Goal: Task Accomplishment & Management: Manage account settings

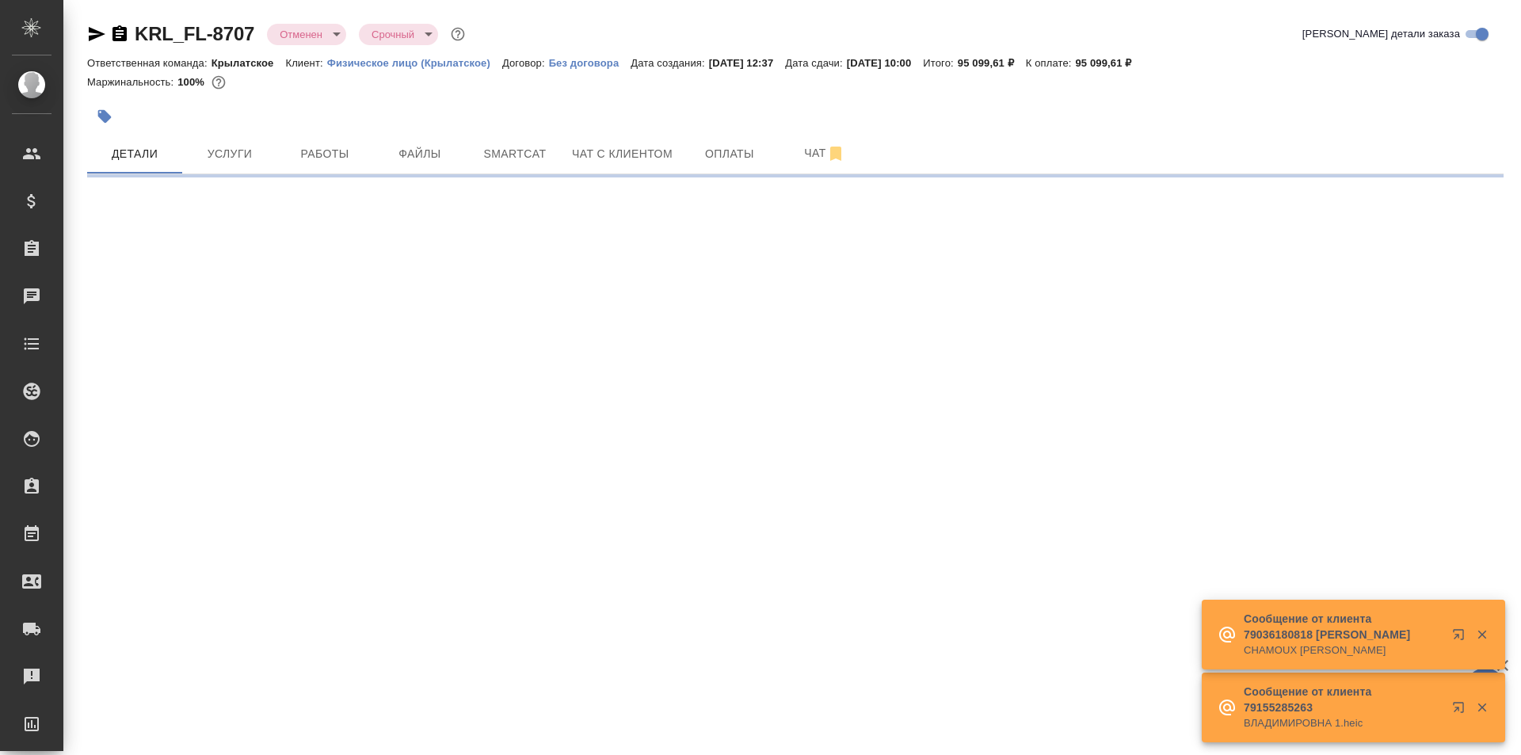
select select "RU"
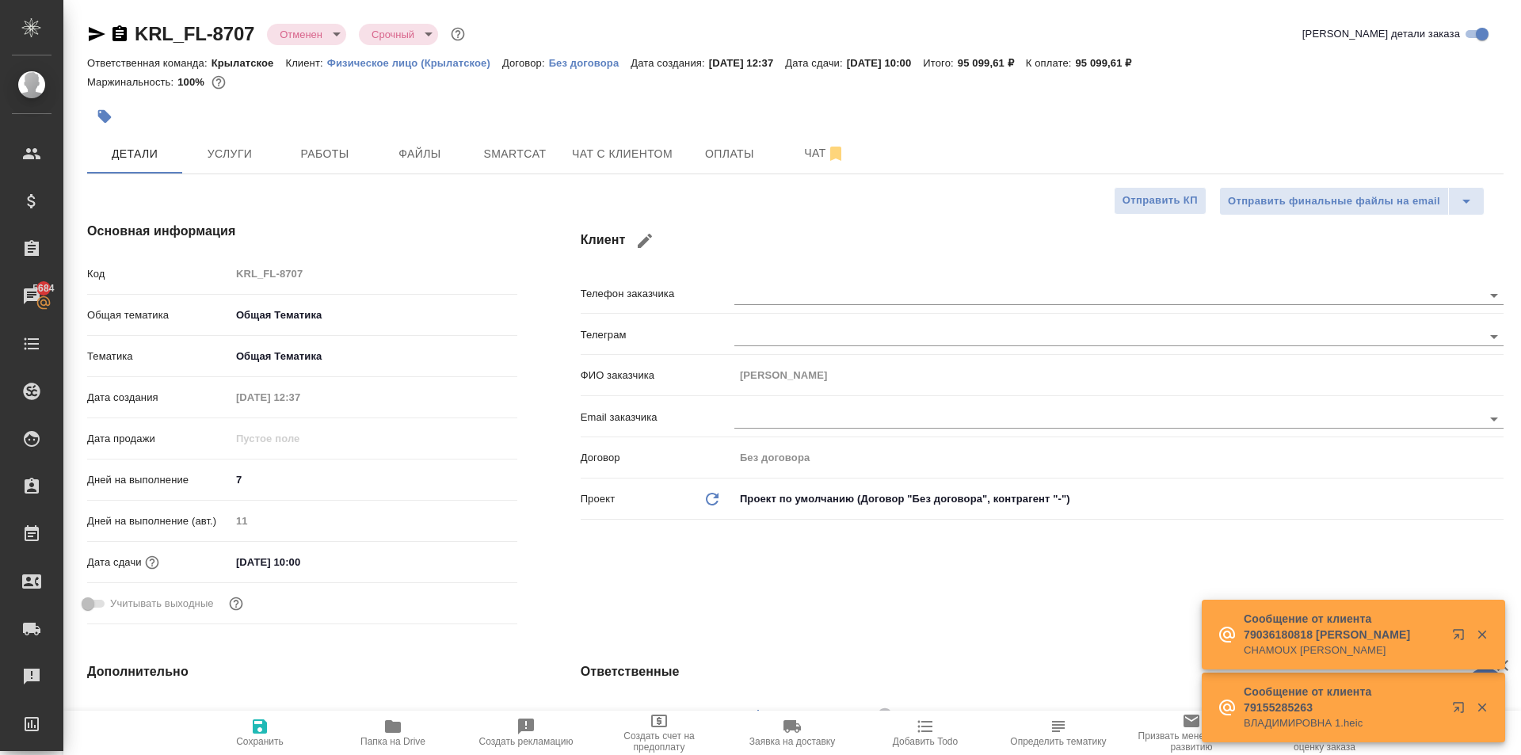
type textarea "x"
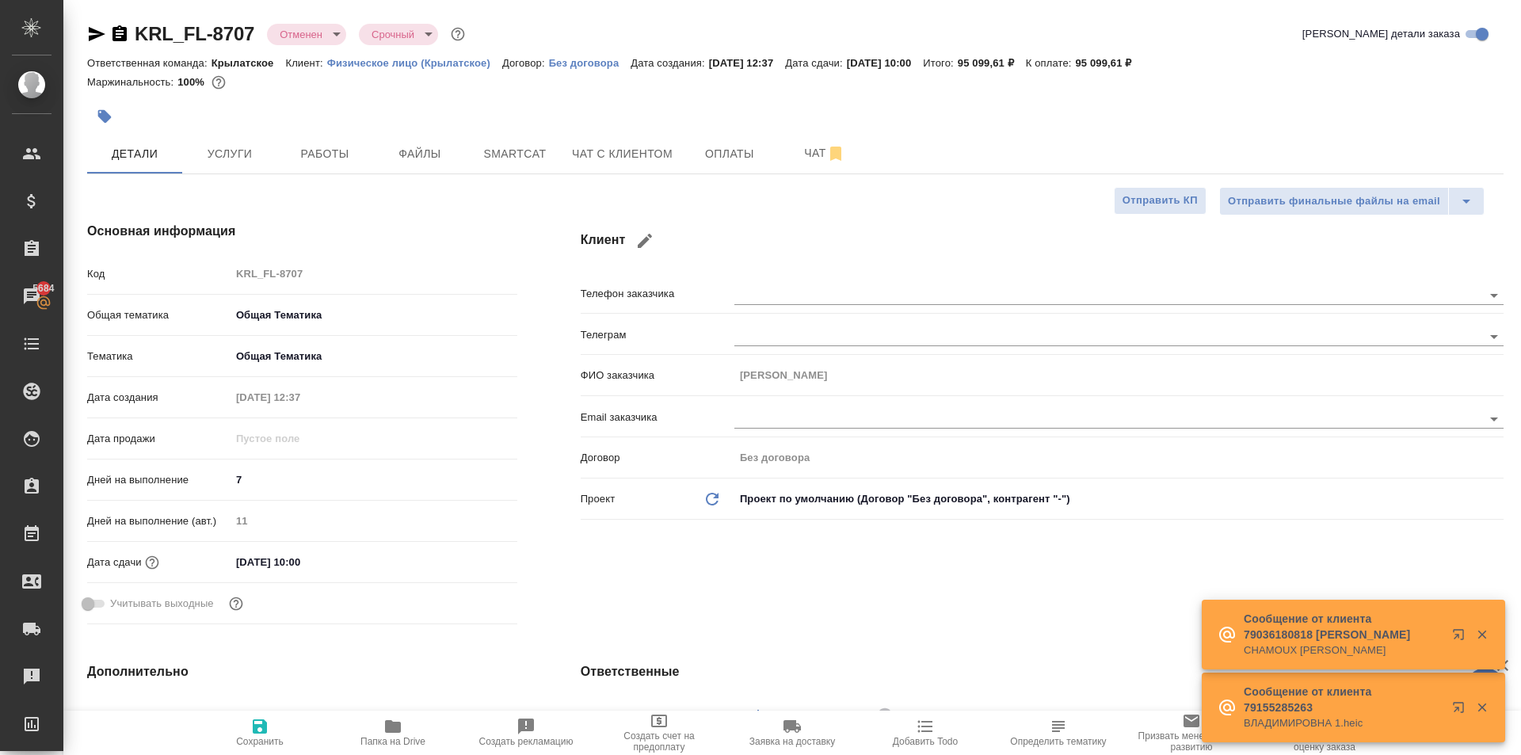
type textarea "x"
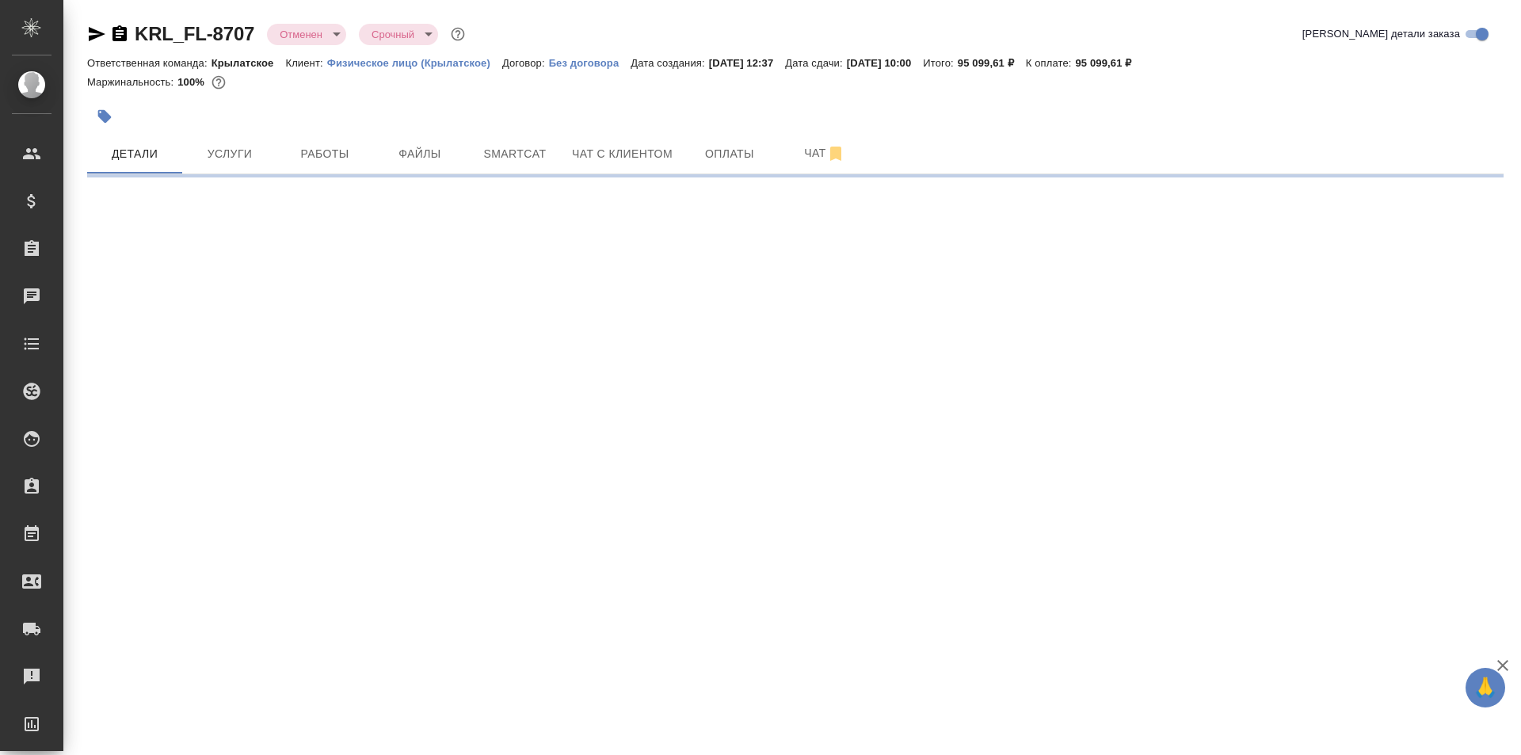
select select "RU"
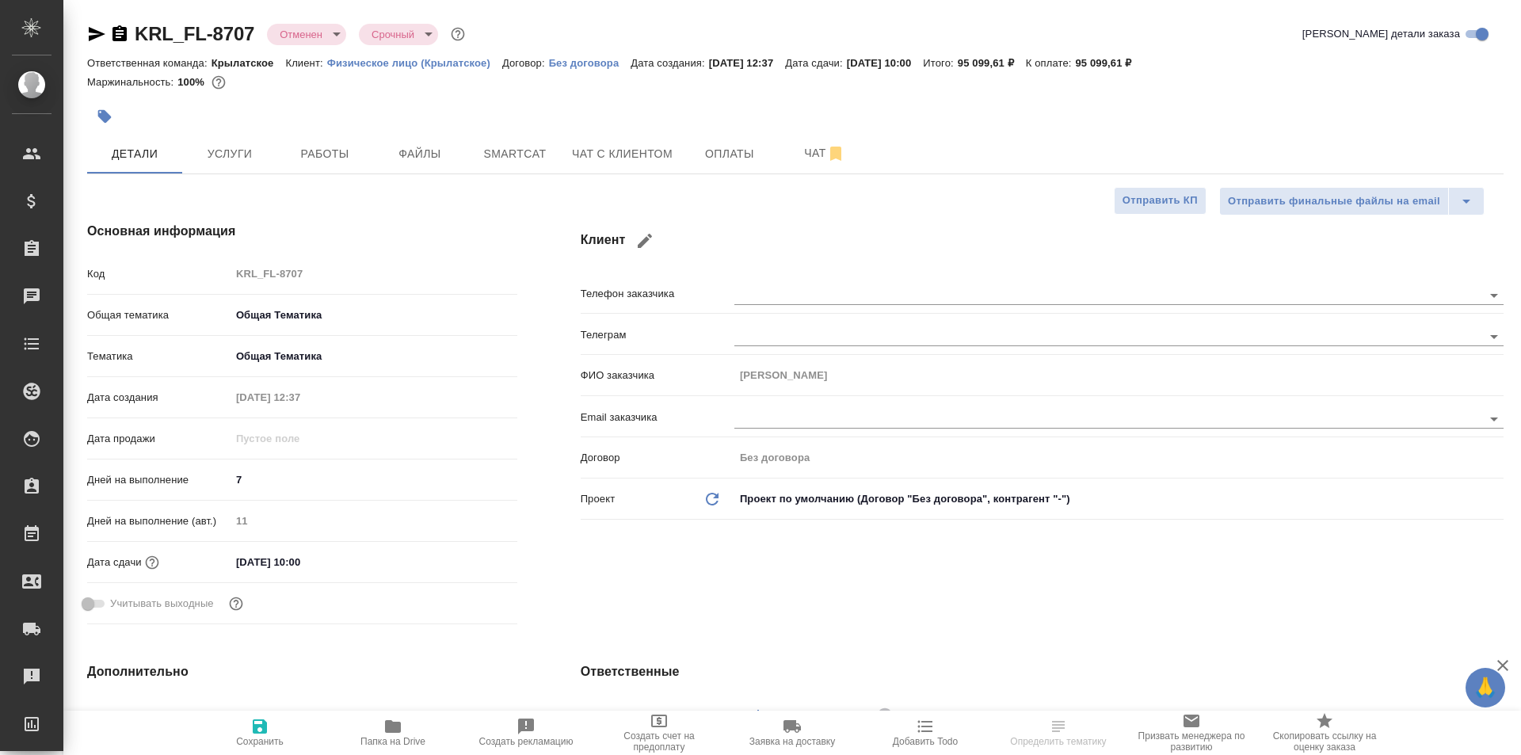
type textarea "x"
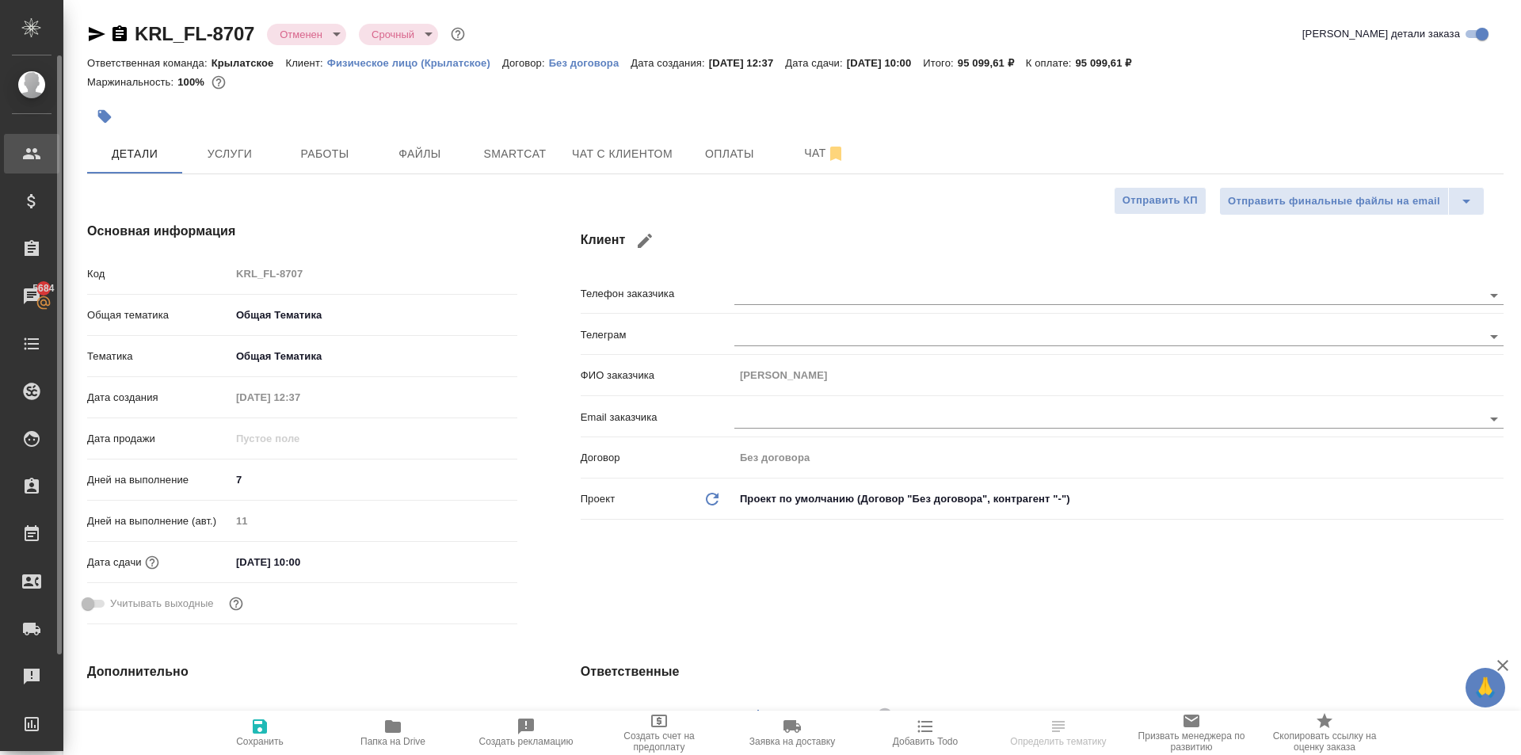
type textarea "x"
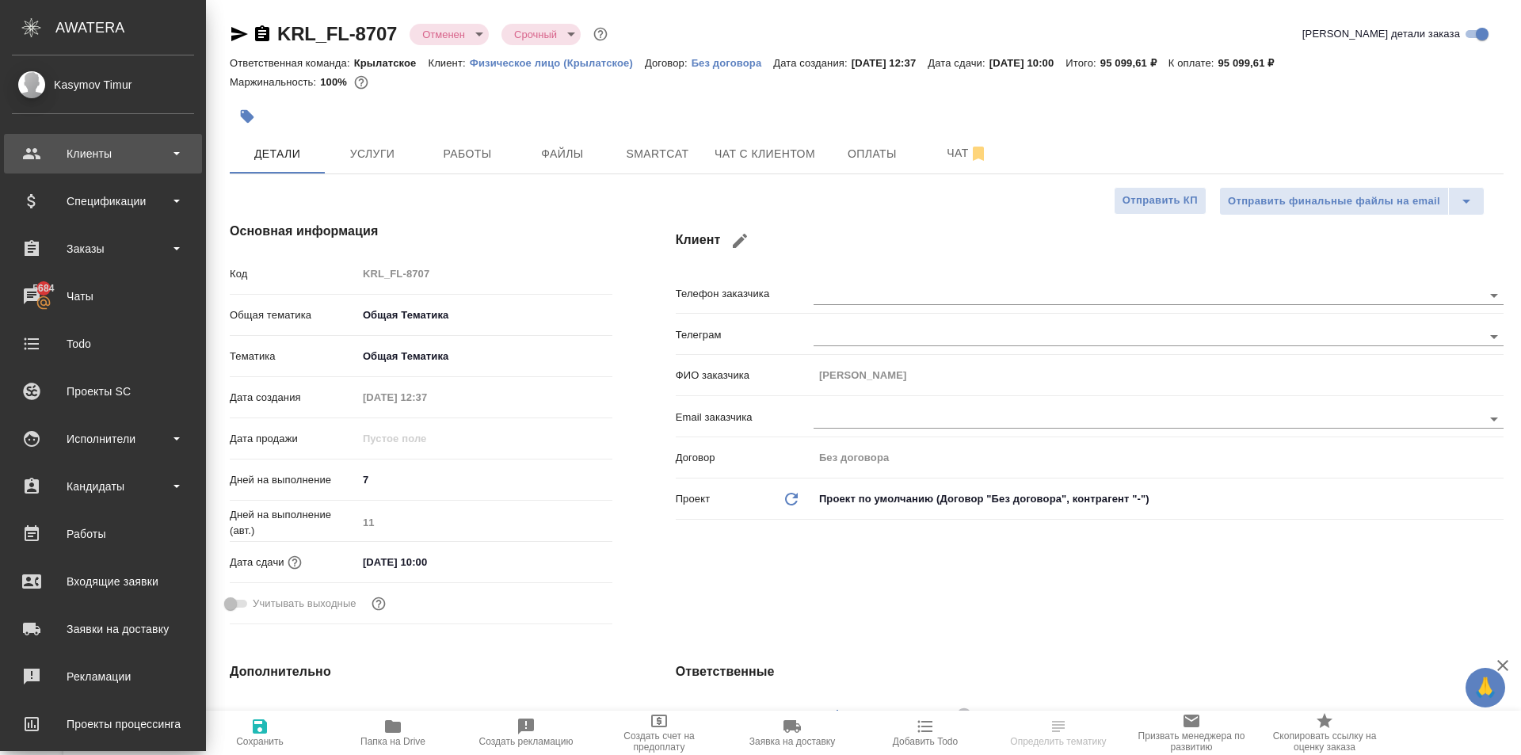
click at [114, 157] on div "Клиенты" at bounding box center [103, 154] width 182 height 24
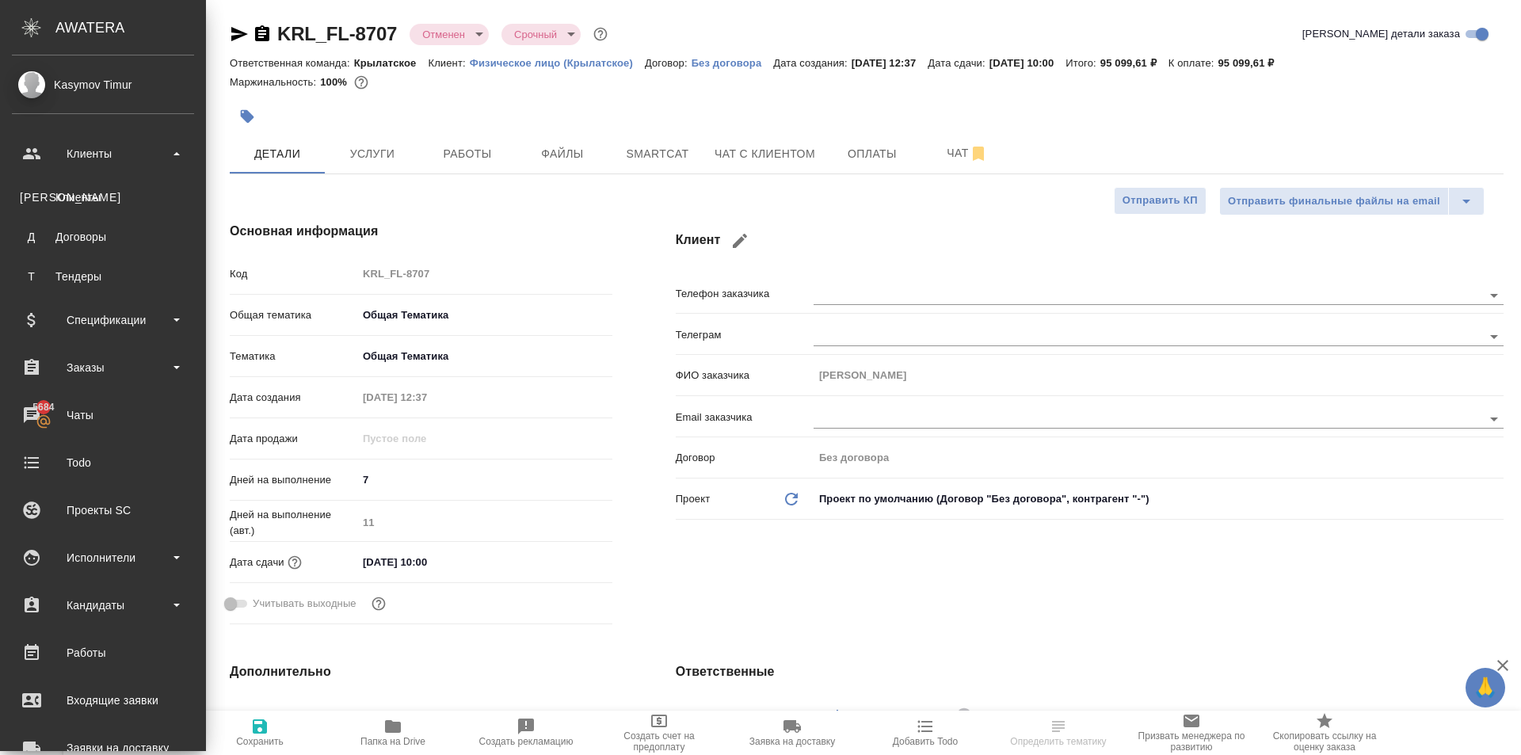
type textarea "x"
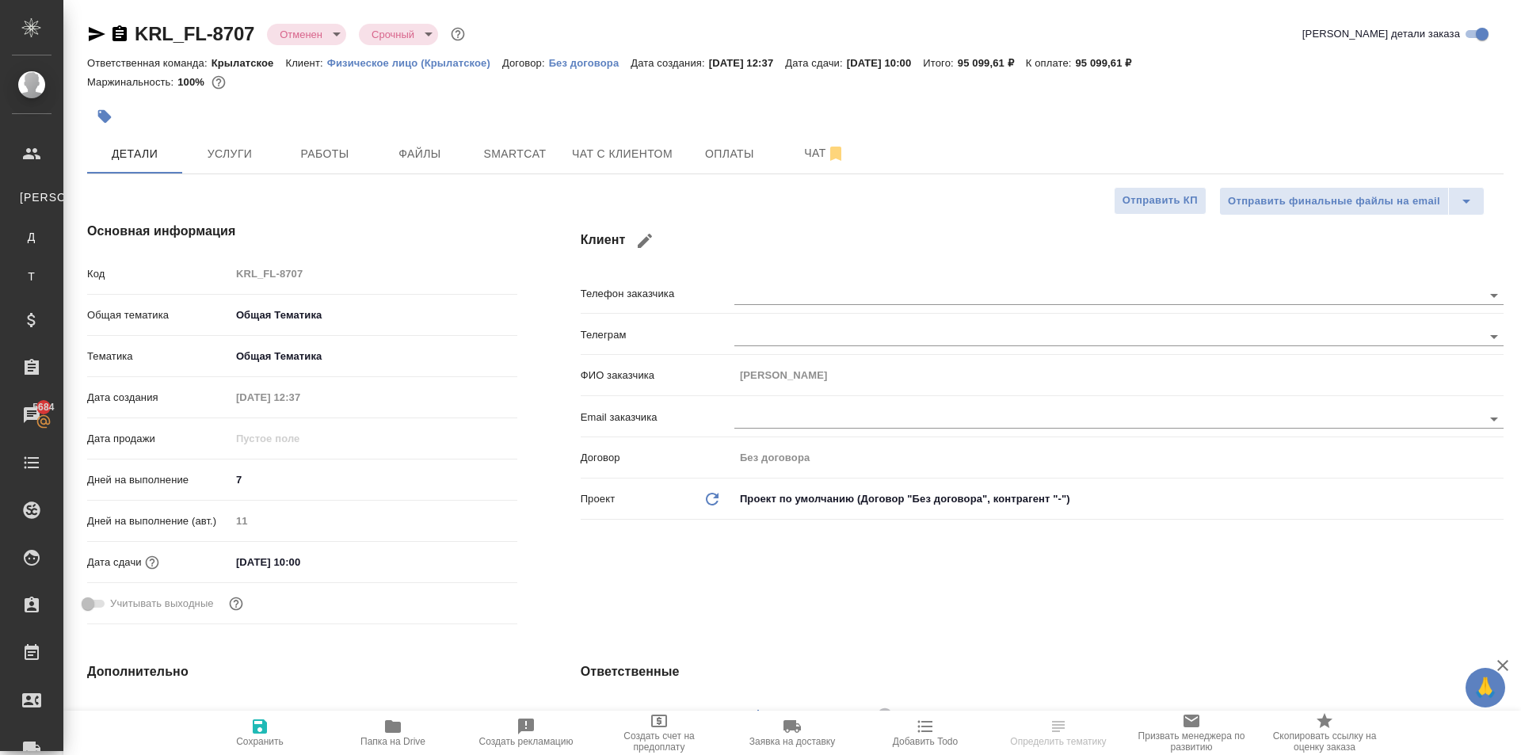
type textarea "x"
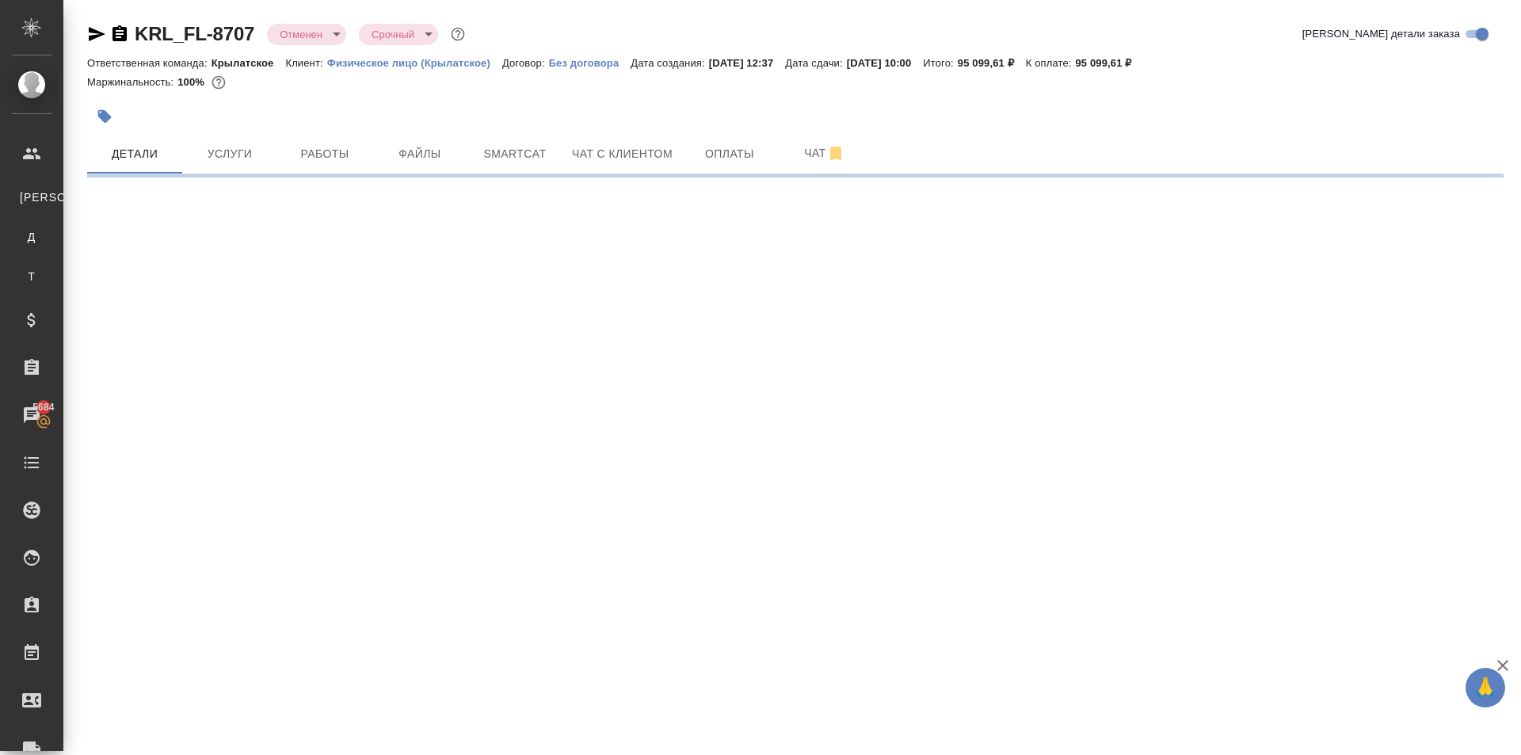
select select "RU"
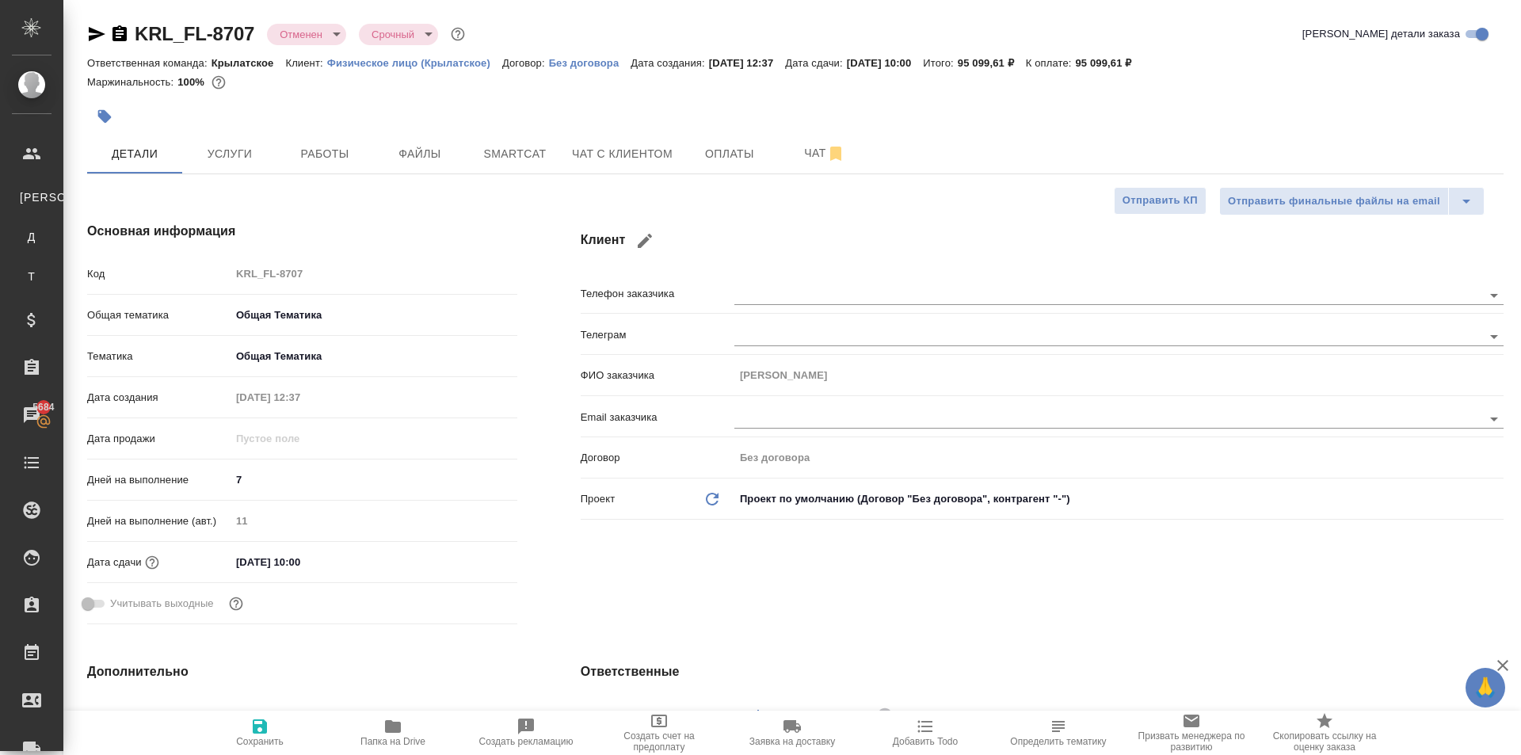
type textarea "x"
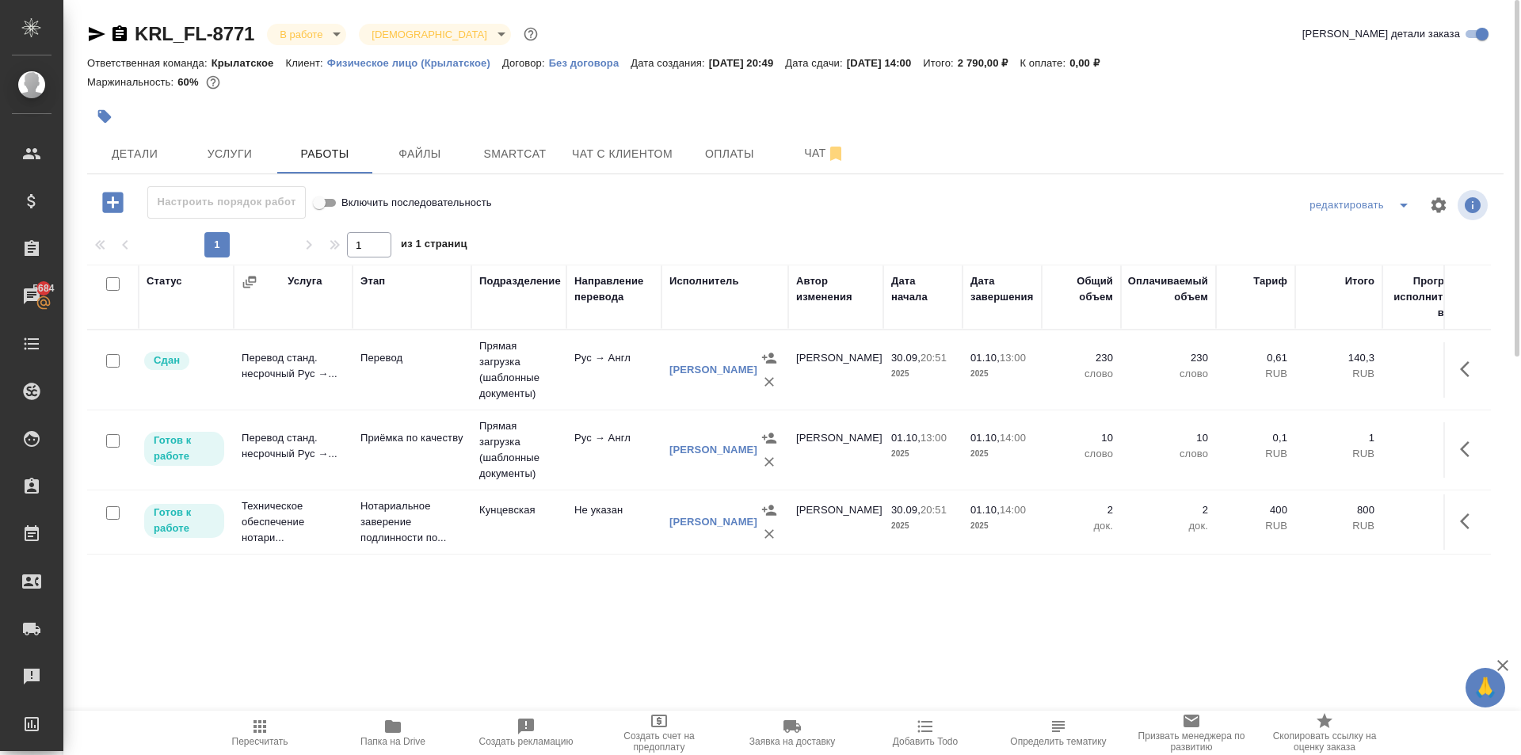
click at [232, 721] on span "Пересчитать" at bounding box center [260, 732] width 114 height 30
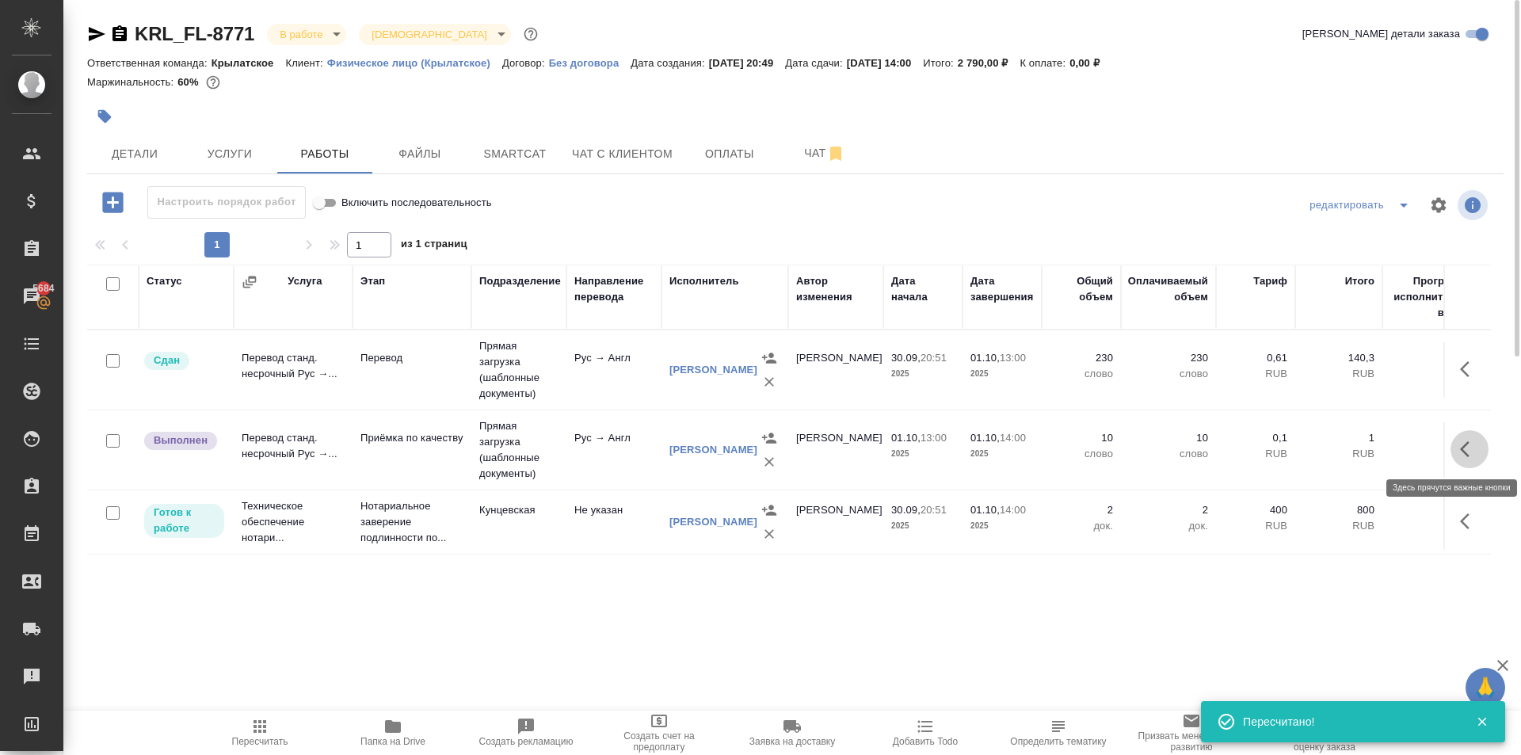
click at [1474, 449] on icon "button" at bounding box center [1469, 449] width 19 height 19
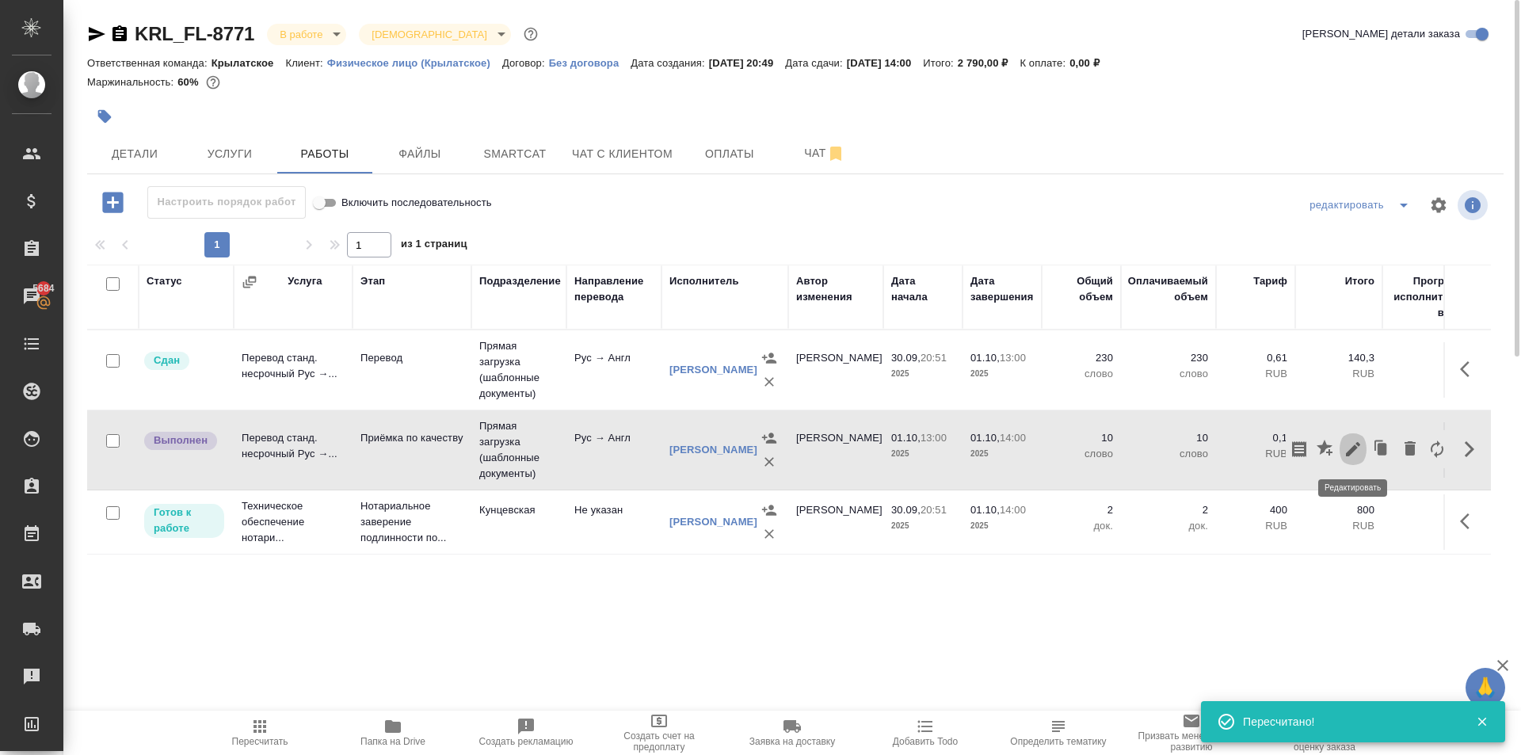
click at [1356, 451] on icon "button" at bounding box center [1353, 449] width 19 height 19
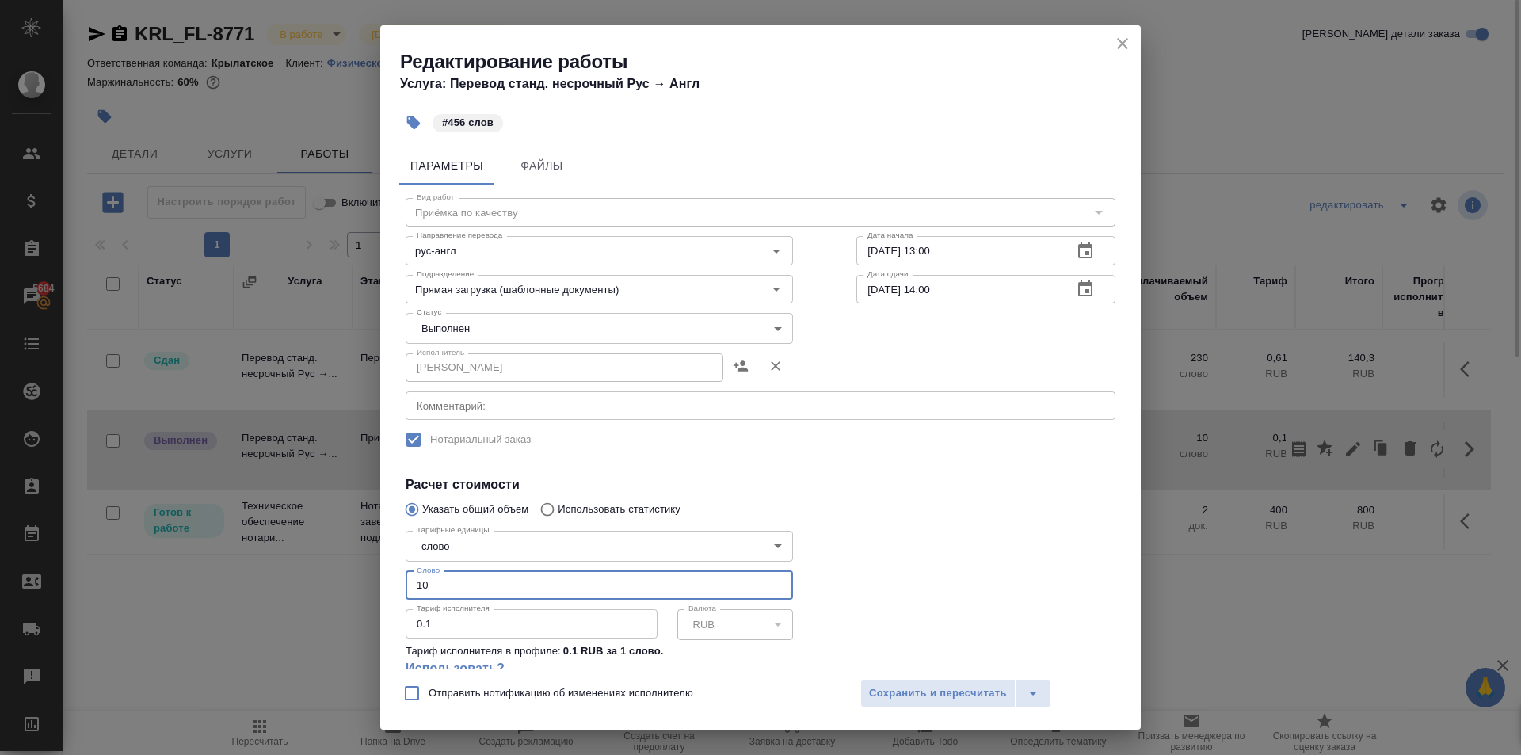
drag, startPoint x: 441, startPoint y: 583, endPoint x: 383, endPoint y: 591, distance: 59.2
click at [383, 591] on div "Параметры Файлы Вид работ Приёмка по качеству Вид работ Направление перевода ру…" at bounding box center [760, 404] width 761 height 528
type input "456"
click at [460, 329] on body "🙏 .cls-1 fill:#fff; AWATERA Kasymov Timur Клиенты Спецификации Заказы 5684 Чаты…" at bounding box center [760, 377] width 1521 height 755
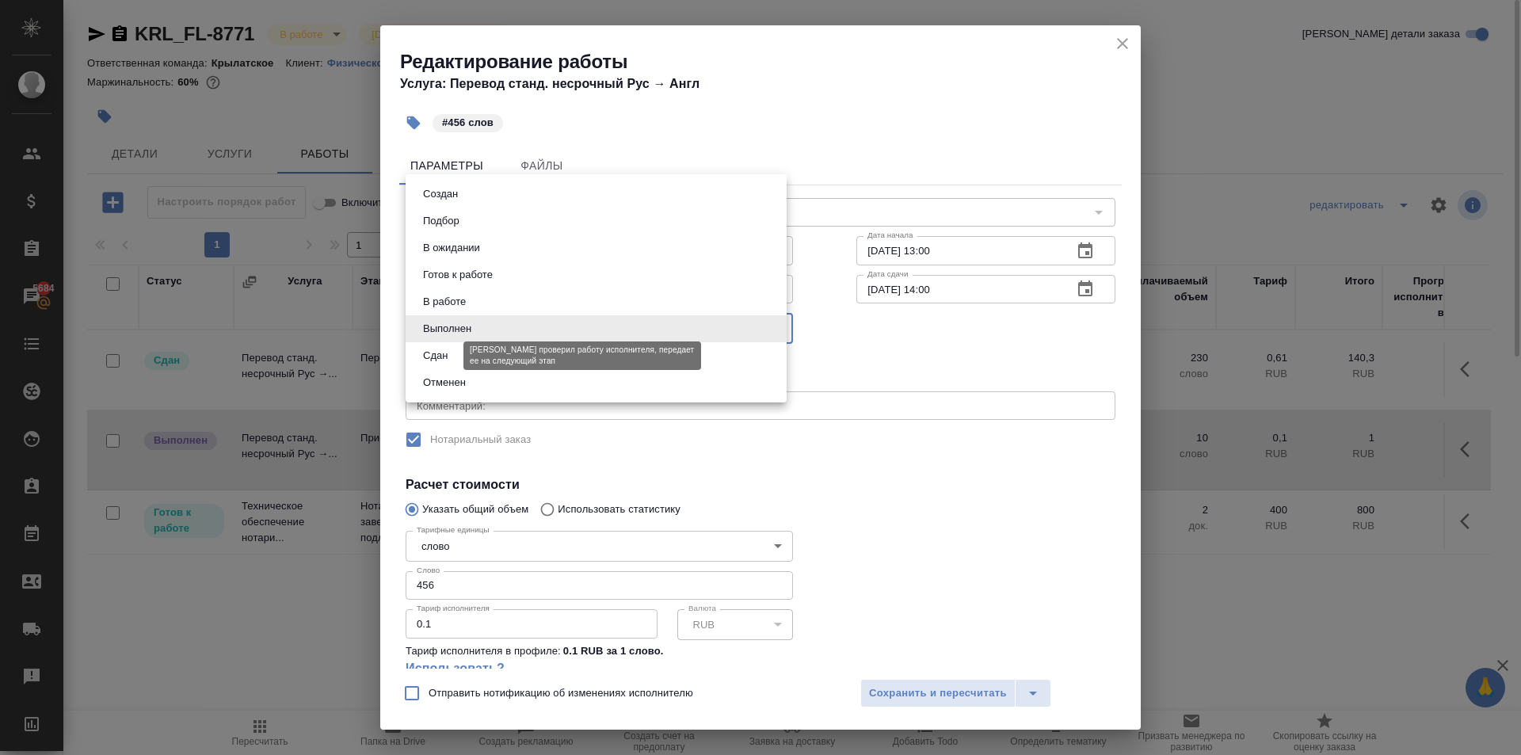
drag, startPoint x: 432, startPoint y: 361, endPoint x: 447, endPoint y: 368, distance: 17.0
click at [432, 359] on button "Сдан" at bounding box center [435, 355] width 34 height 17
type input "closed"
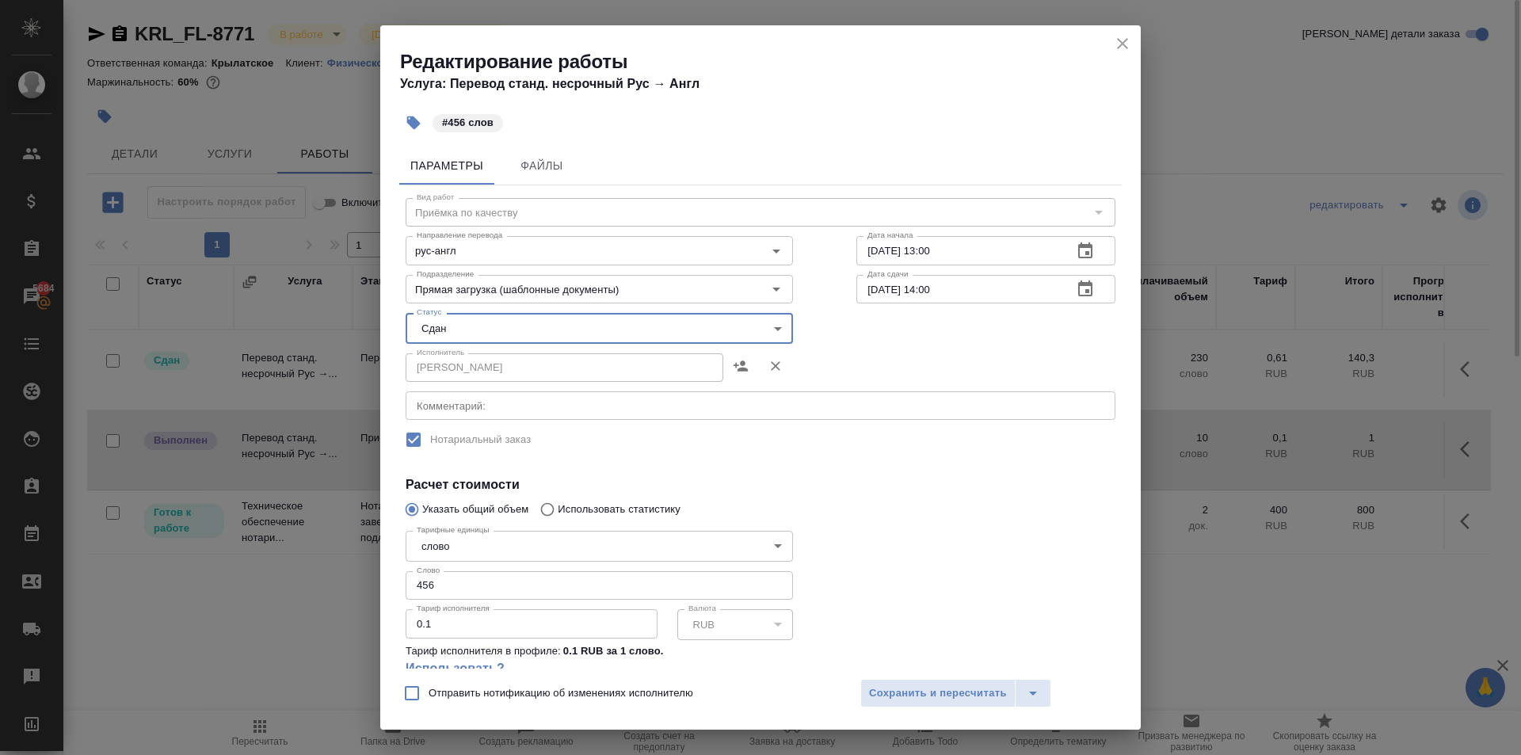
click at [928, 714] on div "Отправить нотификацию об изменениях исполнителю Сохранить и пересчитать" at bounding box center [760, 699] width 761 height 61
drag, startPoint x: 920, startPoint y: 688, endPoint x: 370, endPoint y: 82, distance: 817.8
click at [919, 688] on span "Сохранить и пересчитать" at bounding box center [938, 694] width 138 height 18
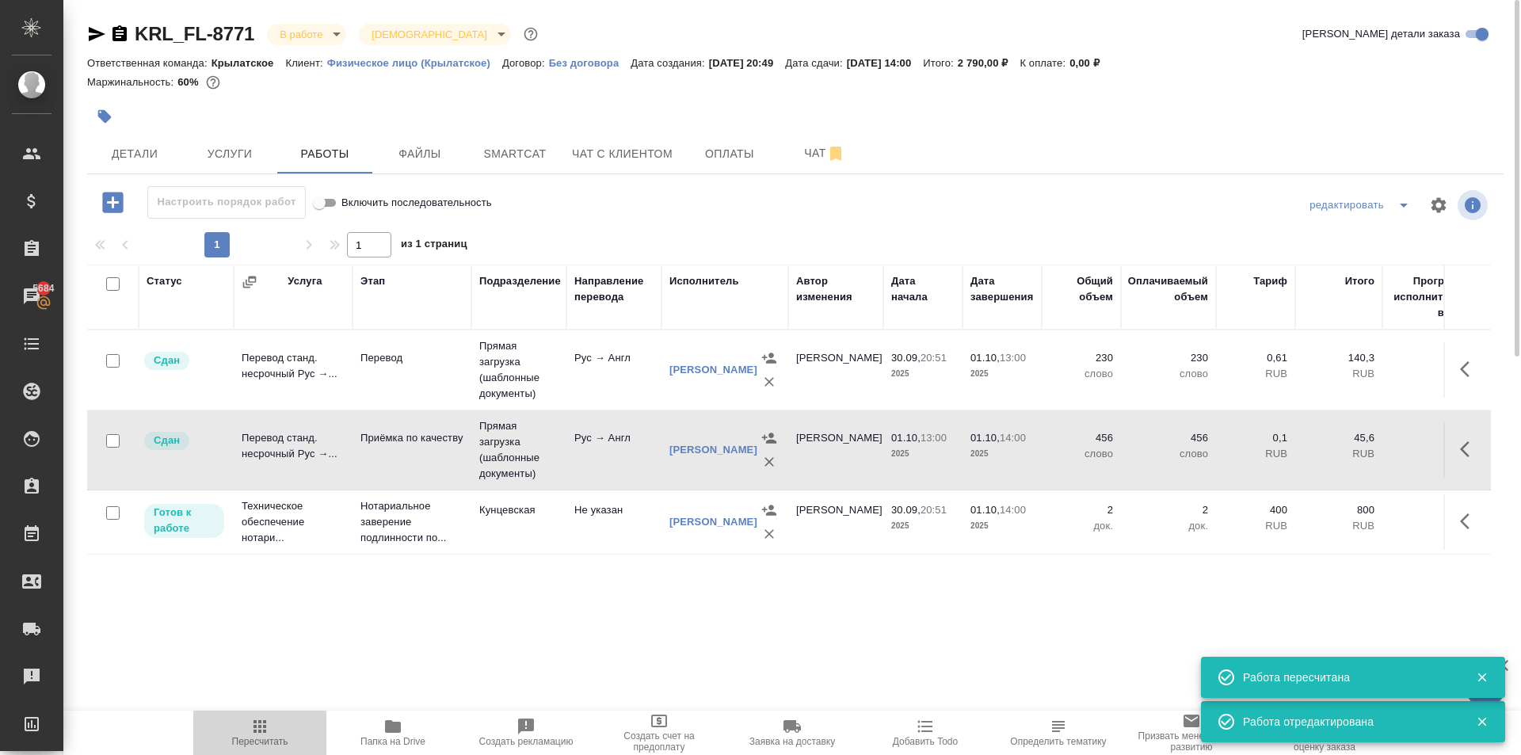
click at [265, 746] on span "Пересчитать" at bounding box center [260, 741] width 56 height 11
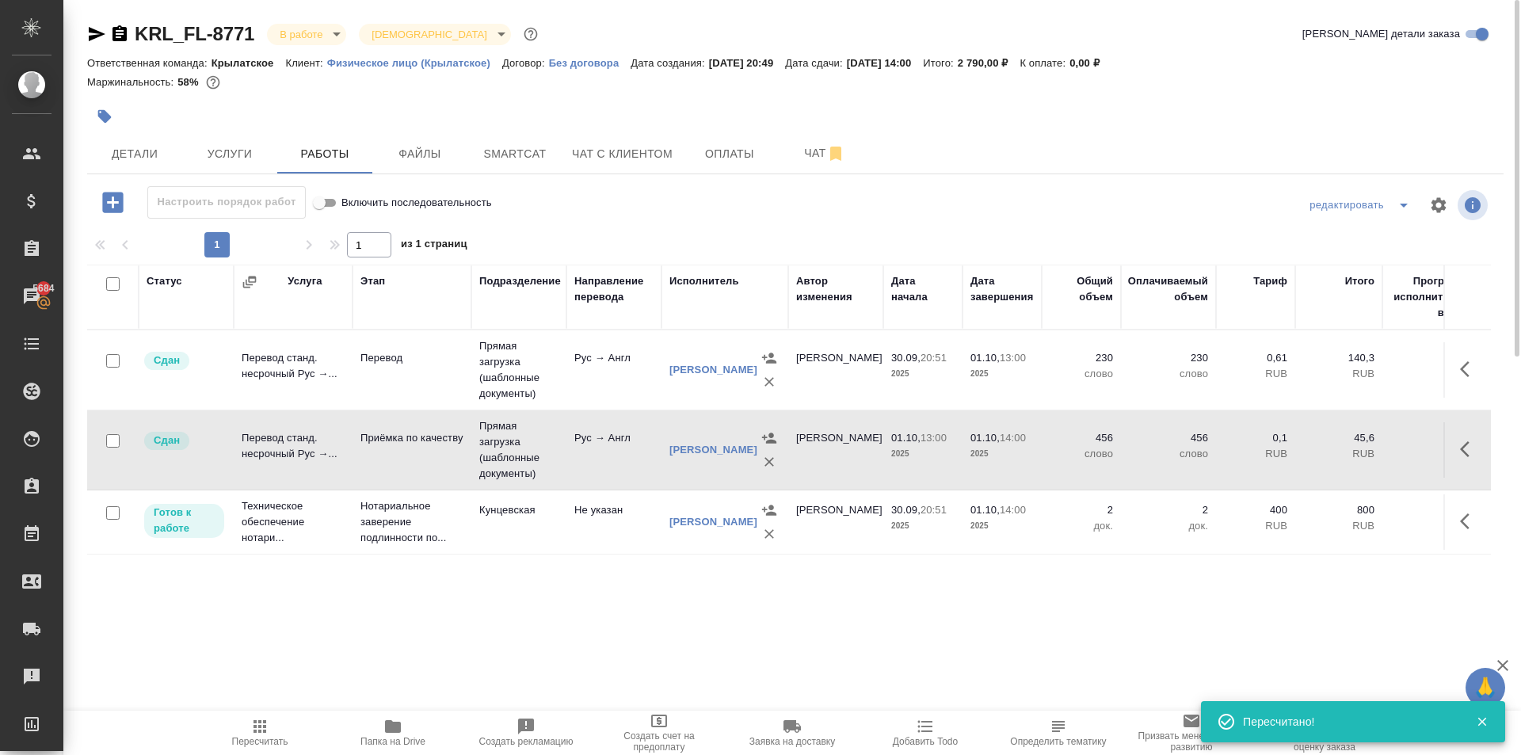
click at [339, 29] on body "🙏 .cls-1 fill:#fff; AWATERA Kasymov Timur Клиенты Спецификации Заказы 5684 Чаты…" at bounding box center [760, 377] width 1521 height 755
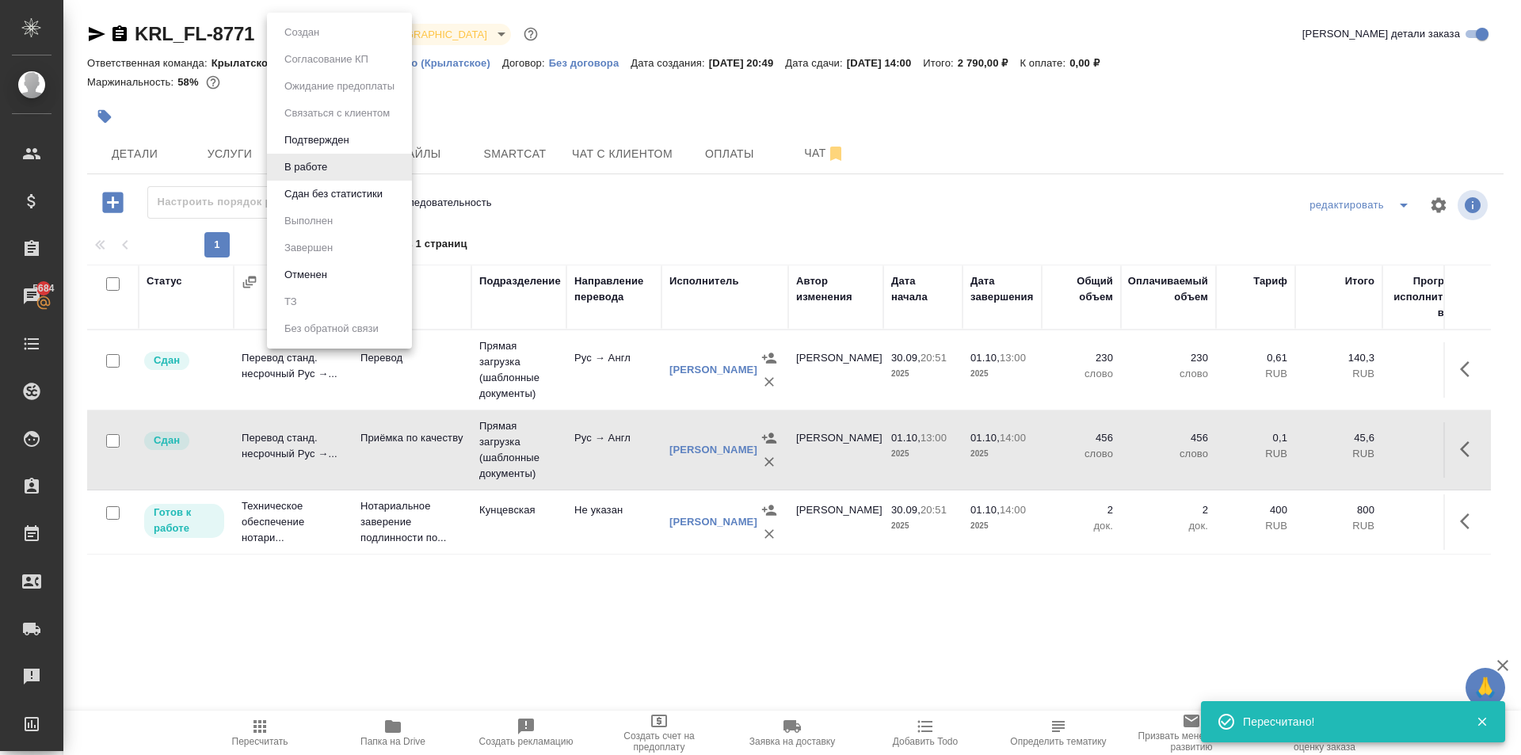
click at [330, 196] on button "Сдан без статистики" at bounding box center [334, 193] width 108 height 17
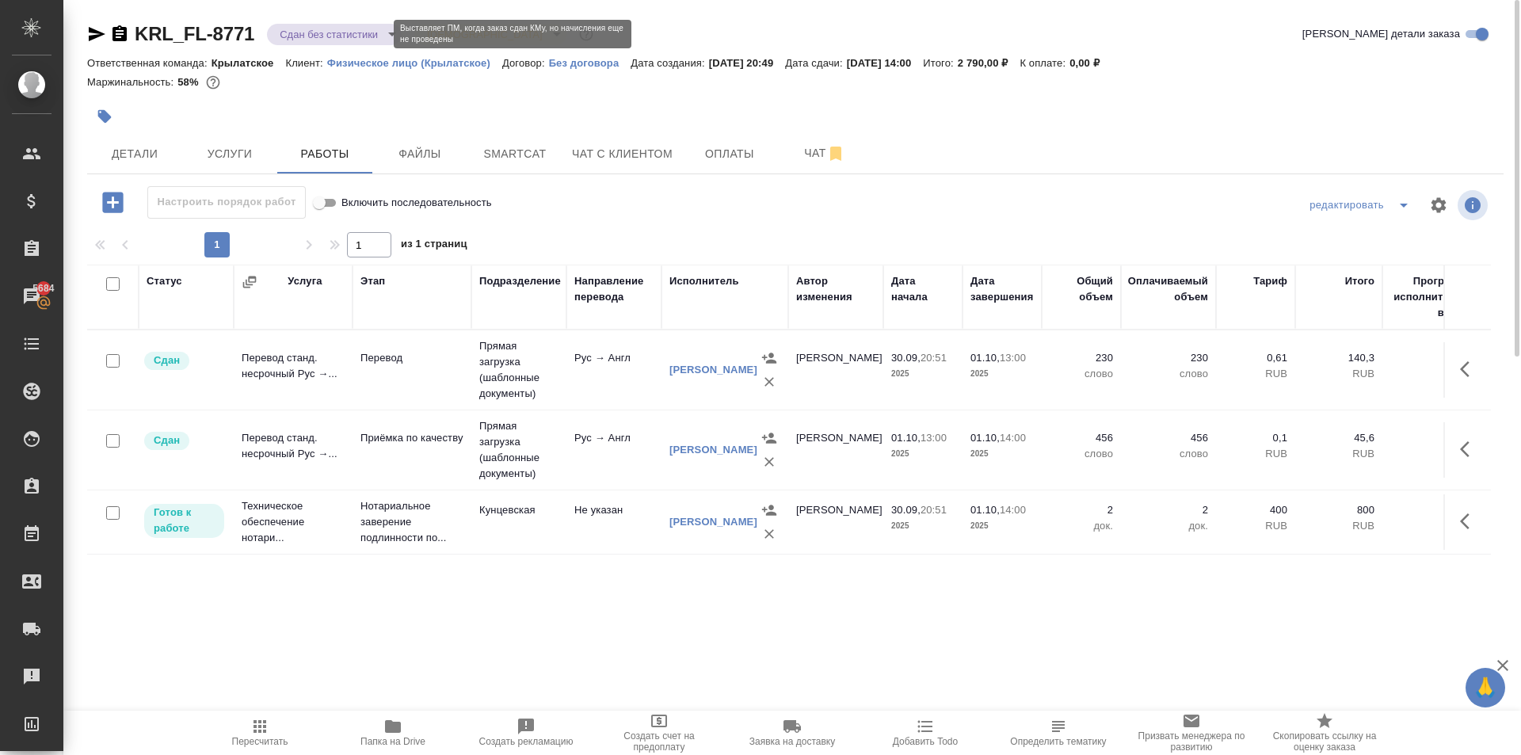
click at [313, 37] on body "🙏 .cls-1 fill:#fff; AWATERA Kasymov Timur Клиенты Спецификации Заказы 5684 Чаты…" at bounding box center [760, 377] width 1521 height 755
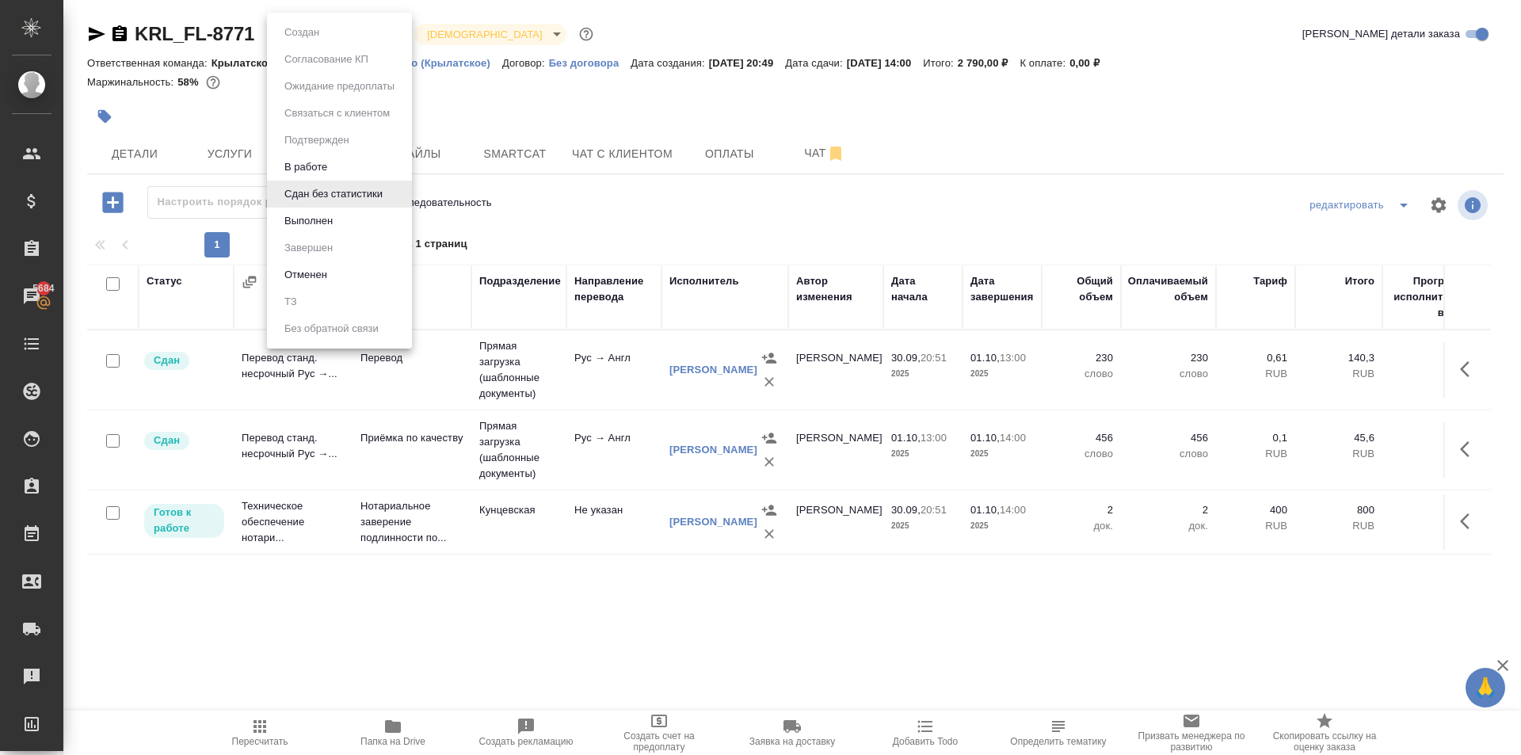
click at [314, 205] on li "Сдан без статистики" at bounding box center [339, 194] width 145 height 27
click at [294, 25] on body "🙏 .cls-1 fill:#fff; AWATERA Kasymov Timur Клиенты Спецификации Заказы 5684 Чаты…" at bounding box center [760, 377] width 1521 height 755
click at [343, 216] on li "Выполнен" at bounding box center [339, 221] width 145 height 27
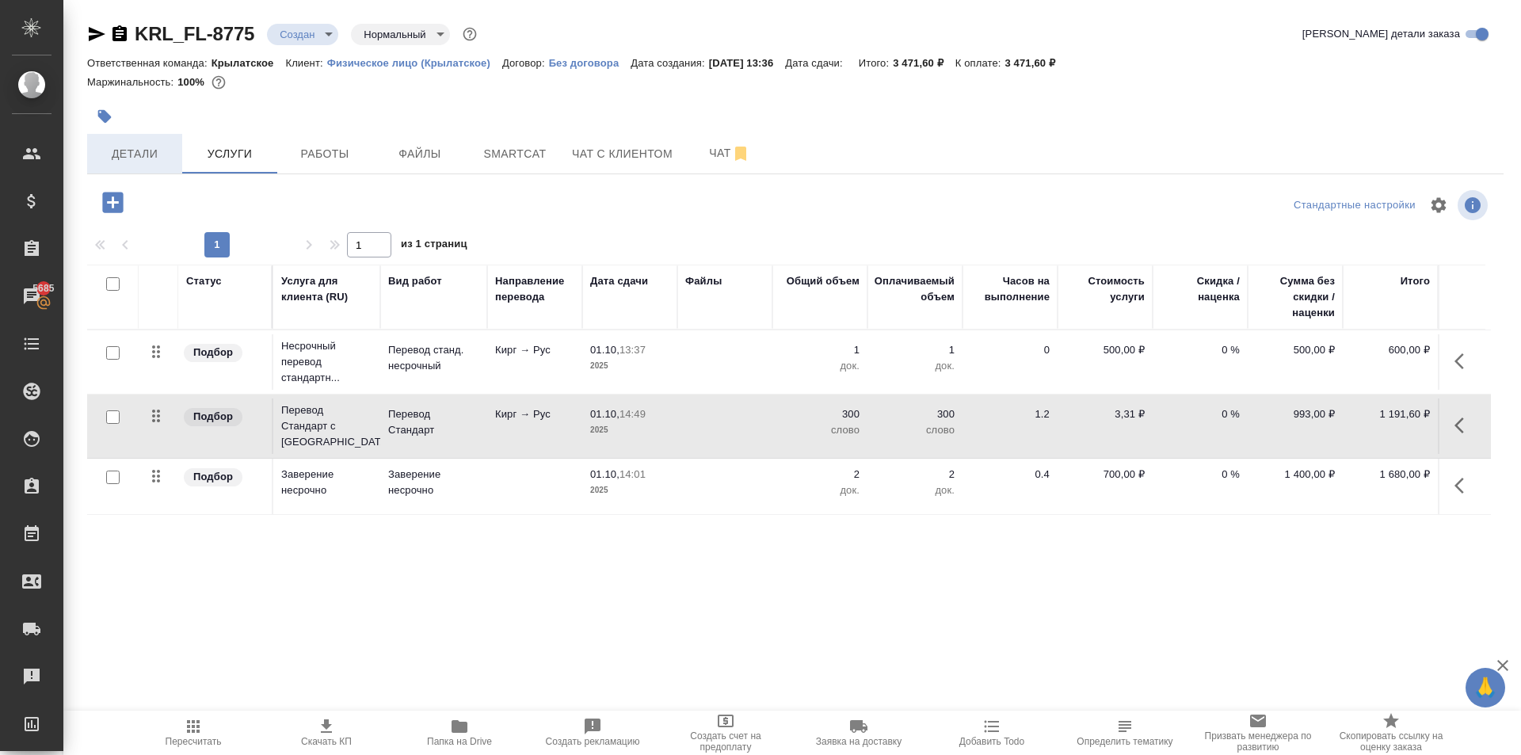
click at [134, 139] on button "Детали" at bounding box center [134, 154] width 95 height 40
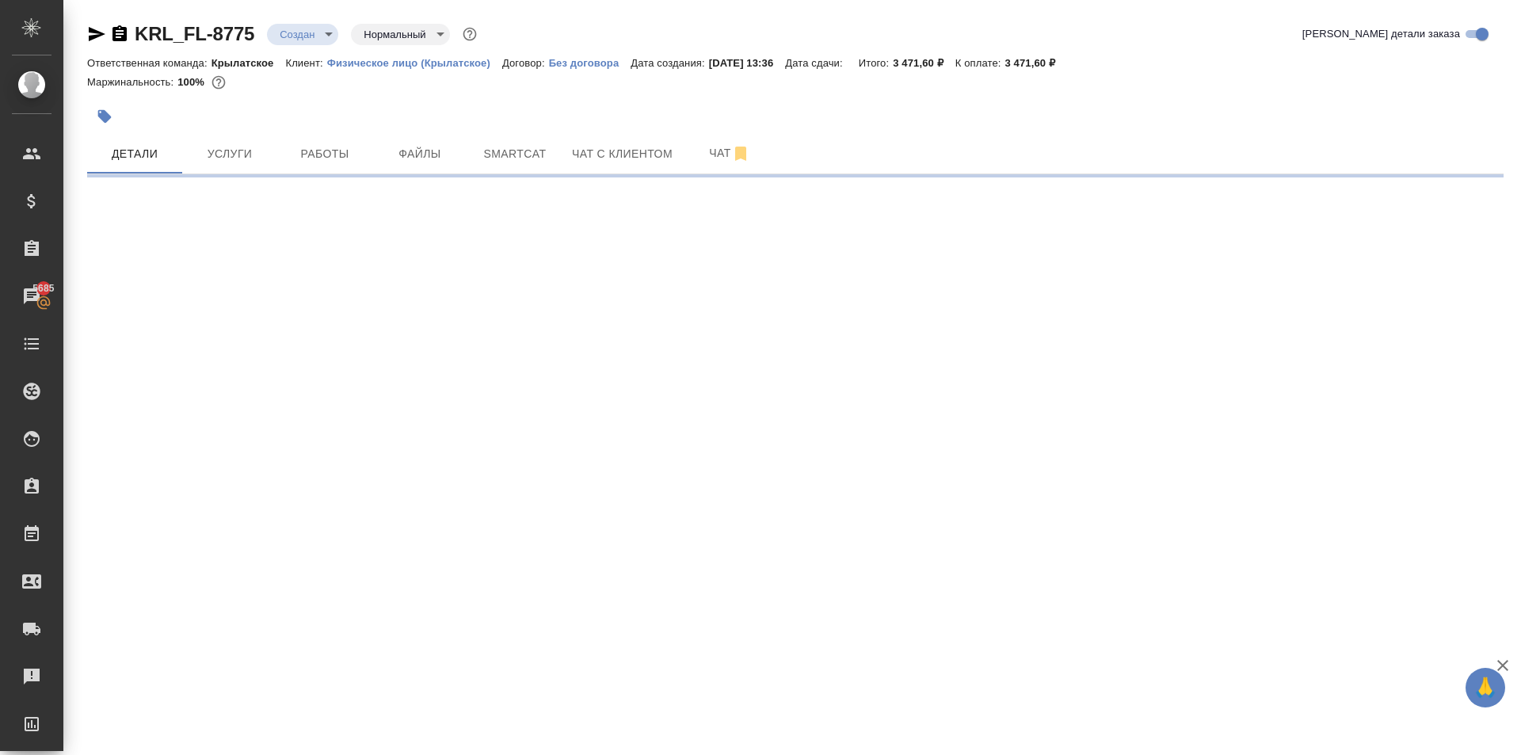
select select "RU"
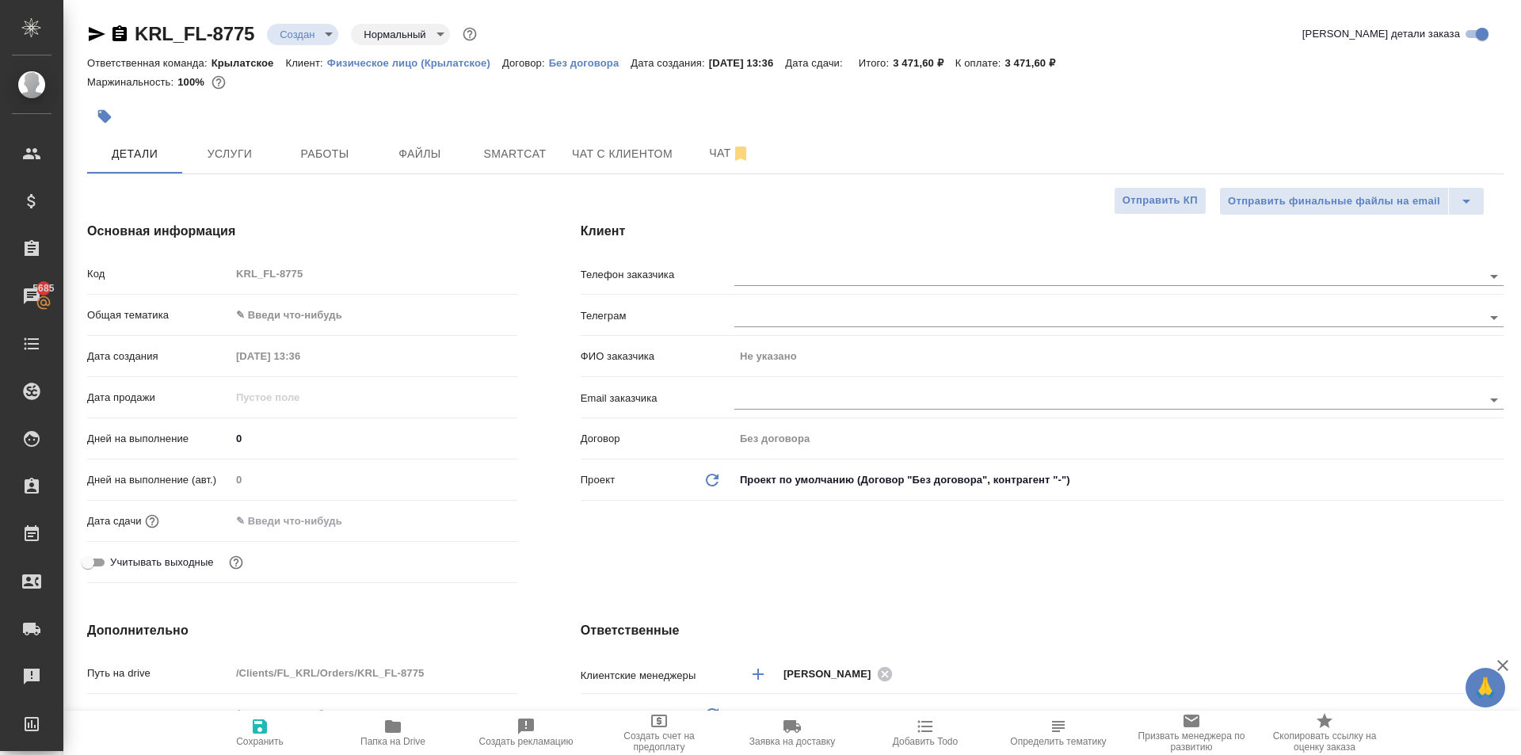
type textarea "x"
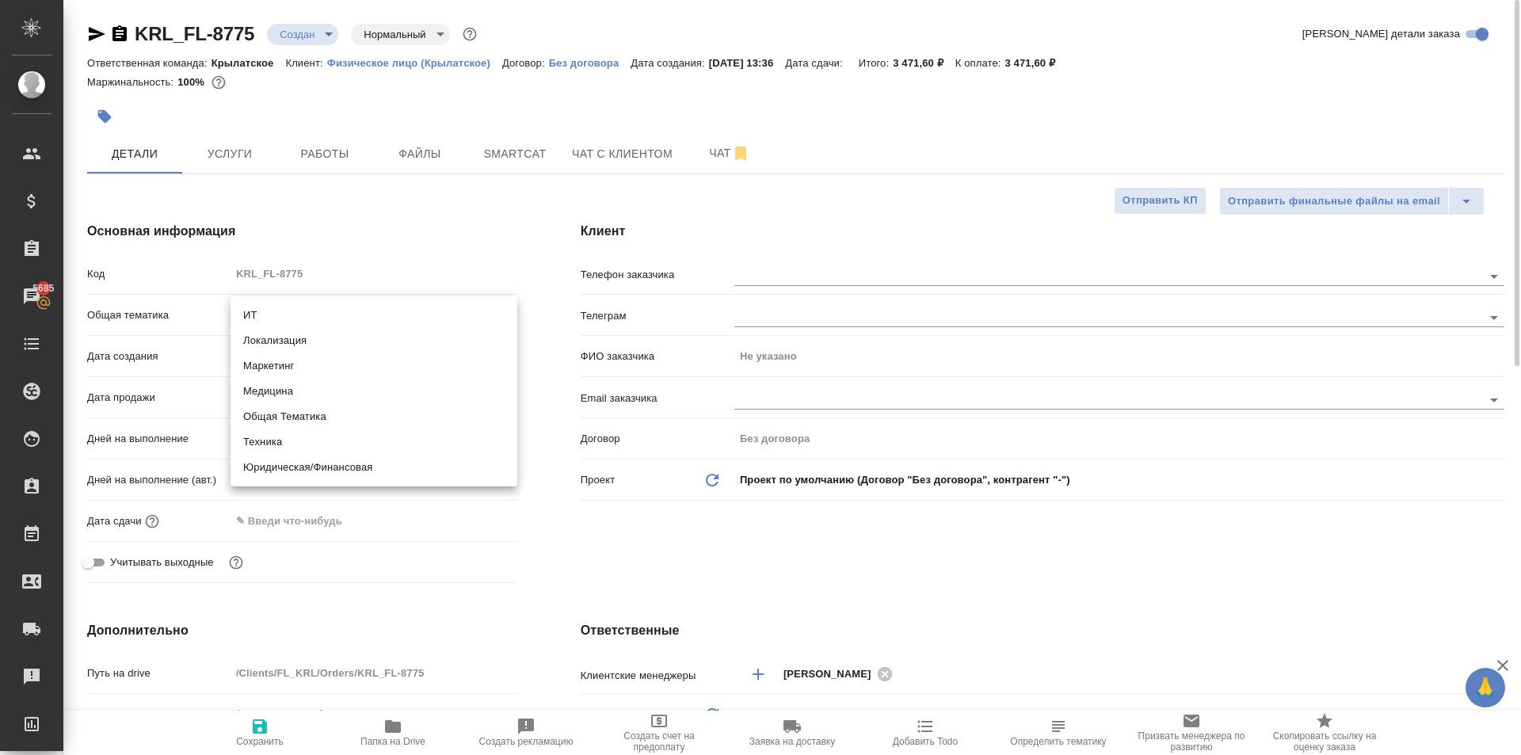
click at [315, 321] on body "🙏 .cls-1 fill:#fff; AWATERA Kasymov Timur Клиенты Спецификации Заказы 5685 Чаты…" at bounding box center [760, 377] width 1521 height 755
click at [288, 468] on li "Юридическая/Финансовая" at bounding box center [374, 467] width 287 height 25
type input "yr-fn"
type textarea "x"
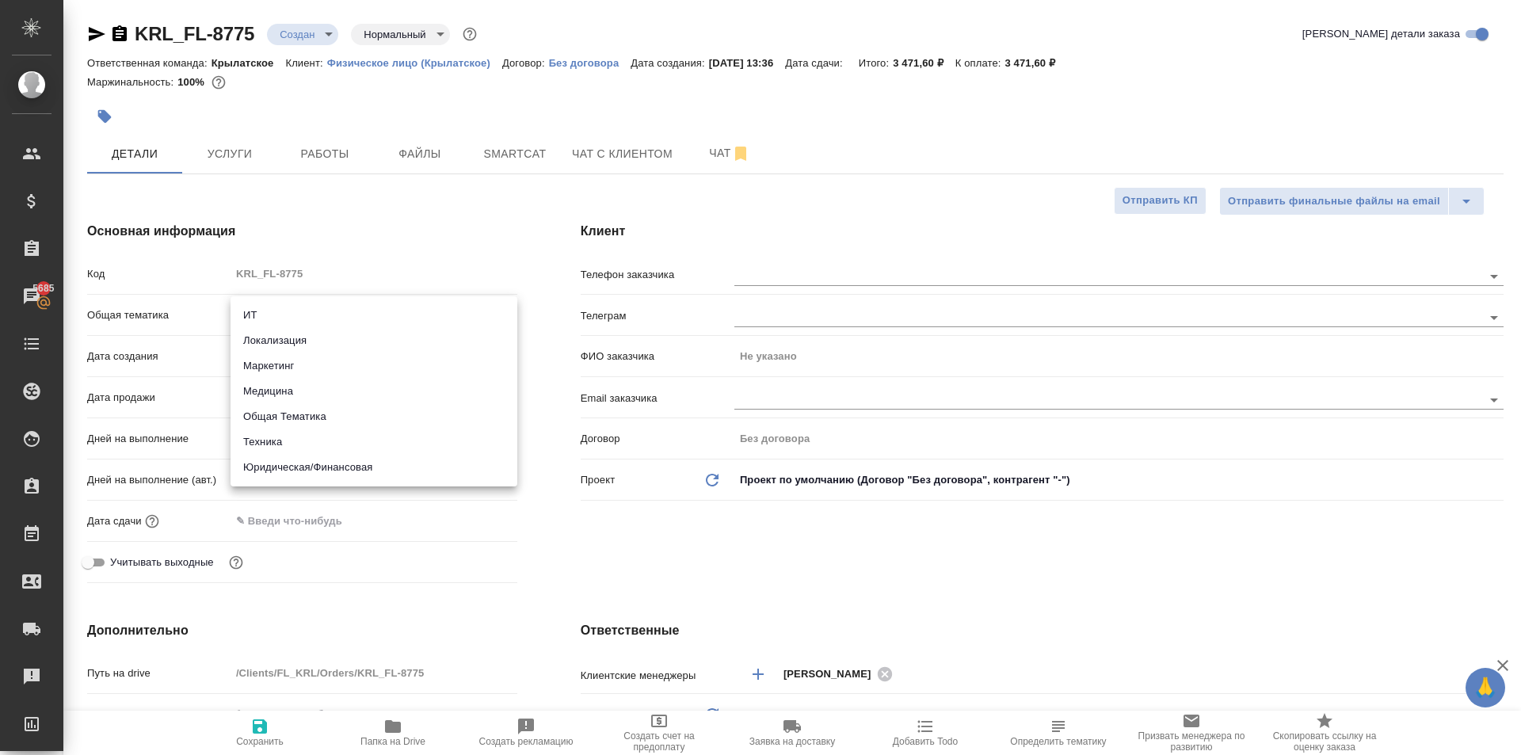
type textarea "x"
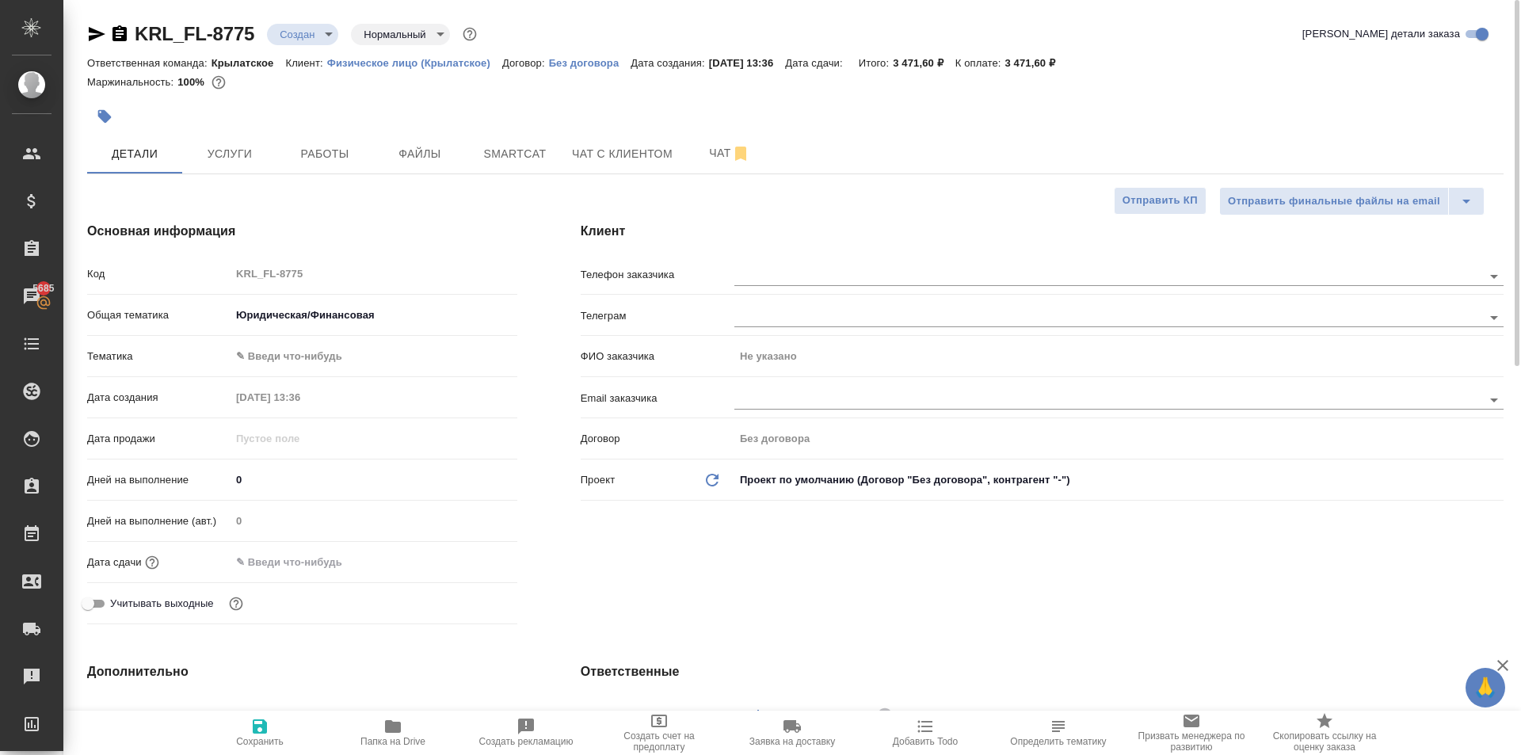
click at [277, 353] on body "🙏 .cls-1 fill:#fff; AWATERA Kasymov Timur Клиенты Спецификации Заказы 5685 Чаты…" at bounding box center [760, 377] width 1521 height 755
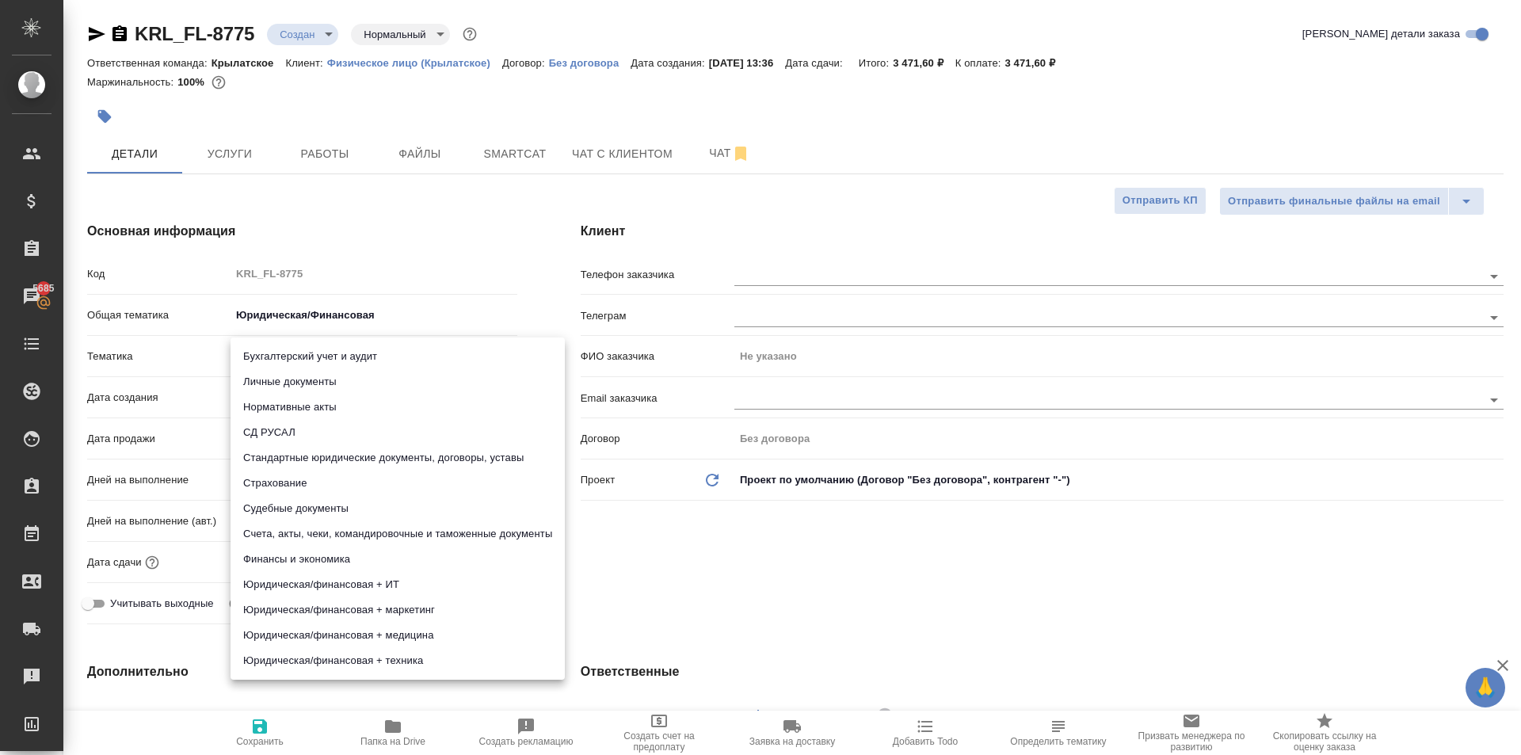
click at [272, 395] on li "Нормативные акты" at bounding box center [398, 407] width 334 height 25
type textarea "x"
type input "5f647205b73bc97568ca66b7"
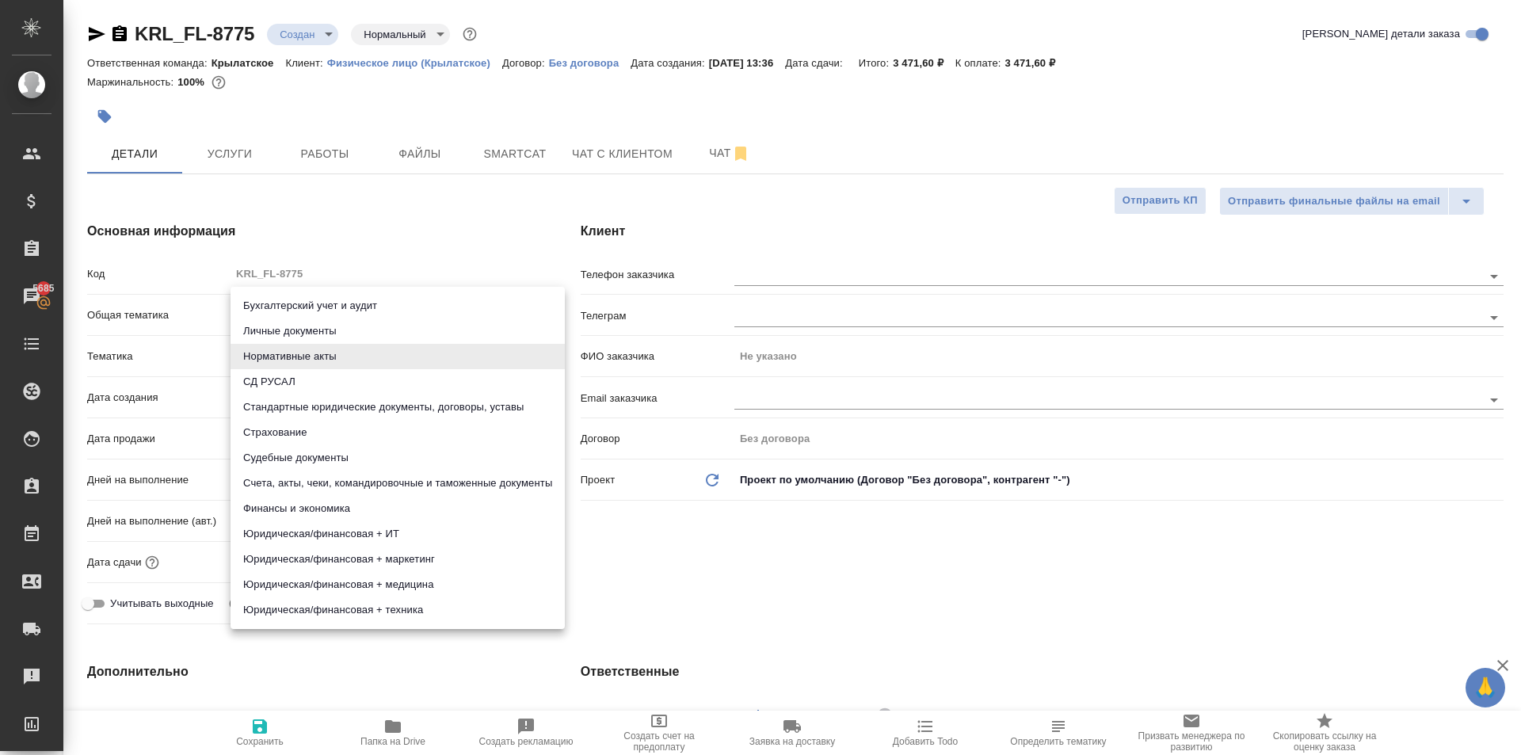
click at [275, 353] on body "🙏 .cls-1 fill:#fff; AWATERA Kasymov Timur Клиенты Спецификации Заказы 5685 Чаты…" at bounding box center [760, 377] width 1521 height 755
click at [266, 333] on li "Личные документы" at bounding box center [398, 331] width 334 height 25
type textarea "x"
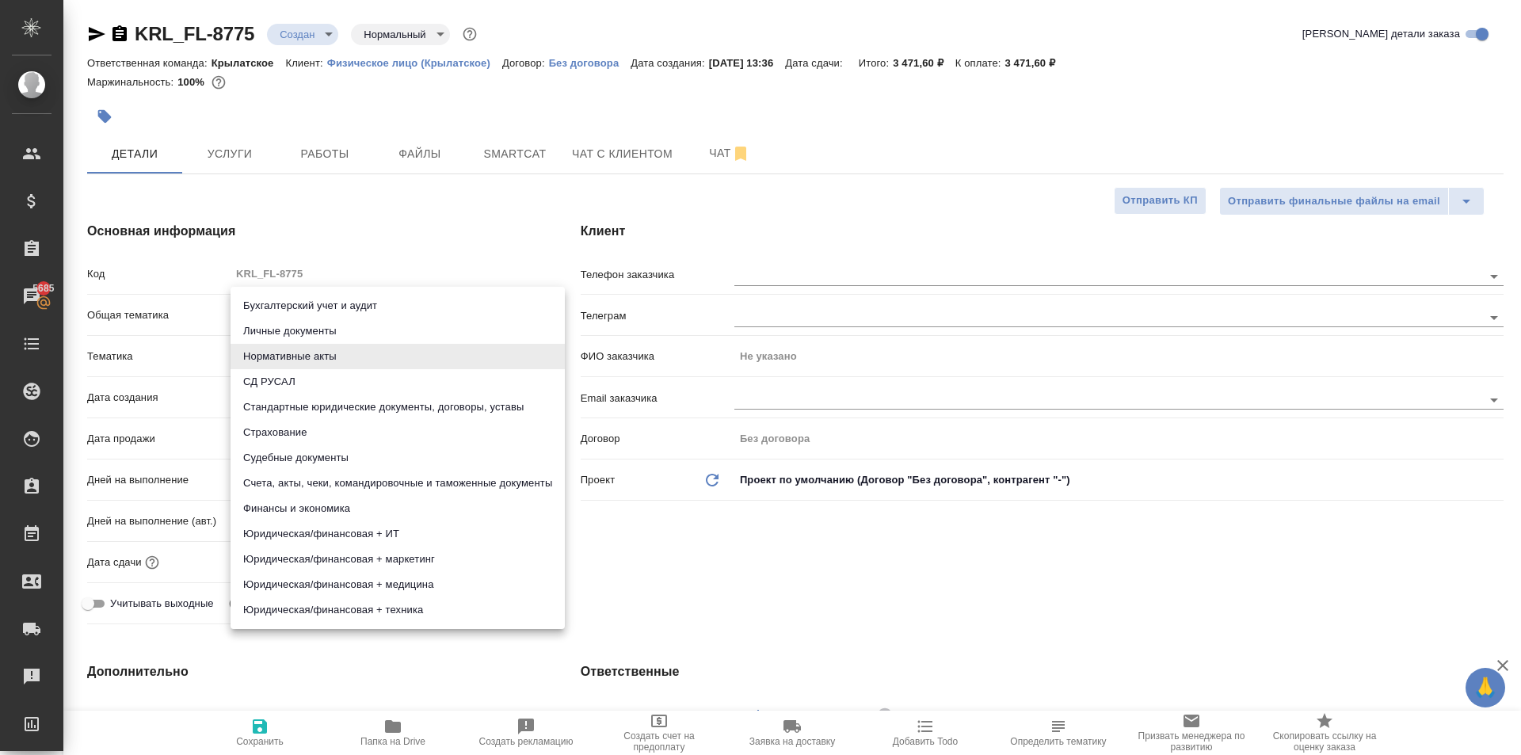
type input "5a8b8b956a9677013d343cfe"
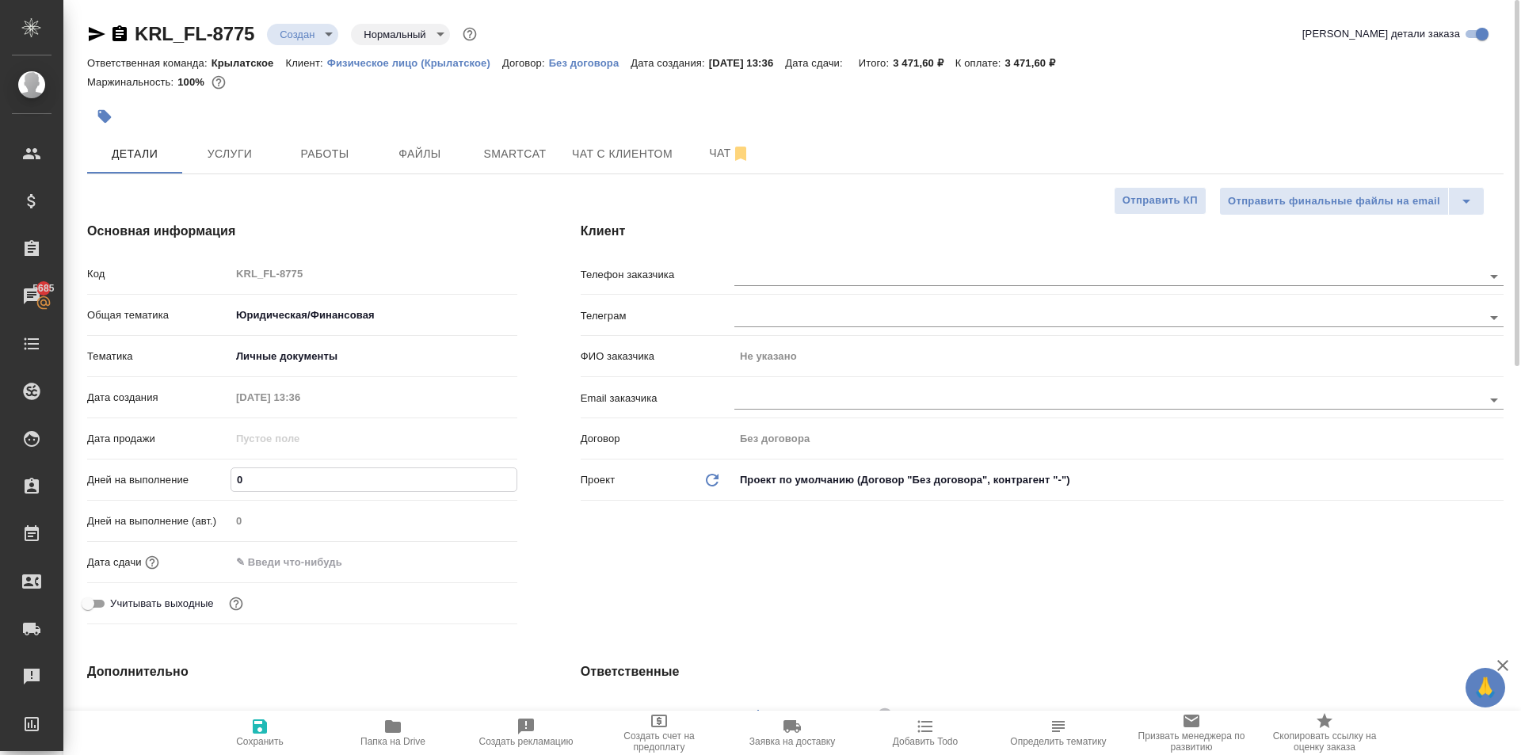
drag, startPoint x: 278, startPoint y: 479, endPoint x: 236, endPoint y: 467, distance: 43.6
click at [236, 466] on div "Дней на выполнение 0" at bounding box center [302, 480] width 430 height 28
type input "1"
type textarea "x"
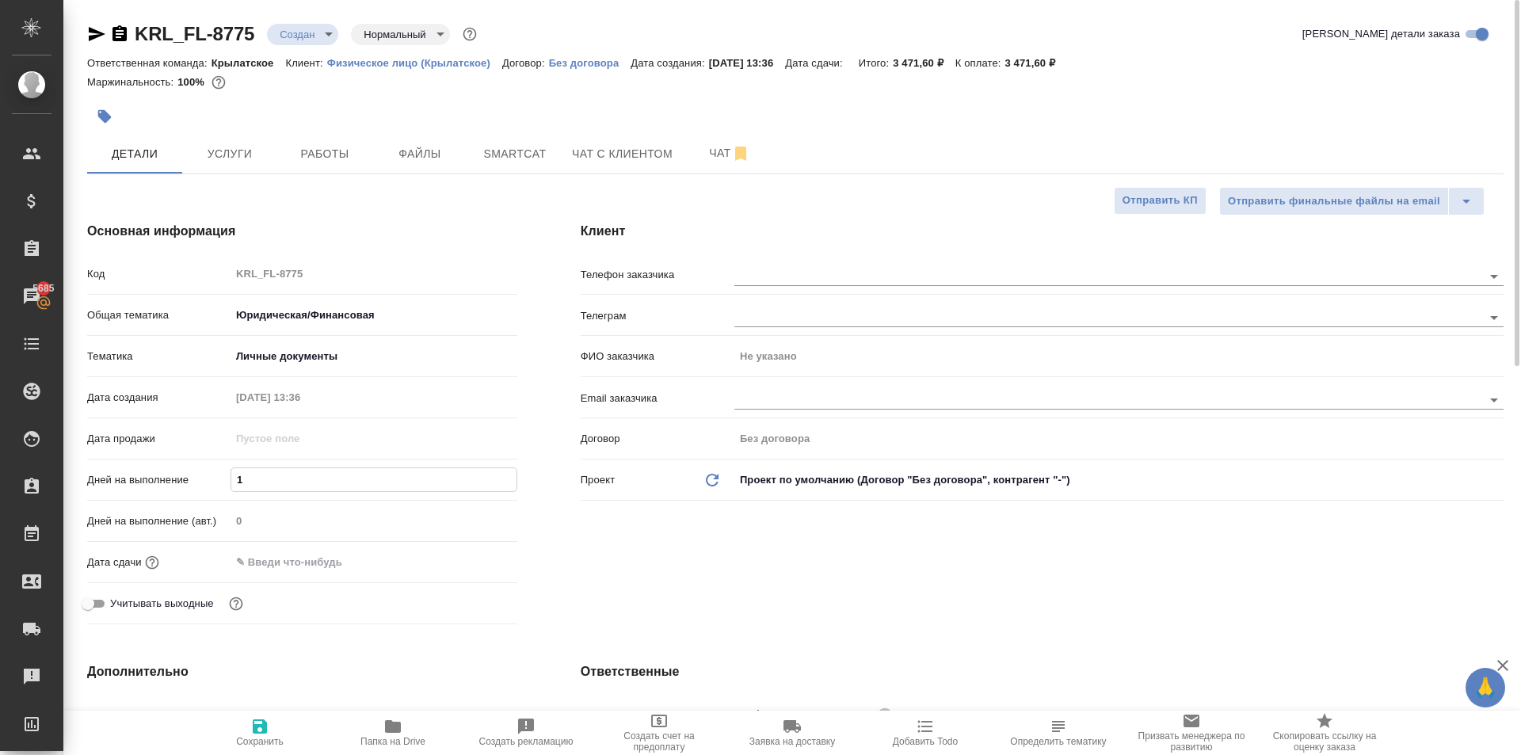
type textarea "x"
type input "1"
click at [261, 555] on input "text" at bounding box center [300, 562] width 139 height 23
click at [469, 555] on icon "button" at bounding box center [471, 560] width 14 height 16
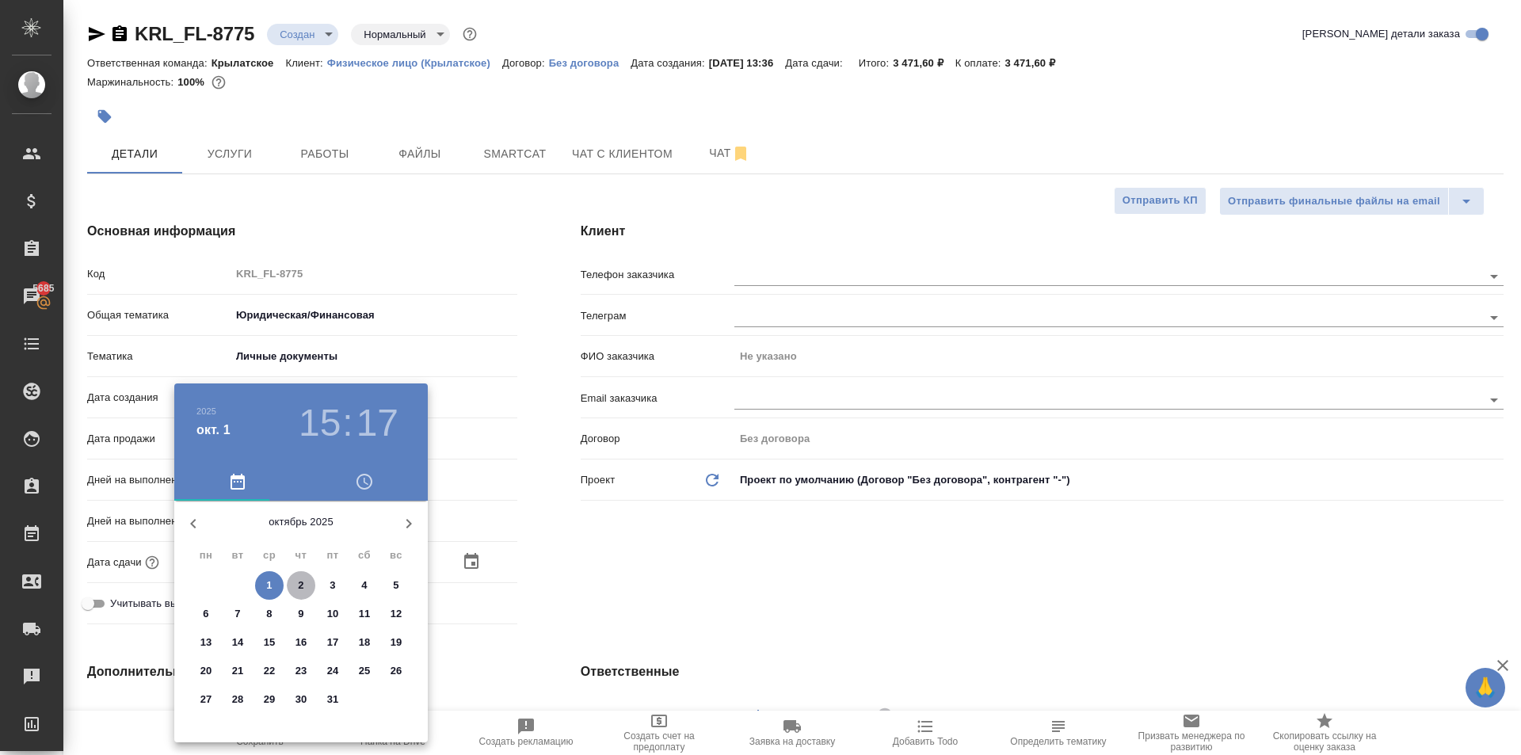
click at [299, 582] on p "2" at bounding box center [301, 586] width 6 height 16
type input "02.10.2025 15:17"
type textarea "x"
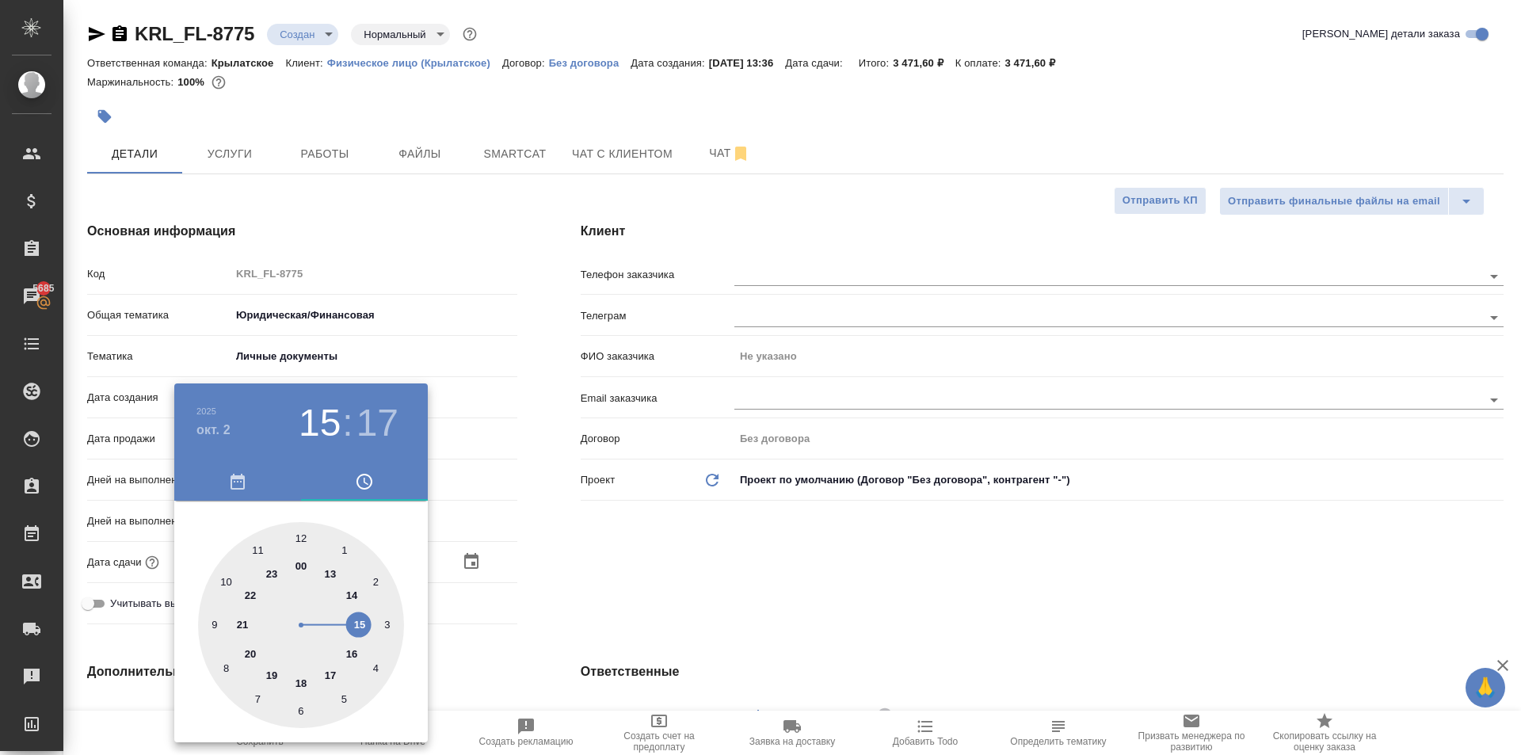
drag, startPoint x: 227, startPoint y: 576, endPoint x: 273, endPoint y: 563, distance: 48.6
click at [228, 576] on div at bounding box center [301, 625] width 206 height 206
type input "02.10.2025 10:17"
type textarea "x"
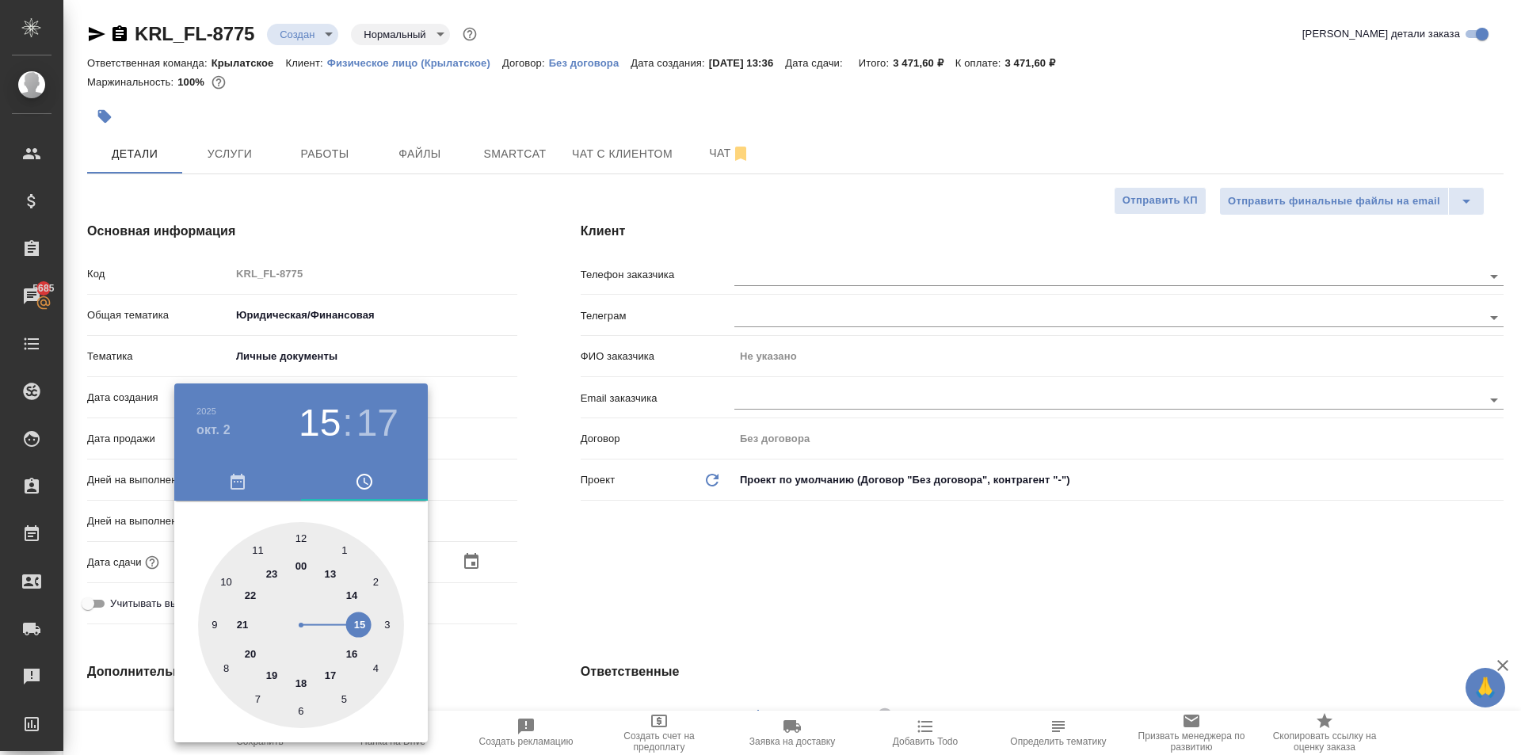
type textarea "x"
click at [302, 538] on div at bounding box center [301, 625] width 206 height 206
type input "02.10.2025 10:00"
type textarea "x"
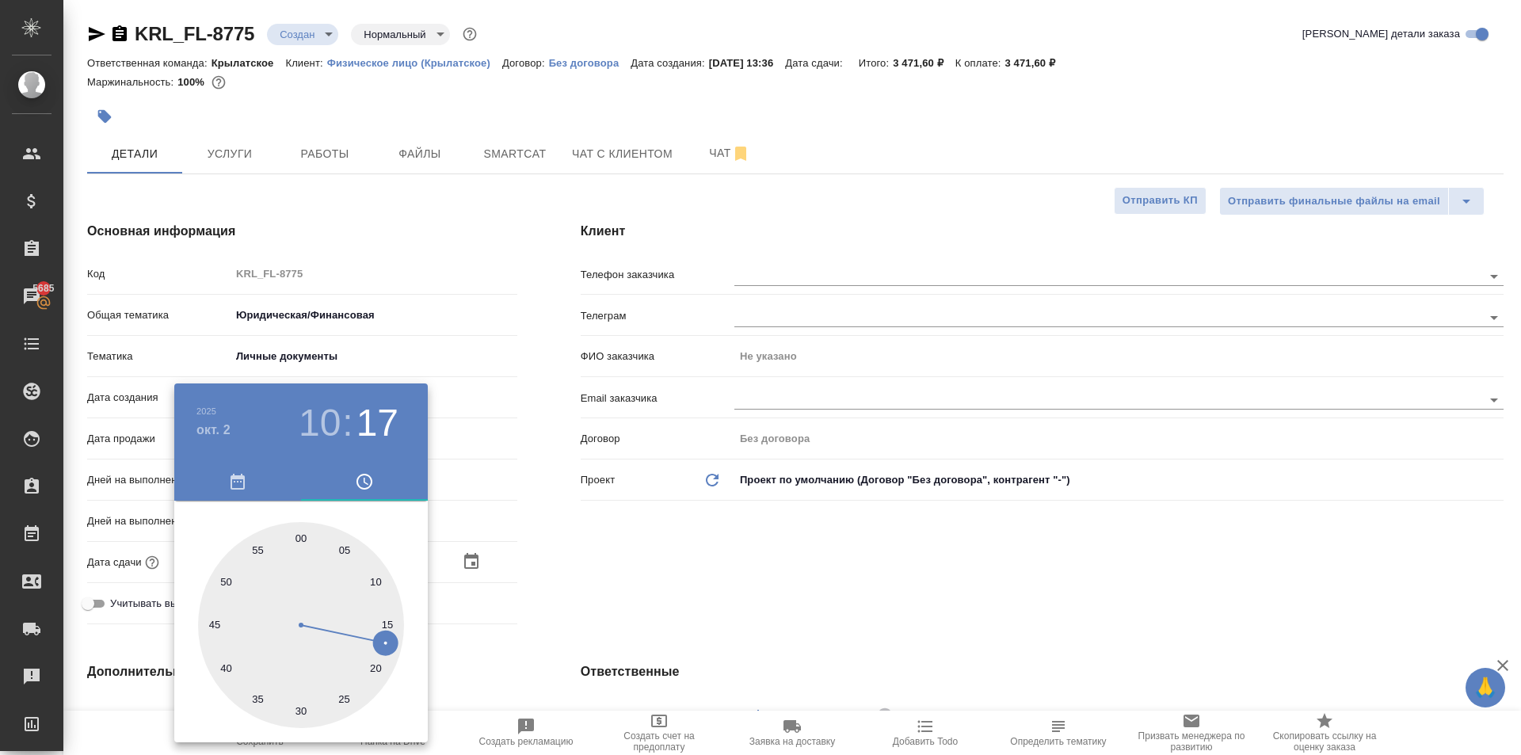
type textarea "x"
drag, startPoint x: 727, startPoint y: 624, endPoint x: 505, endPoint y: 557, distance: 231.8
click at [718, 623] on div at bounding box center [760, 377] width 1521 height 755
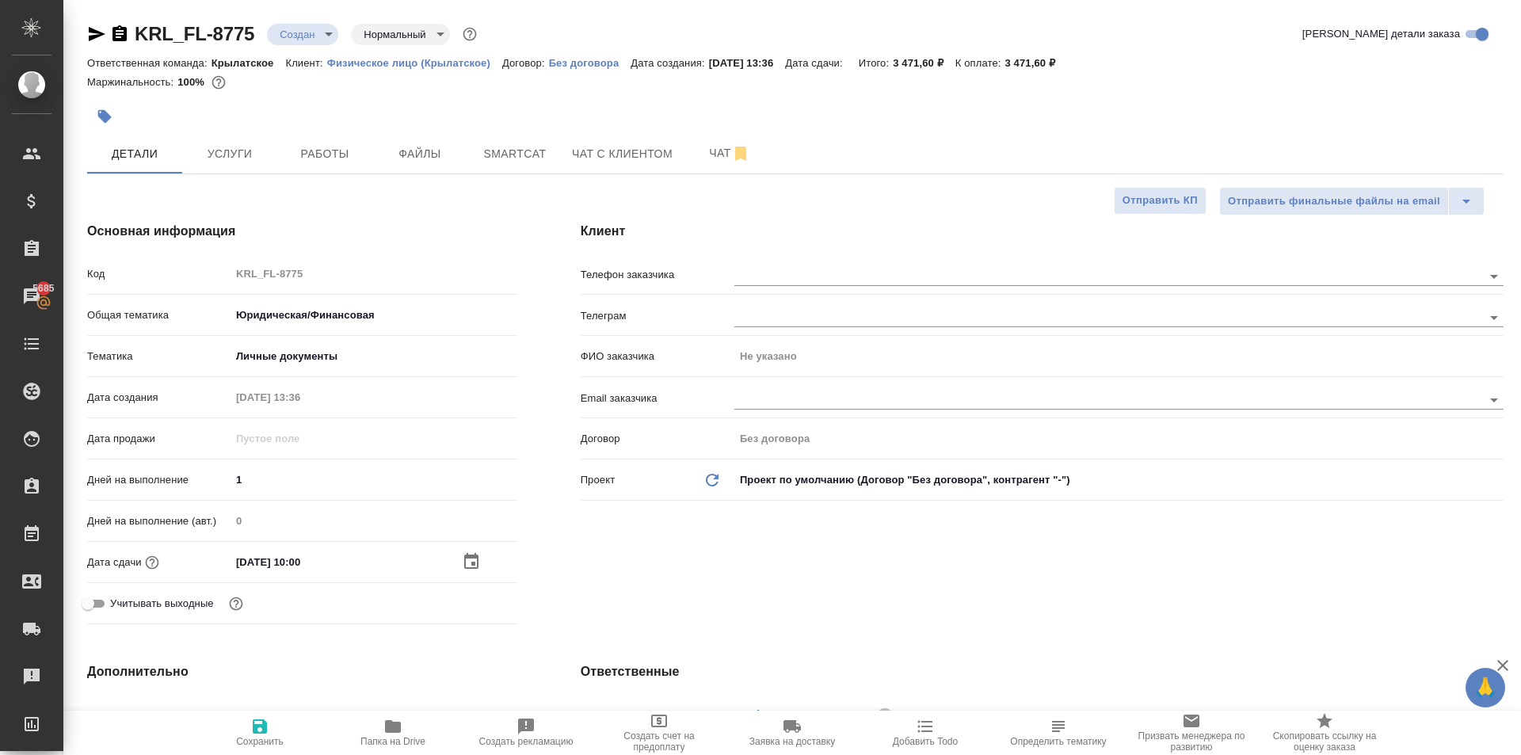
scroll to position [396, 0]
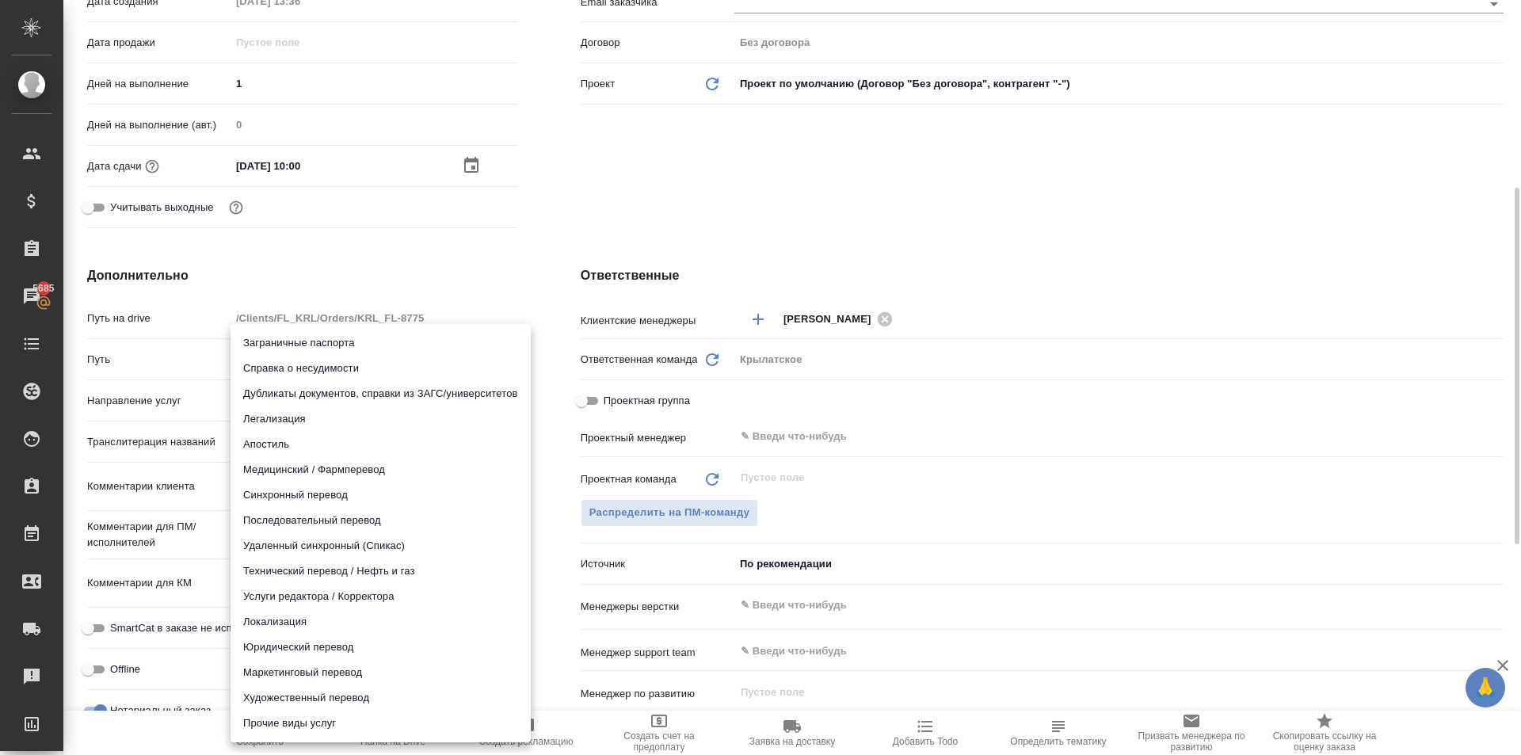
drag, startPoint x: 315, startPoint y: 395, endPoint x: 331, endPoint y: 434, distance: 42.2
click at [314, 397] on body "🙏 .cls-1 fill:#fff; AWATERA Kasymov Timur Клиенты Спецификации Заказы 5685 Чаты…" at bounding box center [760, 377] width 1521 height 755
drag, startPoint x: 286, startPoint y: 639, endPoint x: 313, endPoint y: 597, distance: 49.9
click at [288, 639] on li "Юридический перевод" at bounding box center [381, 647] width 300 height 25
type input "legalTranslation"
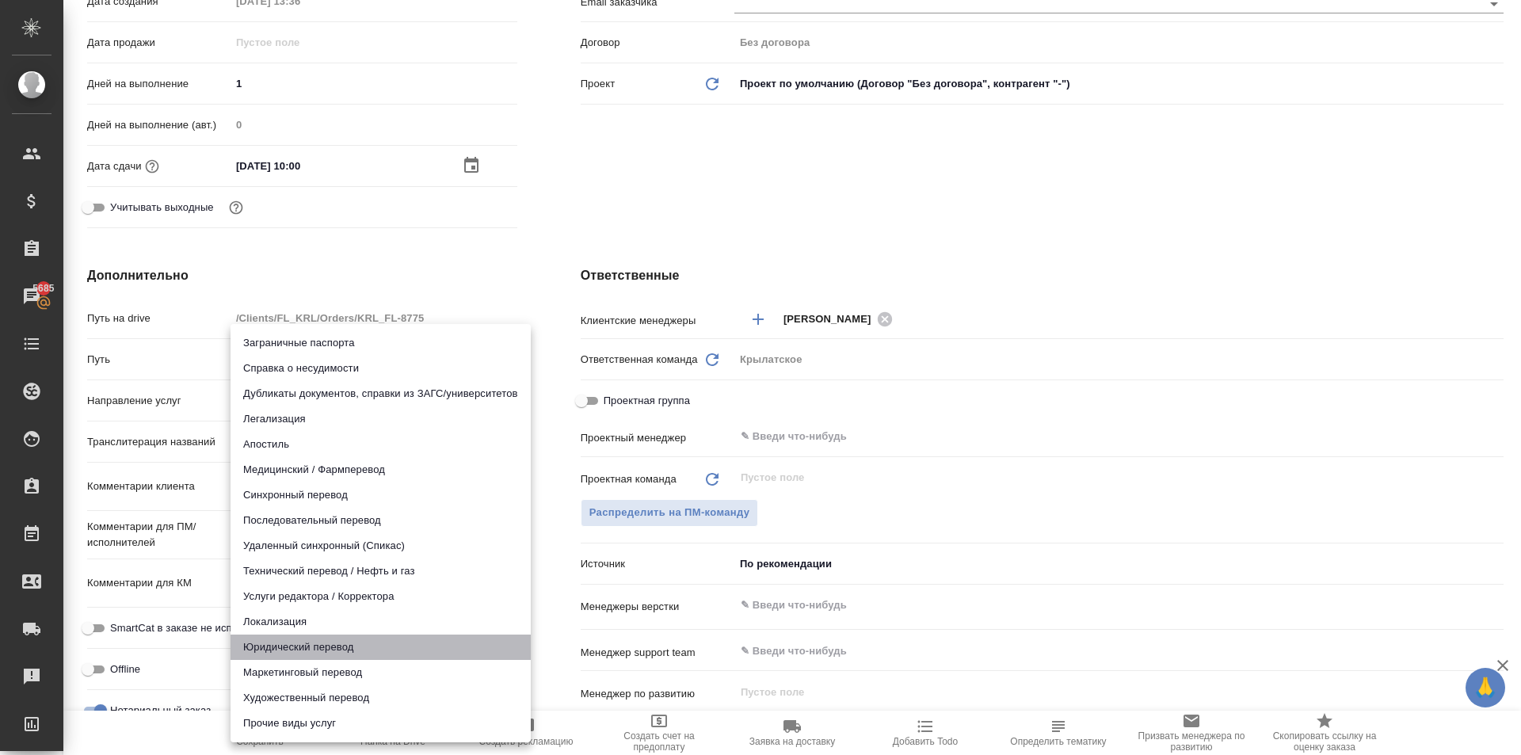
type textarea "x"
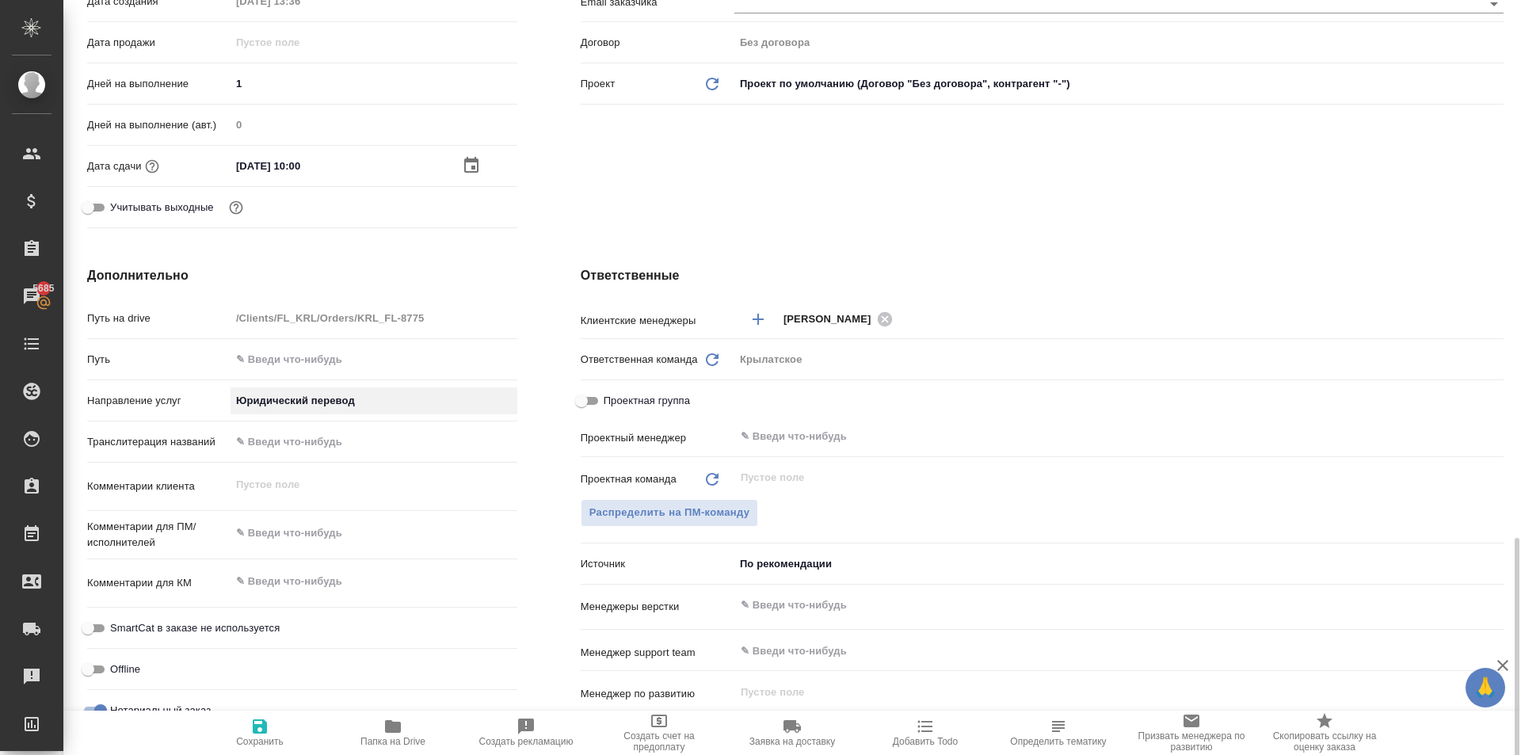
scroll to position [841, 0]
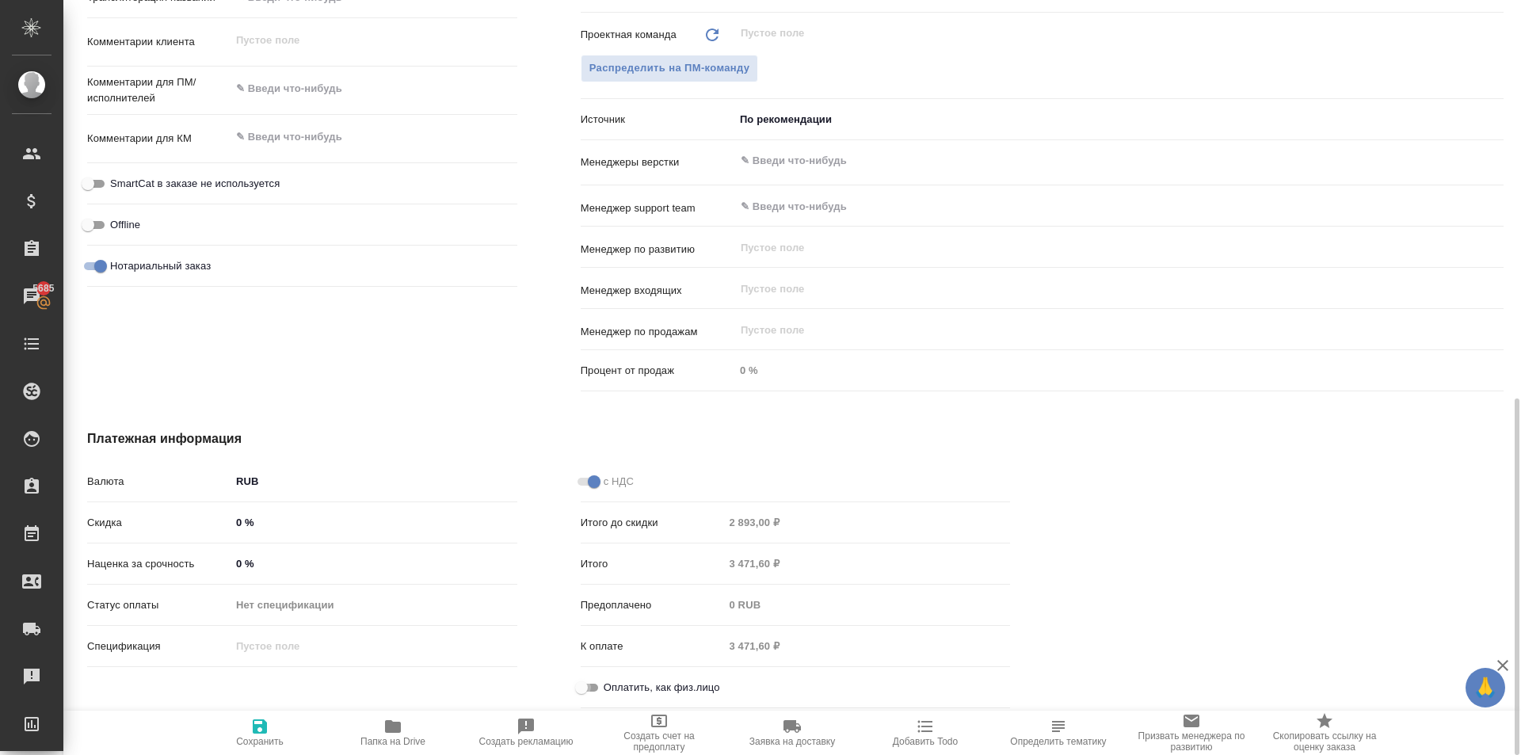
drag, startPoint x: 593, startPoint y: 691, endPoint x: 566, endPoint y: 698, distance: 28.6
click at [593, 691] on input "Оплатить, как физ.лицо" at bounding box center [581, 687] width 57 height 19
checkbox input "true"
type textarea "x"
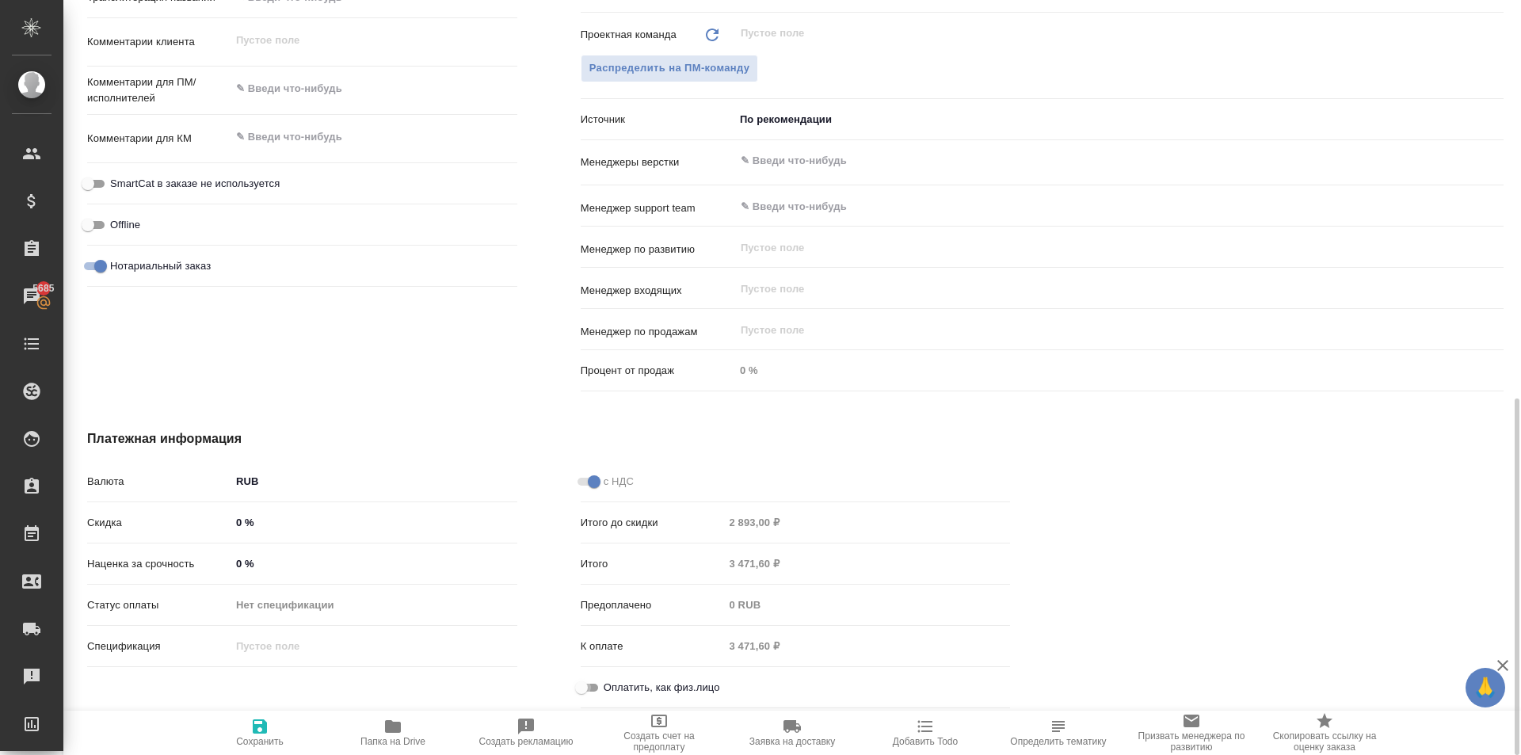
type textarea "x"
drag, startPoint x: 254, startPoint y: 731, endPoint x: 300, endPoint y: 710, distance: 50.4
click at [254, 729] on icon "button" at bounding box center [260, 726] width 14 height 14
type textarea "x"
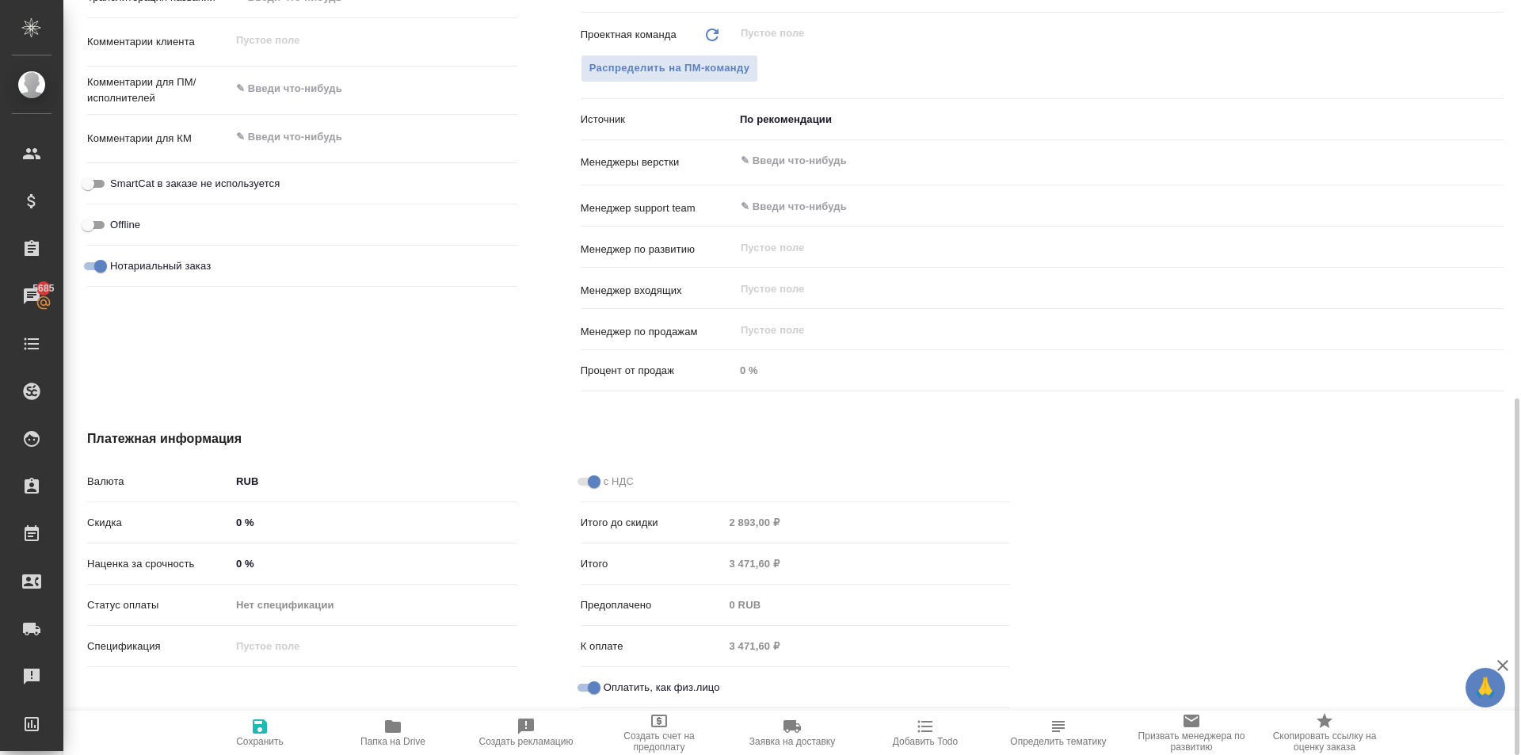
type textarea "x"
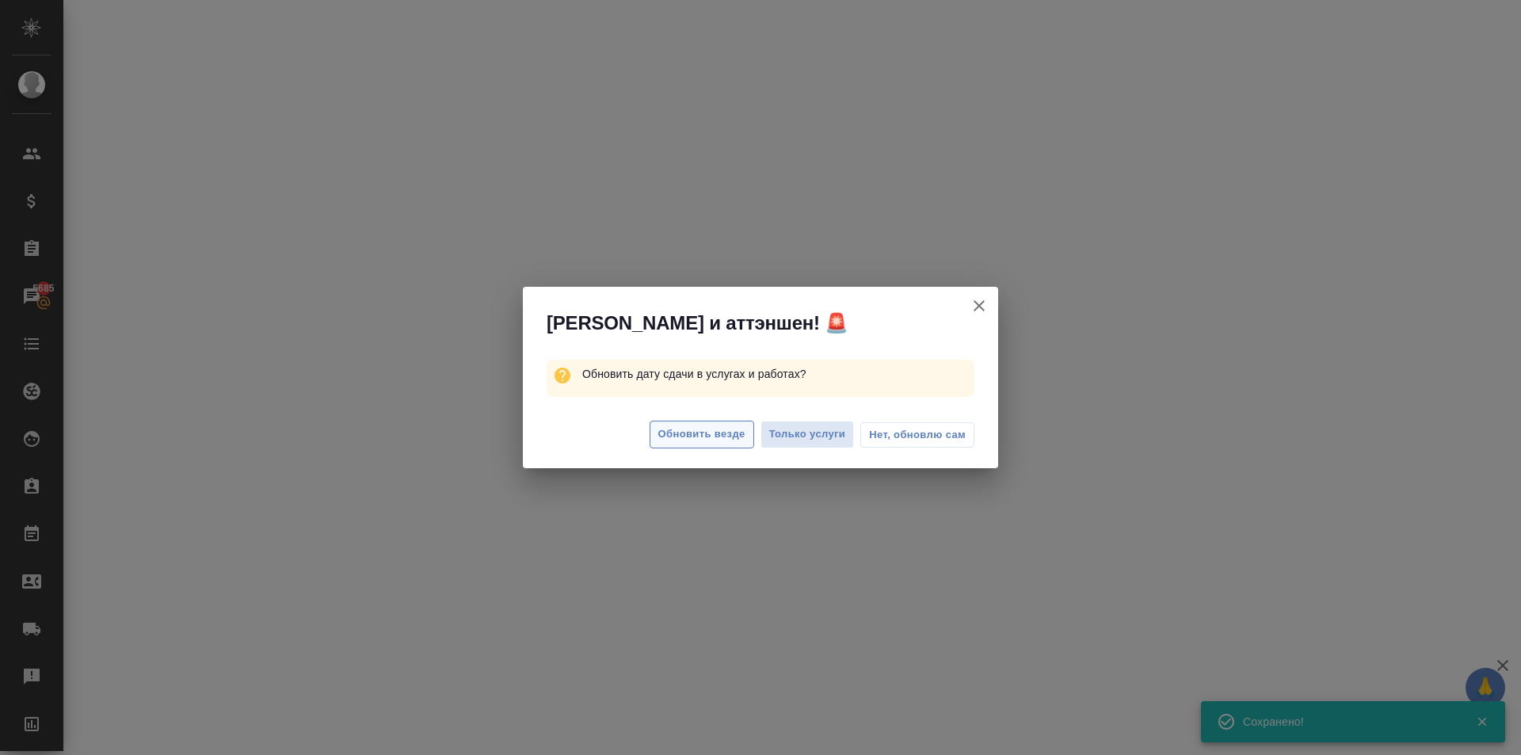
click at [679, 434] on span "Обновить везде" at bounding box center [701, 434] width 87 height 18
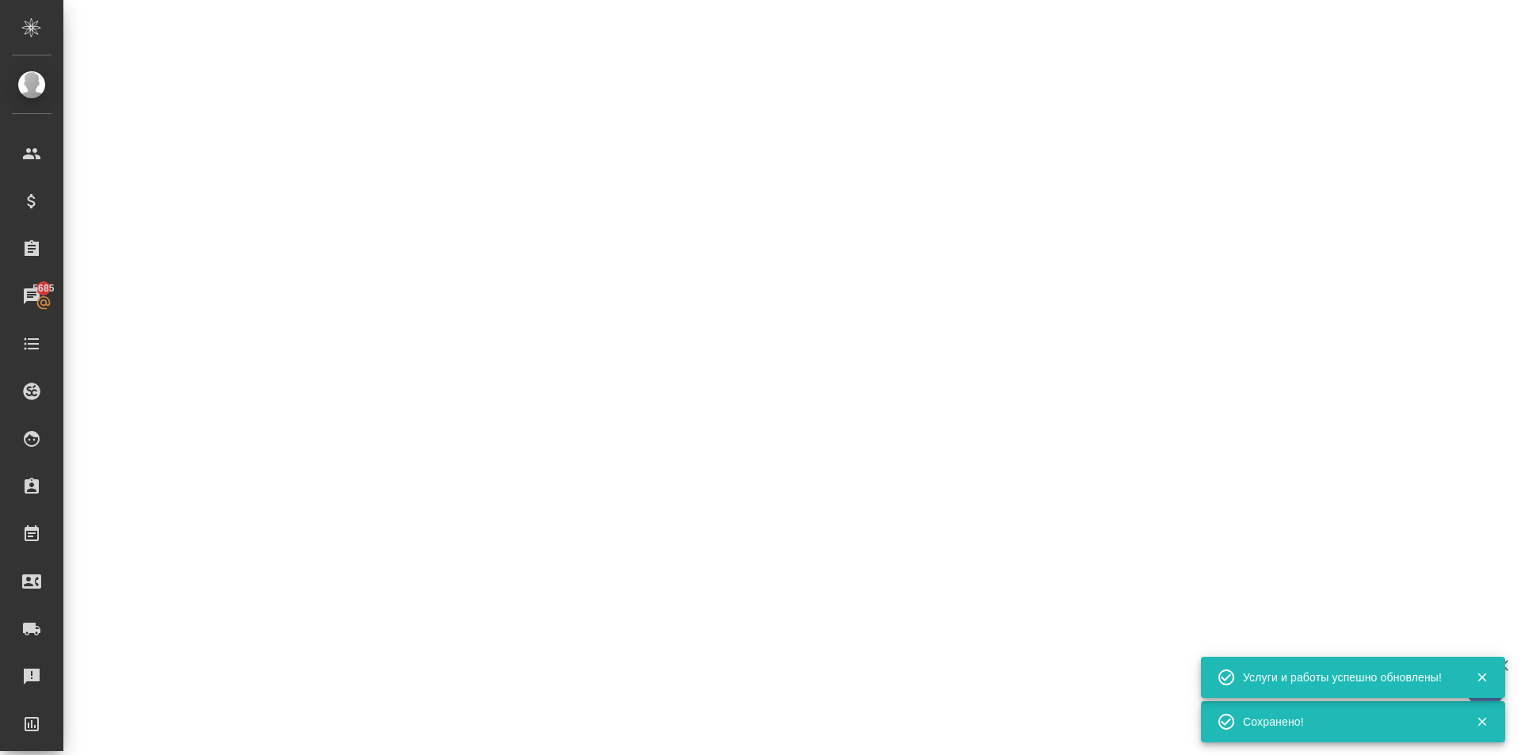
select select "RU"
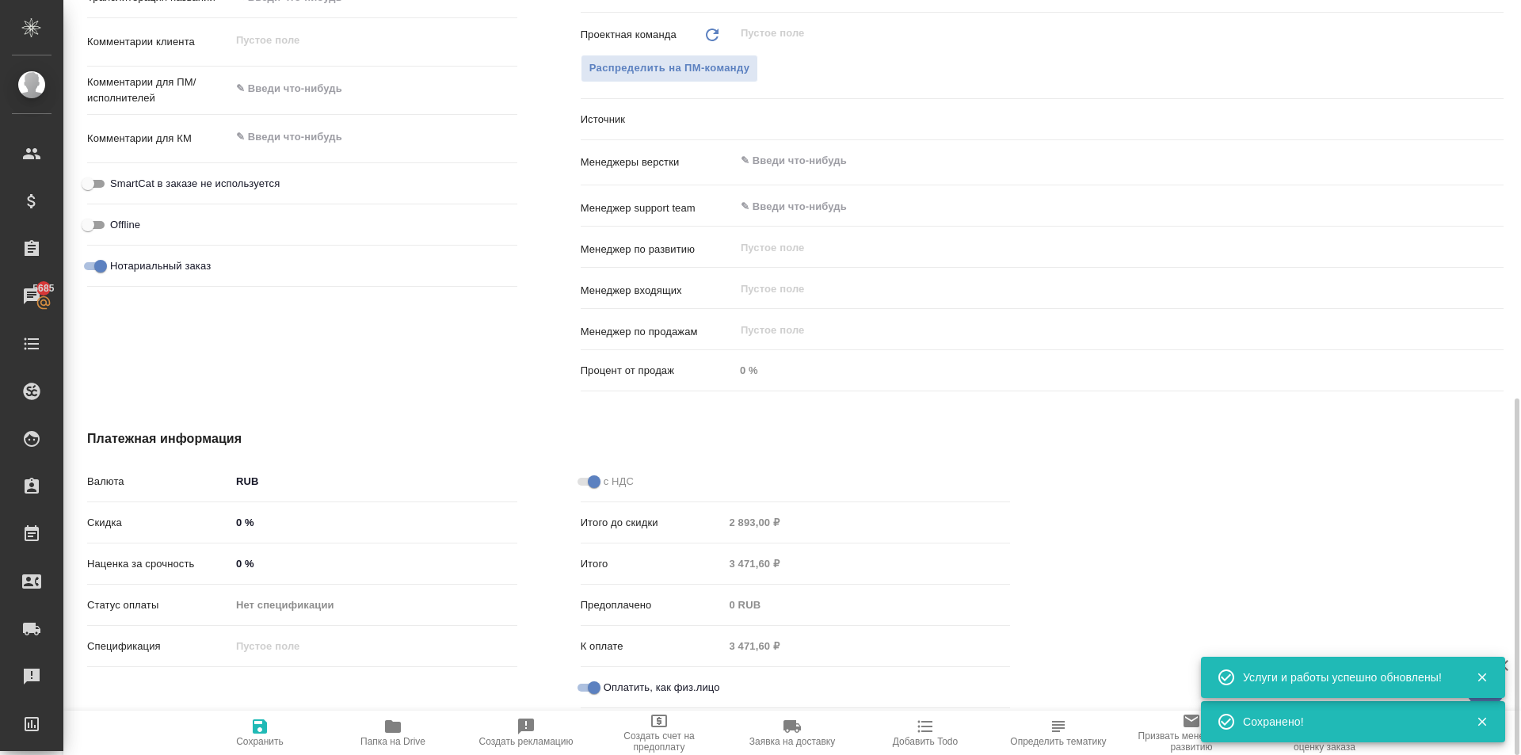
type textarea "x"
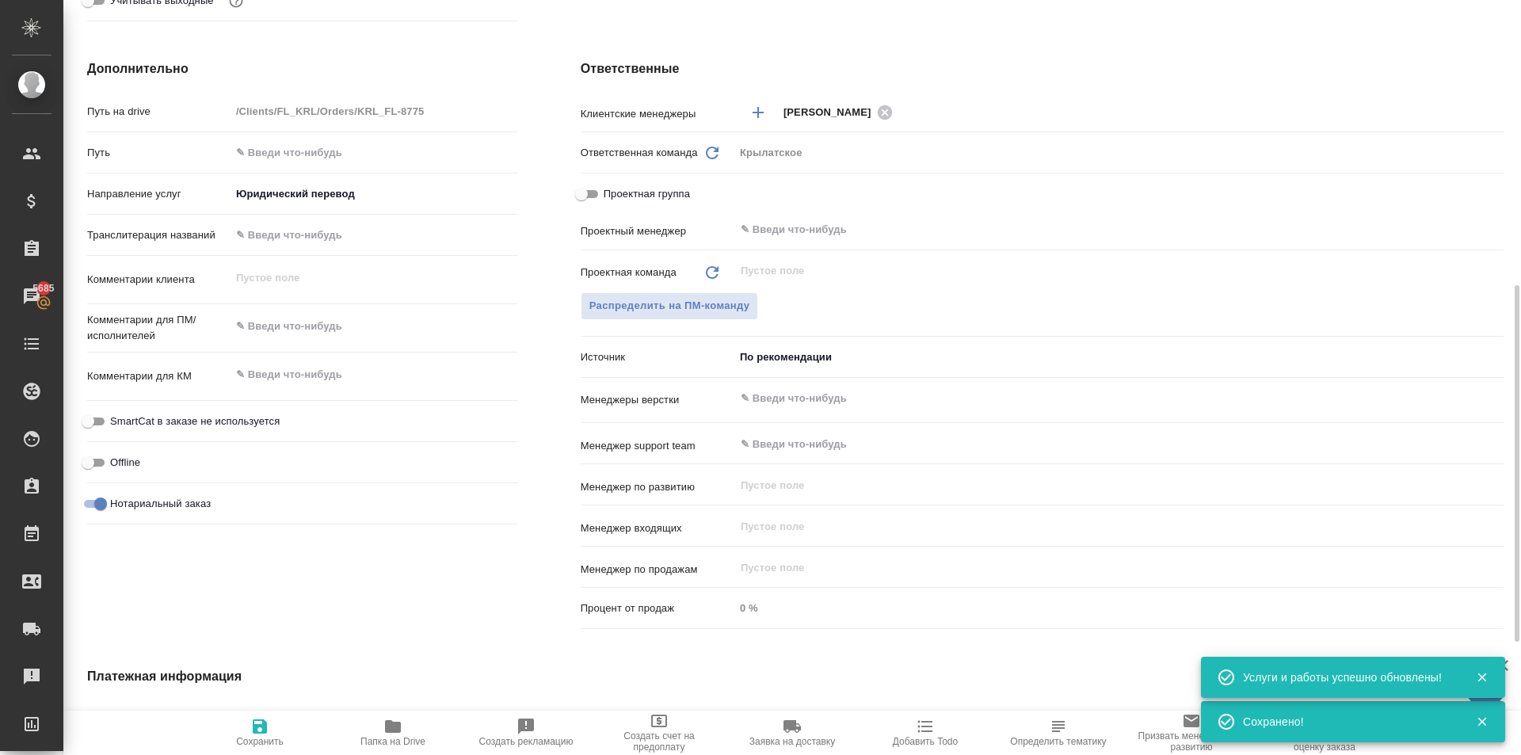
type textarea "x"
click at [306, 324] on textarea at bounding box center [373, 327] width 285 height 27
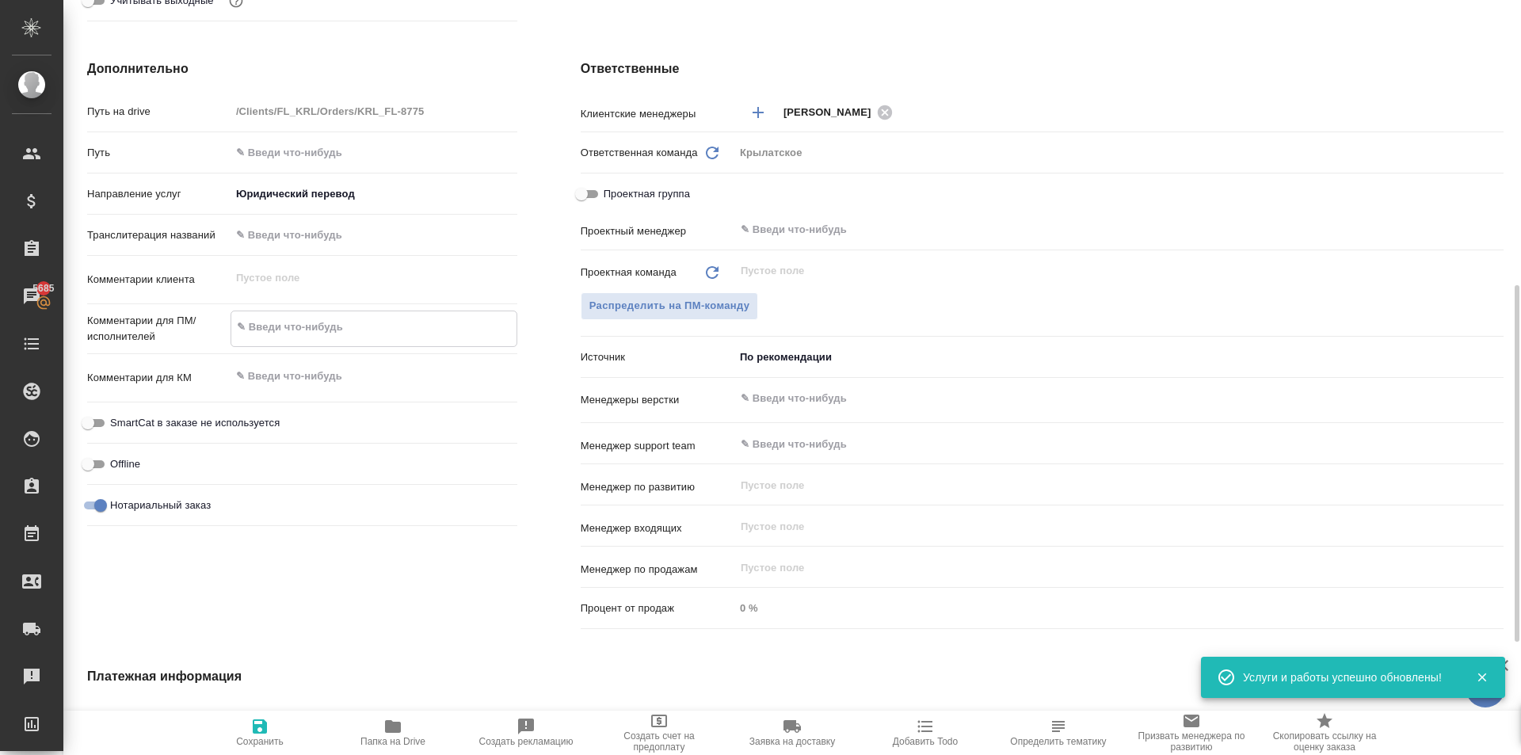
type textarea "x"
type textarea "Н"
type textarea "x"
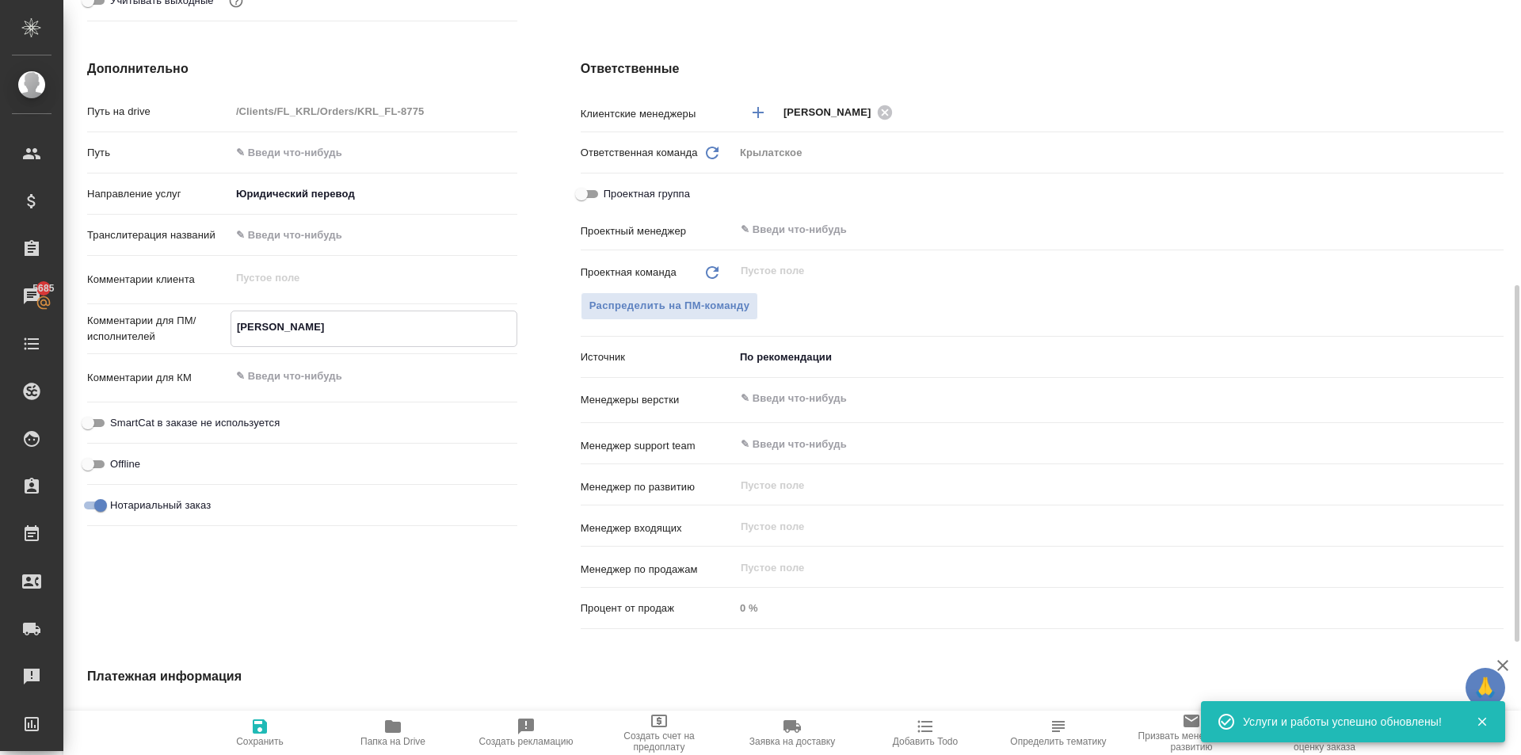
type textarea "x"
type textarea "НО"
type textarea "x"
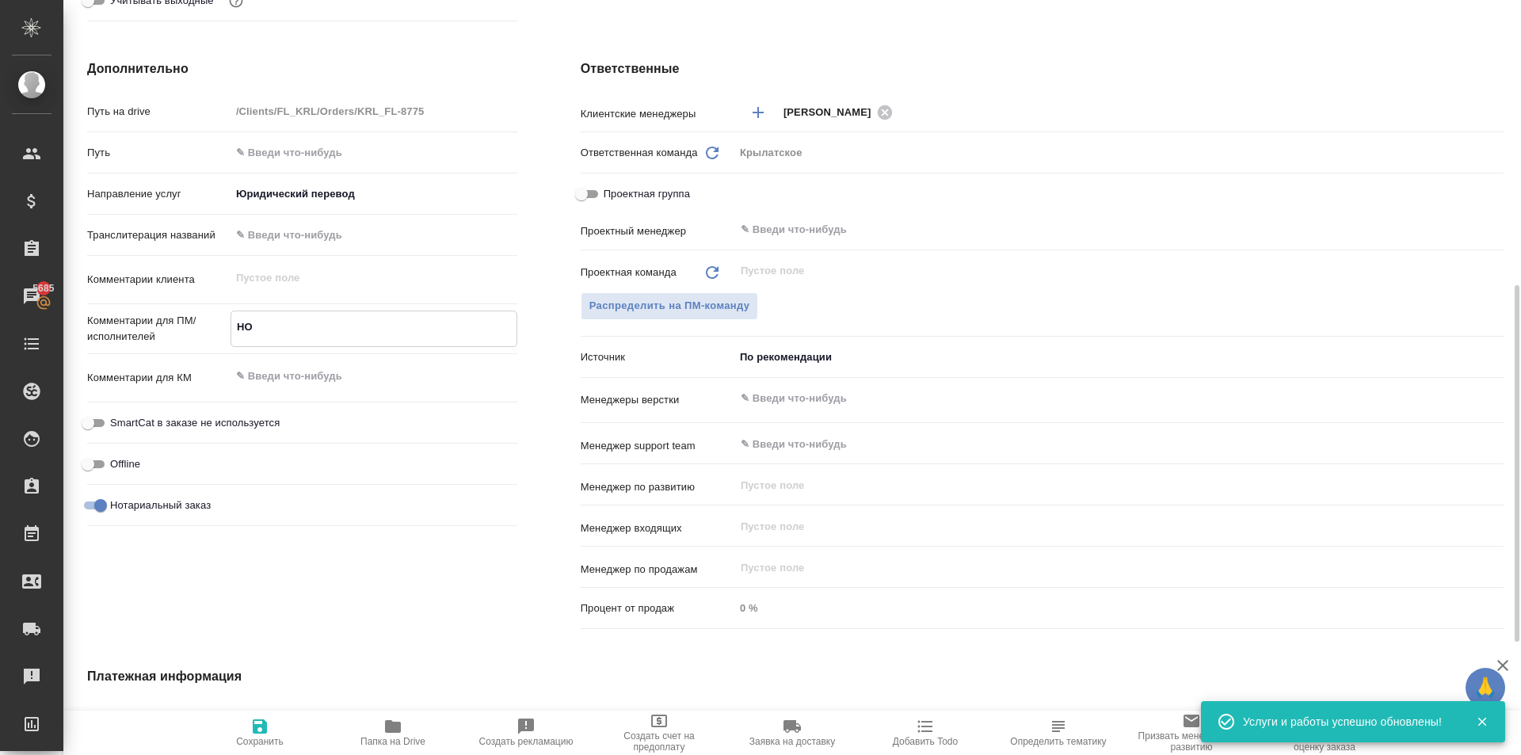
type textarea "НОТ"
type textarea "x"
type textarea "НОТ"
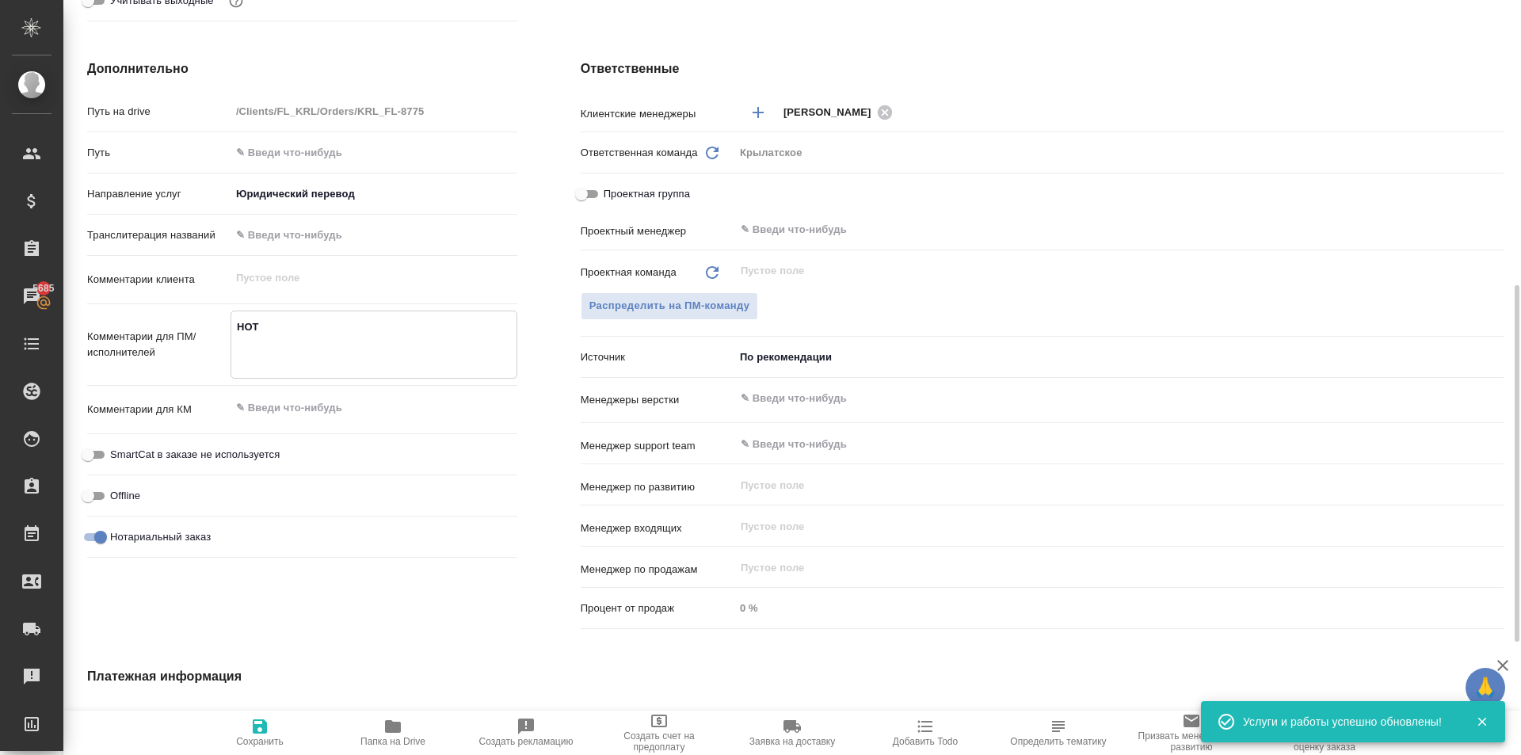
type textarea "x"
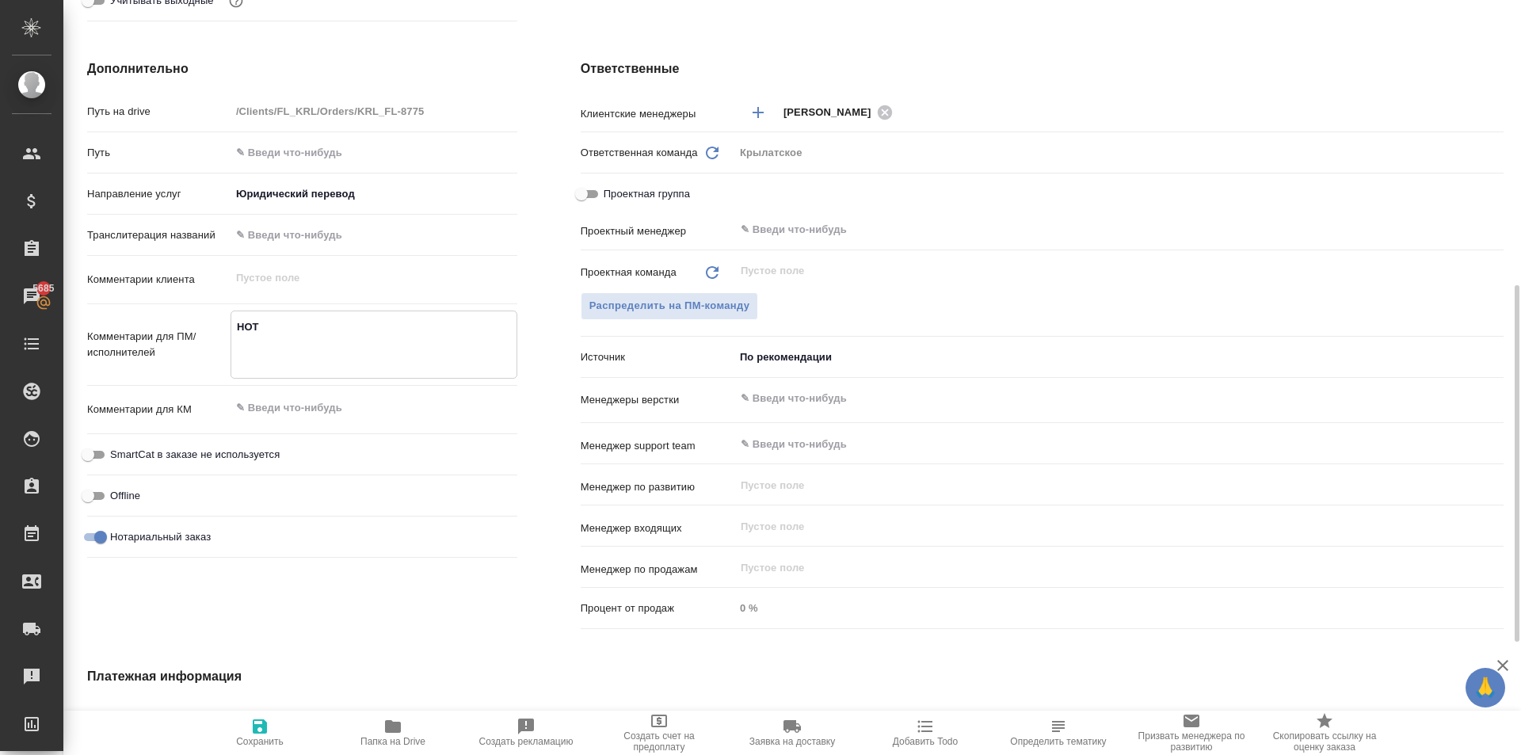
type textarea "x"
type textarea "НОТ К"
type textarea "x"
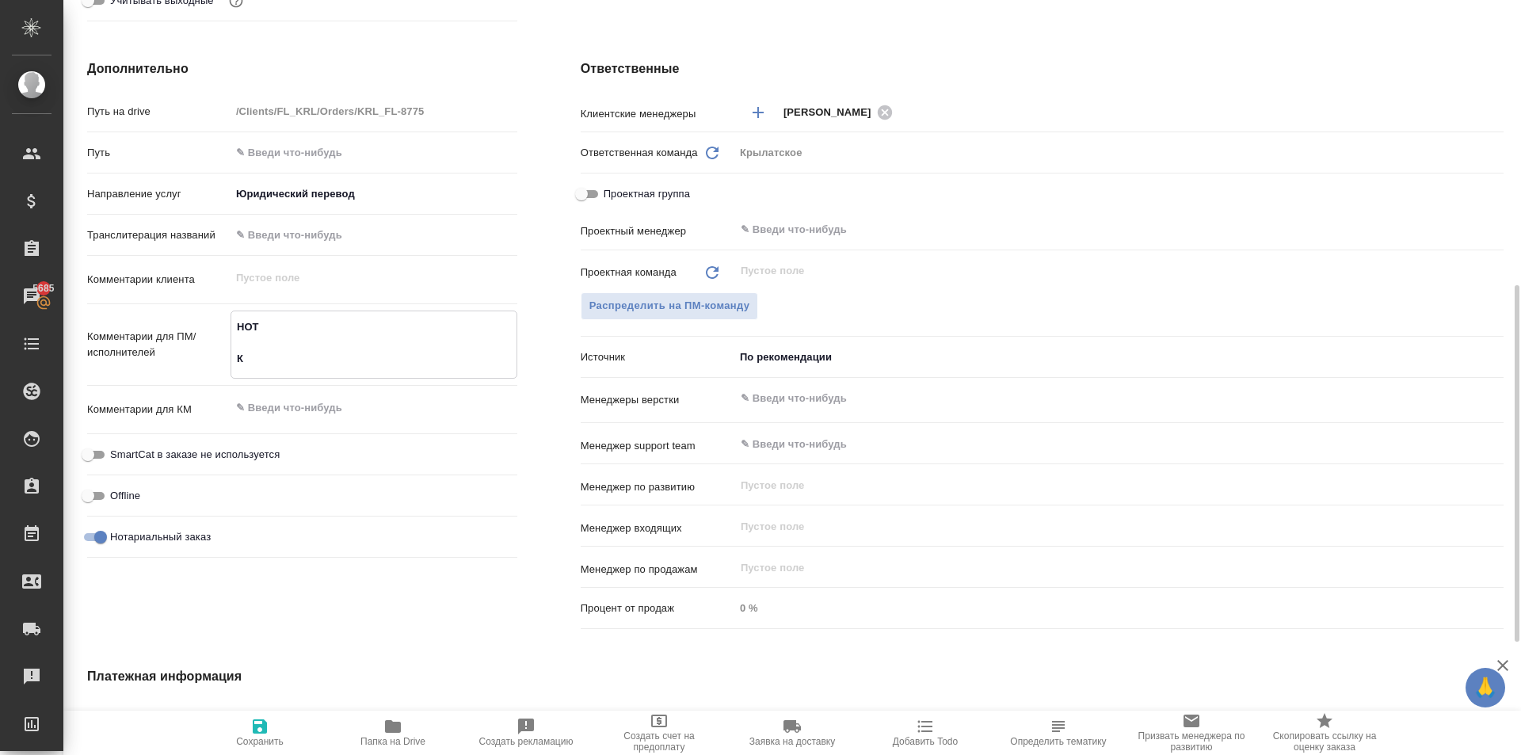
type textarea "НОТ Кы"
type textarea "x"
type textarea "НОТ Кыр"
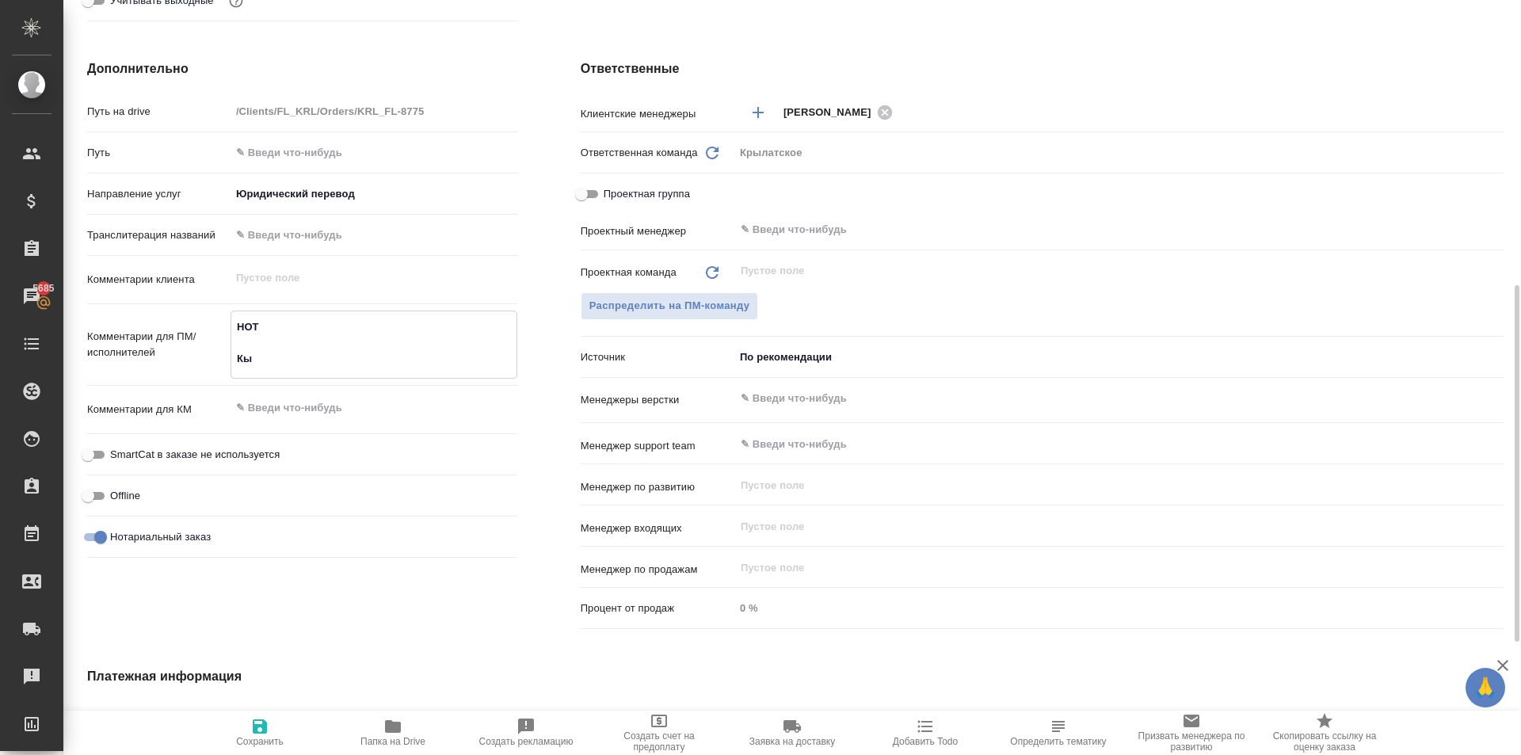
type textarea "x"
type textarea "НОТ Кырг"
type textarea "x"
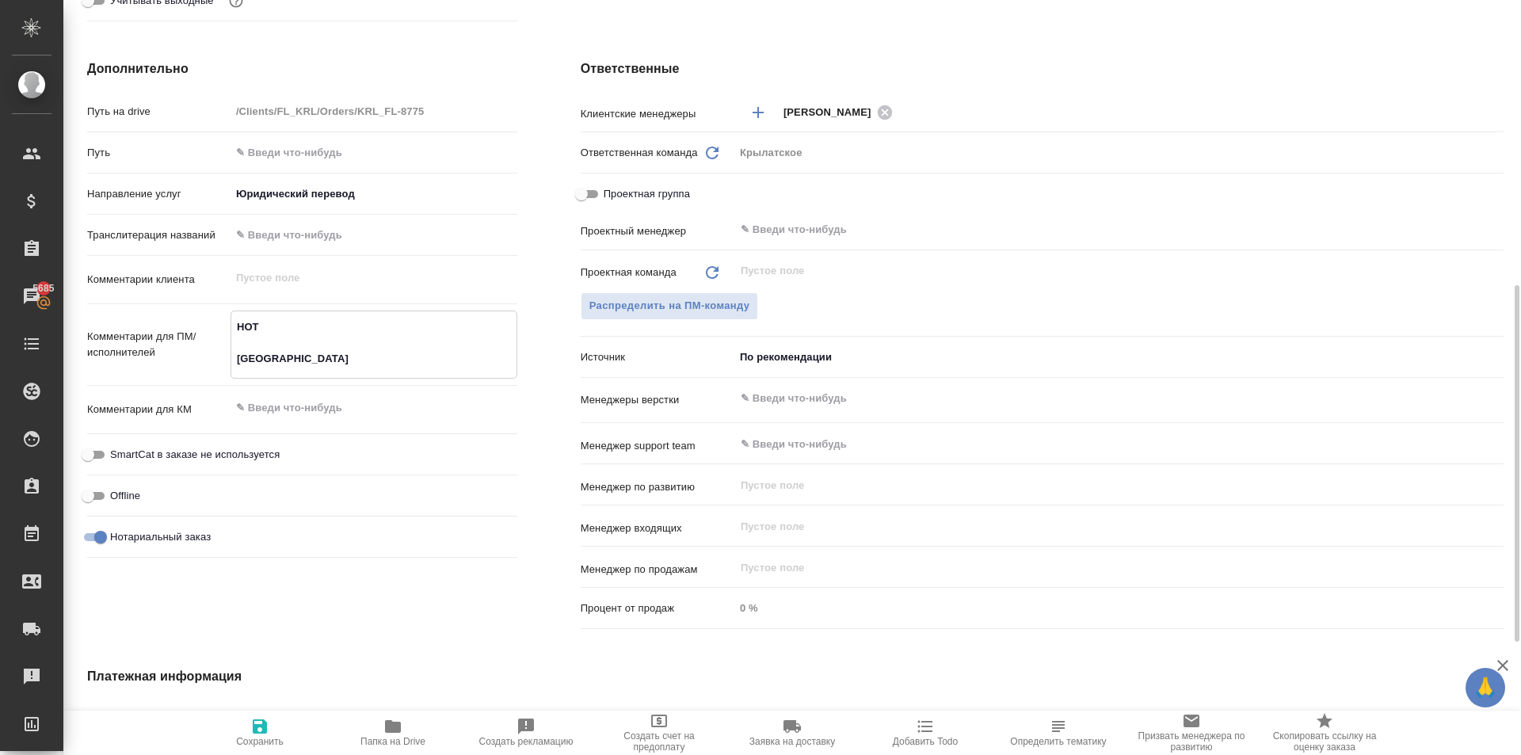
type textarea "x"
type textarea "НОТ Кыргы"
type textarea "x"
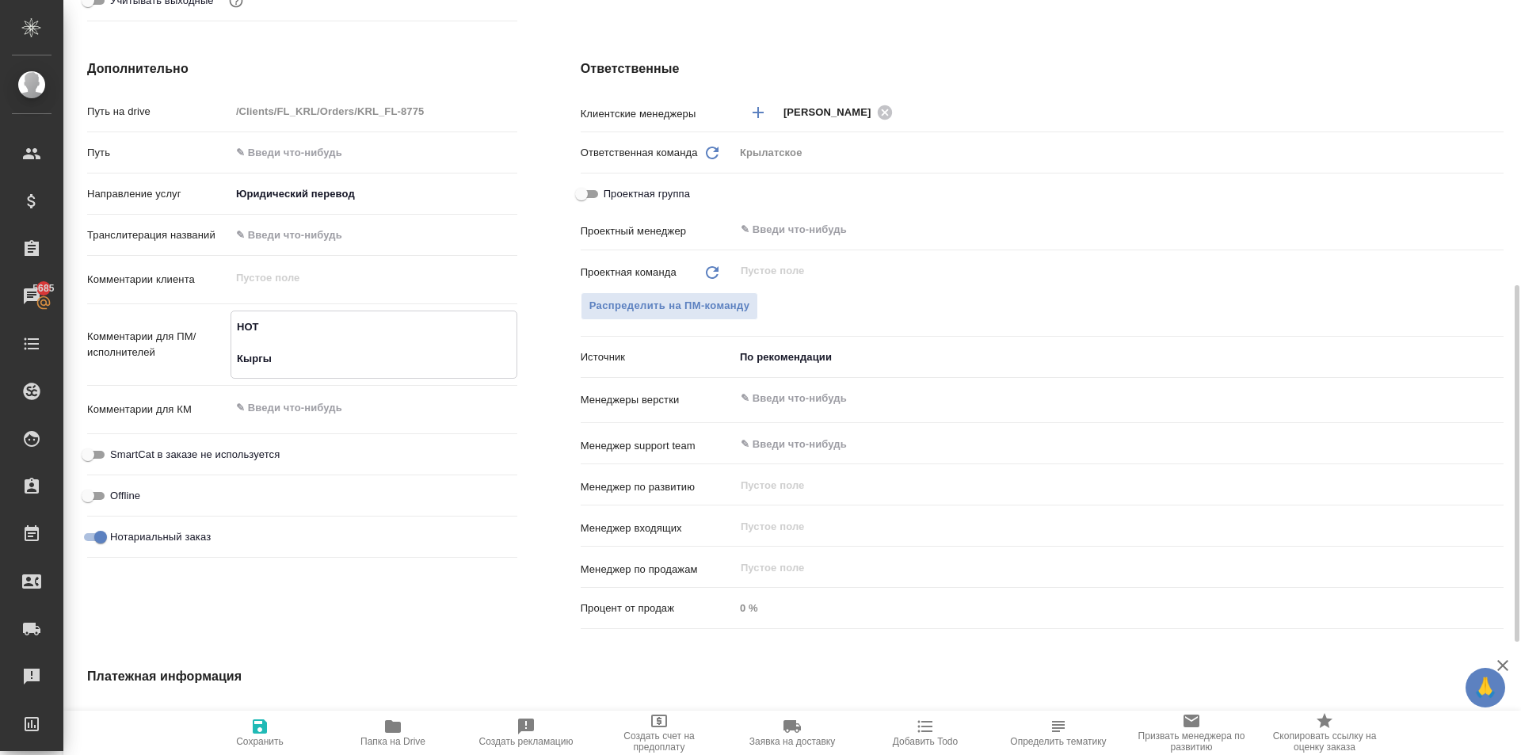
type textarea "x"
type textarea "НОТ Кыргыз"
type textarea "x"
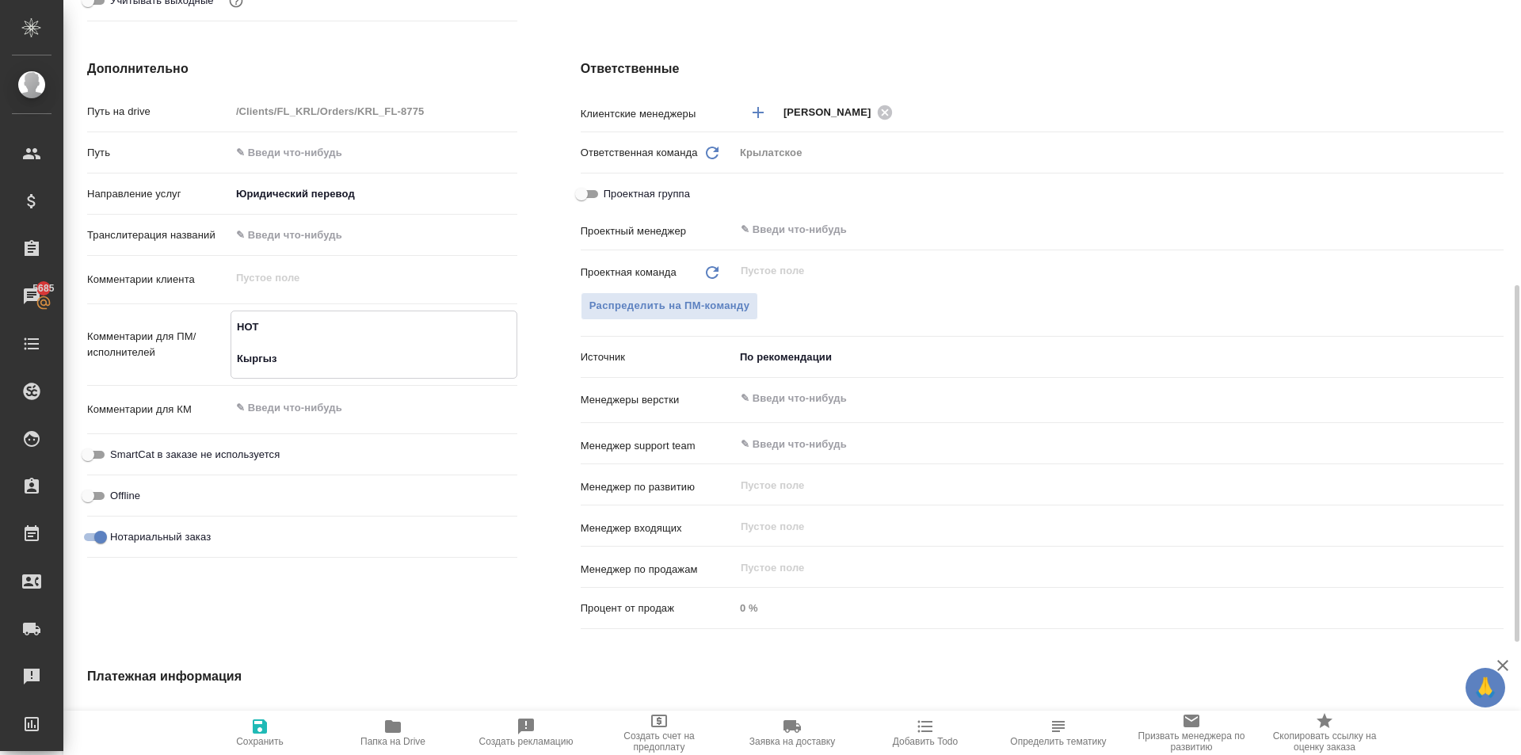
type textarea "НОТ Кыргыз."
type textarea "x"
type textarea "НОТ Кыргыз."
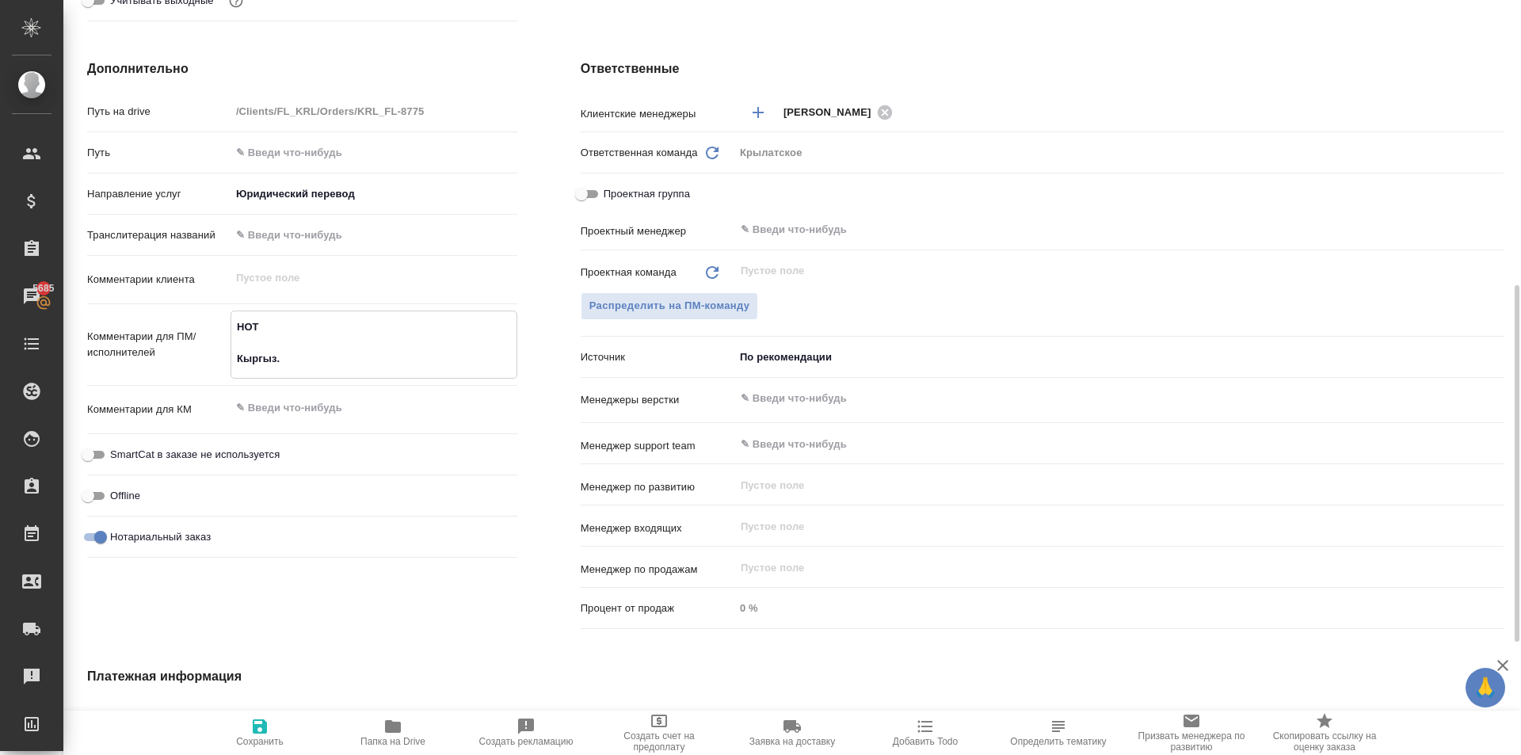
type textarea "x"
type textarea "НОТ Кыргыз."
type textarea "x"
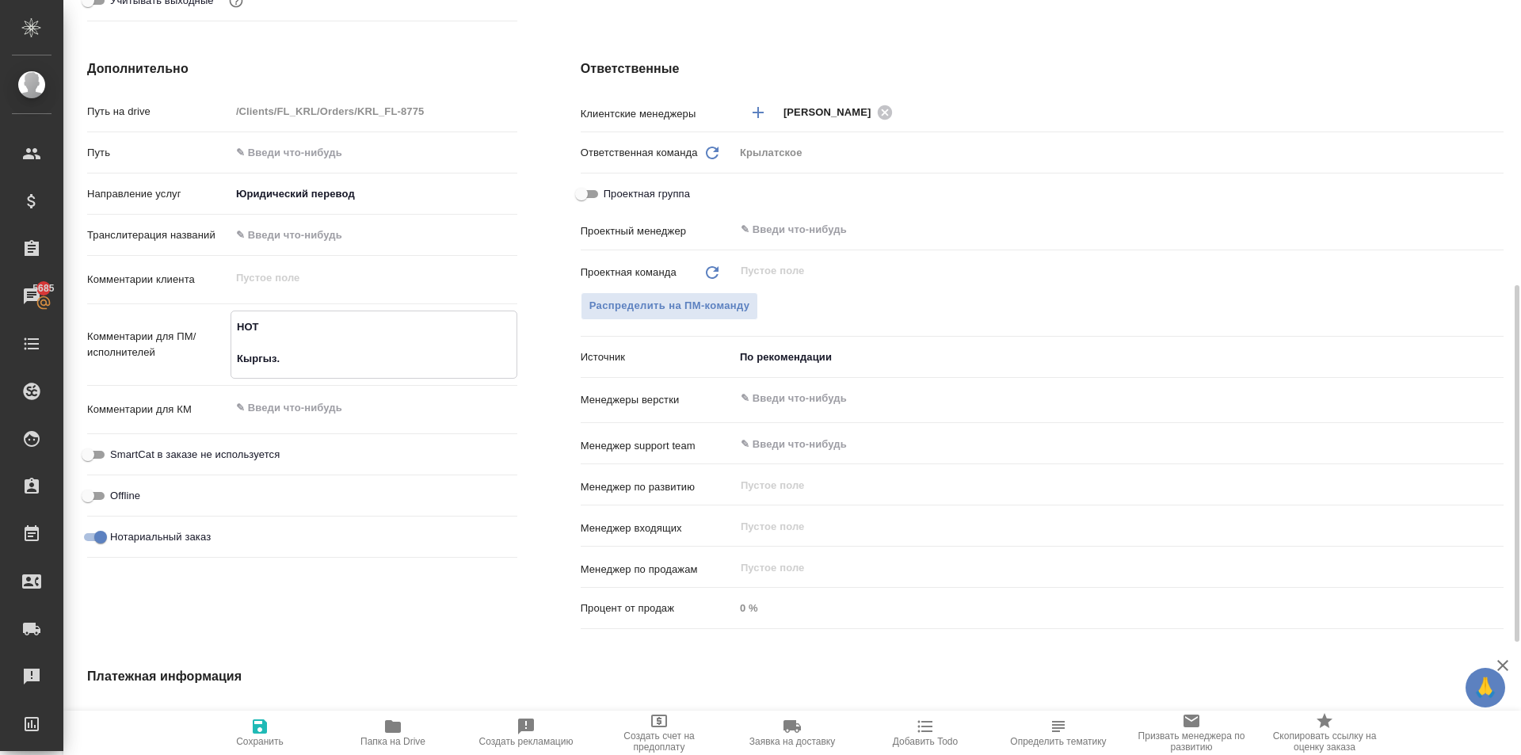
type textarea "x"
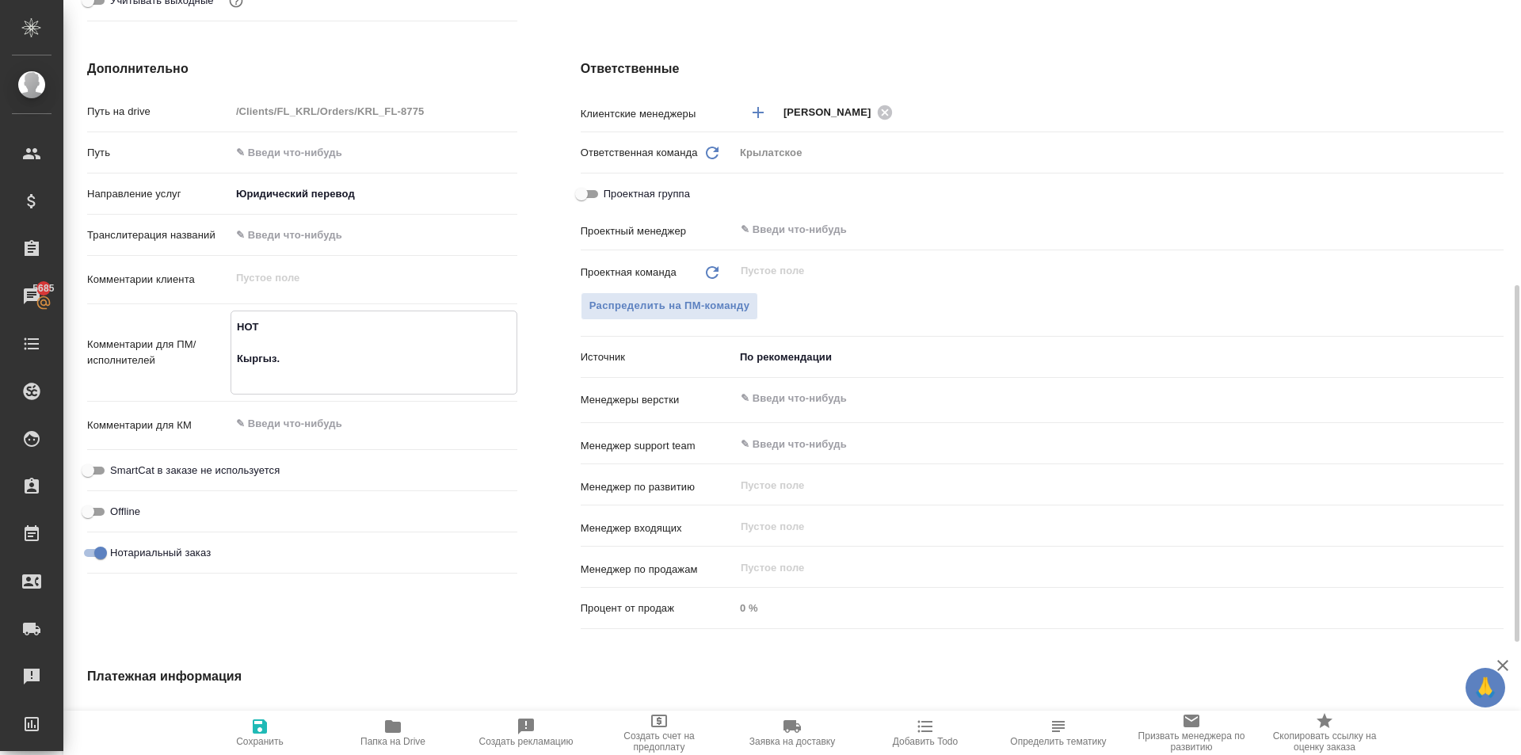
type textarea "НОТ Кыргыз. Р"
type textarea "x"
type textarea "НОТ Кыргыз."
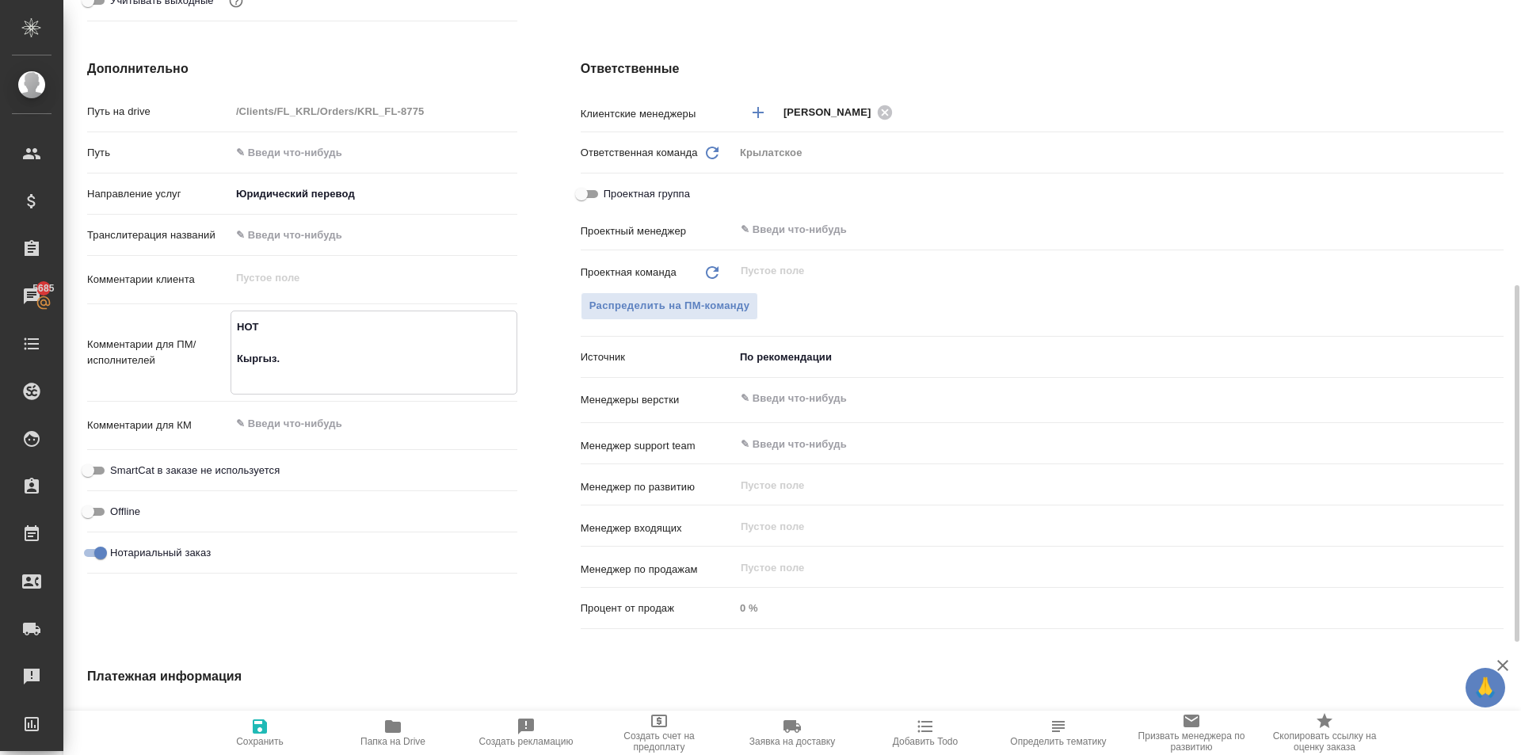
type textarea "x"
type textarea "НОТ Кыргыз."
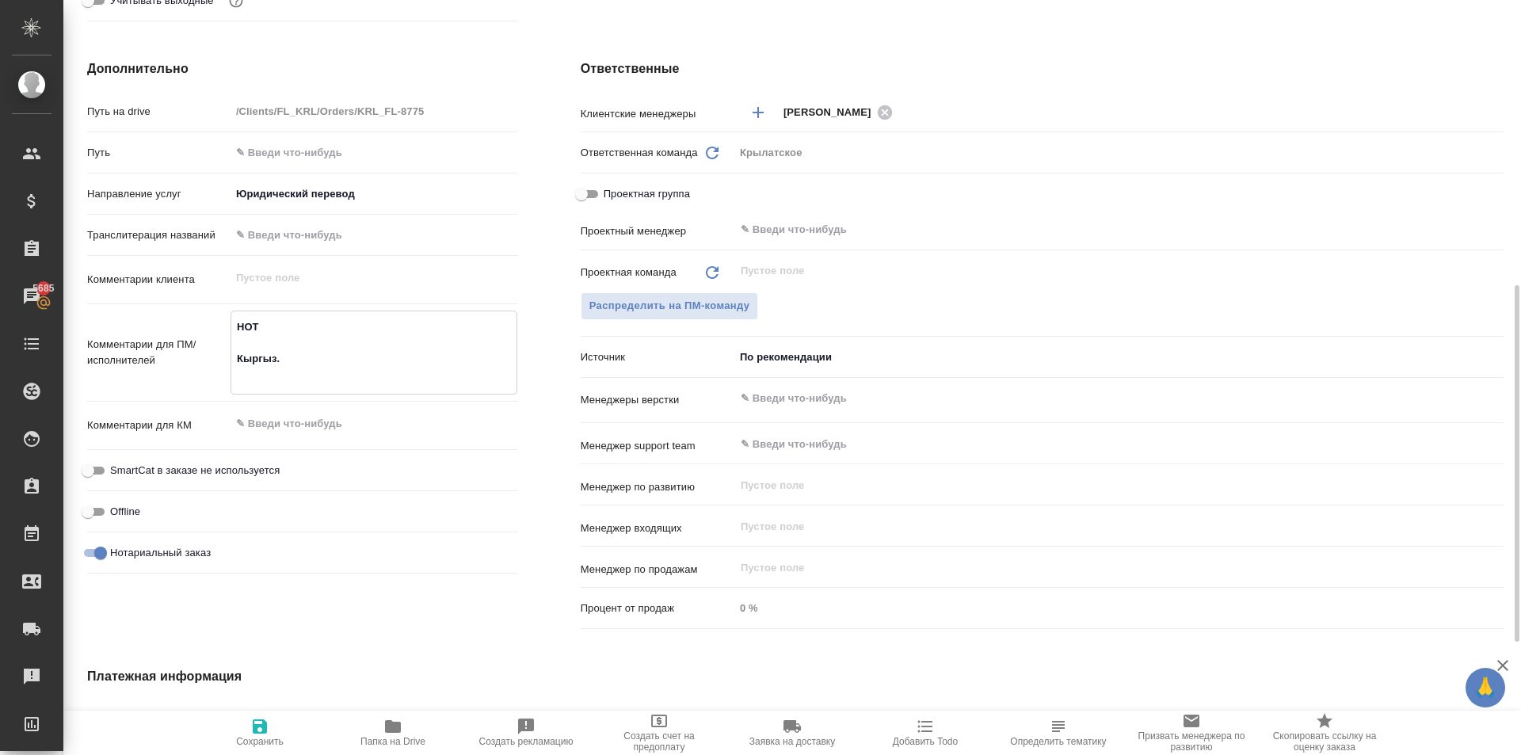
type textarea "x"
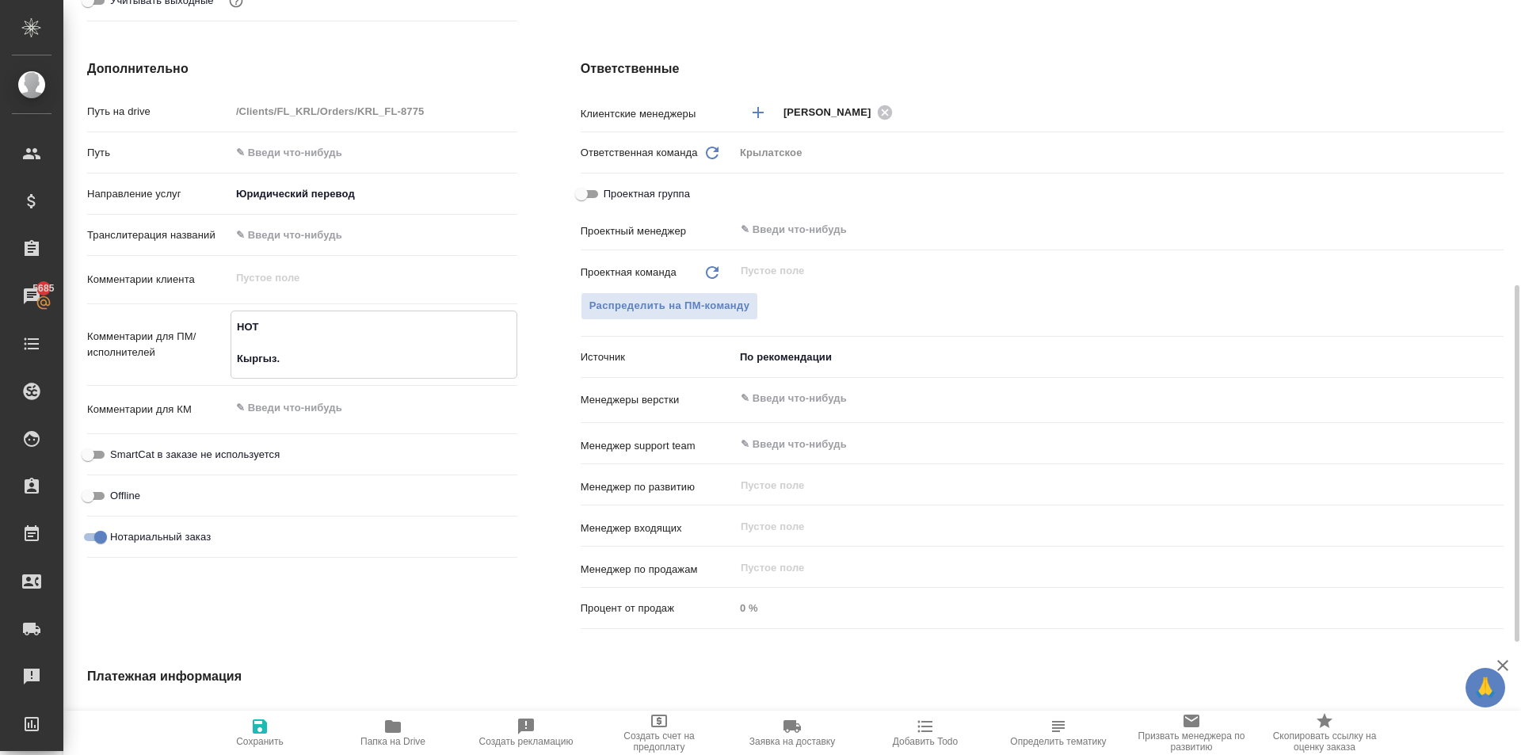
type textarea "x"
type textarea "НОТ Кыргыз. Р"
type textarea "x"
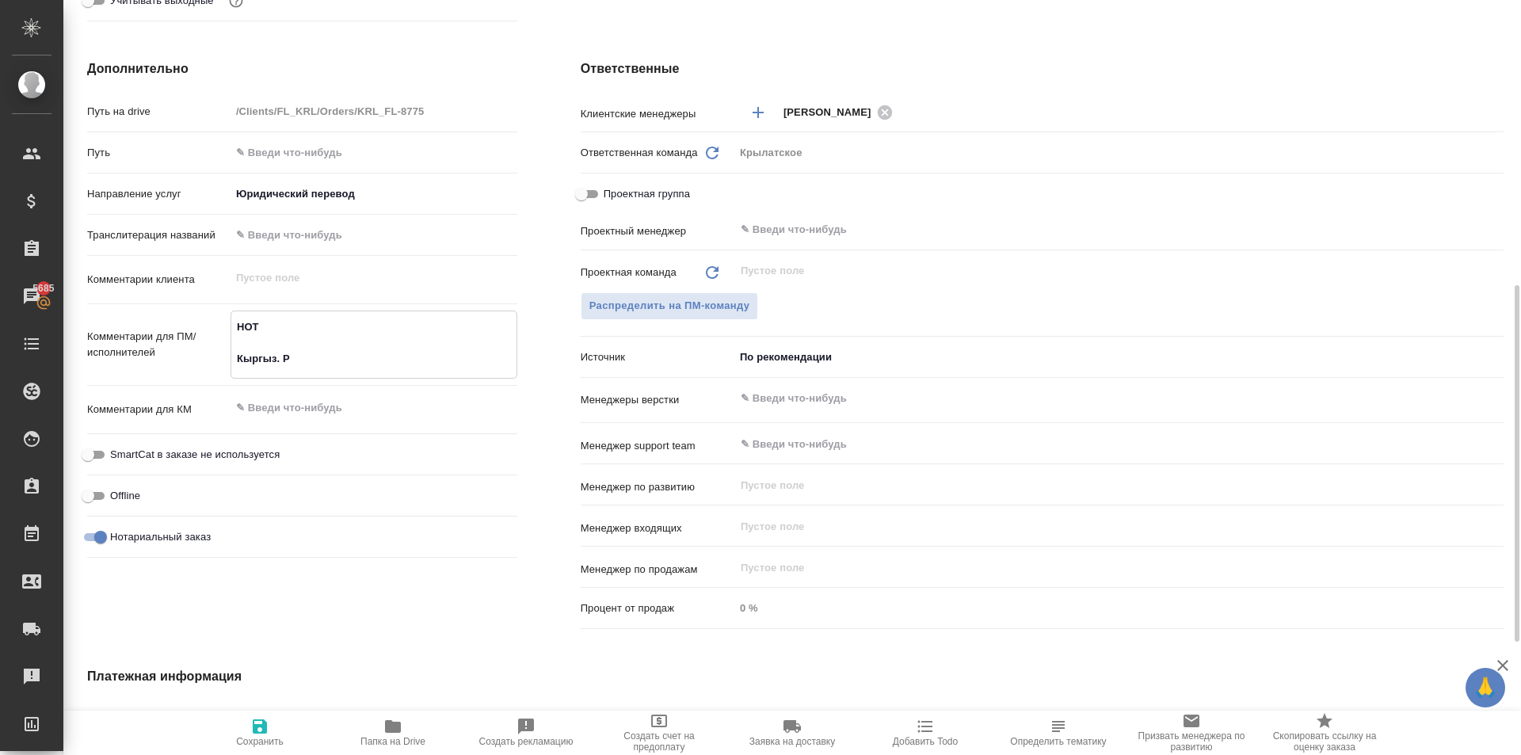
type textarea "НОТ Кыргыз. Ре"
type textarea "x"
type textarea "НОТ Кыргыз. Рес"
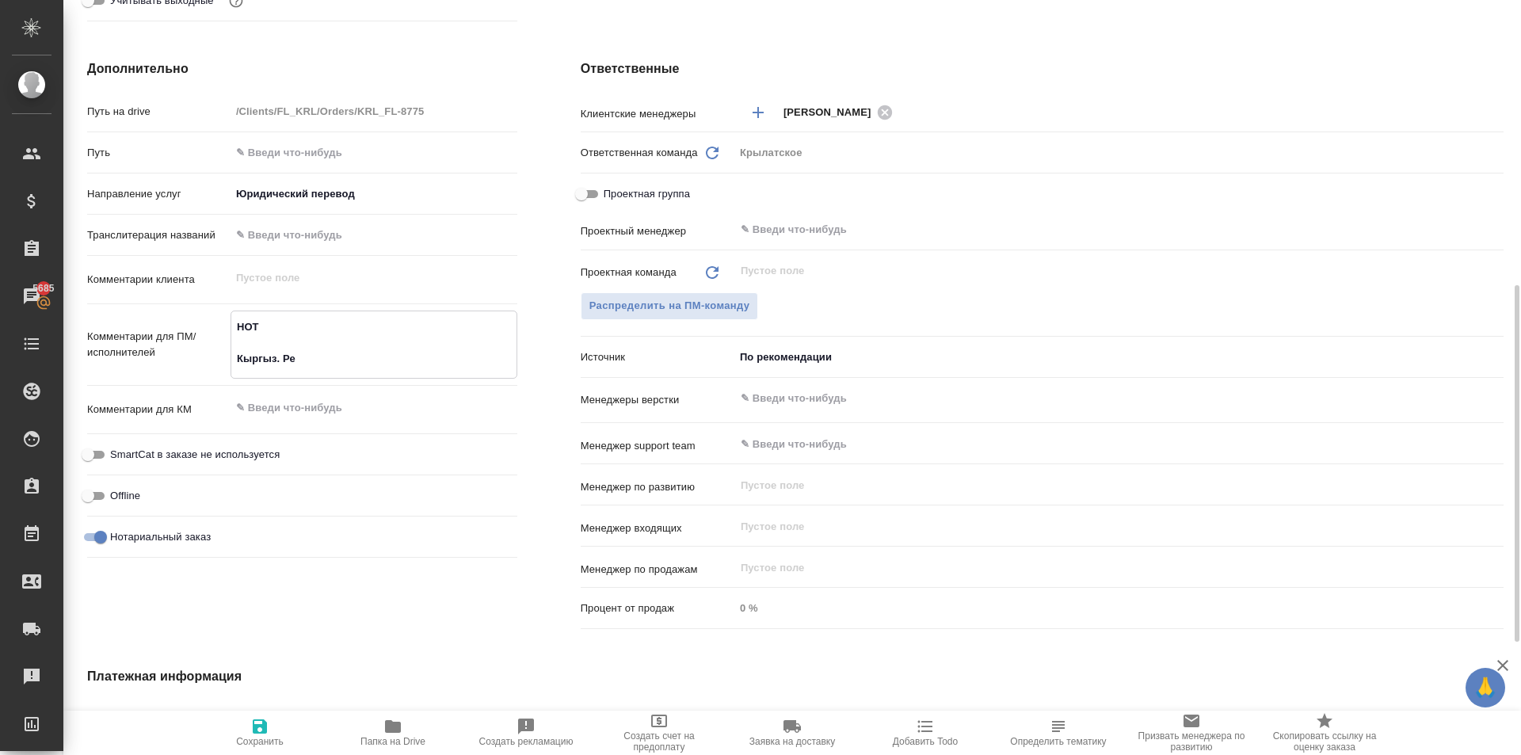
type textarea "x"
type textarea "НОТ Кыргыз. Респ"
type textarea "x"
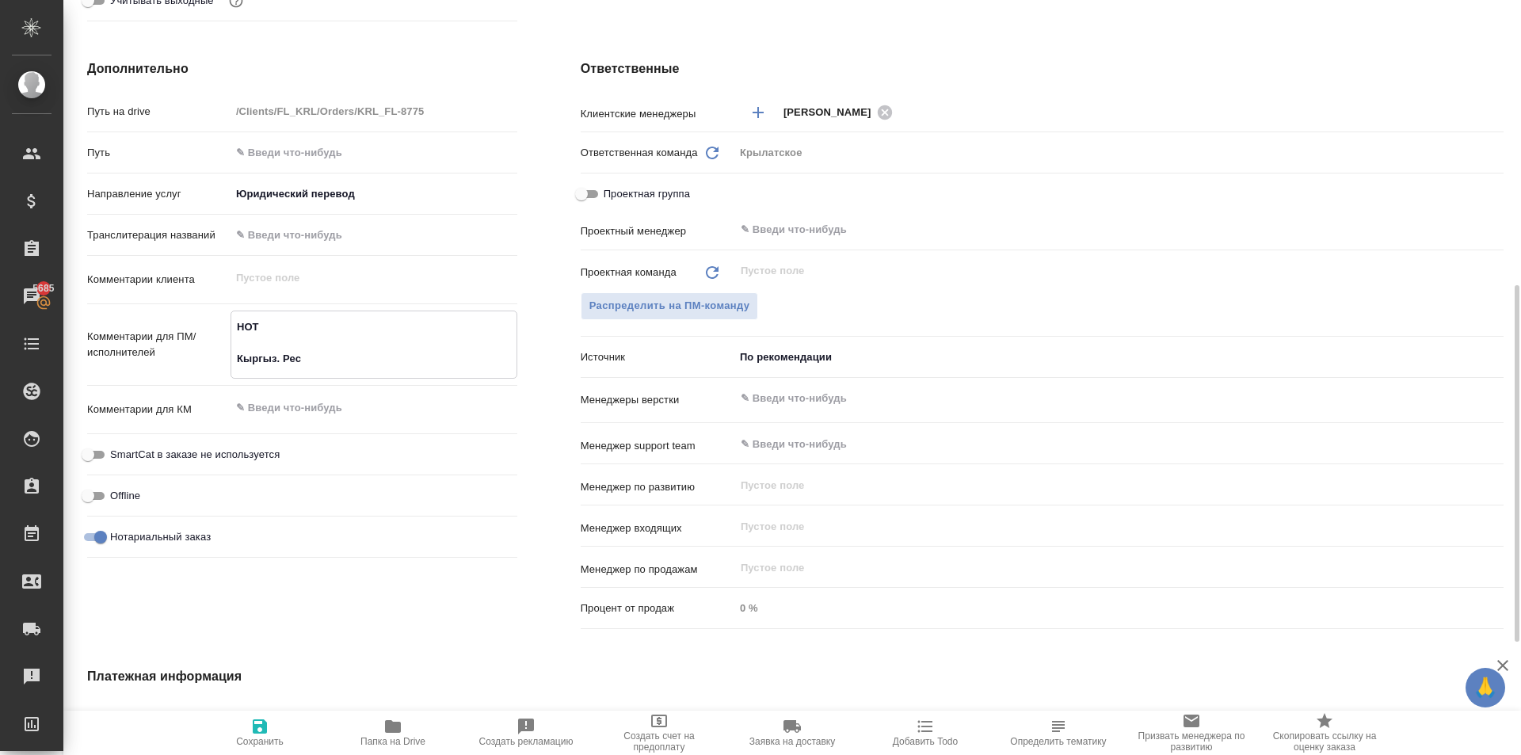
type textarea "x"
type textarea "НОТ Кыргыз. Респ."
type textarea "x"
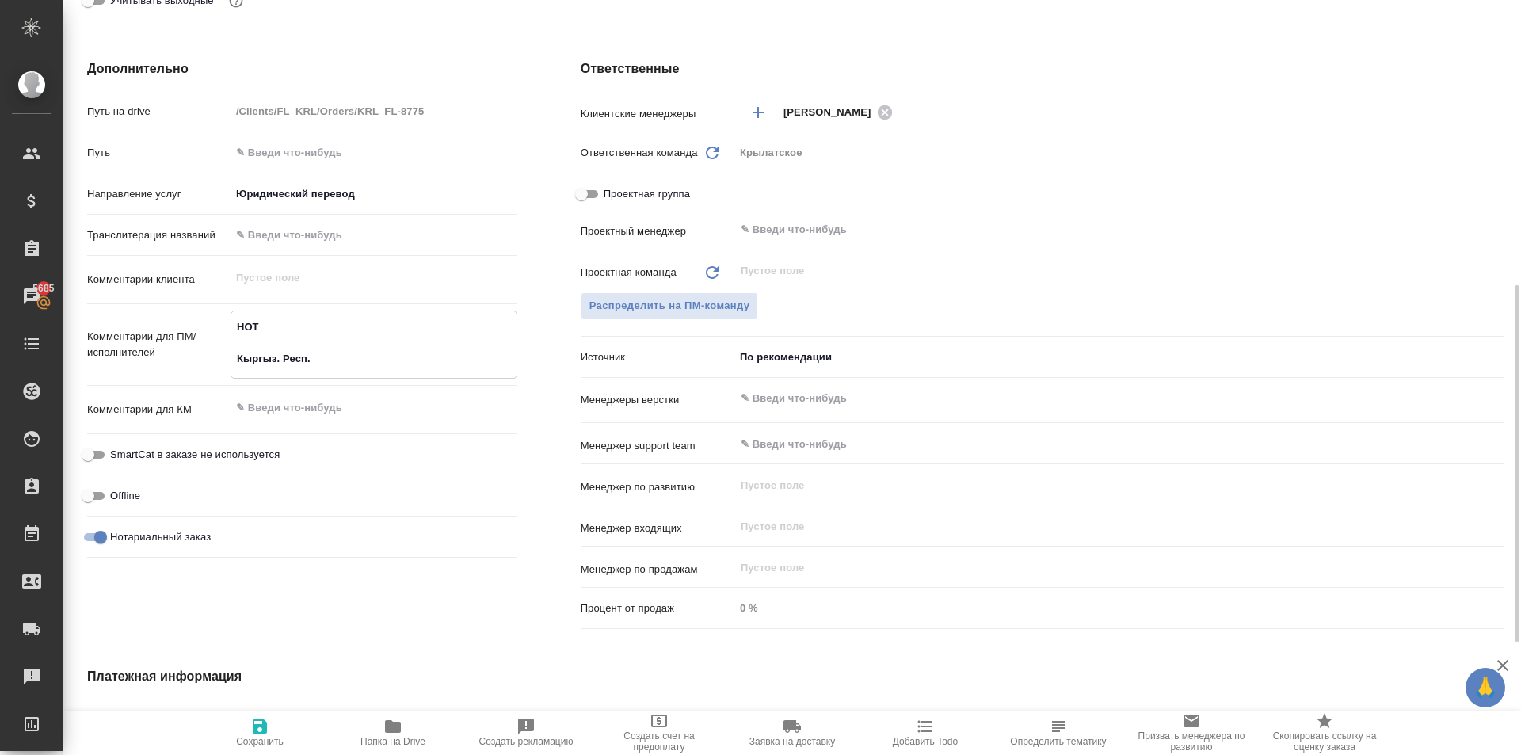
type textarea "x"
type textarea "НОТ Кыргыз. Респ."
type textarea "x"
type textarea "НОТ Кыргыз. Респ."
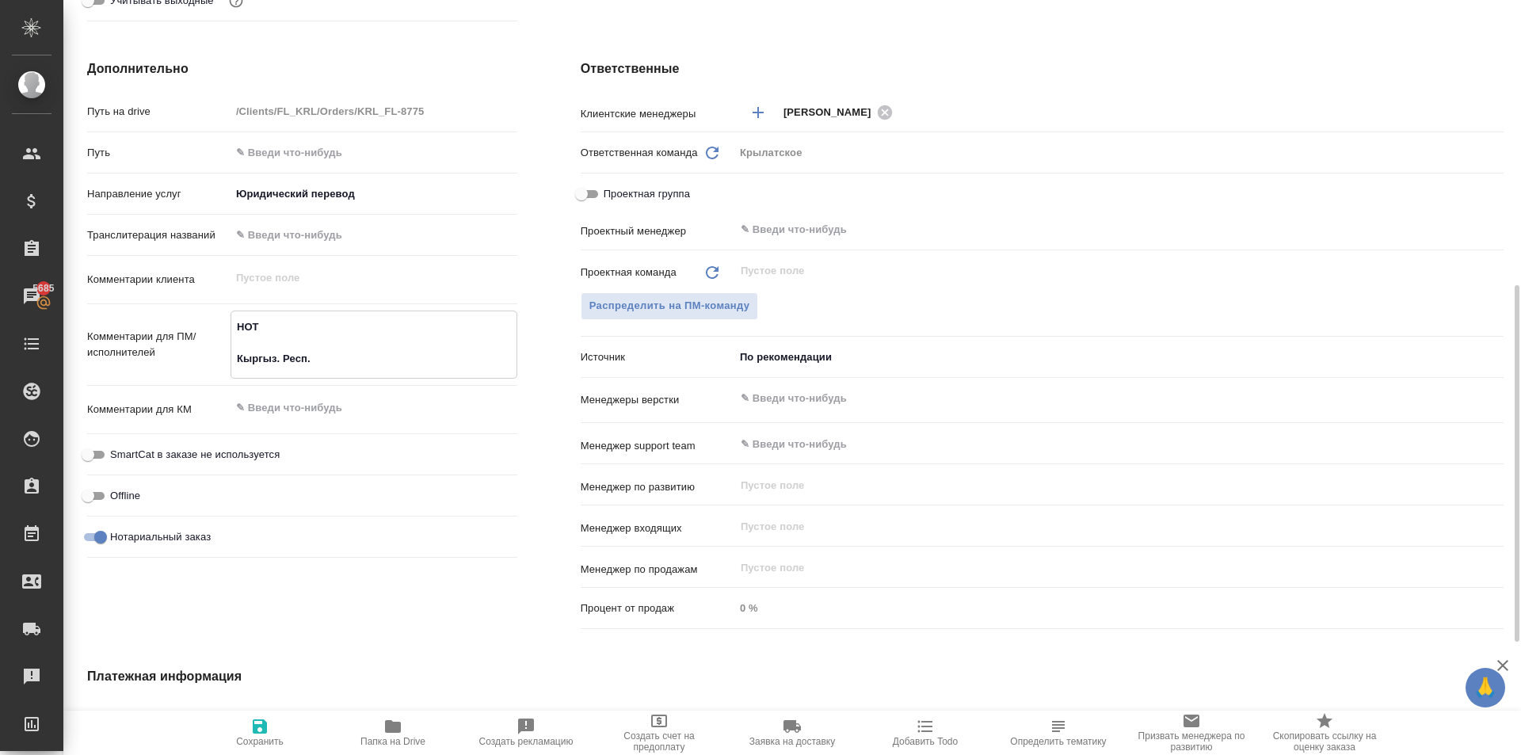
type textarea "x"
click at [290, 728] on span "Сохранить" at bounding box center [260, 732] width 114 height 30
type textarea "x"
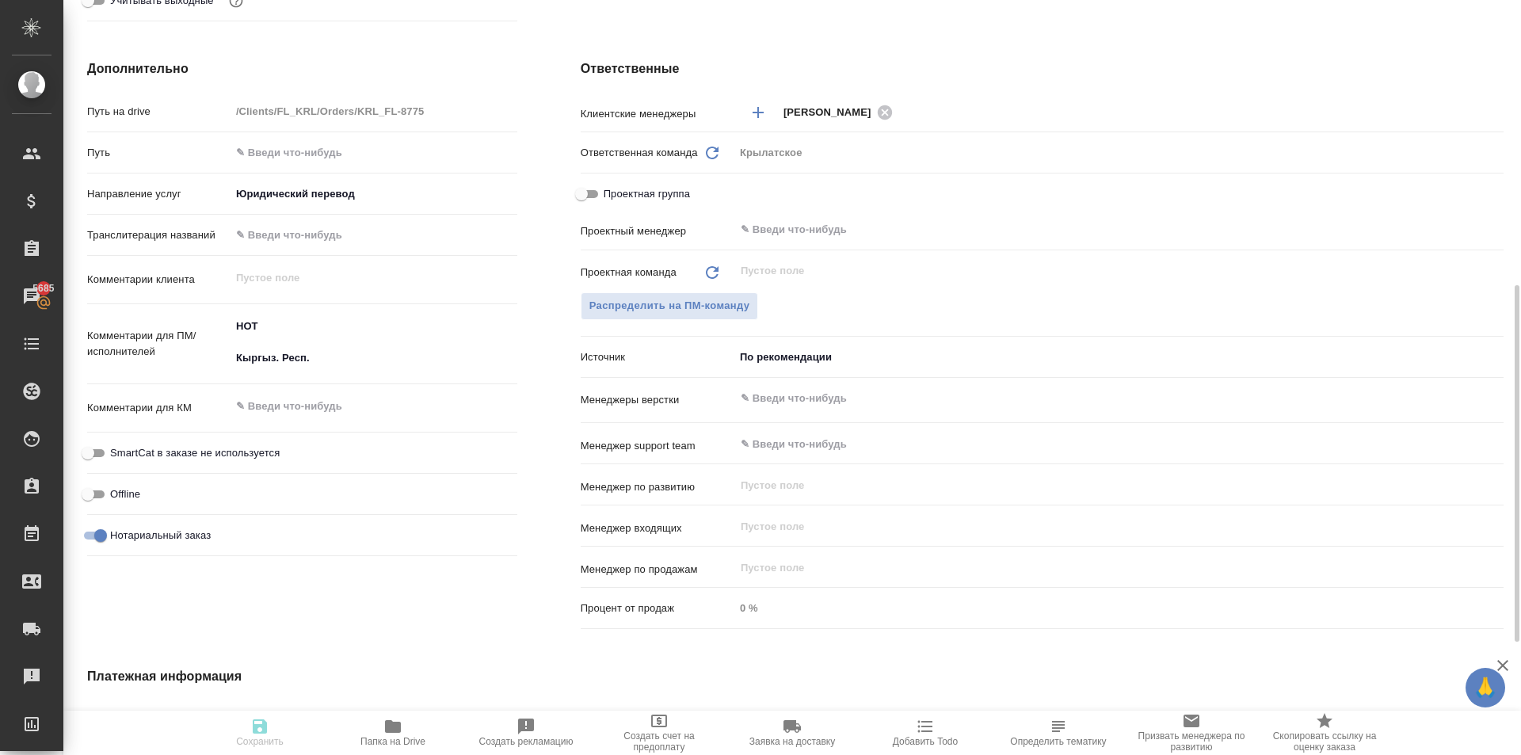
type textarea "x"
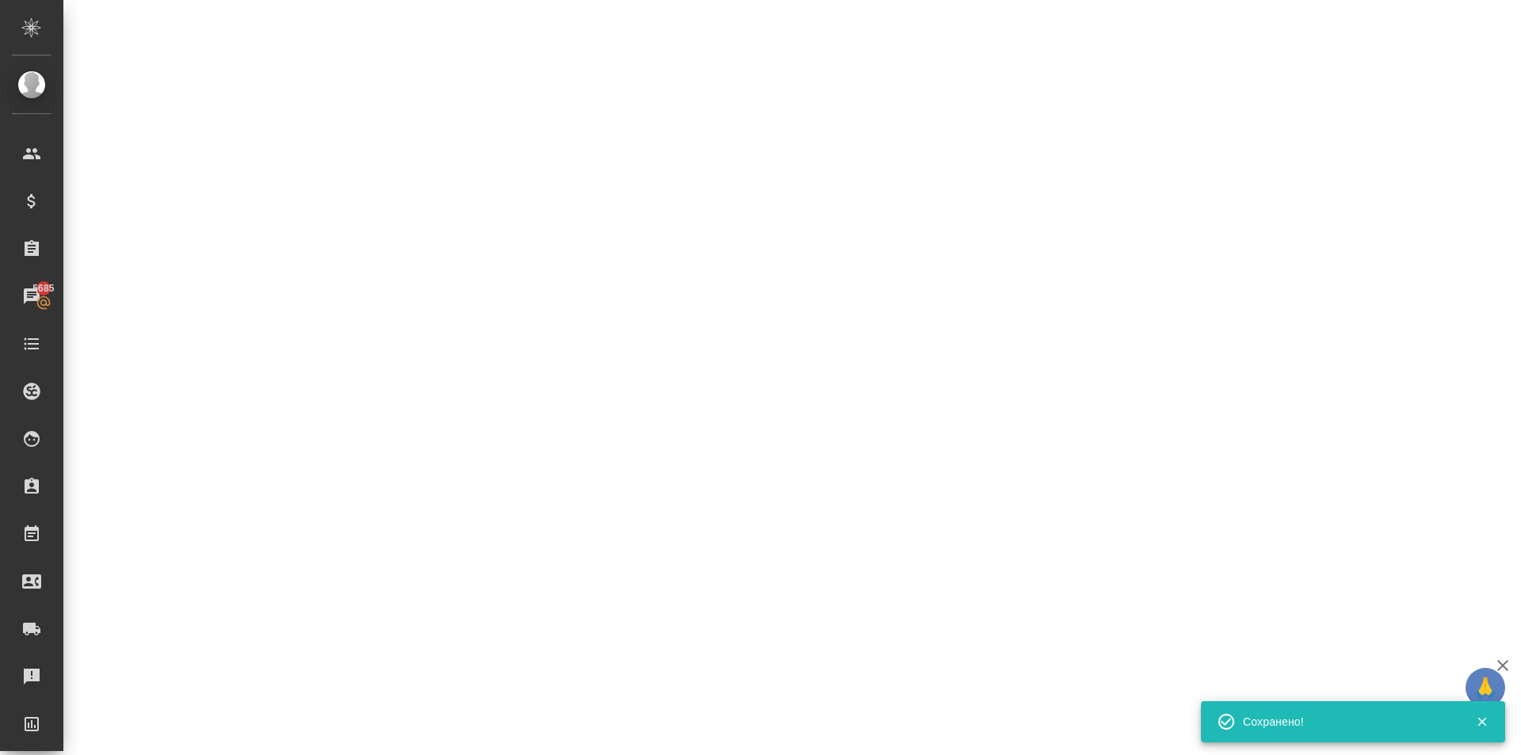
select select "RU"
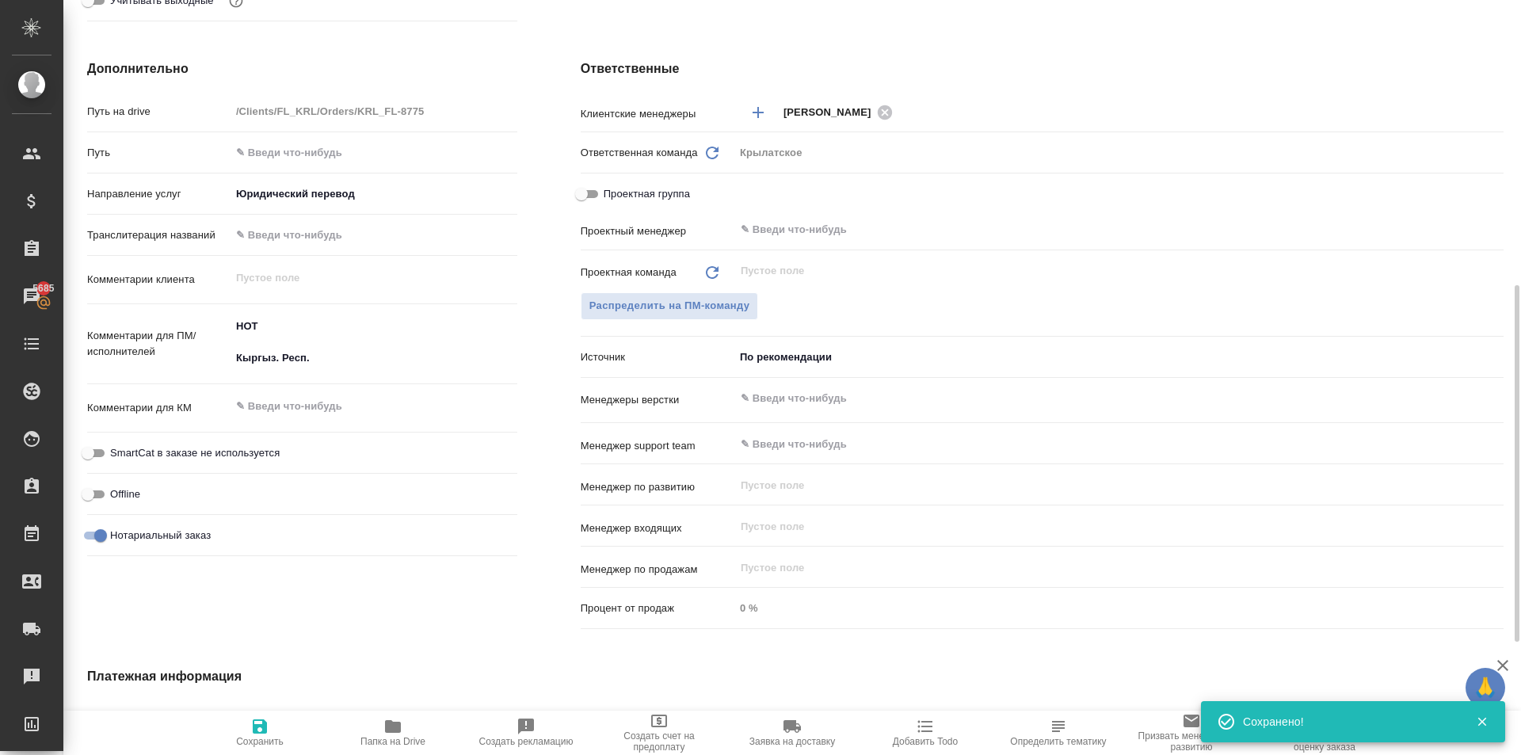
type textarea "x"
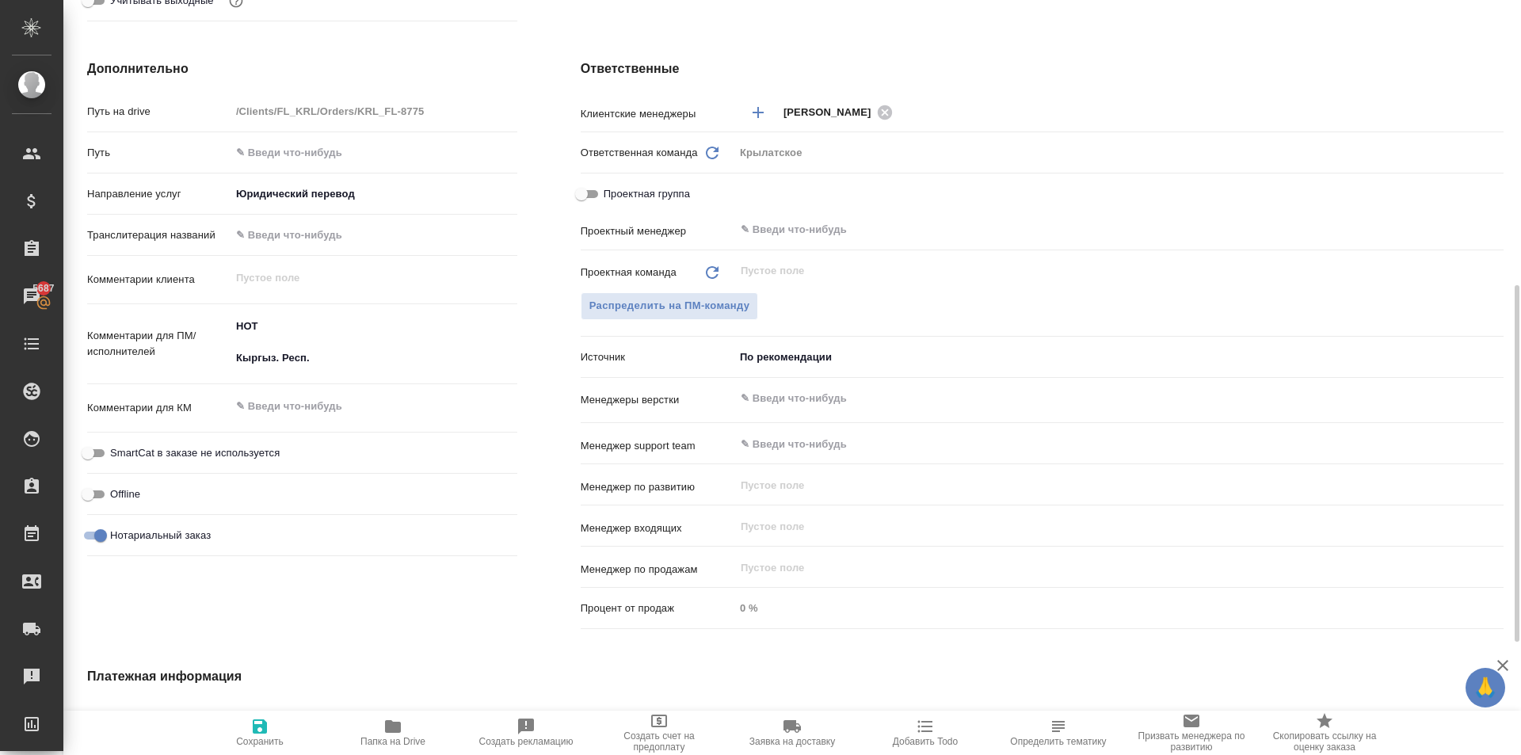
type textarea "x"
click at [345, 366] on textarea "НОТ Кыргыз. Респ." at bounding box center [374, 342] width 287 height 59
type textarea "НОТ Кыргыз. Респ."
type textarea "x"
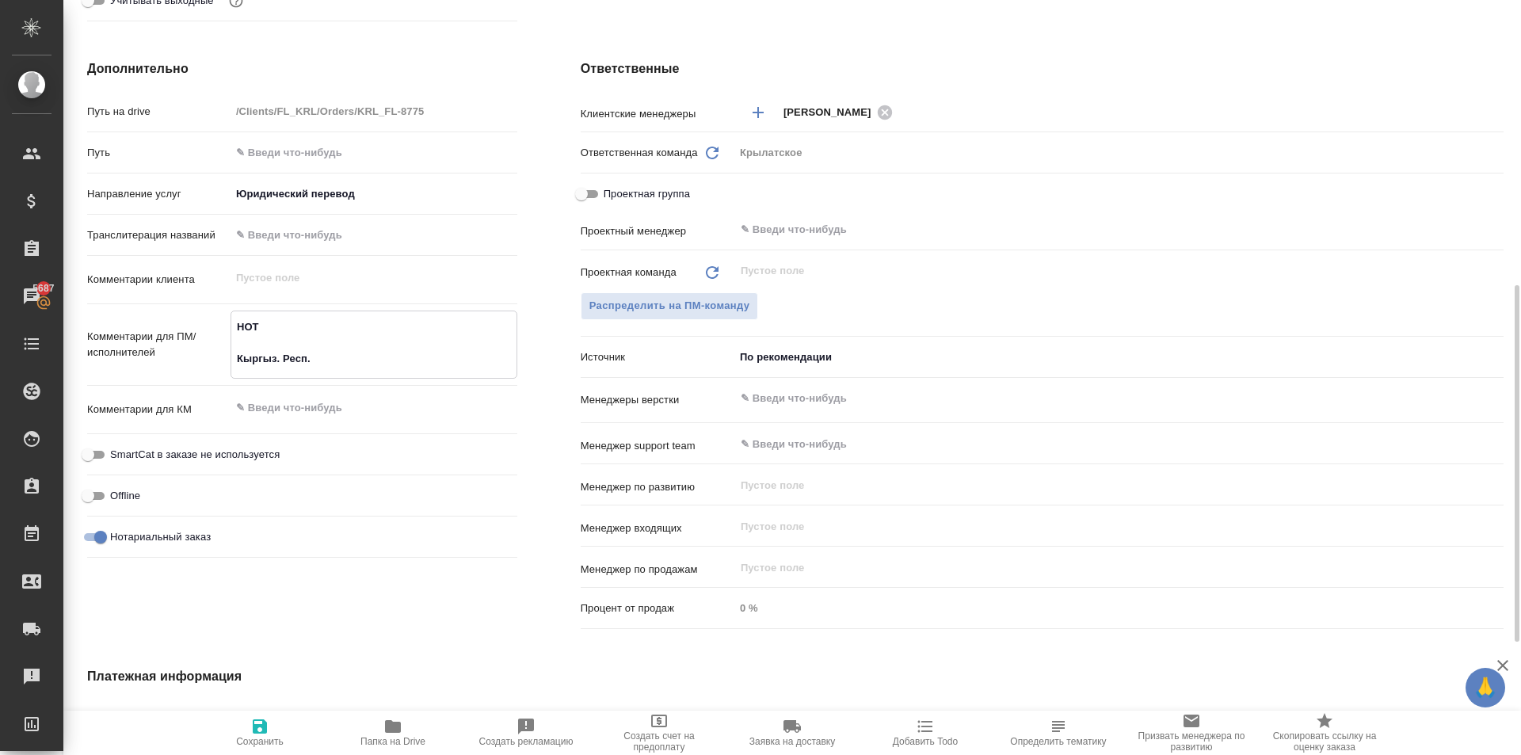
type textarea "x"
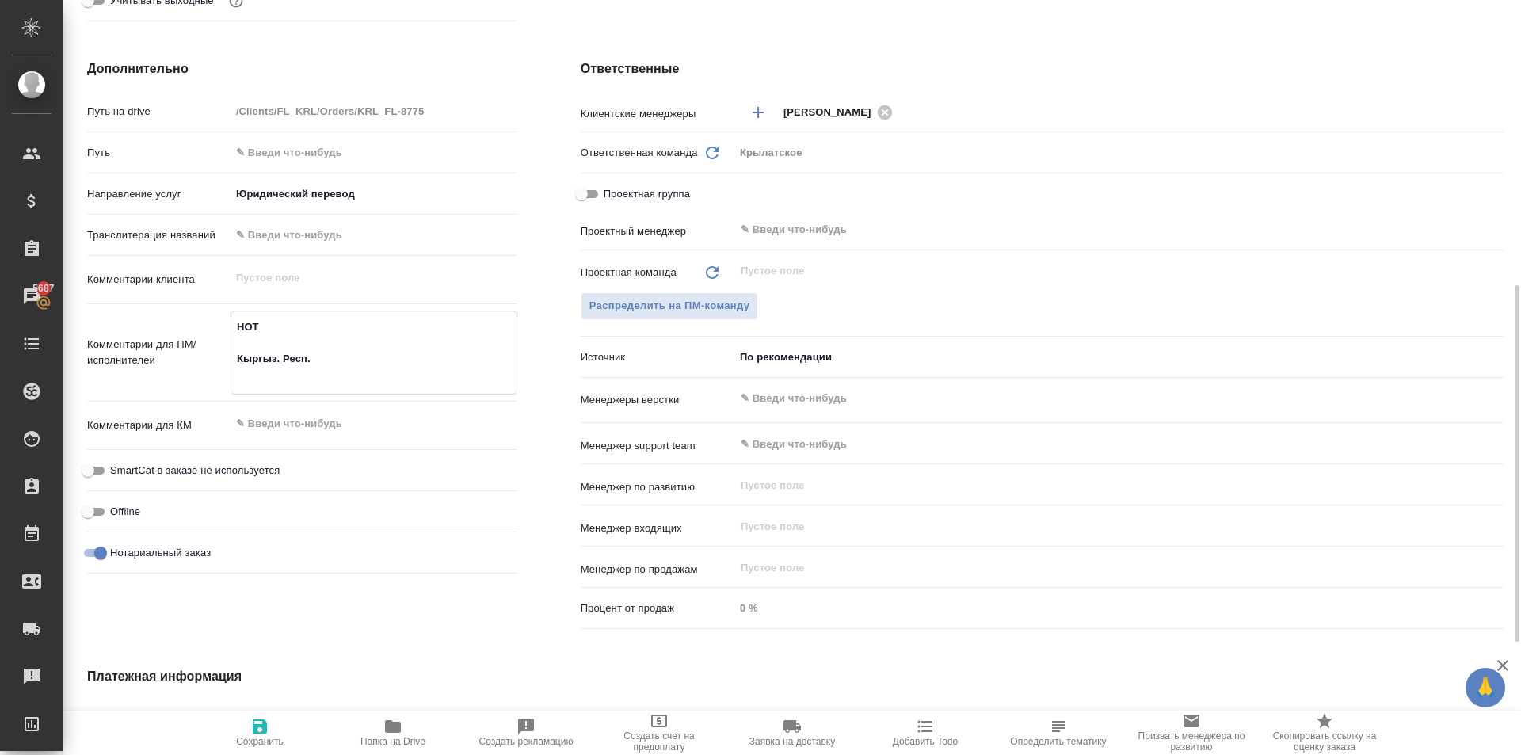
type textarea "x"
type textarea "НОТ Кыргыз. Респ. Г"
type textarea "x"
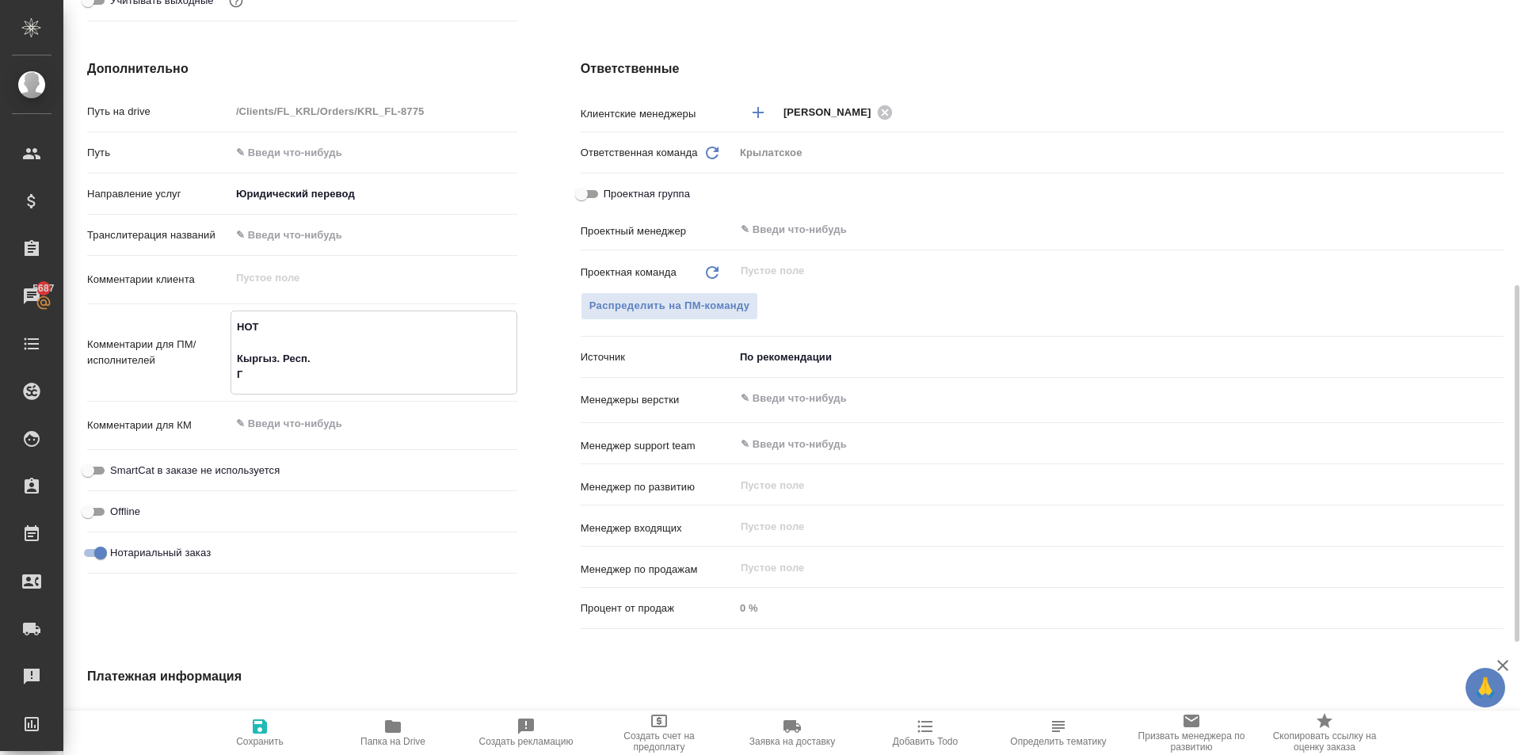
type textarea "НОТ Кыргыз. Респ. Гр"
type textarea "x"
type textarea "НОТ Кыргыз. Респ. Грв"
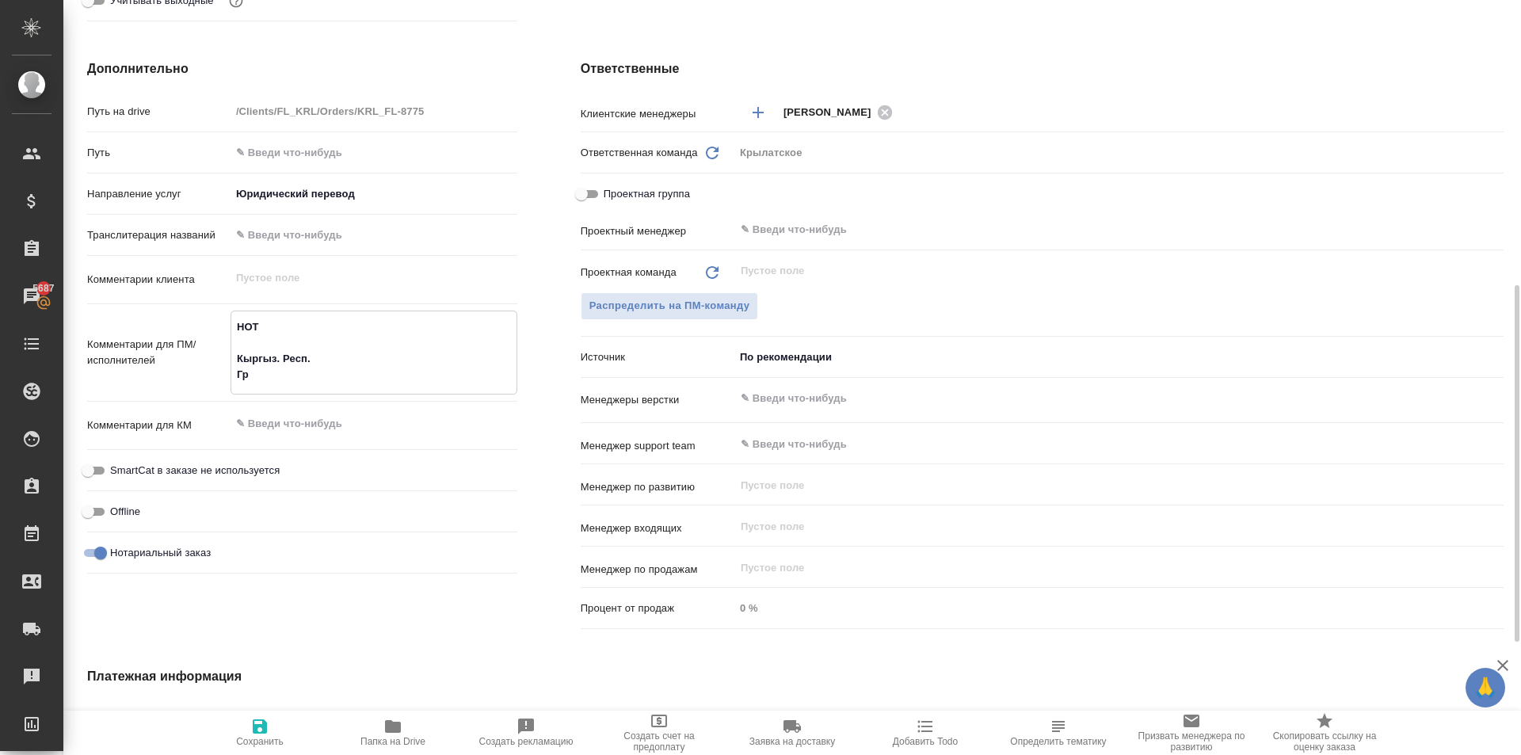
type textarea "x"
type textarea "НОТ Кыргыз. Респ. Гр"
type textarea "x"
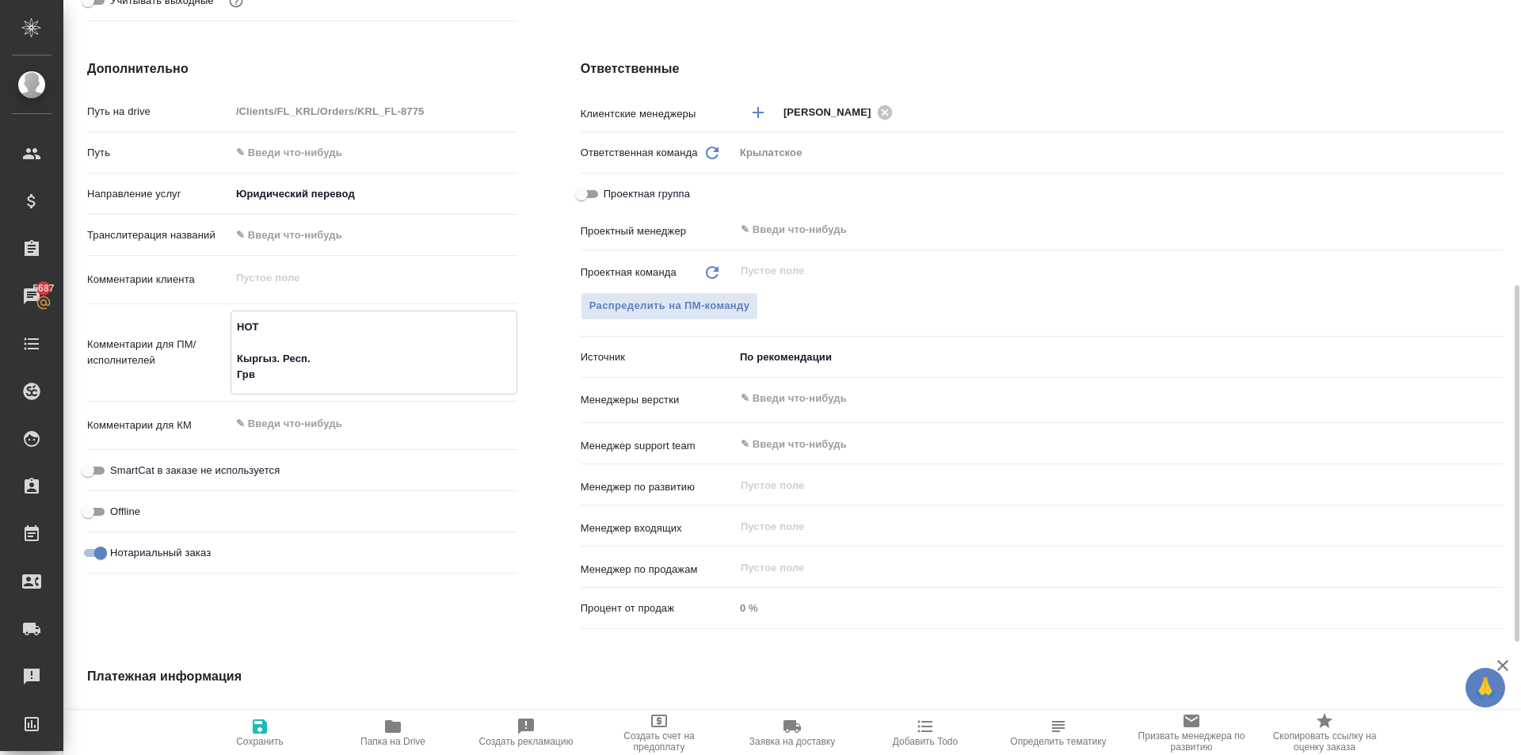
type textarea "x"
type textarea "НОТ Кыргыз. Респ. Гра"
type textarea "x"
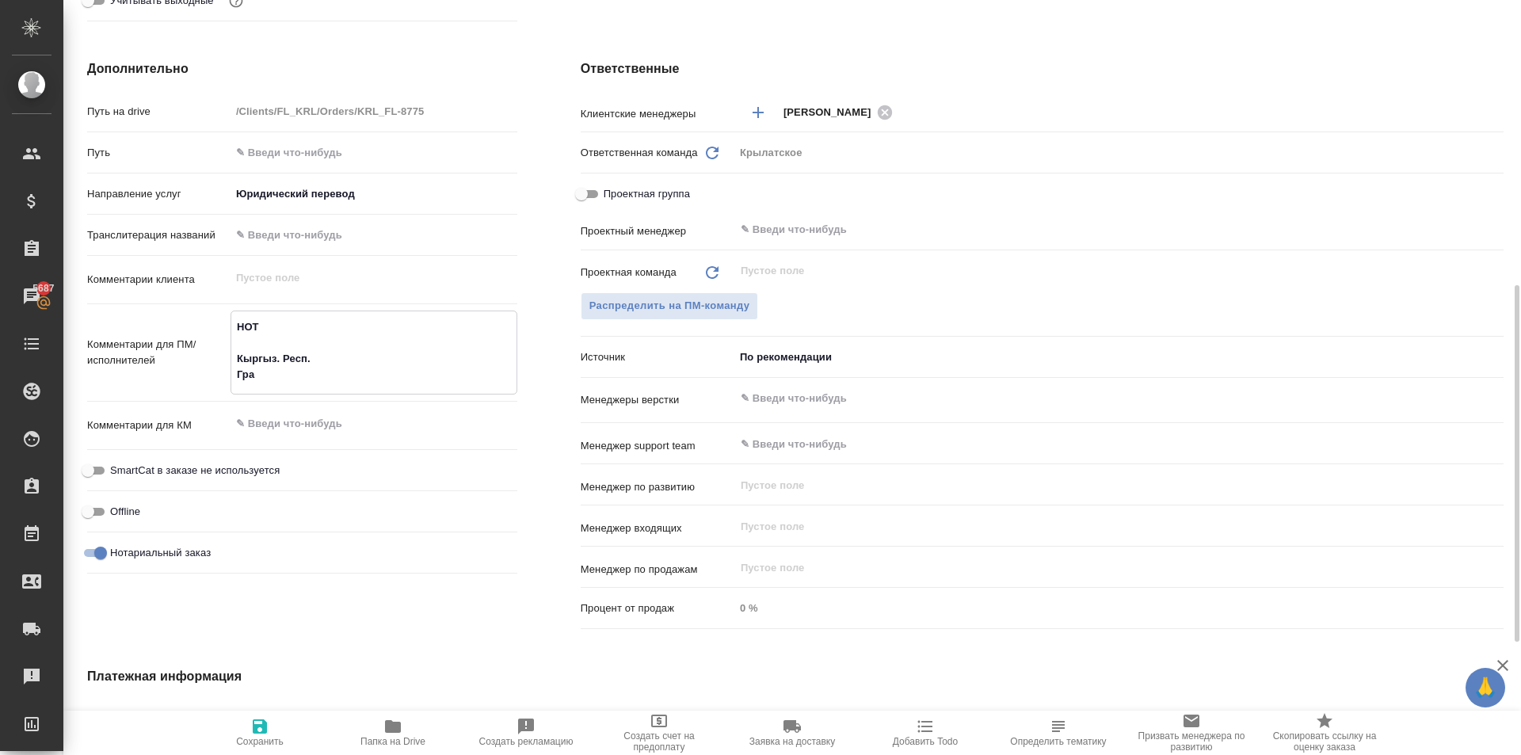
type textarea "x"
type textarea "НОТ Кыргыз. Респ. Граж"
type textarea "x"
type textarea "НОТ Кыргыз. Респ. Гражд"
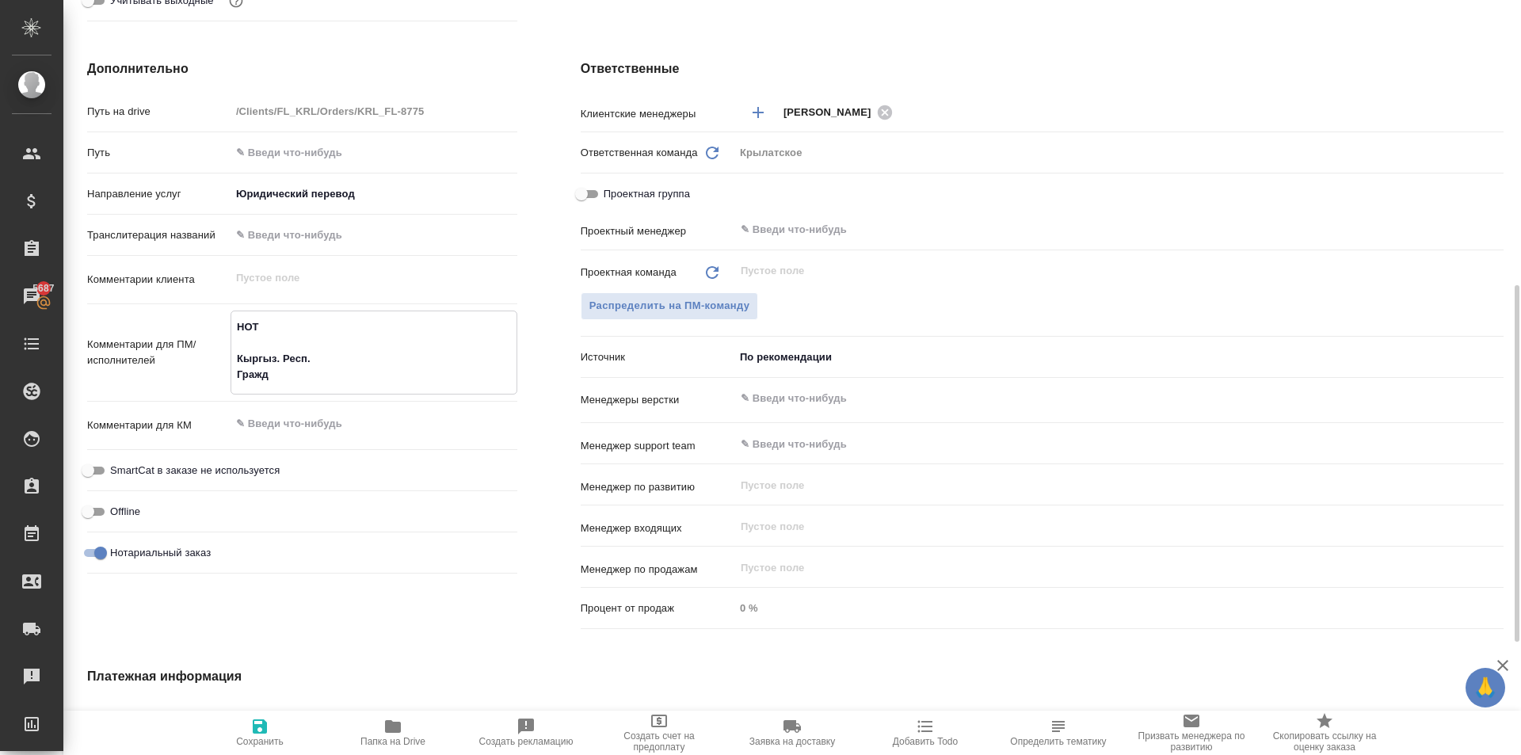
type textarea "x"
type textarea "НОТ Кыргыз. Респ. Гражданст"
type textarea "x"
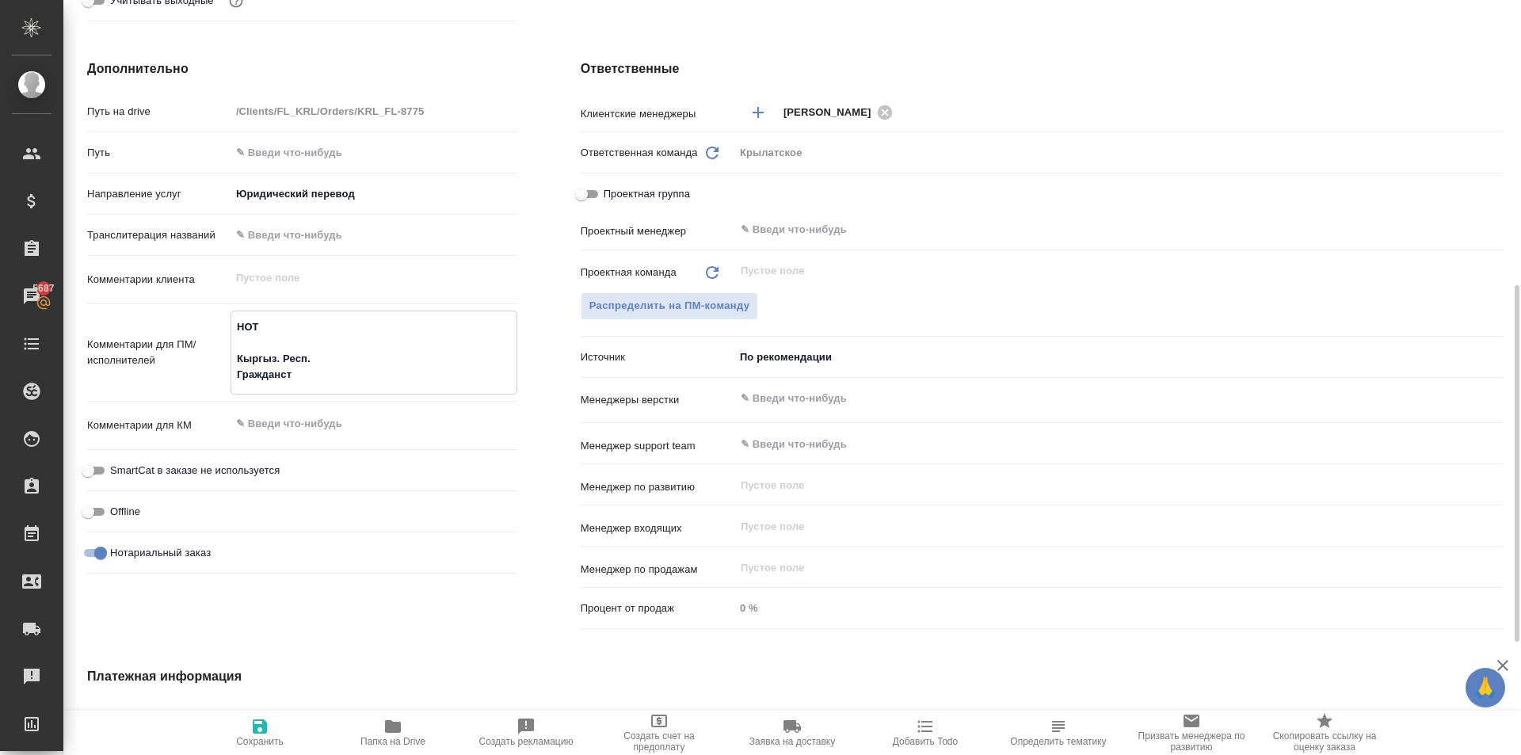
type textarea "x"
type textarea "НОТ Кыргыз. Респ. Гражданство"
type textarea "x"
type textarea "НОТ Кыргыз. Респ. Гражданство"
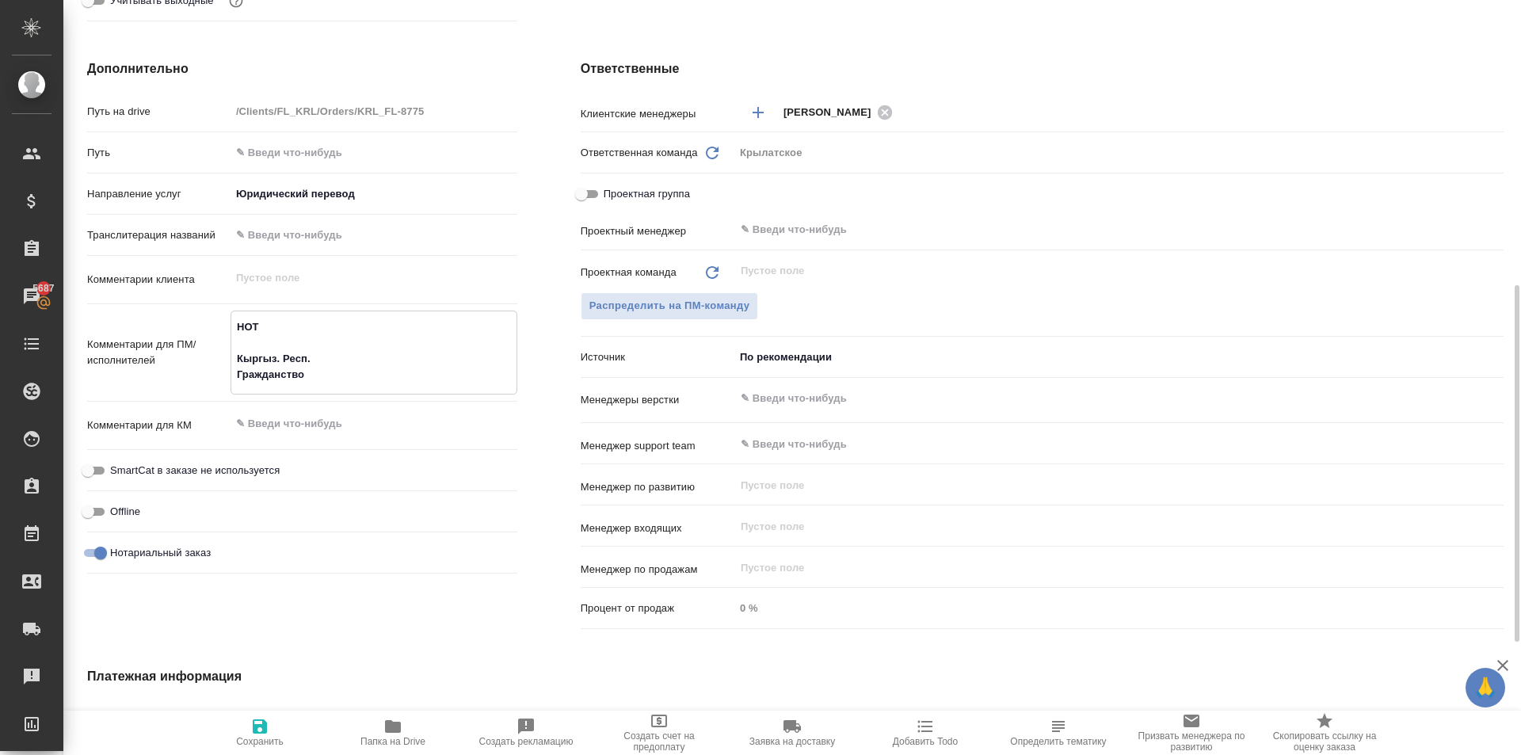
type textarea "x"
type textarea "НОТ Кыргыз. Респ. Гражданство \"
type textarea "x"
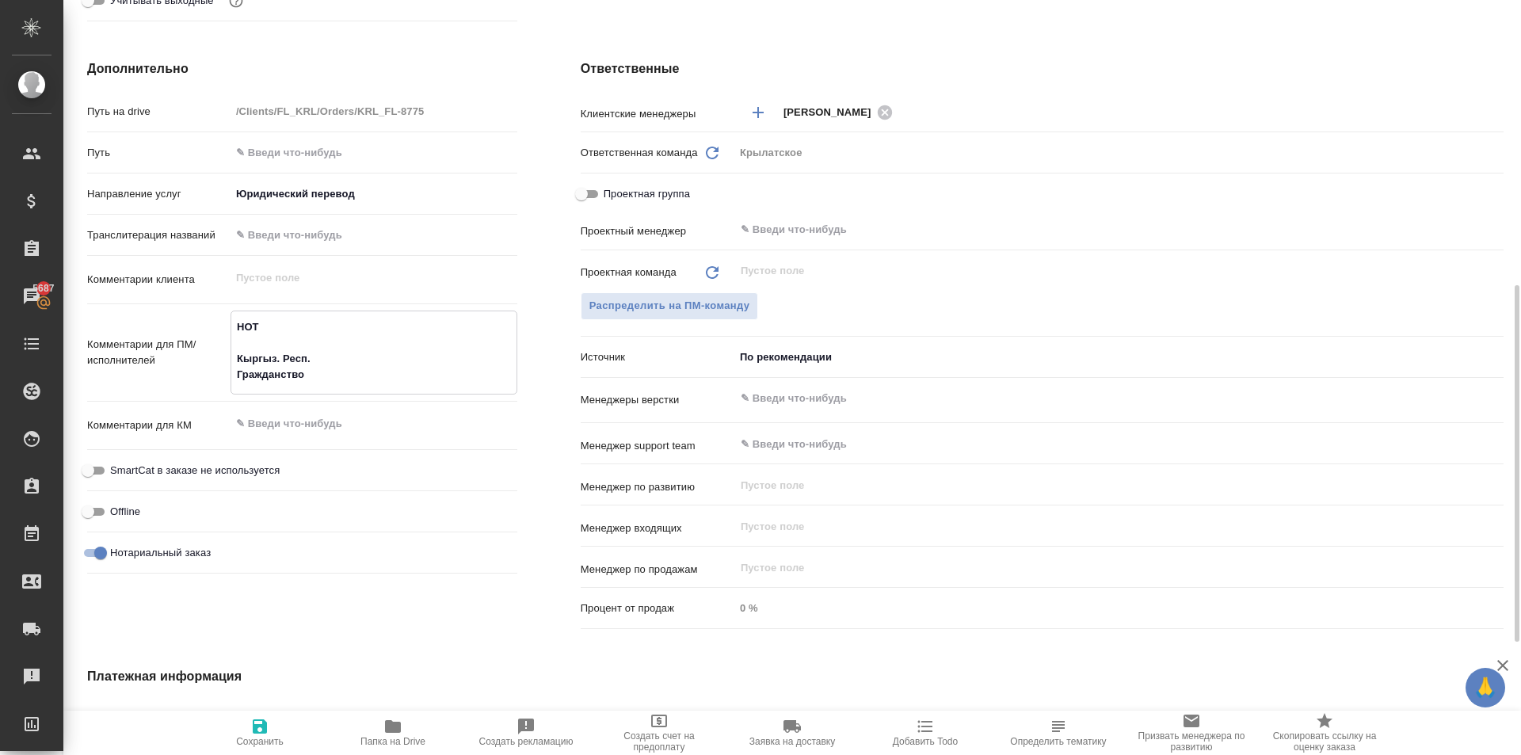
type textarea "x"
type textarea "НОТ Кыргыз. Респ. Гражданство \"
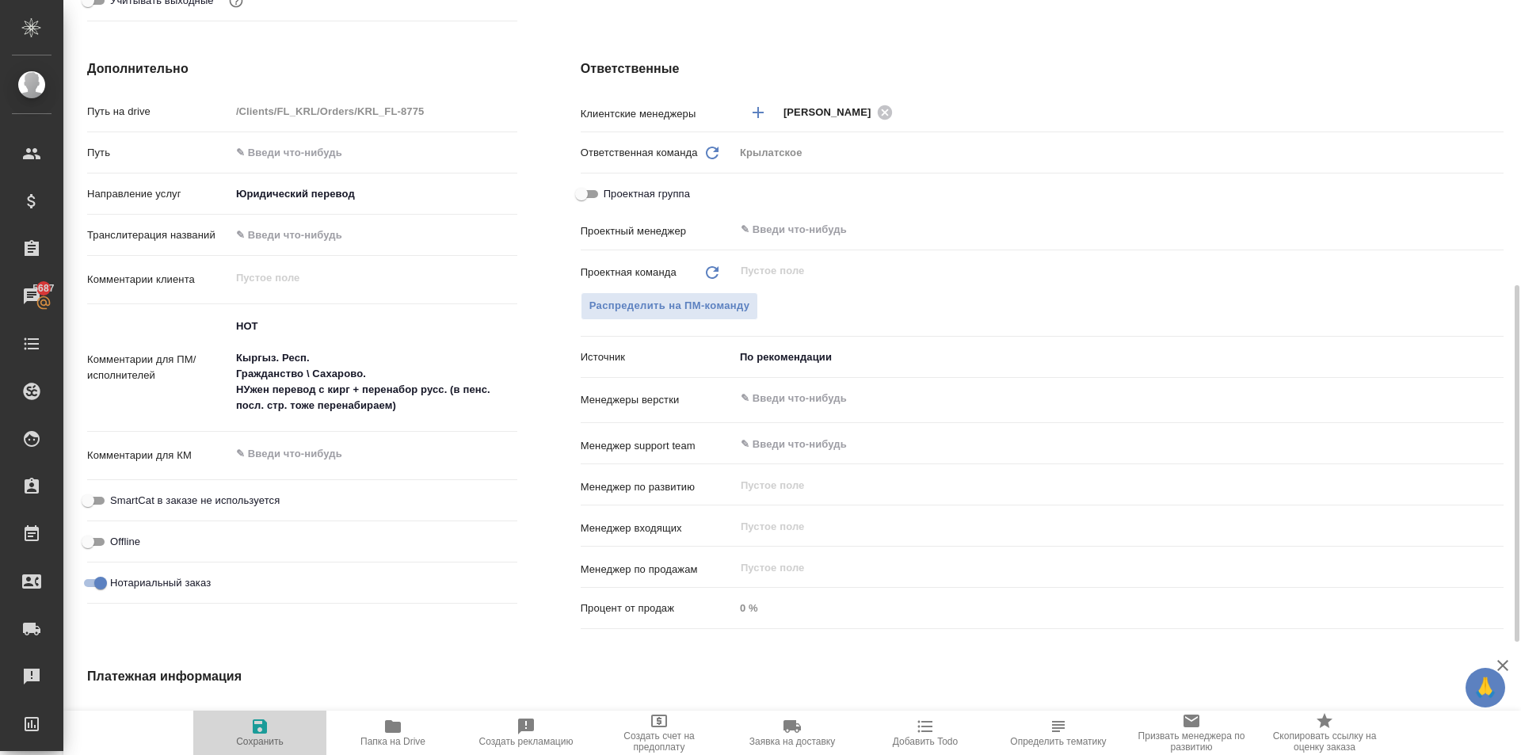
click at [232, 729] on span "Сохранить" at bounding box center [260, 732] width 114 height 30
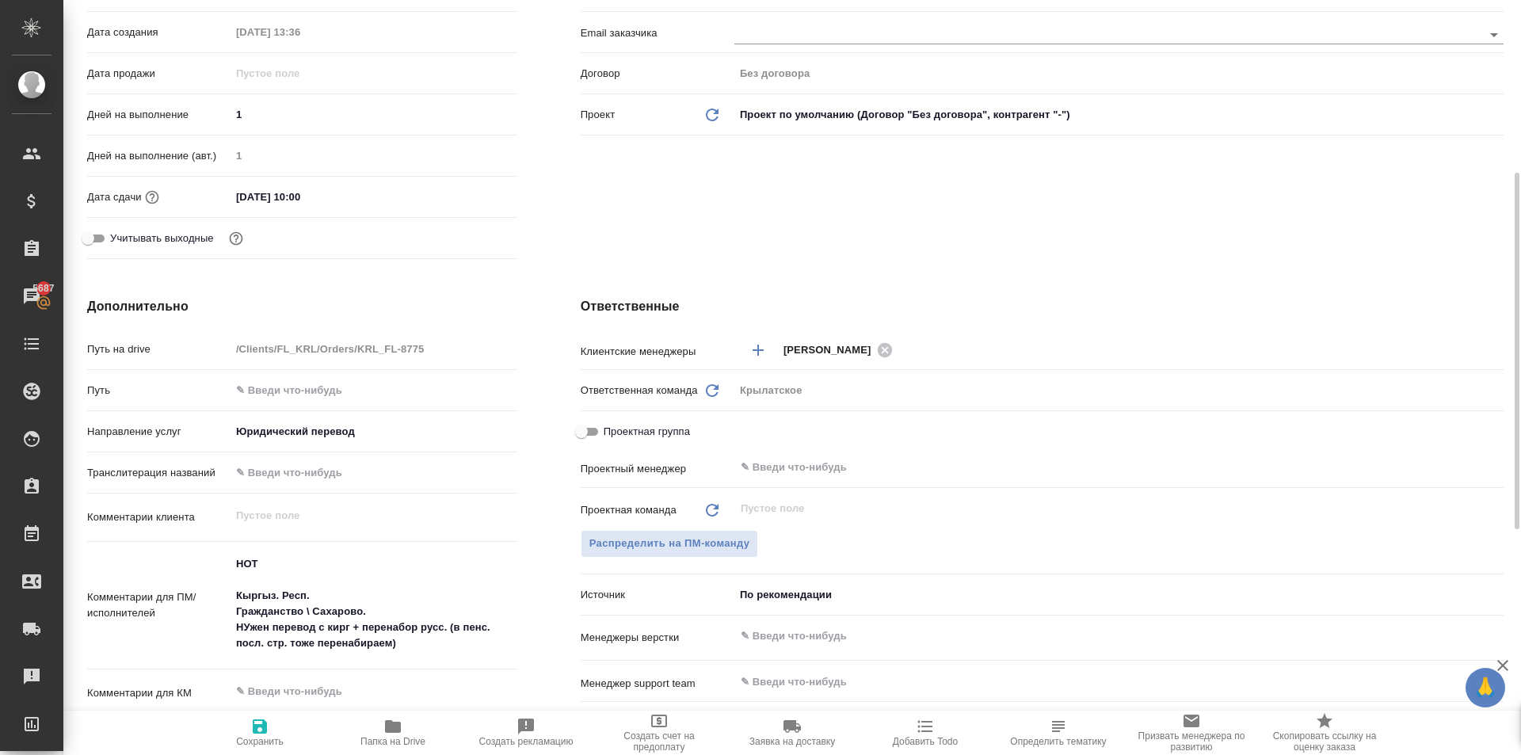
scroll to position [0, 0]
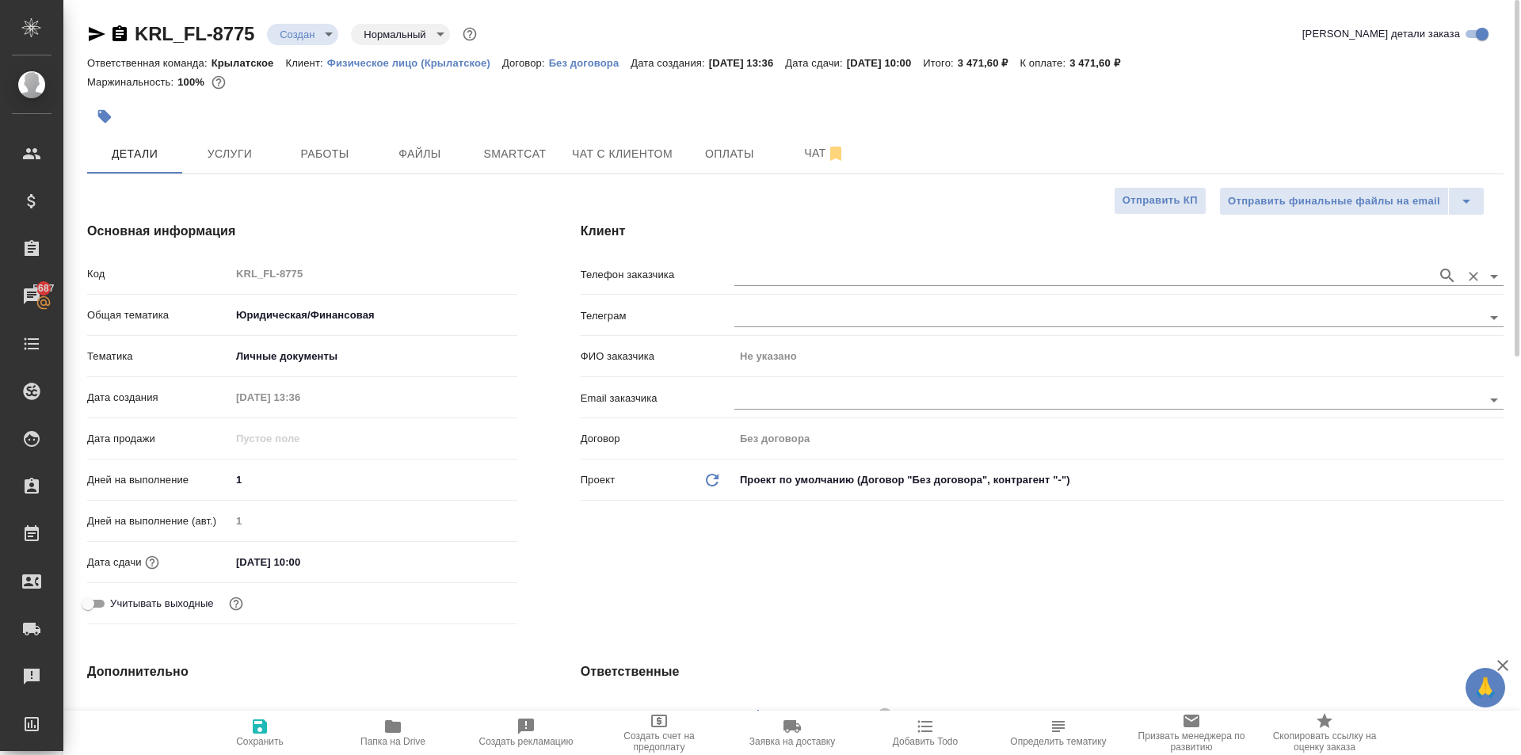
drag, startPoint x: 787, startPoint y: 268, endPoint x: 774, endPoint y: 260, distance: 14.9
click at [788, 268] on input "text" at bounding box center [1081, 275] width 695 height 19
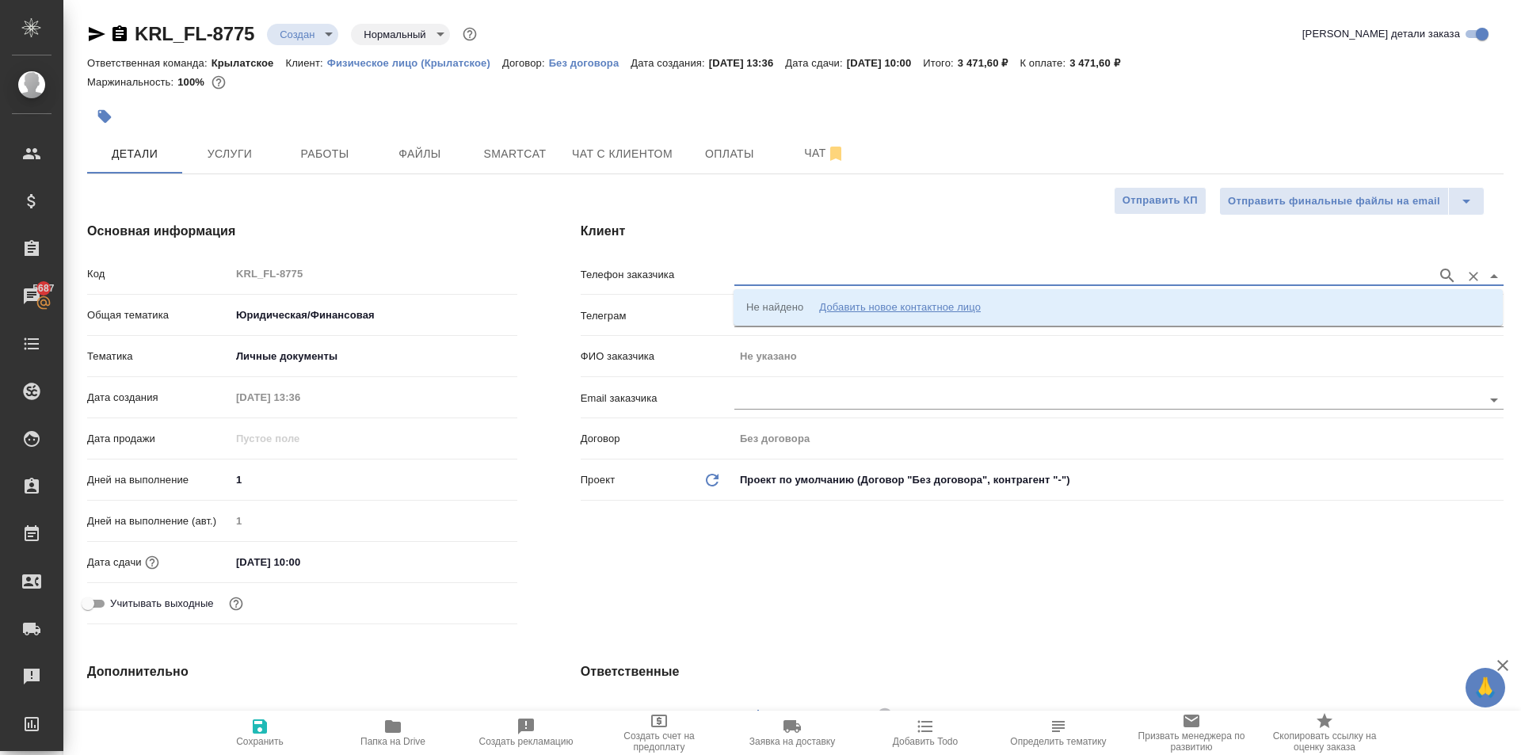
click at [890, 311] on div "Добавить новое контактное лицо" at bounding box center [900, 308] width 162 height 16
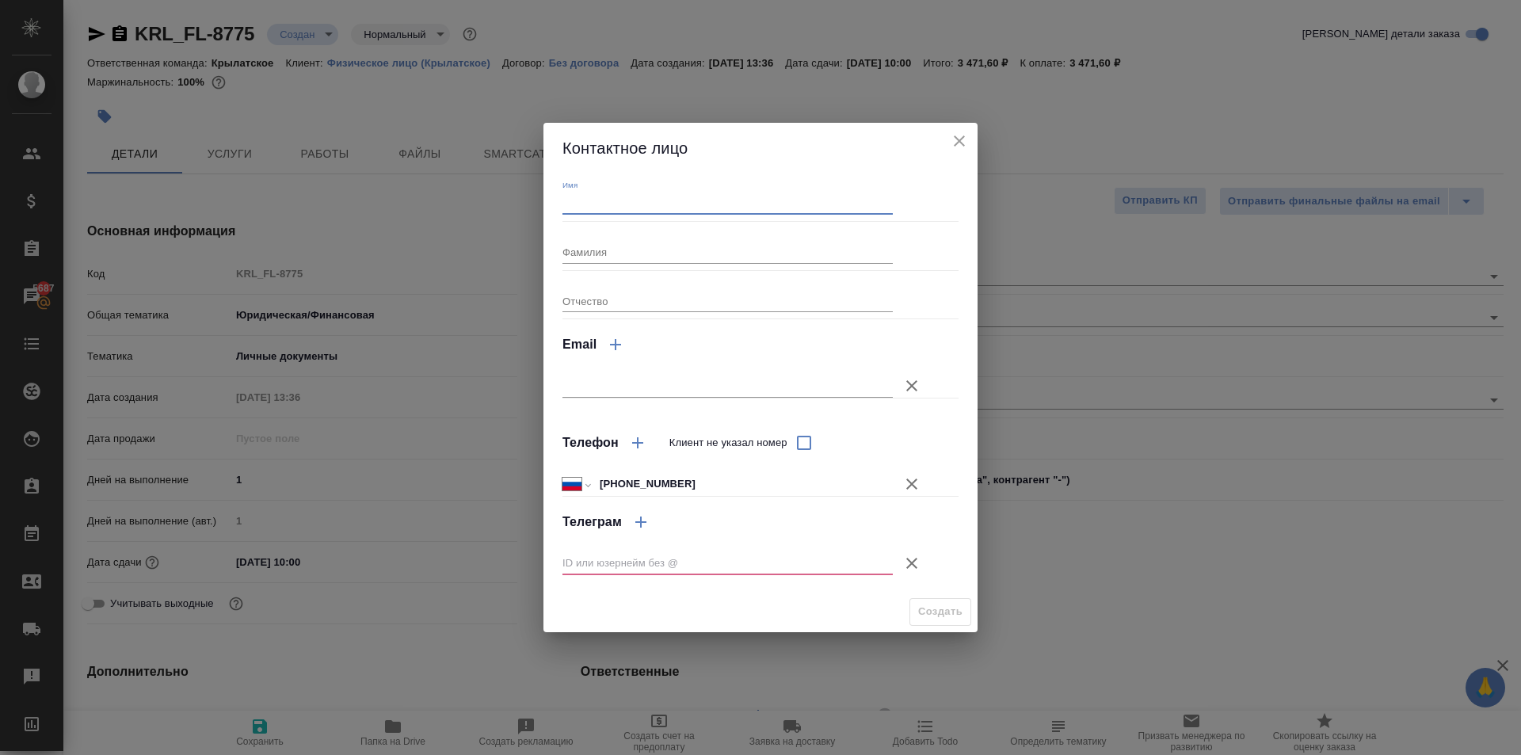
click at [630, 201] on input "Имя" at bounding box center [728, 204] width 330 height 22
click at [908, 550] on button "Клиент не указал номер" at bounding box center [912, 563] width 38 height 38
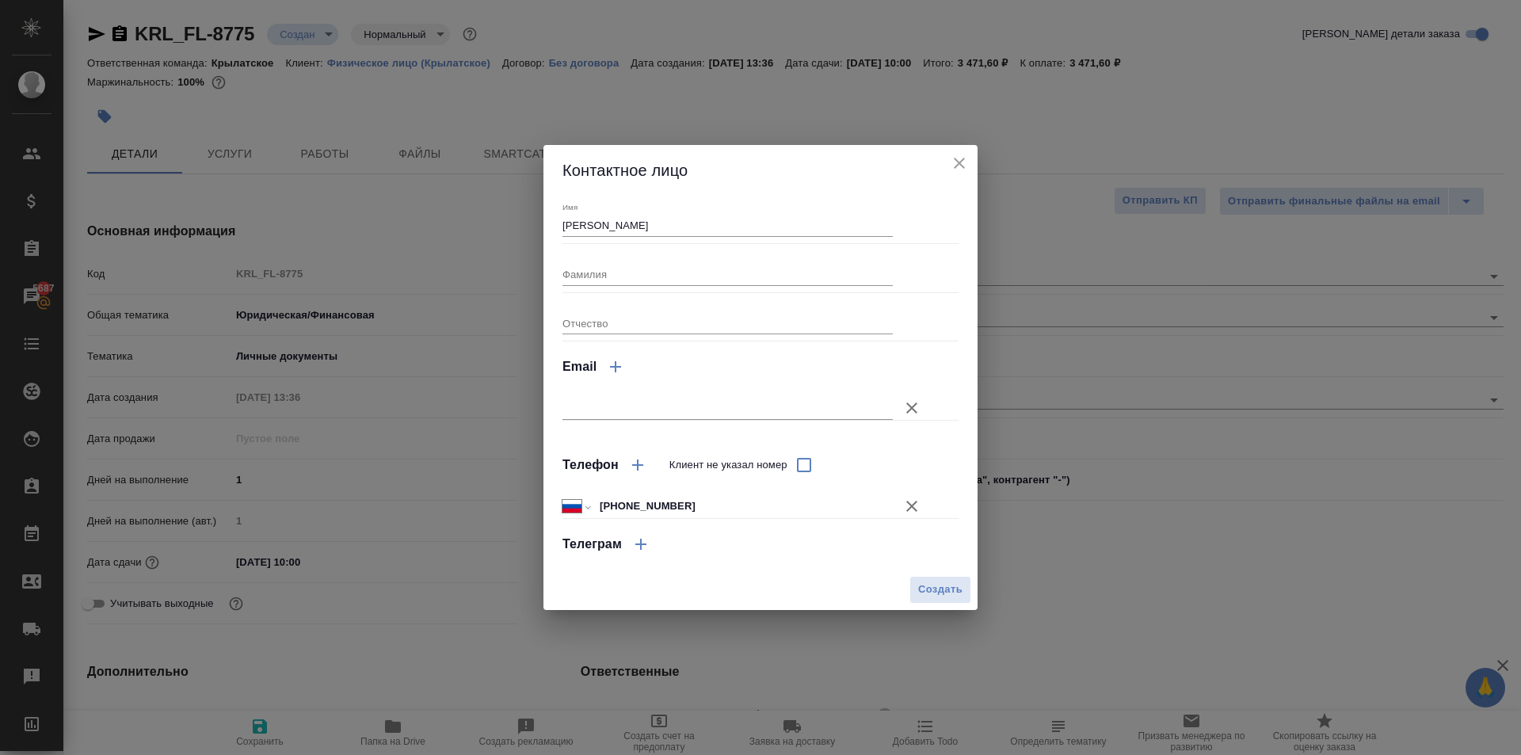
click at [938, 589] on span "Создать" at bounding box center [940, 590] width 44 height 18
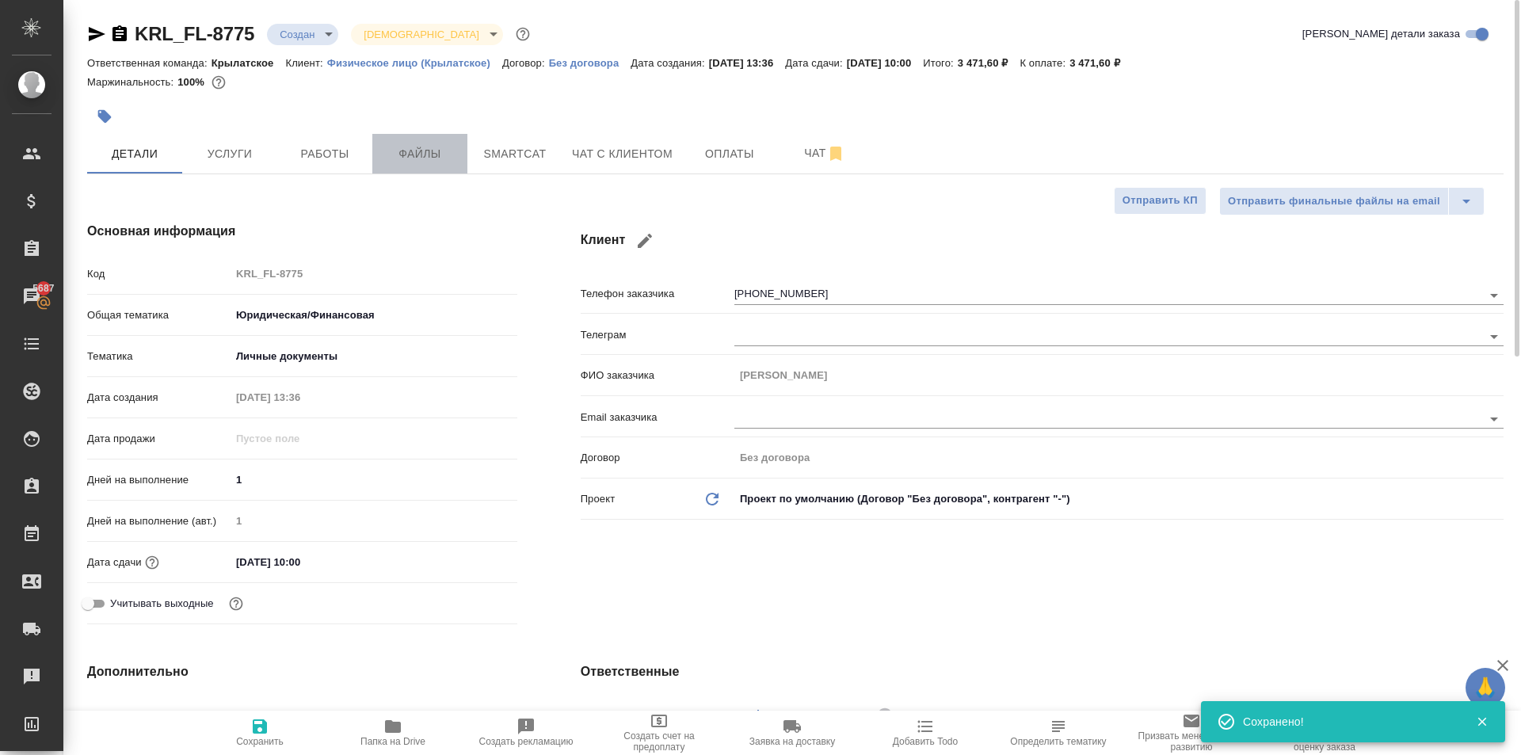
click at [410, 157] on span "Файлы" at bounding box center [420, 154] width 76 height 20
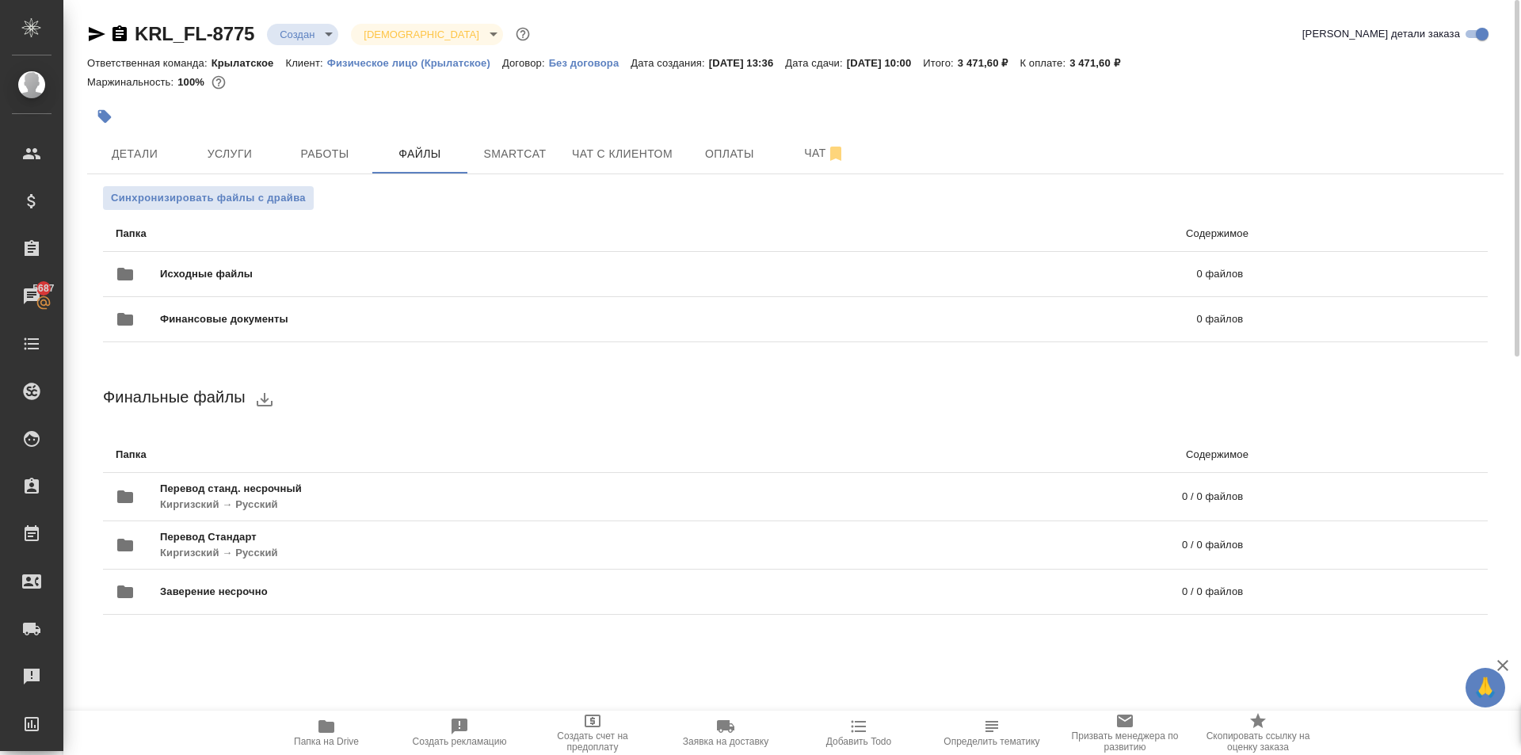
click at [235, 274] on span "Исходные файлы" at bounding box center [442, 274] width 565 height 16
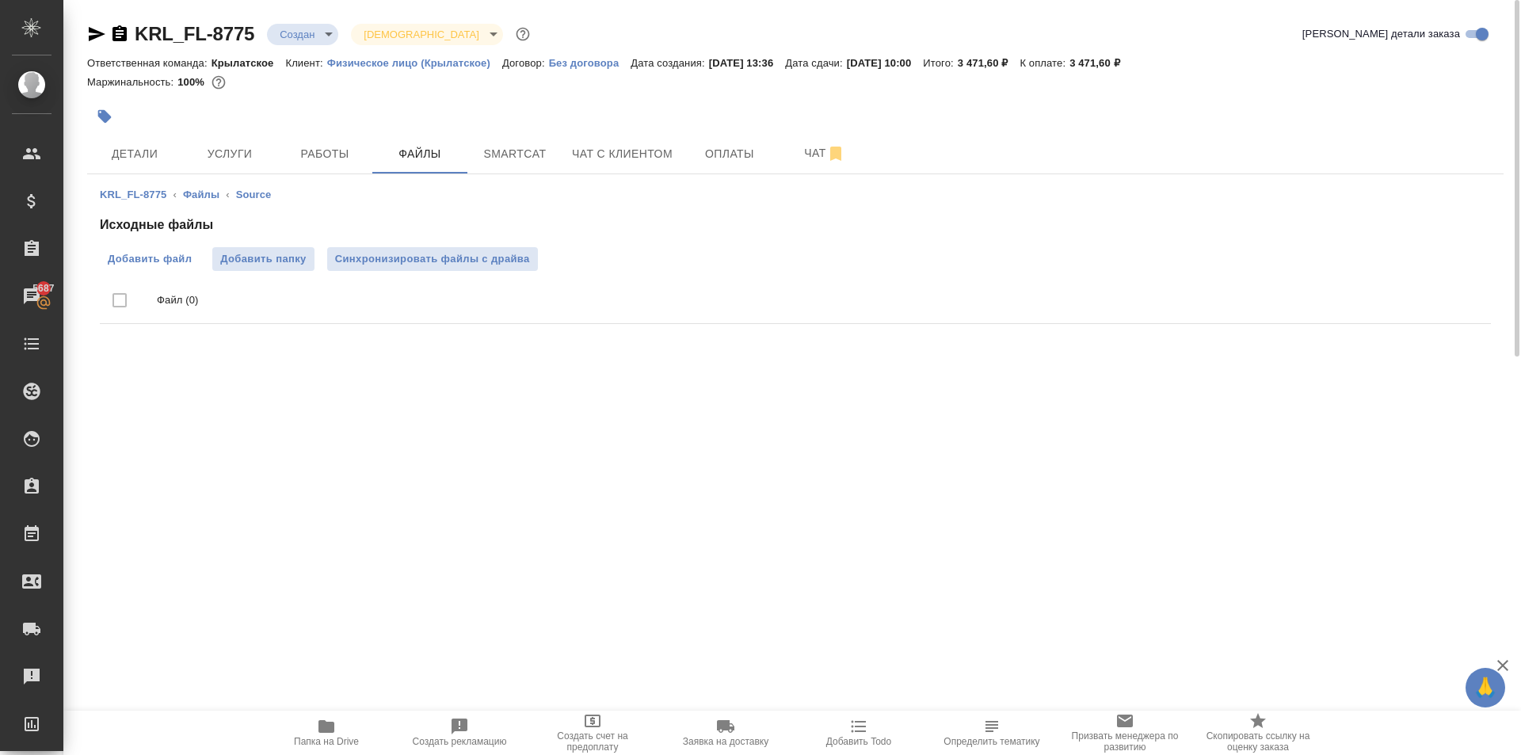
click at [184, 261] on span "Добавить файл" at bounding box center [150, 259] width 84 height 16
click at [0, 0] on input "Добавить файл" at bounding box center [0, 0] width 0 height 0
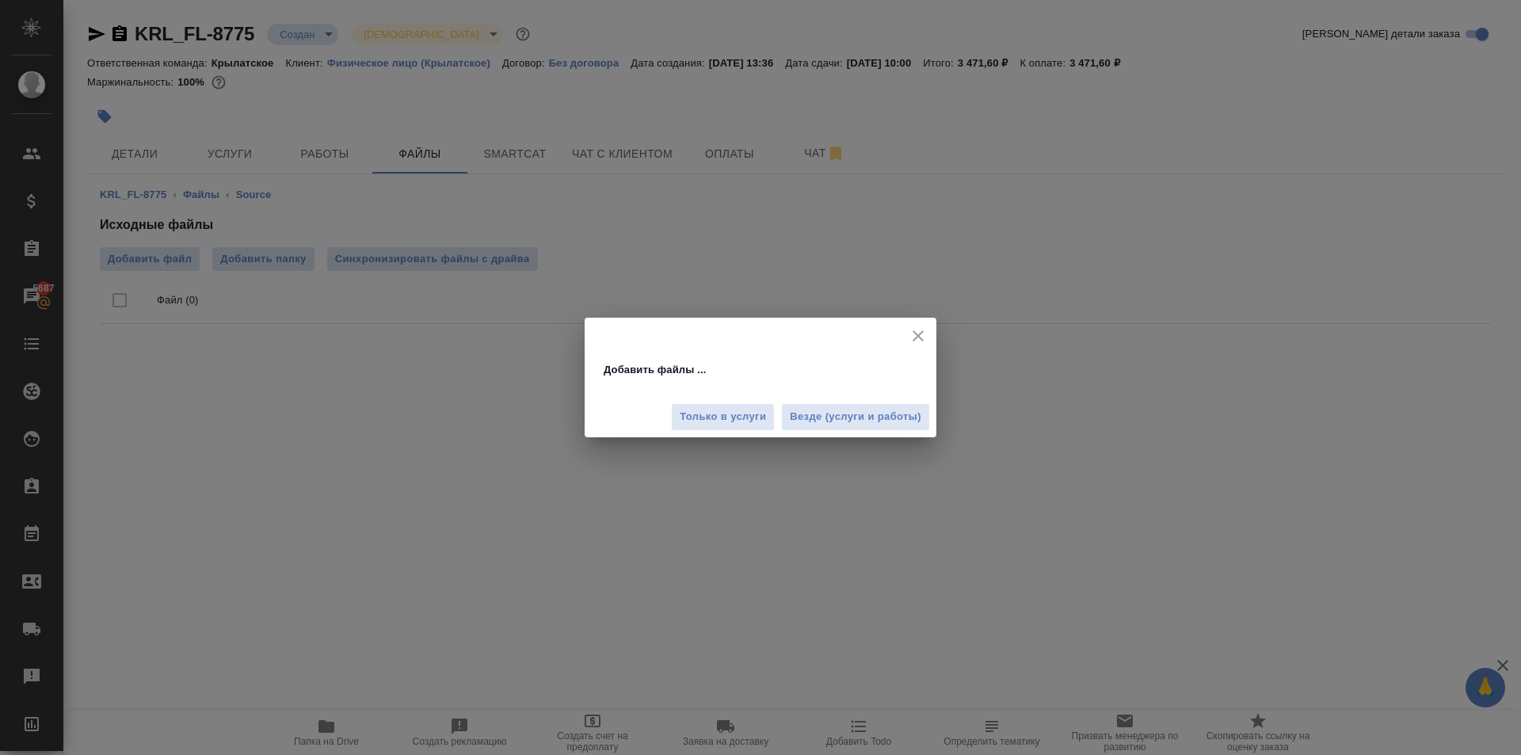
drag, startPoint x: 884, startPoint y: 382, endPoint x: 893, endPoint y: 403, distance: 22.4
click at [893, 395] on div "Добавить файлы ... Только в услуги Везде (услуги и работы)" at bounding box center [761, 378] width 352 height 120
drag, startPoint x: 893, startPoint y: 403, endPoint x: 898, endPoint y: 413, distance: 11.3
click at [893, 404] on div "Только в услуги Везде (услуги и работы)" at bounding box center [761, 410] width 352 height 53
click at [899, 414] on span "Везде (услуги и работы)" at bounding box center [856, 417] width 132 height 18
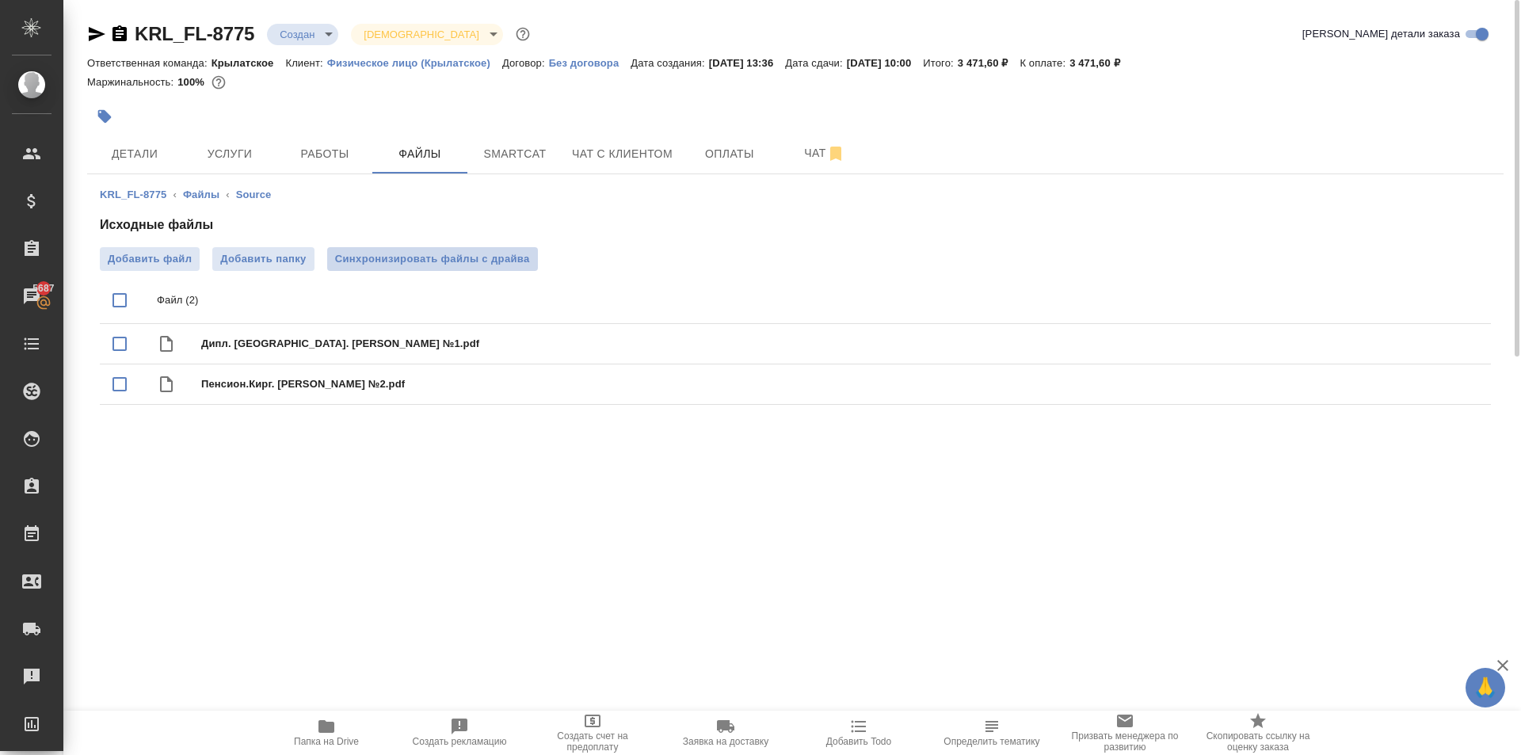
click at [483, 269] on button "Синхронизировать файлы с драйва" at bounding box center [432, 259] width 211 height 24
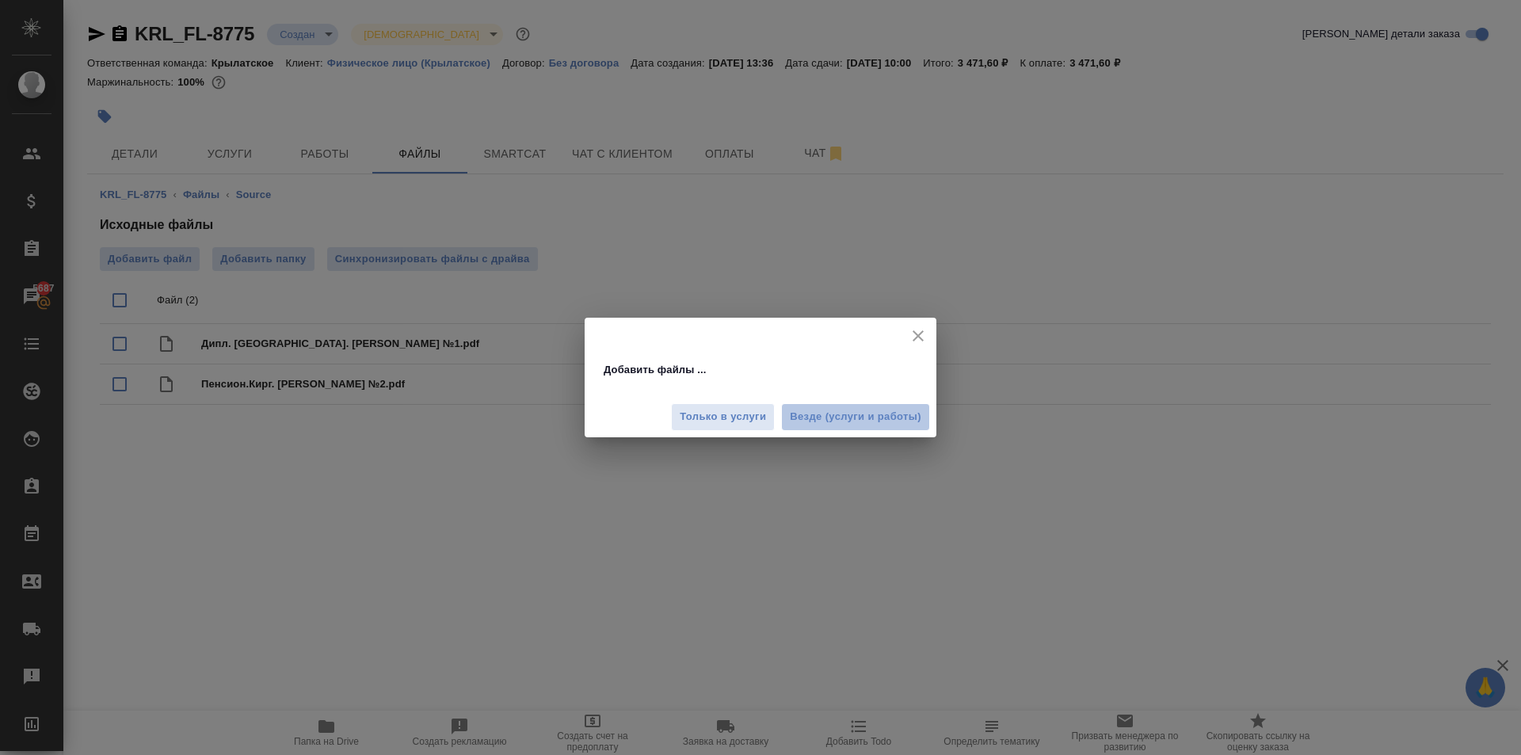
click at [842, 410] on span "Везде (услуги и работы)" at bounding box center [856, 417] width 132 height 18
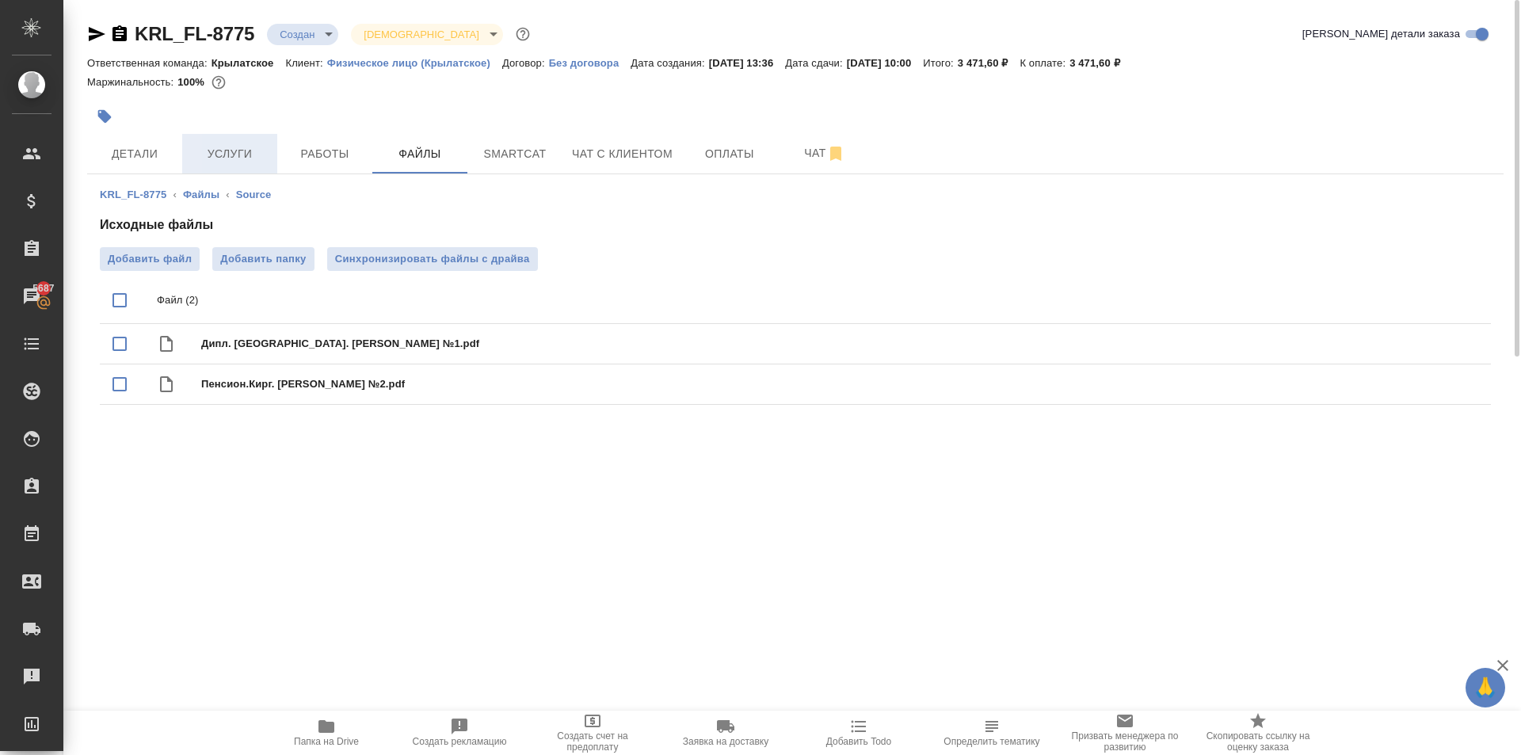
click at [254, 145] on span "Услуги" at bounding box center [230, 154] width 76 height 20
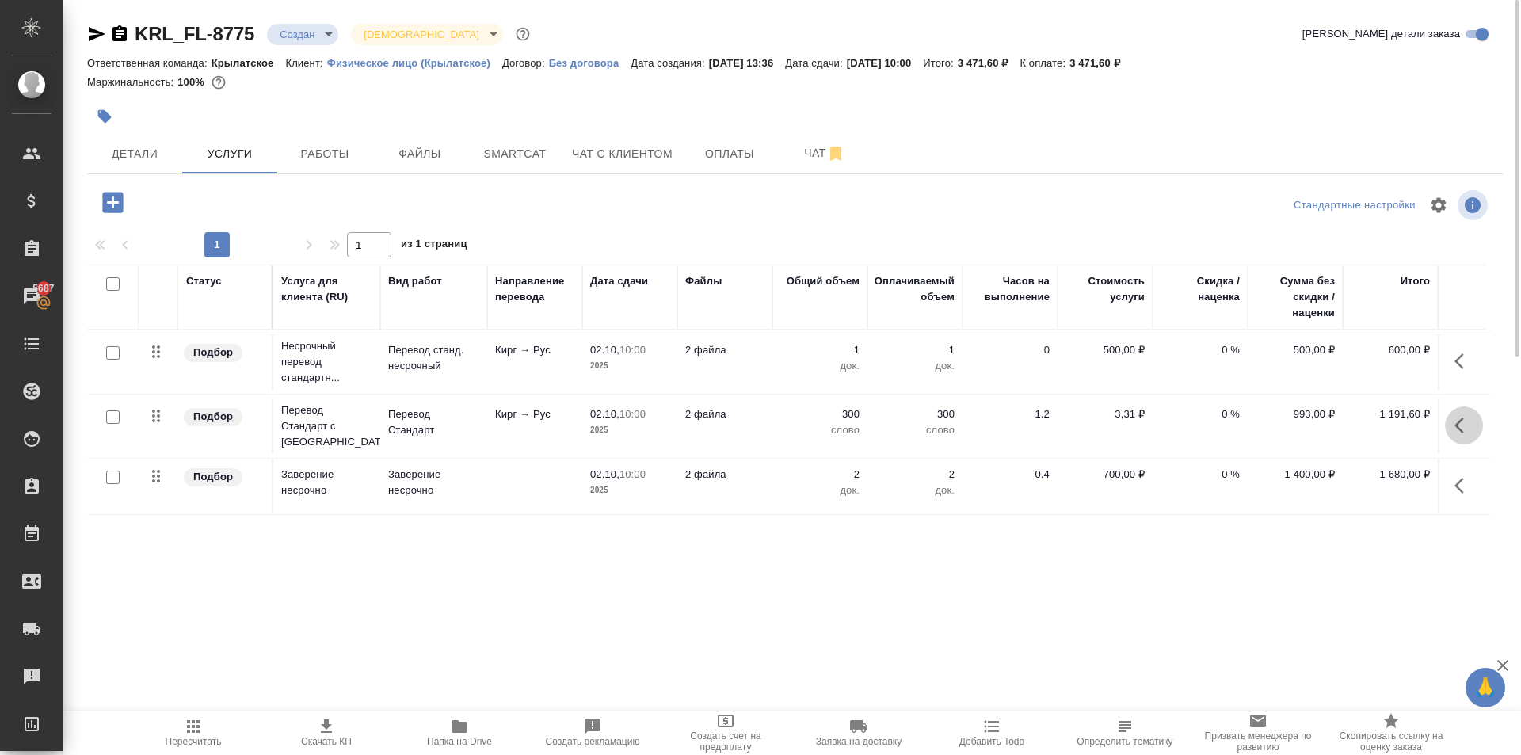
click at [1459, 431] on icon "button" at bounding box center [1464, 425] width 19 height 19
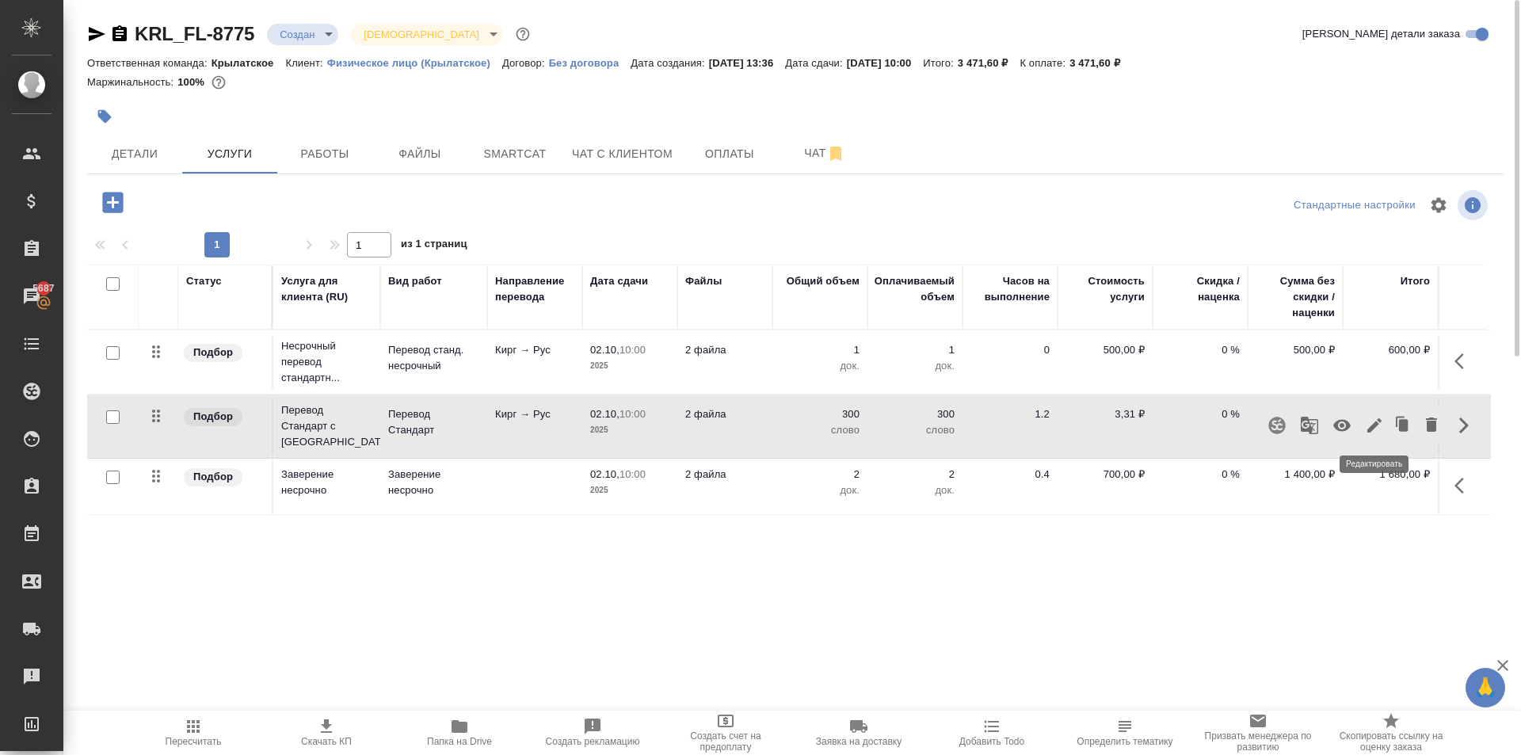
click at [1375, 428] on icon "button" at bounding box center [1374, 425] width 19 height 19
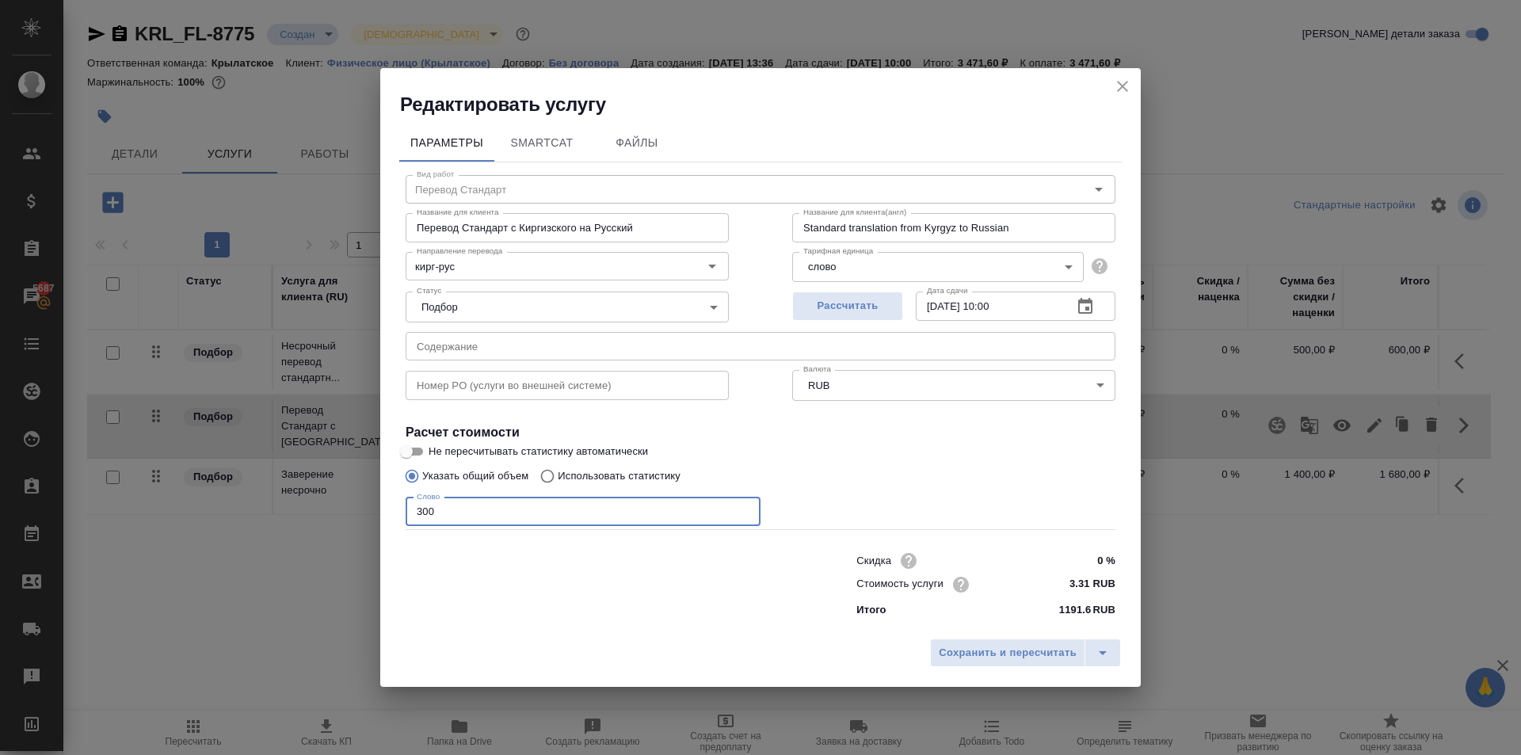
drag, startPoint x: 462, startPoint y: 506, endPoint x: 391, endPoint y: 508, distance: 71.3
click at [391, 508] on div "Параметры SmartCat Файлы Вид работ Перевод Стандарт Вид работ Название для клие…" at bounding box center [760, 373] width 761 height 513
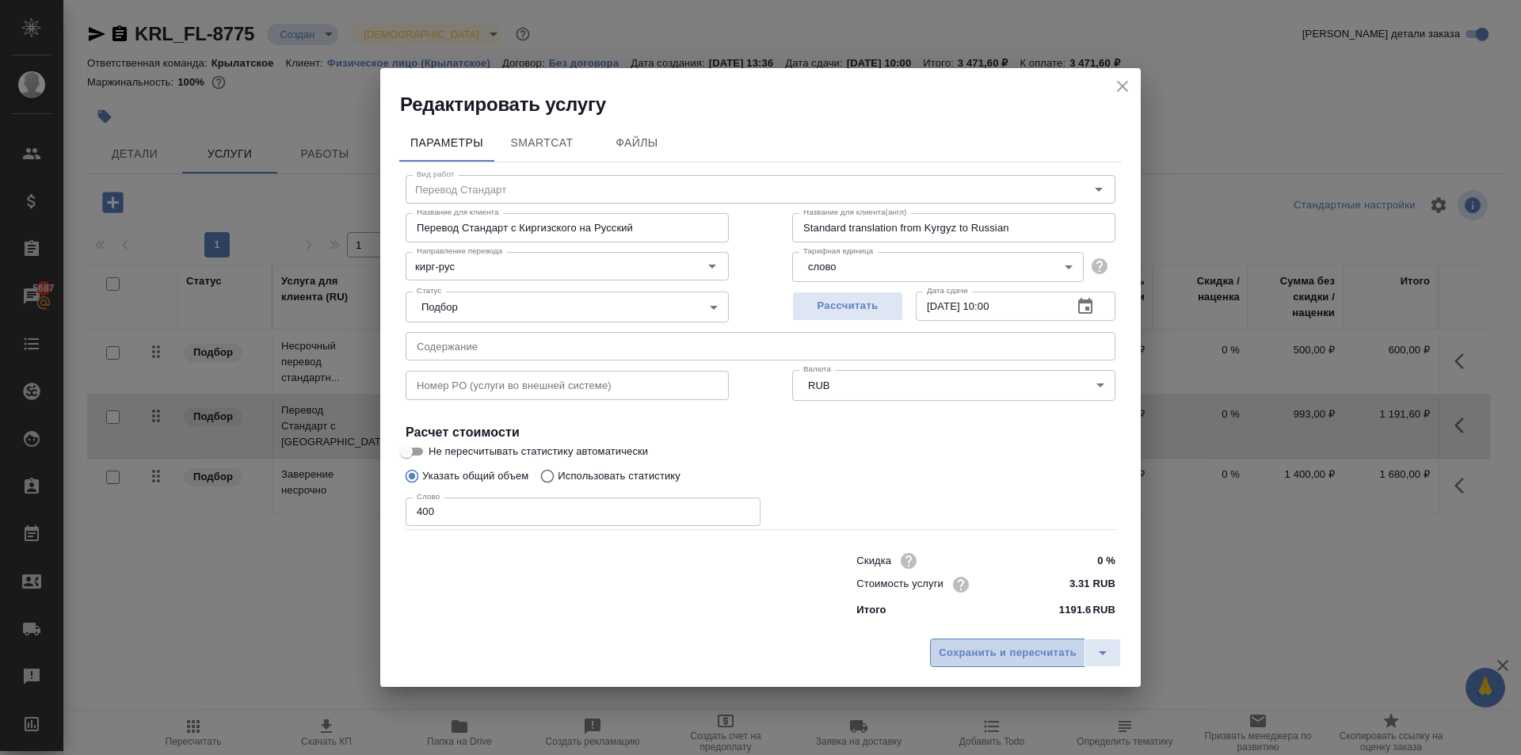
click at [990, 658] on span "Сохранить и пересчитать" at bounding box center [1008, 653] width 138 height 18
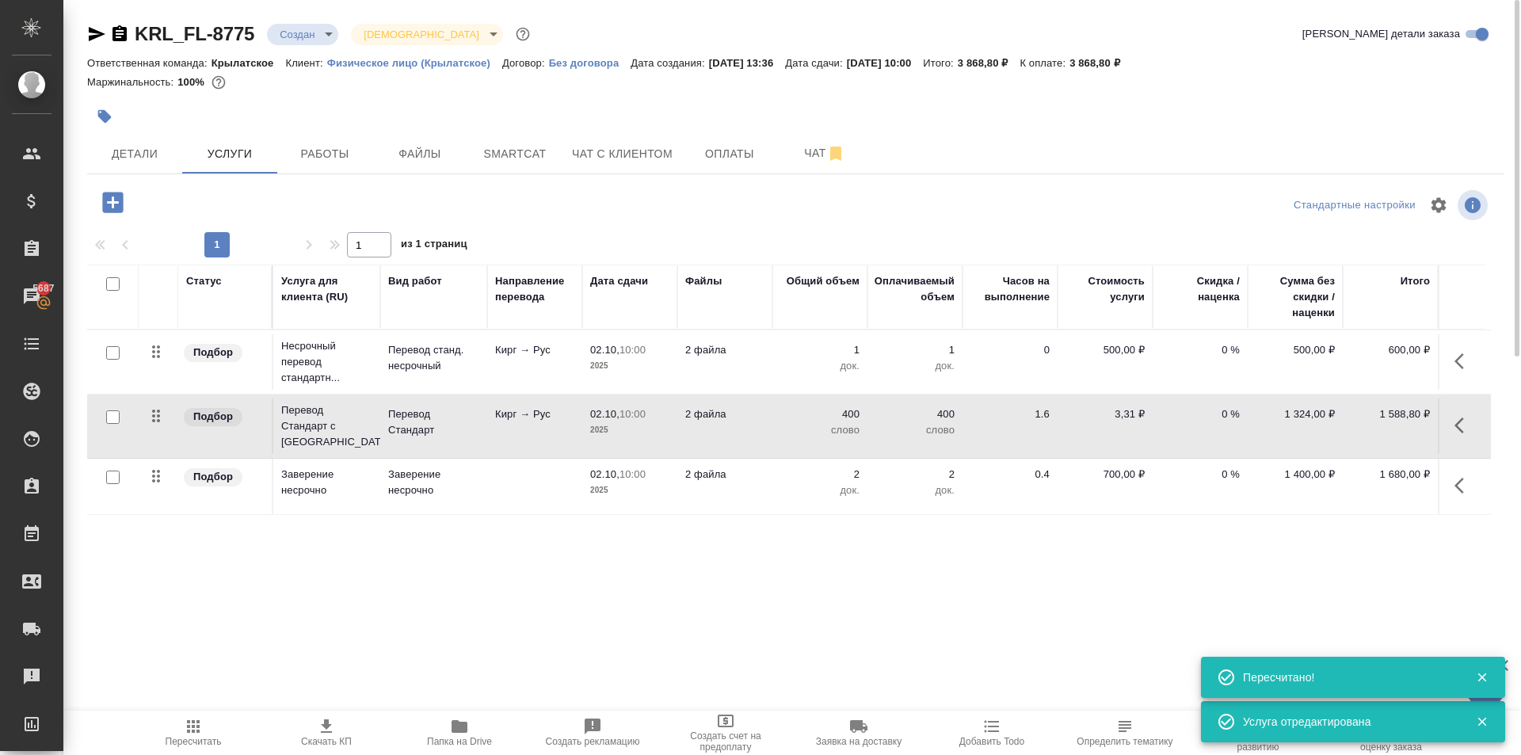
click at [122, 204] on icon "button" at bounding box center [113, 203] width 28 height 28
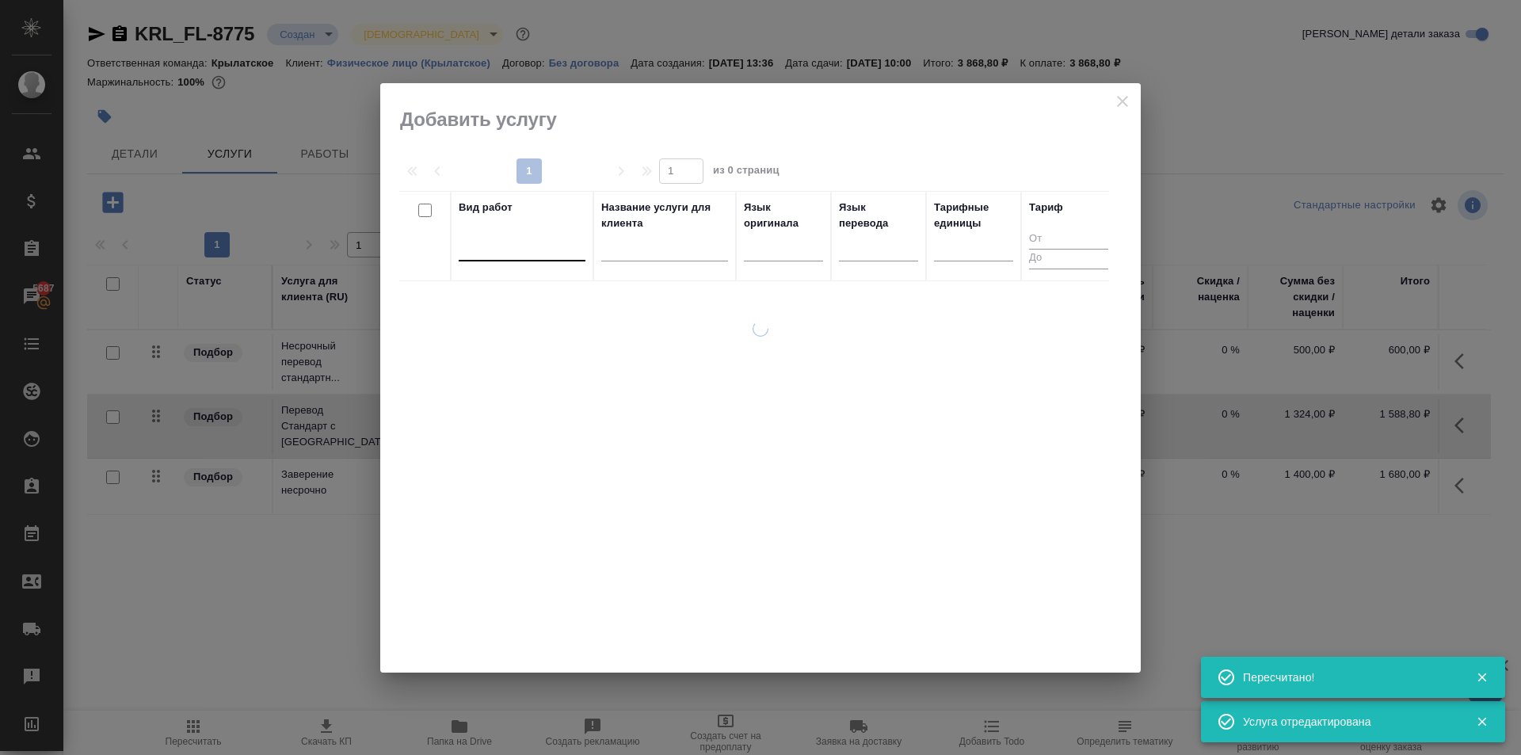
click at [537, 244] on div at bounding box center [522, 245] width 127 height 23
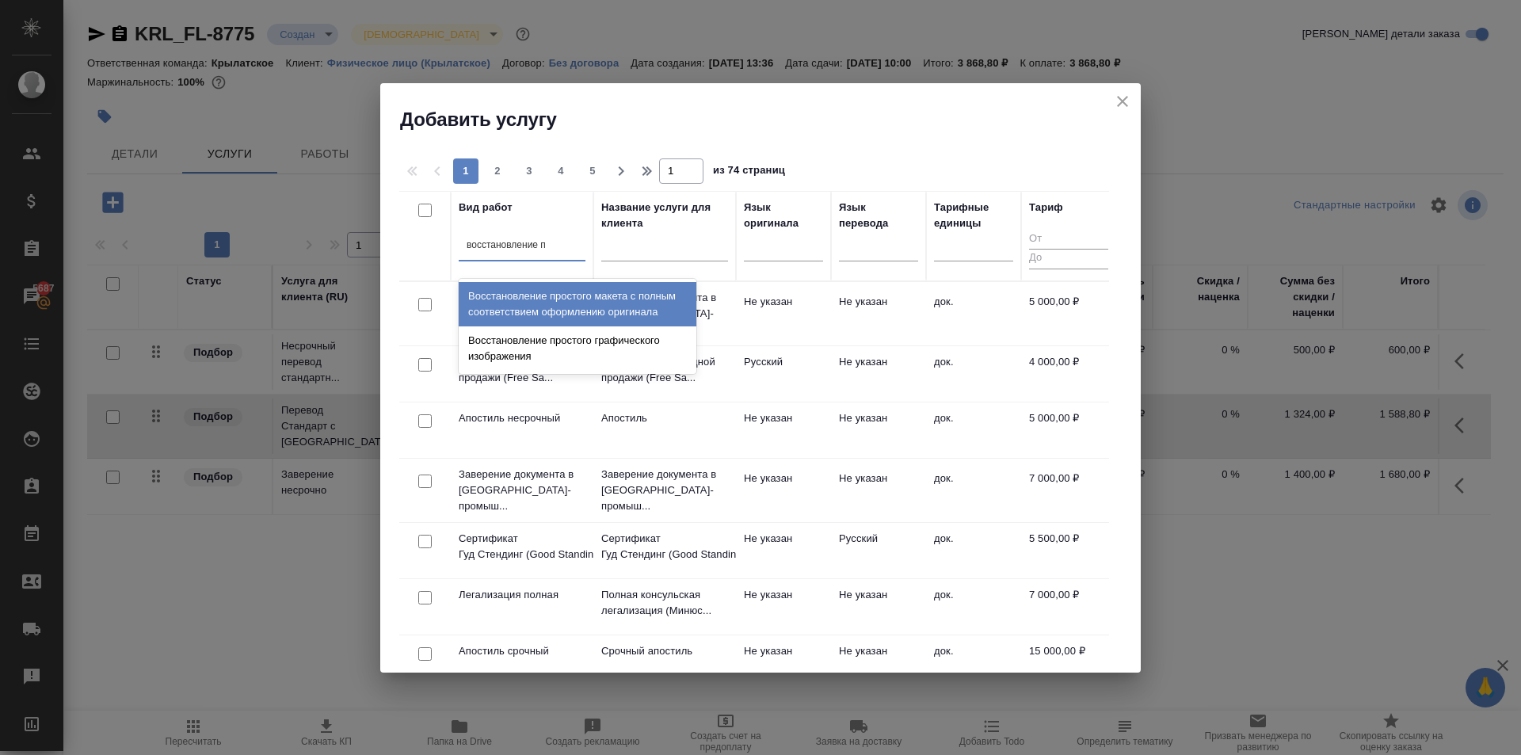
click at [601, 313] on div "Восстановление простого макета с полным соответствием оформлению оригинала" at bounding box center [578, 304] width 238 height 44
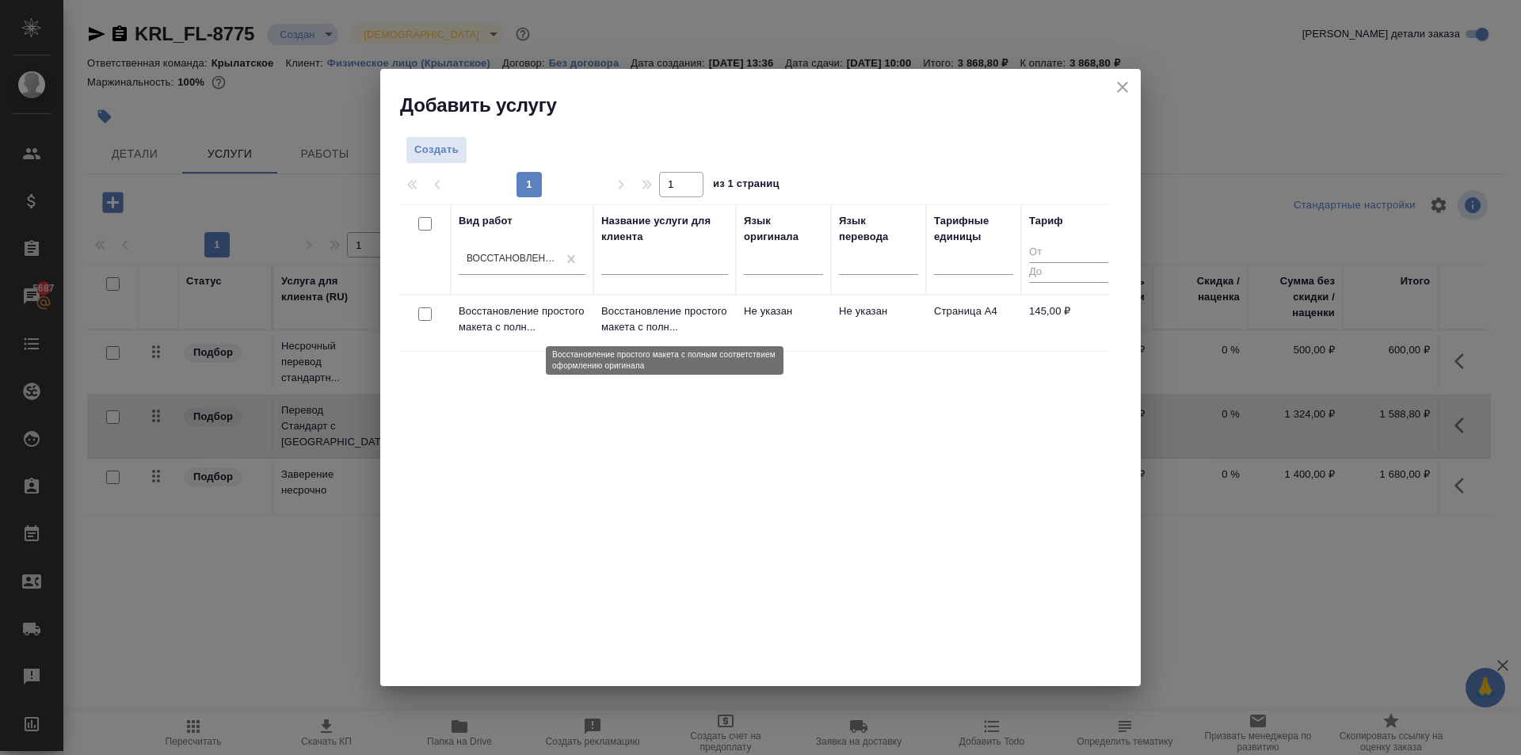
click at [700, 309] on p "Восстановление простого макета с полн..." at bounding box center [664, 319] width 127 height 32
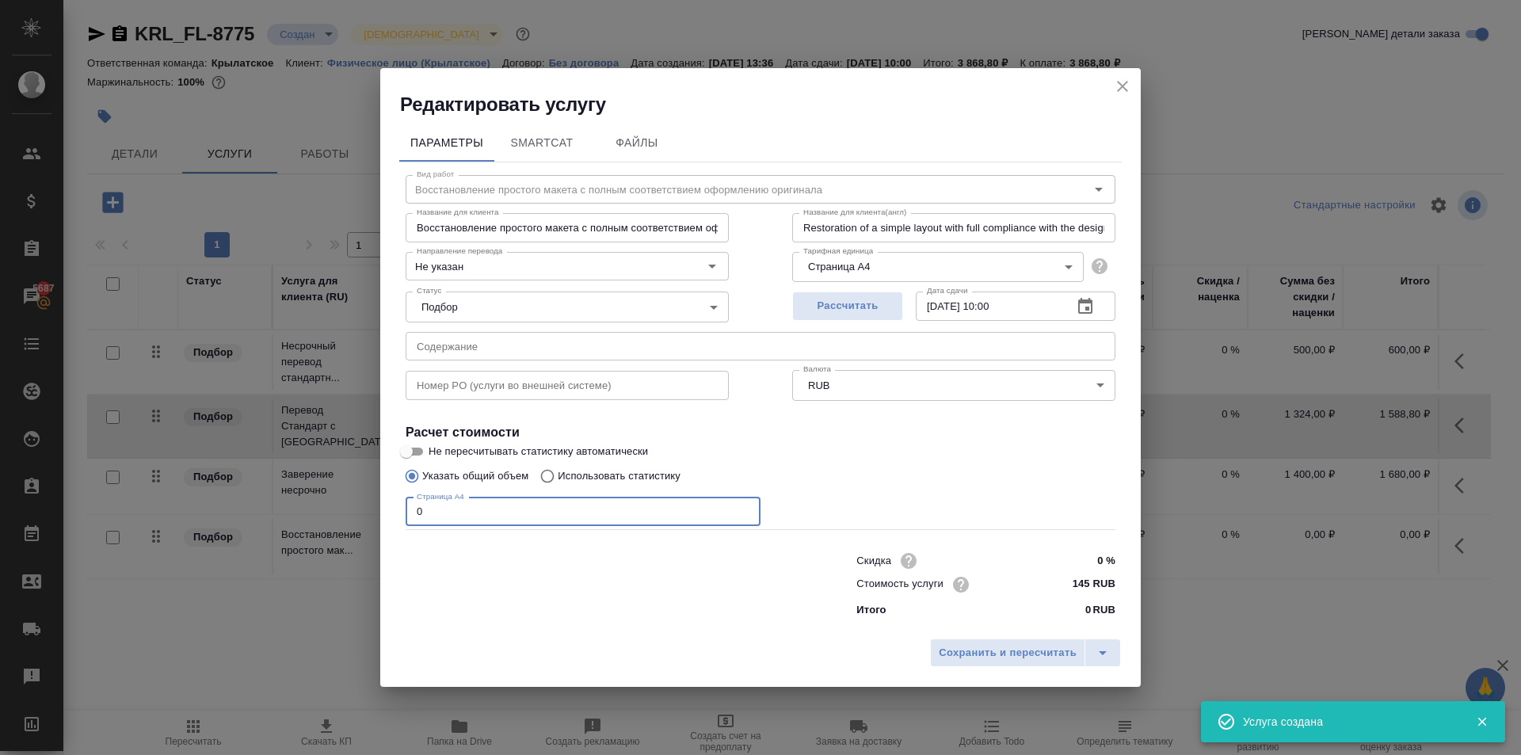
drag, startPoint x: 452, startPoint y: 520, endPoint x: 773, endPoint y: 594, distance: 329.4
click at [318, 523] on div "Редактировать услугу Параметры SmartCat Файлы Вид работ Восстановление простого…" at bounding box center [760, 377] width 1521 height 755
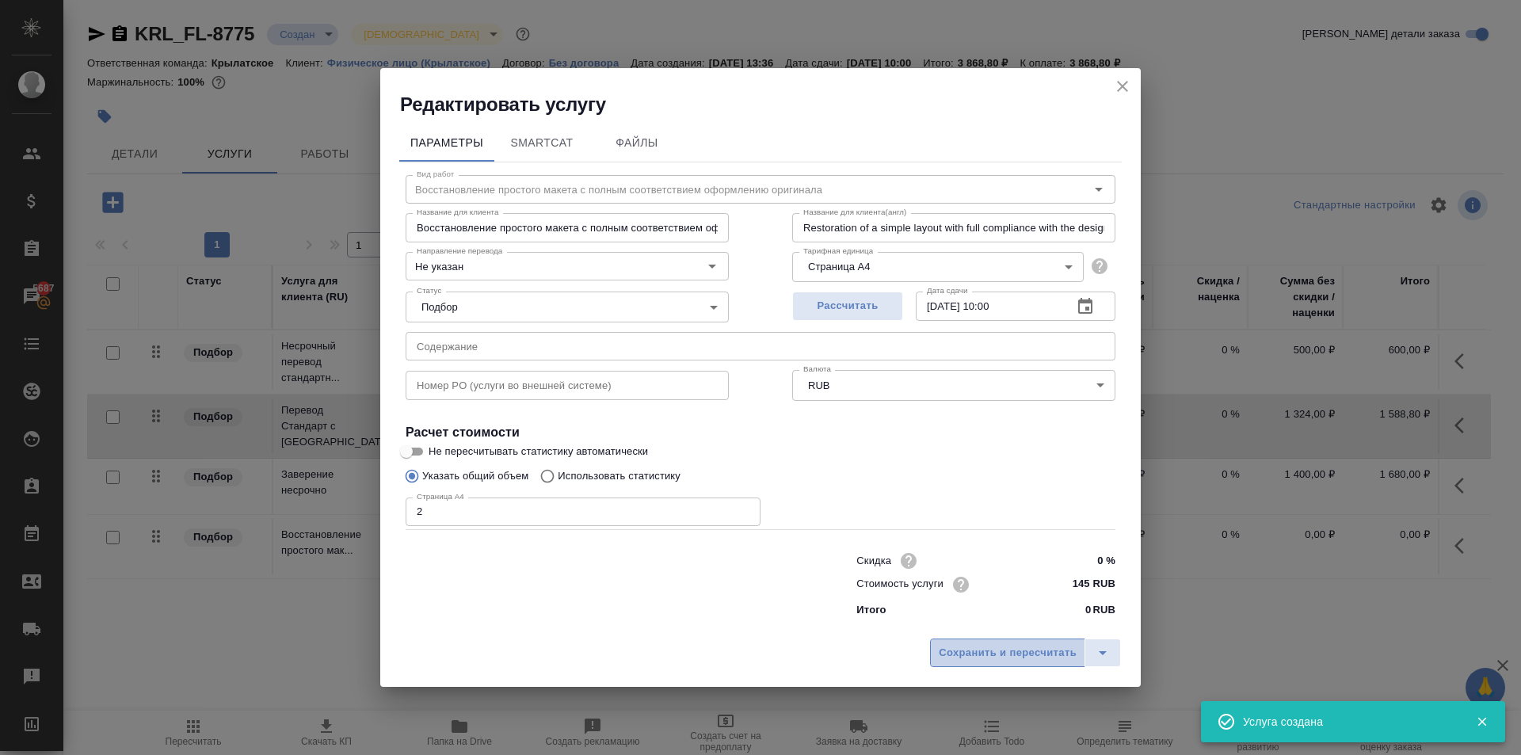
click at [970, 651] on span "Сохранить и пересчитать" at bounding box center [1008, 653] width 138 height 18
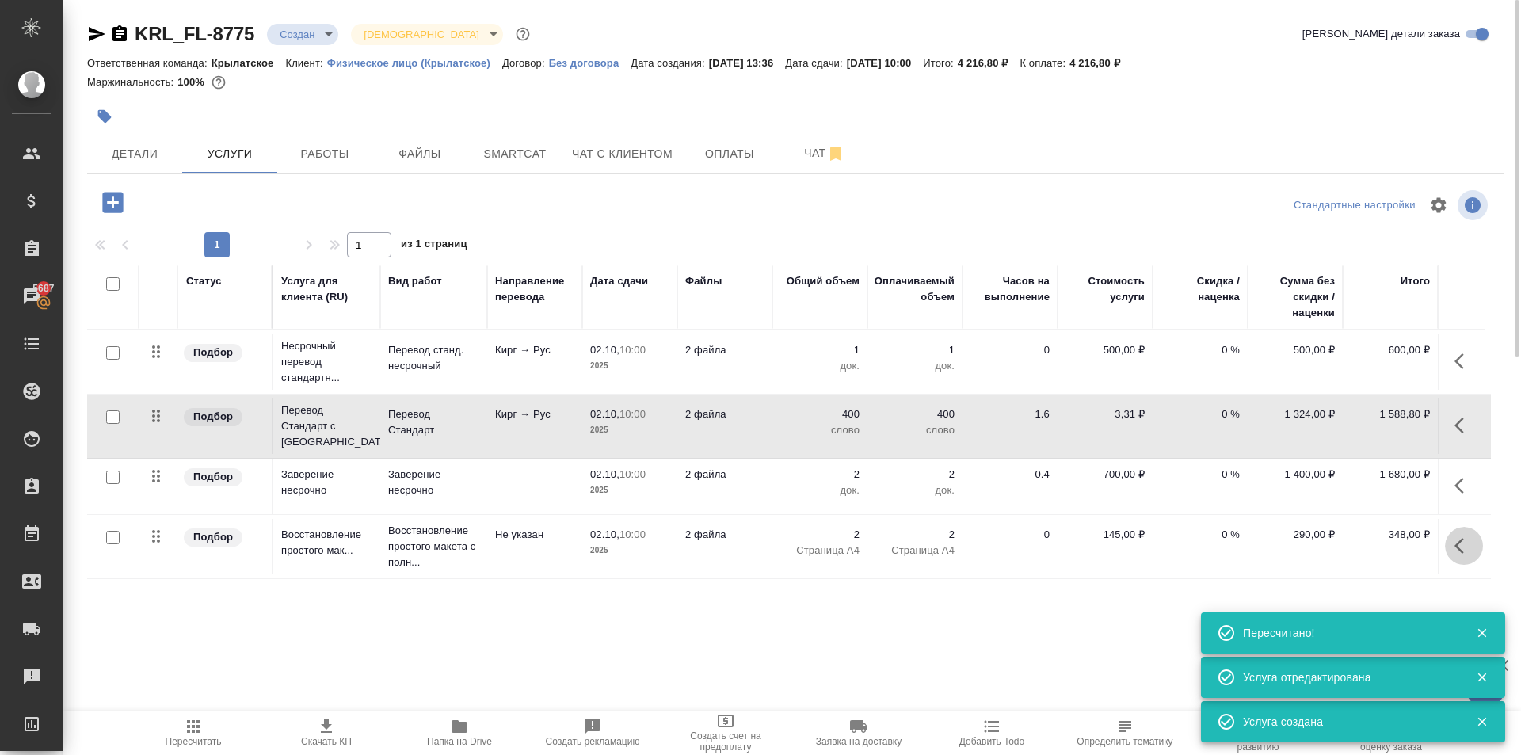
click at [1460, 556] on button "button" at bounding box center [1464, 546] width 38 height 38
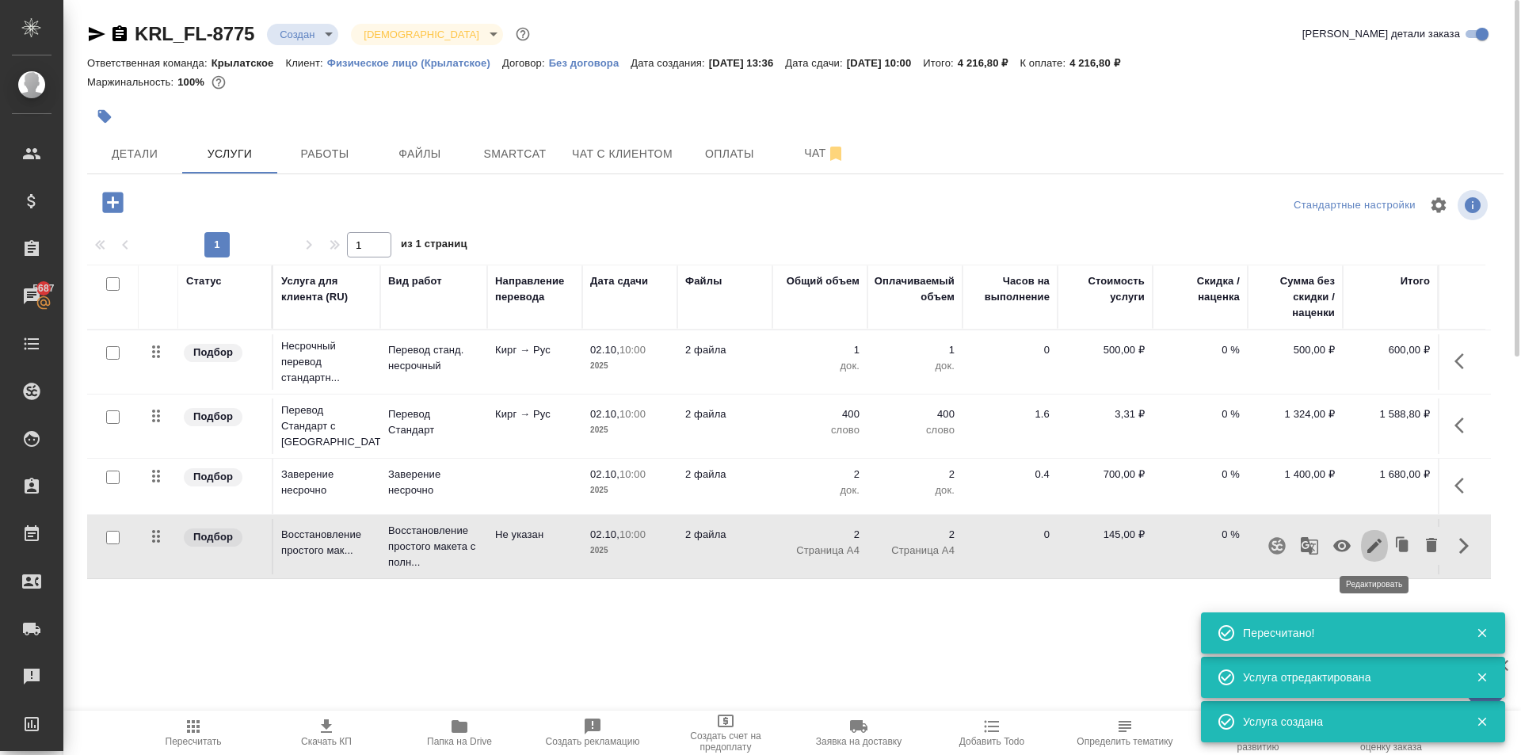
click at [1382, 548] on icon "button" at bounding box center [1374, 545] width 19 height 19
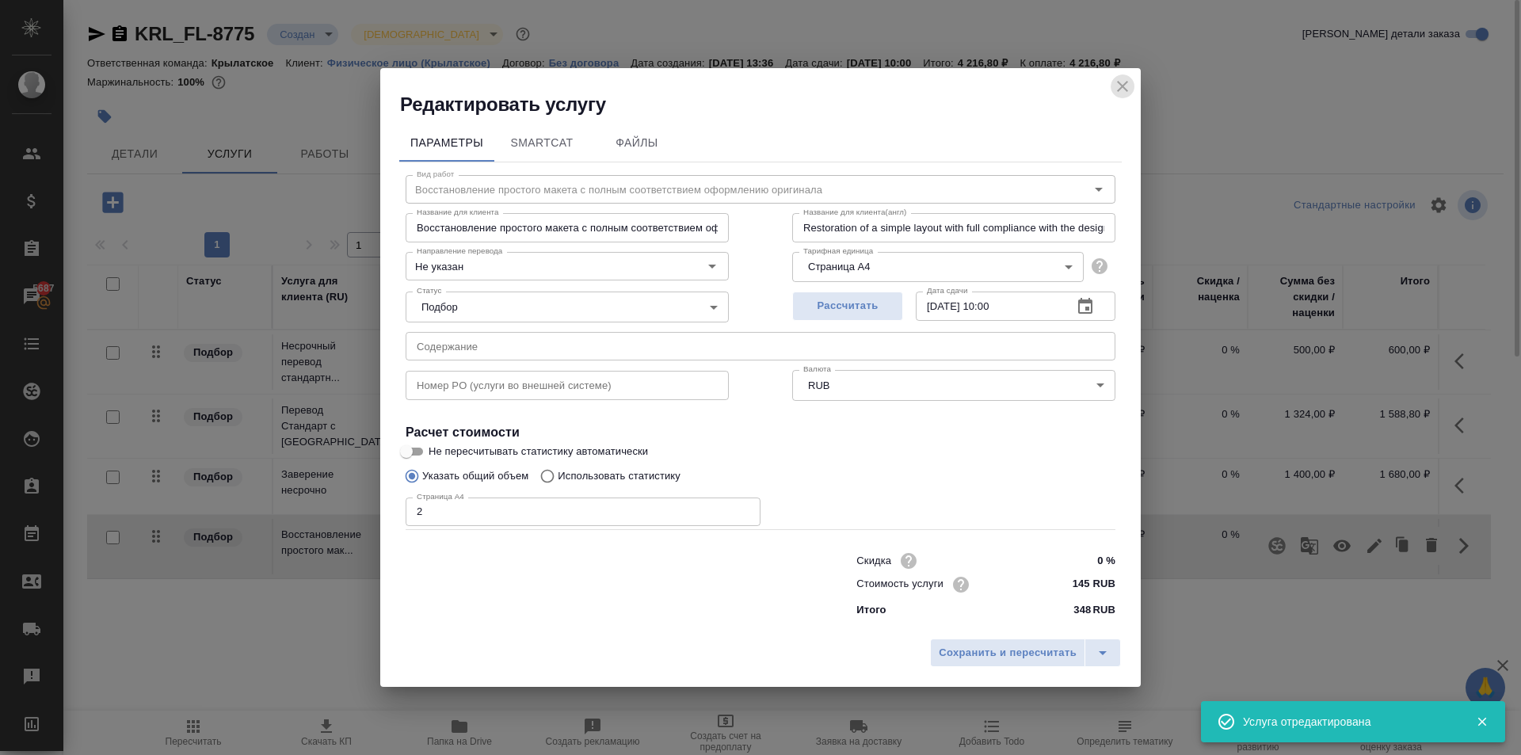
click at [1124, 75] on button "close" at bounding box center [1123, 86] width 24 height 24
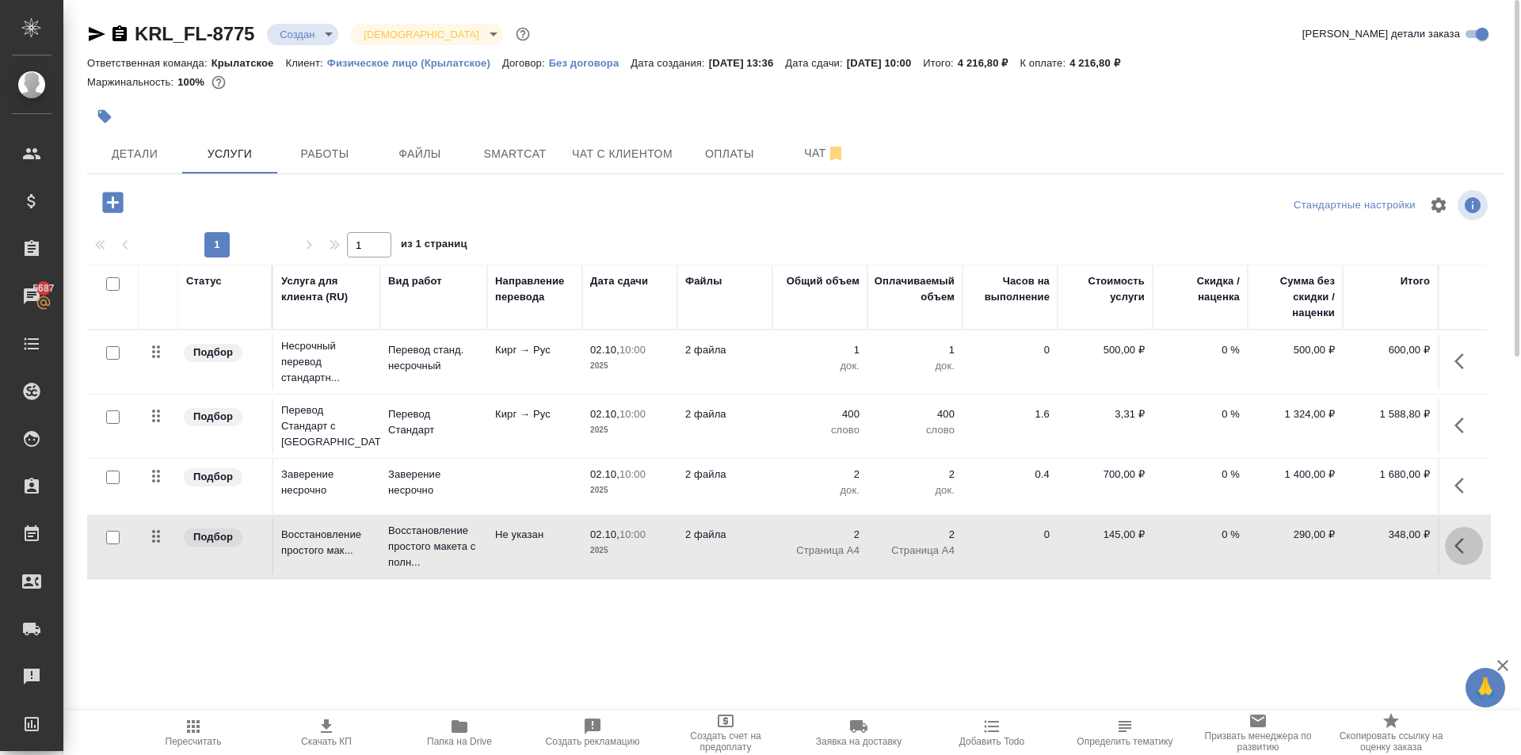
click at [1466, 557] on button "button" at bounding box center [1464, 546] width 38 height 38
click at [1376, 543] on icon "button" at bounding box center [1375, 546] width 14 height 14
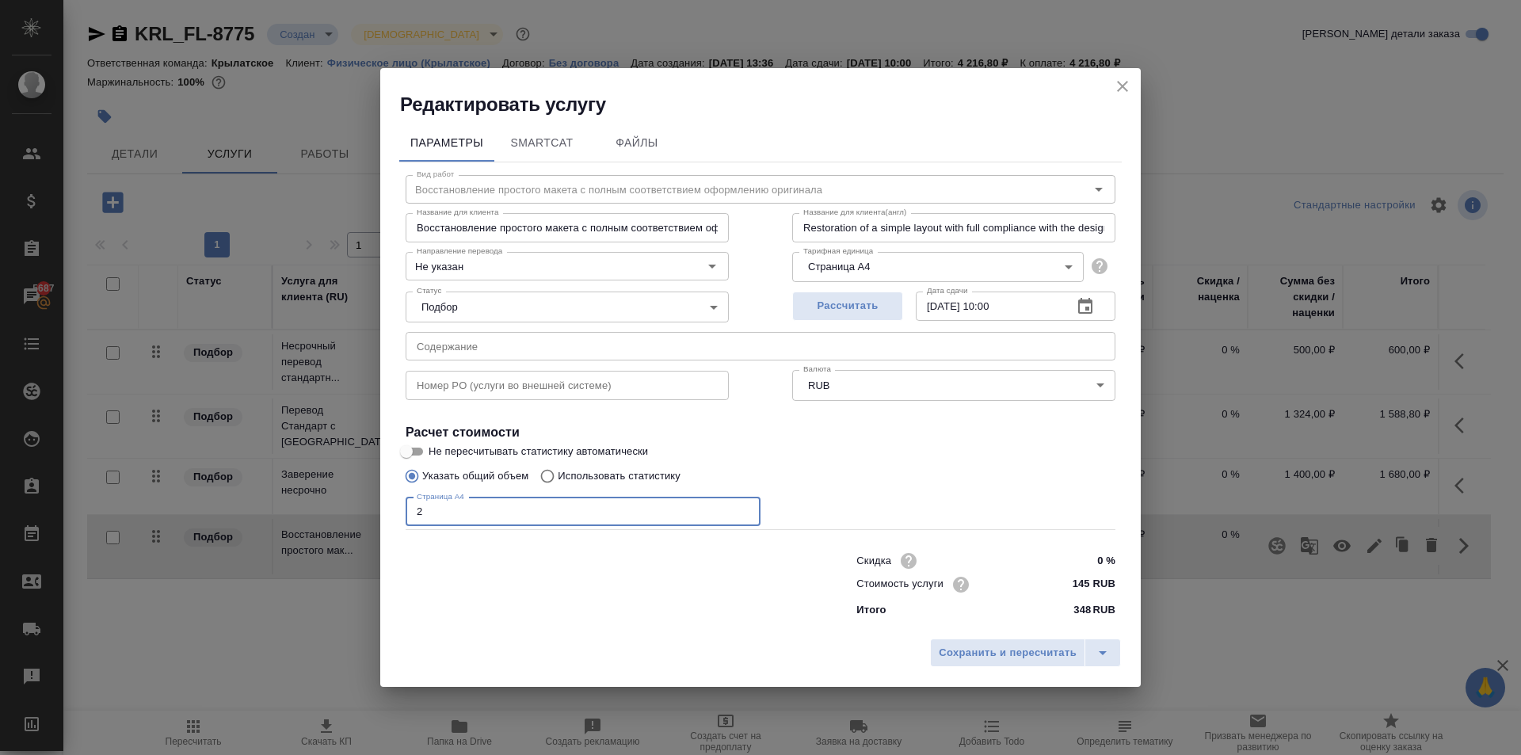
drag, startPoint x: 421, startPoint y: 501, endPoint x: 398, endPoint y: 496, distance: 23.5
click at [398, 496] on div "Параметры SmartCat Файлы Вид работ Восстановление простого макета с полным соот…" at bounding box center [760, 373] width 761 height 513
click at [933, 647] on button "Сохранить и пересчитать" at bounding box center [1007, 653] width 155 height 29
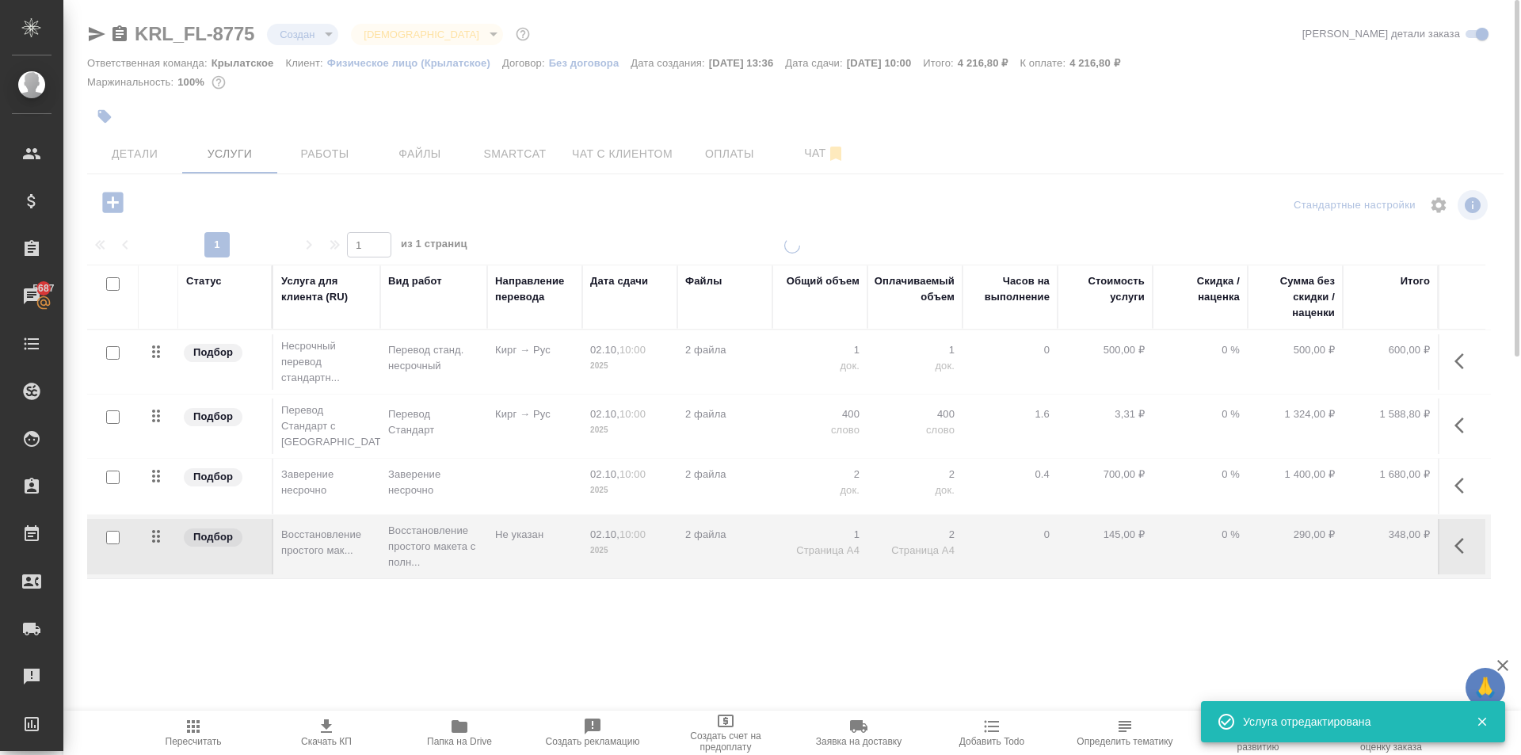
click at [214, 722] on span "Пересчитать" at bounding box center [193, 732] width 114 height 30
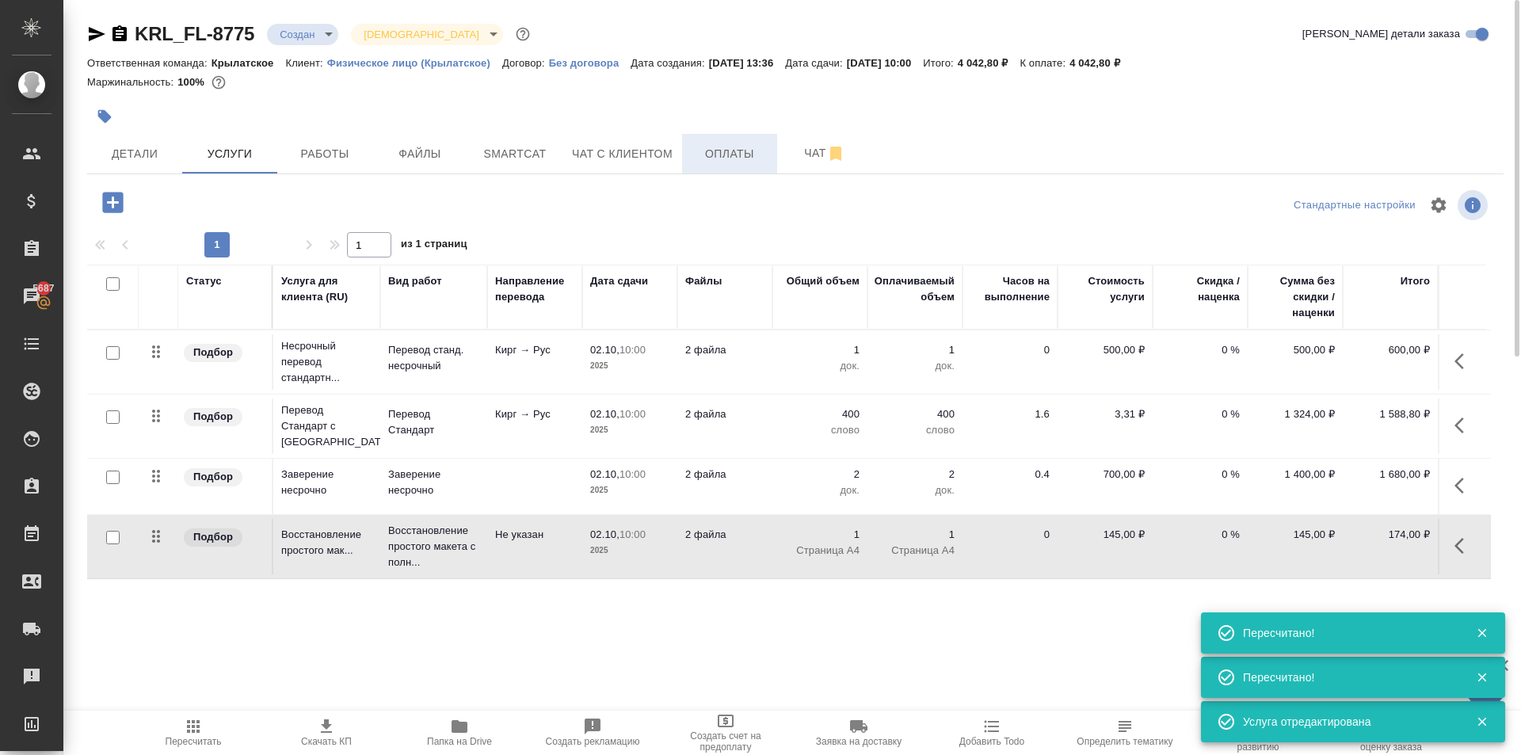
click at [719, 141] on button "Оплаты" at bounding box center [729, 154] width 95 height 40
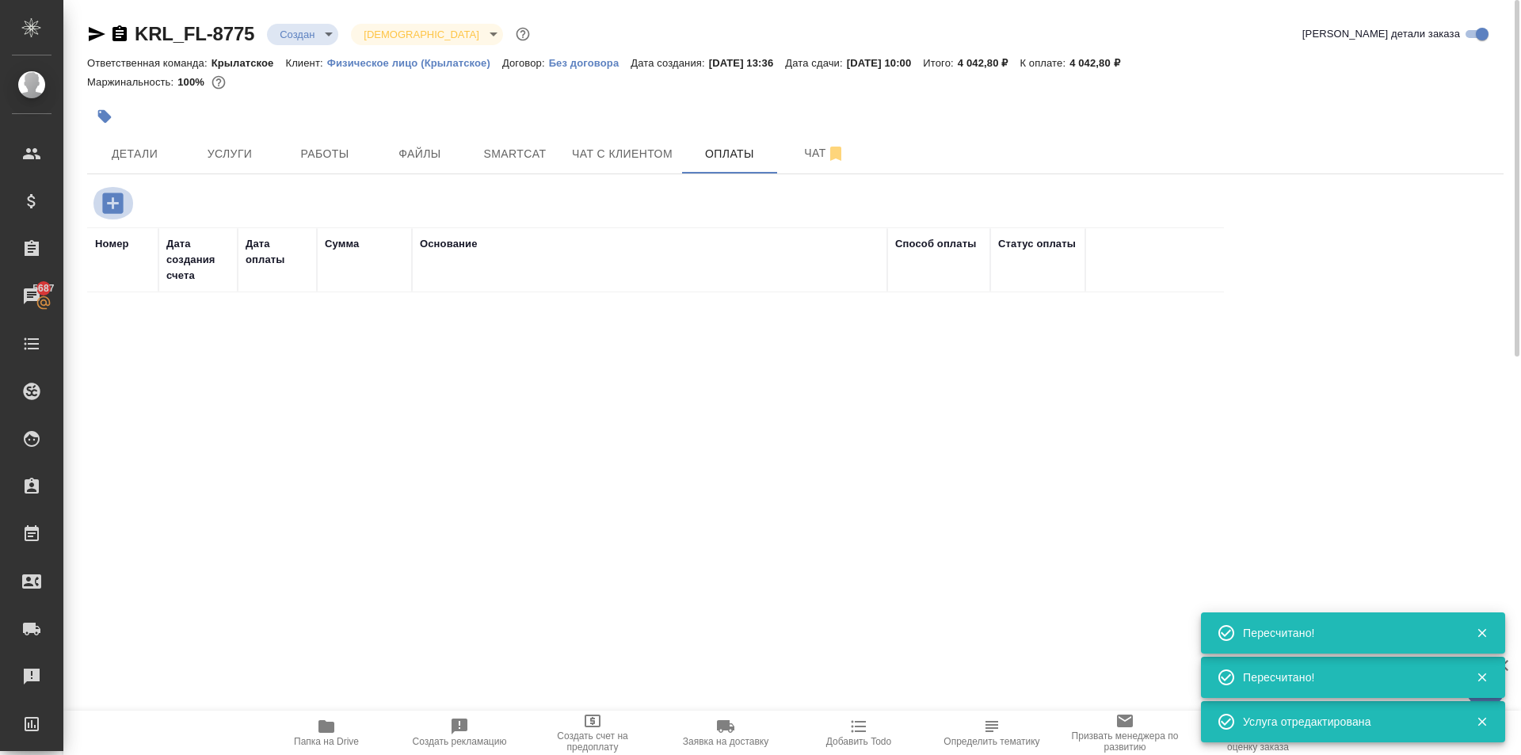
drag, startPoint x: 119, startPoint y: 203, endPoint x: 134, endPoint y: 215, distance: 19.2
click at [120, 208] on icon "button" at bounding box center [112, 203] width 21 height 21
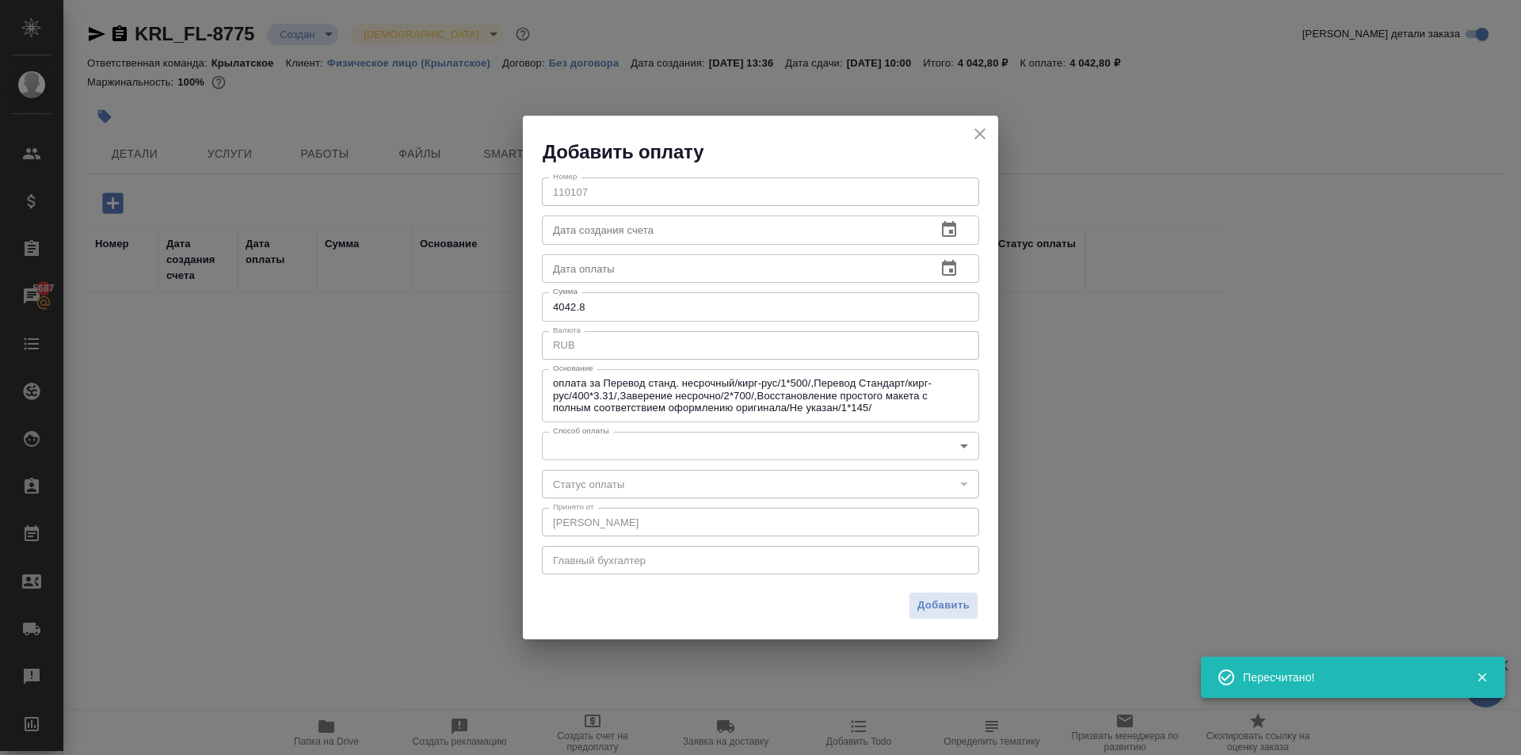
click at [598, 432] on body "🙏 .cls-1 fill:#fff; AWATERA Kasymov Timur Клиенты Спецификации Заказы 5687 Чаты…" at bounding box center [760, 377] width 1521 height 755
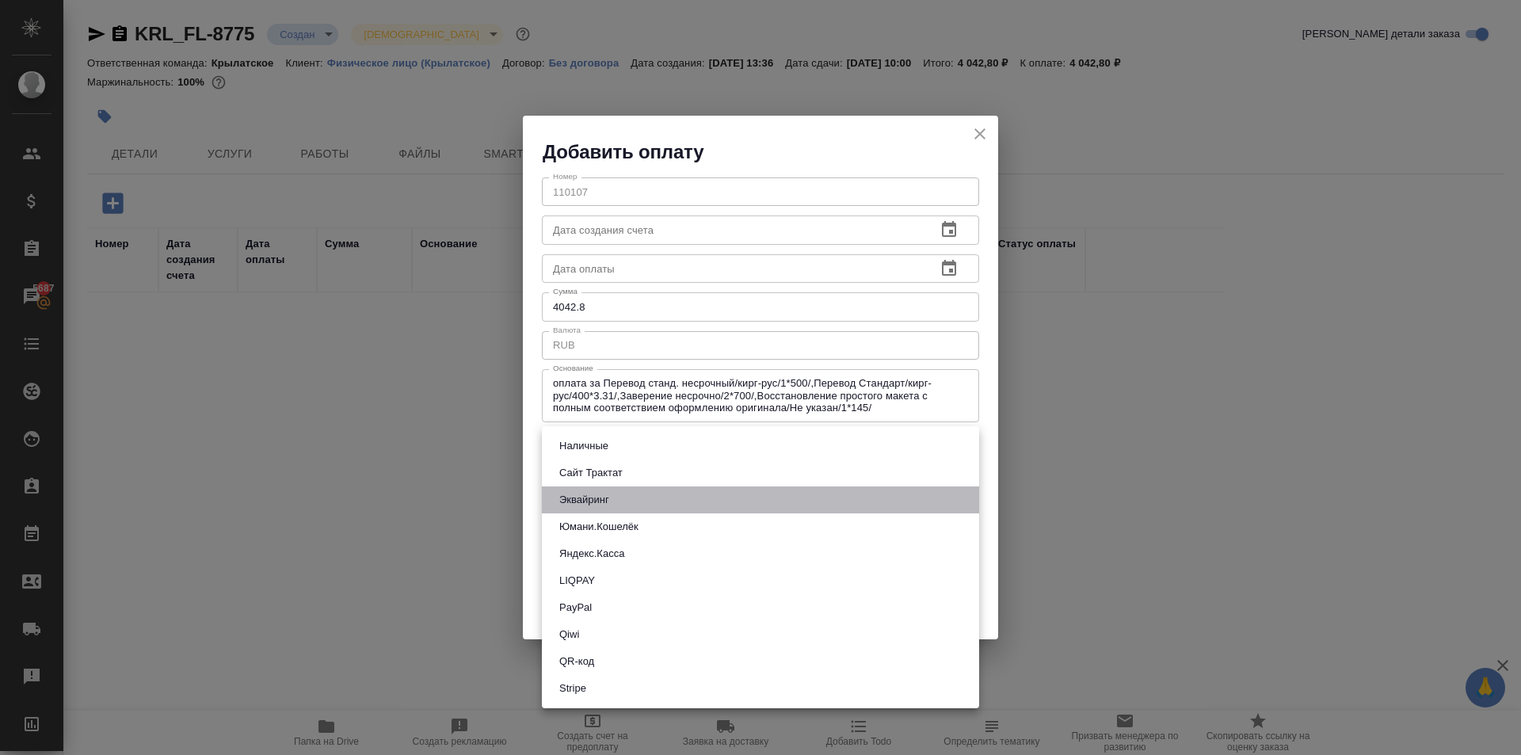
drag, startPoint x: 623, startPoint y: 491, endPoint x: 929, endPoint y: 600, distance: 325.3
click at [621, 493] on li "Эквайринг" at bounding box center [760, 499] width 437 height 27
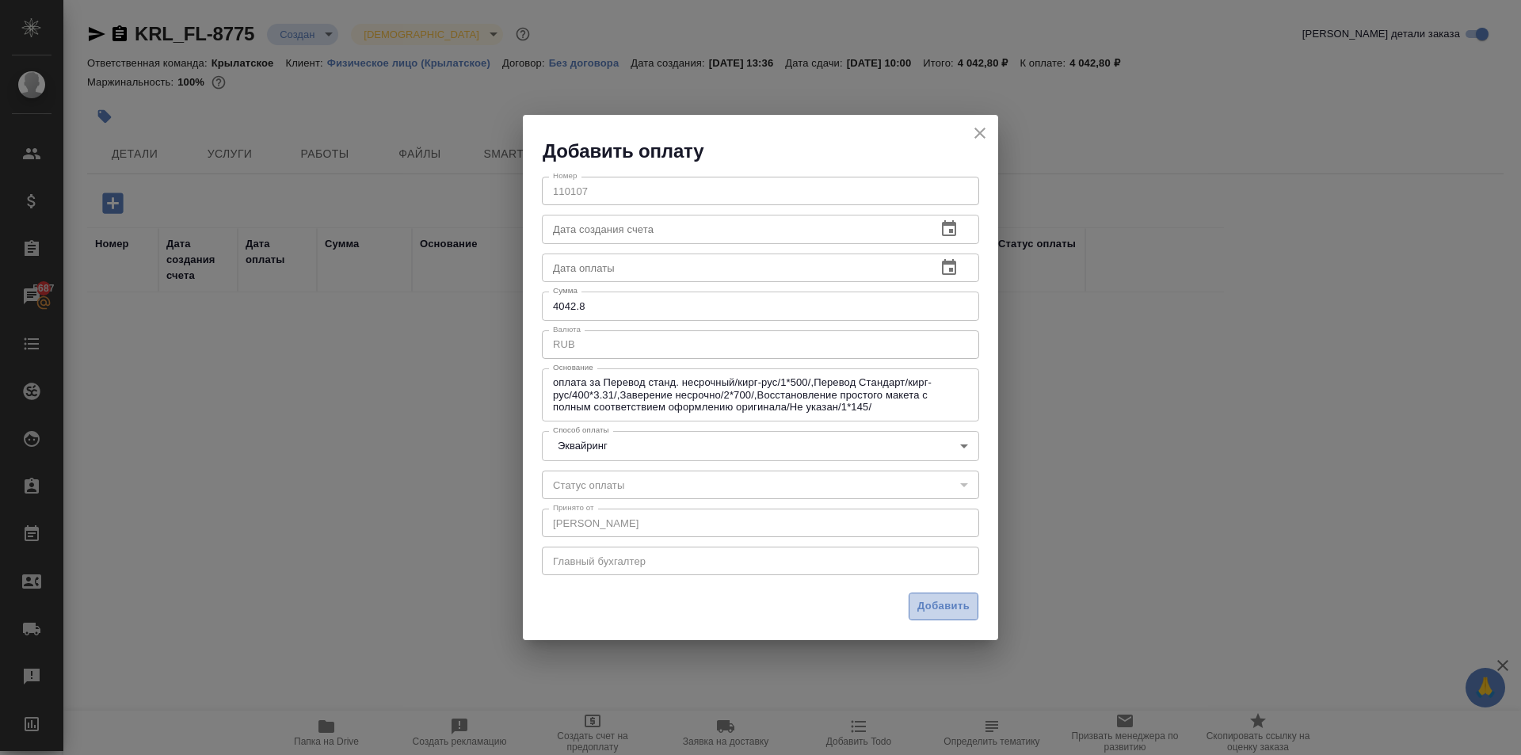
click at [934, 605] on span "Добавить" at bounding box center [944, 606] width 52 height 18
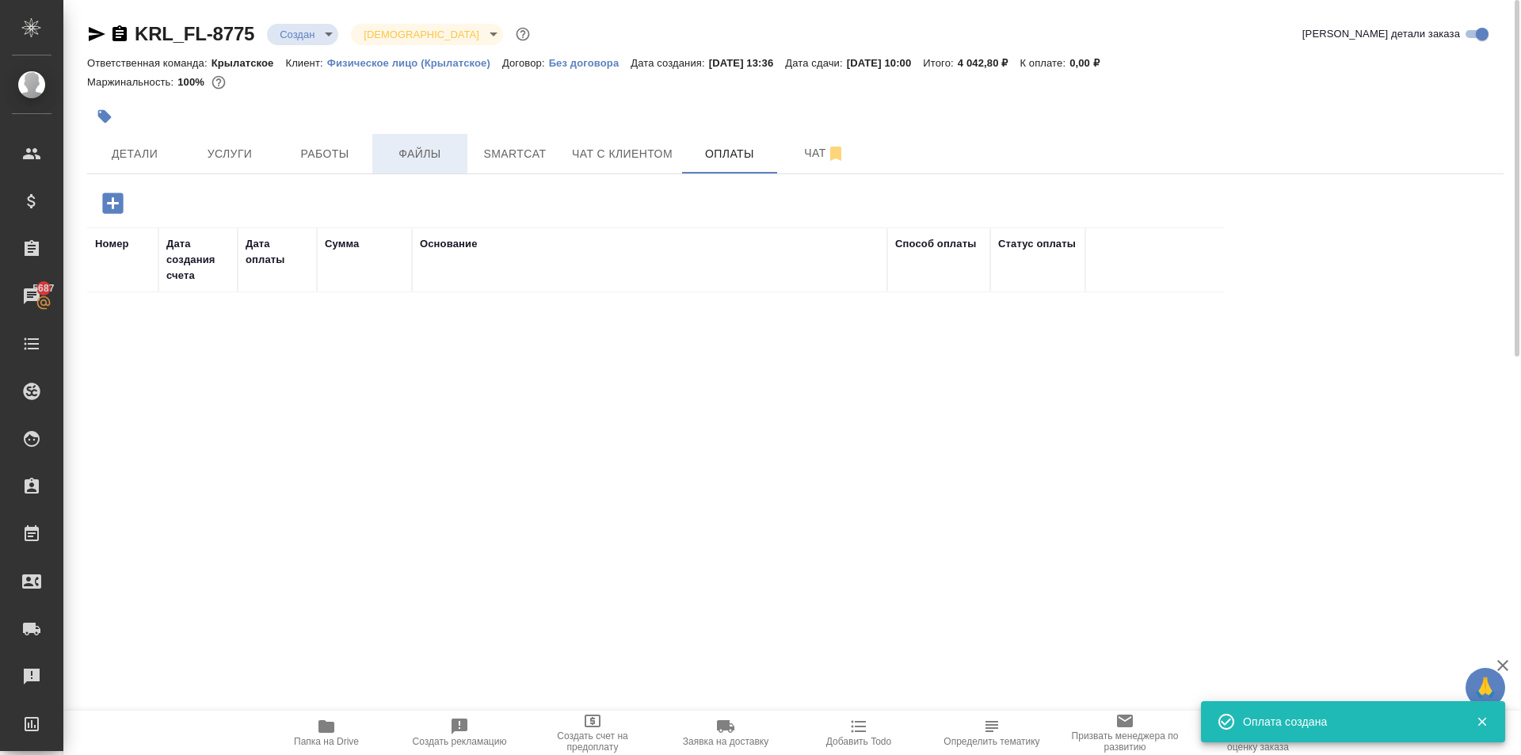
click at [408, 154] on span "Файлы" at bounding box center [420, 154] width 76 height 20
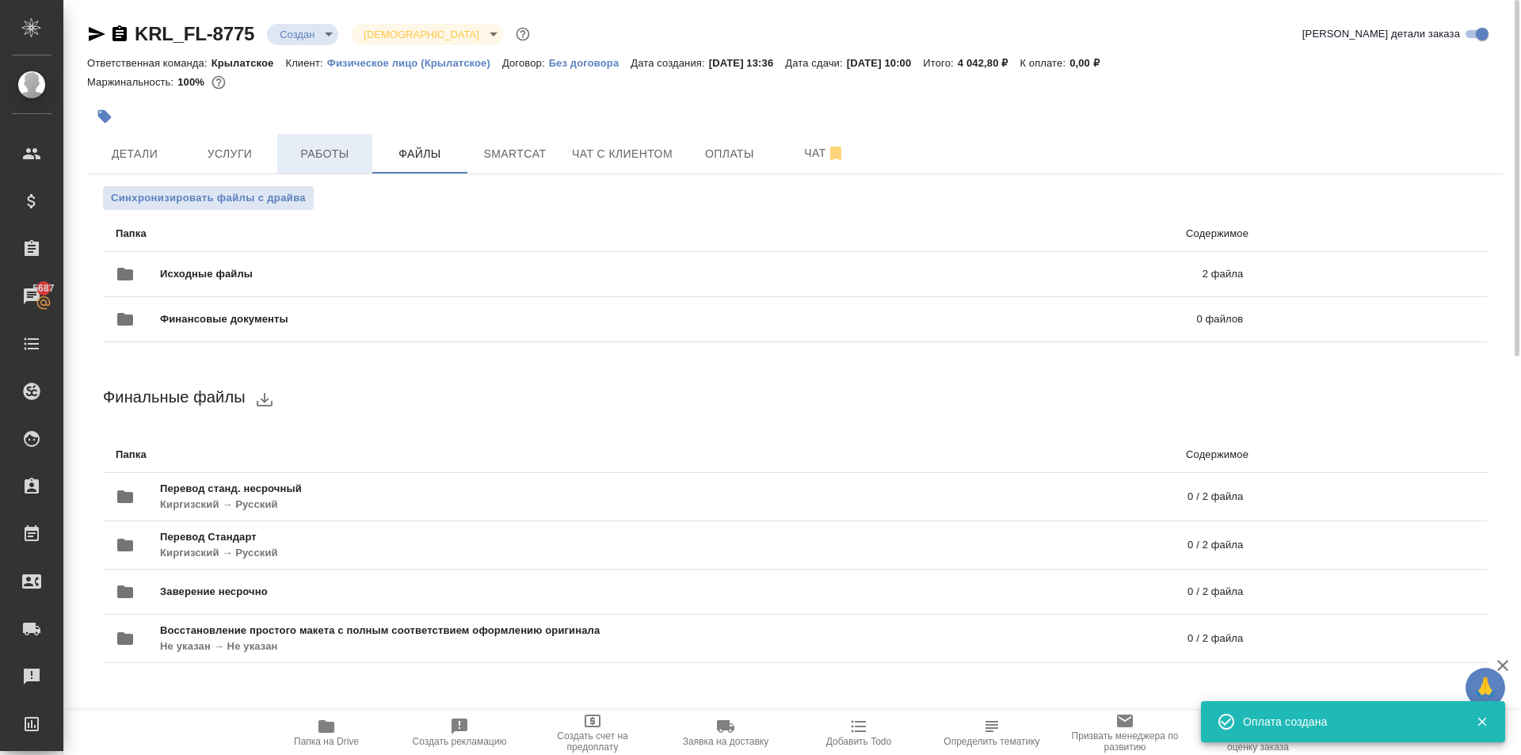
click at [342, 162] on span "Работы" at bounding box center [325, 154] width 76 height 20
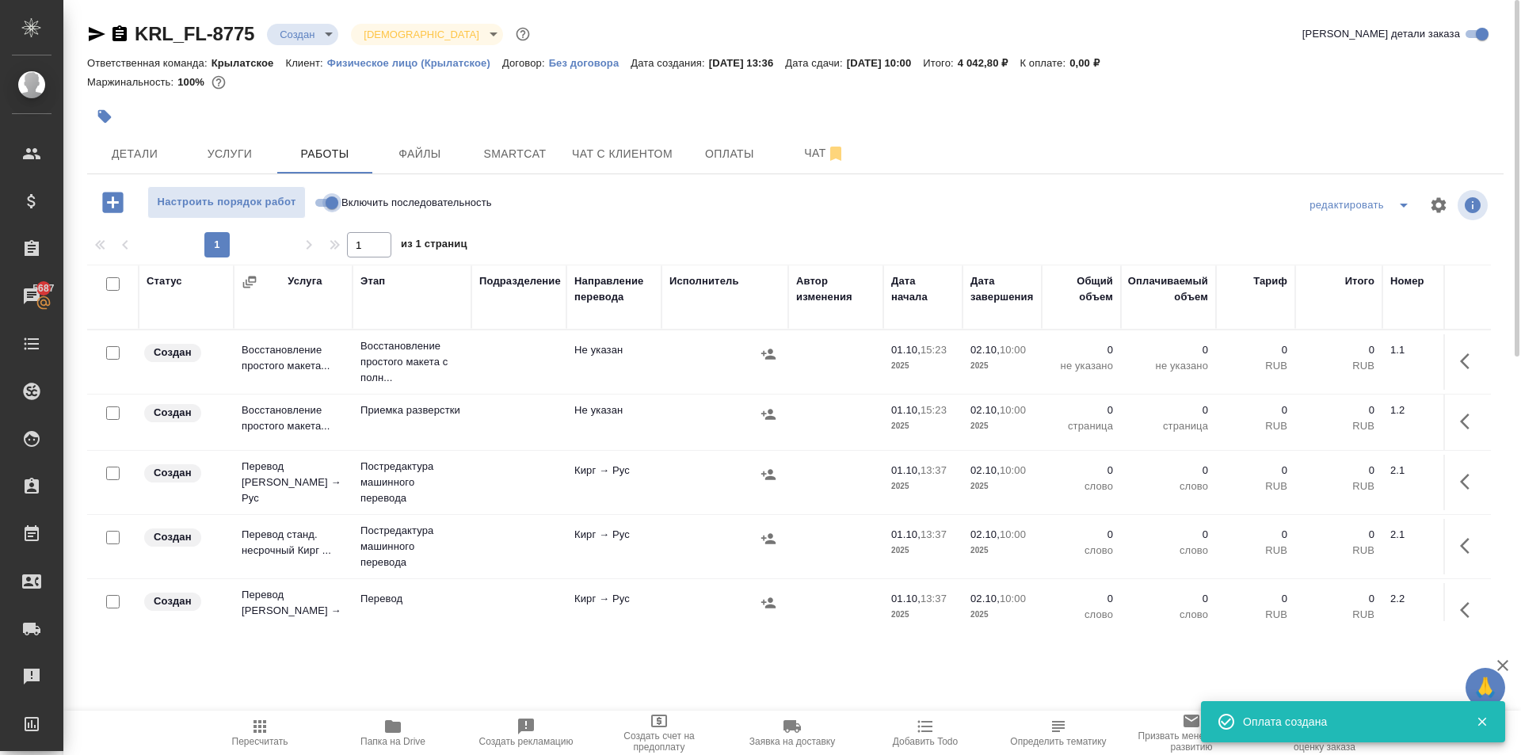
drag, startPoint x: 328, startPoint y: 203, endPoint x: 299, endPoint y: 223, distance: 35.4
click at [328, 204] on input "Включить последовательность" at bounding box center [331, 202] width 57 height 19
drag, startPoint x: 127, startPoint y: 275, endPoint x: 109, endPoint y: 285, distance: 20.9
click at [109, 285] on input "checkbox" at bounding box center [112, 283] width 13 height 13
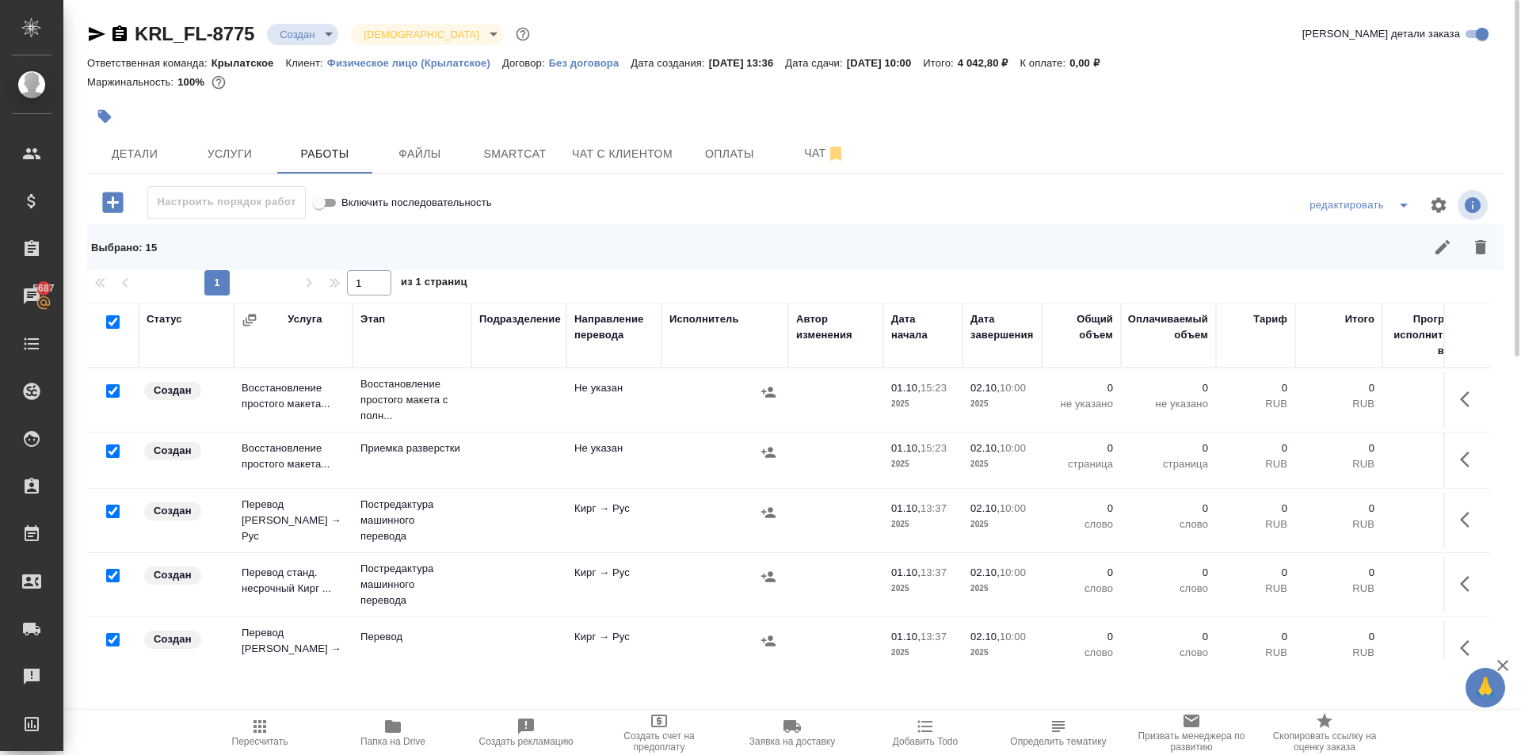
click at [108, 391] on input "checkbox" at bounding box center [112, 390] width 13 height 13
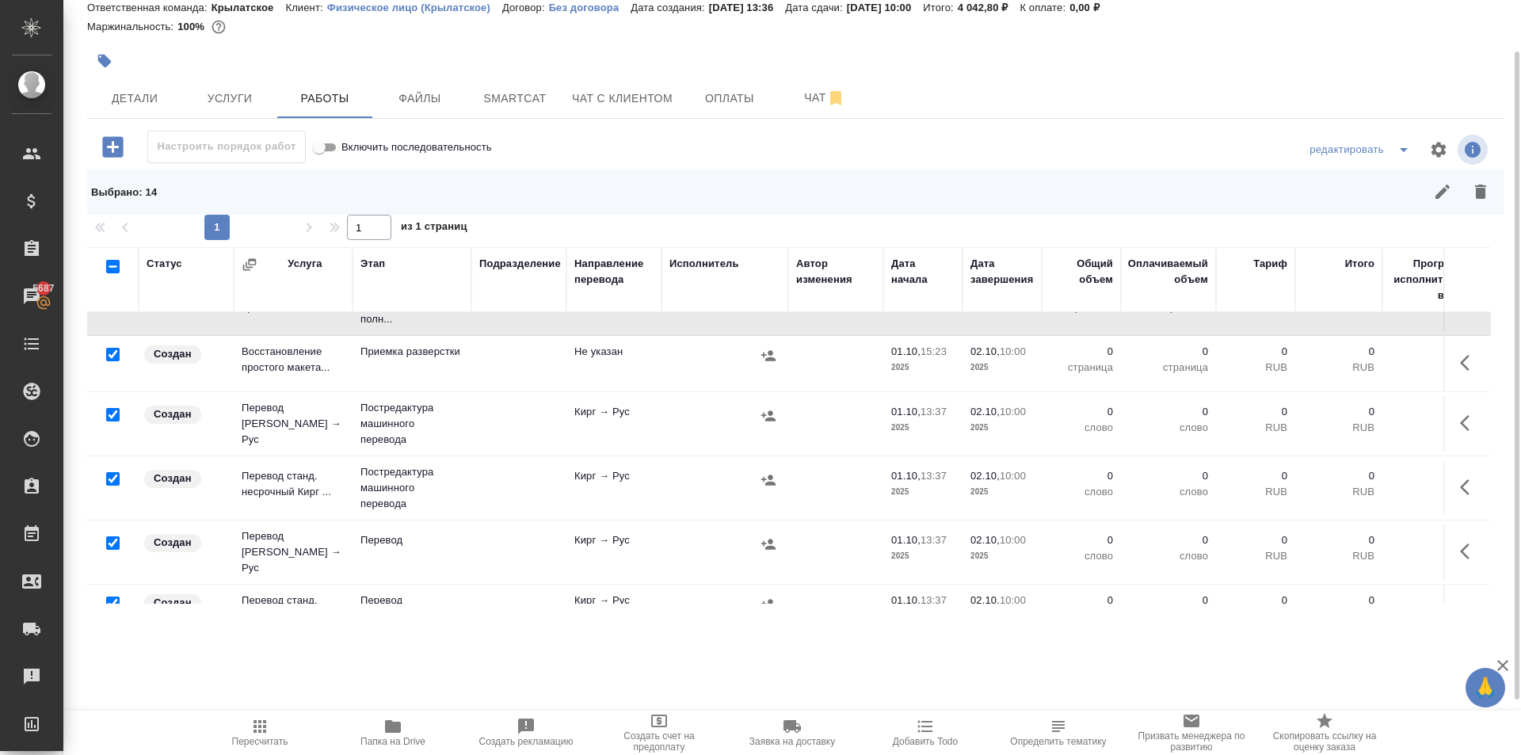
scroll to position [79, 0]
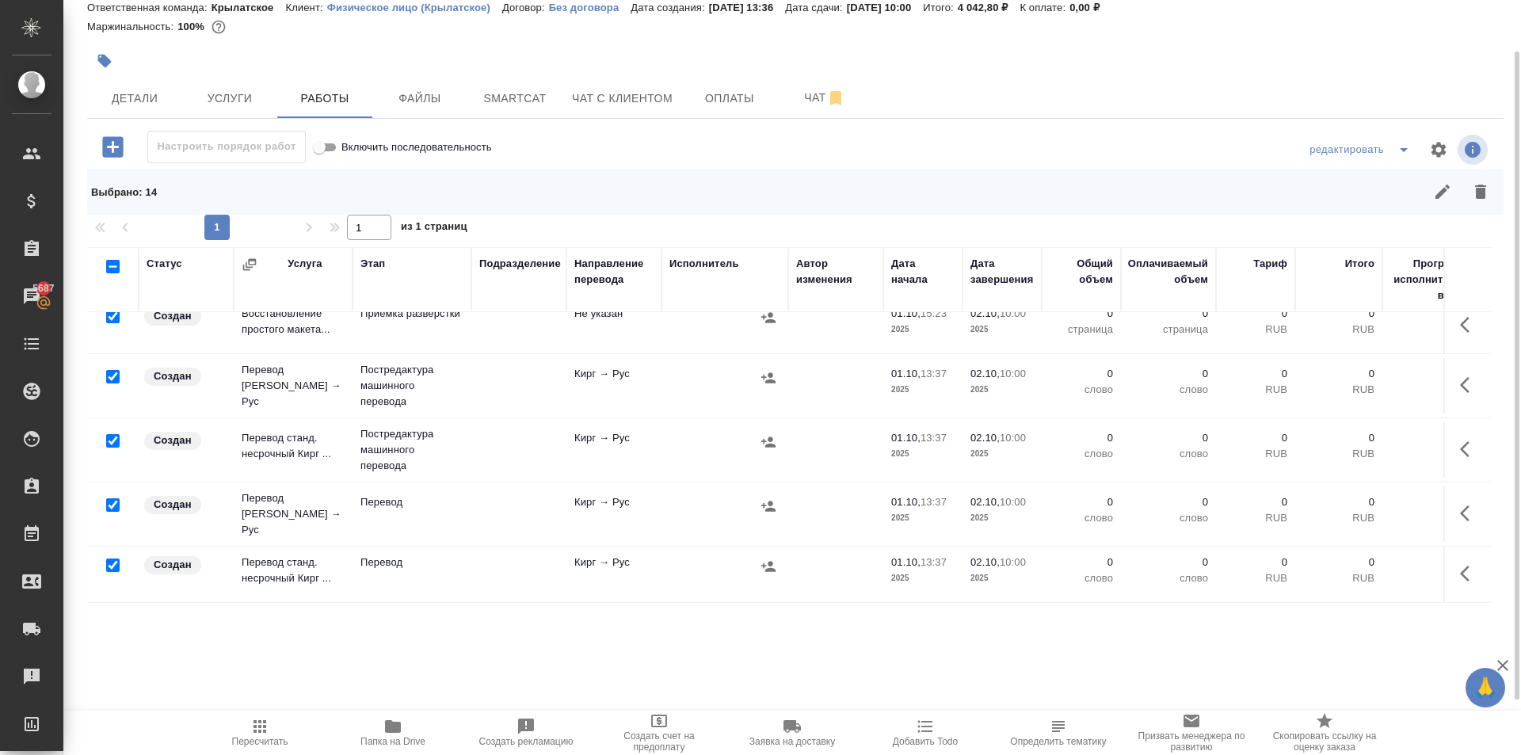
click at [112, 501] on input "checkbox" at bounding box center [112, 504] width 13 height 13
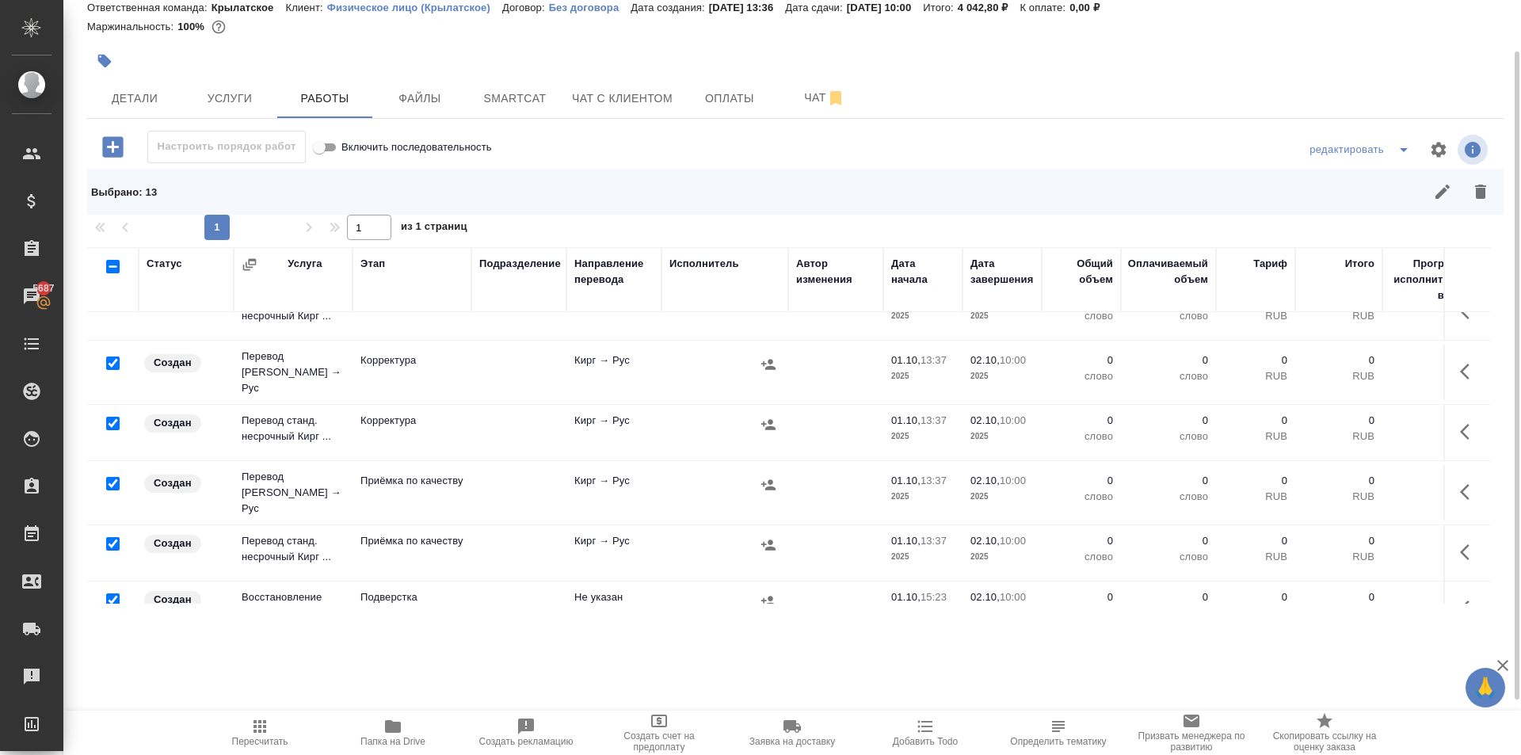
scroll to position [475, 0]
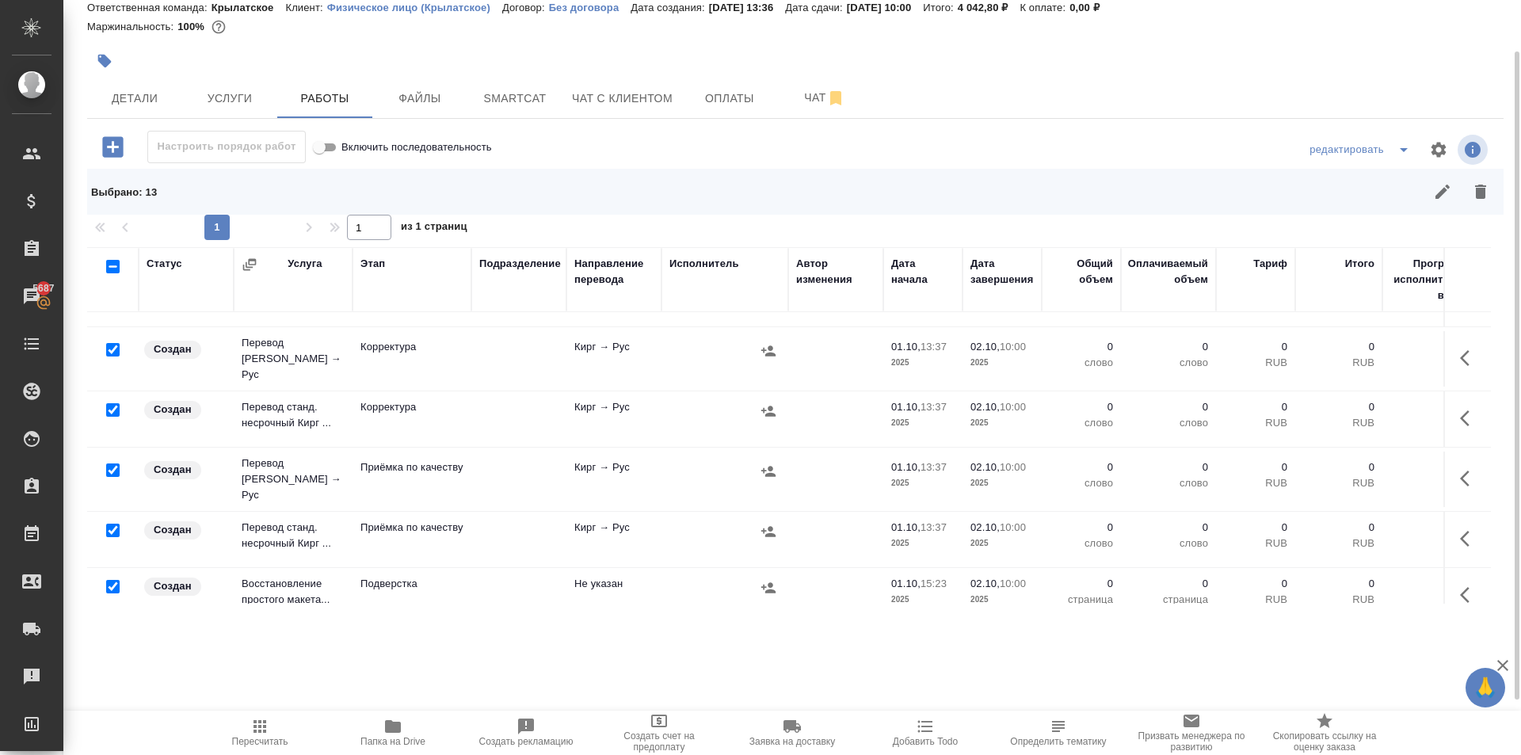
click at [111, 464] on input "checkbox" at bounding box center [112, 470] width 13 height 13
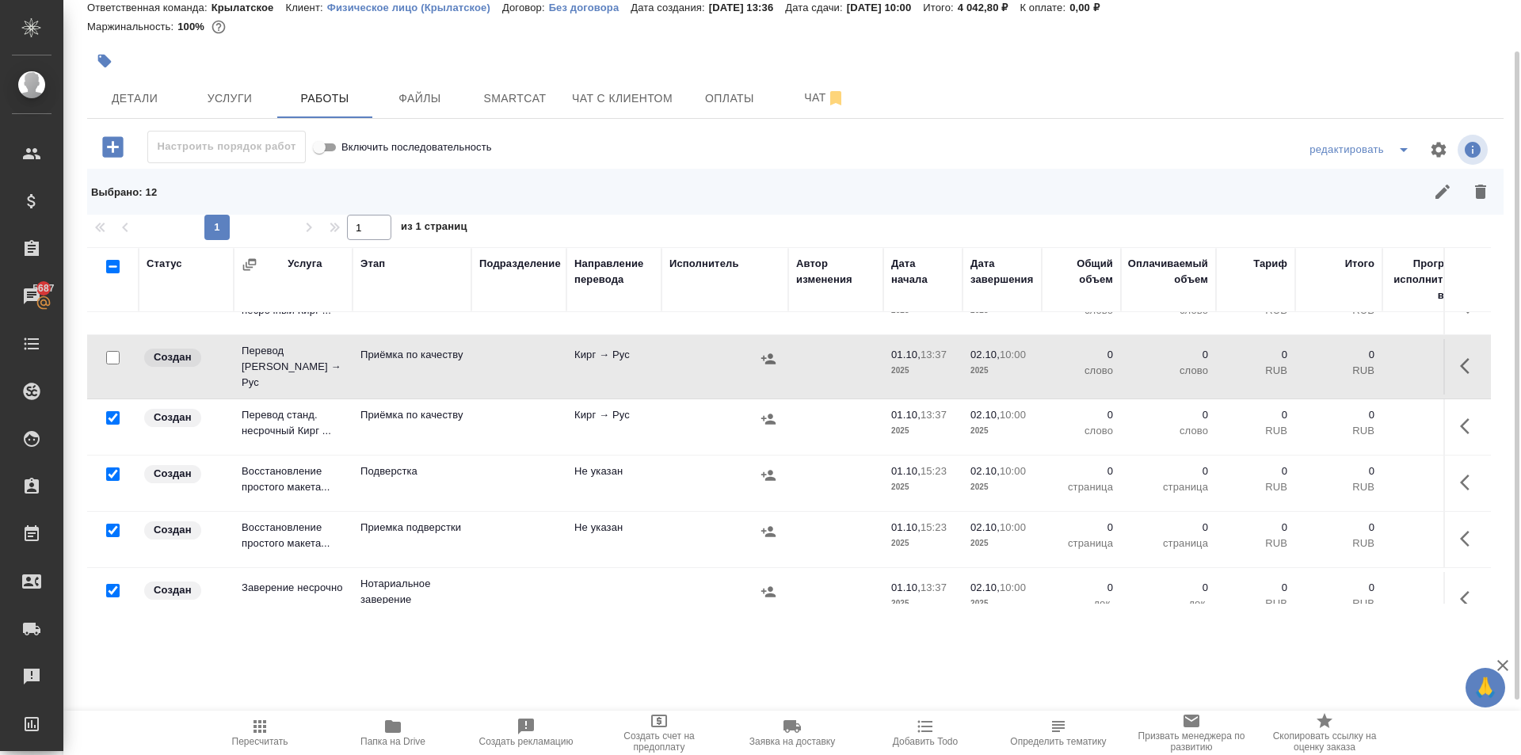
scroll to position [597, 0]
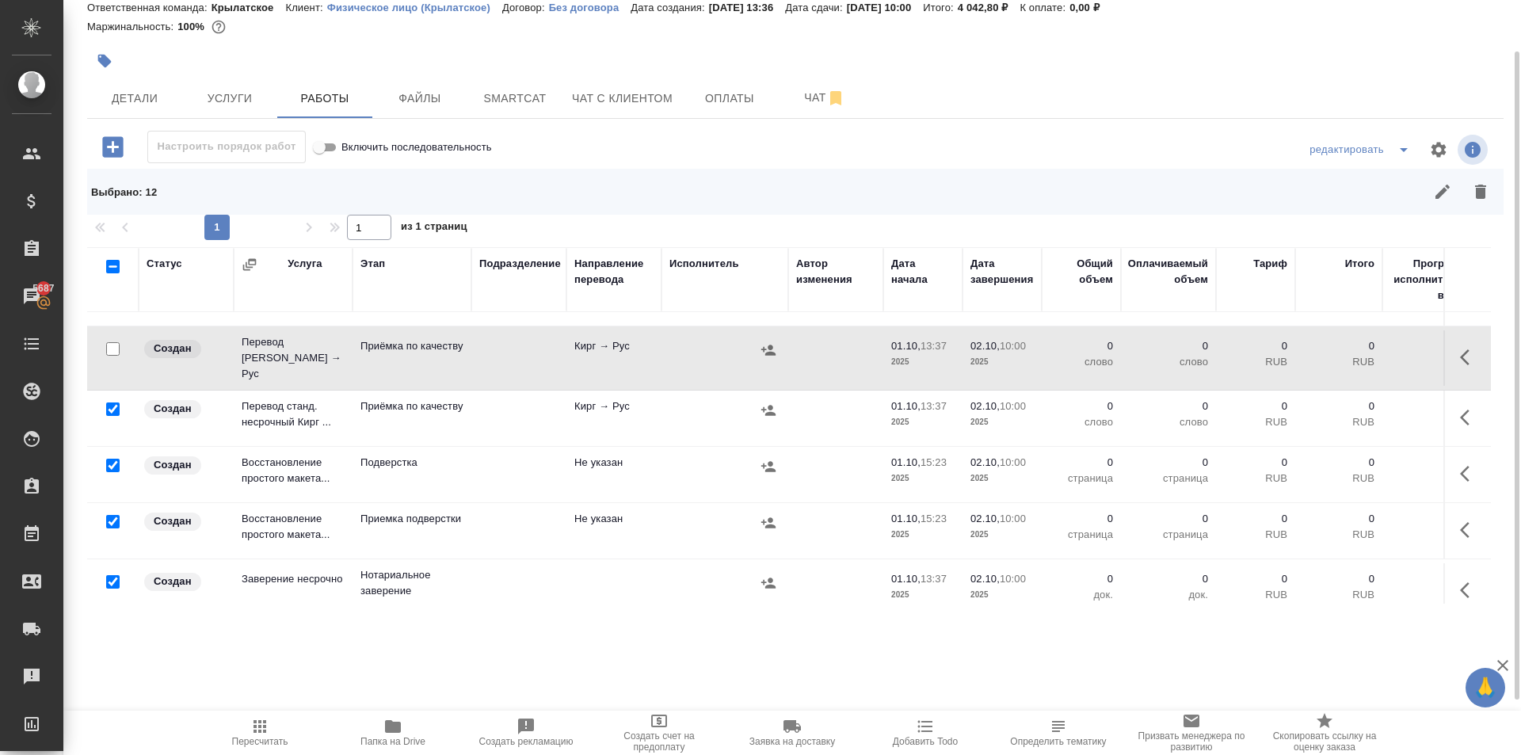
click at [113, 575] on input "checkbox" at bounding box center [112, 581] width 13 height 13
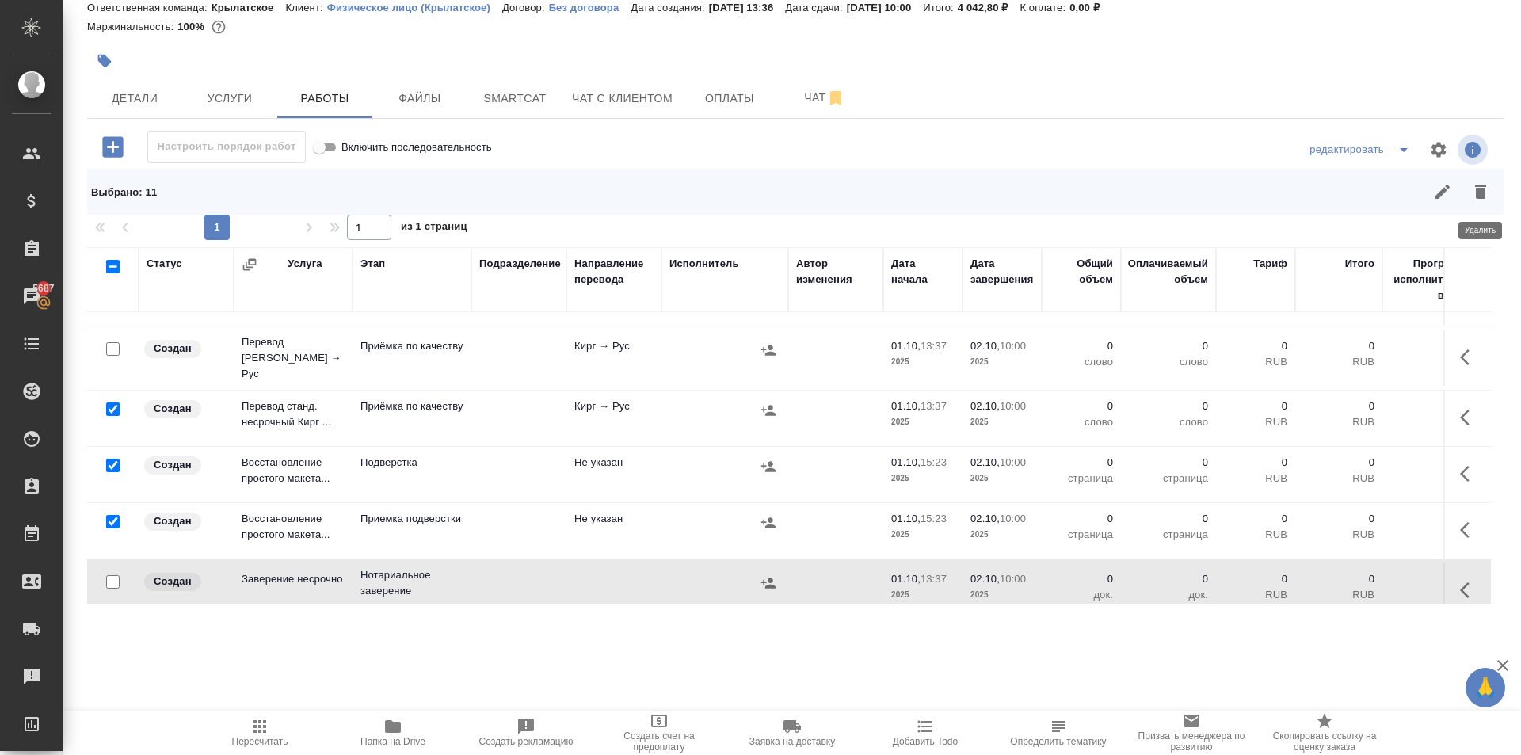
click at [1485, 193] on icon "button" at bounding box center [1480, 192] width 11 height 14
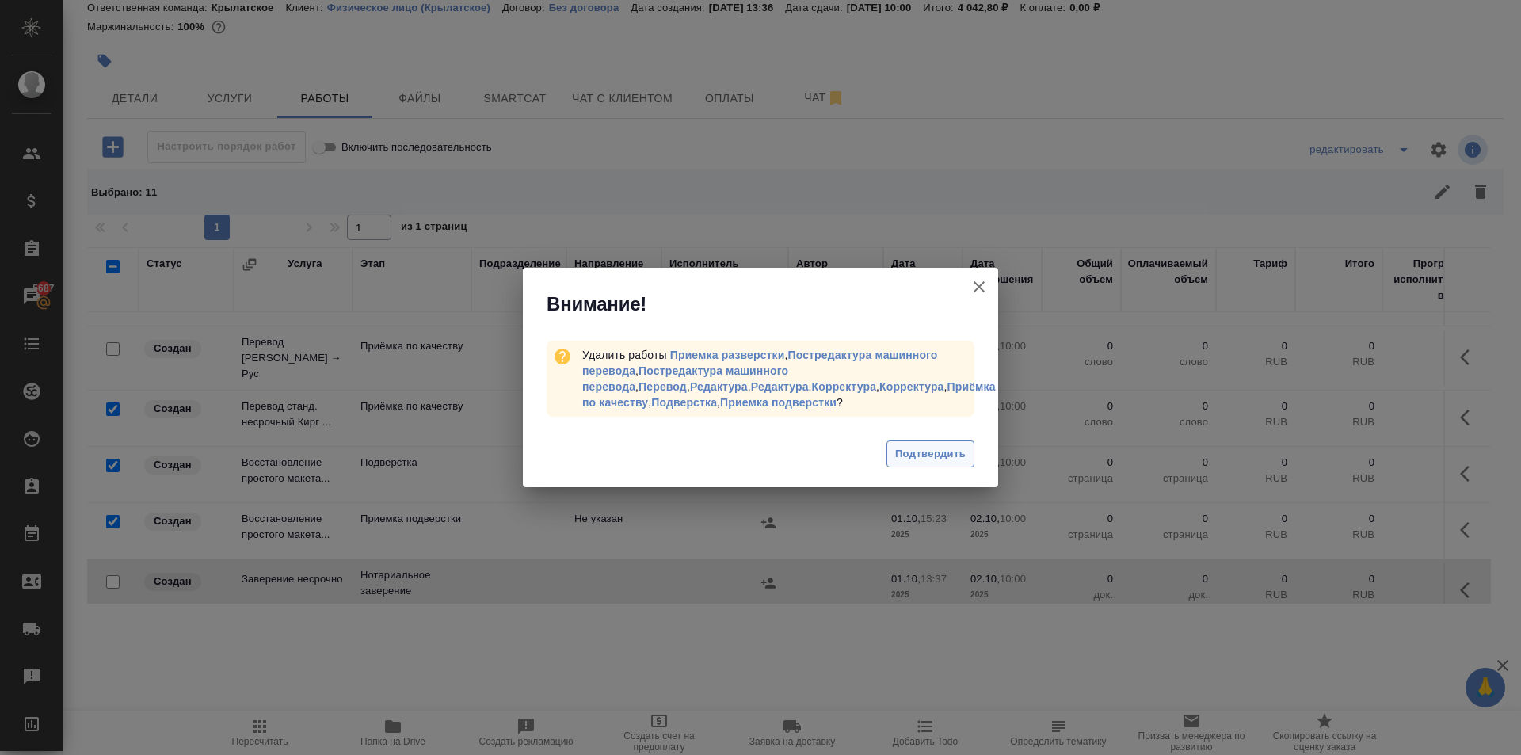
click at [955, 441] on button "Подтвердить" at bounding box center [931, 455] width 88 height 28
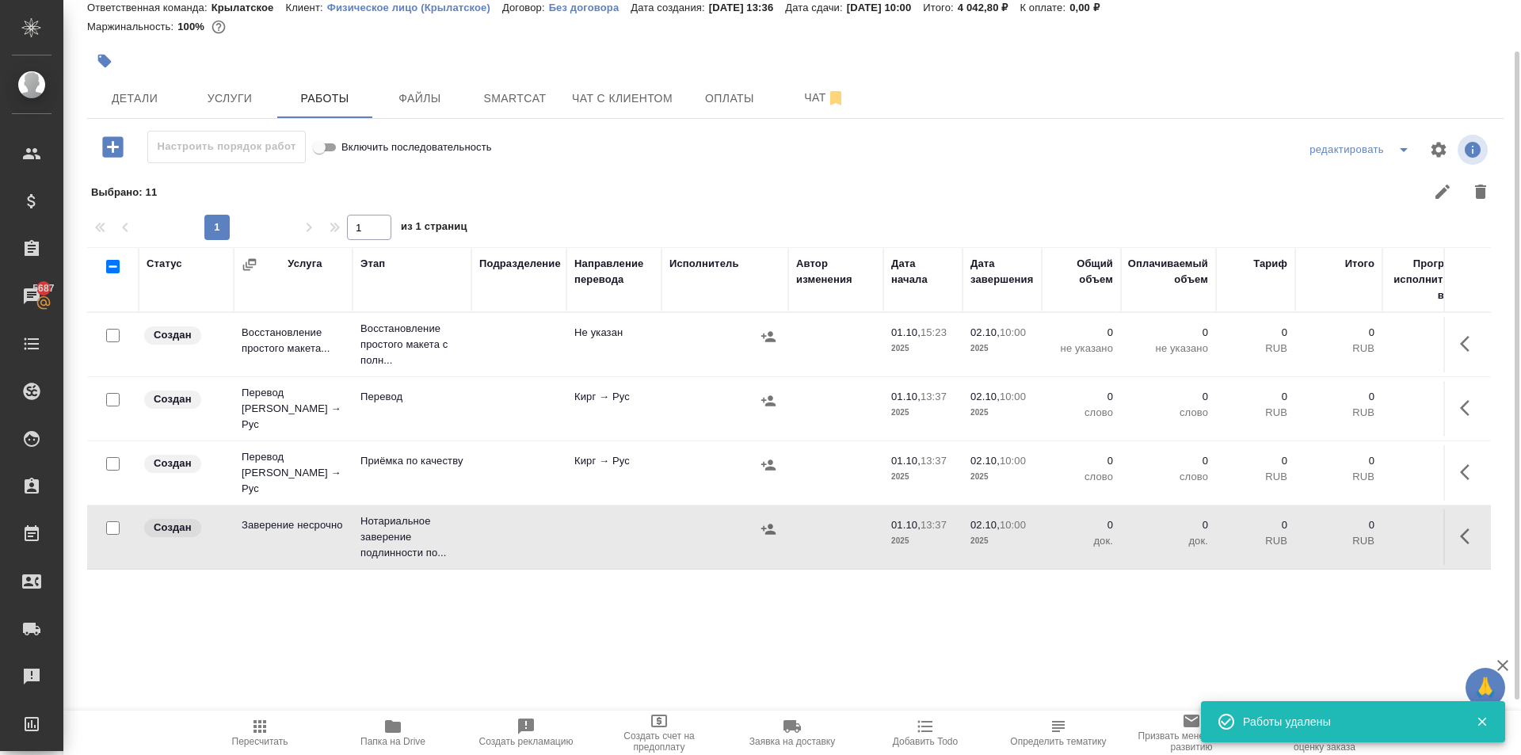
scroll to position [0, 0]
click at [1480, 414] on button "button" at bounding box center [1470, 408] width 38 height 38
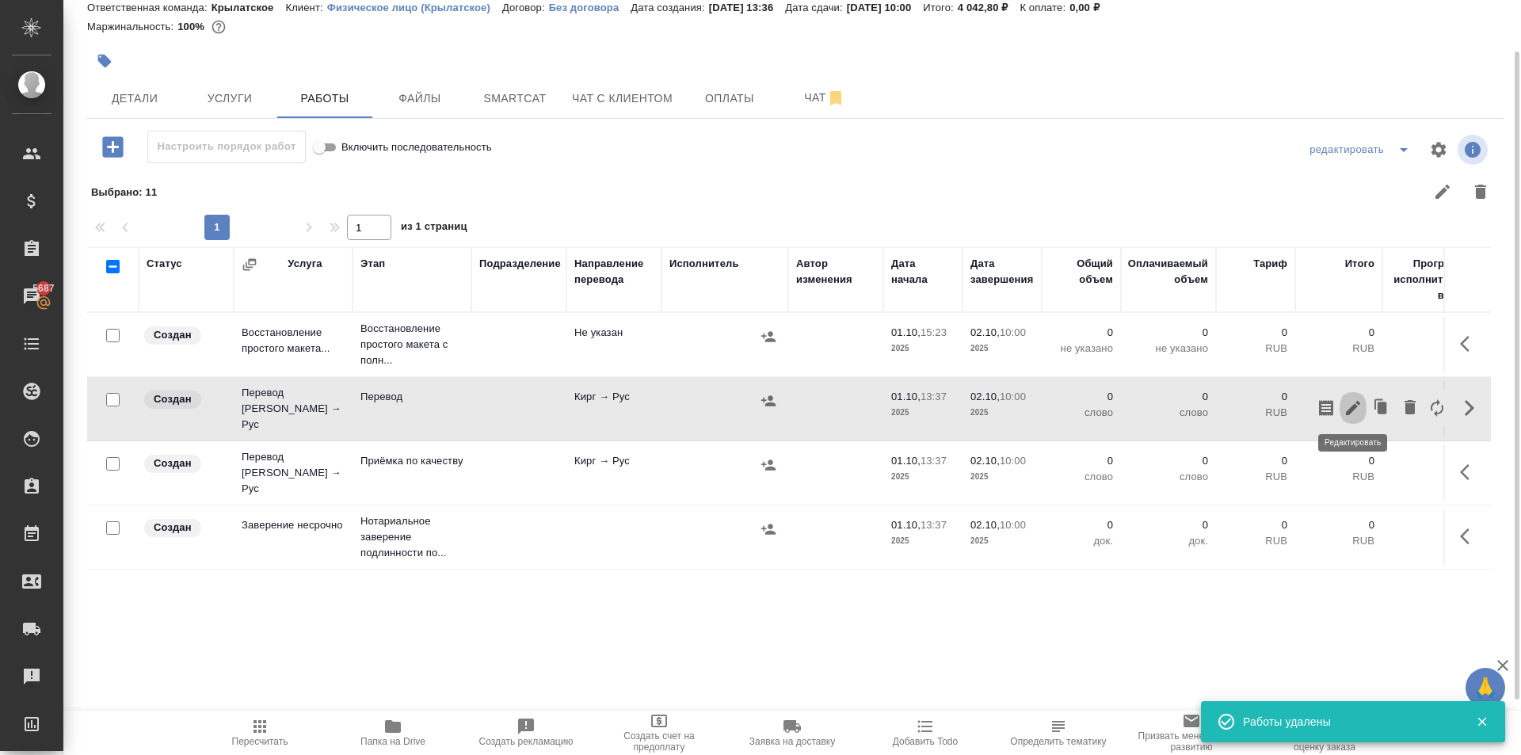
click at [1353, 405] on icon "button" at bounding box center [1353, 408] width 14 height 14
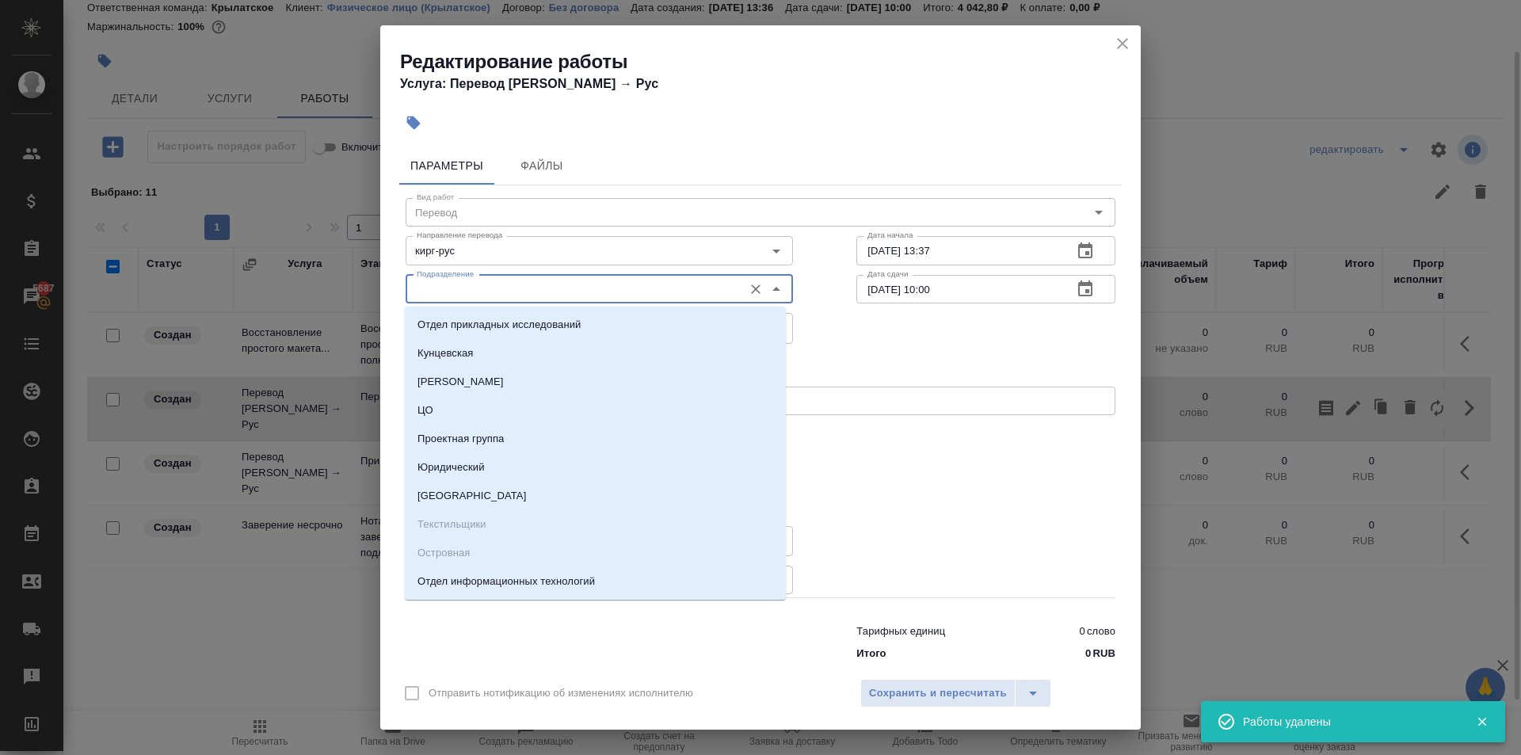
click at [481, 283] on input "Подразделение" at bounding box center [572, 289] width 325 height 19
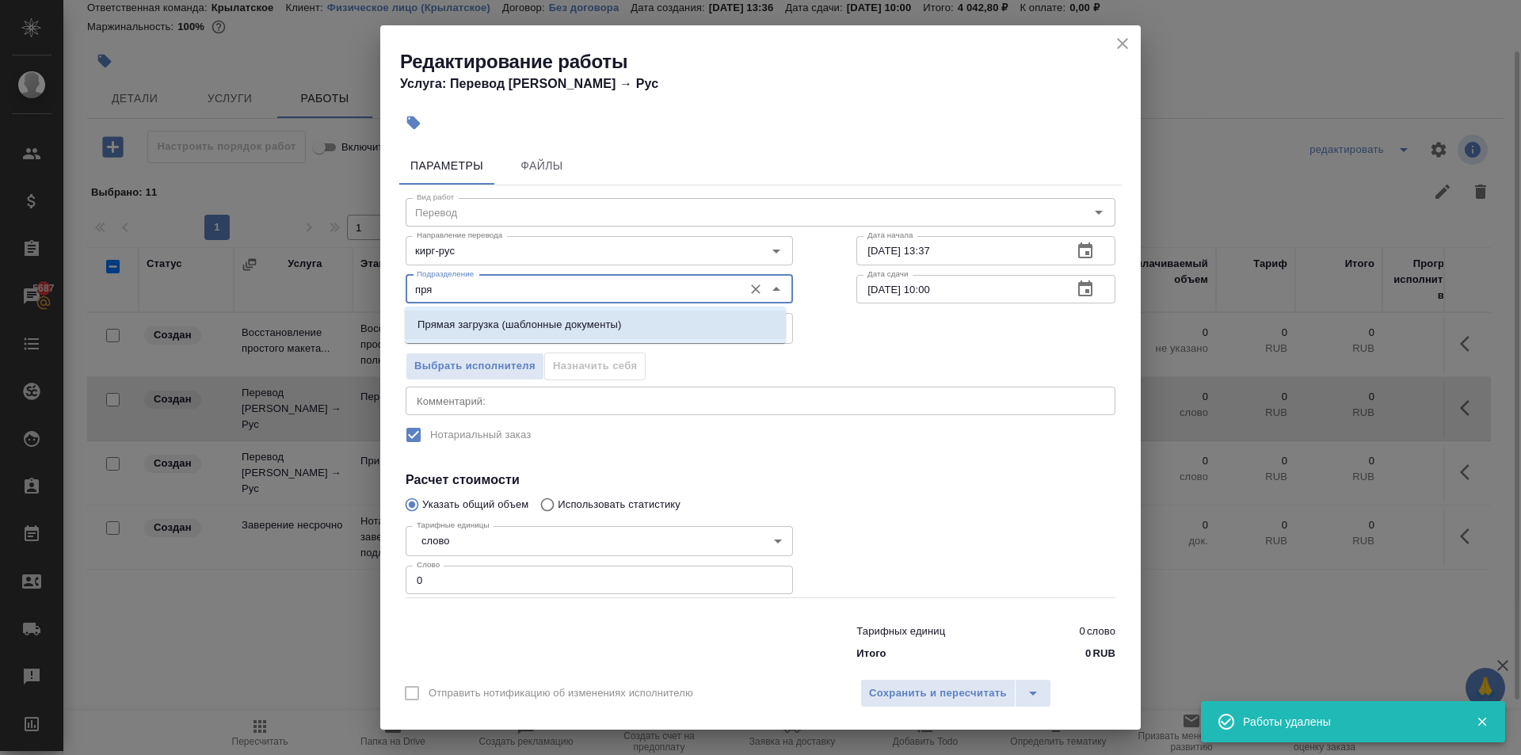
click at [497, 315] on li "Прямая загрузка (шаблонные документы)" at bounding box center [595, 325] width 381 height 29
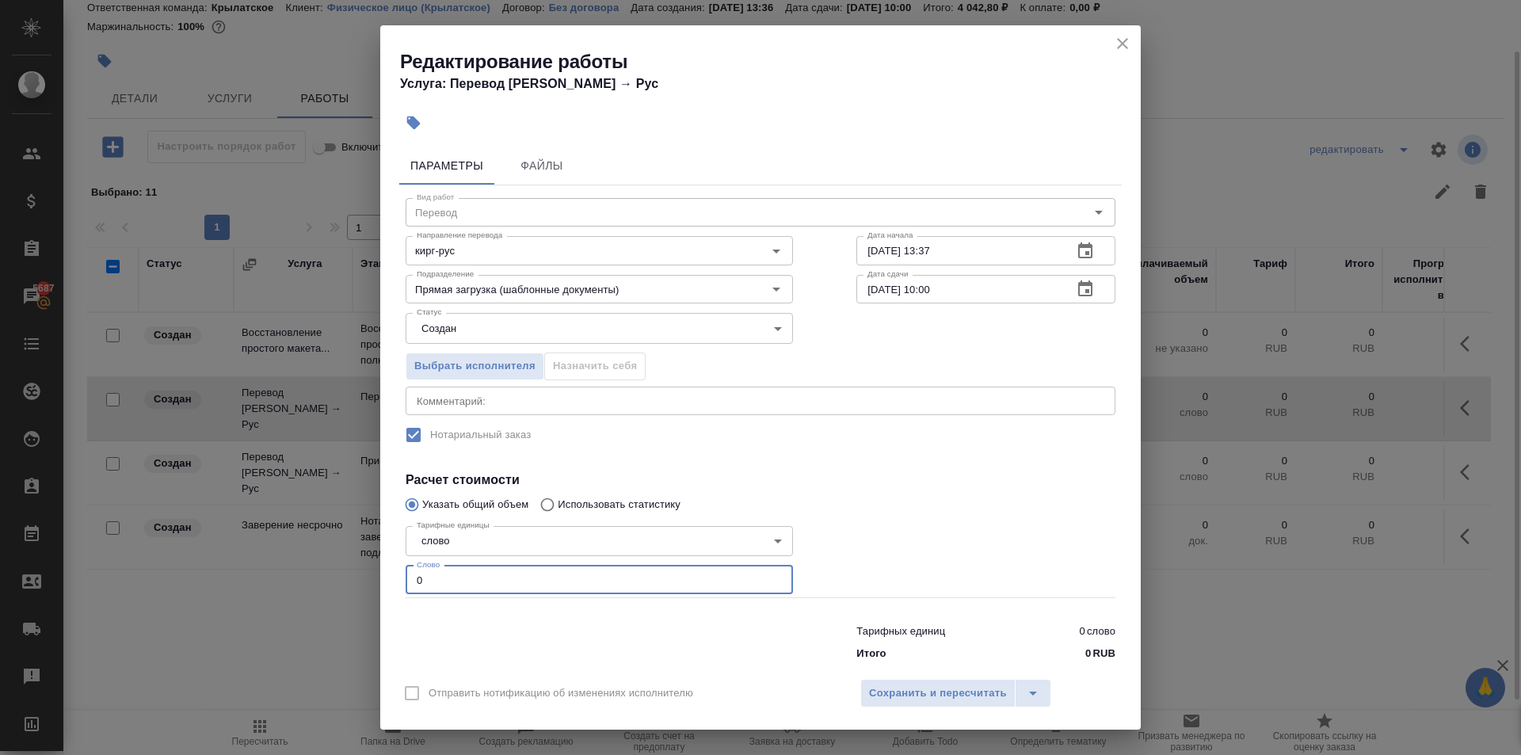
drag, startPoint x: 429, startPoint y: 580, endPoint x: 383, endPoint y: 578, distance: 46.0
click at [383, 578] on div "Параметры Файлы Вид работ Перевод Вид работ Направление перевода кирг-рус Напра…" at bounding box center [760, 404] width 761 height 528
click at [452, 338] on body "🙏 .cls-1 fill:#fff; AWATERA Kasymov Timur Клиенты Спецификации Заказы 5687 Чаты…" at bounding box center [760, 377] width 1521 height 755
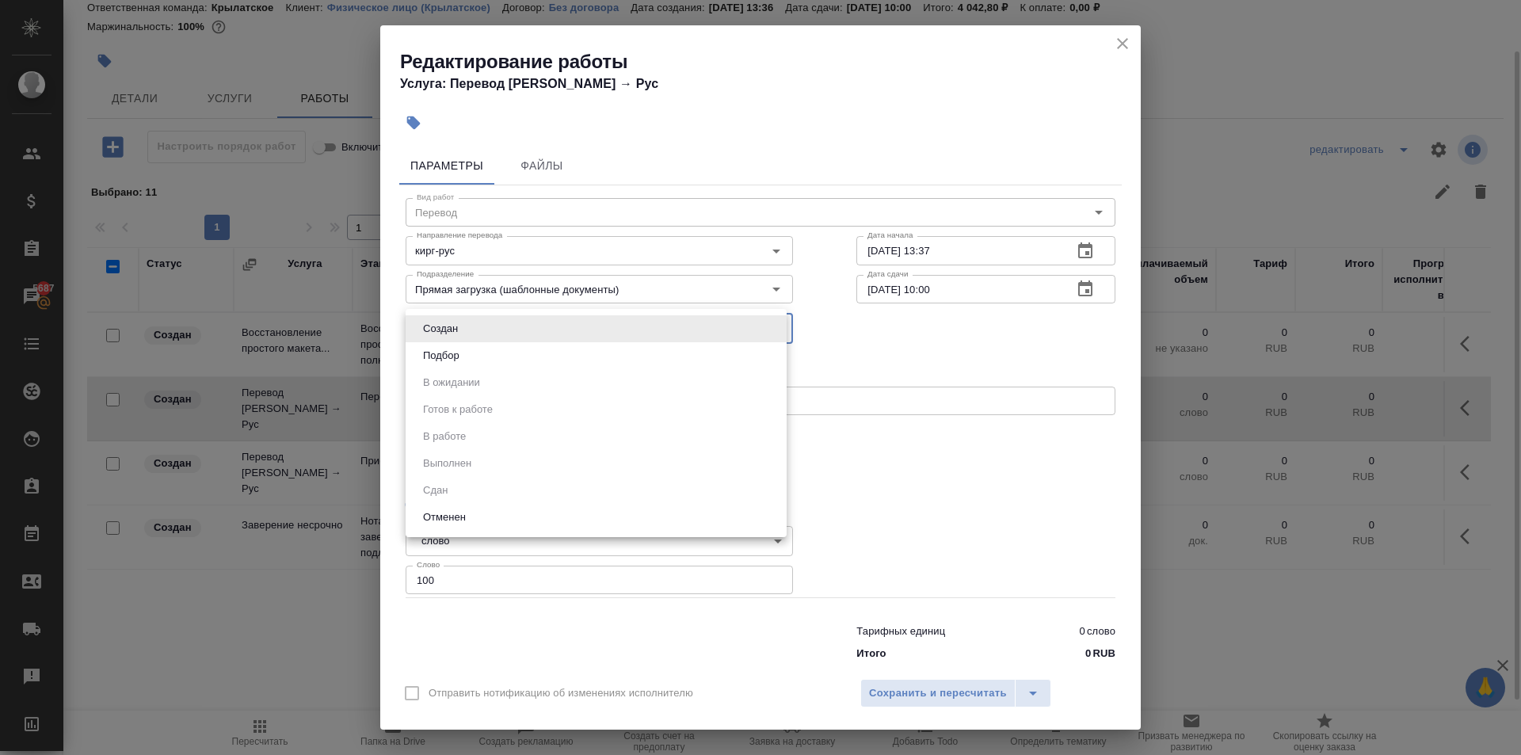
click at [445, 352] on button "Подбор" at bounding box center [441, 355] width 46 height 17
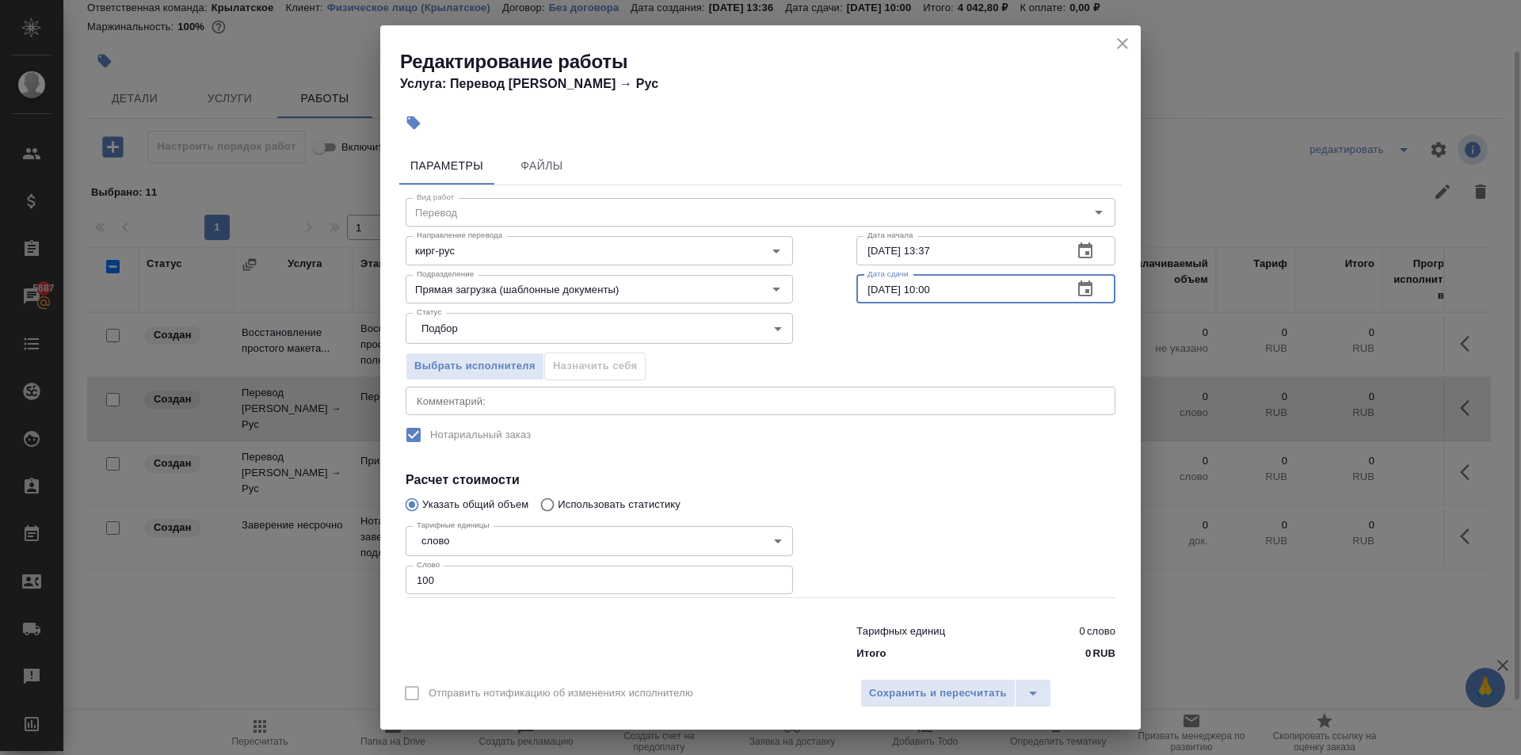
drag, startPoint x: 950, startPoint y: 290, endPoint x: 920, endPoint y: 305, distance: 33.7
click at [920, 305] on div "Вид работ Перевод Вид работ Направление перевода кирг-рус Направление перевода …" at bounding box center [760, 426] width 723 height 483
click at [918, 305] on div "Статус Подбор recruiting Статус" at bounding box center [760, 326] width 773 height 103
click at [943, 297] on input "02.10.2025 10:00" at bounding box center [959, 289] width 204 height 29
click at [900, 701] on span "Сохранить и пересчитать" at bounding box center [938, 694] width 138 height 18
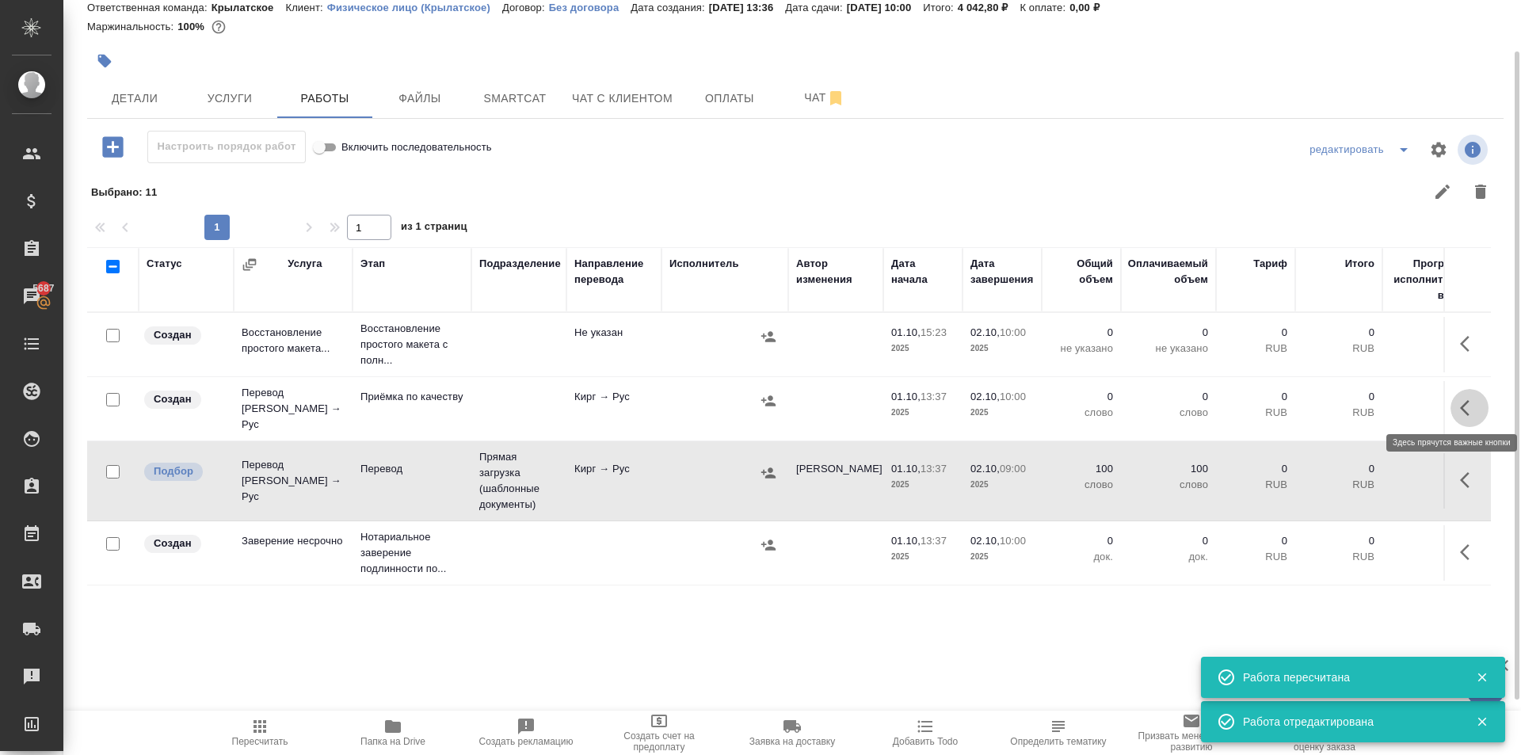
click at [1467, 408] on icon "button" at bounding box center [1469, 408] width 19 height 19
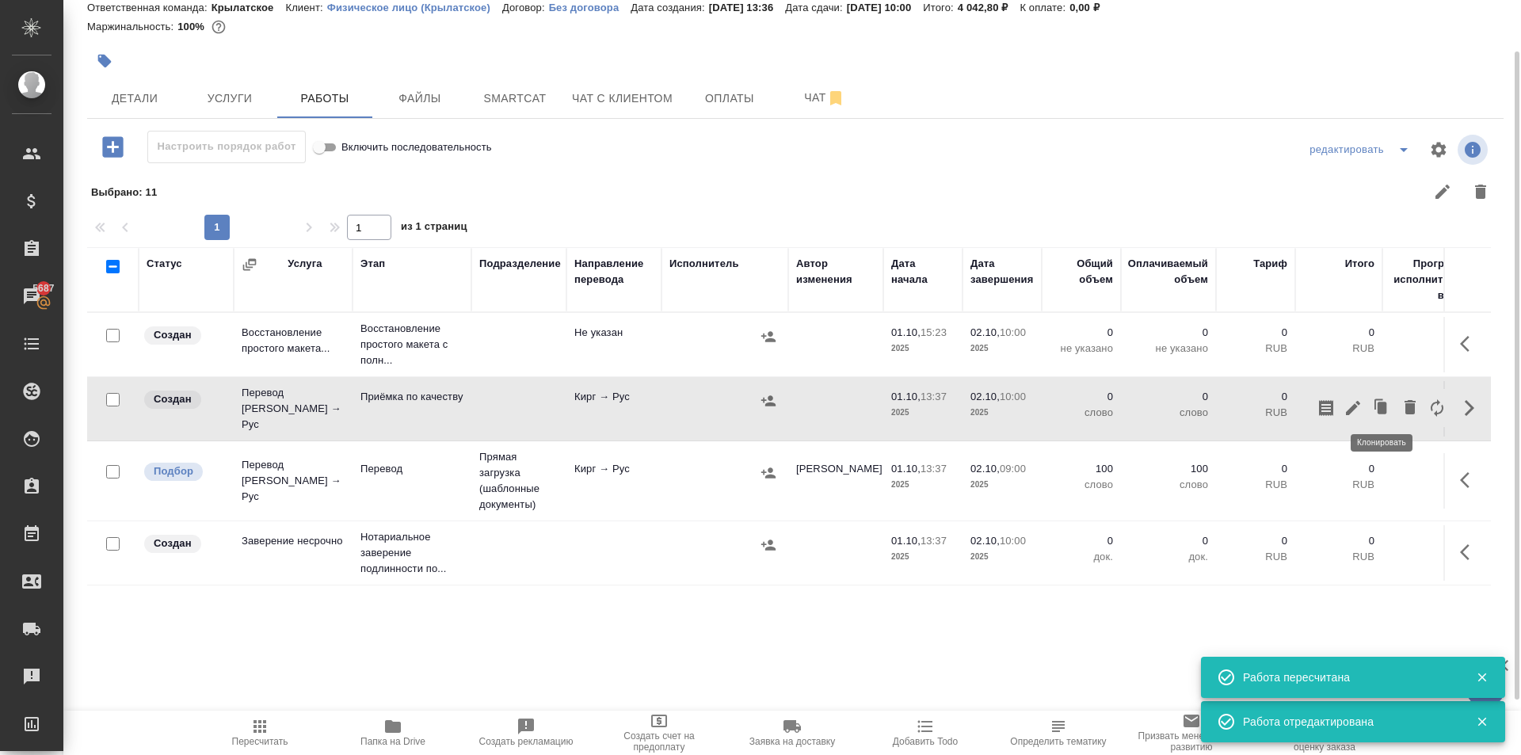
click at [1363, 406] on button "button" at bounding box center [1353, 408] width 27 height 38
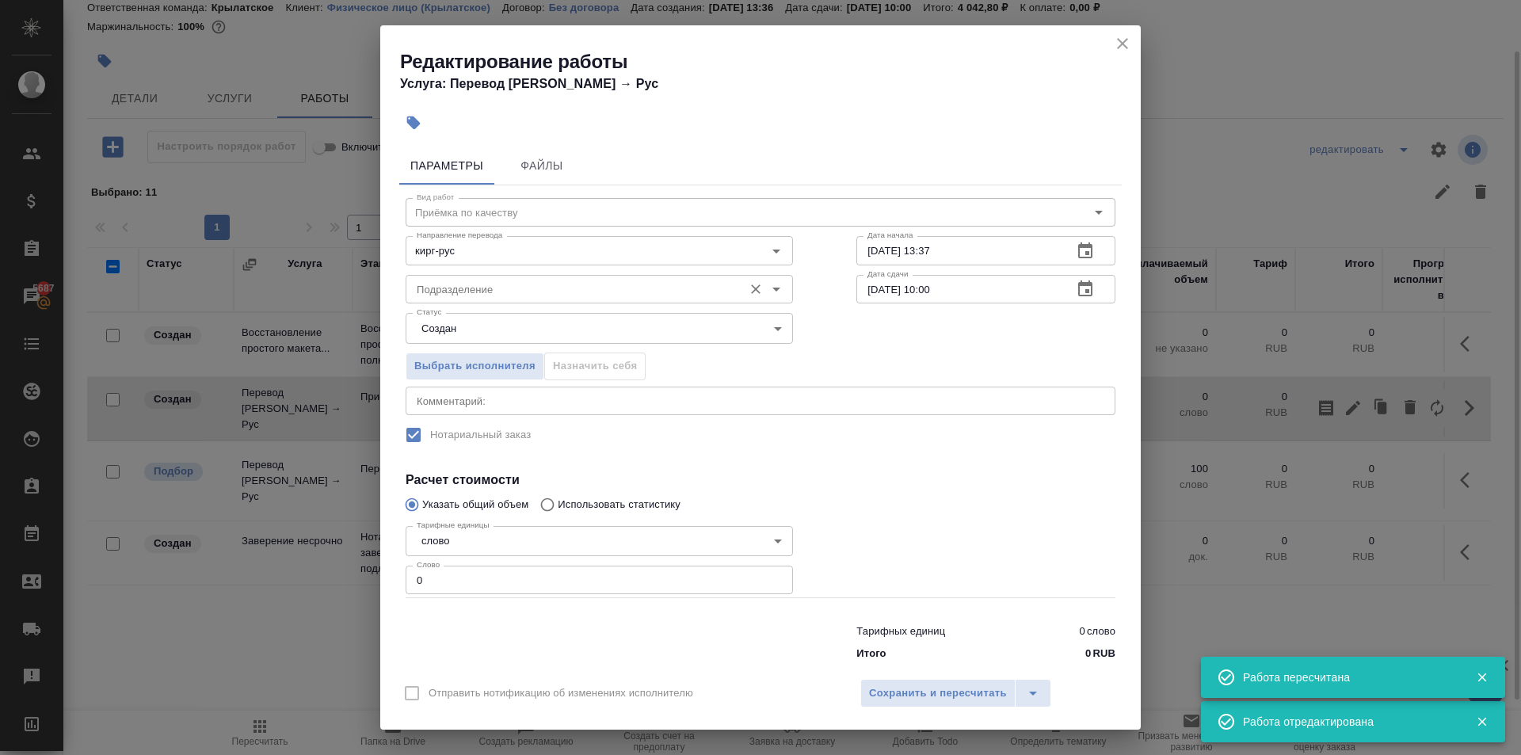
click at [490, 278] on div "Подразделение" at bounding box center [599, 289] width 387 height 29
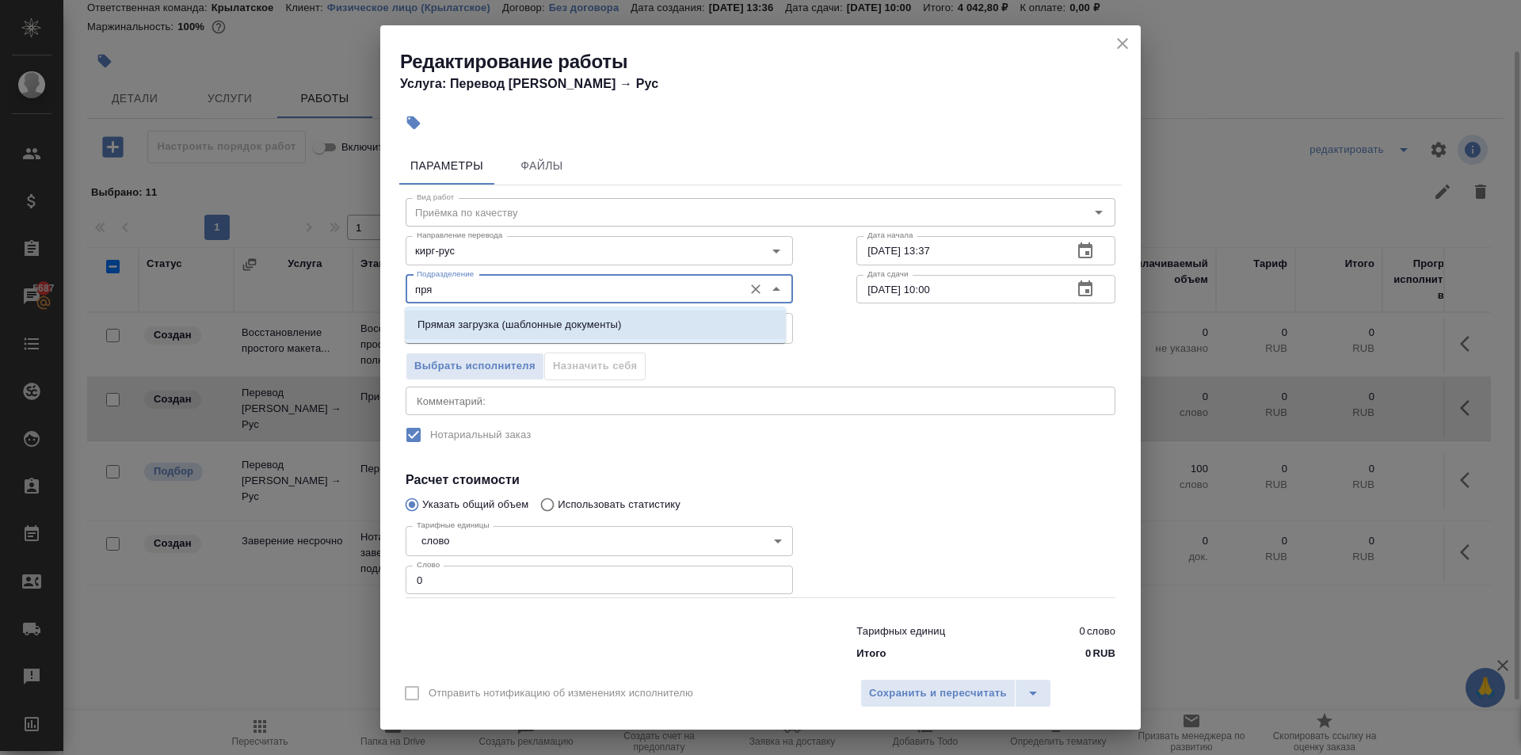
click at [528, 333] on li "Прямая загрузка (шаблонные документы)" at bounding box center [595, 325] width 381 height 29
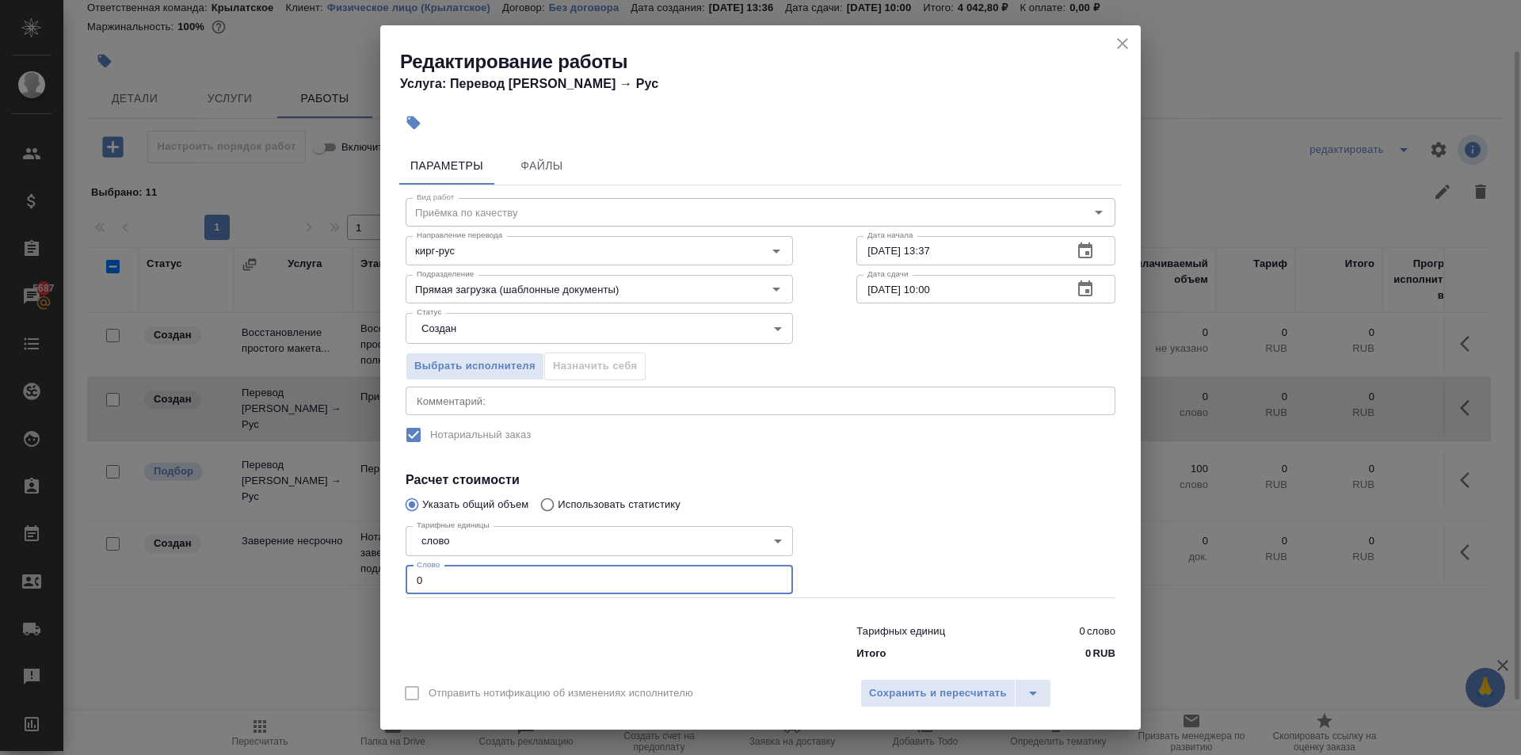
drag, startPoint x: 441, startPoint y: 580, endPoint x: 384, endPoint y: 575, distance: 57.2
click at [381, 578] on div "Параметры Файлы Вид работ Приёмка по качеству Вид работ Направление перевода ки…" at bounding box center [760, 404] width 761 height 528
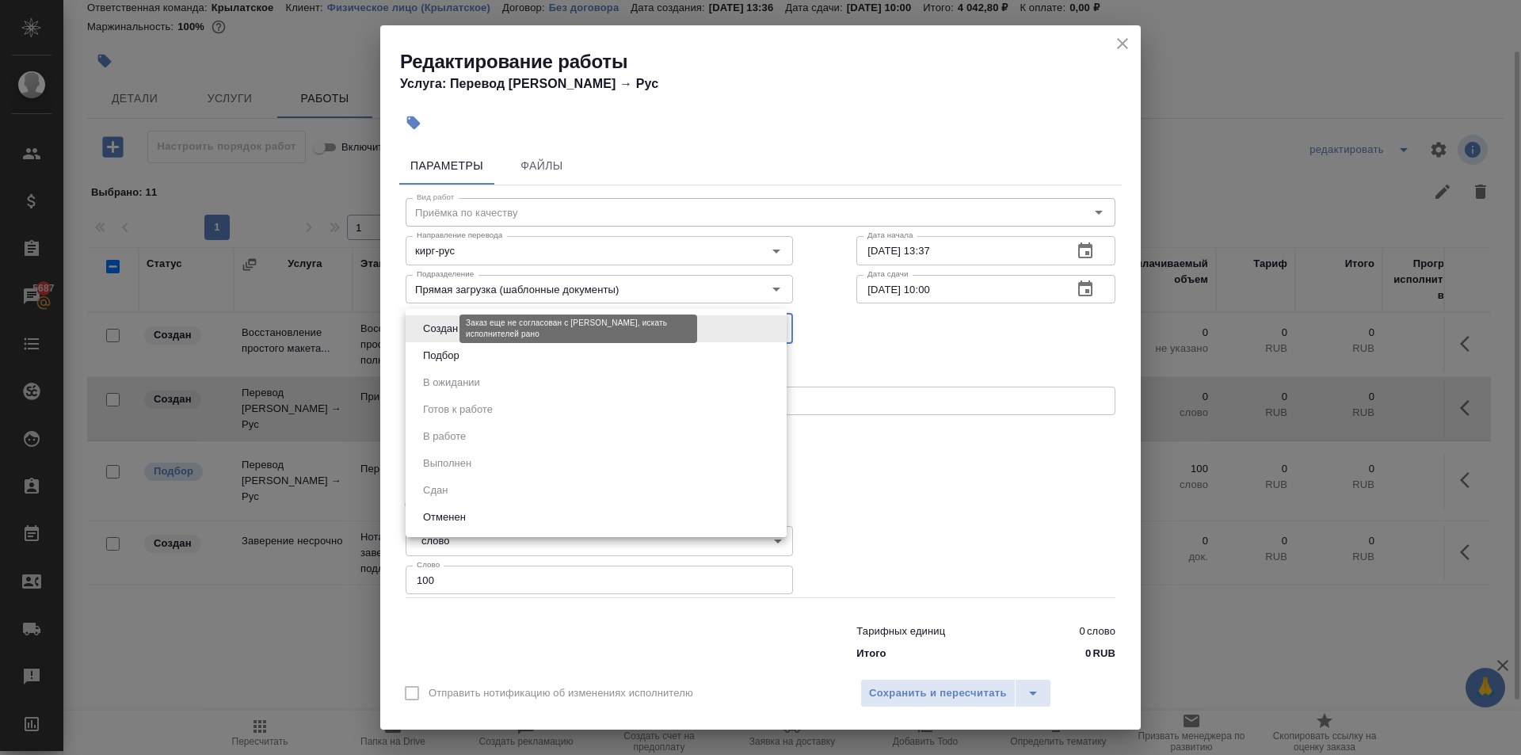
drag, startPoint x: 444, startPoint y: 330, endPoint x: 439, endPoint y: 363, distance: 33.7
click at [444, 341] on body "🙏 .cls-1 fill:#fff; AWATERA Kasymov Timur Клиенты Спецификации Заказы 5687 Чаты…" at bounding box center [760, 377] width 1521 height 755
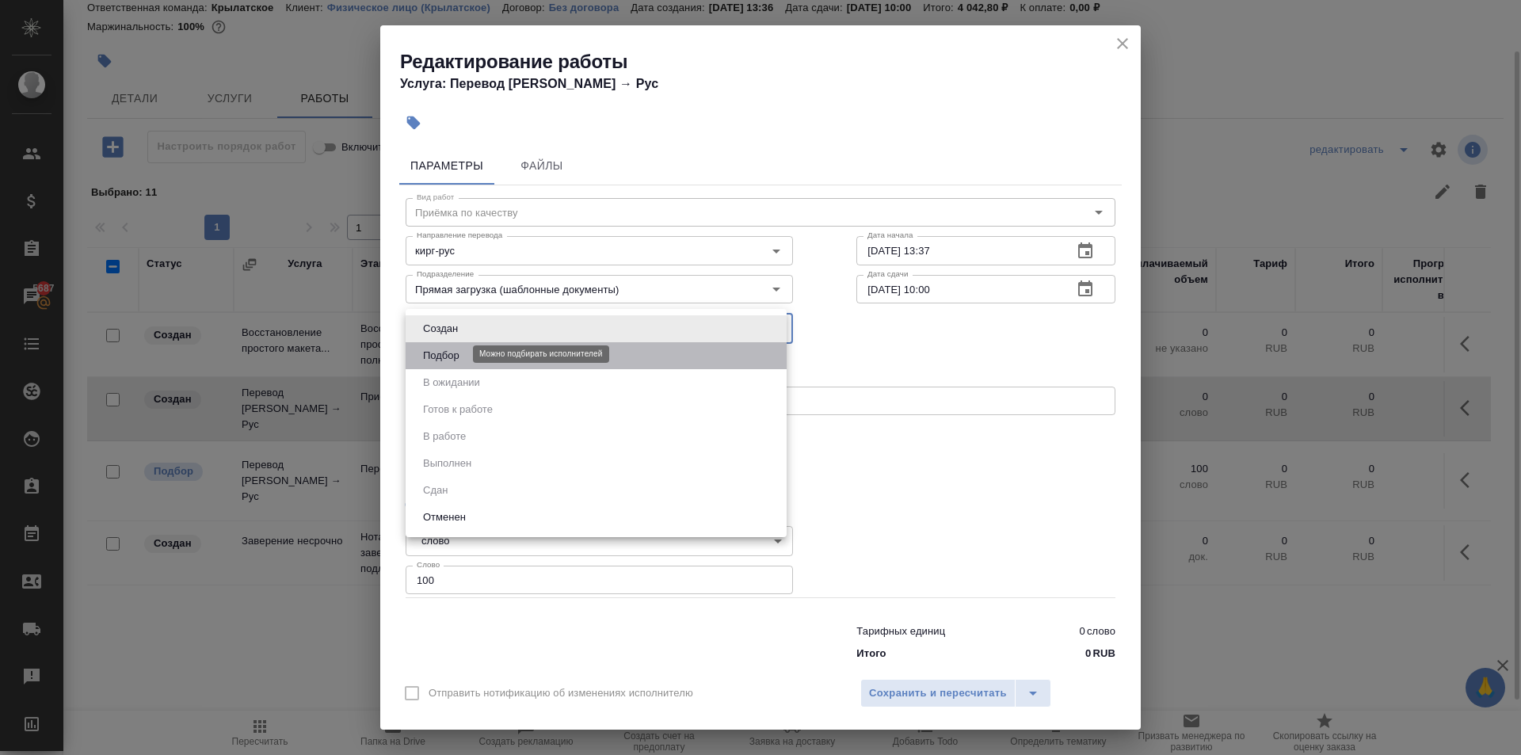
click at [439, 363] on button "Подбор" at bounding box center [441, 355] width 46 height 17
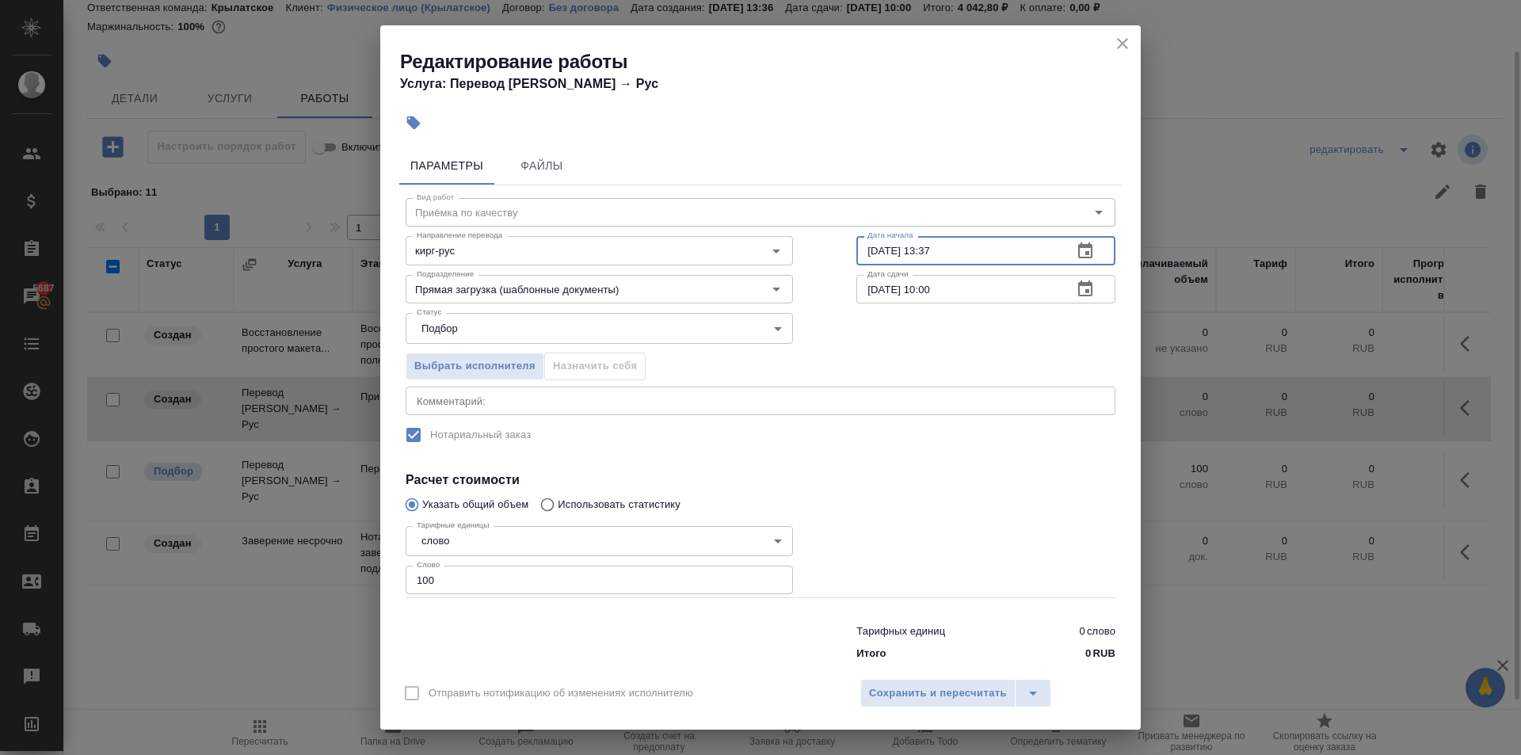
drag, startPoint x: 967, startPoint y: 256, endPoint x: 825, endPoint y: 229, distance: 145.1
click at [825, 229] on div "Дата начала 01.10.2025 13:37 Дата начала" at bounding box center [986, 248] width 322 height 101
click at [962, 696] on span "Сохранить и пересчитать" at bounding box center [938, 694] width 138 height 18
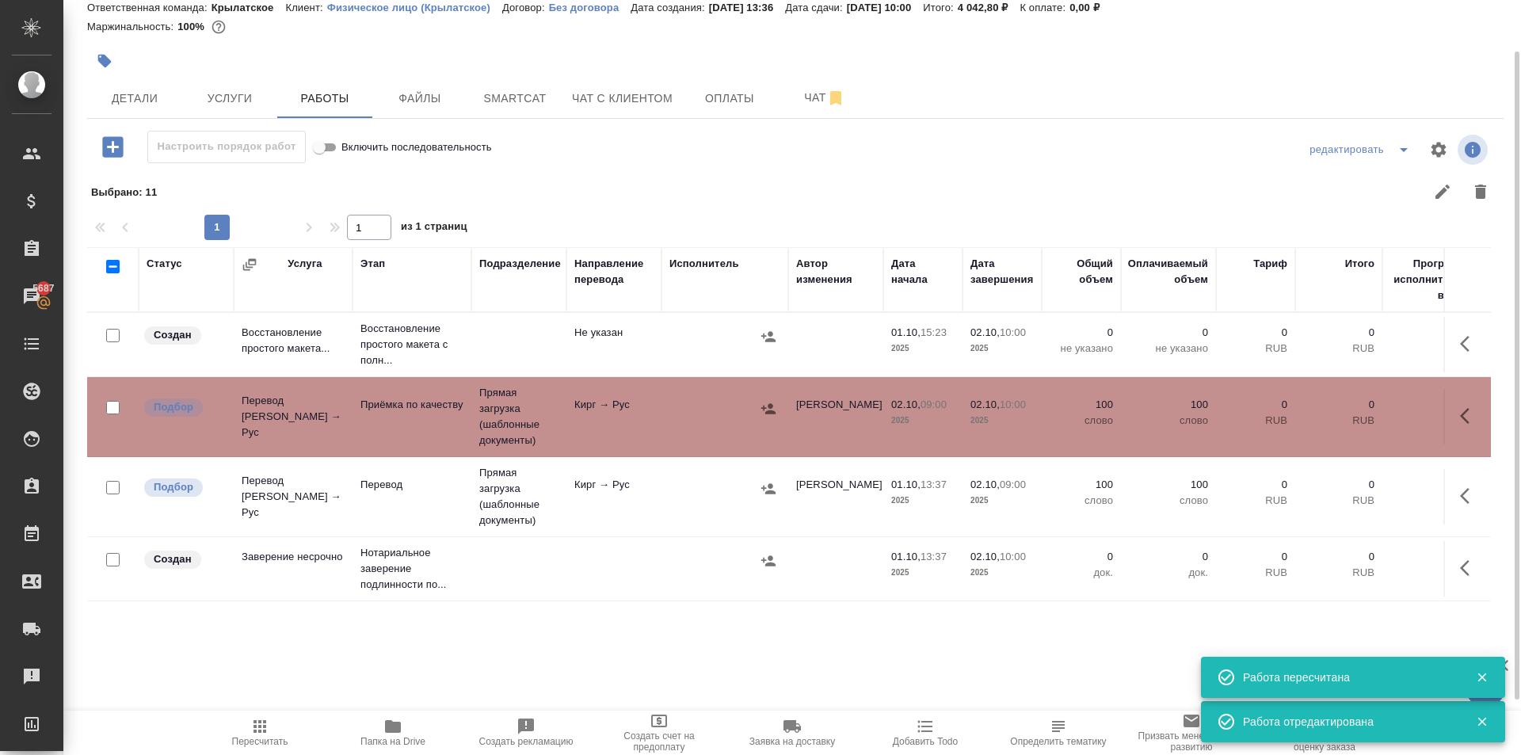
click at [1451, 565] on button "button" at bounding box center [1470, 568] width 38 height 38
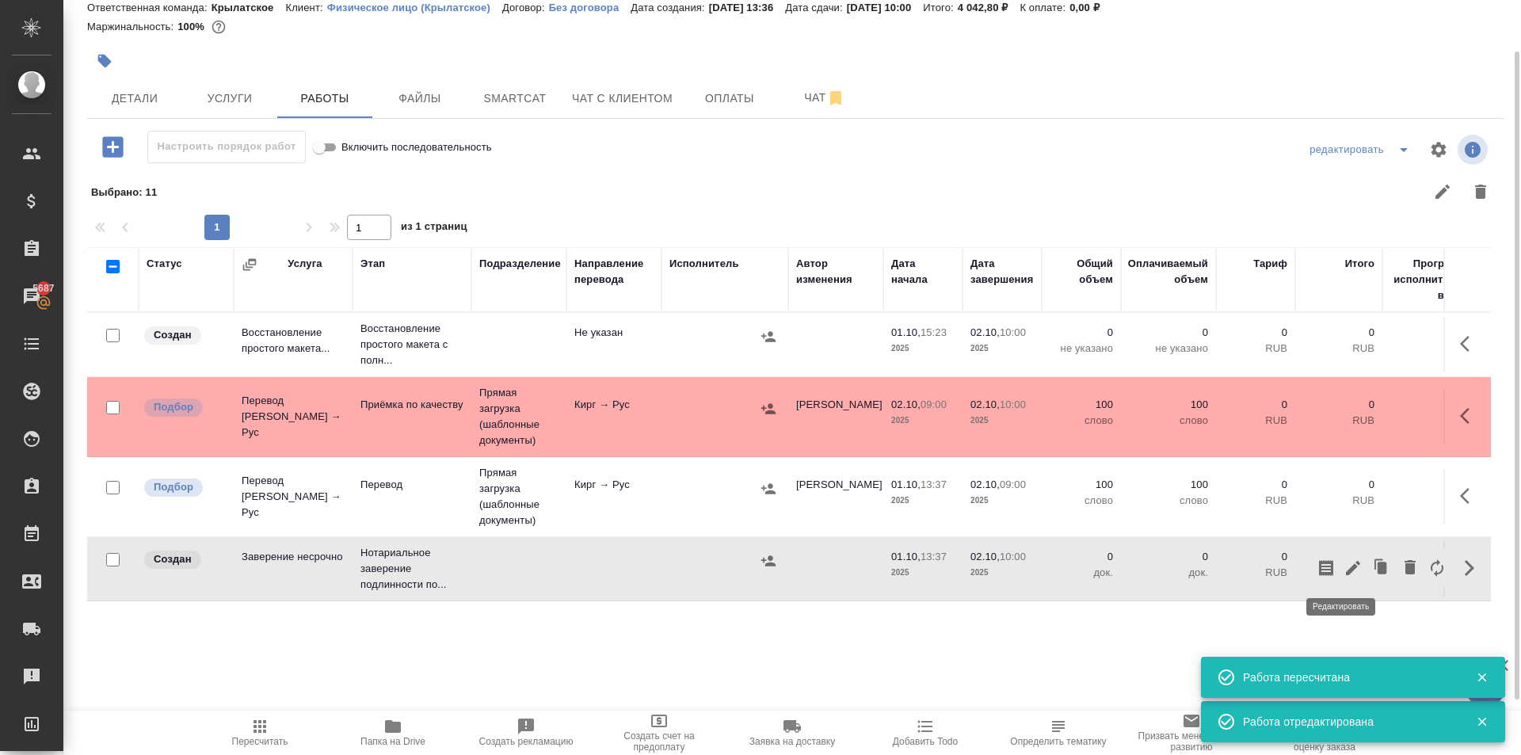
click at [1346, 570] on icon "button" at bounding box center [1353, 568] width 14 height 14
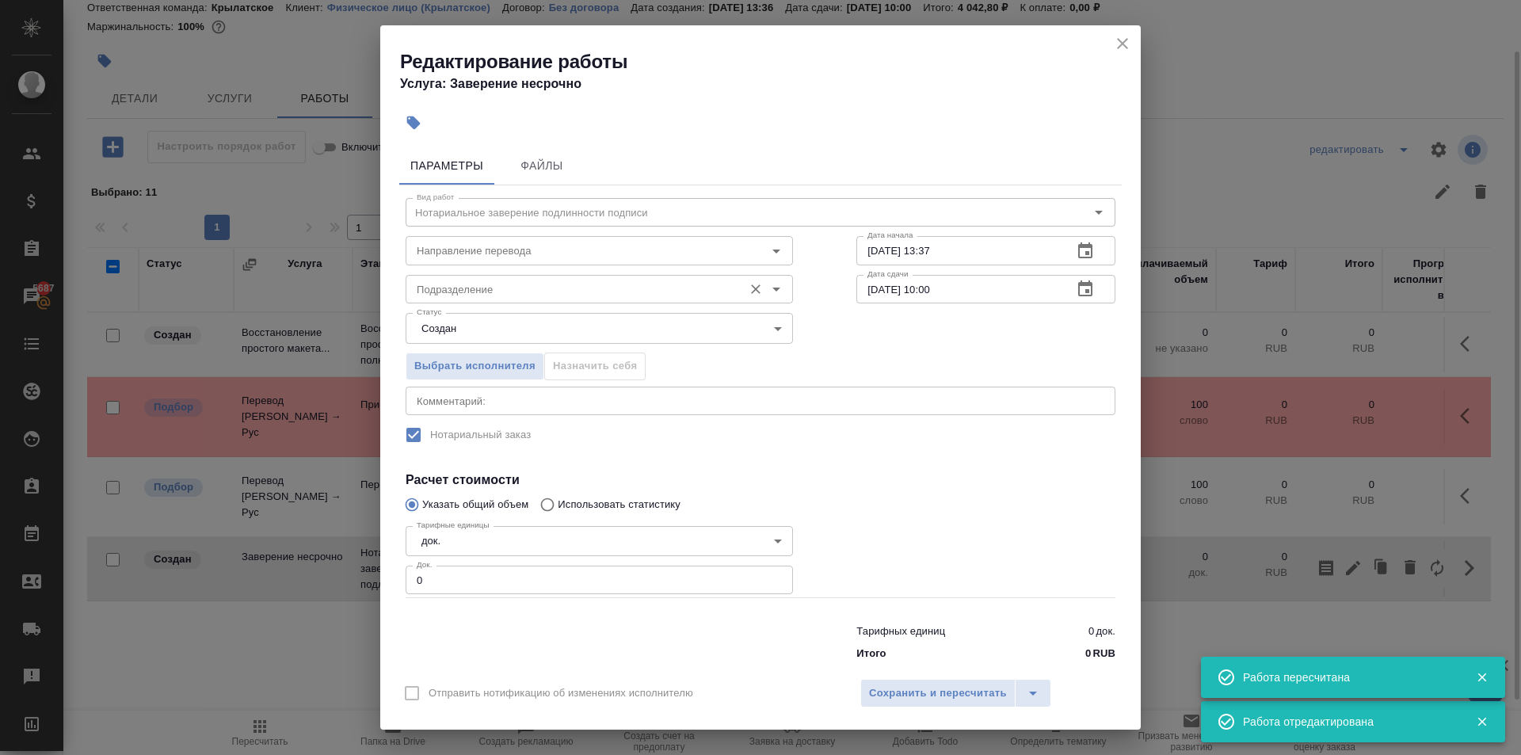
click at [479, 294] on input "Подразделение" at bounding box center [572, 289] width 325 height 19
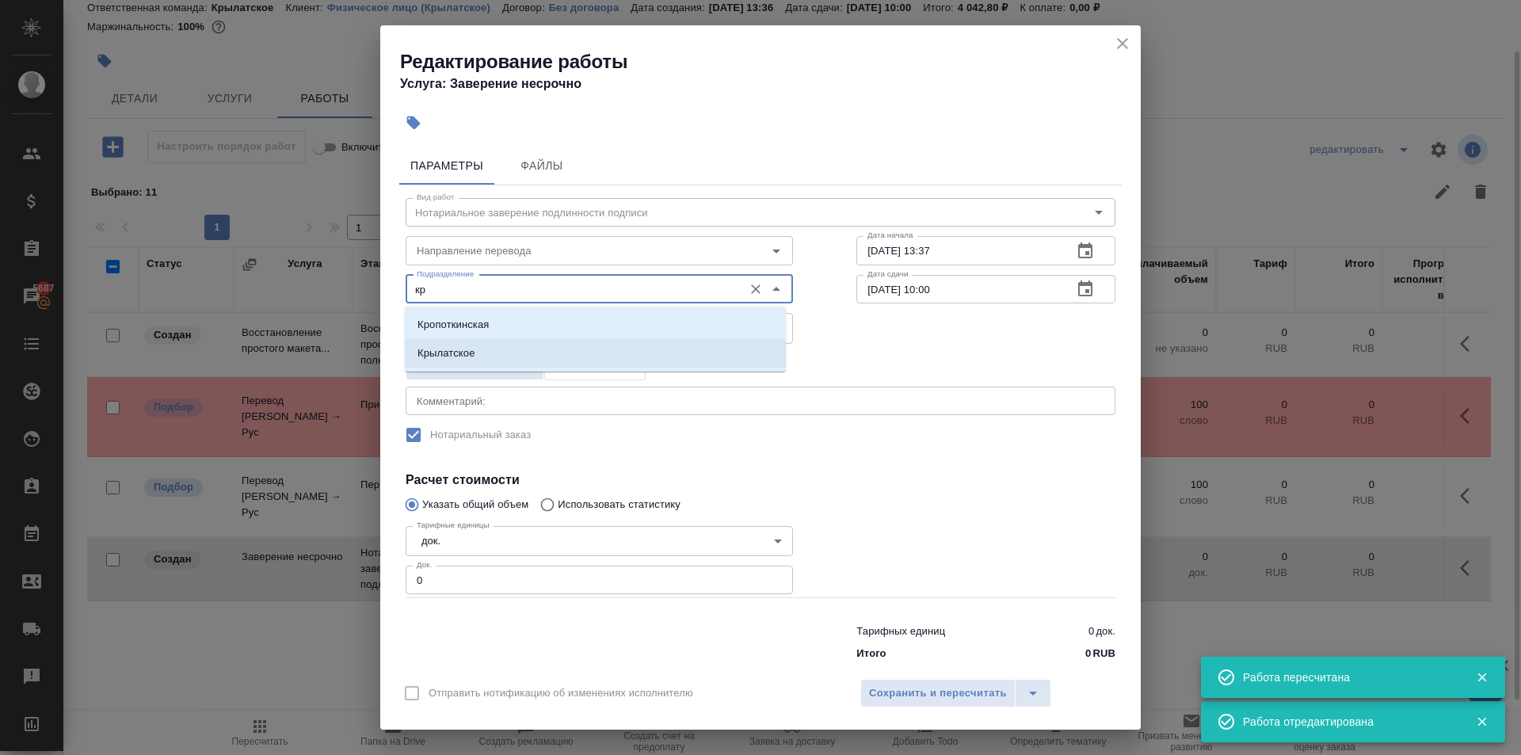
click at [459, 349] on p "Крылатское" at bounding box center [447, 353] width 58 height 16
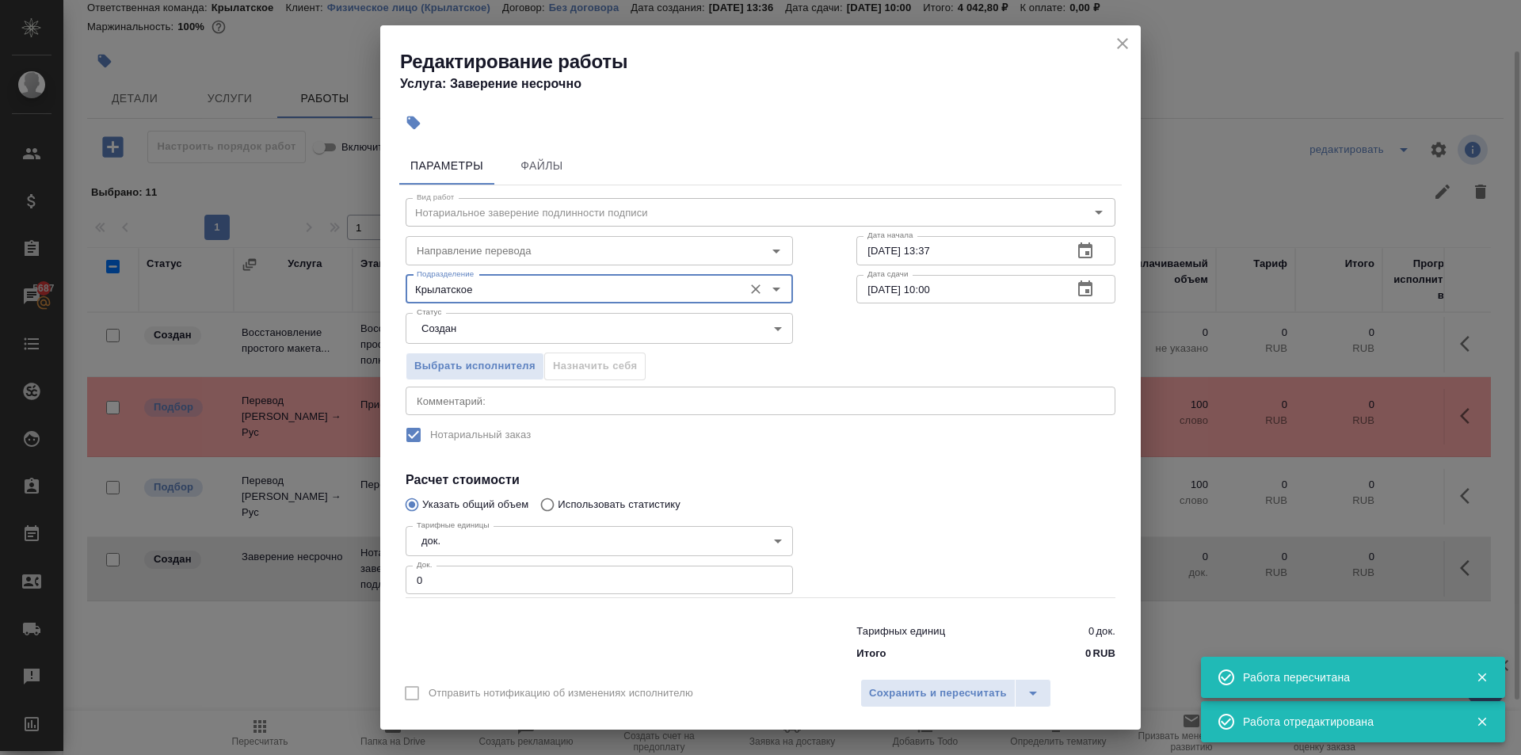
drag, startPoint x: 433, startPoint y: 572, endPoint x: 383, endPoint y: 571, distance: 49.9
click at [377, 574] on div "Редактирование работы Услуга: Заверение несрочно Параметры Файлы Вид работ Нота…" at bounding box center [760, 377] width 1521 height 755
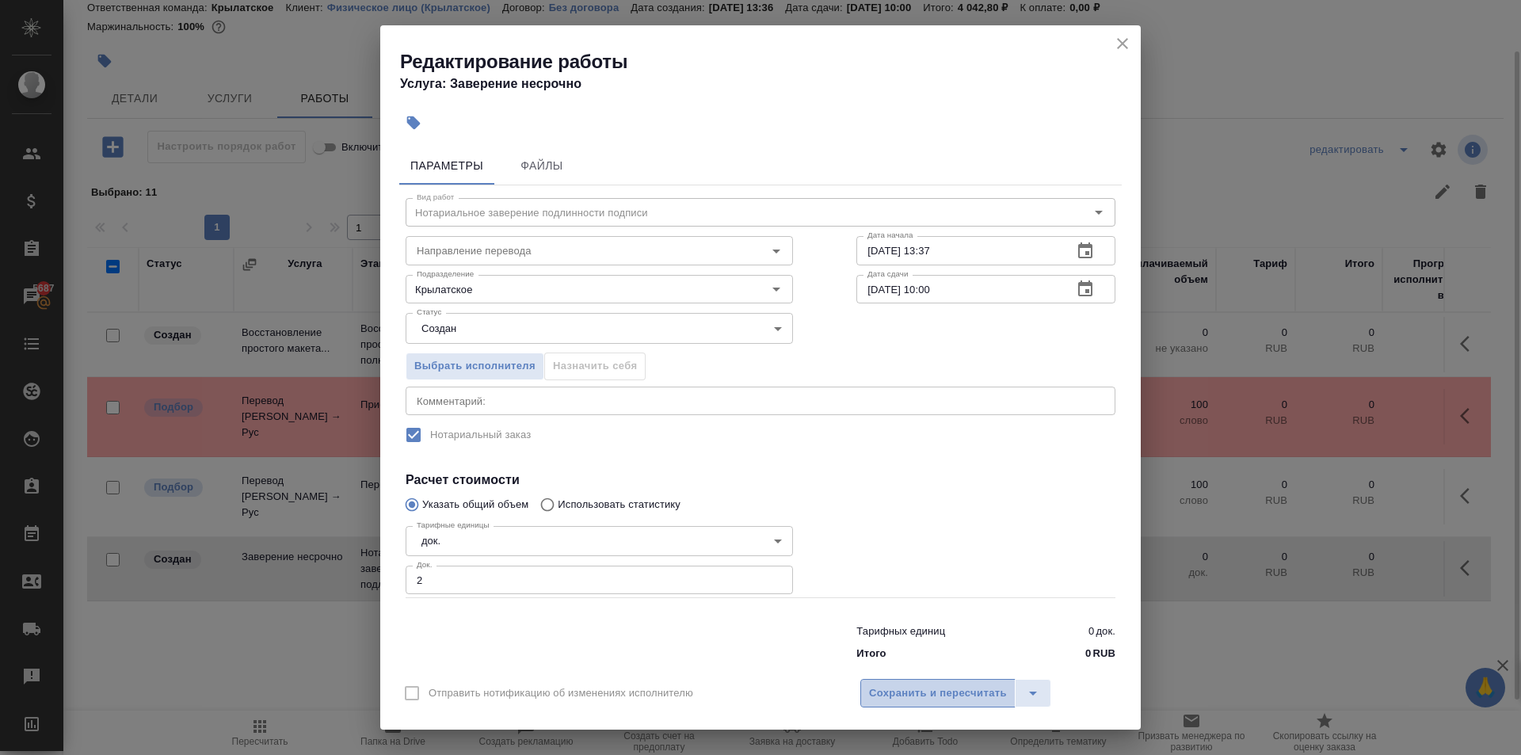
click at [962, 697] on span "Сохранить и пересчитать" at bounding box center [938, 694] width 138 height 18
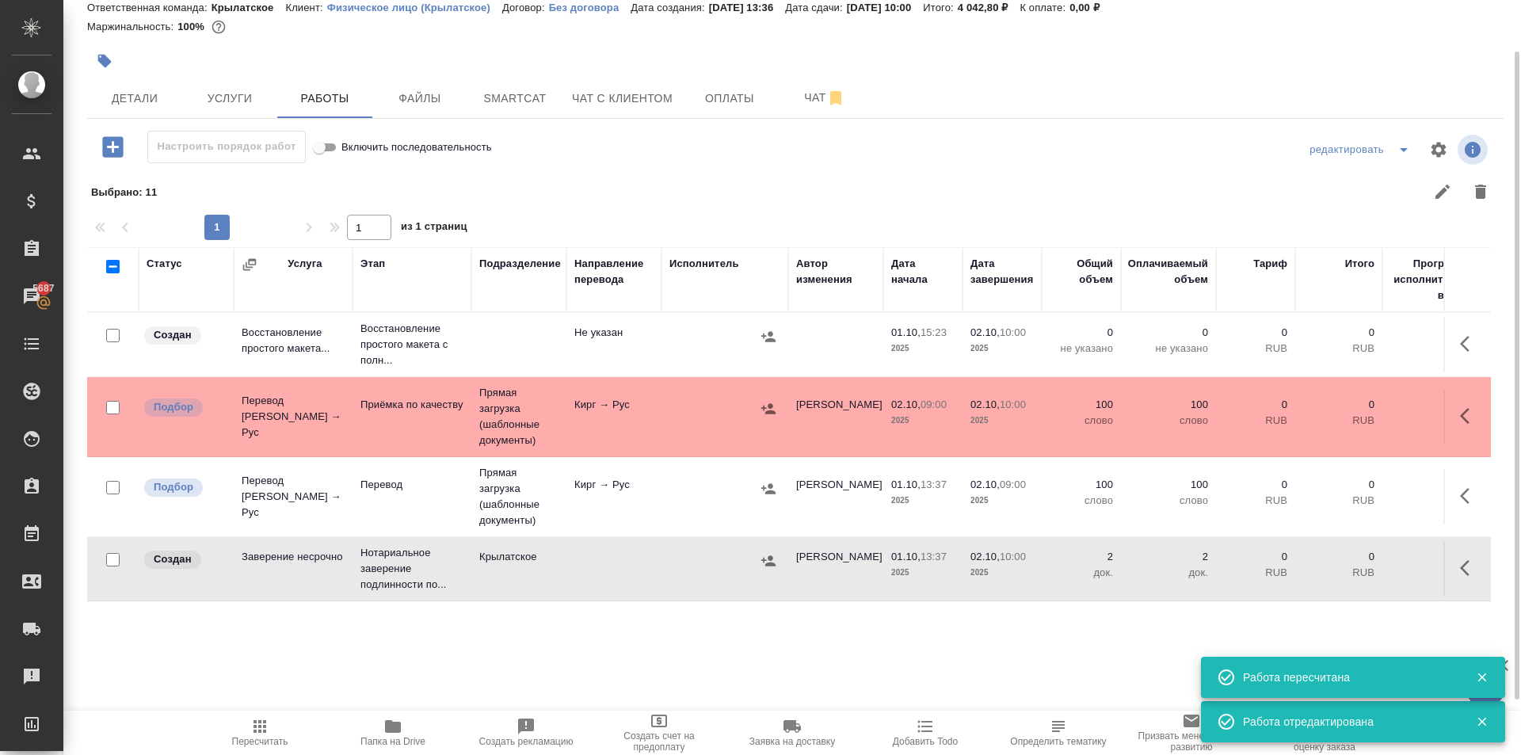
click at [757, 568] on div at bounding box center [769, 561] width 24 height 24
click at [763, 563] on icon "button" at bounding box center [769, 561] width 16 height 16
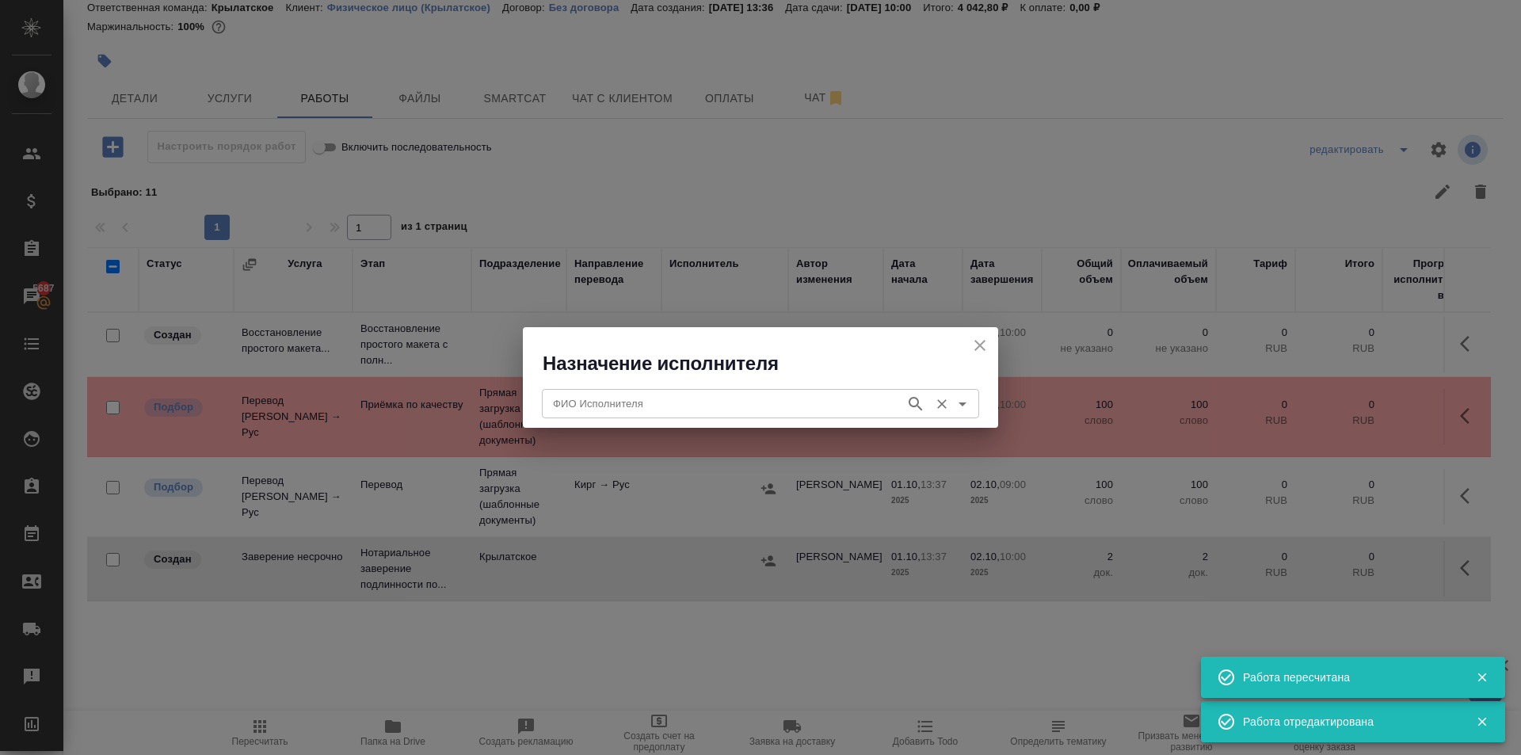
click at [561, 399] on input "ФИО Исполнителя" at bounding box center [722, 403] width 351 height 19
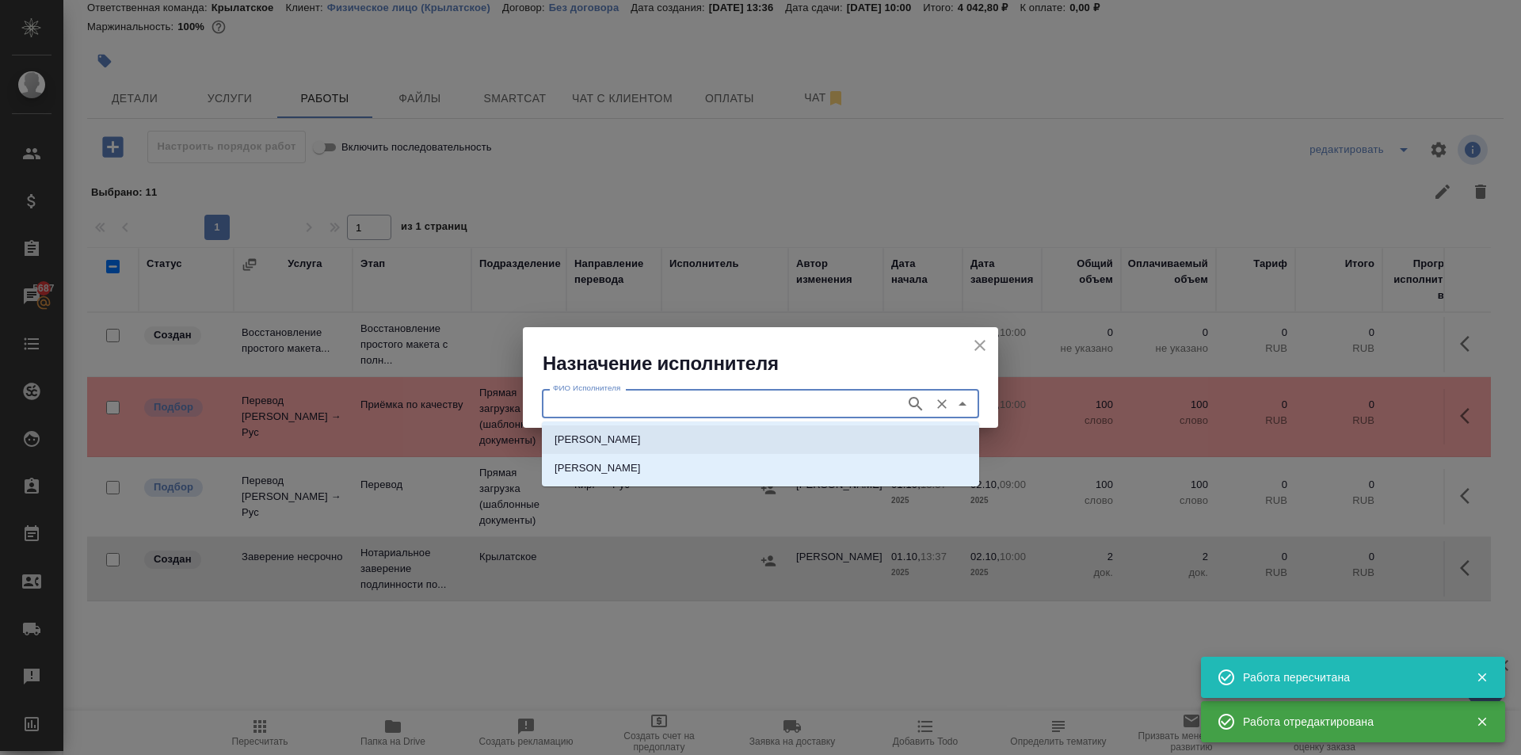
click at [601, 437] on p "НОТАРИУС Мацуленко Юлия Юрьевна" at bounding box center [598, 440] width 86 height 16
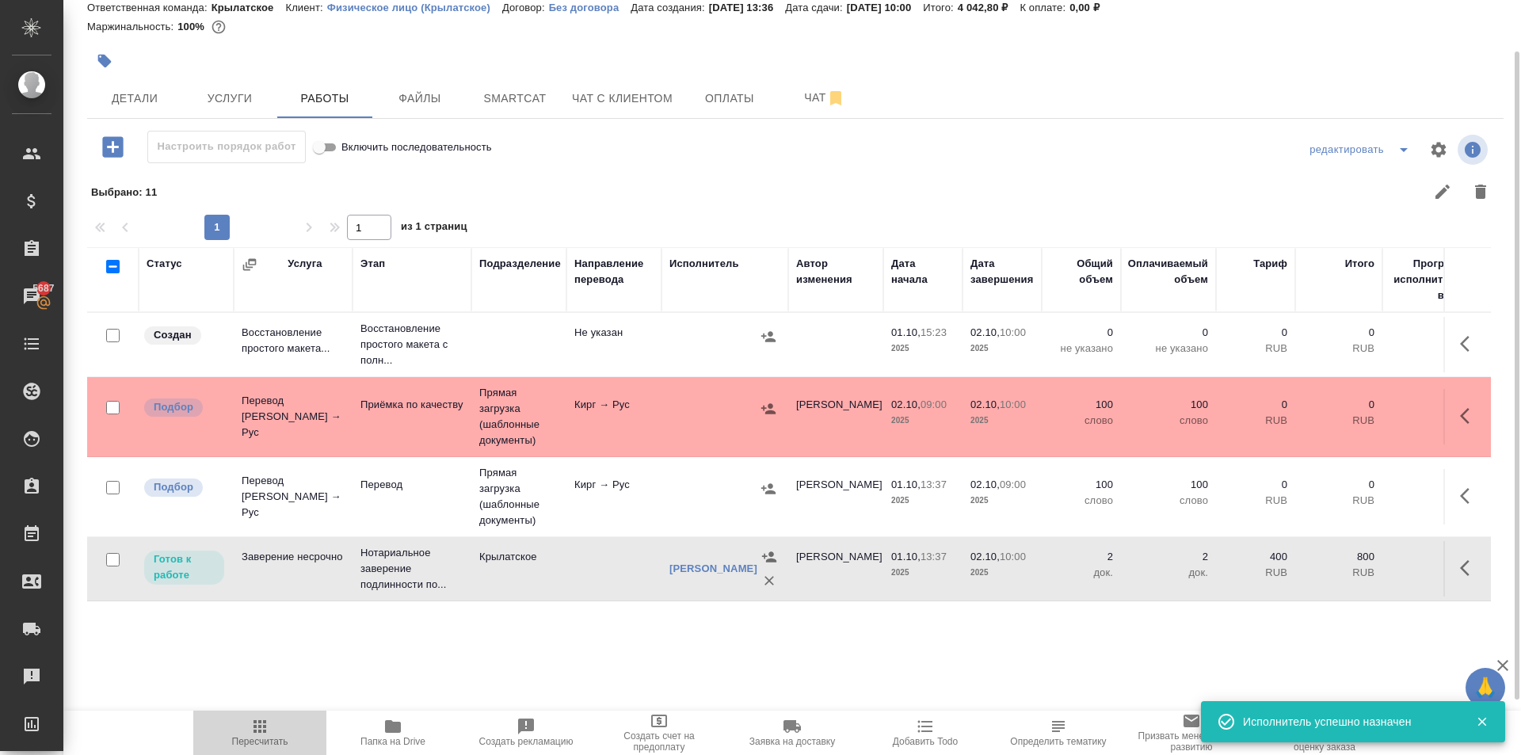
click at [269, 731] on span "Пересчитать" at bounding box center [260, 732] width 114 height 30
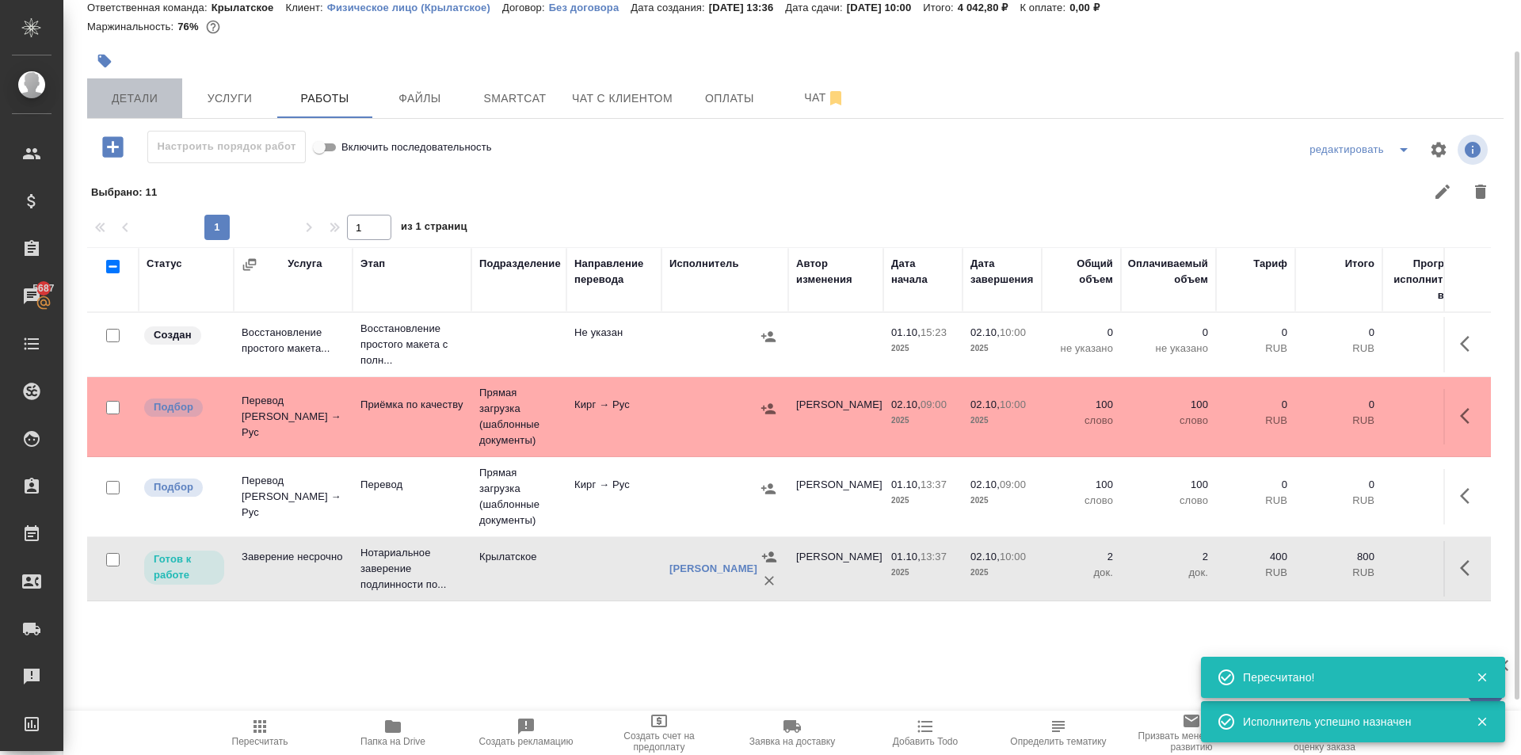
drag, startPoint x: 137, startPoint y: 79, endPoint x: 151, endPoint y: 93, distance: 20.2
click at [151, 93] on button "Детали" at bounding box center [134, 98] width 95 height 40
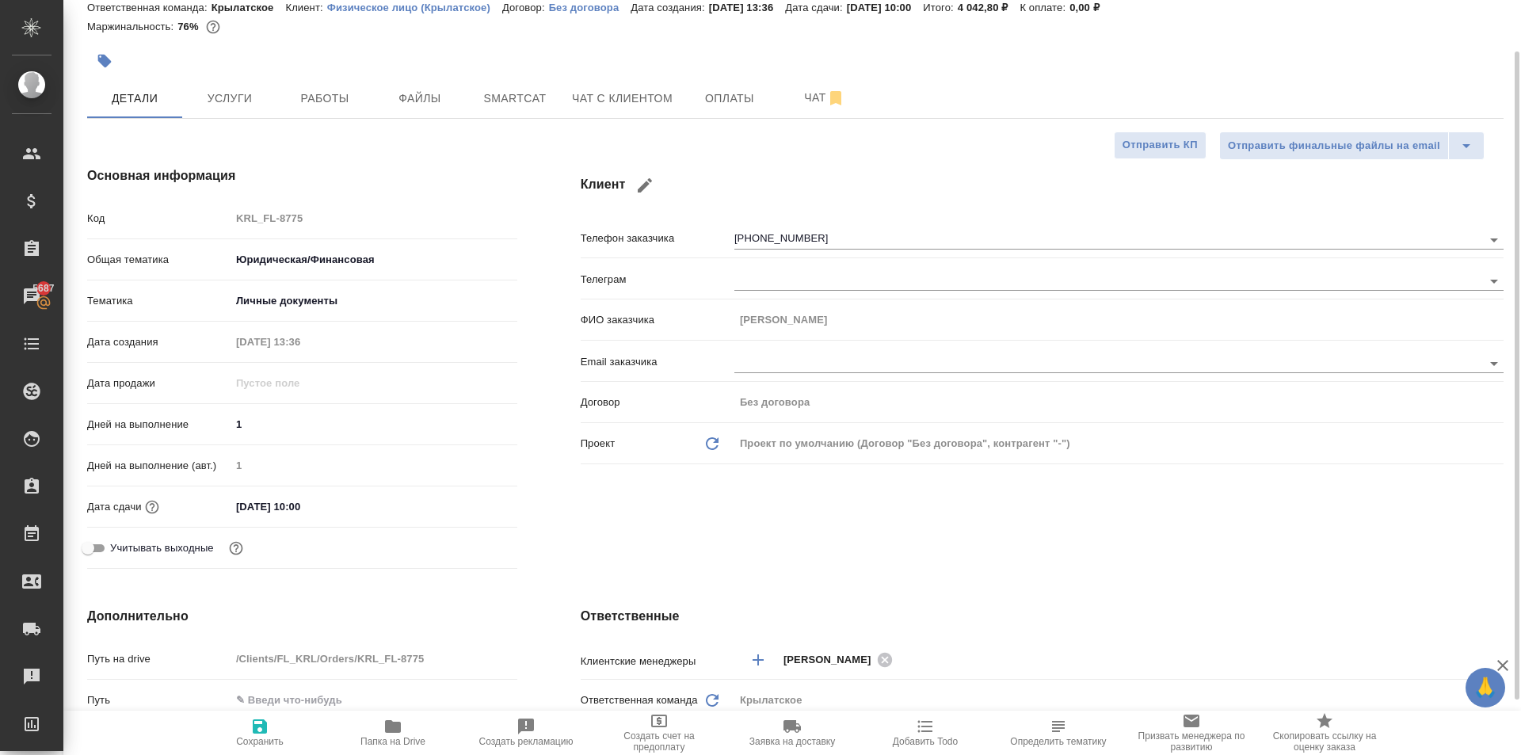
scroll to position [372, 0]
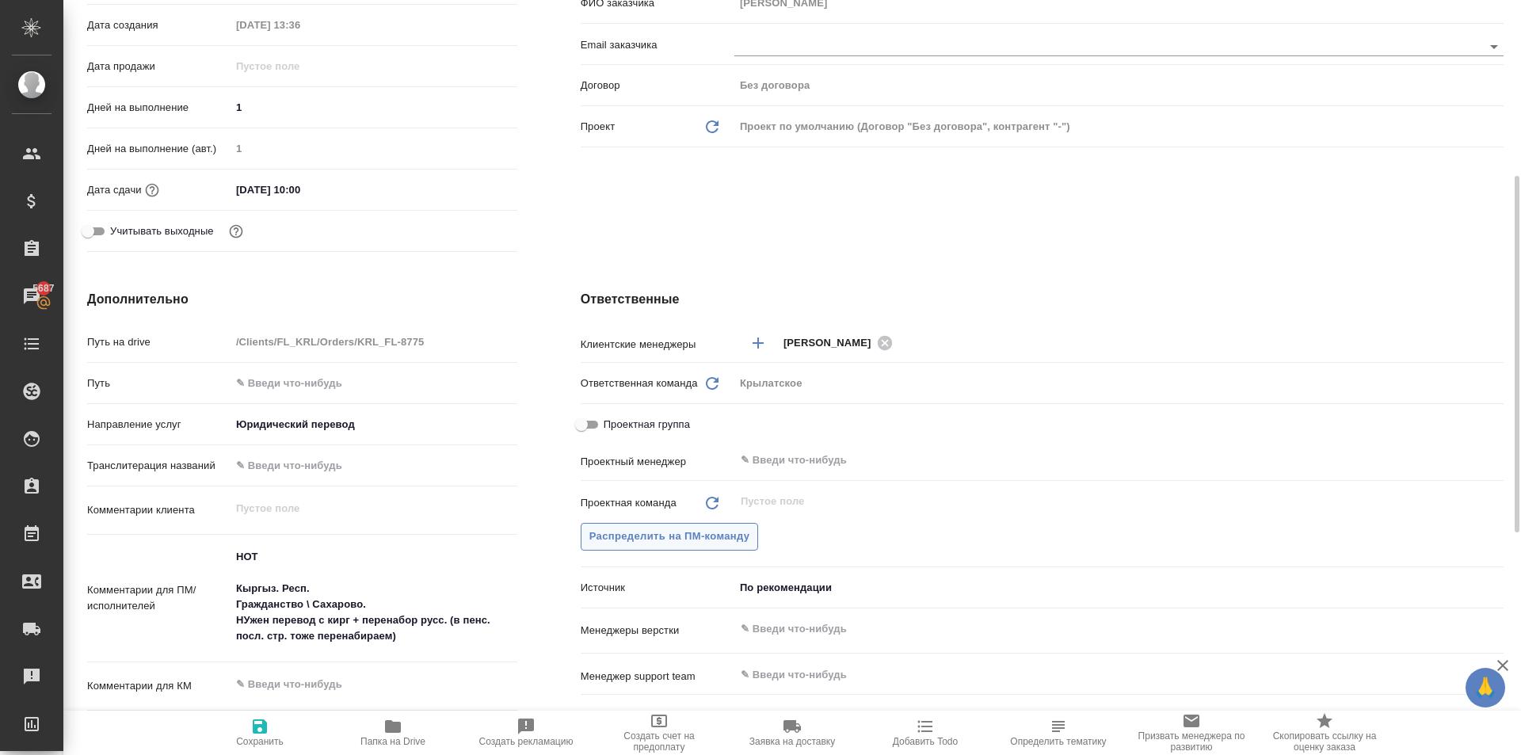
click at [649, 537] on span "Распределить на ПМ-команду" at bounding box center [669, 537] width 161 height 18
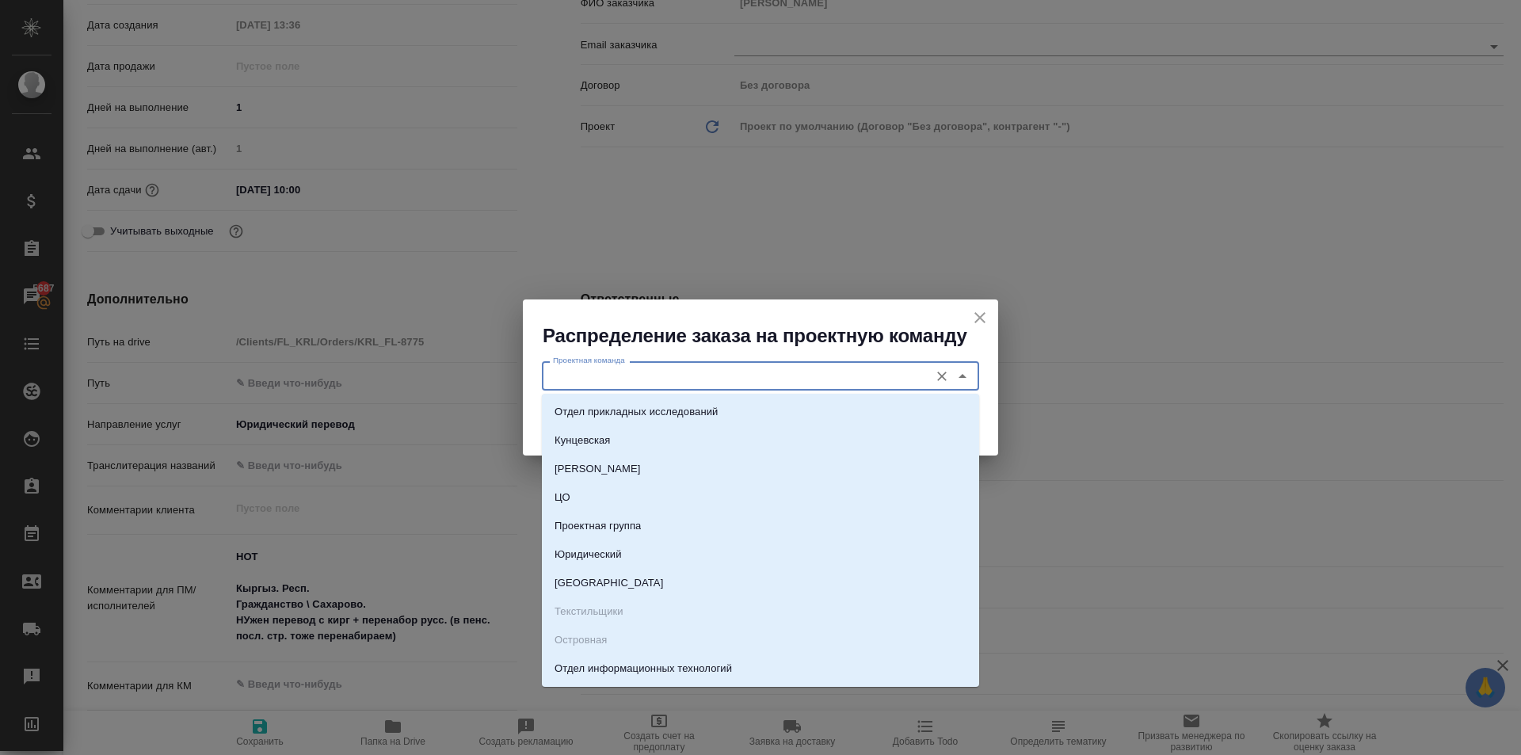
click at [578, 375] on input "Проектная команда" at bounding box center [734, 375] width 375 height 19
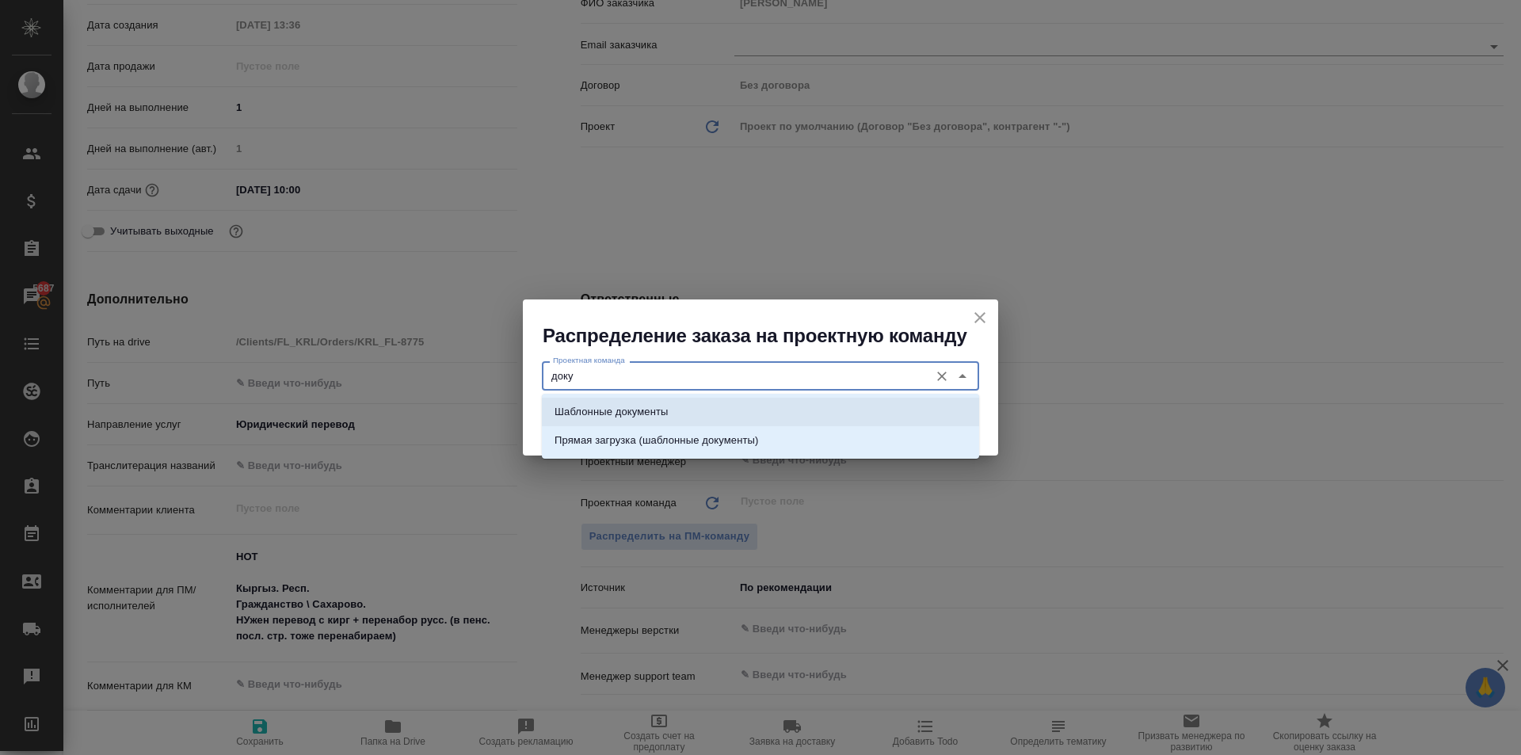
click at [673, 405] on li "Шаблонные документы" at bounding box center [760, 412] width 437 height 29
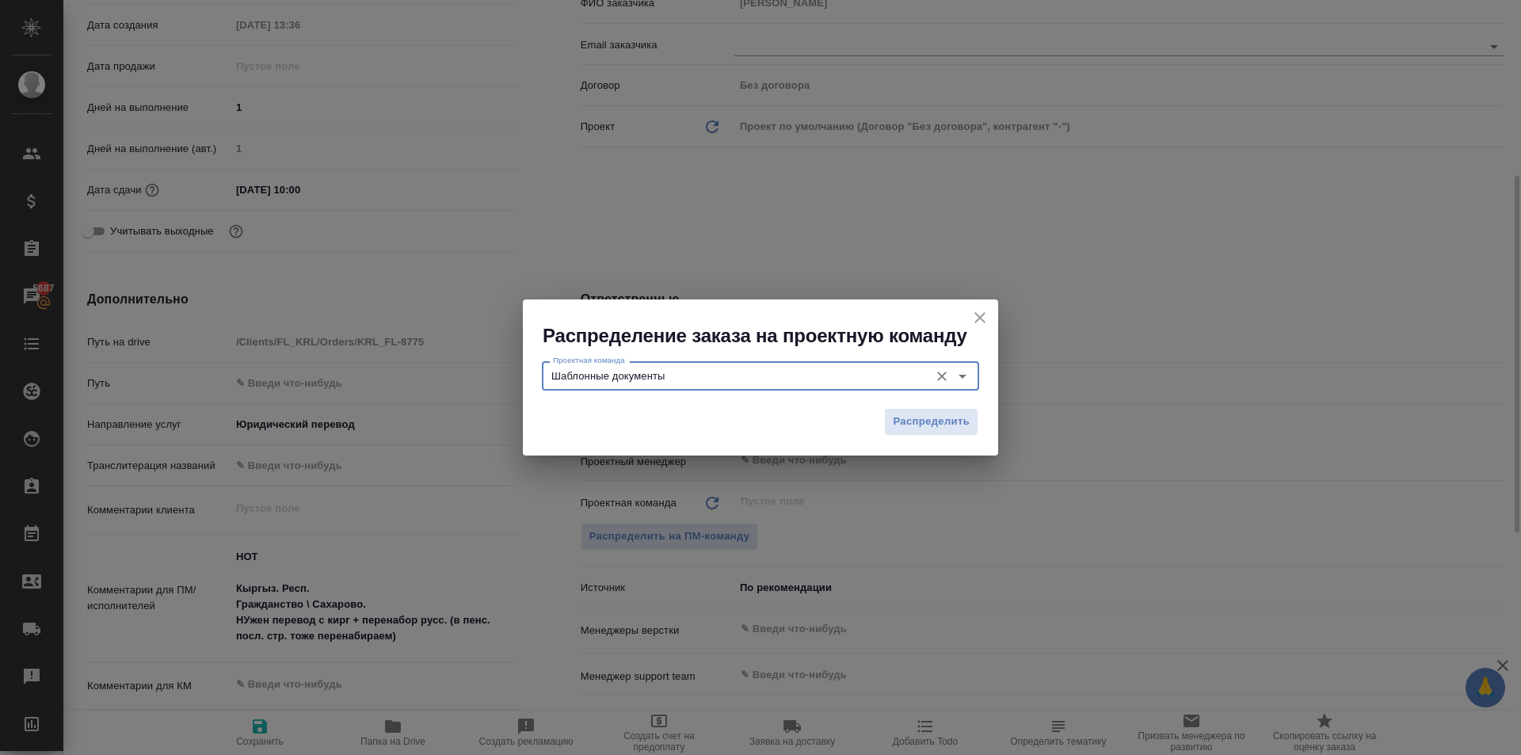
drag, startPoint x: 905, startPoint y: 429, endPoint x: 896, endPoint y: 433, distance: 9.9
click at [902, 429] on span "Распределить" at bounding box center [931, 422] width 77 height 18
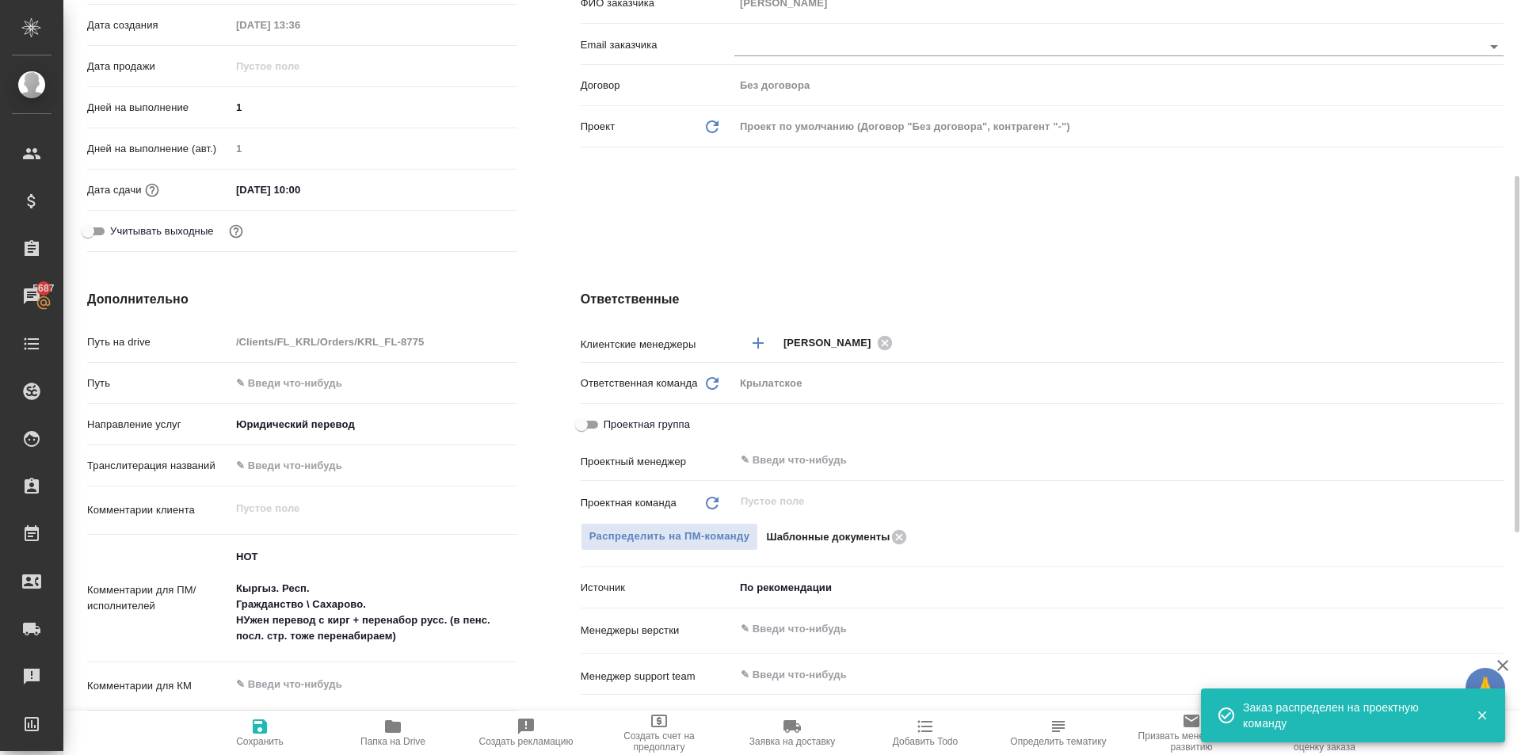
click at [273, 727] on span "Сохранить" at bounding box center [260, 732] width 114 height 30
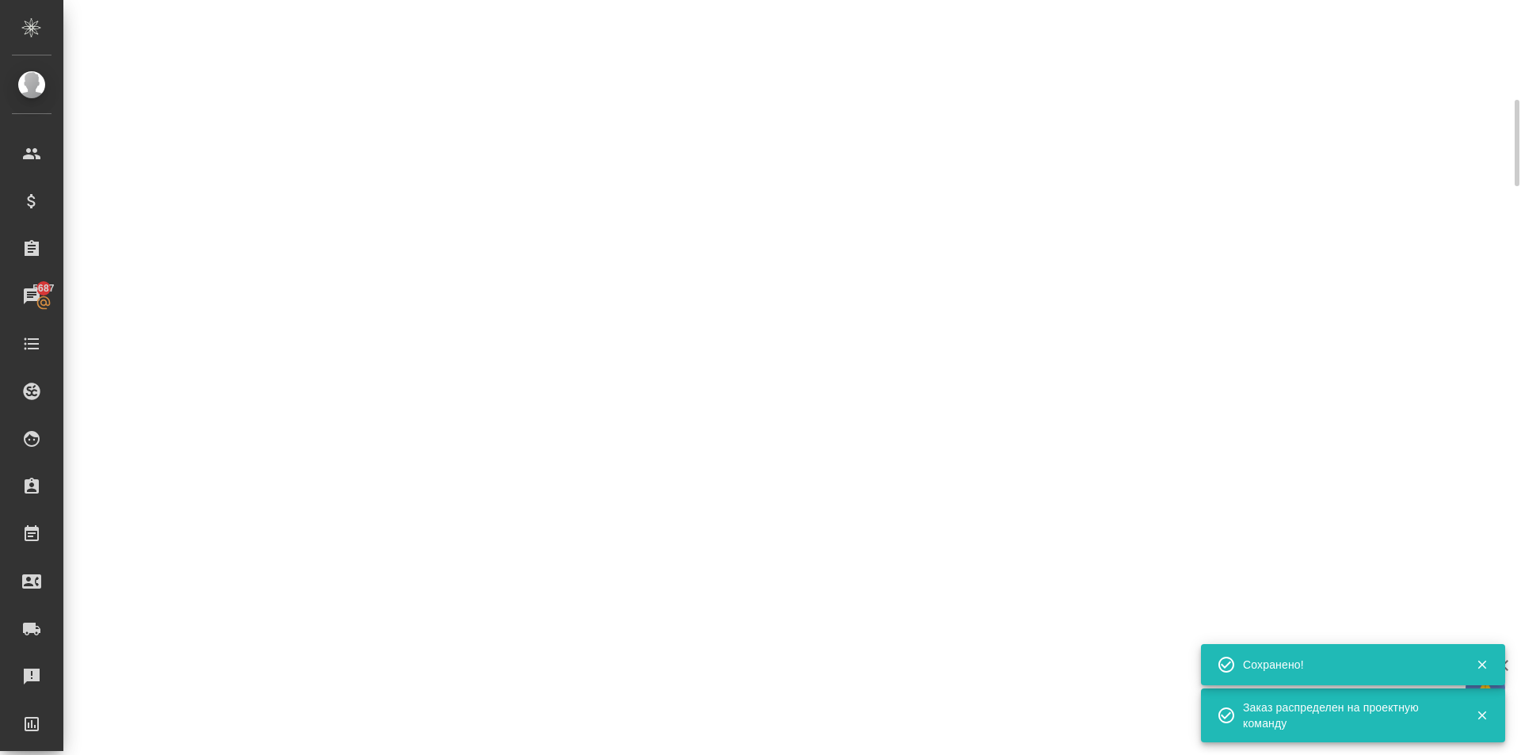
scroll to position [0, 0]
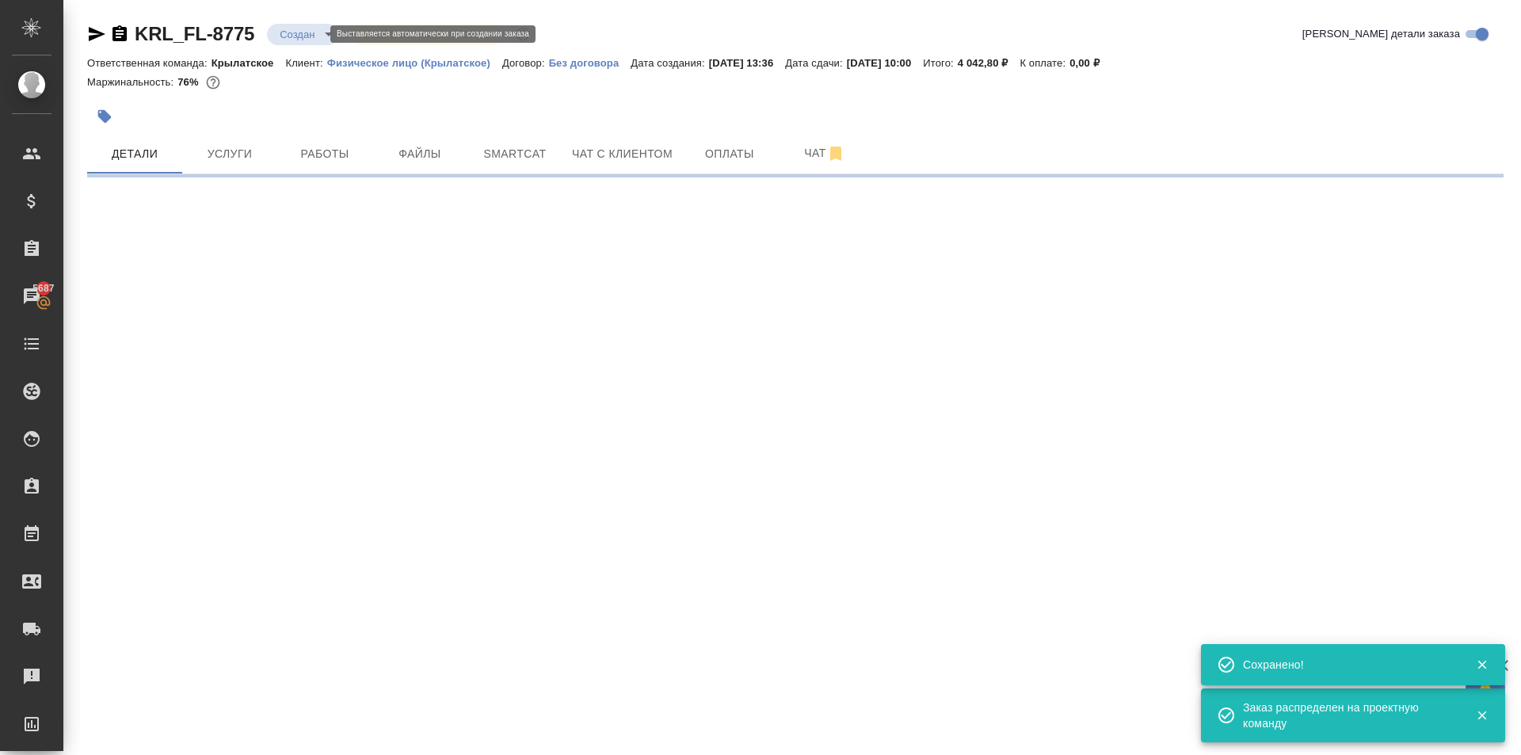
click at [294, 23] on body "🙏 .cls-1 fill:#fff; AWATERA Kasymov Timur Клиенты Спецификации Заказы 5687 Чаты…" at bounding box center [760, 377] width 1521 height 755
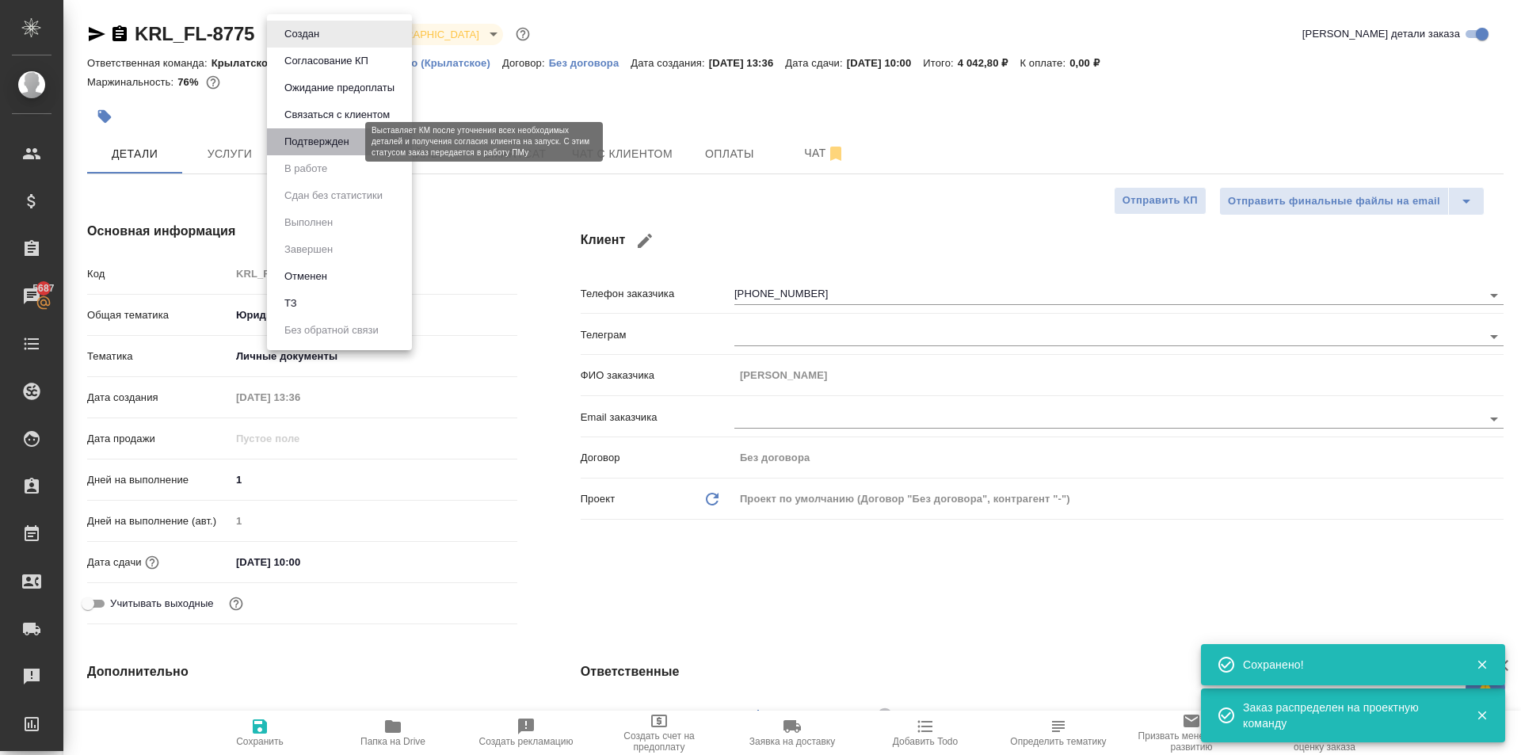
click at [339, 149] on button "Подтвержден" at bounding box center [317, 141] width 74 height 17
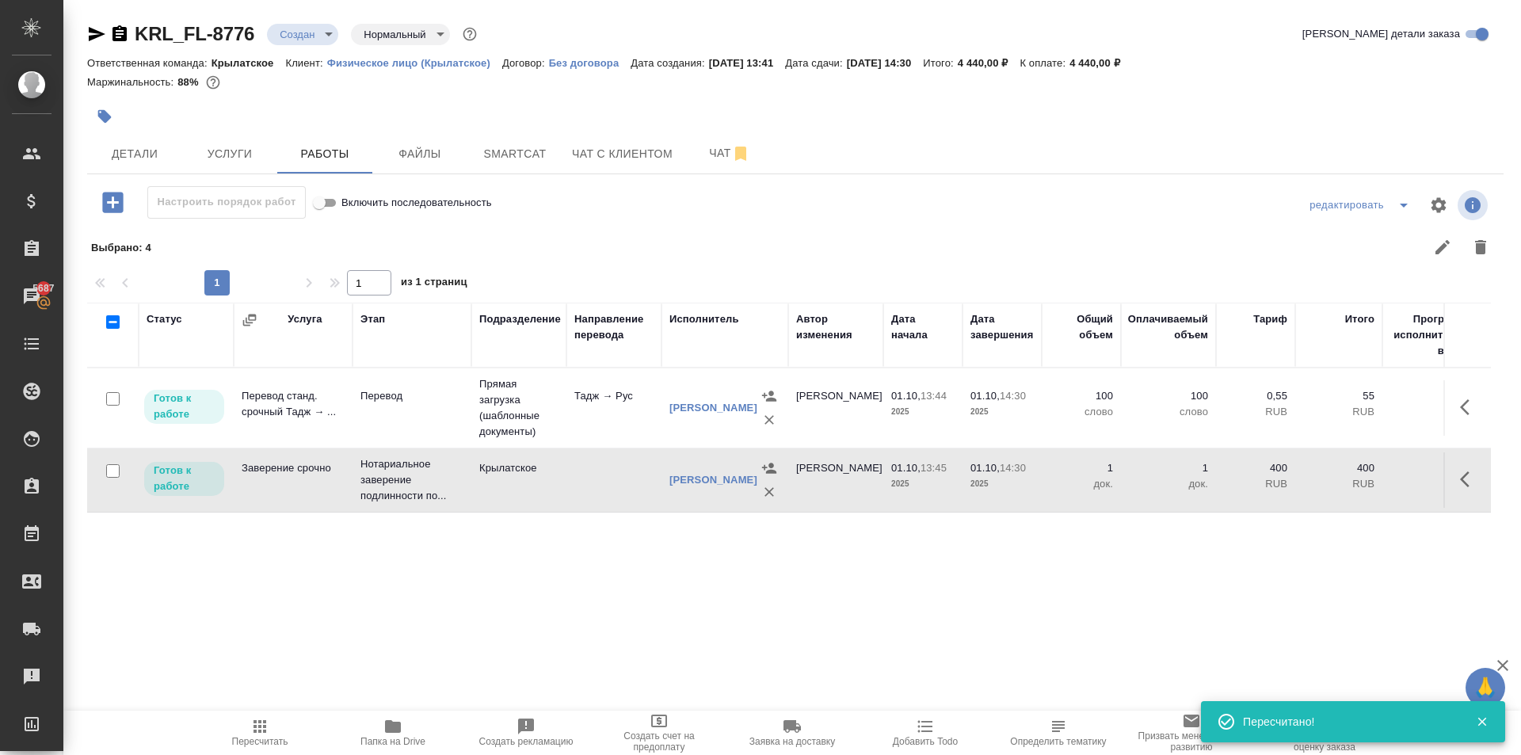
click at [258, 730] on icon "button" at bounding box center [259, 726] width 19 height 19
click at [1466, 479] on icon "button" at bounding box center [1469, 479] width 19 height 19
click at [1354, 484] on icon "button" at bounding box center [1353, 479] width 19 height 19
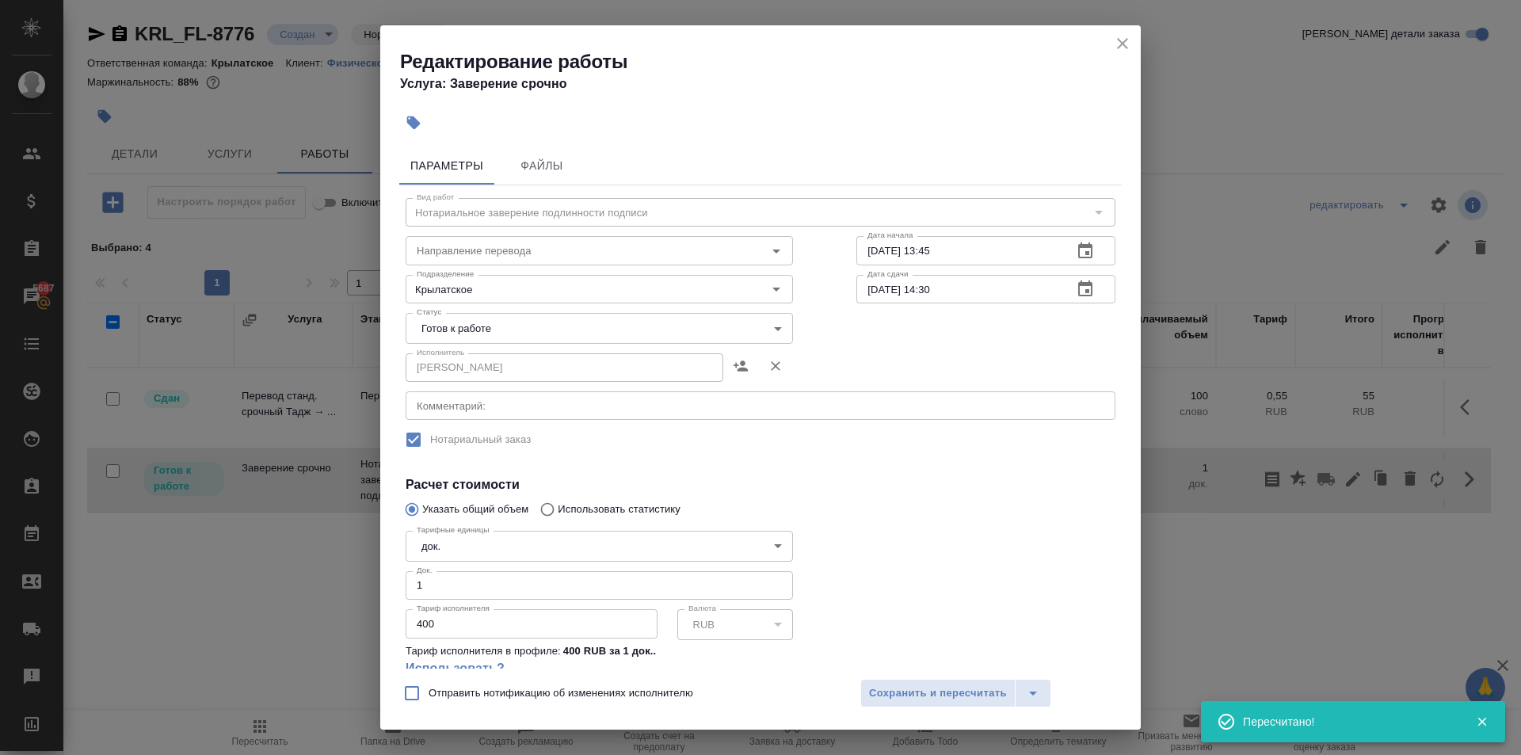
click at [442, 340] on body "🙏 .cls-1 fill:#fff; AWATERA Kasymov Timur Клиенты Спецификации Заказы 5687 Чаты…" at bounding box center [760, 377] width 1521 height 755
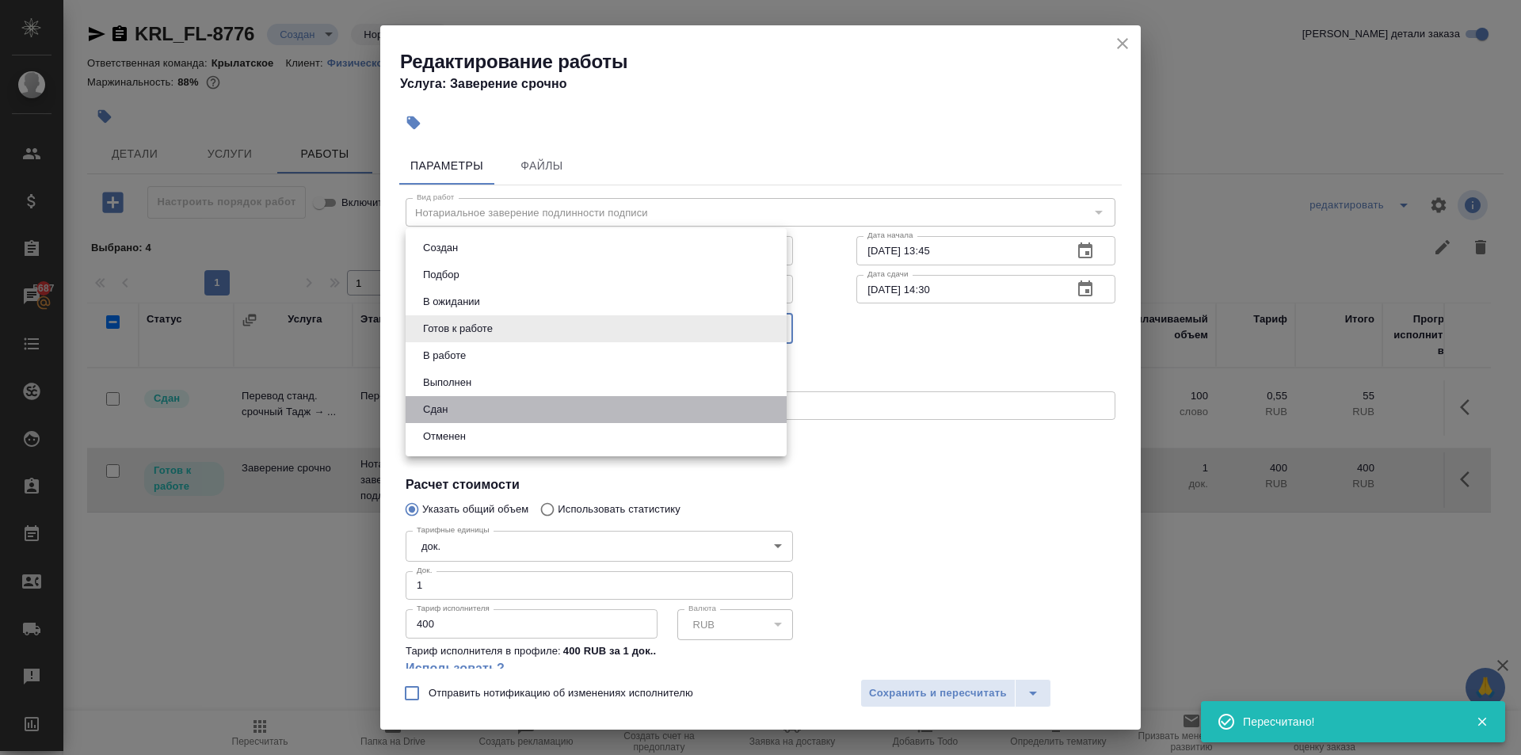
click at [470, 410] on li "Сдан" at bounding box center [596, 409] width 381 height 27
type input "closed"
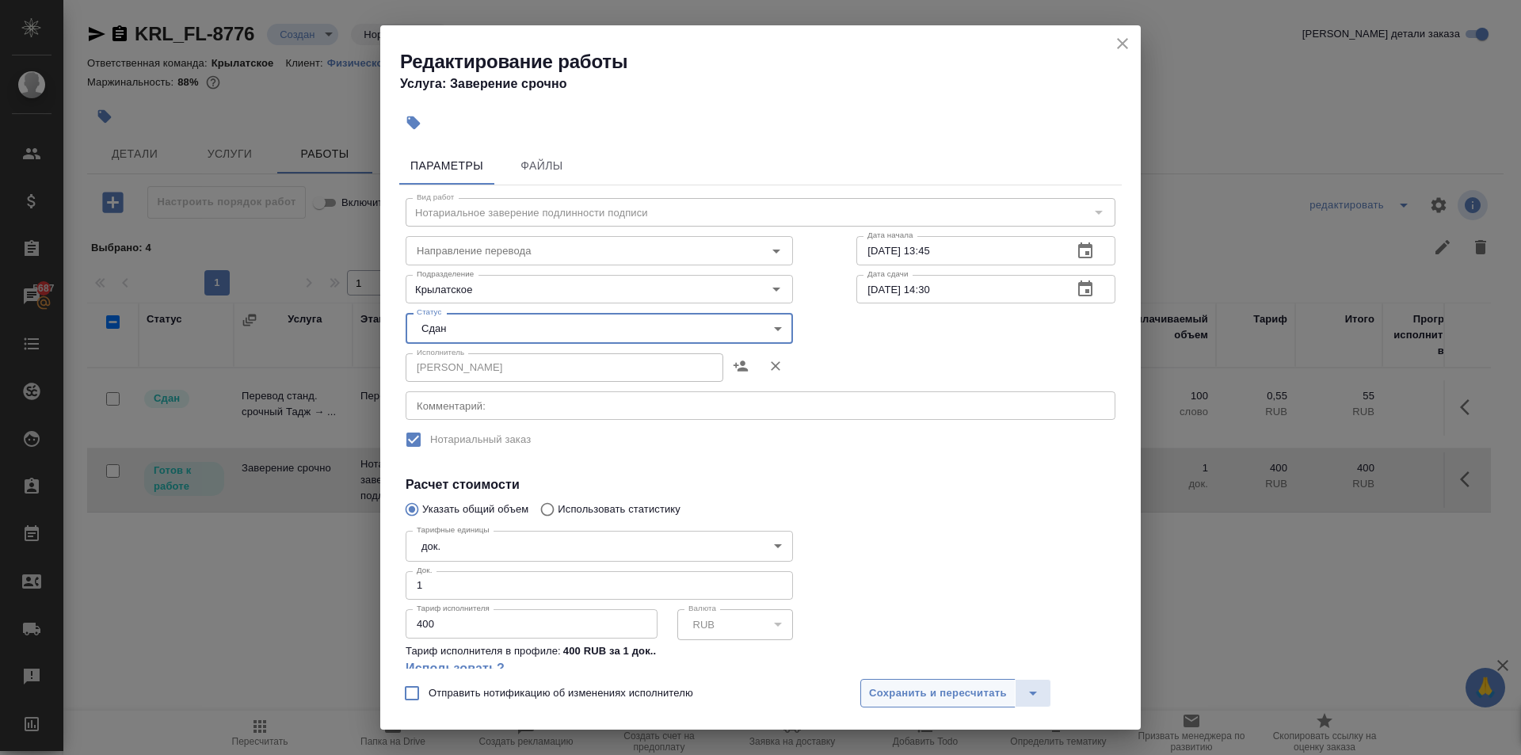
drag, startPoint x: 963, startPoint y: 698, endPoint x: 952, endPoint y: 692, distance: 12.4
click at [959, 695] on span "Сохранить и пересчитать" at bounding box center [938, 694] width 138 height 18
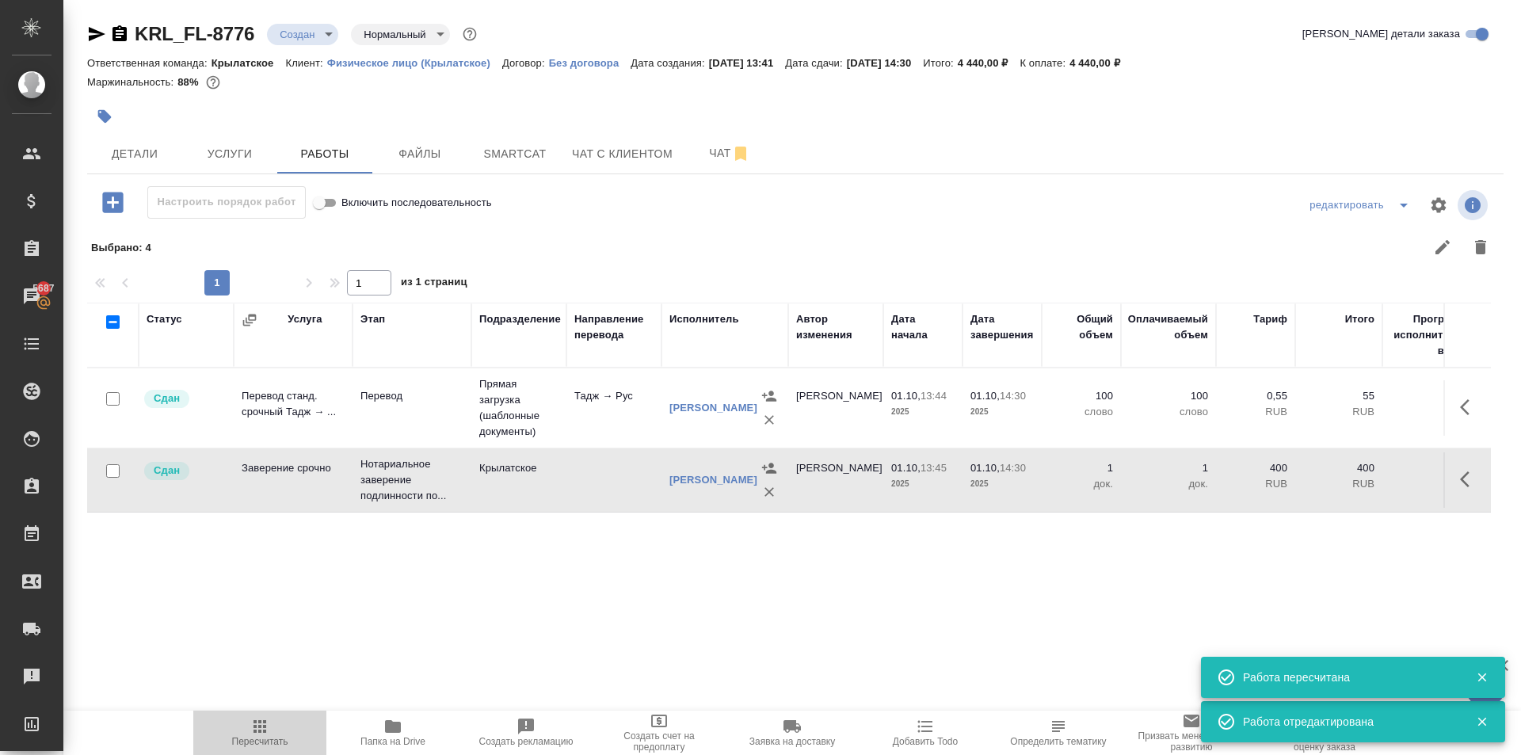
click at [242, 726] on span "Пересчитать" at bounding box center [260, 732] width 114 height 30
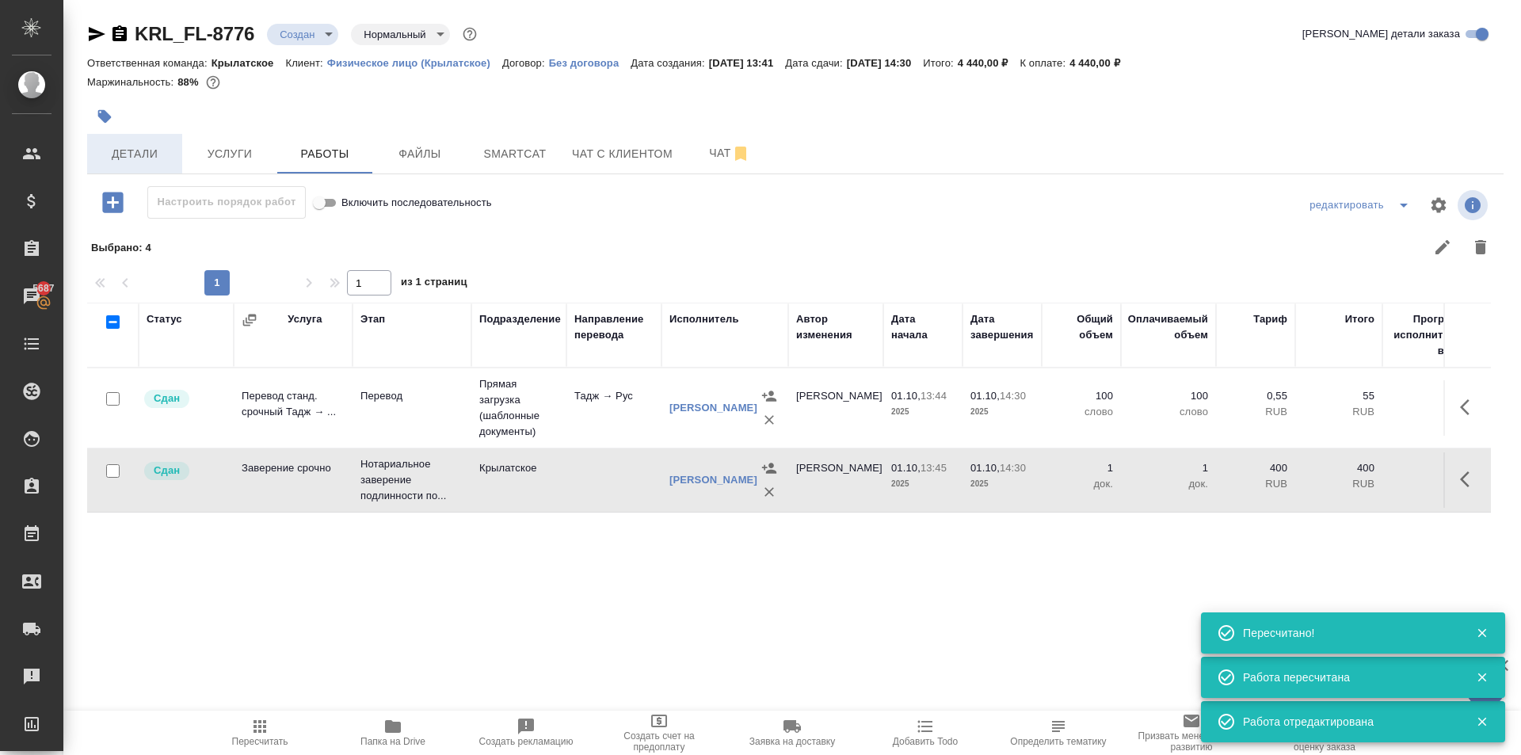
drag, startPoint x: 182, startPoint y: 122, endPoint x: 126, endPoint y: 138, distance: 58.4
click at [126, 138] on div "KRL_FL-8776 Создан new Нормальный normal Кратко детали заказа Ответственная ком…" at bounding box center [795, 350] width 1434 height 700
click at [126, 138] on button "Детали" at bounding box center [134, 154] width 95 height 40
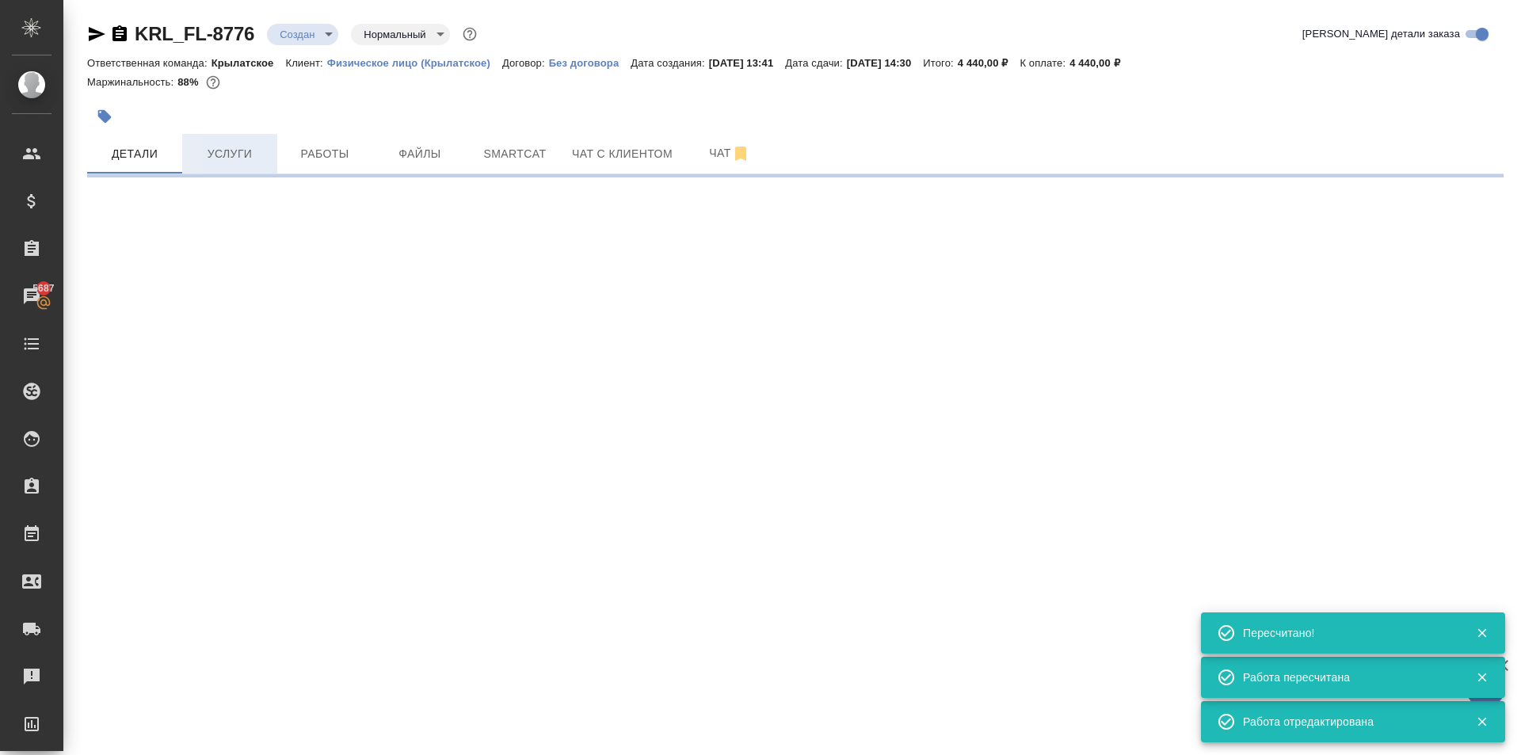
click at [241, 154] on span "Услуги" at bounding box center [230, 154] width 76 height 20
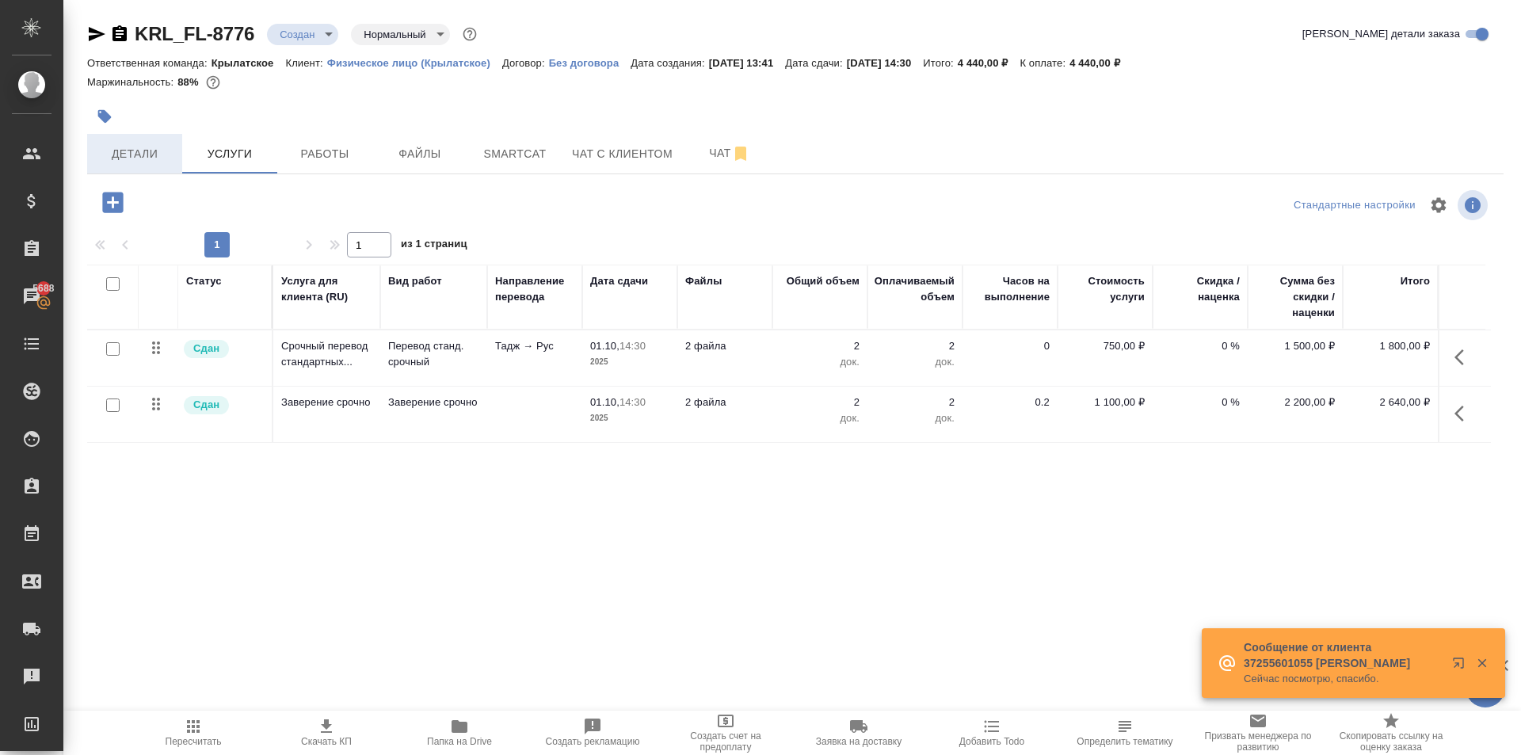
drag, startPoint x: 132, startPoint y: 152, endPoint x: 147, endPoint y: 159, distance: 15.9
click at [132, 152] on span "Детали" at bounding box center [135, 154] width 76 height 20
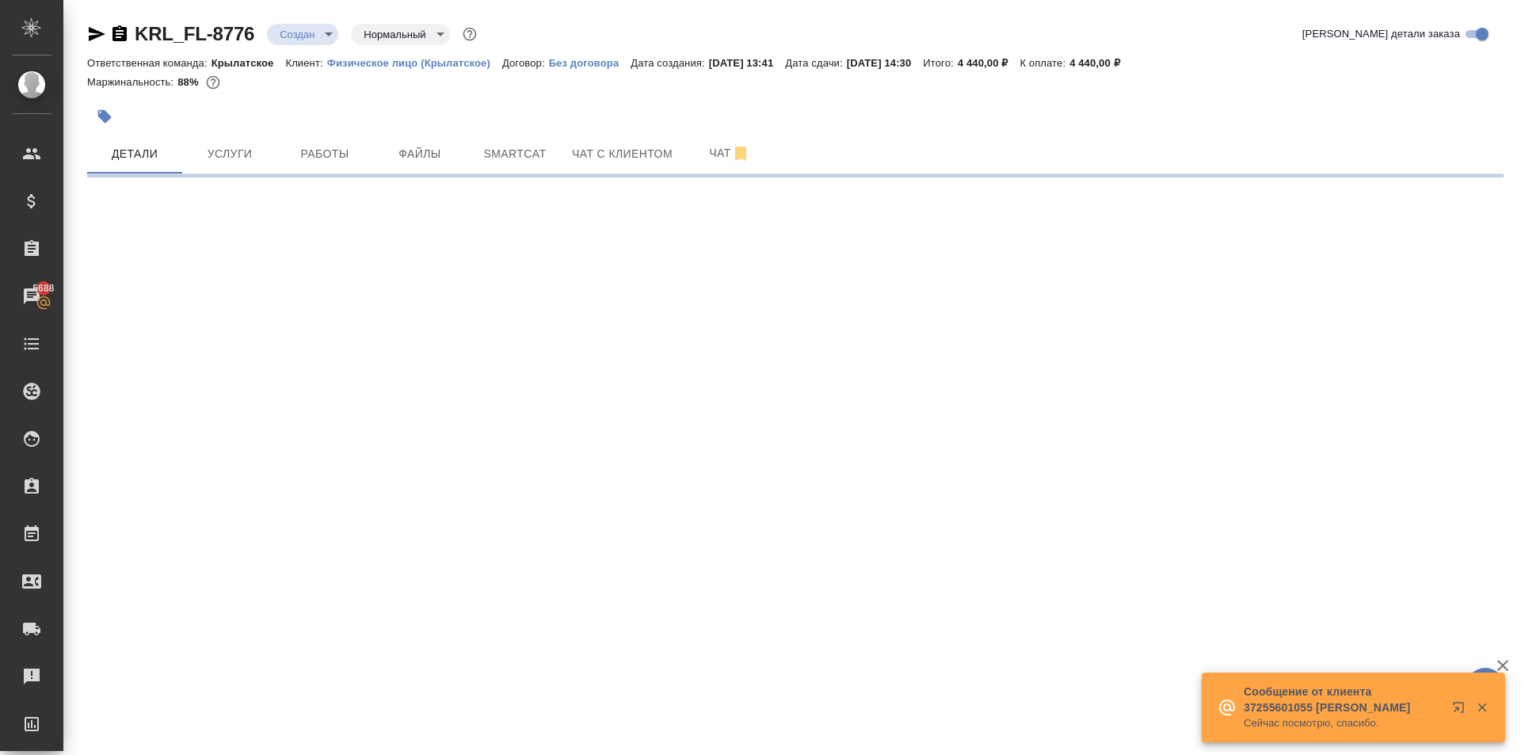
select select "RU"
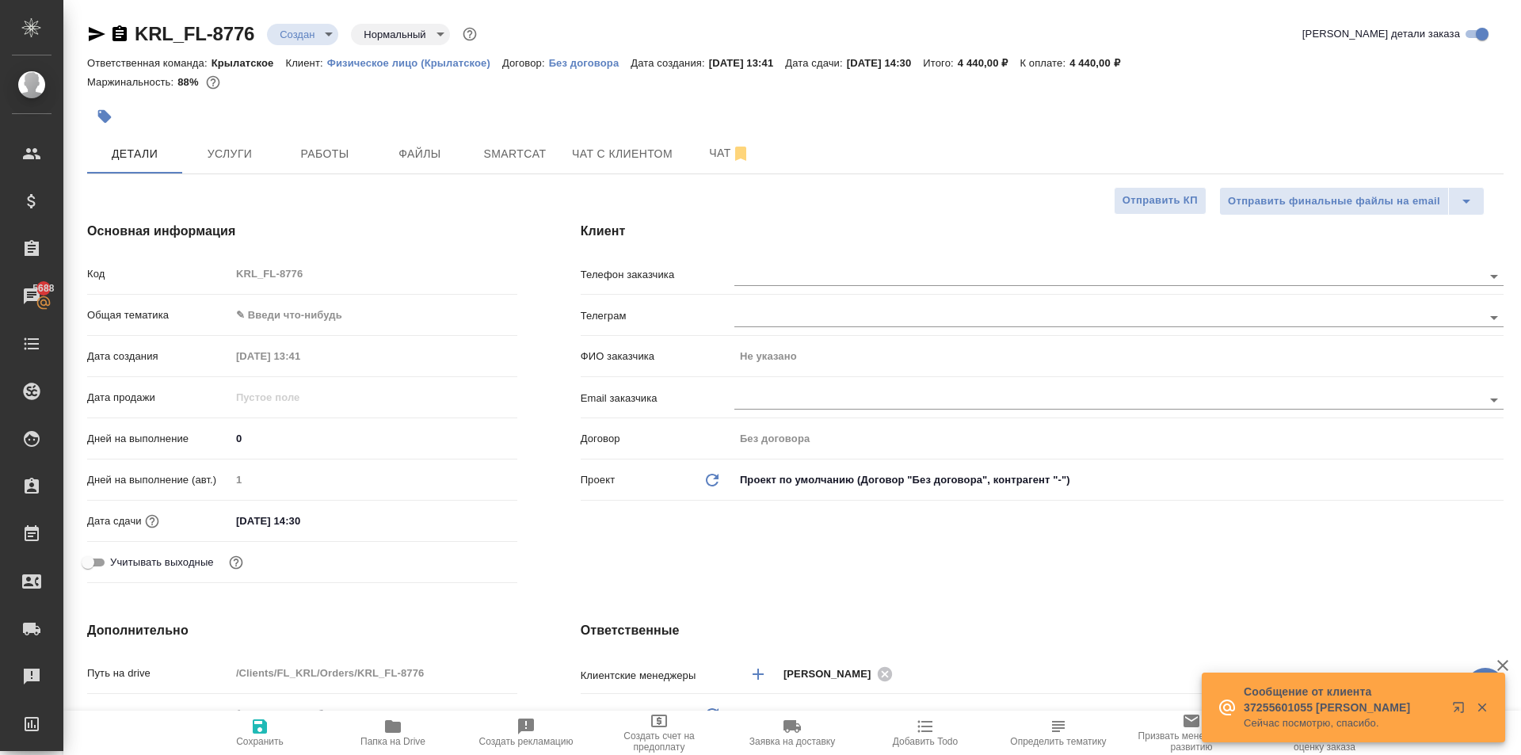
type textarea "x"
click at [338, 322] on body "🙏 .cls-1 fill:#fff; AWATERA Kasymov Timur Клиенты Спецификации Заказы 5688 Чаты…" at bounding box center [760, 377] width 1521 height 755
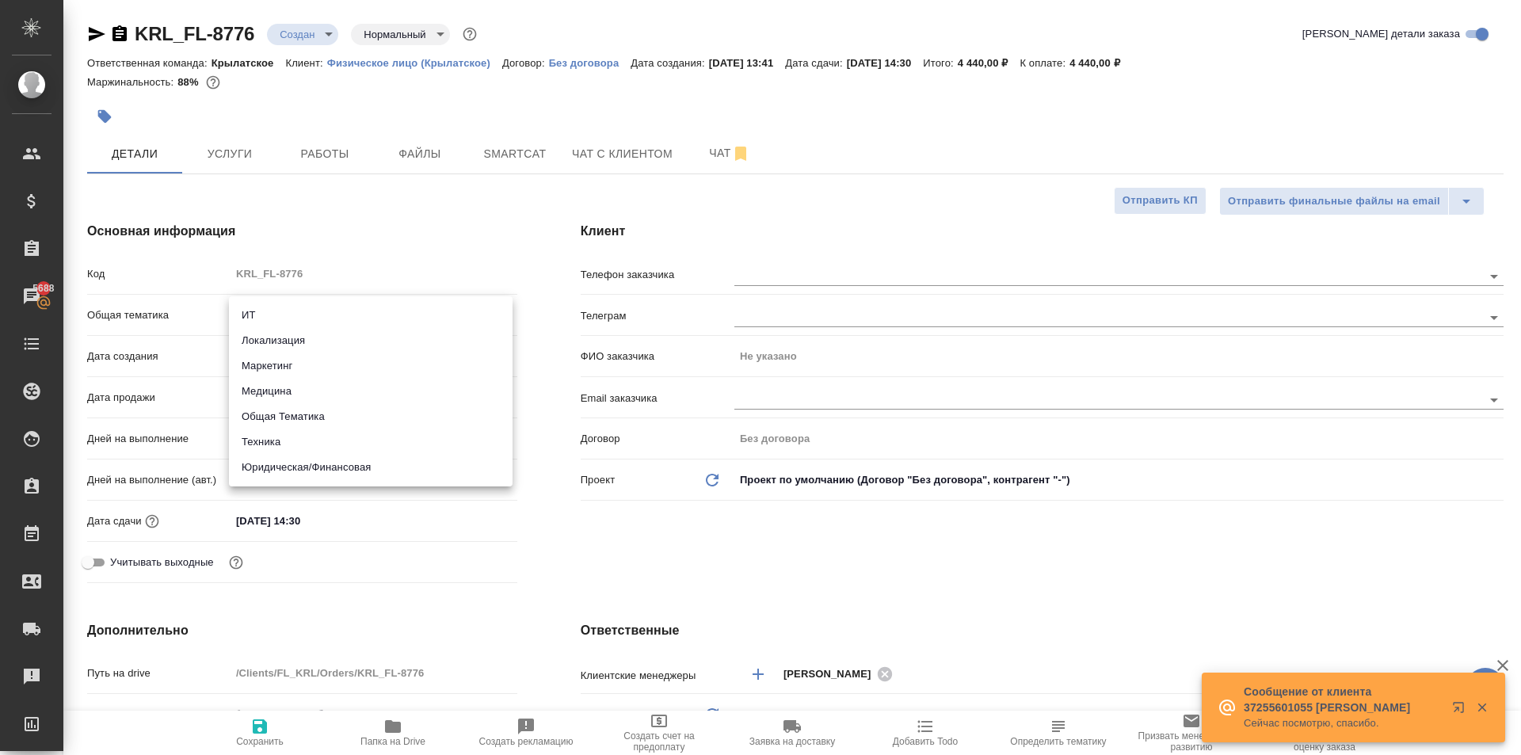
click at [321, 463] on li "Юридическая/Финансовая" at bounding box center [371, 467] width 284 height 25
type input "yr-fn"
type textarea "x"
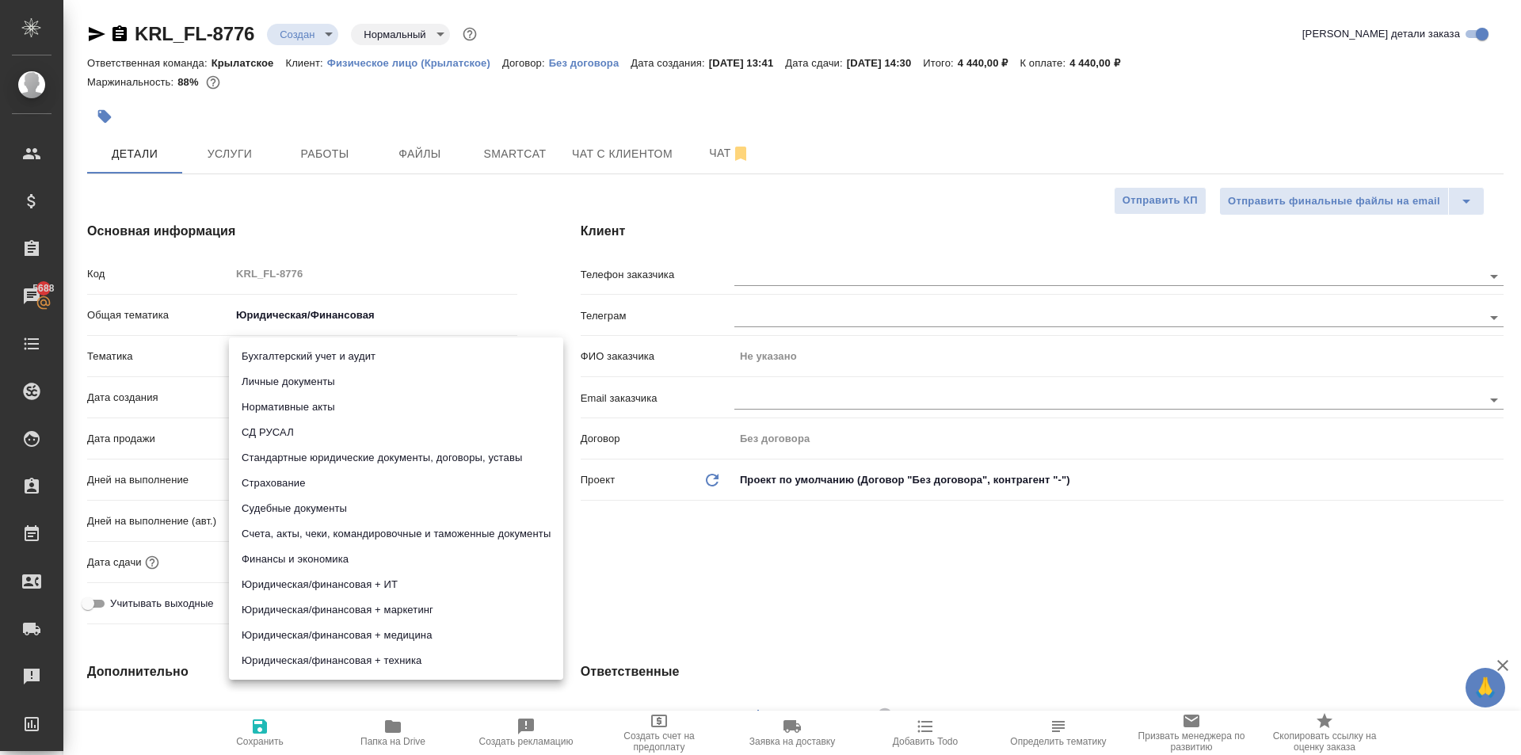
click at [288, 359] on body "🙏 .cls-1 fill:#fff; AWATERA Kasymov Timur Клиенты Спецификации Заказы 5688 Чаты…" at bounding box center [760, 377] width 1521 height 755
click at [292, 384] on li "Личные документы" at bounding box center [396, 381] width 334 height 25
type textarea "x"
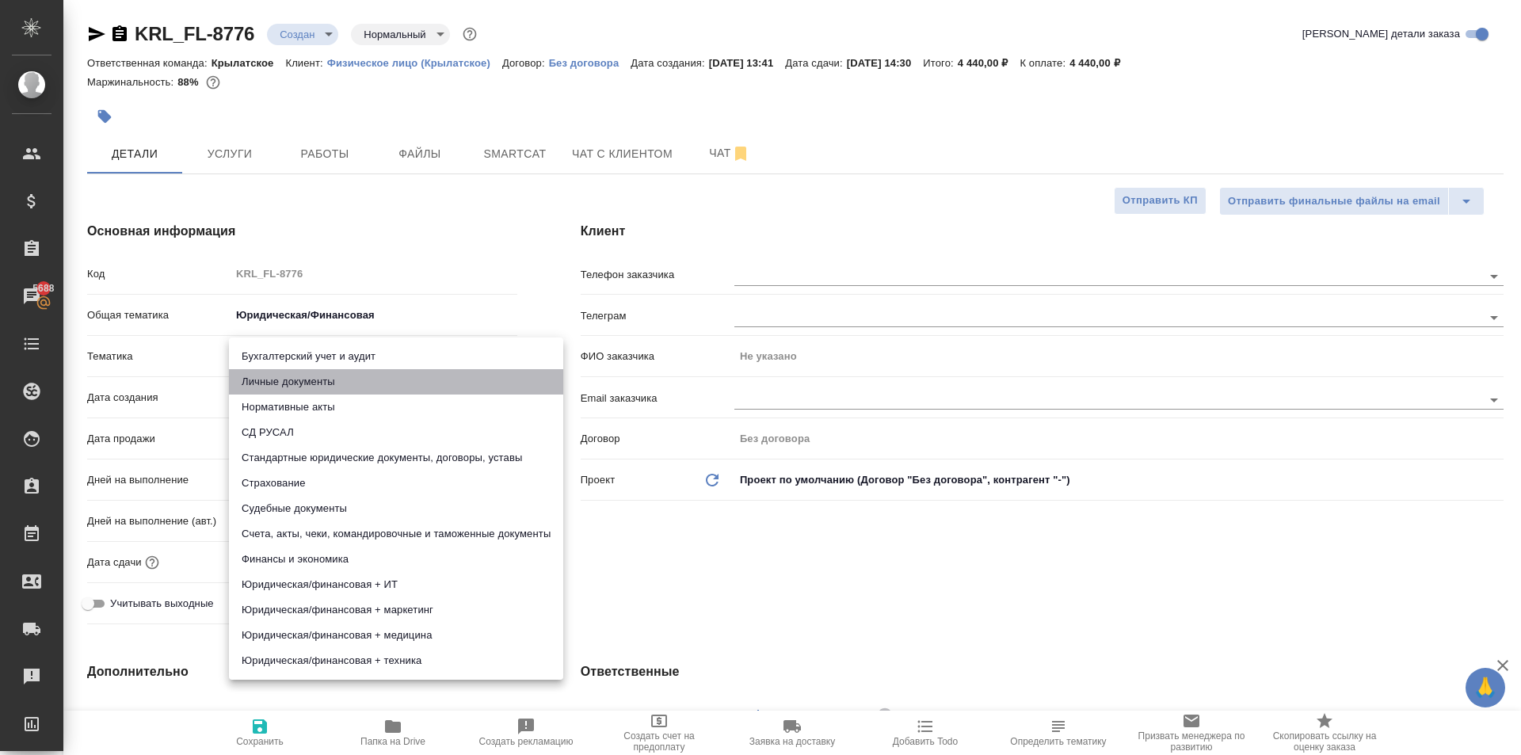
type input "5a8b8b956a9677013d343cfe"
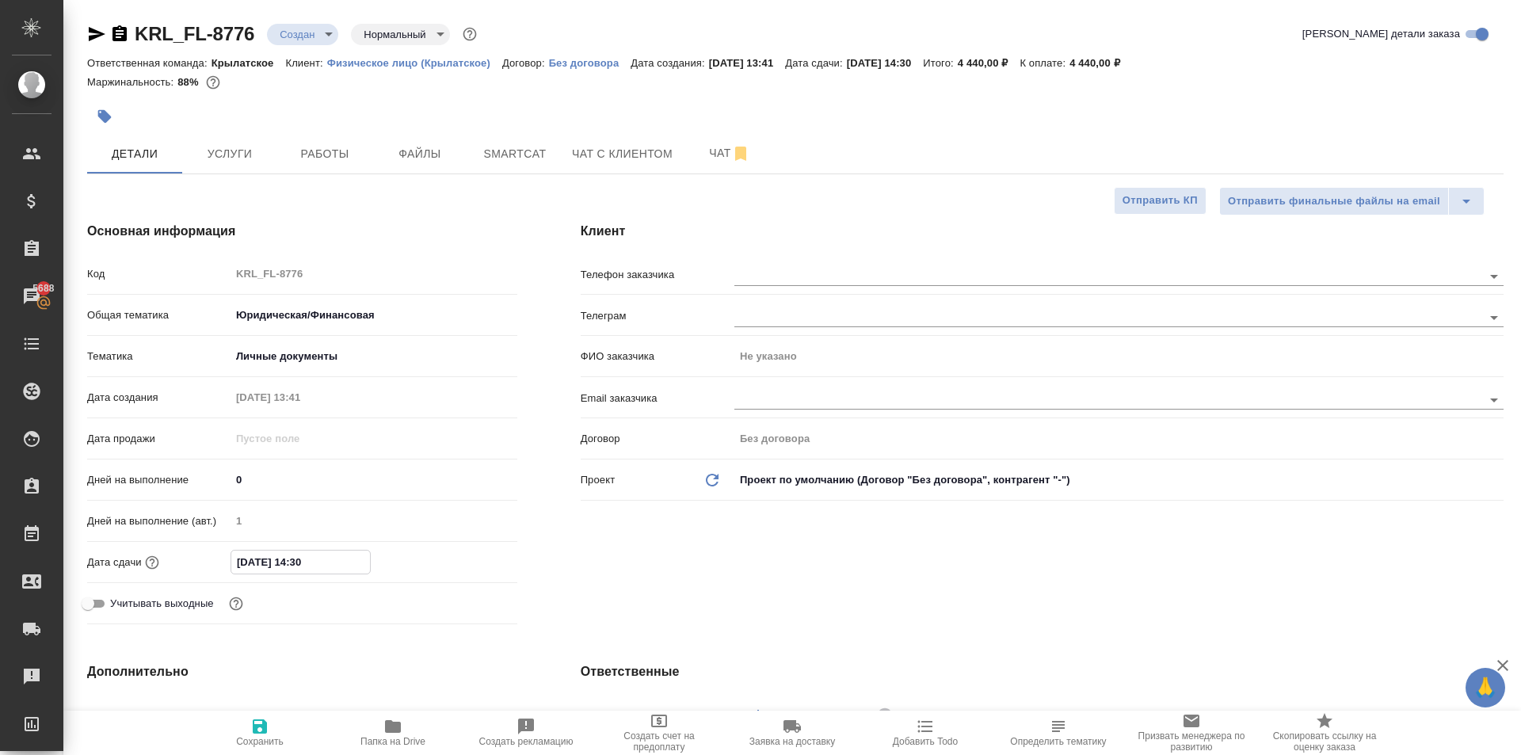
click at [304, 559] on input "01.10.2025 14:30" at bounding box center [300, 562] width 139 height 23
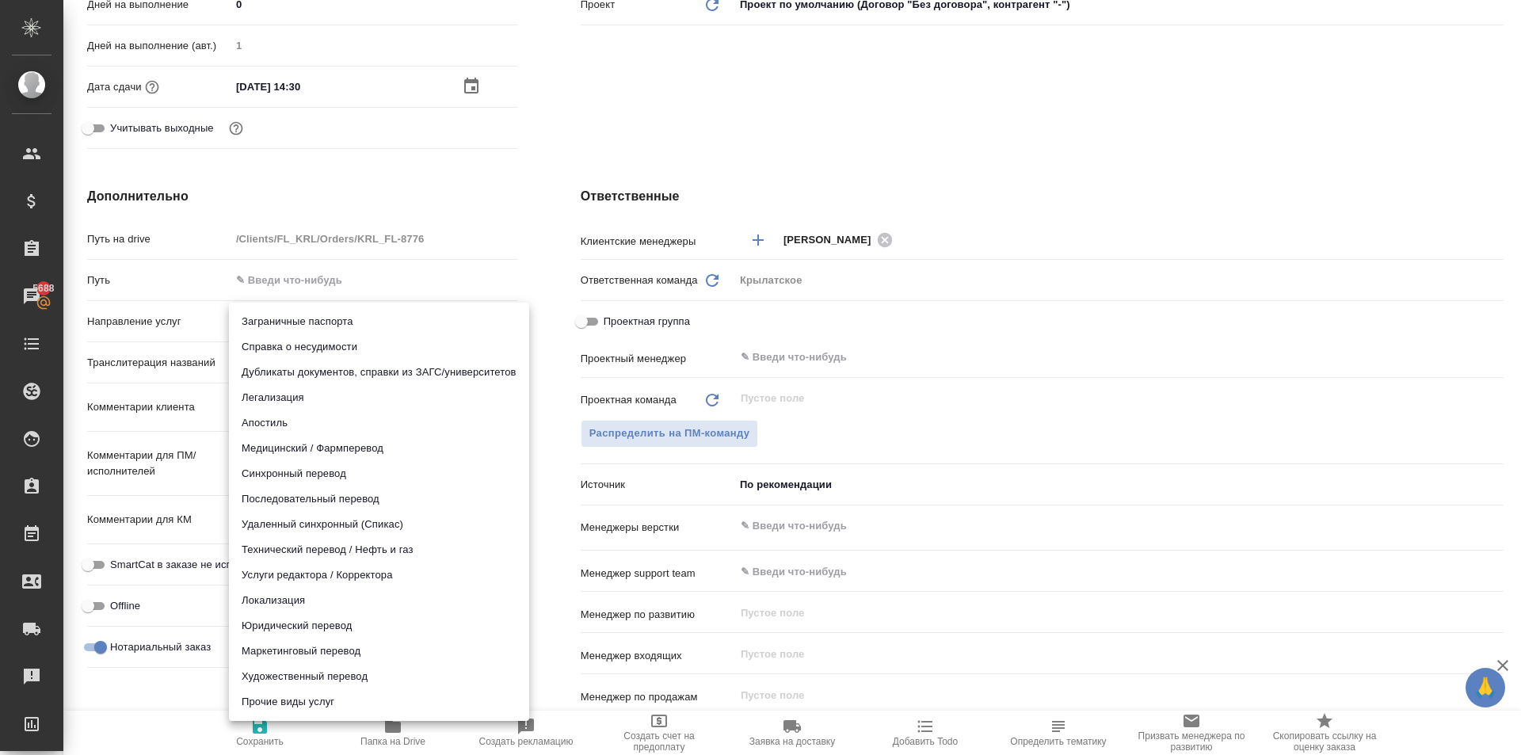
drag, startPoint x: 303, startPoint y: 324, endPoint x: 301, endPoint y: 372, distance: 48.4
click at [303, 324] on body "🙏 .cls-1 fill:#fff; AWATERA Kasymov Timur Клиенты Спецификации Заказы 5688 Чаты…" at bounding box center [760, 377] width 1521 height 755
click at [307, 616] on li "Юридический перевод" at bounding box center [379, 625] width 300 height 25
type input "legalTranslation"
type textarea "x"
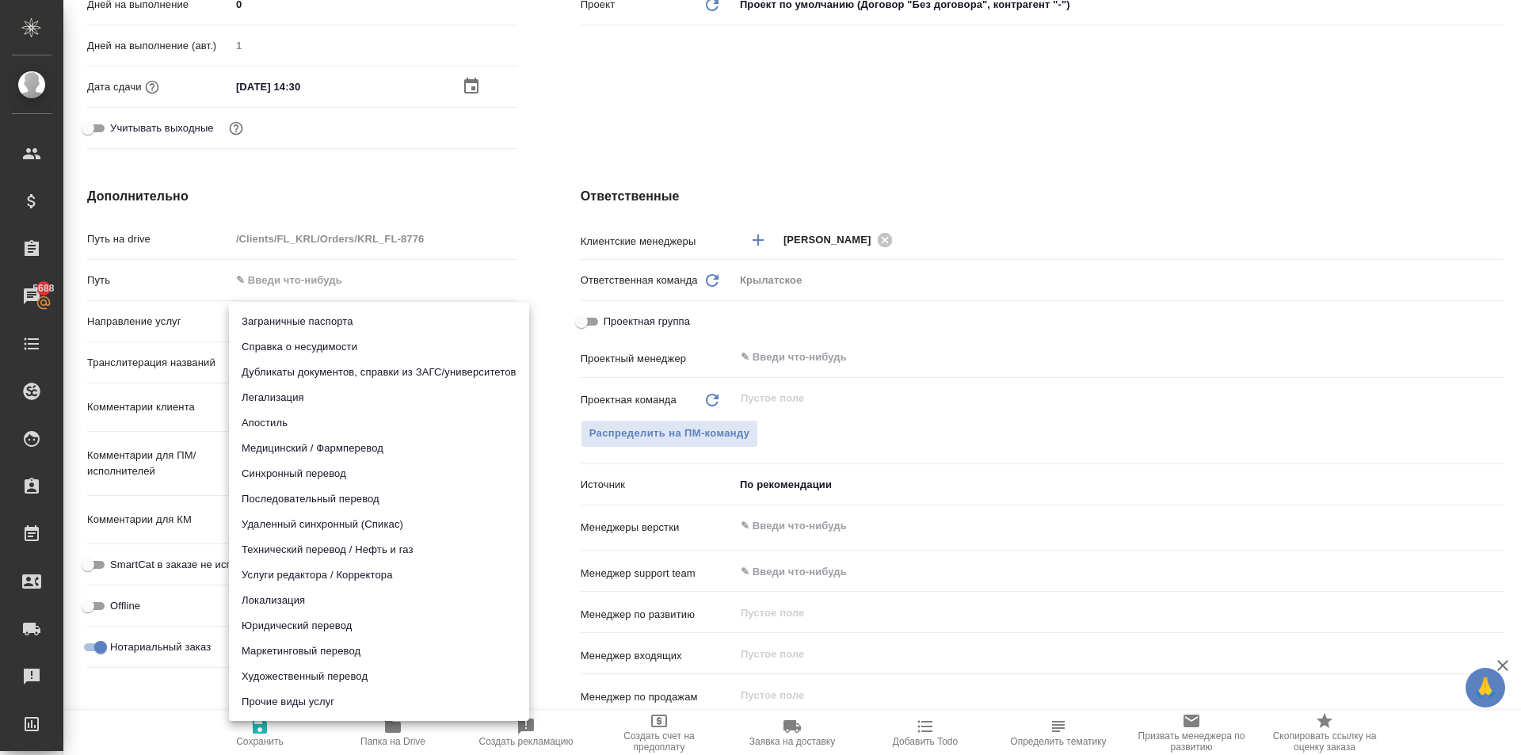
type textarea "x"
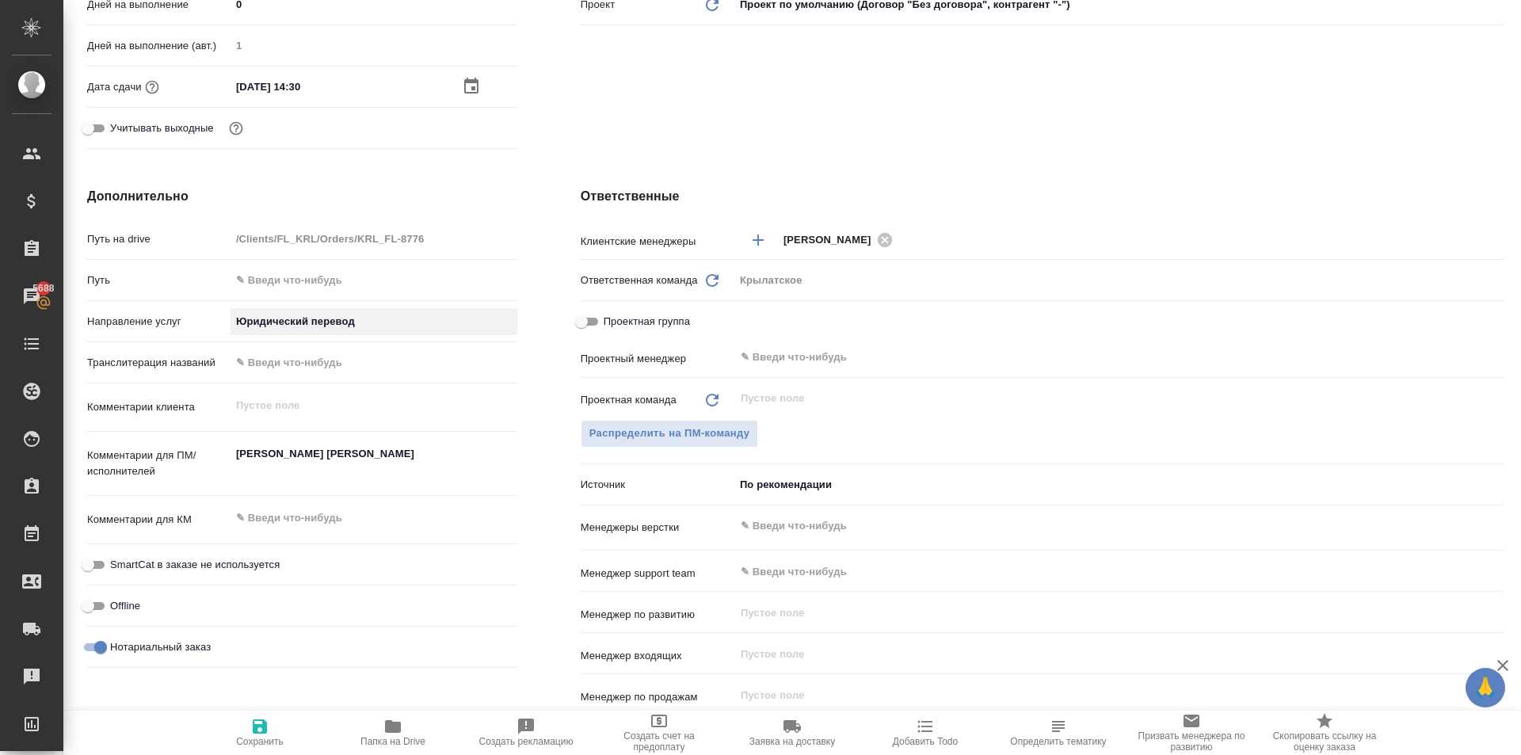
scroll to position [853, 0]
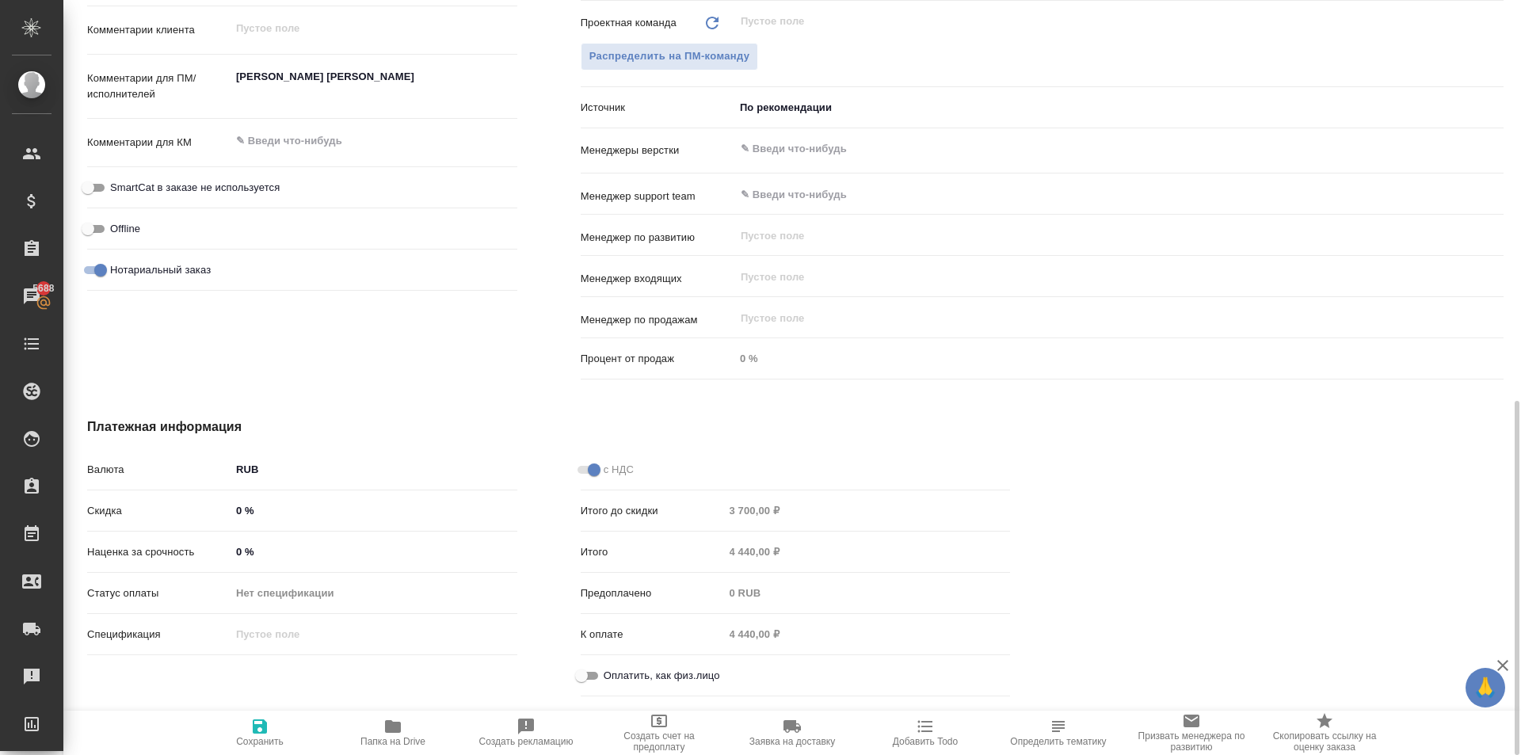
click at [586, 671] on input "Оплатить, как физ.лицо" at bounding box center [581, 675] width 57 height 19
checkbox input "true"
type textarea "x"
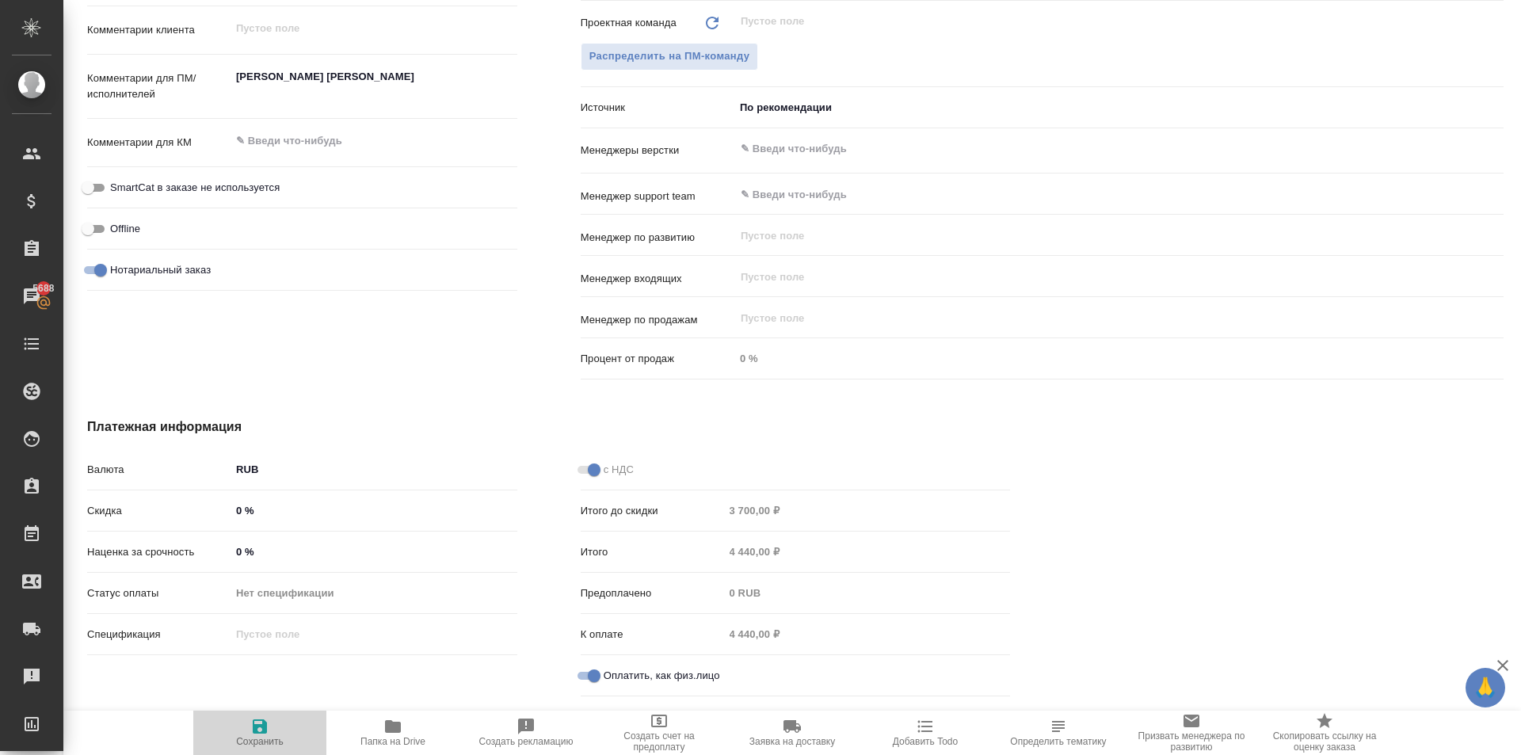
drag, startPoint x: 280, startPoint y: 734, endPoint x: 293, endPoint y: 723, distance: 16.8
click at [281, 734] on span "Сохранить" at bounding box center [260, 732] width 114 height 30
type textarea "x"
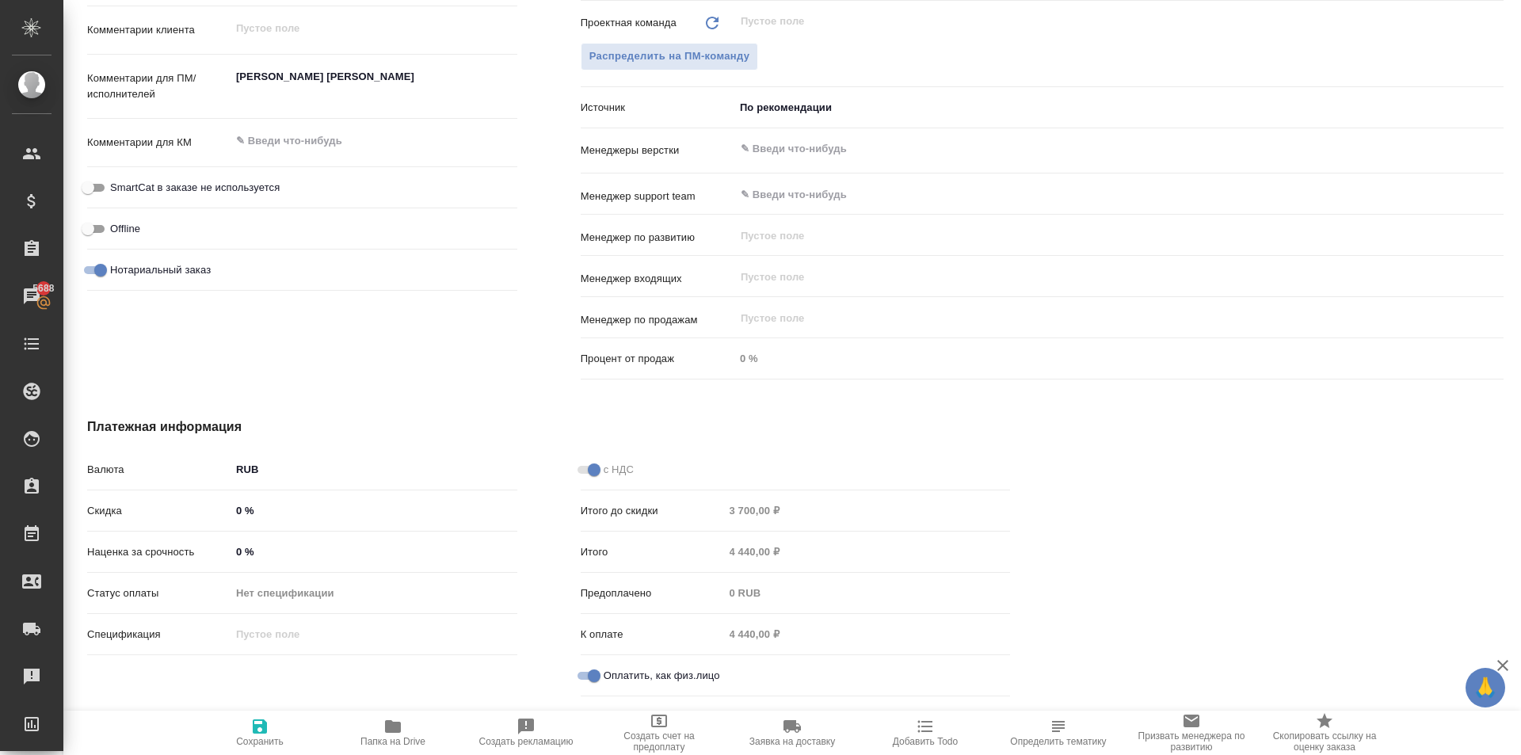
type textarea "x"
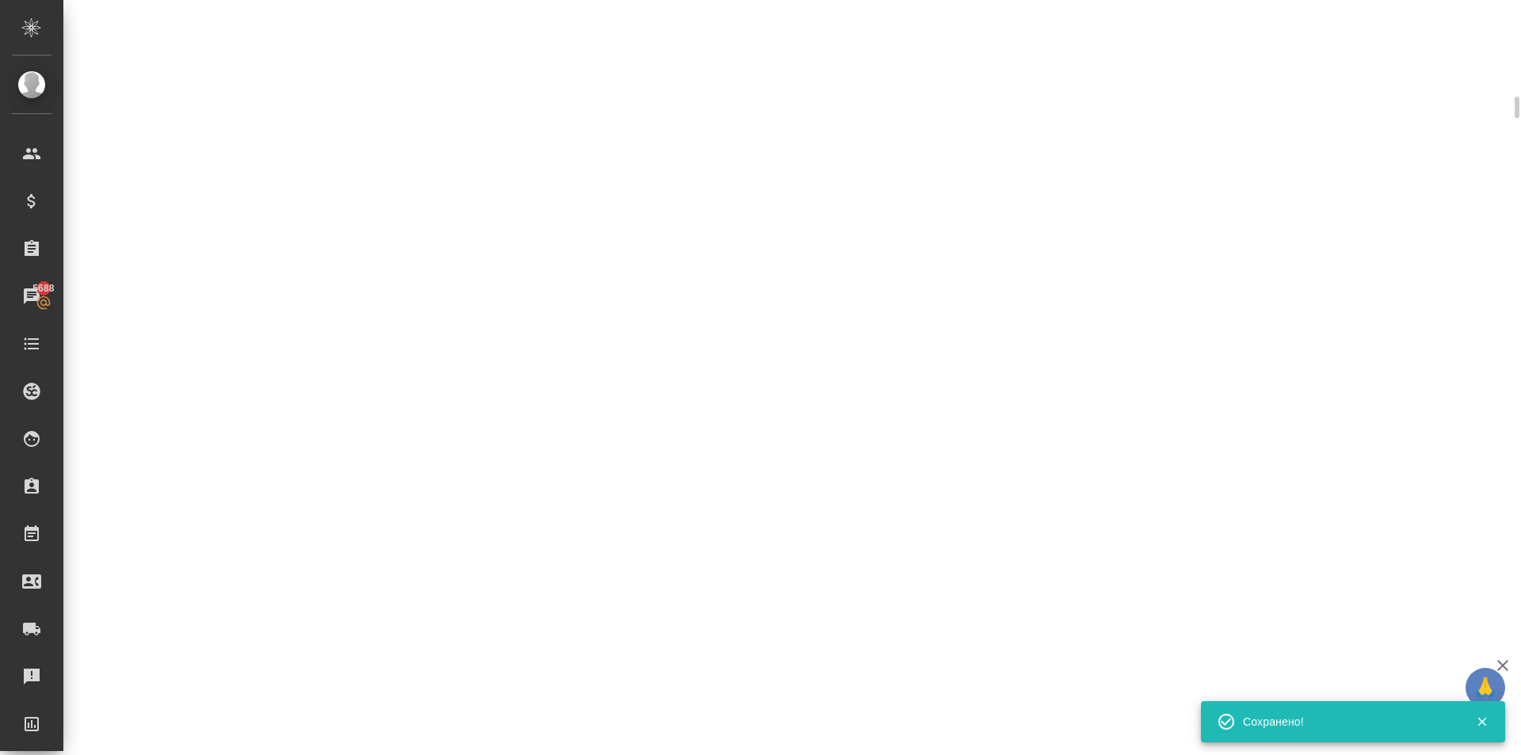
scroll to position [840, 0]
select select "RU"
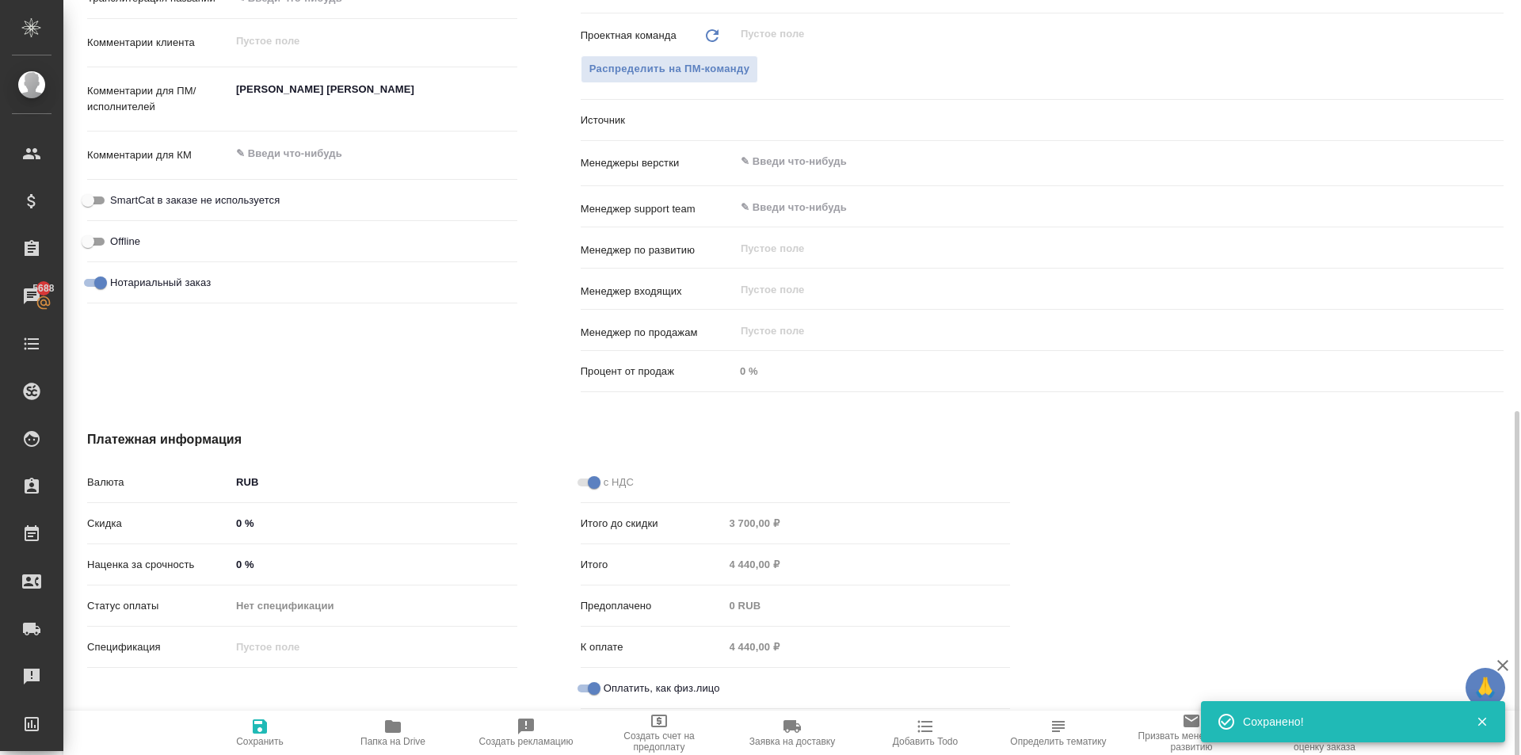
scroll to position [853, 0]
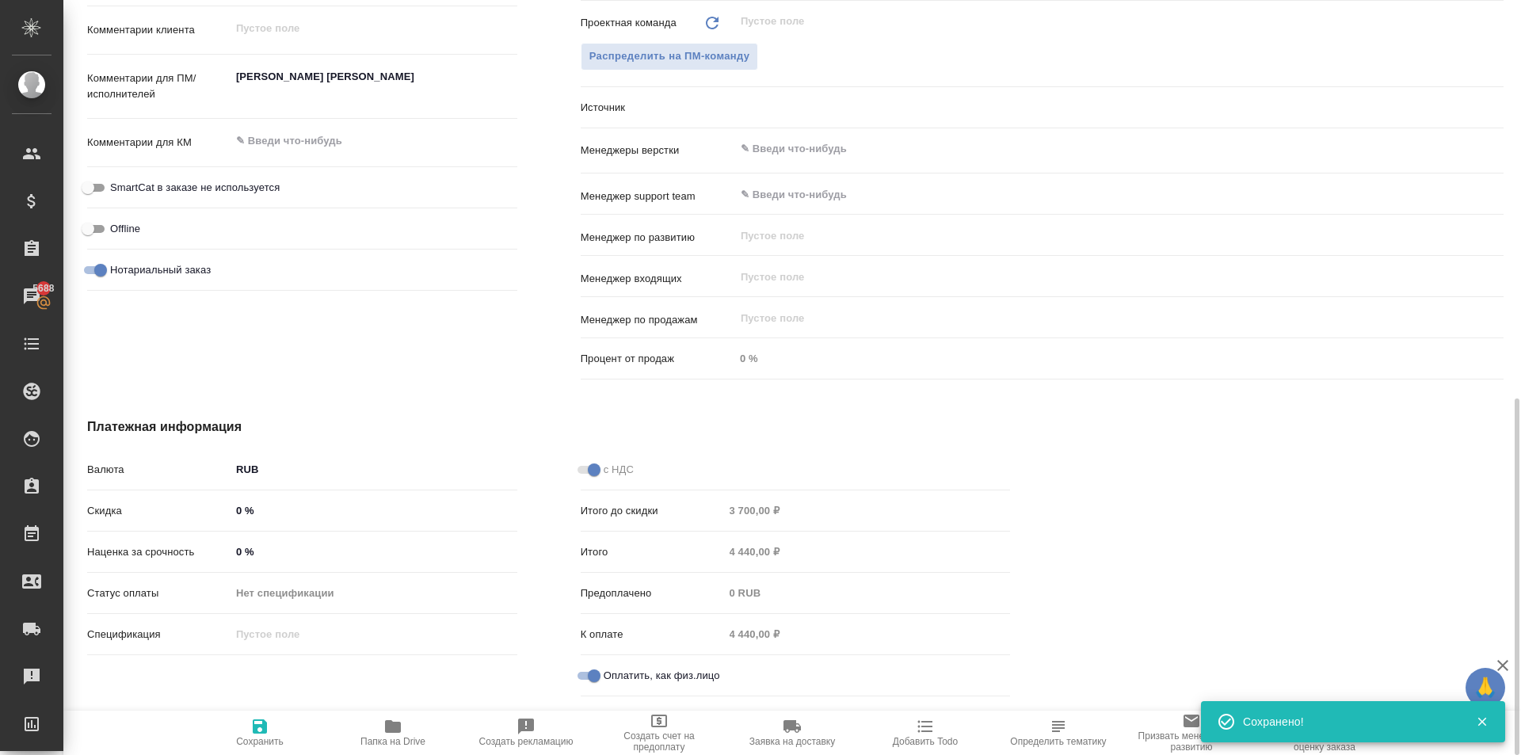
type textarea "x"
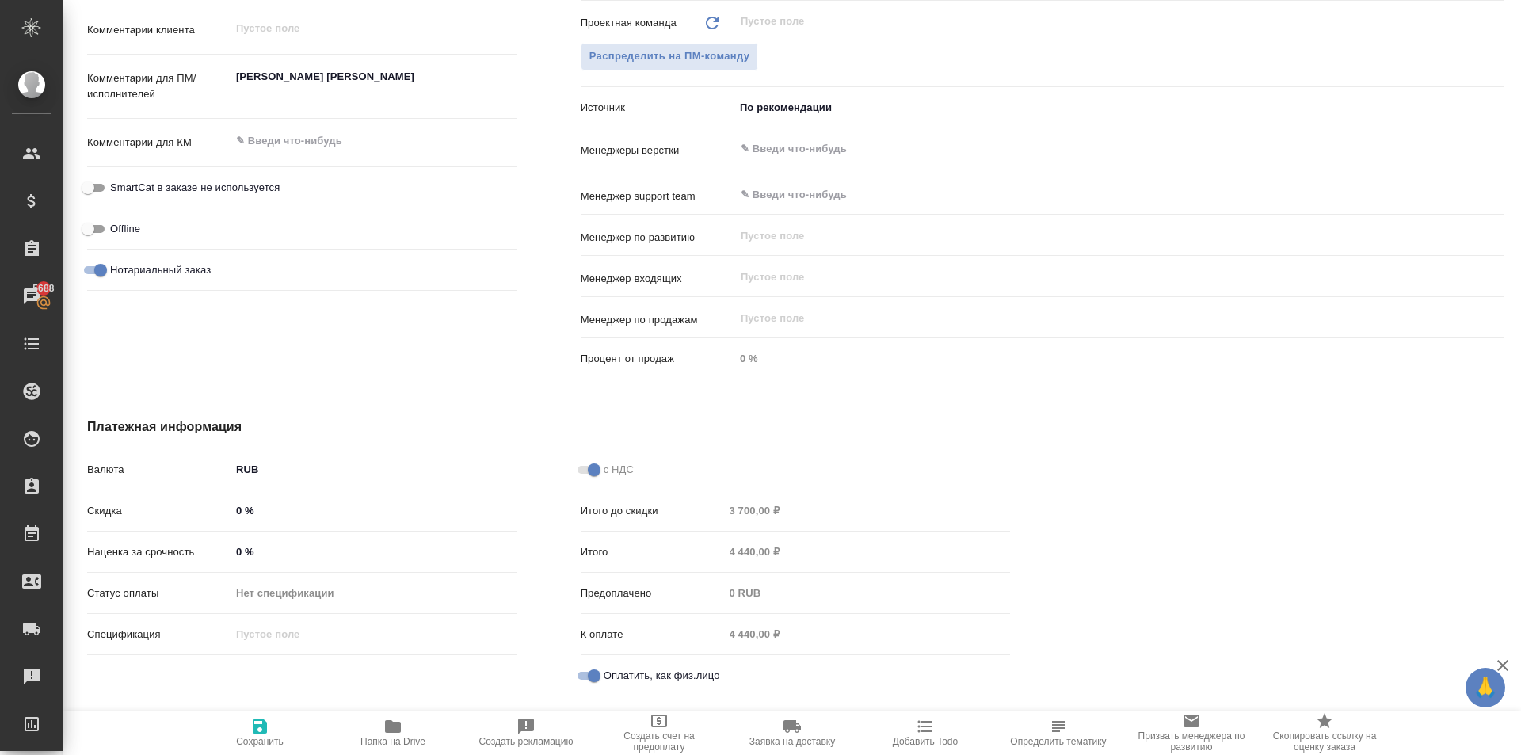
scroll to position [456, 0]
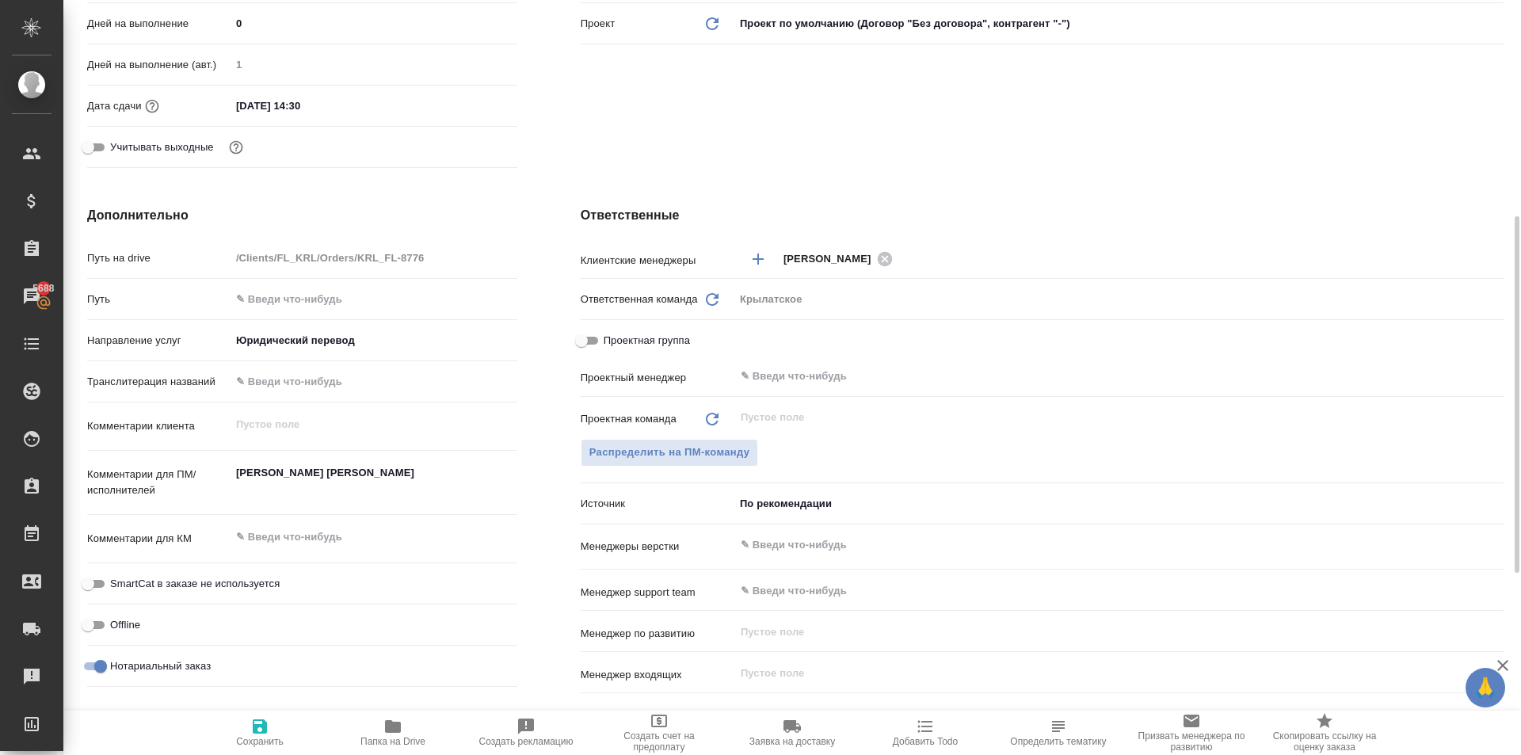
type textarea "x"
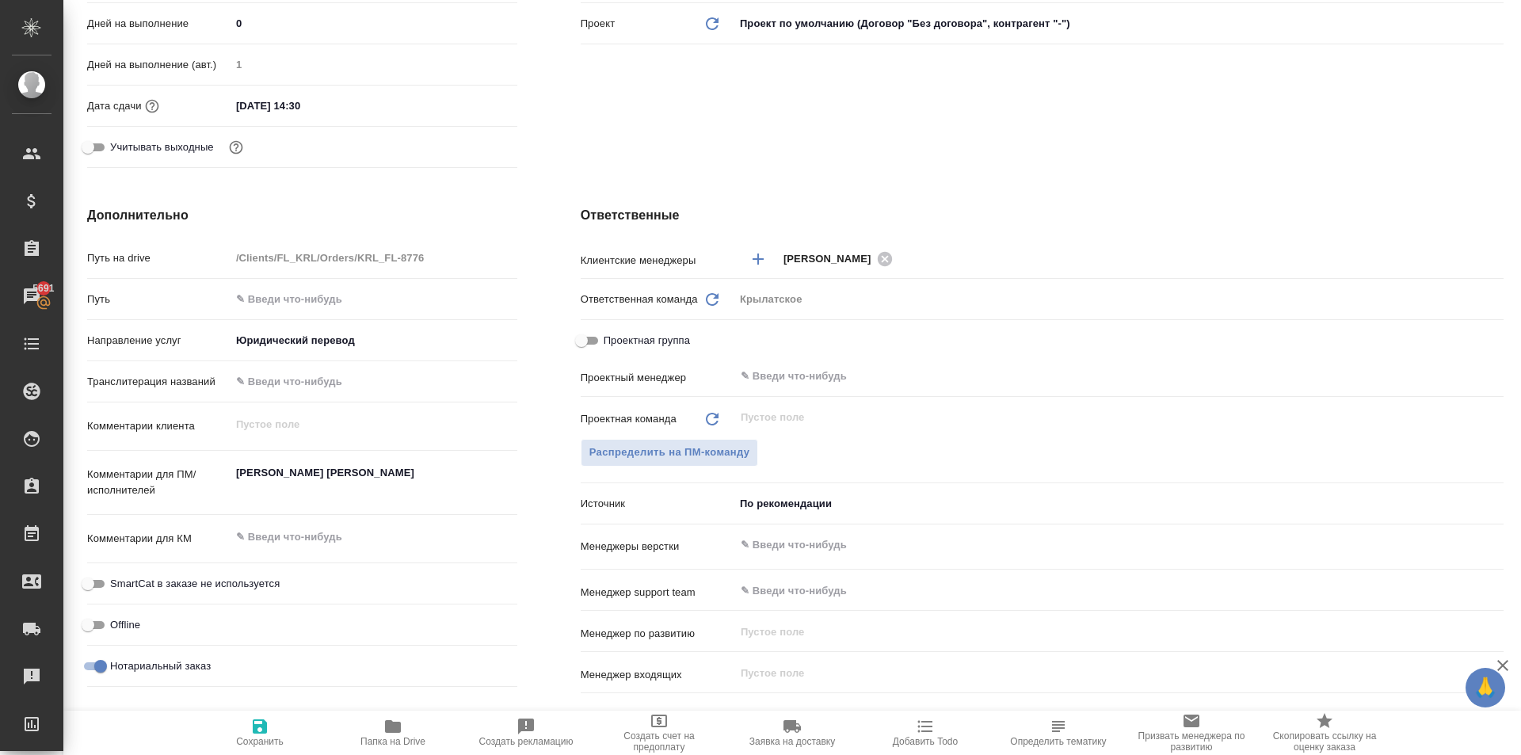
type textarea "x"
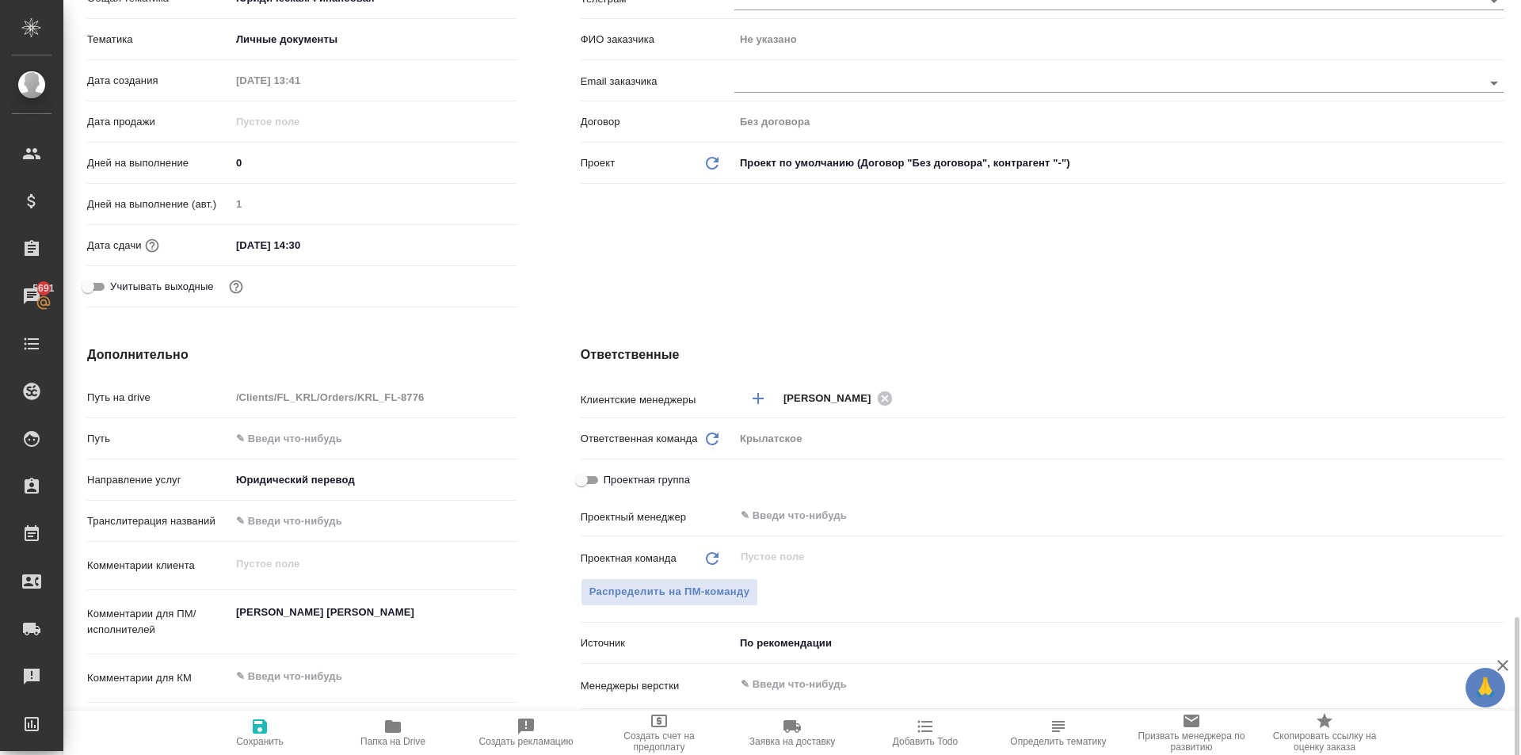
scroll to position [634, 0]
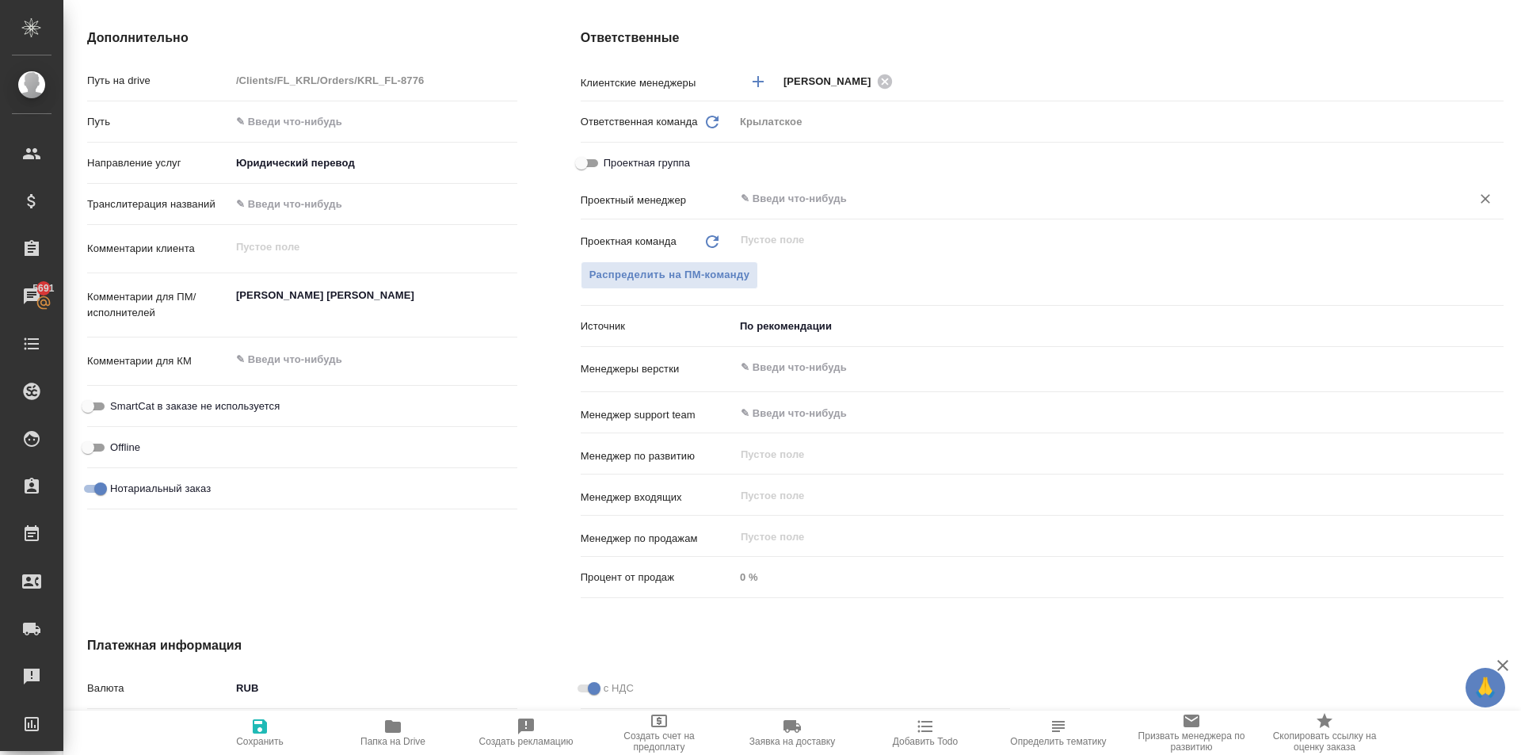
click at [793, 185] on div "​" at bounding box center [1118, 199] width 769 height 29
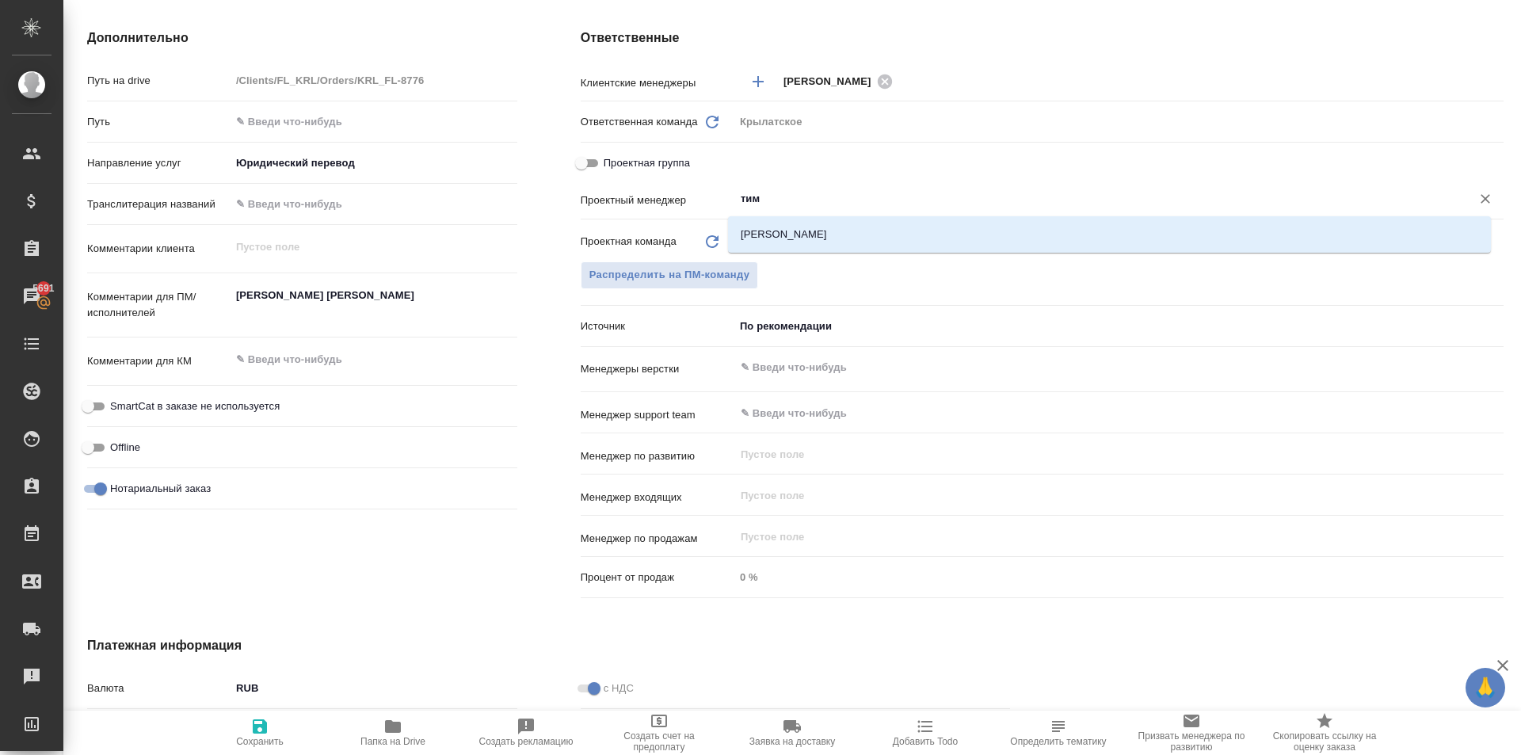
type input "тим"
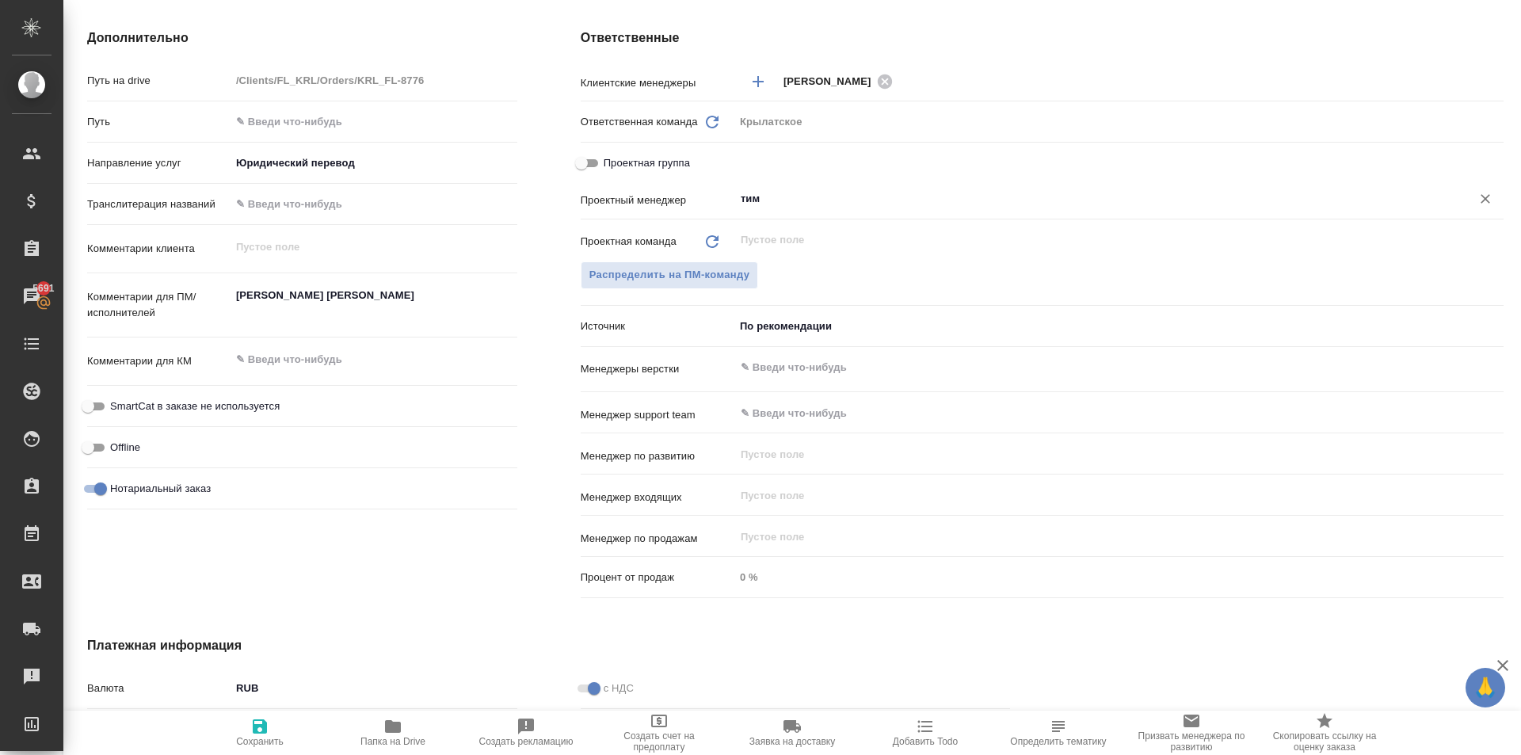
click at [777, 196] on input "тим" at bounding box center [1092, 198] width 707 height 19
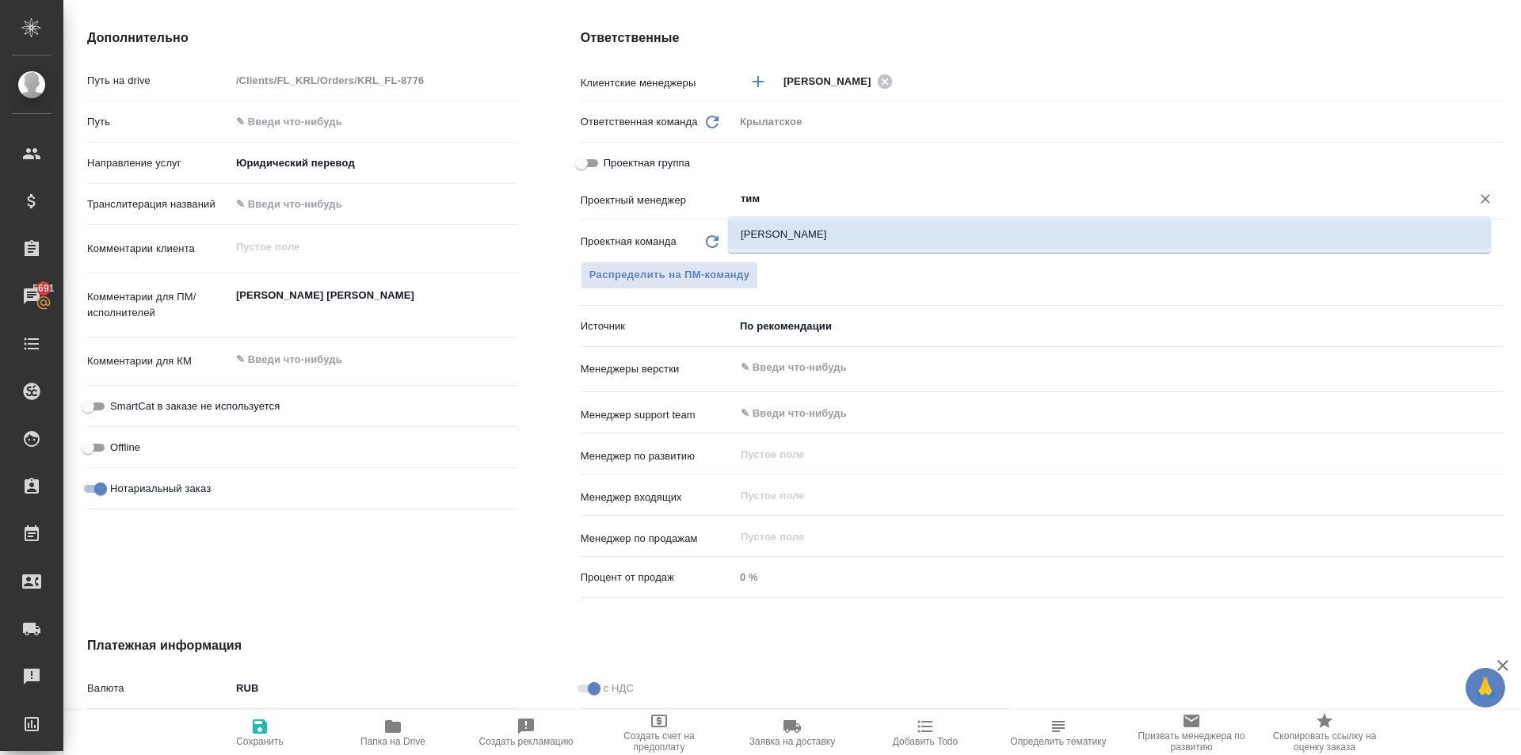
drag, startPoint x: 793, startPoint y: 231, endPoint x: 771, endPoint y: 267, distance: 42.7
click at [795, 231] on li "[PERSON_NAME]" at bounding box center [1109, 234] width 763 height 29
type textarea "x"
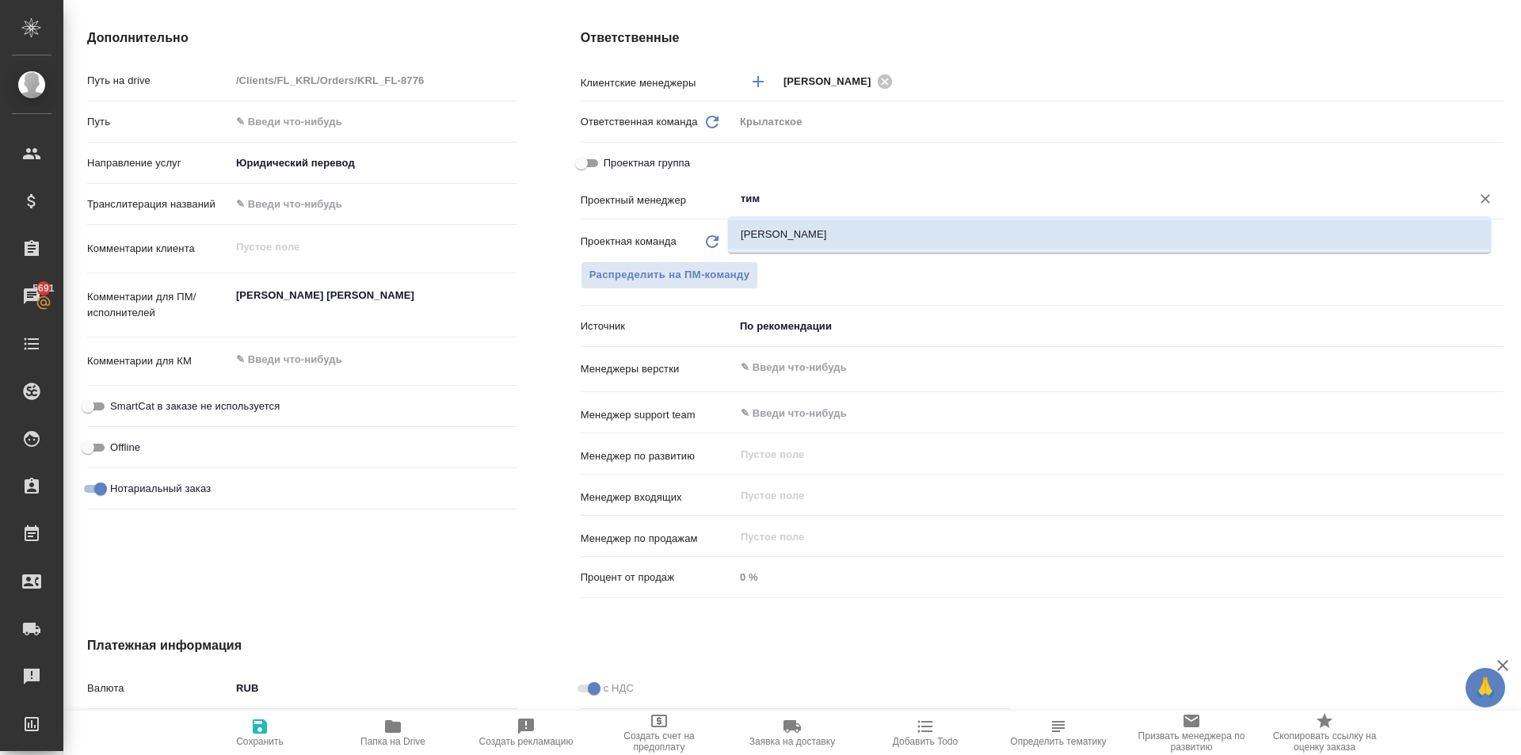
type input "[PERSON_NAME]"
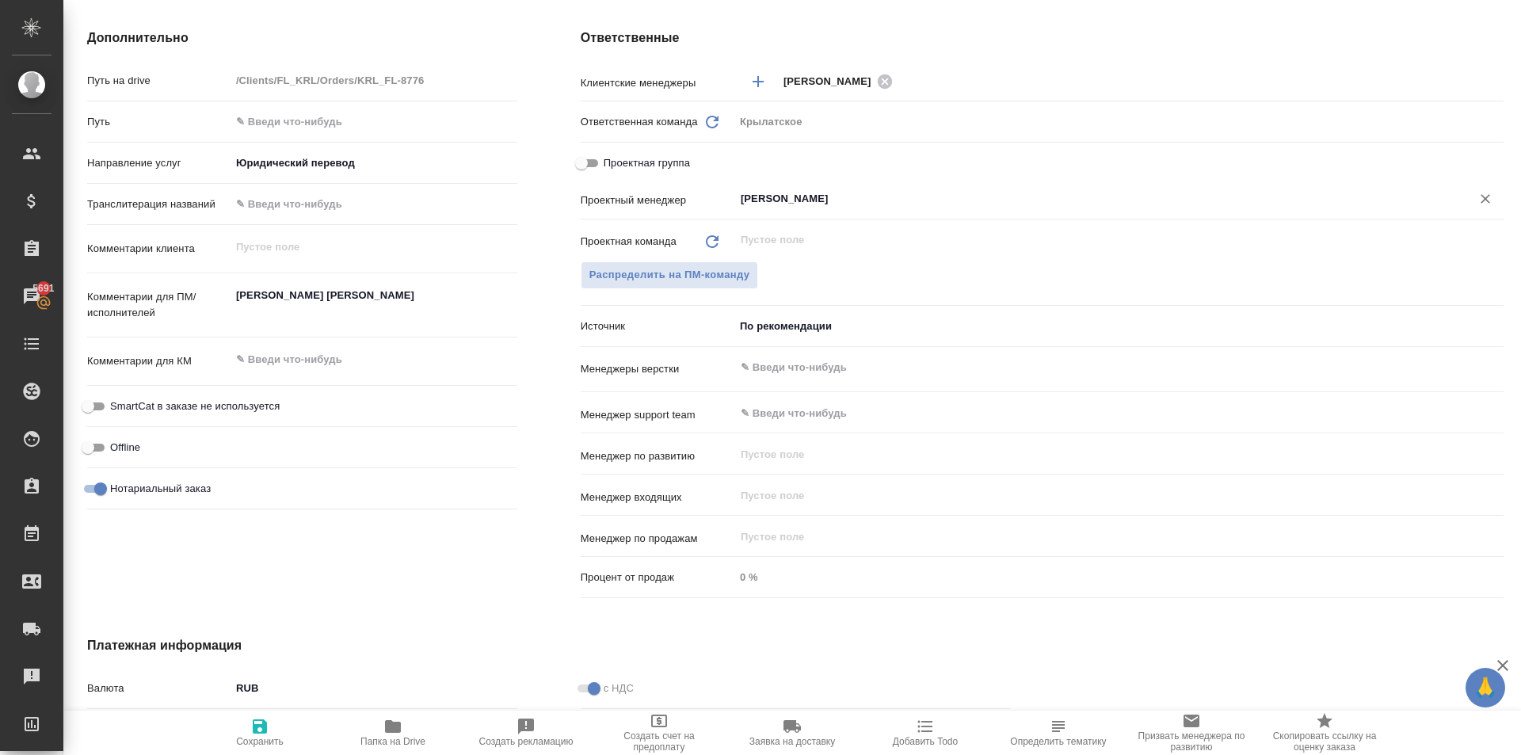
click at [238, 729] on span "Сохранить" at bounding box center [260, 732] width 114 height 30
type textarea "x"
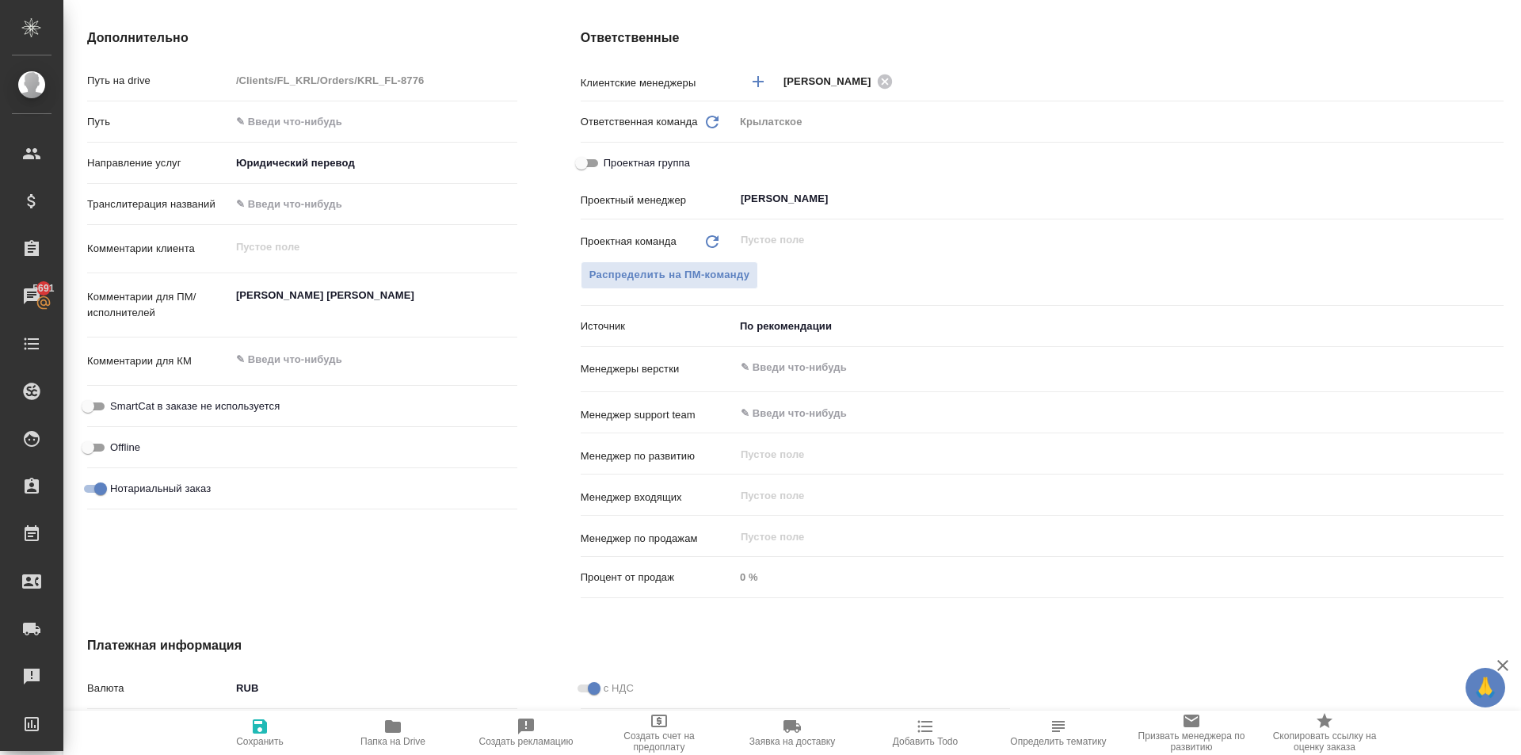
type textarea "x"
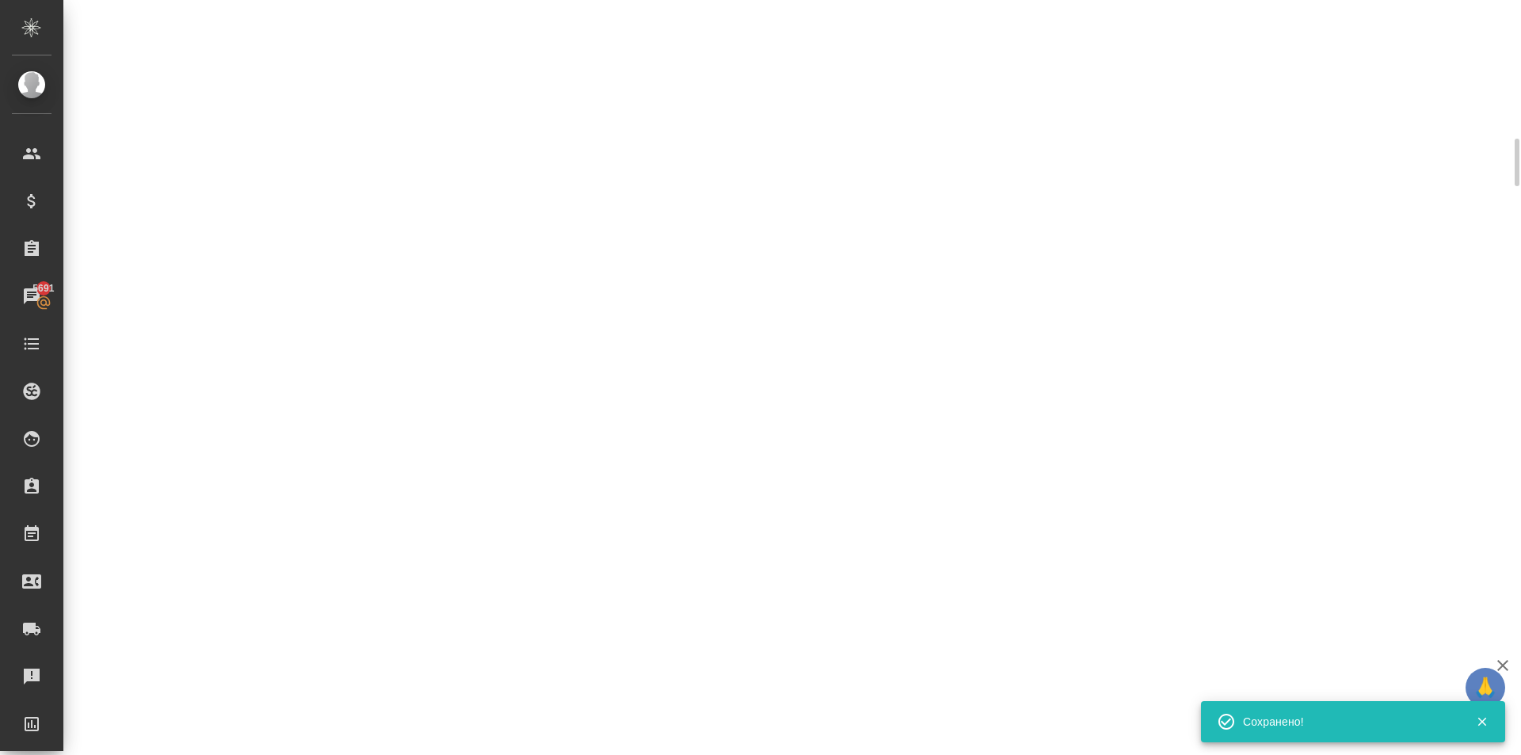
scroll to position [0, 0]
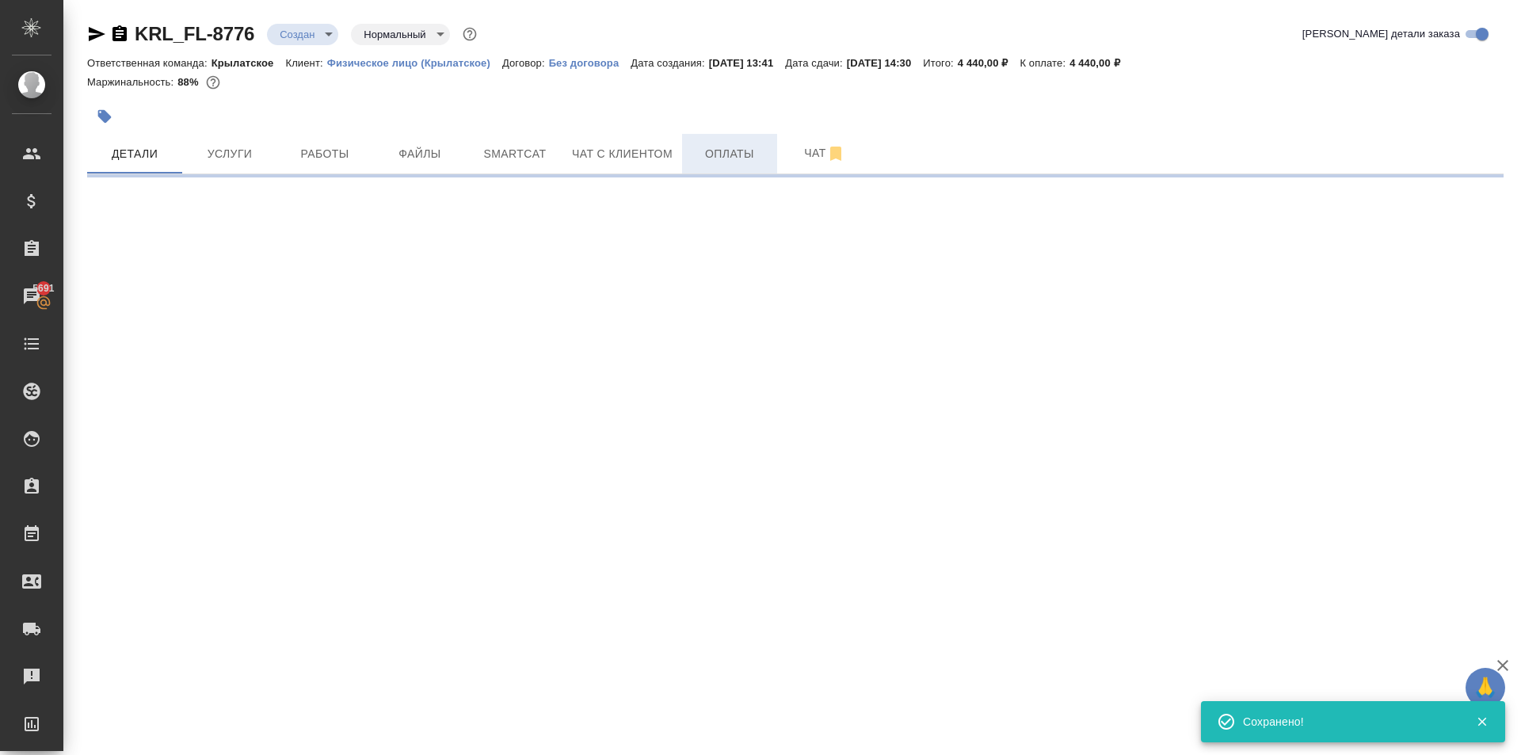
select select "RU"
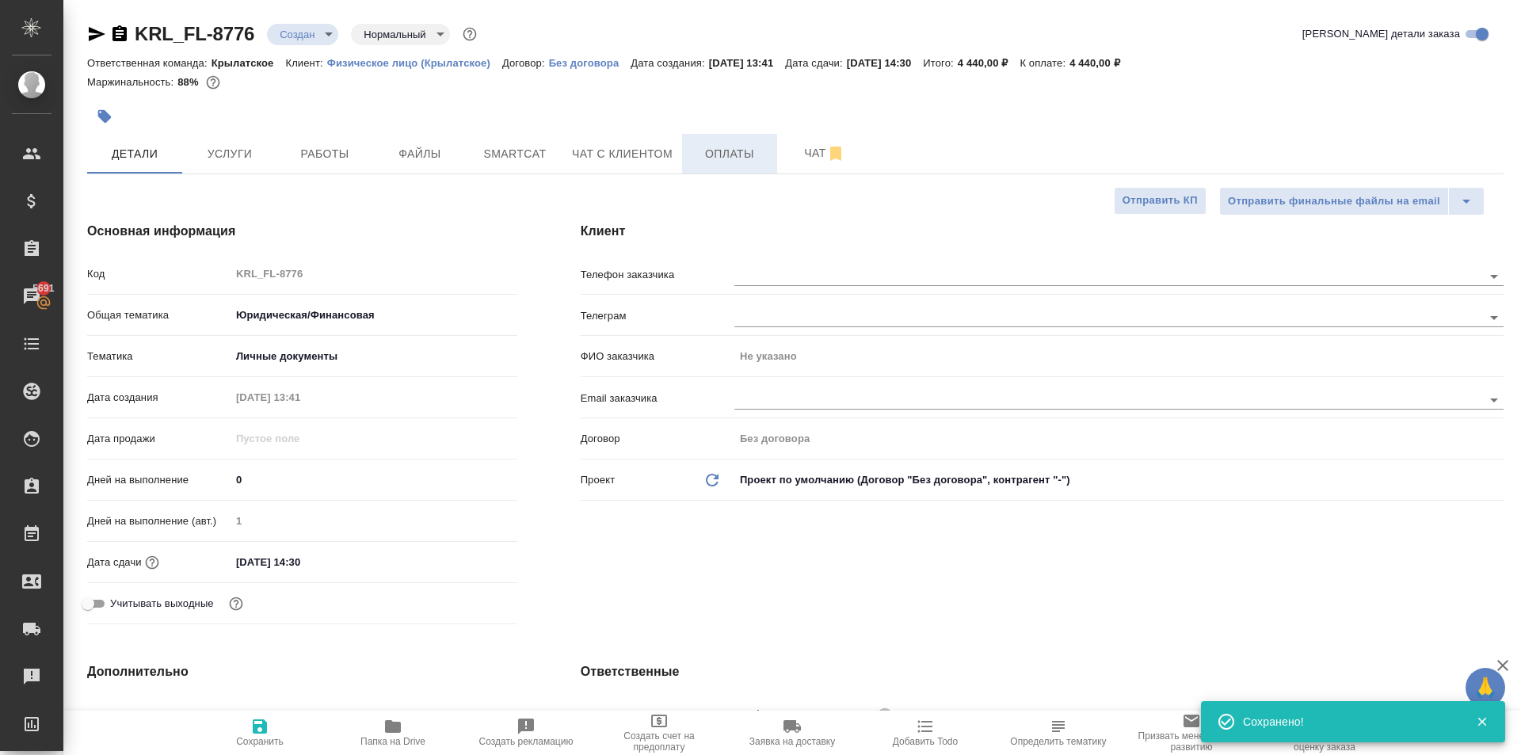
type textarea "x"
click at [708, 149] on span "Оплаты" at bounding box center [730, 154] width 76 height 20
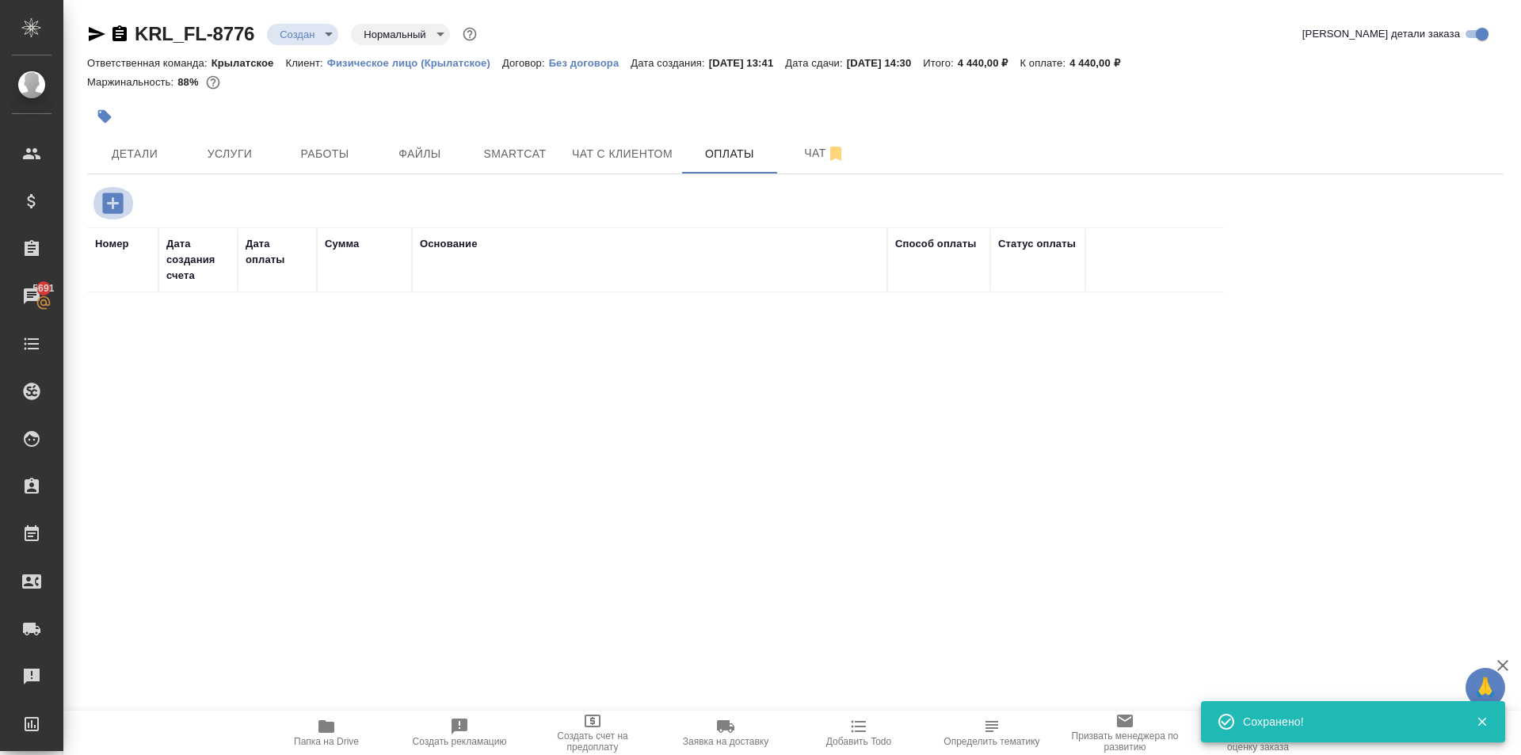
click at [100, 204] on icon "button" at bounding box center [113, 203] width 28 height 28
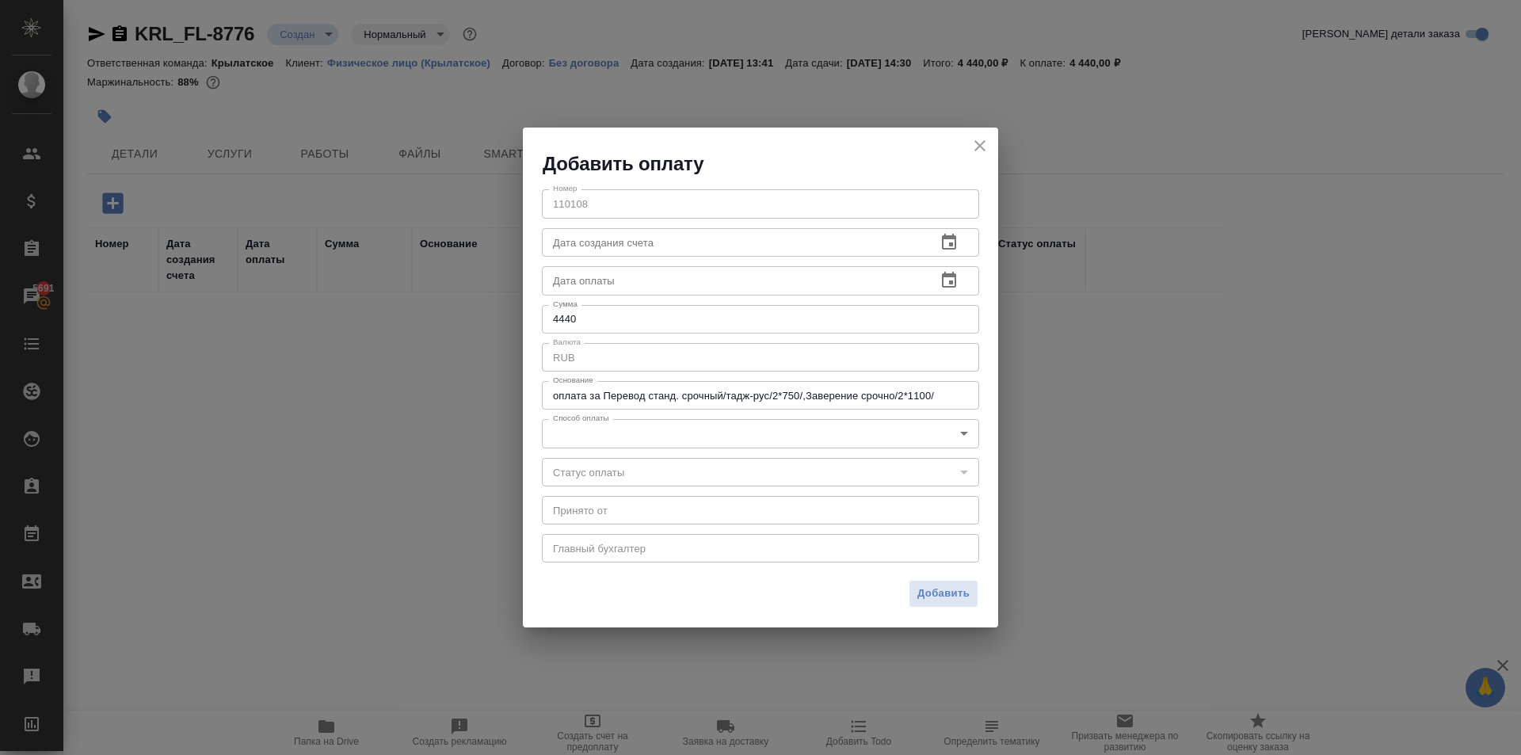
click at [582, 349] on div "RUB x Валюта" at bounding box center [760, 357] width 437 height 29
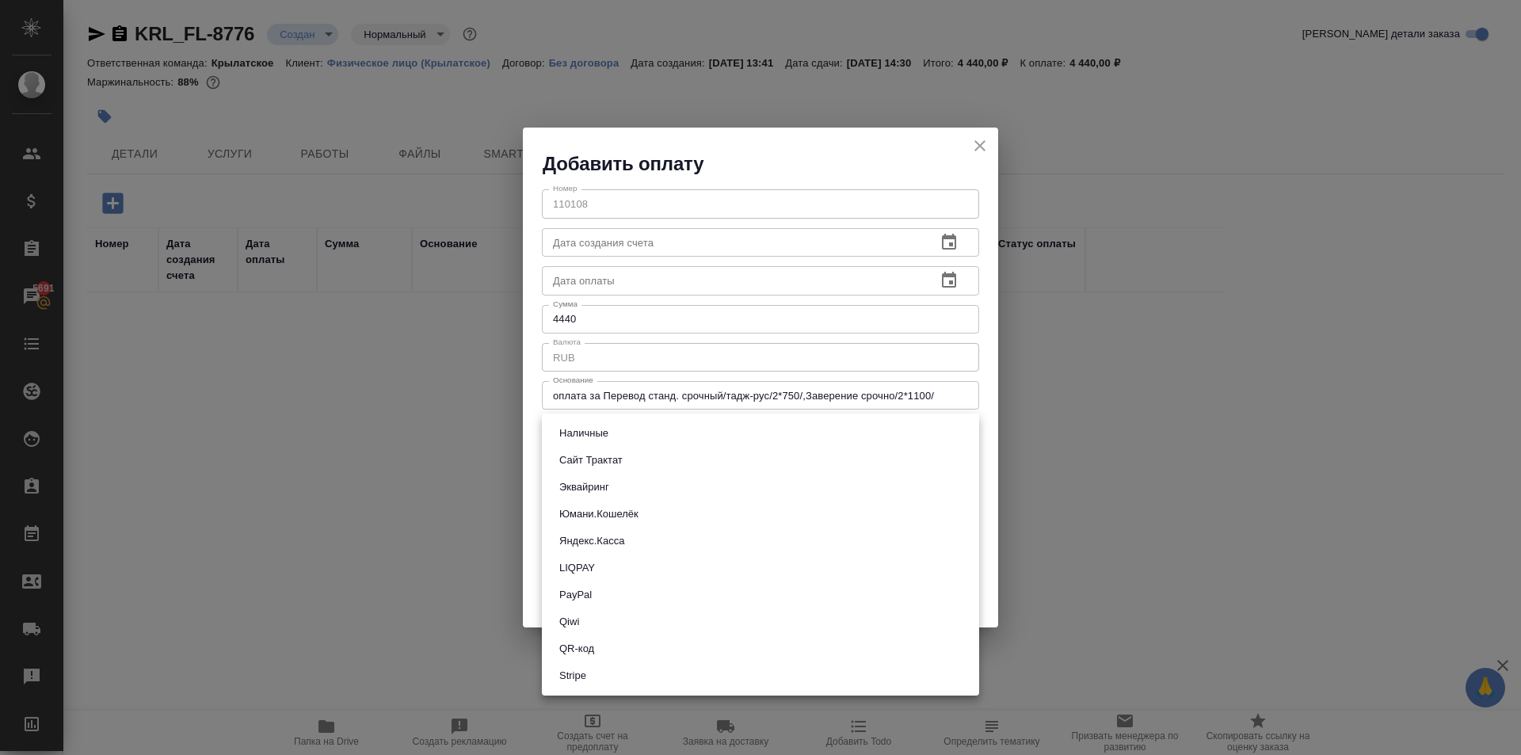
drag, startPoint x: 567, startPoint y: 422, endPoint x: 586, endPoint y: 441, distance: 26.9
click at [568, 422] on body "🙏 .cls-1 fill:#fff; AWATERA Kasymov Timur Клиенты Спецификации Заказы 5691 Чаты…" at bounding box center [760, 377] width 1521 height 755
click at [593, 490] on button "Эквайринг" at bounding box center [584, 487] width 59 height 17
type input "acquiring"
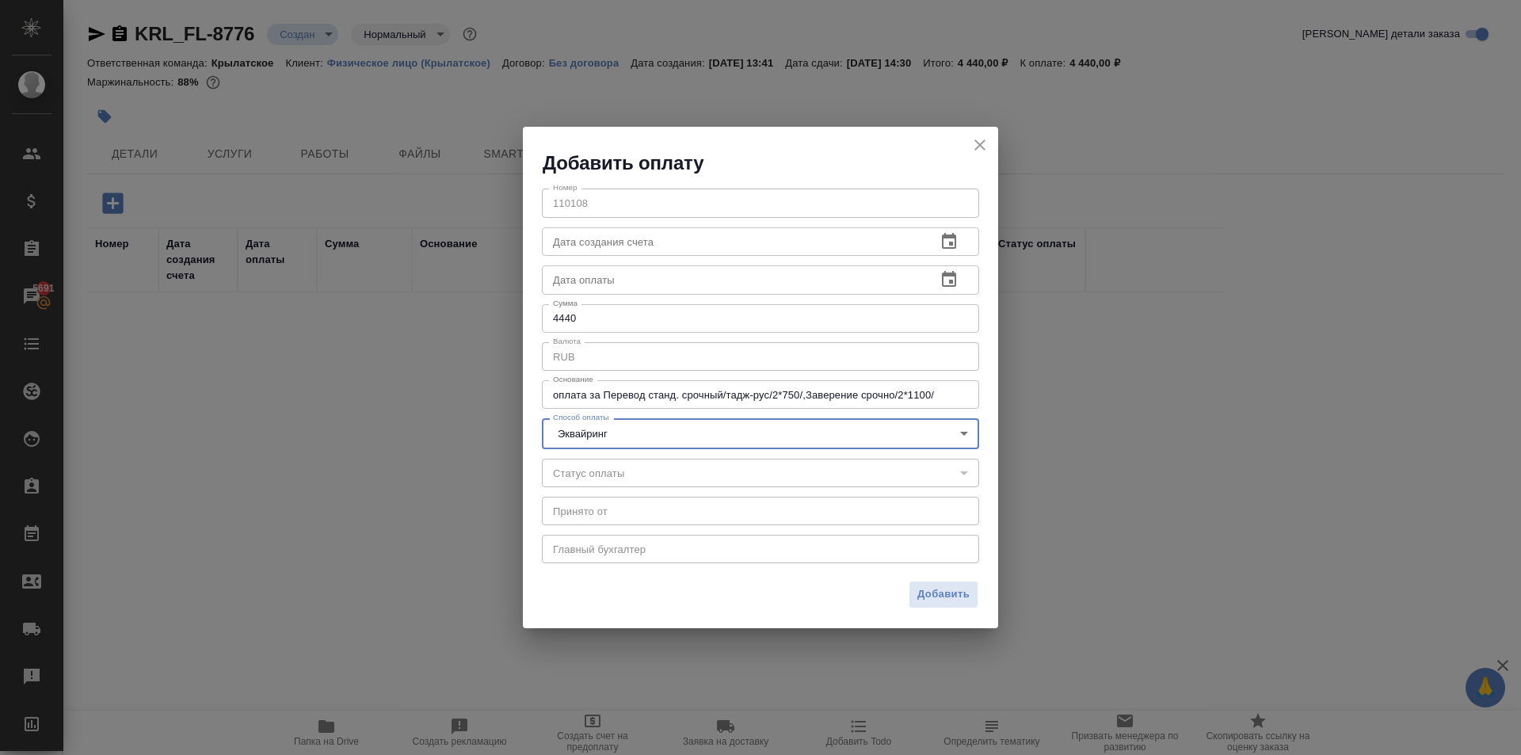
click at [974, 592] on button "Добавить" at bounding box center [944, 595] width 70 height 28
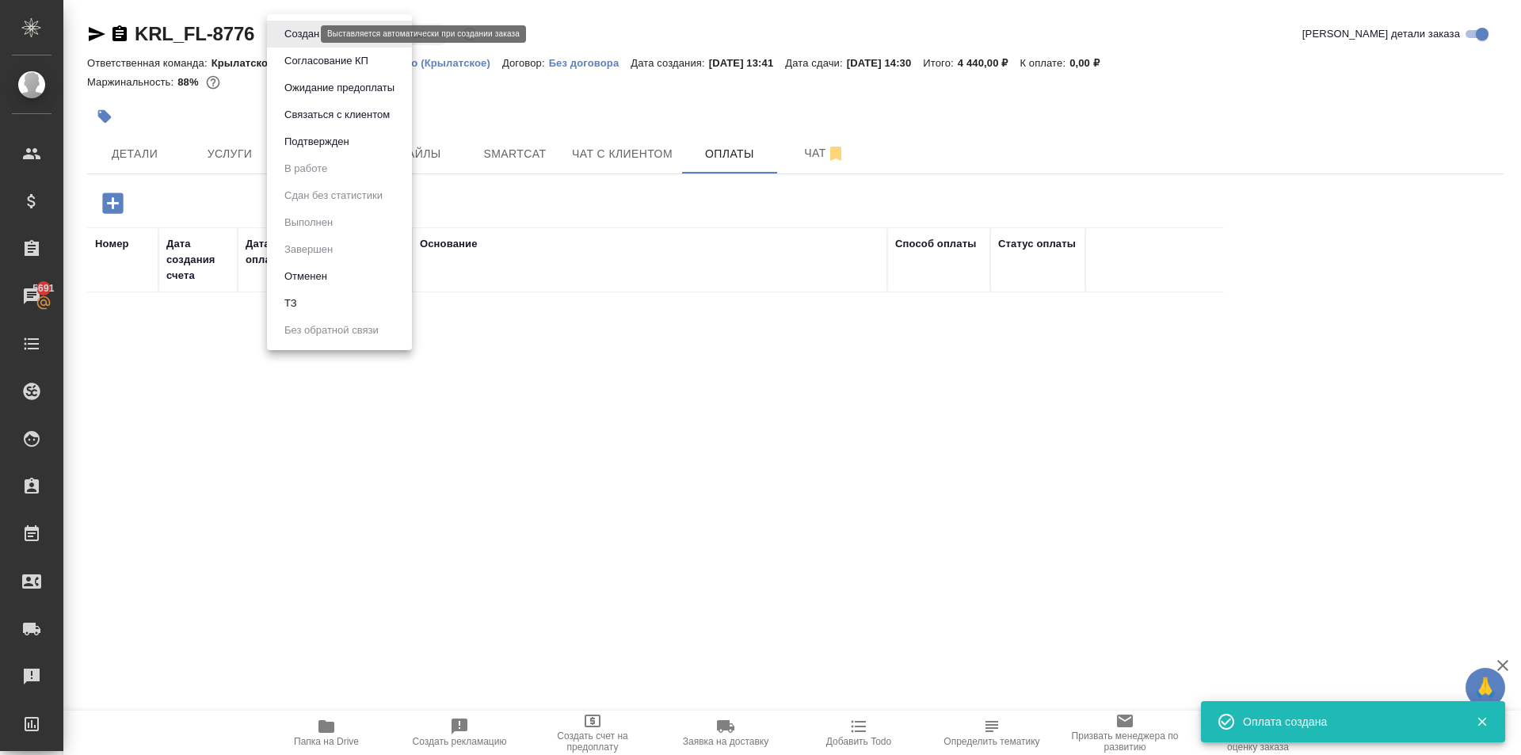
click at [309, 32] on body "🙏 .cls-1 fill:#fff; AWATERA Kasymov Timur Клиенты Спецификации Заказы 5691 Чаты…" at bounding box center [760, 377] width 1521 height 755
drag, startPoint x: 311, startPoint y: 147, endPoint x: 319, endPoint y: 151, distance: 8.9
click at [317, 151] on li "Подтвержден" at bounding box center [339, 141] width 145 height 27
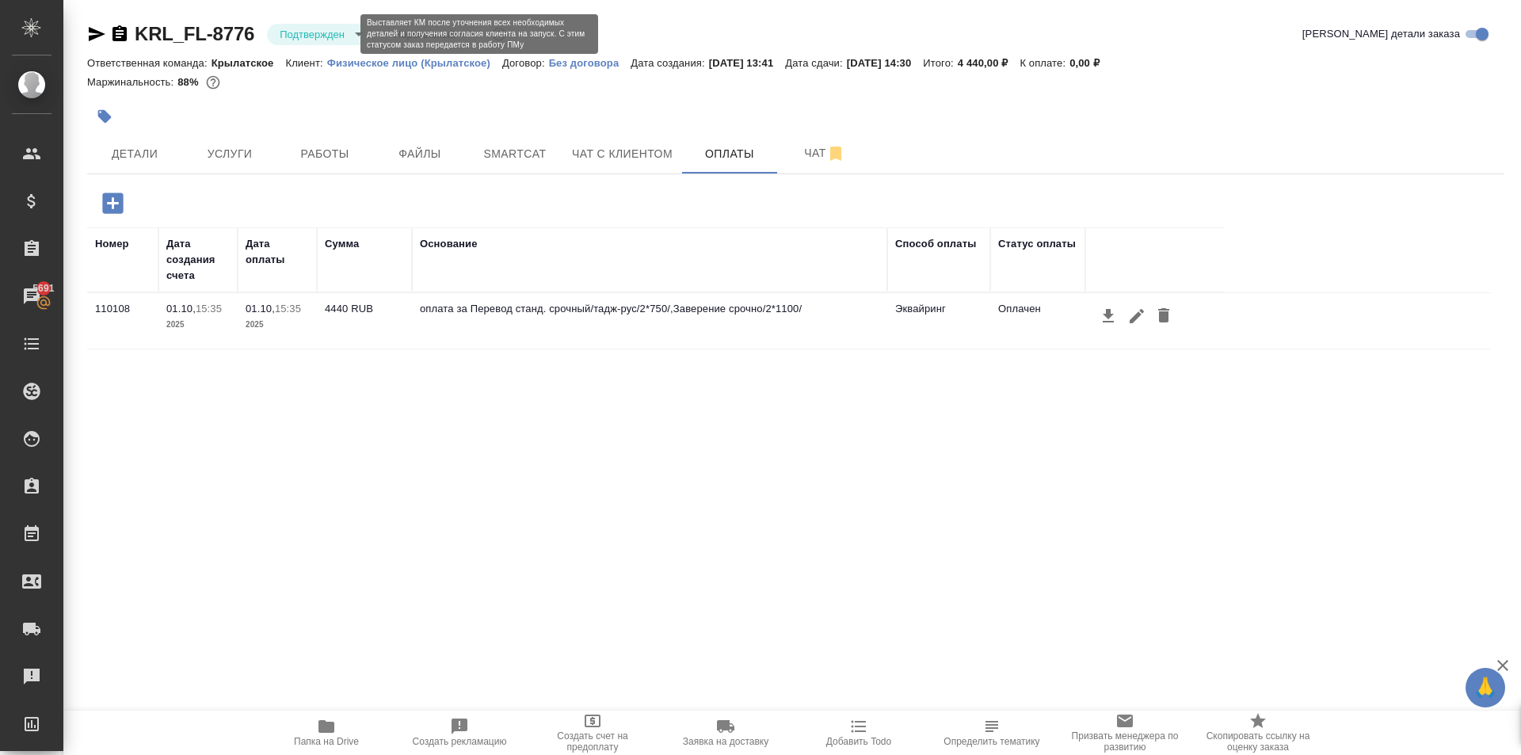
click at [325, 34] on body "🙏 .cls-1 fill:#fff; AWATERA Kasymov Timur Клиенты Спецификации Заказы 5691 Чаты…" at bounding box center [760, 377] width 1521 height 755
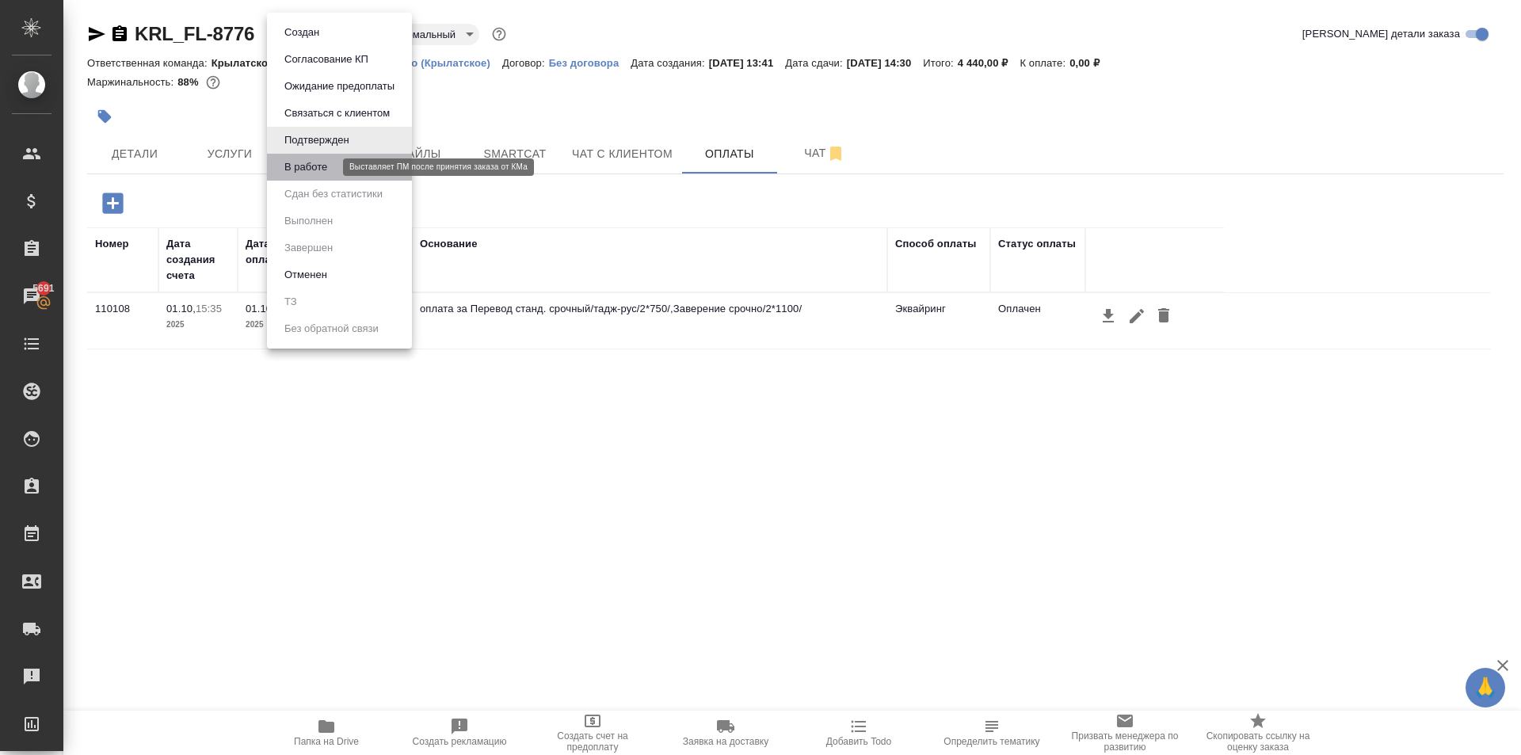
drag, startPoint x: 322, startPoint y: 161, endPoint x: 323, endPoint y: 51, distance: 110.1
click at [322, 160] on button "В работе" at bounding box center [306, 166] width 52 height 17
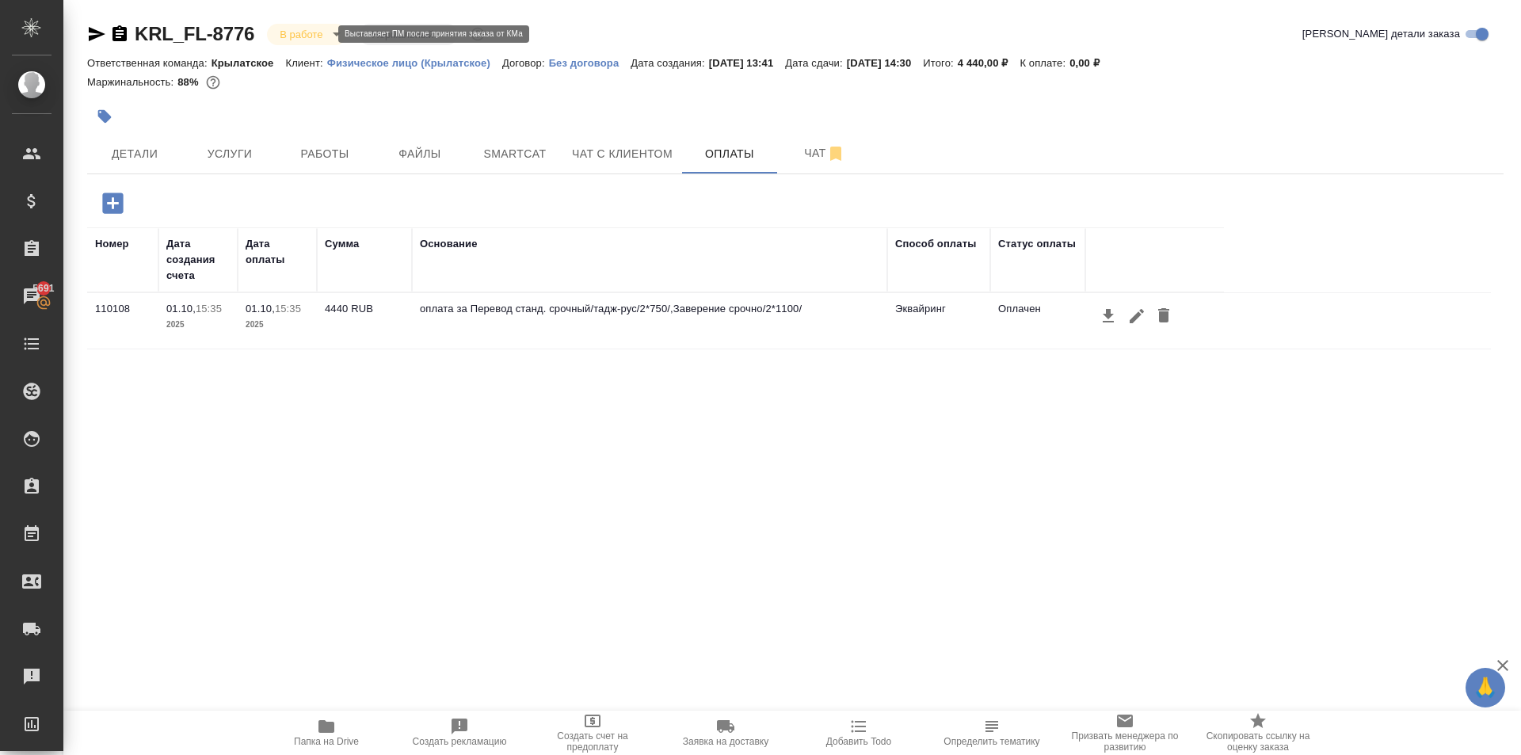
click at [307, 30] on body "🙏 .cls-1 fill:#fff; AWATERA Kasymov Timur Клиенты Спецификации Заказы 5691 Чаты…" at bounding box center [760, 377] width 1521 height 755
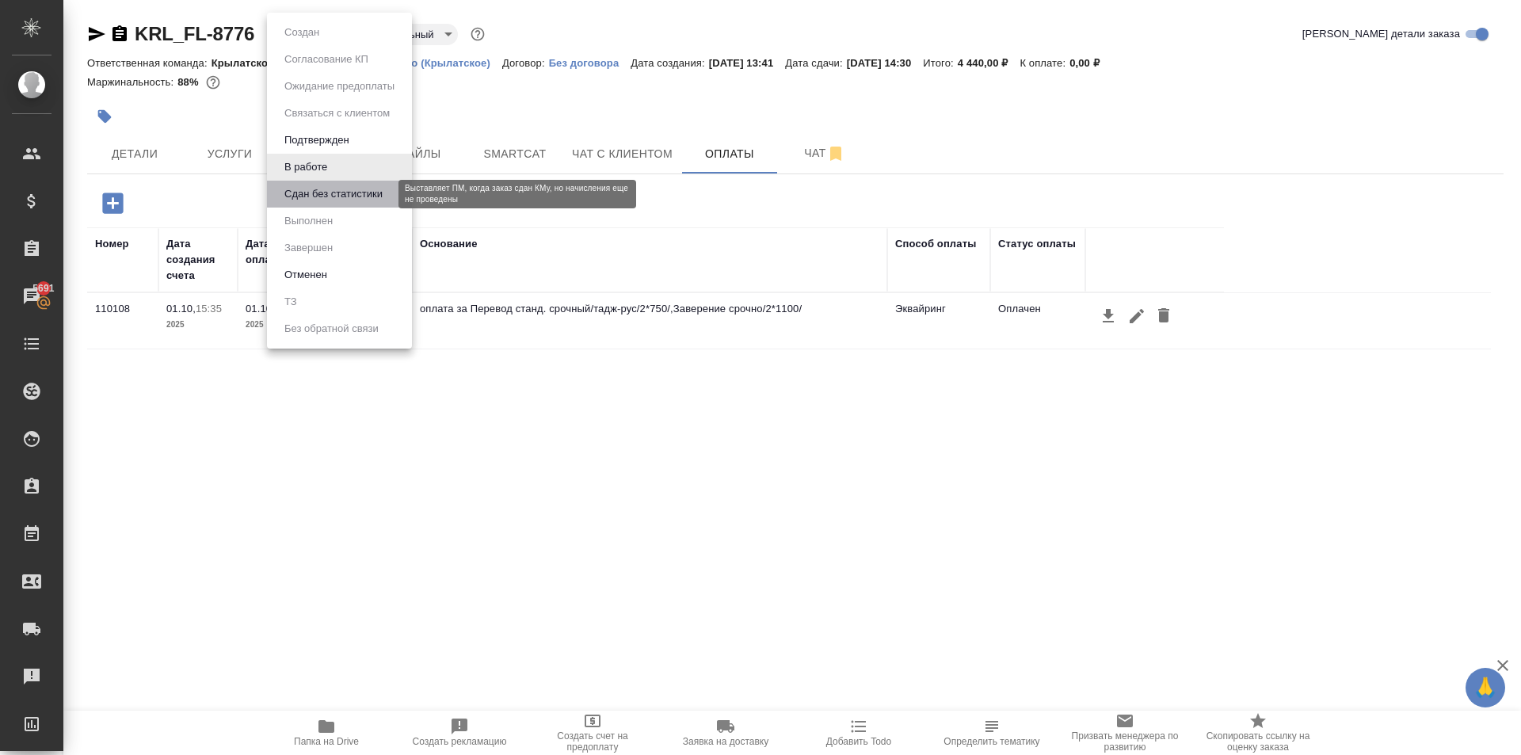
click at [318, 185] on button "Сдан без статистики" at bounding box center [334, 193] width 108 height 17
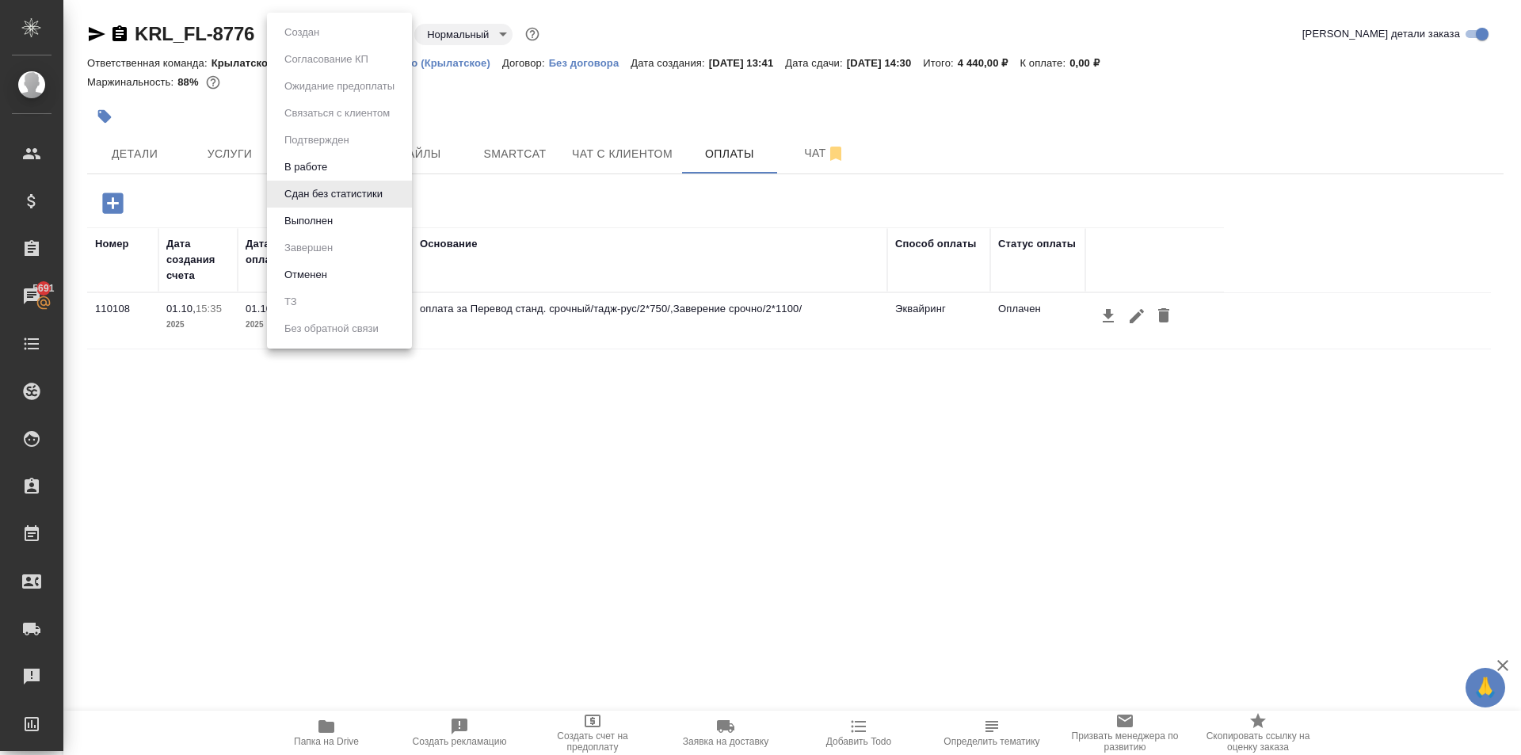
click at [307, 35] on body "🙏 .cls-1 fill:#fff; AWATERA Kasymov Timur Клиенты Спецификации Заказы 5691 Чаты…" at bounding box center [760, 377] width 1521 height 755
click at [313, 220] on button "Выполнен" at bounding box center [309, 220] width 58 height 17
click at [335, 37] on body "🙏 .cls-1 fill:#fff; AWATERA Kasymov Timur Клиенты Спецификации Заказы 5691 Чаты…" at bounding box center [760, 377] width 1521 height 755
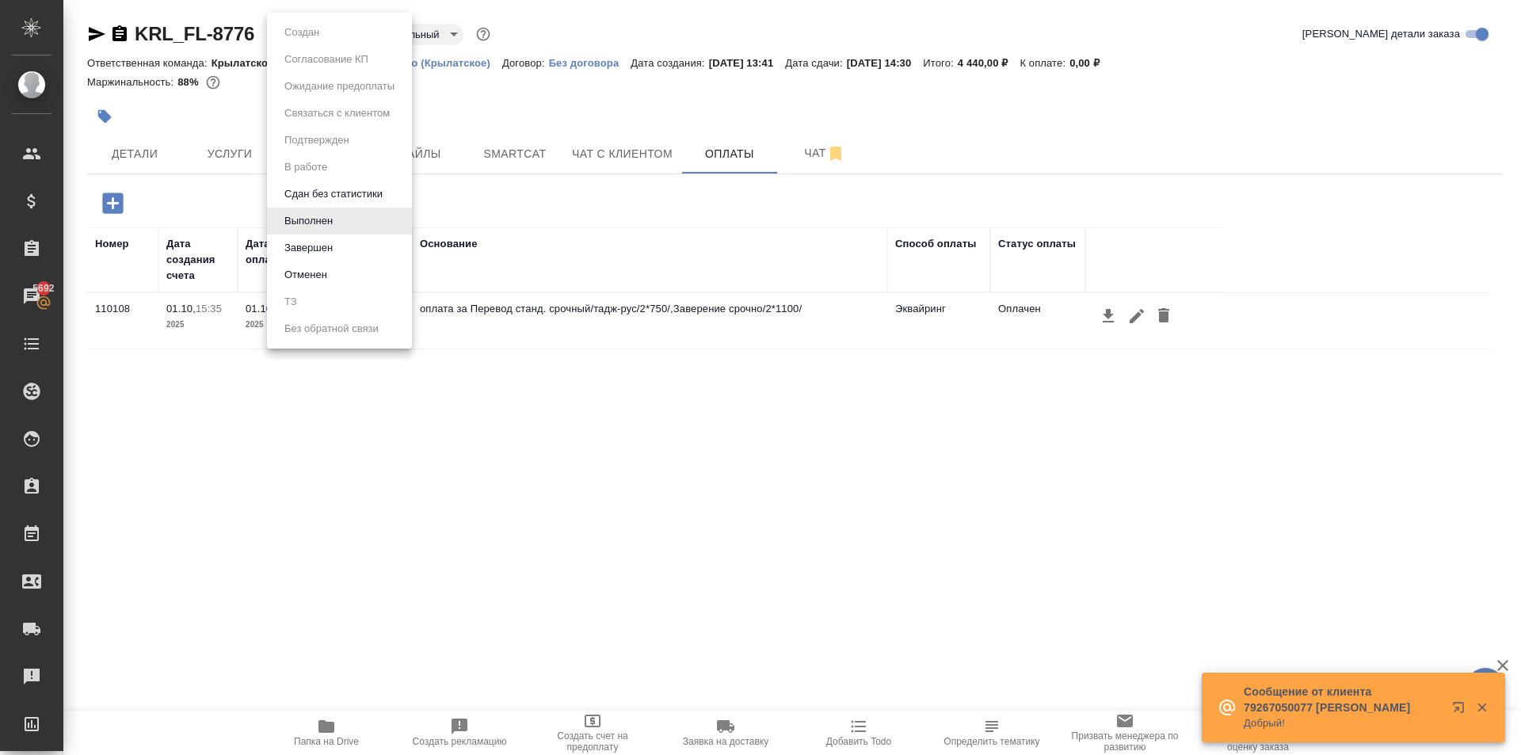
click at [258, 157] on div at bounding box center [760, 377] width 1521 height 755
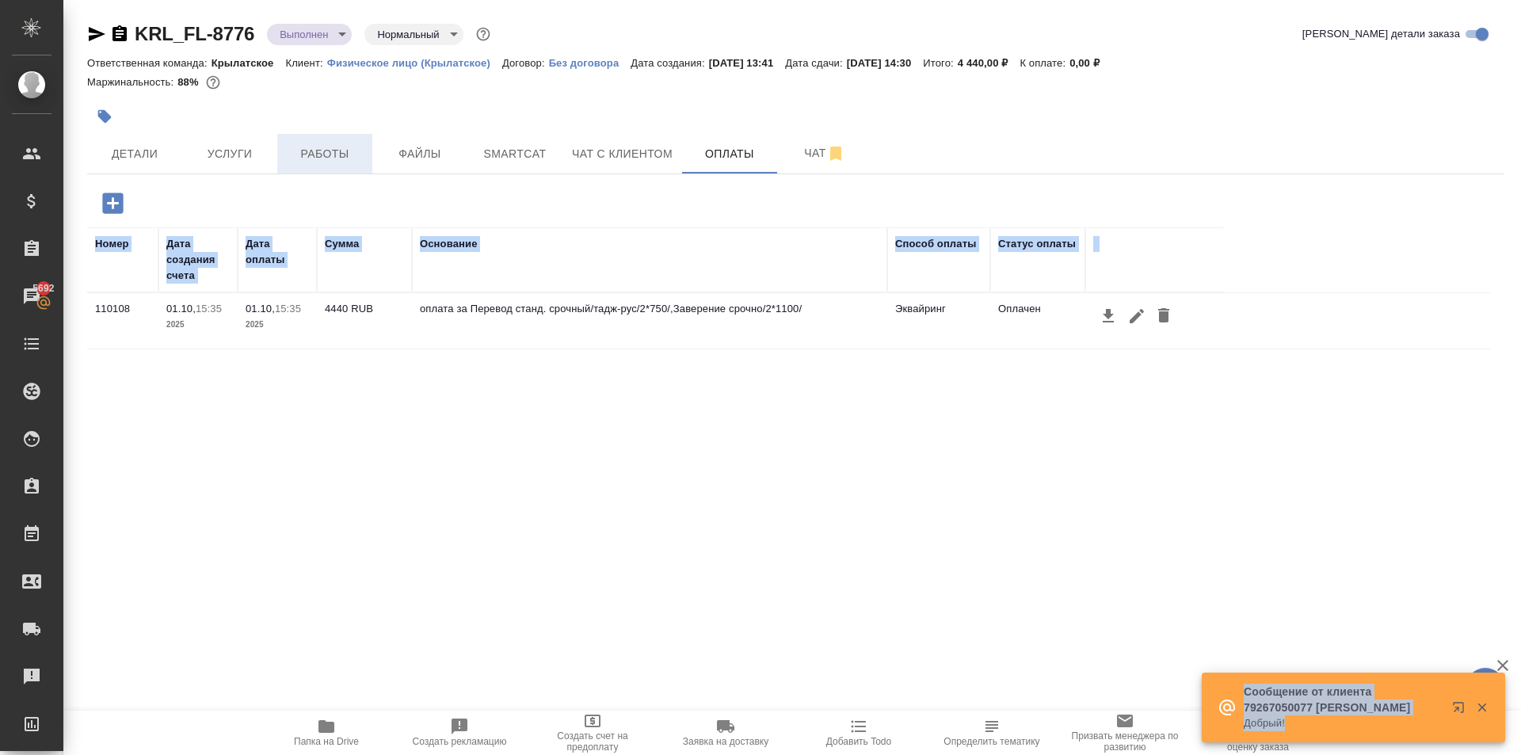
click at [300, 158] on span "Работы" at bounding box center [325, 154] width 76 height 20
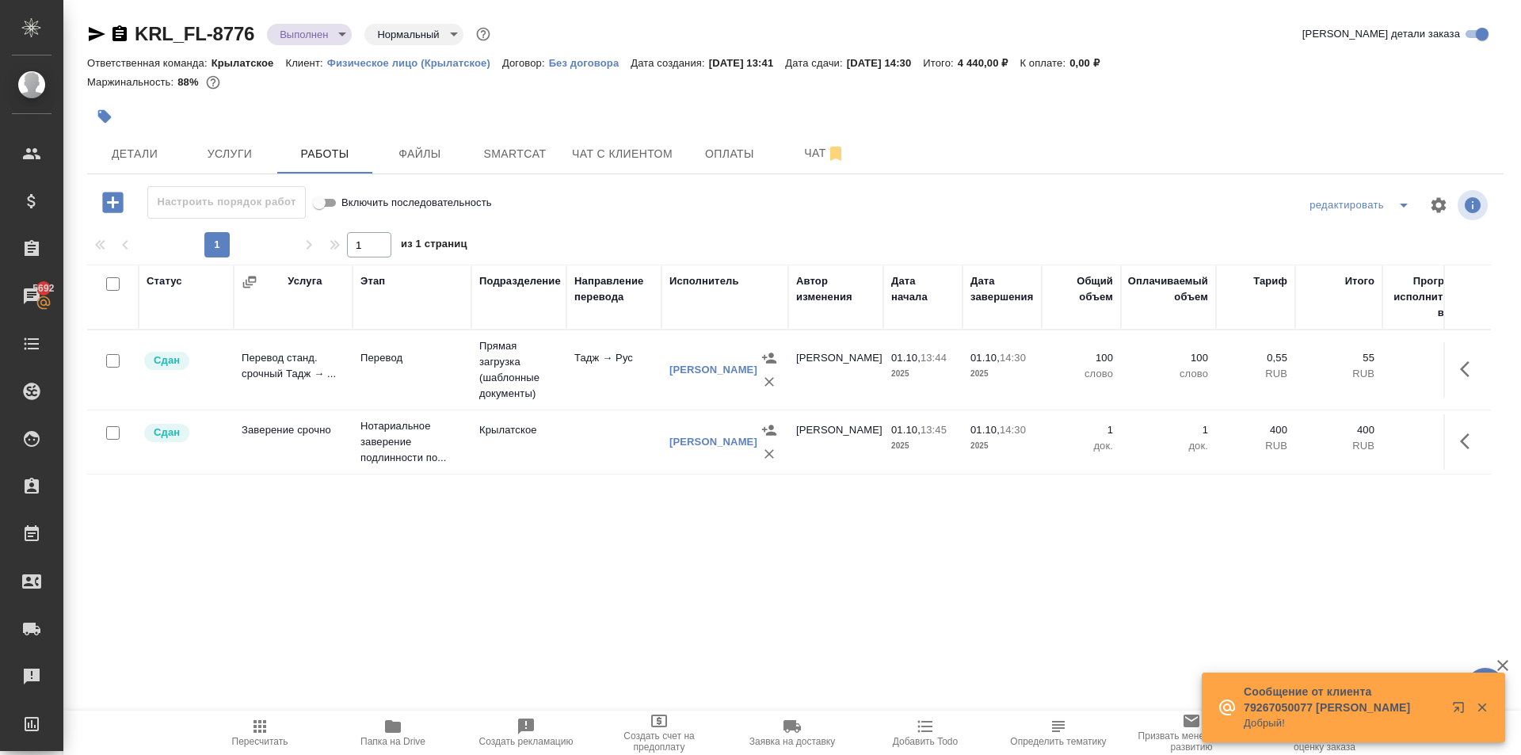
click at [758, 93] on div at bounding box center [795, 94] width 1417 height 3
click at [303, 705] on div ".cls-1 fill:#fff; AWATERA Kasymov Timur Клиенты Спецификации Заказы 5692 Чаты T…" at bounding box center [760, 377] width 1521 height 755
click at [288, 721] on span "Пересчитать" at bounding box center [260, 732] width 114 height 30
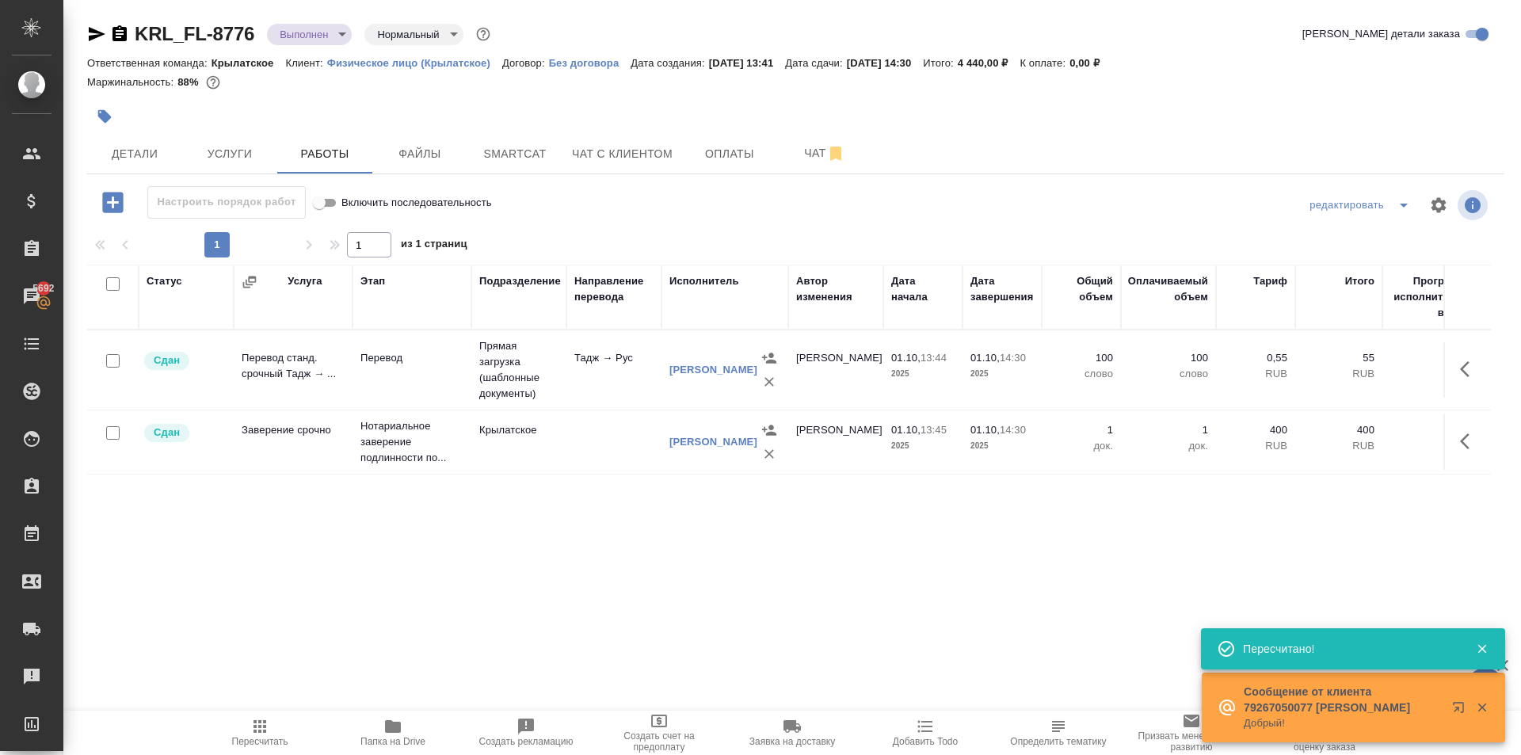
click at [338, 32] on body "🙏 .cls-1 fill:#fff; AWATERA Kasymov Timur Клиенты Спецификации Заказы 5692 Чаты…" at bounding box center [760, 377] width 1521 height 755
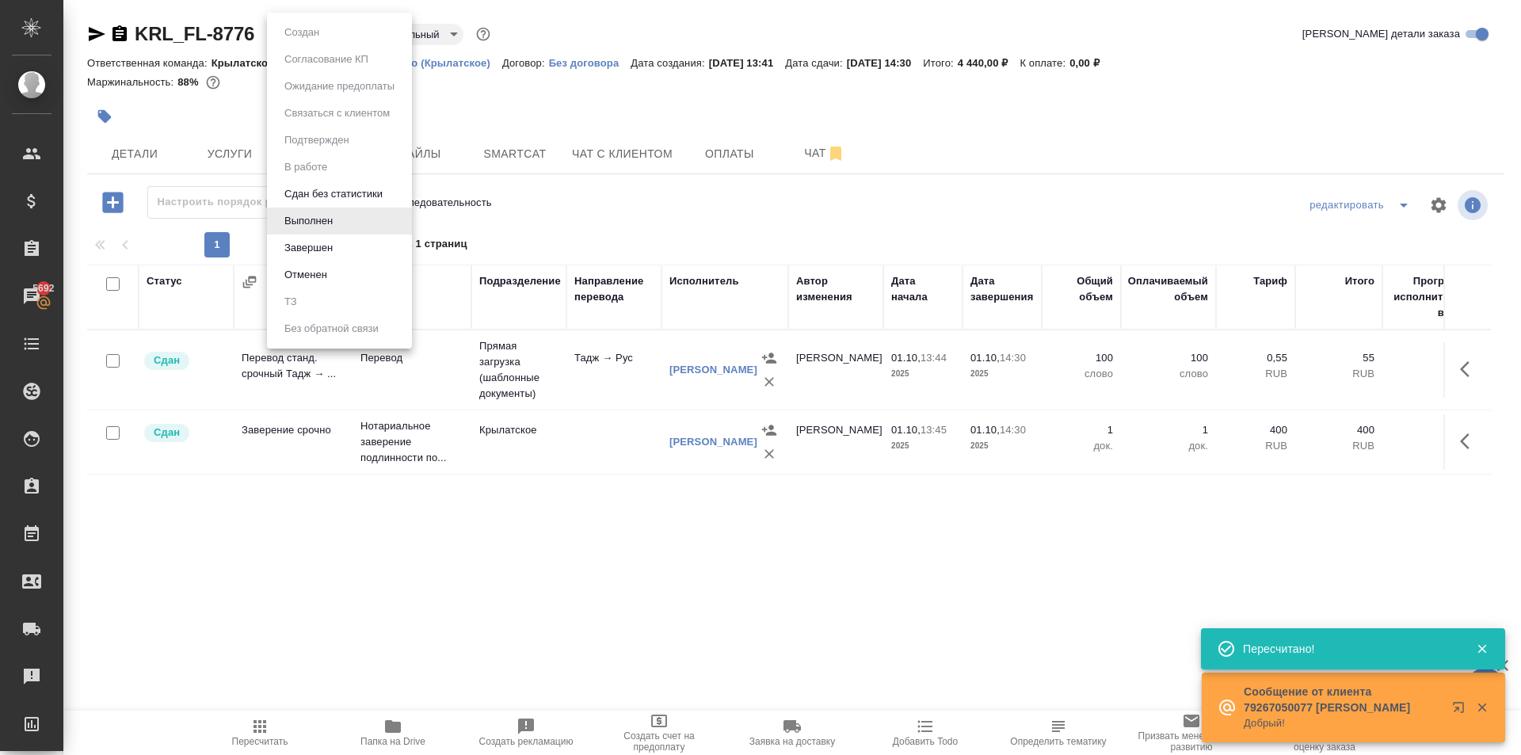
click at [307, 254] on button "Завершен" at bounding box center [309, 247] width 58 height 17
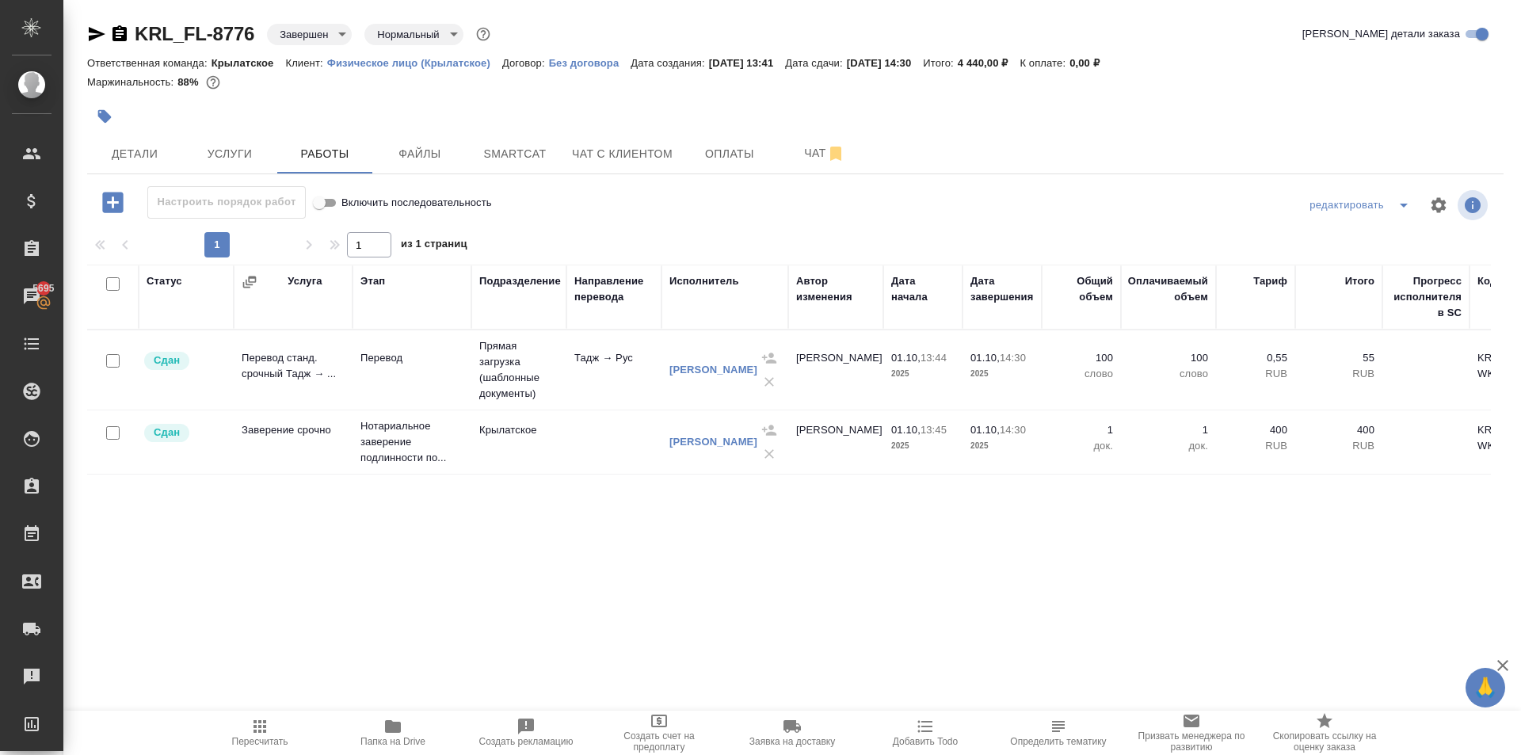
click at [239, 731] on span "Пересчитать" at bounding box center [260, 732] width 114 height 30
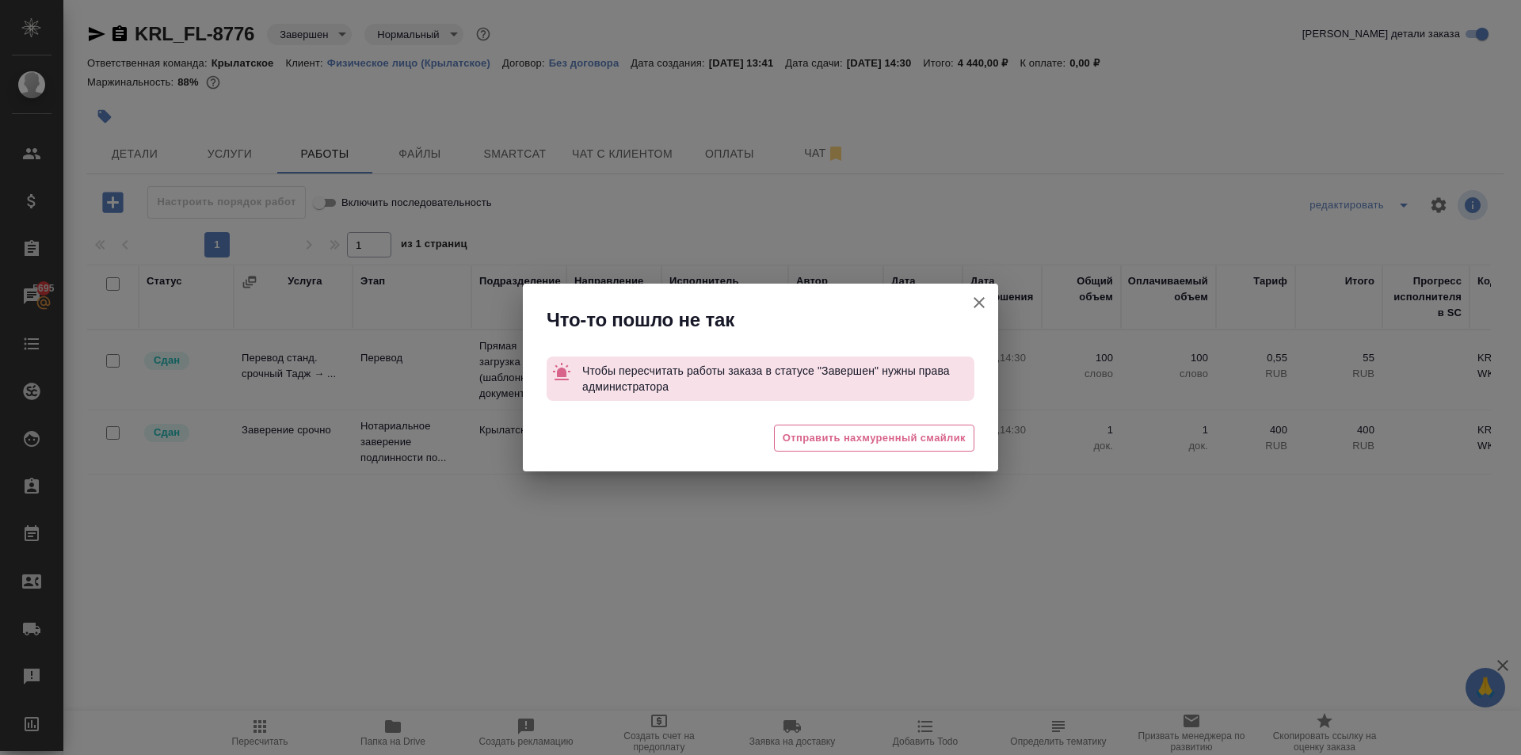
click at [991, 297] on button "Группировать работы по услугам" at bounding box center [979, 303] width 38 height 38
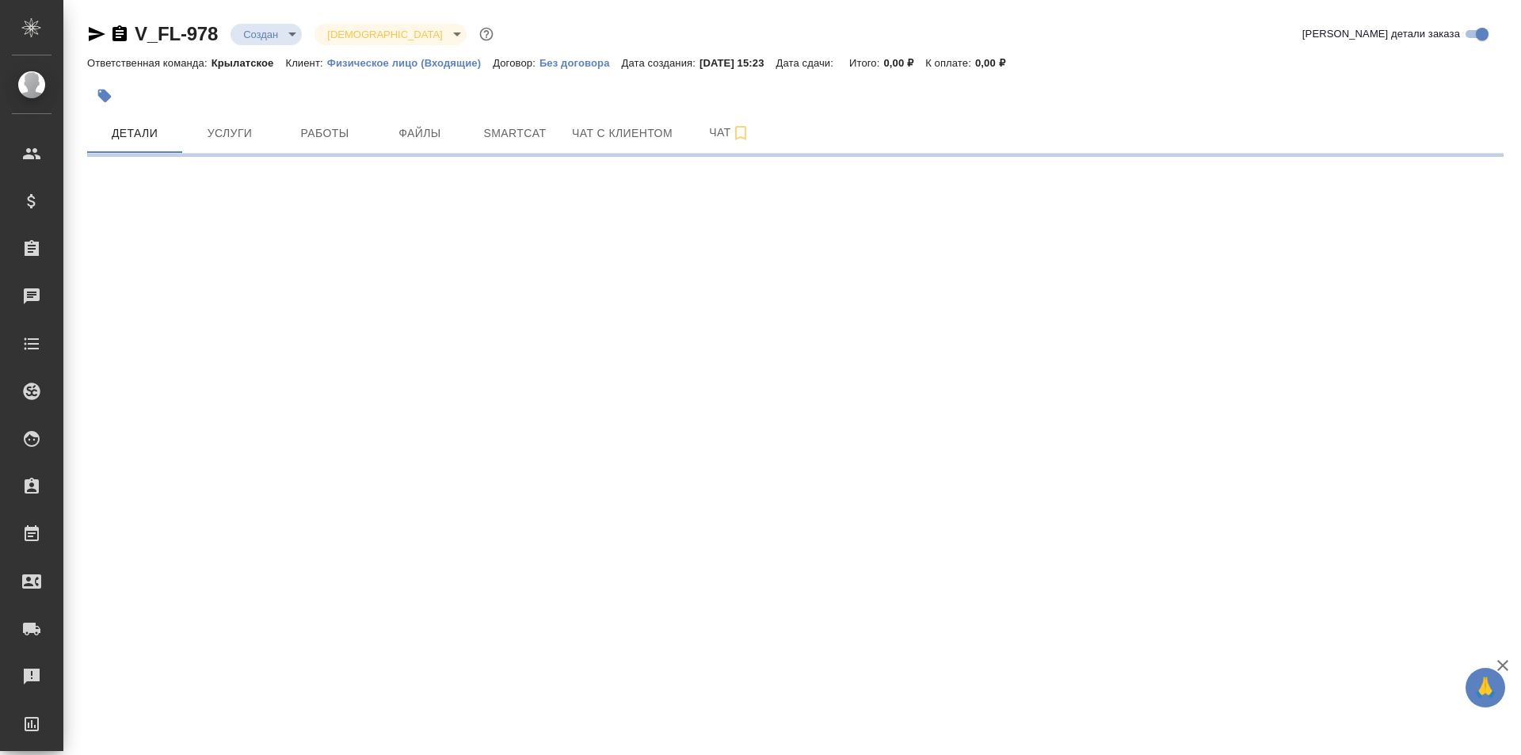
select select "RU"
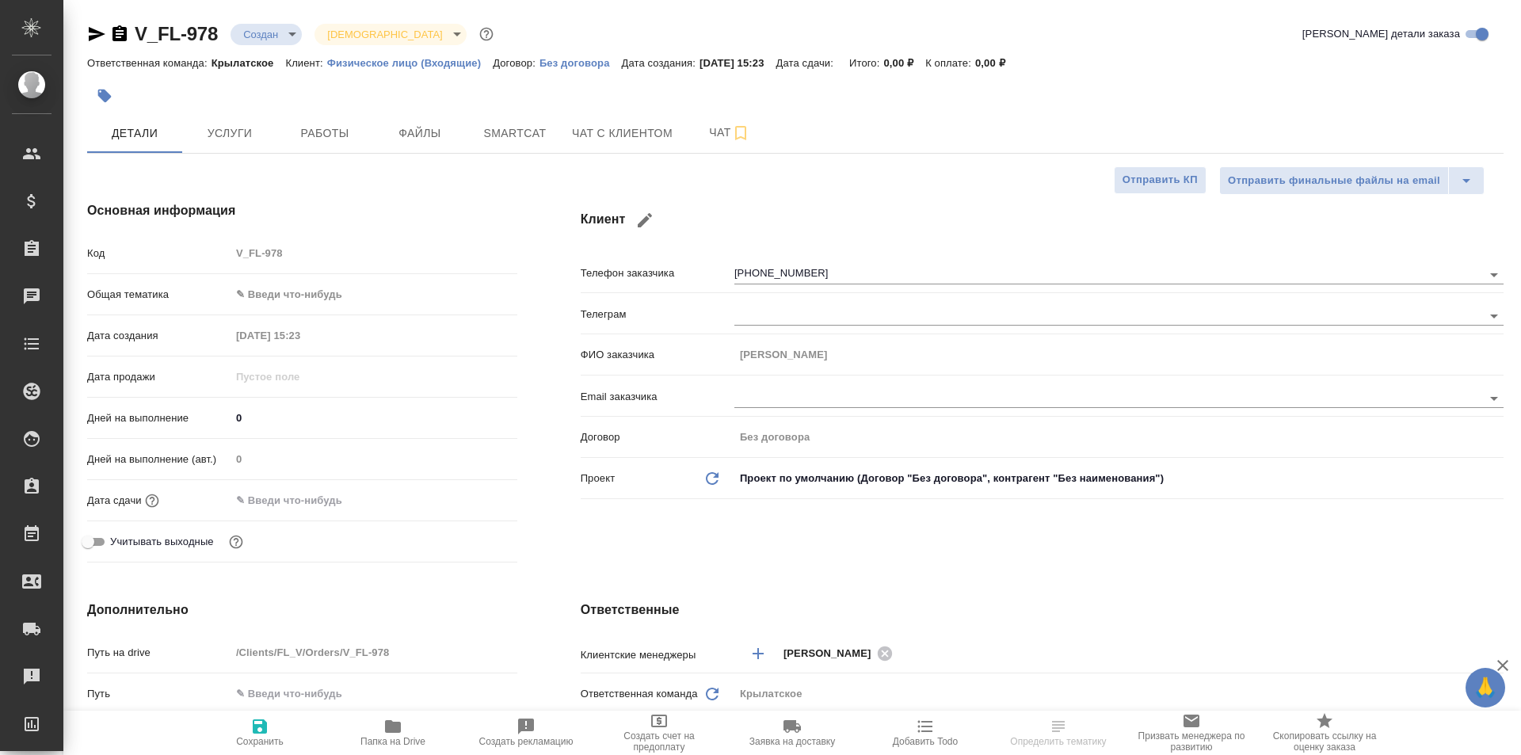
type textarea "x"
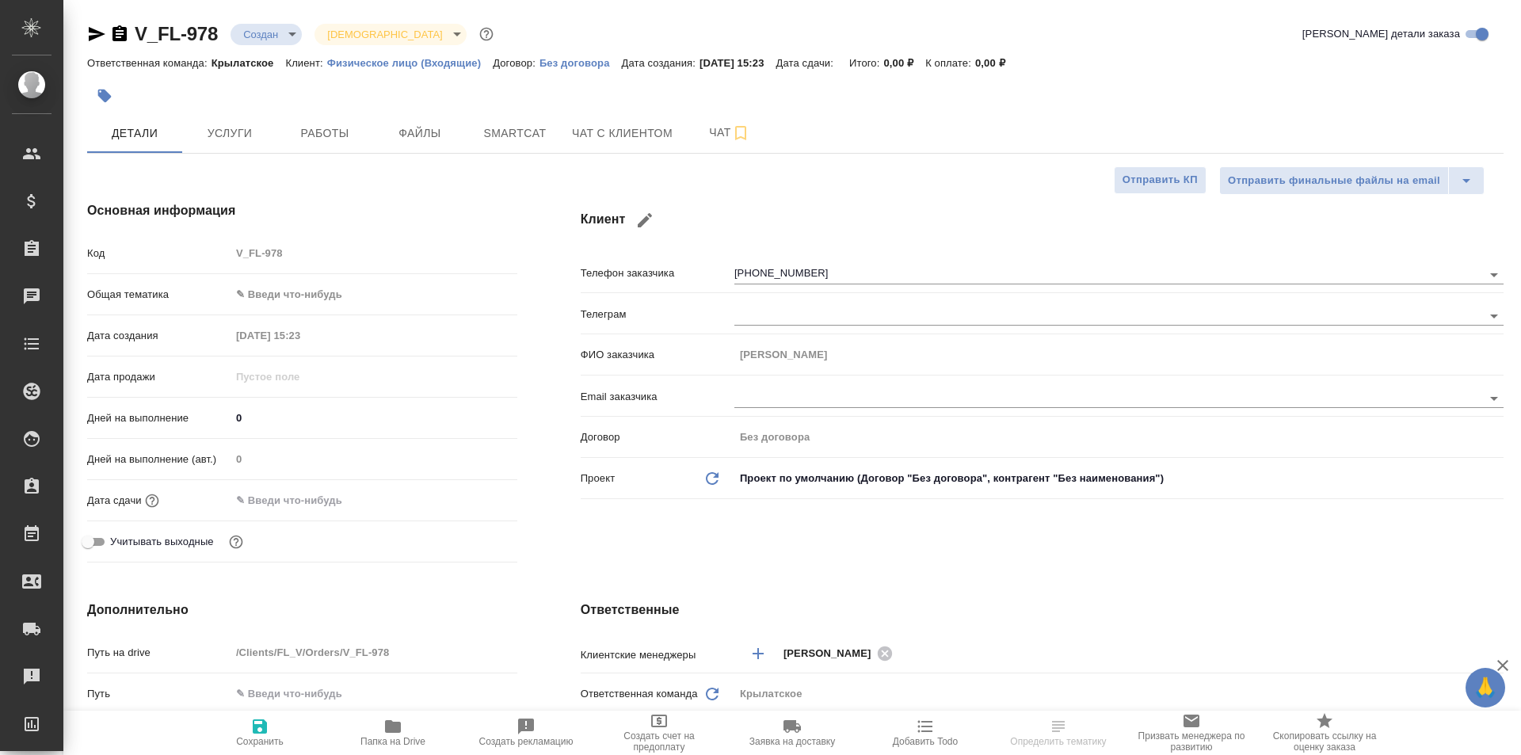
type textarea "x"
drag, startPoint x: 582, startPoint y: 142, endPoint x: 486, endPoint y: 172, distance: 100.5
click at [500, 190] on div "V_FL-978 Создан new Святая троица holyTrinity Кратко детали заказа Ответственна…" at bounding box center [795, 767] width 1434 height 1534
click at [404, 127] on span "Файлы" at bounding box center [420, 134] width 76 height 20
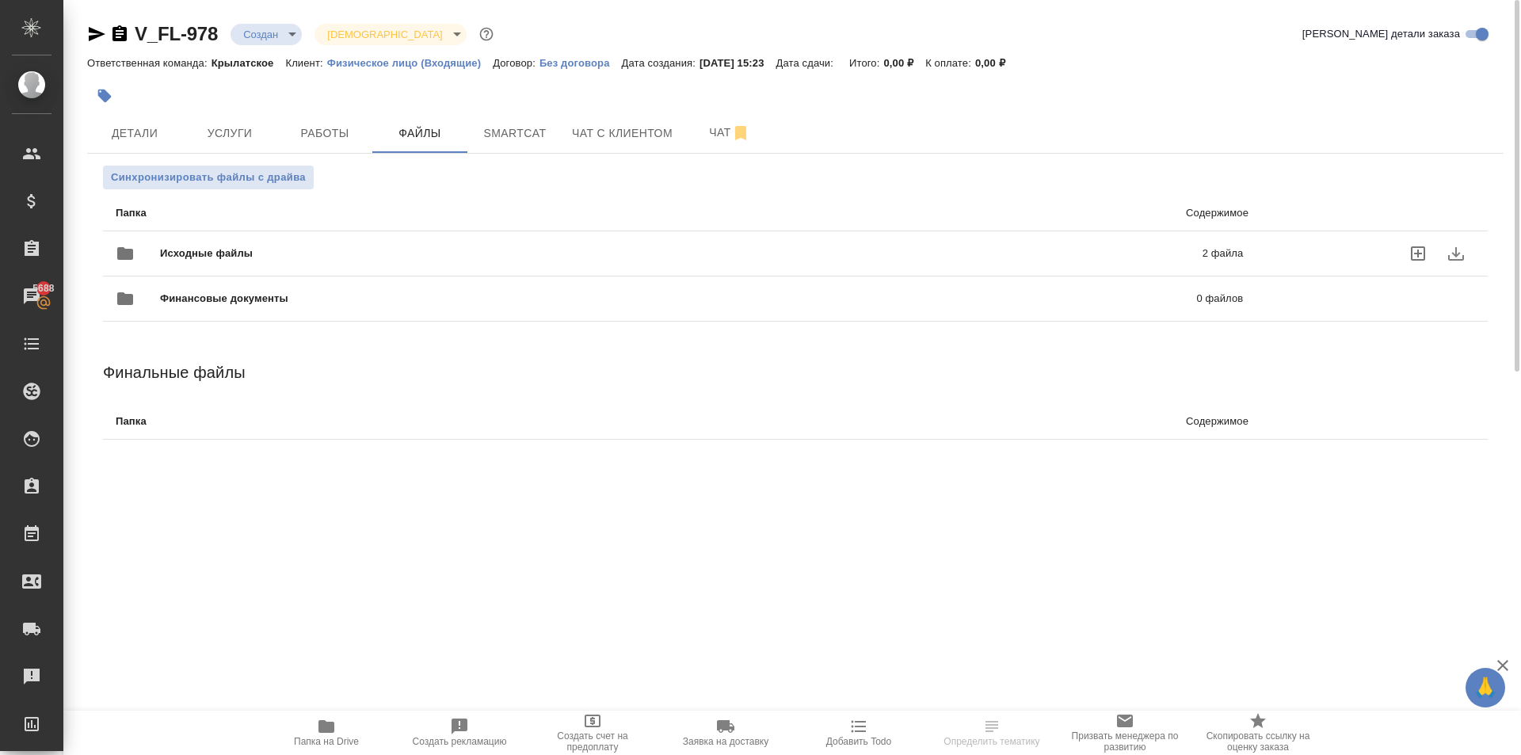
drag, startPoint x: 253, startPoint y: 255, endPoint x: 268, endPoint y: 252, distance: 15.4
click at [254, 254] on span "Исходные файлы" at bounding box center [443, 254] width 567 height 16
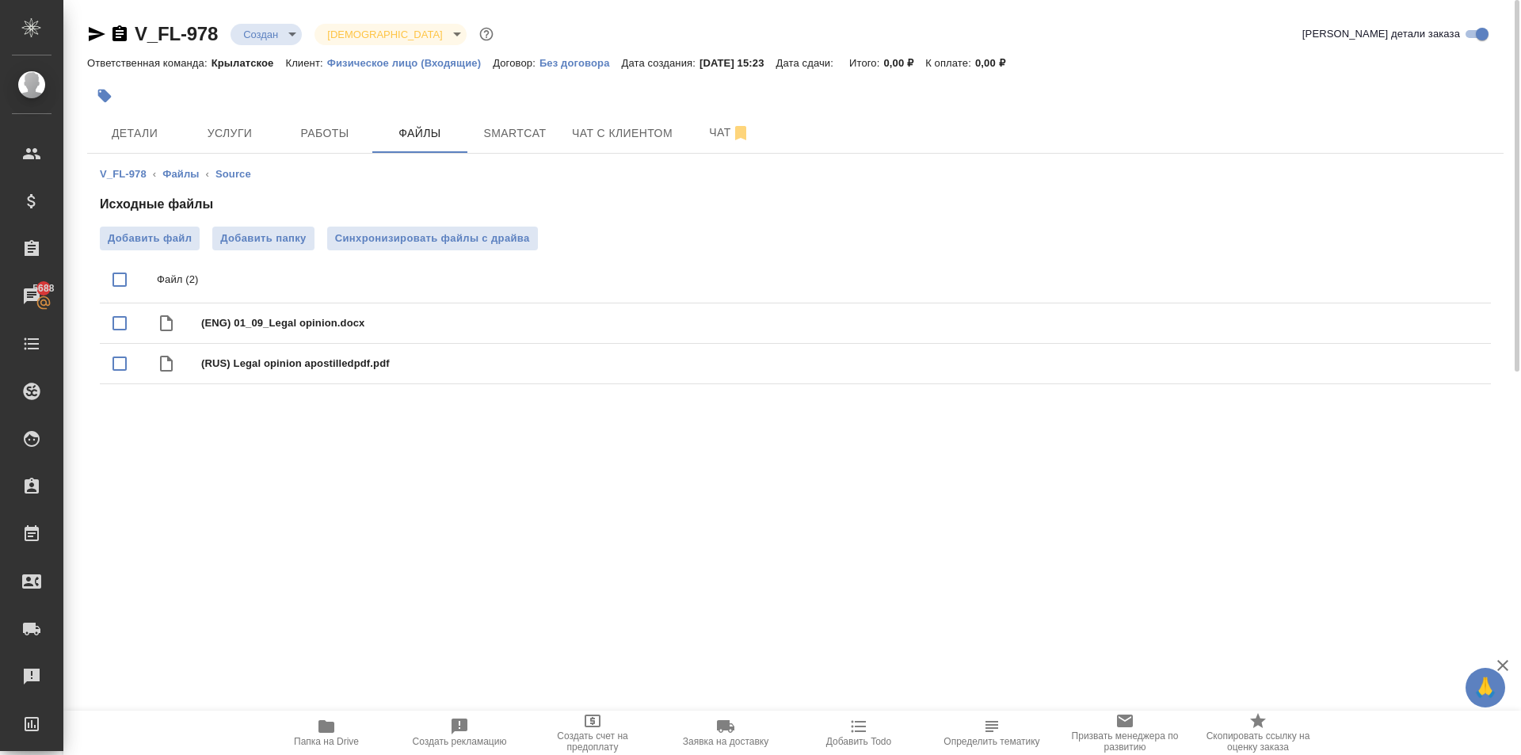
click at [313, 733] on span "Папка на Drive" at bounding box center [326, 732] width 114 height 30
drag, startPoint x: 431, startPoint y: 142, endPoint x: 788, endPoint y: 254, distance: 374.4
click at [458, 189] on div "V_FL-978 Создан new Святая троица holyTrinity Кратко детали заказа Ответственна…" at bounding box center [795, 215] width 1434 height 431
drag, startPoint x: 726, startPoint y: 351, endPoint x: 657, endPoint y: 419, distance: 96.9
click at [657, 417] on div "V_FL-978 Создан new Святая троица holyTrinity Кратко детали заказа Ответственна…" at bounding box center [795, 215] width 1434 height 431
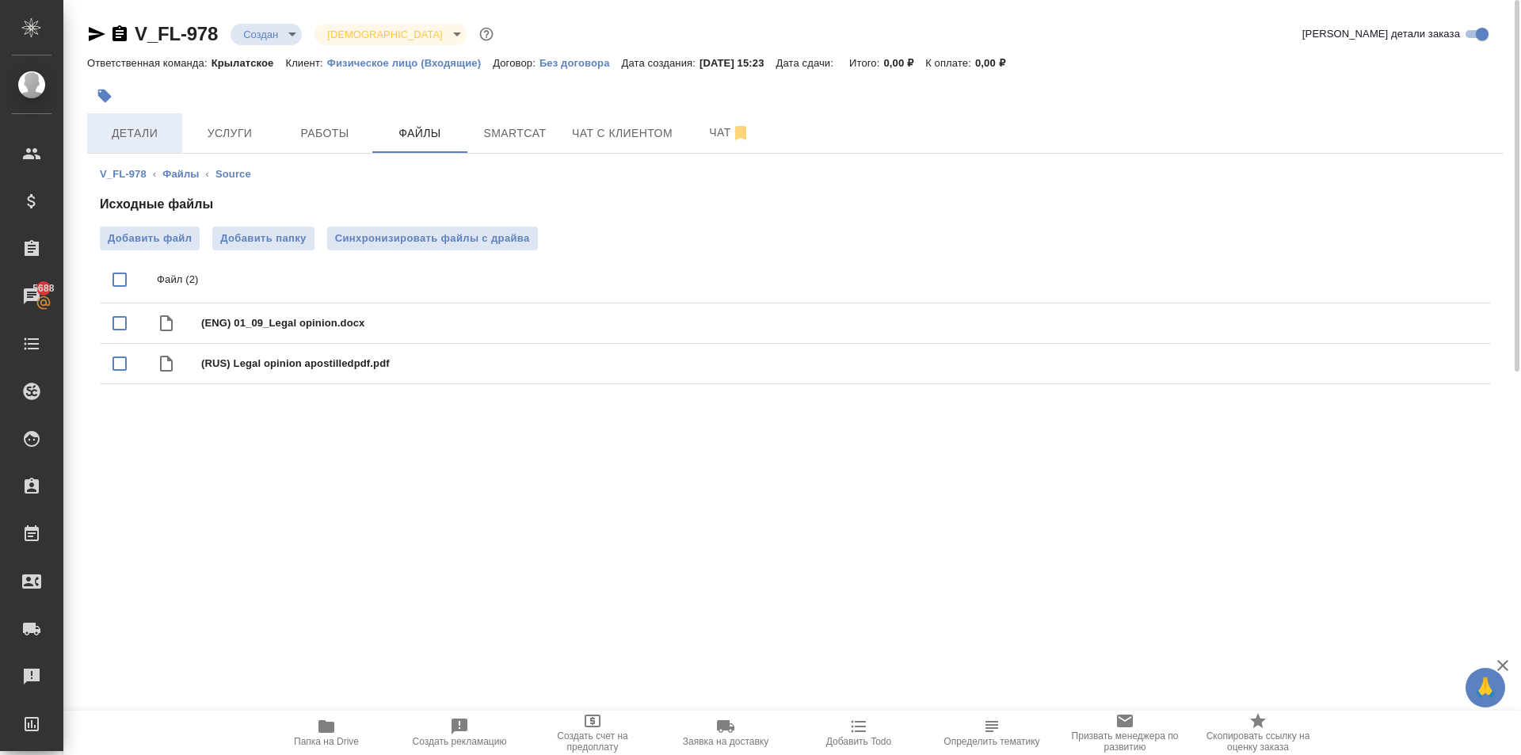
click at [139, 137] on span "Детали" at bounding box center [135, 134] width 76 height 20
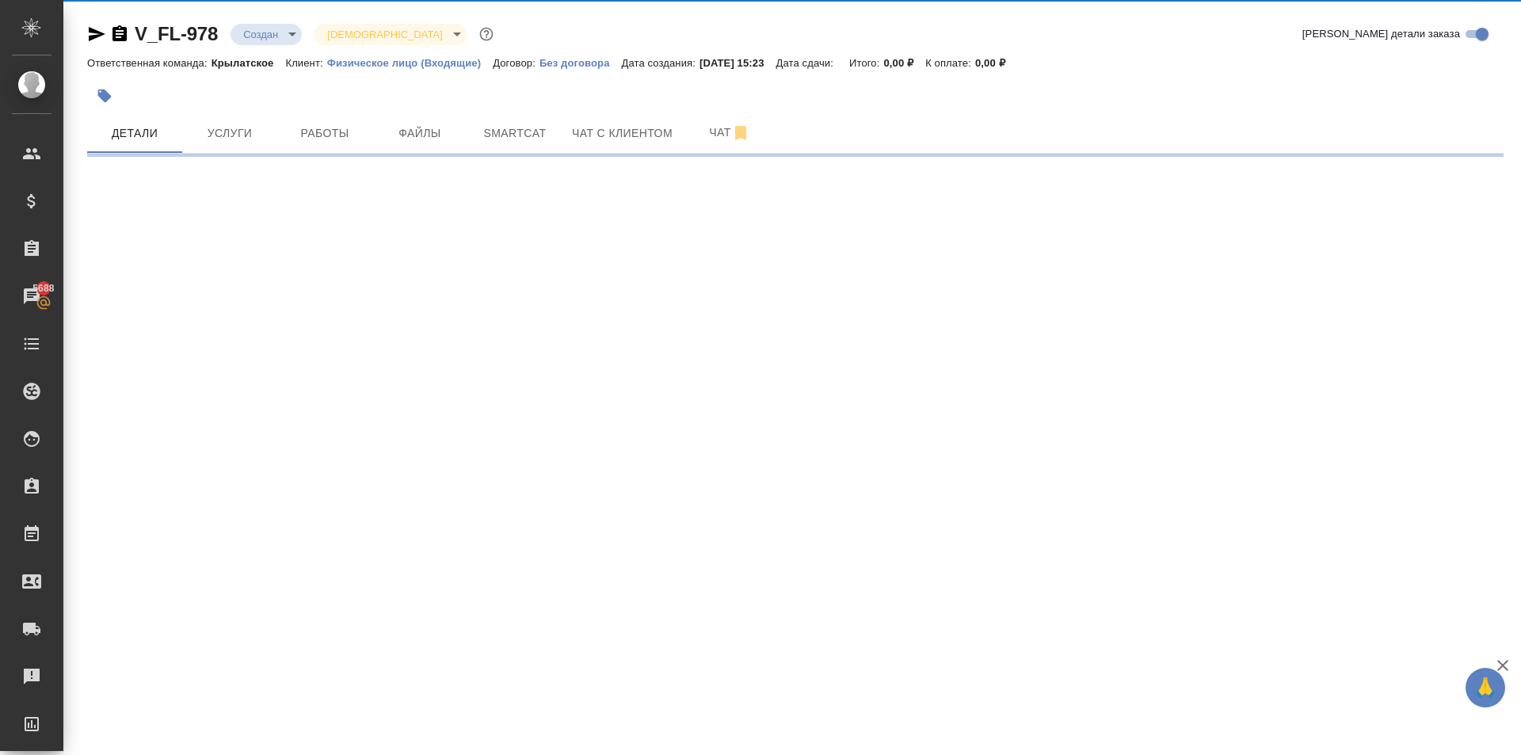
select select "RU"
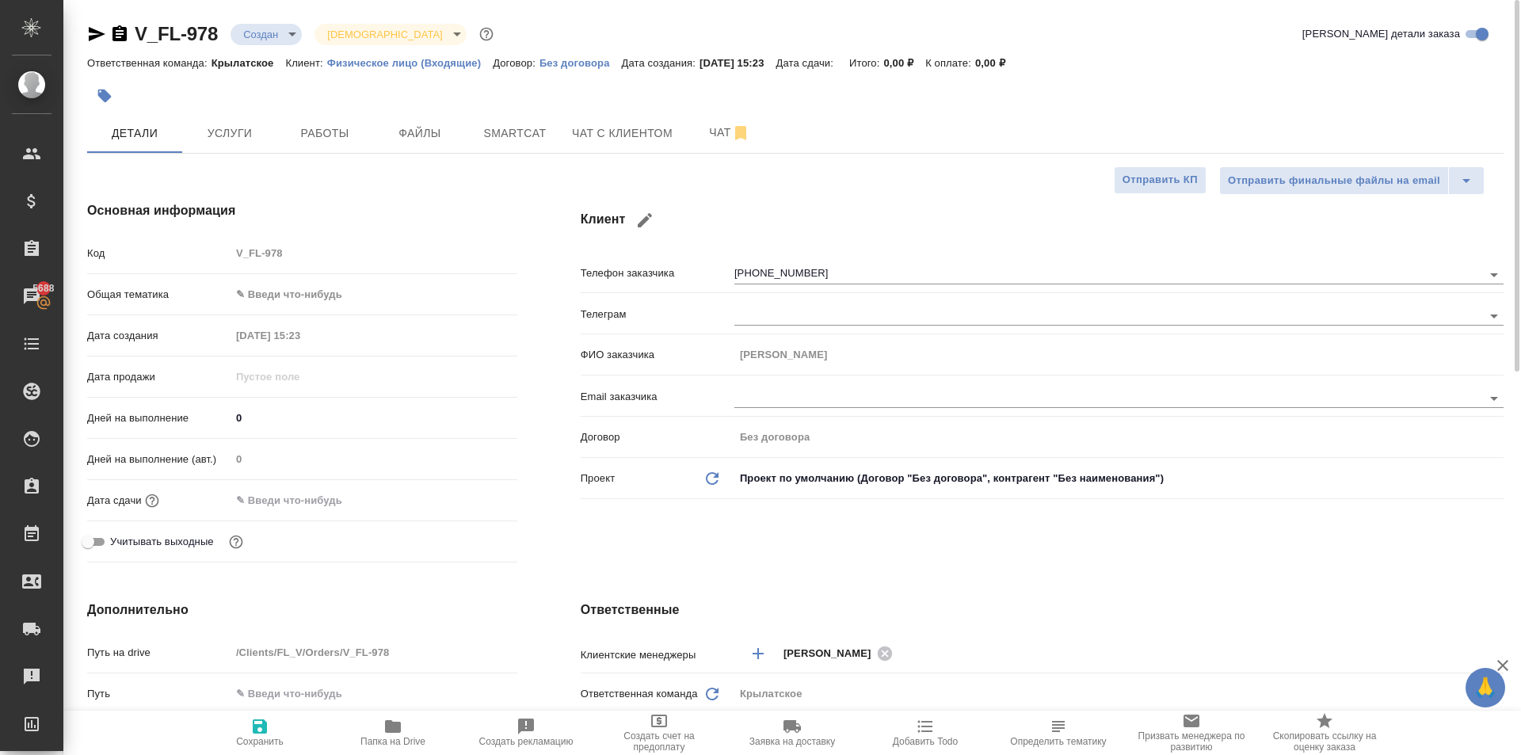
type textarea "x"
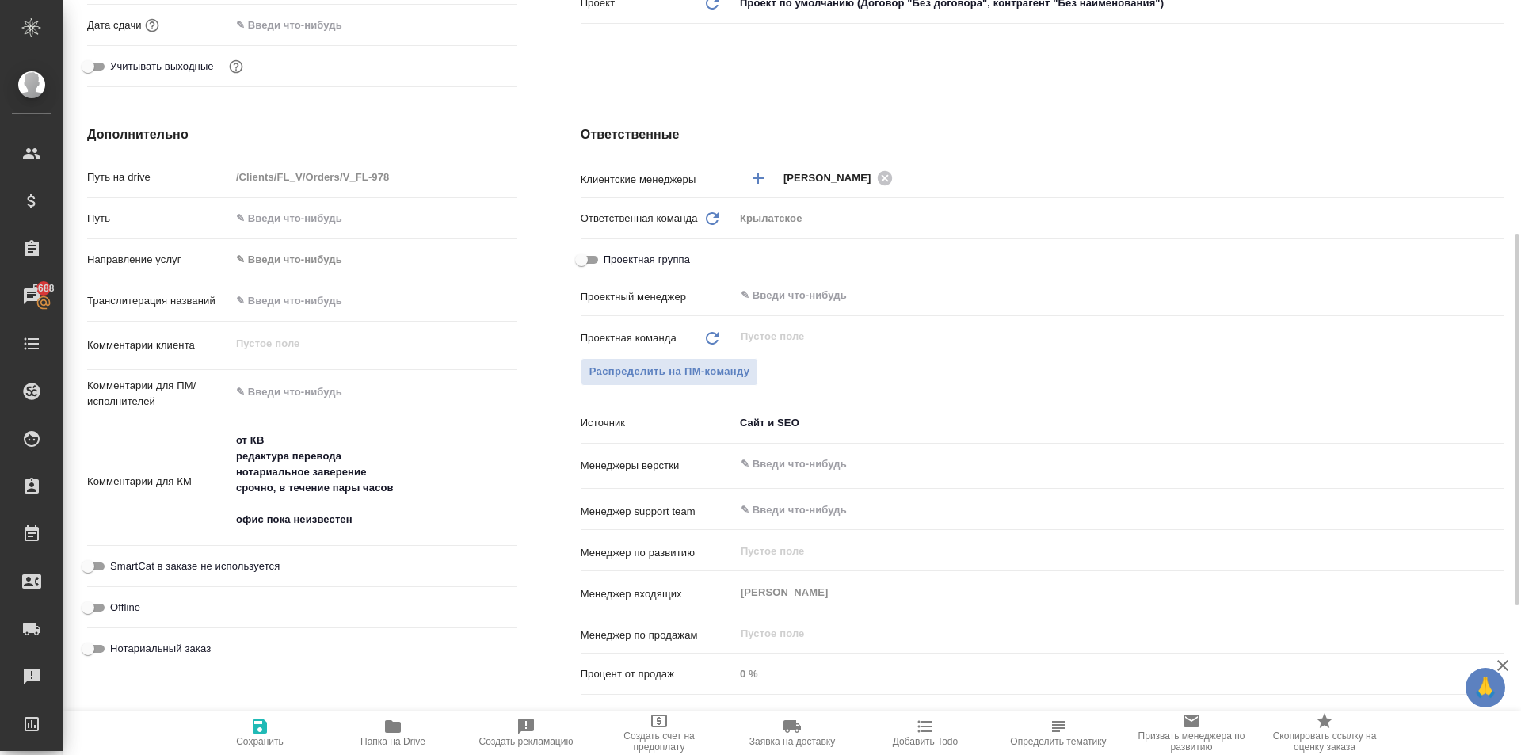
click at [327, 253] on body "🙏 .cls-1 fill:#fff; AWATERA Kasymov Timur Клиенты Спецификации Заказы 5688 Чаты…" at bounding box center [760, 377] width 1521 height 755
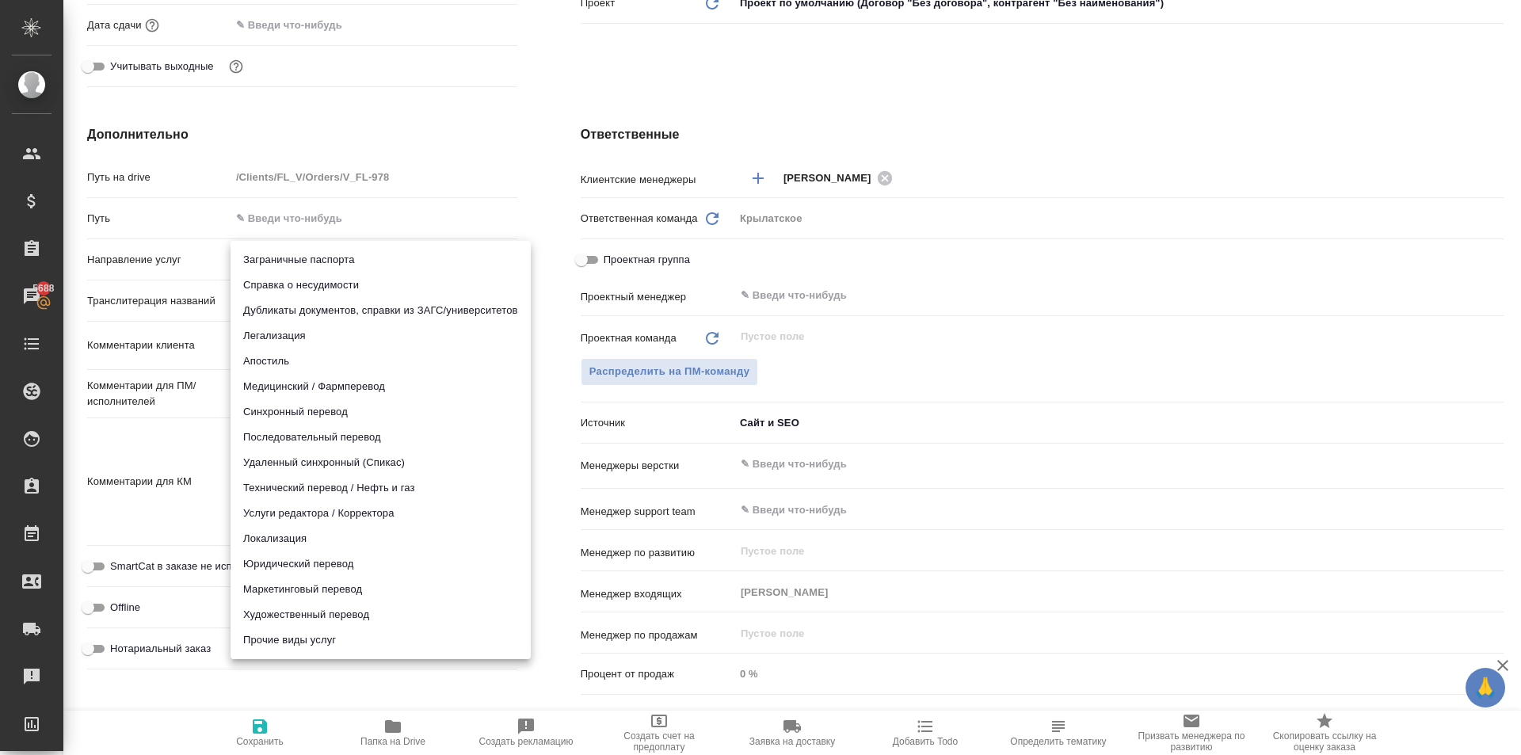
click at [373, 633] on li "Прочие виды услуг" at bounding box center [381, 640] width 300 height 25
type input "otherTypeOfServices"
type textarea "x"
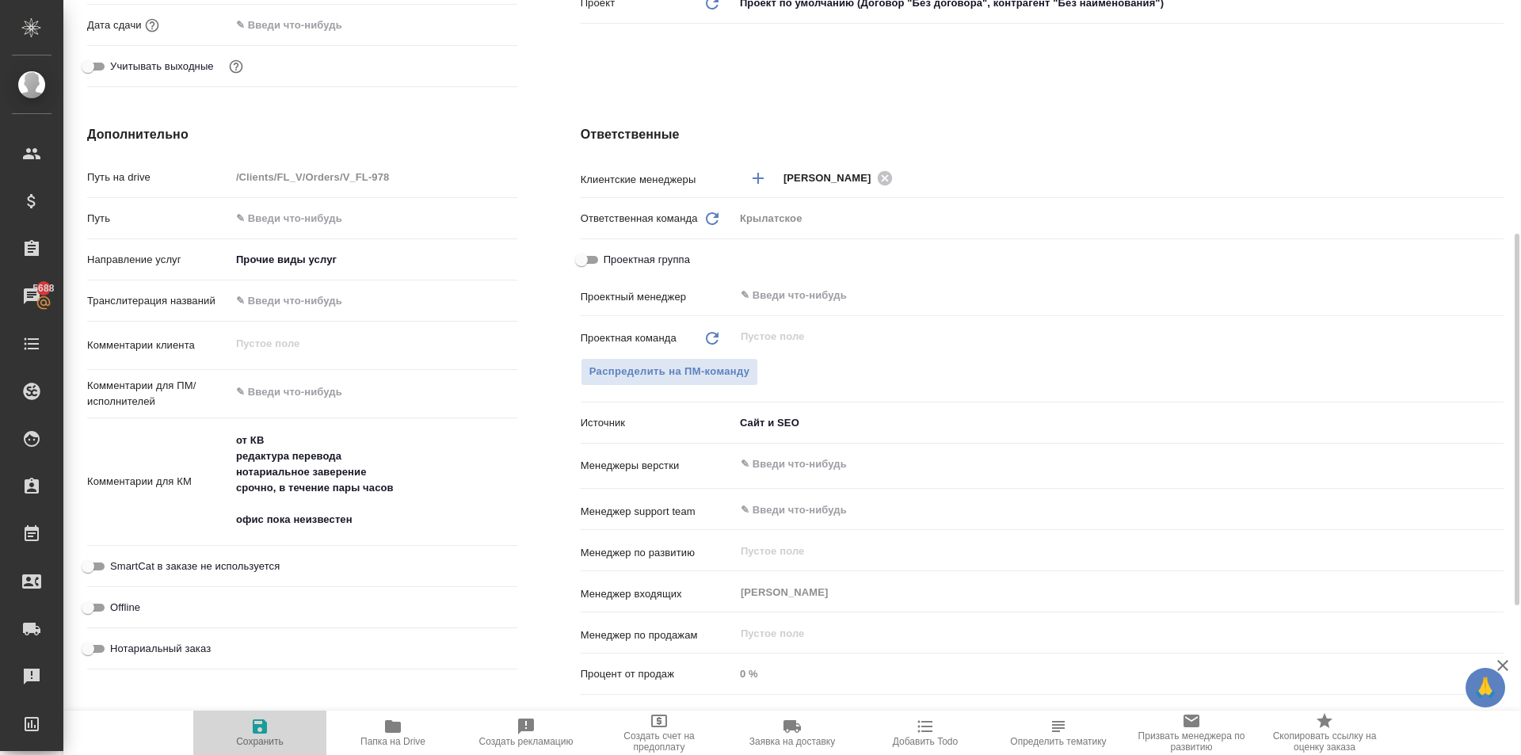
click at [262, 748] on button "Сохранить" at bounding box center [259, 733] width 133 height 44
type textarea "x"
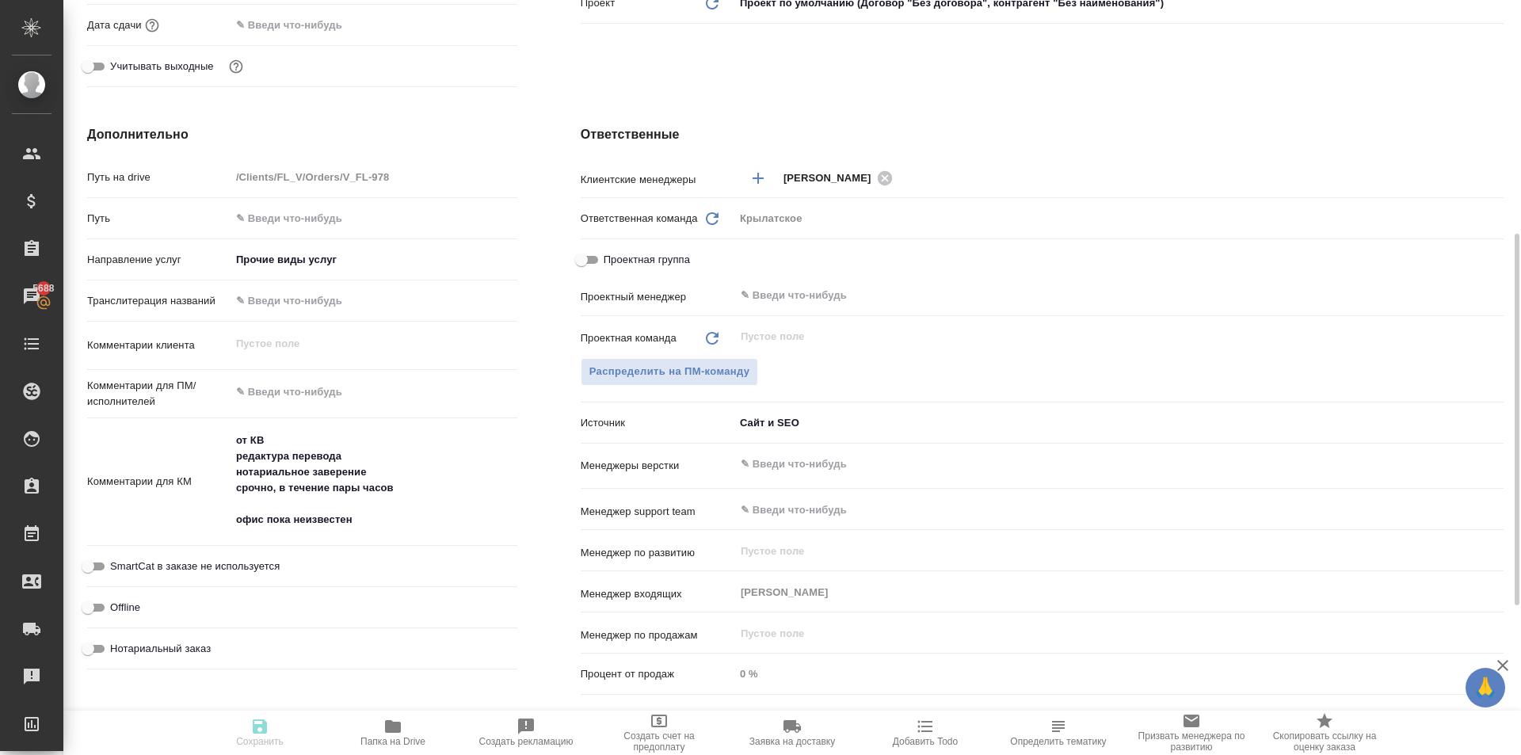
type textarea "x"
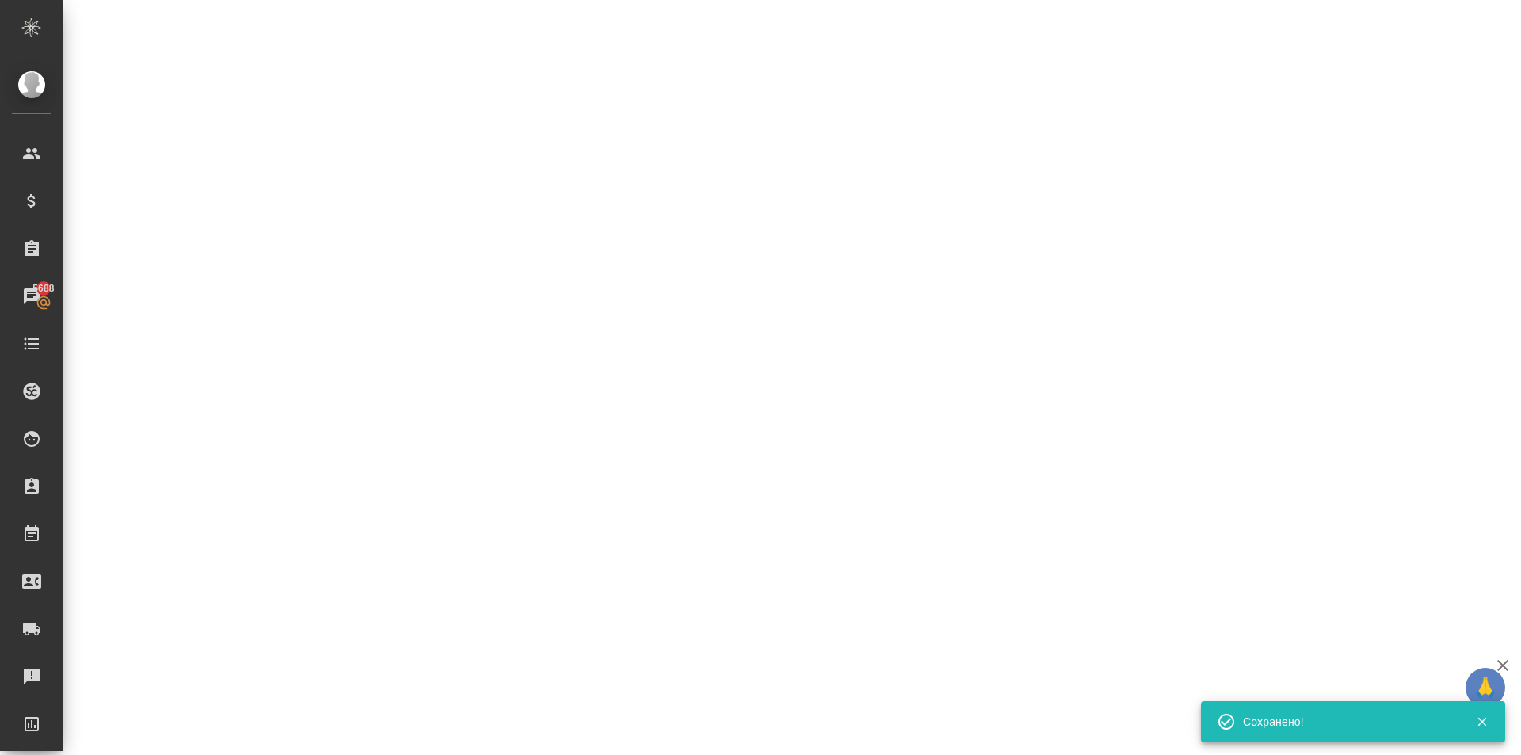
select select "RU"
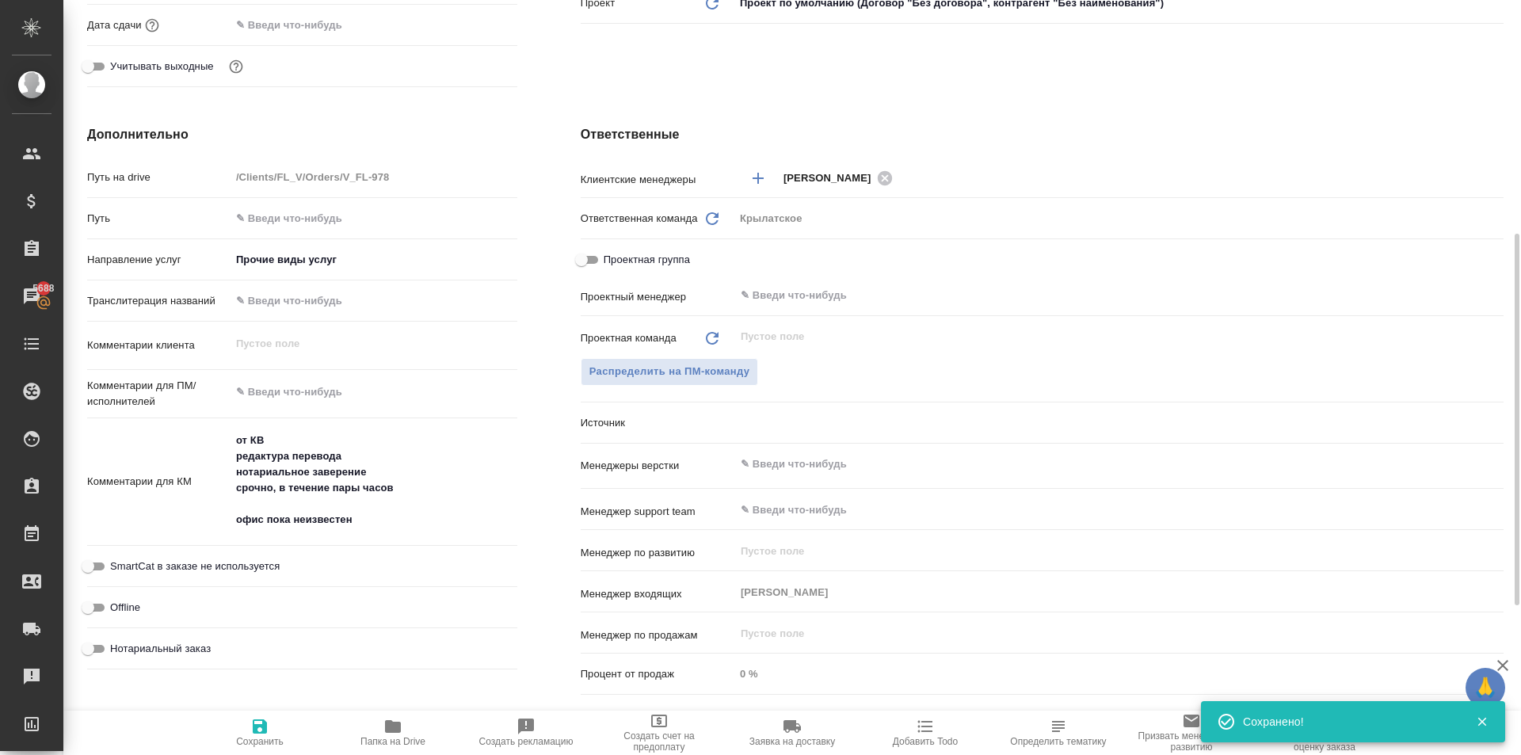
type textarea "x"
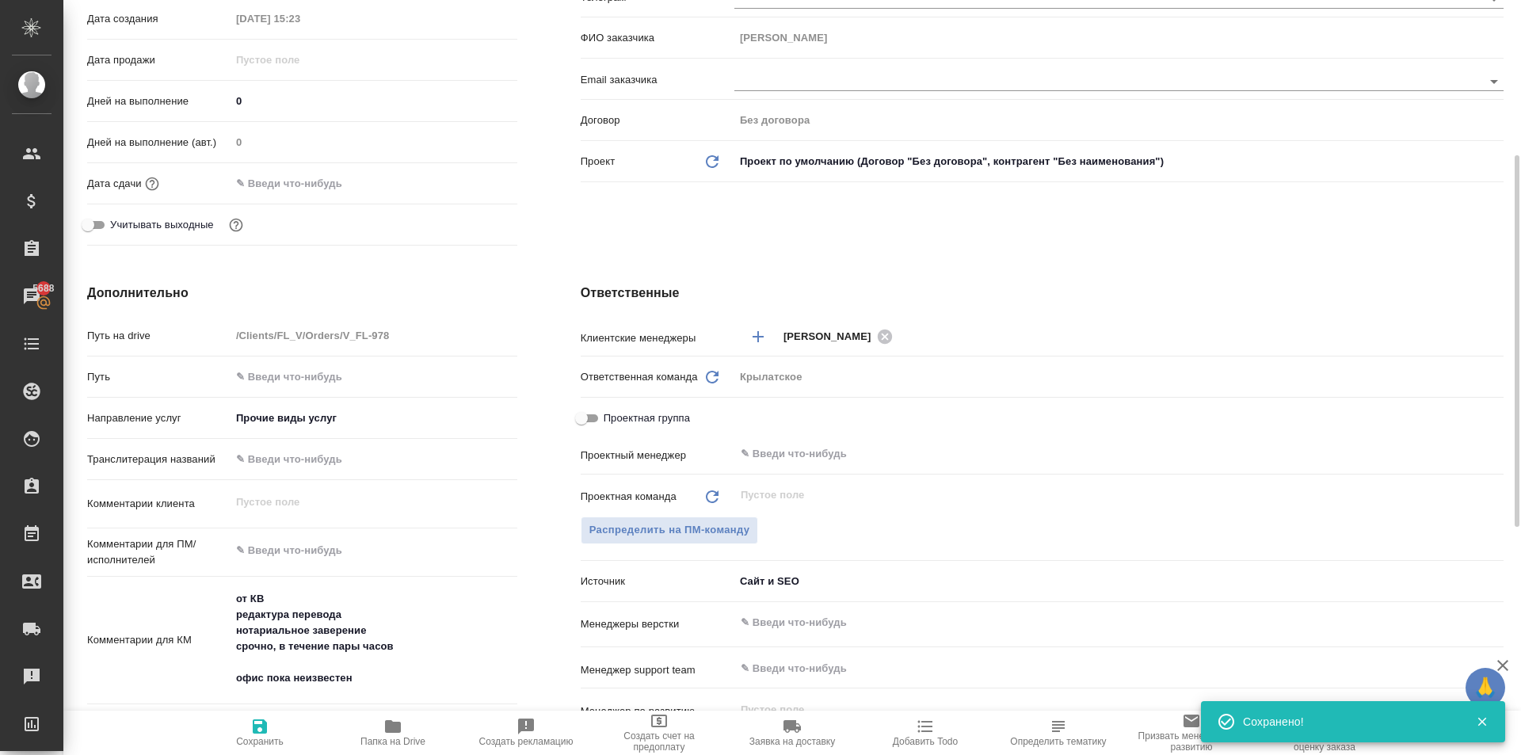
scroll to position [0, 0]
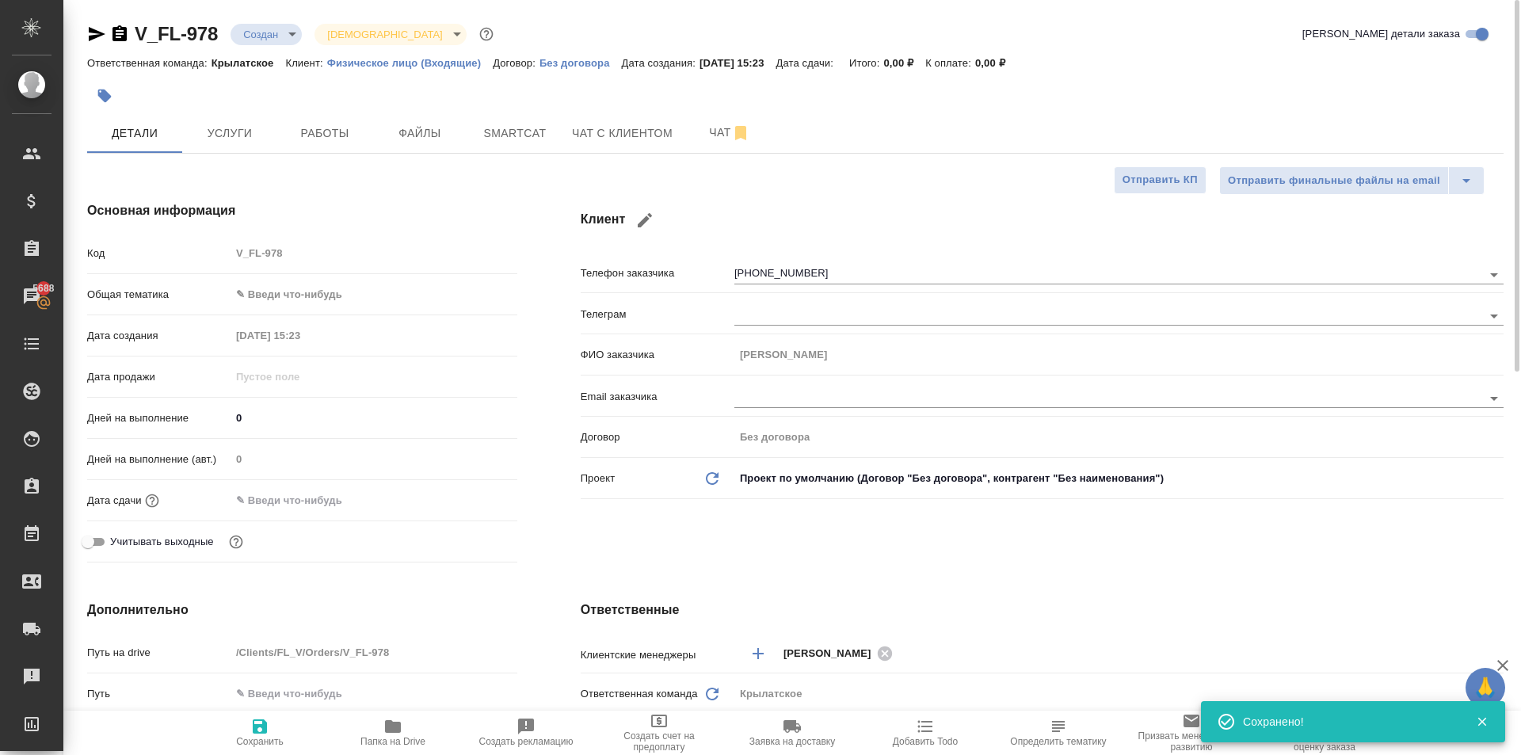
click at [368, 303] on body "🙏 .cls-1 fill:#fff; AWATERA Kasymov Timur Клиенты Спецификации Заказы 5688 Чаты…" at bounding box center [760, 377] width 1521 height 755
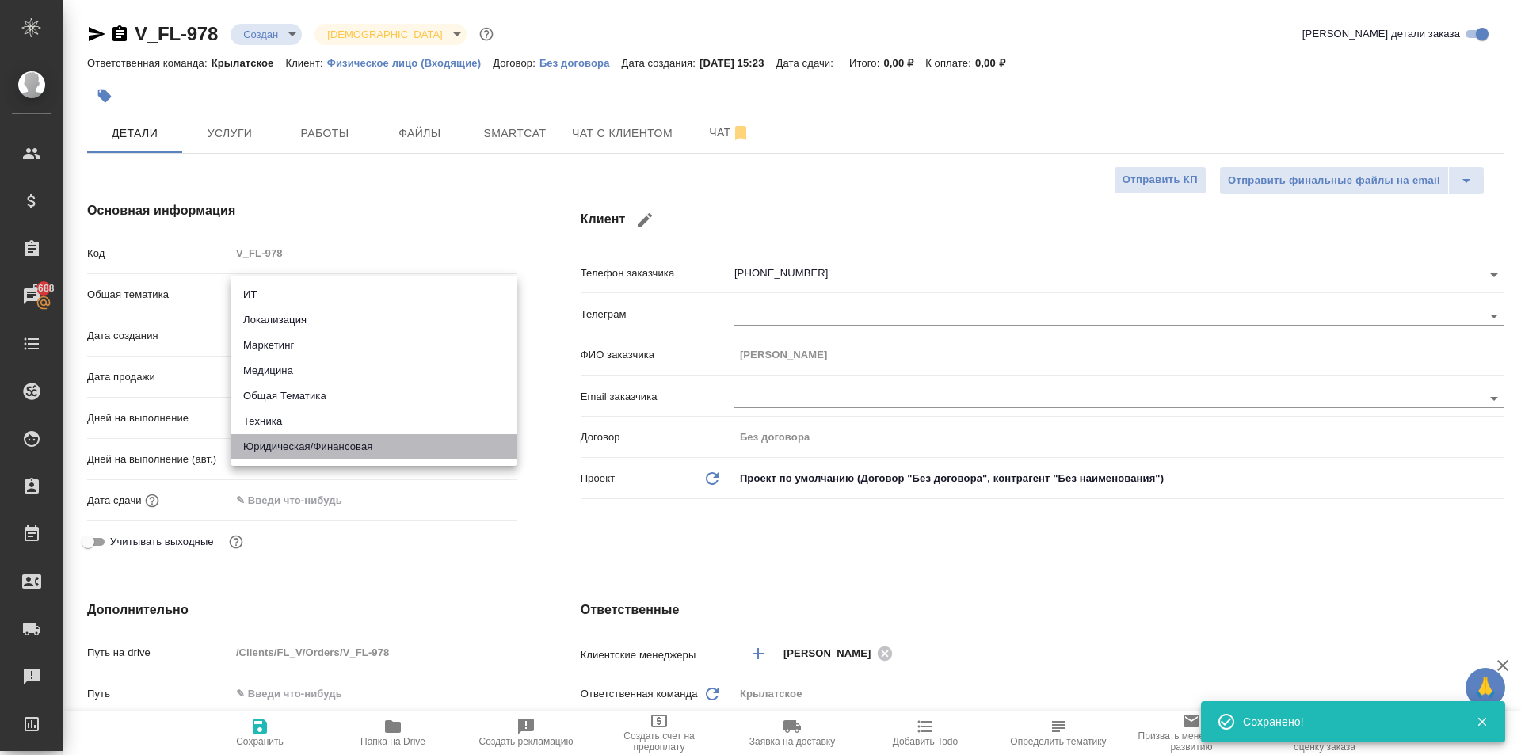
click at [315, 444] on li "Юридическая/Финансовая" at bounding box center [374, 446] width 287 height 25
type input "yr-fn"
type textarea "x"
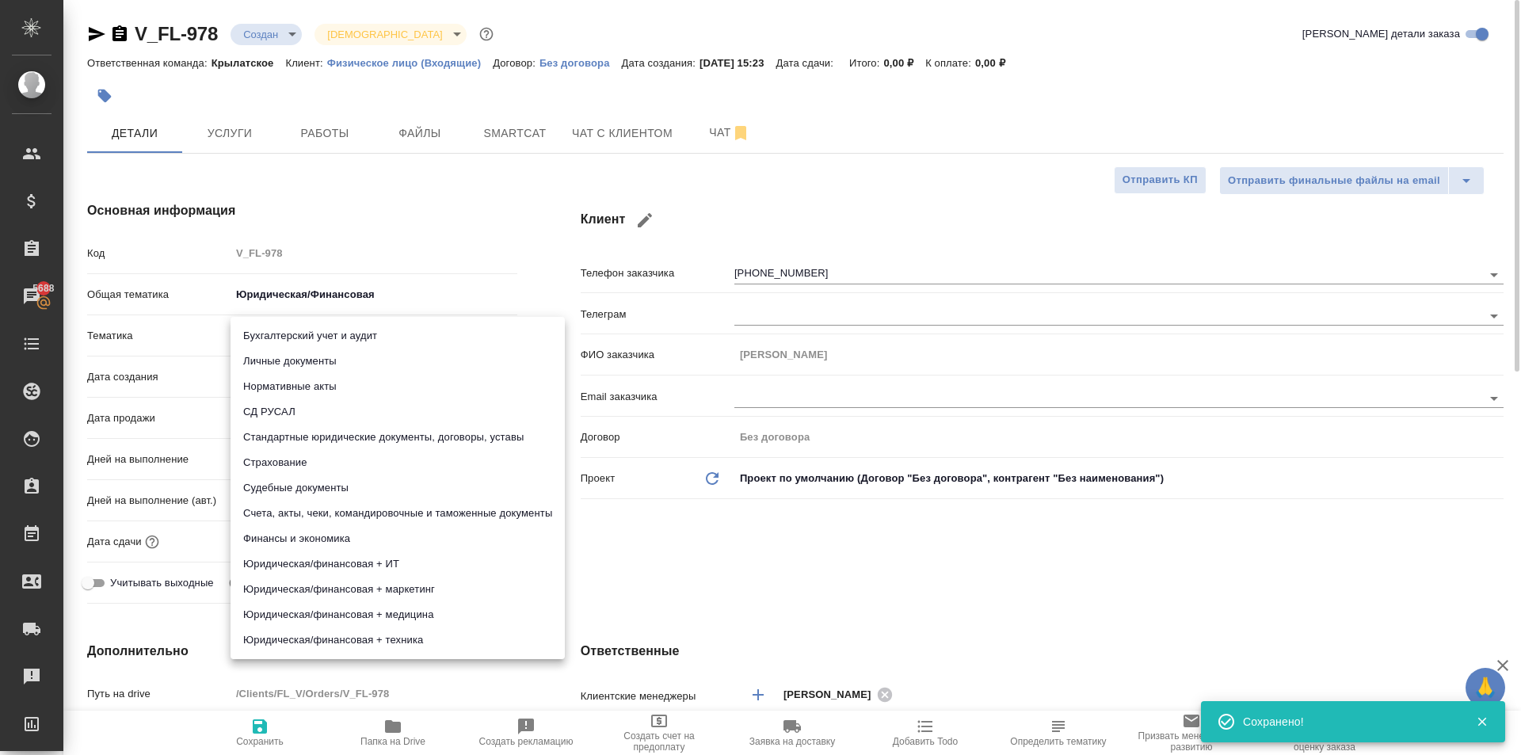
click at [296, 331] on body "🙏 .cls-1 fill:#fff; AWATERA Kasymov Timur Клиенты Спецификации Заказы 5688 Чаты…" at bounding box center [760, 377] width 1521 height 755
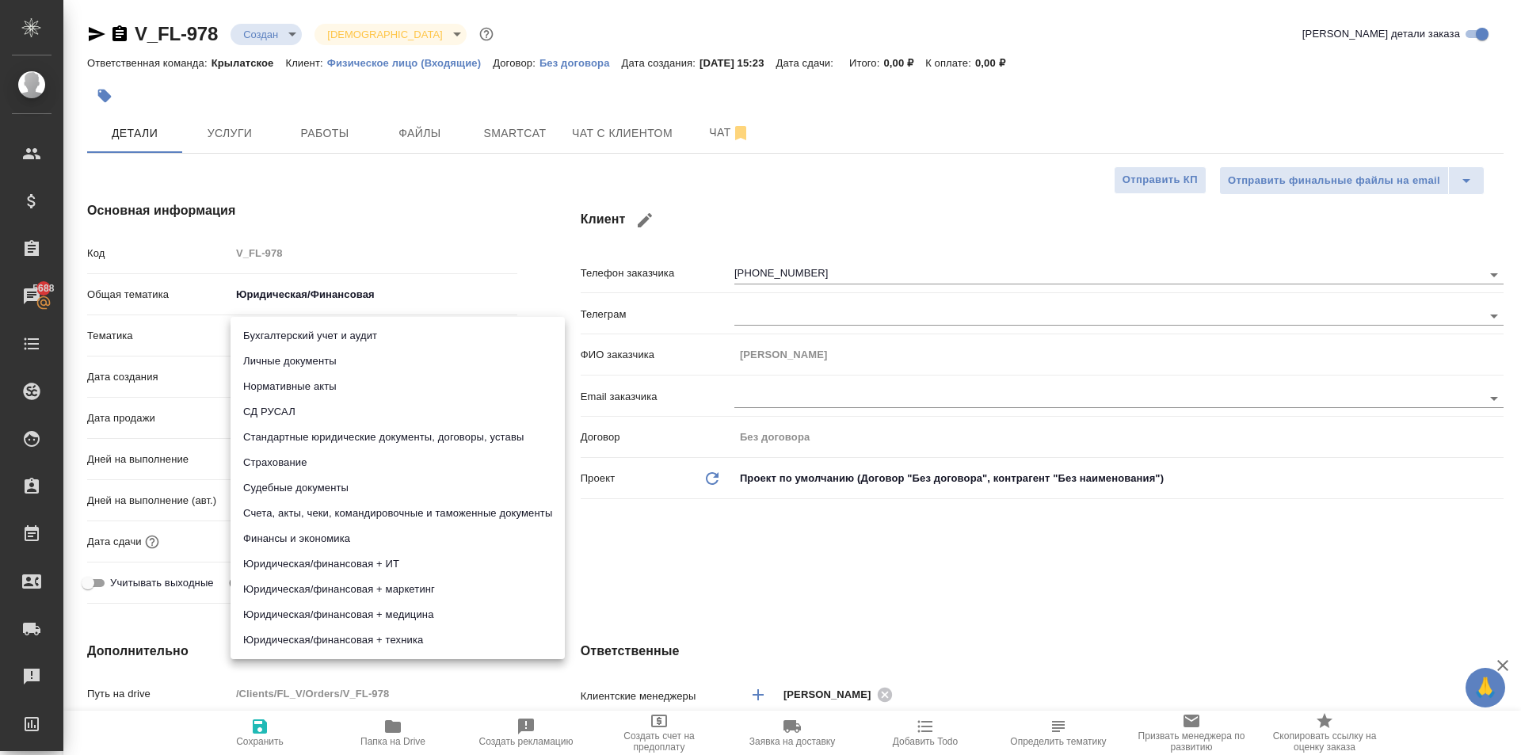
click at [441, 483] on li "Судебные документы" at bounding box center [398, 487] width 334 height 25
type textarea "x"
type input "5a8b8b956a9677013d343d23"
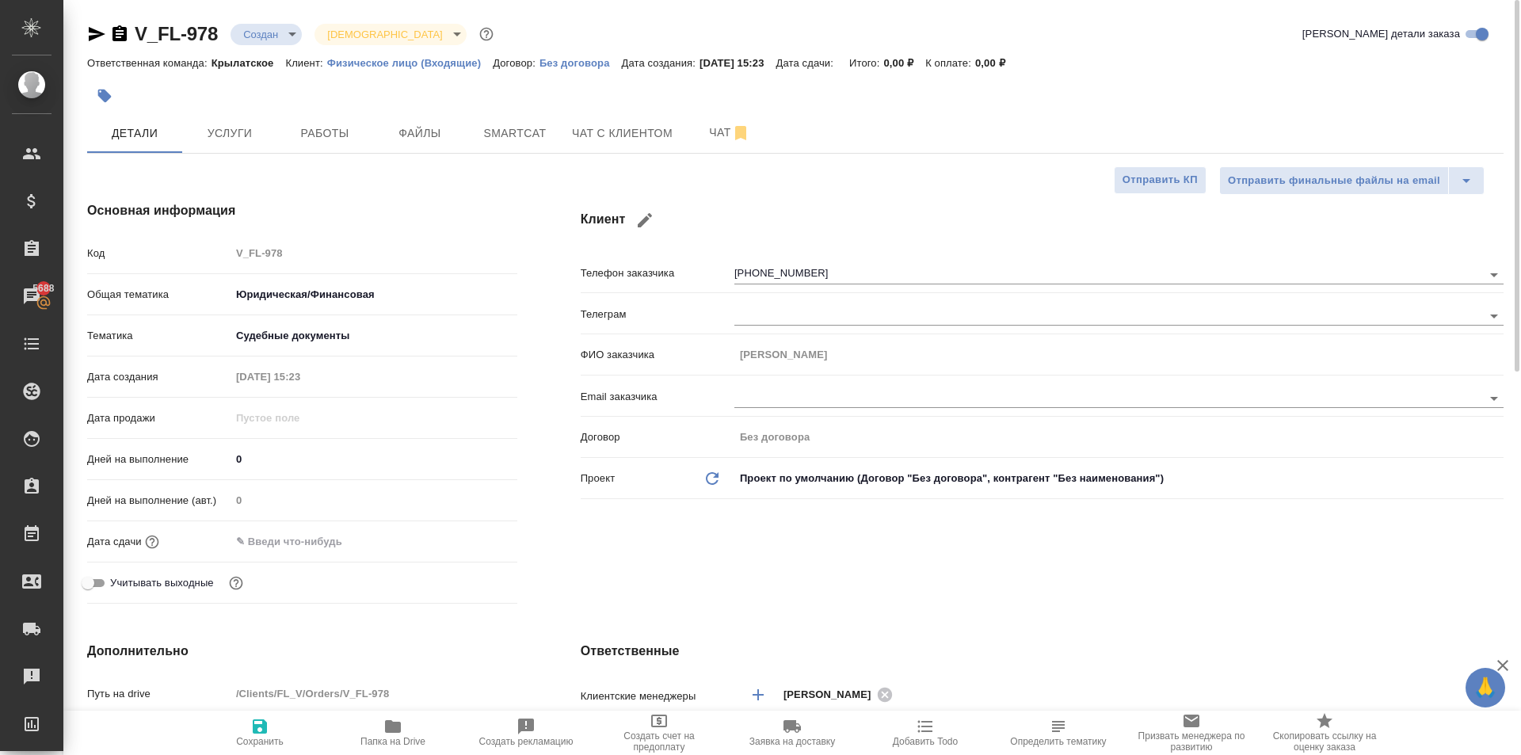
click at [263, 742] on span "Сохранить" at bounding box center [260, 741] width 48 height 11
type textarea "x"
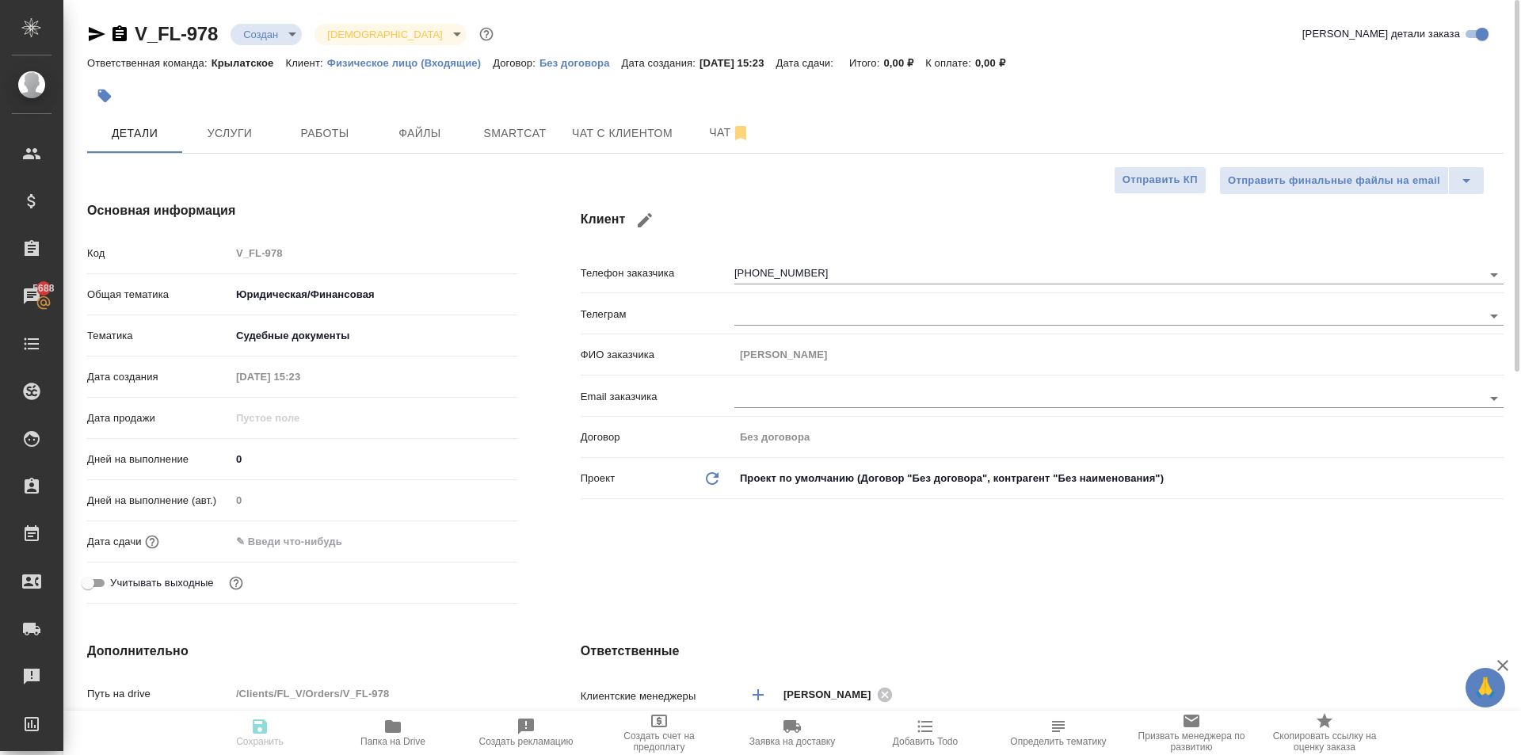
type textarea "x"
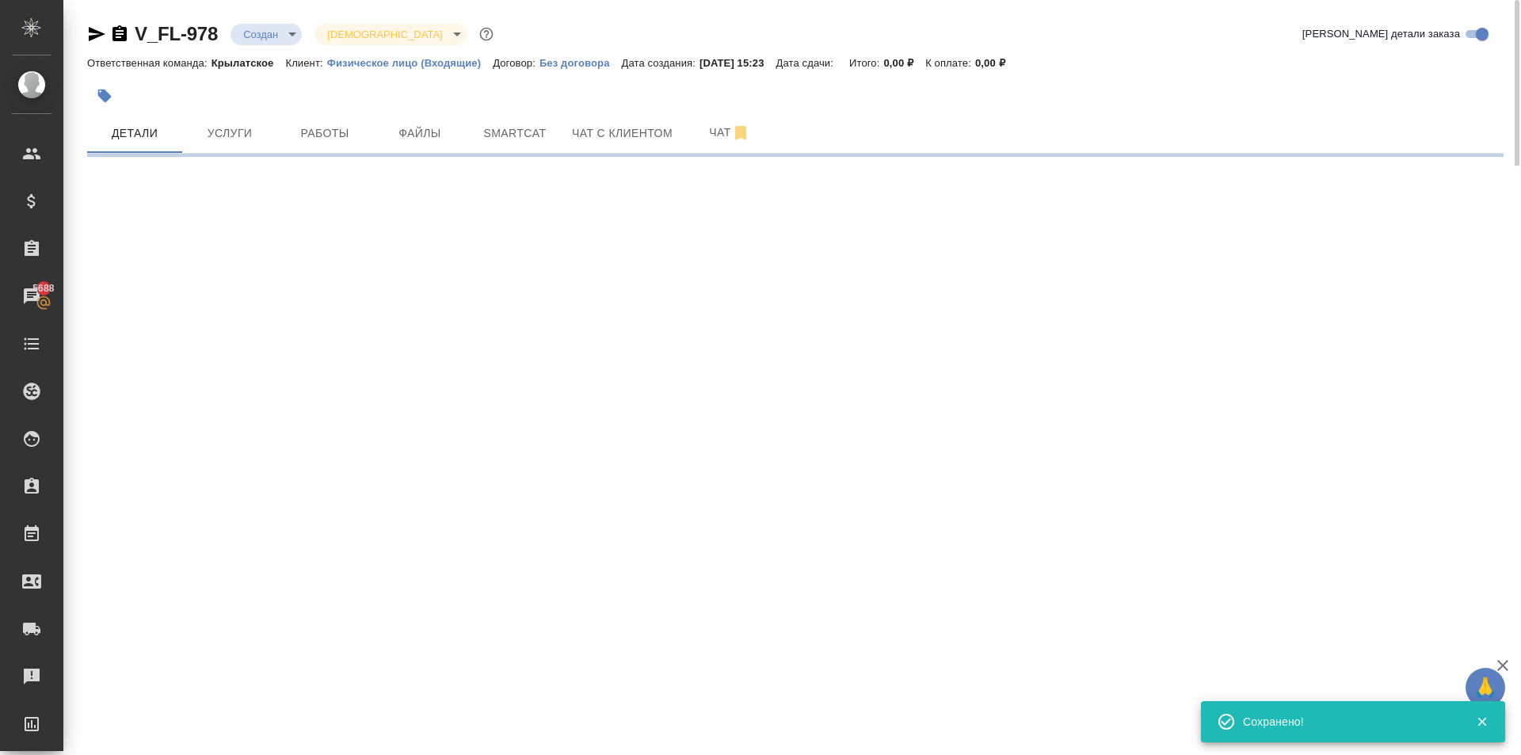
select select "RU"
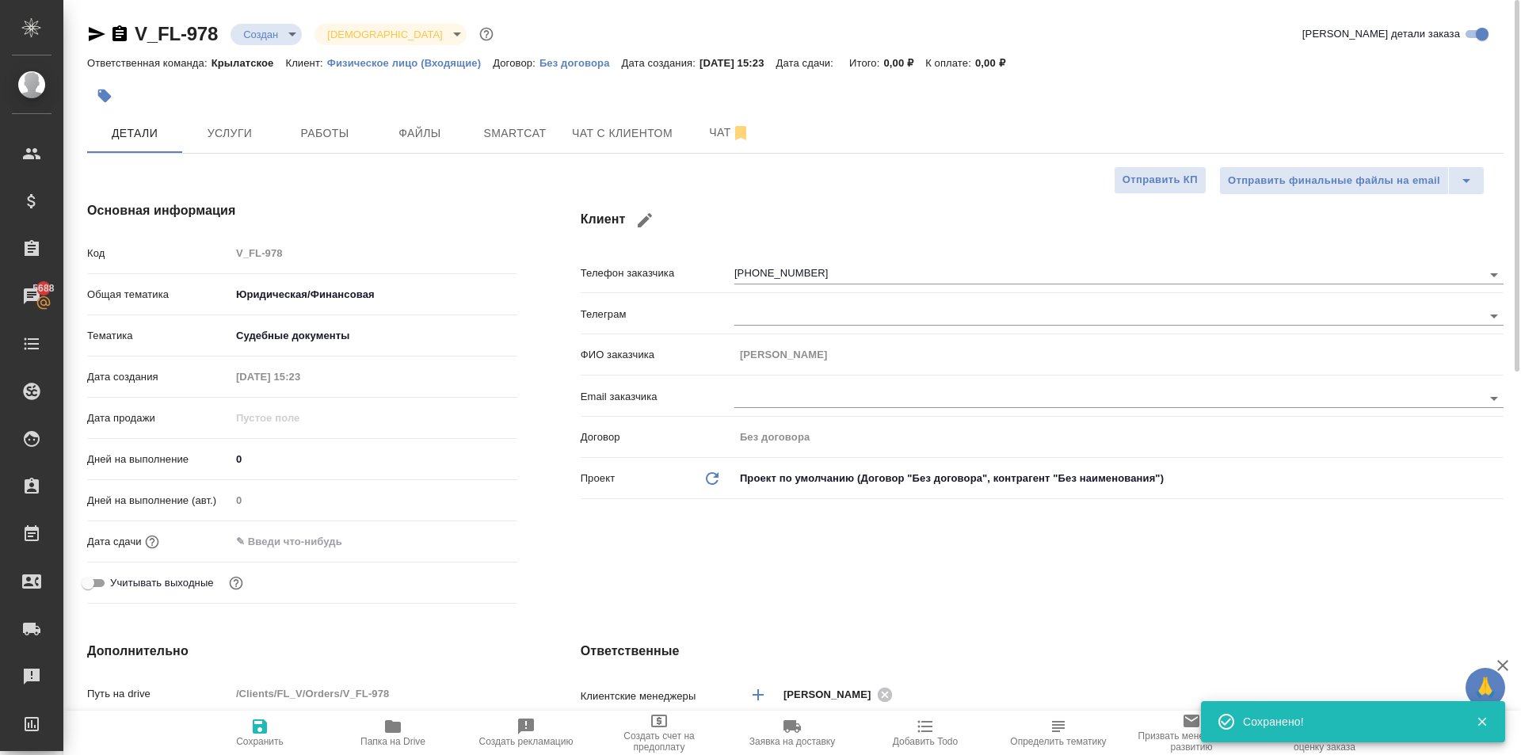
type textarea "x"
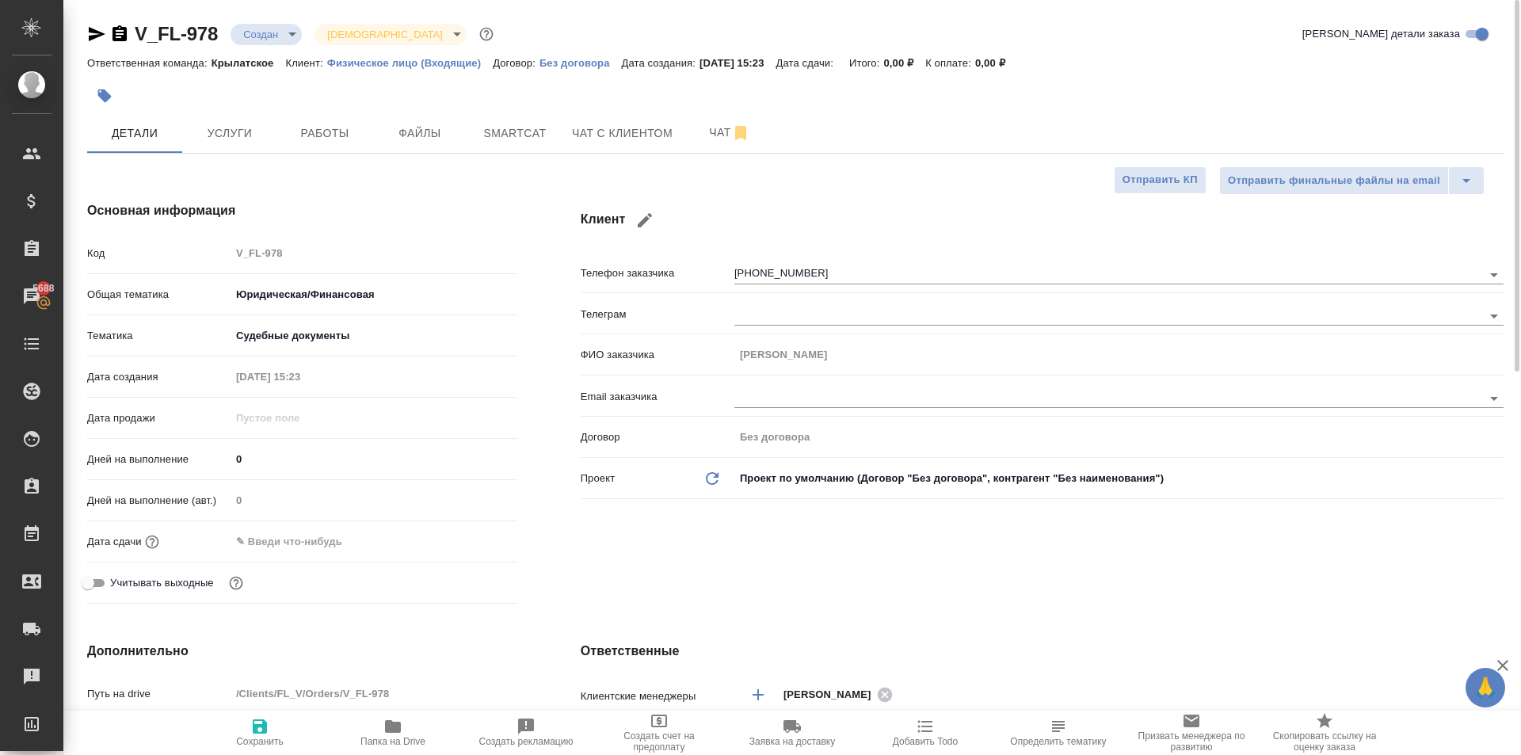
click at [296, 32] on body "🙏 .cls-1 fill:#fff; AWATERA Kasymov Timur Клиенты Спецификации Заказы 5688 Чаты…" at bounding box center [760, 377] width 1521 height 755
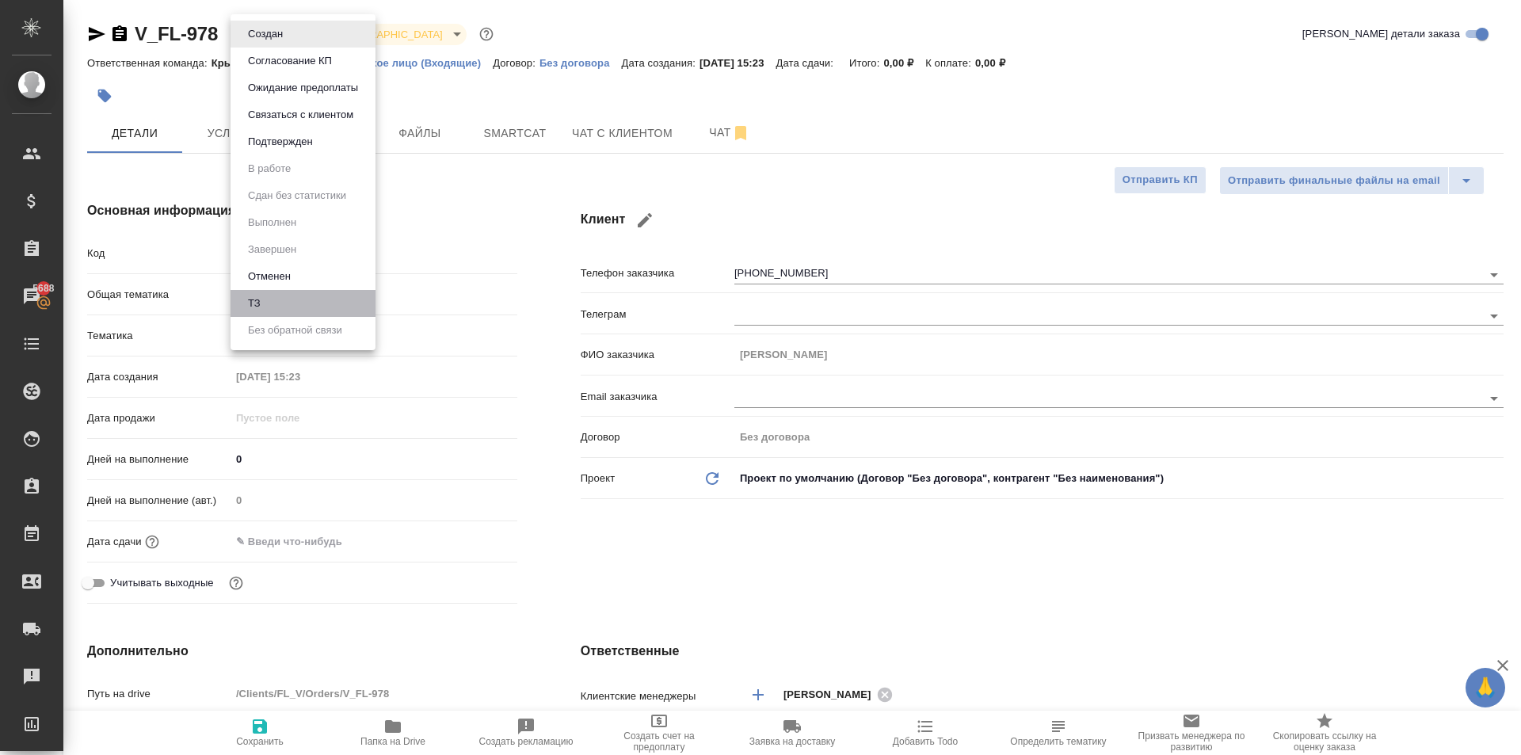
click at [309, 302] on li "ТЗ" at bounding box center [303, 303] width 145 height 27
type textarea "x"
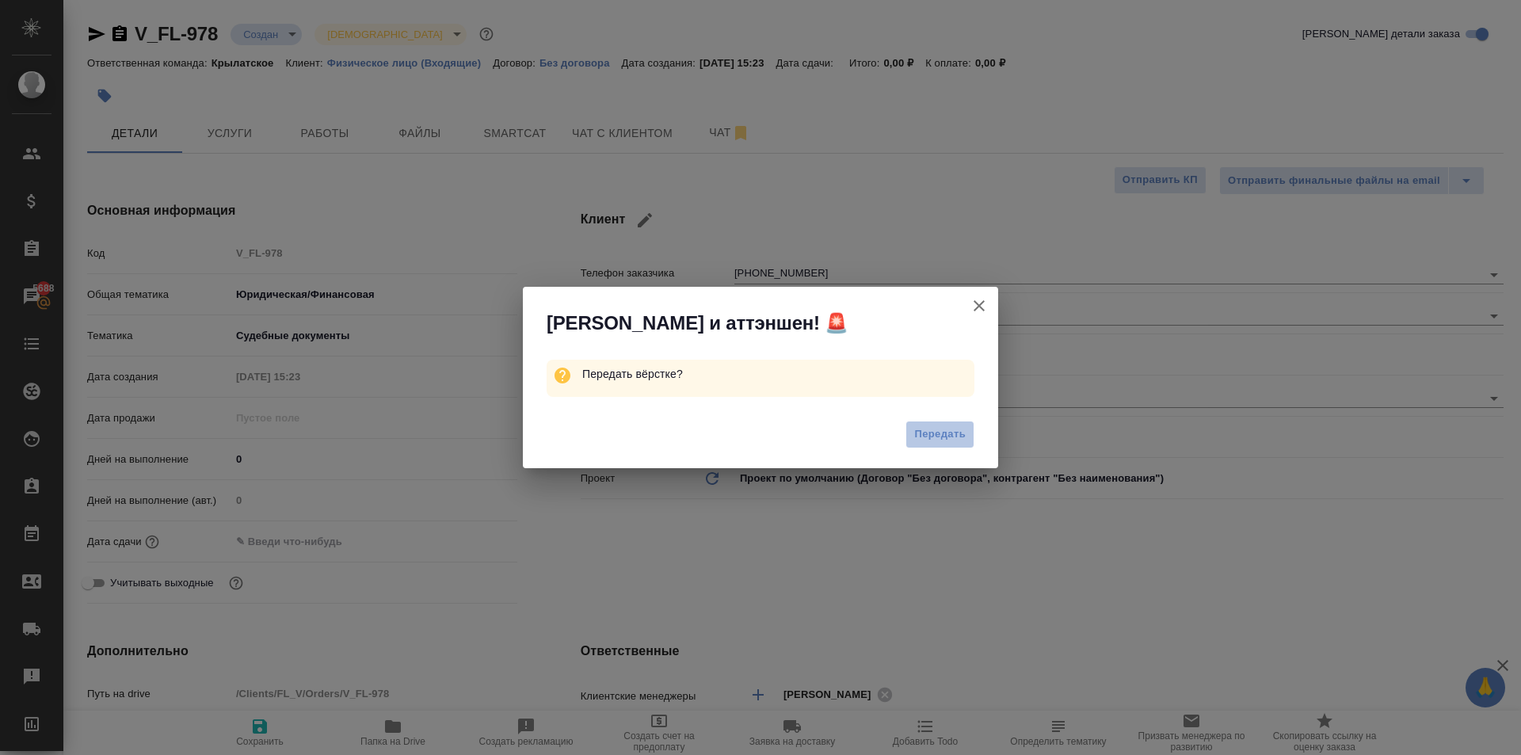
click at [956, 425] on button "Передать" at bounding box center [940, 435] width 69 height 28
type textarea "x"
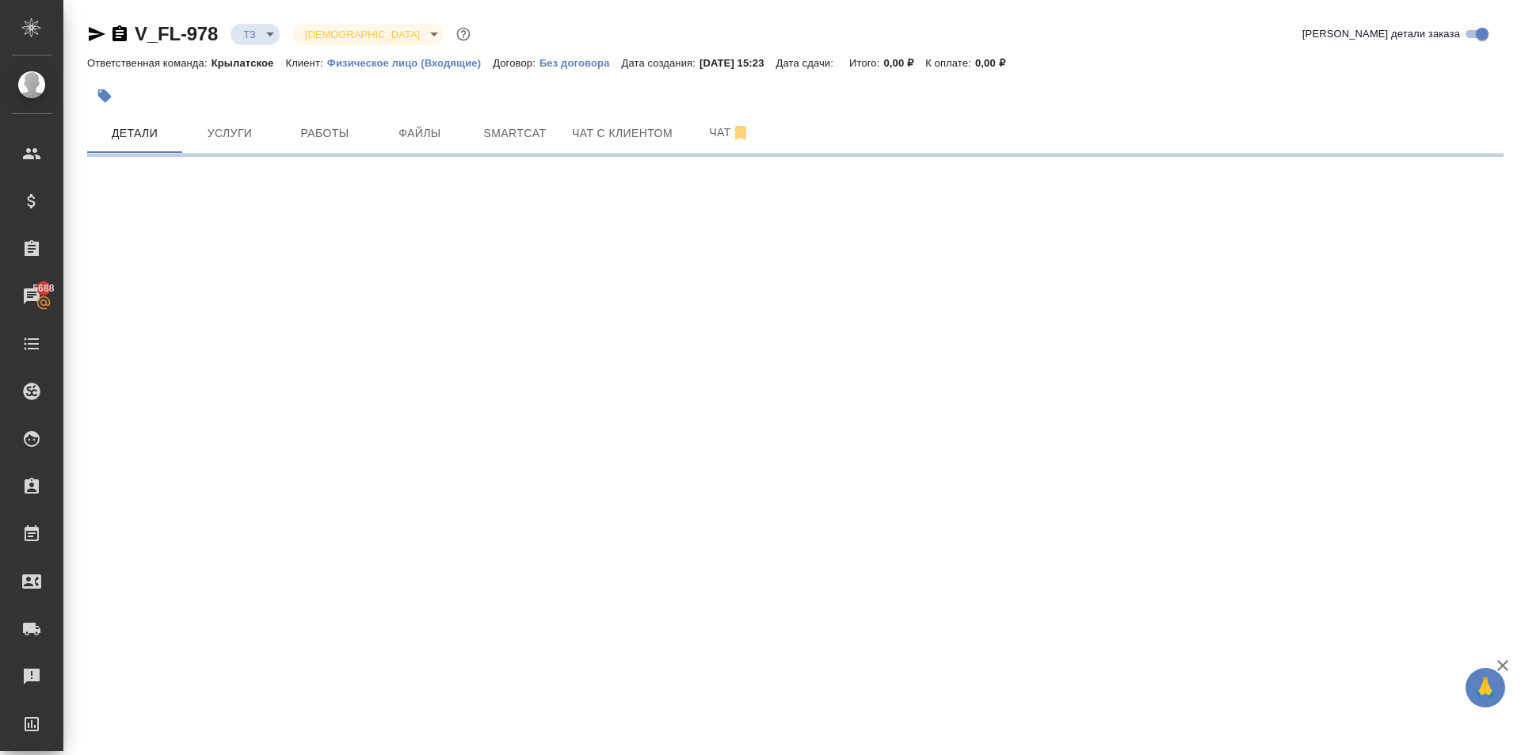
select select "RU"
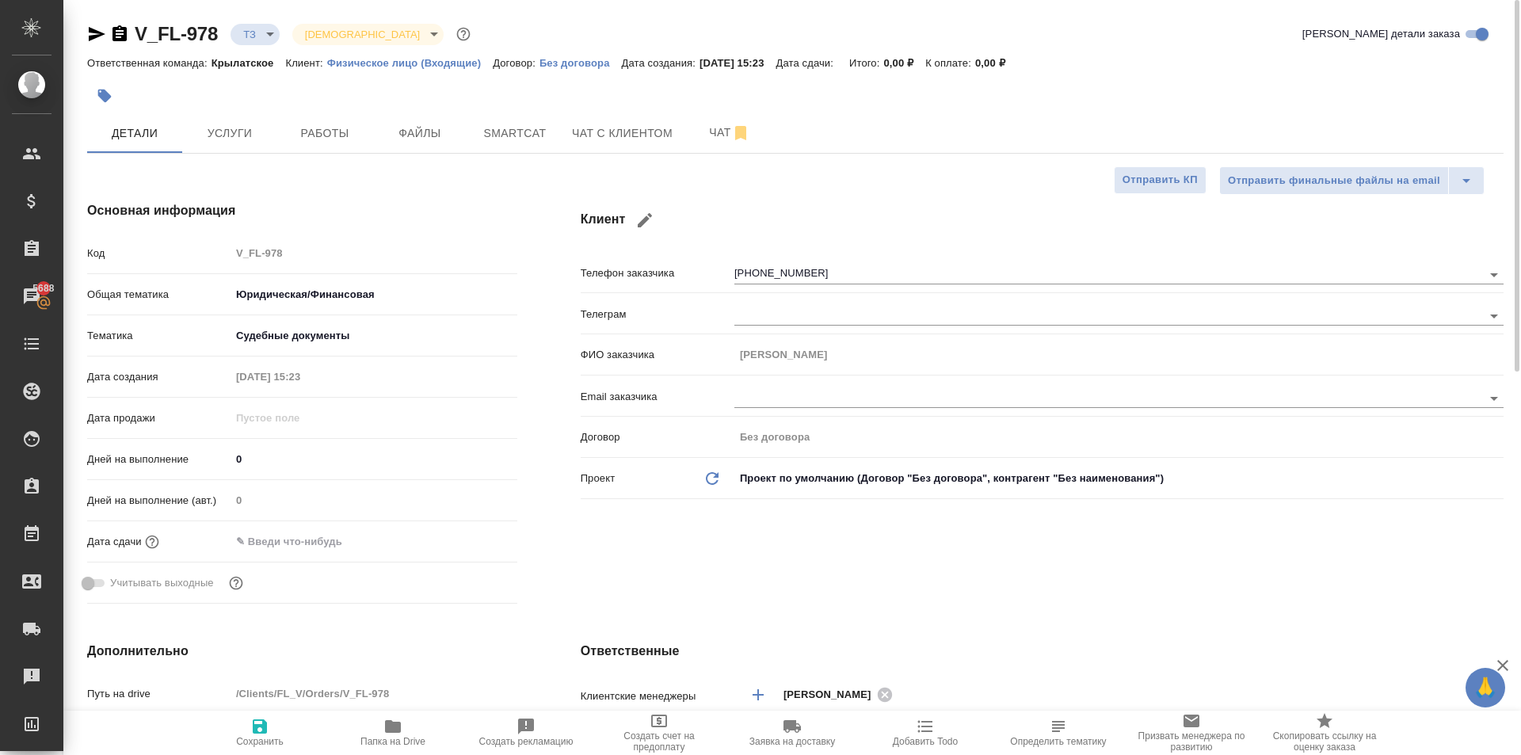
type textarea "x"
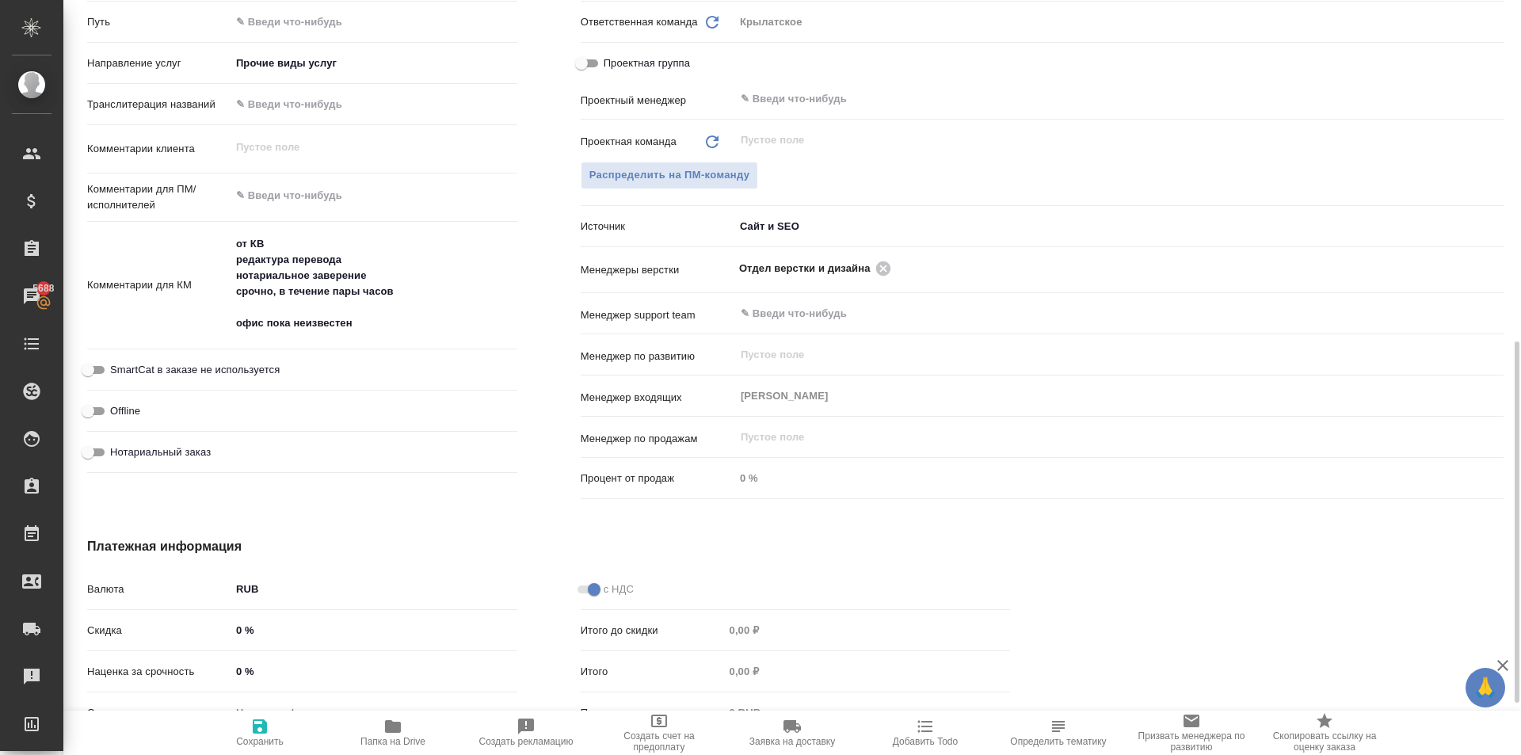
type textarea "x"
click at [321, 189] on textarea at bounding box center [374, 195] width 287 height 27
type textarea "x"
type textarea "Д"
type textarea "x"
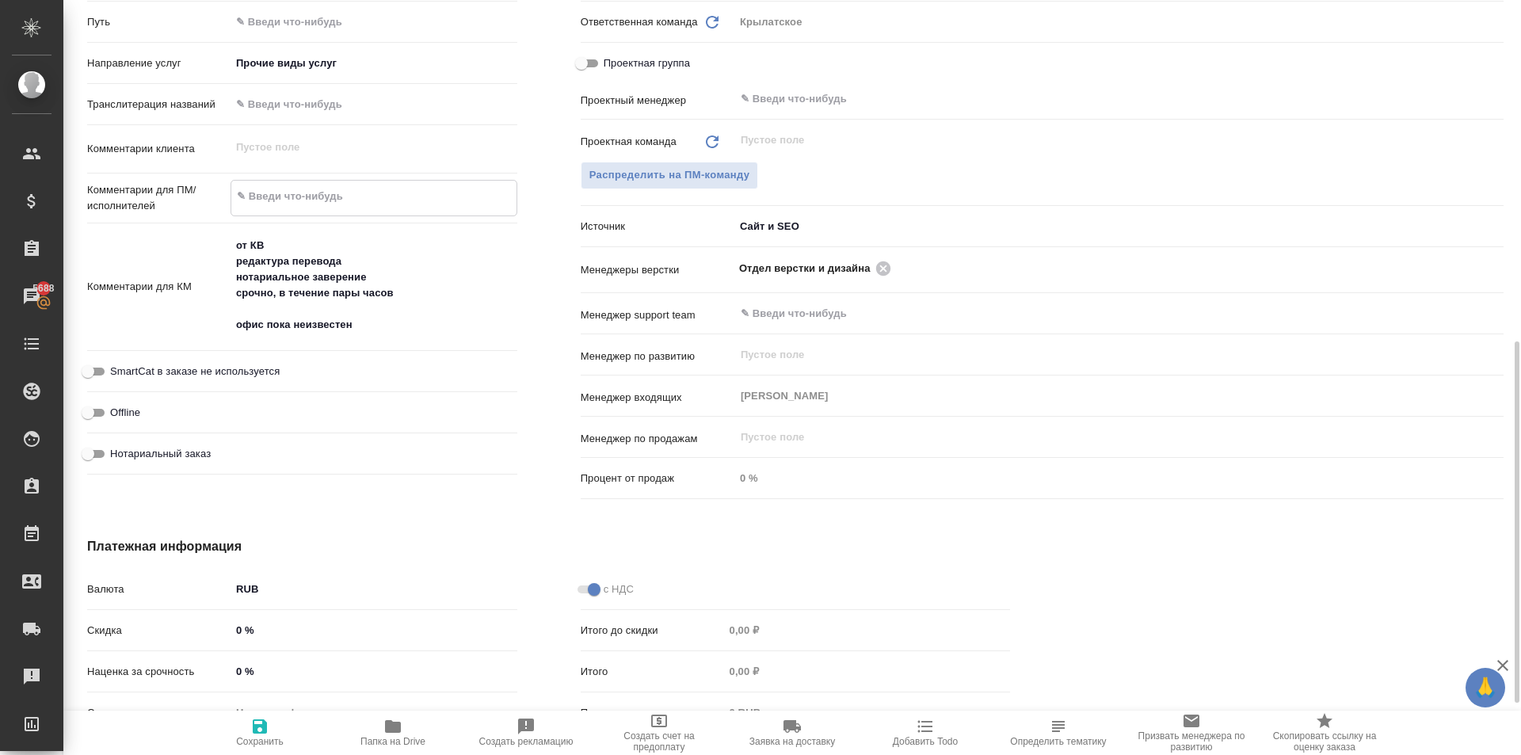
type textarea "x"
type textarea "Дл"
type textarea "x"
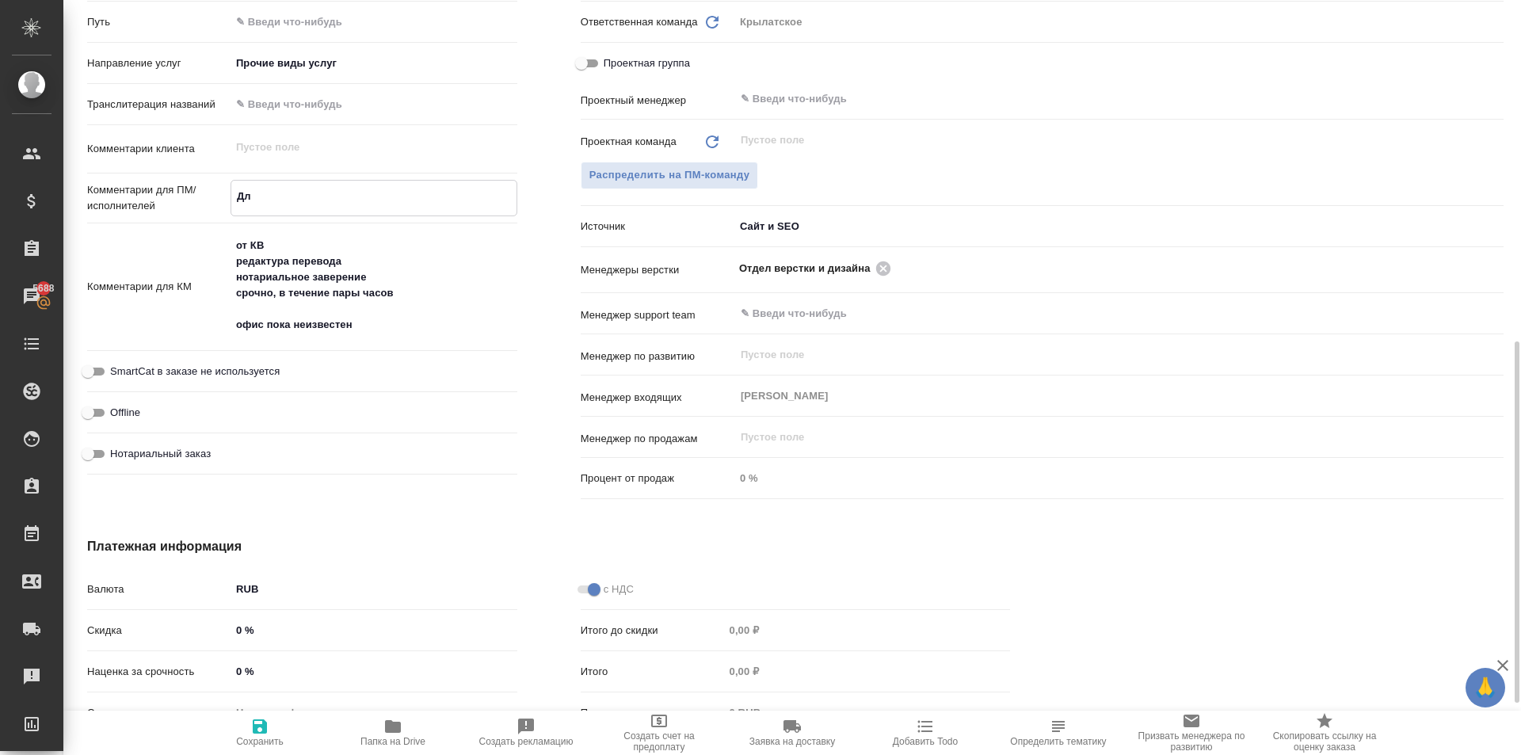
type textarea "x"
type textarea "Для"
type textarea "x"
type textarea "Для"
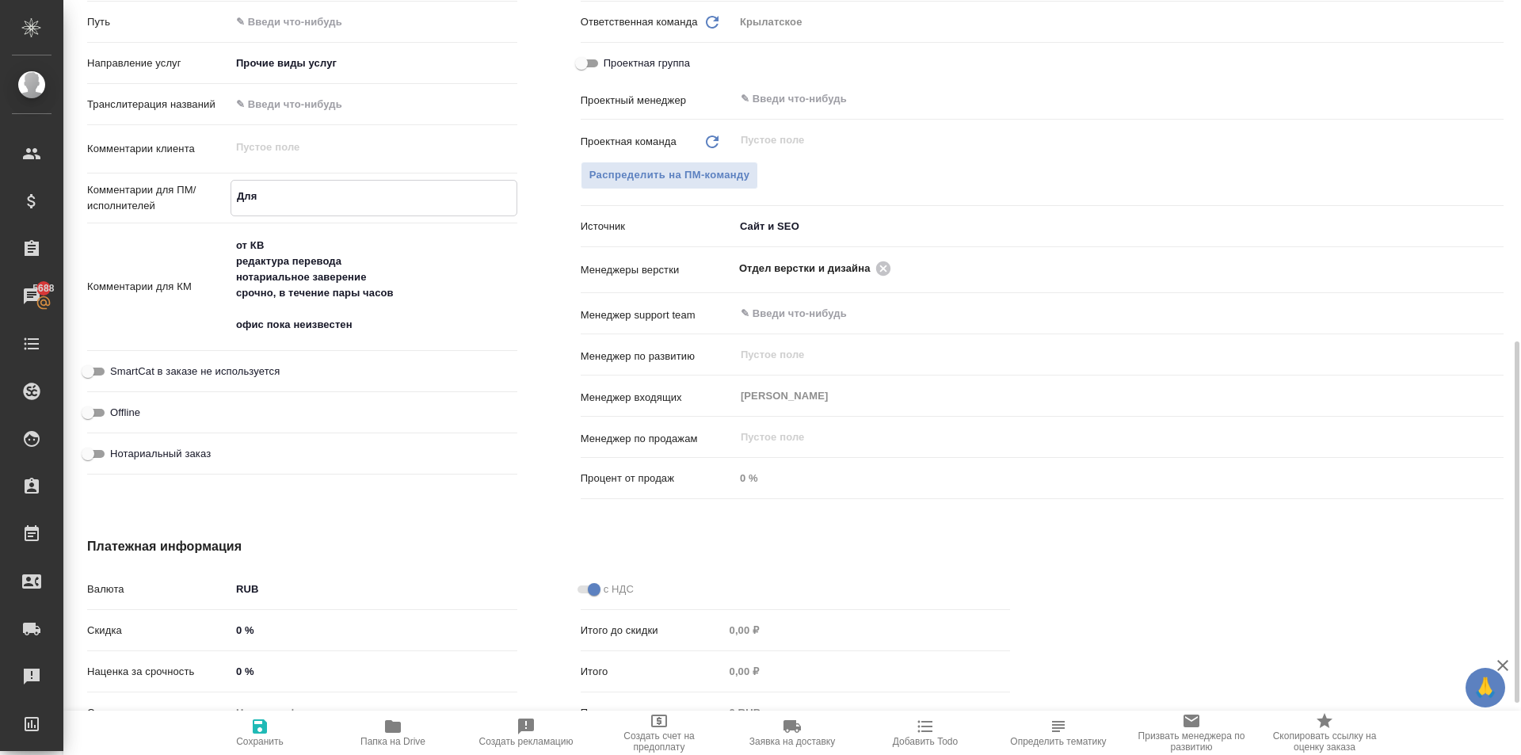
type textarea "x"
type textarea "Для"
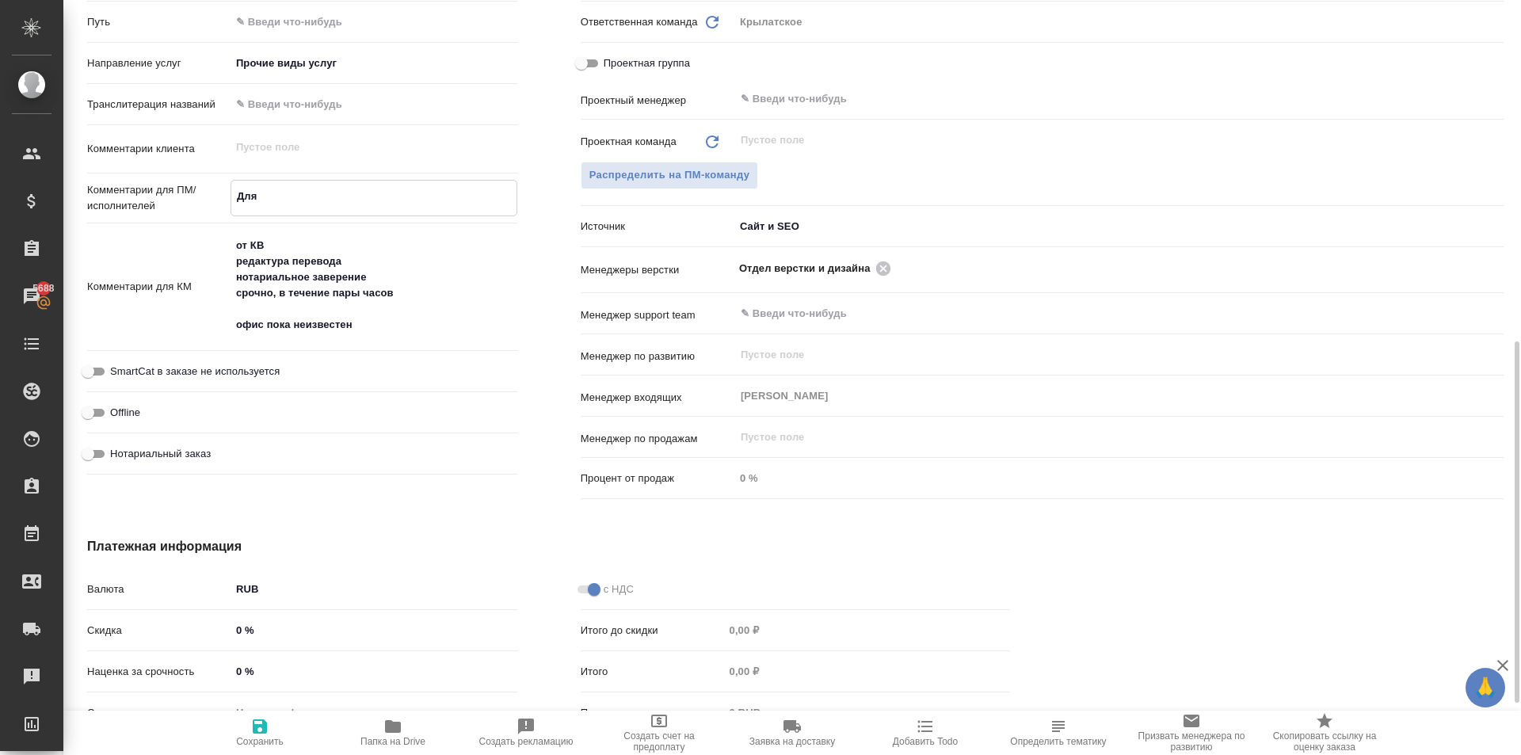
type textarea "x"
type textarea "Д"
type textarea "x"
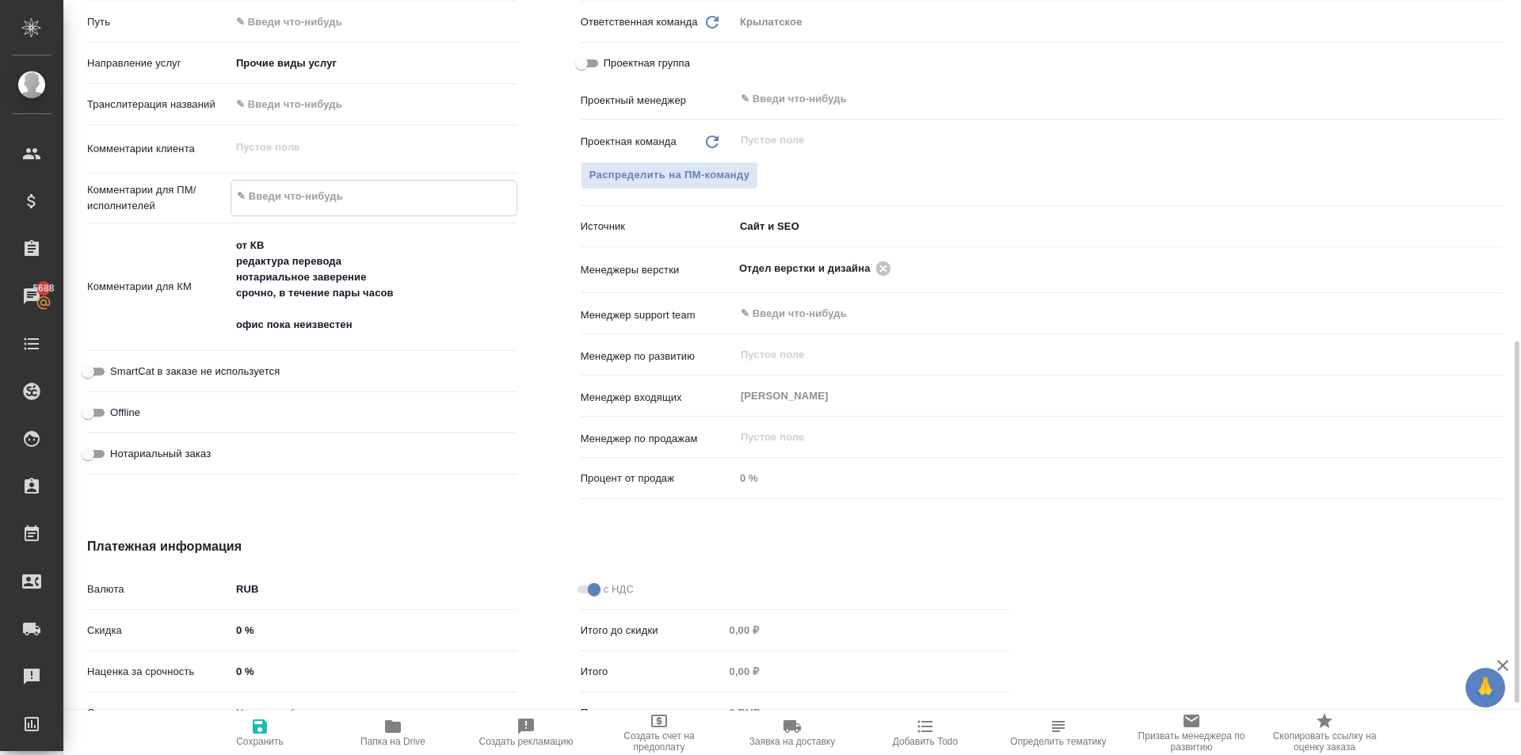
type textarea "x"
type textarea "Н"
type textarea "x"
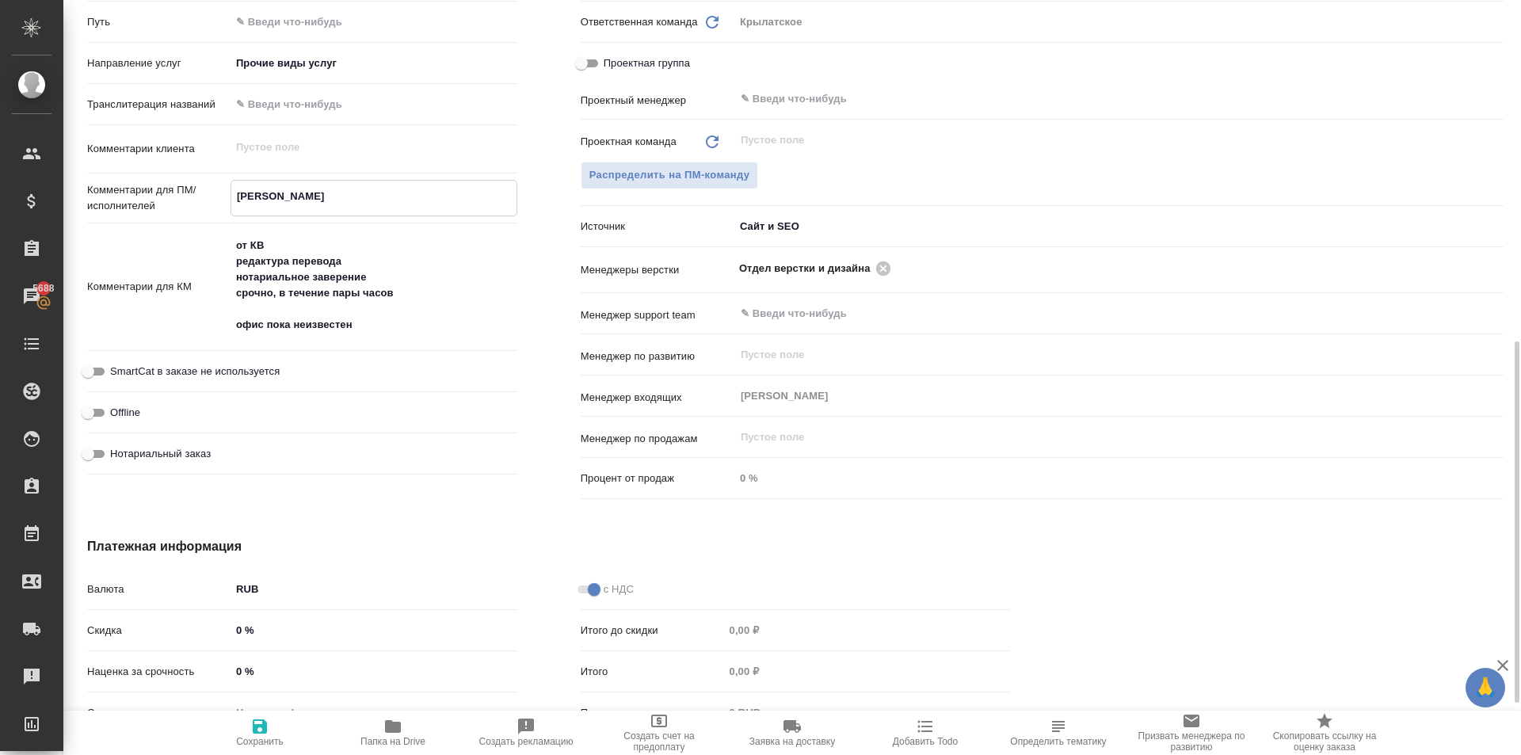
type textarea "x"
type textarea "Ну"
type textarea "x"
type textarea "Нуж"
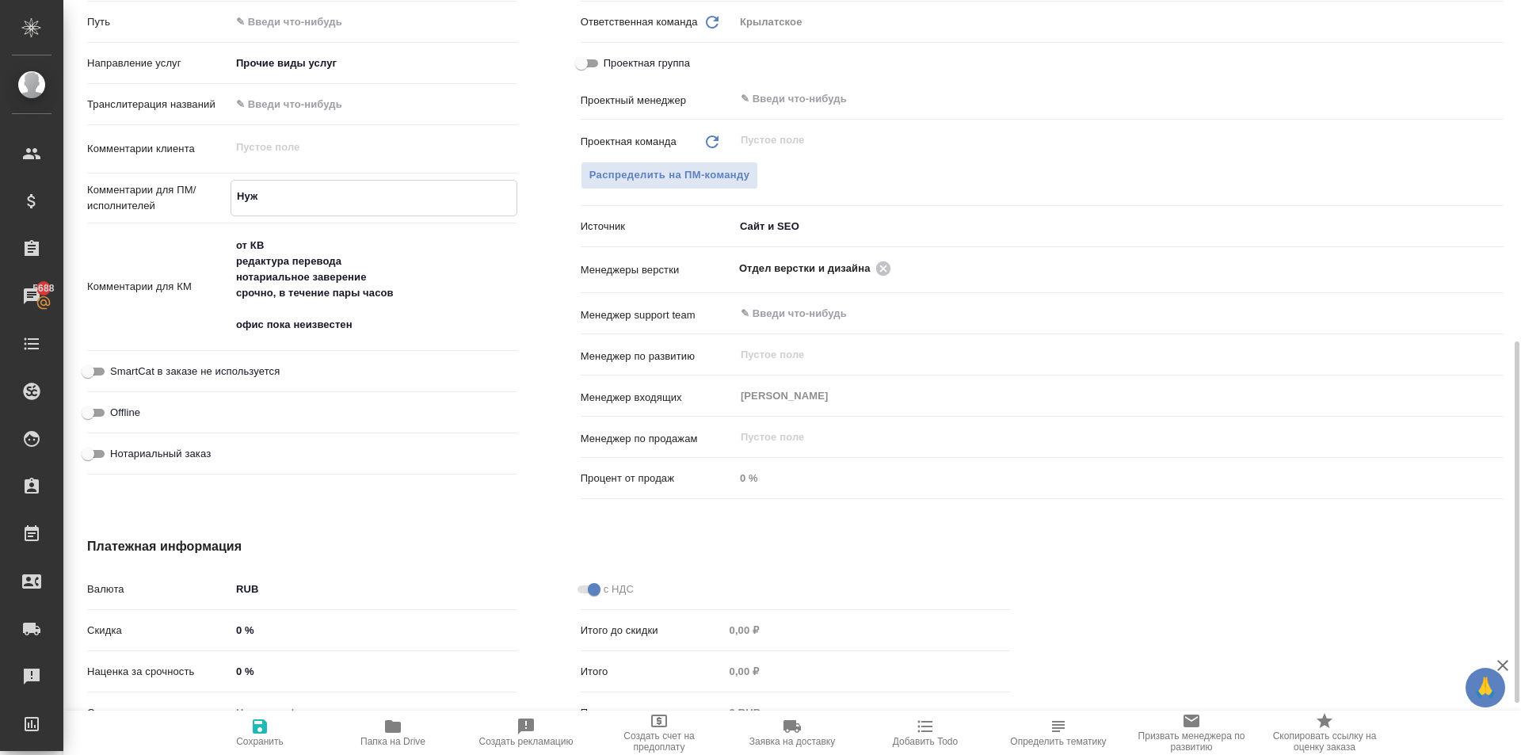
type textarea "x"
type textarea "Нужн"
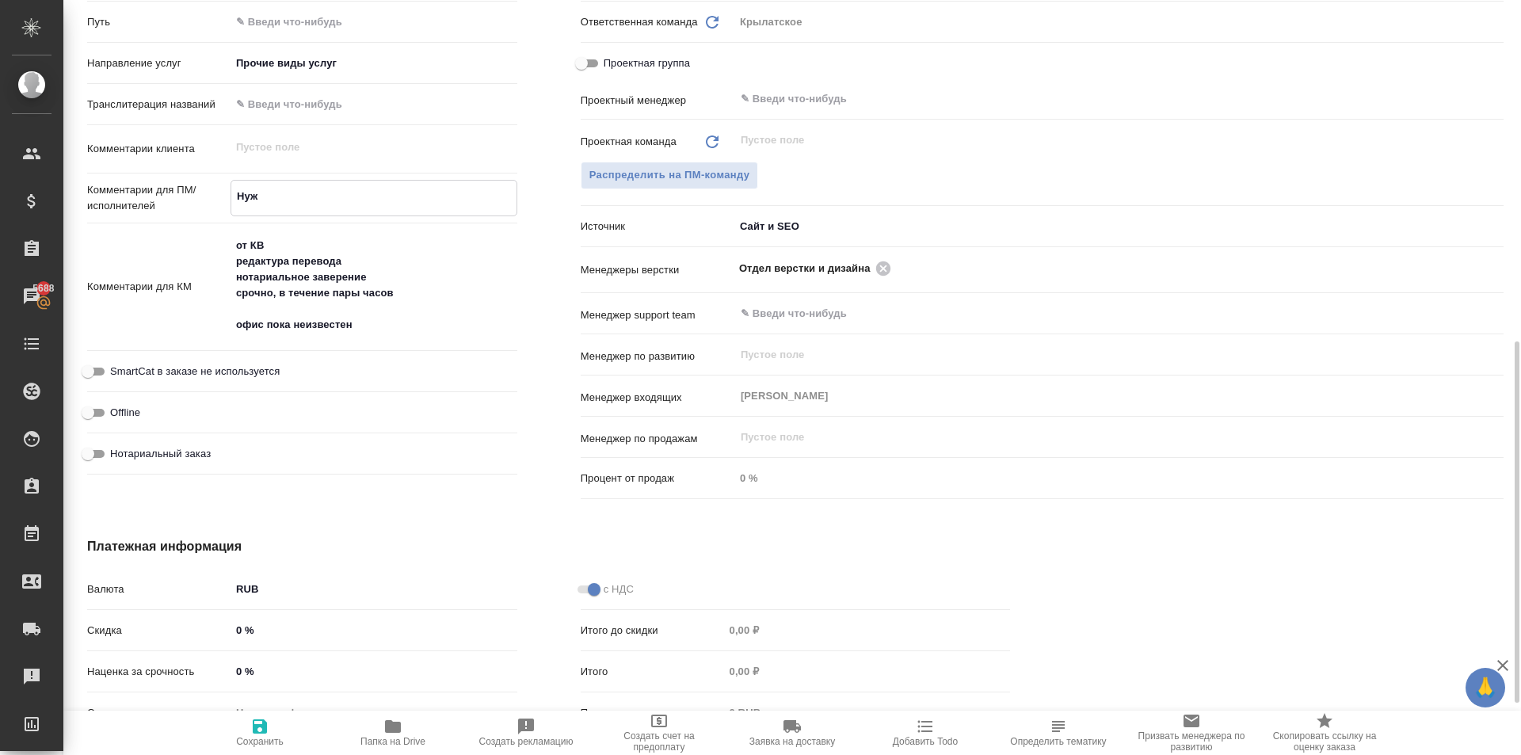
type textarea "x"
type textarea "Нужна"
type textarea "x"
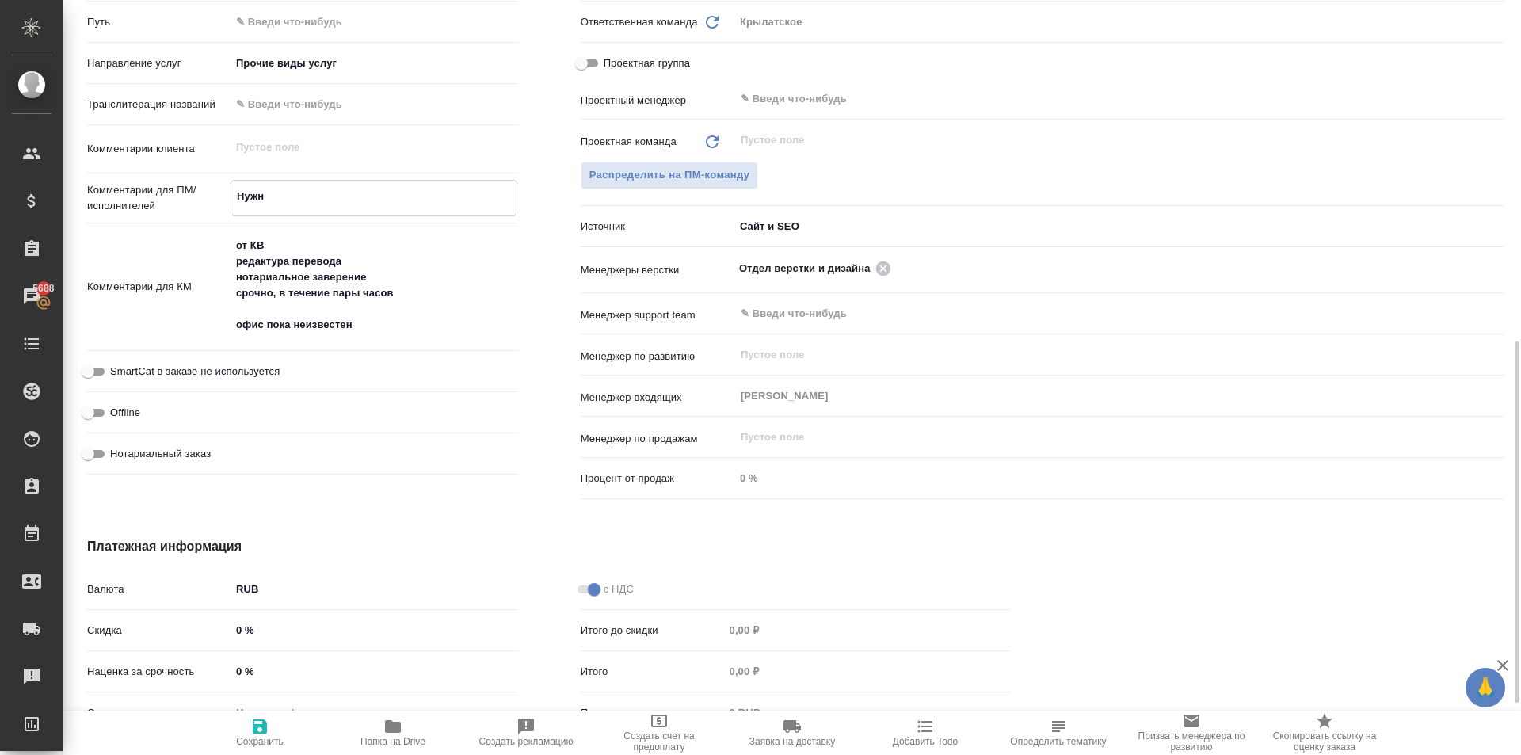
type textarea "x"
type textarea "Нужна"
type textarea "x"
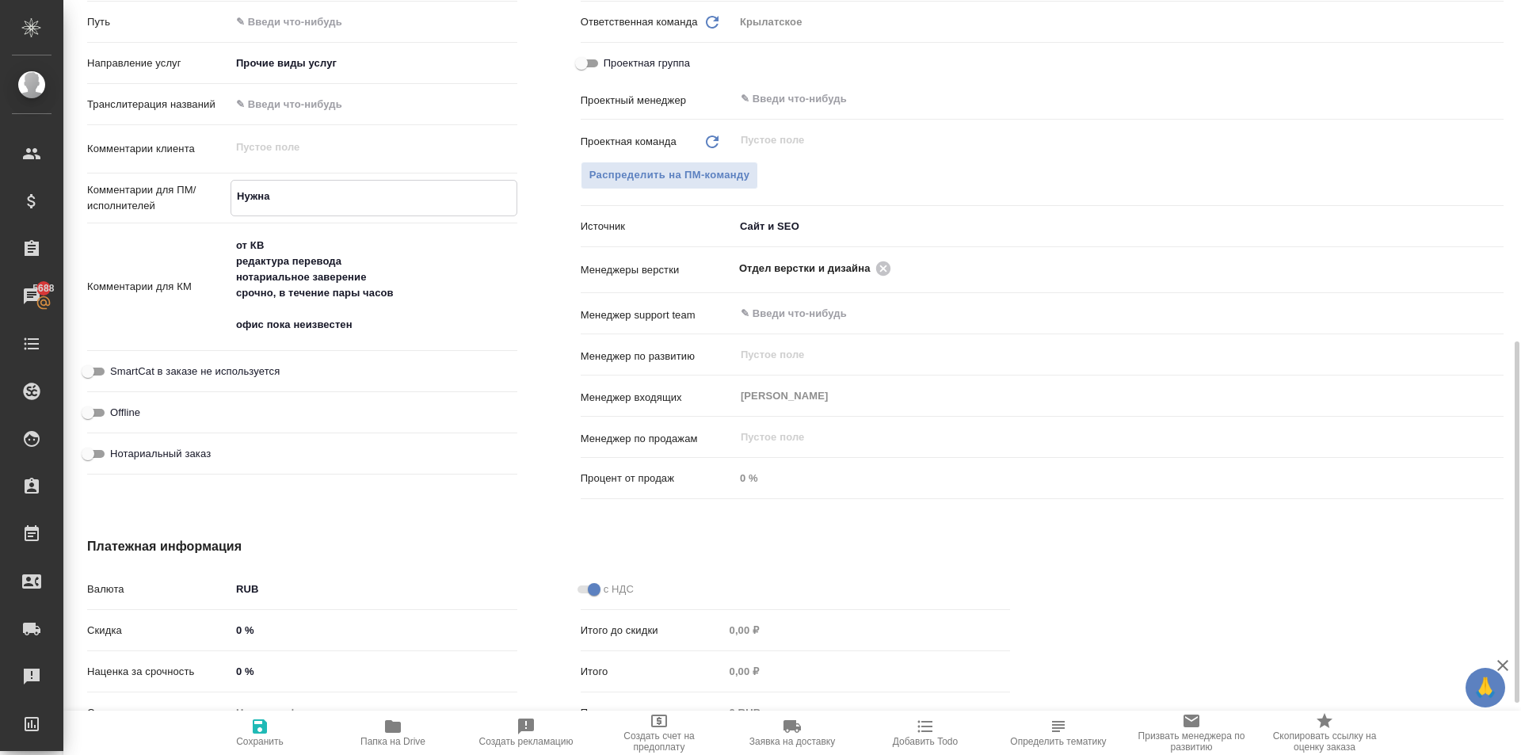
type textarea "x"
type textarea "Нужна р"
type textarea "x"
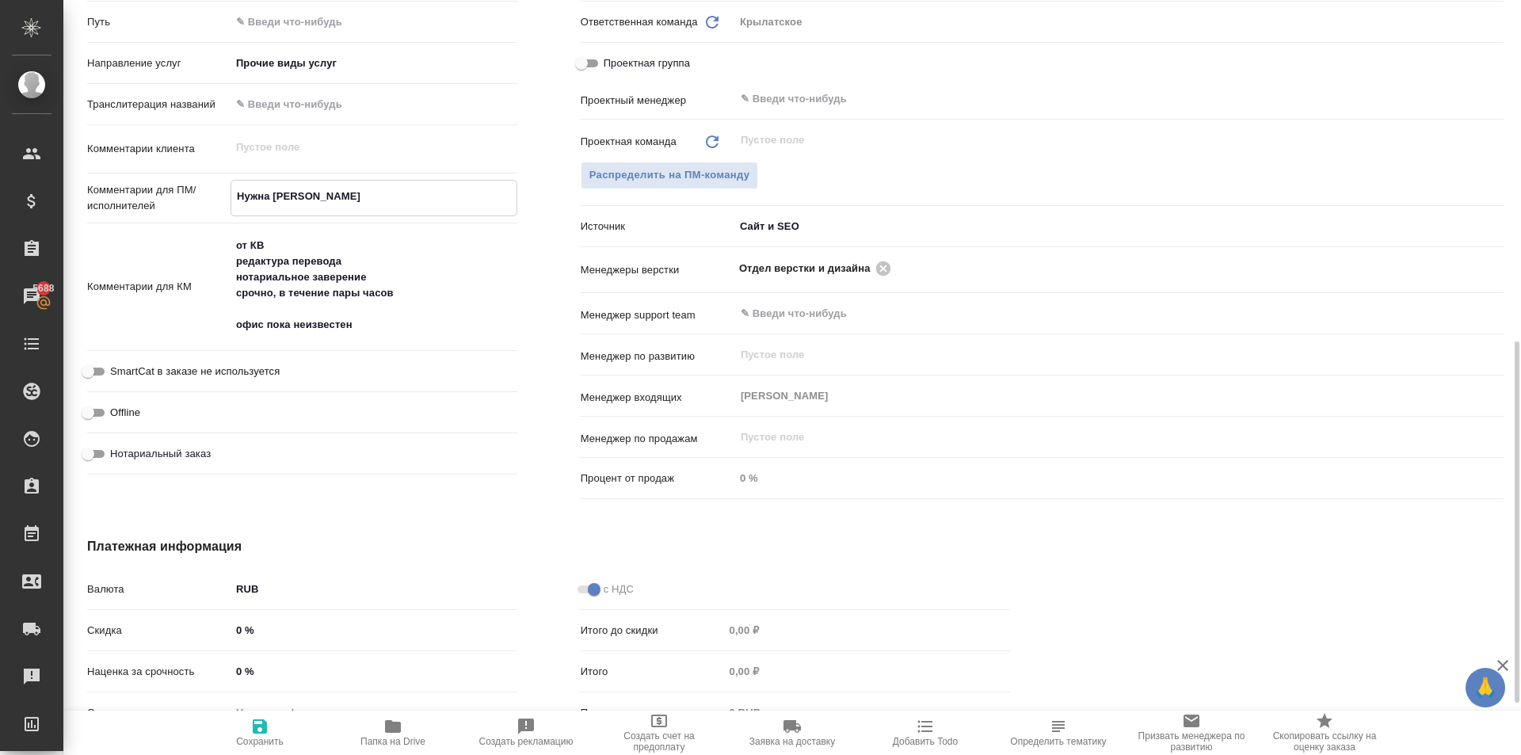
type textarea "Нужна ре"
type textarea "x"
type textarea "Нужна ред"
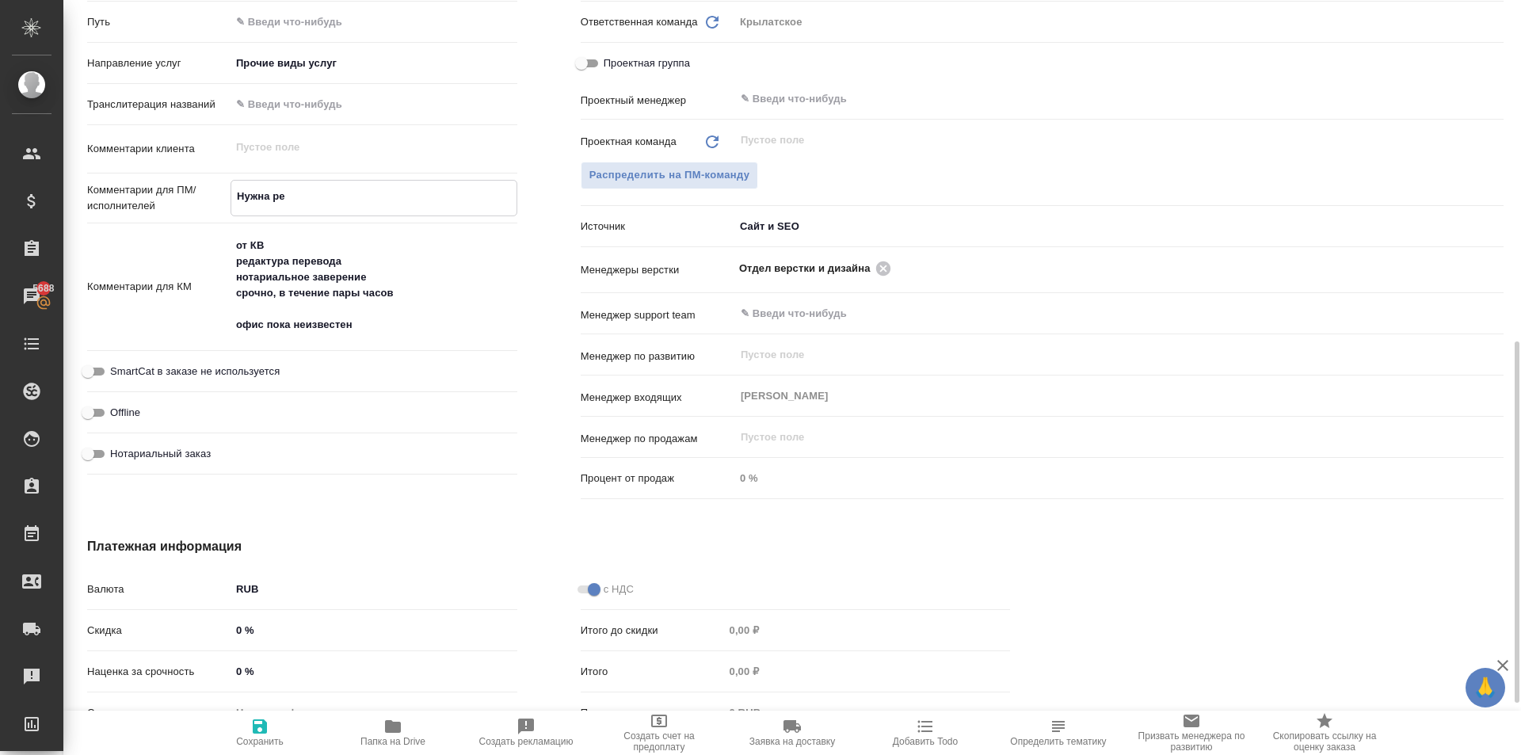
type textarea "x"
type textarea "Нужна реда"
type textarea "x"
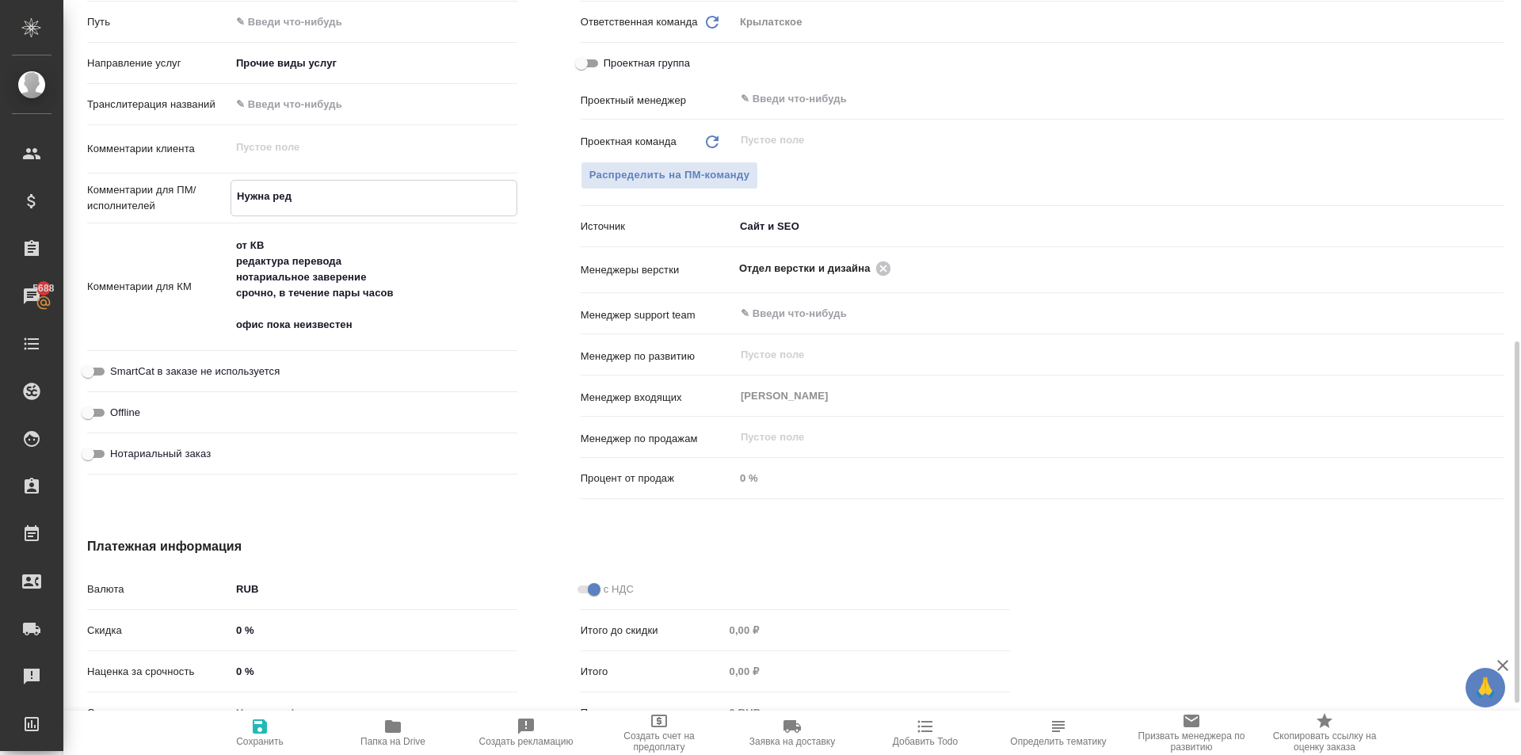
type textarea "x"
type textarea "Нужна редак"
type textarea "x"
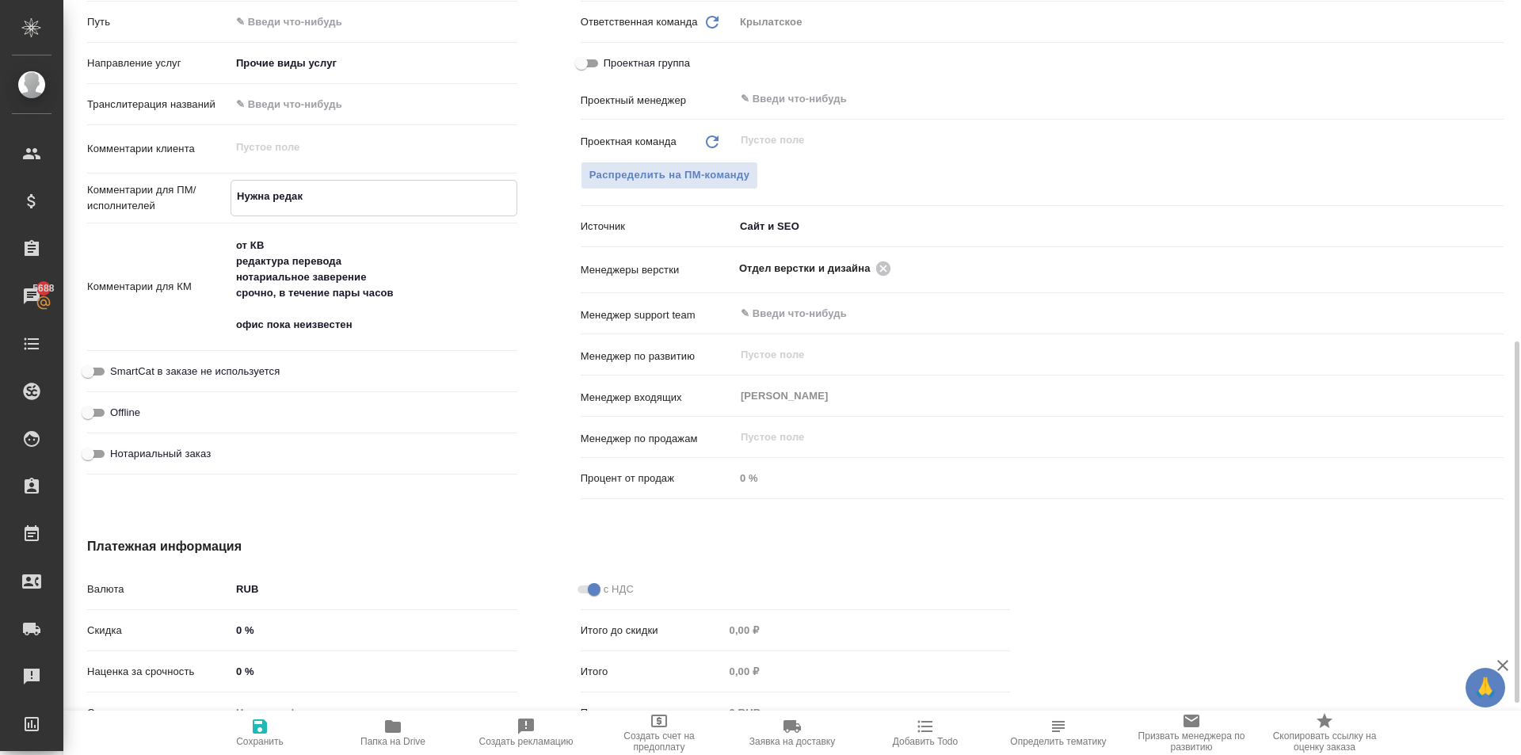
type textarea "x"
type textarea "Нужна редакт"
type textarea "x"
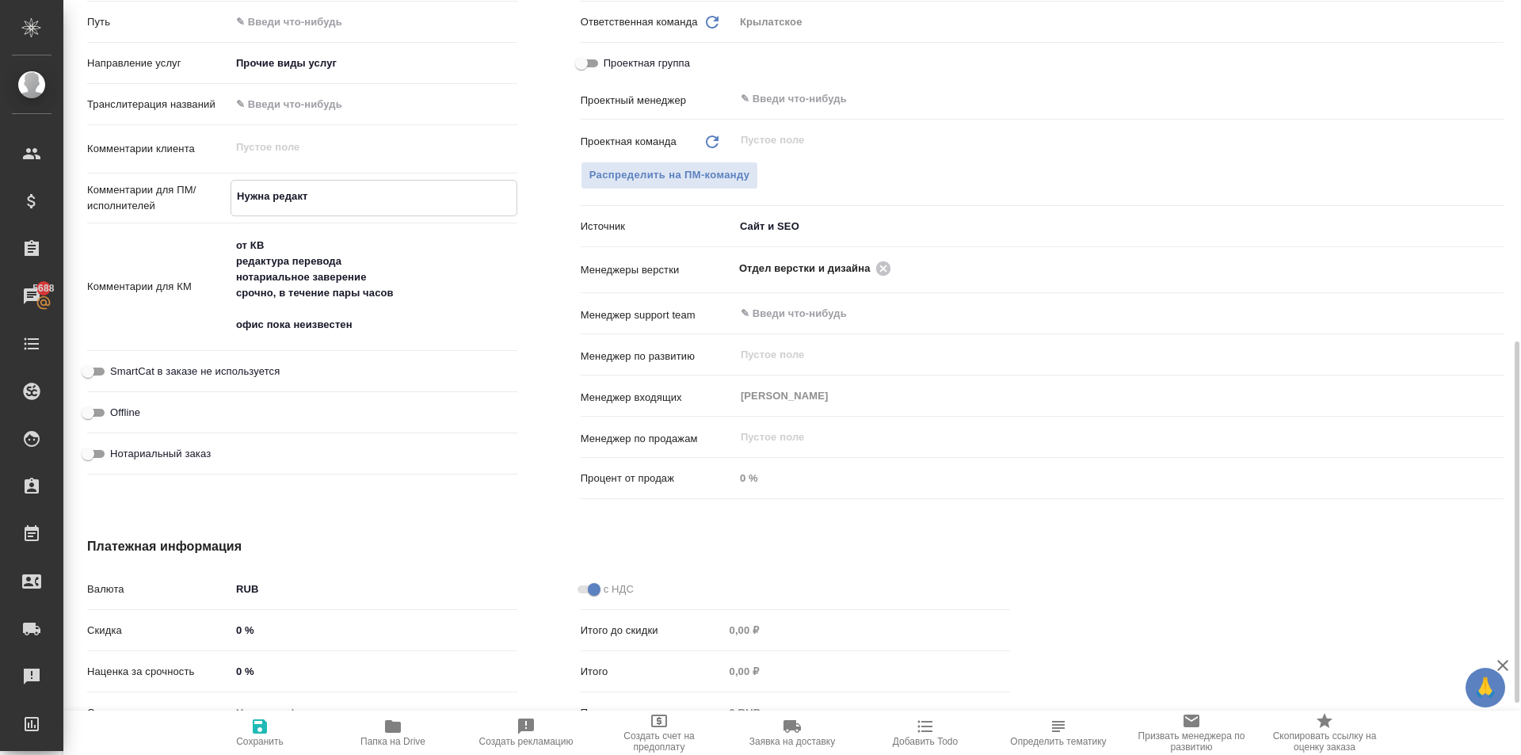
type textarea "Нужна редакту"
type textarea "x"
type textarea "Нужна редактур"
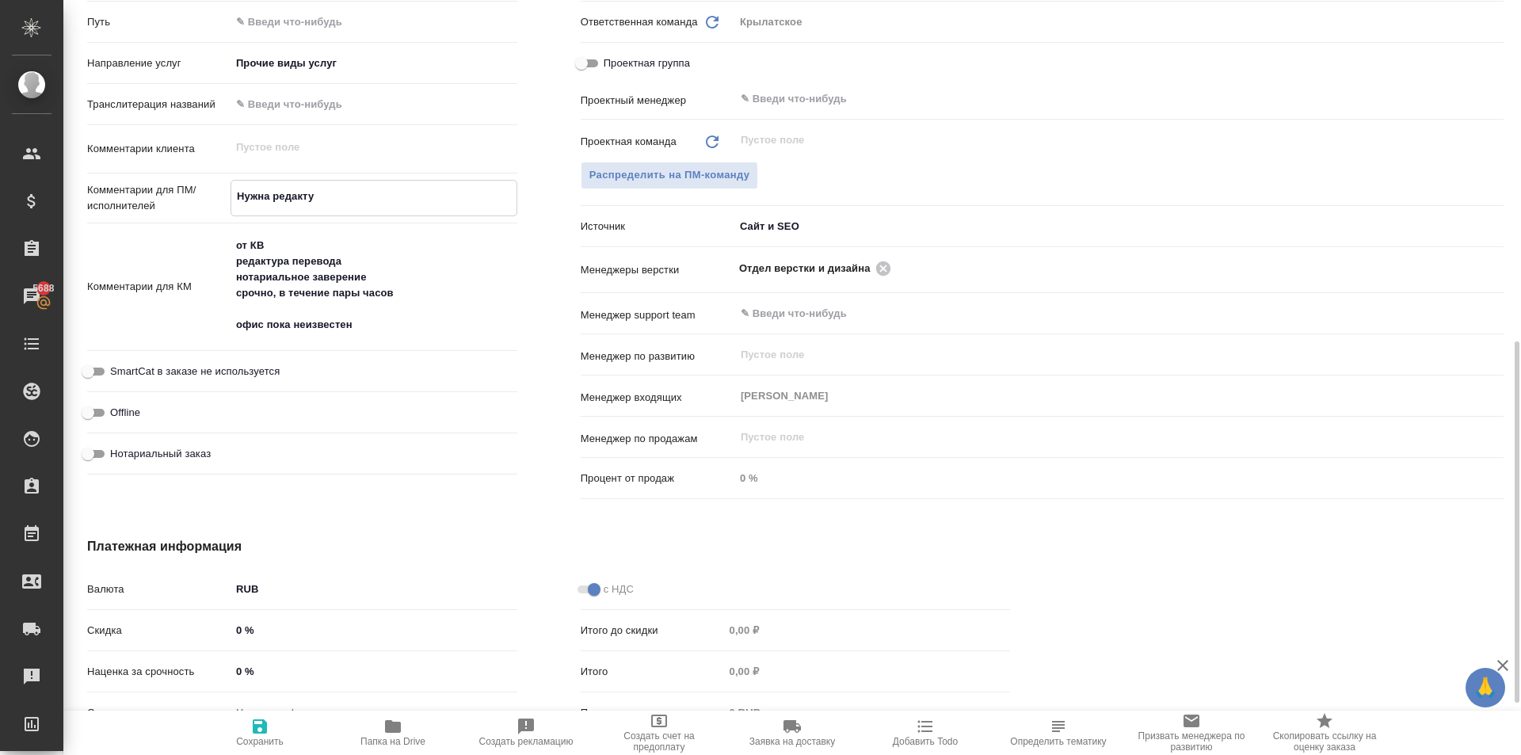
type textarea "x"
type textarea "Нужна редактура"
type textarea "x"
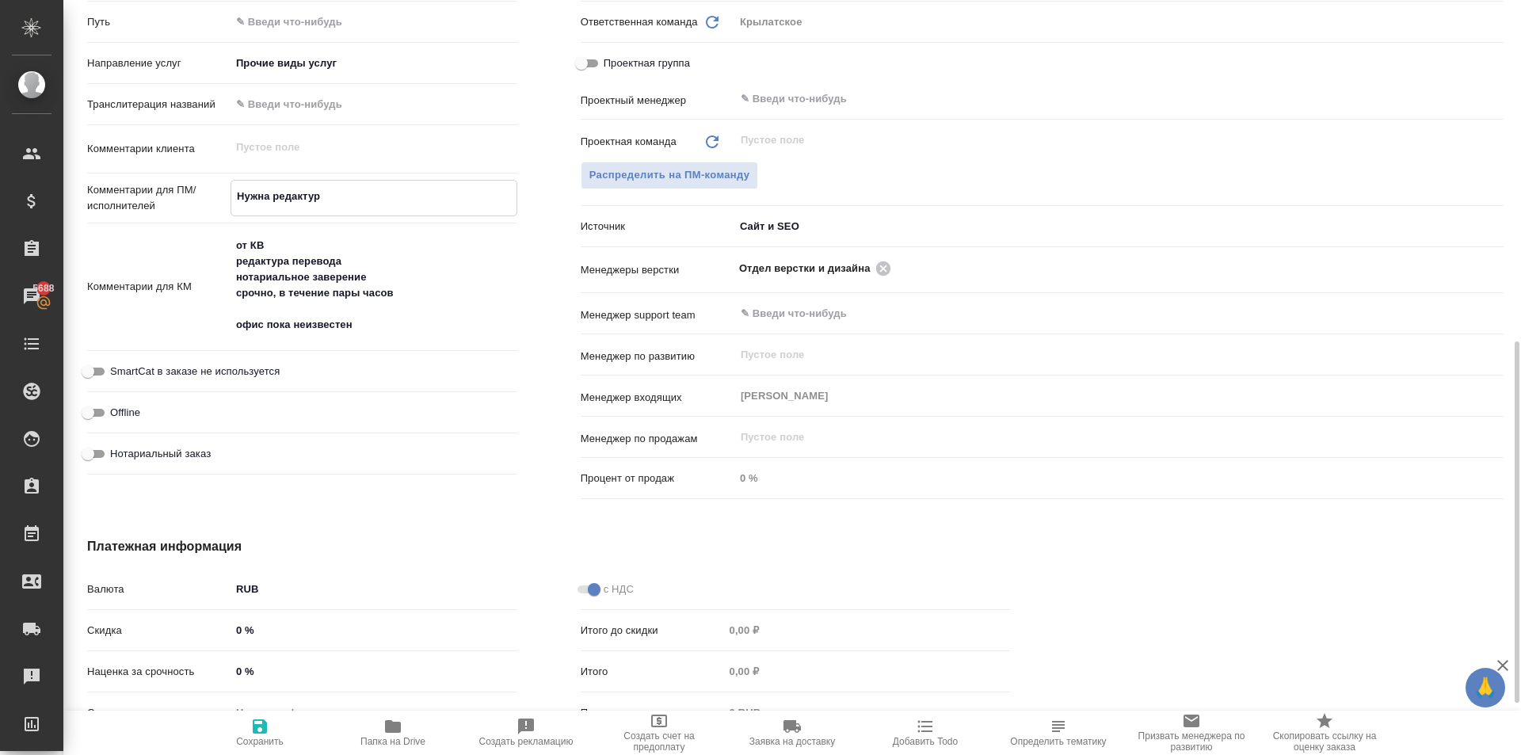
type textarea "x"
type textarea "Нужна редактура"
type textarea "x"
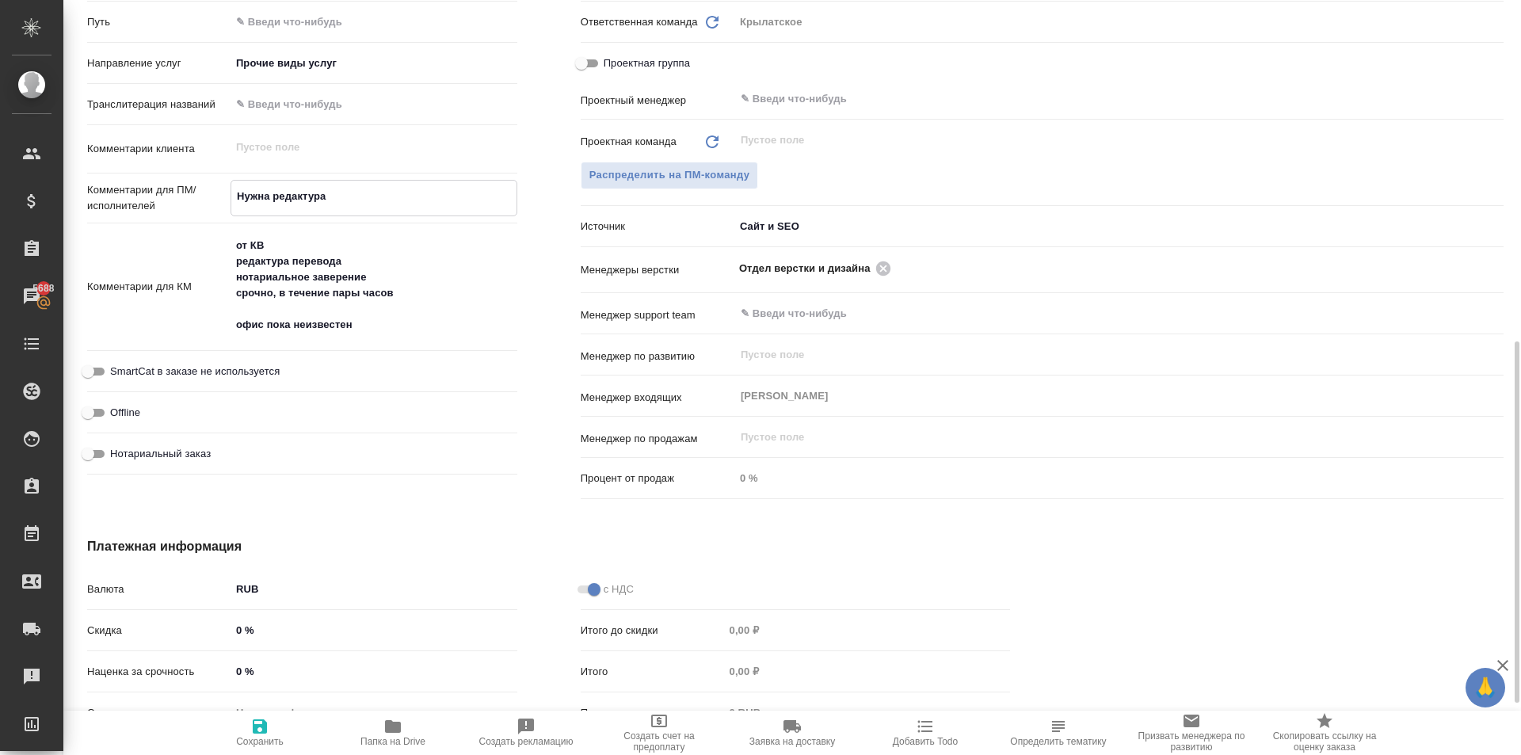
type textarea "x"
type textarea "Нужна редактура т"
type textarea "x"
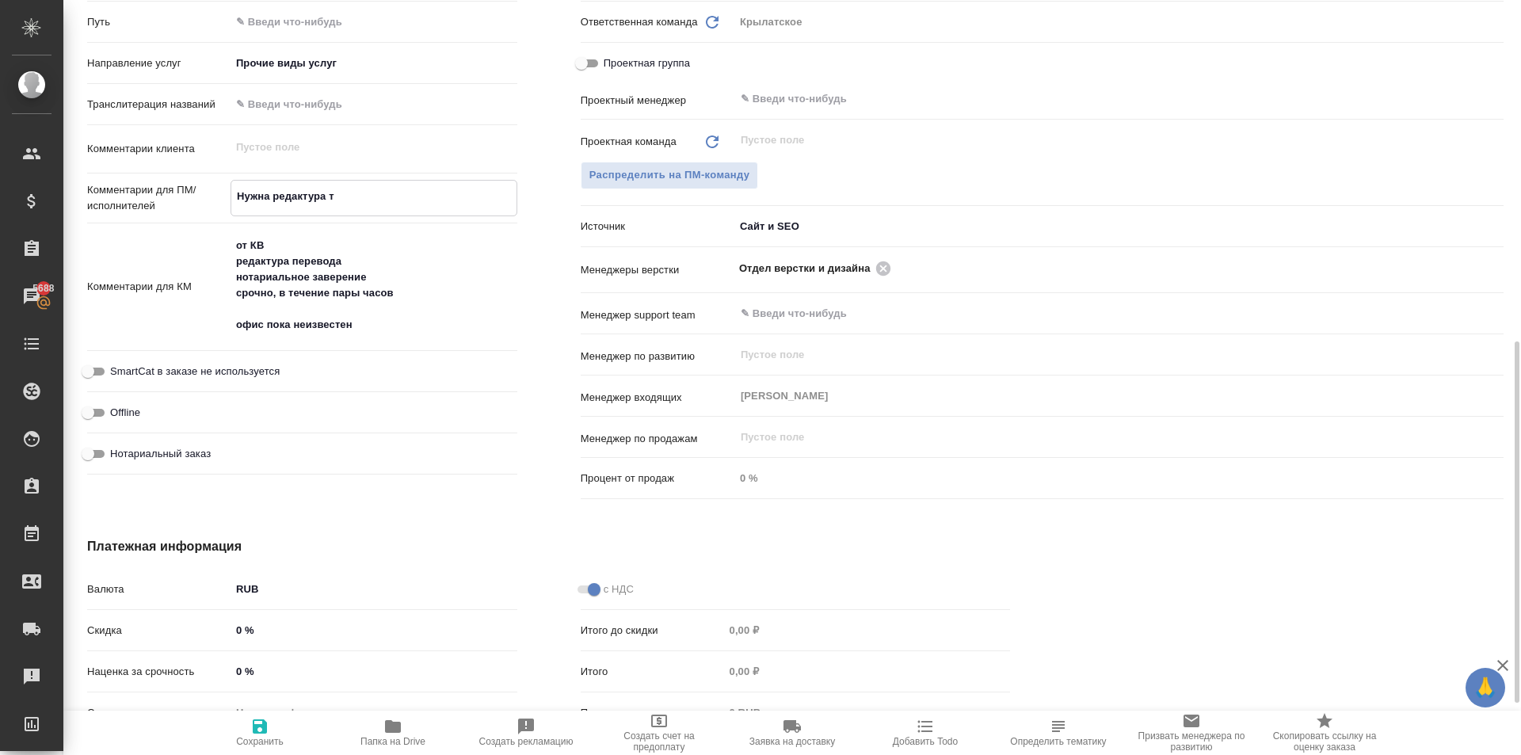
type textarea "Нужна редактура те"
type textarea "x"
type textarea "Нужна редактура тек"
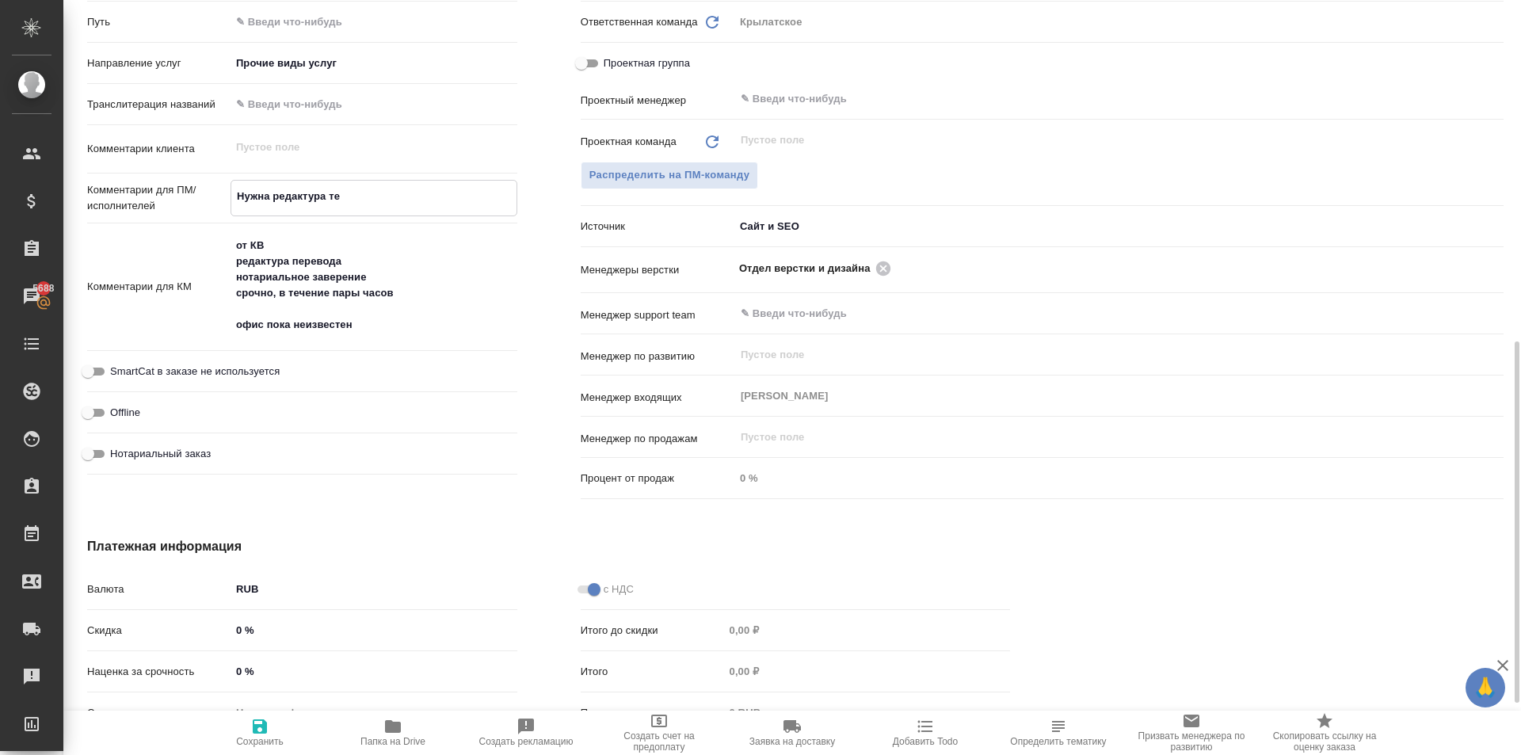
type textarea "x"
type textarea "Нужна редактура текс"
type textarea "x"
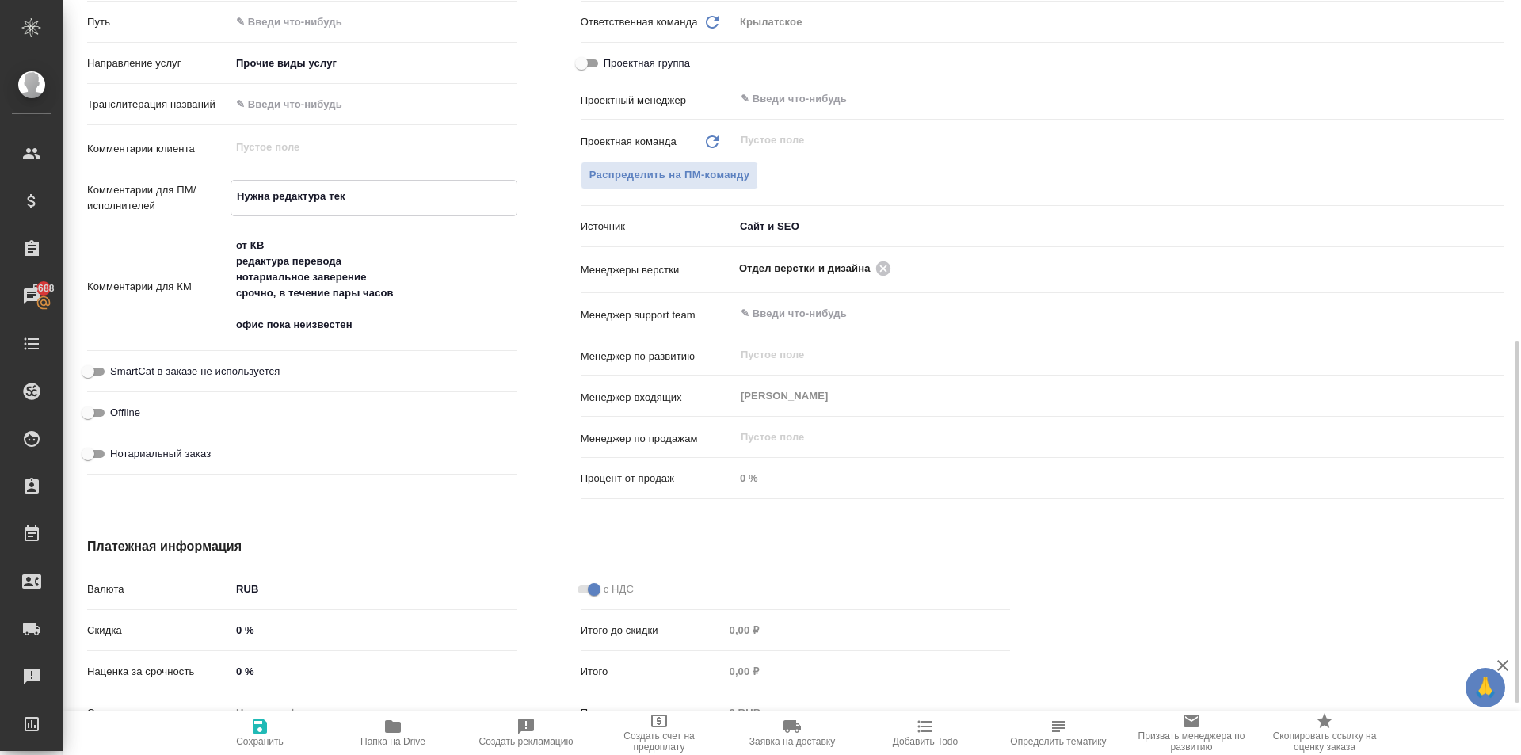
type textarea "x"
type textarea "Нужна редактура текст"
type textarea "x"
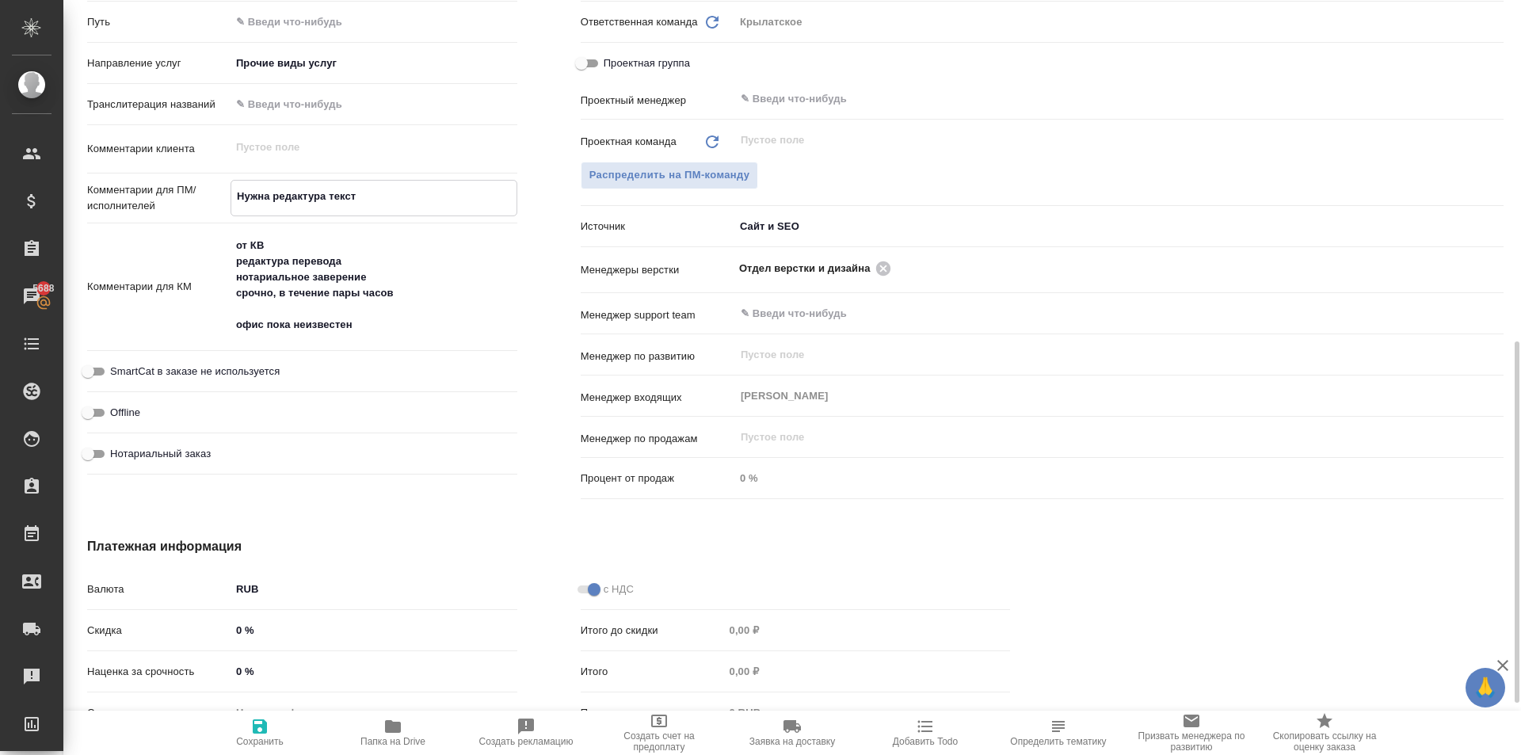
type textarea "x"
type textarea "Нужна редактура текста"
type textarea "x"
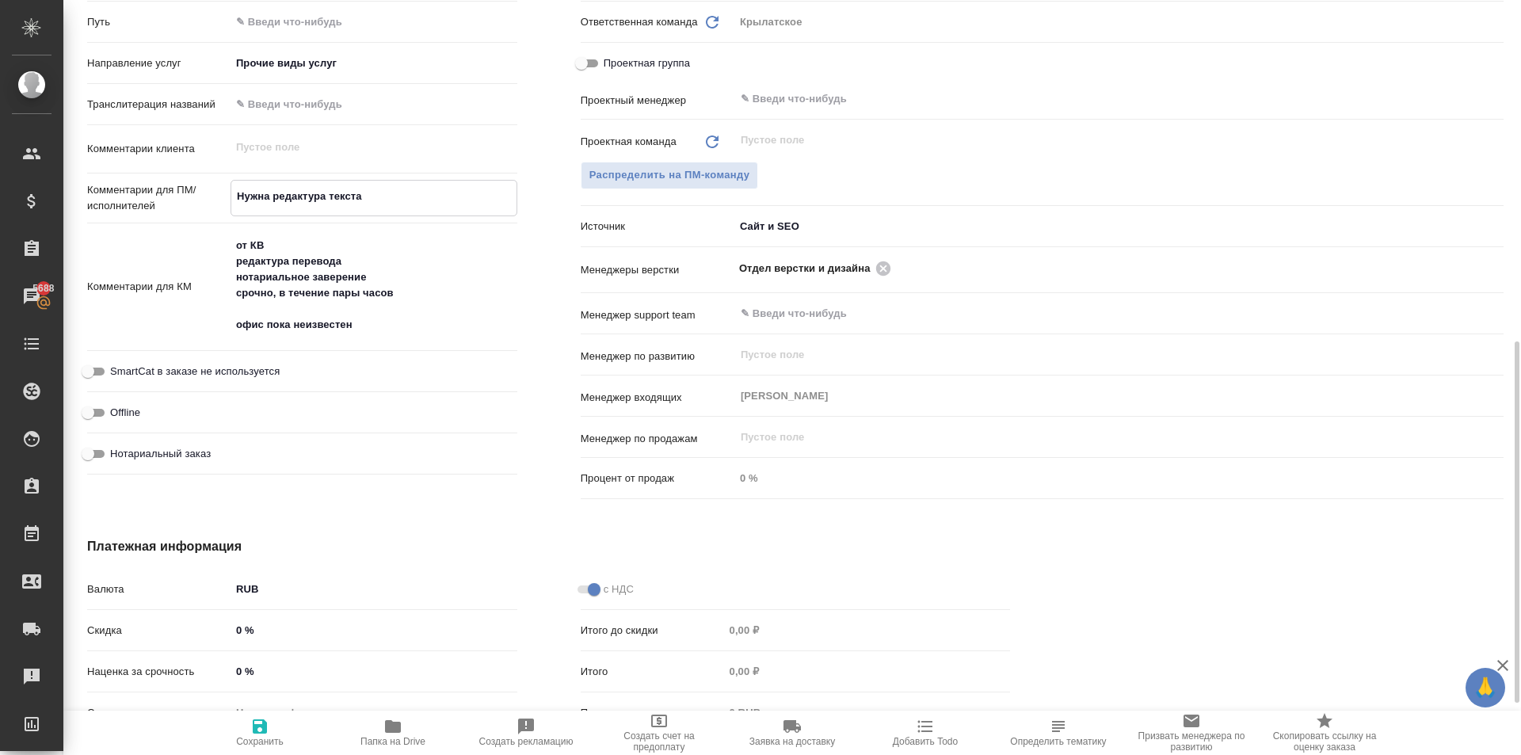
type textarea "Нужна редактура текста"
type textarea "x"
type textarea "Нужна редактура текста"
type textarea "x"
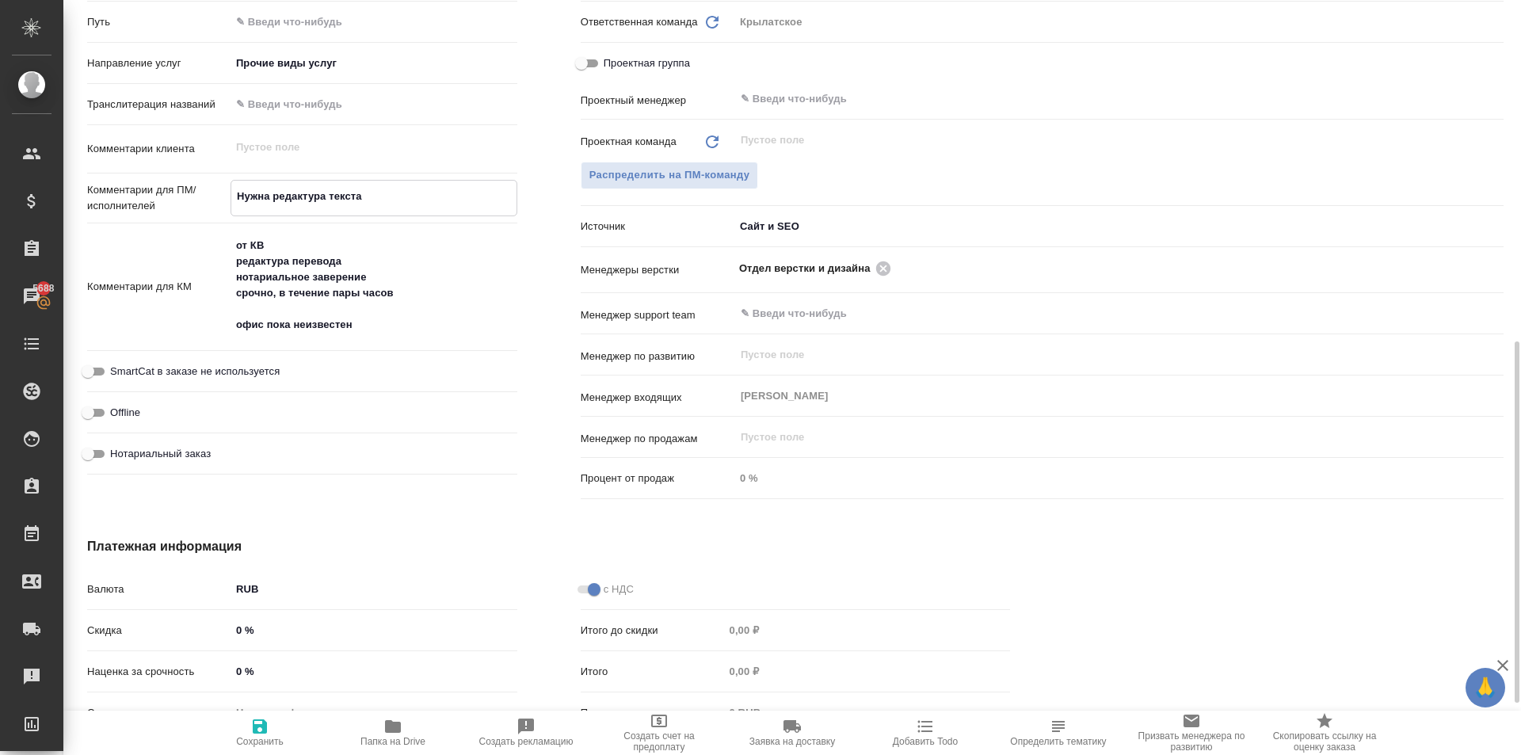
type textarea "x"
type textarea "Нужна редактура текста."
type textarea "x"
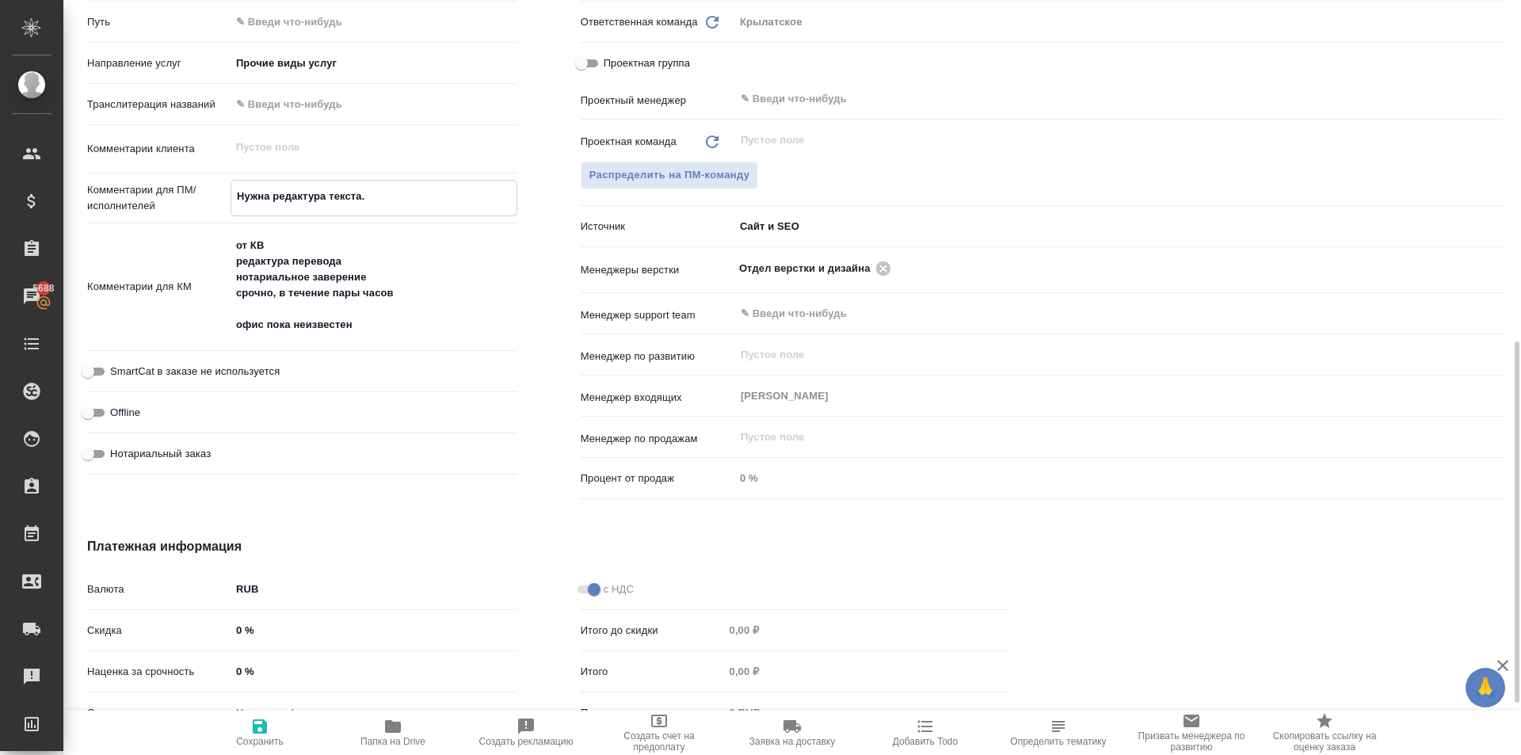
type textarea "x"
type textarea "Нужна редактура текста."
type textarea "x"
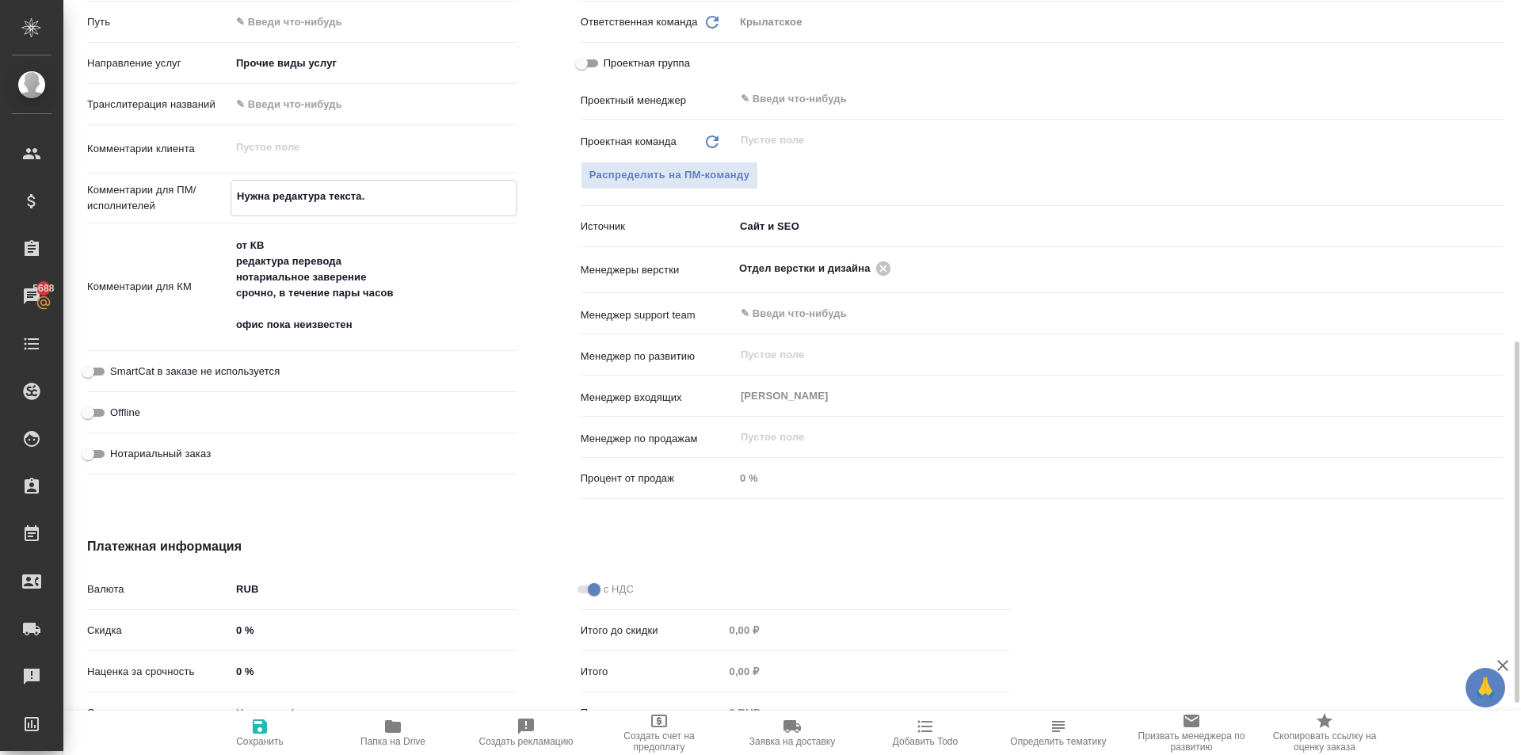
type textarea "x"
type textarea "Нужна редактура текста. И"
type textarea "x"
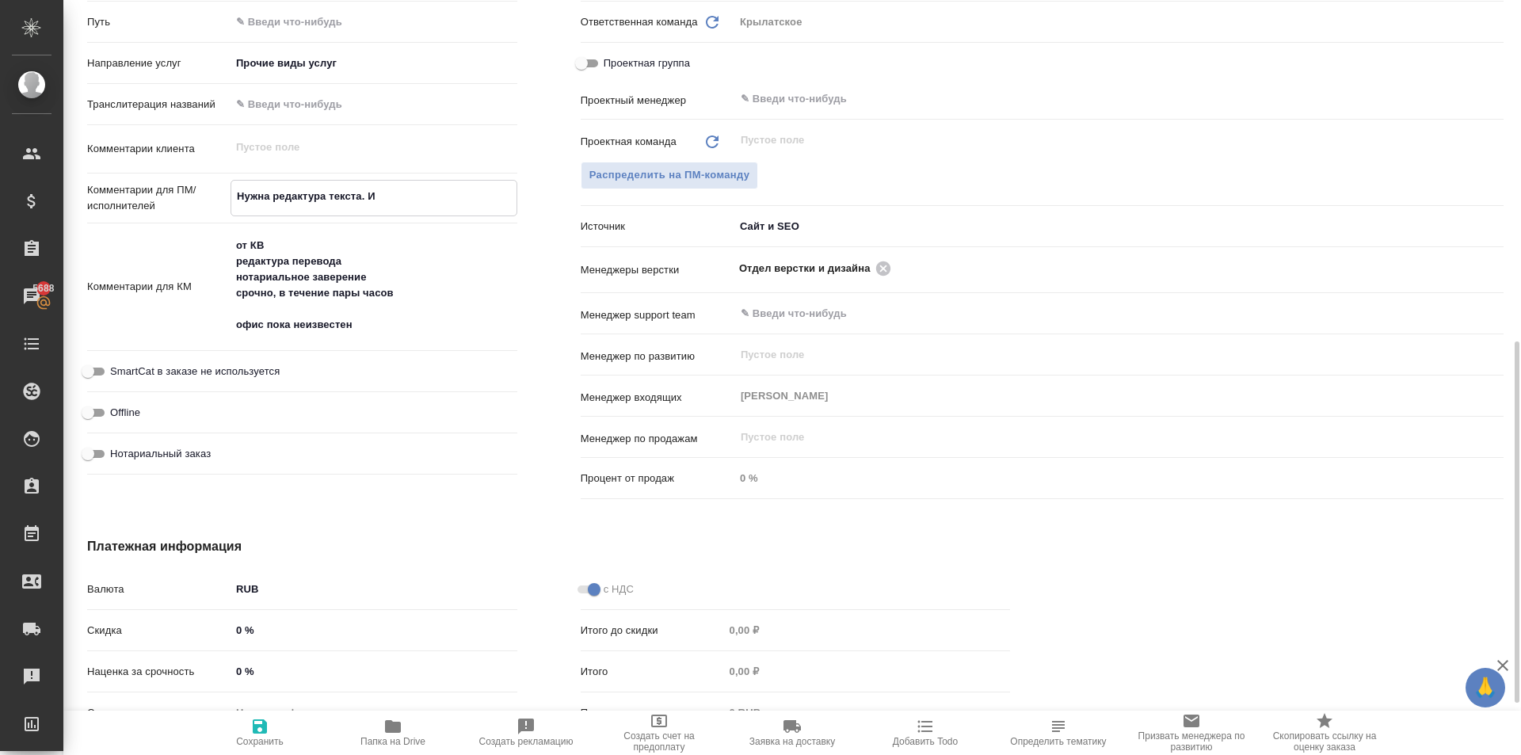
type textarea "Нужна редактура текста. Ис"
type textarea "x"
type textarea "Нужна редактура текста. Исх"
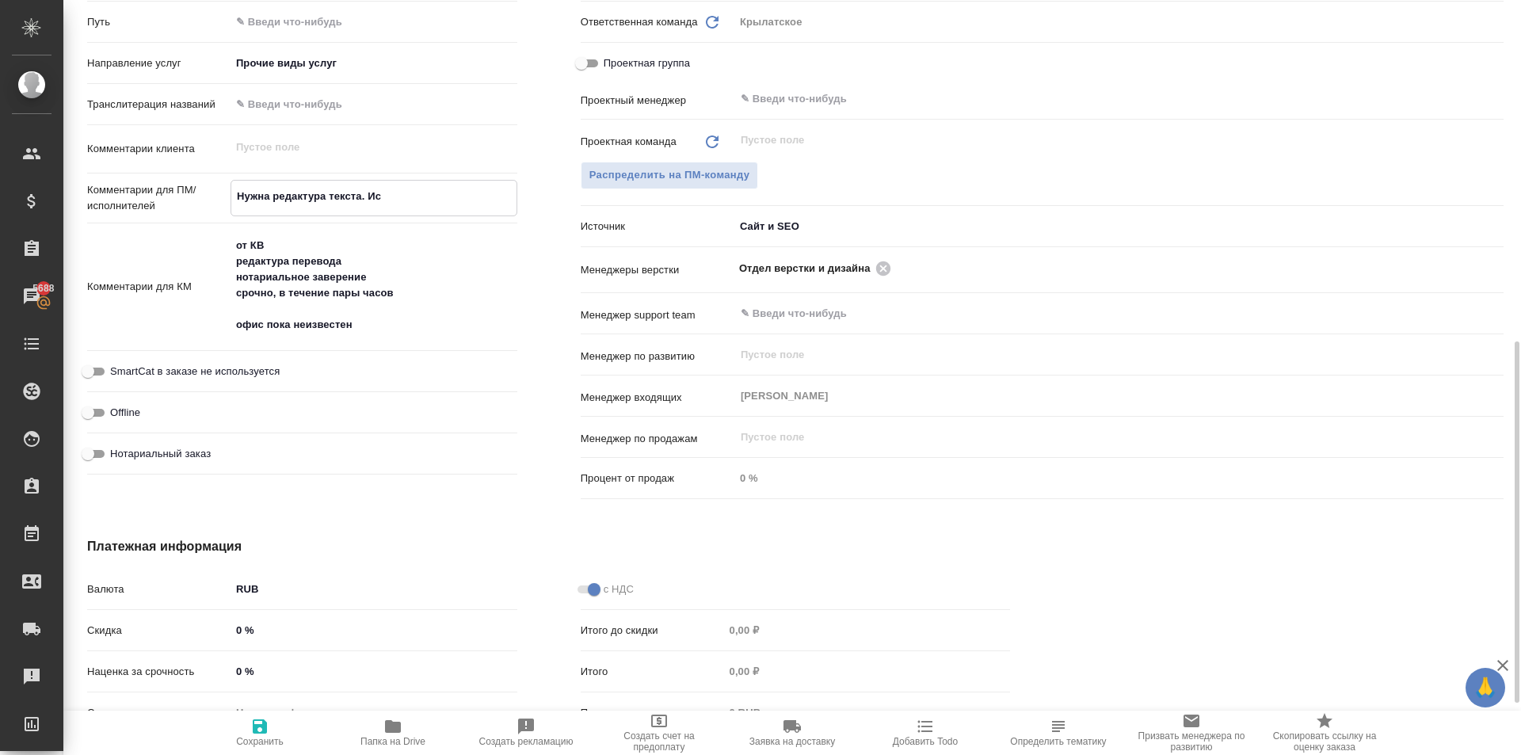
type textarea "x"
type textarea "Нужна редактура текста. Исхо"
type textarea "x"
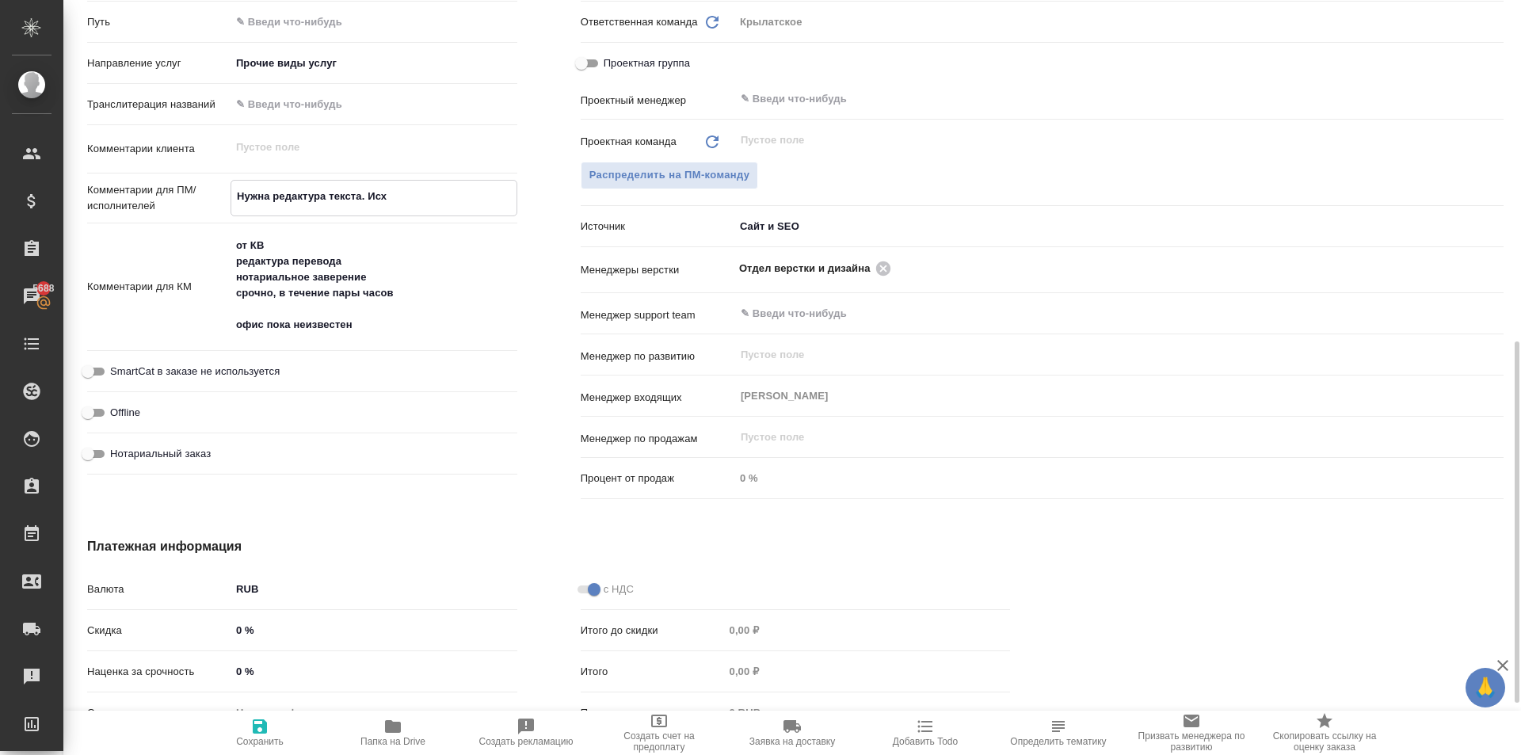
type textarea "x"
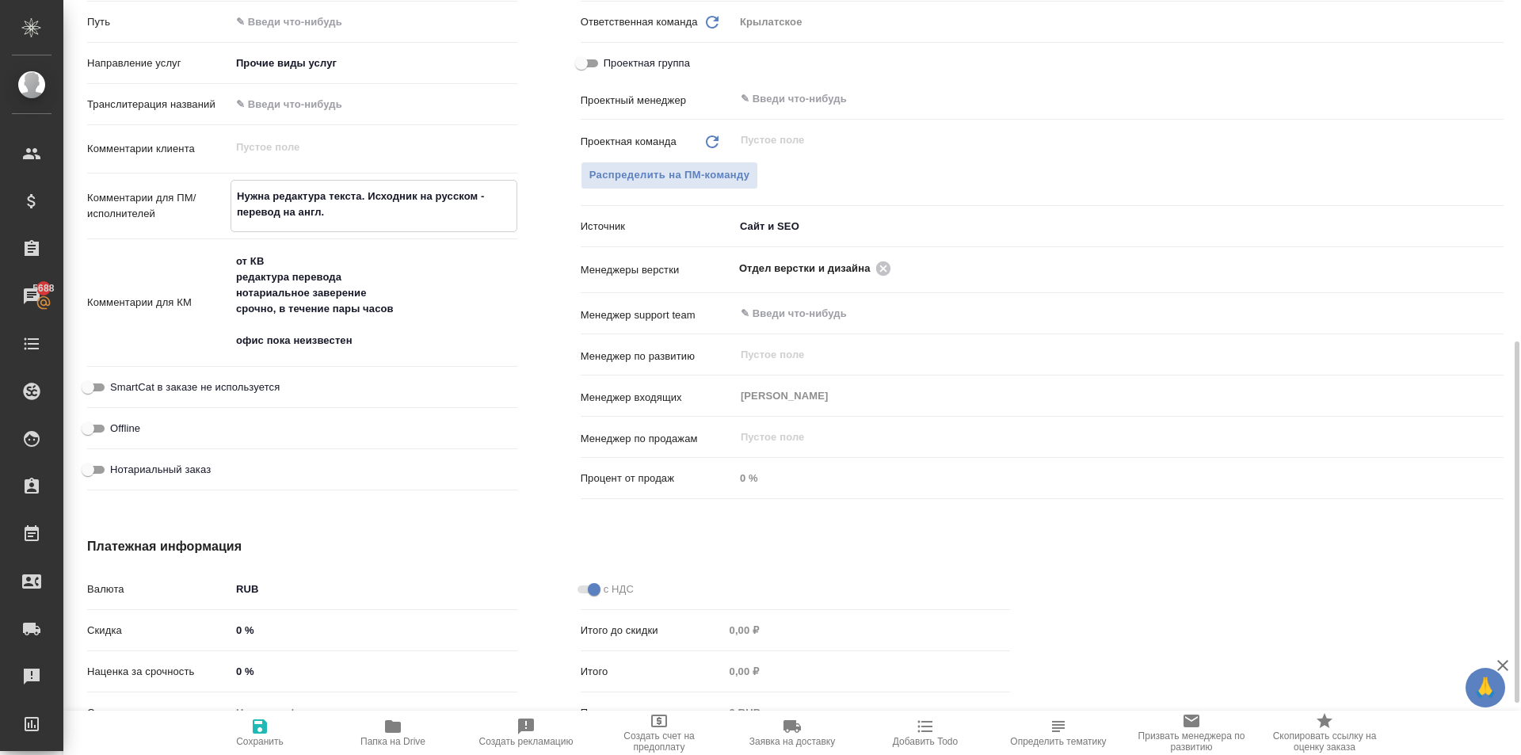
drag, startPoint x: 280, startPoint y: 213, endPoint x: 348, endPoint y: 243, distance: 74.5
click at [280, 212] on textarea "Нужна редактура текста. Исходник на русском - перевод на англ." at bounding box center [373, 204] width 285 height 43
click at [266, 709] on div "Нет спецификации" at bounding box center [374, 713] width 287 height 27
click at [272, 726] on span "Сохранить" at bounding box center [260, 732] width 114 height 30
click at [234, 194] on textarea "Нужна редактура текста. Исходник на русском - перевод (редактура) на англ." at bounding box center [373, 204] width 285 height 43
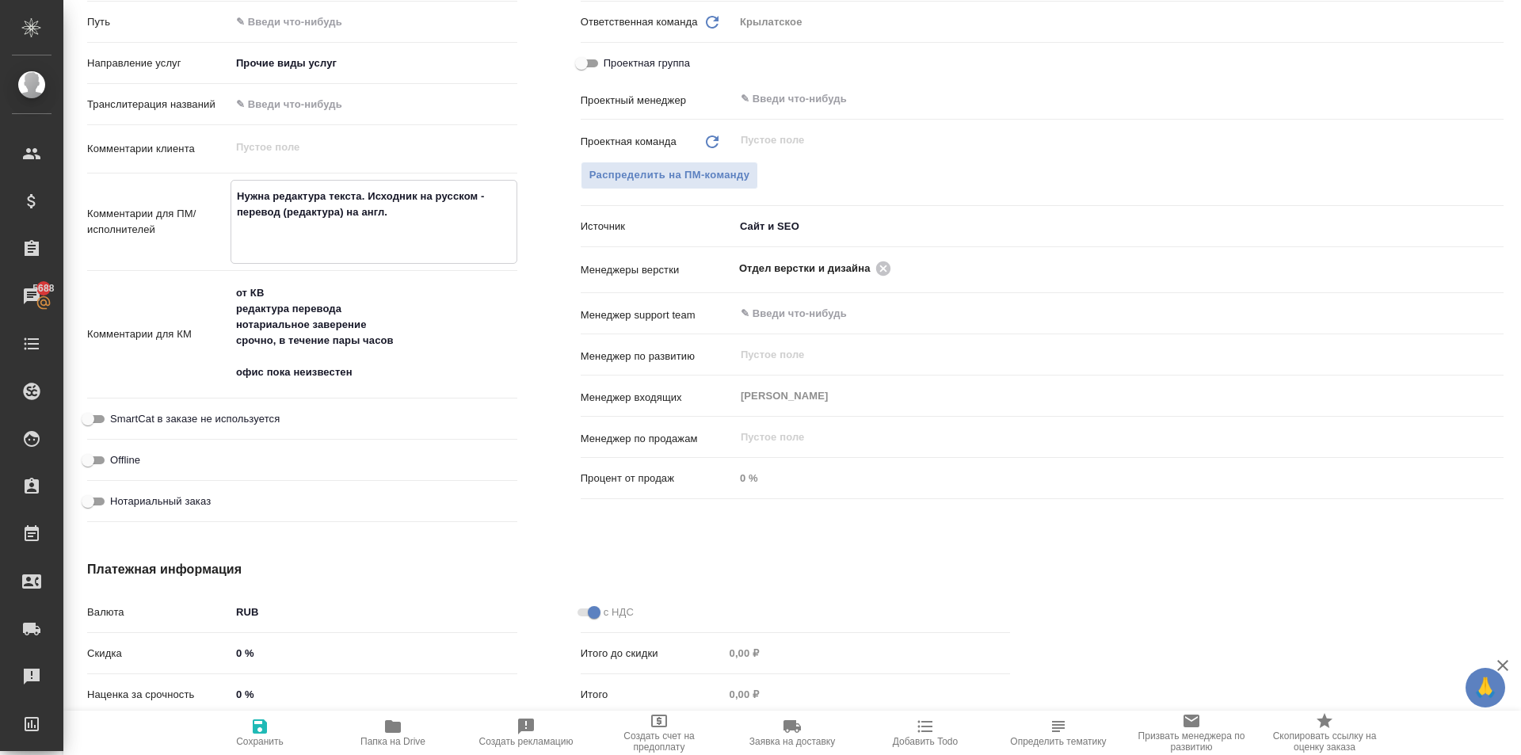
click at [238, 194] on textarea "Нужна редактура текста. Исходник на русском - перевод (редактура) на англ." at bounding box center [373, 220] width 285 height 74
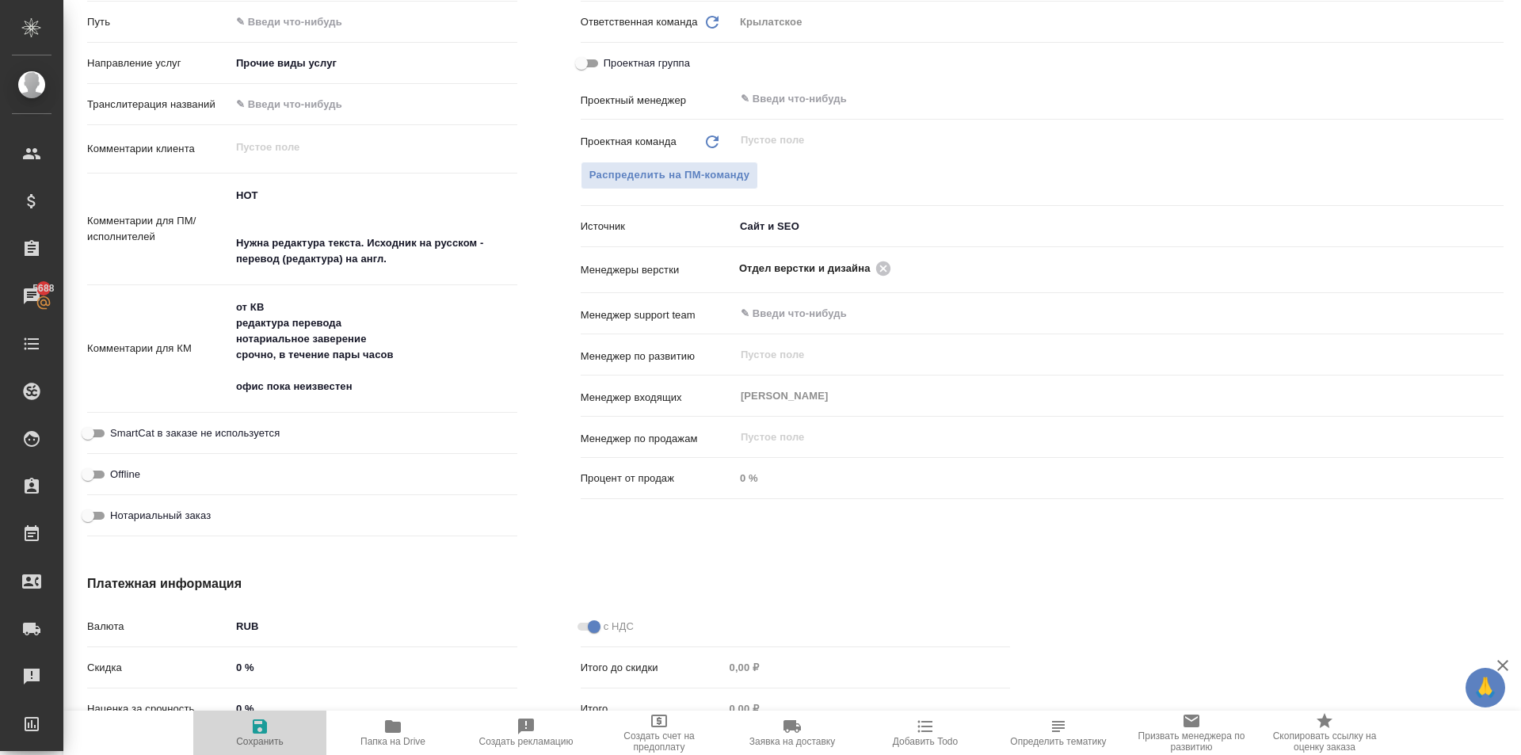
click at [263, 719] on icon "button" at bounding box center [260, 726] width 14 height 14
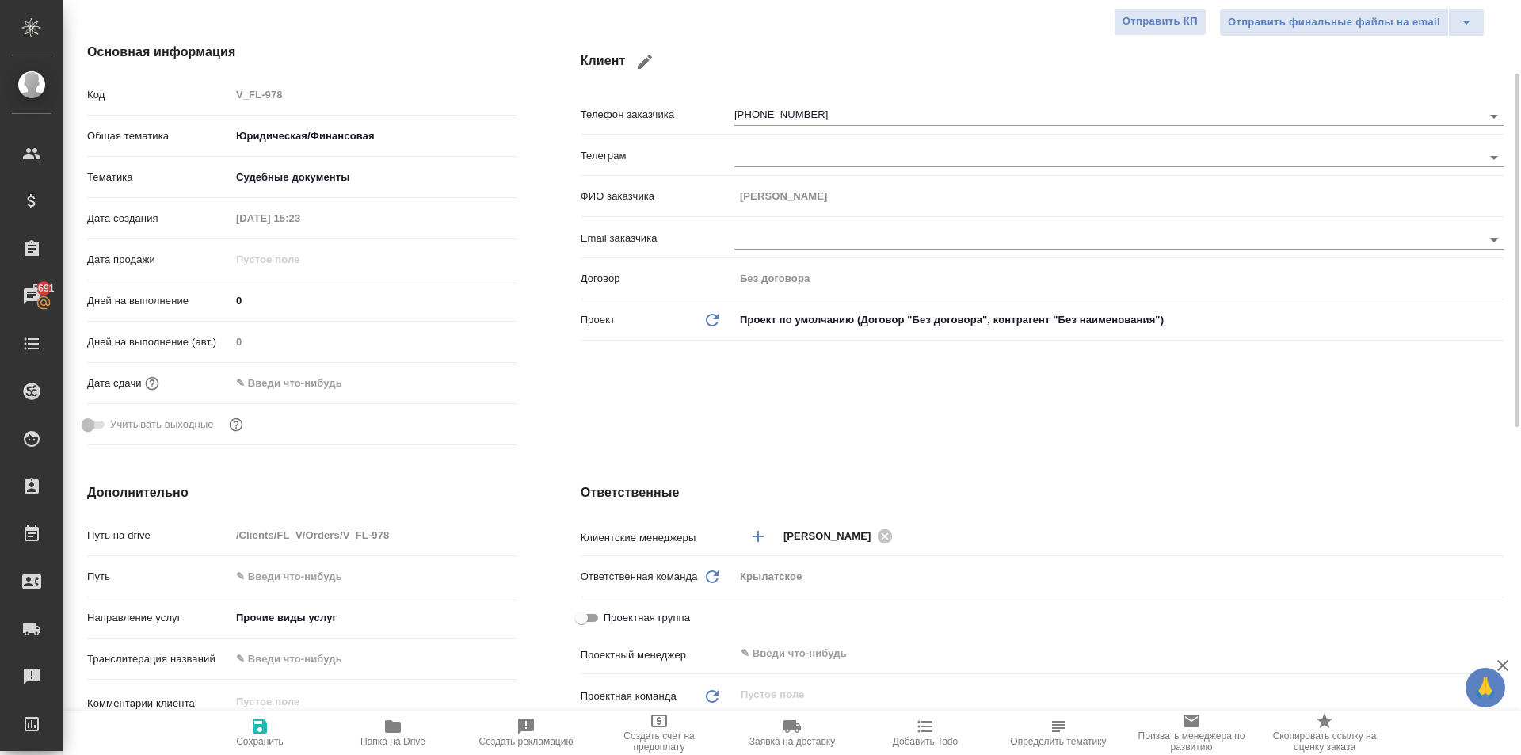
scroll to position [0, 0]
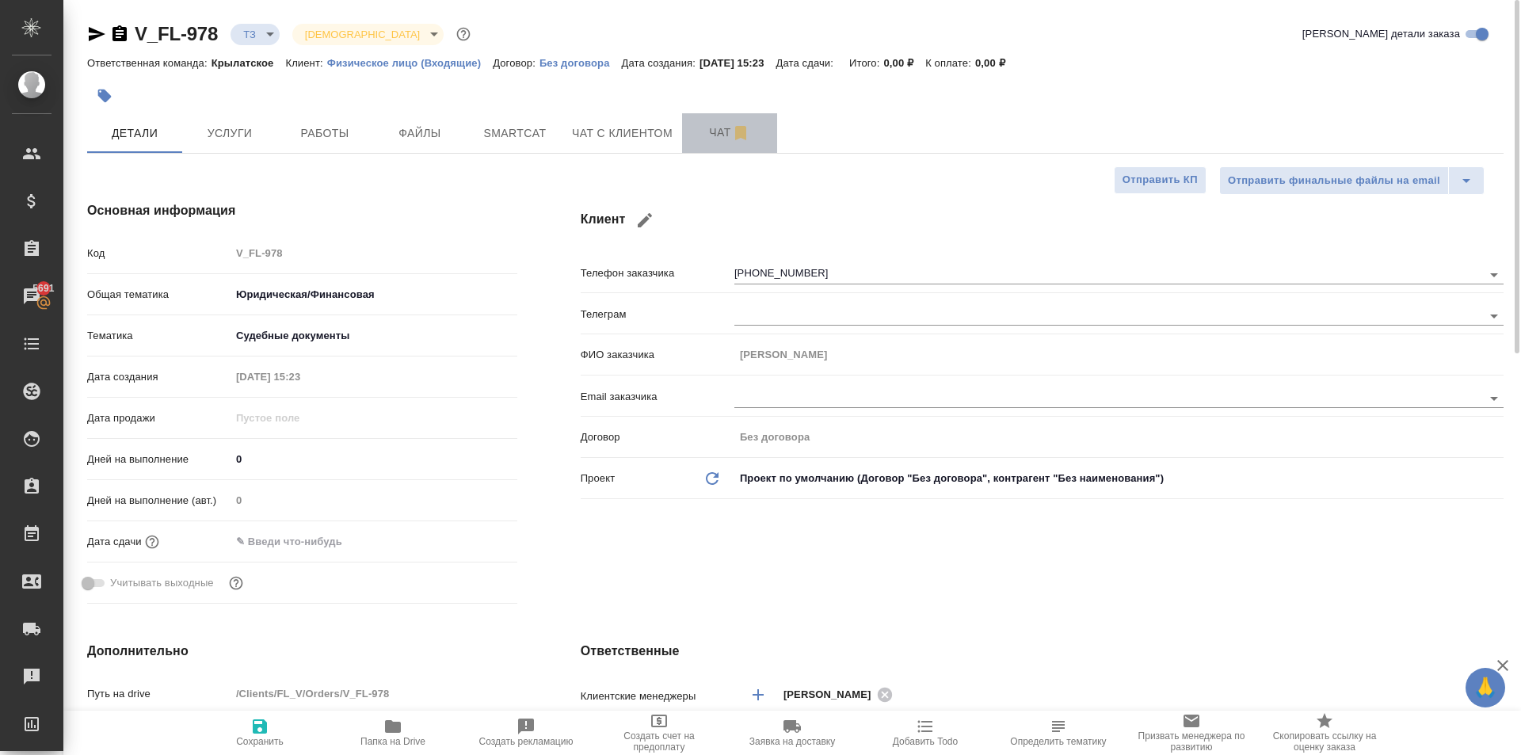
click at [703, 135] on span "Чат" at bounding box center [730, 133] width 76 height 20
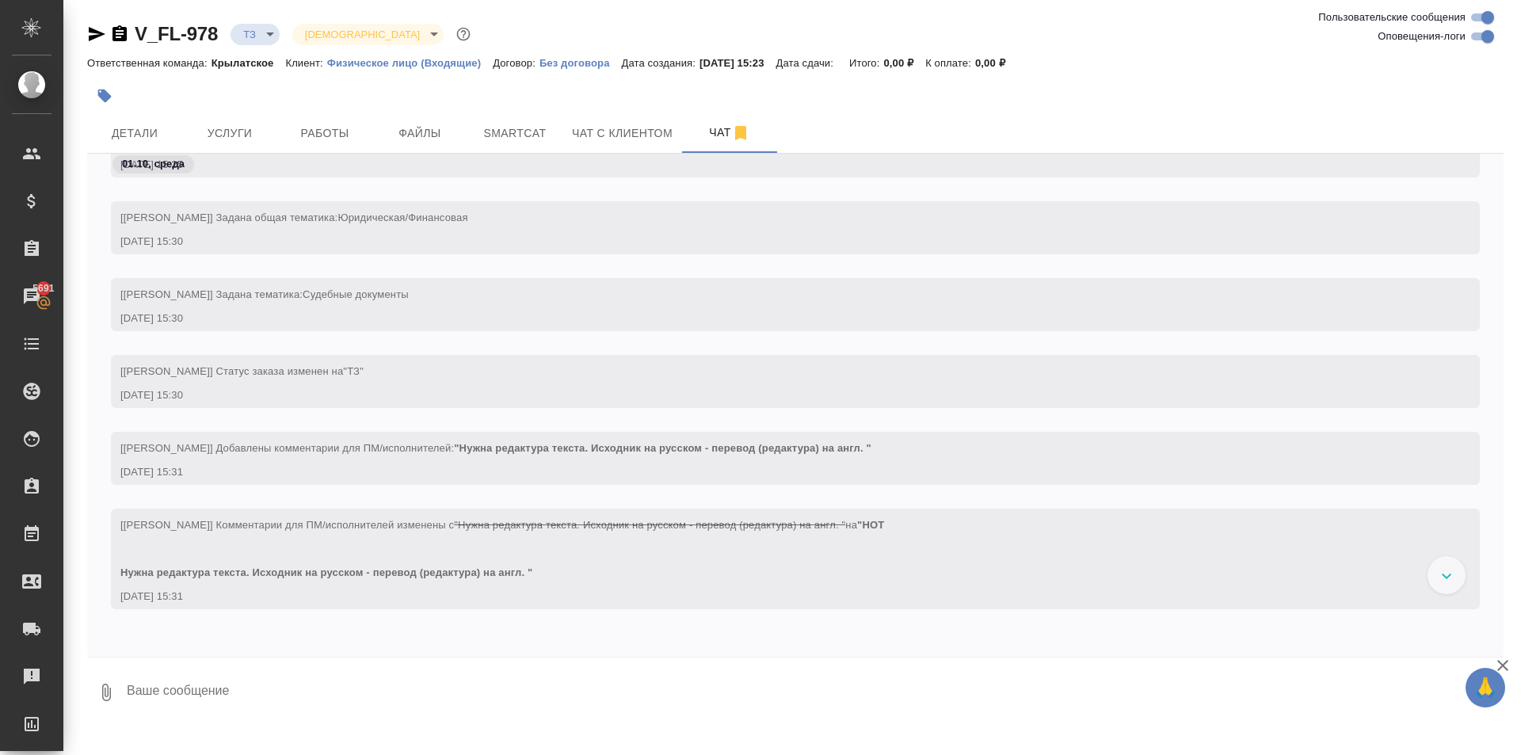
scroll to position [1, 0]
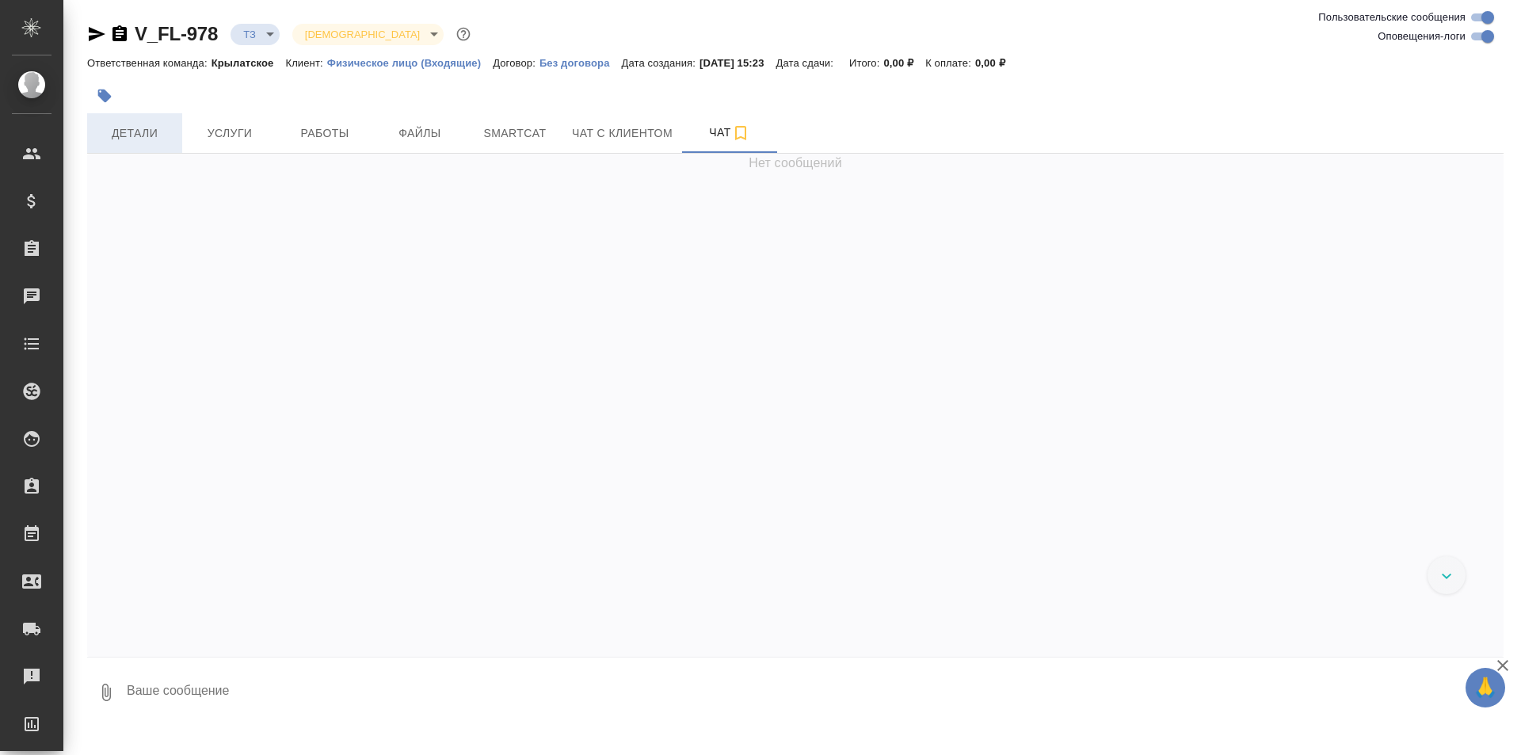
scroll to position [185, 0]
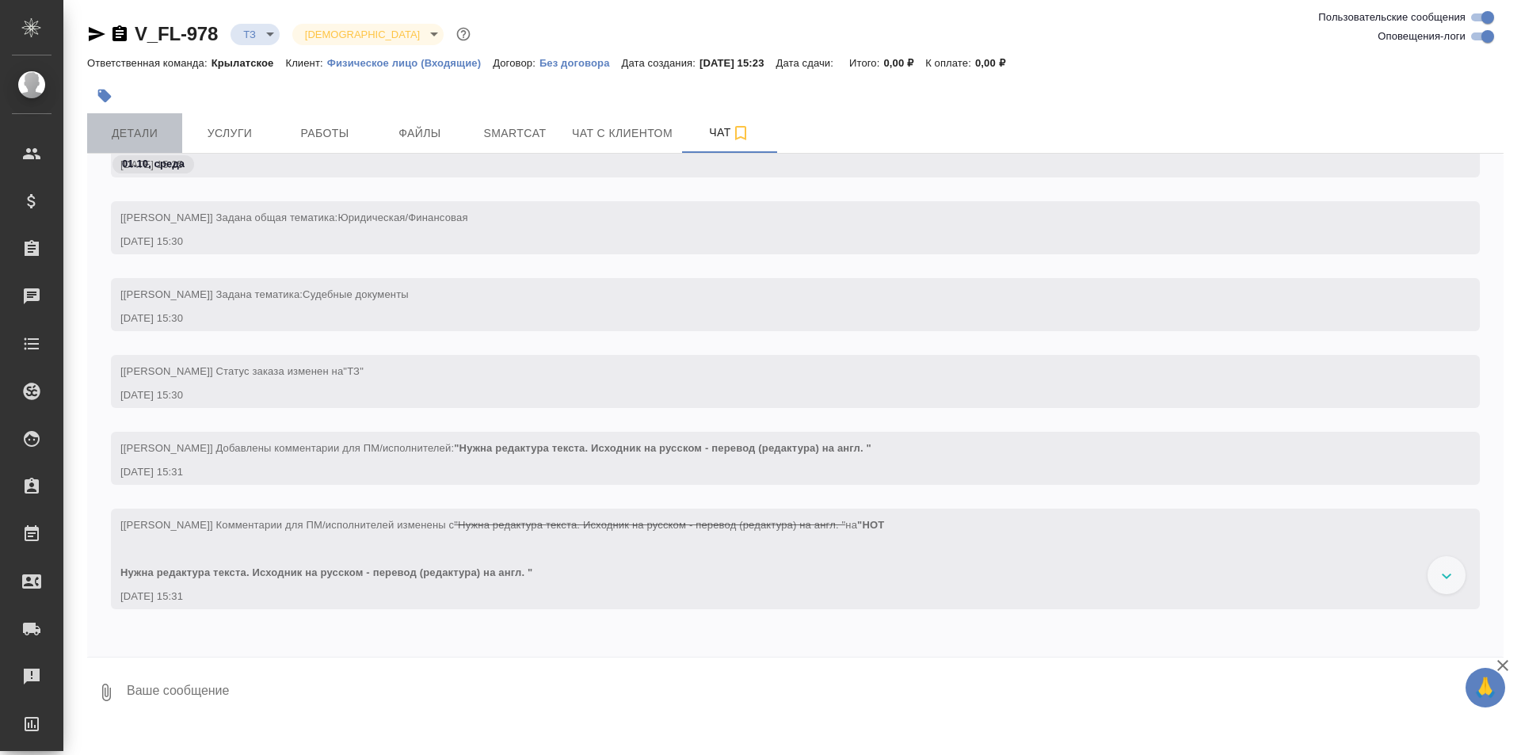
click at [147, 132] on span "Детали" at bounding box center [135, 134] width 76 height 20
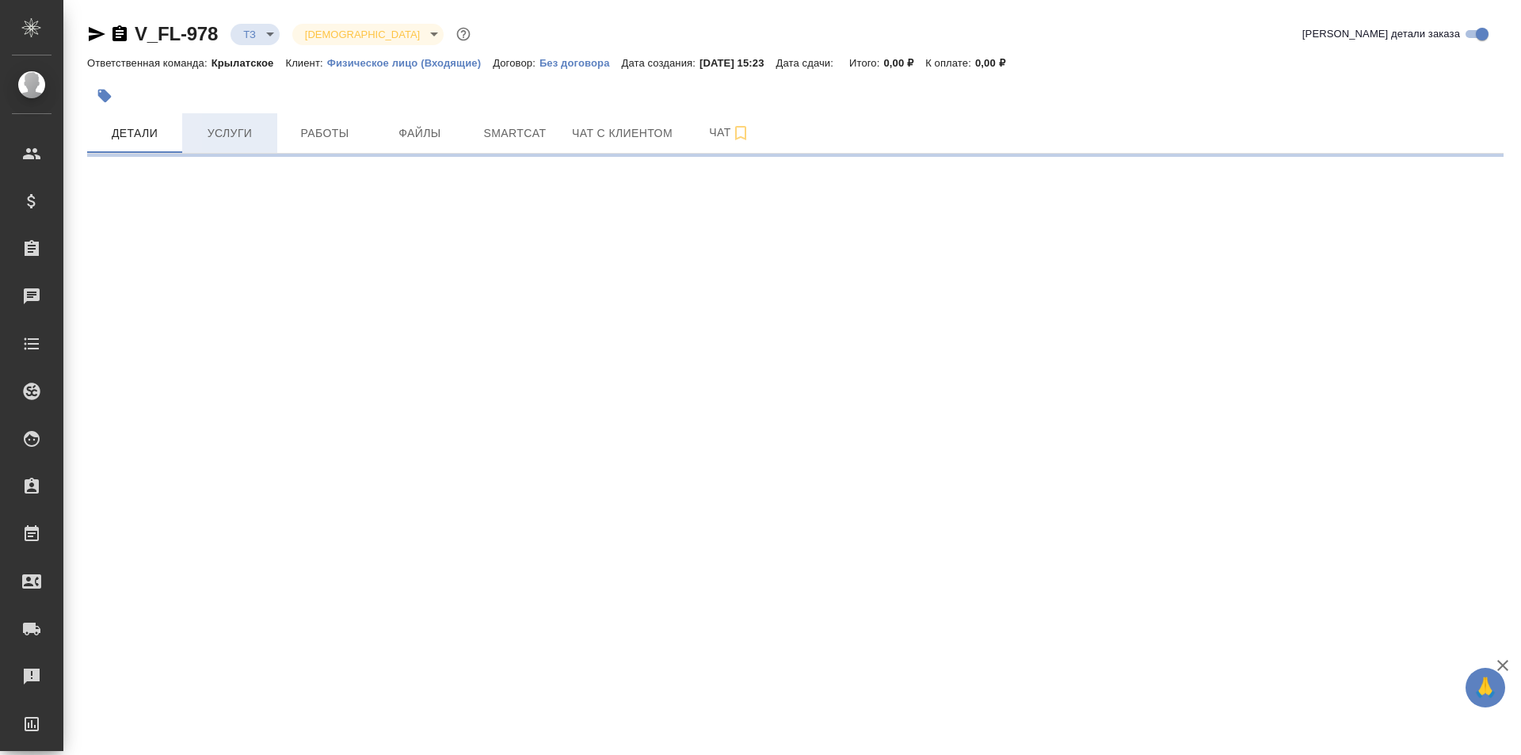
select select "RU"
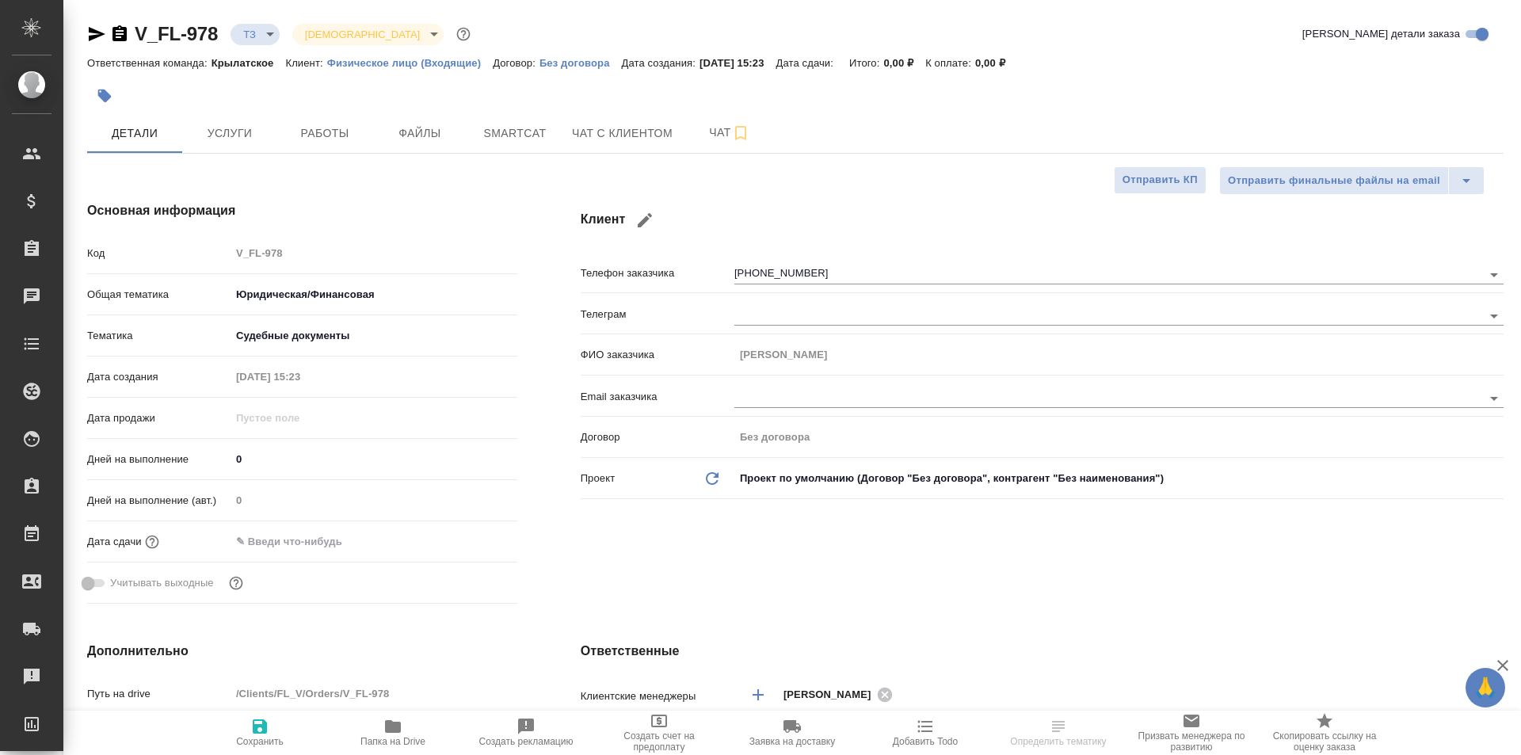
type textarea "x"
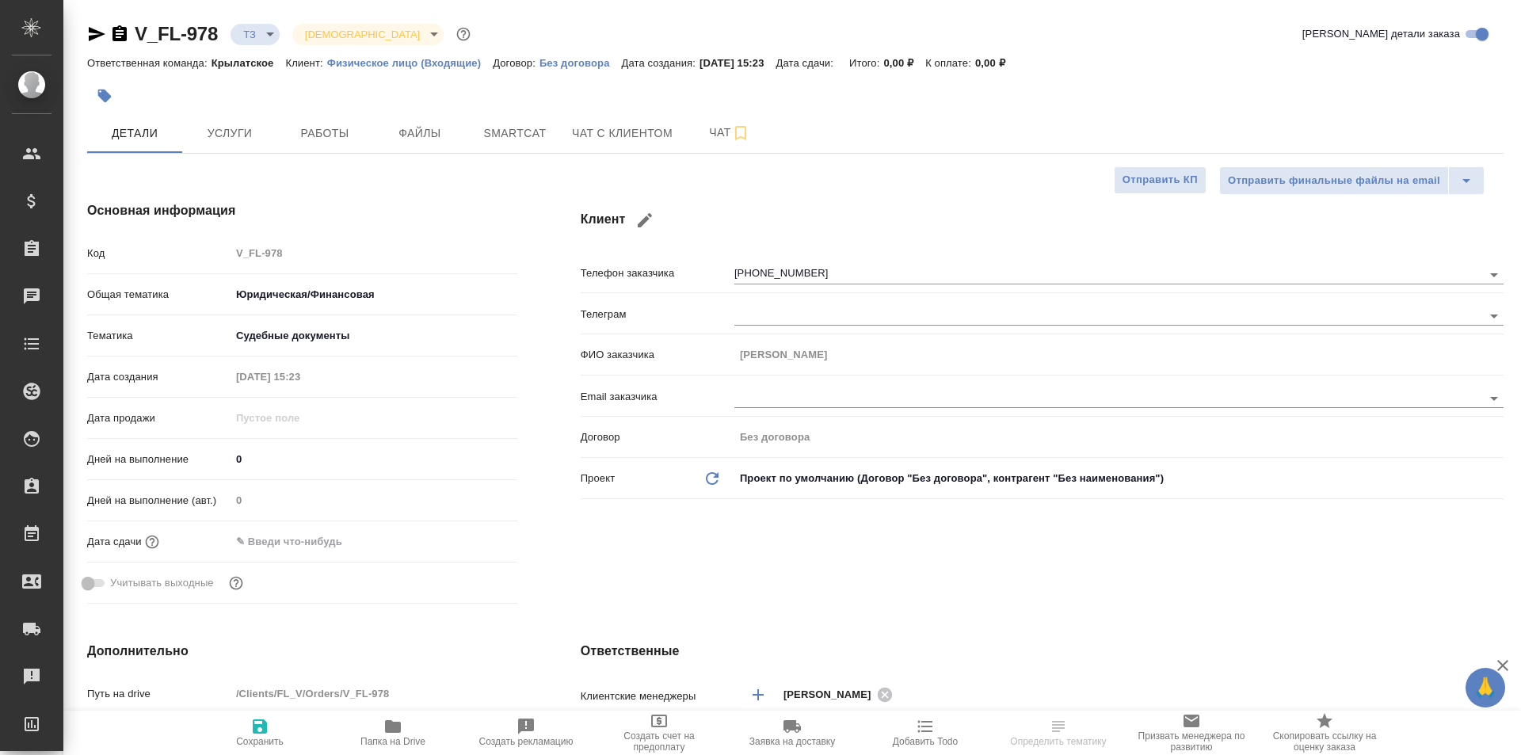
type textarea "x"
select select "RU"
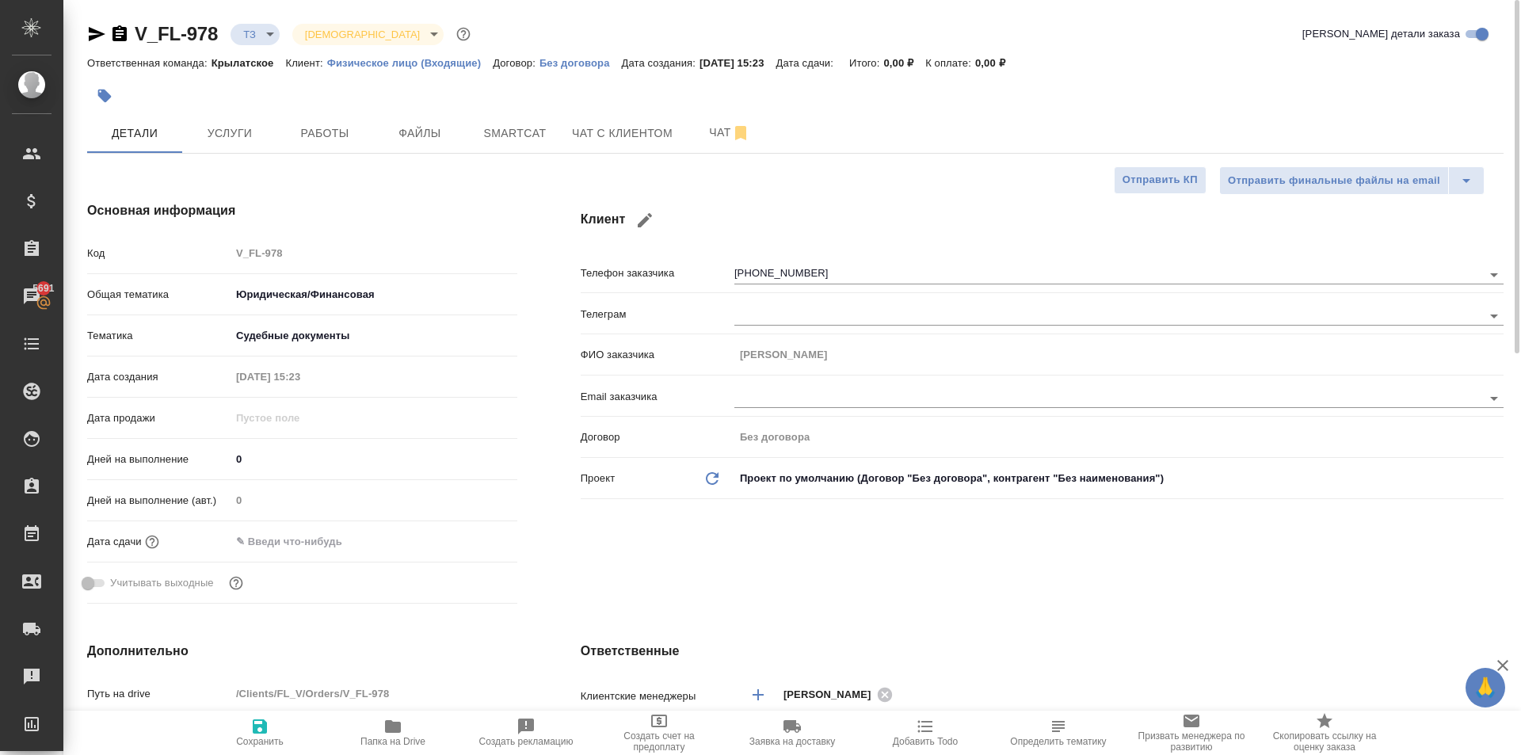
type textarea "x"
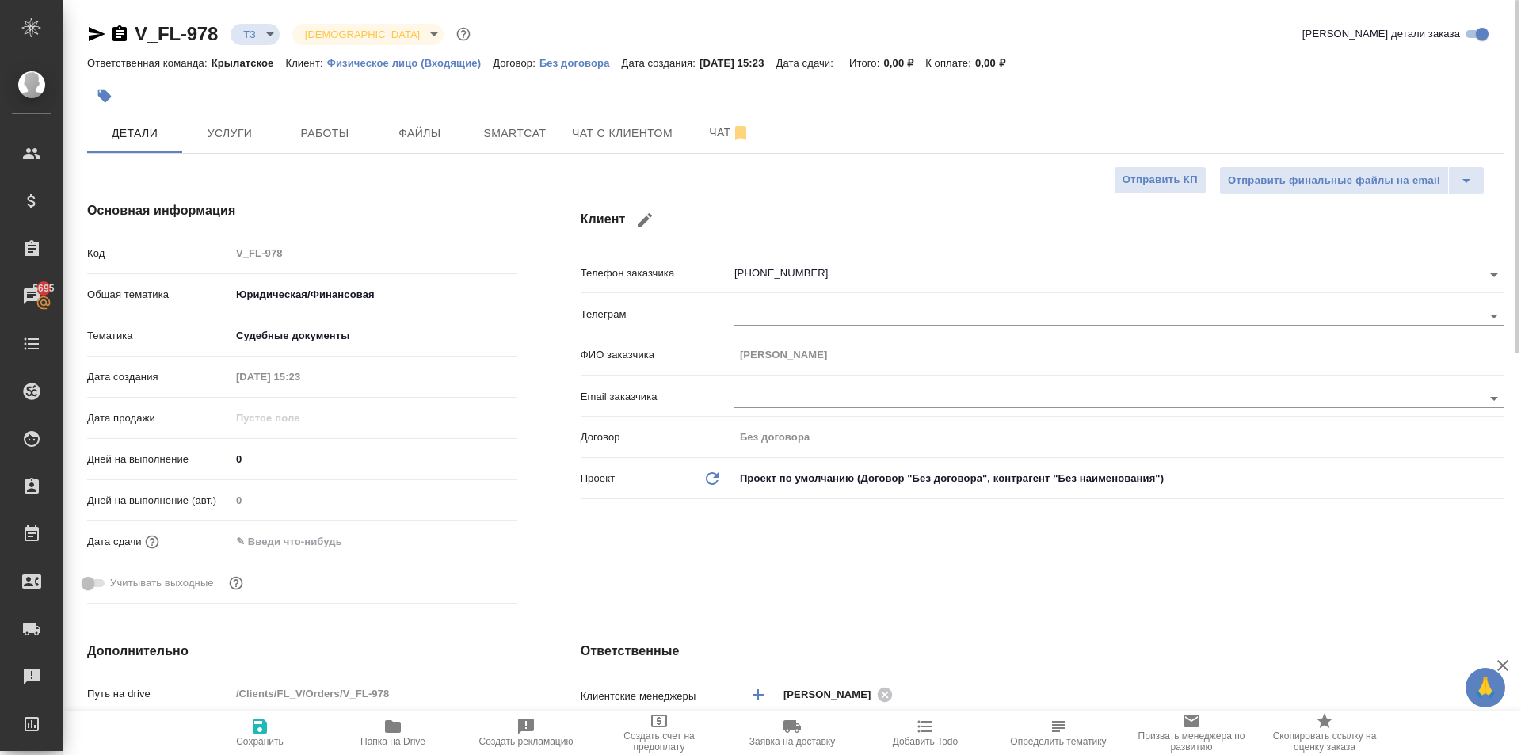
type textarea "x"
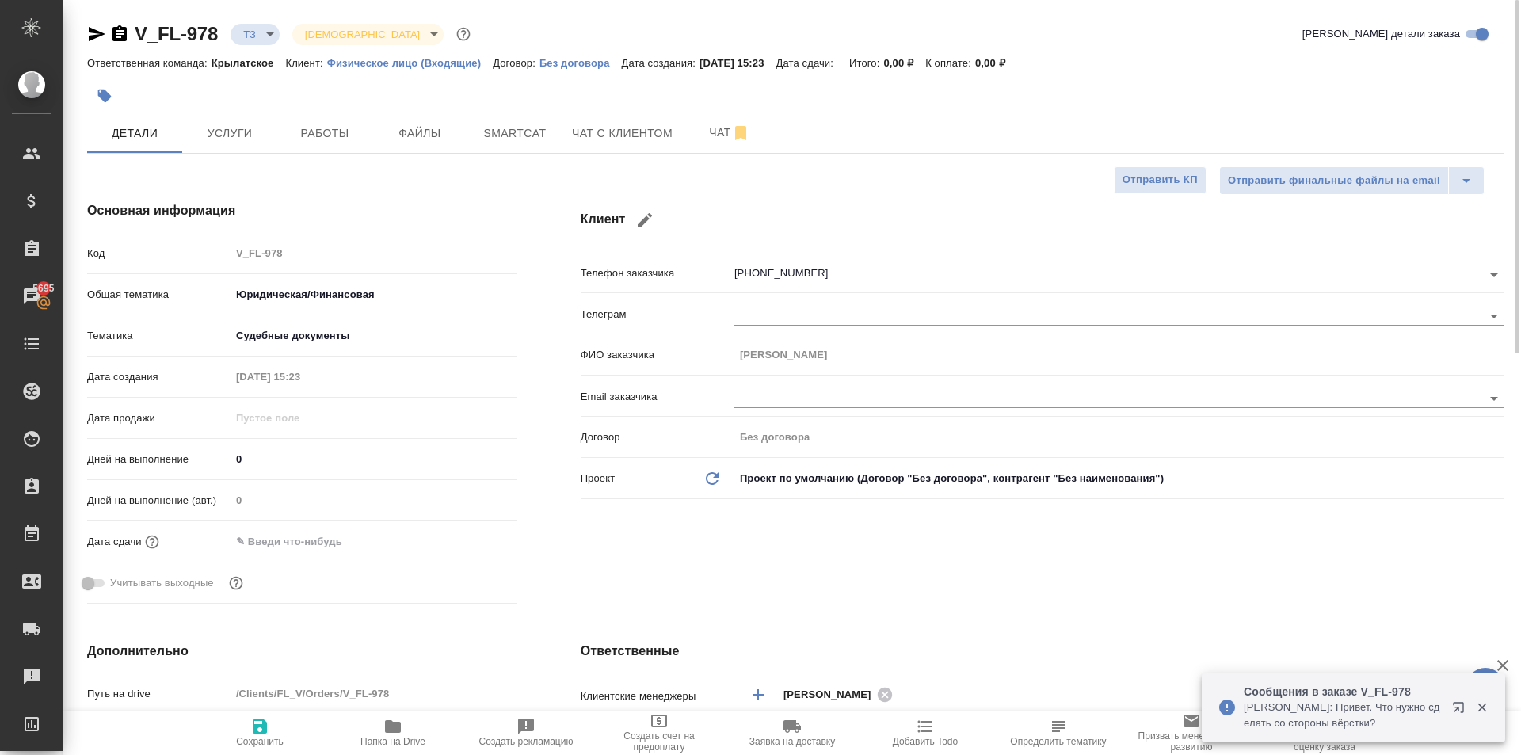
click at [805, 226] on h4 "Клиент" at bounding box center [1042, 220] width 923 height 38
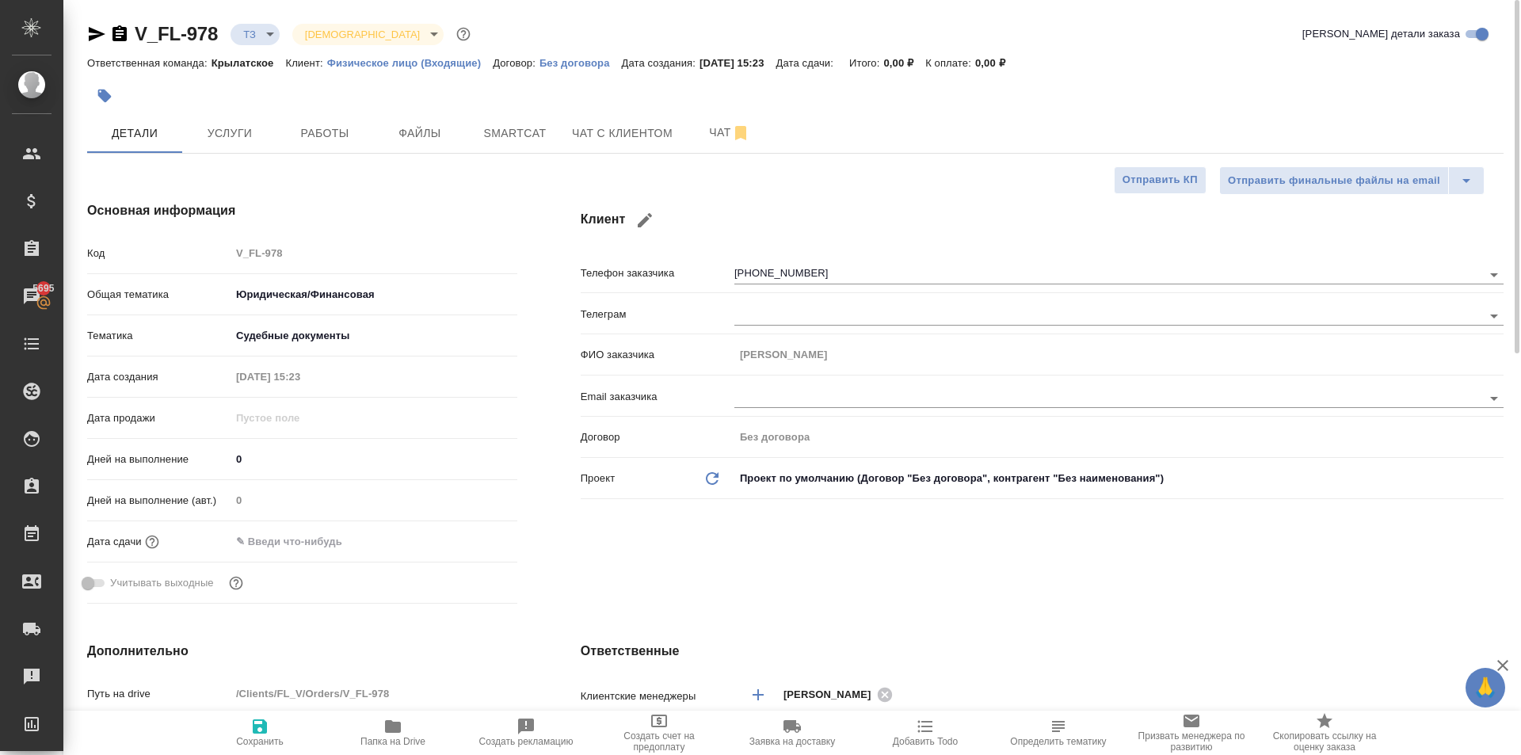
click at [525, 437] on div "Основная информация Код V_FL-978 Общая тематика Юридическая/Финансовая yr-fn Те…" at bounding box center [302, 406] width 494 height 472
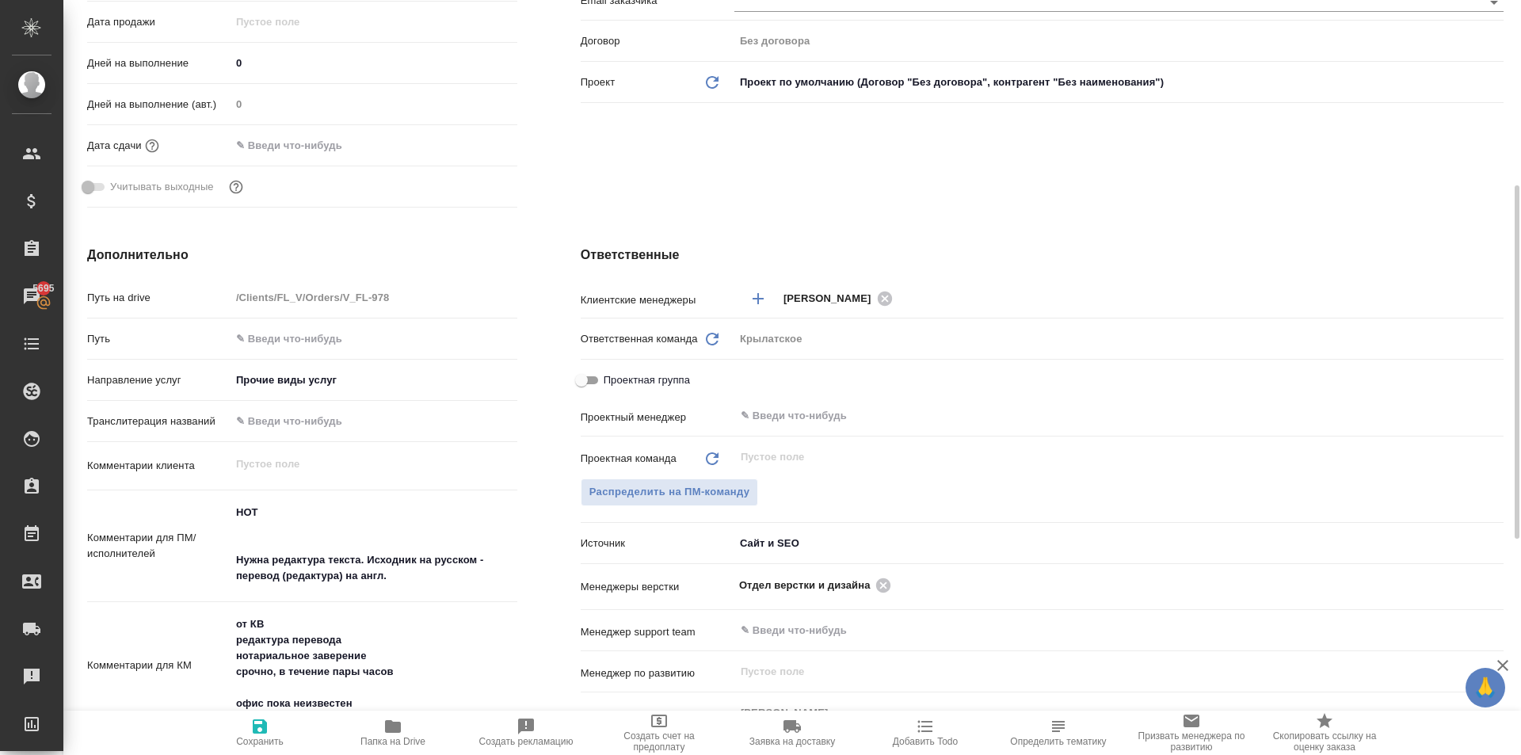
click at [996, 343] on div "Крылатское" at bounding box center [1118, 339] width 769 height 27
click at [967, 520] on div "Проектная команда Обновить ​ Распределить на ПМ-команду" at bounding box center [1042, 486] width 923 height 86
click at [551, 422] on div "Ответственные Клиентские менеджеры Касымов Тимур ​ Ответственная команда Обнови…" at bounding box center [1042, 552] width 986 height 677
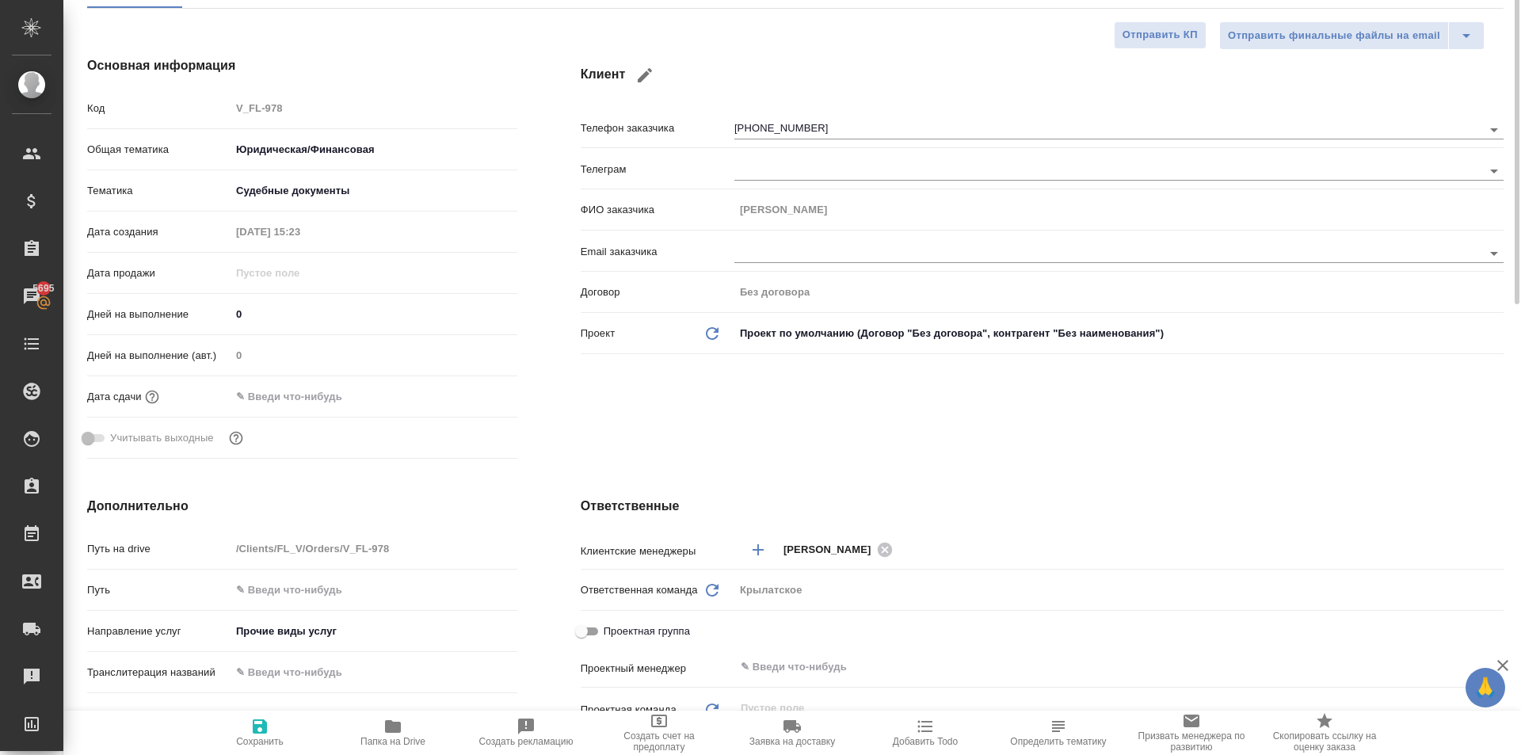
scroll to position [0, 0]
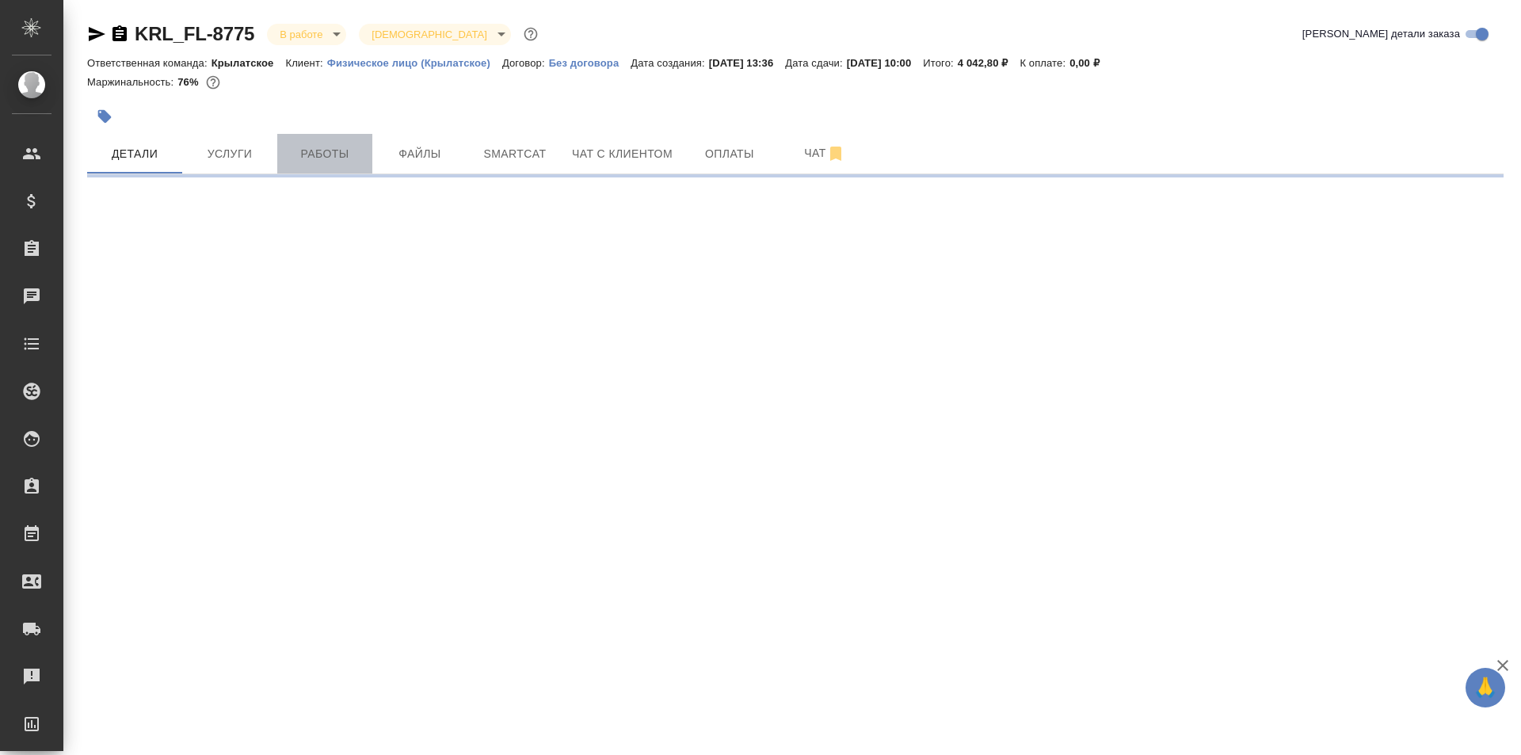
click at [323, 159] on span "Работы" at bounding box center [325, 154] width 76 height 20
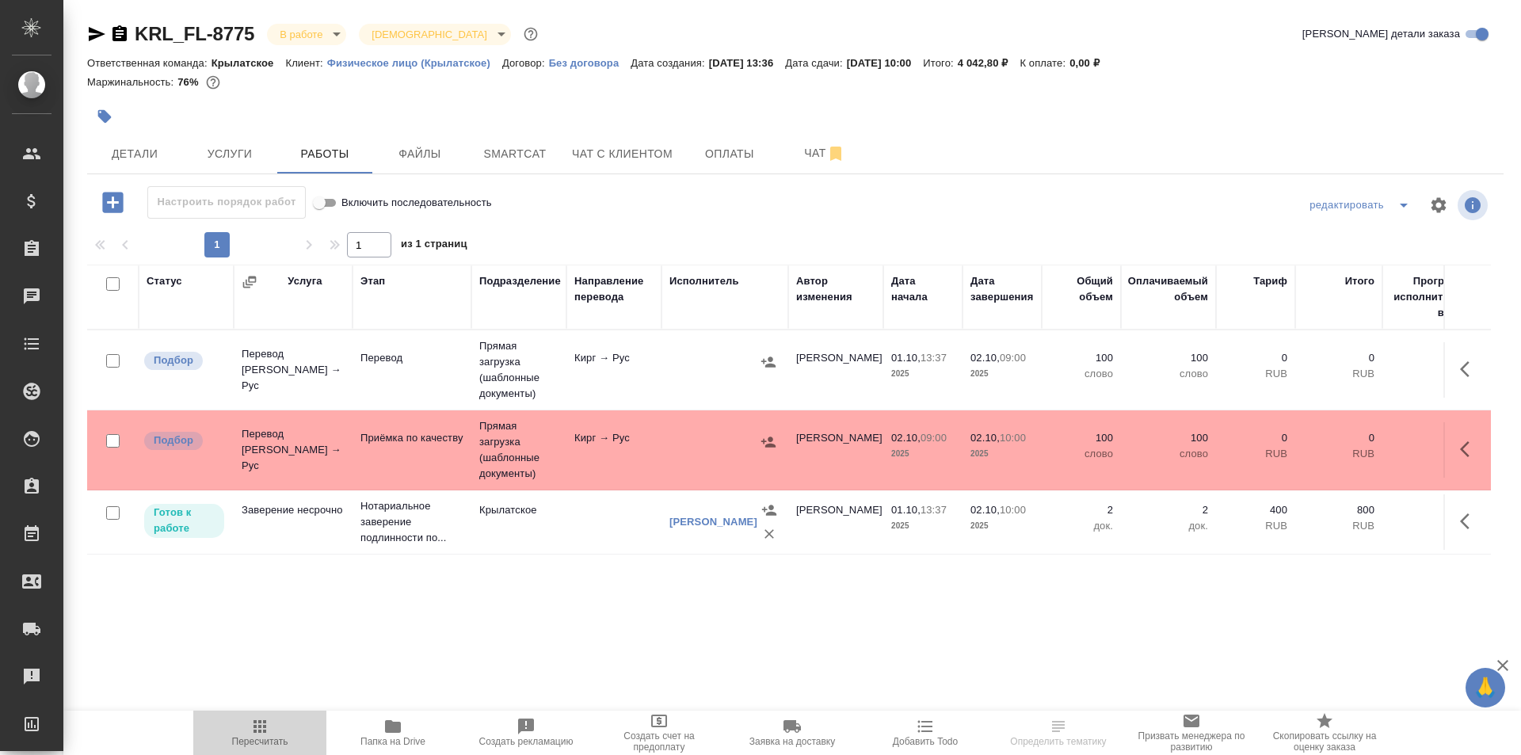
click at [250, 724] on span "Пересчитать" at bounding box center [260, 732] width 114 height 30
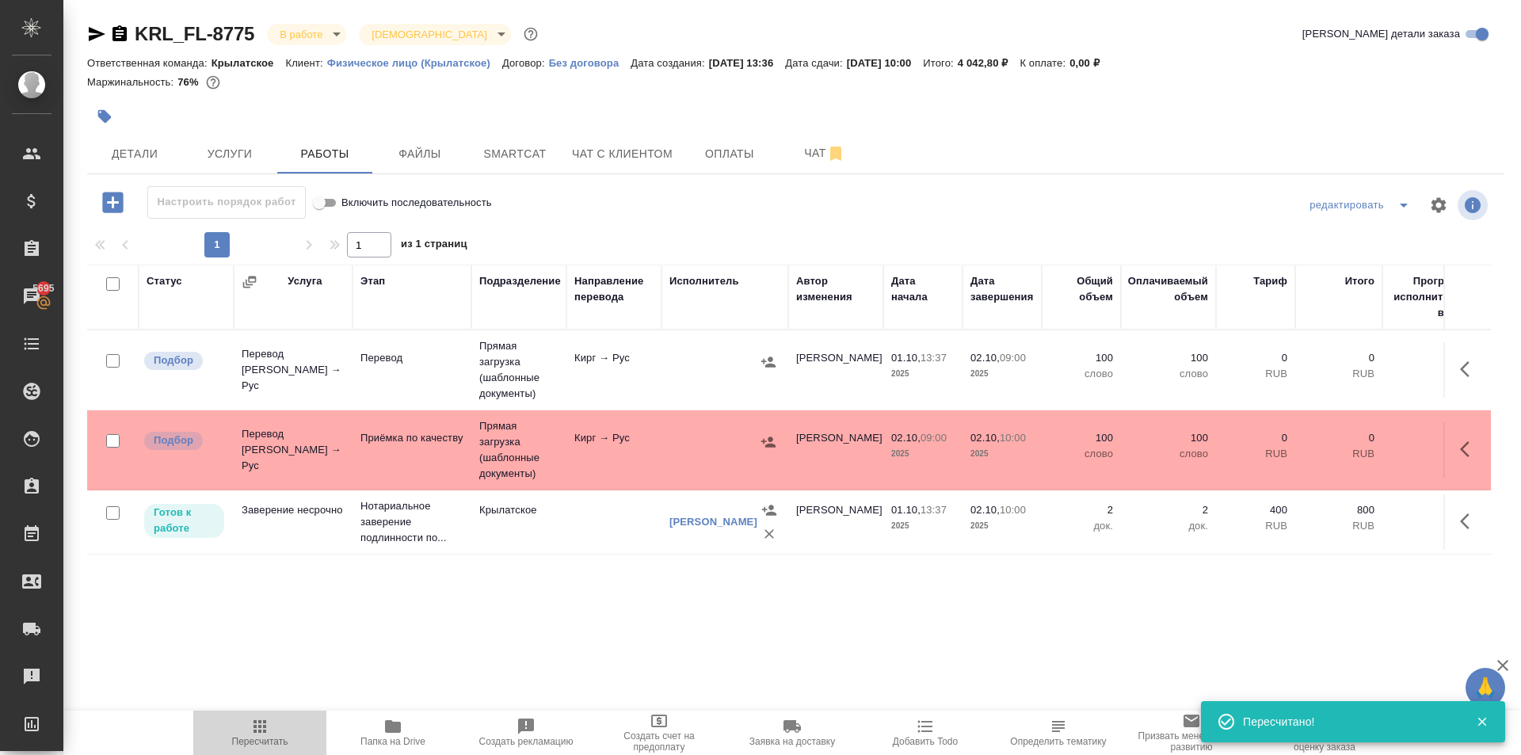
click at [273, 738] on span "Пересчитать" at bounding box center [260, 741] width 56 height 11
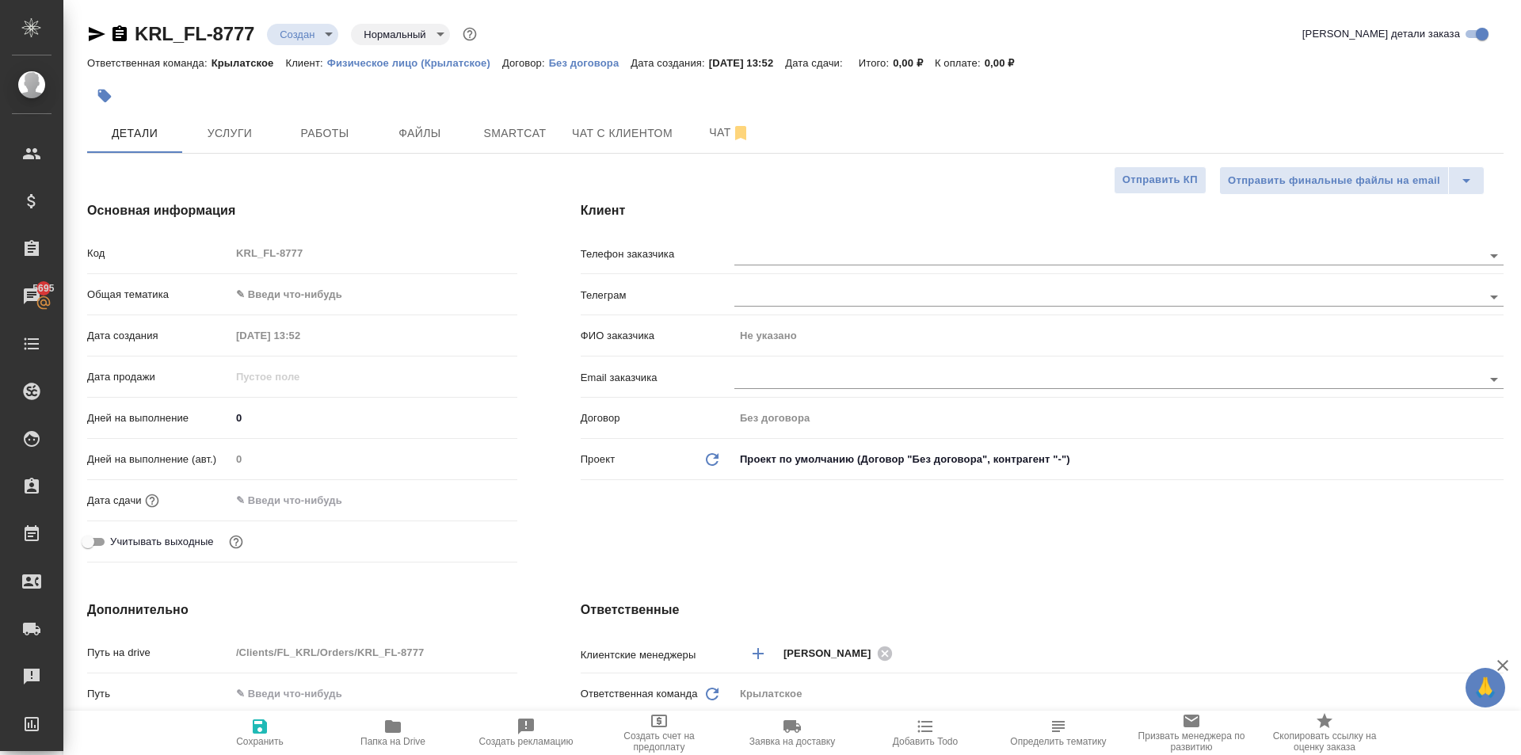
select select "RU"
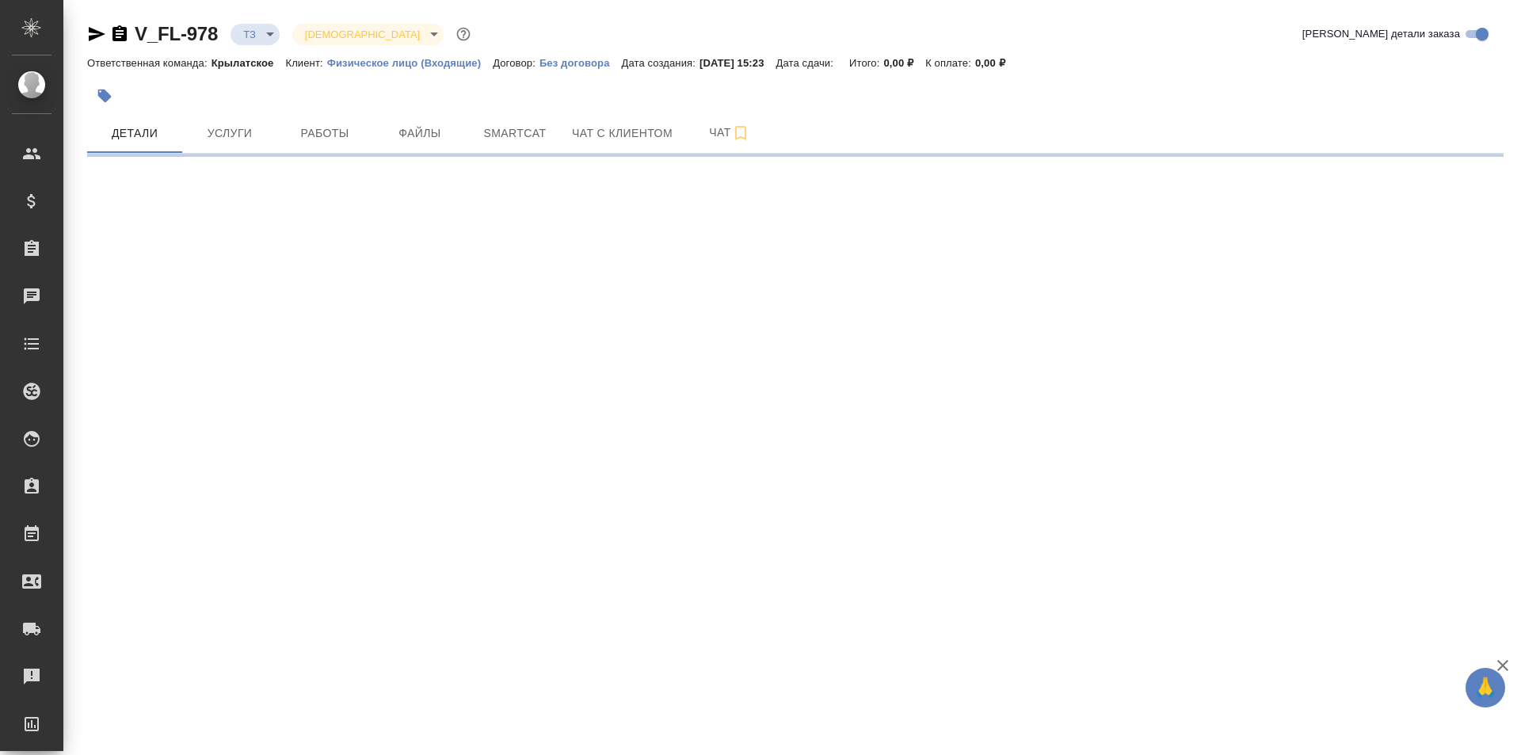
select select "RU"
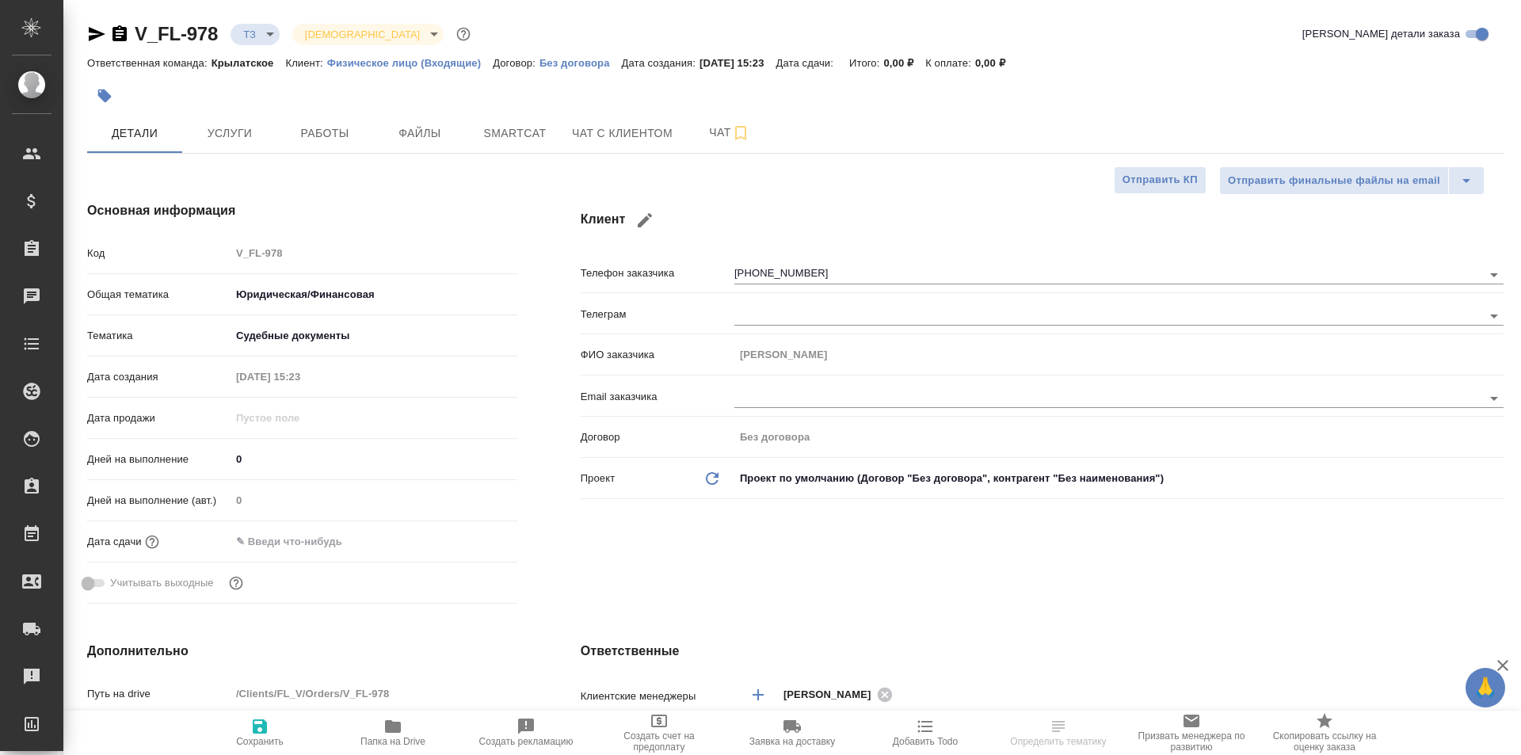
type textarea "x"
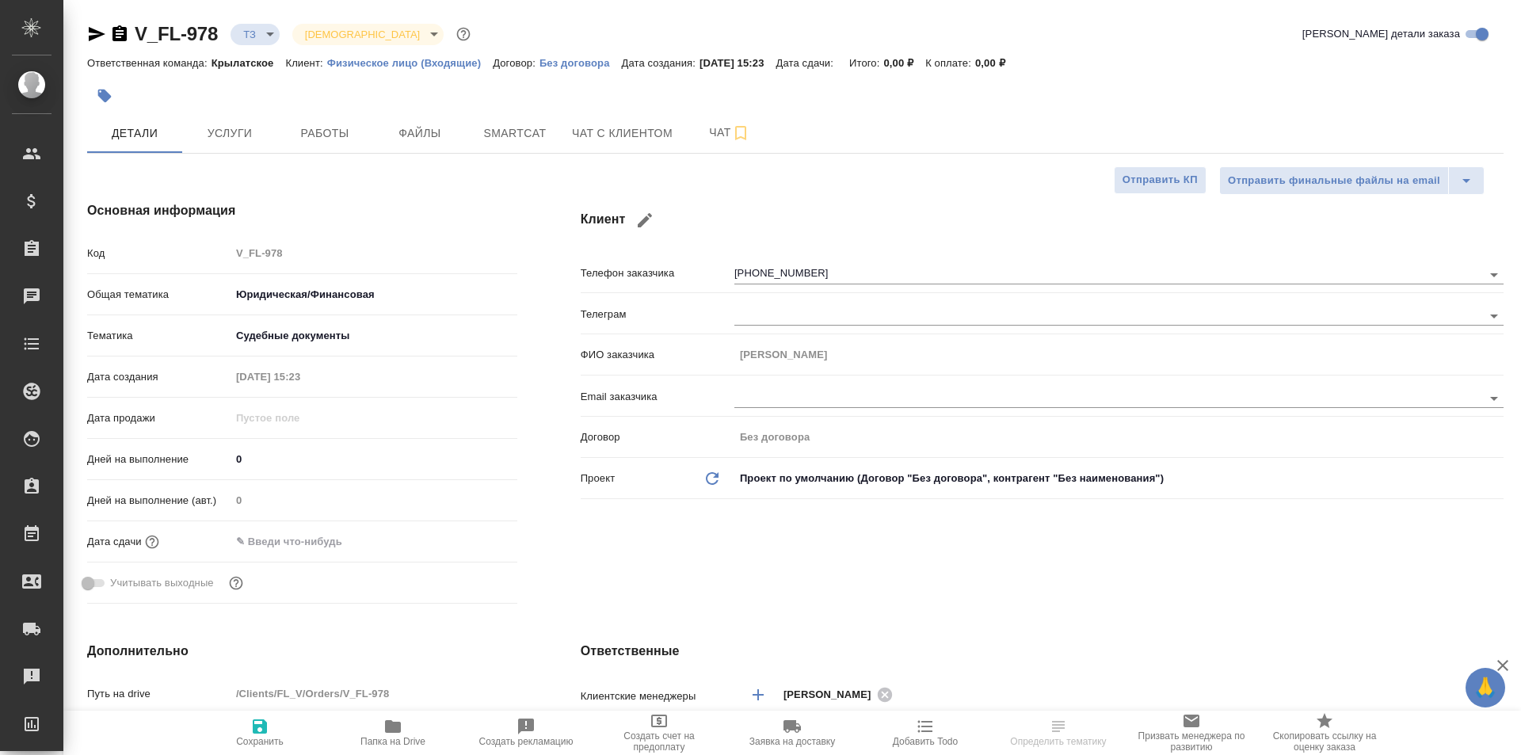
type textarea "x"
select select "RU"
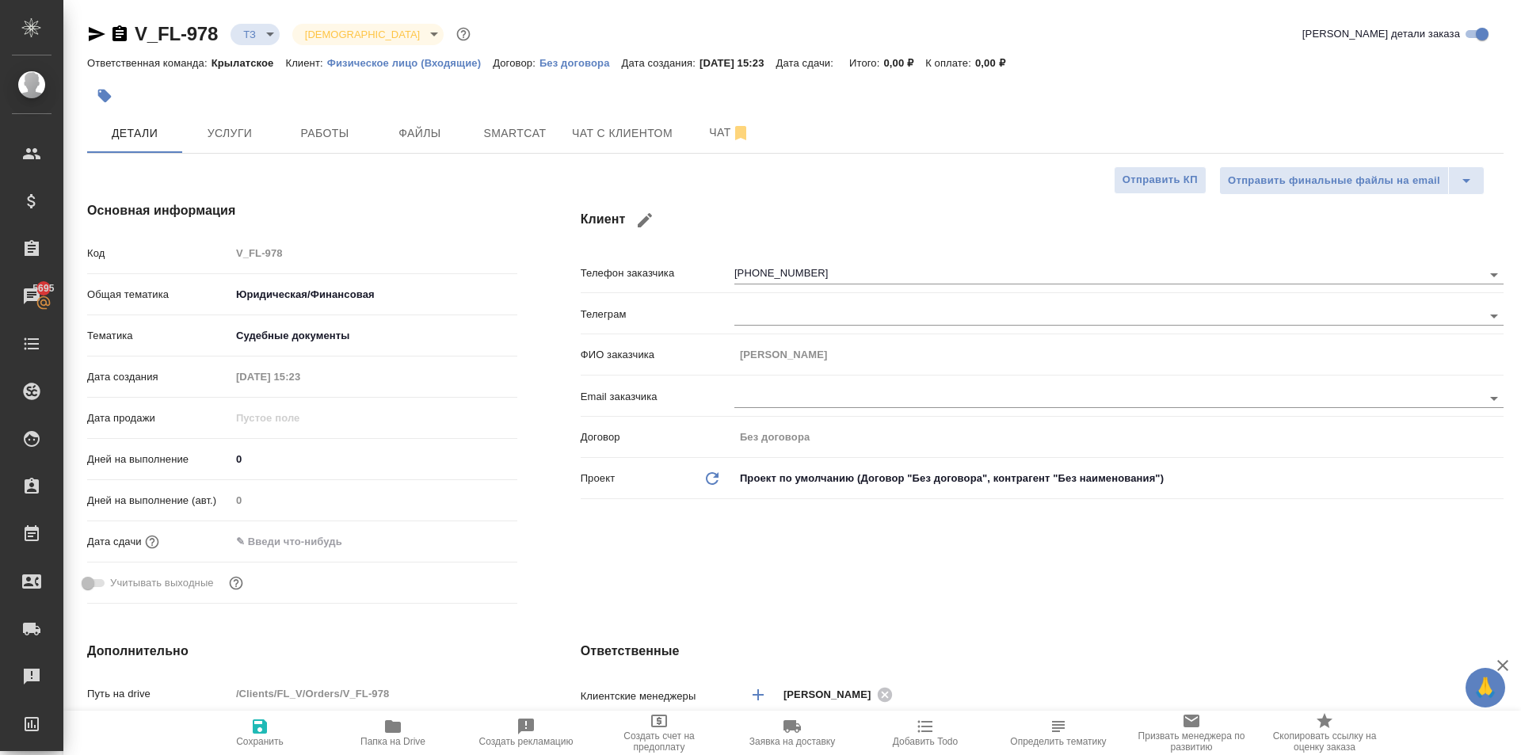
type textarea "x"
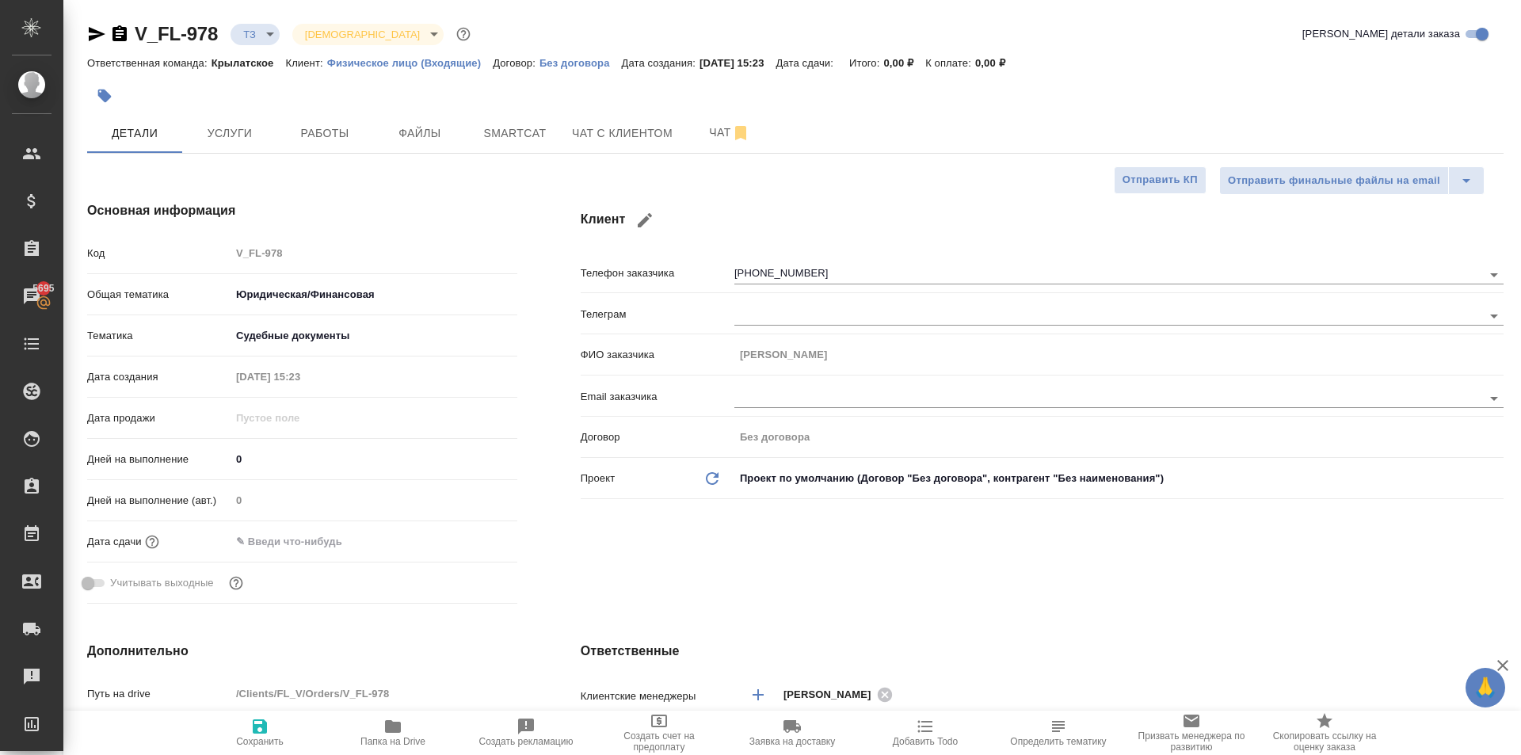
type textarea "x"
click at [235, 136] on span "Услуги" at bounding box center [230, 134] width 76 height 20
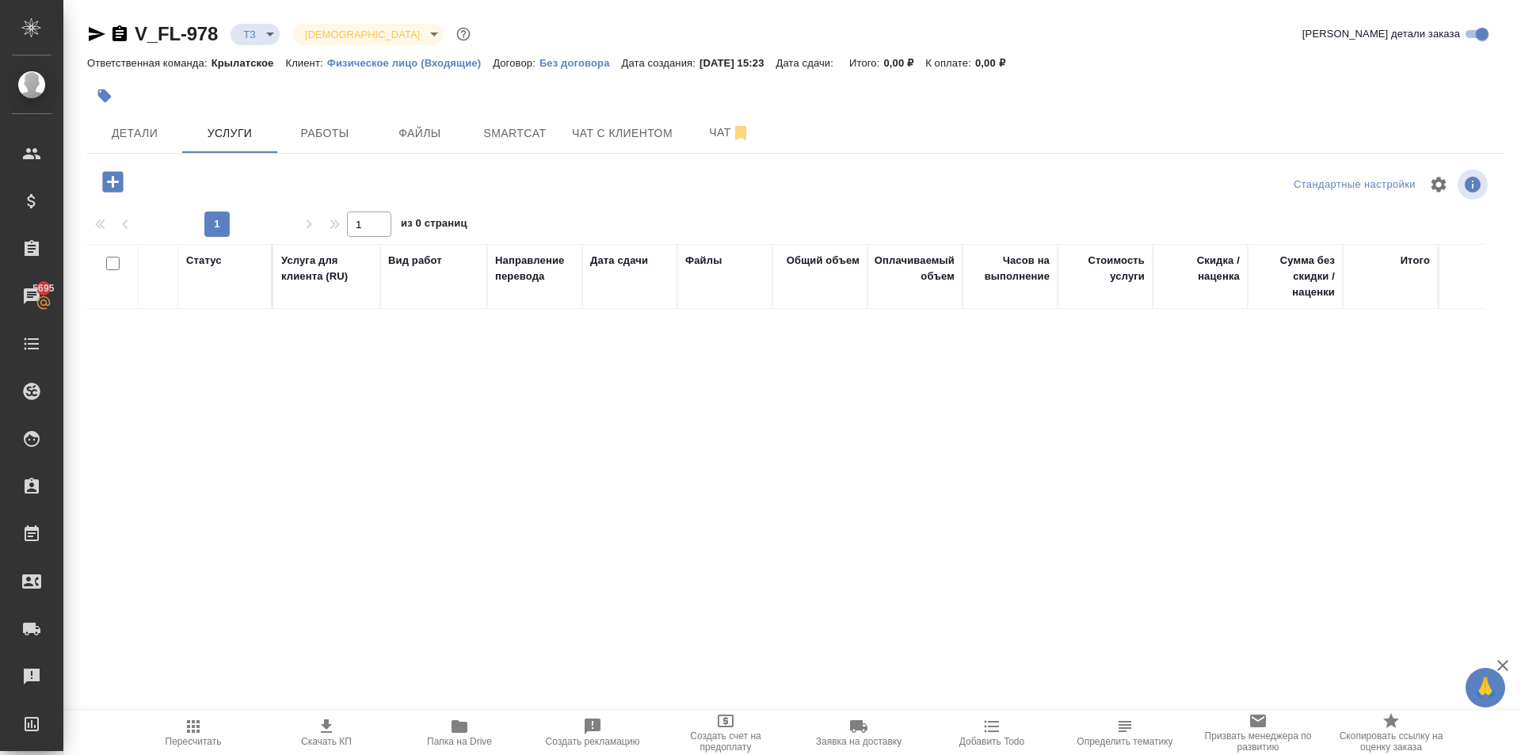
click at [116, 172] on icon "button" at bounding box center [112, 181] width 21 height 21
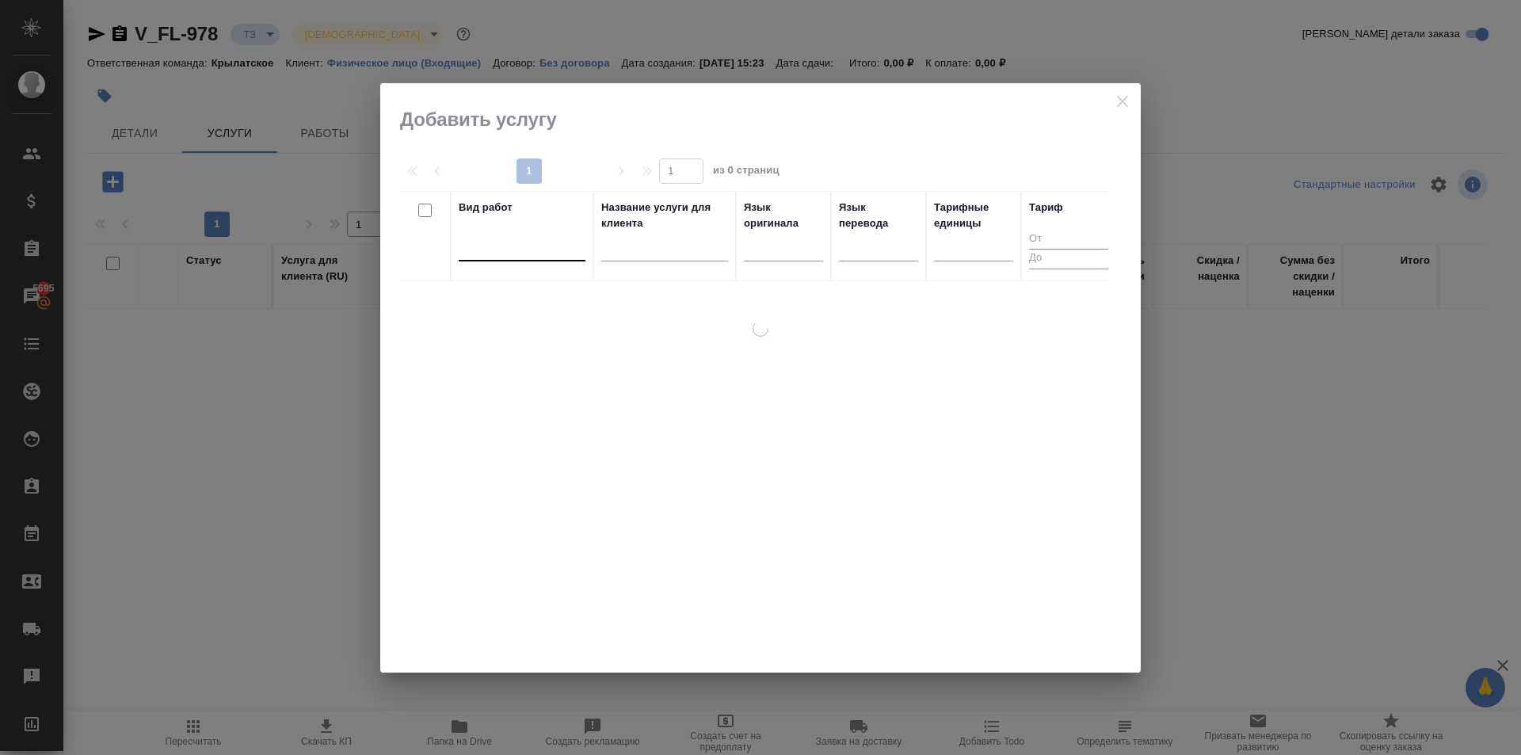
click at [538, 246] on div at bounding box center [522, 245] width 127 height 23
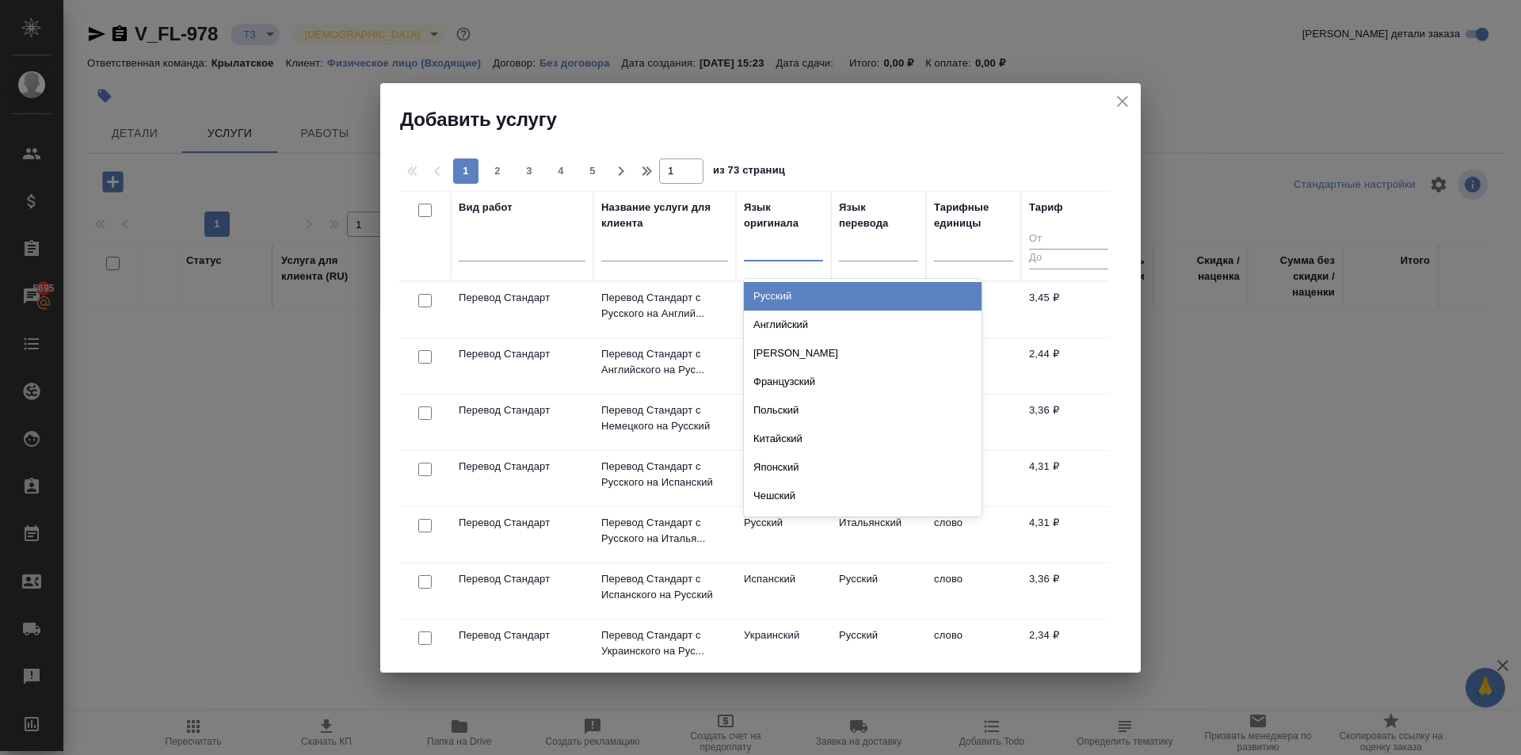
click at [760, 253] on div at bounding box center [783, 245] width 79 height 23
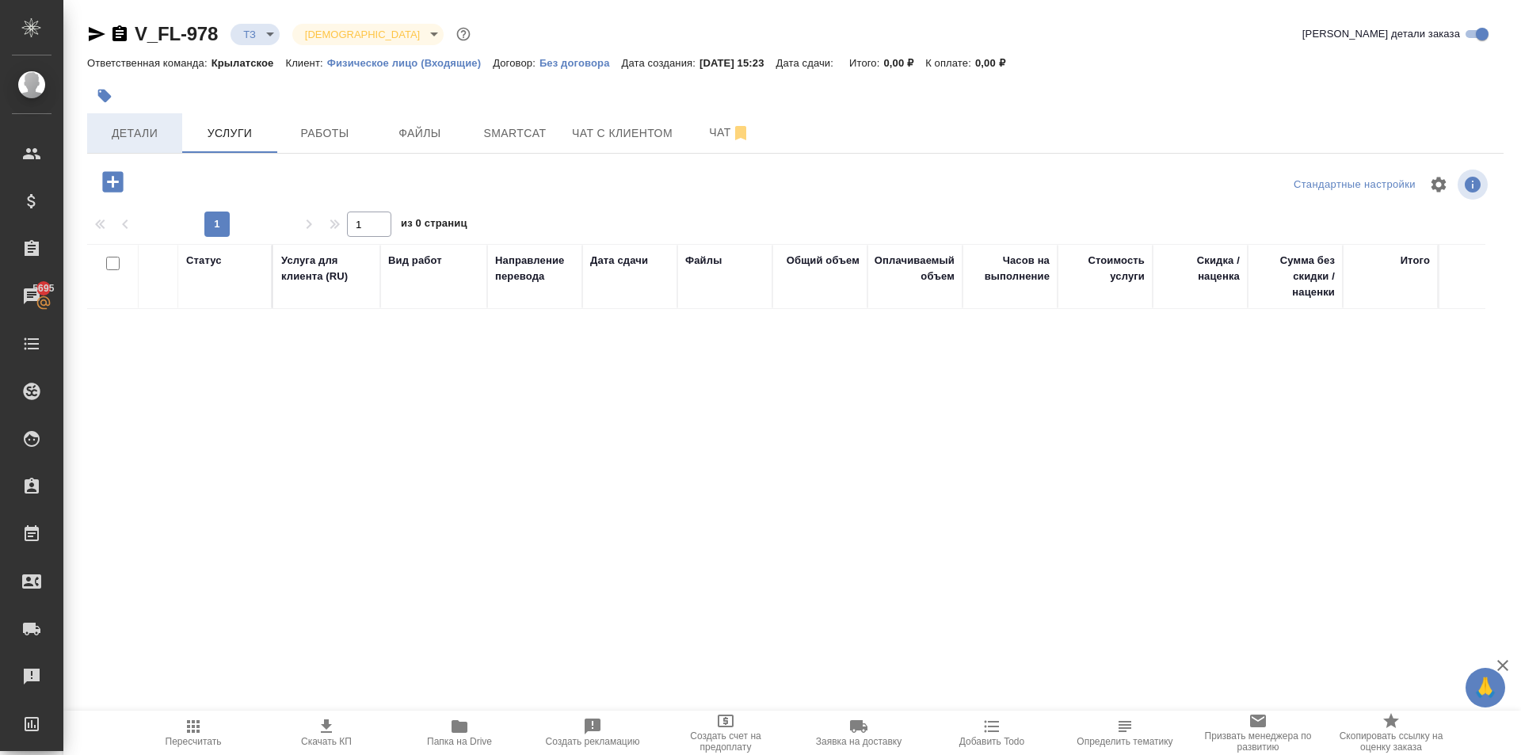
click at [177, 132] on button "Детали" at bounding box center [134, 133] width 95 height 40
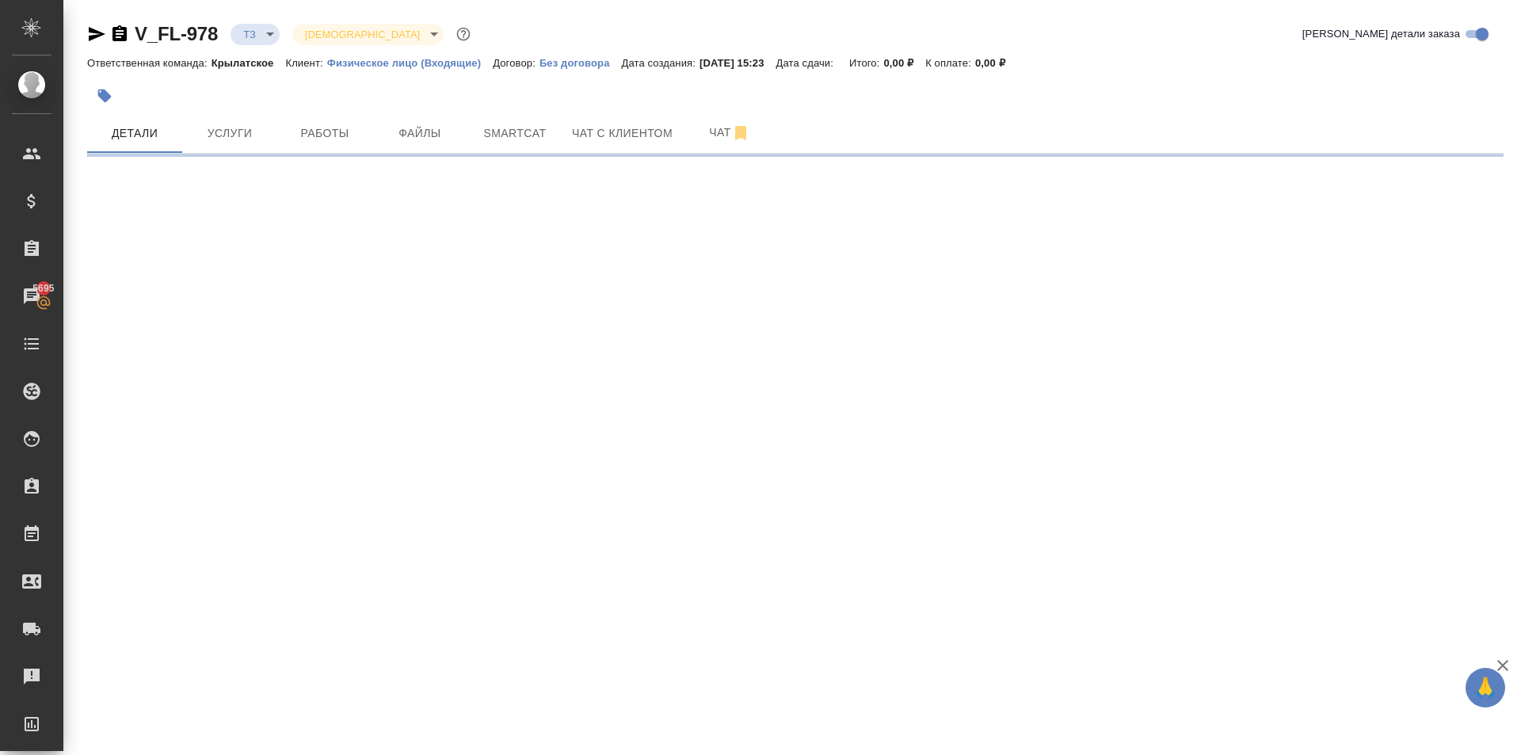
select select "RU"
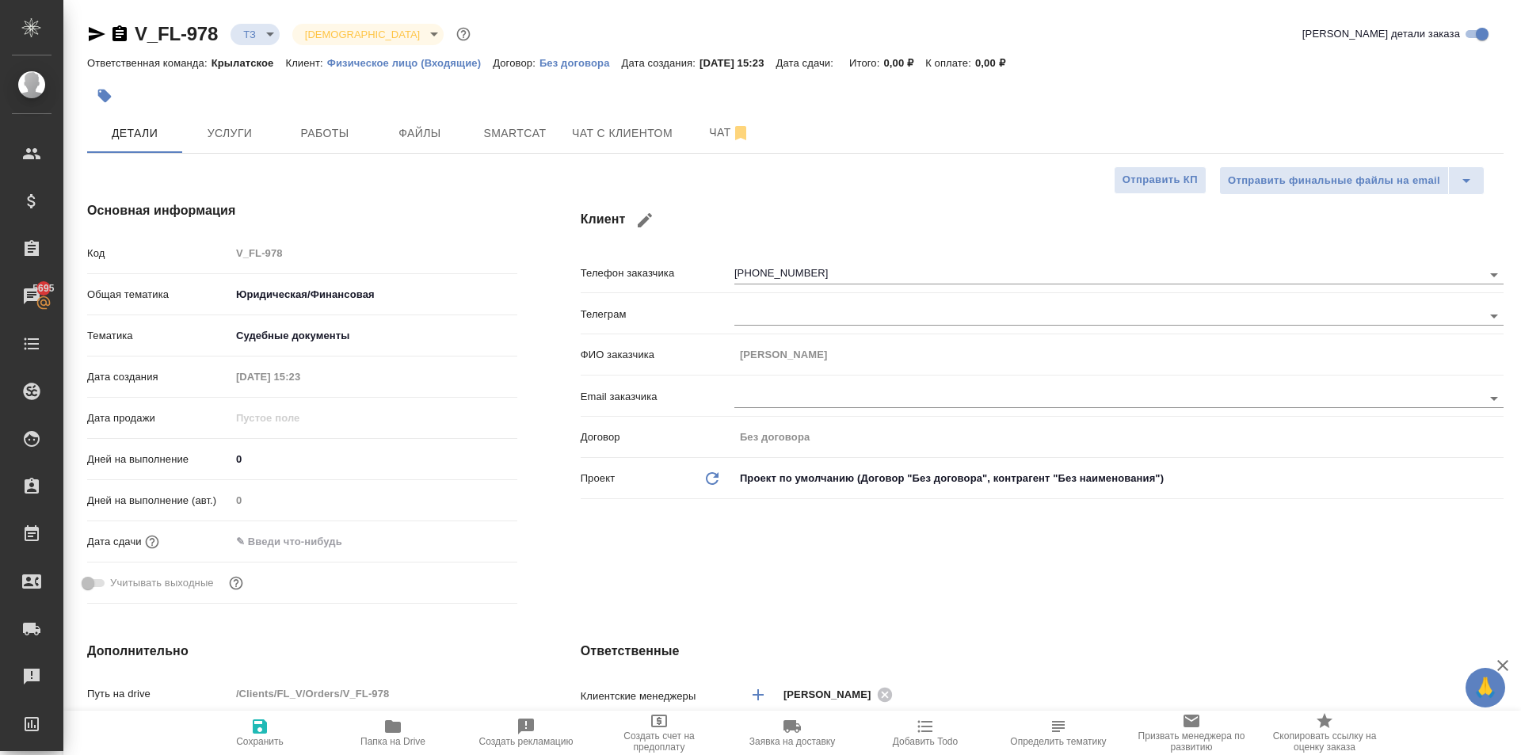
type textarea "x"
click at [221, 140] on span "Услуги" at bounding box center [230, 134] width 76 height 20
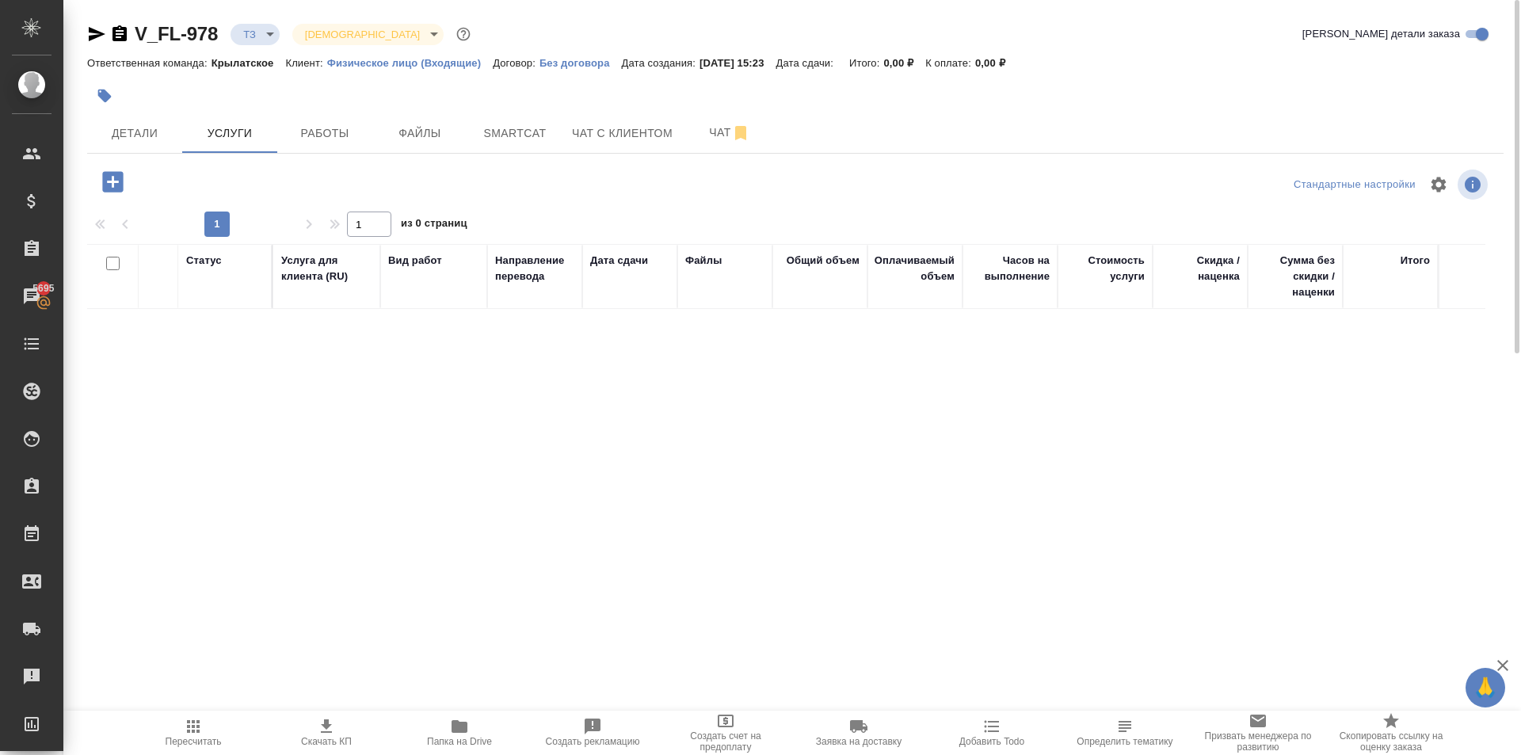
click at [124, 180] on icon "button" at bounding box center [113, 182] width 28 height 28
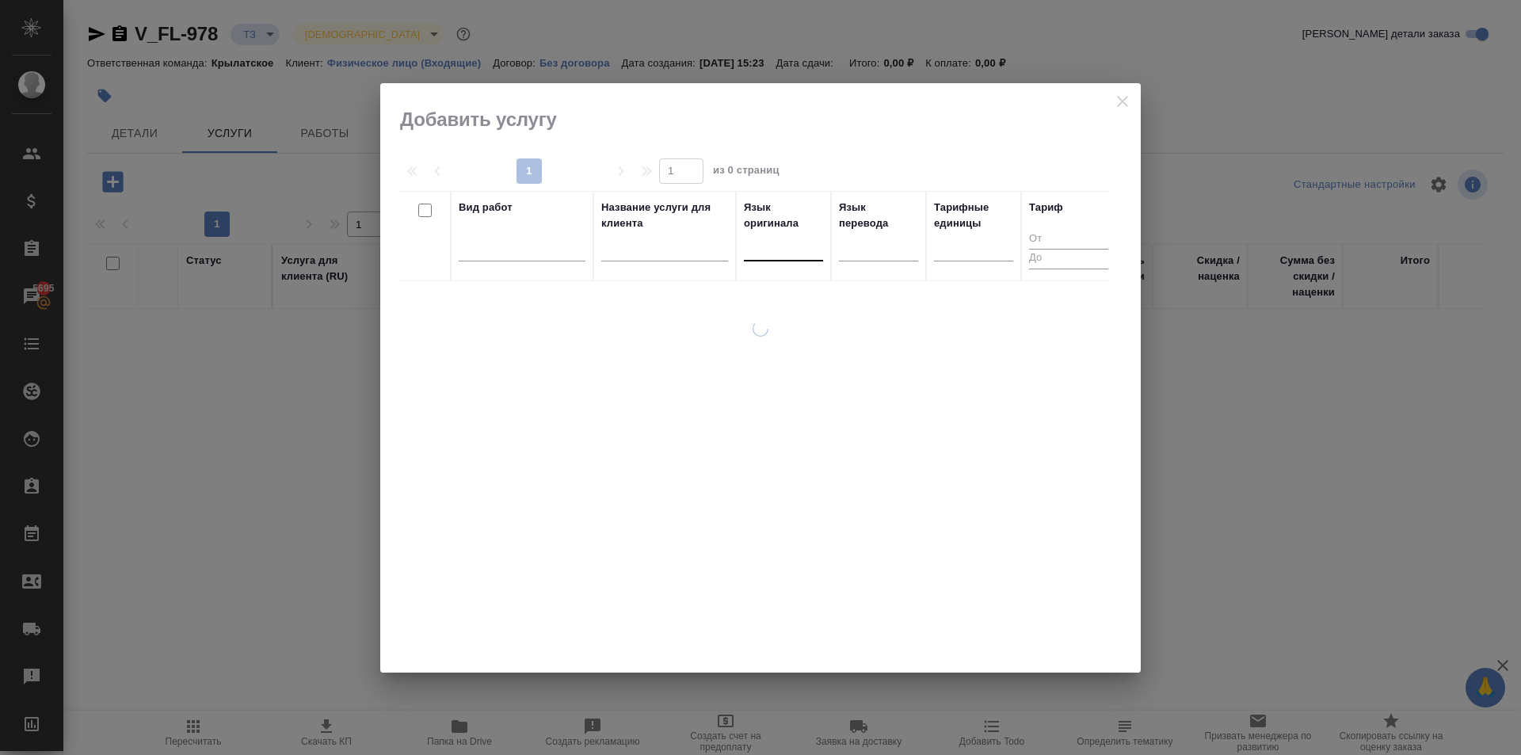
click at [783, 250] on div at bounding box center [783, 245] width 79 height 23
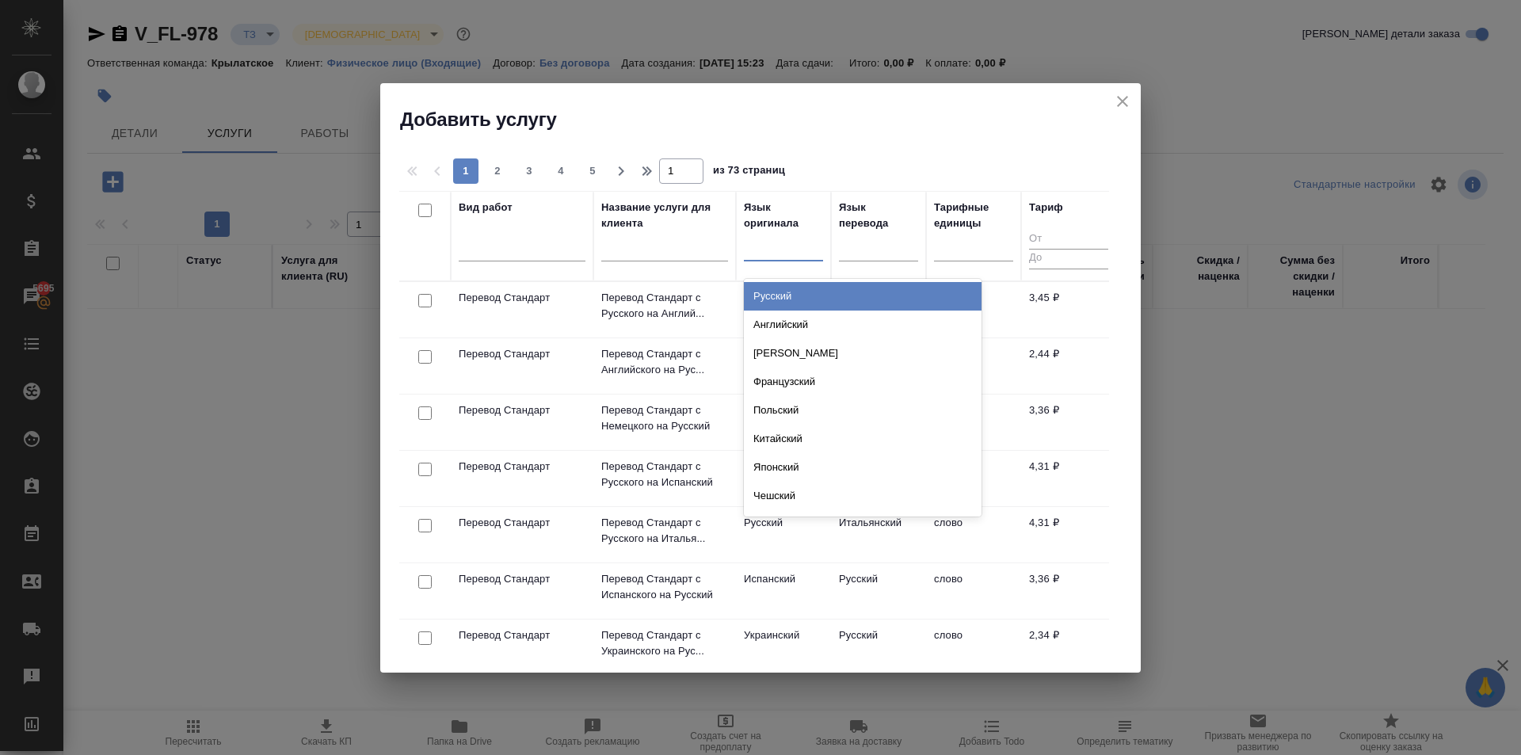
drag, startPoint x: 789, startPoint y: 295, endPoint x: 827, endPoint y: 294, distance: 38.0
click at [792, 294] on div "Русский" at bounding box center [863, 296] width 238 height 29
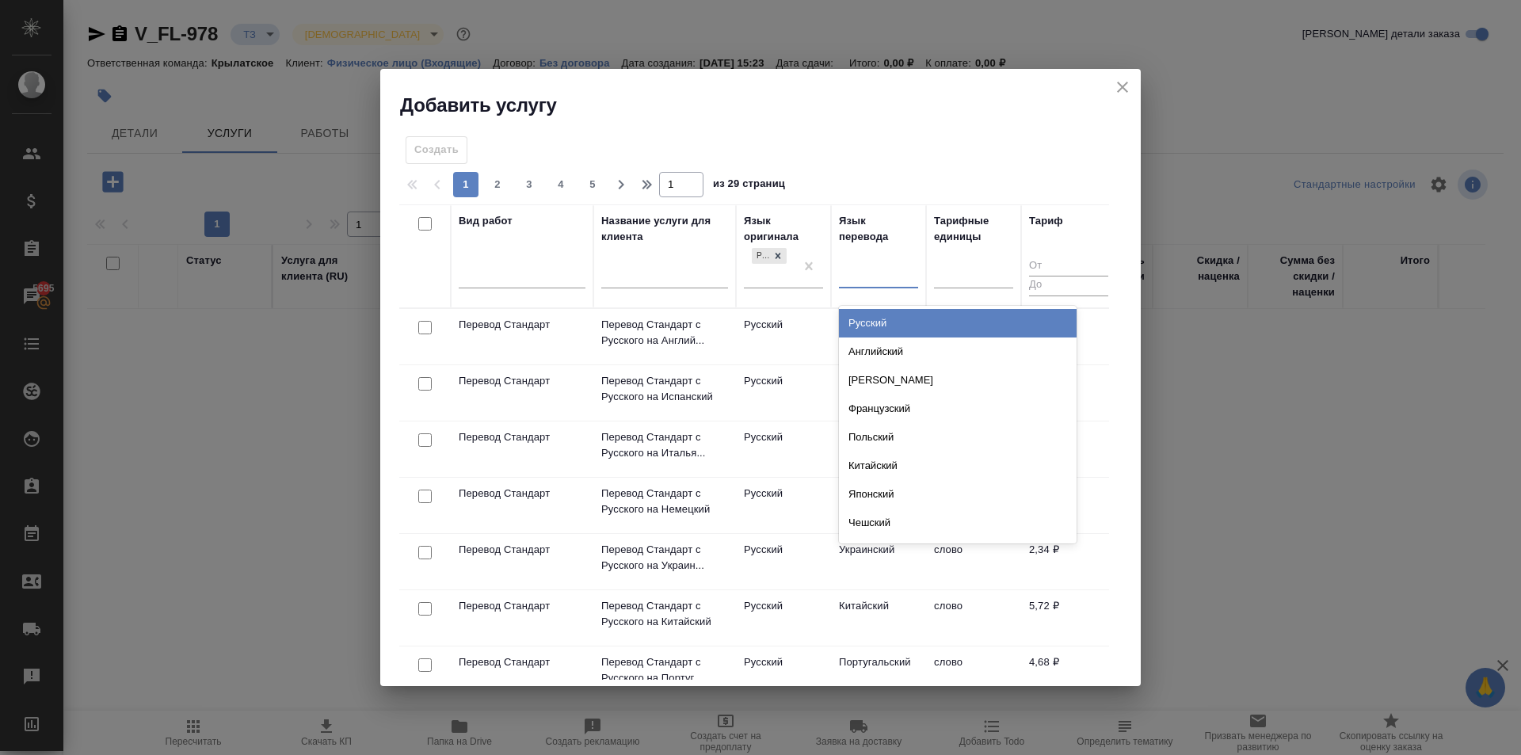
click at [876, 274] on div at bounding box center [878, 272] width 79 height 23
type input "р"
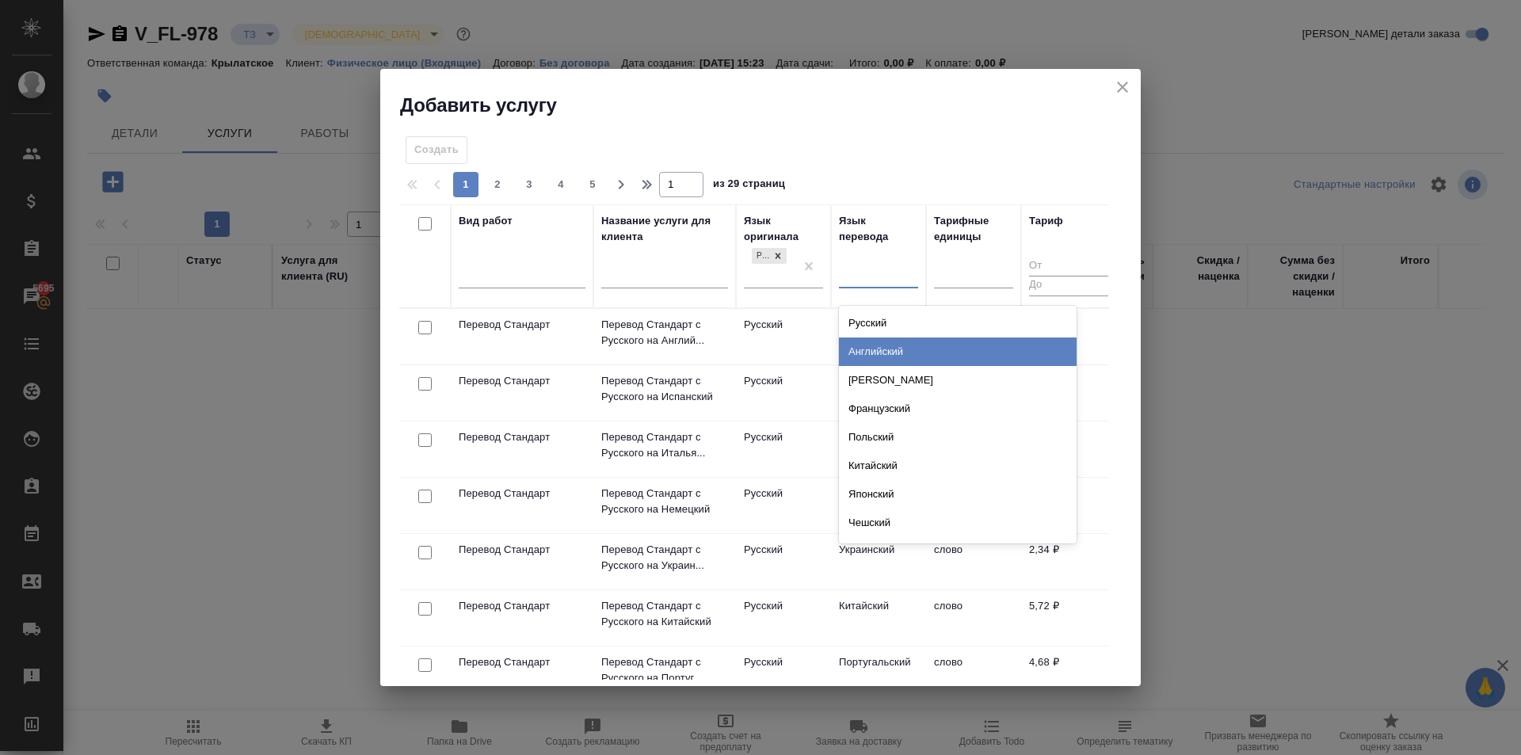
click at [881, 353] on div "Английский" at bounding box center [958, 352] width 238 height 29
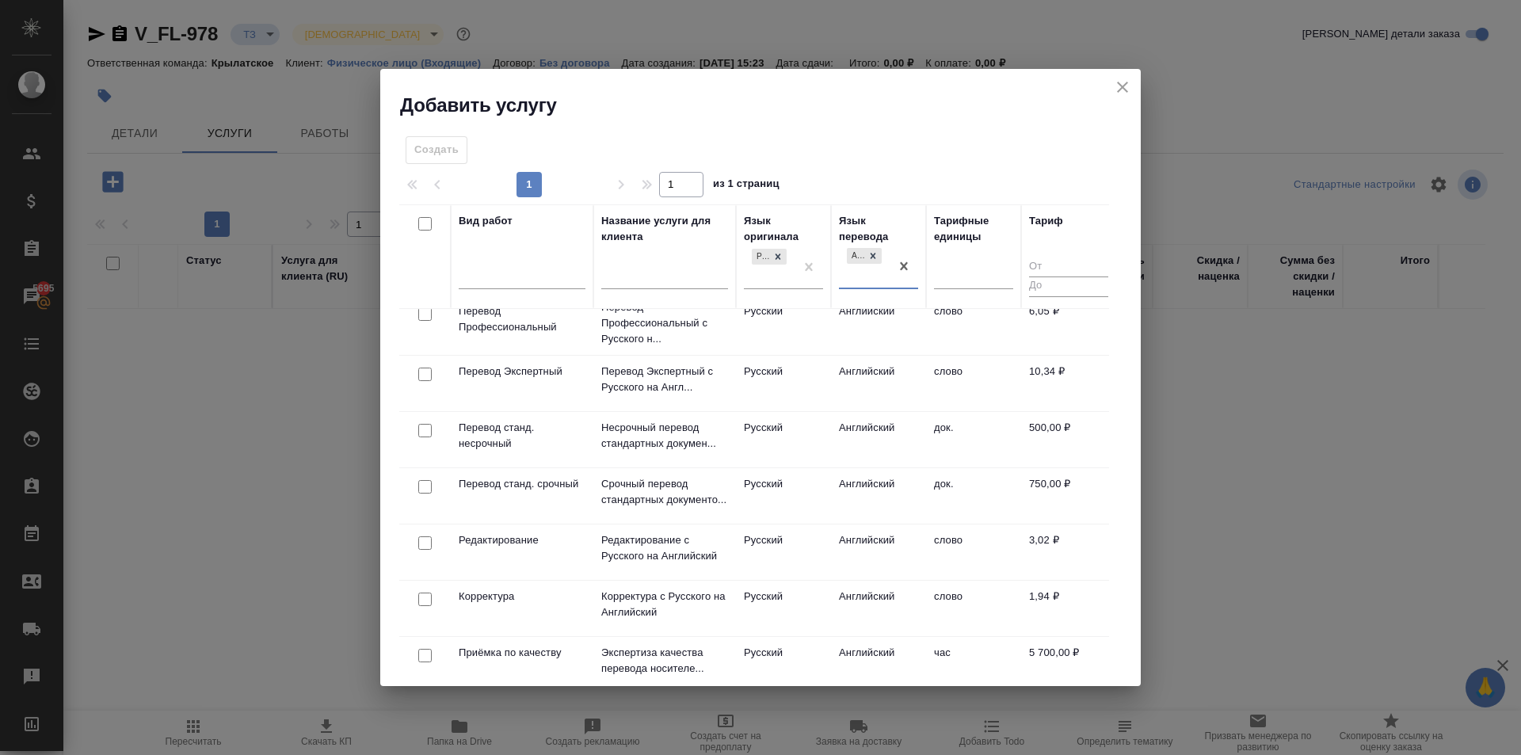
scroll to position [317, 0]
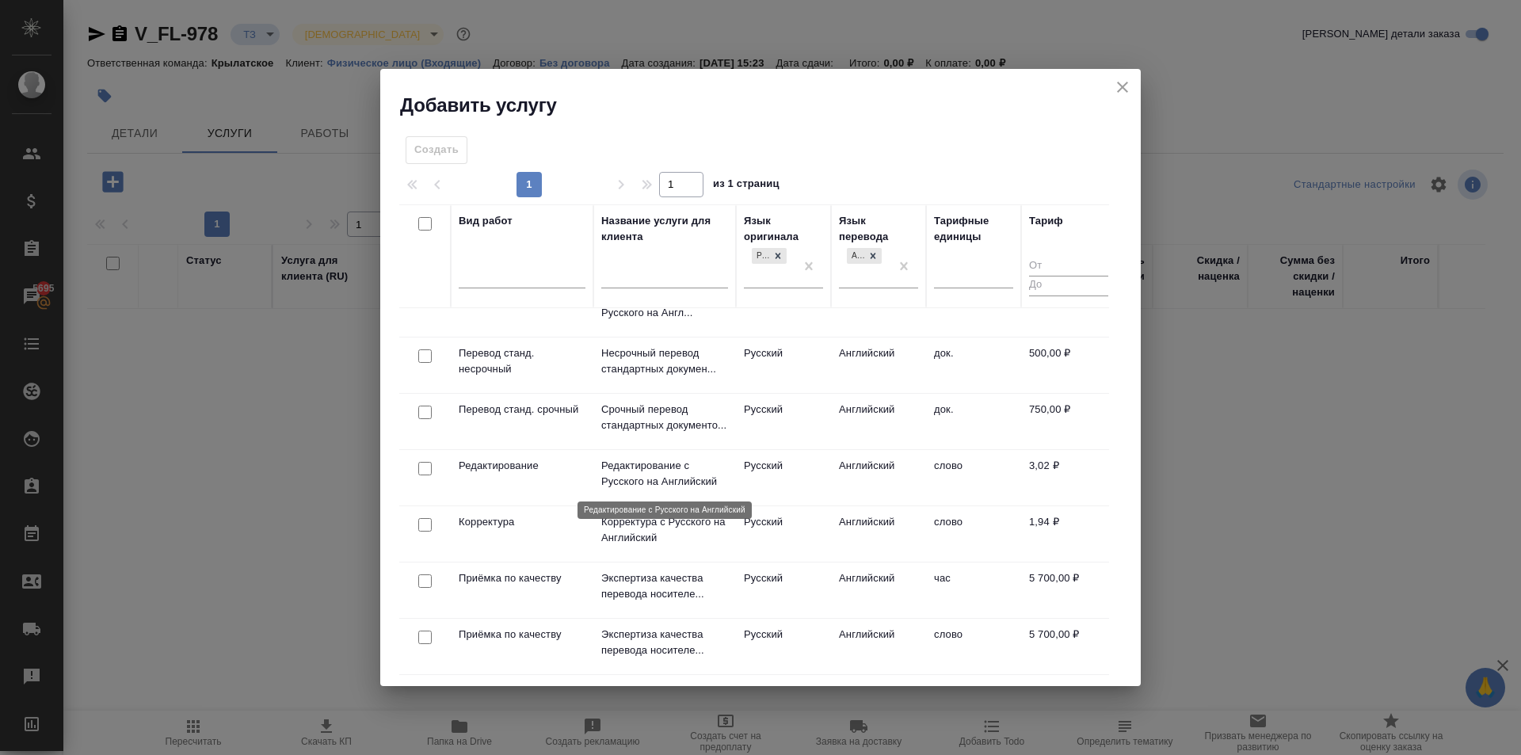
click at [696, 458] on p "Редактирование с Русского на Английский" at bounding box center [664, 474] width 127 height 32
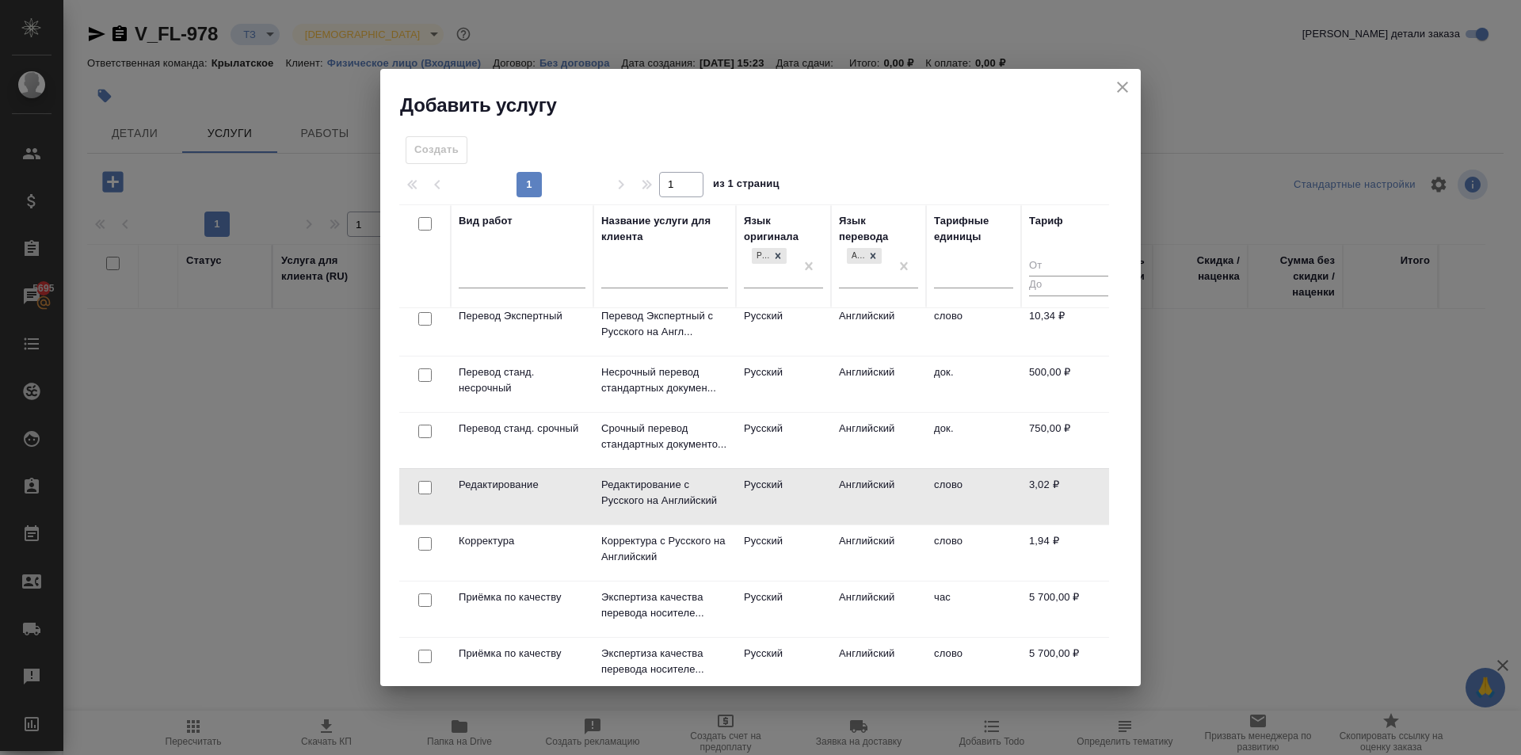
scroll to position [396, 0]
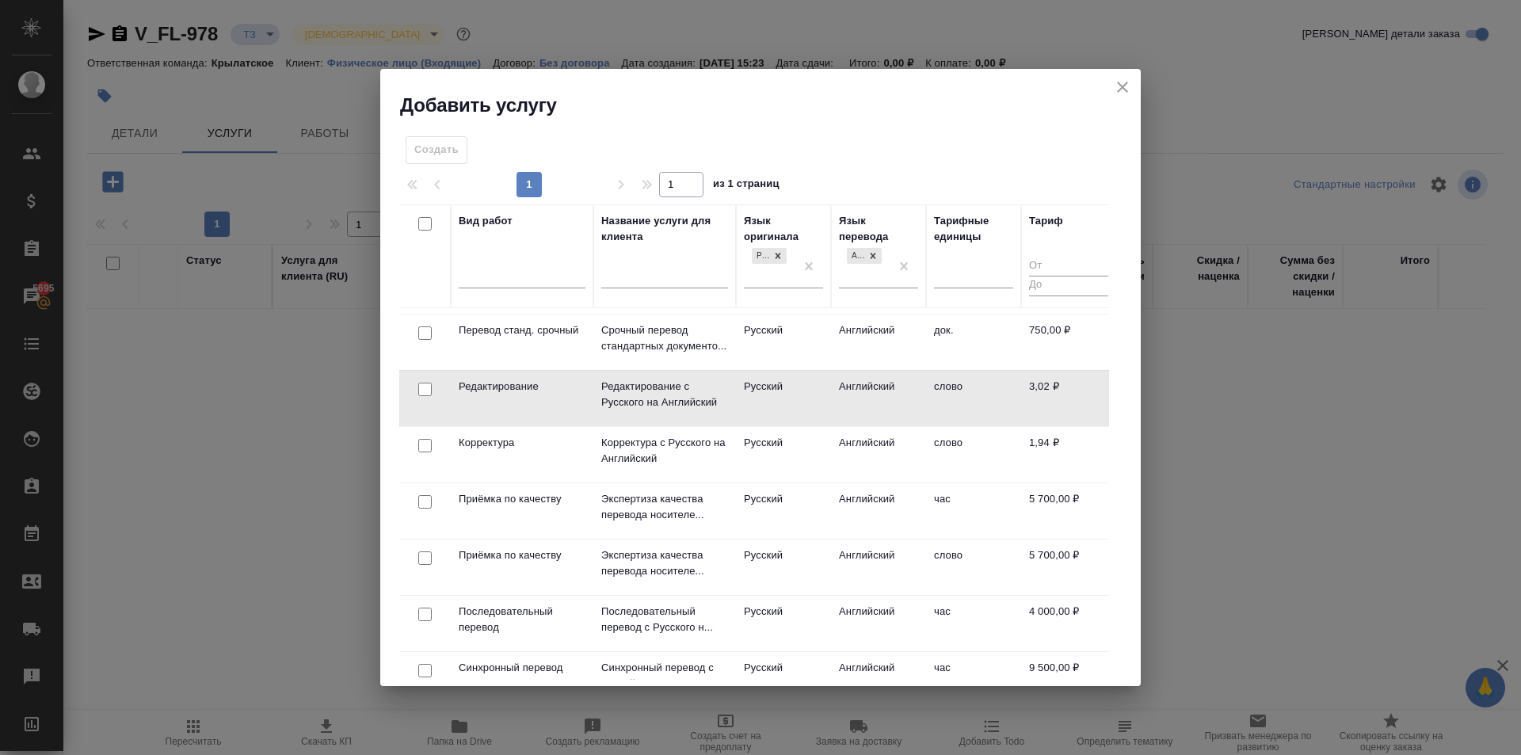
click at [773, 391] on td "Русский" at bounding box center [783, 398] width 95 height 55
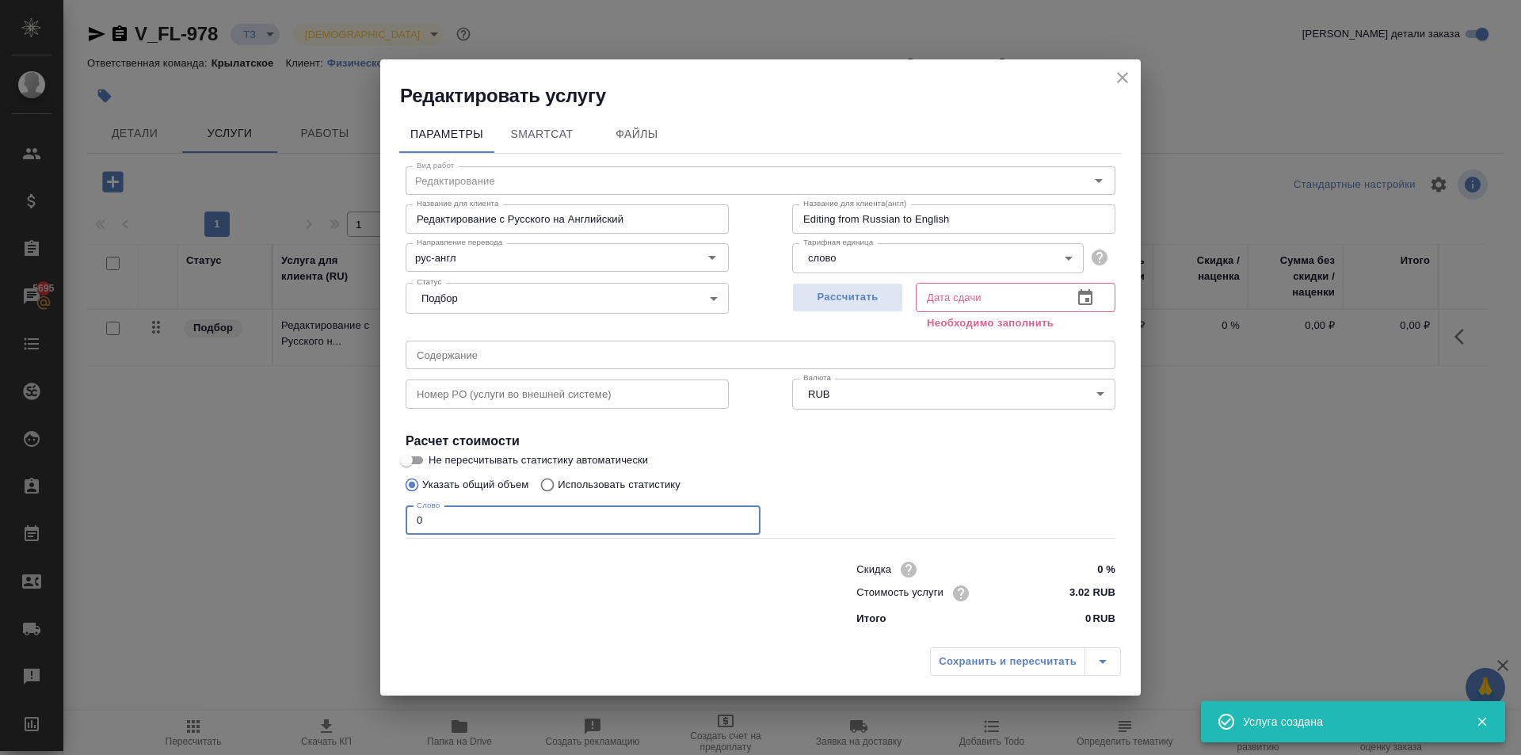
drag, startPoint x: 465, startPoint y: 513, endPoint x: 367, endPoint y: 502, distance: 98.8
click at [367, 502] on div "Редактировать услугу Параметры SmartCat Файлы Вид работ Редактирование Вид рабо…" at bounding box center [760, 377] width 1521 height 755
type input "1"
click at [887, 295] on span "Рассчитать" at bounding box center [847, 297] width 93 height 18
type input "[DATE] 15:42"
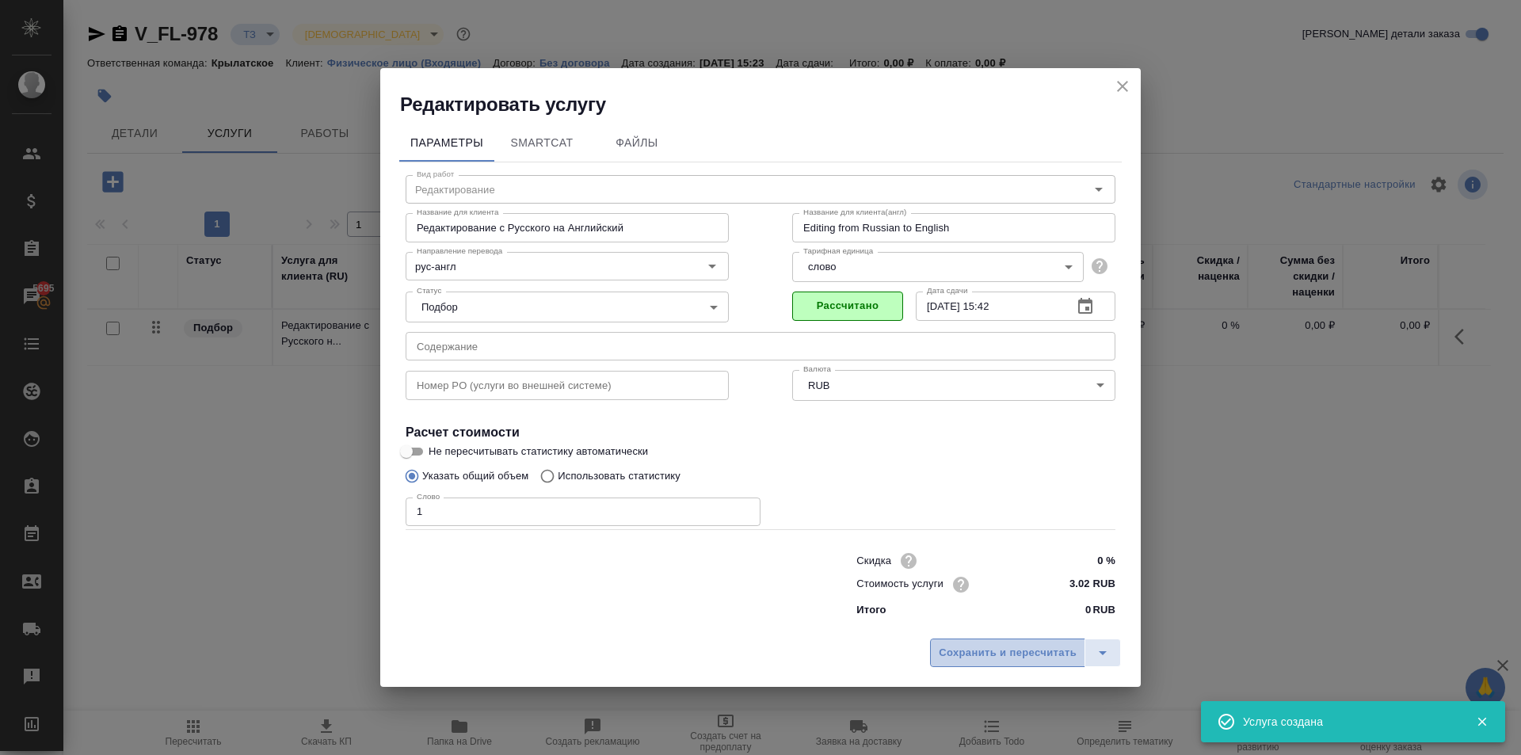
click at [1013, 653] on span "Сохранить и пересчитать" at bounding box center [1008, 653] width 138 height 18
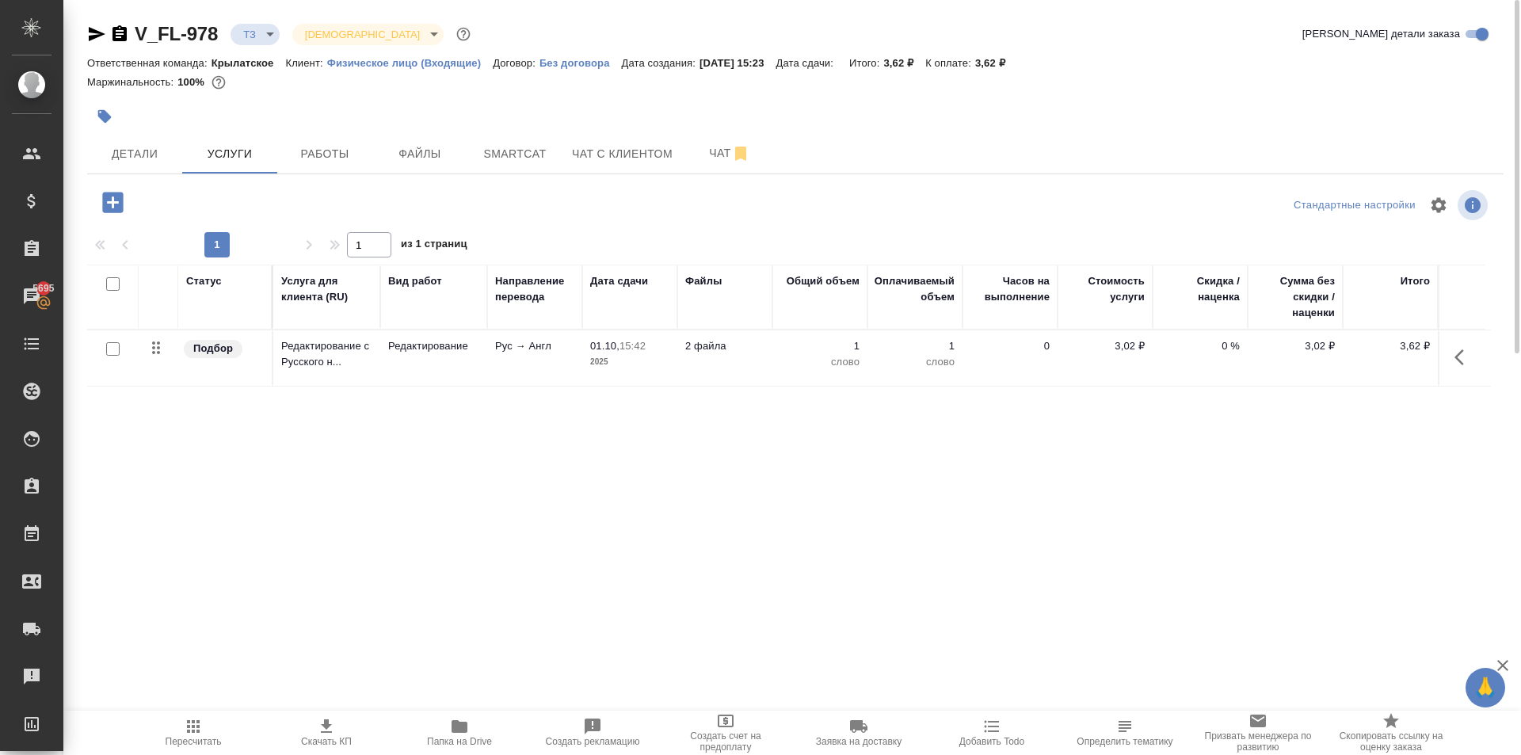
click at [113, 348] on input "checkbox" at bounding box center [112, 348] width 13 height 13
checkbox input "true"
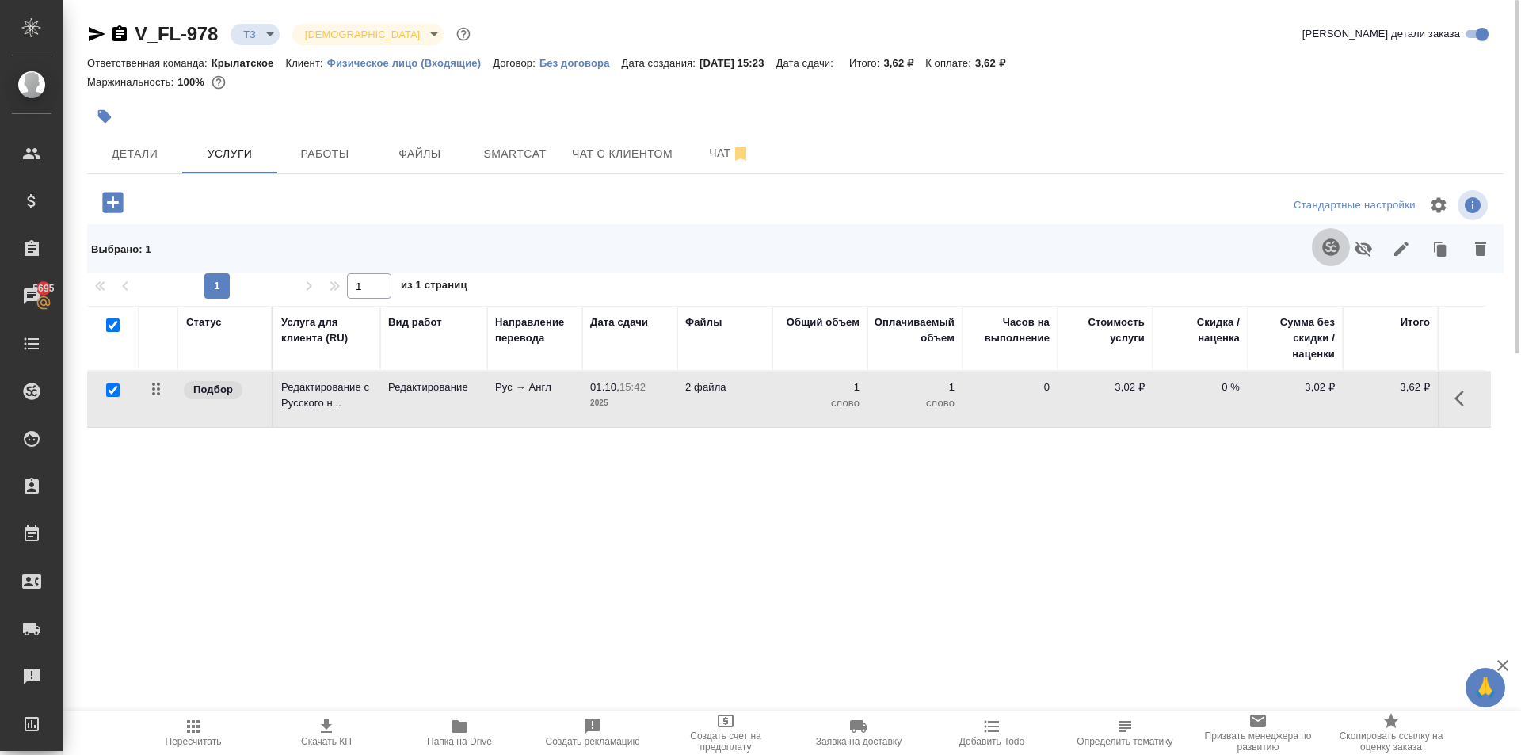
click at [1325, 242] on icon "button" at bounding box center [1330, 246] width 17 height 17
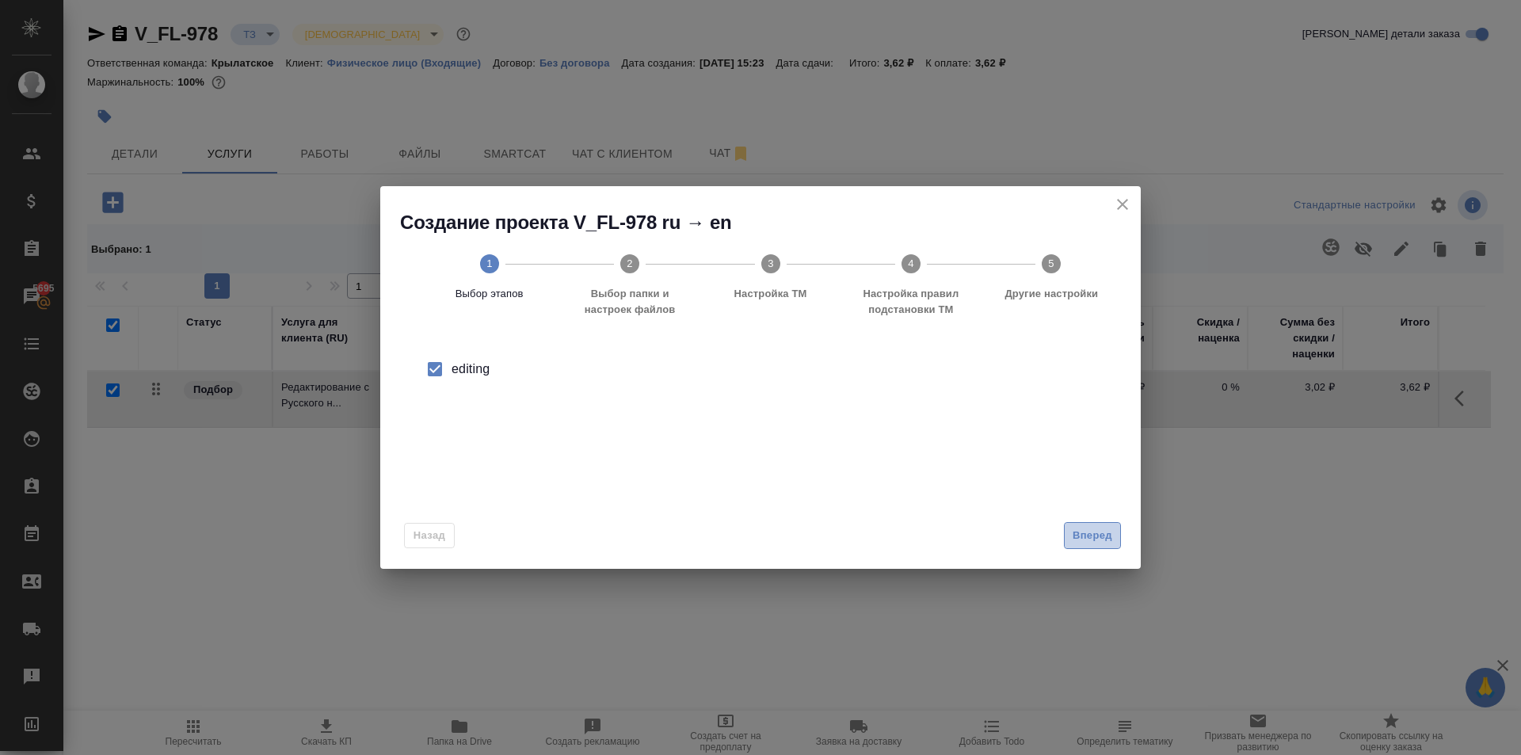
click at [1064, 537] on button "Вперед" at bounding box center [1092, 536] width 57 height 28
click at [586, 393] on div "Папка с файлами для перевода" at bounding box center [760, 370] width 723 height 55
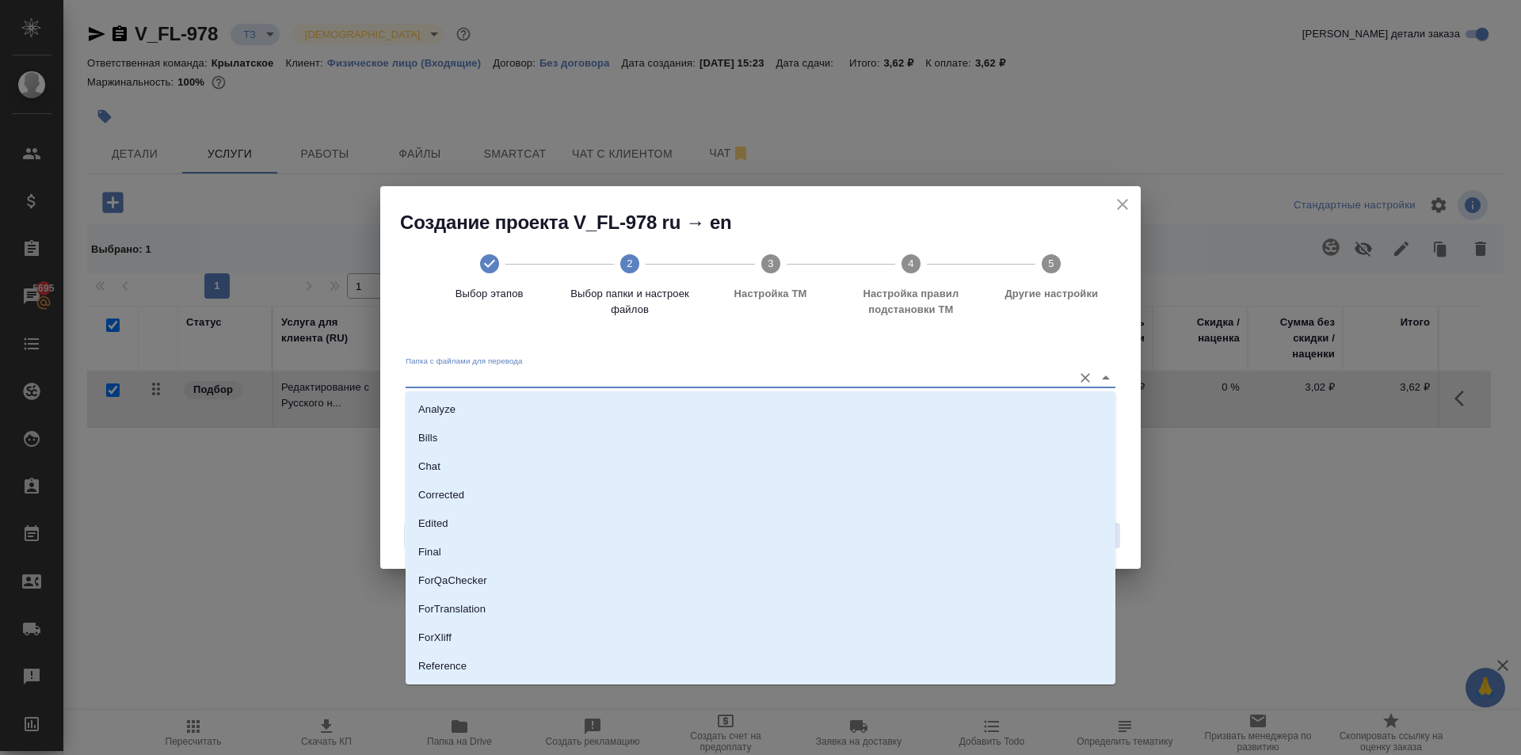
click at [589, 383] on input "Папка с файлами для перевода" at bounding box center [735, 377] width 659 height 19
click at [442, 611] on p "Source" at bounding box center [434, 613] width 33 height 16
type input "Source"
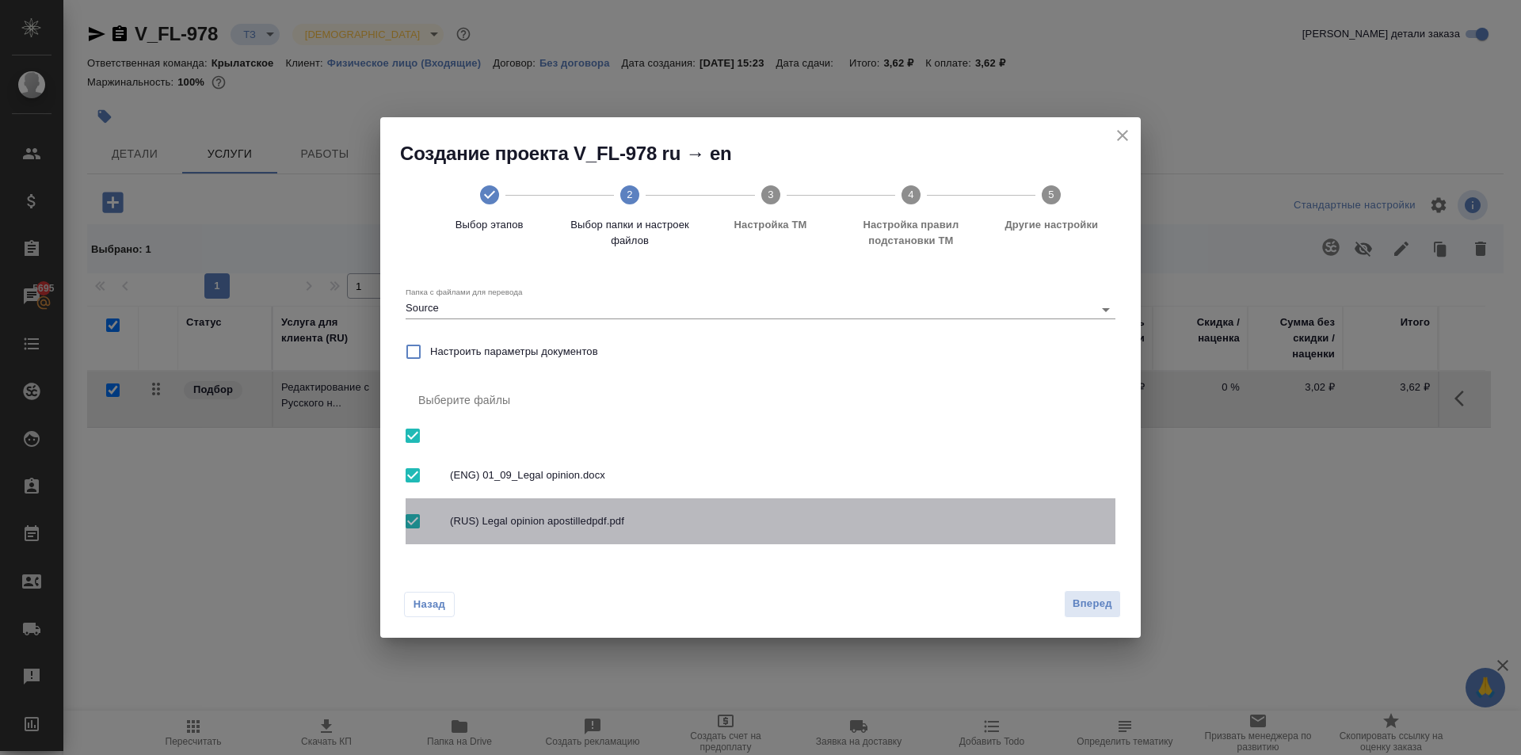
click at [652, 525] on span "(RUS) Legal opinion apostilledpdf.pdf" at bounding box center [776, 521] width 653 height 16
checkbox input "false"
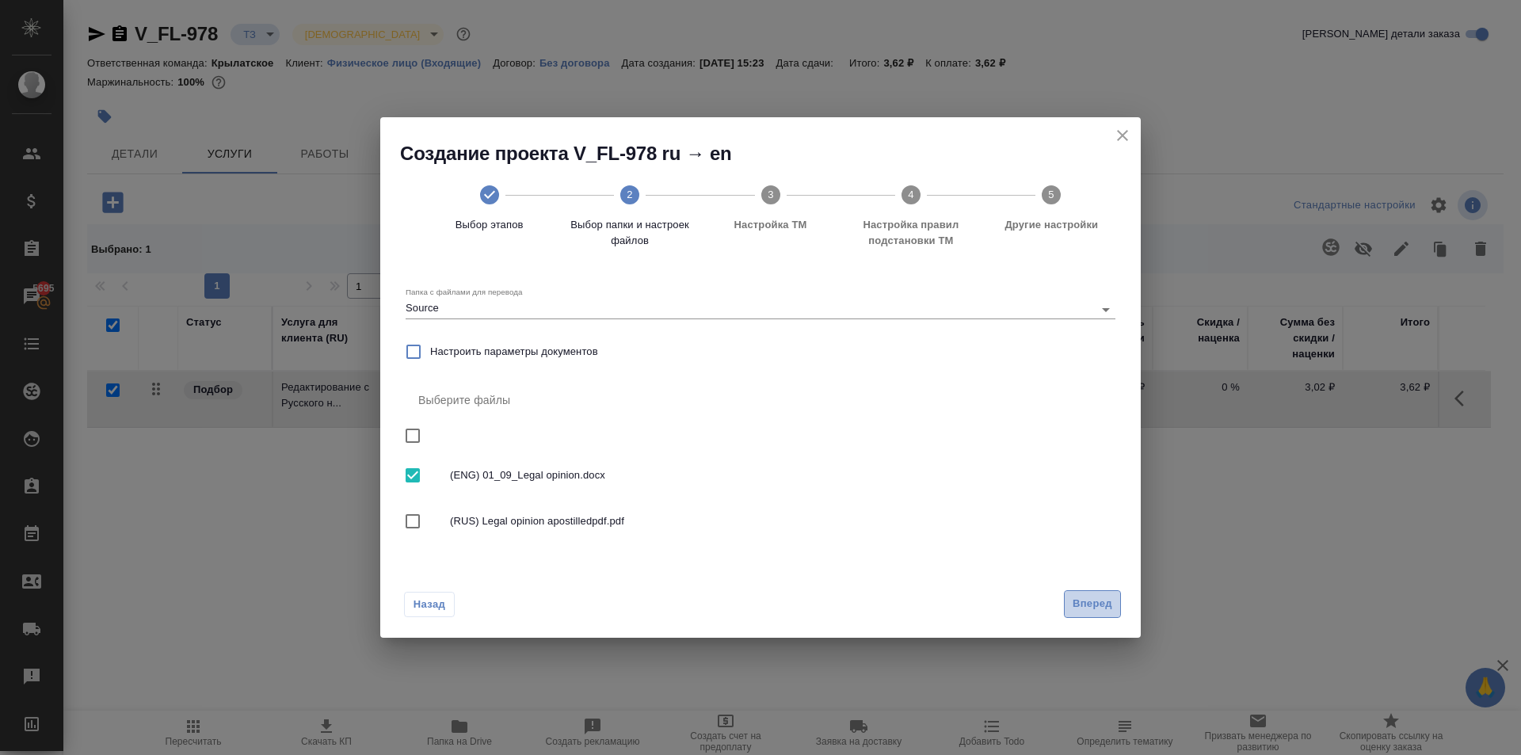
click at [1090, 611] on span "Вперед" at bounding box center [1093, 604] width 40 height 18
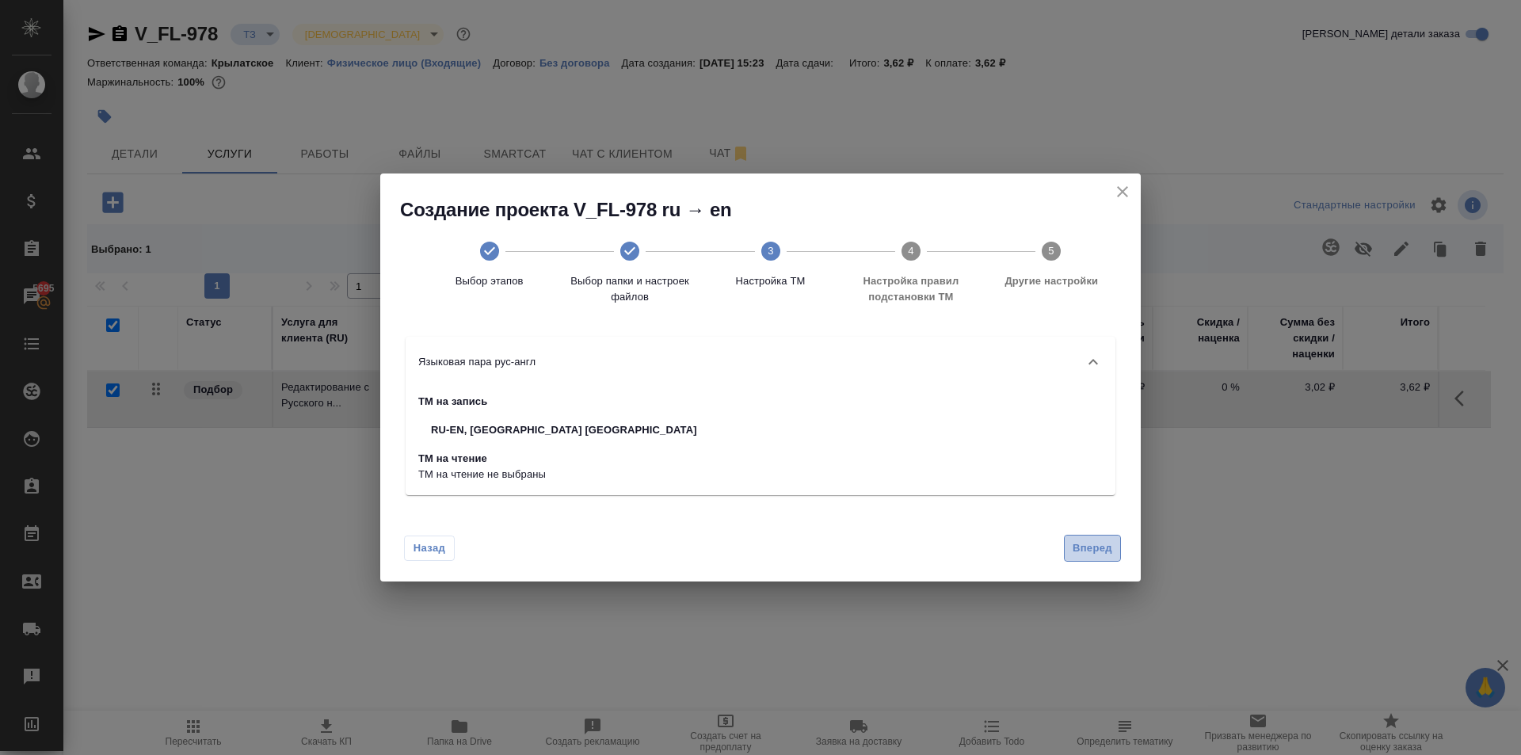
click at [1076, 536] on button "Вперед" at bounding box center [1092, 549] width 57 height 28
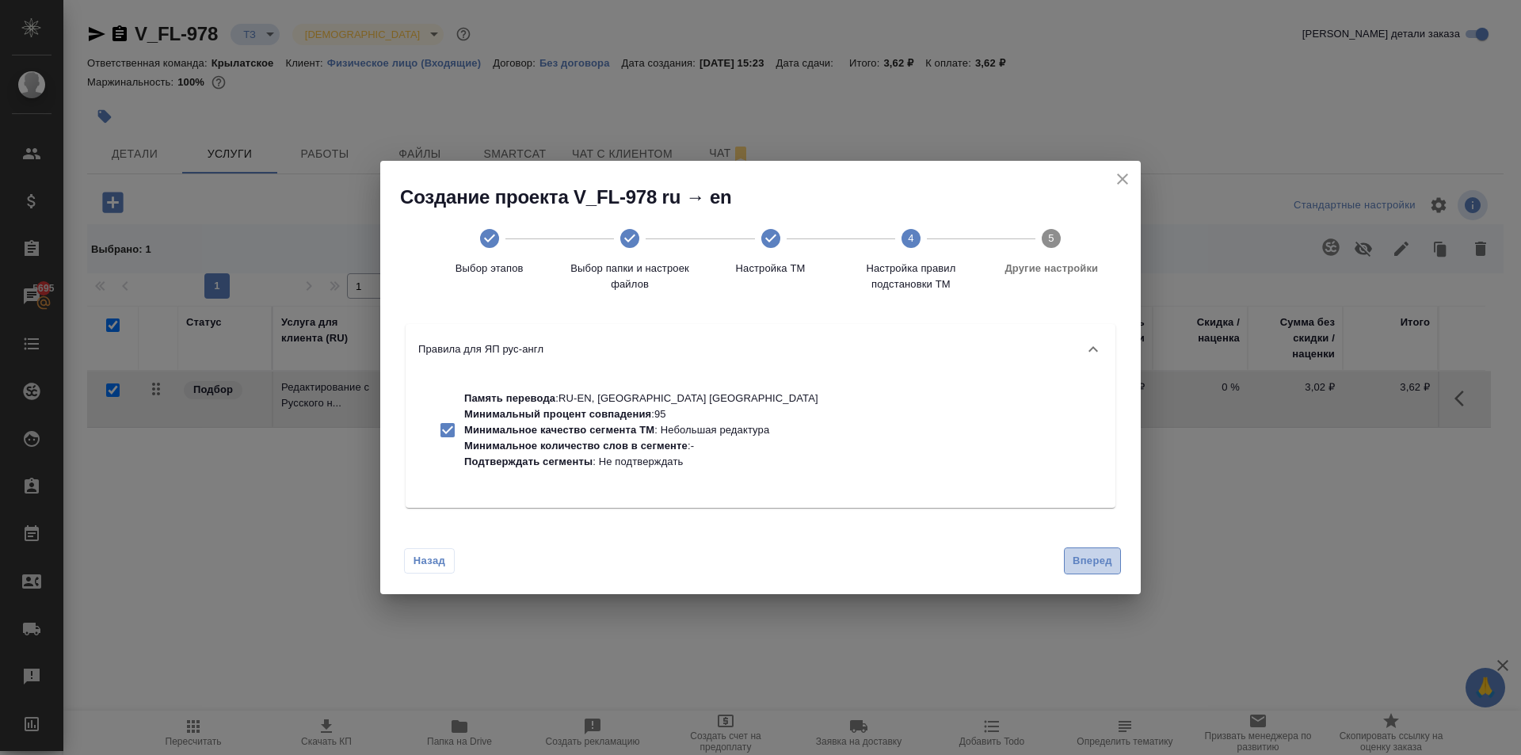
click at [1083, 559] on span "Вперед" at bounding box center [1093, 561] width 40 height 18
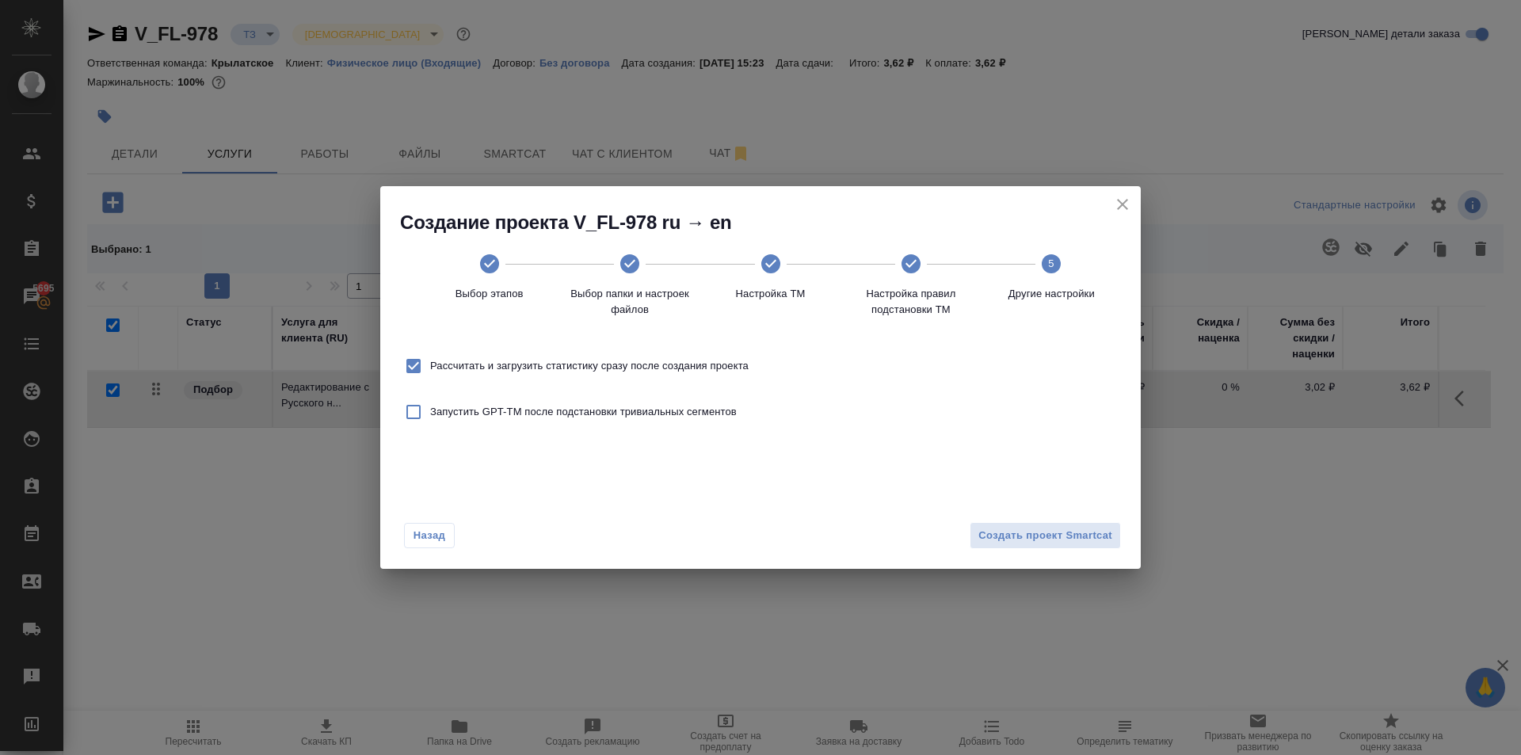
click at [467, 366] on span "Рассчитать и загрузить статистику сразу после создания проекта" at bounding box center [589, 366] width 319 height 16
click at [430, 366] on input "Рассчитать и загрузить статистику сразу после создания проекта" at bounding box center [413, 365] width 33 height 33
checkbox input "false"
click at [1044, 547] on button "Создать проект Smartcat" at bounding box center [1045, 536] width 151 height 28
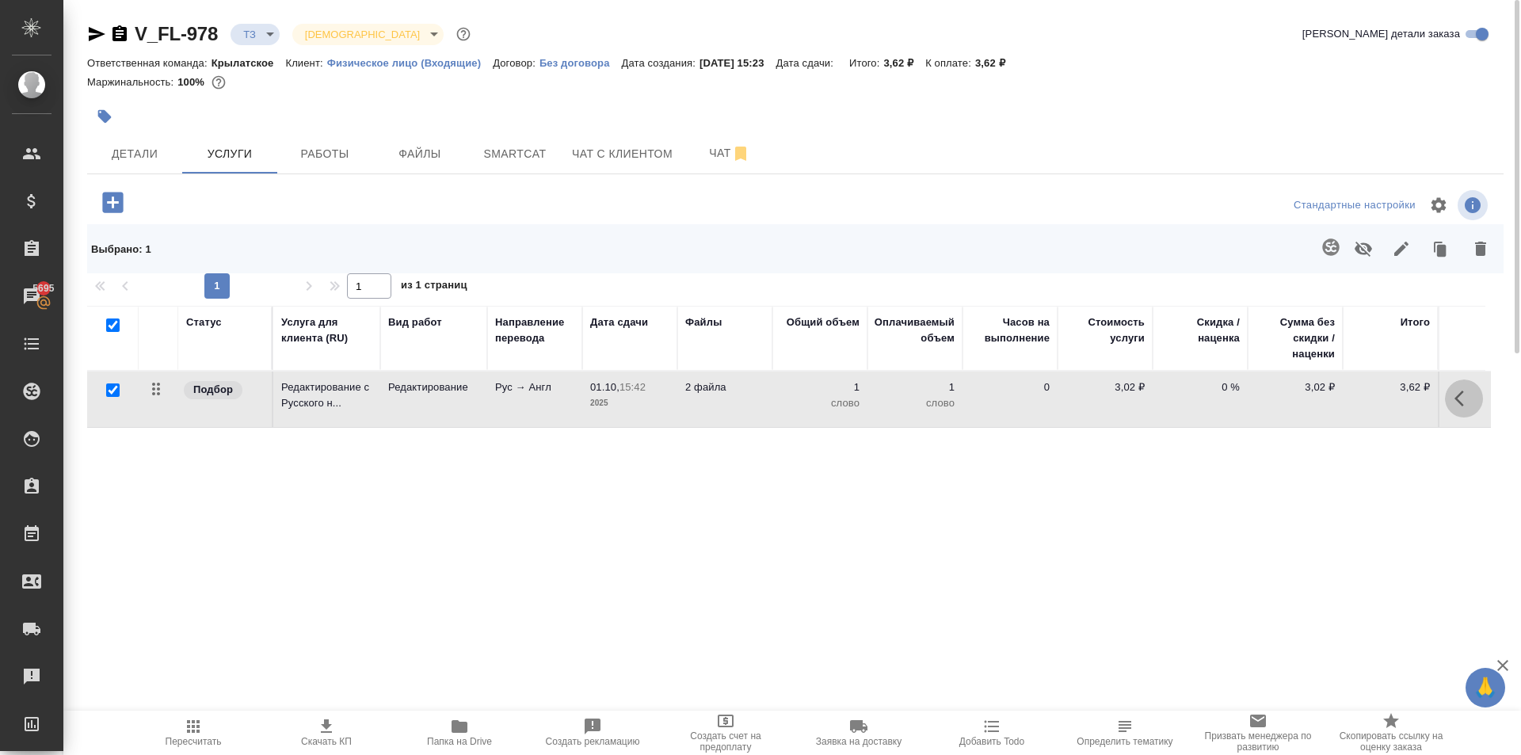
click at [1461, 400] on icon "button" at bounding box center [1464, 398] width 19 height 19
click at [1373, 397] on icon "button" at bounding box center [1374, 398] width 19 height 19
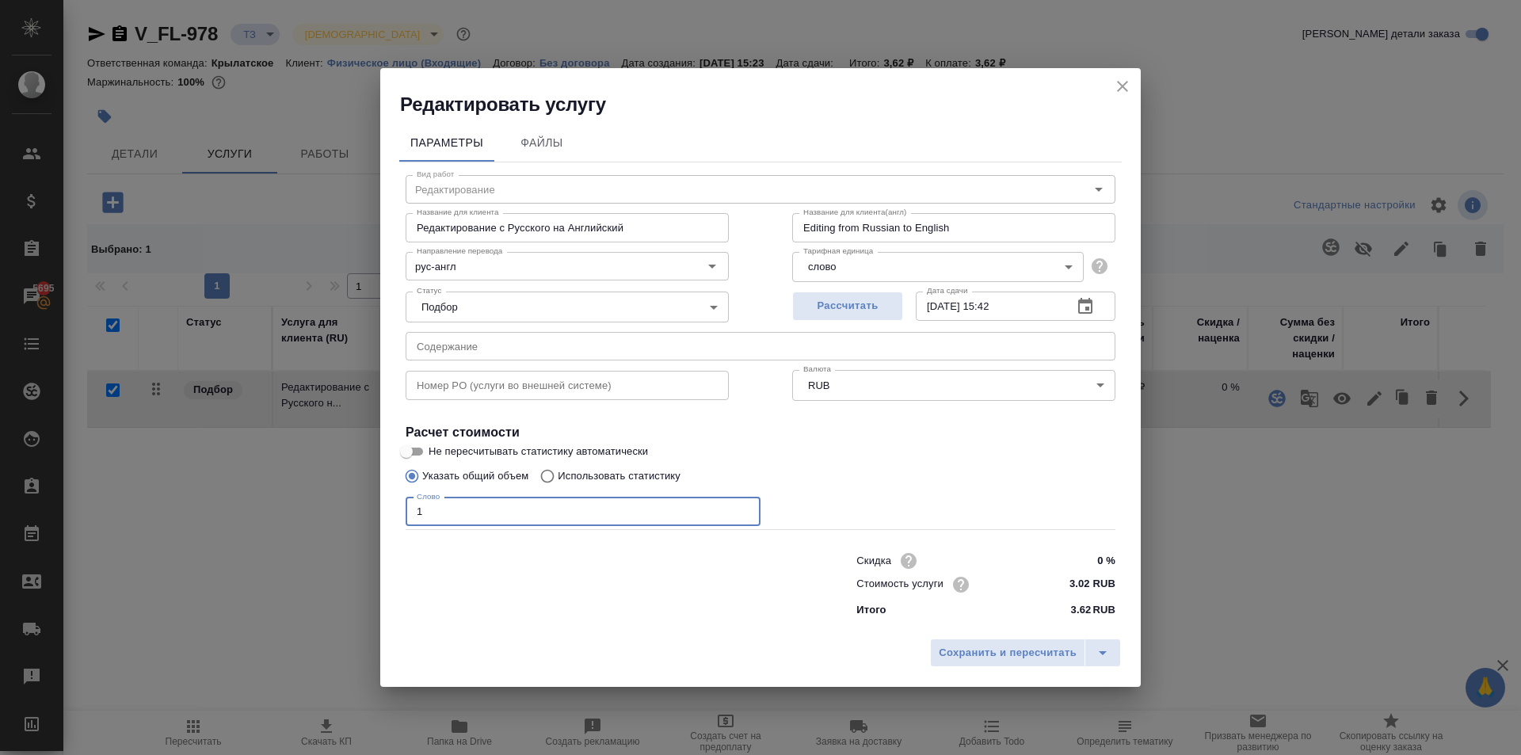
drag, startPoint x: 460, startPoint y: 498, endPoint x: 375, endPoint y: 510, distance: 86.4
click at [375, 510] on div "Редактировать услугу Параметры Файлы Вид работ Редактирование Вид работ Названи…" at bounding box center [760, 377] width 1521 height 755
type input "5391"
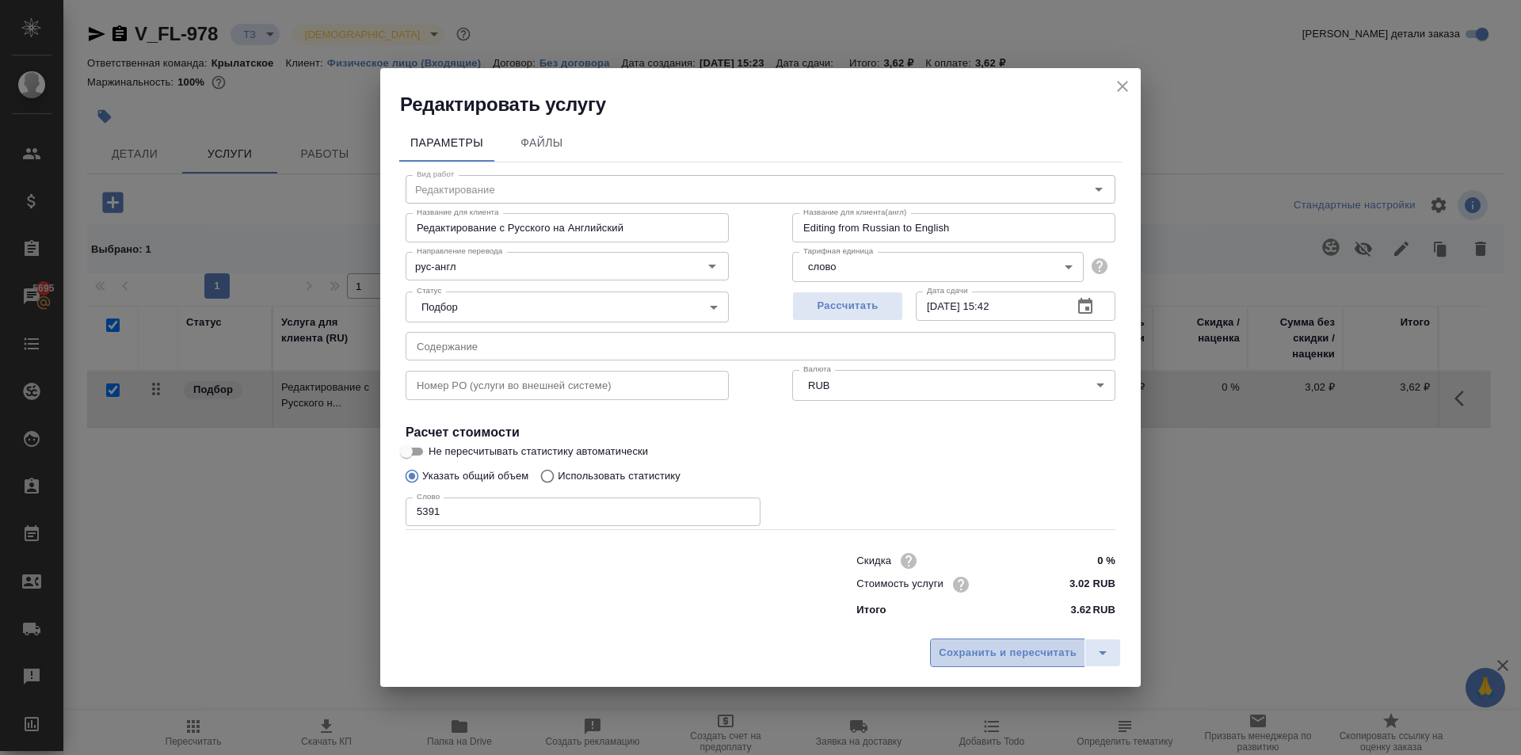
click at [963, 652] on span "Сохранить и пересчитать" at bounding box center [1008, 653] width 138 height 18
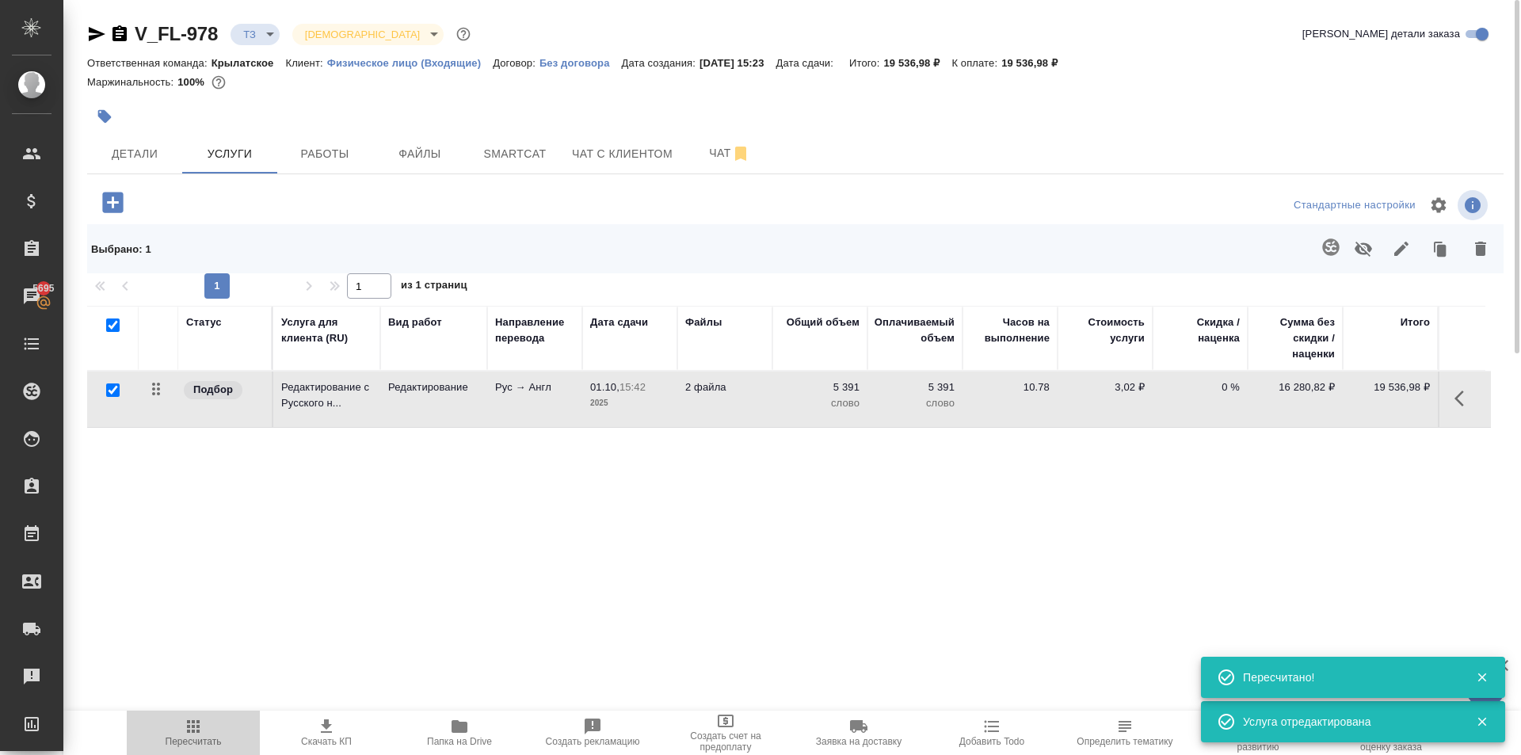
click at [178, 742] on span "Пересчитать" at bounding box center [194, 741] width 56 height 11
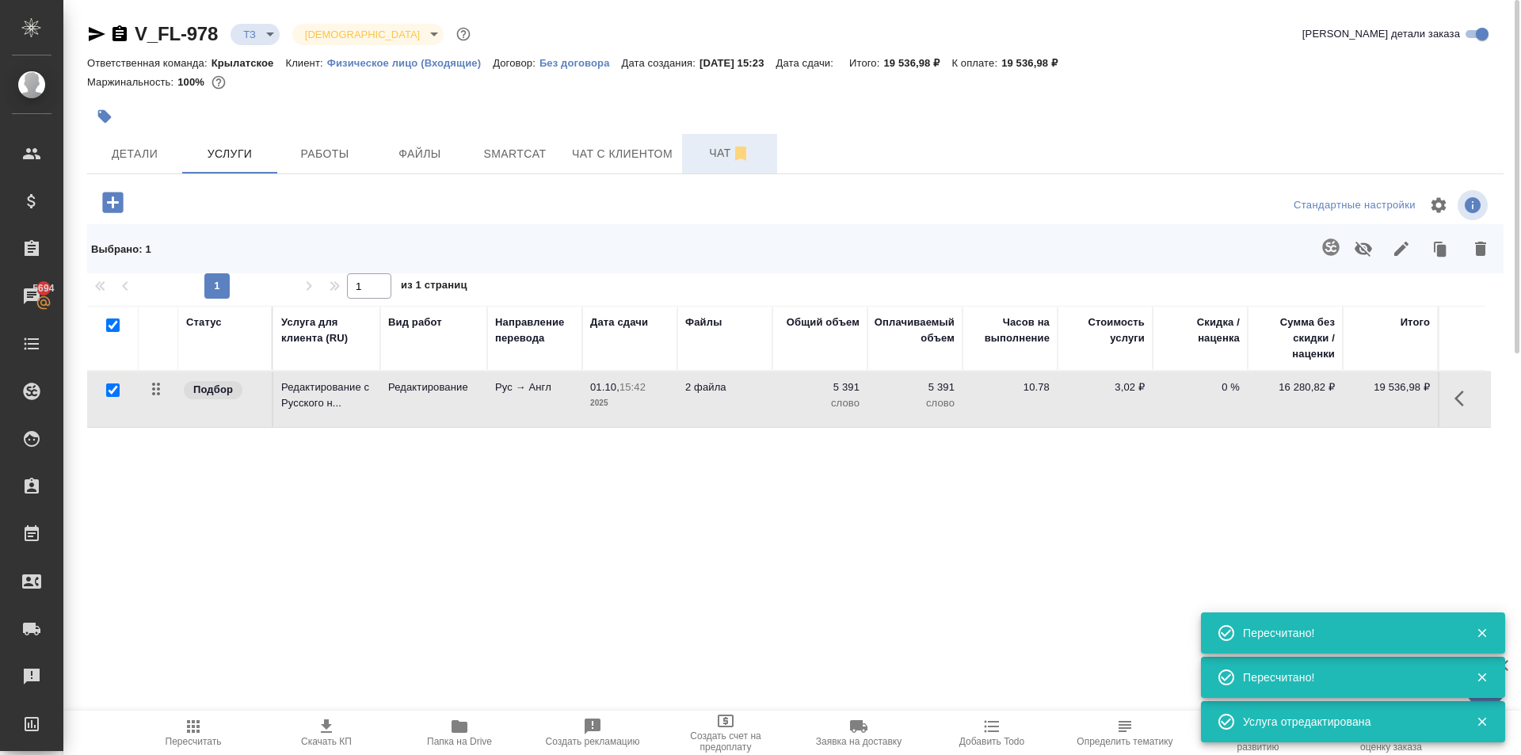
click at [698, 161] on span "Чат" at bounding box center [730, 153] width 76 height 20
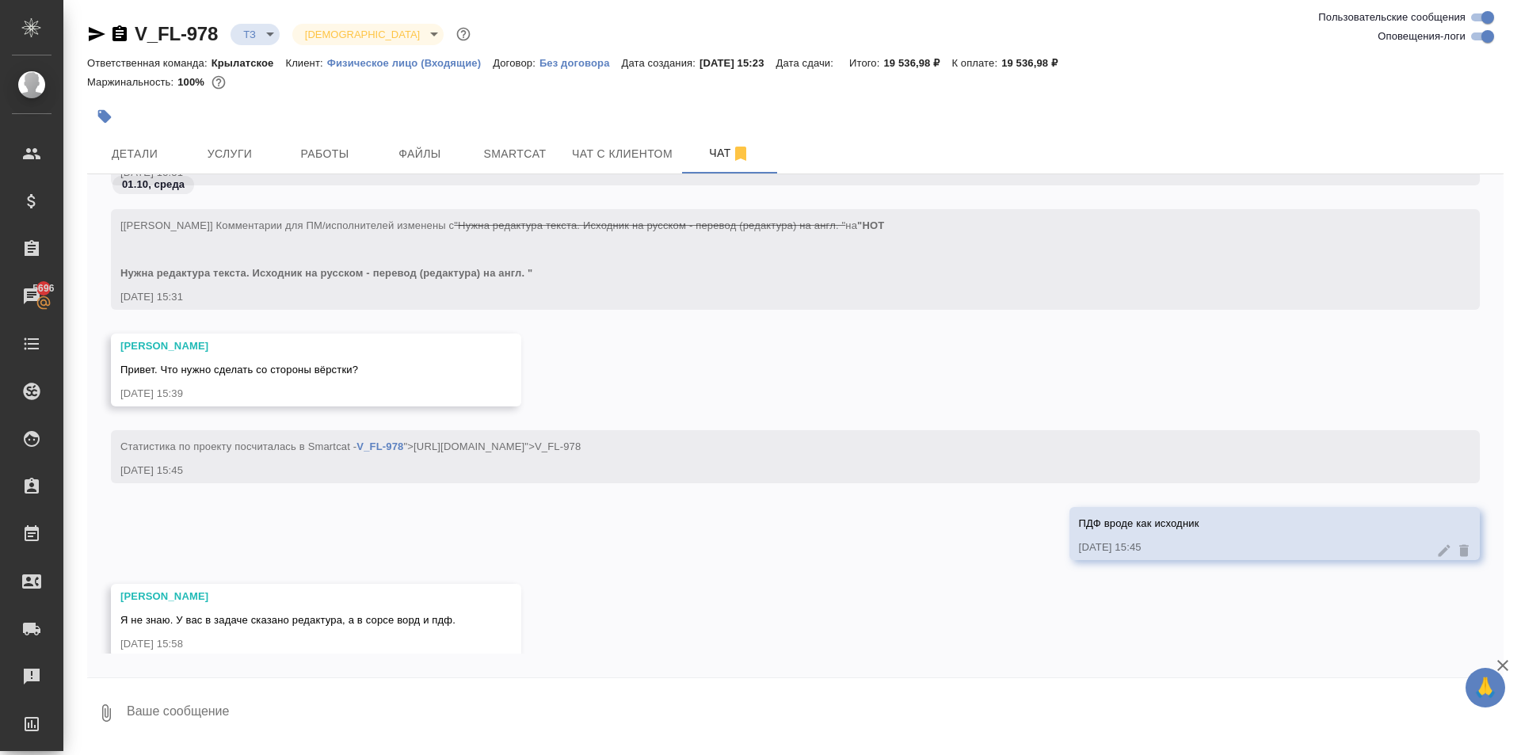
scroll to position [532, 0]
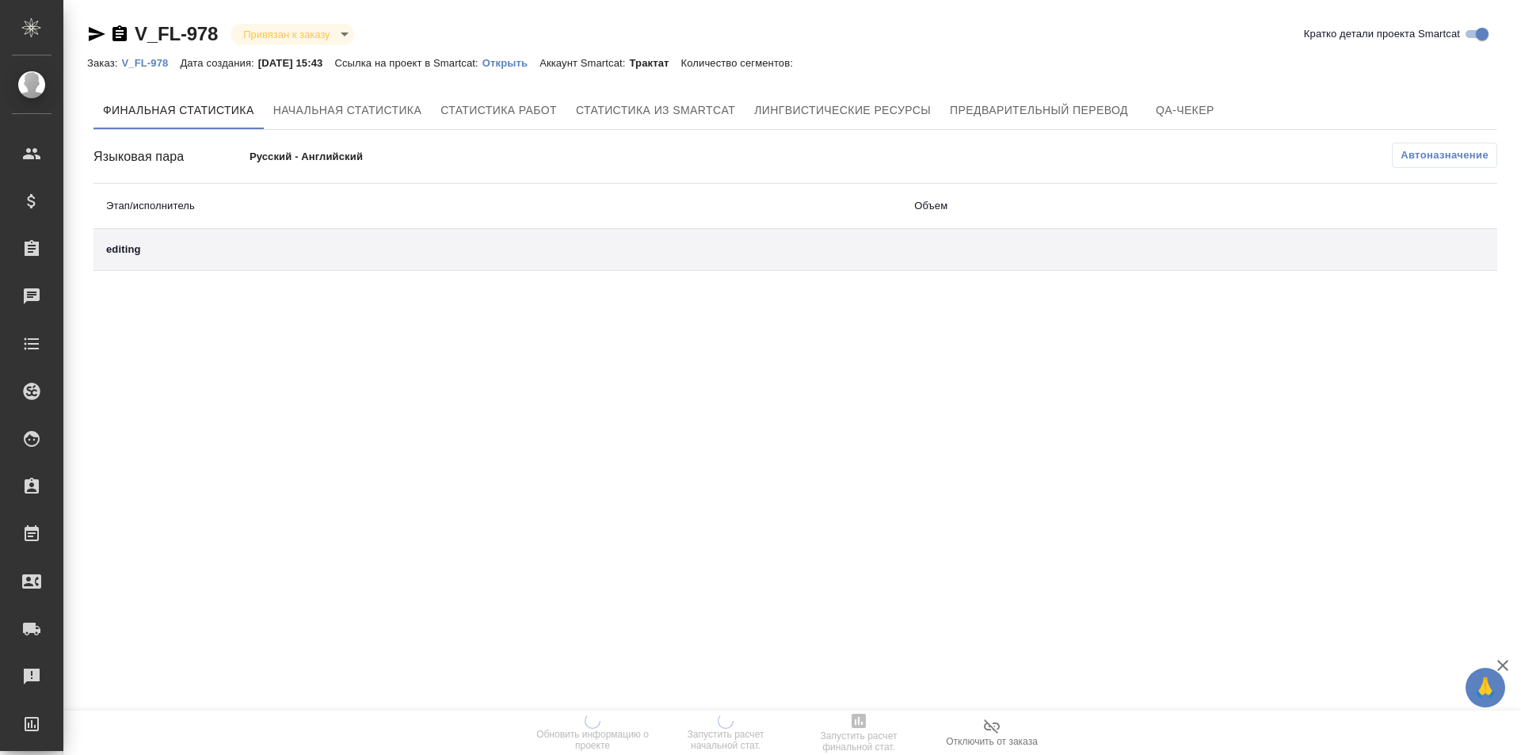
click at [516, 65] on p "Открыть" at bounding box center [511, 63] width 57 height 12
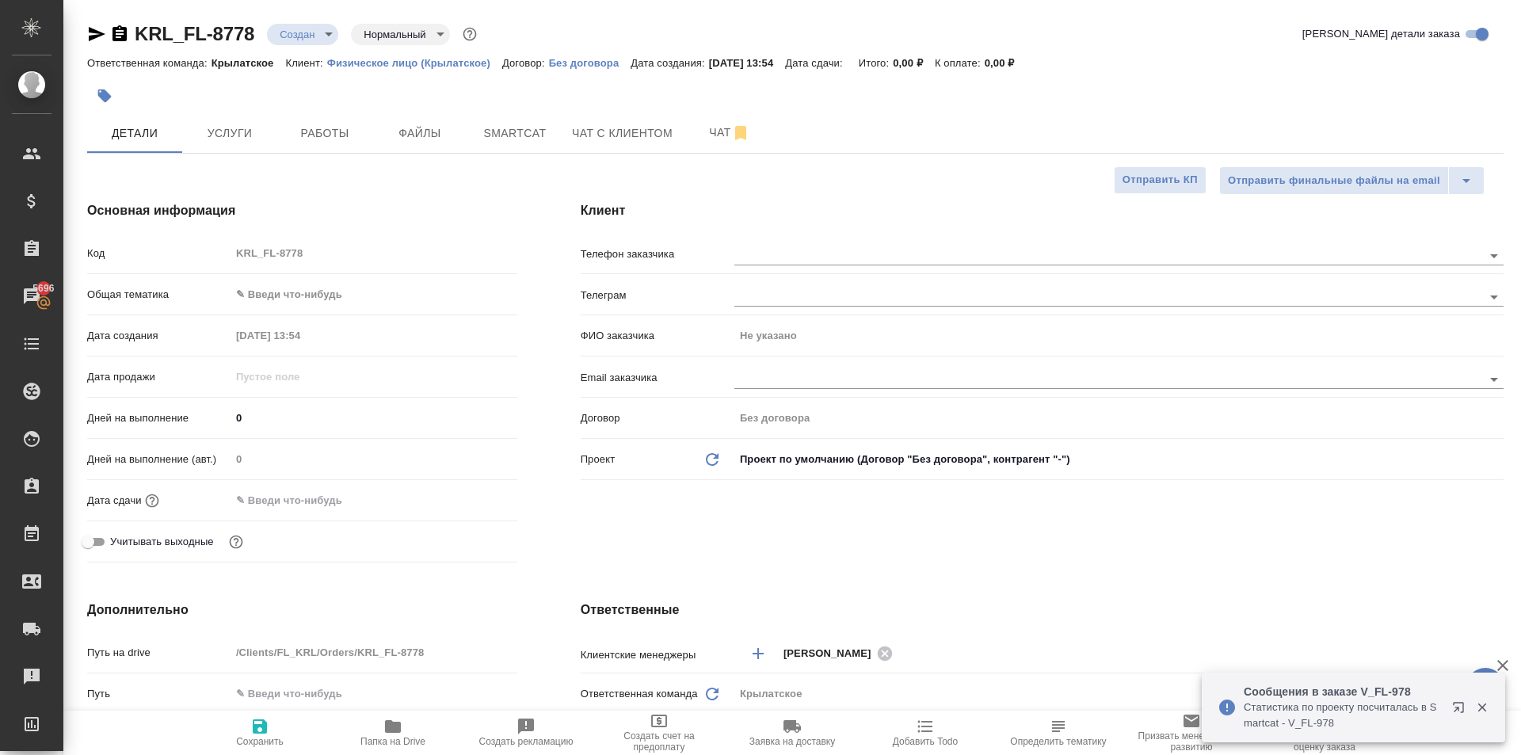
select select "RU"
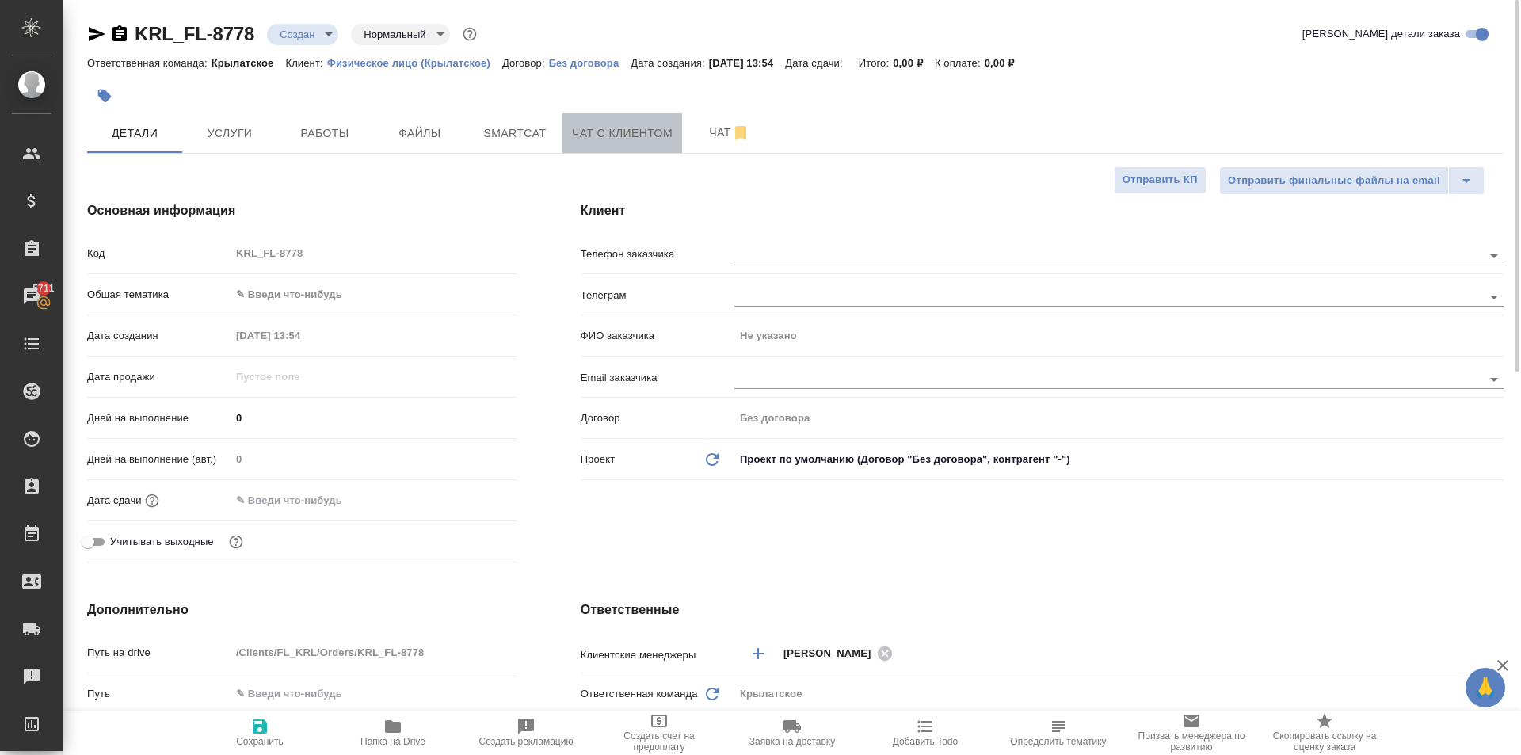
click at [631, 142] on span "Чат с клиентом" at bounding box center [622, 134] width 101 height 20
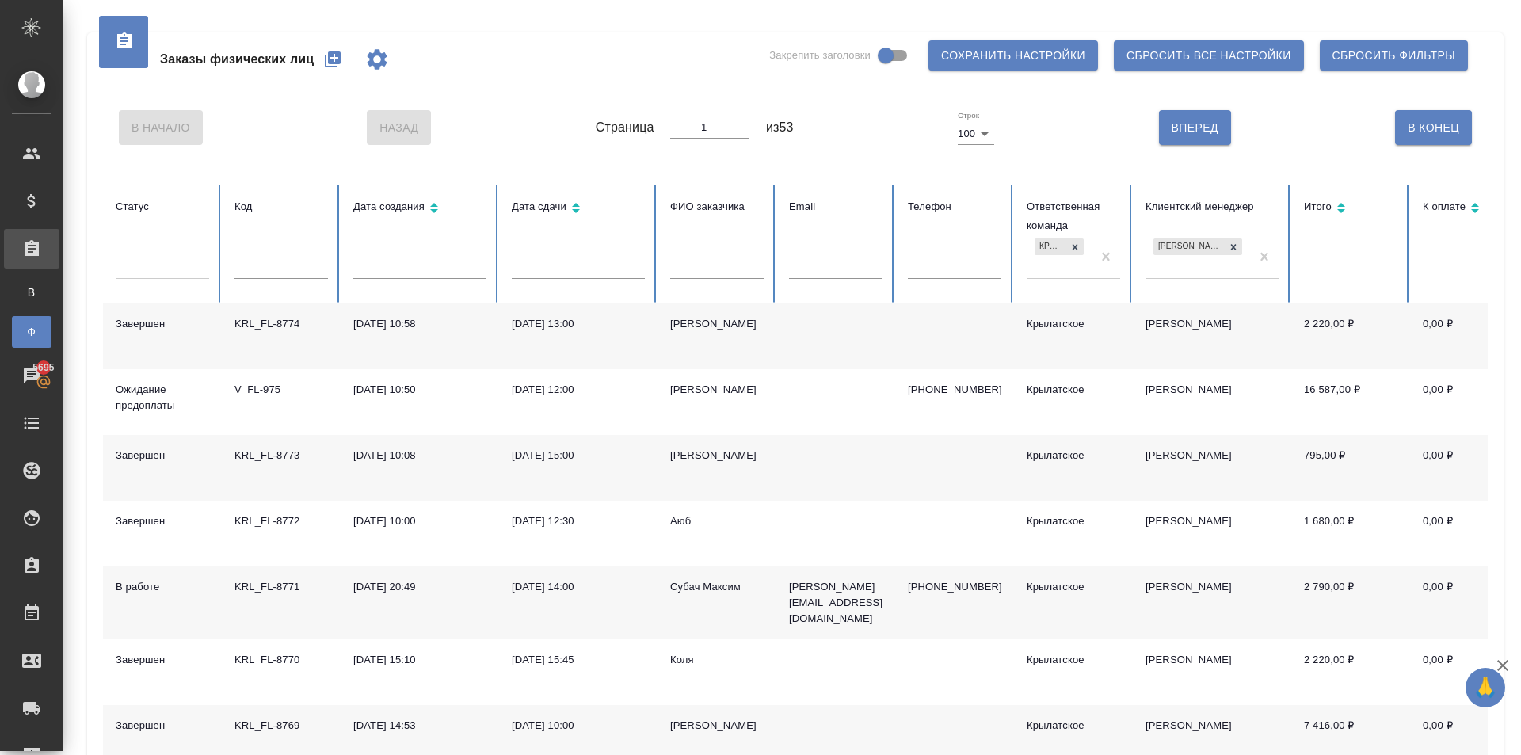
click at [345, 64] on button "button" at bounding box center [333, 59] width 38 height 38
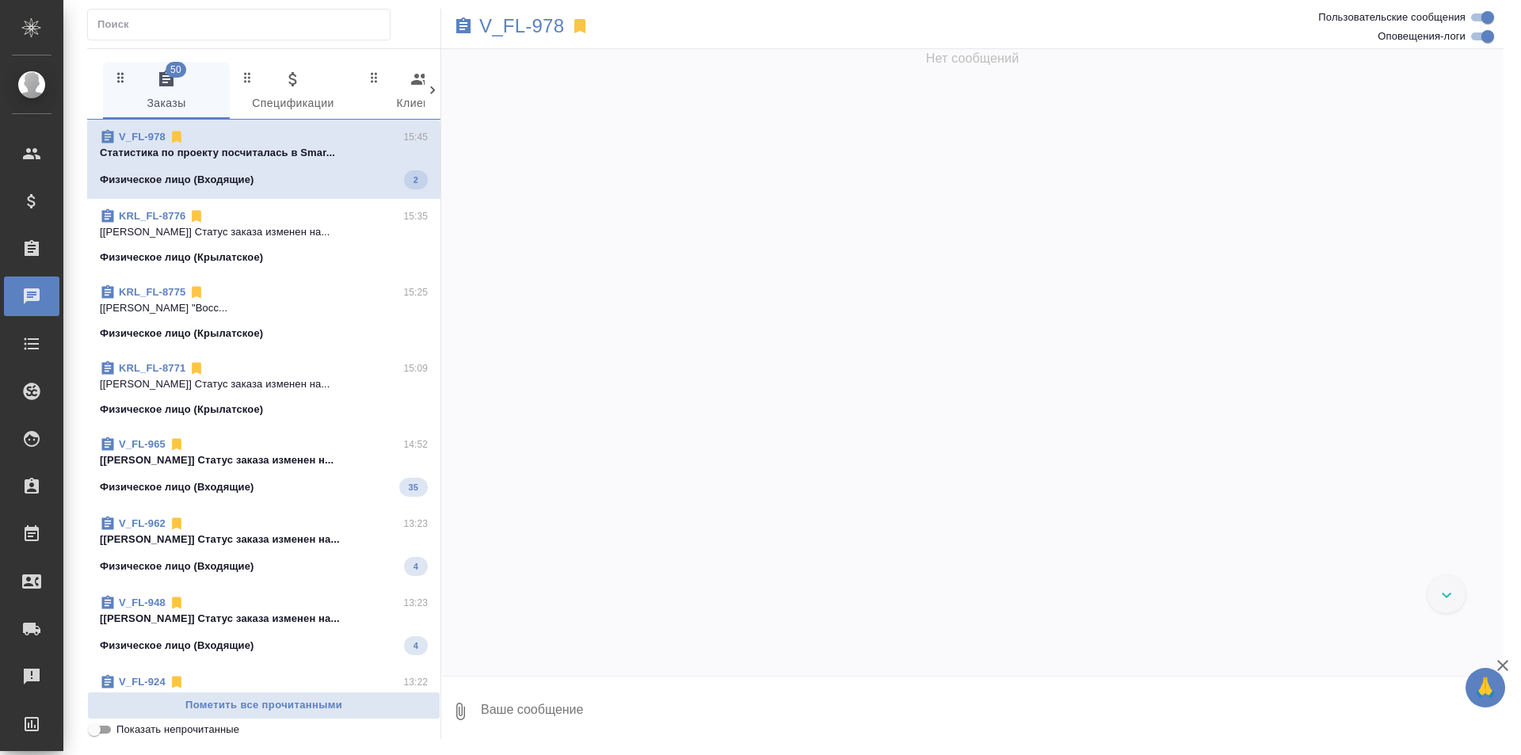
scroll to position [235, 0]
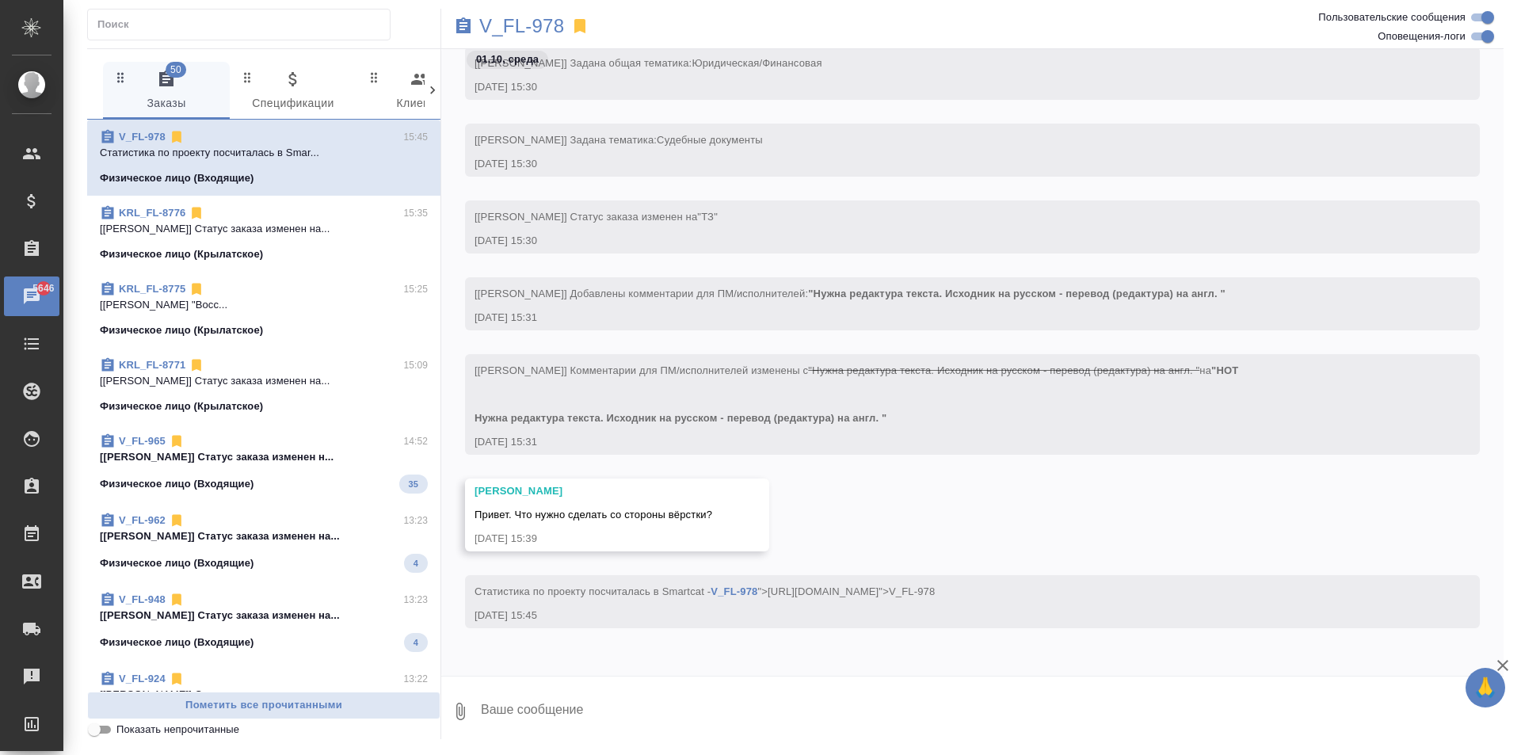
click at [528, 719] on textarea at bounding box center [991, 712] width 1024 height 54
click at [516, 712] on textarea at bounding box center [991, 712] width 1024 height 54
type textarea "ПДФ вроде как исходник"
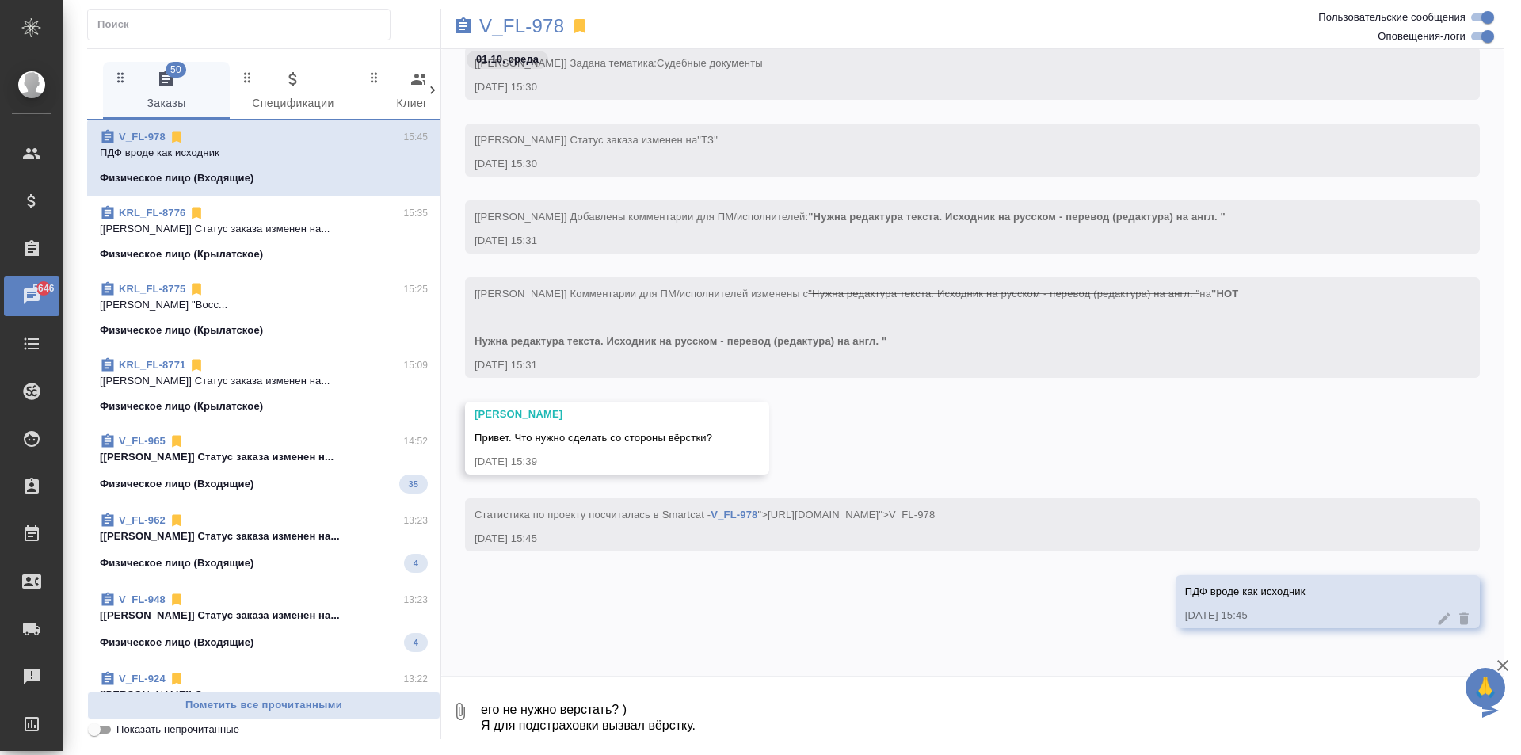
type textarea "его не нужно верстать? ) Я для подстраховки вызвал вёрстку."
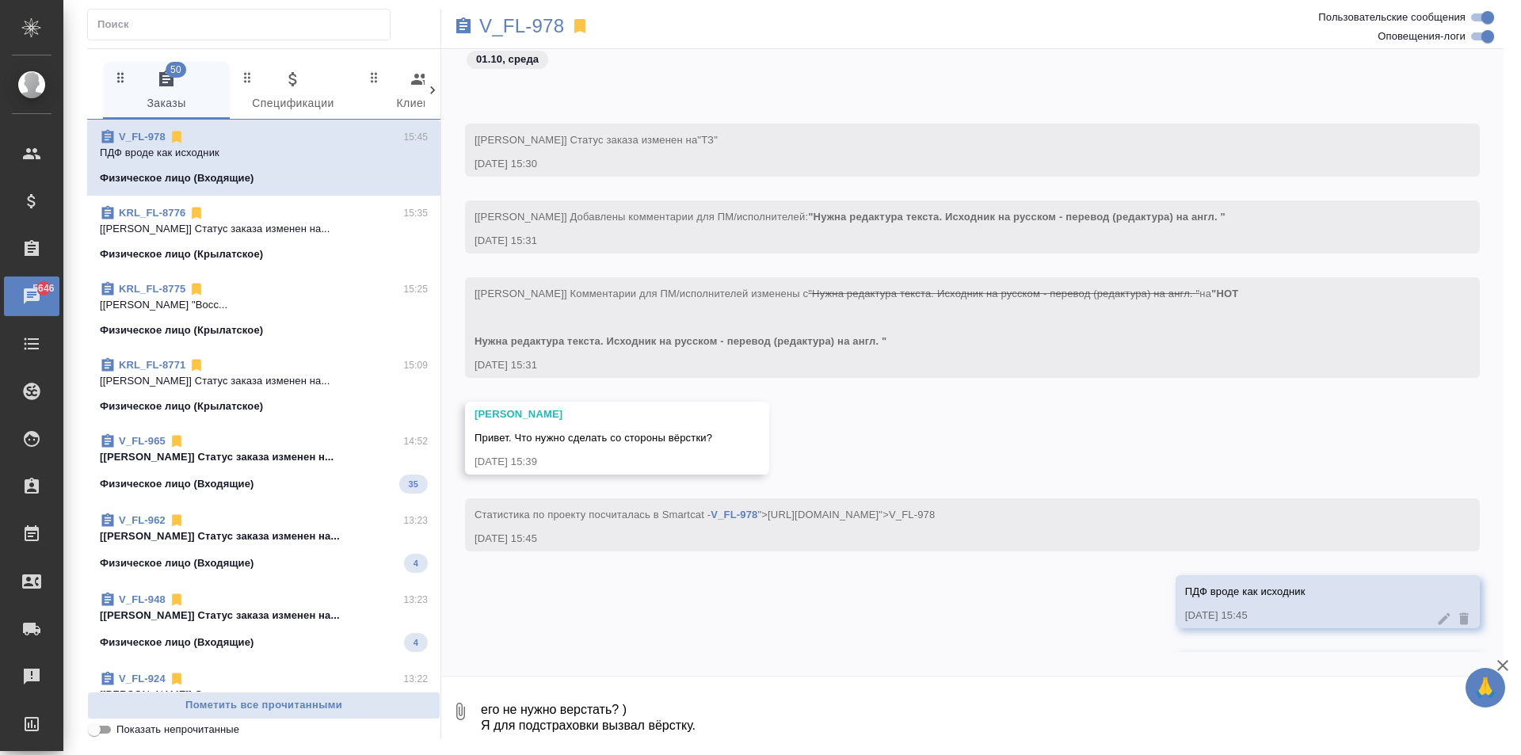
scroll to position [405, 0]
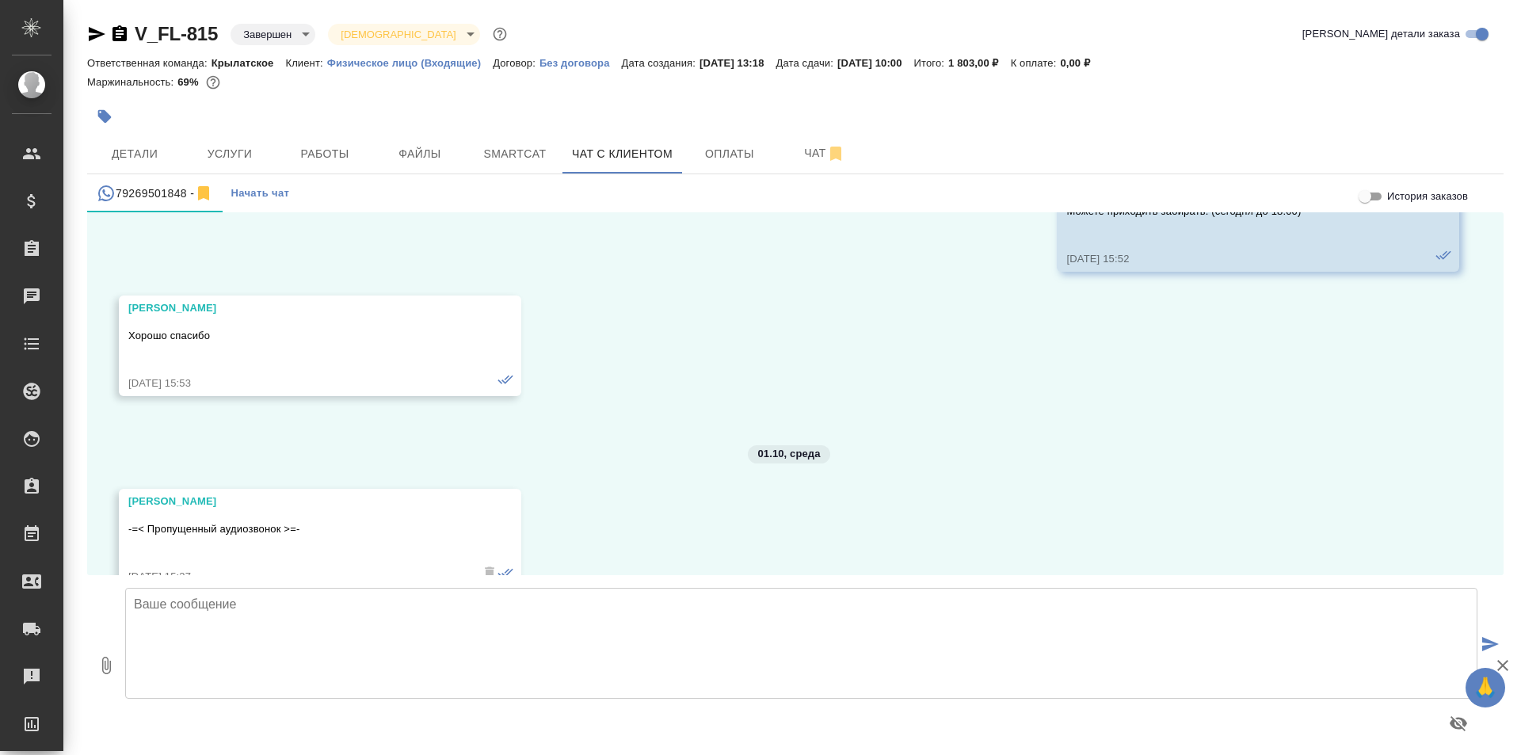
scroll to position [6659, 0]
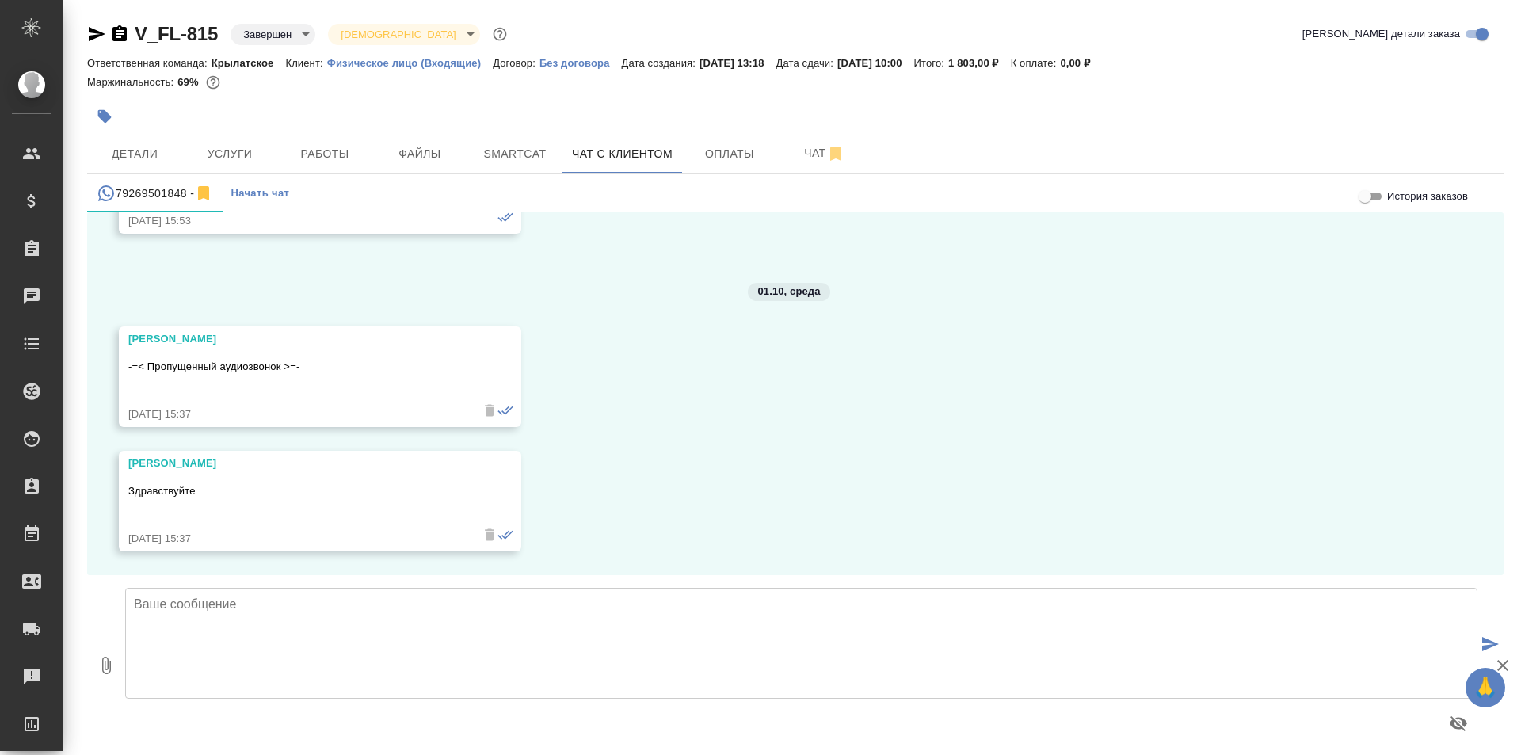
click at [252, 629] on textarea at bounding box center [801, 643] width 1353 height 111
type textarea "Ожидаем документ."
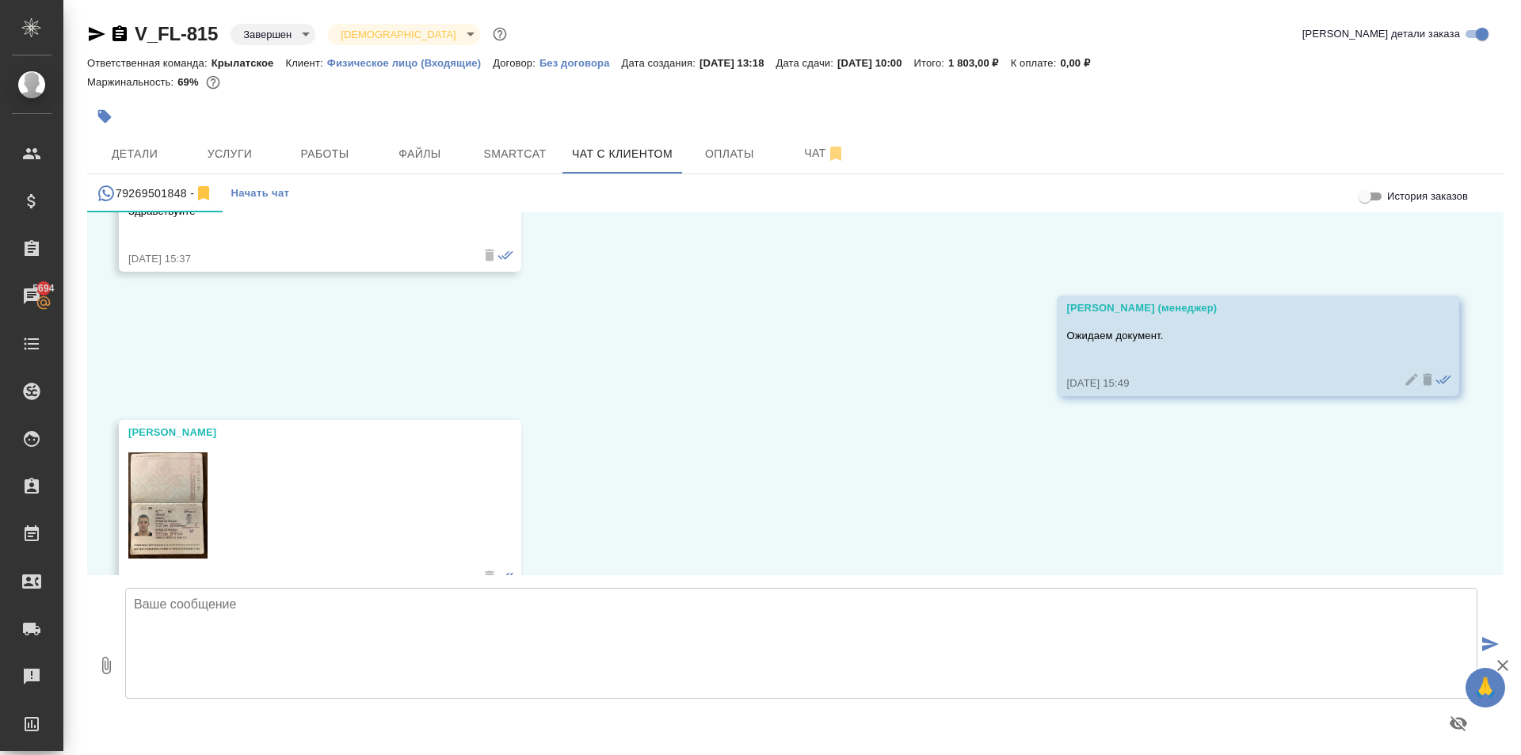
scroll to position [6980, 0]
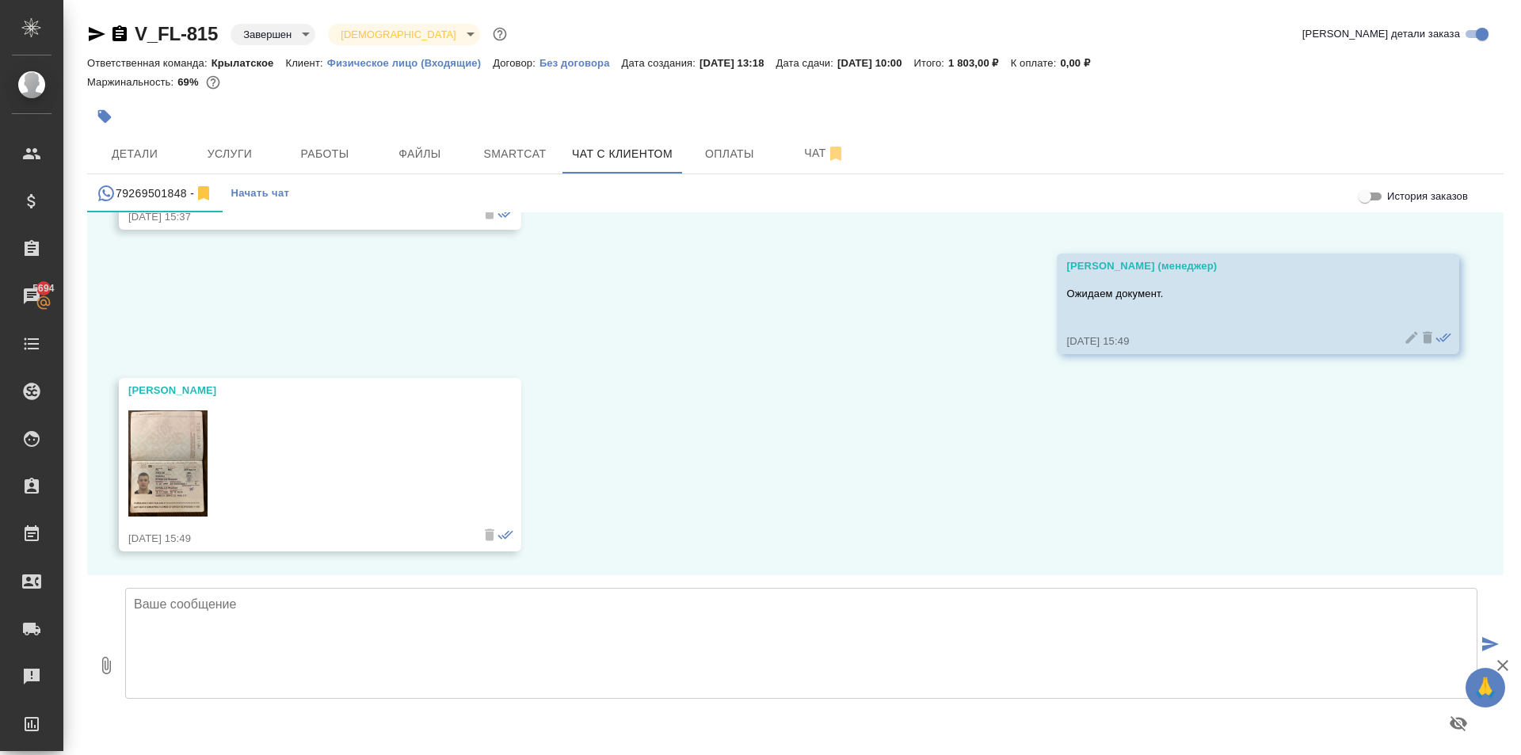
click at [201, 475] on img at bounding box center [167, 463] width 79 height 106
click at [124, 147] on span "Детали" at bounding box center [135, 154] width 76 height 20
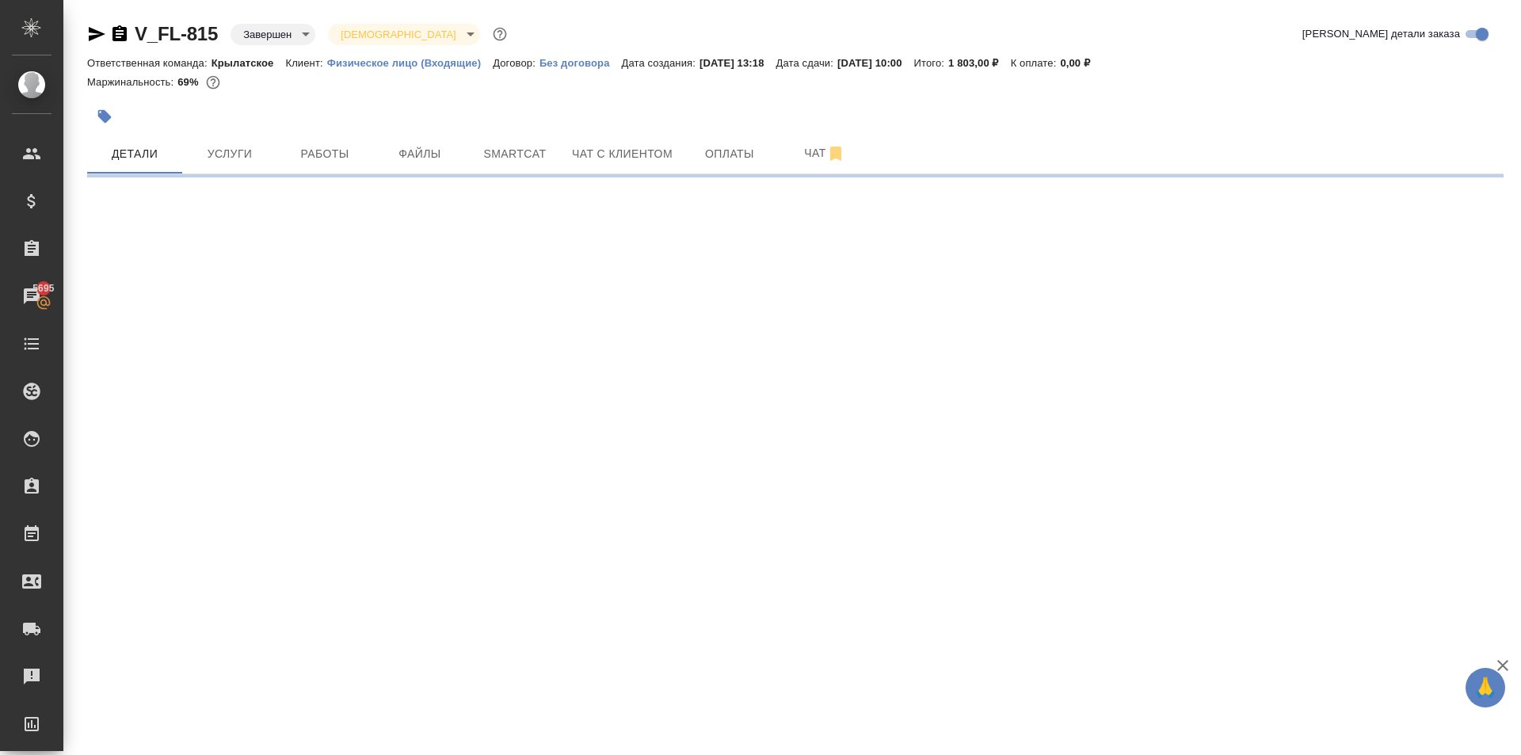
select select "RU"
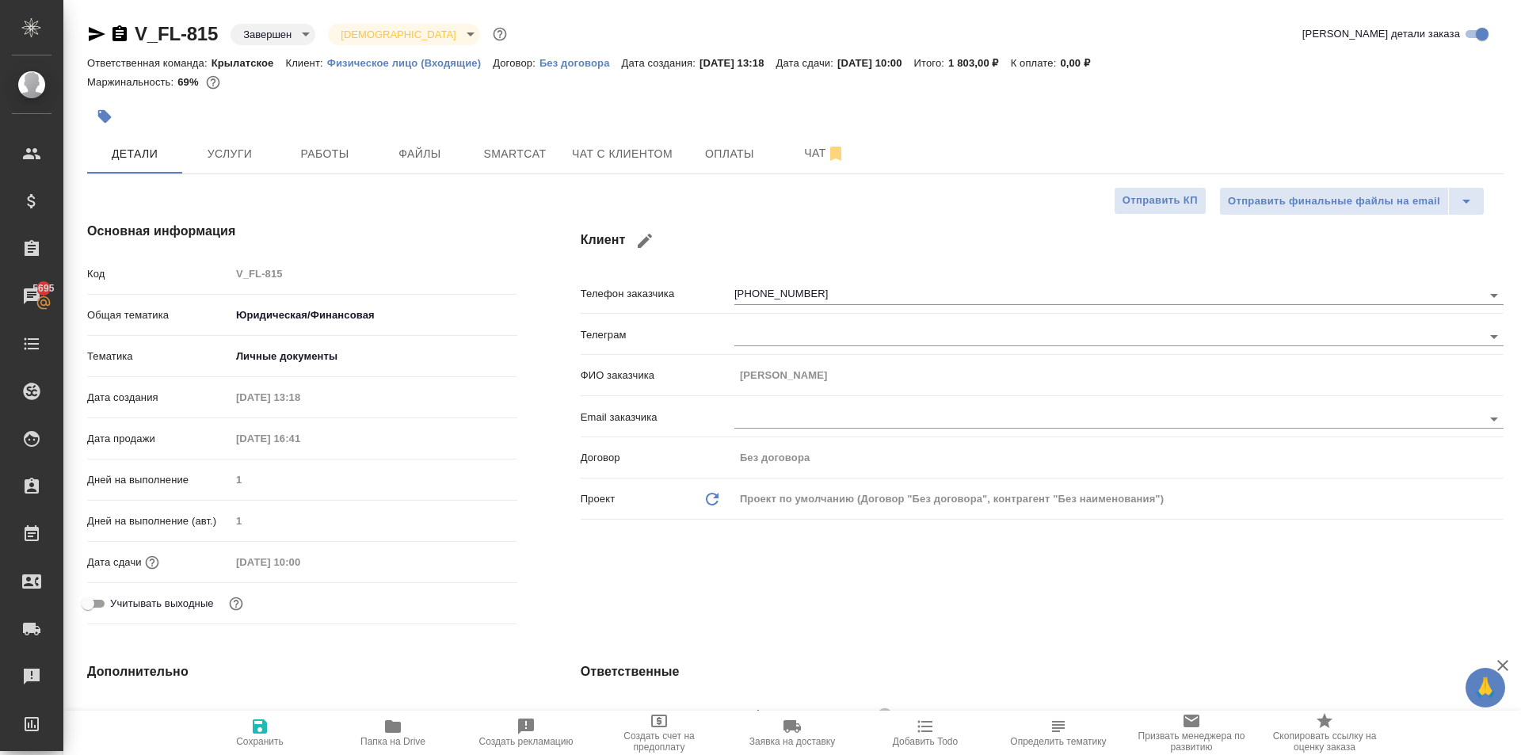
type textarea "x"
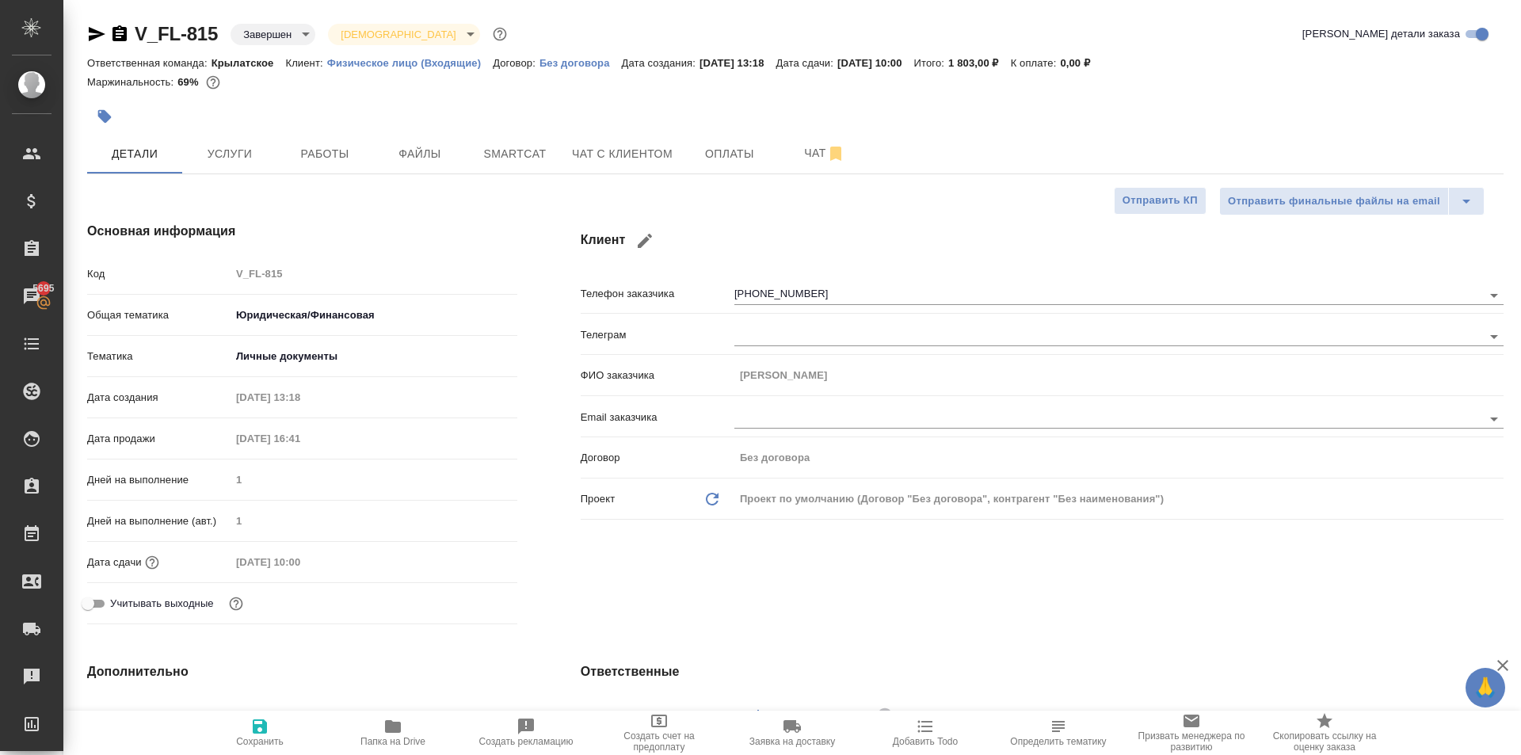
type textarea "x"
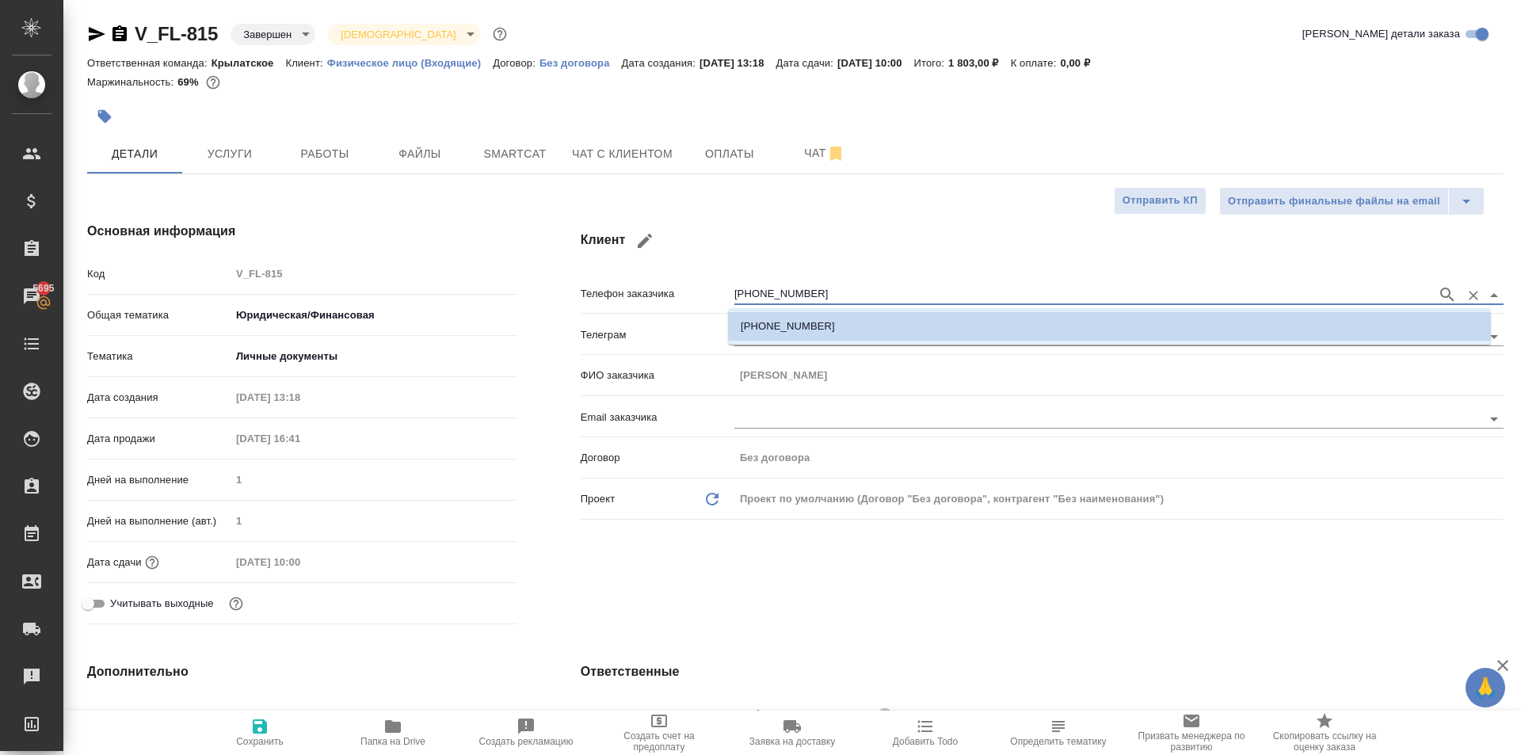
drag, startPoint x: 834, startPoint y: 290, endPoint x: 574, endPoint y: 262, distance: 261.4
click at [563, 265] on div "Клиент Телефон заказчика +79269501848 Телеграм ФИО заказчика Иван Email заказчи…" at bounding box center [1042, 426] width 986 height 472
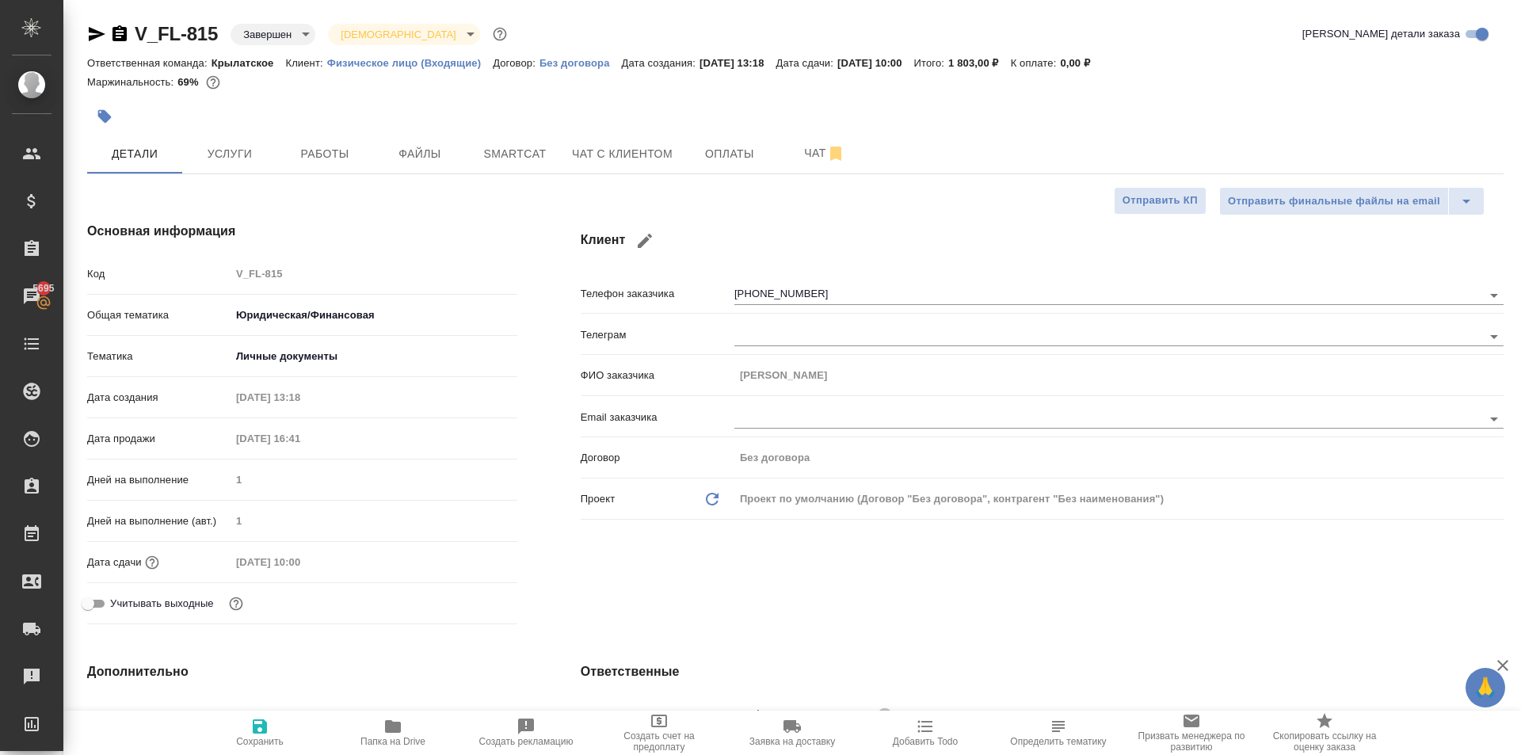
type textarea "x"
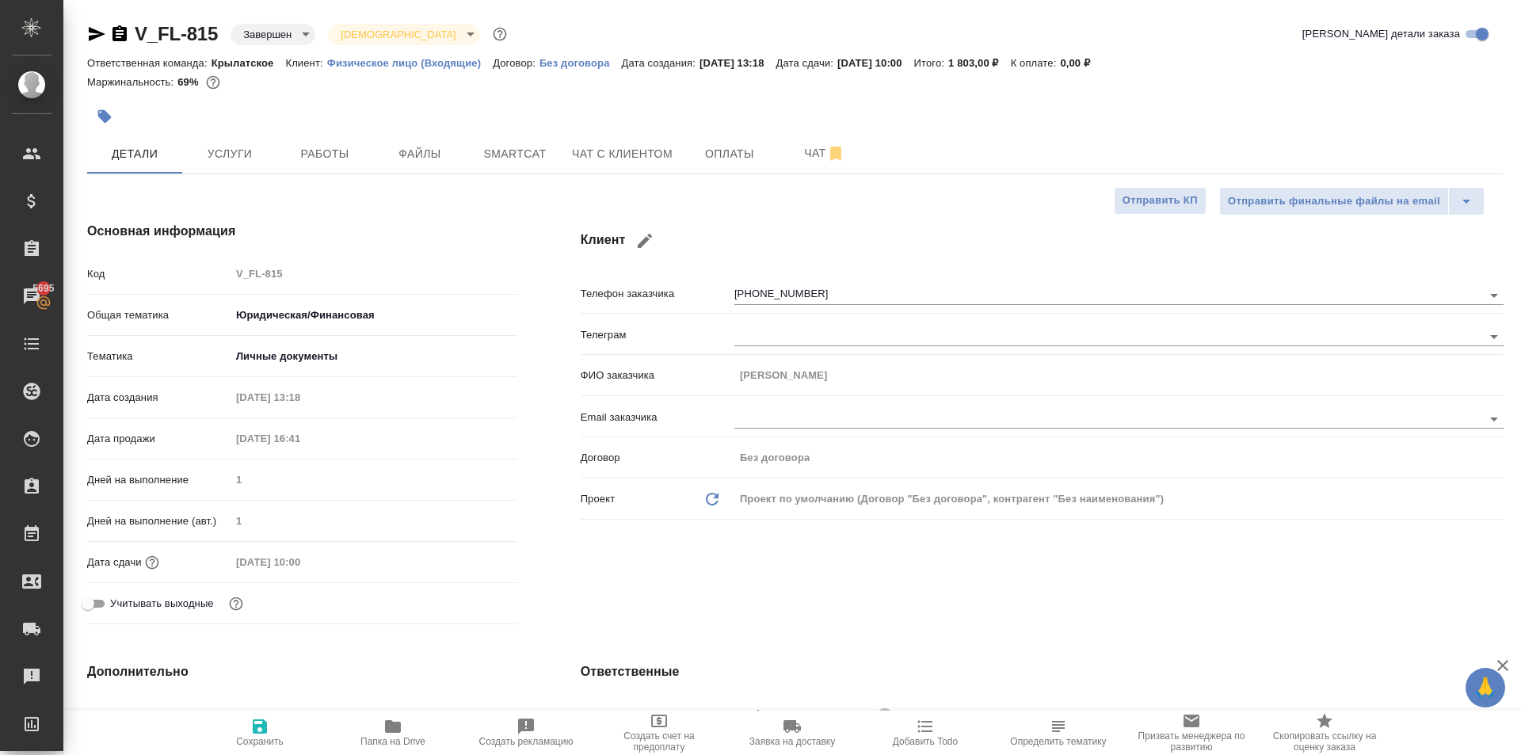
type textarea "x"
click at [396, 144] on span "Файлы" at bounding box center [420, 154] width 76 height 20
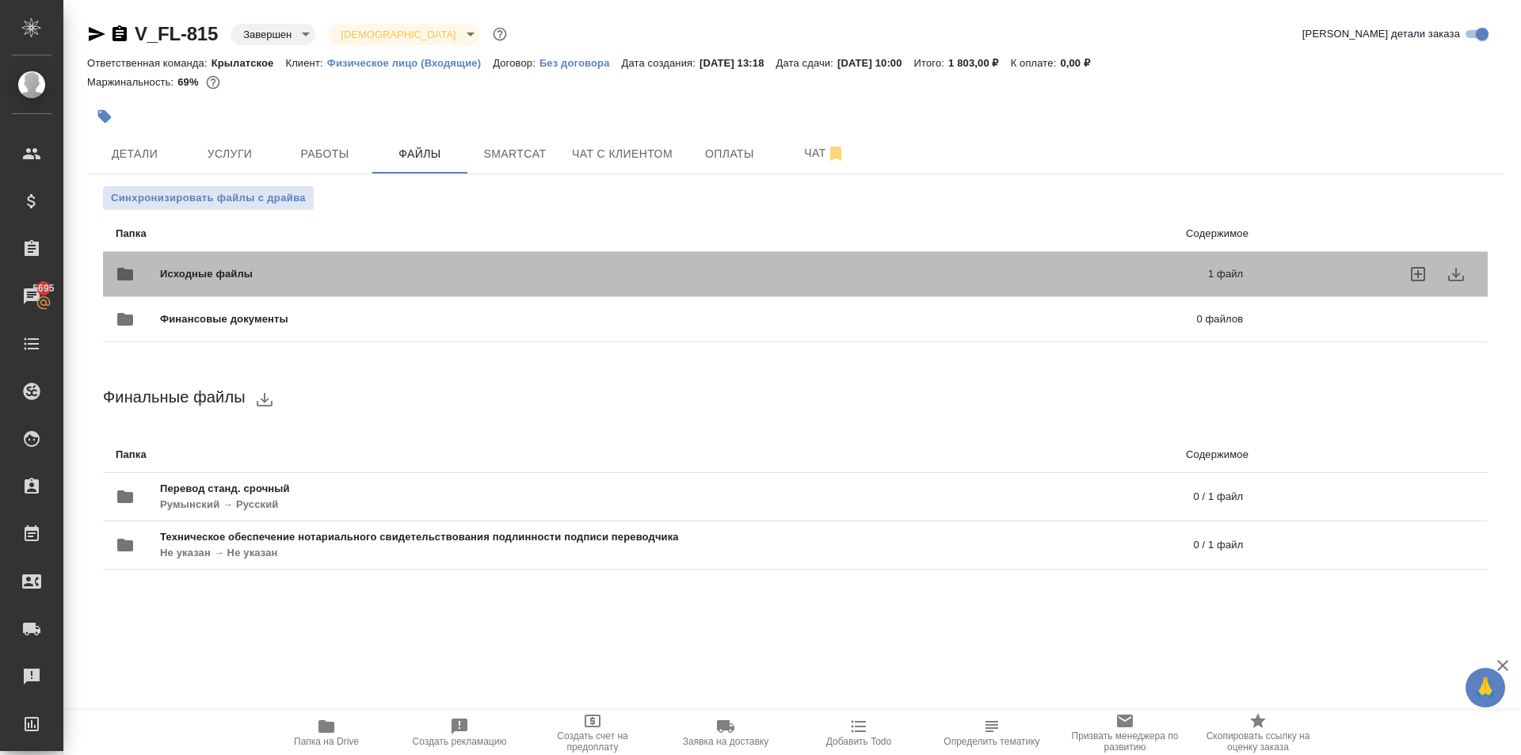
click at [216, 266] on div "Исходные файлы 1 файл" at bounding box center [679, 274] width 1127 height 38
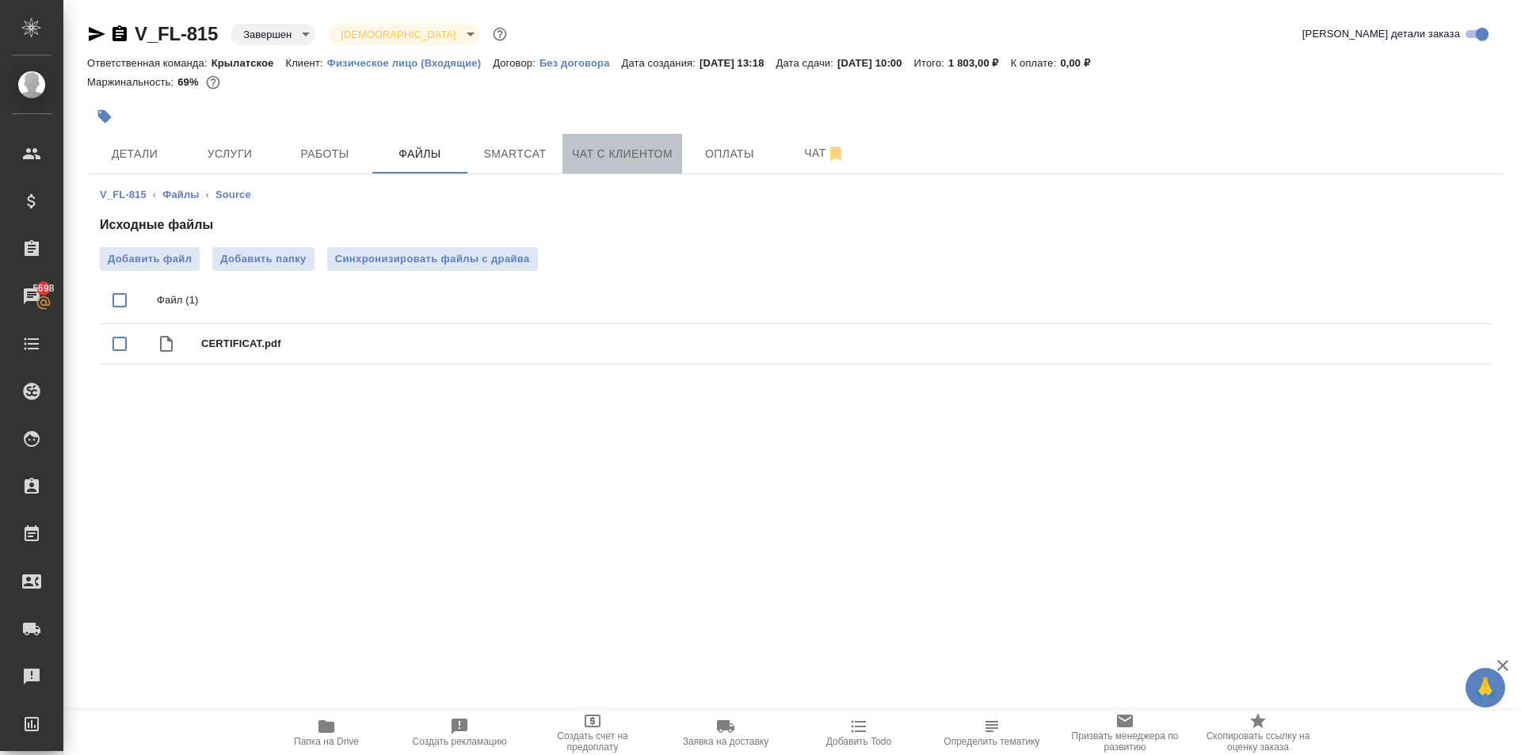
click at [612, 155] on span "Чат с клиентом" at bounding box center [622, 154] width 101 height 20
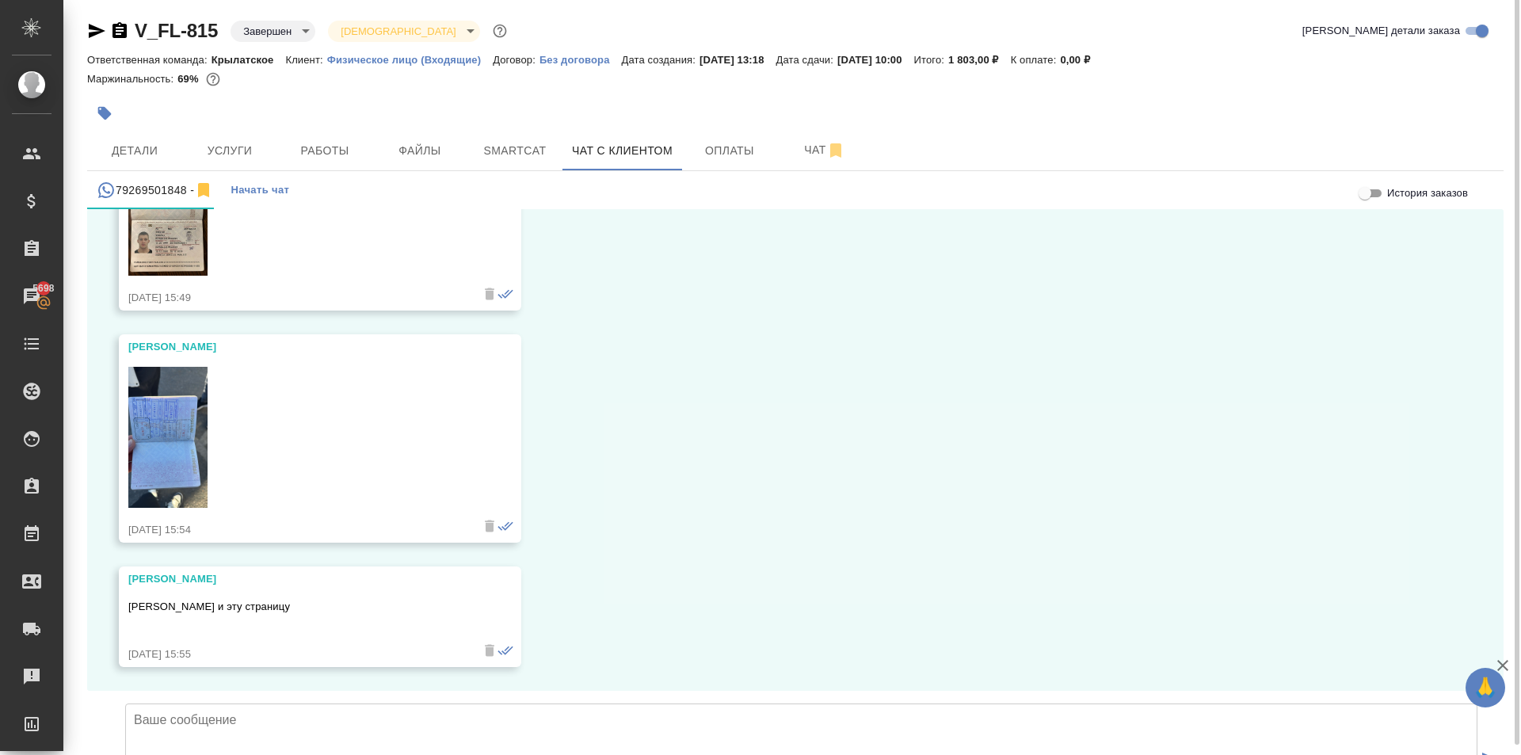
scroll to position [9, 0]
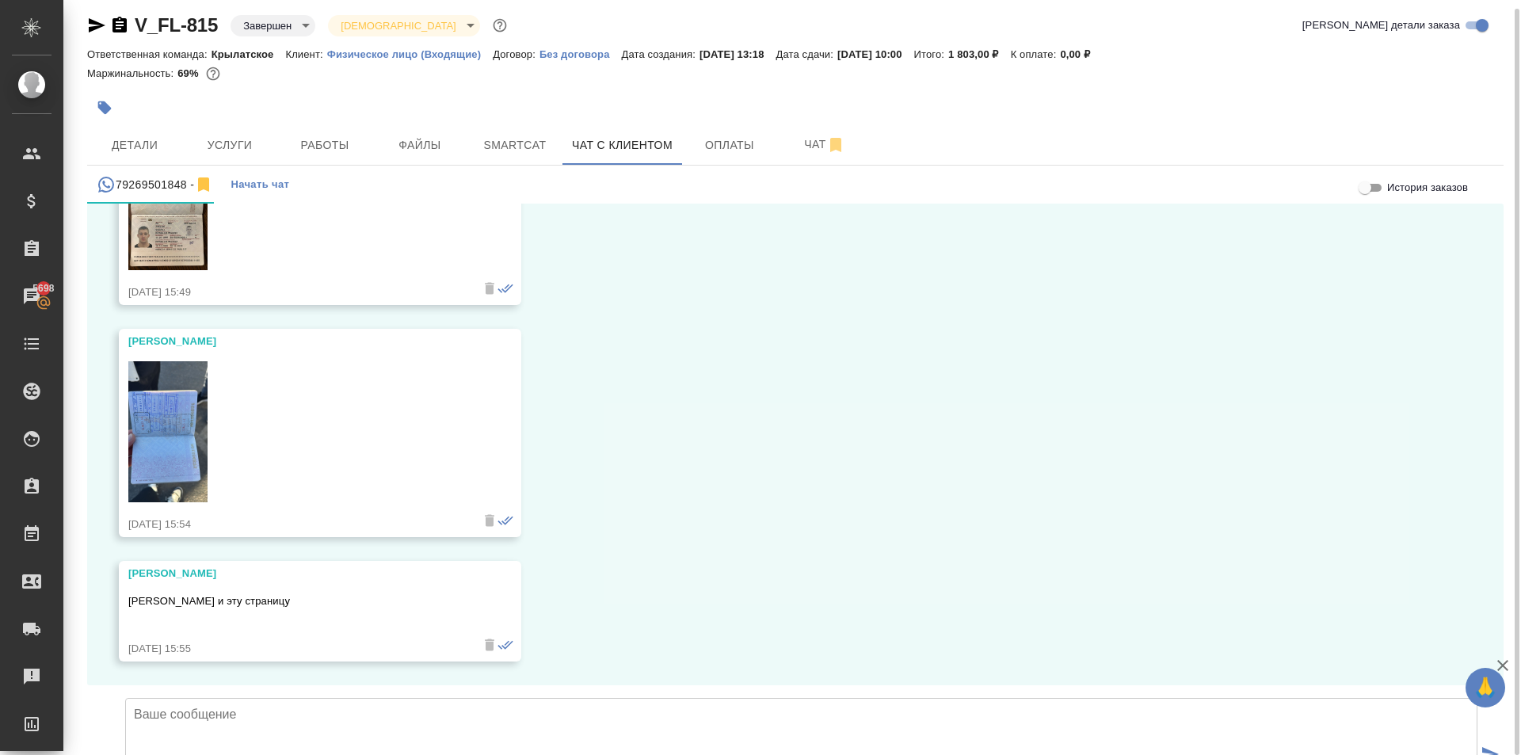
click at [183, 361] on img at bounding box center [167, 431] width 79 height 141
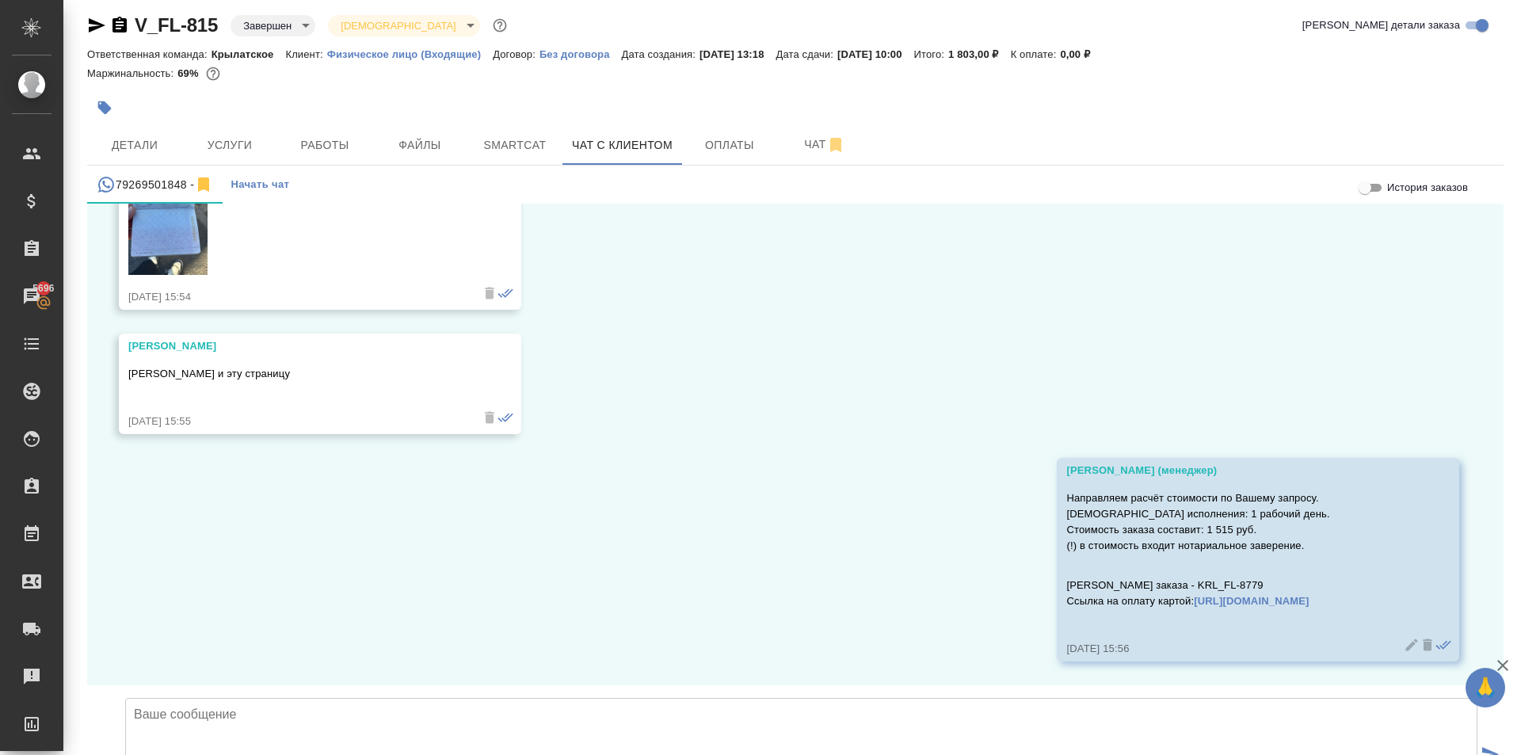
scroll to position [7564, 0]
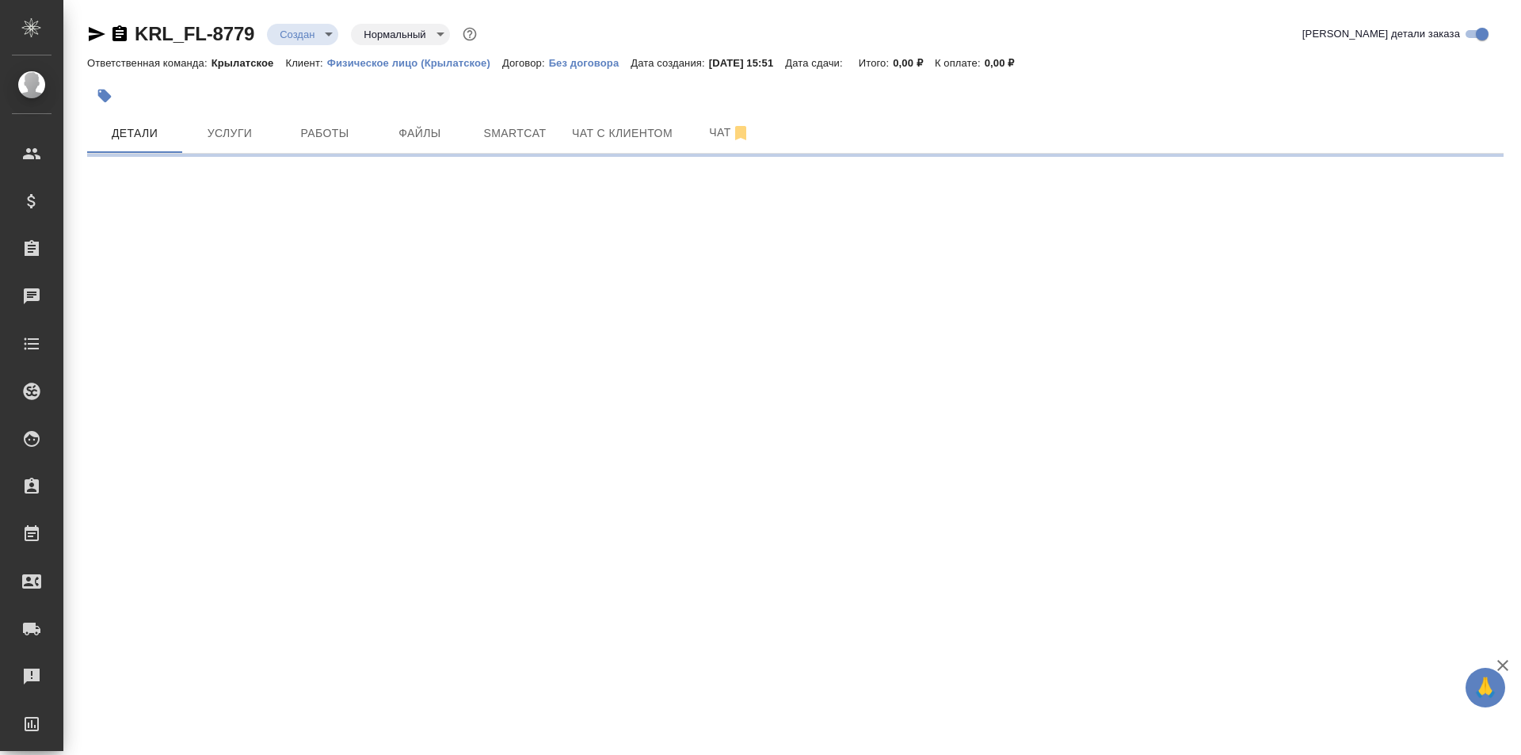
select select "RU"
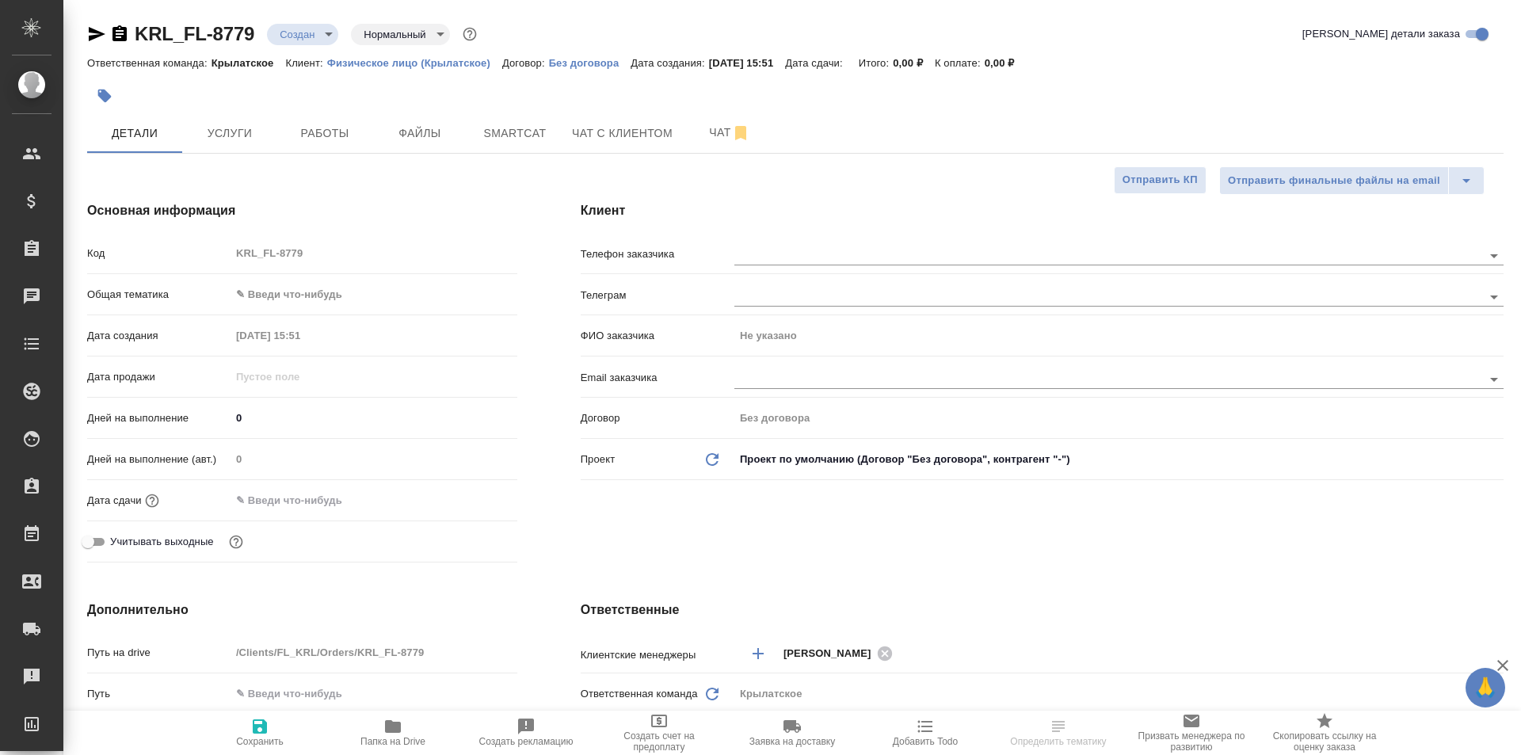
type textarea "x"
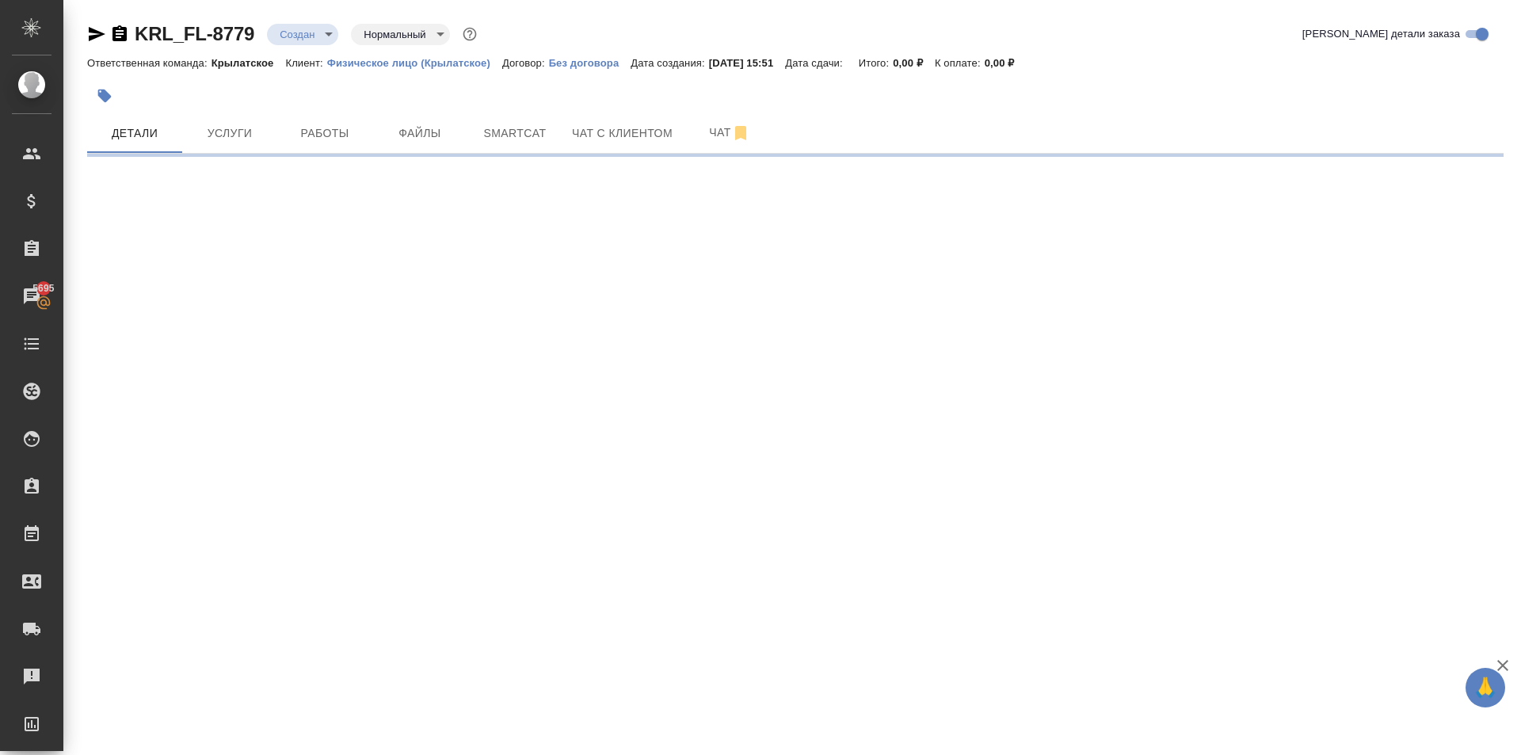
select select "RU"
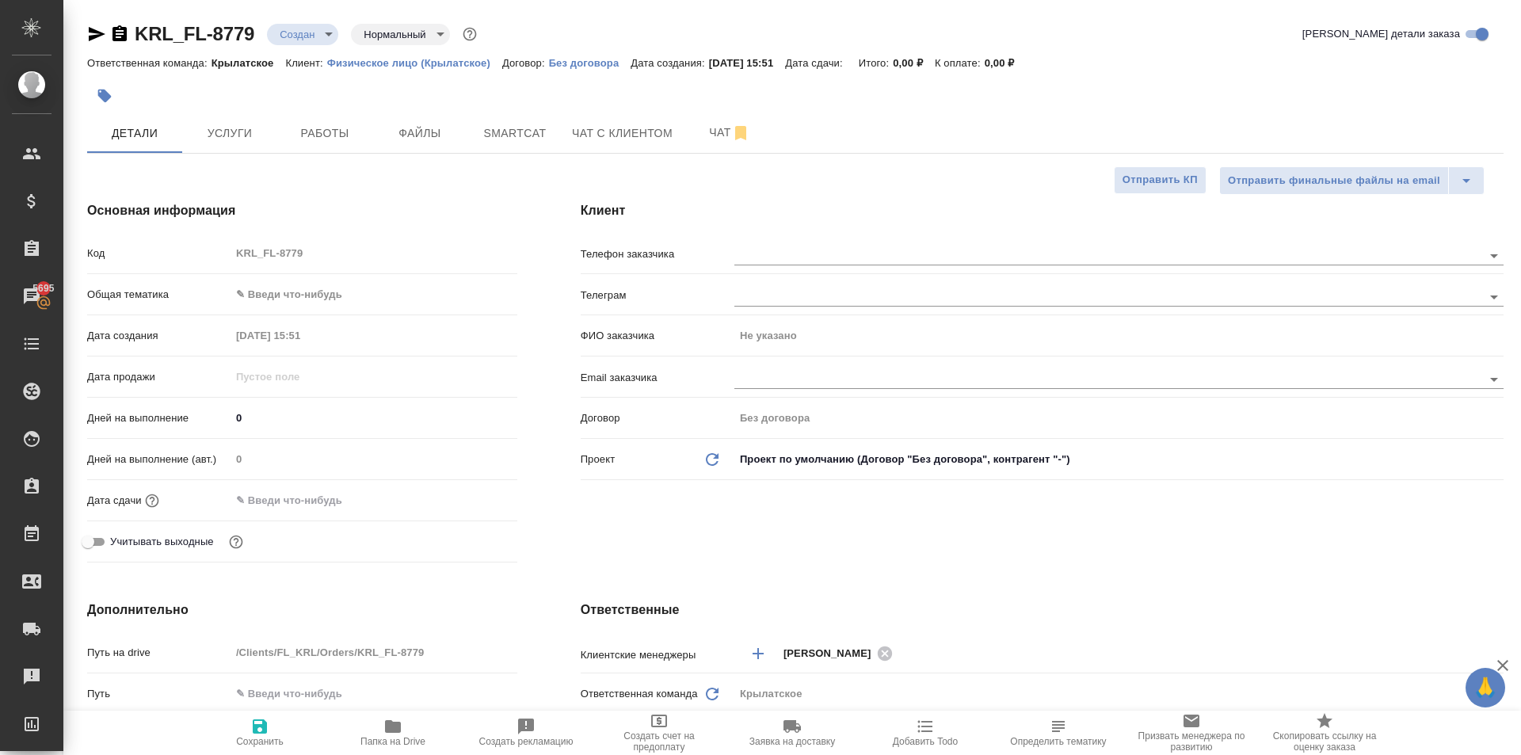
type textarea "x"
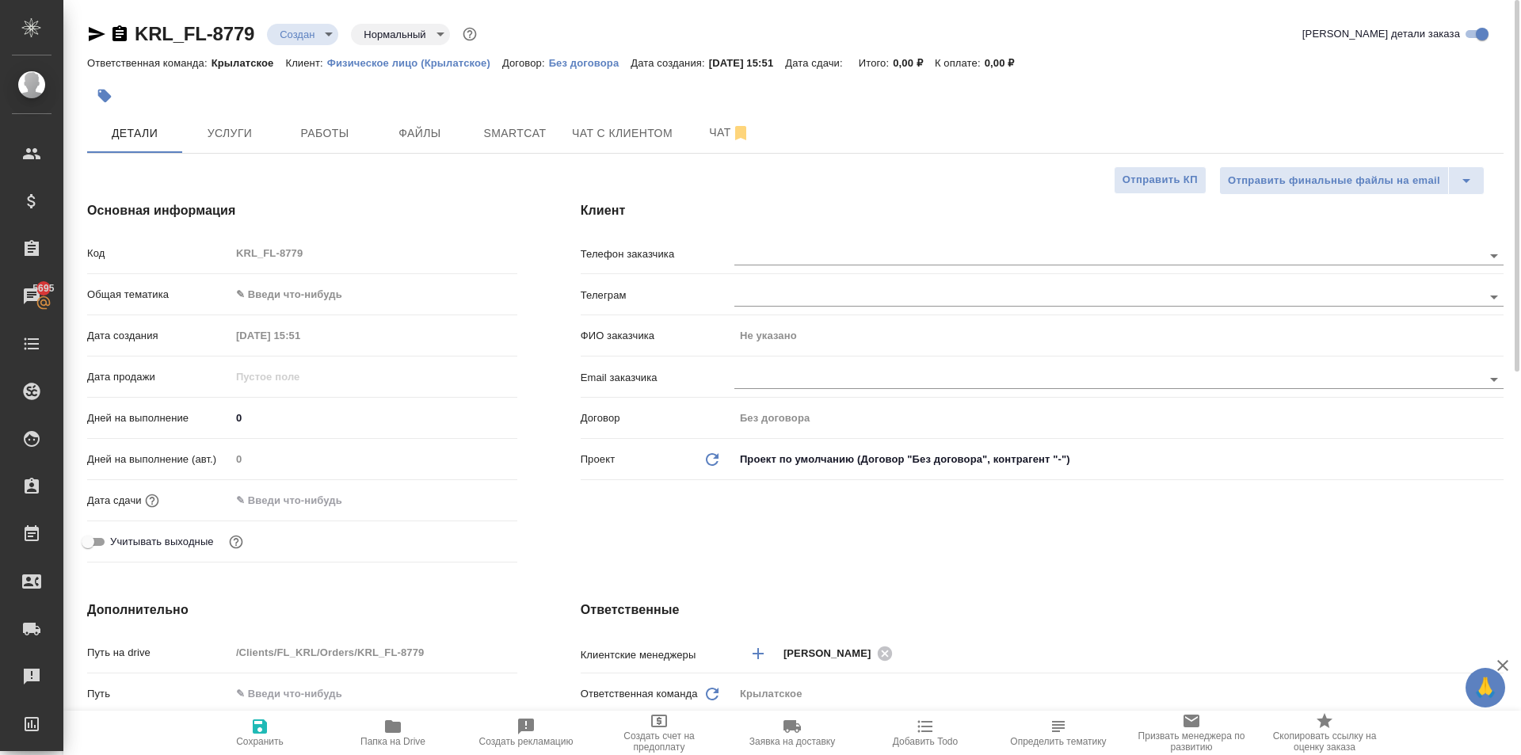
type textarea "x"
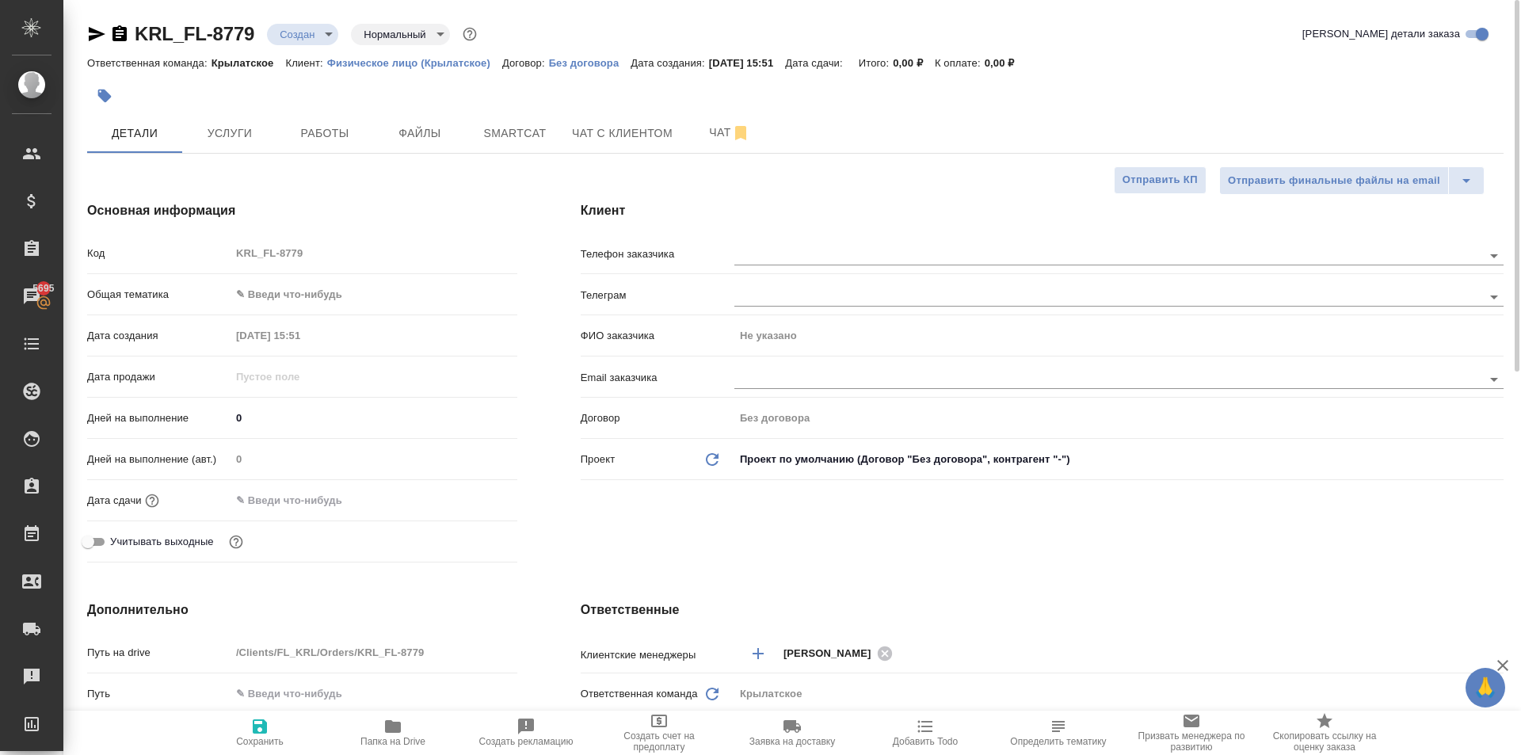
type textarea "x"
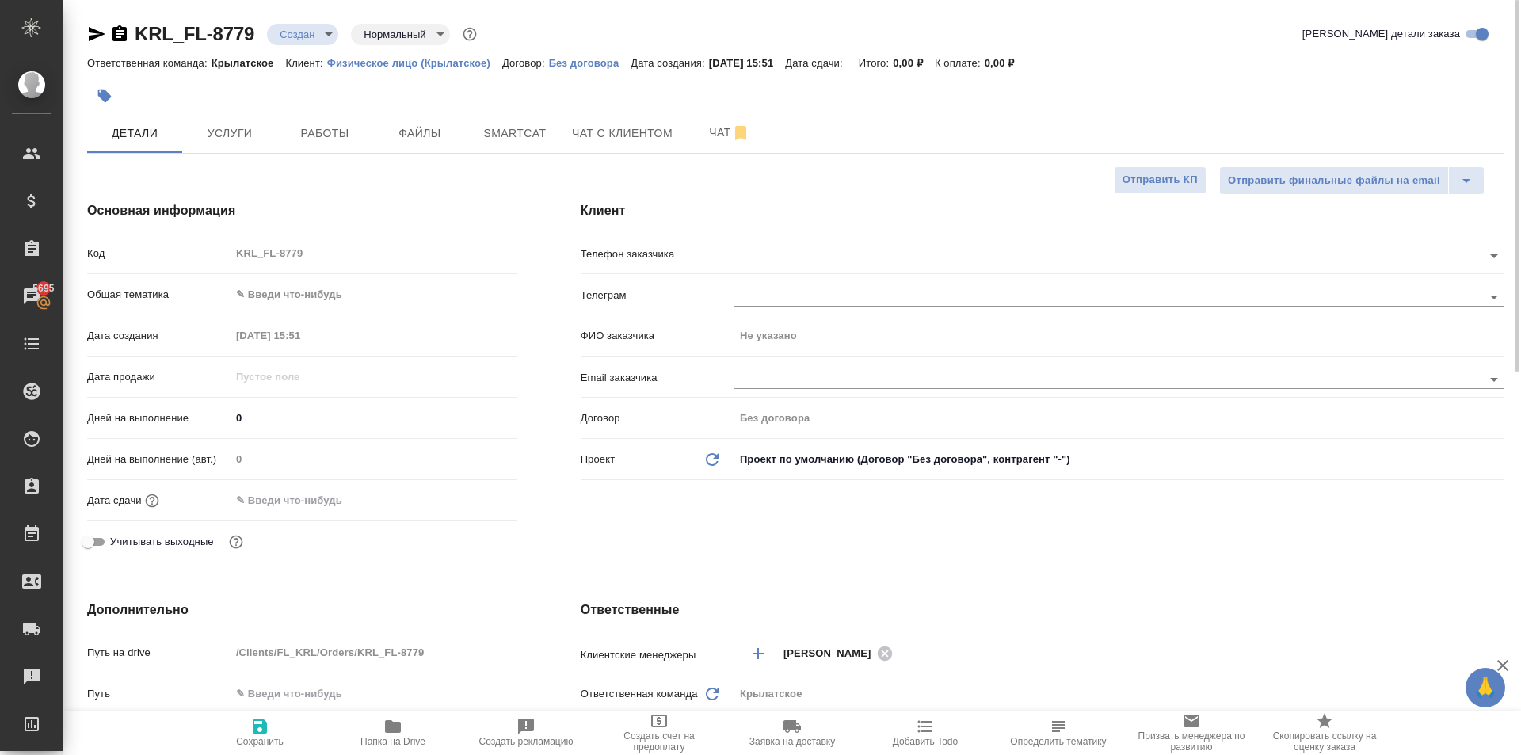
click at [785, 269] on div "Телефон заказчика" at bounding box center [1042, 259] width 923 height 41
drag, startPoint x: 785, startPoint y: 261, endPoint x: 792, endPoint y: 253, distance: 10.1
click at [784, 257] on input "text" at bounding box center [1081, 255] width 695 height 19
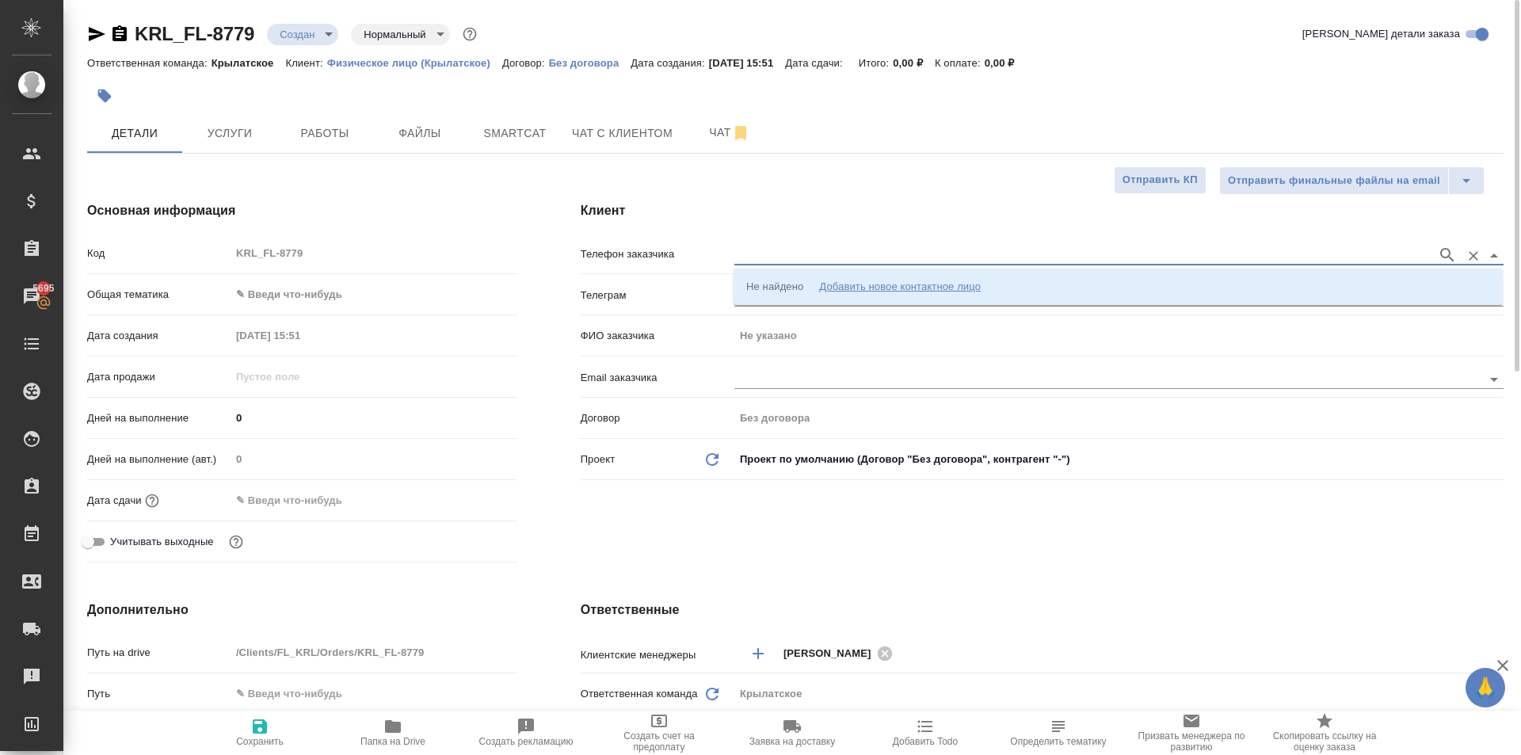
paste input "[PHONE_NUMBER]"
type input "[PHONE_NUMBER]"
drag, startPoint x: 845, startPoint y: 283, endPoint x: 840, endPoint y: 294, distance: 12.1
click at [845, 284] on li "[PHONE_NUMBER] [PERSON_NAME]" at bounding box center [1118, 287] width 769 height 29
type input "+79269501848 Иван"
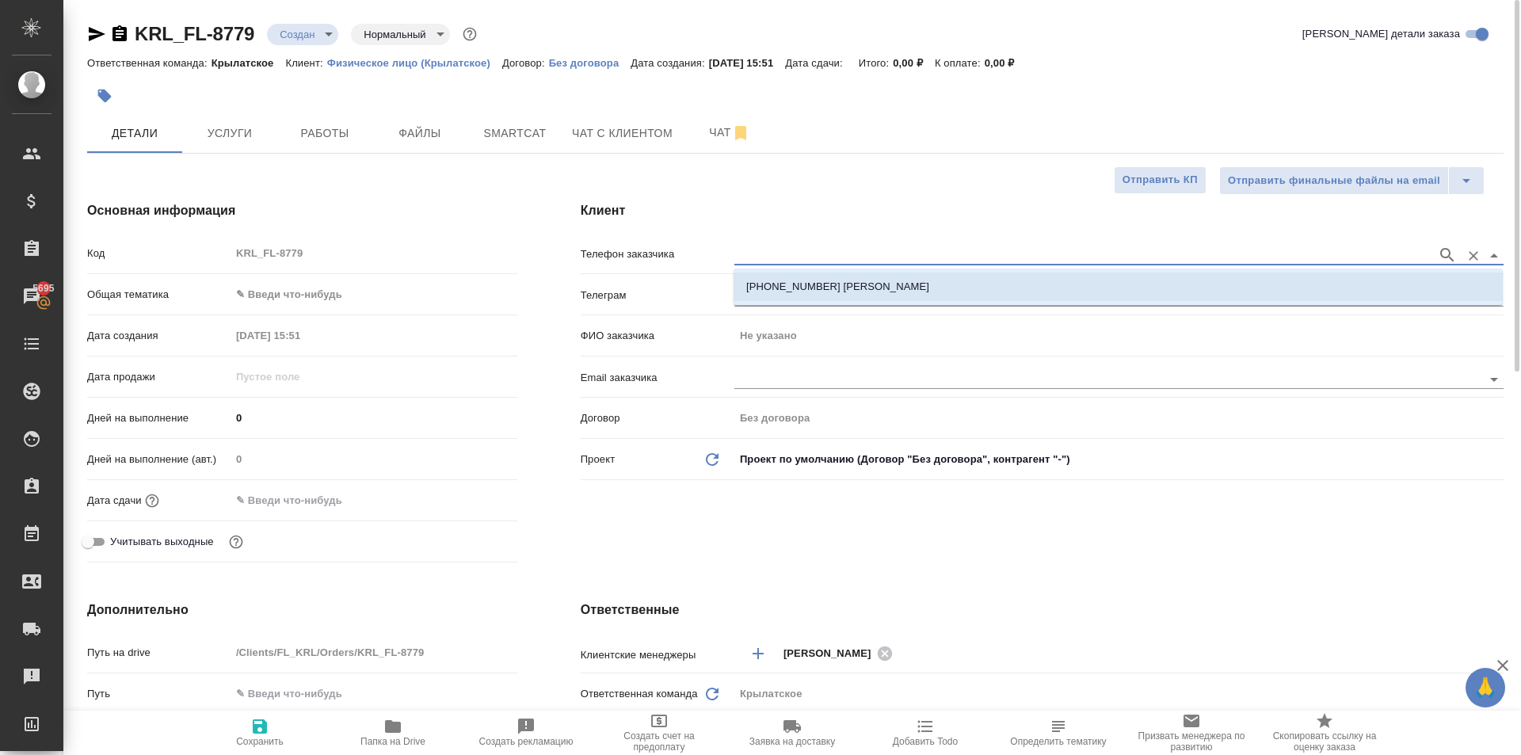
type input "Иван"
type textarea "x"
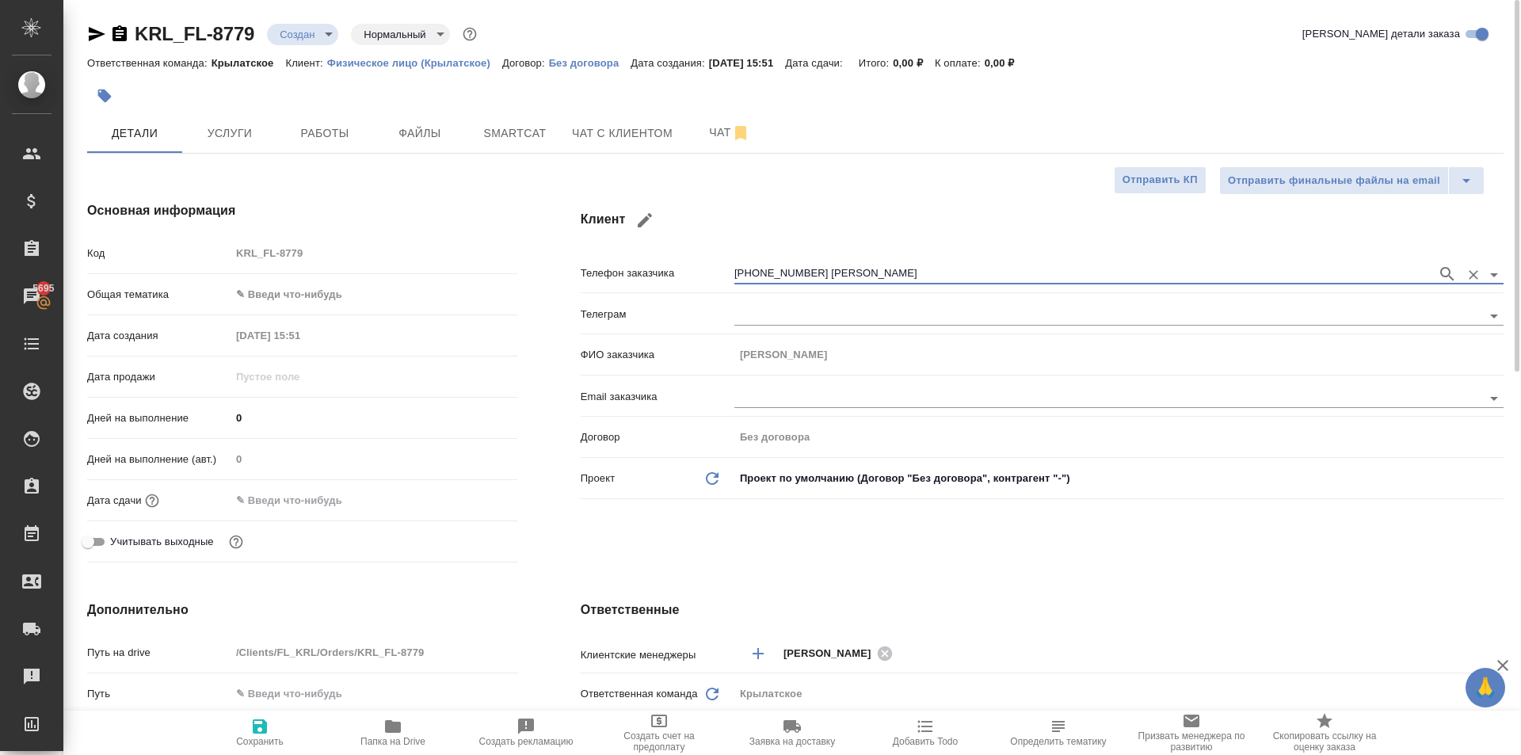
click at [292, 719] on span "Сохранить" at bounding box center [260, 732] width 114 height 30
type textarea "x"
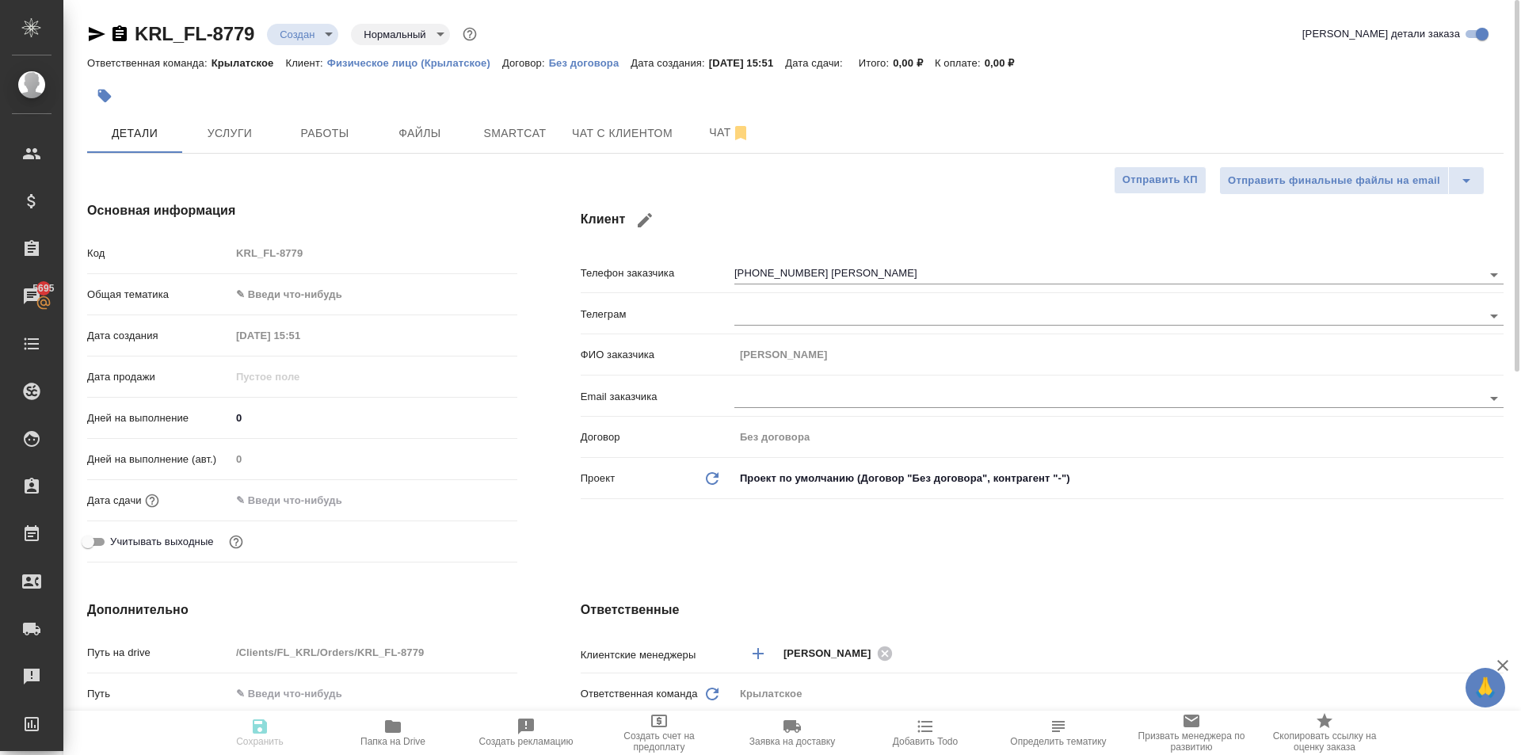
type textarea "x"
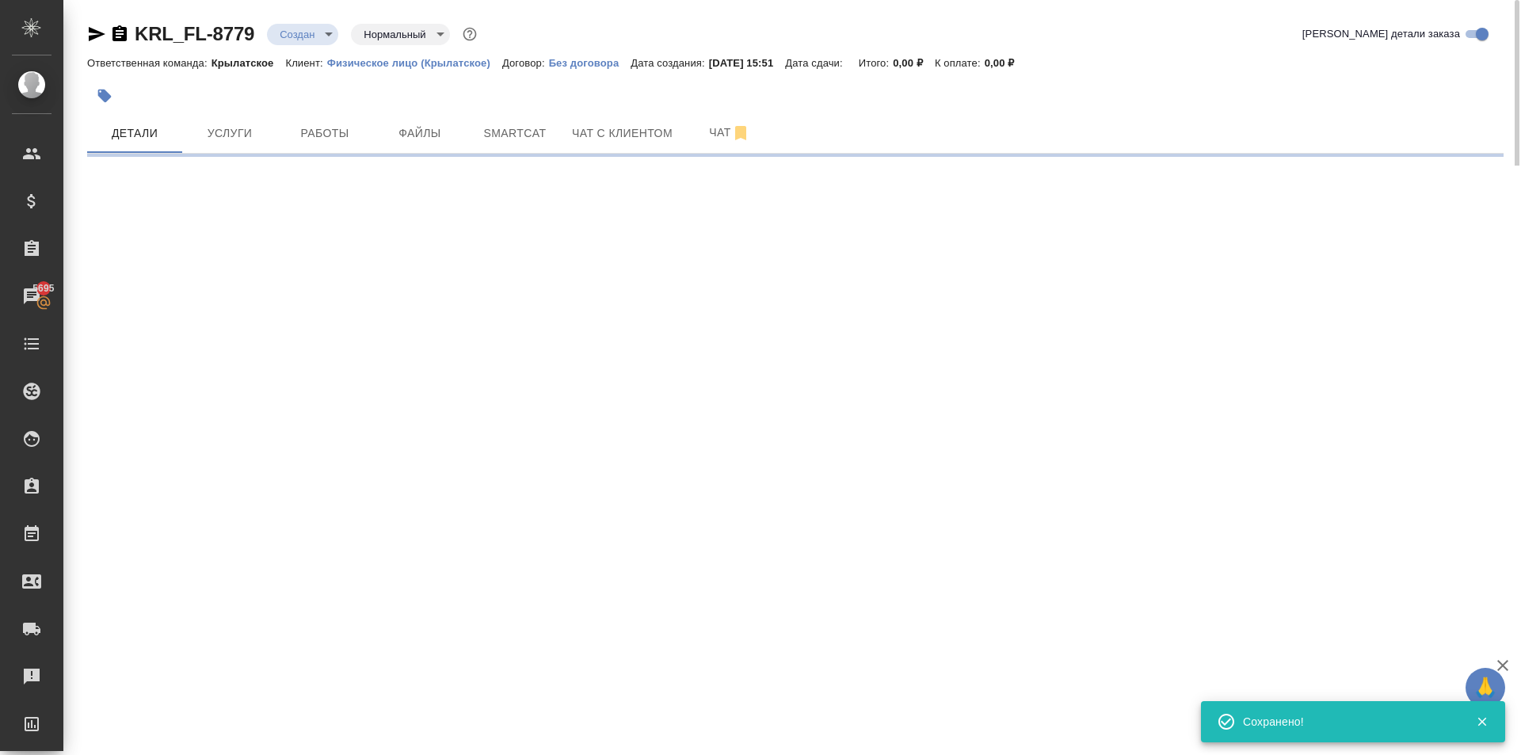
type input "holyTrinity"
select select "RU"
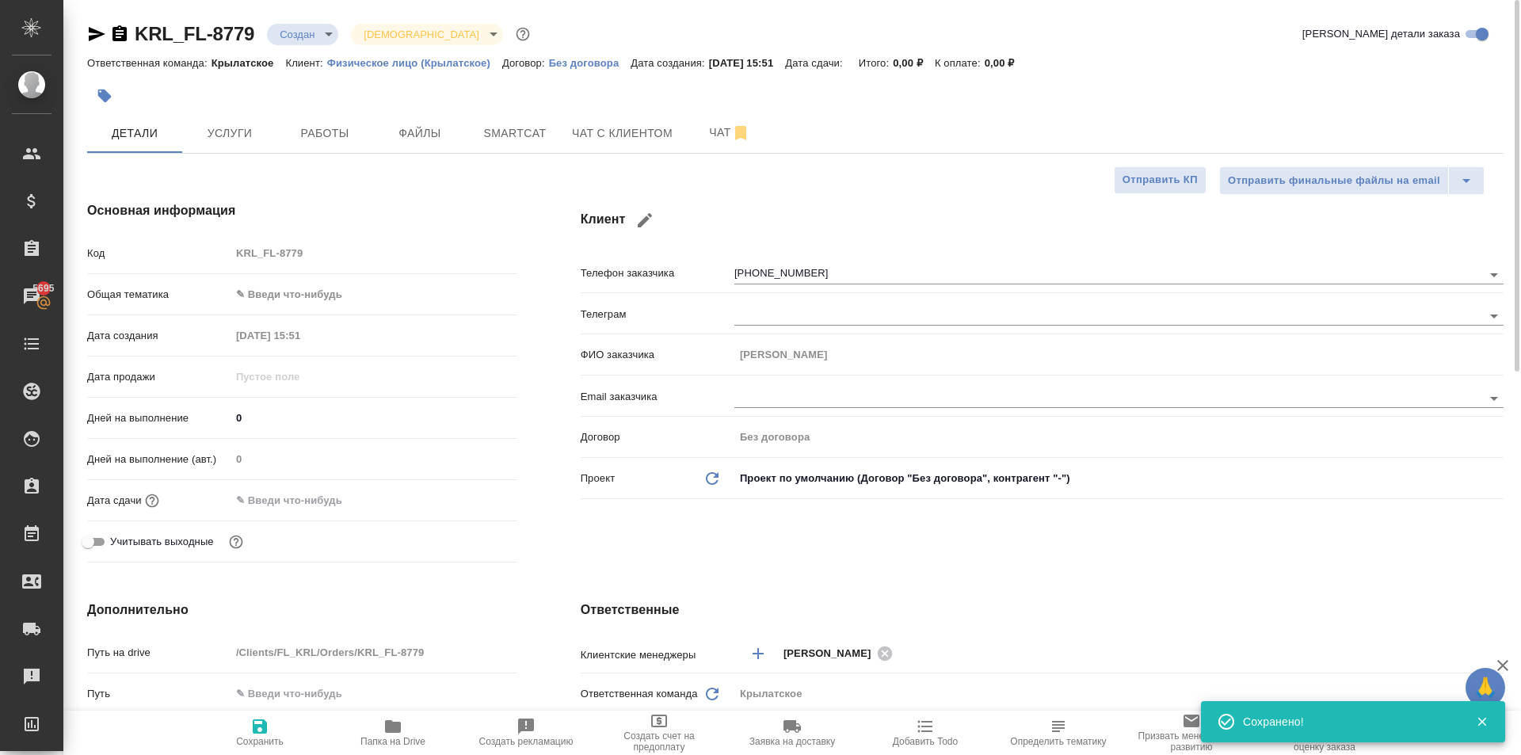
type textarea "x"
click at [412, 303] on body "🙏 .cls-1 fill:#fff; AWATERA Kasymov Timur Клиенты Спецификации Заказы 5695 Чаты…" at bounding box center [760, 377] width 1521 height 755
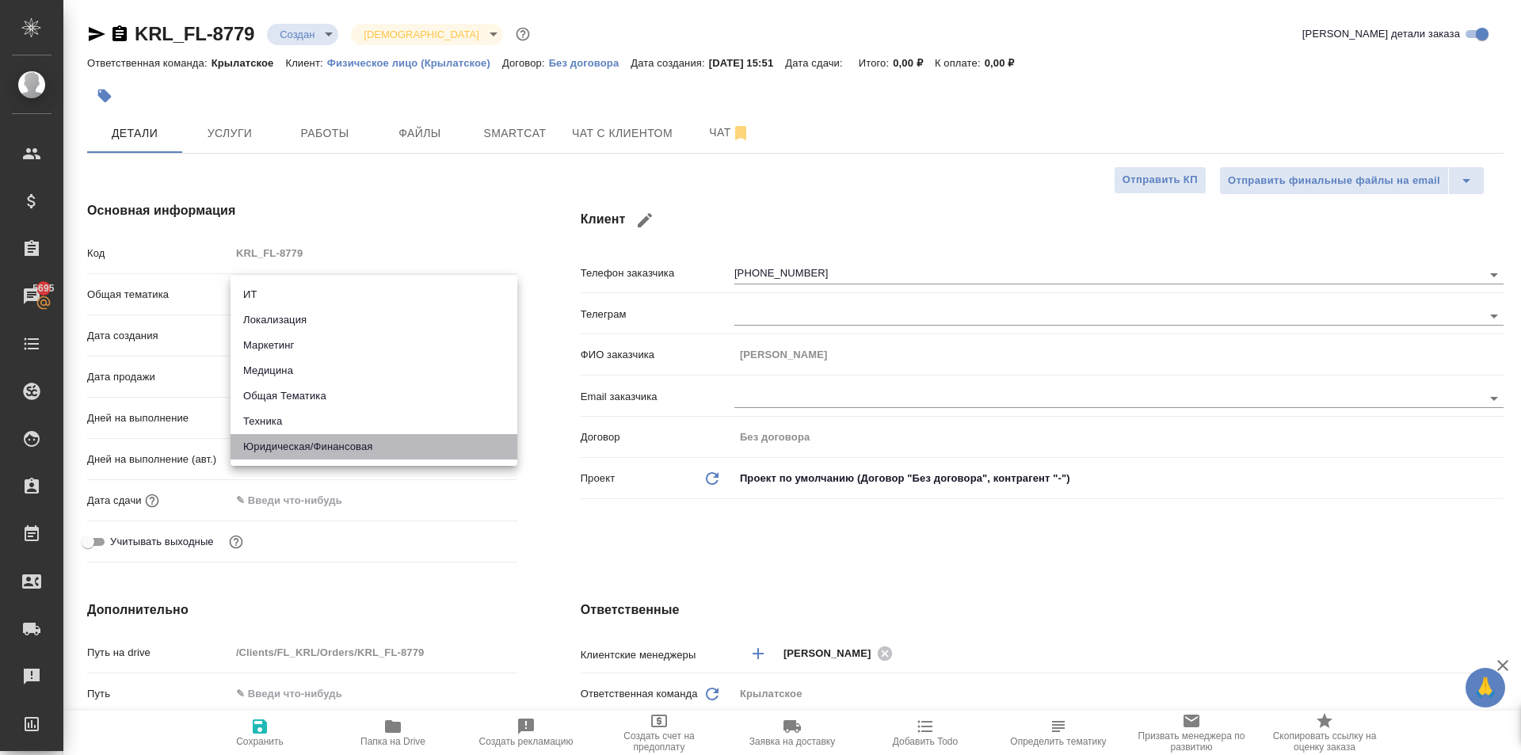
drag, startPoint x: 339, startPoint y: 452, endPoint x: 336, endPoint y: 441, distance: 10.8
click at [338, 452] on li "Юридическая/Финансовая" at bounding box center [374, 446] width 287 height 25
type input "yr-fn"
type textarea "x"
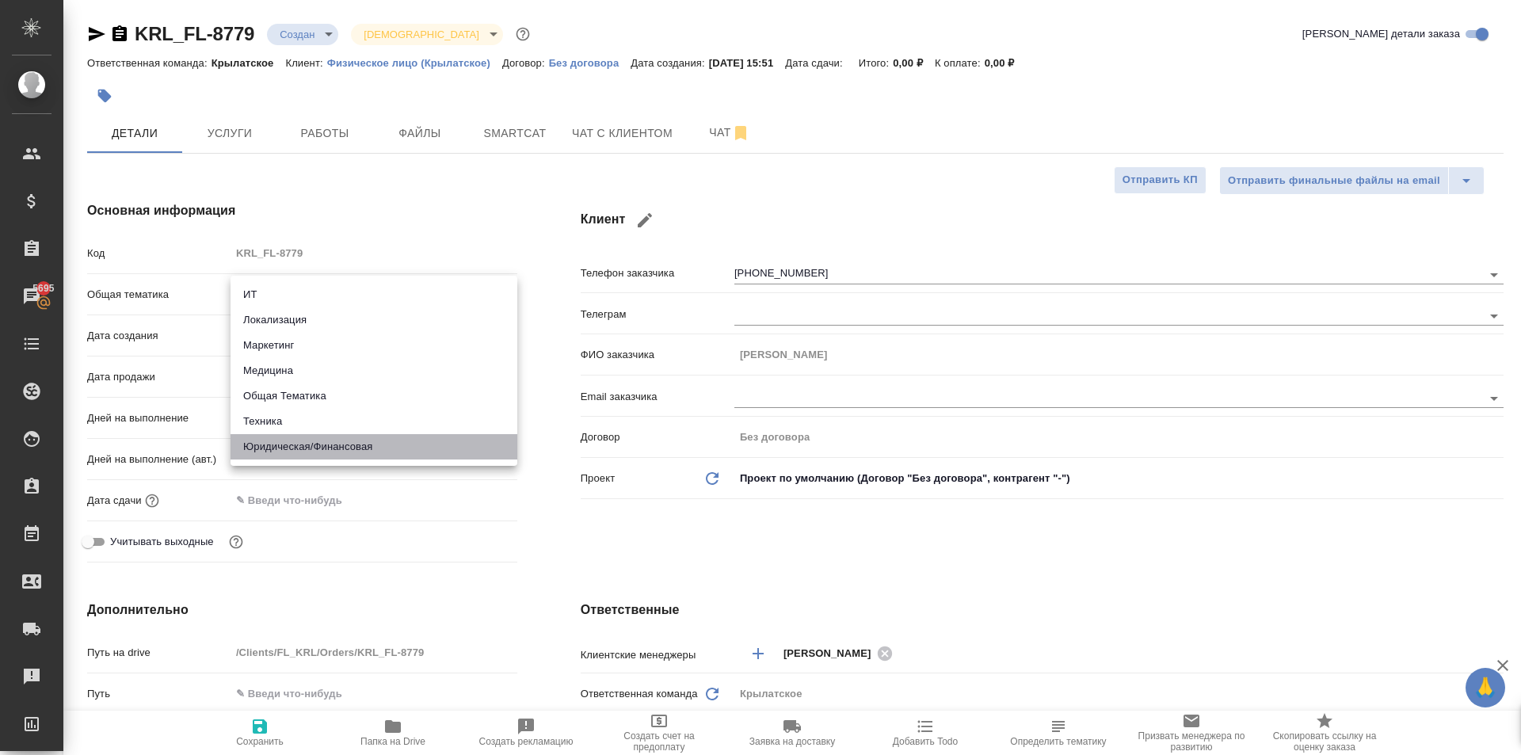
type textarea "x"
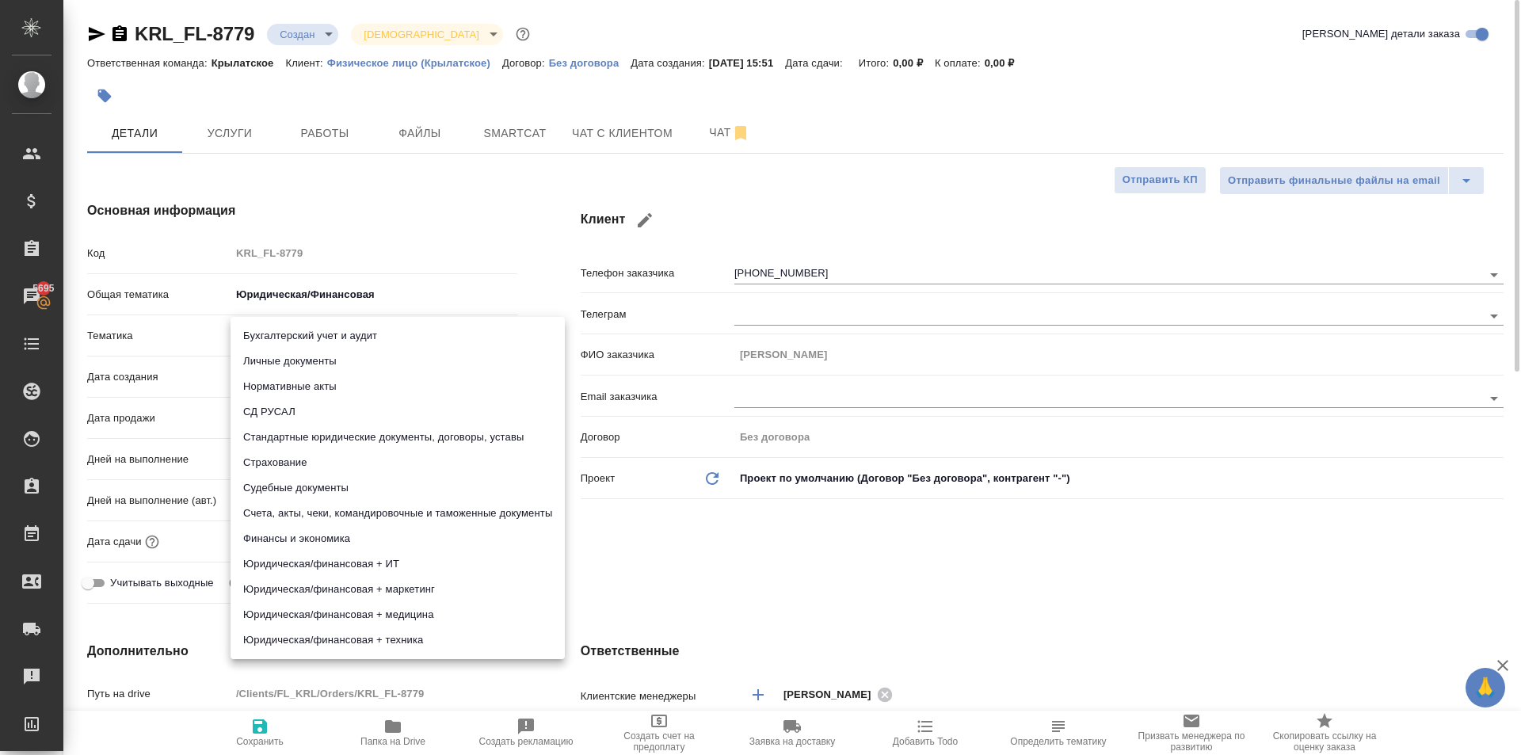
click at [281, 338] on body "🙏 .cls-1 fill:#fff; AWATERA Kasymov Timur Клиенты Спецификации Заказы 5695 Чаты…" at bounding box center [760, 377] width 1521 height 755
click at [273, 362] on li "Личные документы" at bounding box center [398, 361] width 334 height 25
type textarea "x"
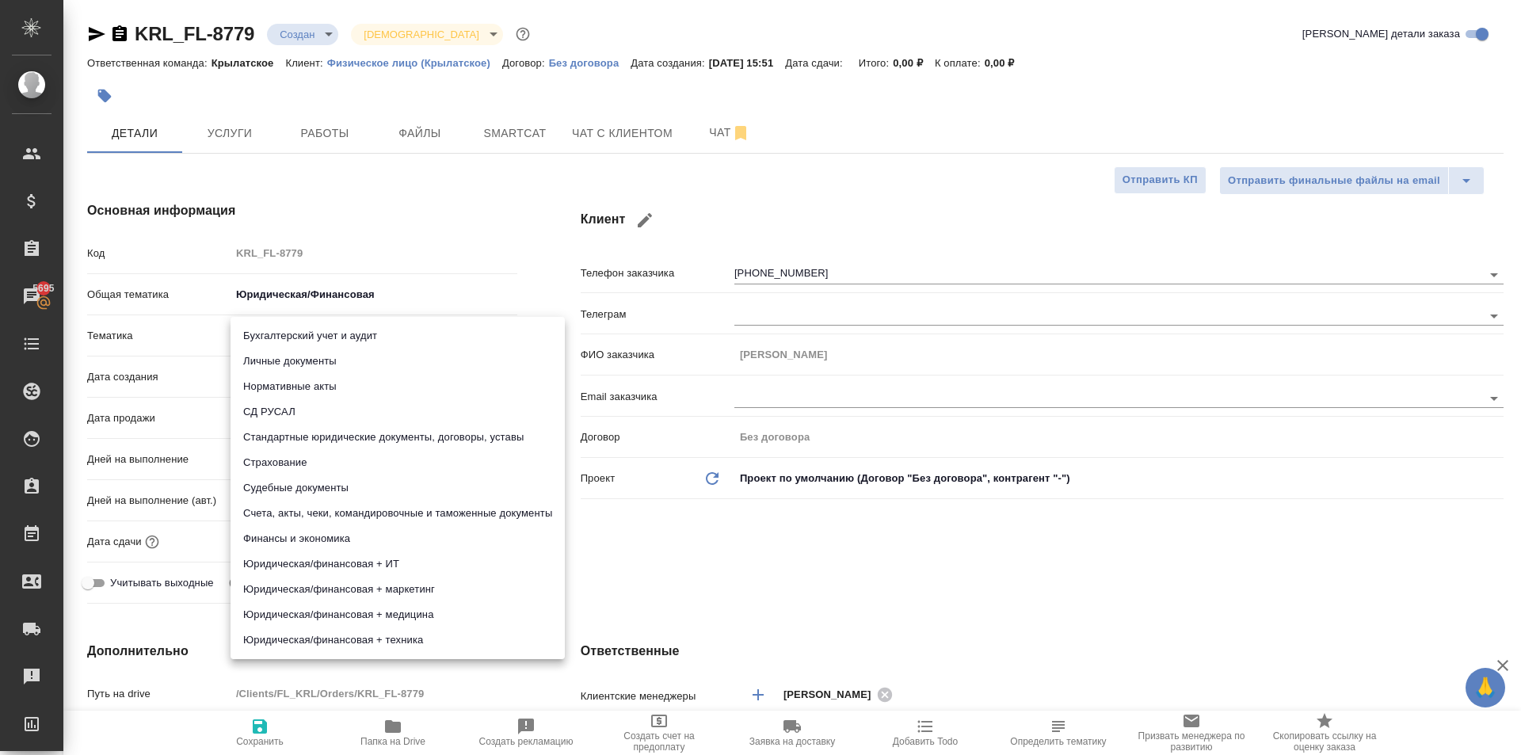
type input "5a8b8b956a9677013d343cfe"
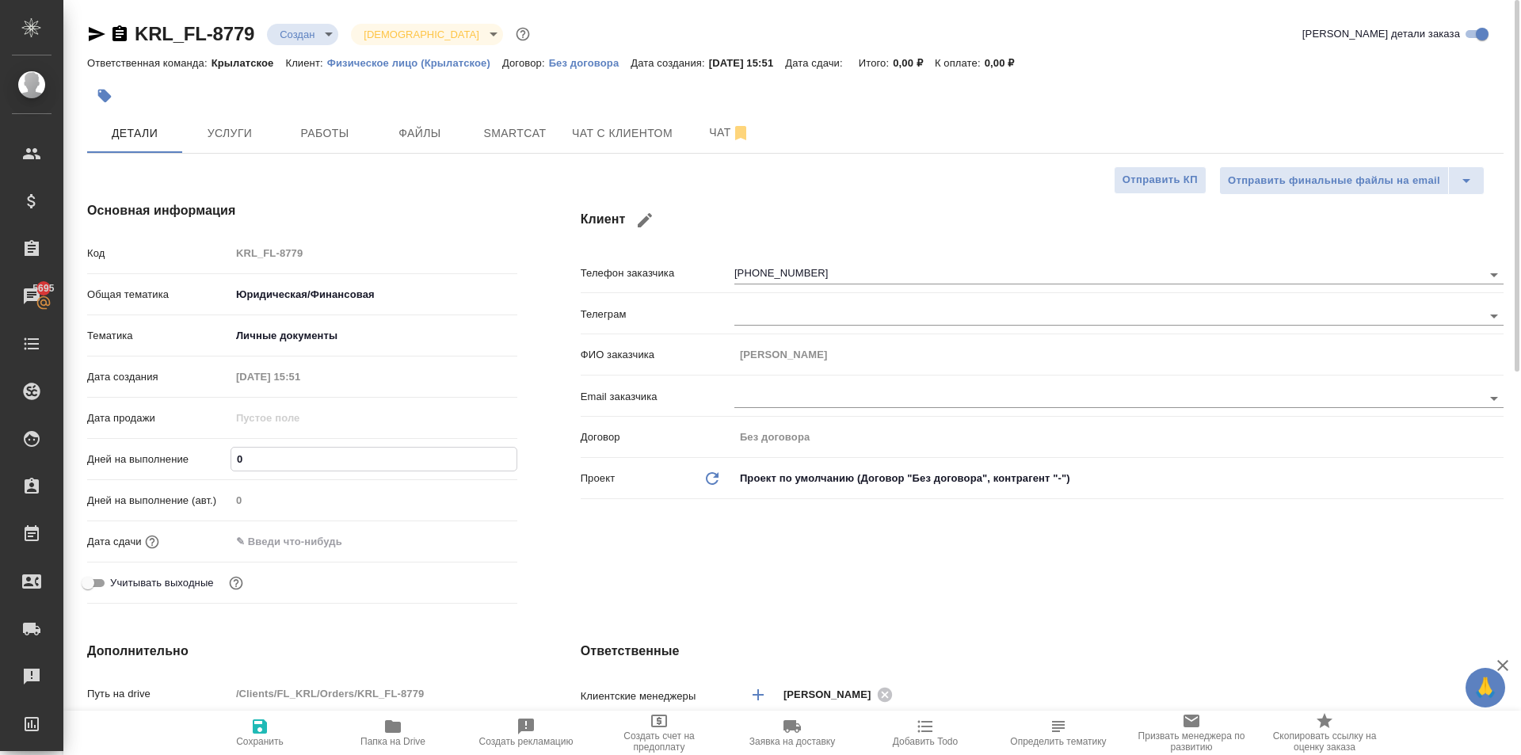
drag, startPoint x: 249, startPoint y: 456, endPoint x: 208, endPoint y: 464, distance: 42.0
click at [208, 464] on div "Дней на выполнение 0" at bounding box center [302, 459] width 430 height 28
type input "1"
type textarea "x"
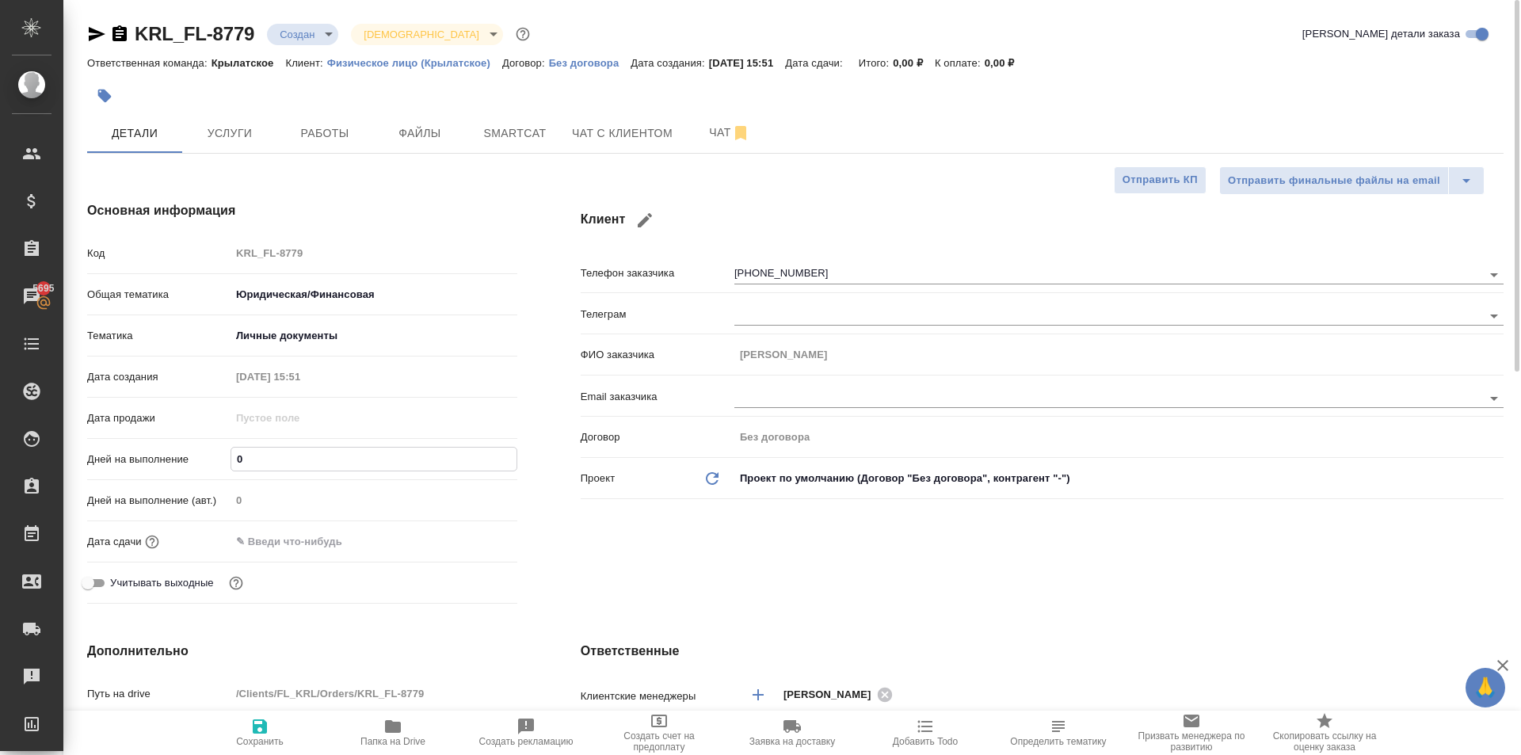
type textarea "x"
type input "1"
click at [275, 547] on input "text" at bounding box center [300, 541] width 139 height 23
click at [471, 540] on icon "button" at bounding box center [471, 540] width 19 height 19
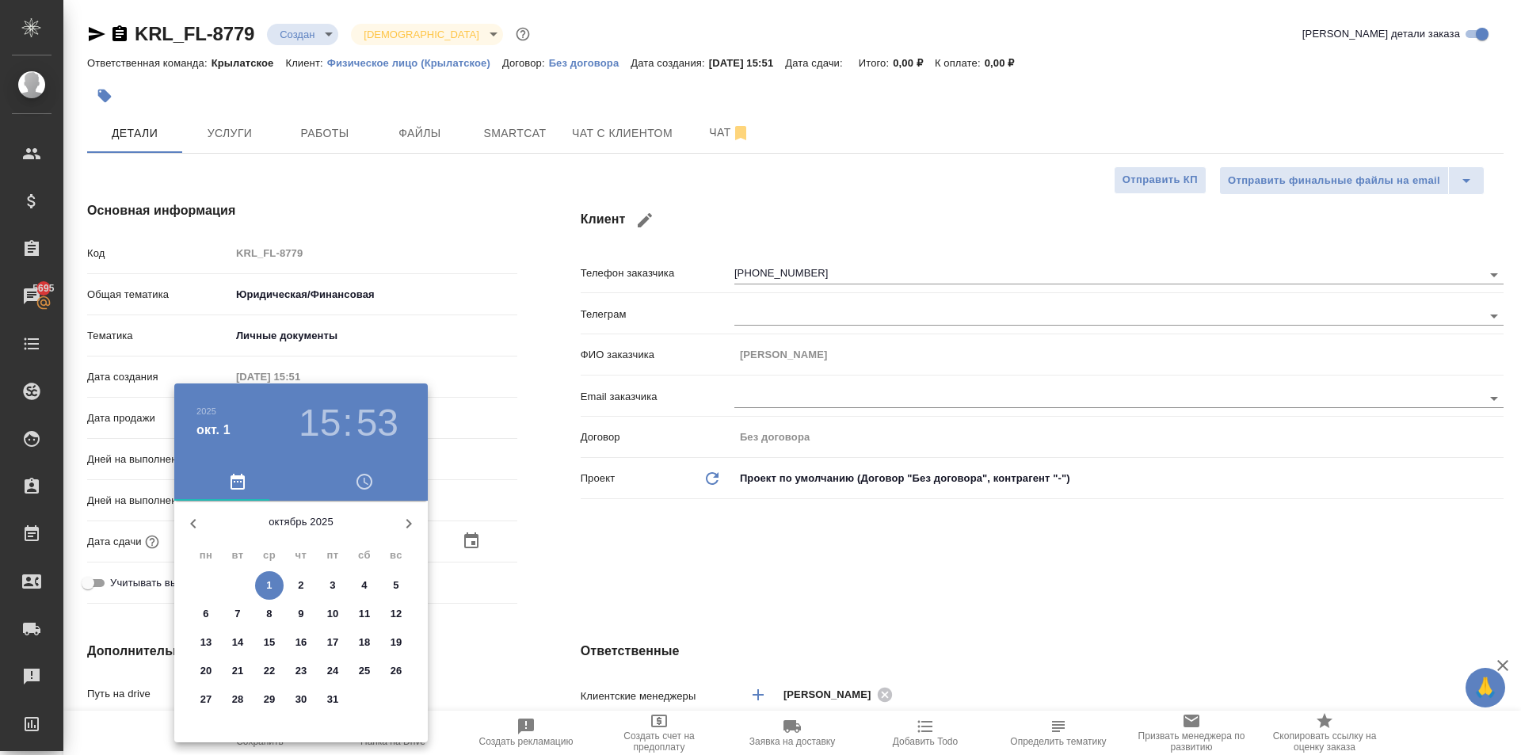
click at [300, 583] on p "2" at bounding box center [301, 586] width 6 height 16
type input "02.10.2025 15:53"
type textarea "x"
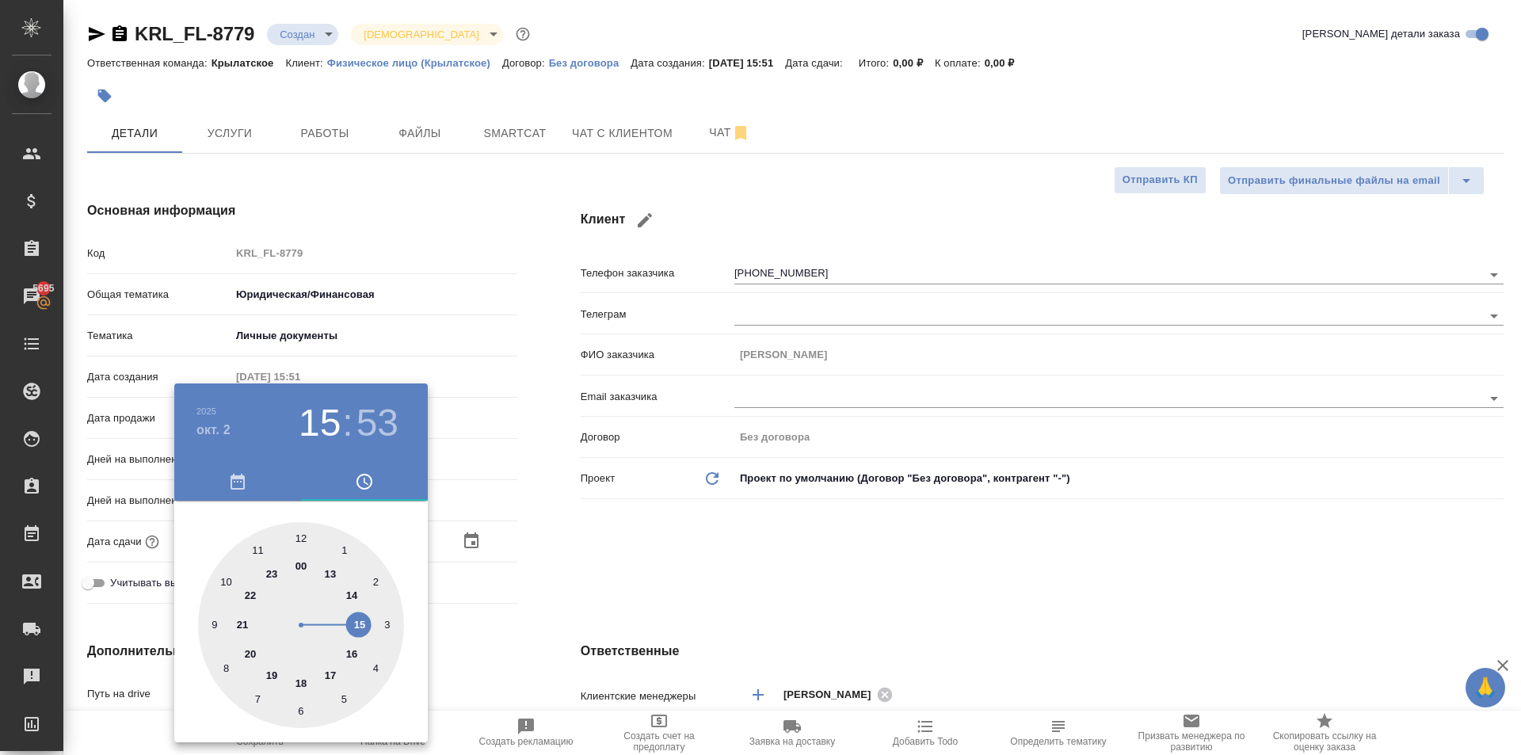
drag, startPoint x: 229, startPoint y: 580, endPoint x: 282, endPoint y: 548, distance: 61.8
click at [228, 579] on div at bounding box center [301, 625] width 206 height 206
type input "02.10.2025 10:53"
type textarea "x"
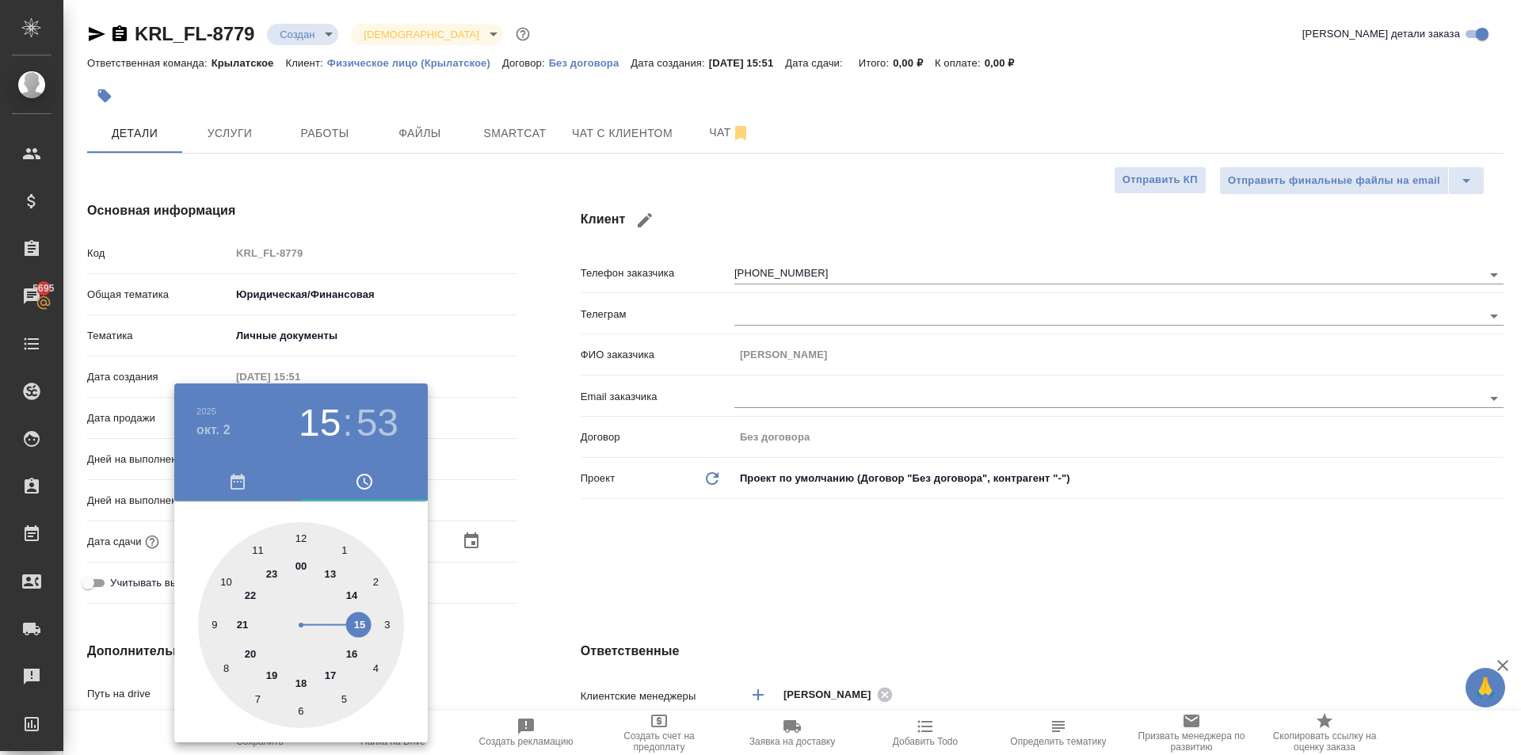
type textarea "x"
type input "02.10.2025 10:00"
type textarea "x"
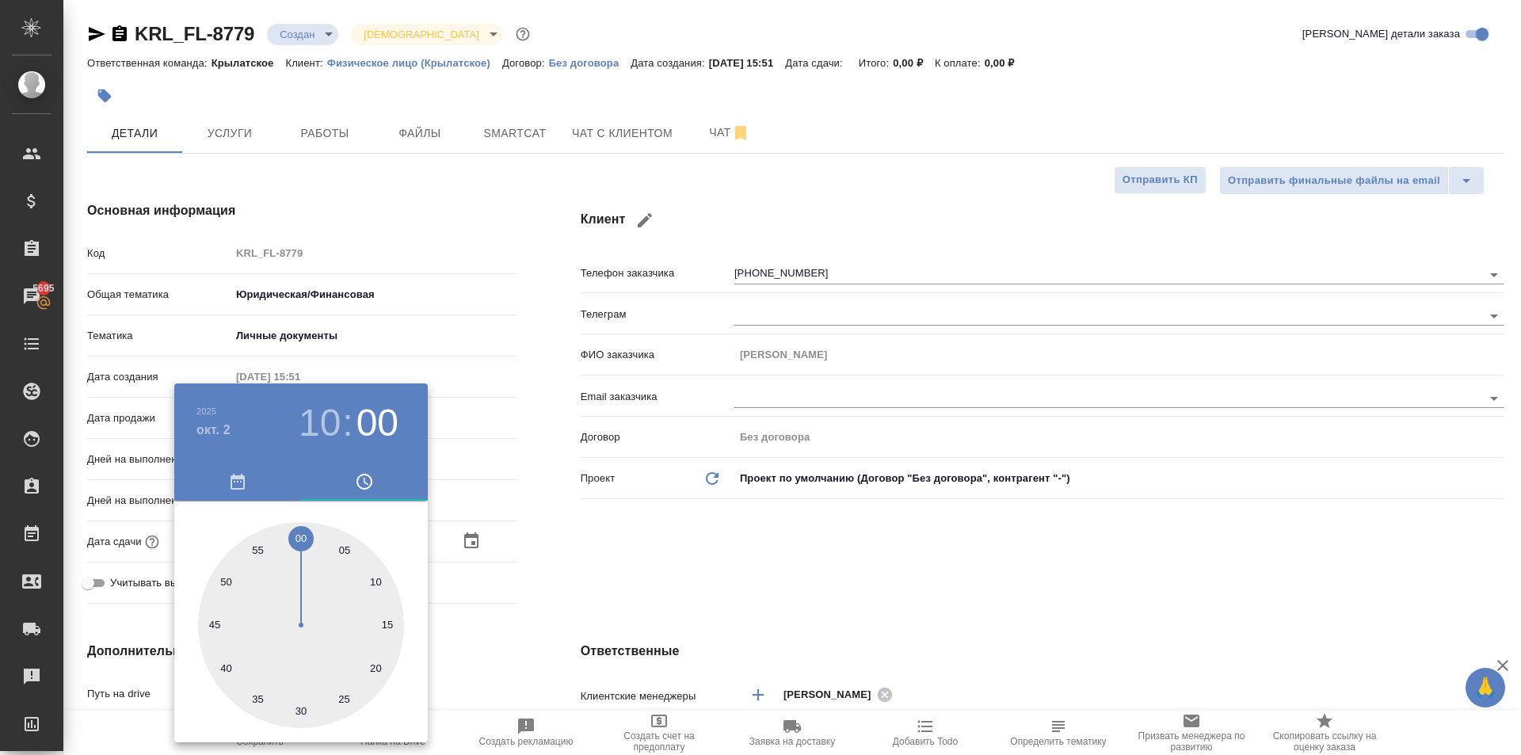
drag, startPoint x: 311, startPoint y: 524, endPoint x: 557, endPoint y: 539, distance: 246.1
click at [304, 528] on div at bounding box center [301, 625] width 206 height 206
type textarea "x"
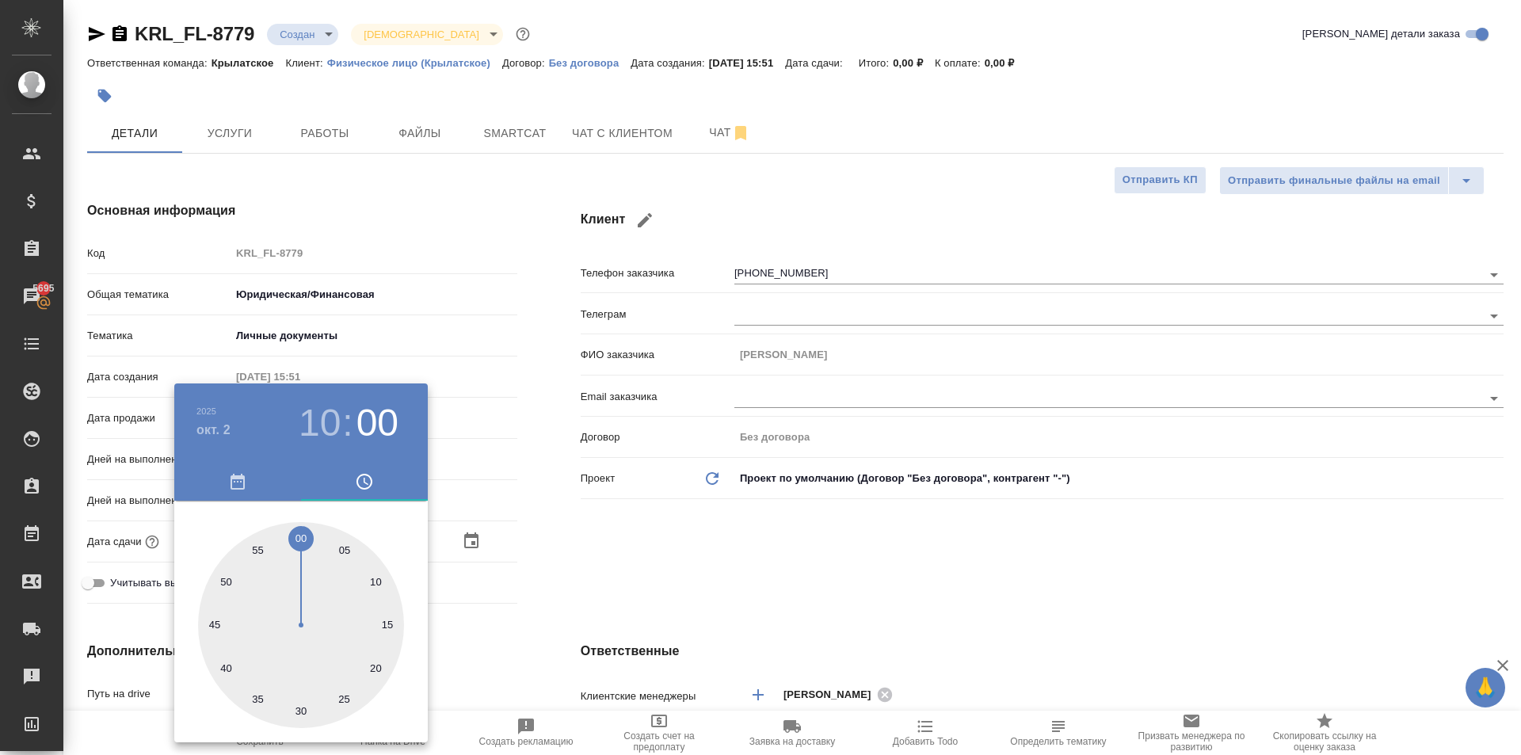
click at [563, 538] on div at bounding box center [760, 377] width 1521 height 755
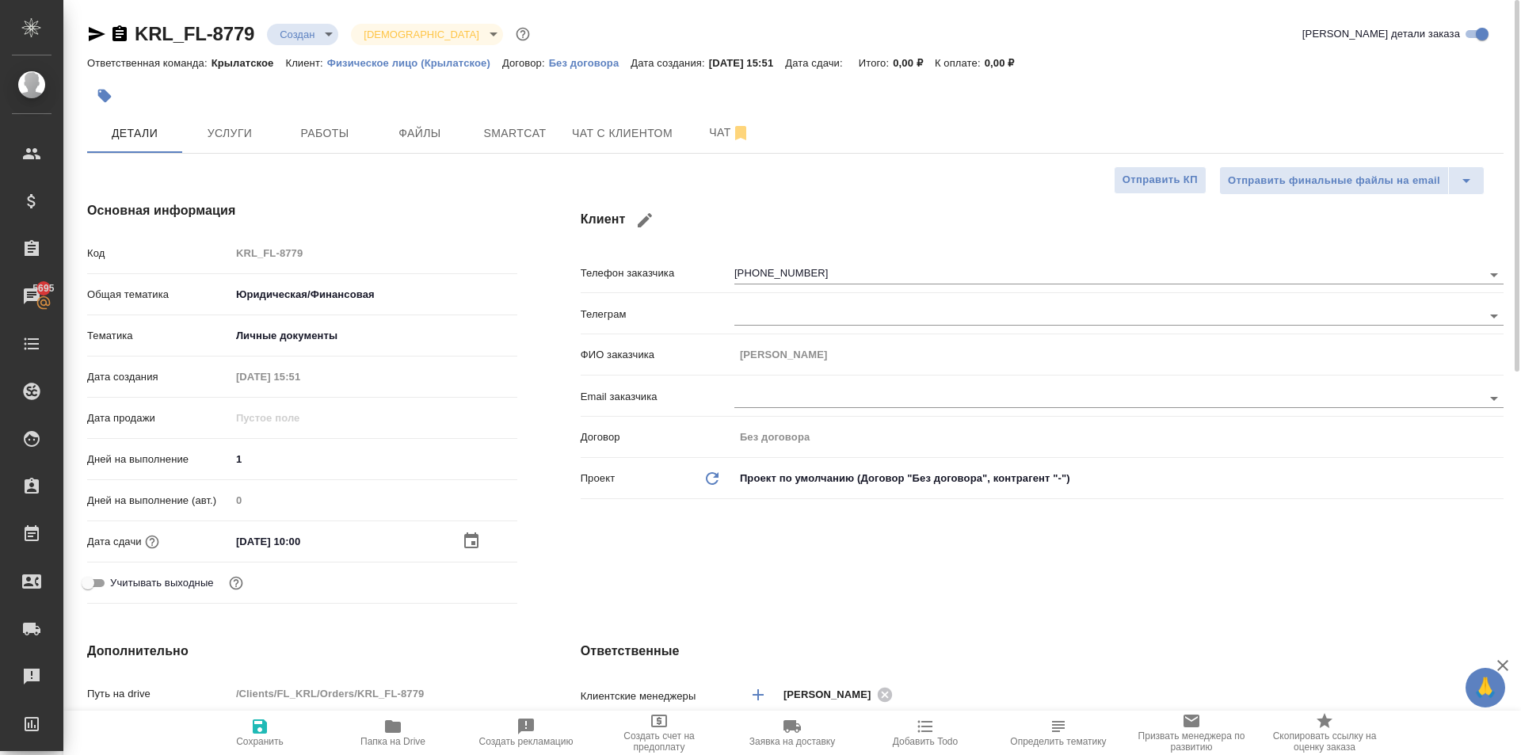
drag, startPoint x: 260, startPoint y: 733, endPoint x: 381, endPoint y: 679, distance: 132.7
click at [270, 728] on span "Сохранить" at bounding box center [260, 732] width 114 height 30
type textarea "x"
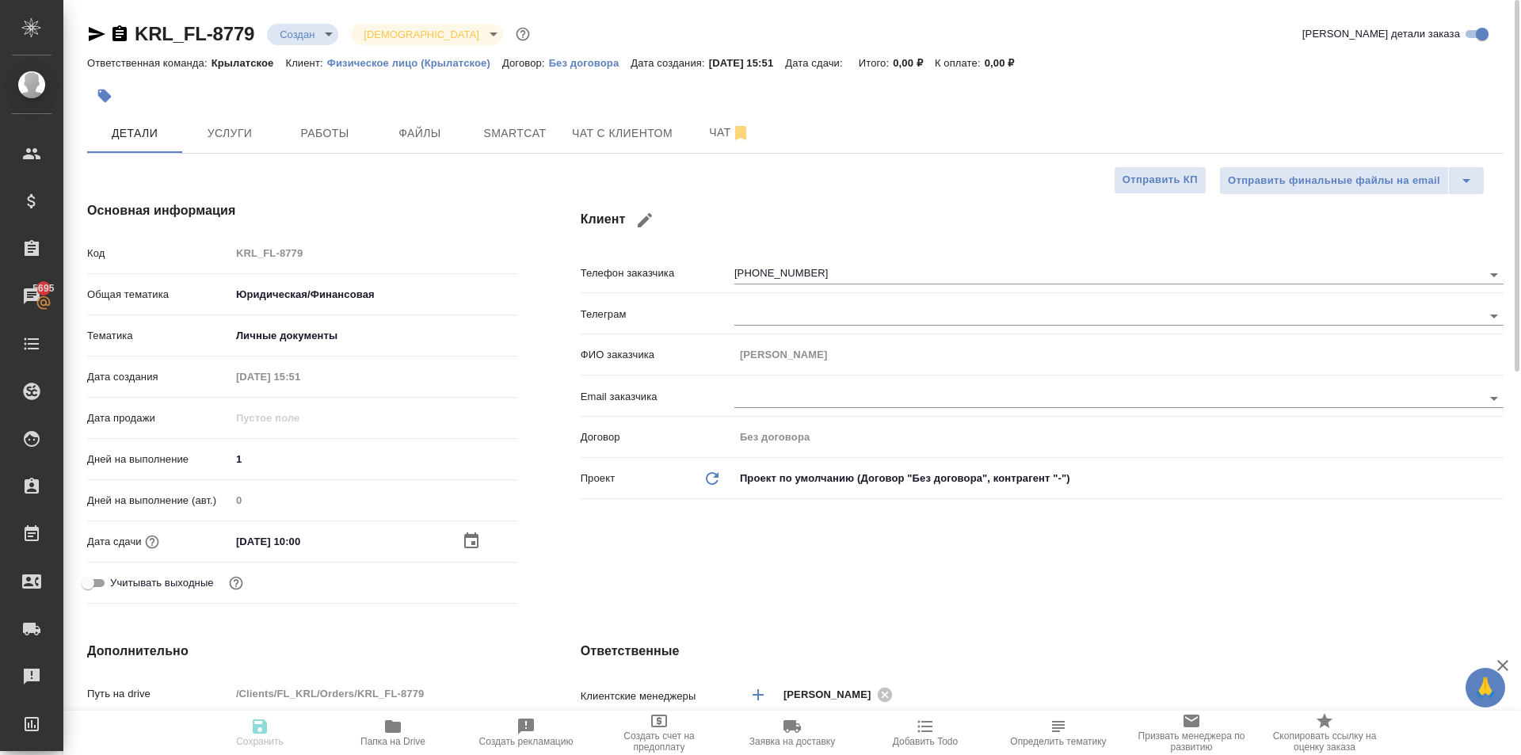
type textarea "x"
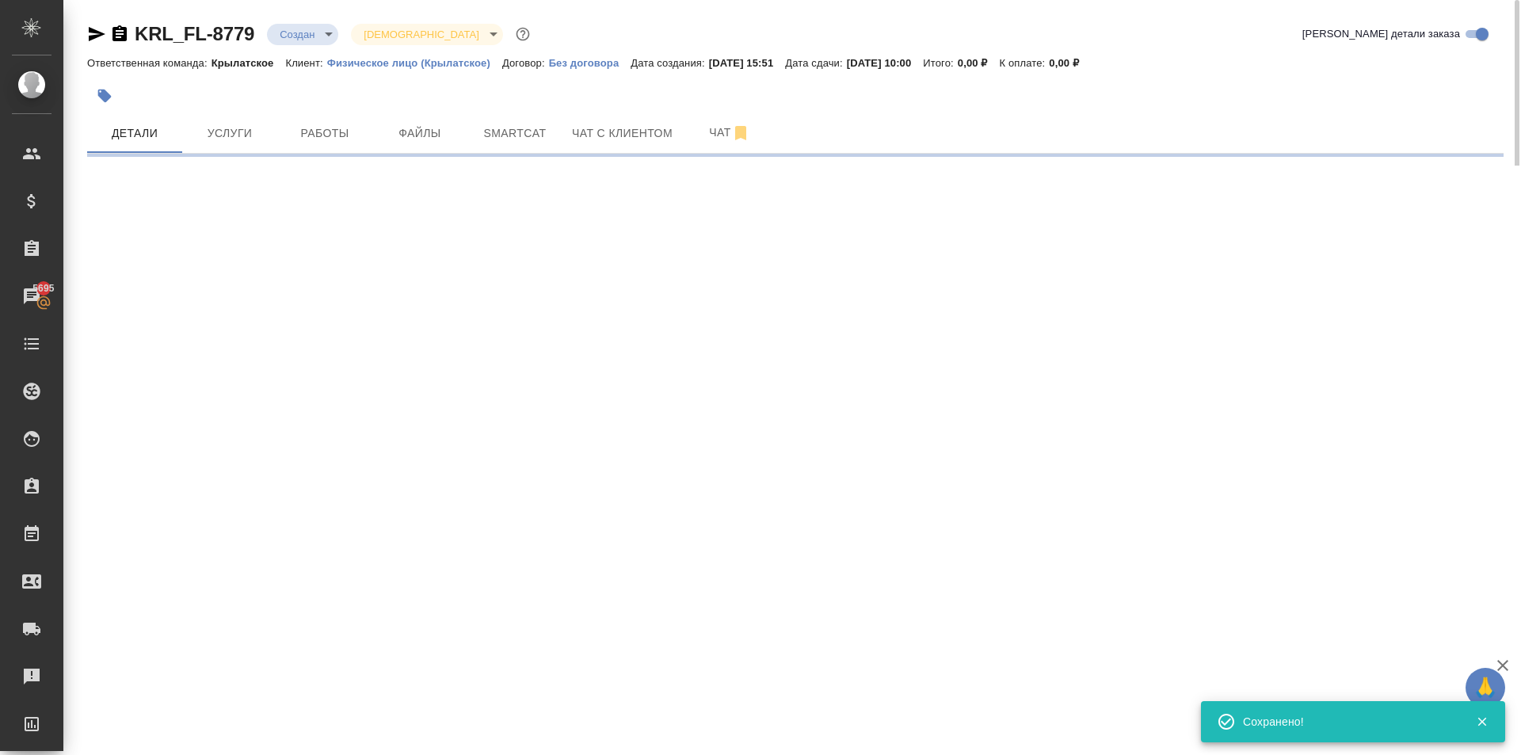
select select "RU"
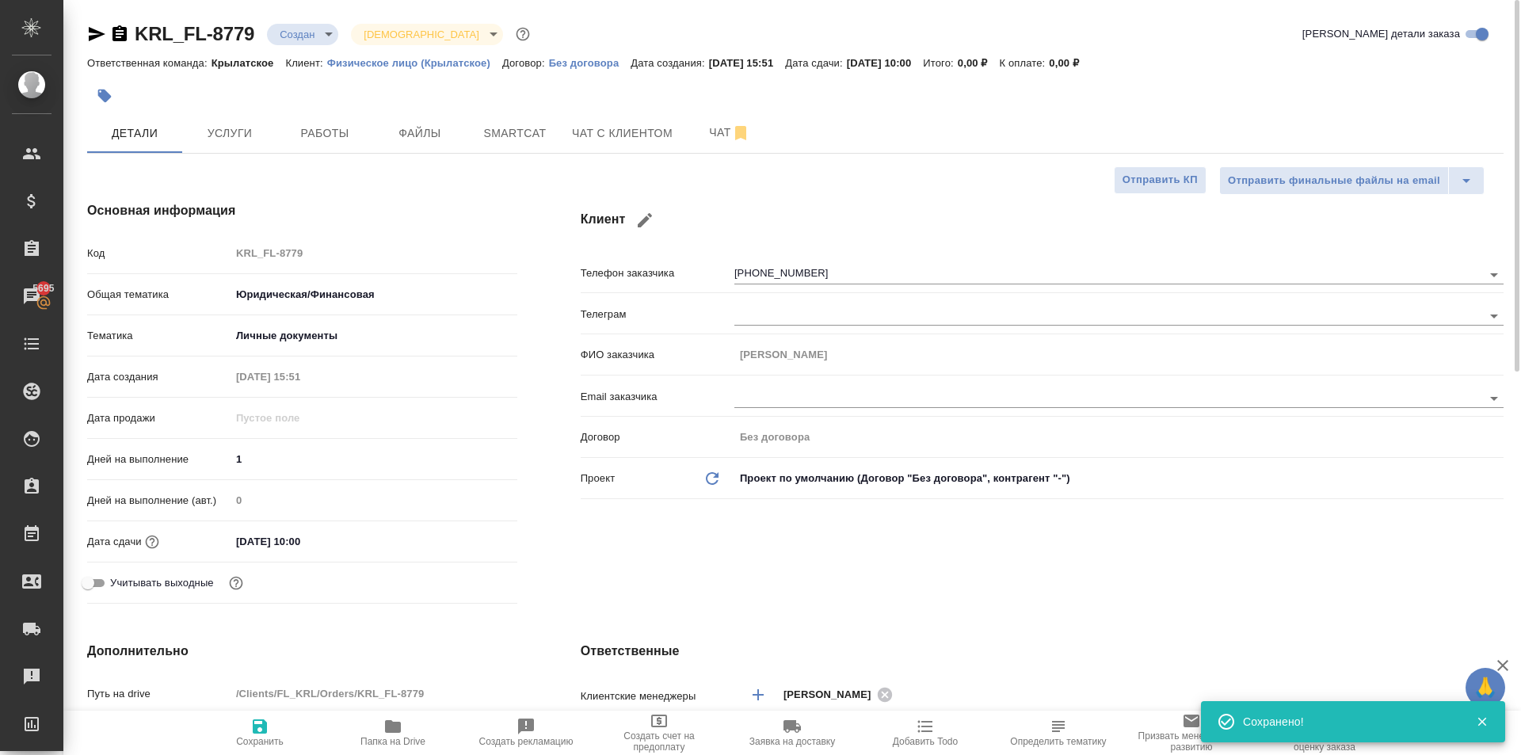
type textarea "x"
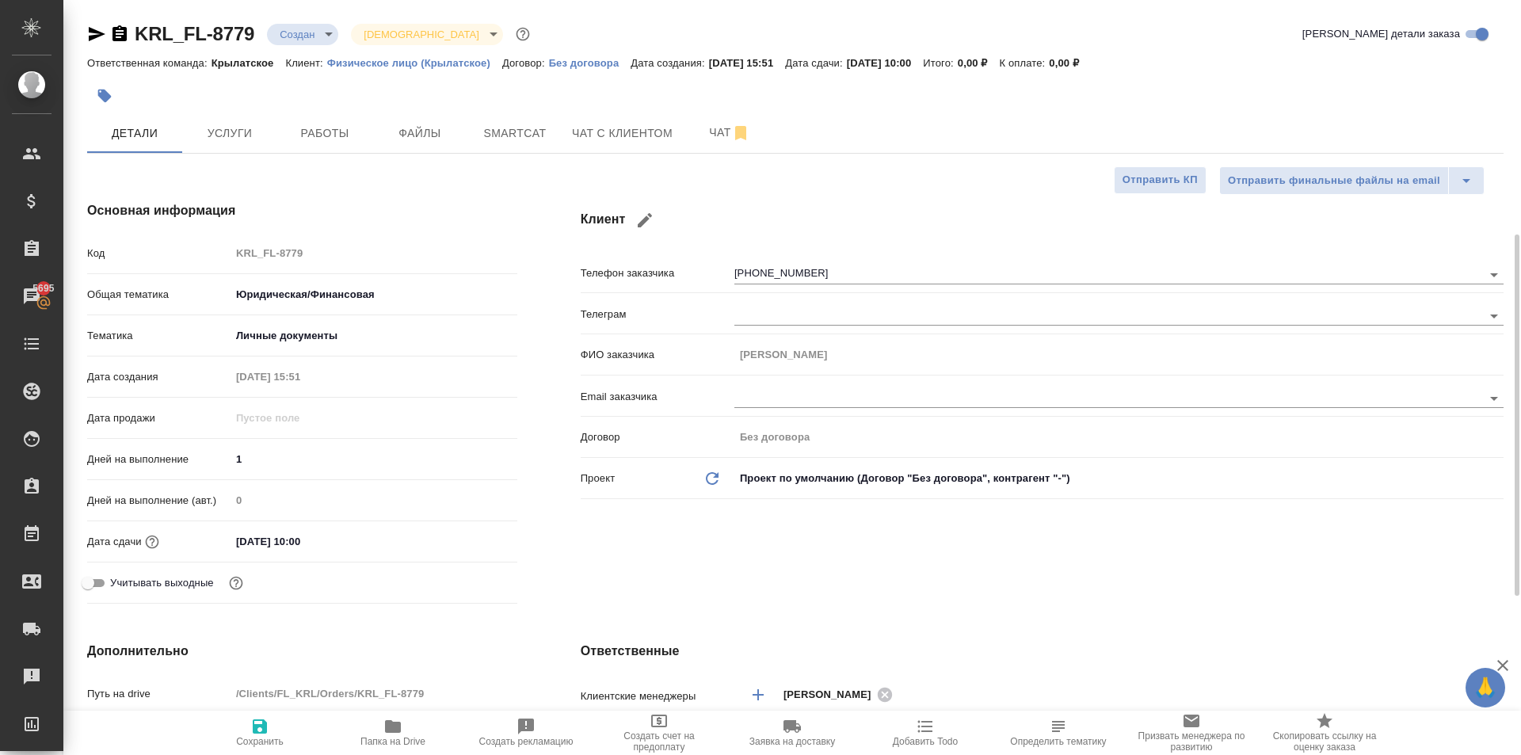
scroll to position [475, 0]
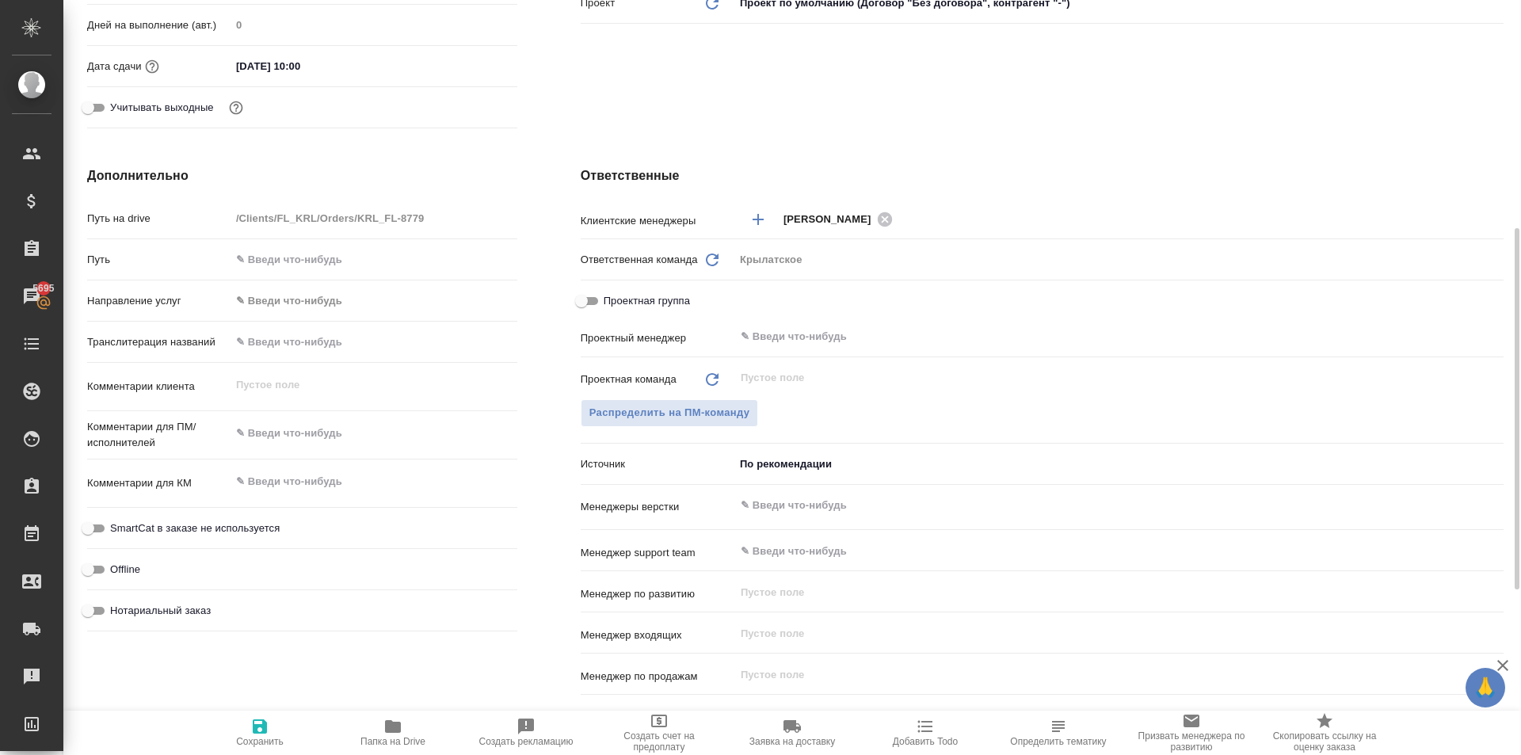
click at [295, 300] on body "🙏 .cls-1 fill:#fff; AWATERA Kasymov Timur Клиенты Спецификации Заказы 5695 Чаты…" at bounding box center [760, 377] width 1521 height 755
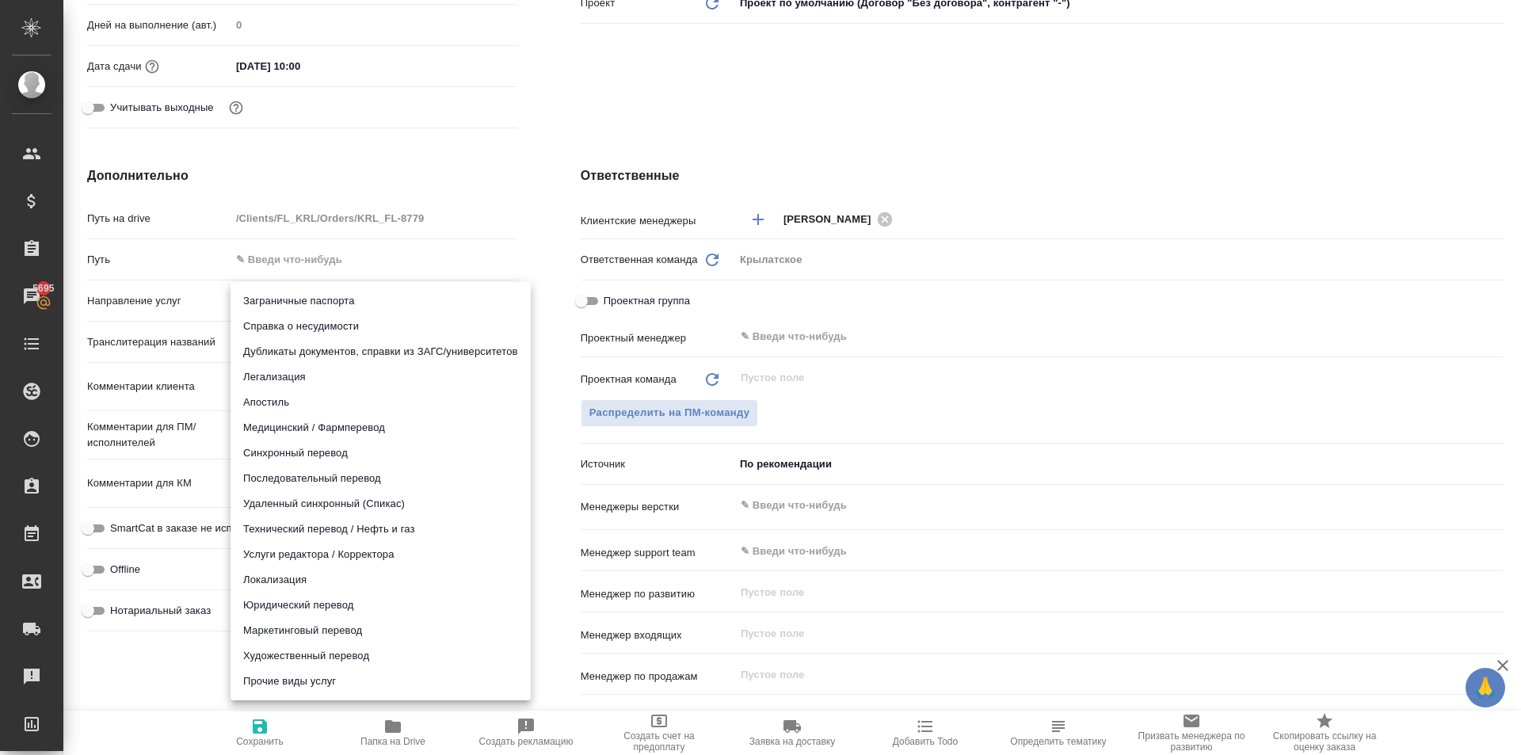
drag, startPoint x: 282, startPoint y: 604, endPoint x: 265, endPoint y: 609, distance: 18.1
click at [281, 604] on li "Юридический перевод" at bounding box center [381, 605] width 300 height 25
type input "legalTranslation"
type textarea "x"
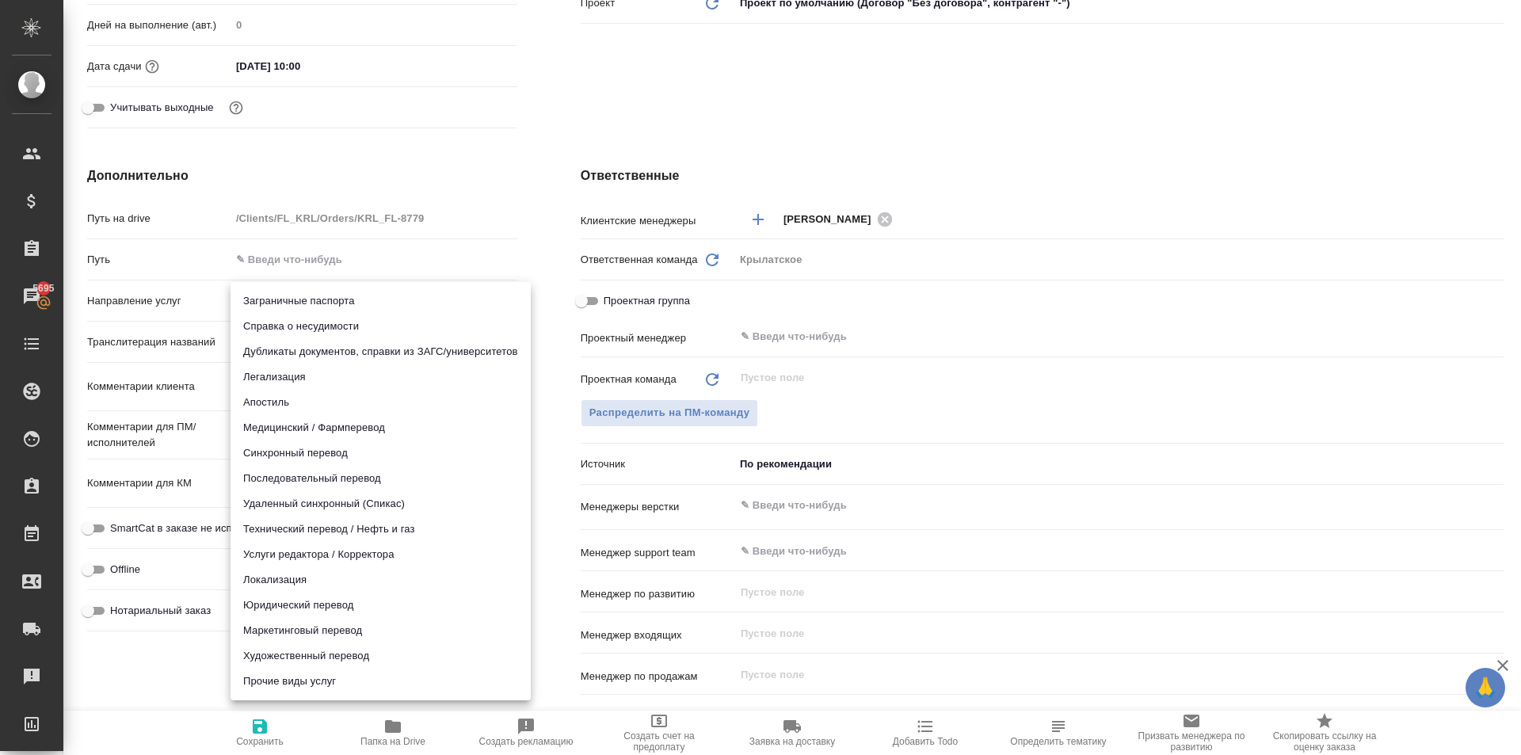
type textarea "x"
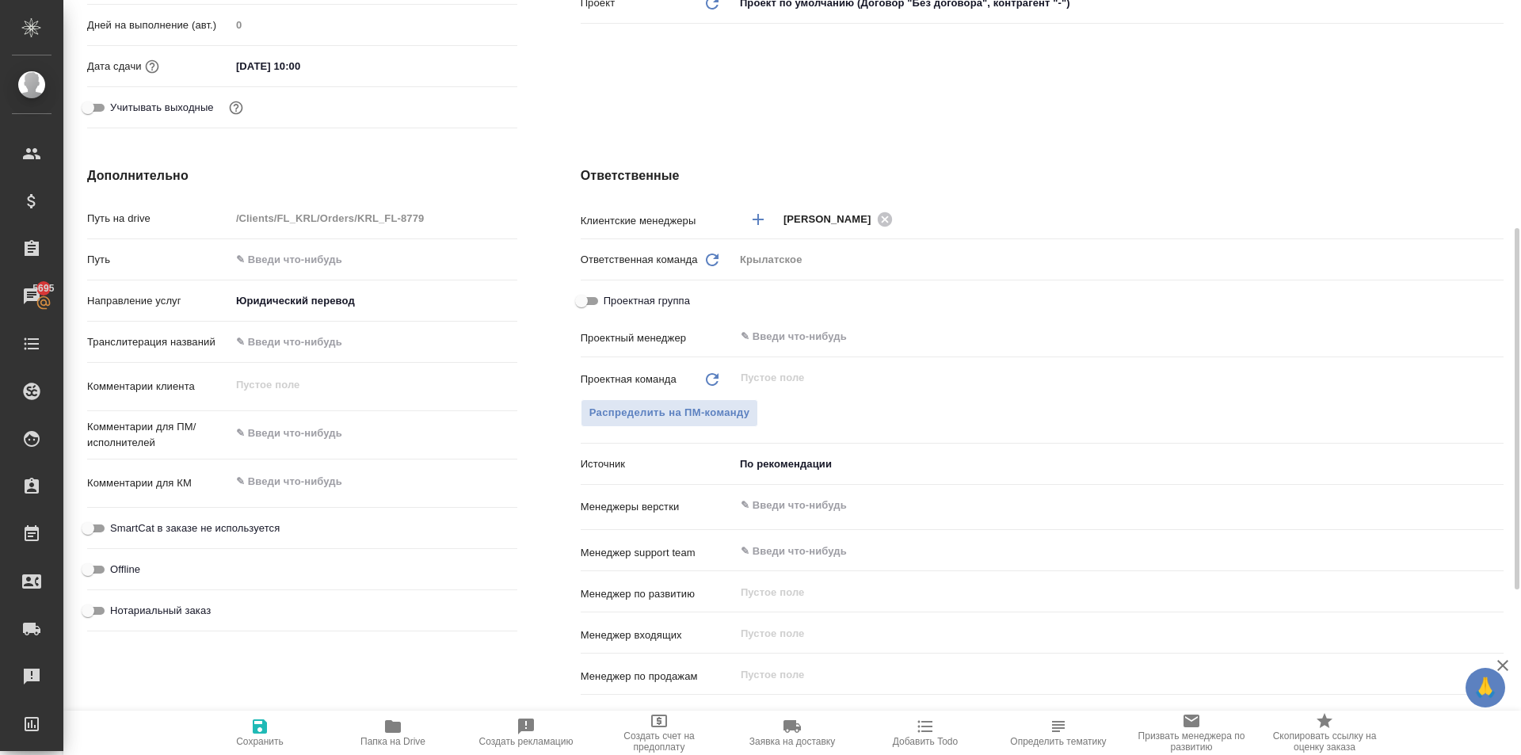
click at [183, 610] on span "Нотариальный заказ" at bounding box center [160, 611] width 101 height 16
click at [116, 610] on input "Нотариальный заказ" at bounding box center [87, 610] width 57 height 19
checkbox input "true"
type textarea "x"
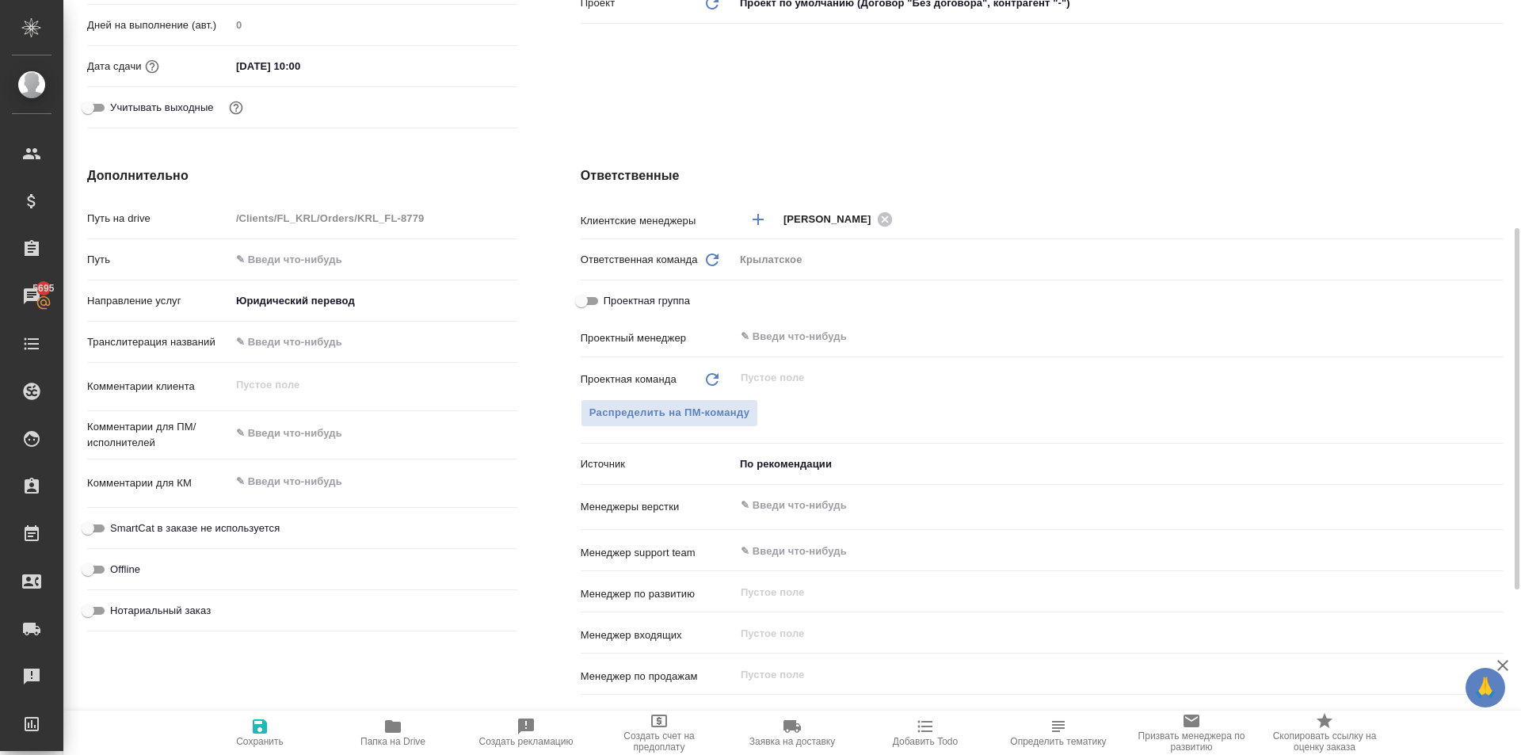
type textarea "x"
drag, startPoint x: 224, startPoint y: 523, endPoint x: 279, endPoint y: 532, distance: 55.5
click at [225, 523] on span "SmartCat в заказе не используется" at bounding box center [195, 529] width 170 height 16
click at [116, 523] on input "SmartCat в заказе не используется" at bounding box center [87, 528] width 57 height 19
checkbox input "true"
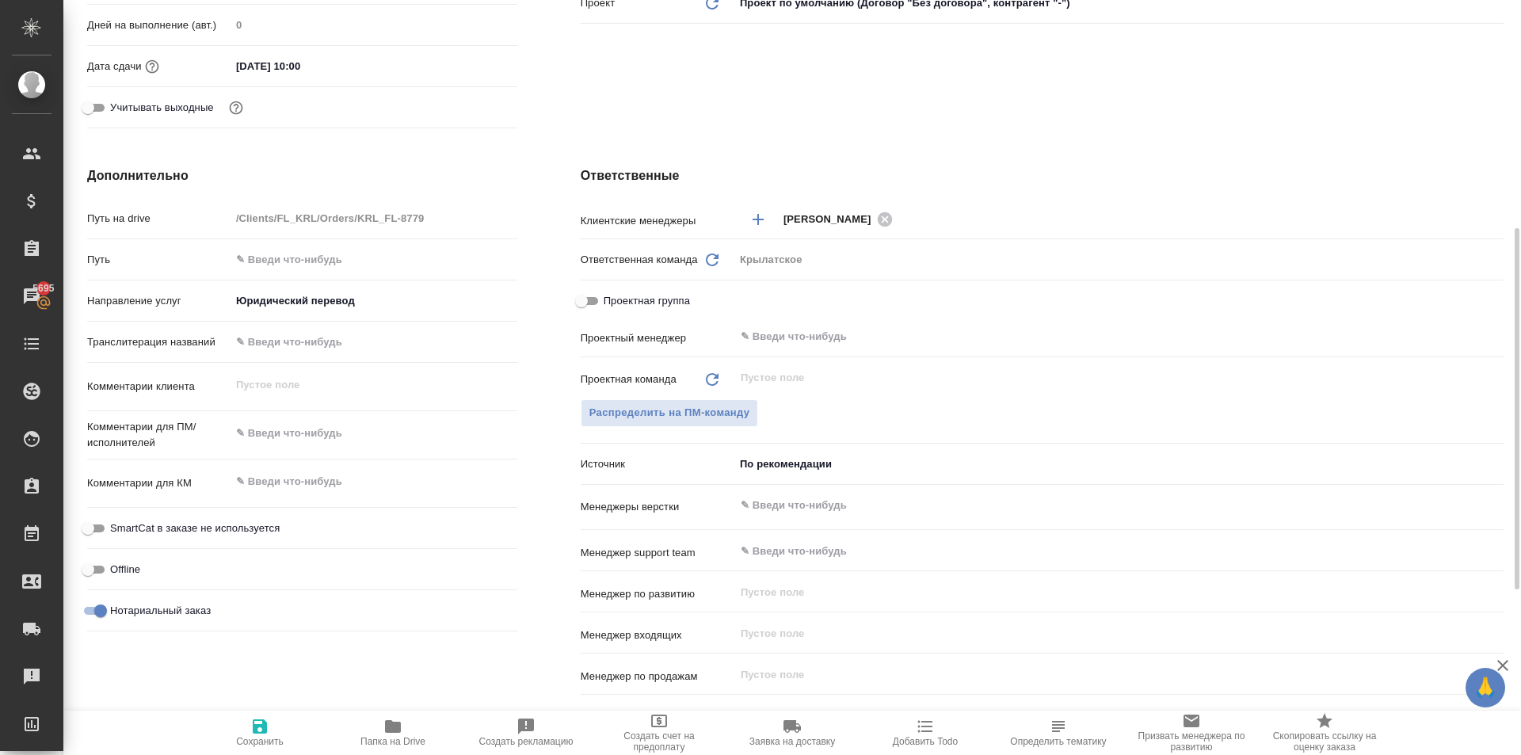
type textarea "x"
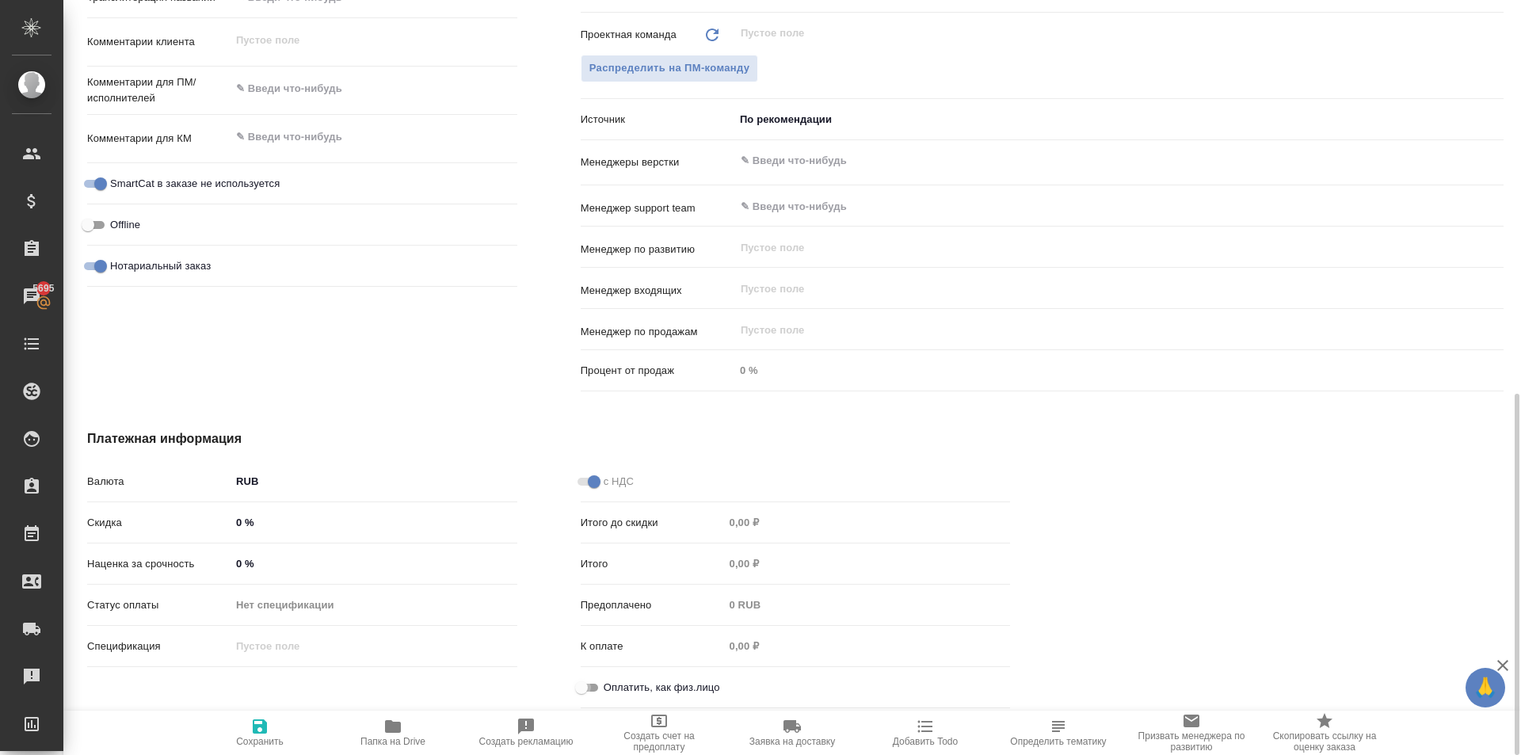
drag, startPoint x: 591, startPoint y: 681, endPoint x: 528, endPoint y: 692, distance: 64.5
click at [592, 681] on input "Оплатить, как физ.лицо" at bounding box center [581, 687] width 57 height 19
checkbox input "true"
type textarea "x"
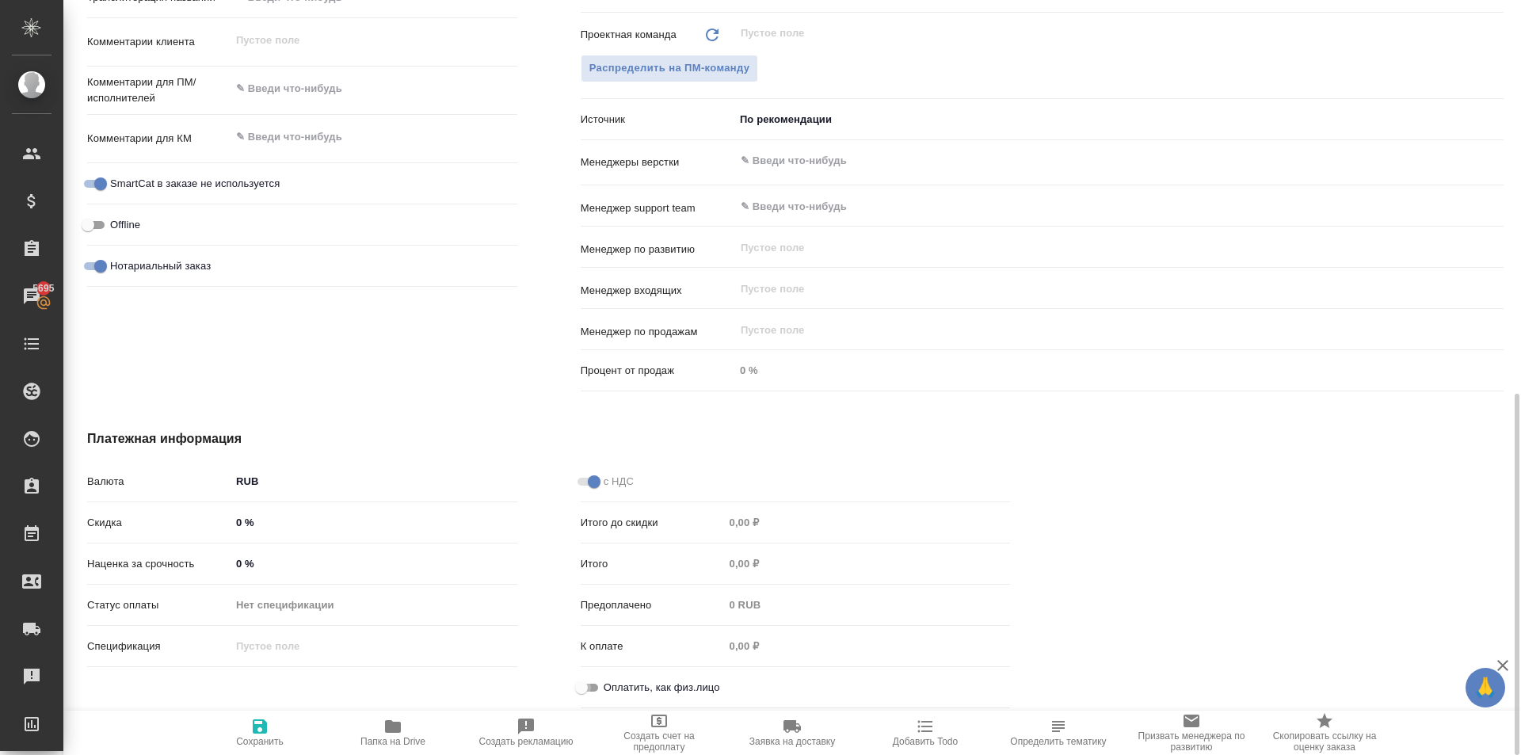
type textarea "x"
drag, startPoint x: 267, startPoint y: 728, endPoint x: 319, endPoint y: 710, distance: 55.4
click at [267, 726] on icon "button" at bounding box center [260, 726] width 14 height 14
type textarea "x"
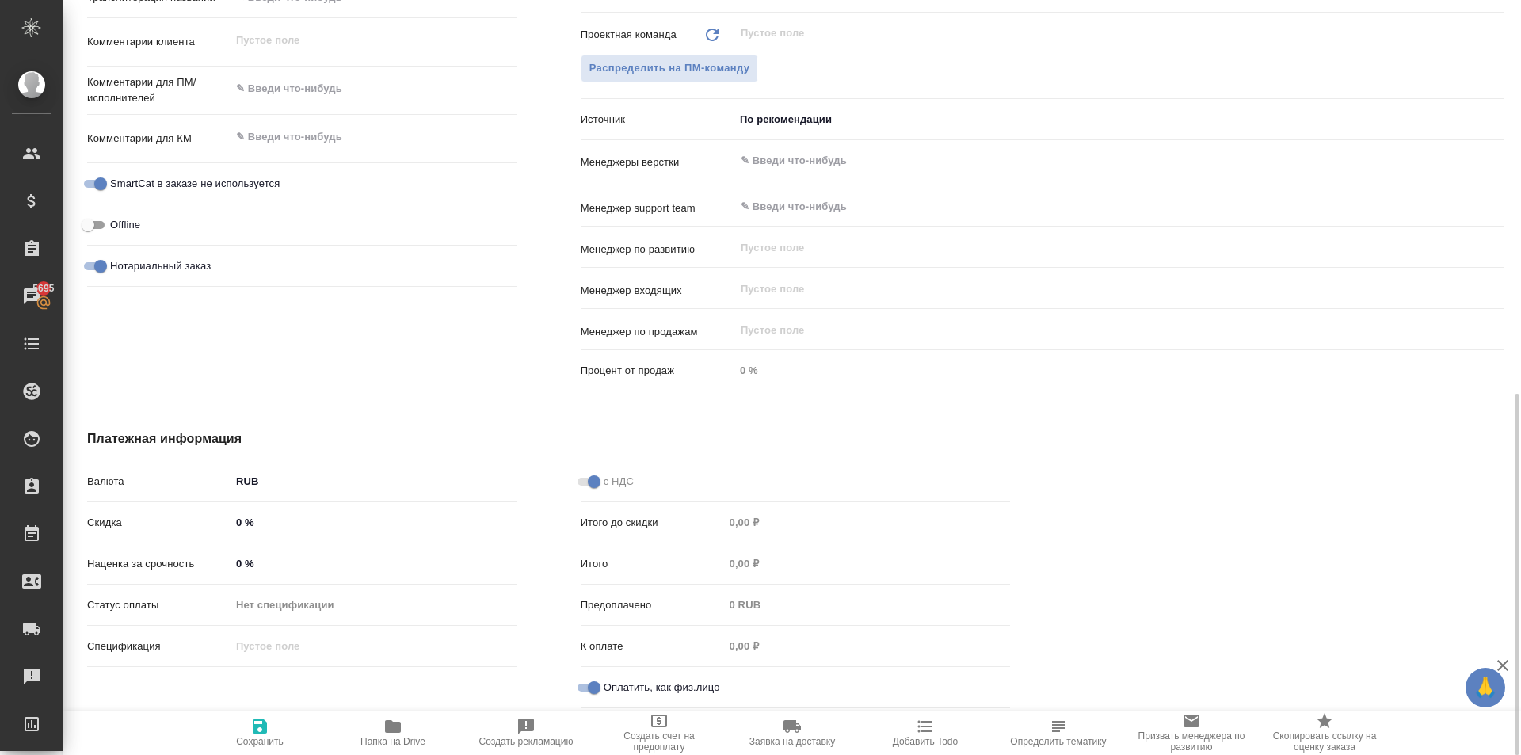
type textarea "x"
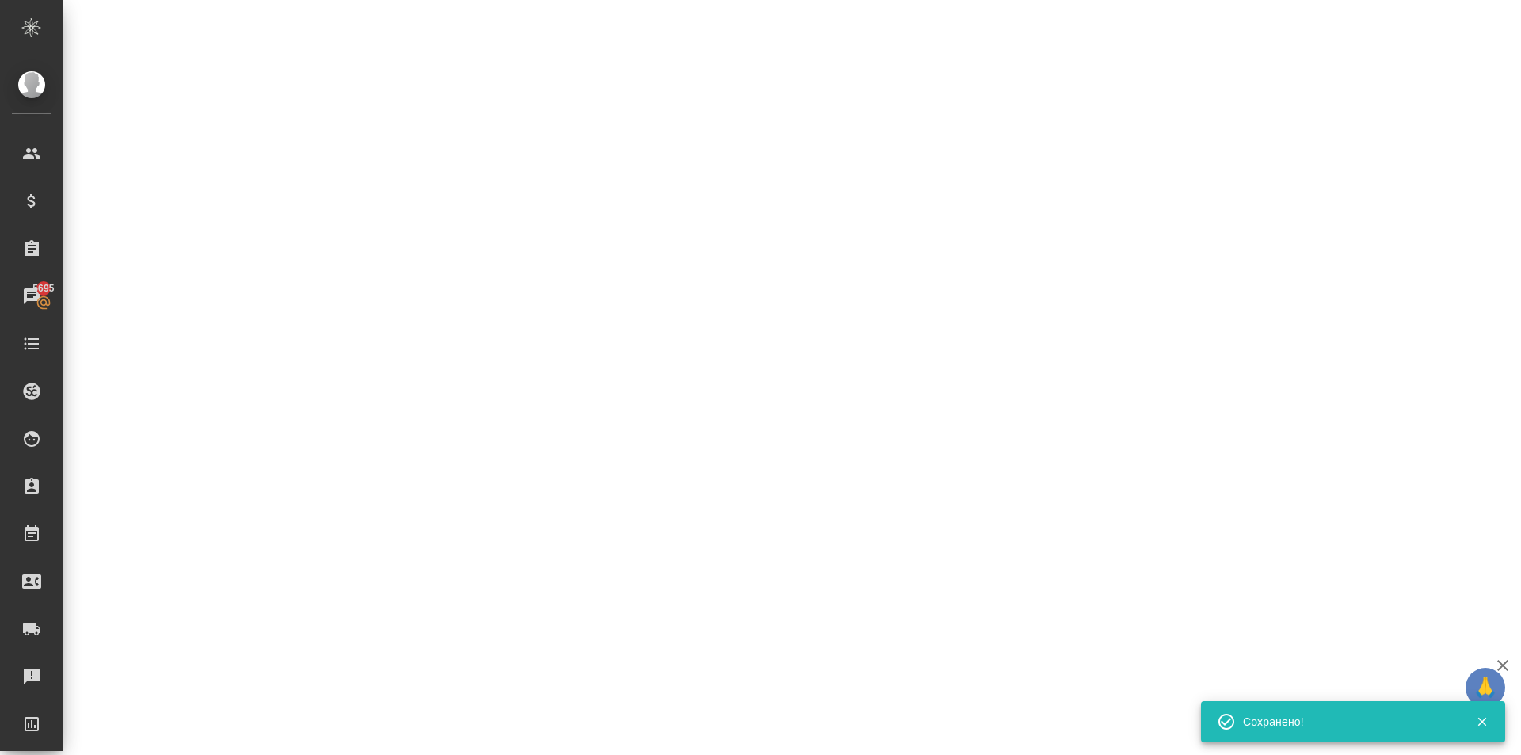
select select "RU"
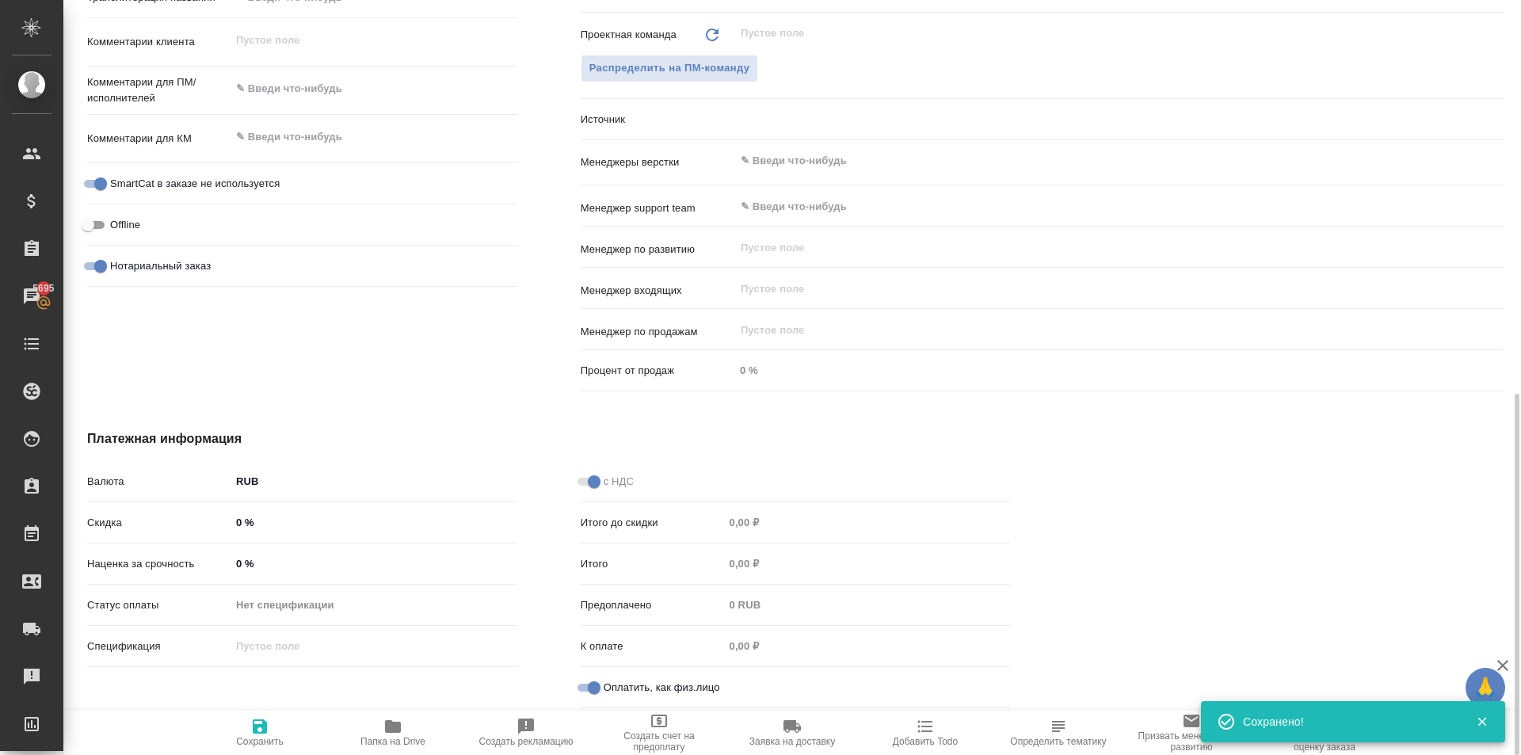
type textarea "x"
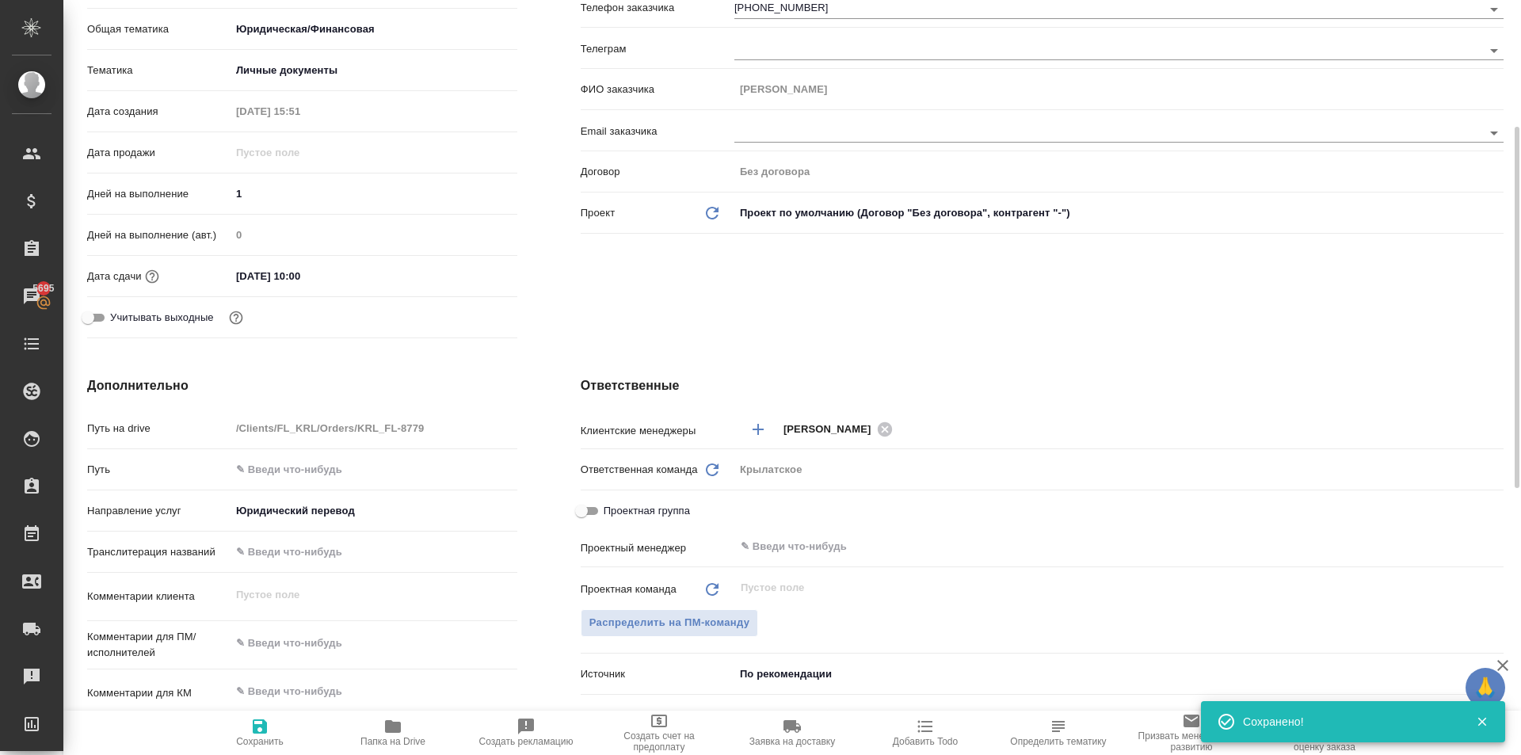
scroll to position [0, 0]
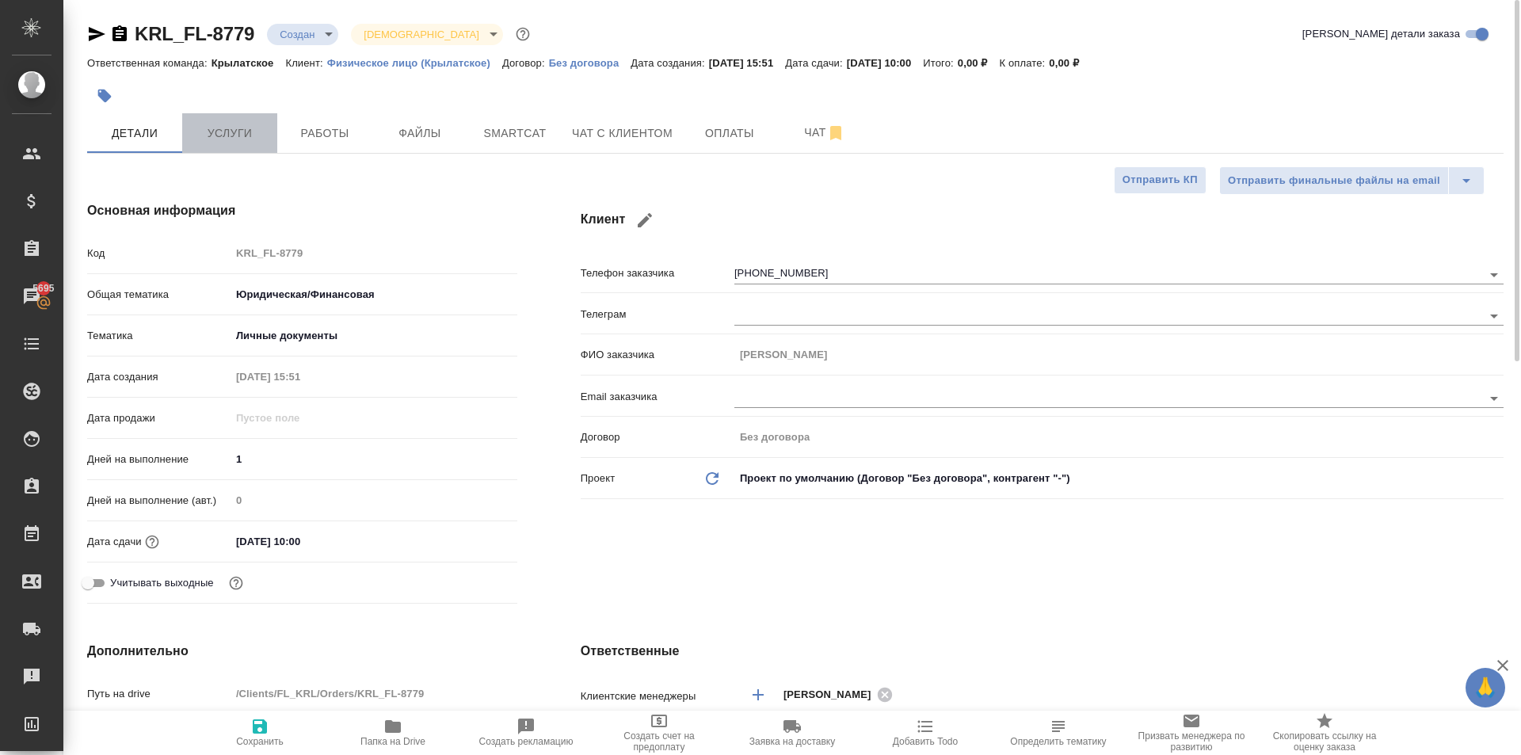
drag, startPoint x: 259, startPoint y: 131, endPoint x: 273, endPoint y: 140, distance: 17.1
click at [260, 131] on span "Услуги" at bounding box center [230, 134] width 76 height 20
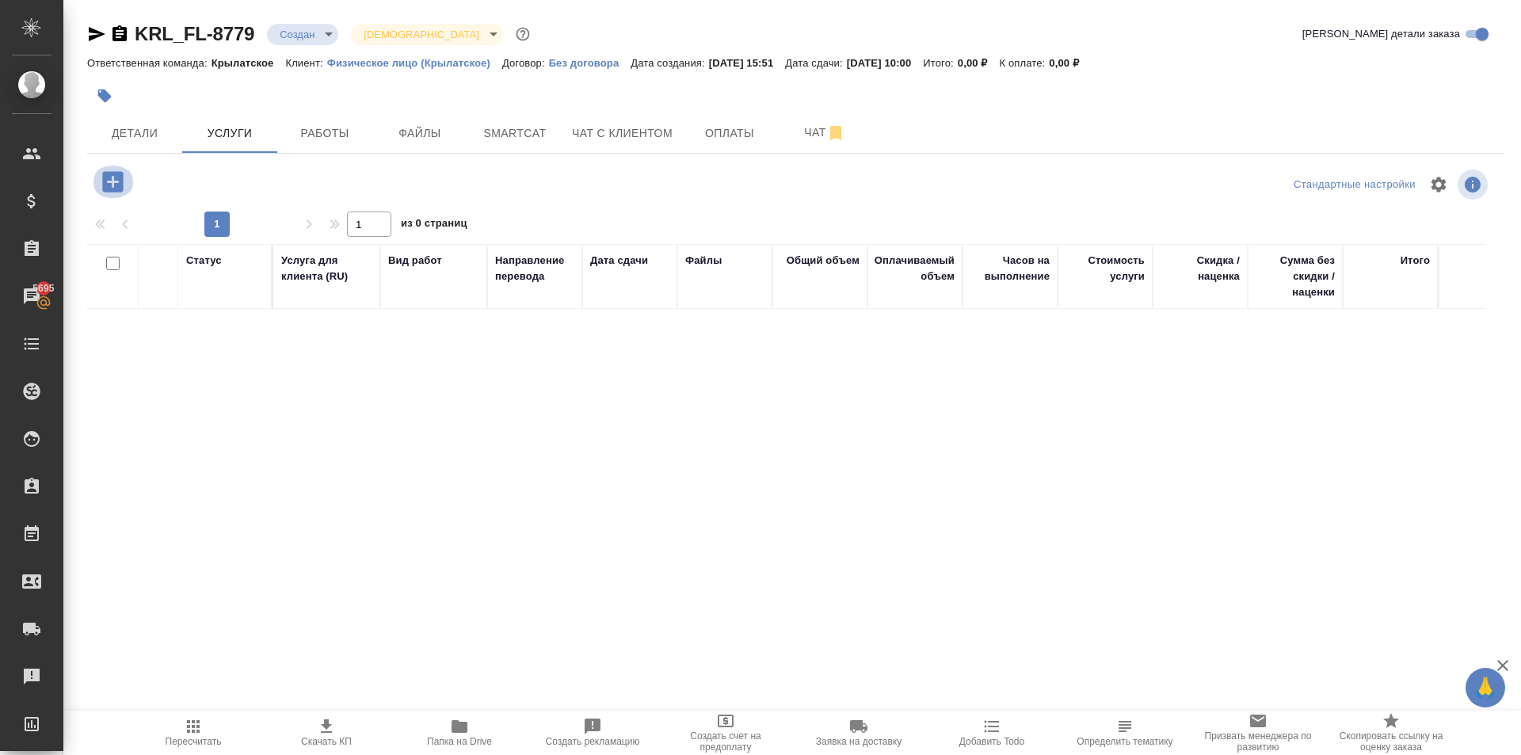
click at [105, 182] on icon "button" at bounding box center [112, 181] width 21 height 21
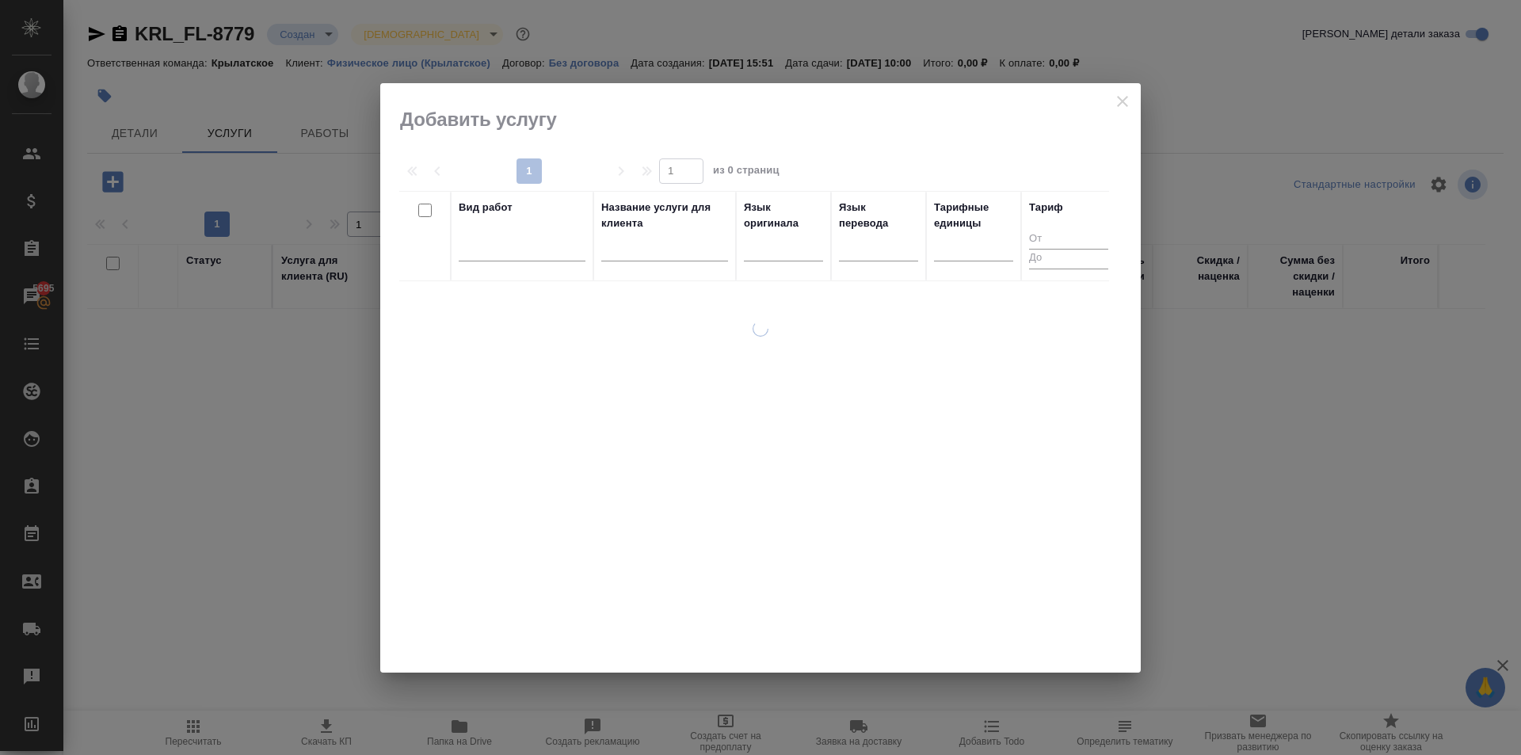
click at [506, 223] on div "Вид работ" at bounding box center [522, 236] width 127 height 73
click at [526, 251] on div at bounding box center [522, 245] width 127 height 23
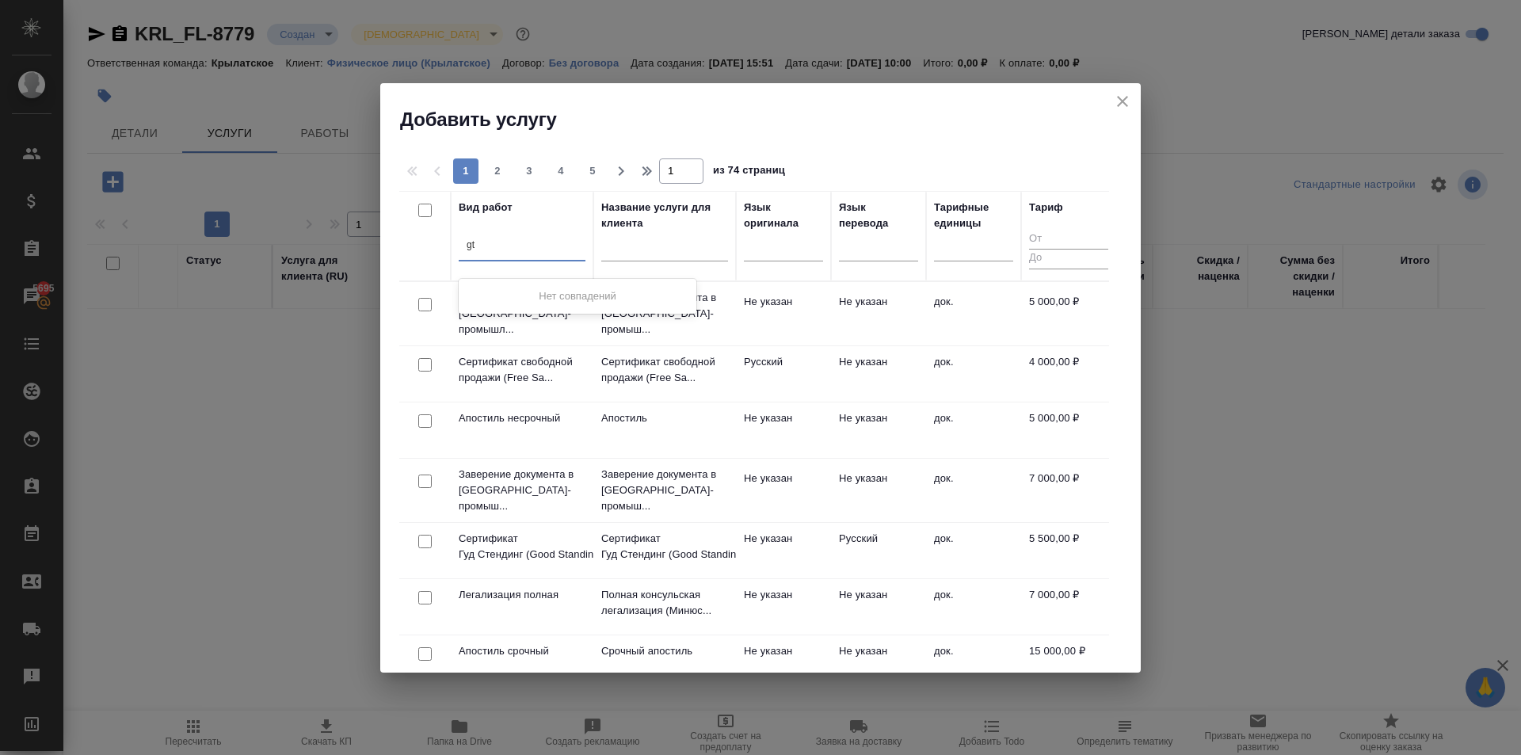
type input "g"
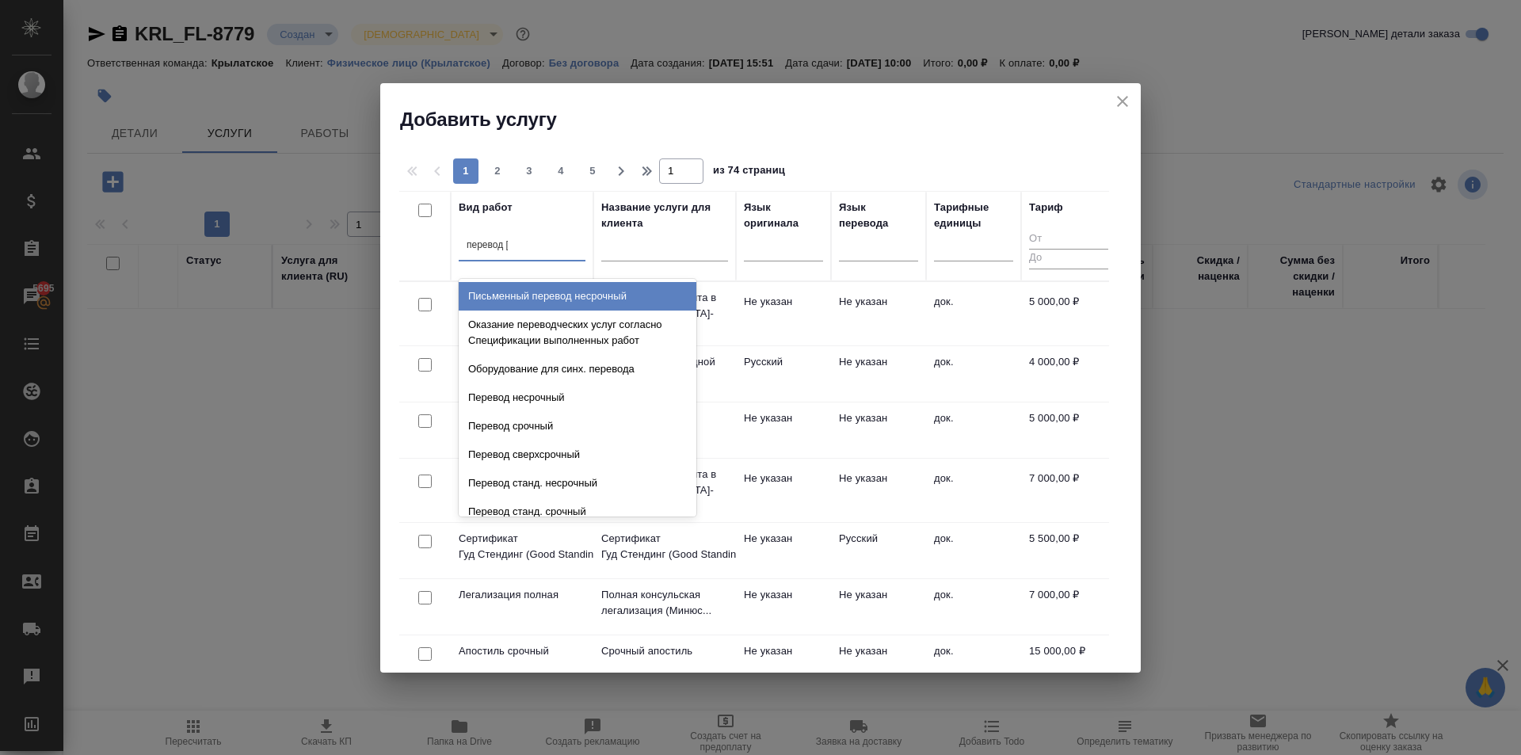
type input "перевод ст"
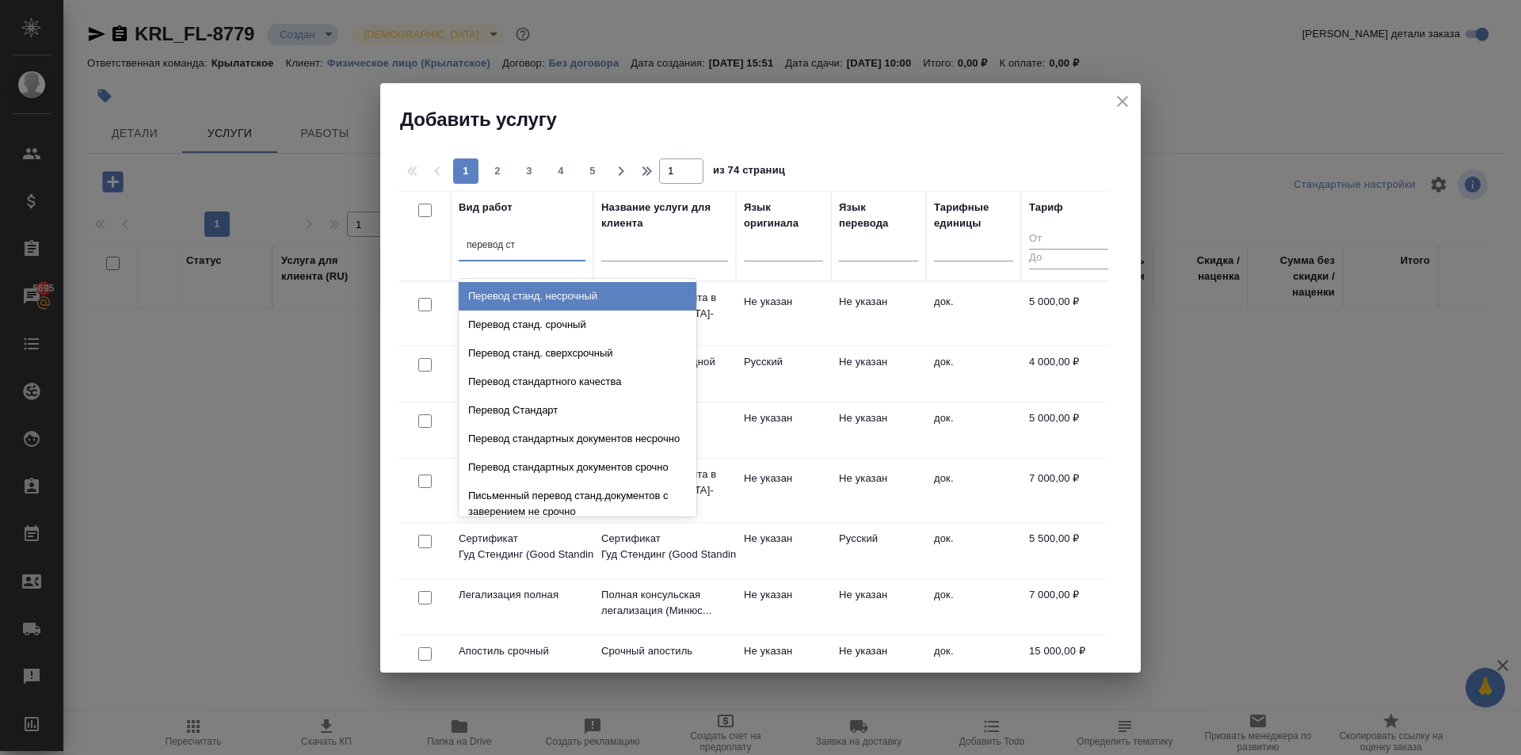
click at [626, 287] on div "Перевод станд. несрочный" at bounding box center [578, 296] width 238 height 29
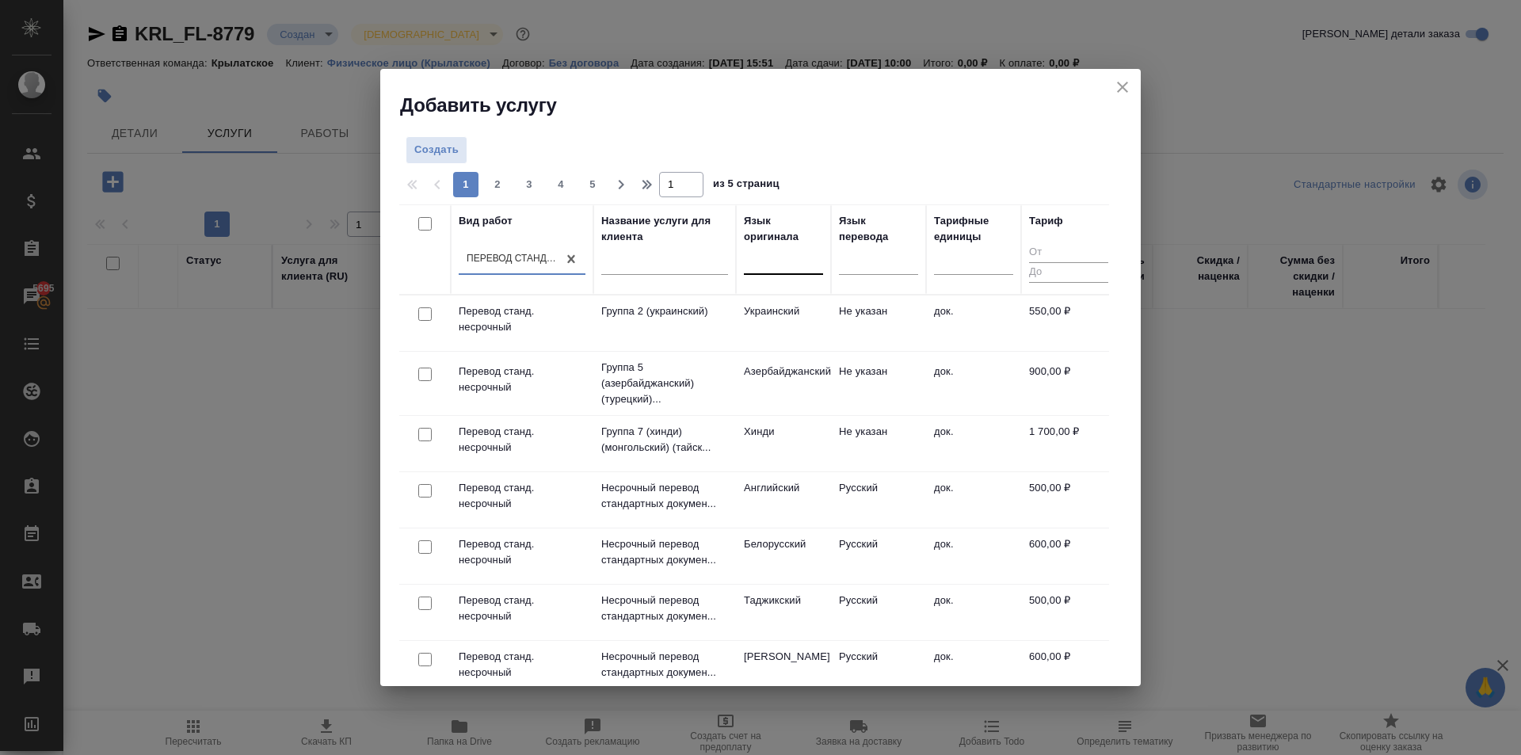
click at [765, 258] on div at bounding box center [783, 258] width 79 height 23
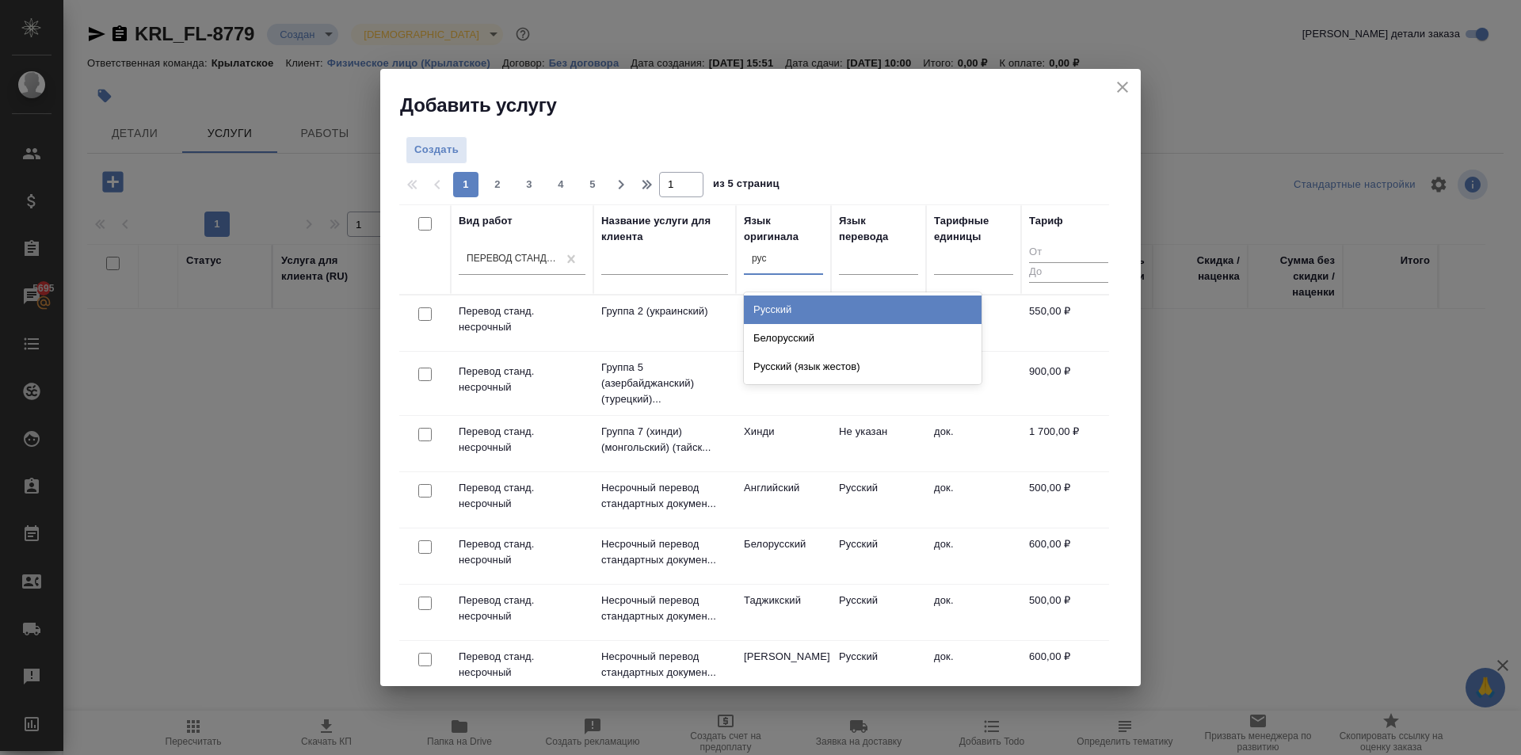
drag, startPoint x: 805, startPoint y: 306, endPoint x: 761, endPoint y: 244, distance: 76.1
click at [761, 245] on div "option Русский focused, 1 of 135. 3 results available for search term рус. Use …" at bounding box center [783, 265] width 79 height 41
type input "рум"
click at [885, 306] on div "Румынский" at bounding box center [863, 310] width 238 height 29
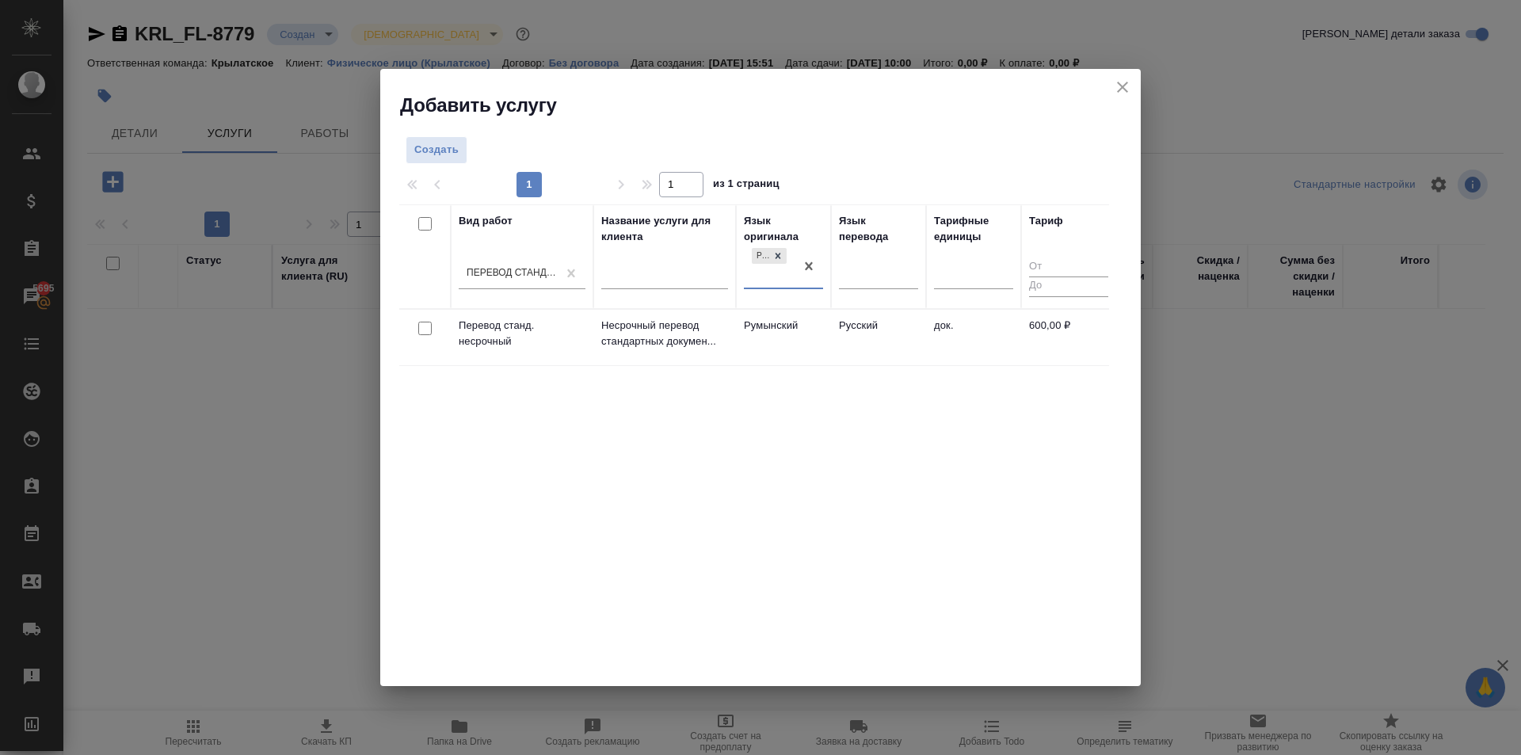
click at [784, 319] on td "Румынский" at bounding box center [783, 337] width 95 height 55
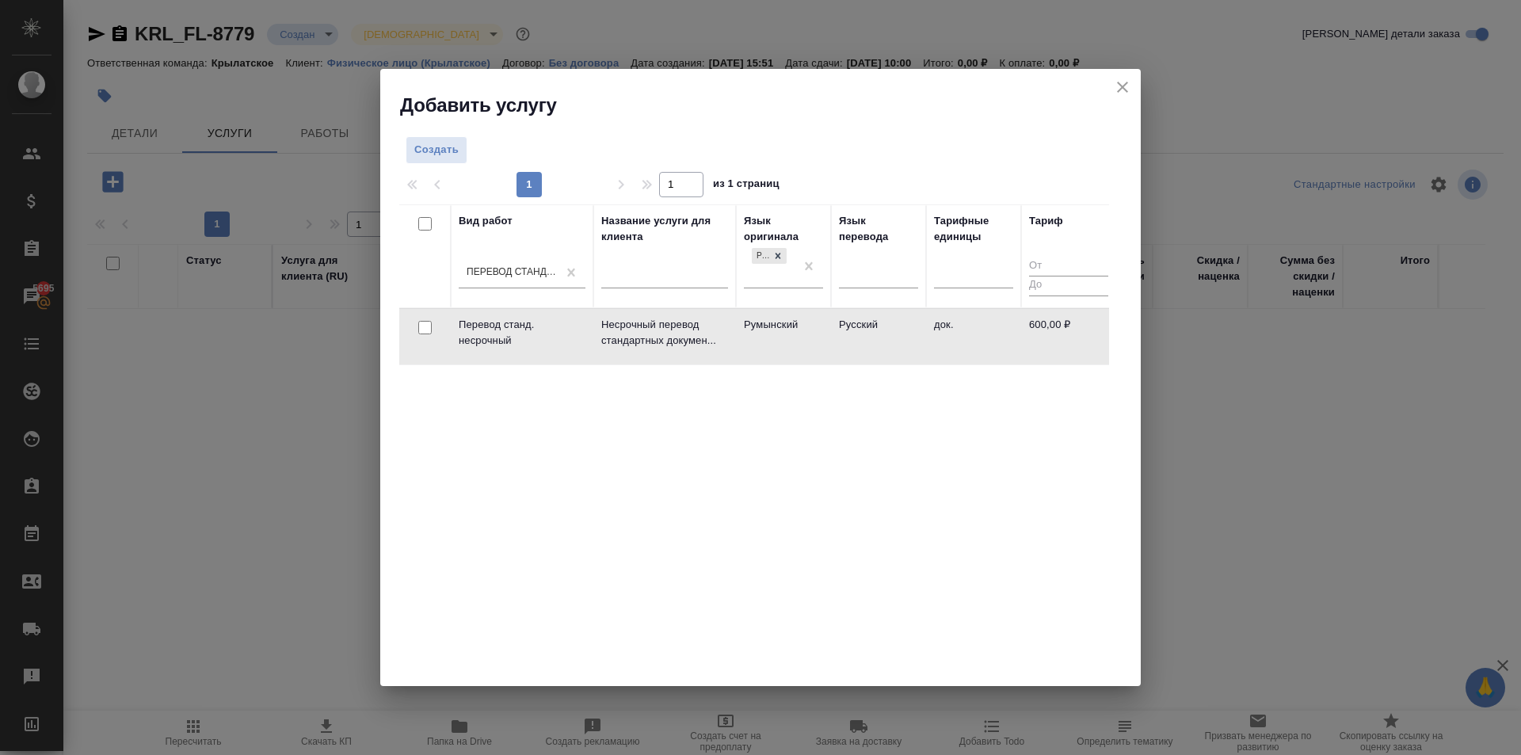
click at [784, 319] on td "Румынский" at bounding box center [783, 336] width 95 height 55
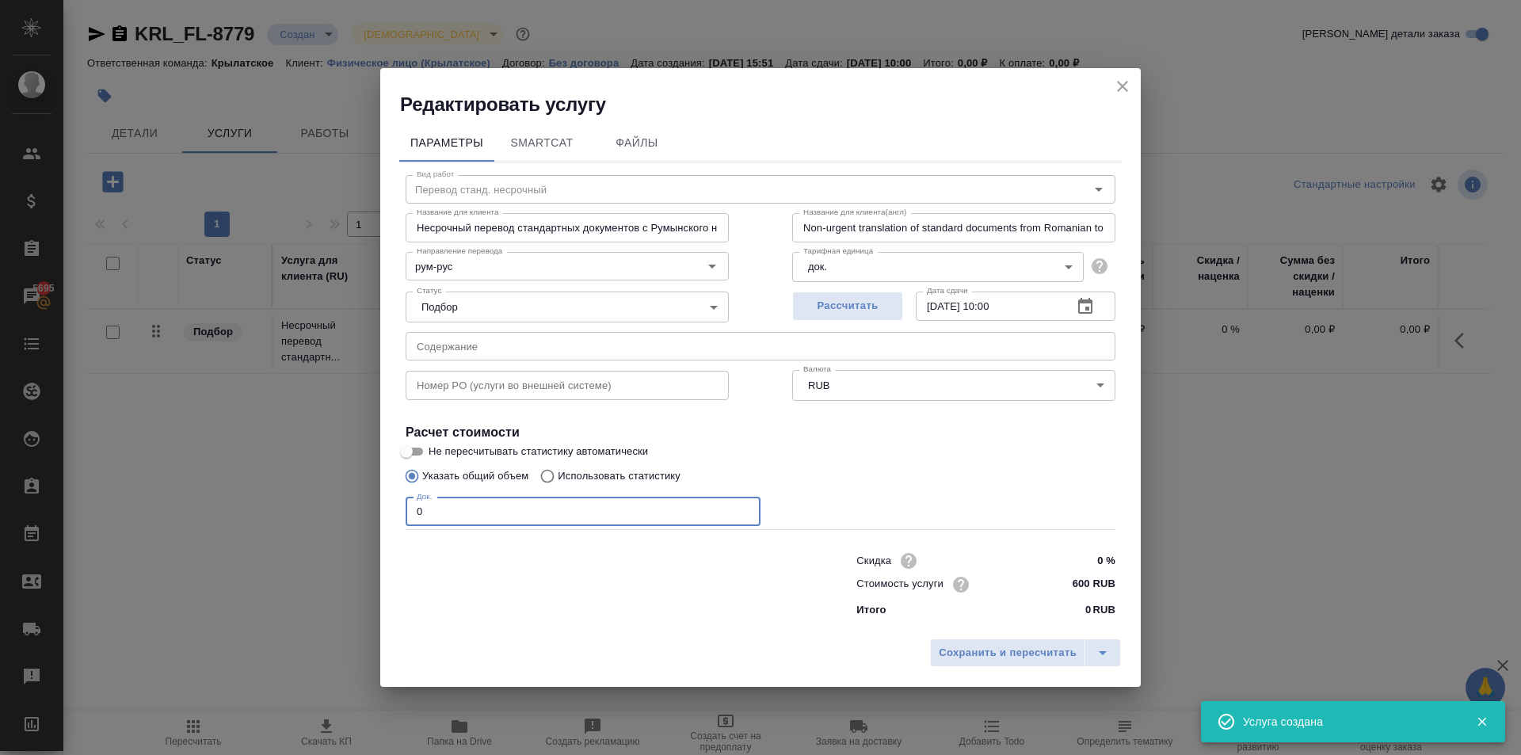
click at [376, 506] on div "Редактировать услугу Параметры SmartCat Файлы Вид работ Перевод станд. несрочны…" at bounding box center [760, 377] width 1521 height 755
type input "1"
click at [1044, 667] on div "Сохранить и пересчитать" at bounding box center [760, 659] width 761 height 56
click at [1032, 654] on span "Сохранить и пересчитать" at bounding box center [1008, 653] width 138 height 18
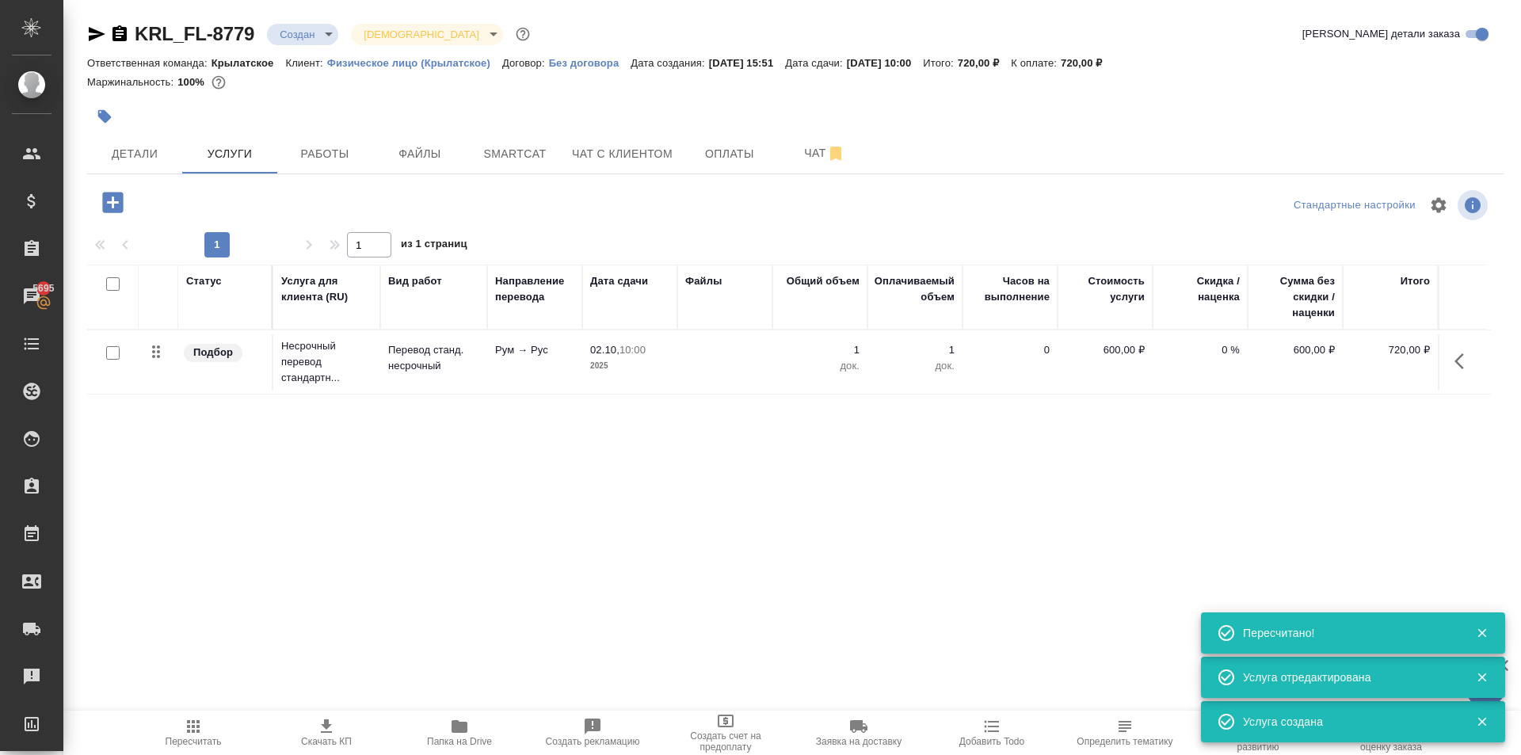
click at [116, 205] on icon "button" at bounding box center [113, 203] width 28 height 28
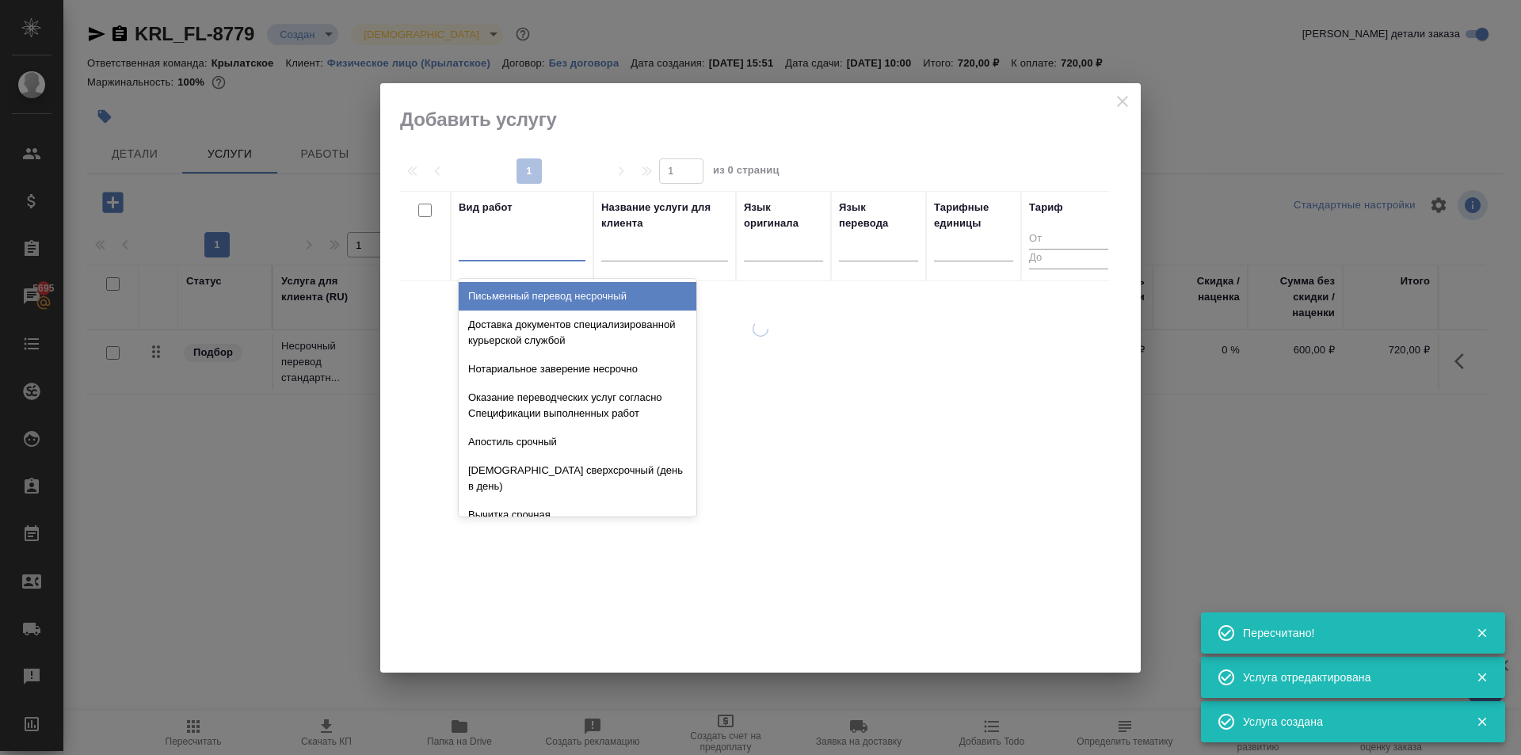
click at [498, 237] on div at bounding box center [522, 245] width 127 height 23
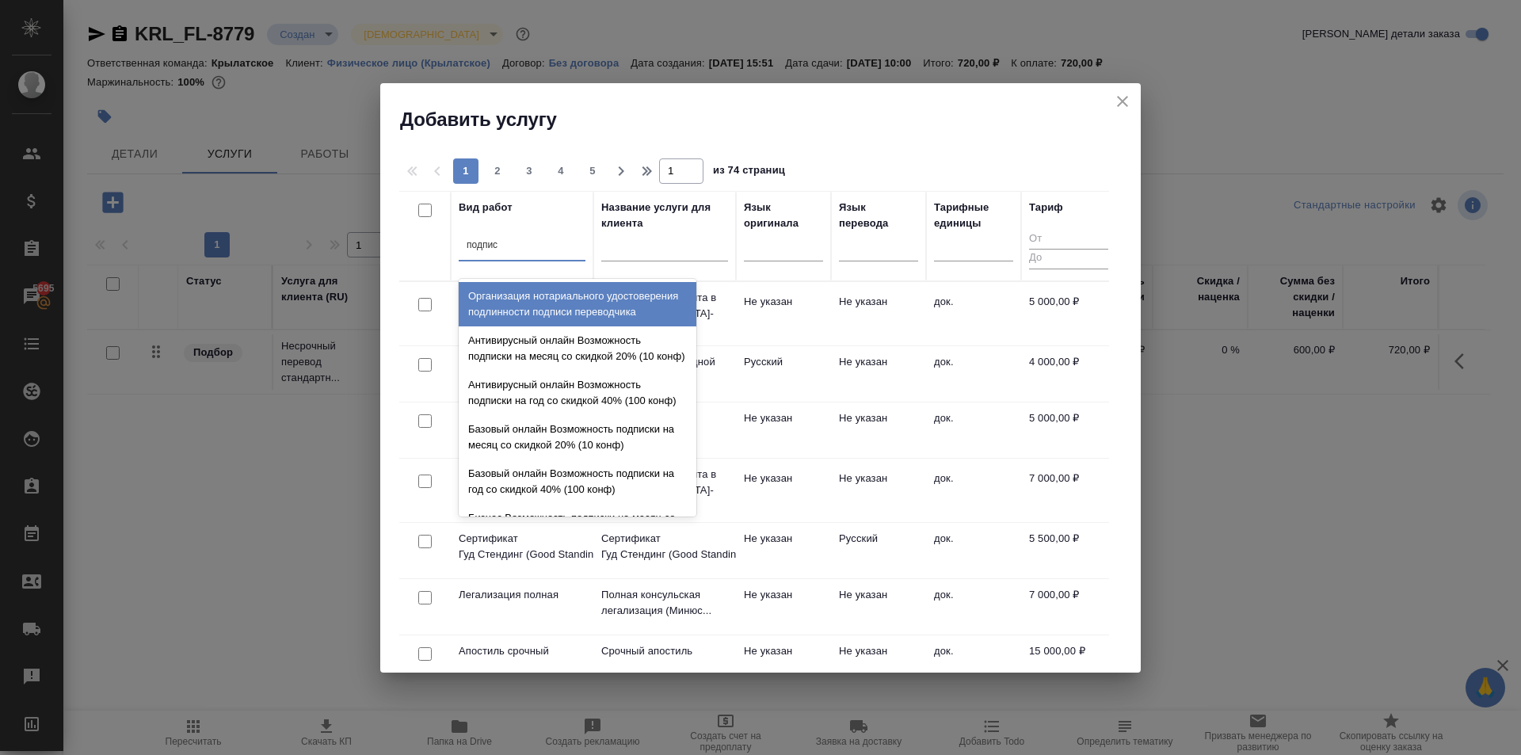
type input "подписи"
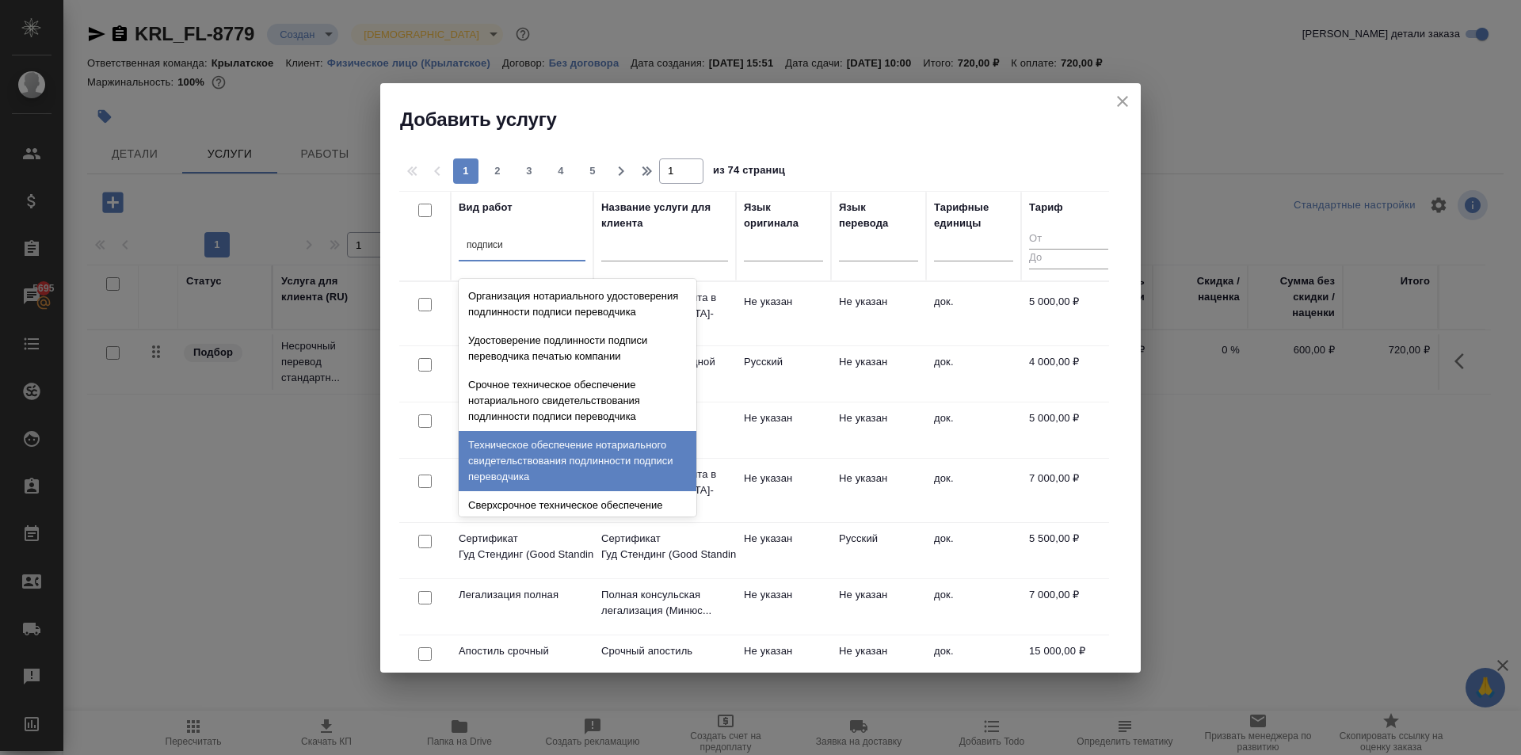
click at [578, 453] on div "Техническое обеспечение нотариального свидетельствования подлинности подписи пе…" at bounding box center [578, 461] width 238 height 60
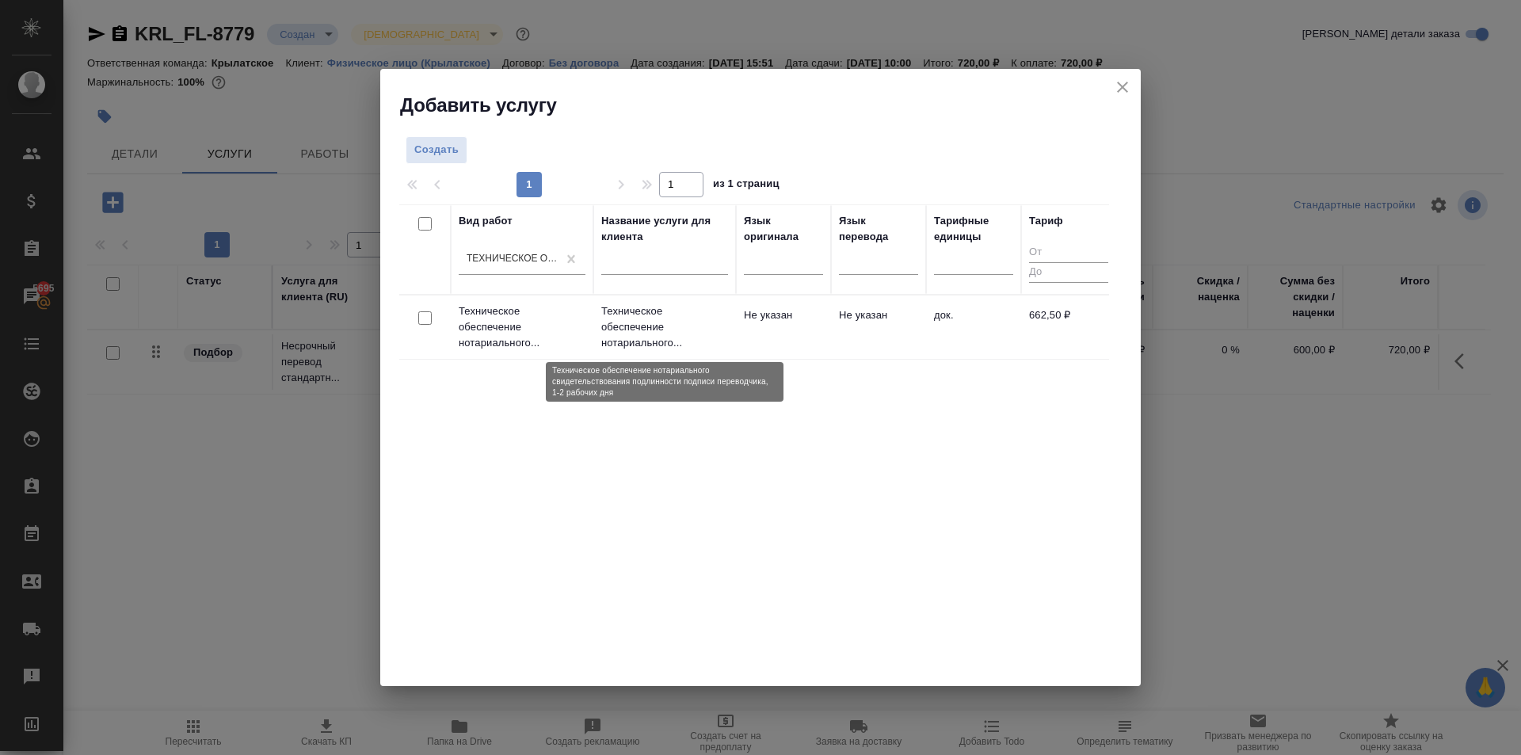
click at [696, 318] on p "Техническое обеспечение нотариального..." at bounding box center [664, 327] width 127 height 48
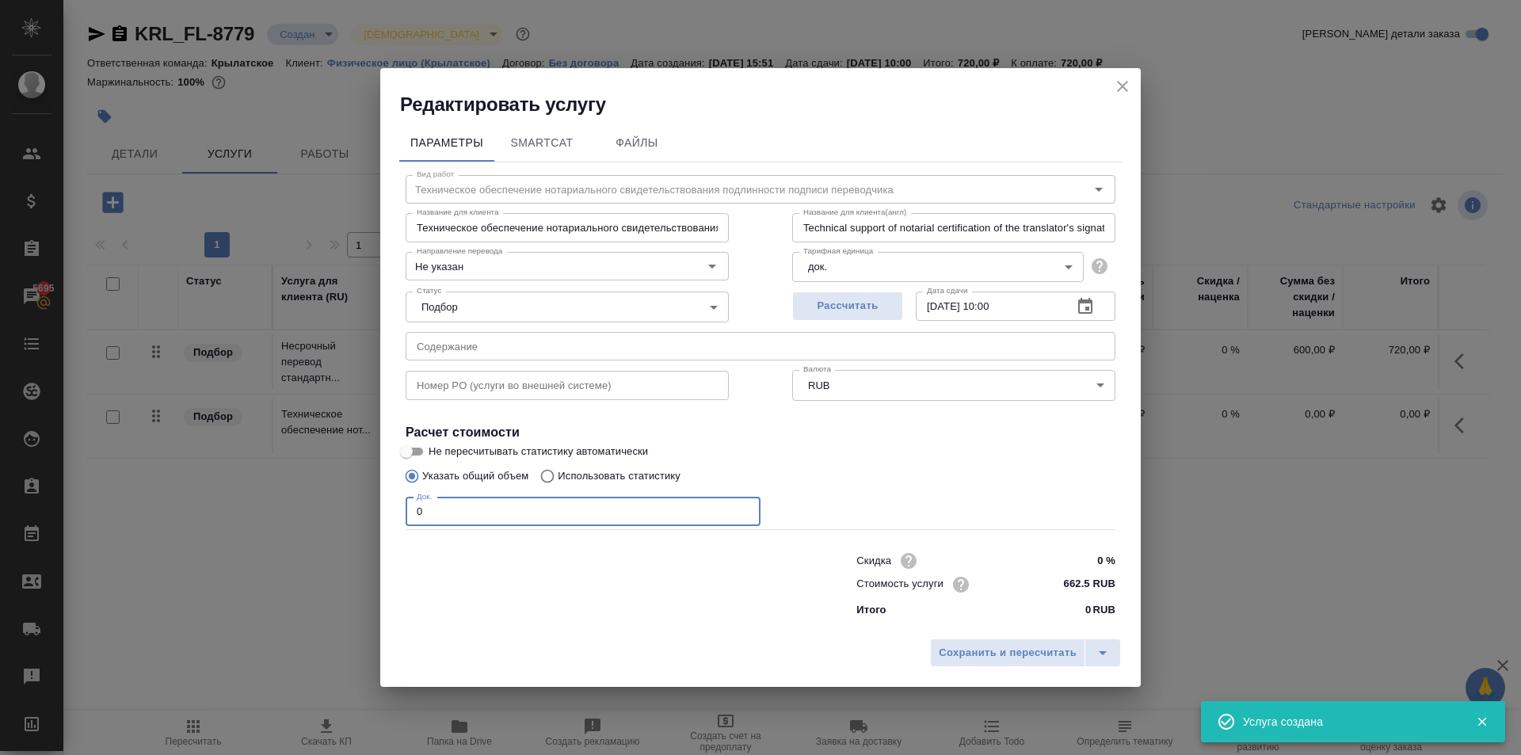
drag, startPoint x: 457, startPoint y: 506, endPoint x: 385, endPoint y: 495, distance: 73.0
click at [385, 496] on div "Параметры SmartCat Файлы Вид работ Техническое обеспечение нотариального свидет…" at bounding box center [760, 373] width 761 height 513
type input "1"
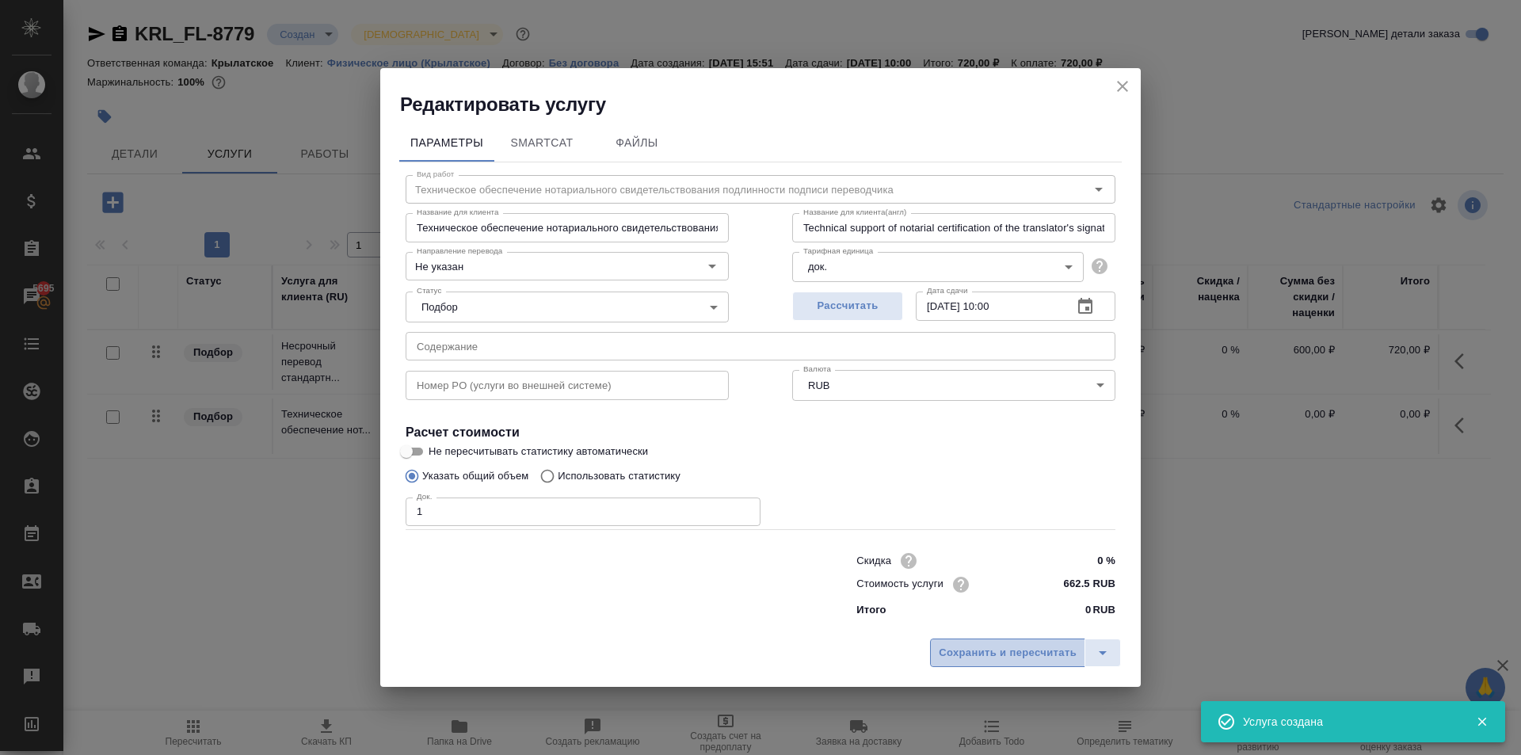
click at [1061, 651] on span "Сохранить и пересчитать" at bounding box center [1008, 653] width 138 height 18
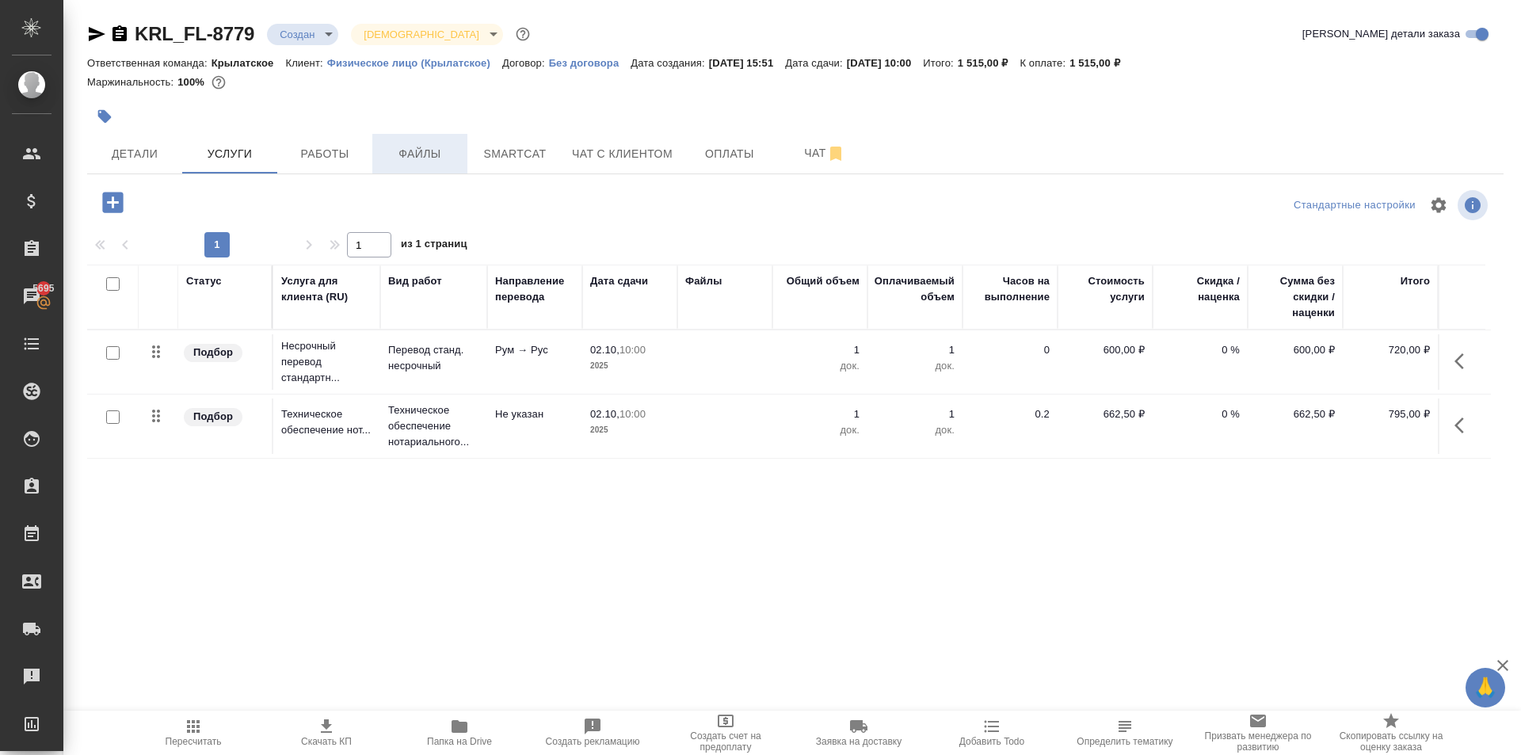
click at [444, 139] on button "Файлы" at bounding box center [419, 154] width 95 height 40
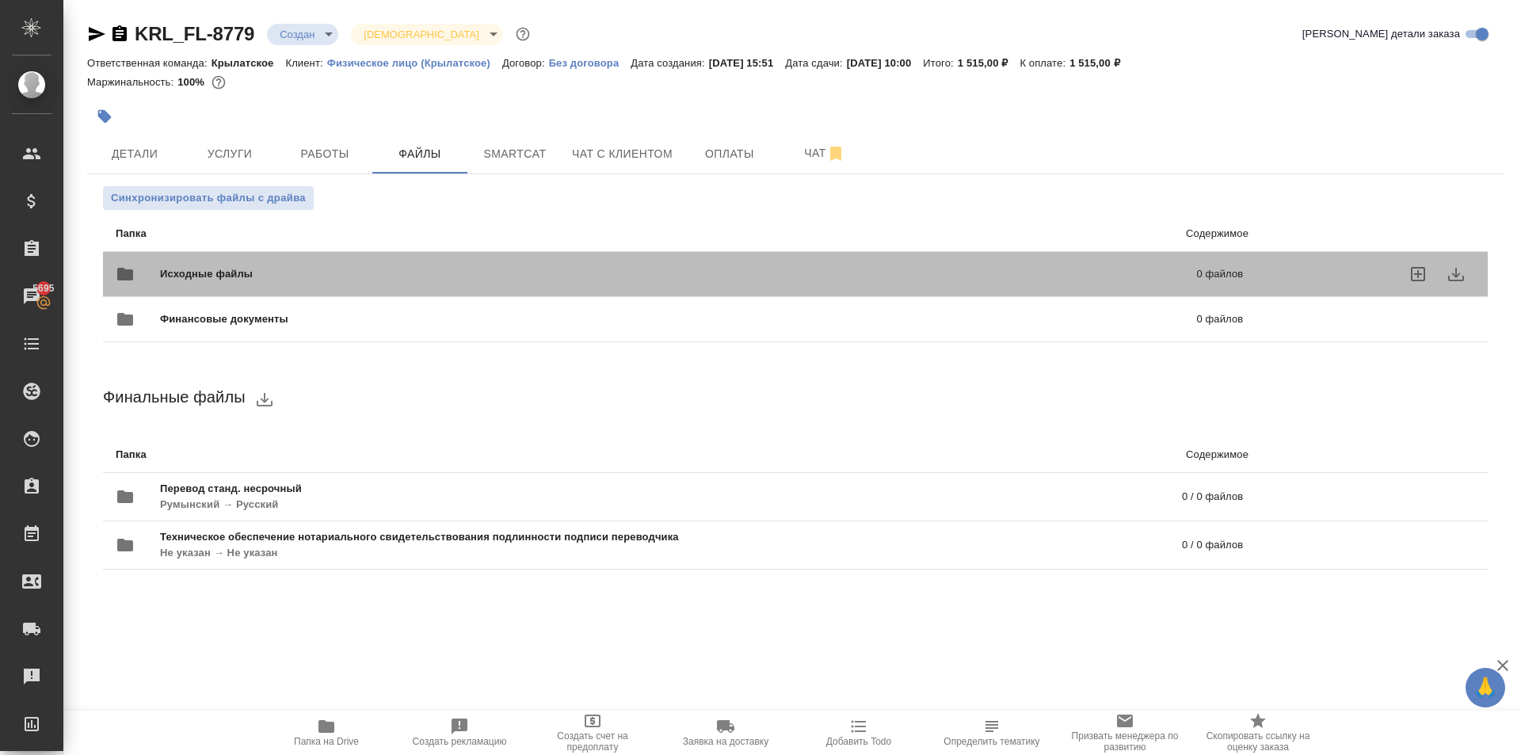
click at [276, 270] on span "Исходные файлы" at bounding box center [442, 274] width 565 height 16
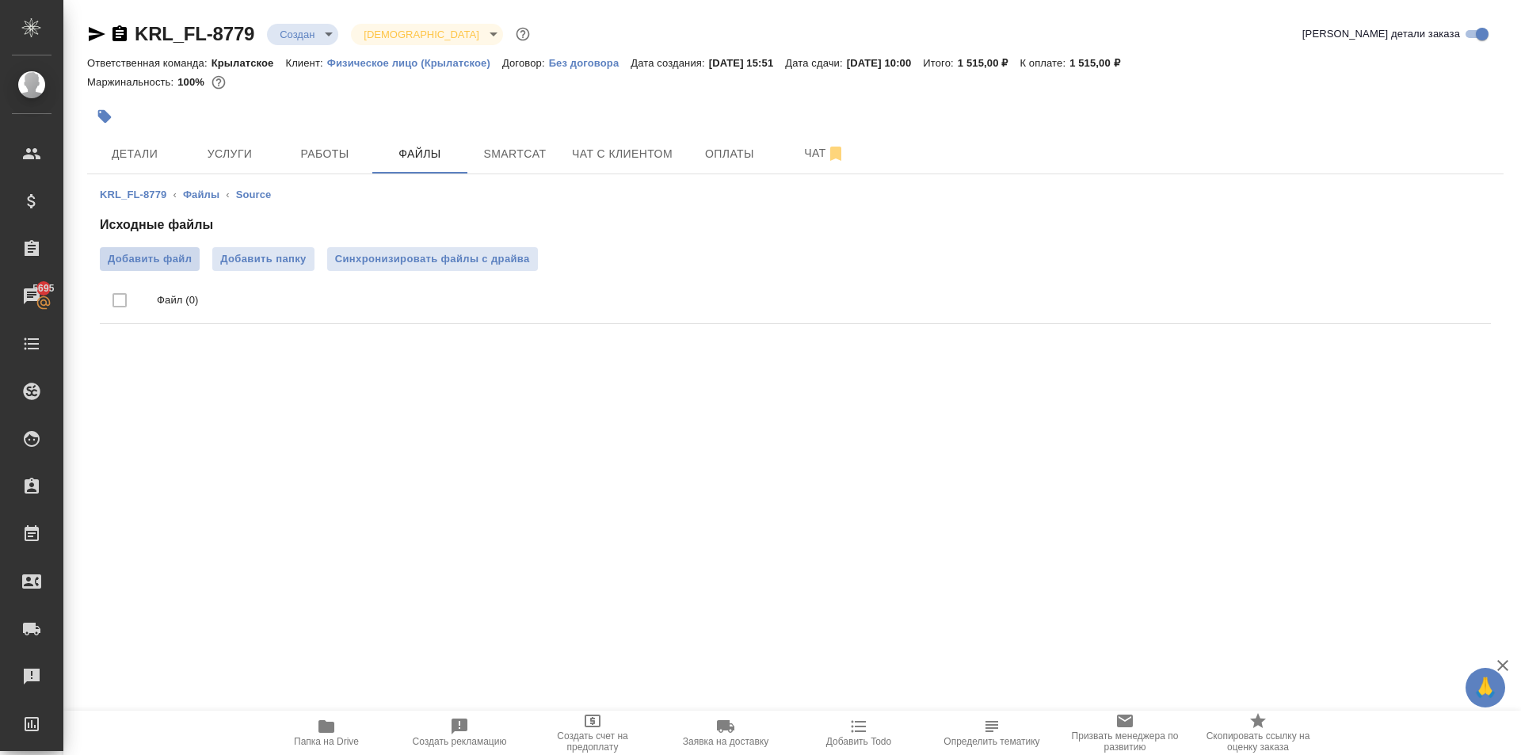
click at [156, 260] on span "Добавить файл" at bounding box center [150, 259] width 84 height 16
click at [0, 0] on input "Добавить файл" at bounding box center [0, 0] width 0 height 0
click at [337, 734] on span "Папка на Drive" at bounding box center [326, 732] width 114 height 30
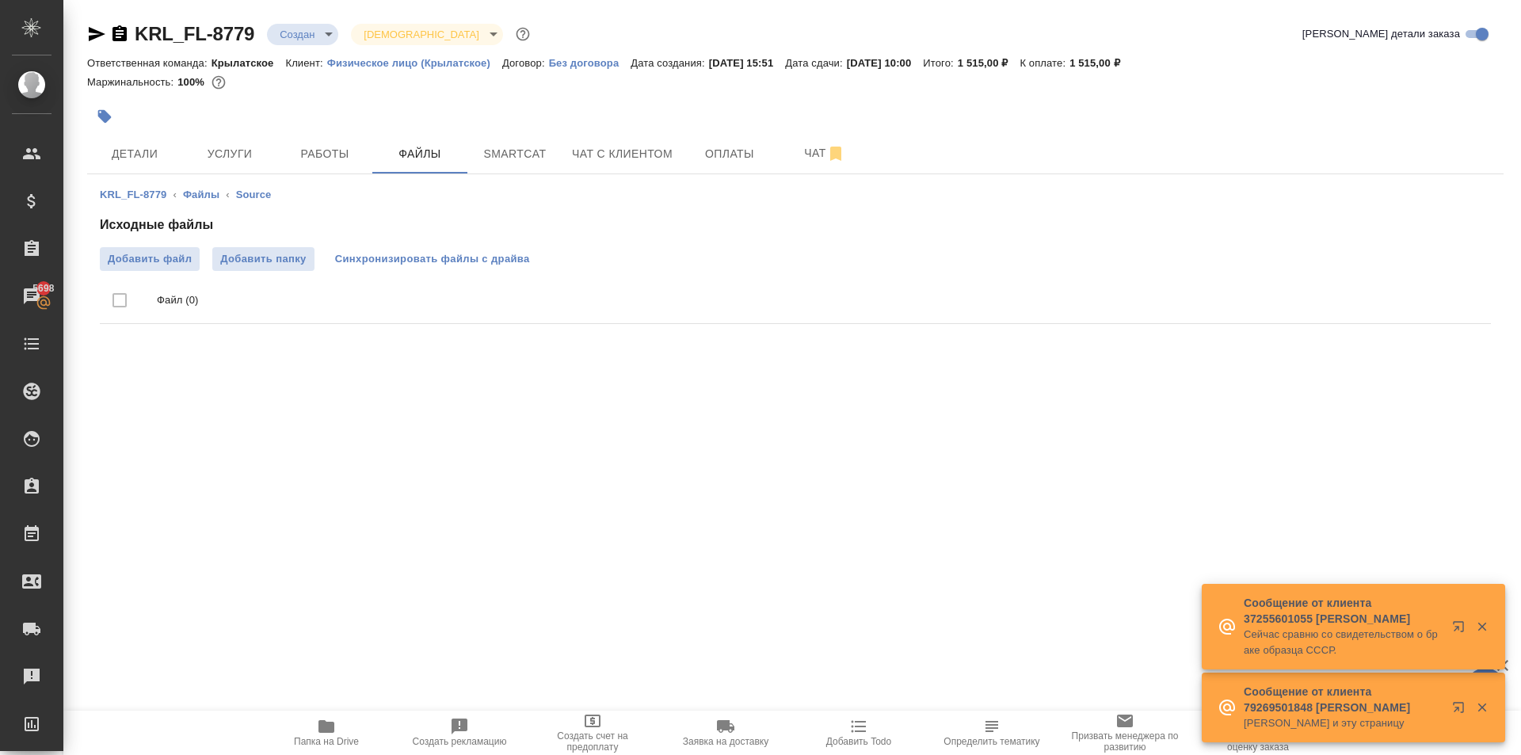
click at [531, 257] on button "Синхронизировать файлы с драйва" at bounding box center [432, 259] width 211 height 24
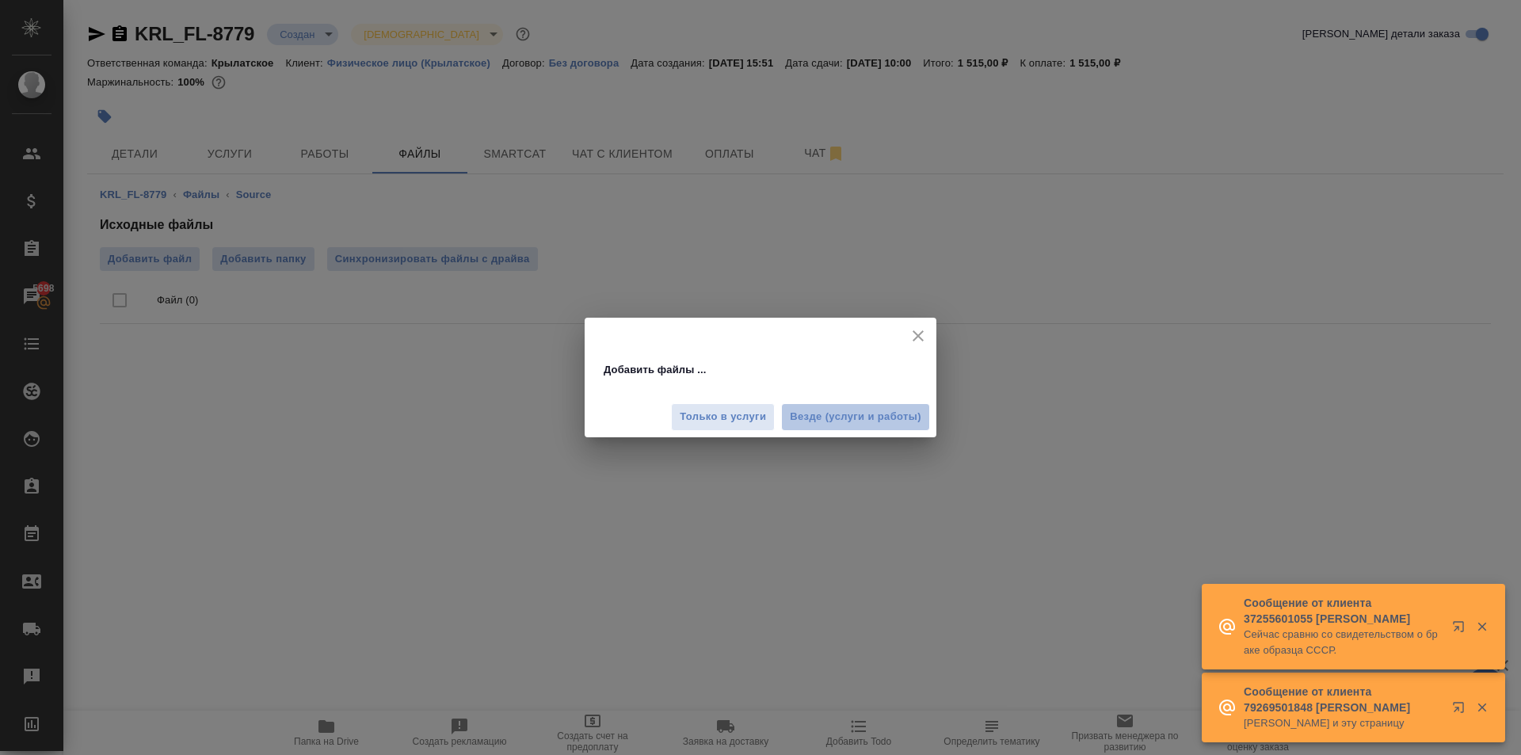
click at [913, 422] on span "Везде (услуги и работы)" at bounding box center [856, 417] width 132 height 18
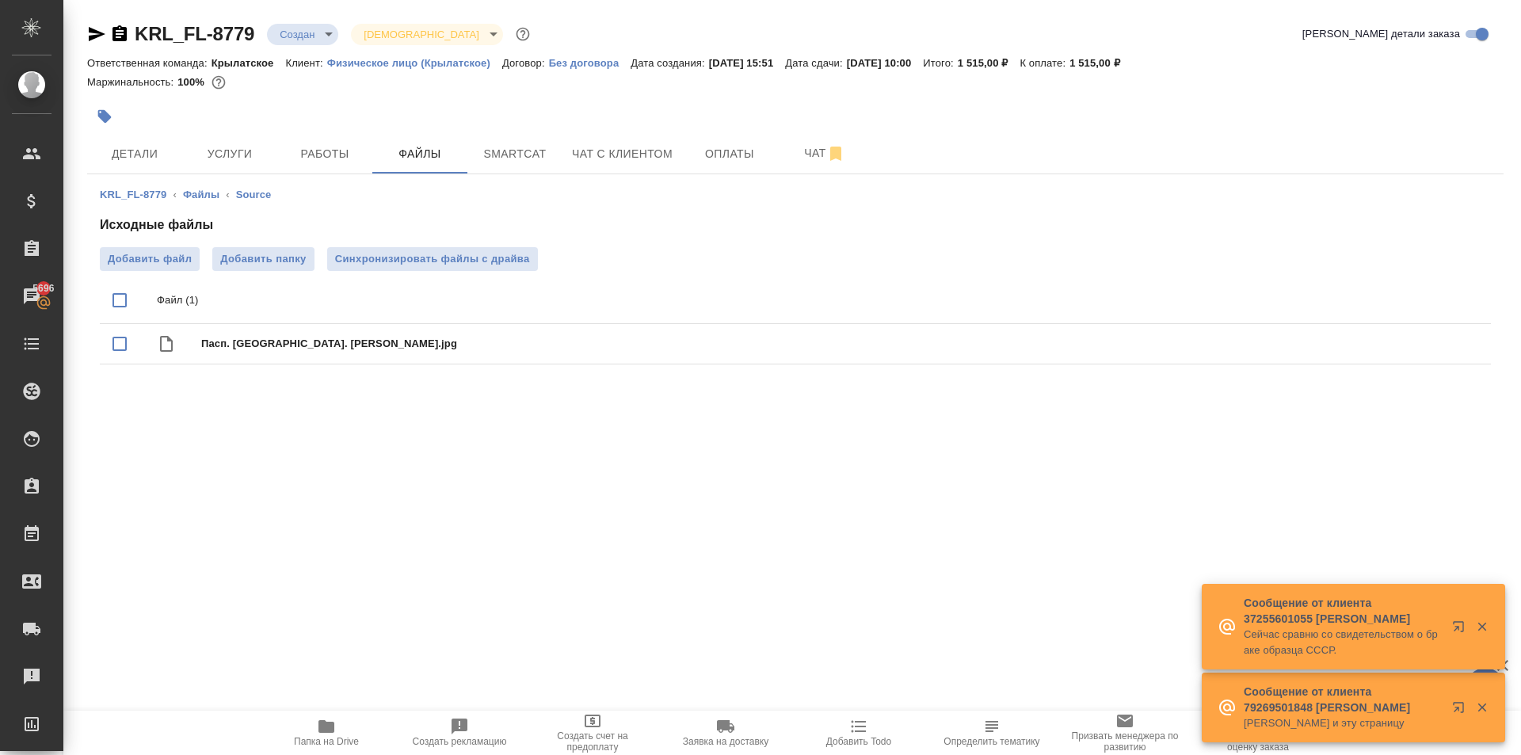
drag, startPoint x: 445, startPoint y: 97, endPoint x: 427, endPoint y: 100, distance: 18.4
click at [444, 97] on div at bounding box center [795, 97] width 1417 height 3
click at [1238, 227] on h4 "Исходные файлы" at bounding box center [795, 225] width 1391 height 19
click at [625, 170] on button "Чат с клиентом" at bounding box center [623, 154] width 120 height 40
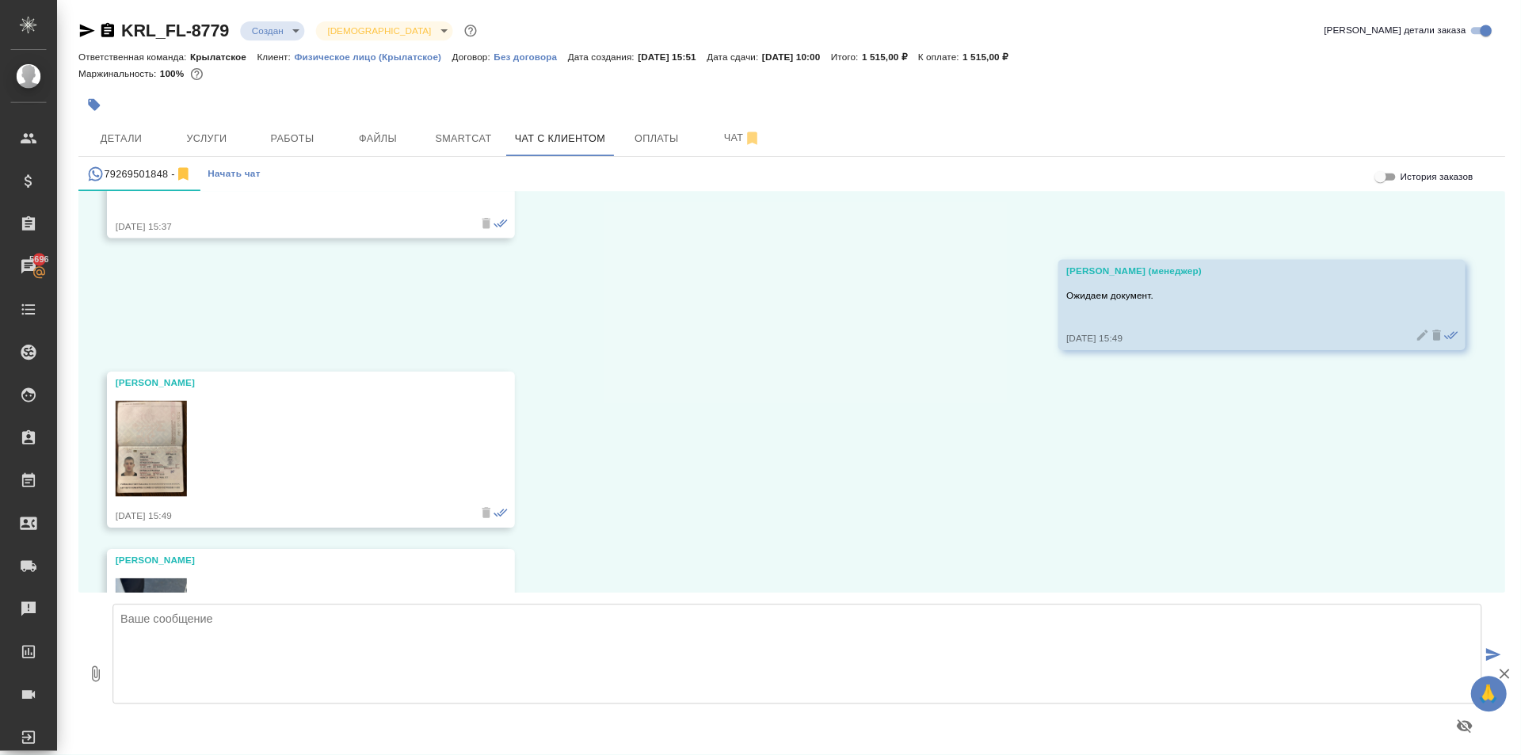
scroll to position [6946, 0]
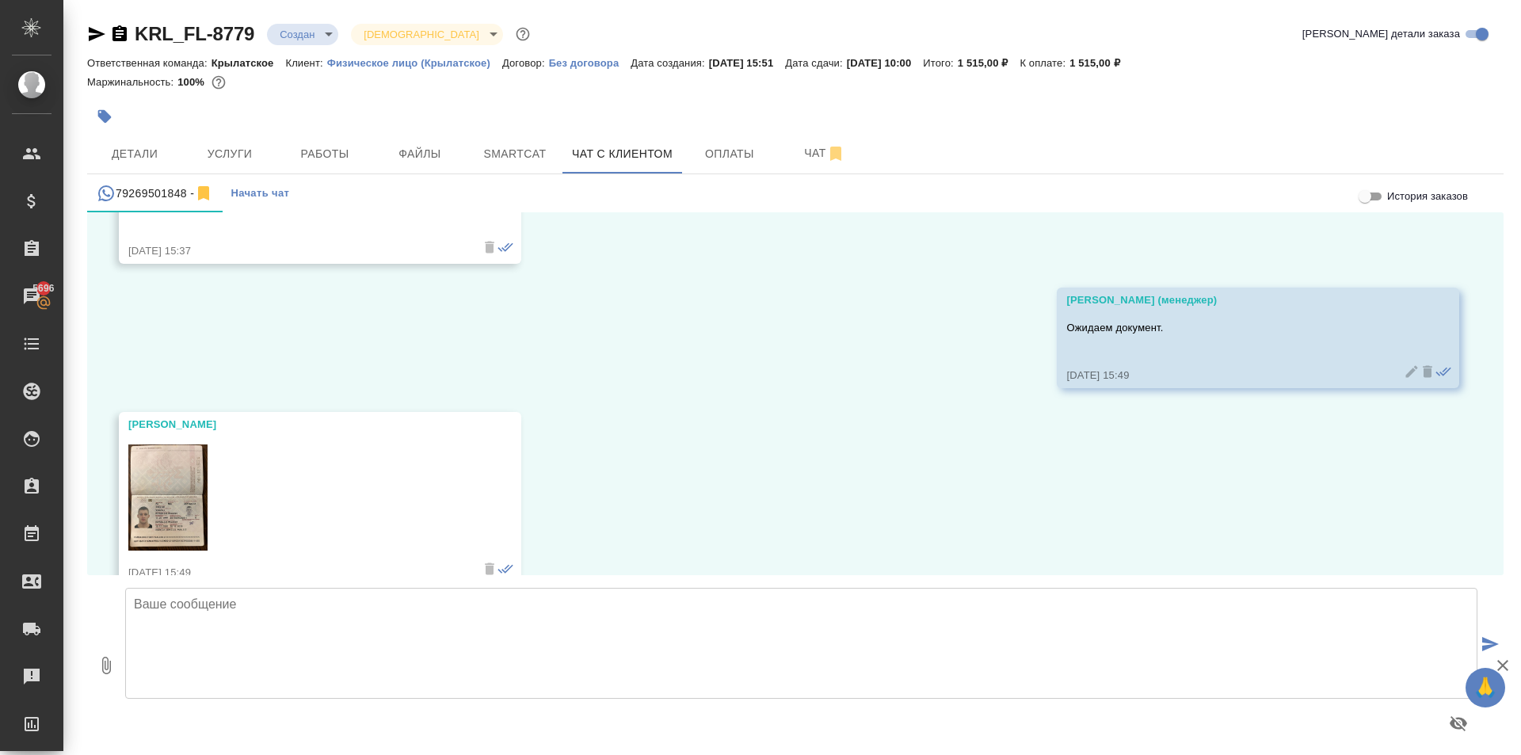
click at [212, 636] on textarea at bounding box center [801, 643] width 1353 height 111
paste textarea "Направляем расчёт стоимости по Вашему запросу. Срок исполнения: 1 рабочий день.…"
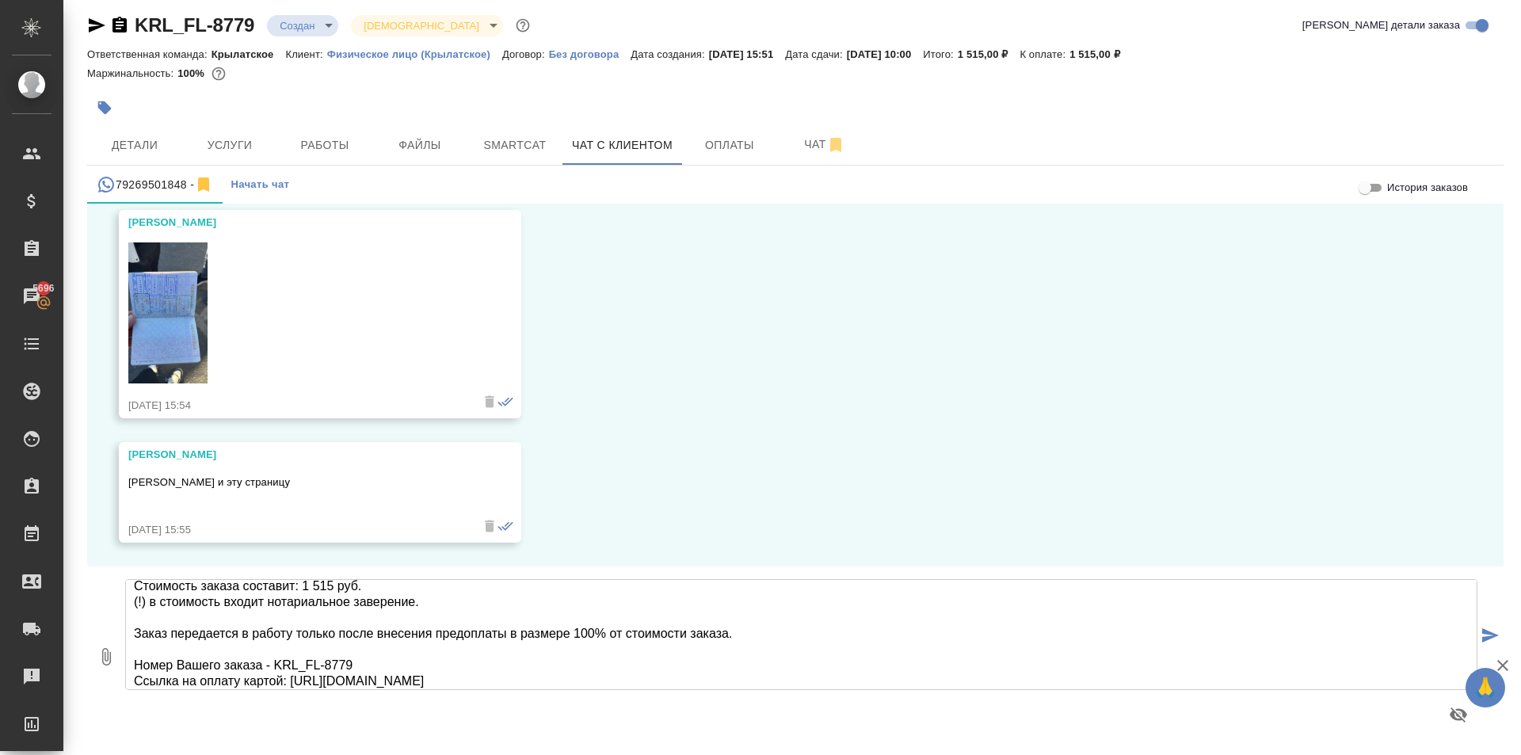
scroll to position [97, 0]
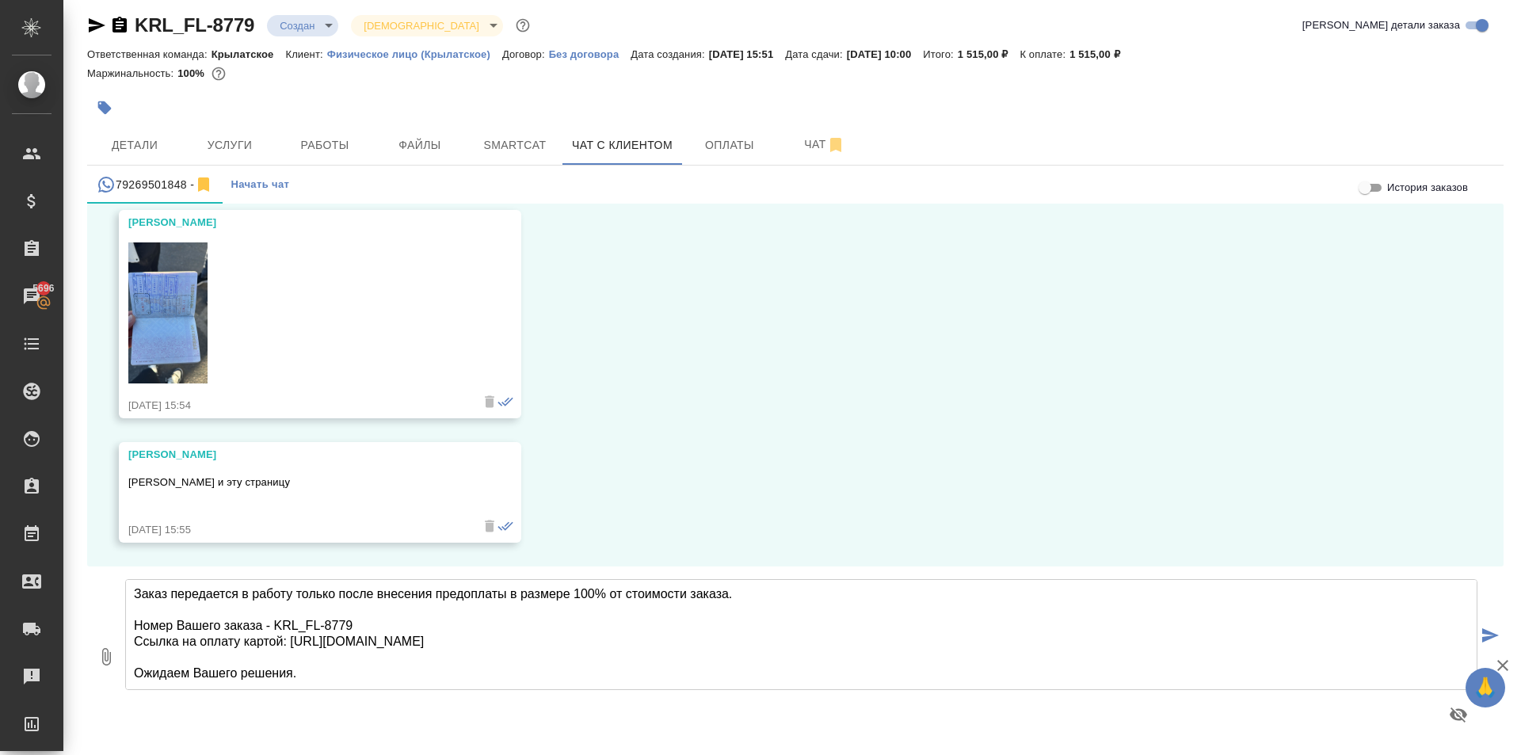
drag, startPoint x: 306, startPoint y: 663, endPoint x: 122, endPoint y: 655, distance: 184.0
click at [122, 655] on div "0 Направляем расчёт стоимости по Вашему запросу. Срок исполнения: 1 рабочий ден…" at bounding box center [795, 657] width 1417 height 180
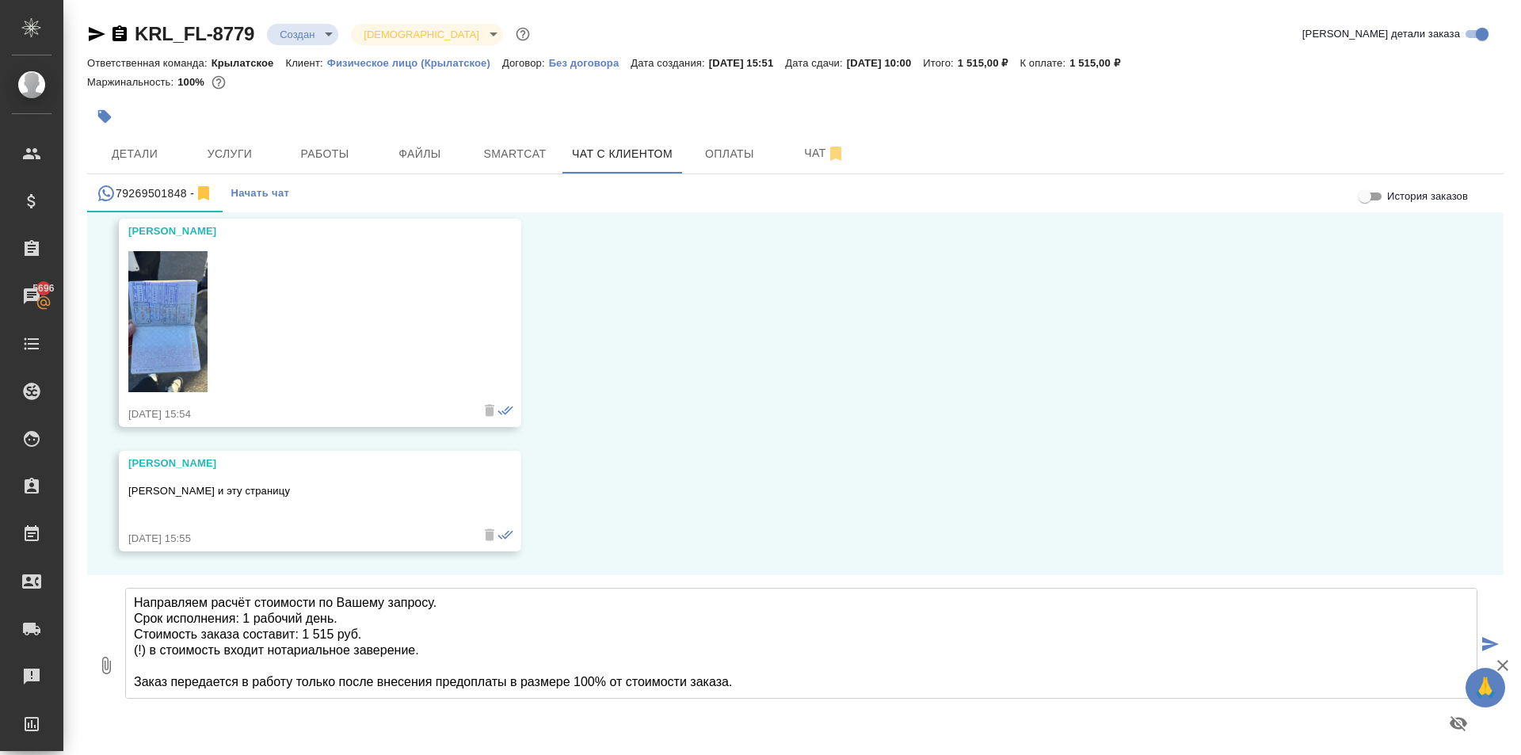
scroll to position [81, 0]
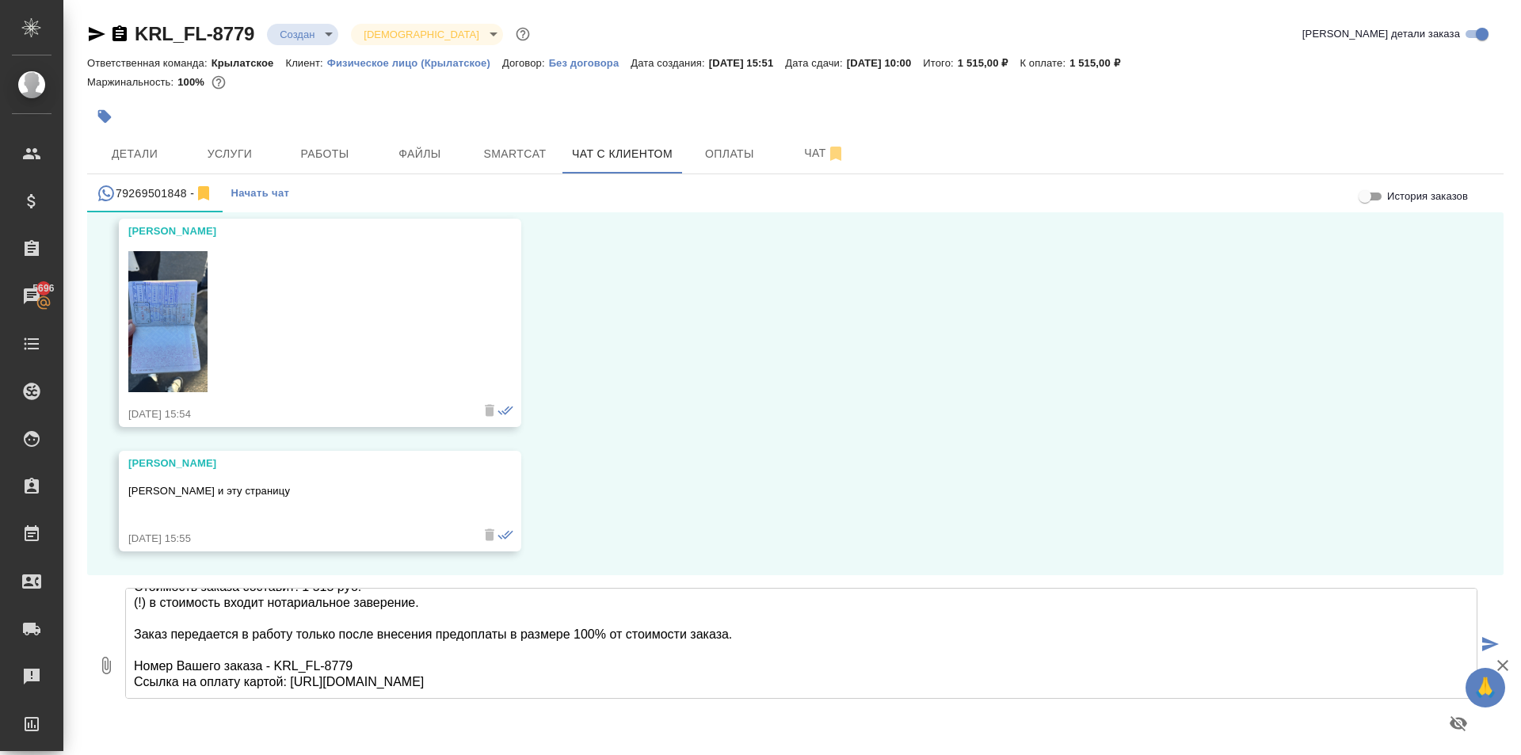
drag, startPoint x: 736, startPoint y: 679, endPoint x: 129, endPoint y: 609, distance: 611.0
click at [129, 609] on textarea "Направляем расчёт стоимости по Вашему запросу. Срок исполнения: 1 рабочий день.…" at bounding box center [801, 643] width 1353 height 111
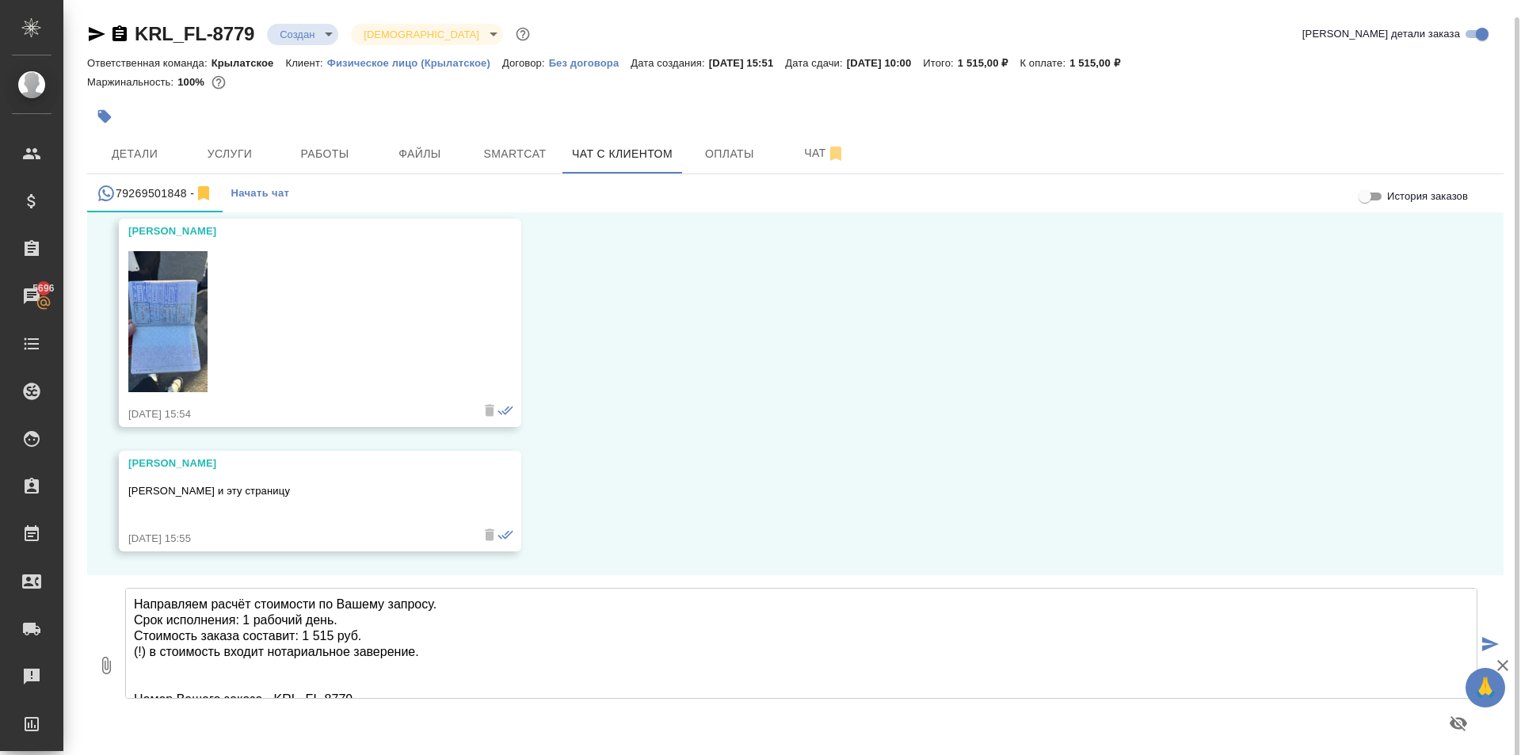
scroll to position [65, 0]
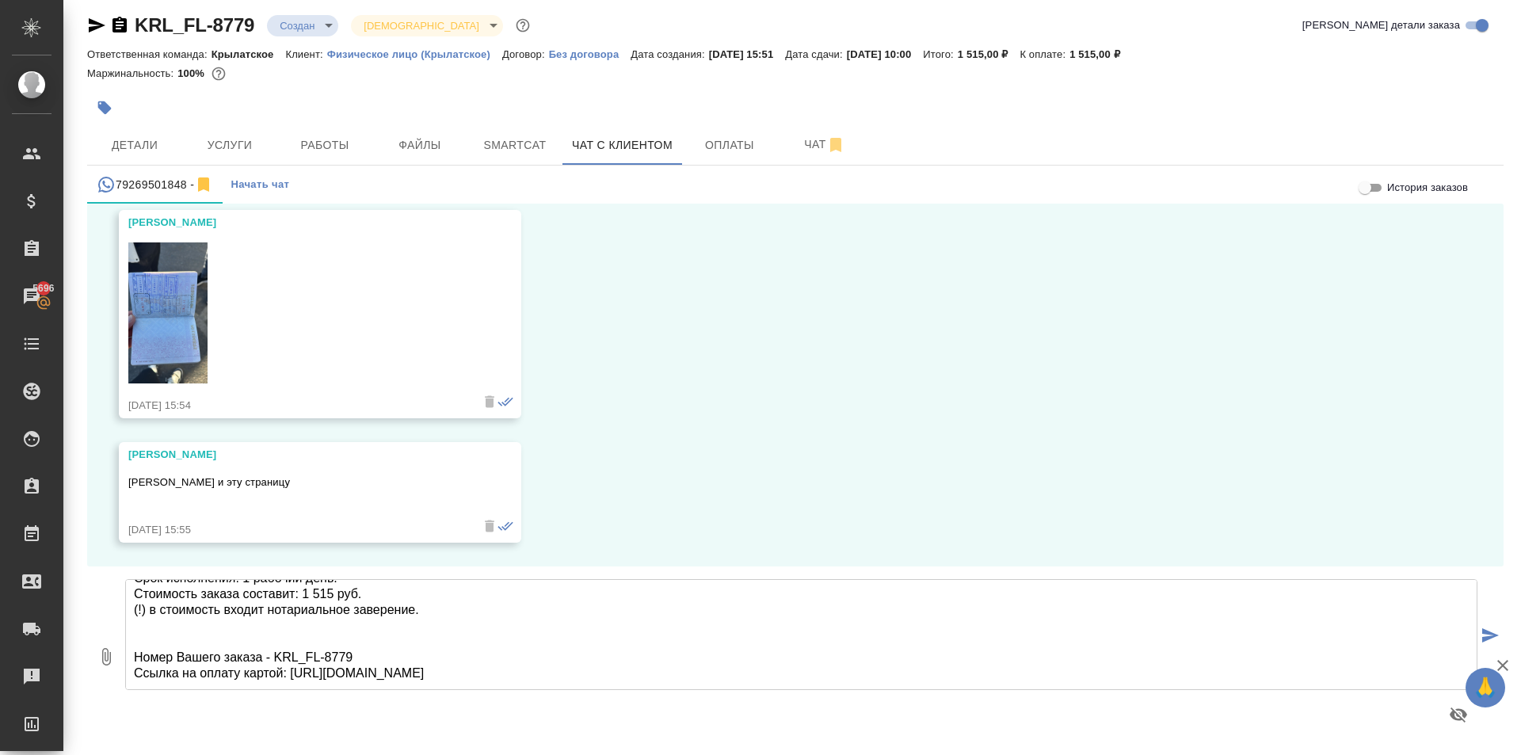
type textarea "Направляем расчёт стоимости по Вашему запросу. Срок исполнения: 1 рабочий день.…"
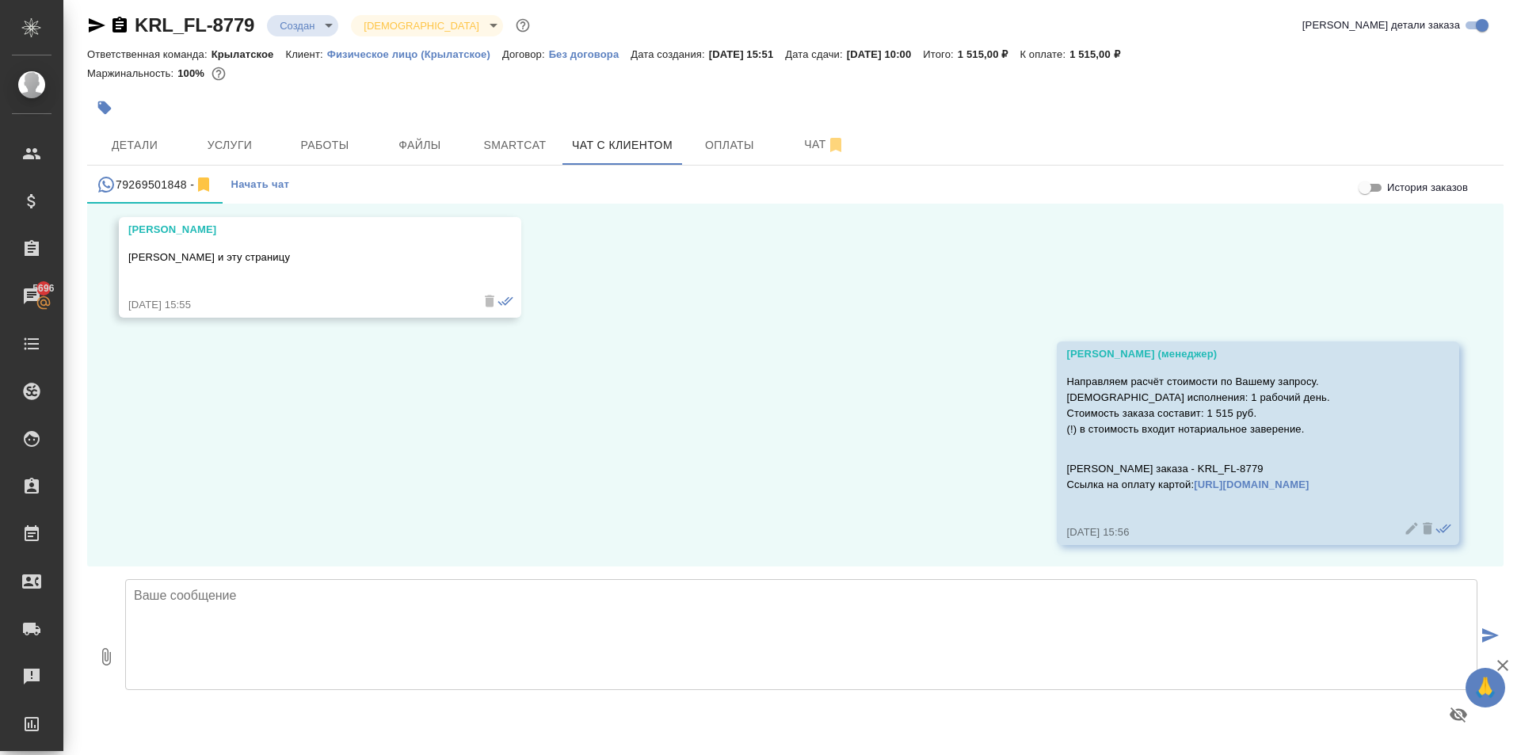
scroll to position [7564, 0]
click at [448, 149] on span "Файлы" at bounding box center [420, 145] width 76 height 20
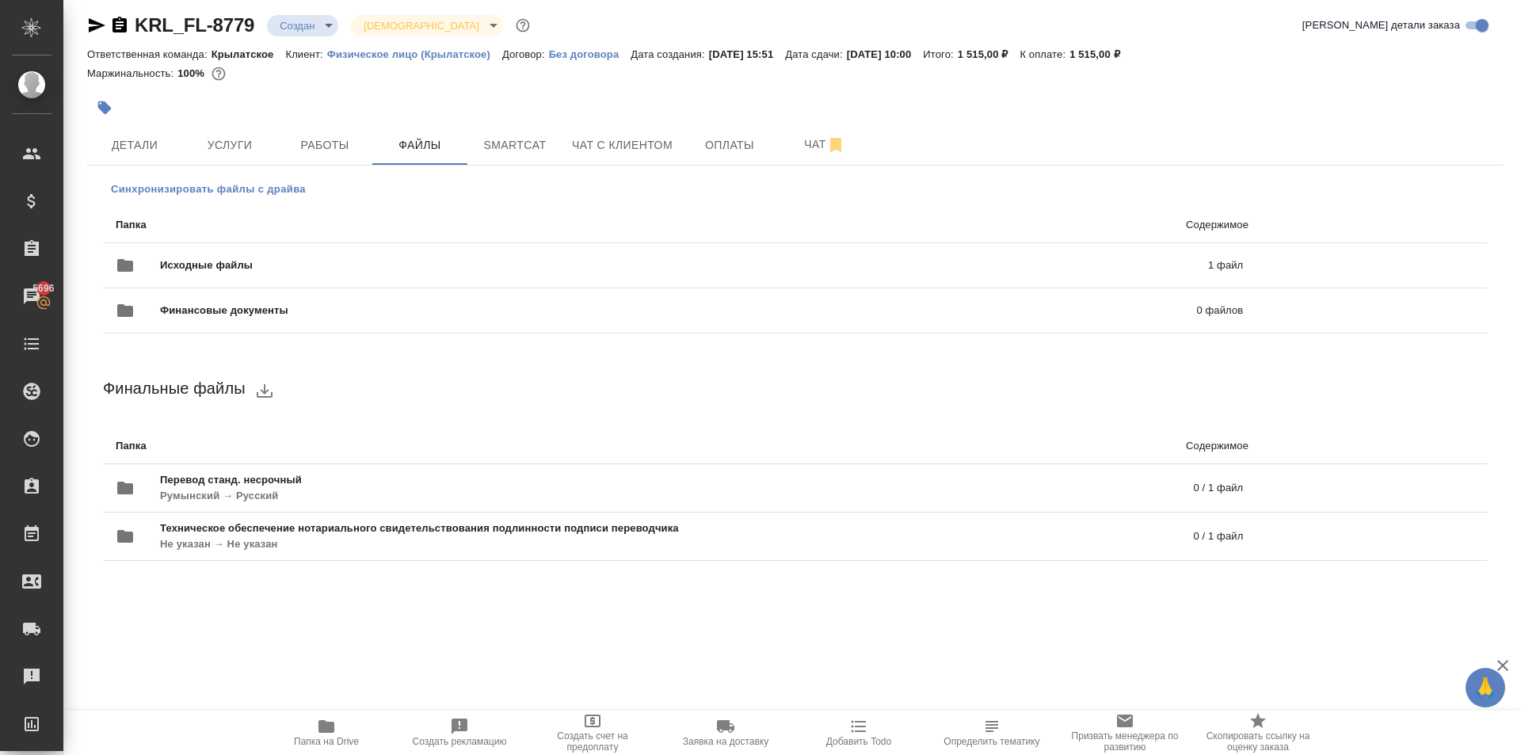
click at [307, 188] on button "Синхронизировать файлы с драйва" at bounding box center [208, 189] width 211 height 24
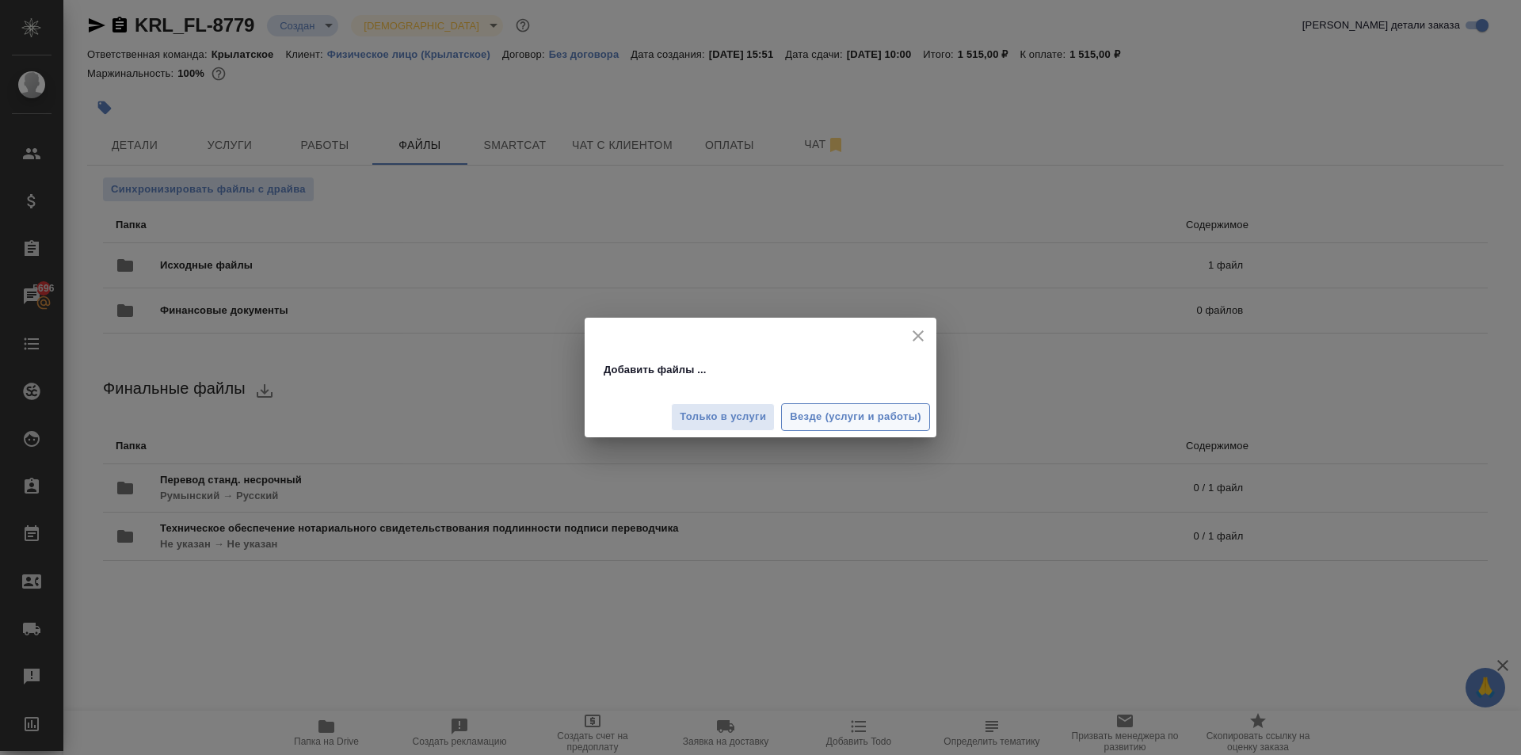
click at [915, 430] on button "Везде (услуги и работы)" at bounding box center [855, 417] width 149 height 28
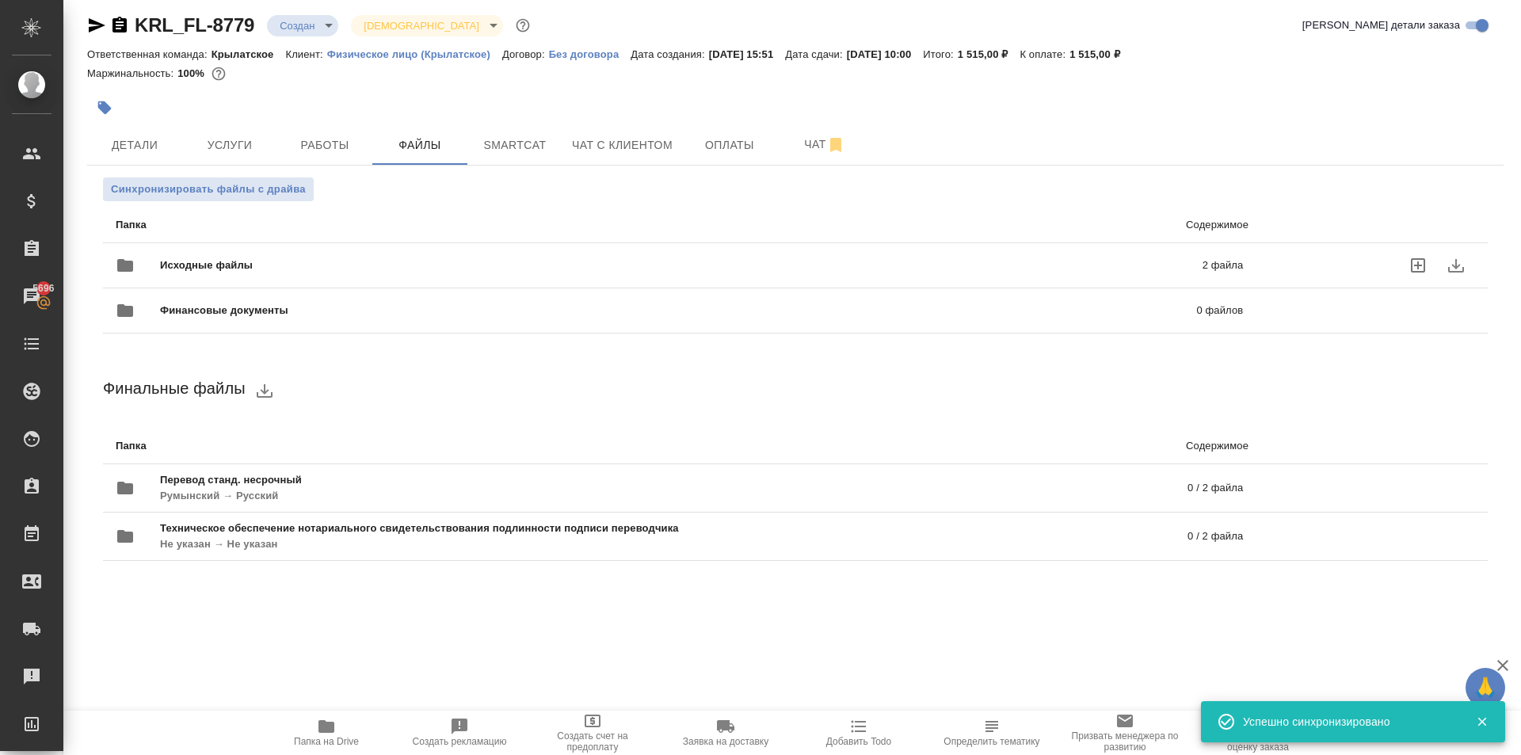
click at [402, 267] on span "Исходные файлы" at bounding box center [443, 266] width 567 height 16
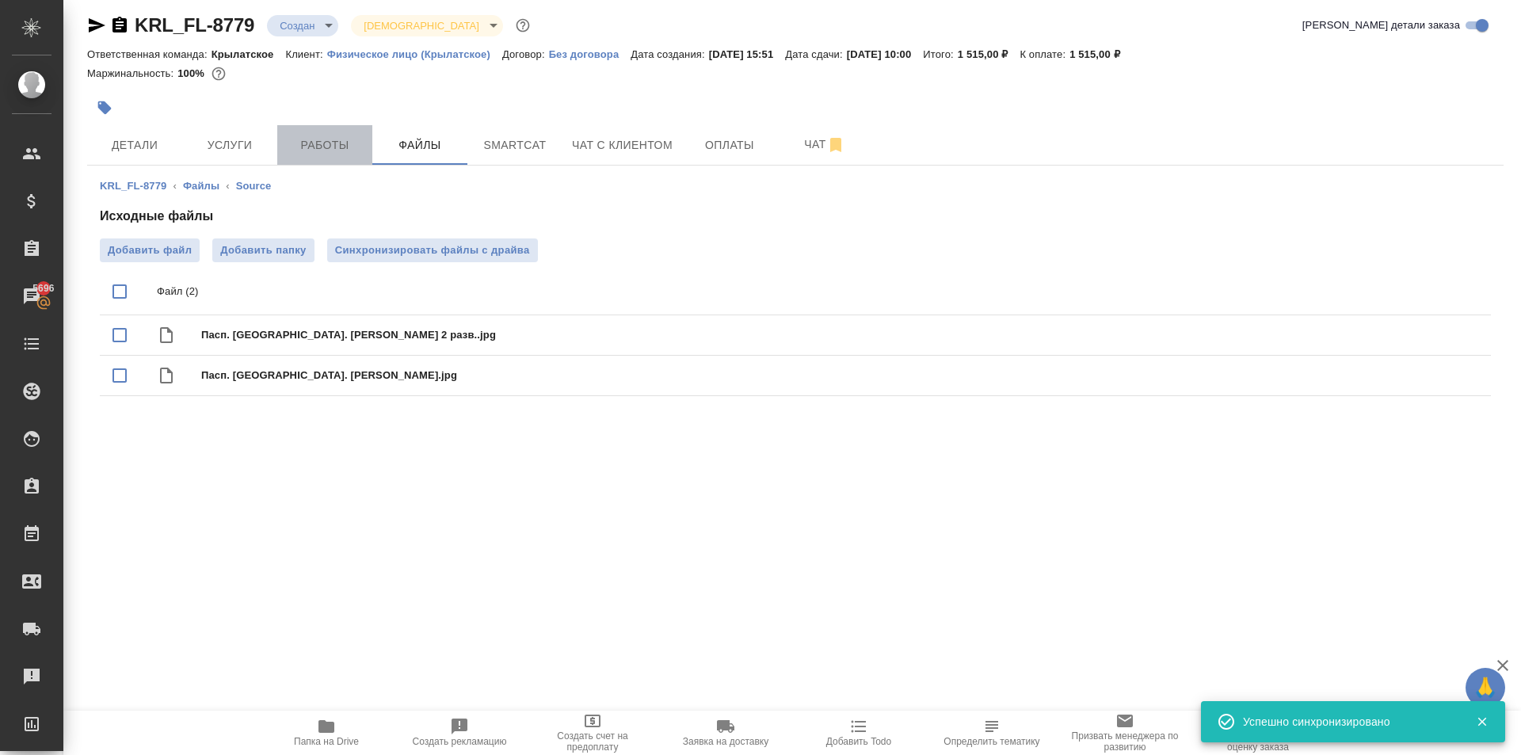
click at [319, 145] on span "Работы" at bounding box center [325, 145] width 76 height 20
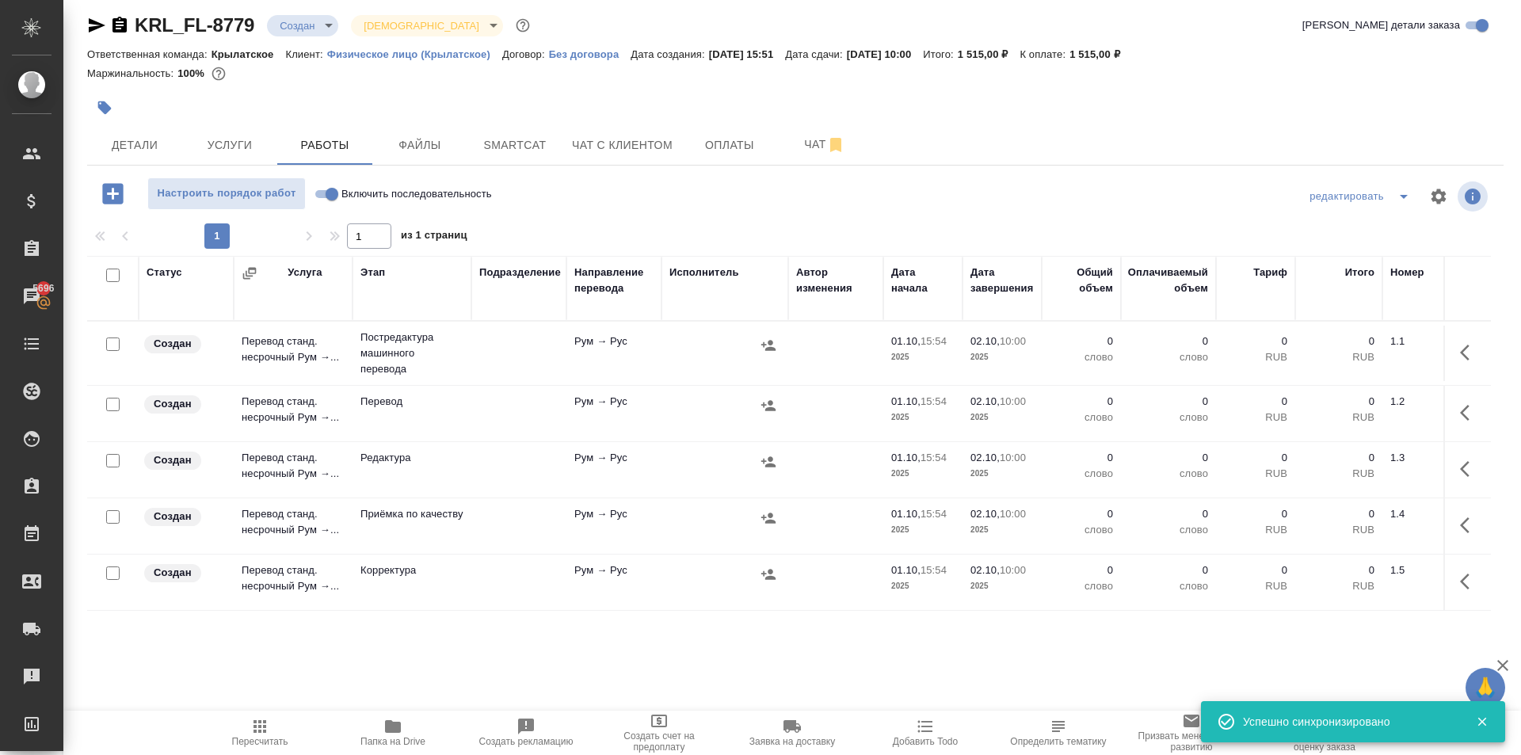
click at [321, 193] on input "Включить последовательность" at bounding box center [331, 194] width 57 height 19
checkbox input "true"
drag, startPoint x: 110, startPoint y: 275, endPoint x: 117, endPoint y: 283, distance: 10.7
click at [111, 276] on input "checkbox" at bounding box center [112, 275] width 13 height 13
checkbox input "true"
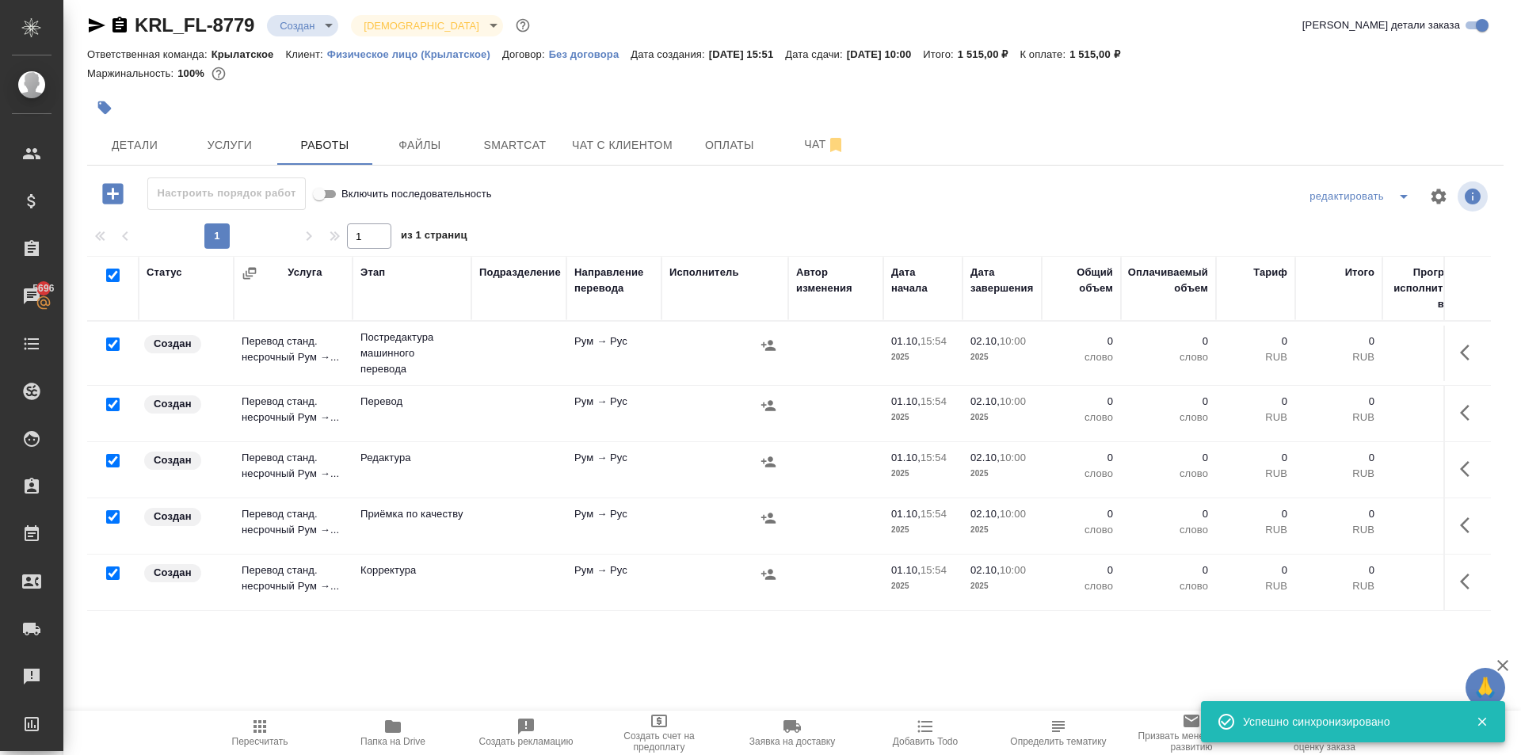
checkbox input "true"
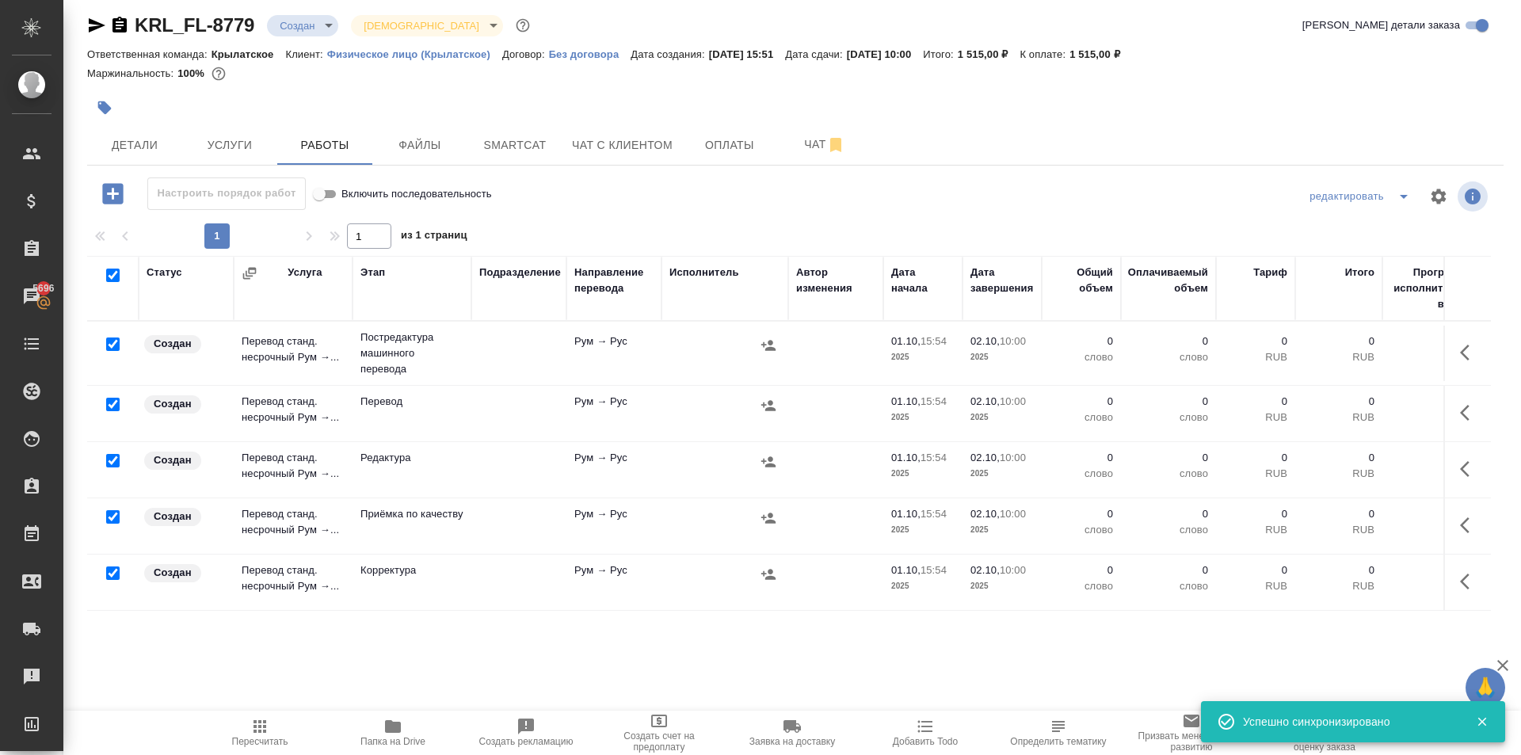
checkbox input "true"
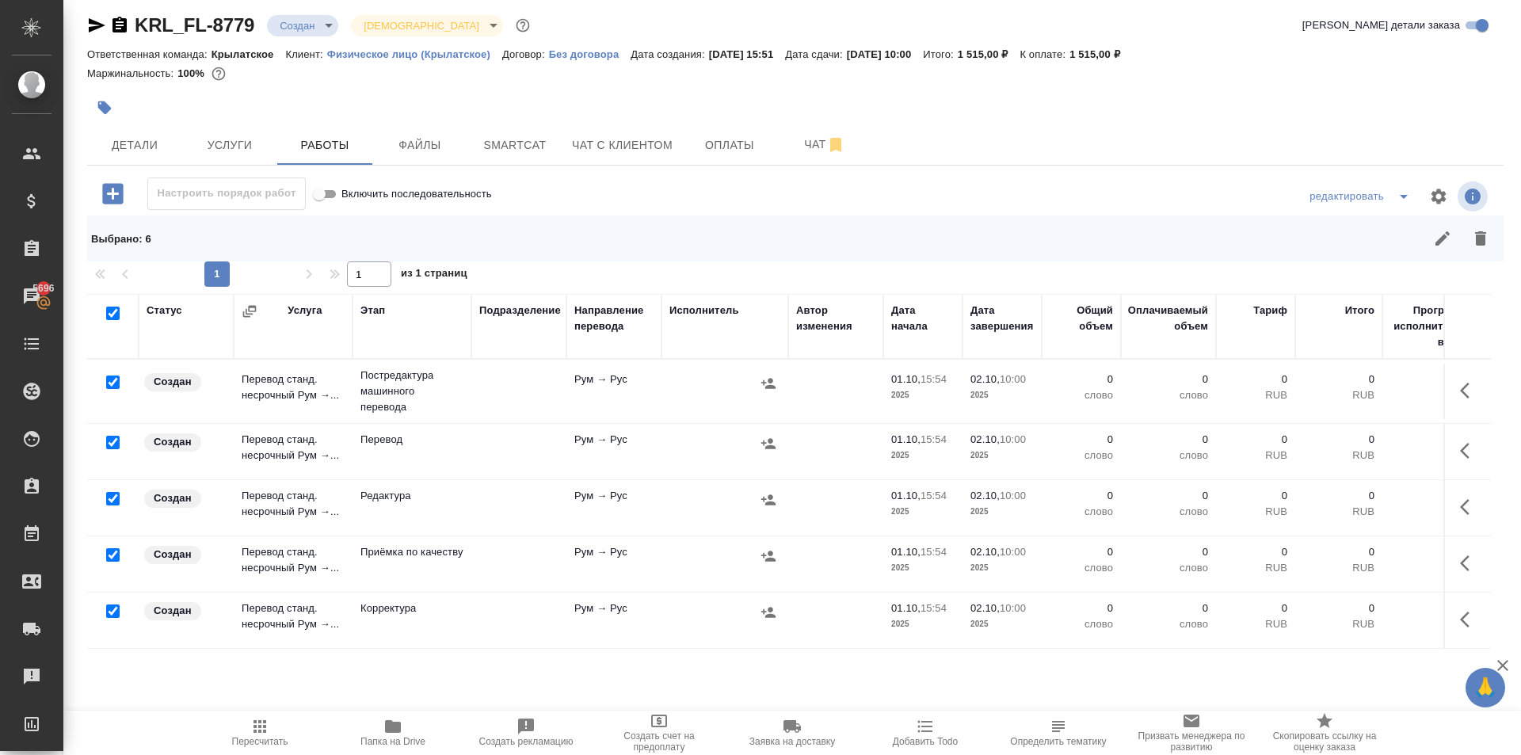
click at [108, 437] on input "checkbox" at bounding box center [112, 442] width 13 height 13
checkbox input "false"
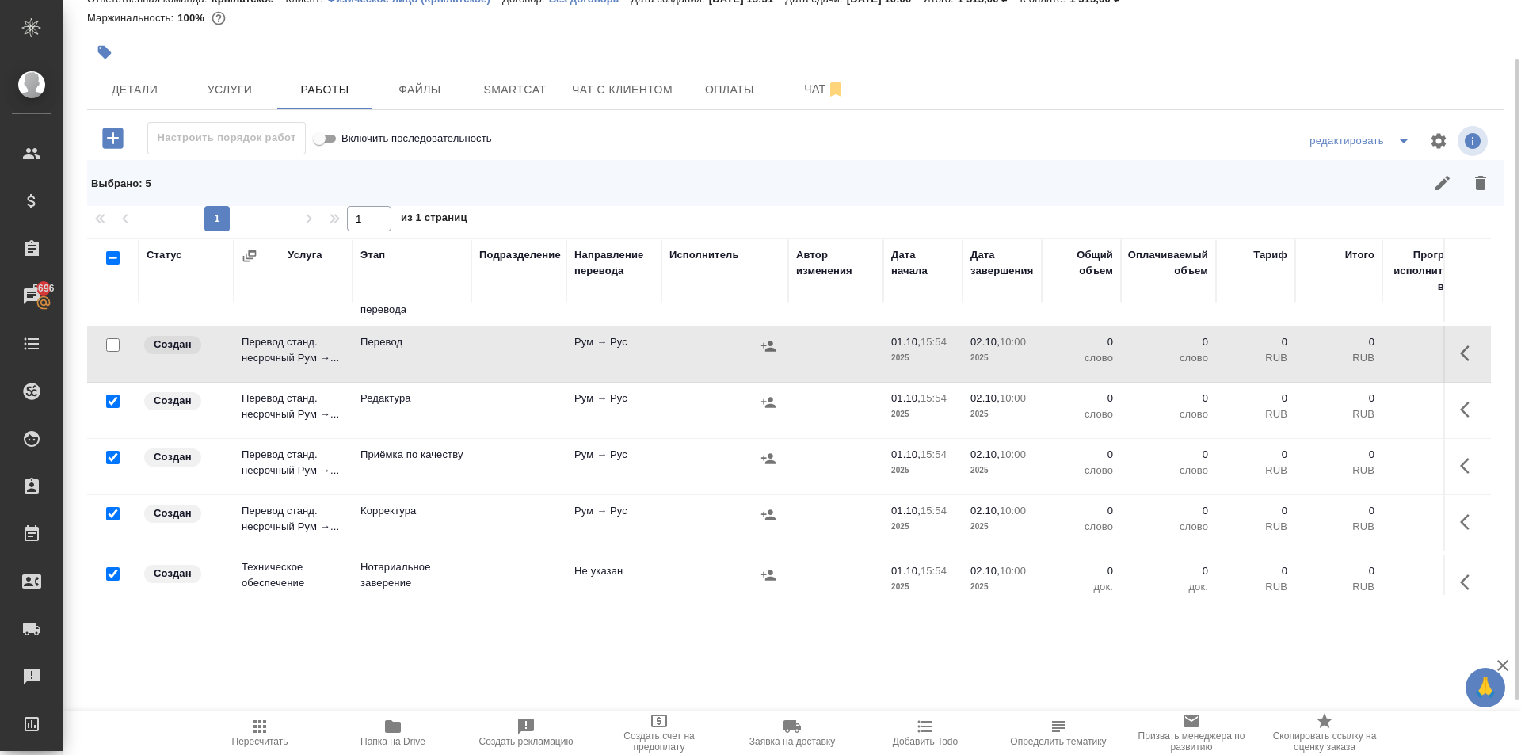
scroll to position [74, 0]
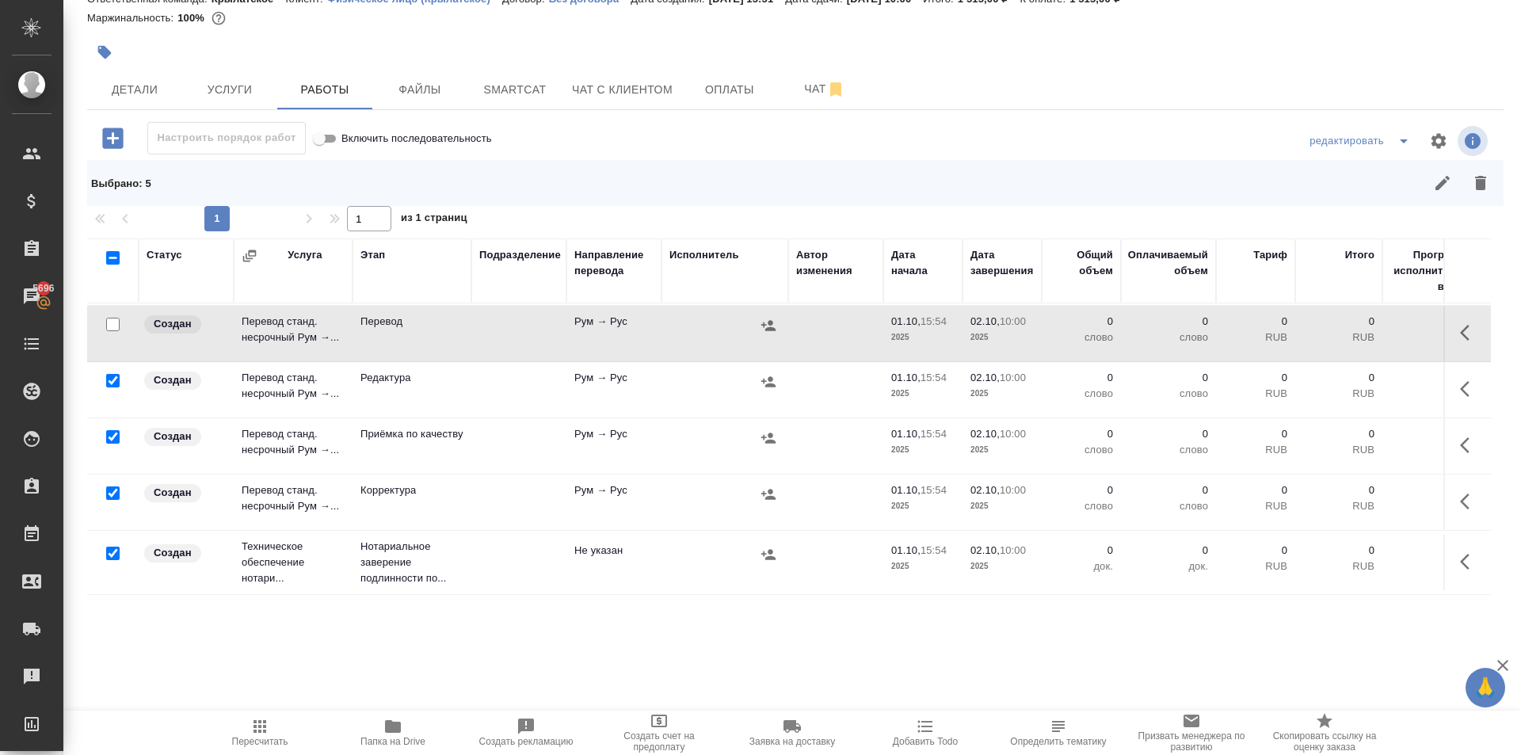
click at [116, 547] on input "checkbox" at bounding box center [112, 553] width 13 height 13
checkbox input "false"
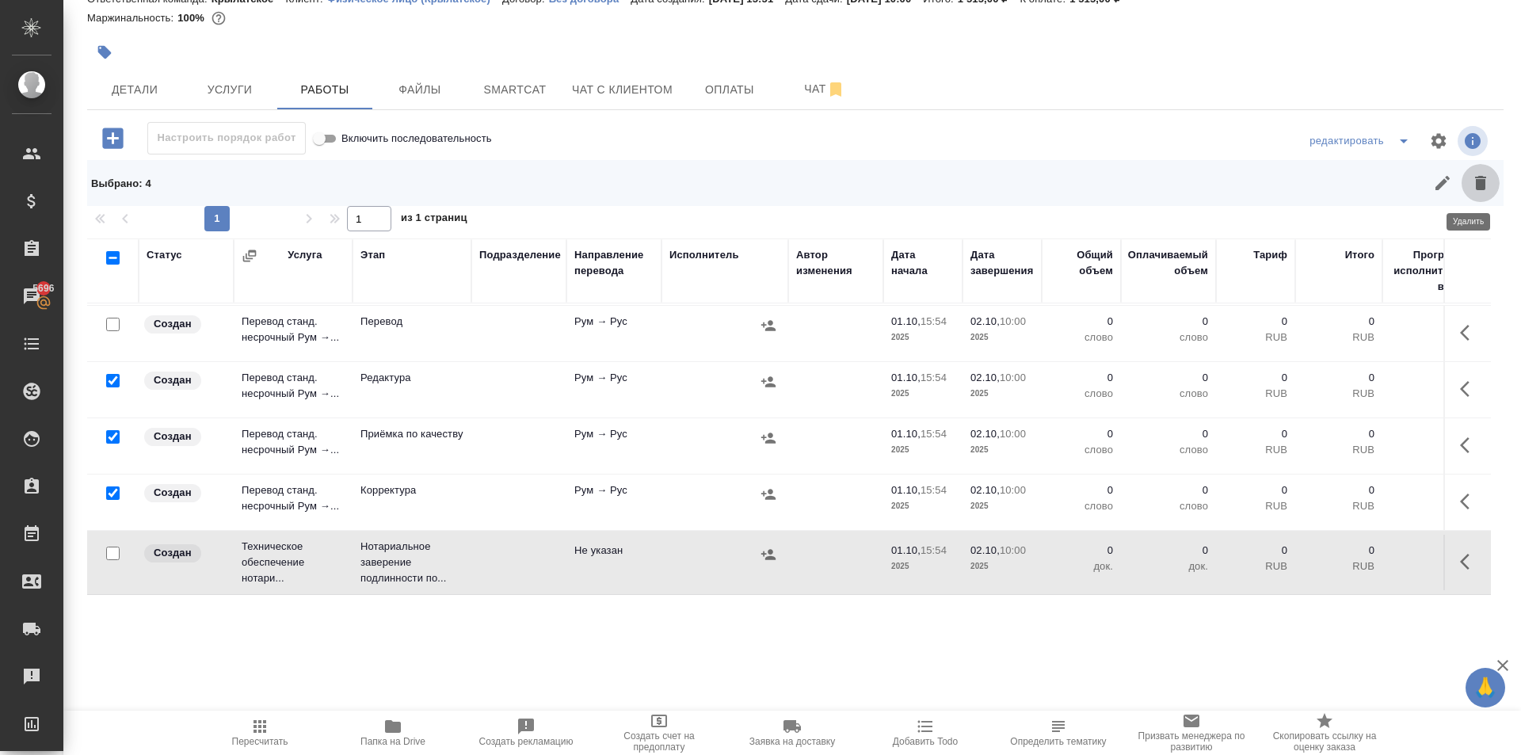
click at [1467, 193] on button "button" at bounding box center [1481, 183] width 38 height 38
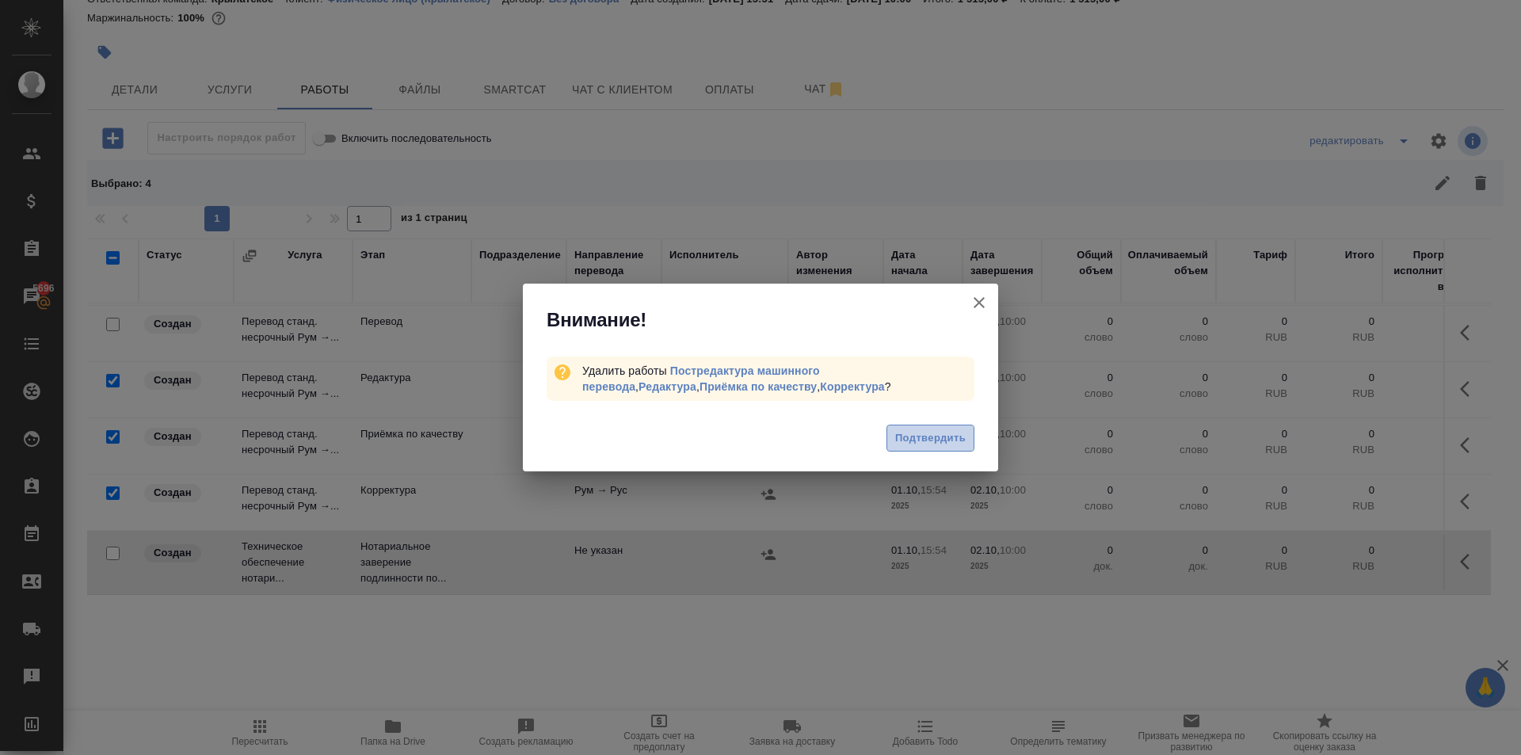
click at [919, 433] on span "Подтвердить" at bounding box center [930, 438] width 71 height 18
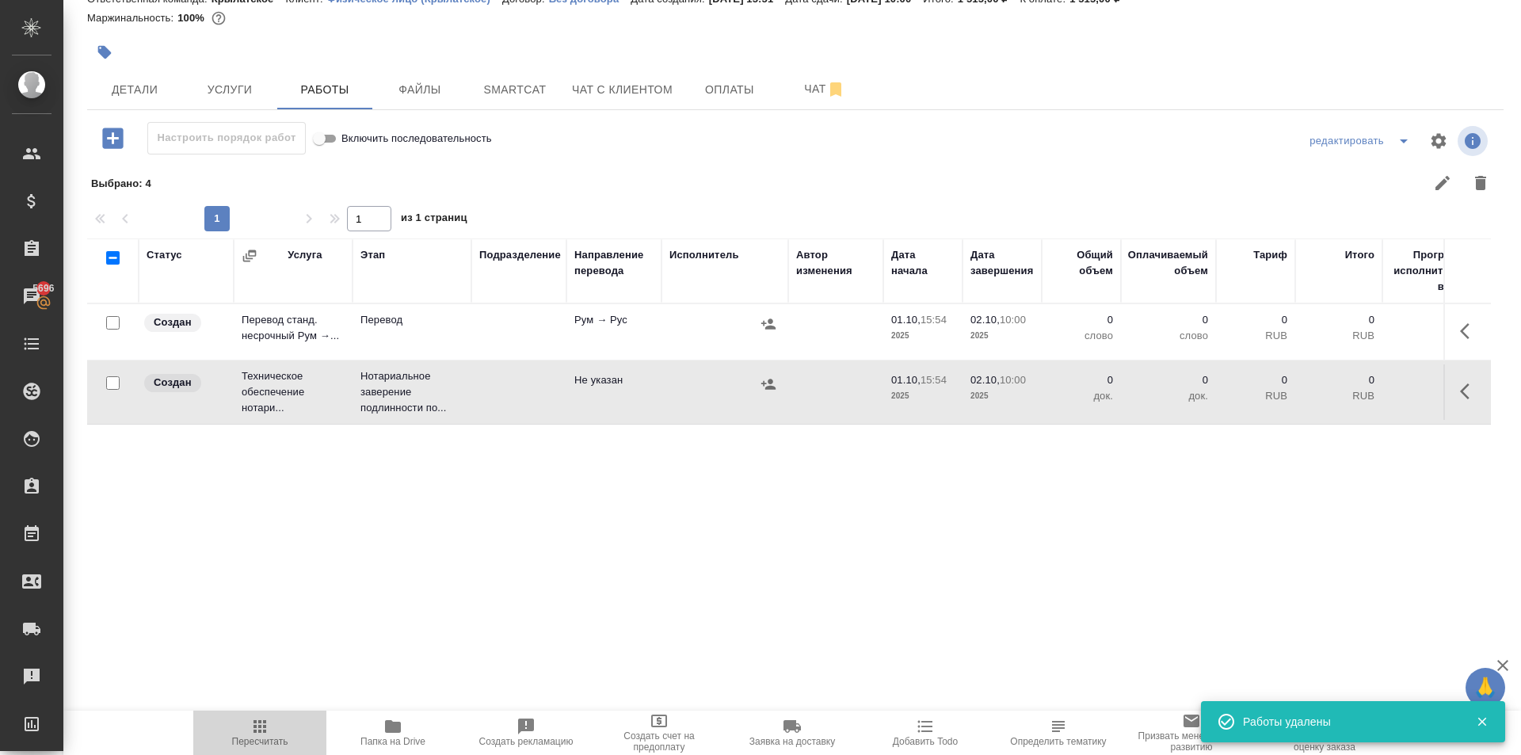
scroll to position [0, 0]
click at [267, 730] on icon "button" at bounding box center [259, 726] width 19 height 19
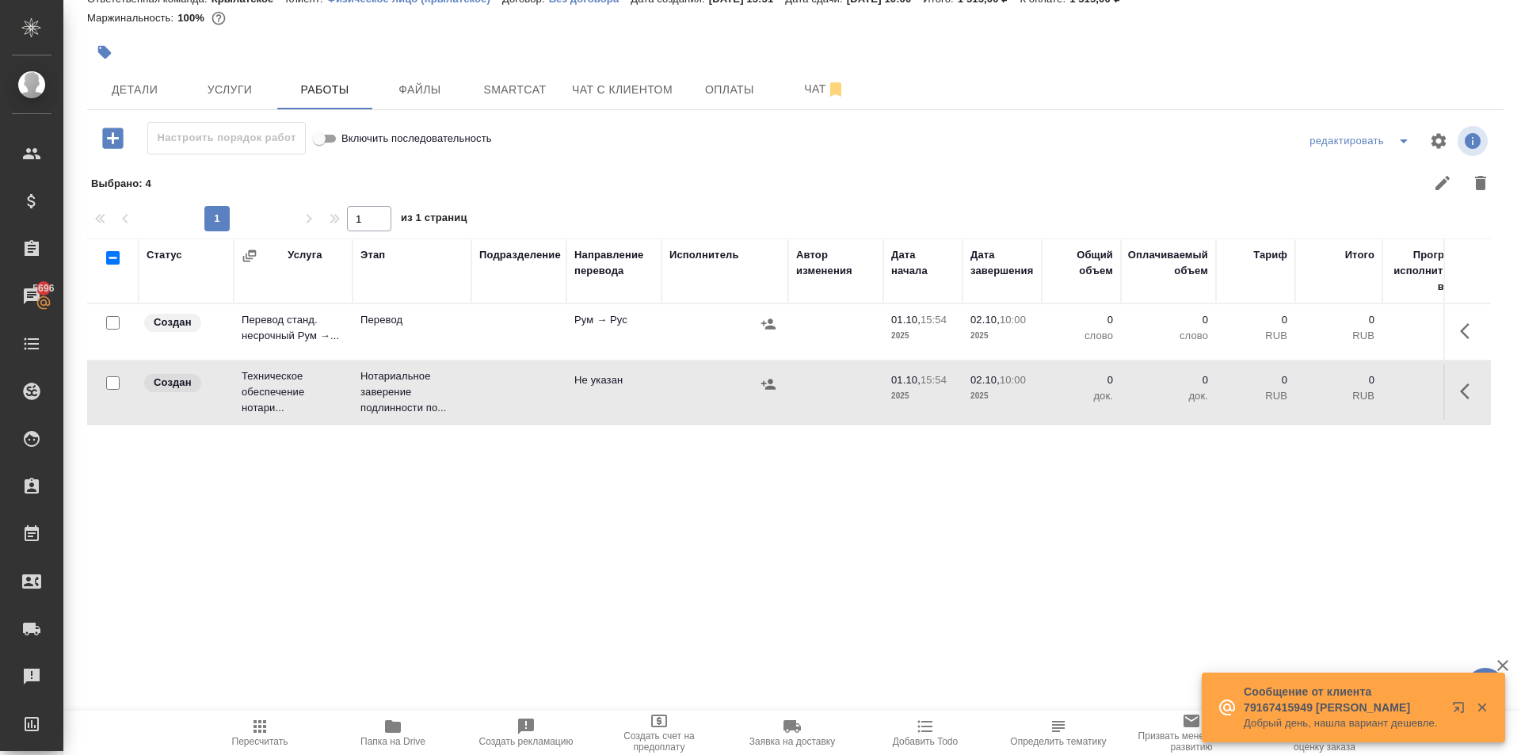
click at [1461, 704] on icon "button" at bounding box center [1461, 710] width 19 height 19
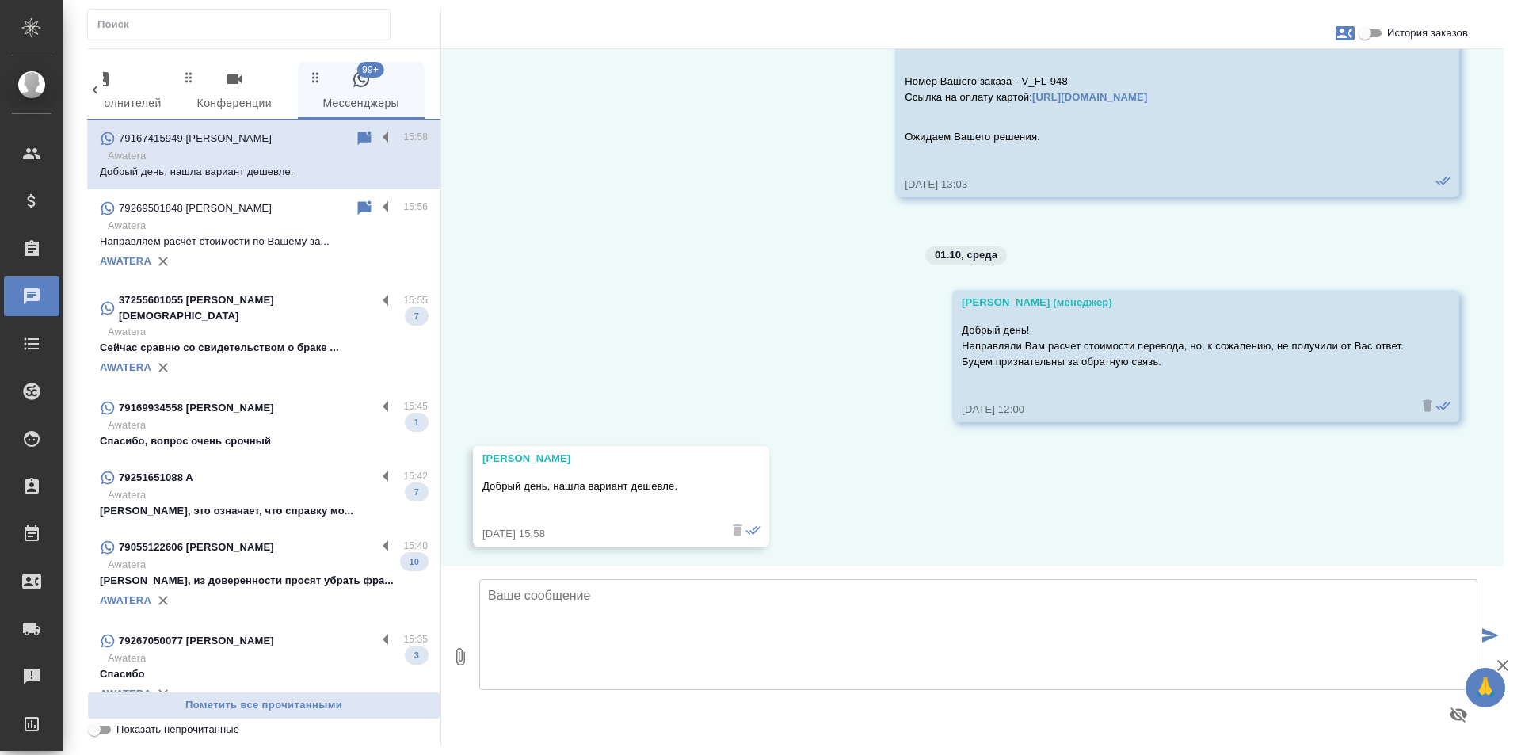
scroll to position [1391, 0]
click at [1375, 39] on input "История заказов" at bounding box center [1365, 33] width 57 height 19
checkbox input "true"
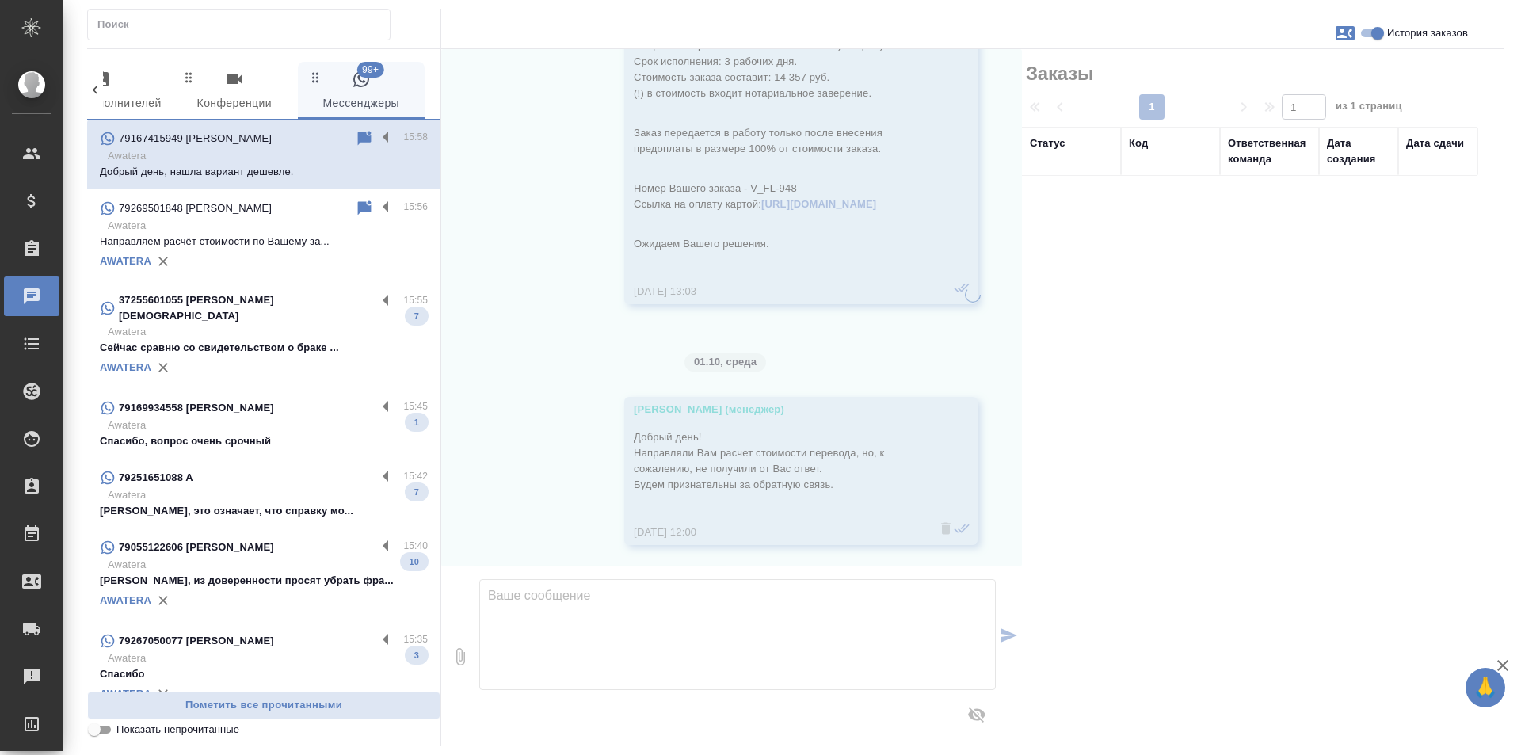
scroll to position [1486, 0]
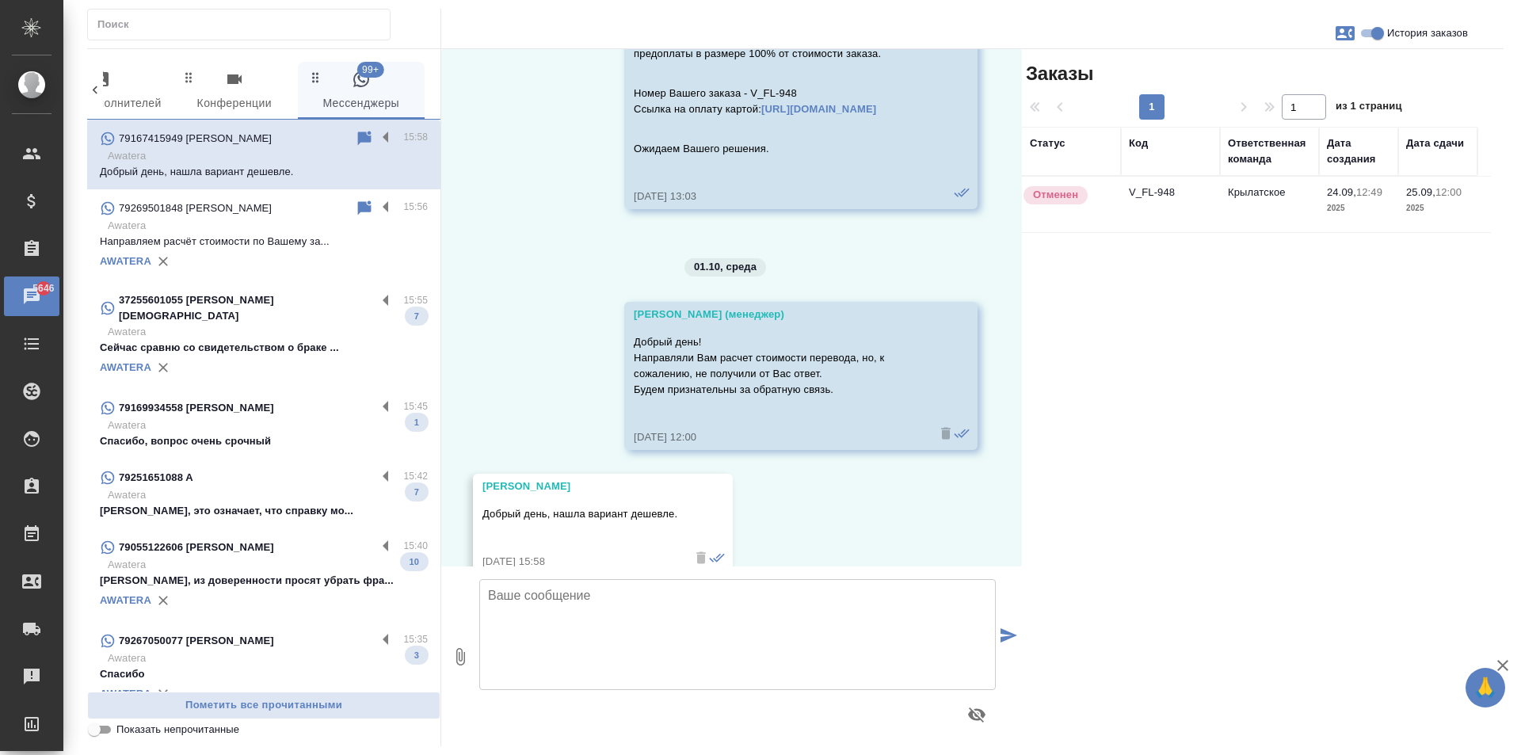
click at [1215, 184] on td "V_FL-948" at bounding box center [1170, 204] width 99 height 55
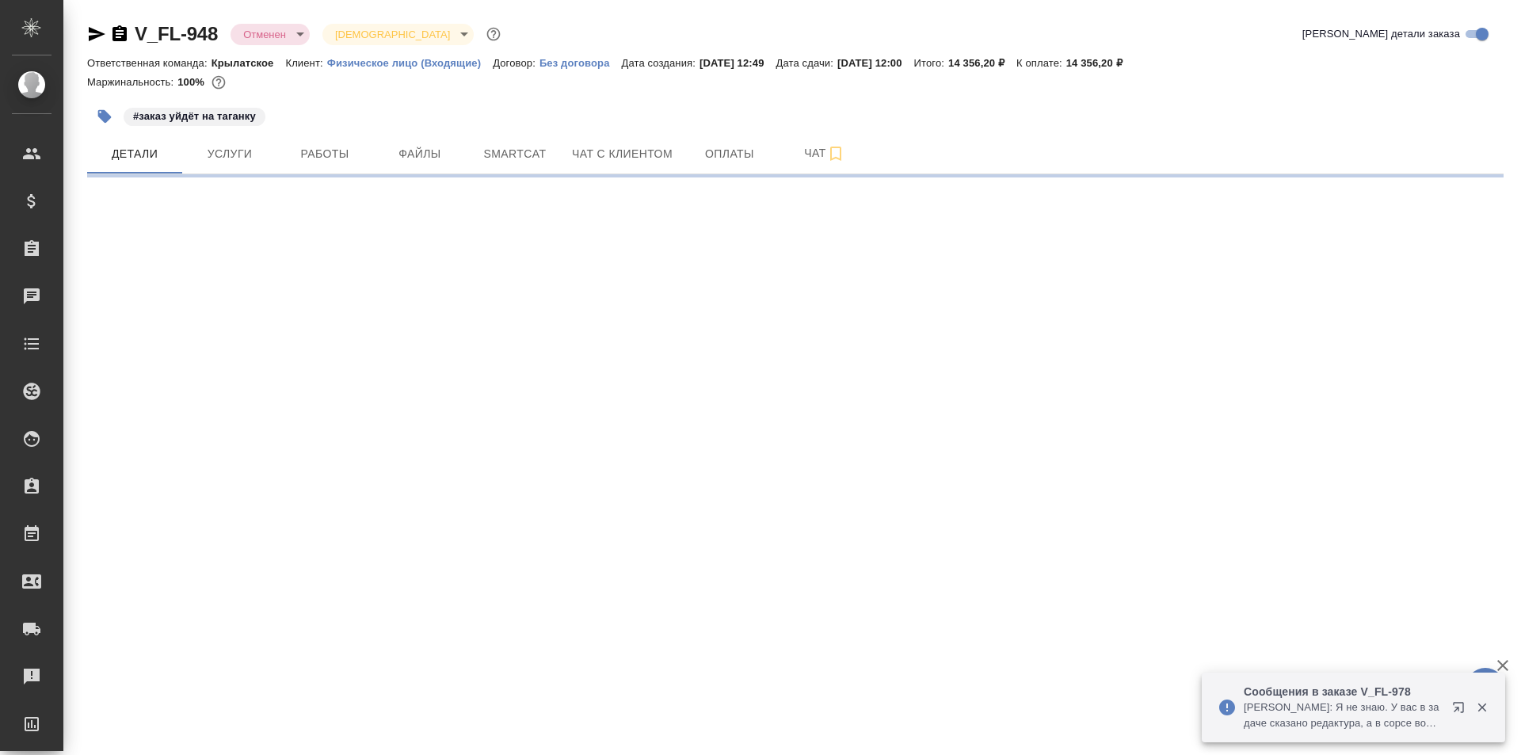
select select "RU"
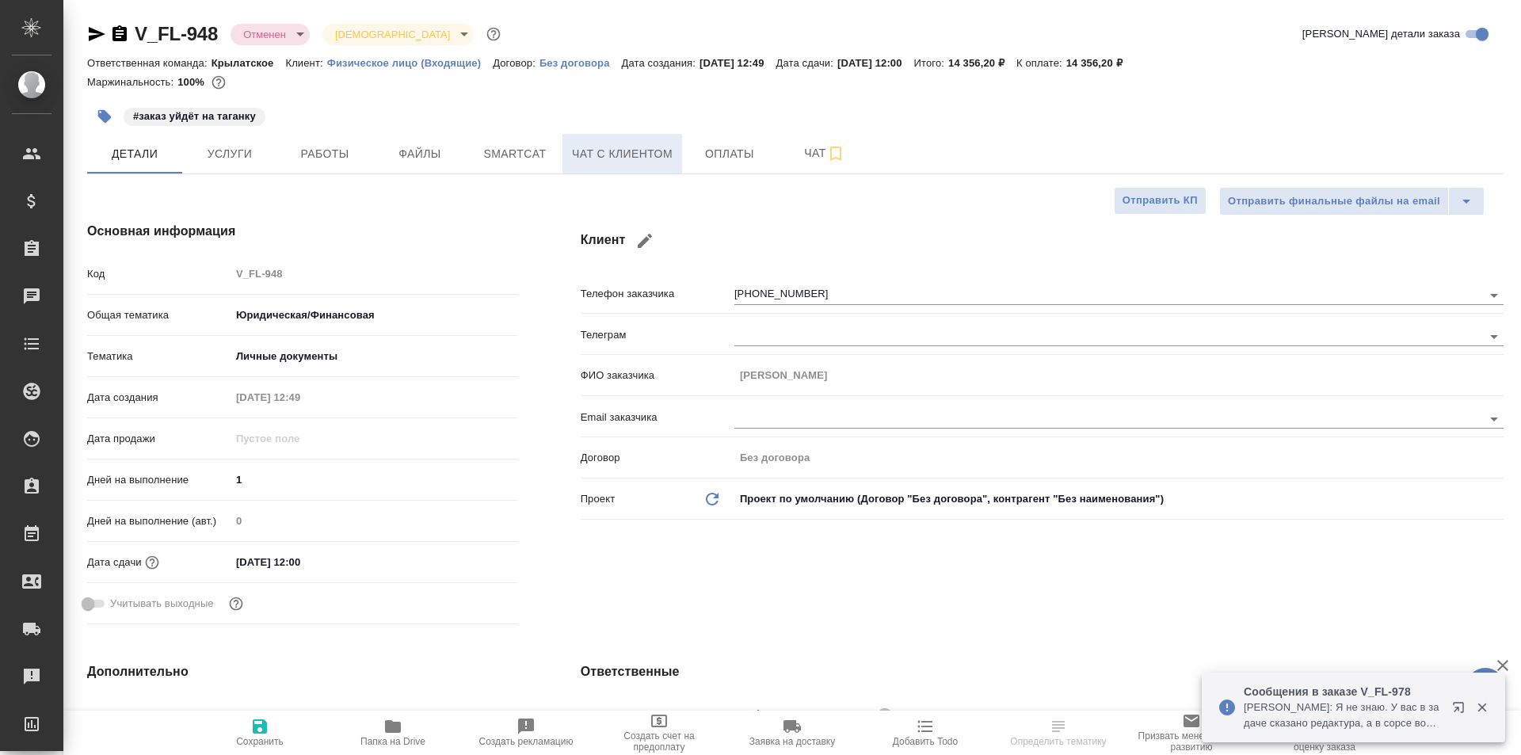
type textarea "x"
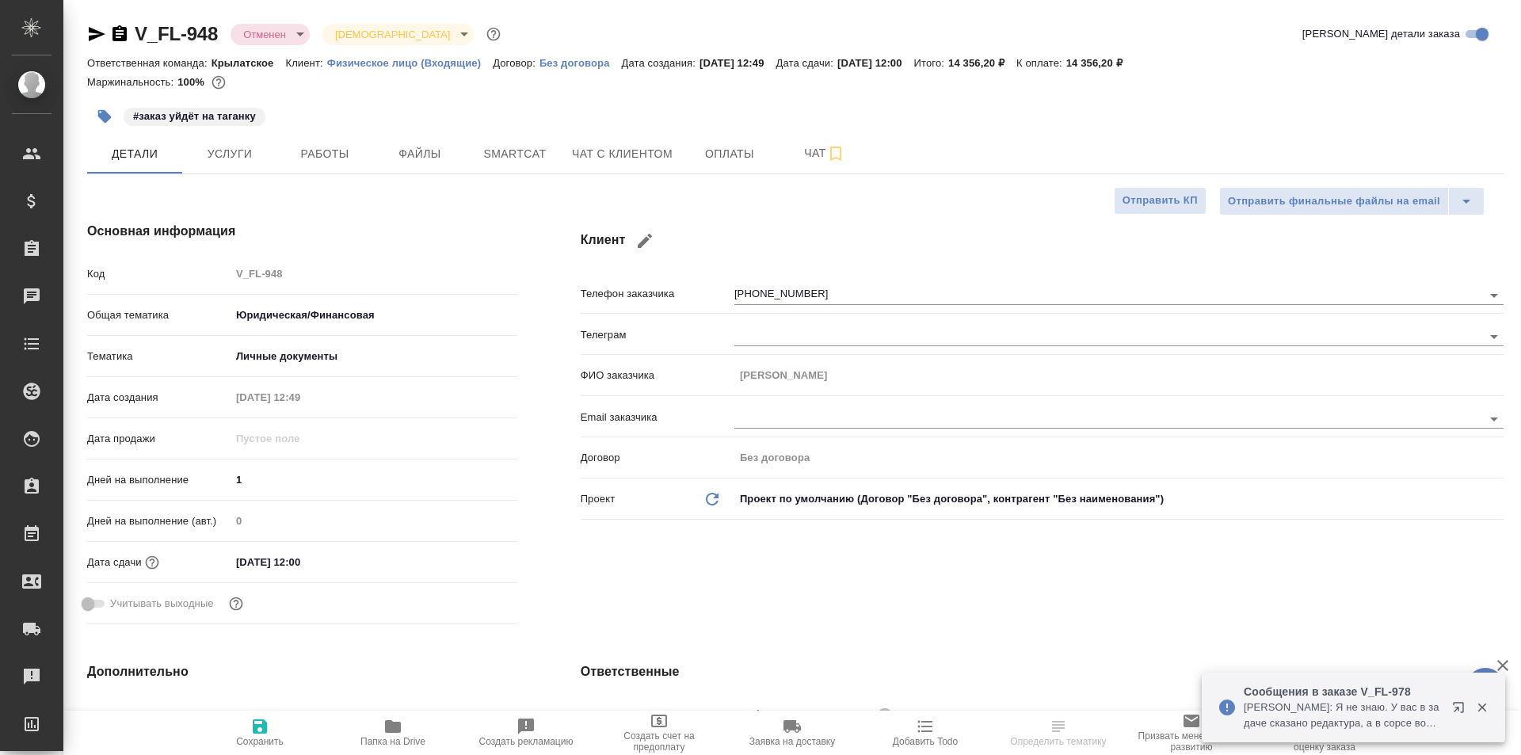
type textarea "x"
click at [614, 144] on span "Чат с клиентом" at bounding box center [622, 154] width 101 height 20
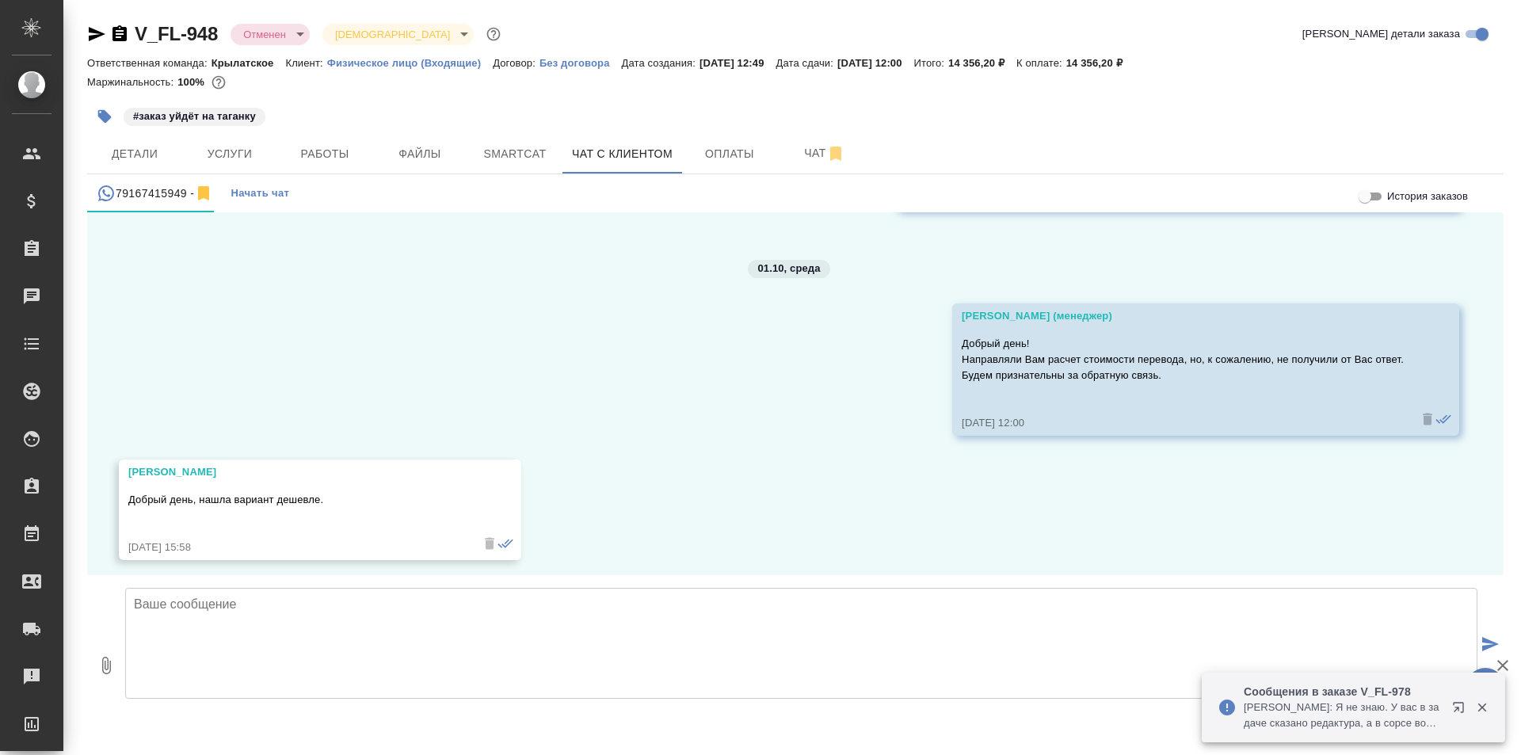
scroll to position [1498, 0]
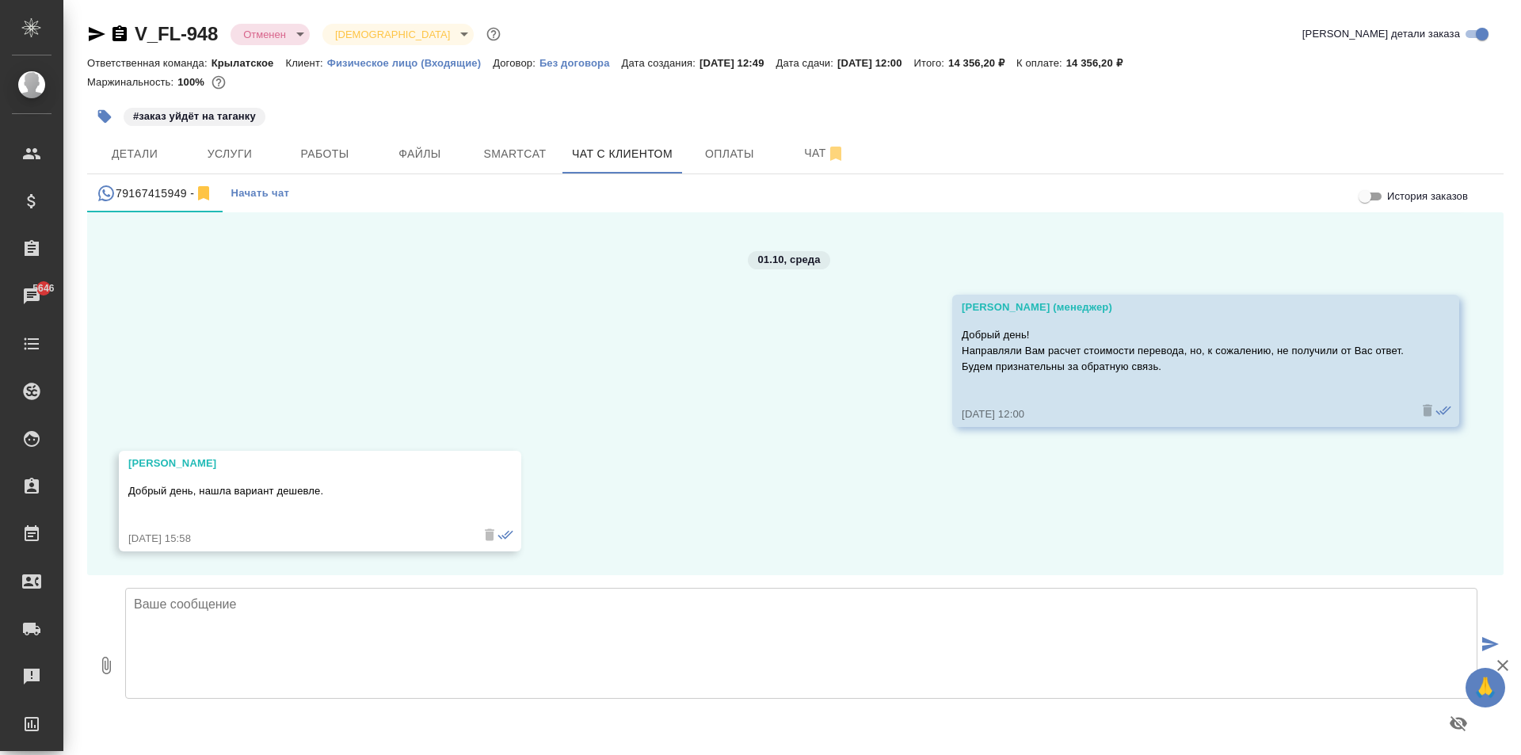
click at [229, 497] on p "Добрый день, нашла вариант дешевле." at bounding box center [297, 491] width 338 height 16
copy p "Добрый день, нашла вариант дешевле."
click at [237, 135] on button "Услуги" at bounding box center [229, 154] width 95 height 40
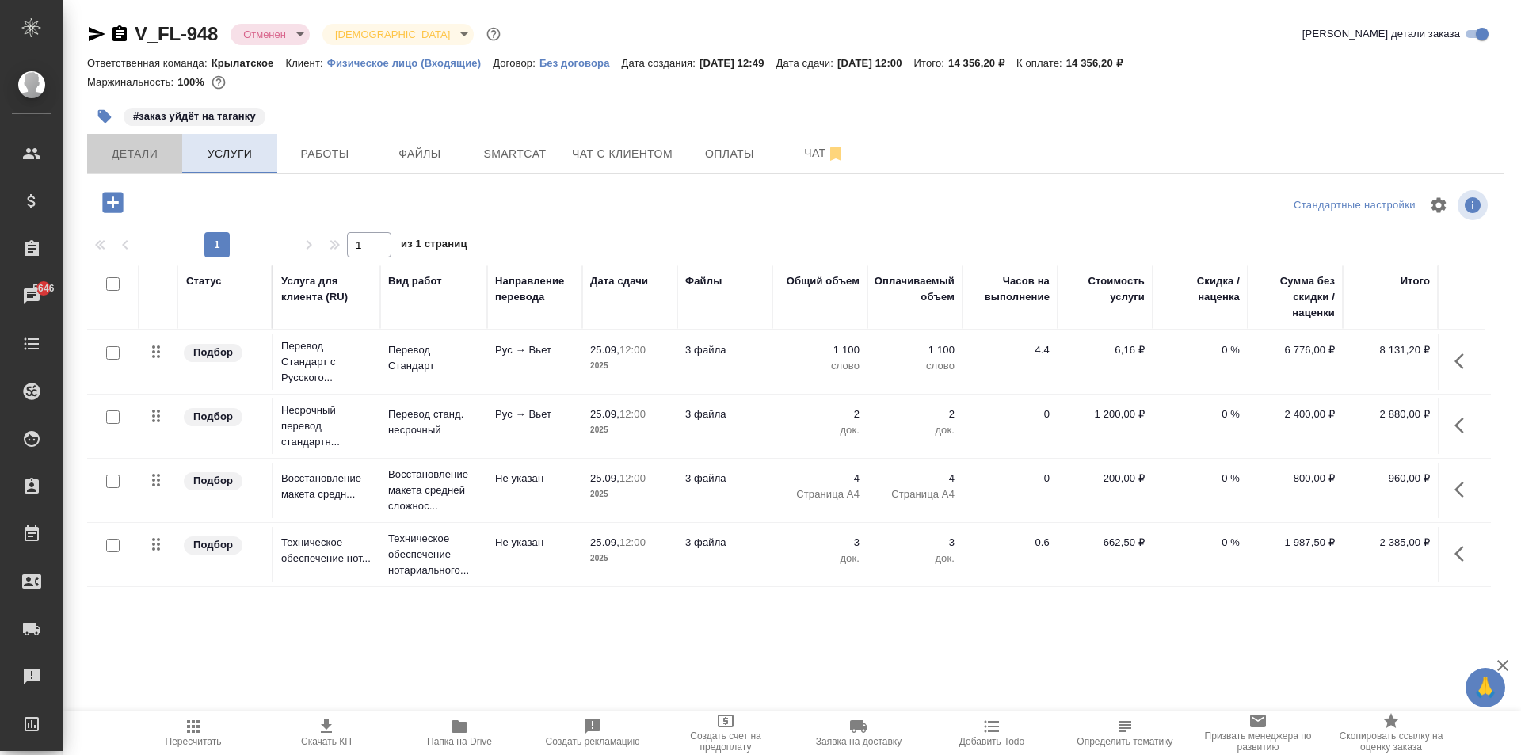
drag, startPoint x: 143, startPoint y: 150, endPoint x: 219, endPoint y: 139, distance: 76.0
click at [145, 151] on span "Детали" at bounding box center [135, 154] width 76 height 20
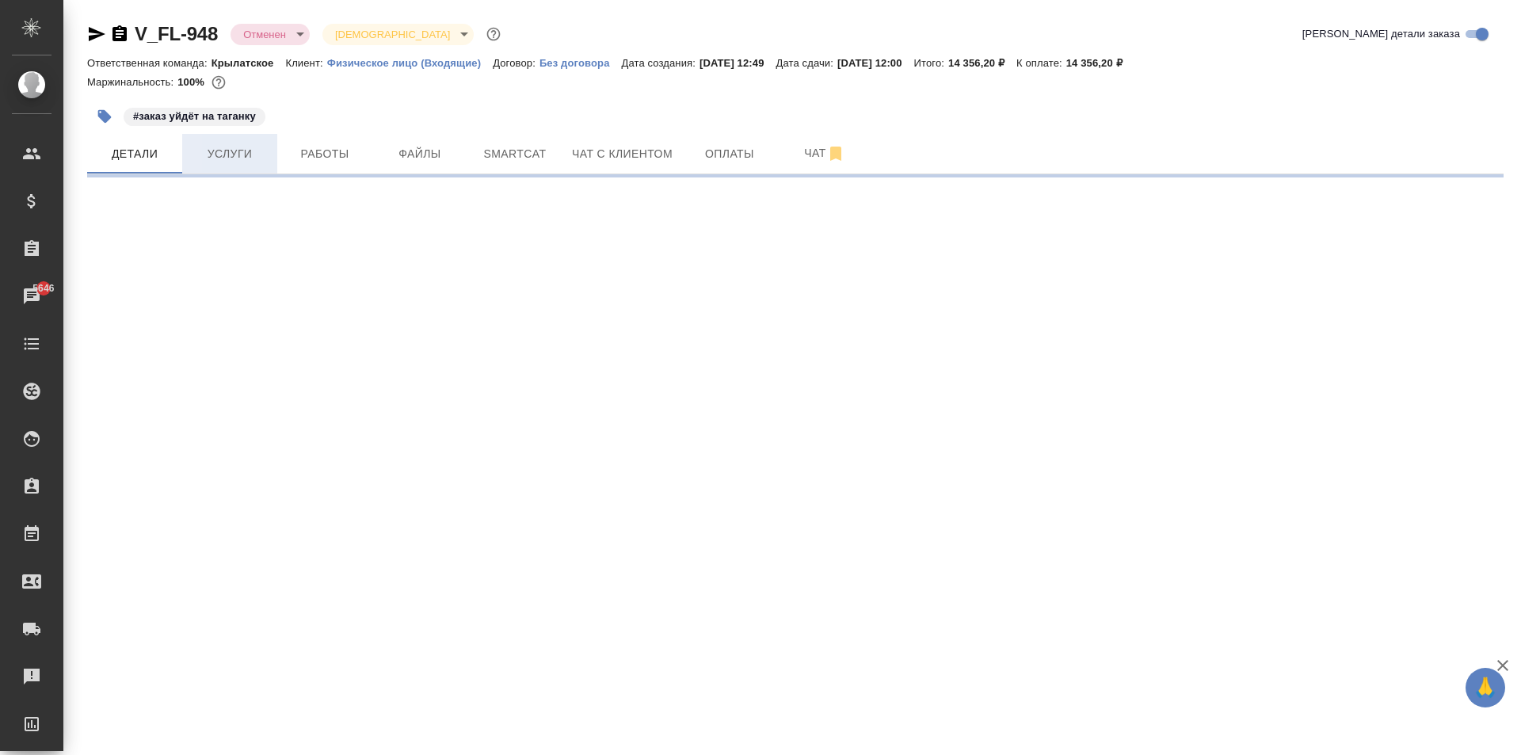
select select "RU"
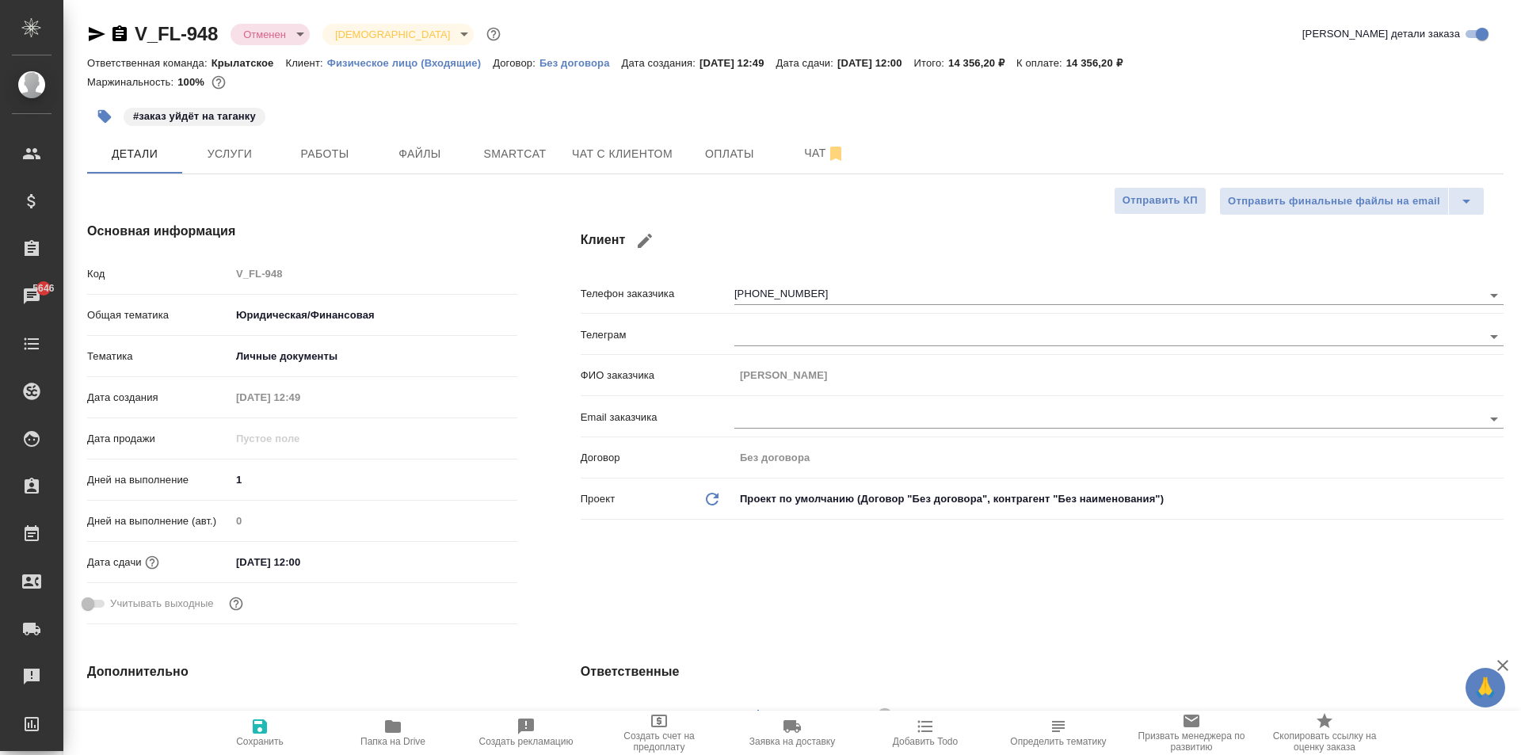
type textarea "x"
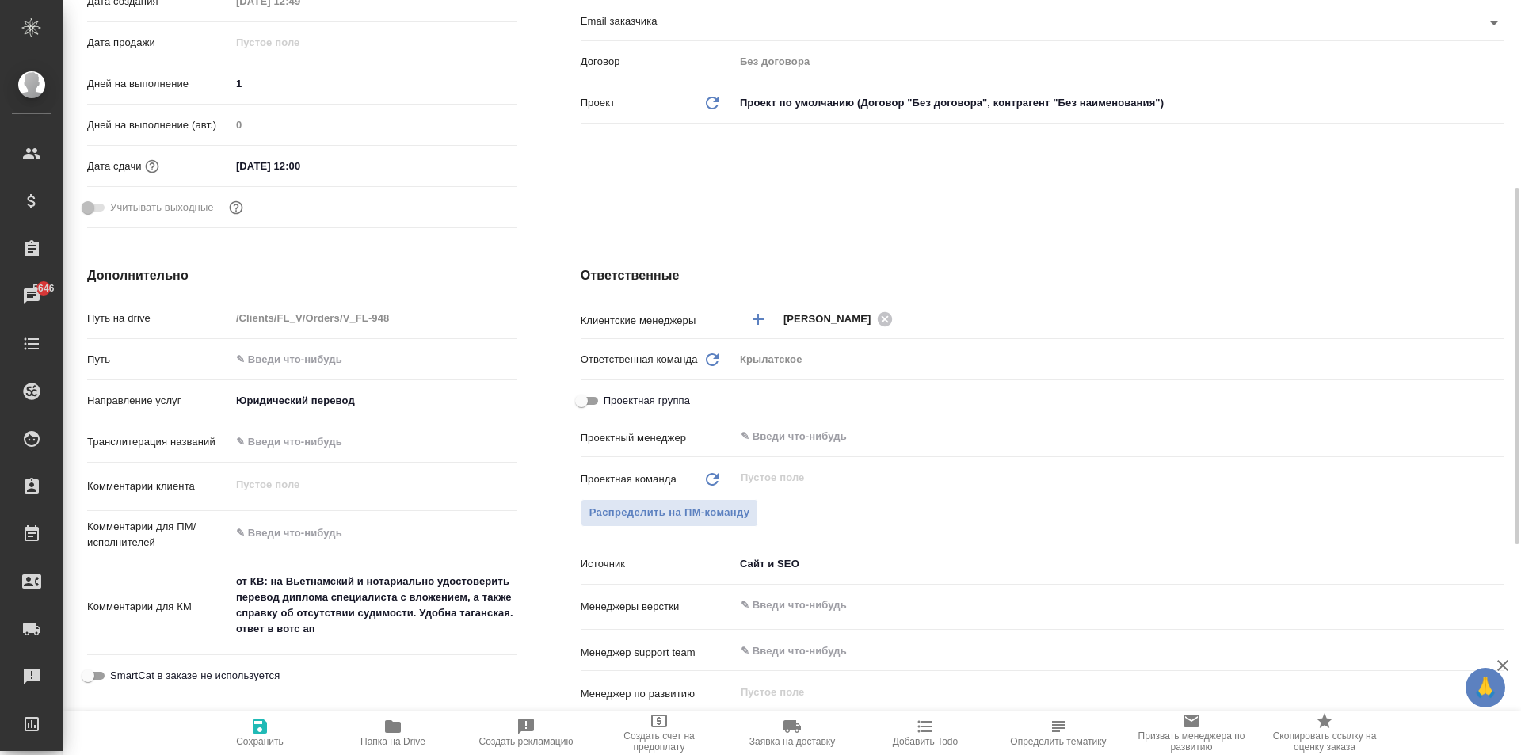
scroll to position [713, 0]
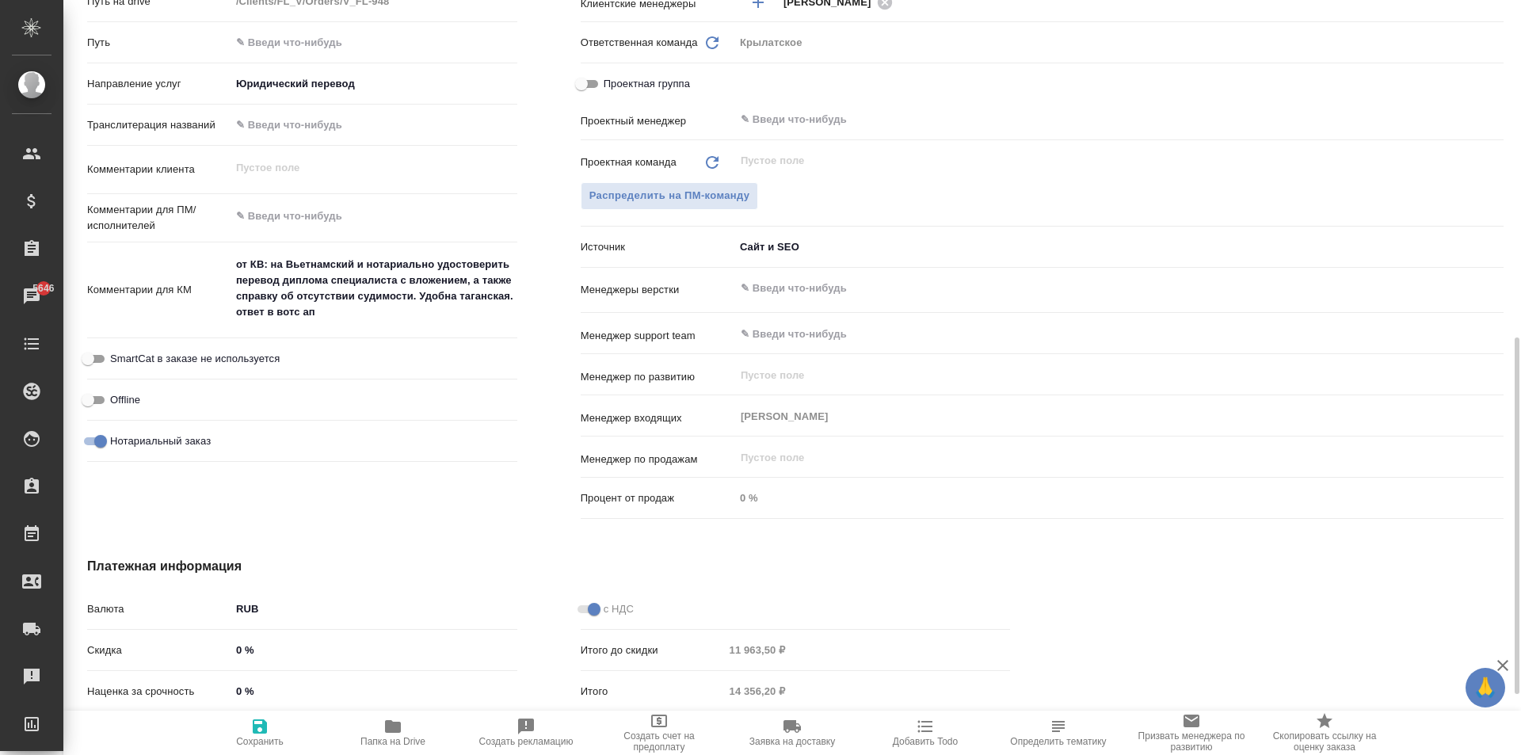
type textarea "x"
click at [380, 306] on textarea "от КВ: на Вьетнамский и нотариально удостоверить перевод диплома специалиста с …" at bounding box center [374, 288] width 287 height 74
type textarea "x"
type textarea "от КВ: на Вьетнамский и нотариально удостоверить перевод диплома специалиста с …"
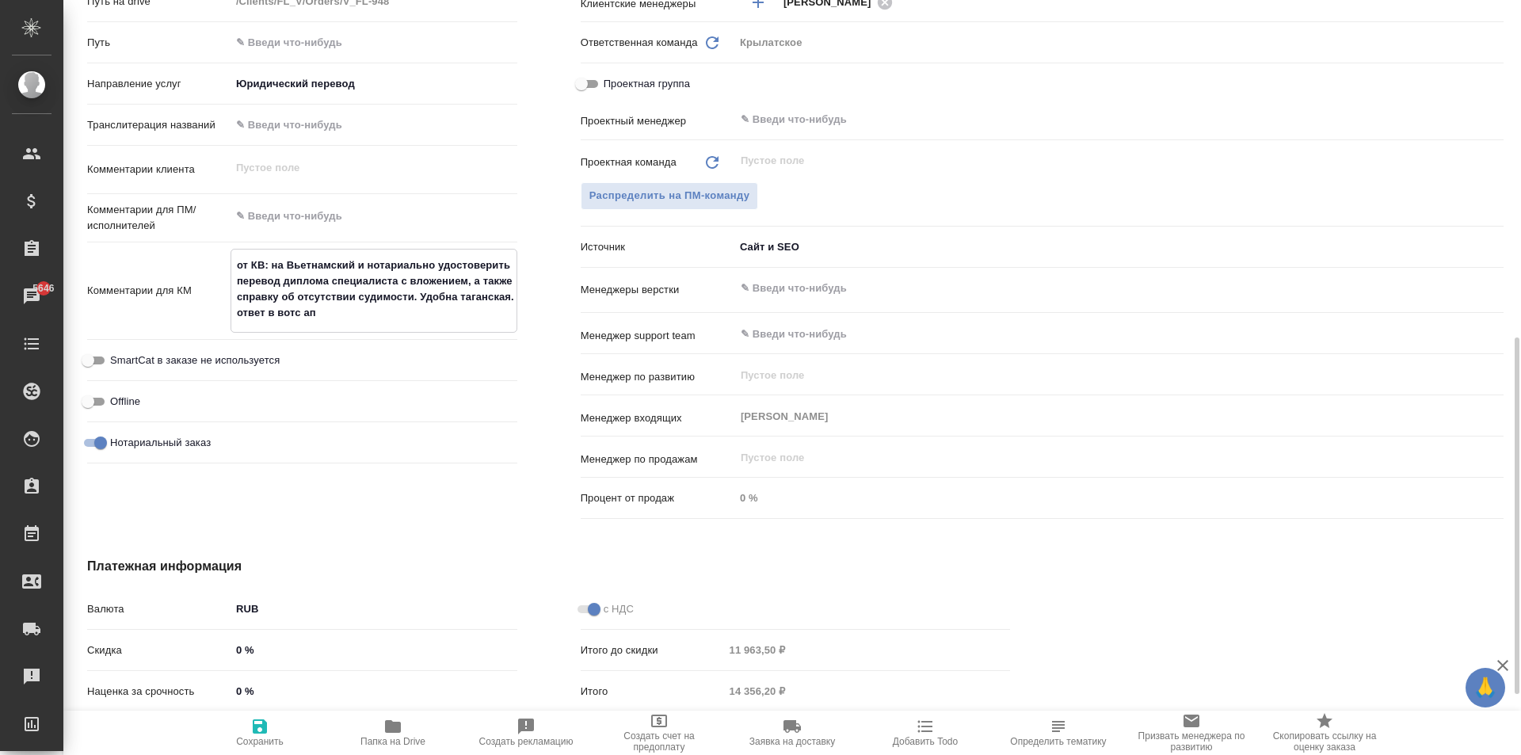
type textarea "x"
type textarea "от КВ: на Вьетнамский и нотариально удостоверить перевод диплома специалиста с …"
type textarea "x"
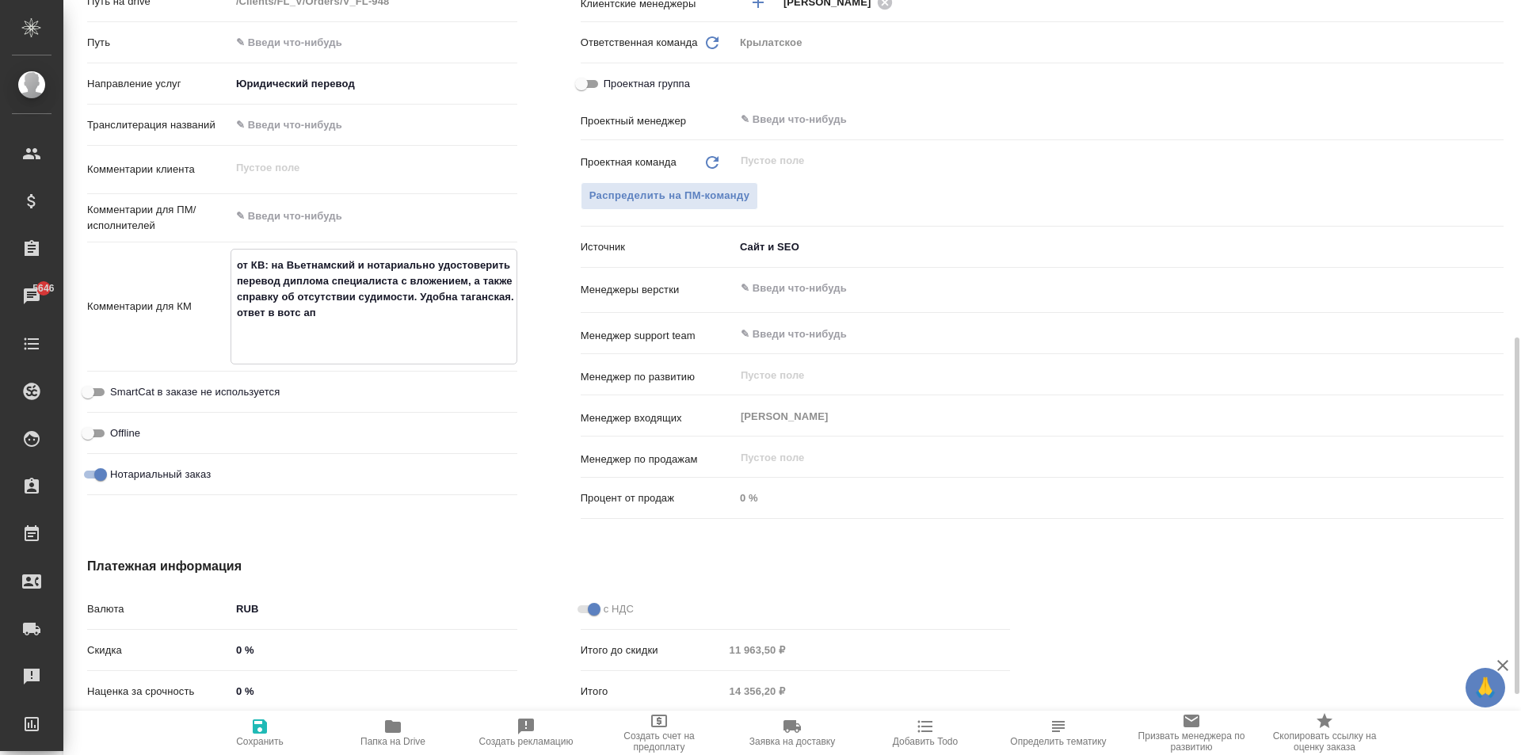
type textarea "от КВ: на Вьетнамский и нотариально удостоверить перевод диплома специалиста с …"
type textarea "x"
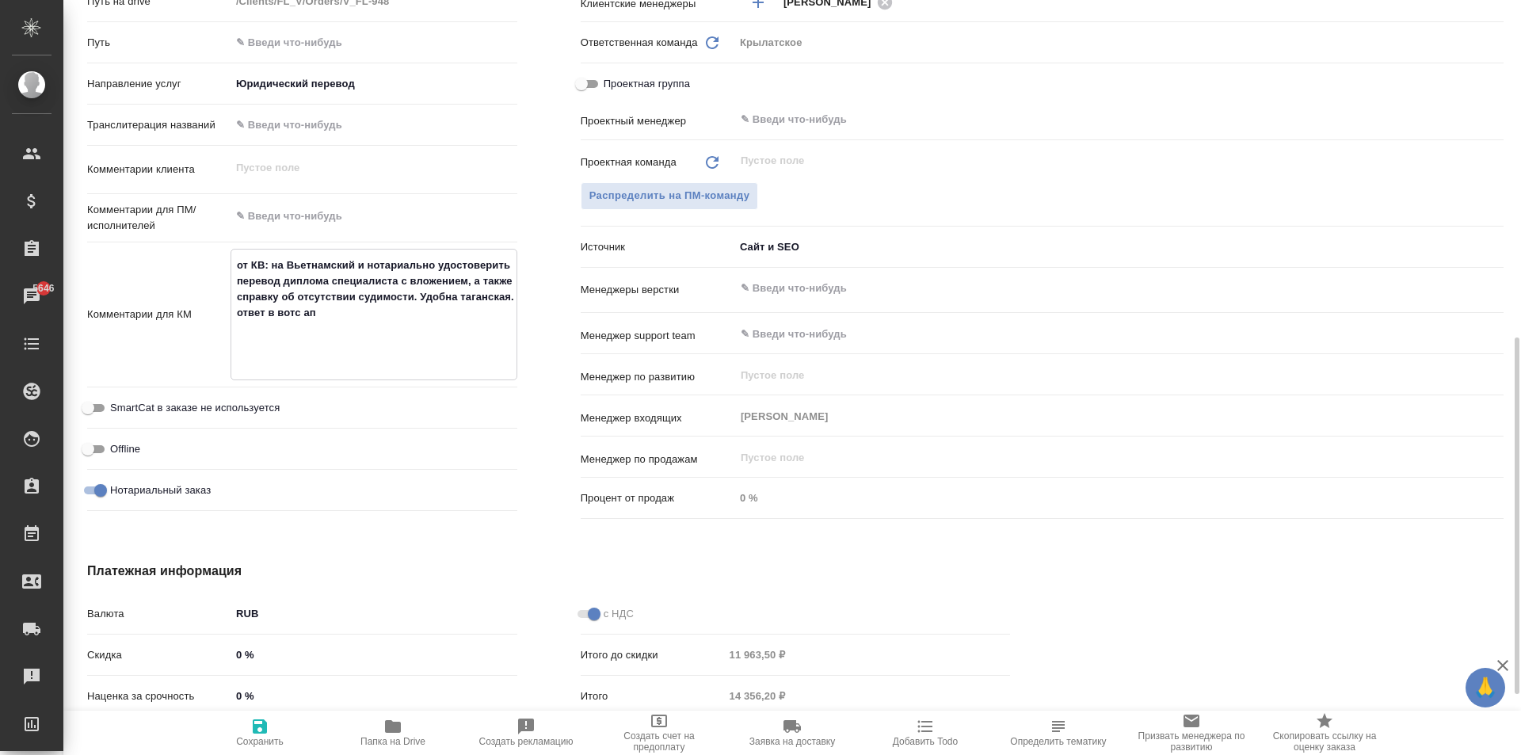
paste textarea "Добрый день, нашла вариант дешевле."
type textarea "x"
type textarea "от КВ: на Вьетнамский и нотариально удостоверить перевод диплома специалиста с …"
type textarea "x"
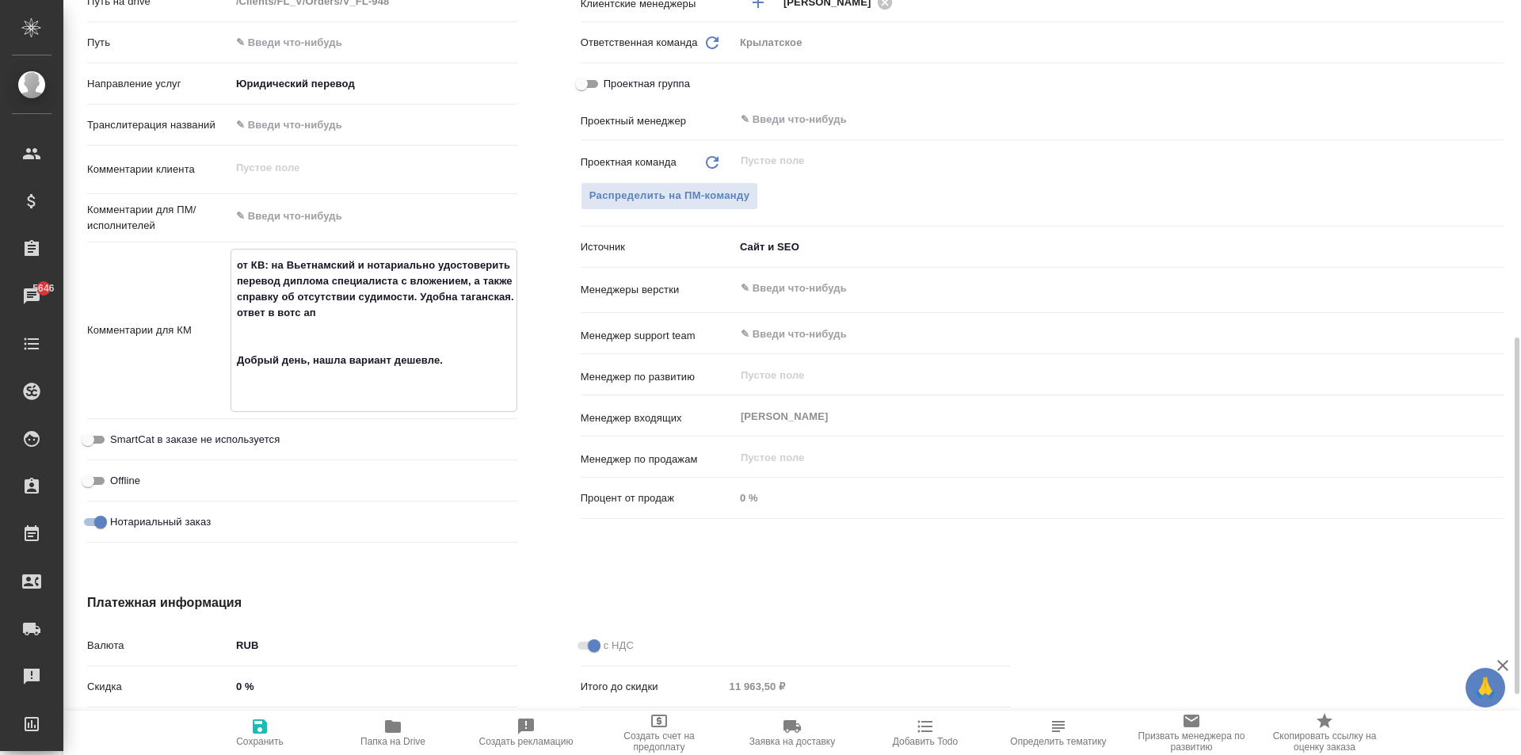
type textarea "от КВ: на Вьетнамский и нотариально удостоверить перевод диплома специалиста с …"
type textarea "x"
click at [227, 720] on span "Сохранить" at bounding box center [260, 732] width 114 height 30
type textarea "x"
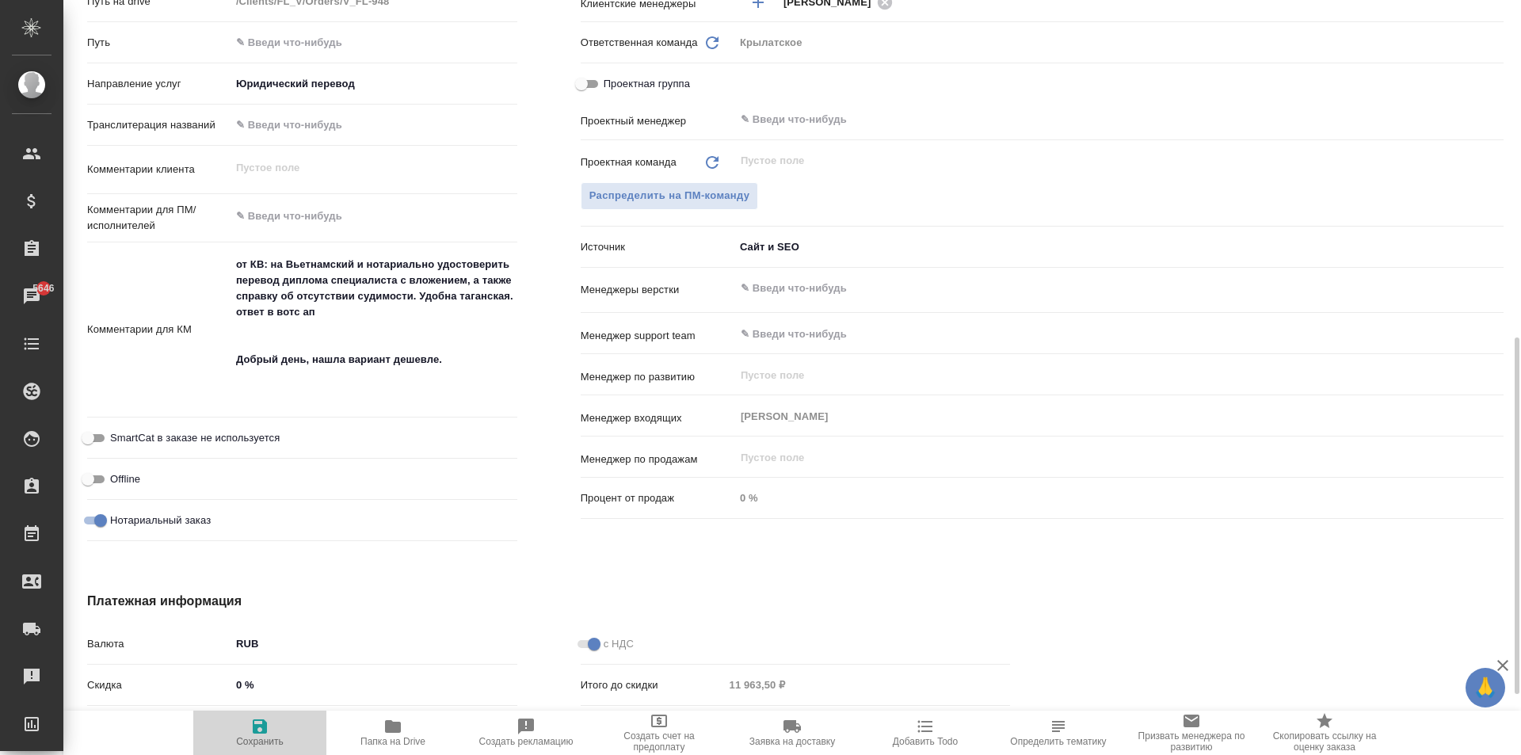
type textarea "x"
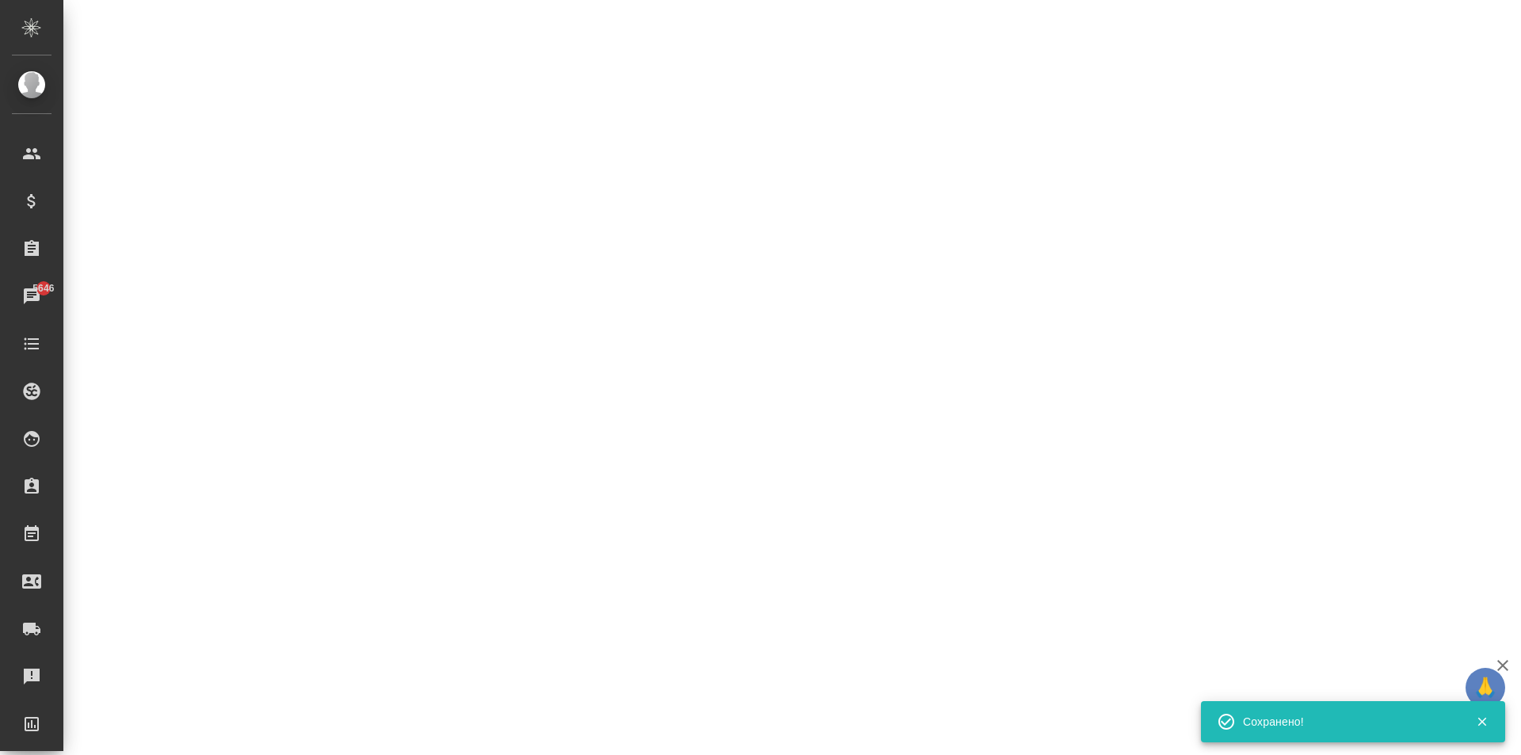
select select "RU"
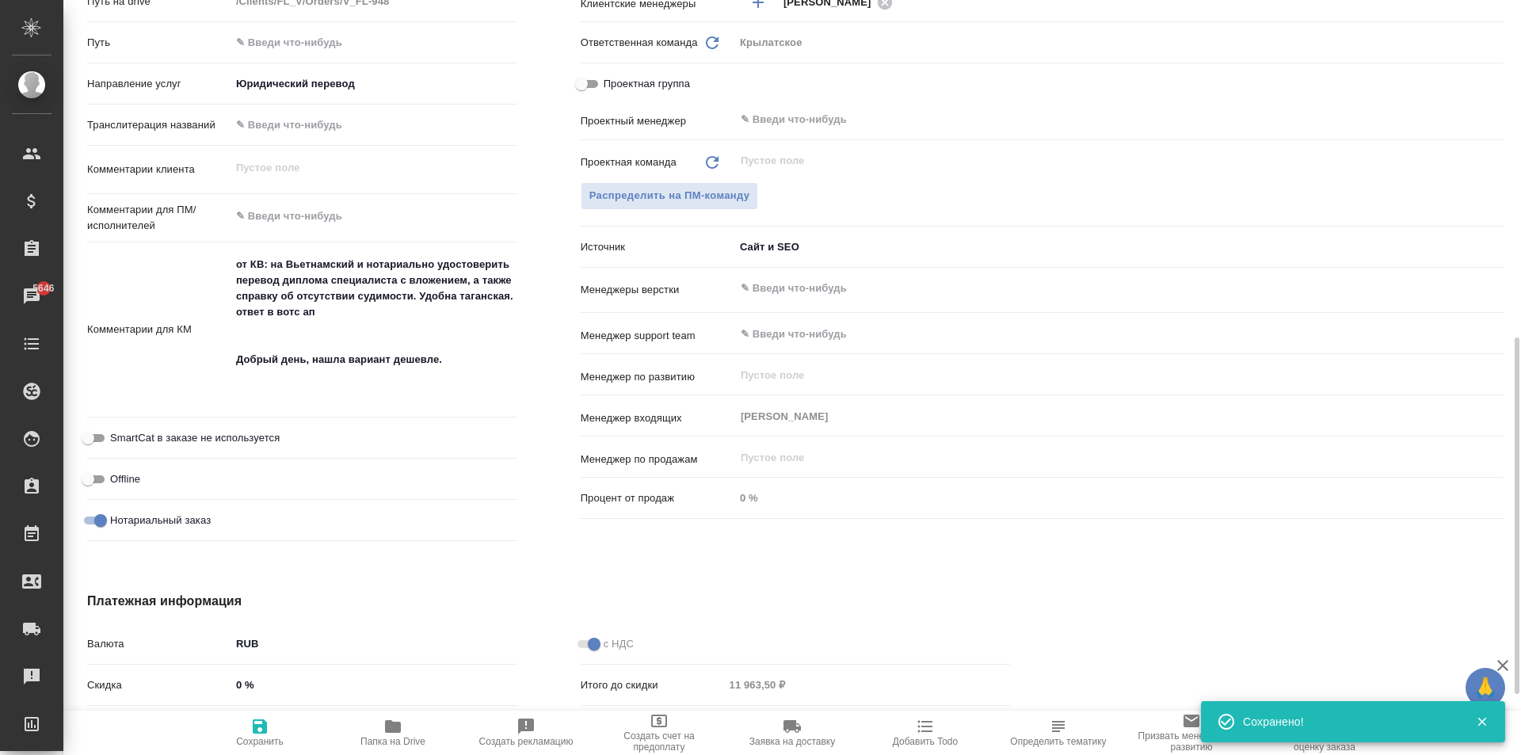
type textarea "x"
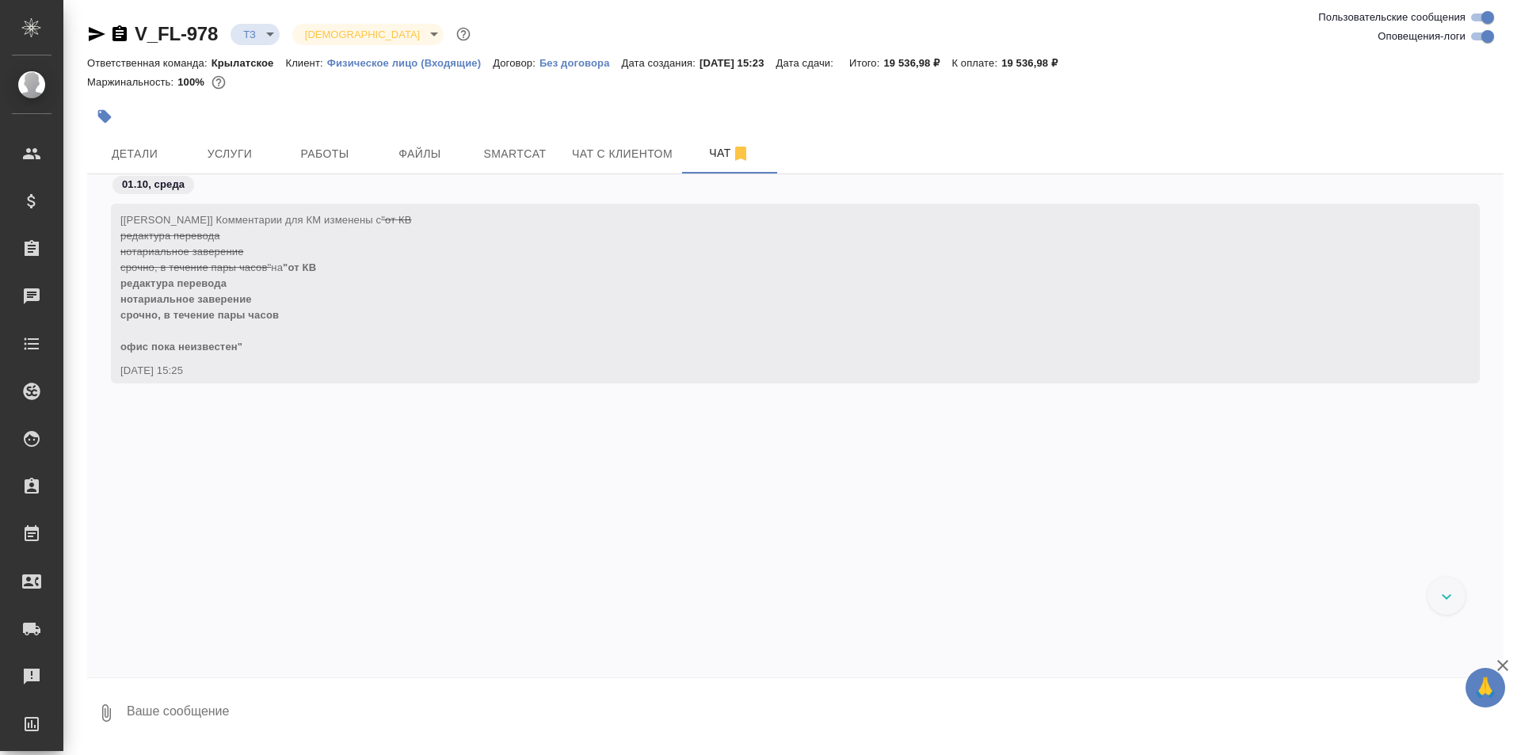
scroll to position [1132, 0]
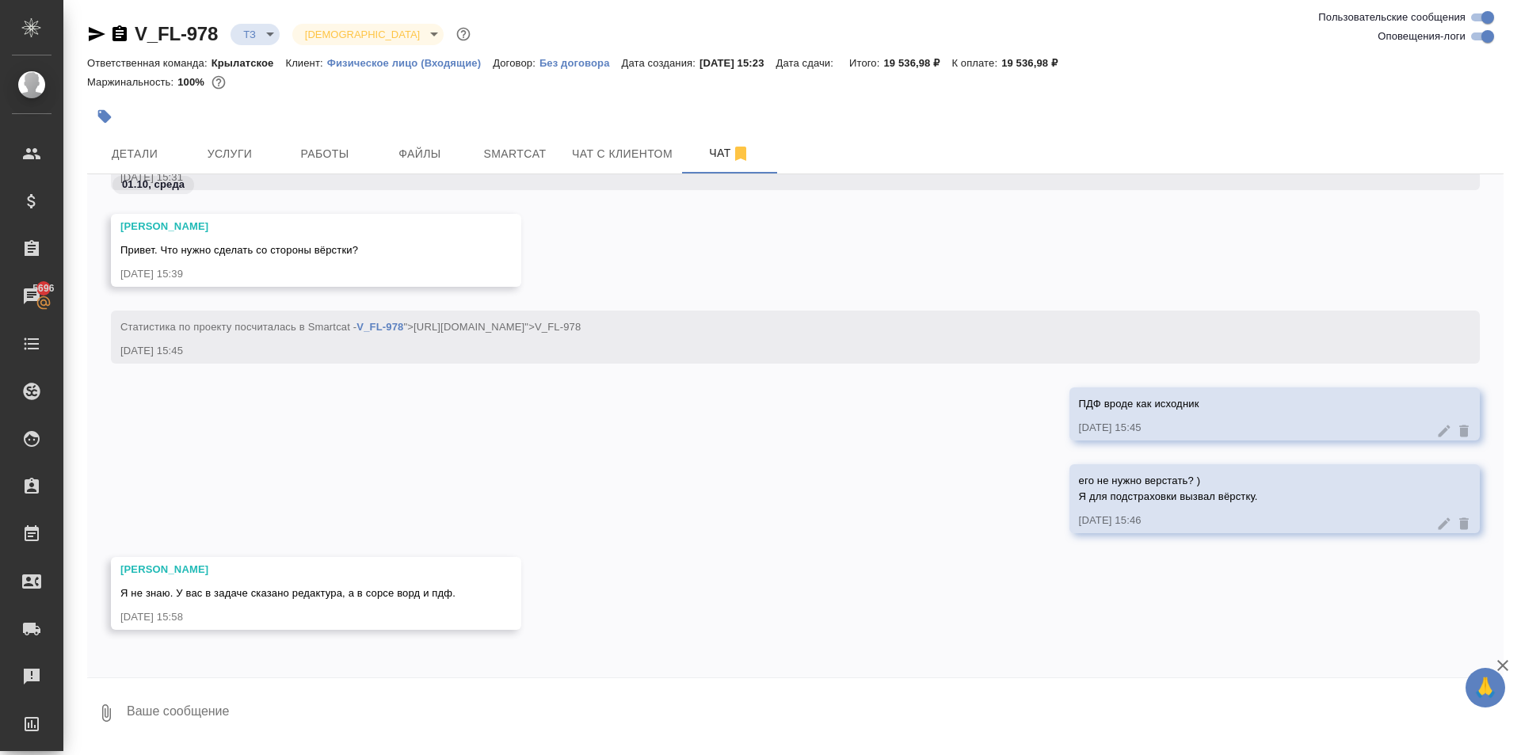
click at [189, 719] on textarea at bounding box center [814, 713] width 1379 height 54
type textarea "Хорошо, тогда наверно вёрстка не нужна"
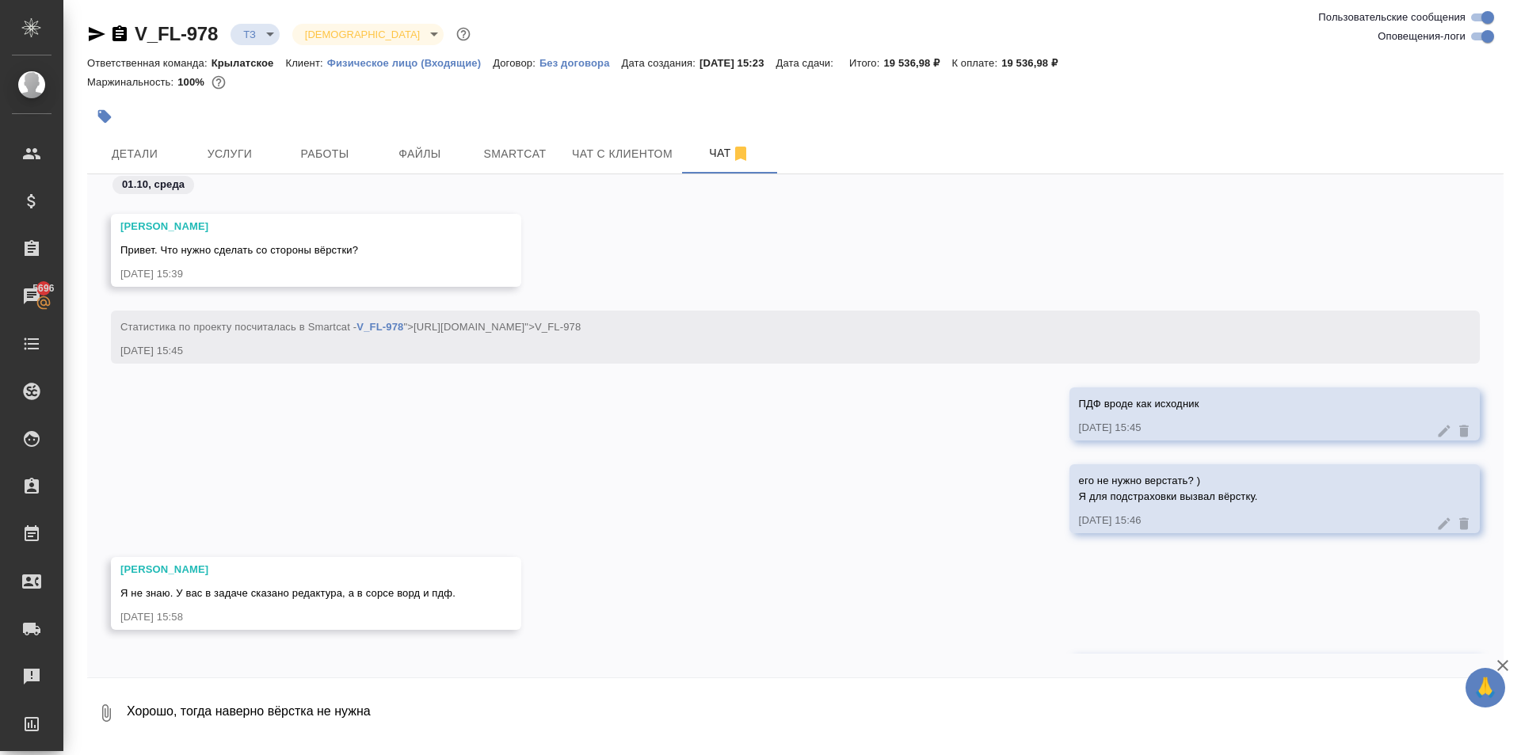
scroll to position [1209, 0]
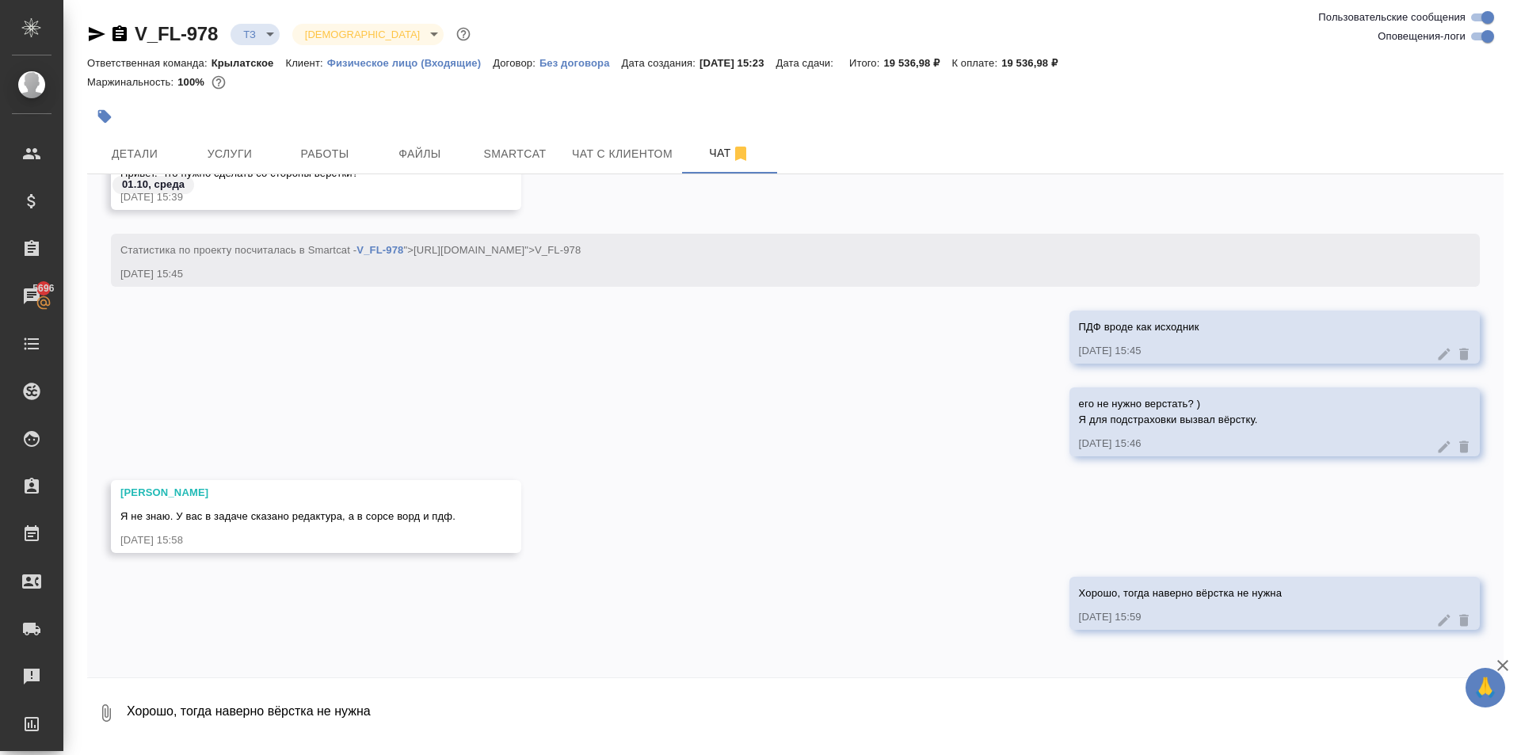
click at [258, 34] on body "🙏 .cls-1 fill:#fff; AWATERA [PERSON_NAME] Спецификации Заказы 5696 Чаты Todo Пр…" at bounding box center [760, 377] width 1521 height 755
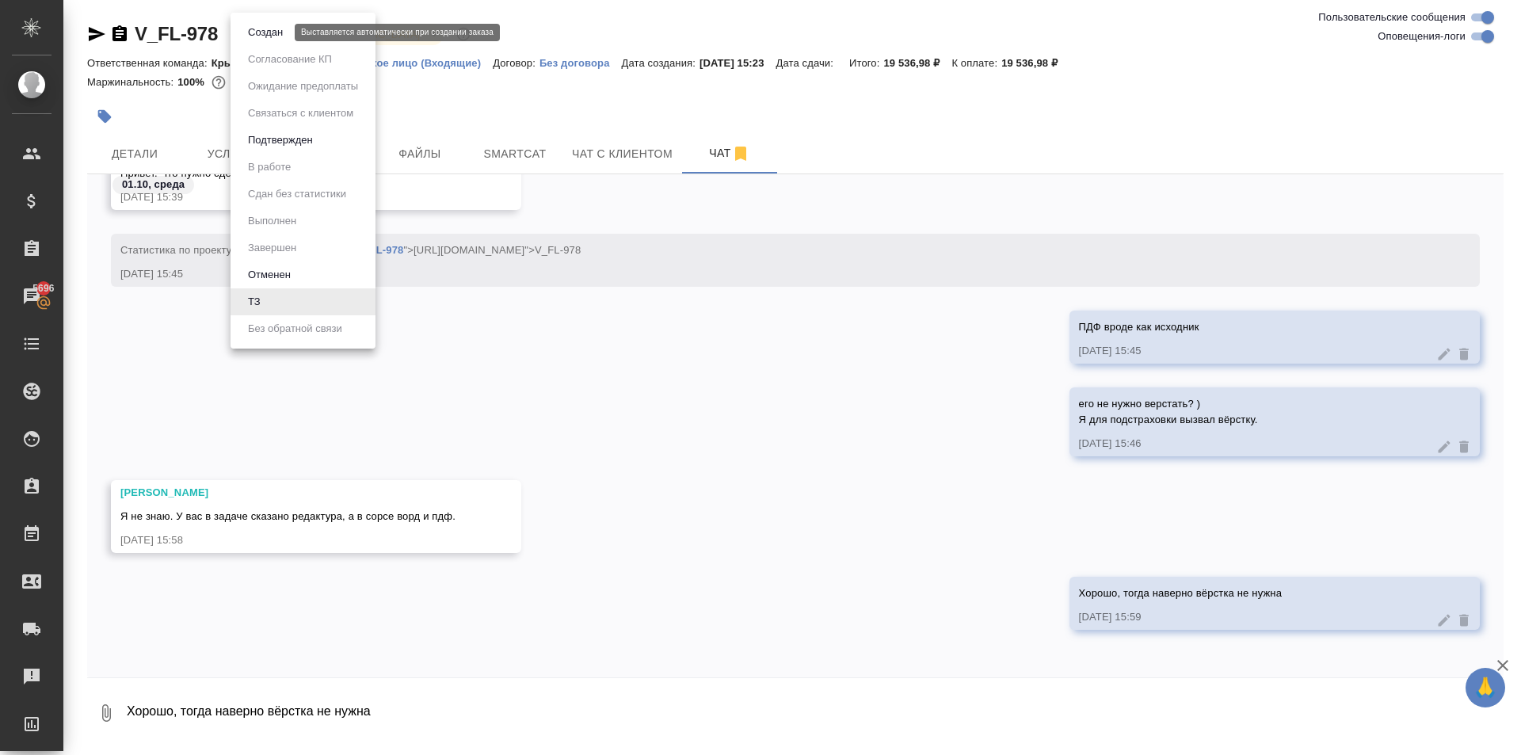
click at [261, 35] on button "Создан" at bounding box center [265, 32] width 44 height 17
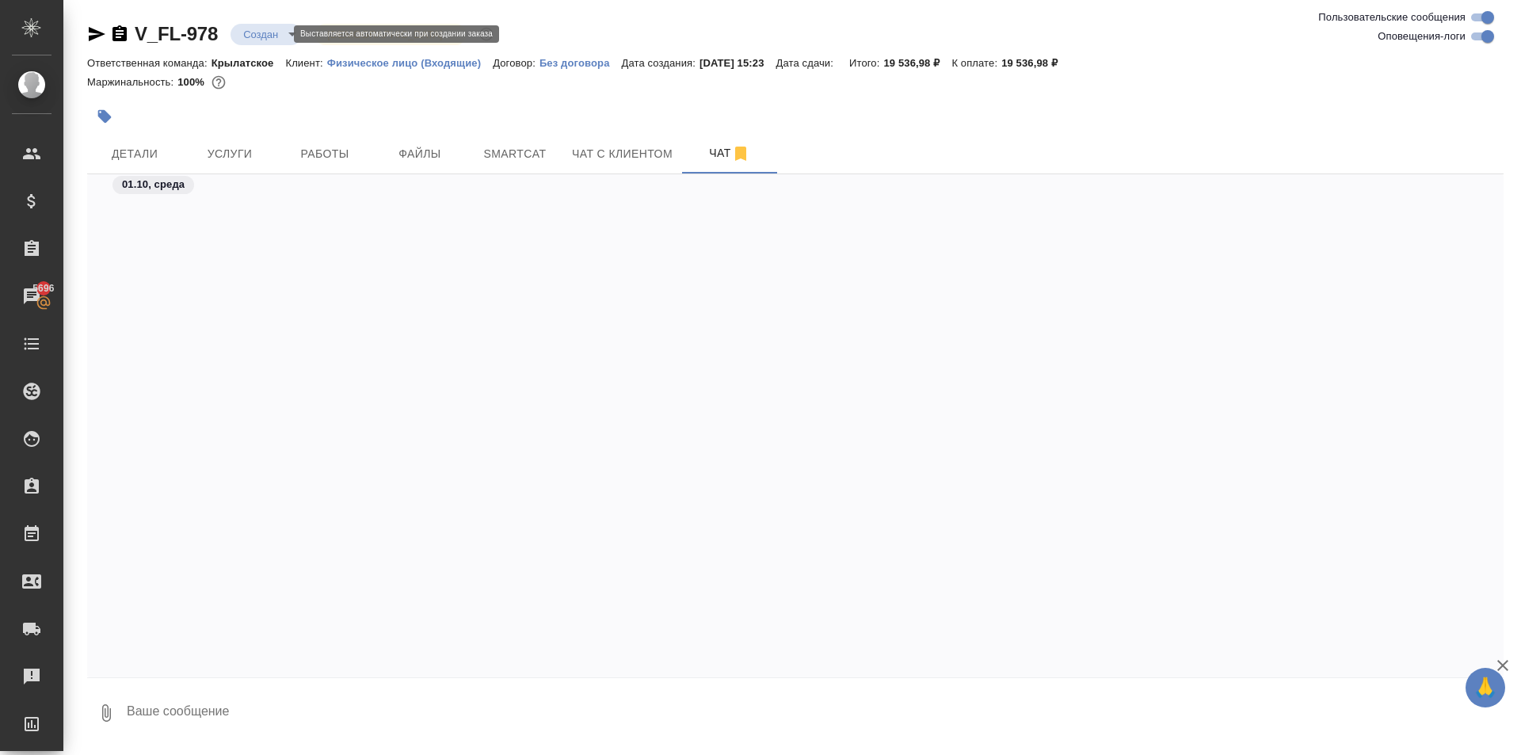
scroll to position [1472, 0]
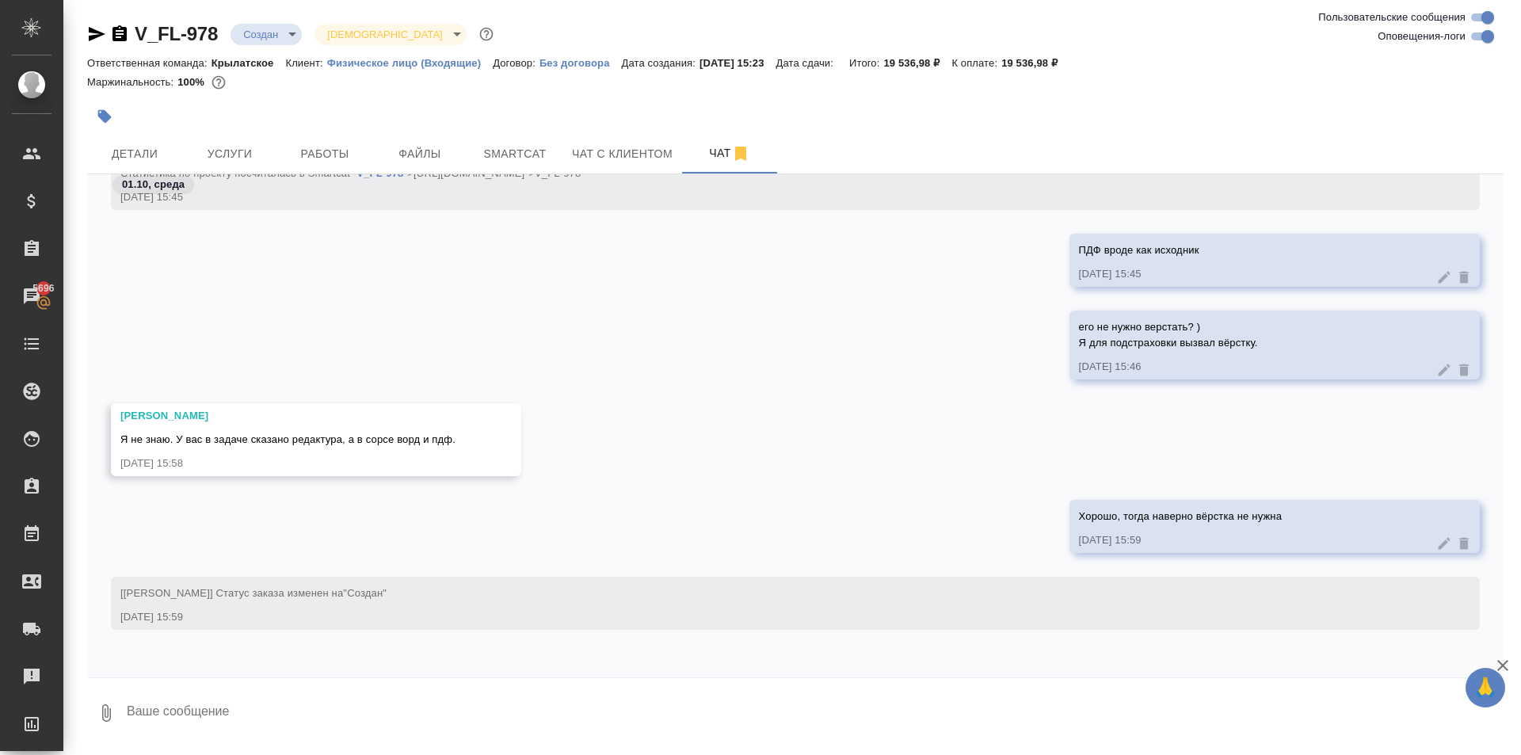
drag, startPoint x: 274, startPoint y: 63, endPoint x: 879, endPoint y: 410, distance: 697.8
click at [879, 410] on div "[PERSON_NAME] Я не знаю. У вас в задаче сказано редактура, а в сорсе ворд и пдф…" at bounding box center [795, 451] width 1417 height 97
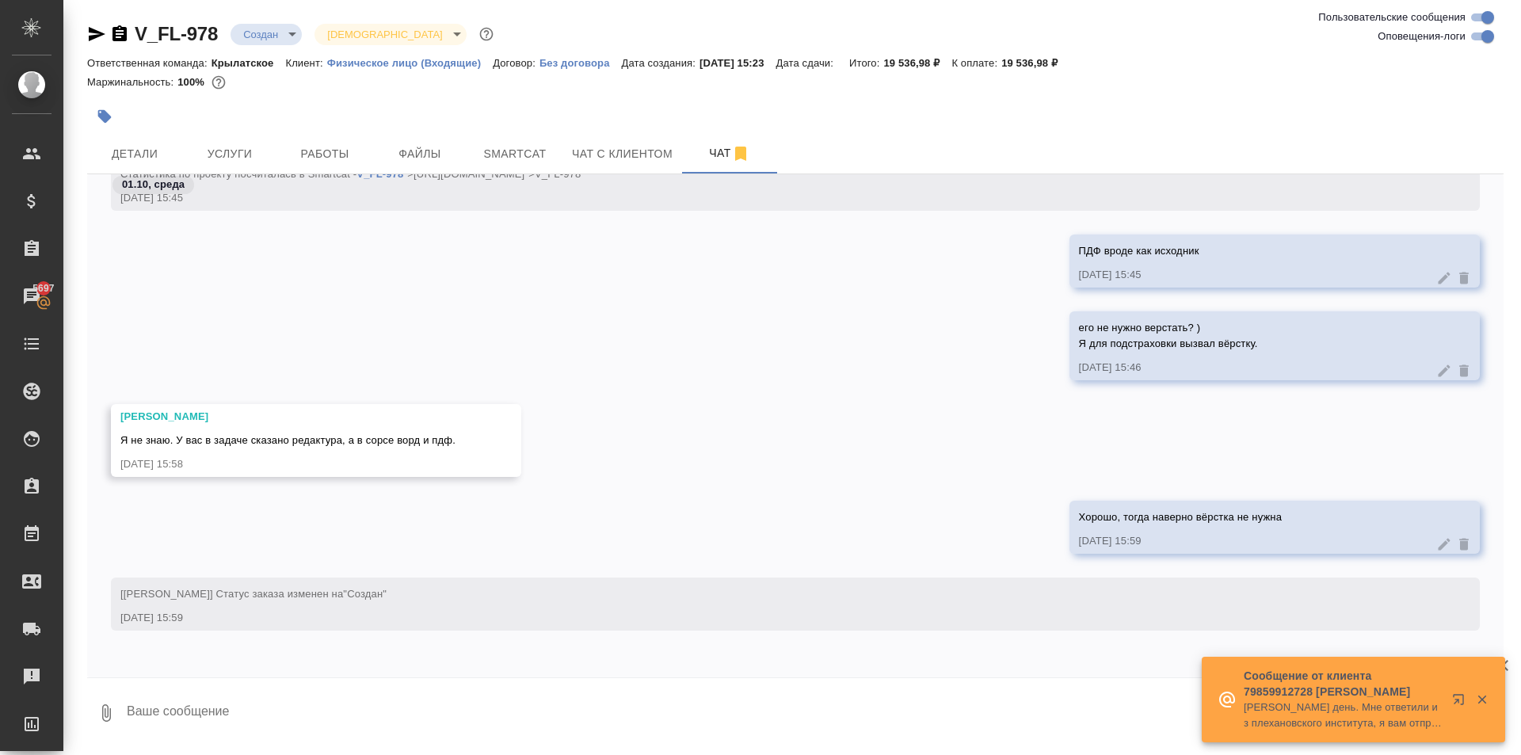
scroll to position [779, 0]
click at [499, 139] on button "Smartcat" at bounding box center [514, 154] width 95 height 40
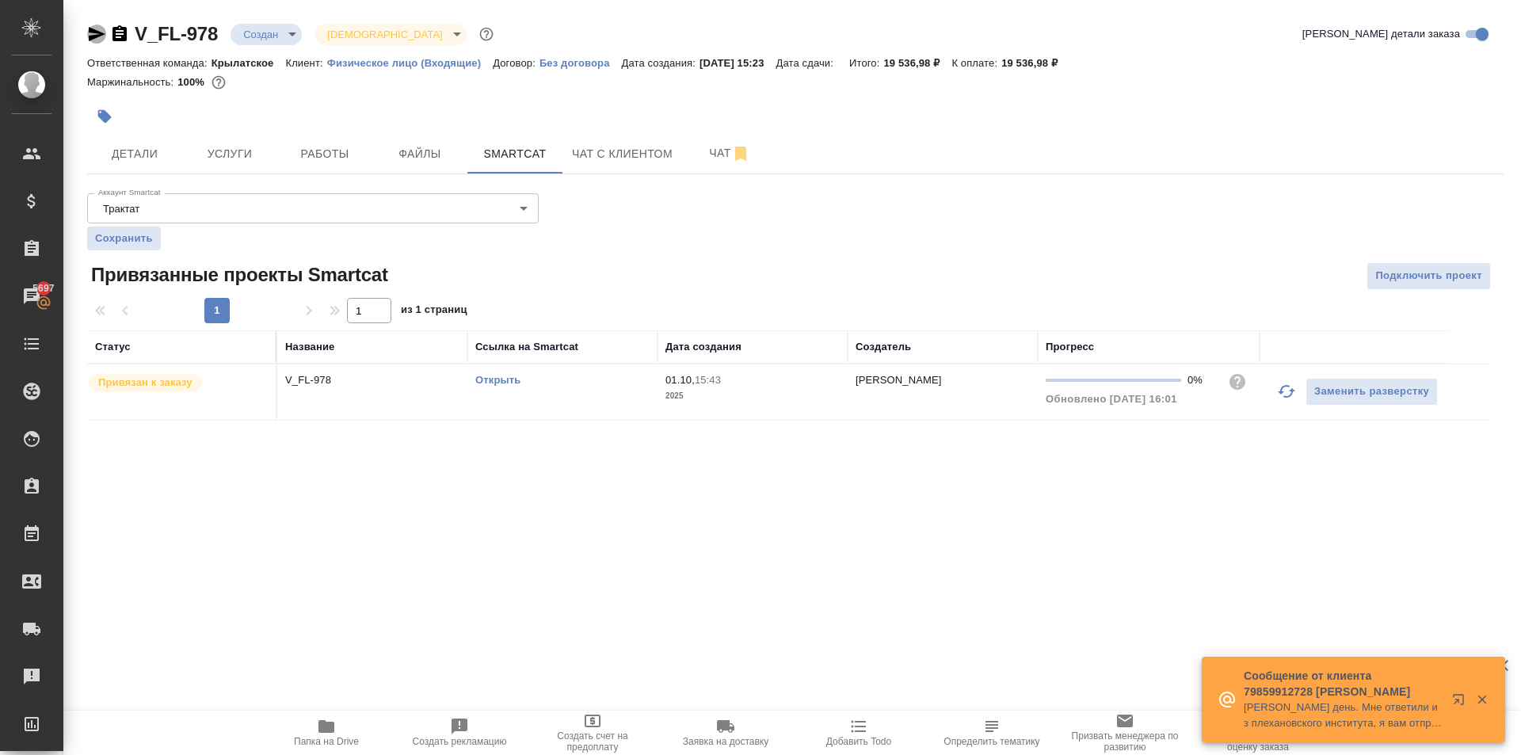
click at [93, 33] on icon "button" at bounding box center [96, 34] width 19 height 19
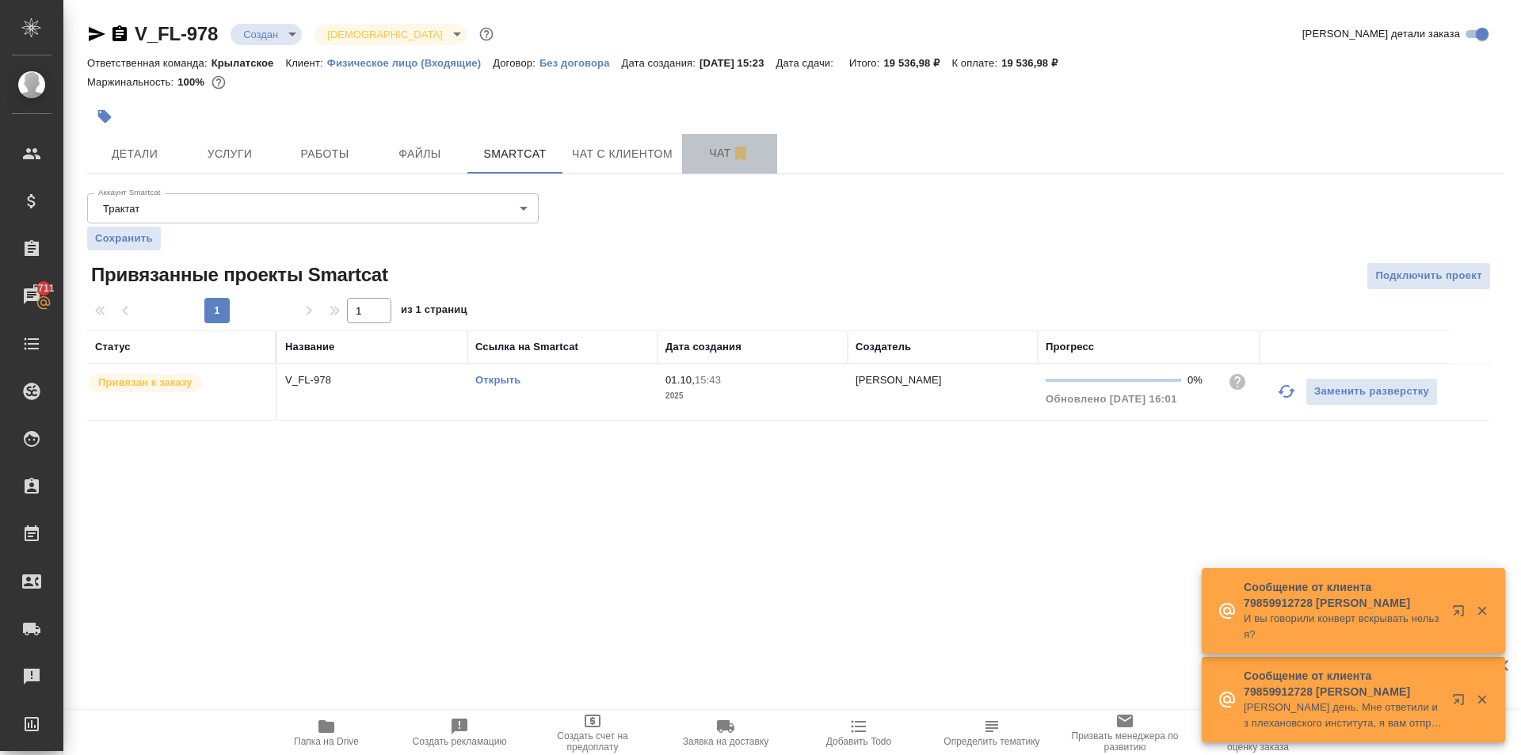
click at [707, 172] on button "Чат" at bounding box center [729, 154] width 95 height 40
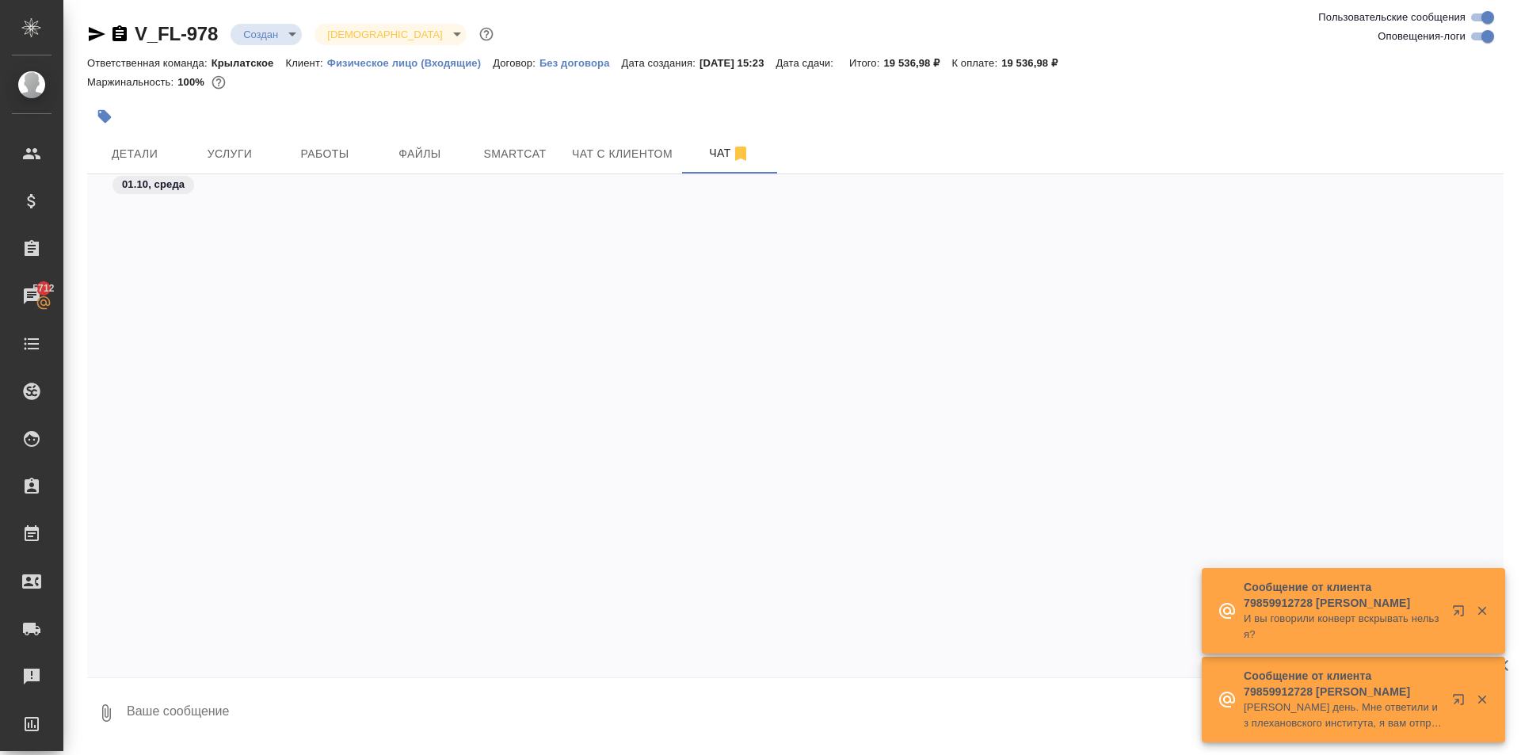
scroll to position [1696, 0]
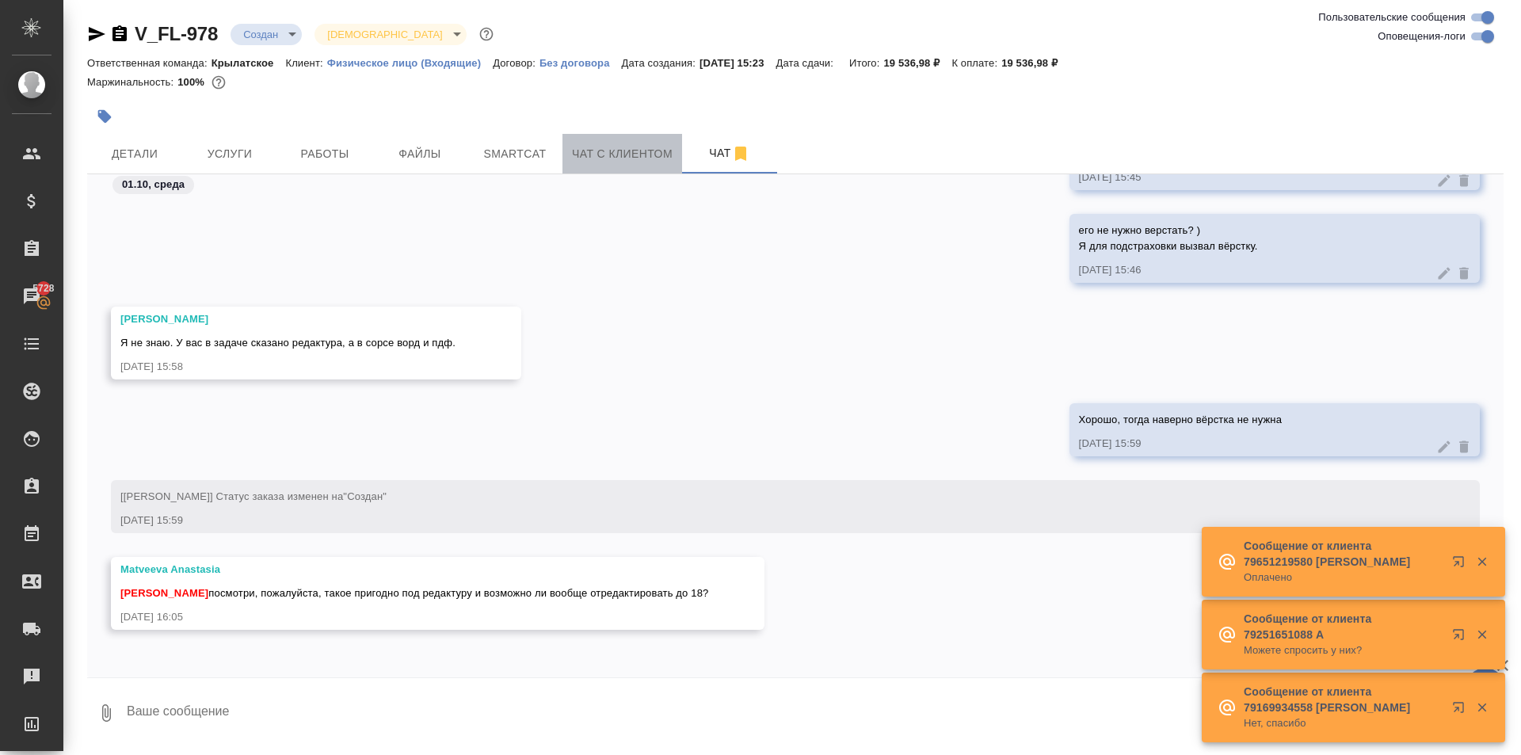
click at [610, 150] on span "Чат с клиентом" at bounding box center [622, 154] width 101 height 20
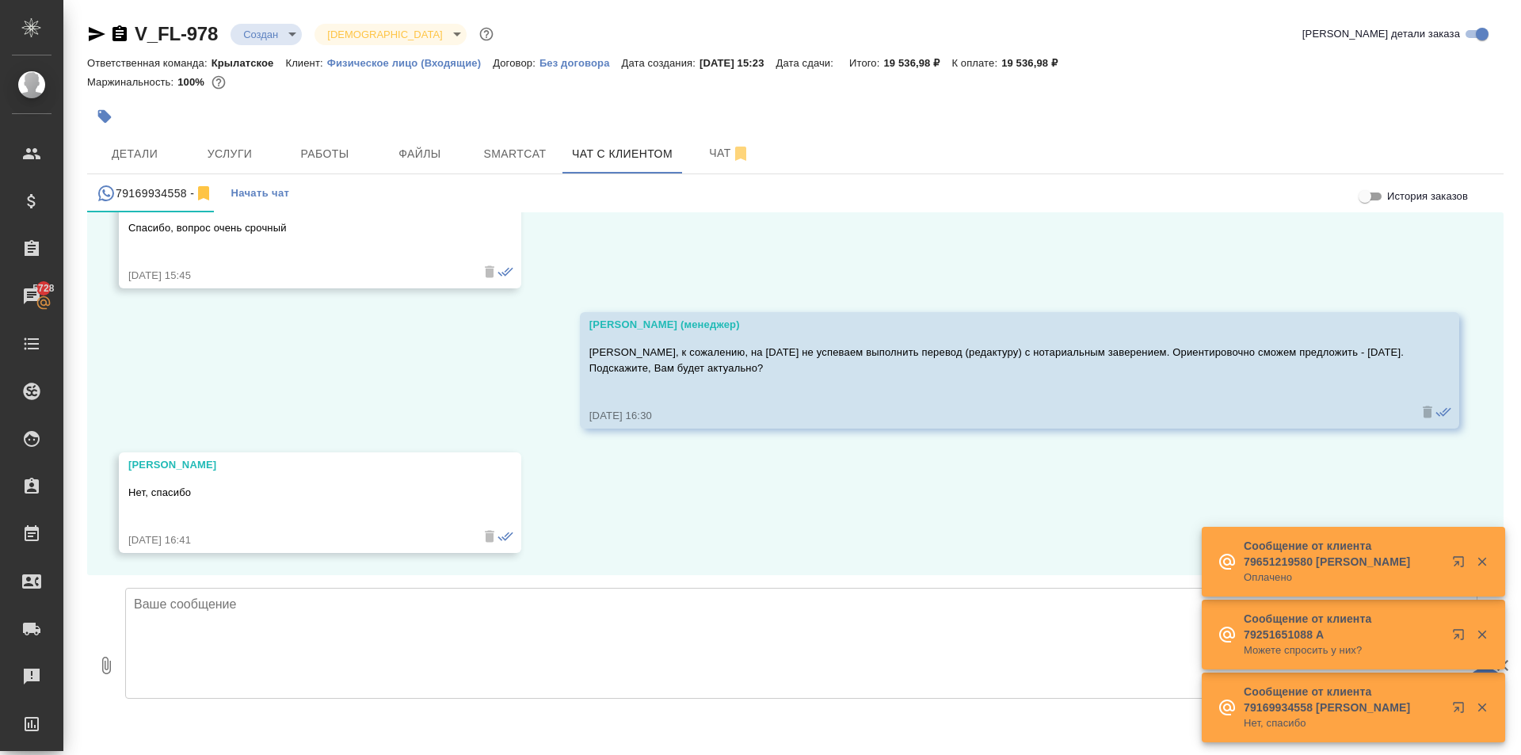
scroll to position [1169, 0]
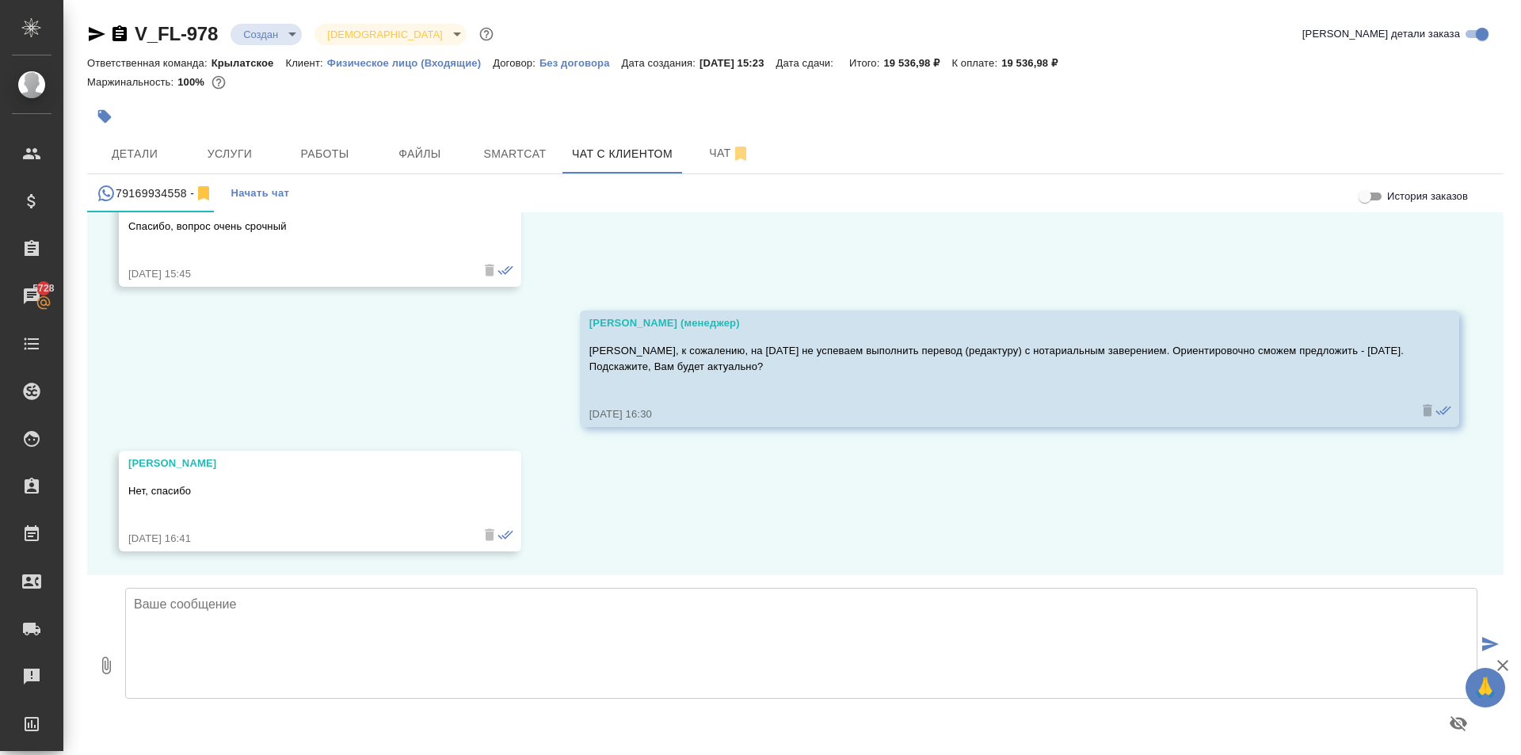
click at [254, 598] on textarea at bounding box center [801, 643] width 1353 height 111
type textarea "Будем рады новым проектам в дальнейшем."
drag, startPoint x: 481, startPoint y: 602, endPoint x: 119, endPoint y: 538, distance: 367.7
click at [119, 538] on div "История заказов 01.10, среда Vladimir Isaenko Добрый день! У меня запрос на нот…" at bounding box center [795, 483] width 1417 height 543
click at [255, 22] on div "V_FL-978 Создан new Святая троица holyTrinity" at bounding box center [292, 33] width 410 height 25
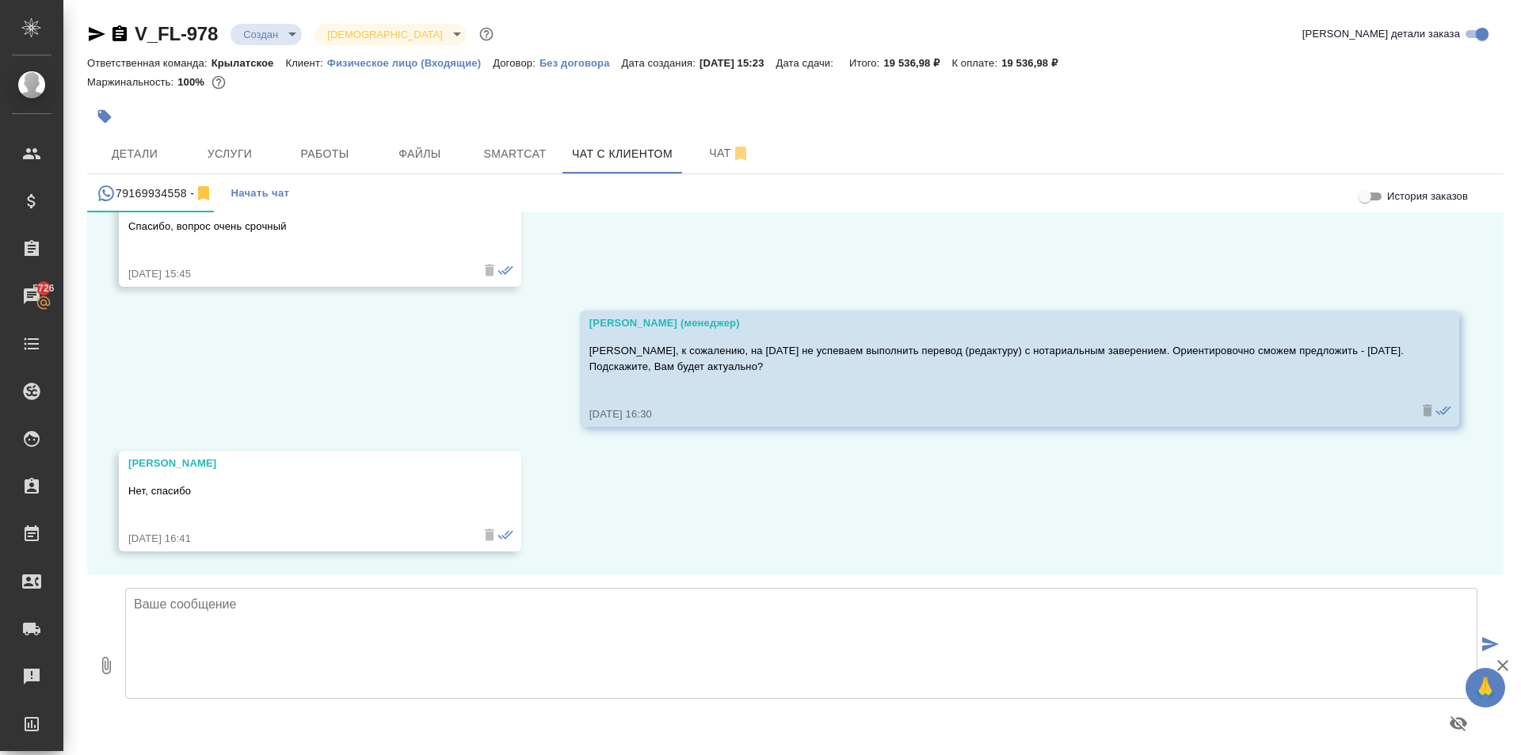
click at [261, 32] on body "🙏 .cls-1 fill:#fff; AWATERA Kasymov Timur Клиенты Спецификации Заказы 5726 Чаты…" at bounding box center [760, 377] width 1521 height 755
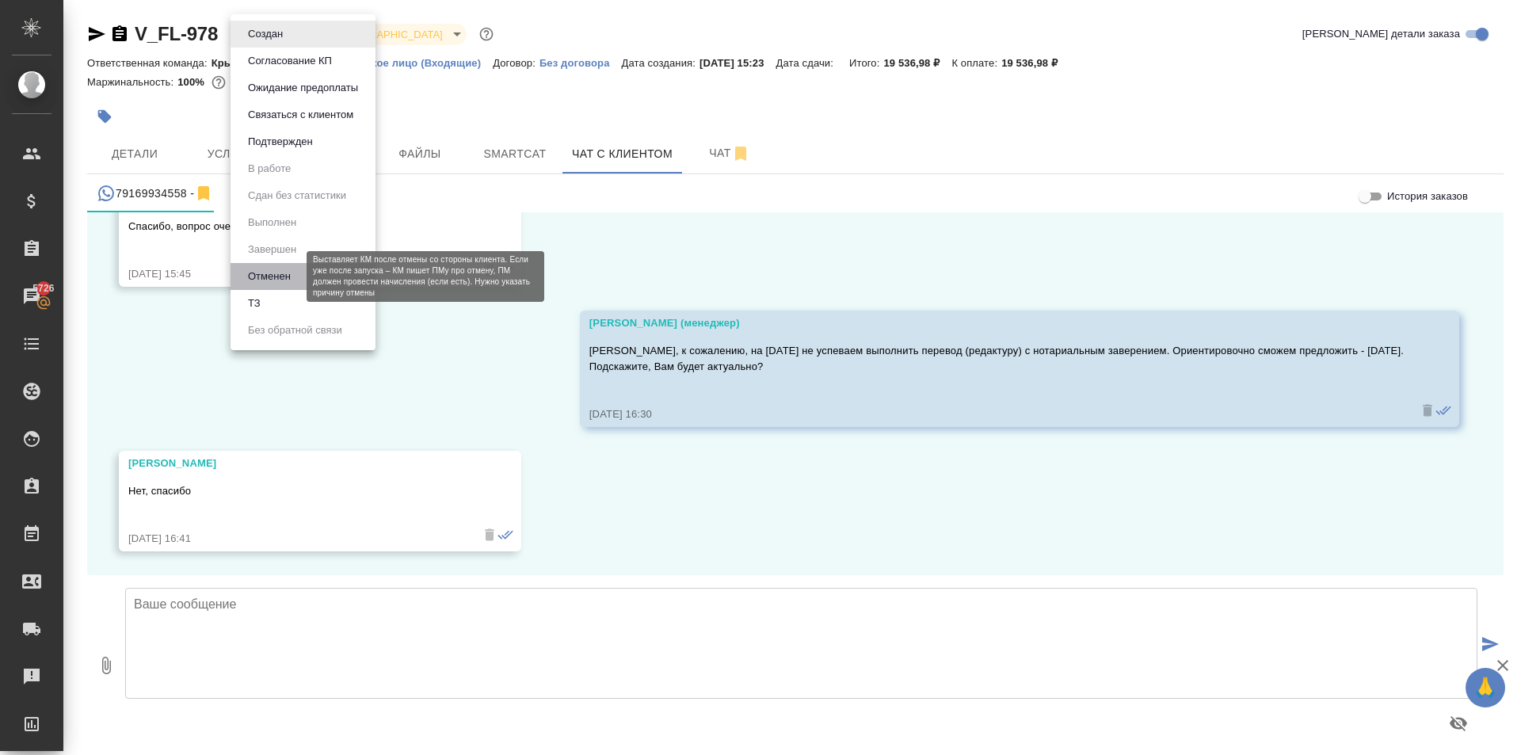
click at [272, 274] on button "Отменен" at bounding box center [269, 276] width 52 height 17
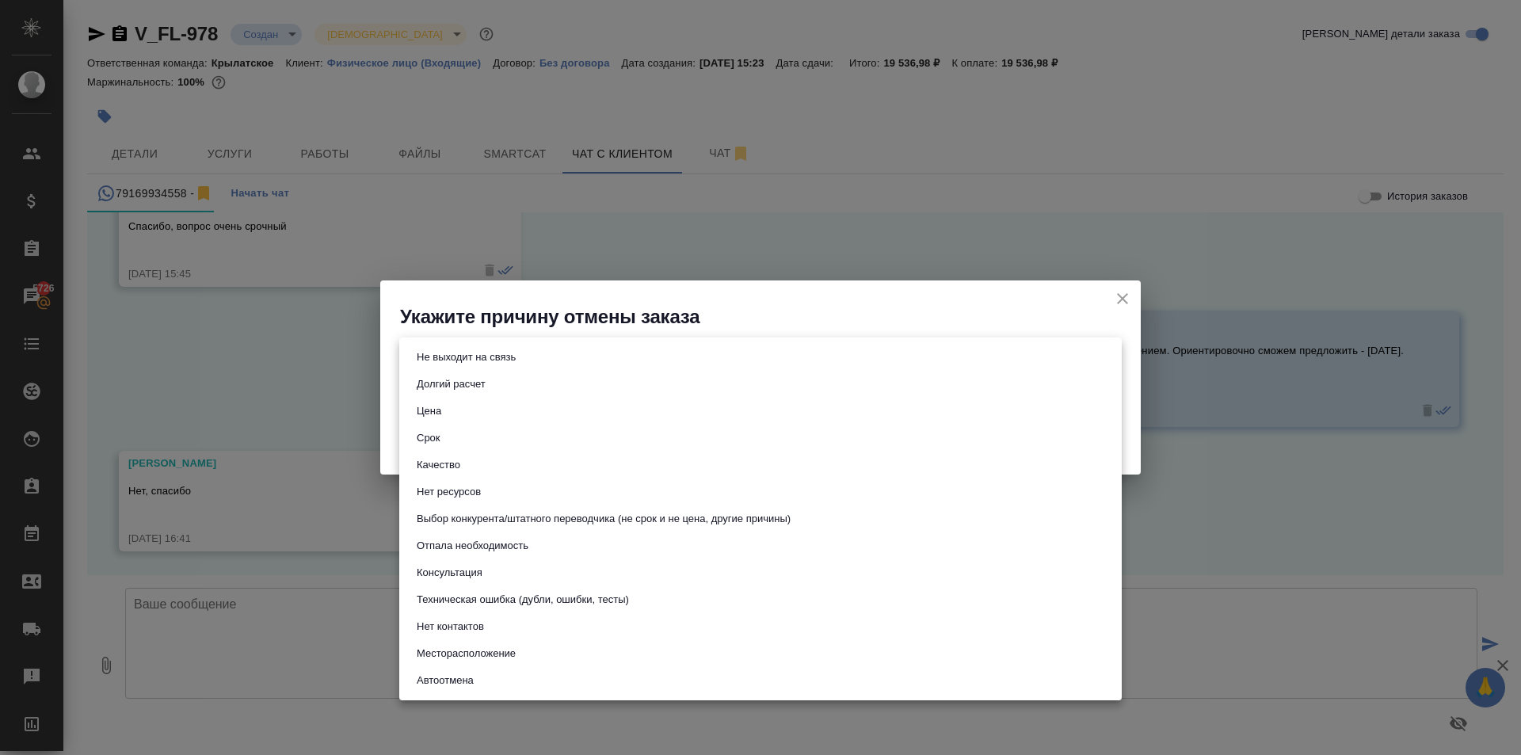
click at [482, 357] on body "🙏 .cls-1 fill:#fff; AWATERA Kasymov Timur Клиенты Спецификации Заказы 5726 Чаты…" at bounding box center [760, 377] width 1521 height 755
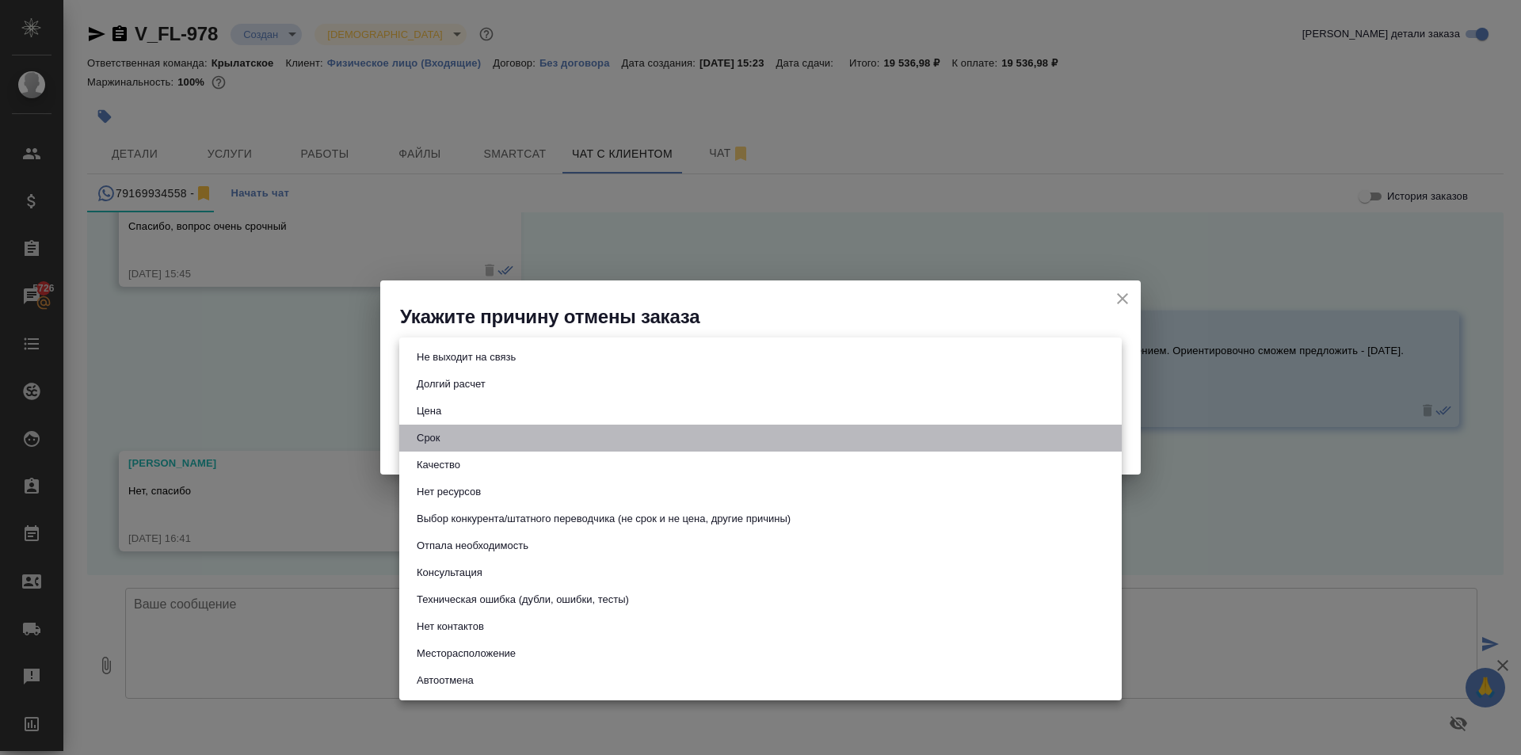
click at [465, 430] on li "Срок" at bounding box center [760, 438] width 723 height 27
type input "term"
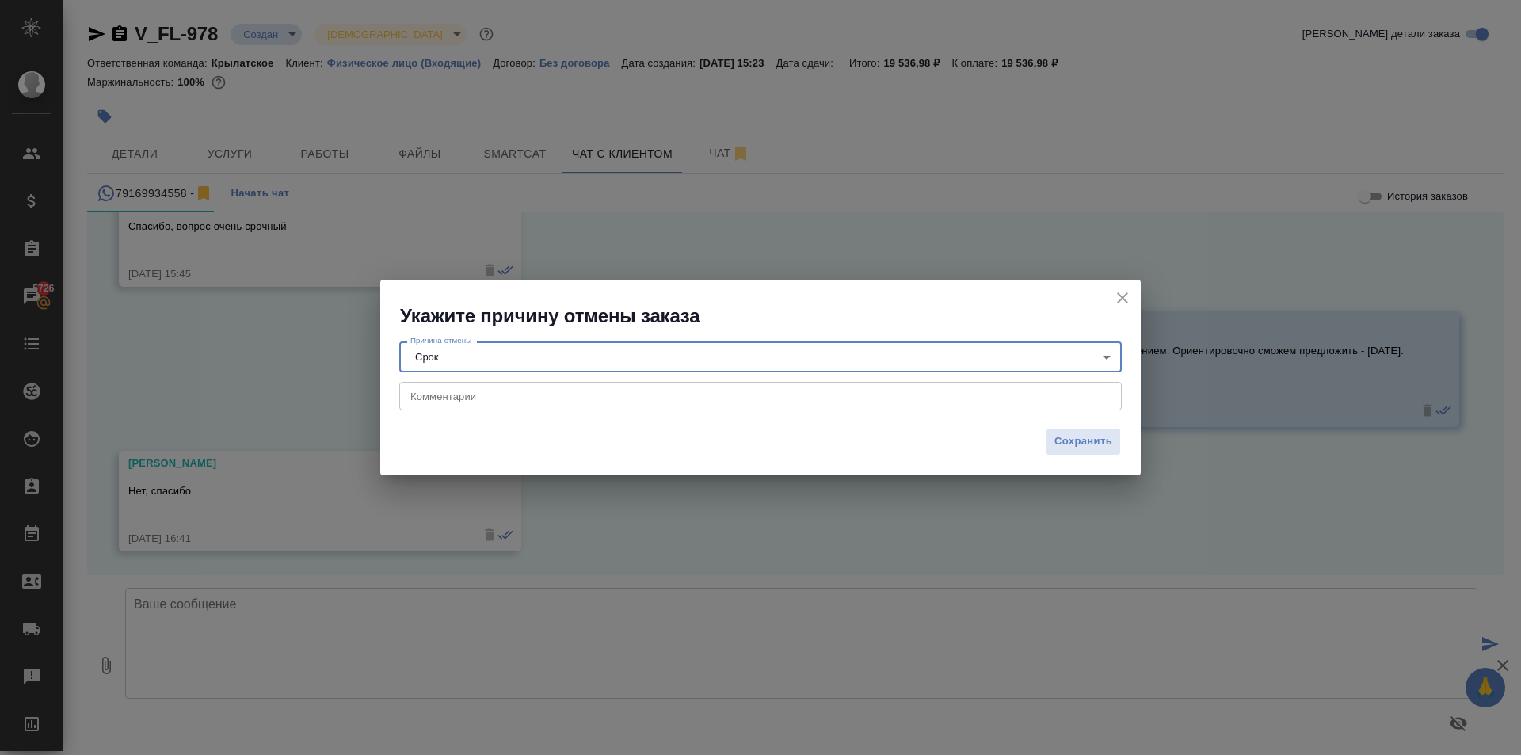
drag, startPoint x: 528, startPoint y: 400, endPoint x: 546, endPoint y: 406, distance: 19.3
click at [527, 400] on textarea at bounding box center [760, 396] width 700 height 12
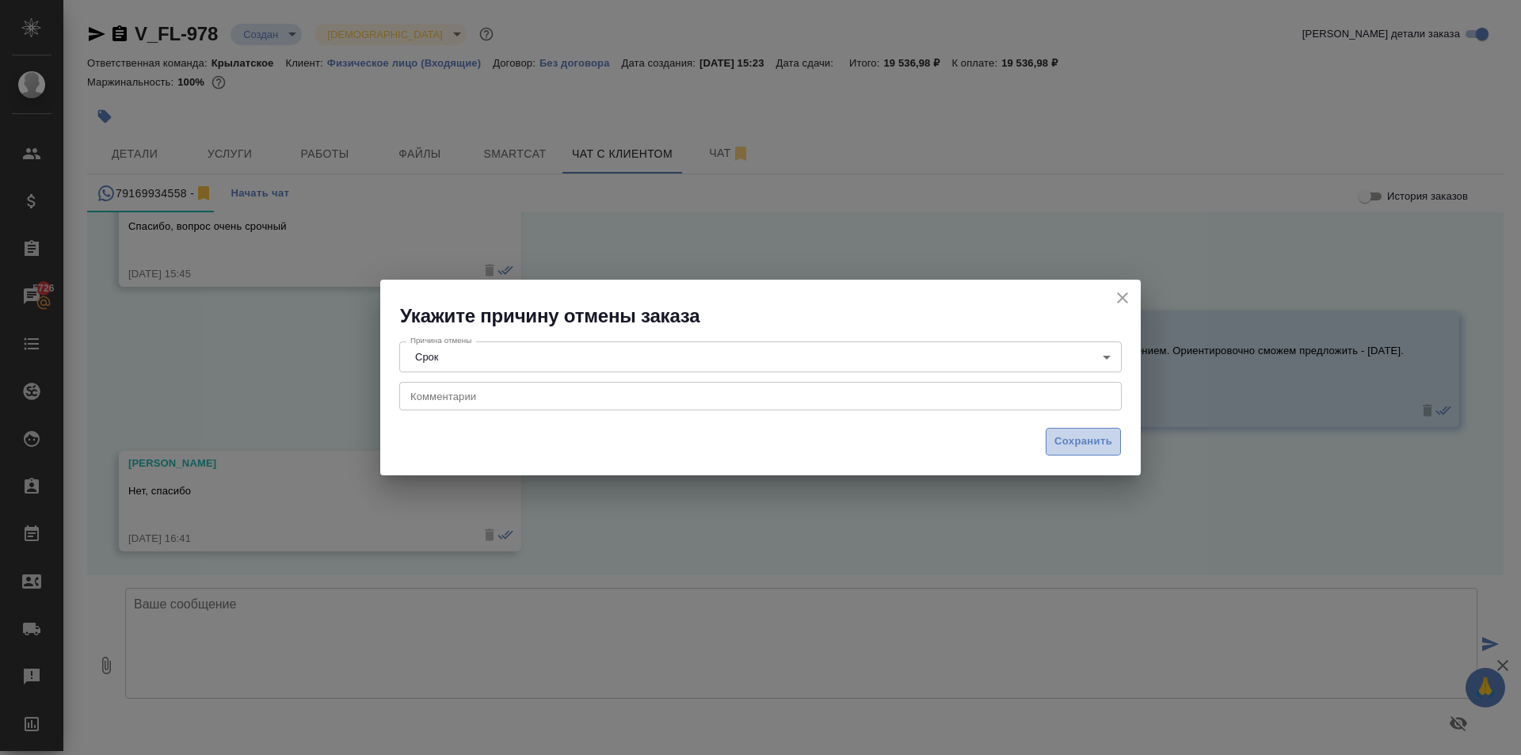
click at [1076, 438] on span "Сохранить" at bounding box center [1084, 442] width 58 height 18
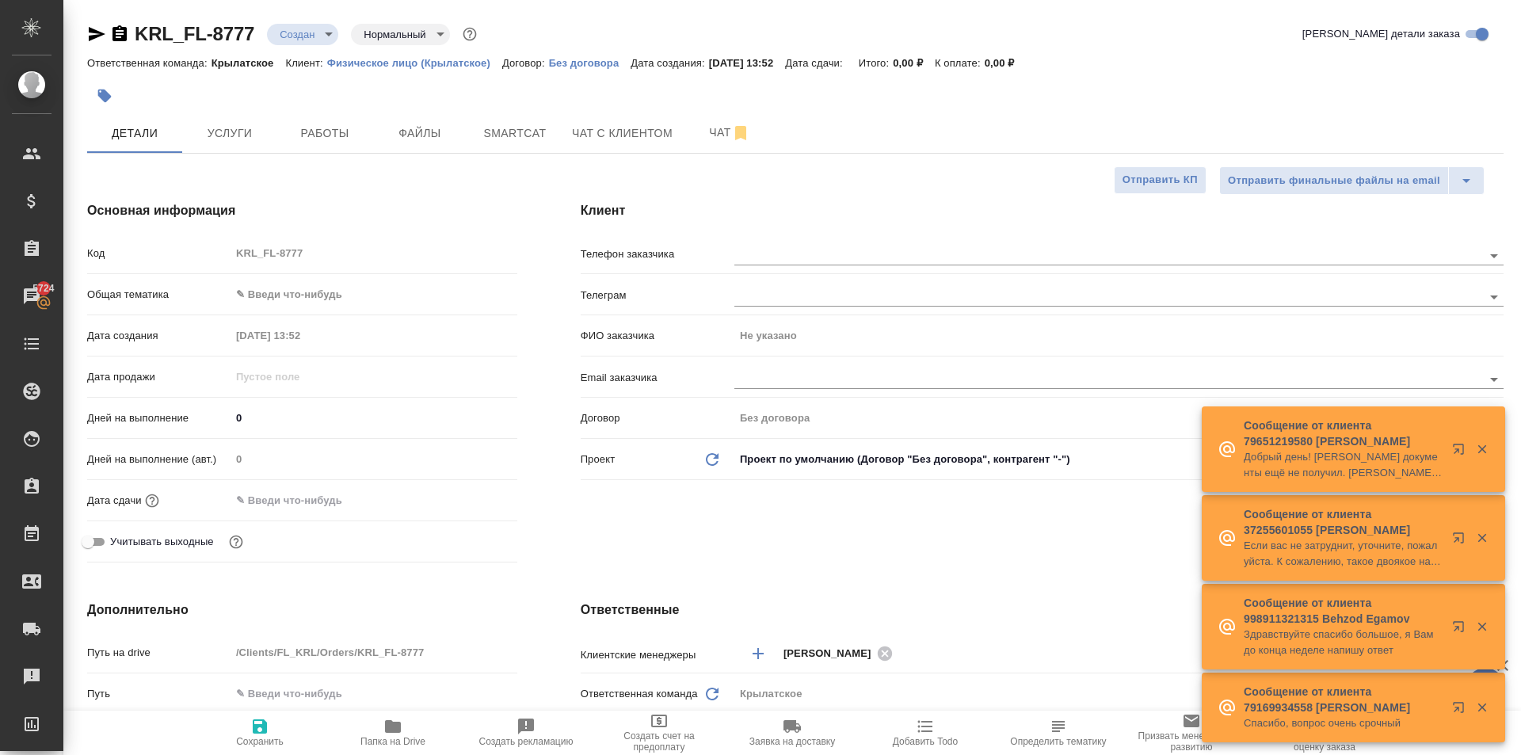
select select "RU"
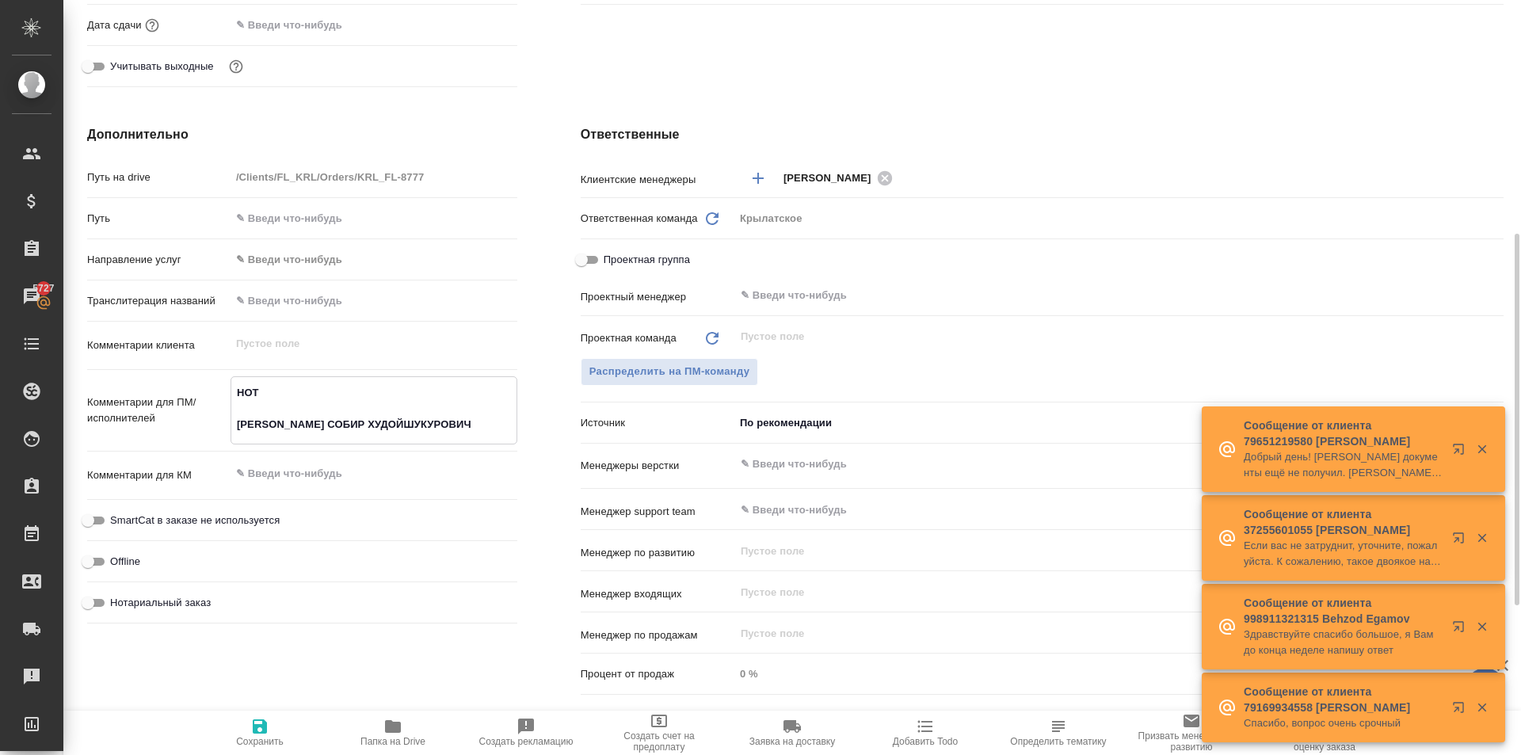
click at [358, 415] on textarea "НОТ [PERSON_NAME] СОБИР ХУДОЙШУКУРОВИЧ" at bounding box center [373, 409] width 285 height 59
click at [272, 432] on textarea "НОТ [PERSON_NAME] СОБИР ХУДОЙШУКУРОВИЧ" at bounding box center [373, 409] width 285 height 59
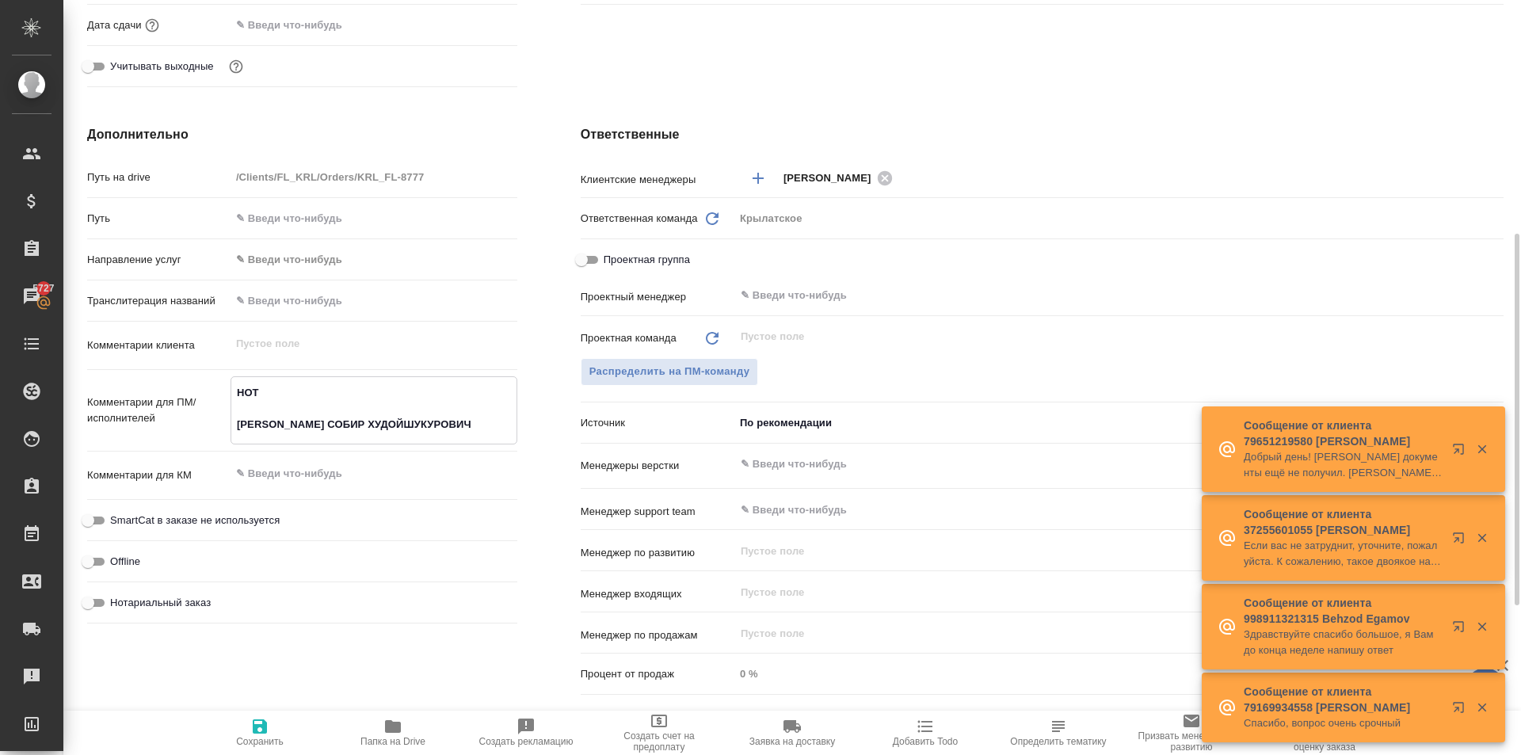
click at [272, 432] on textarea "НОТ [PERSON_NAME] СОБИР ХУДОЙШУКУРОВИЧ" at bounding box center [373, 409] width 285 height 59
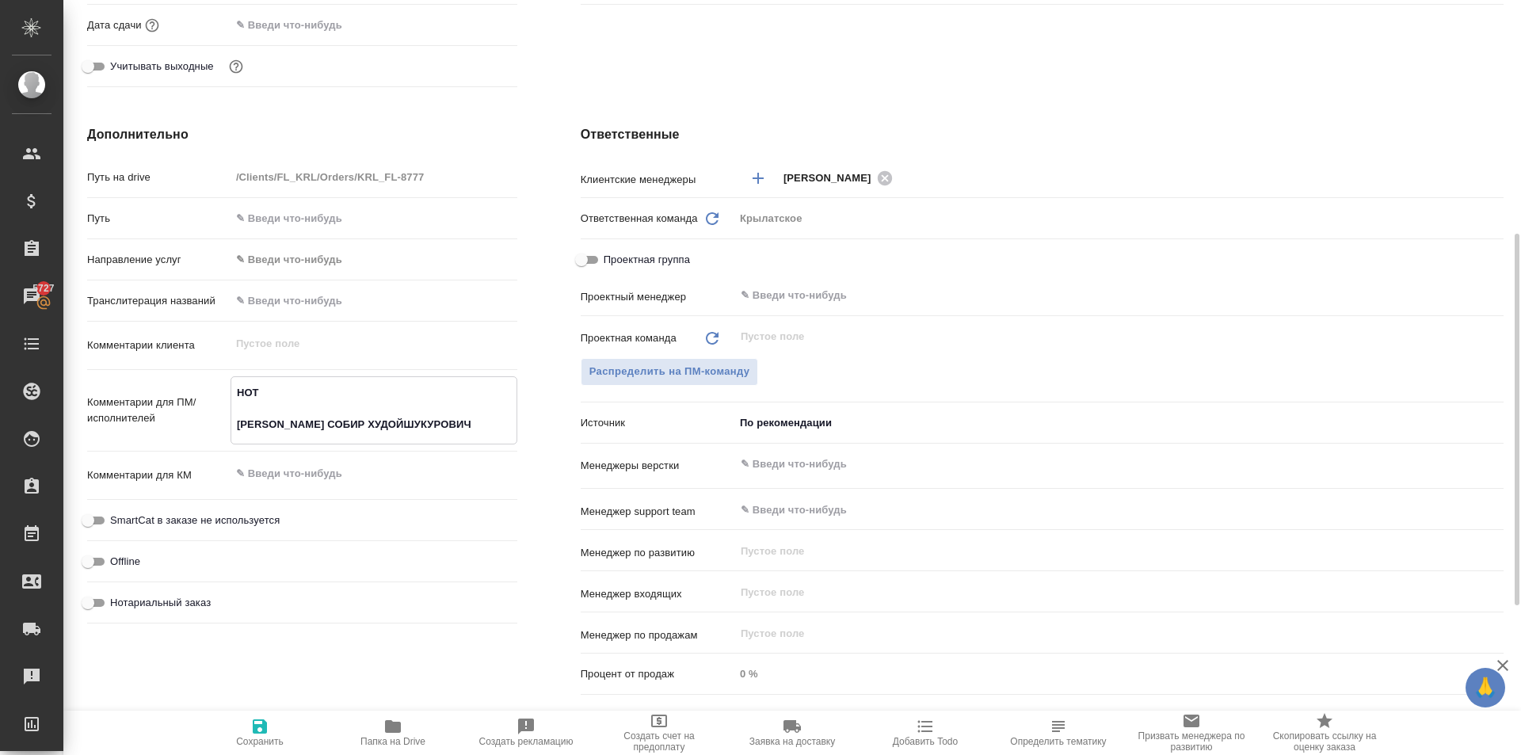
scroll to position [0, 0]
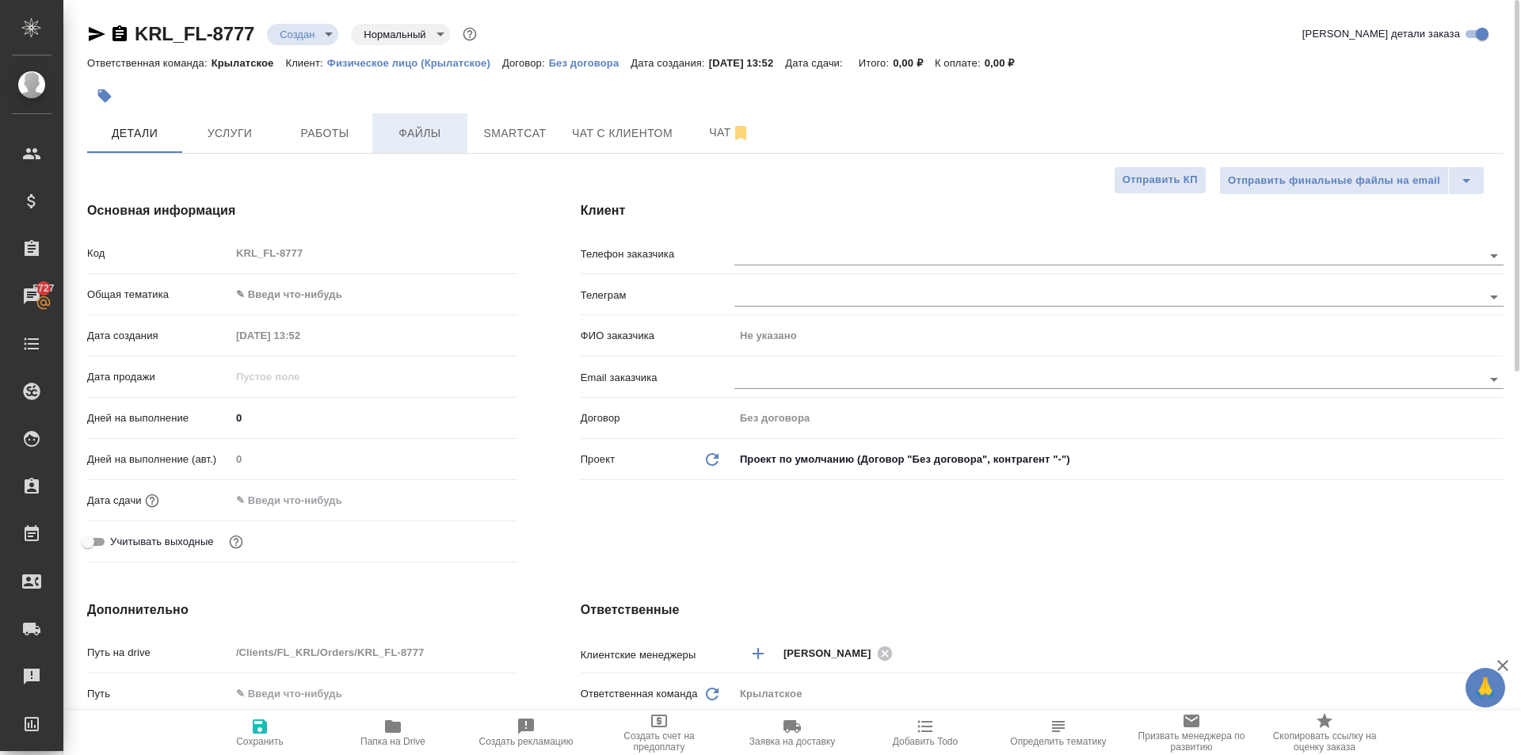
click at [433, 129] on span "Файлы" at bounding box center [420, 134] width 76 height 20
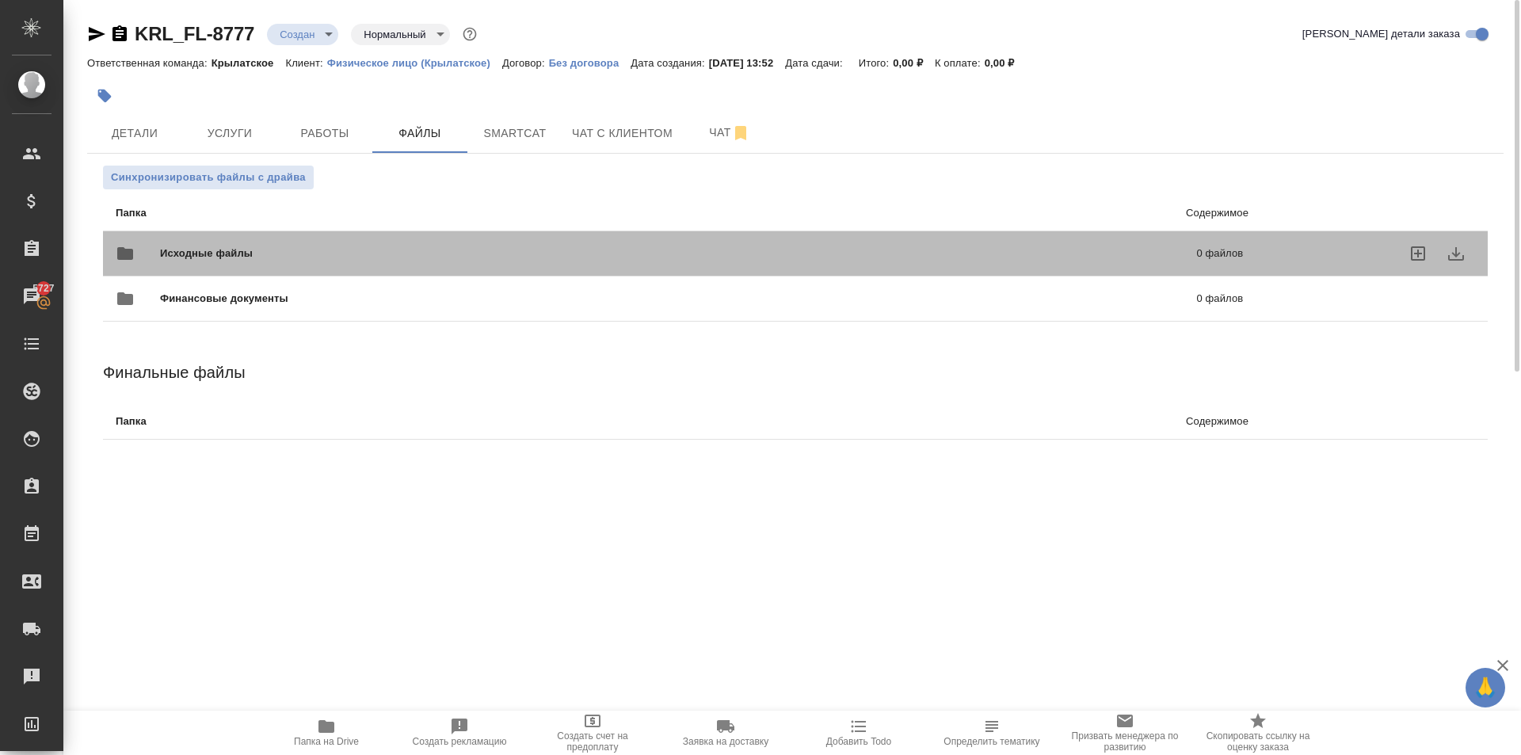
click at [256, 241] on div "Исходные файлы 0 файлов" at bounding box center [679, 254] width 1127 height 38
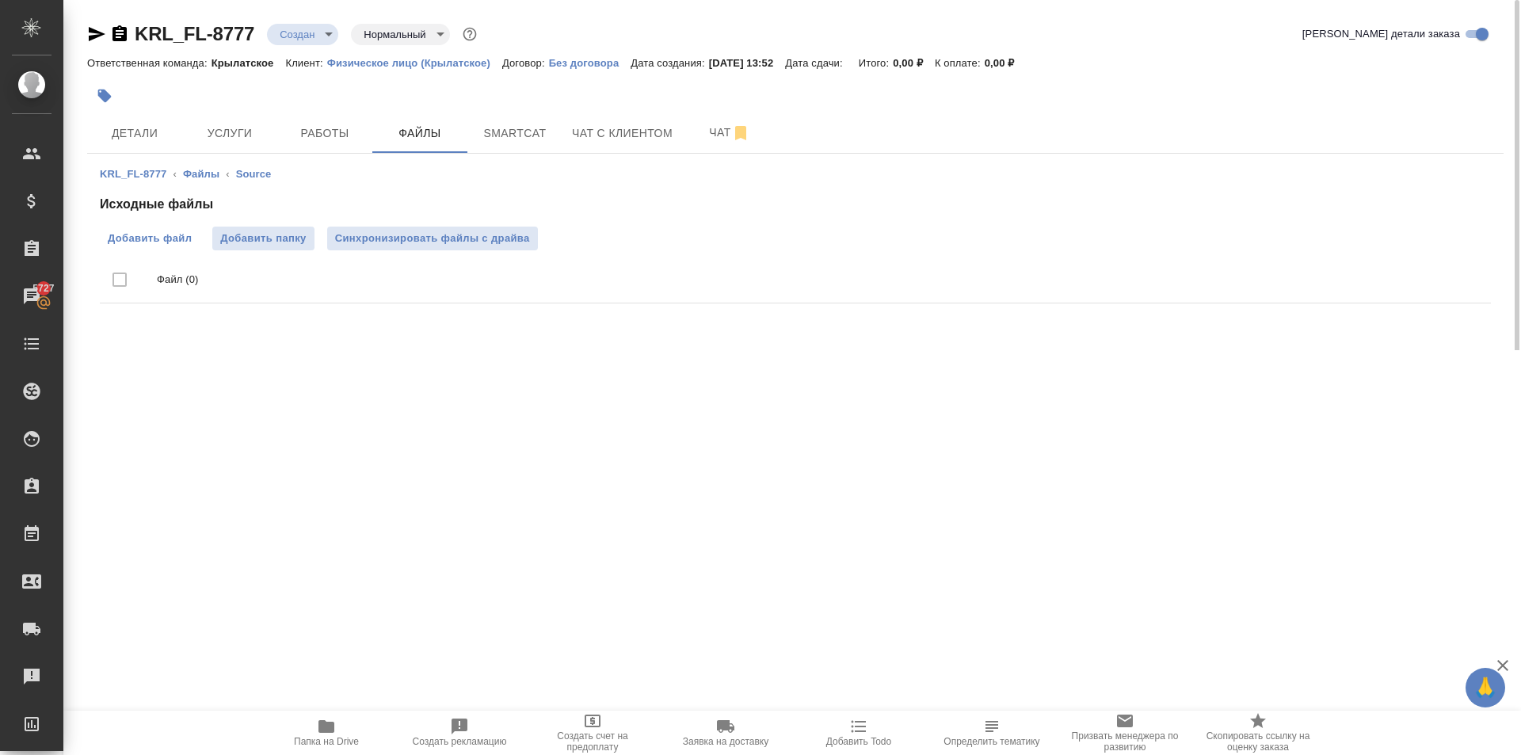
click at [164, 237] on span "Добавить файл" at bounding box center [150, 239] width 84 height 16
click at [0, 0] on input "Добавить файл" at bounding box center [0, 0] width 0 height 0
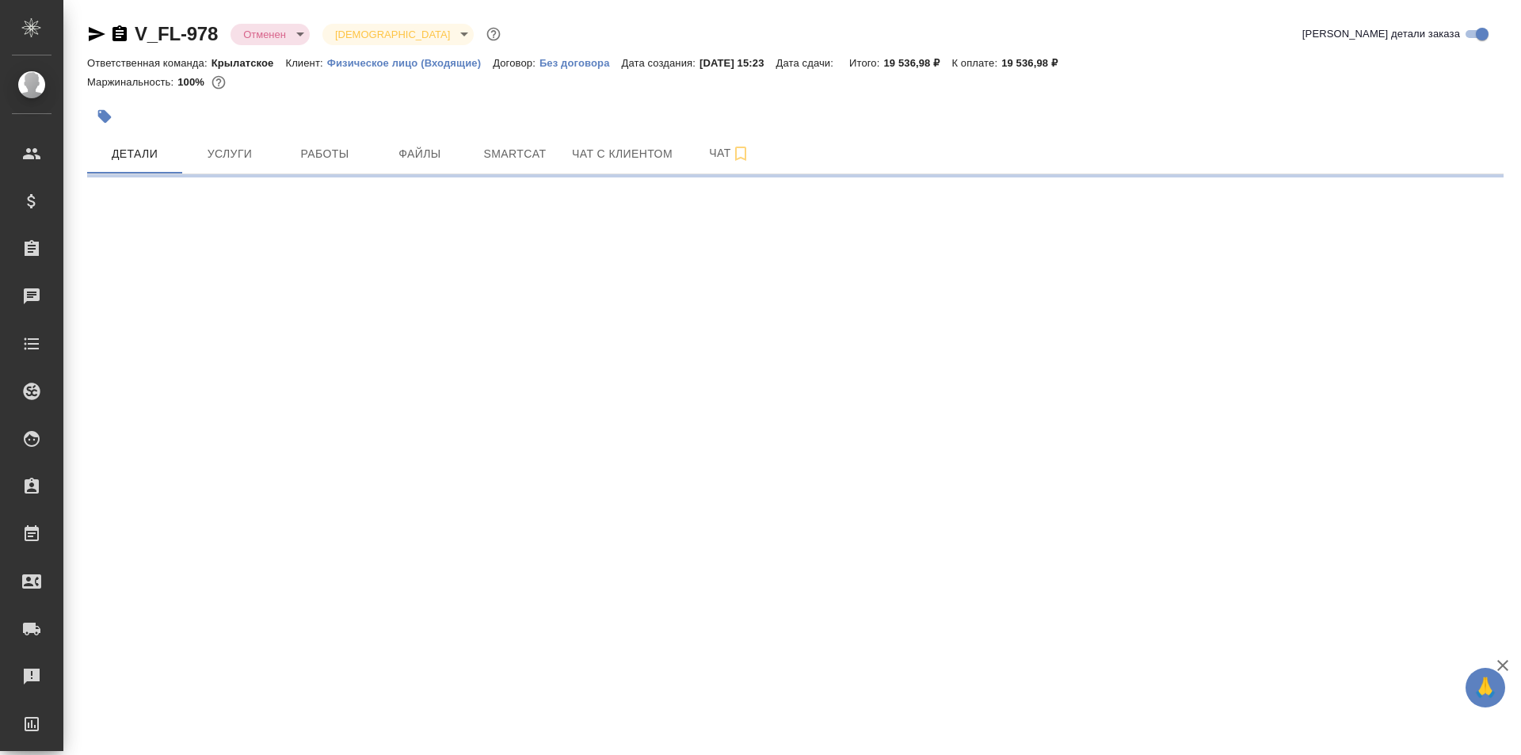
select select "RU"
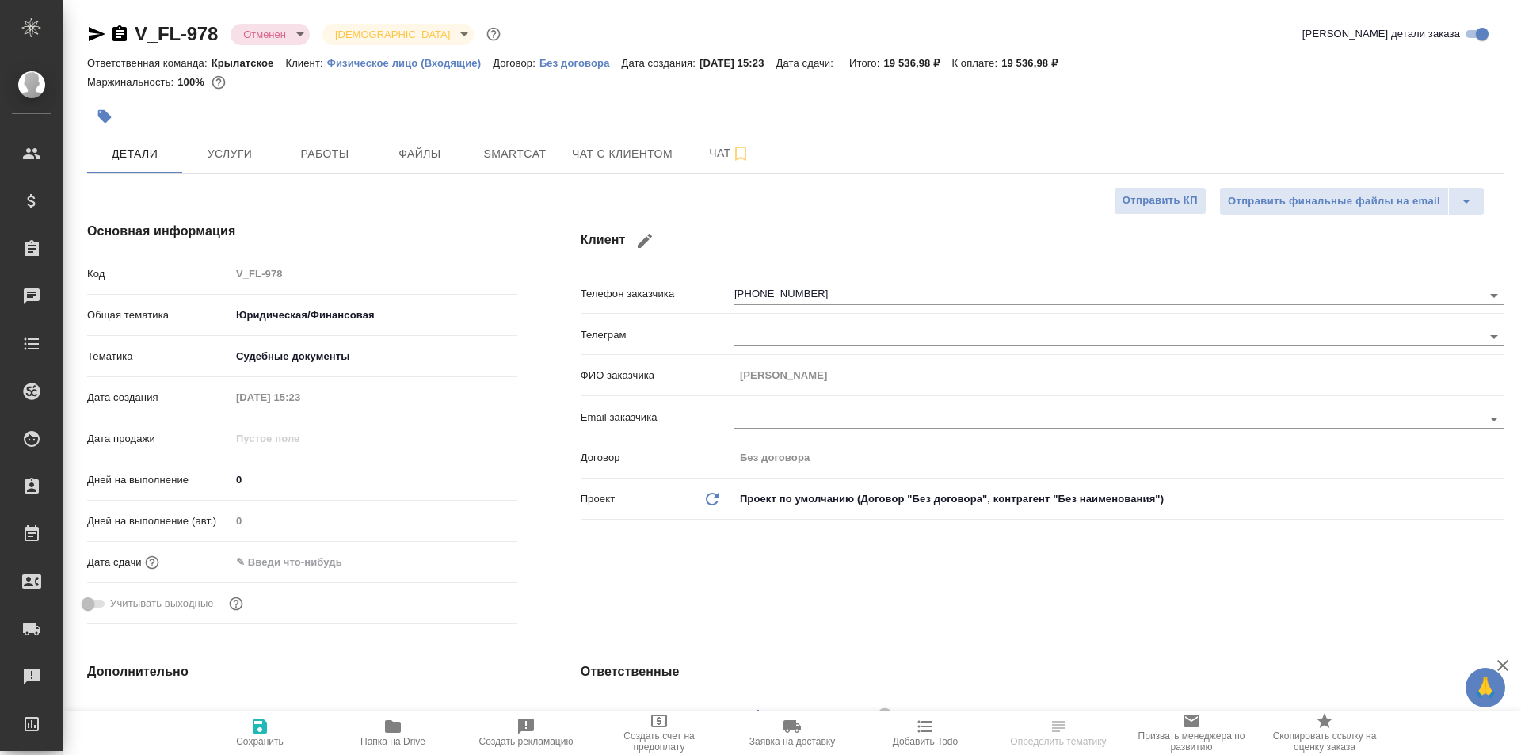
type textarea "x"
drag, startPoint x: 661, startPoint y: 127, endPoint x: 649, endPoint y: 141, distance: 18.6
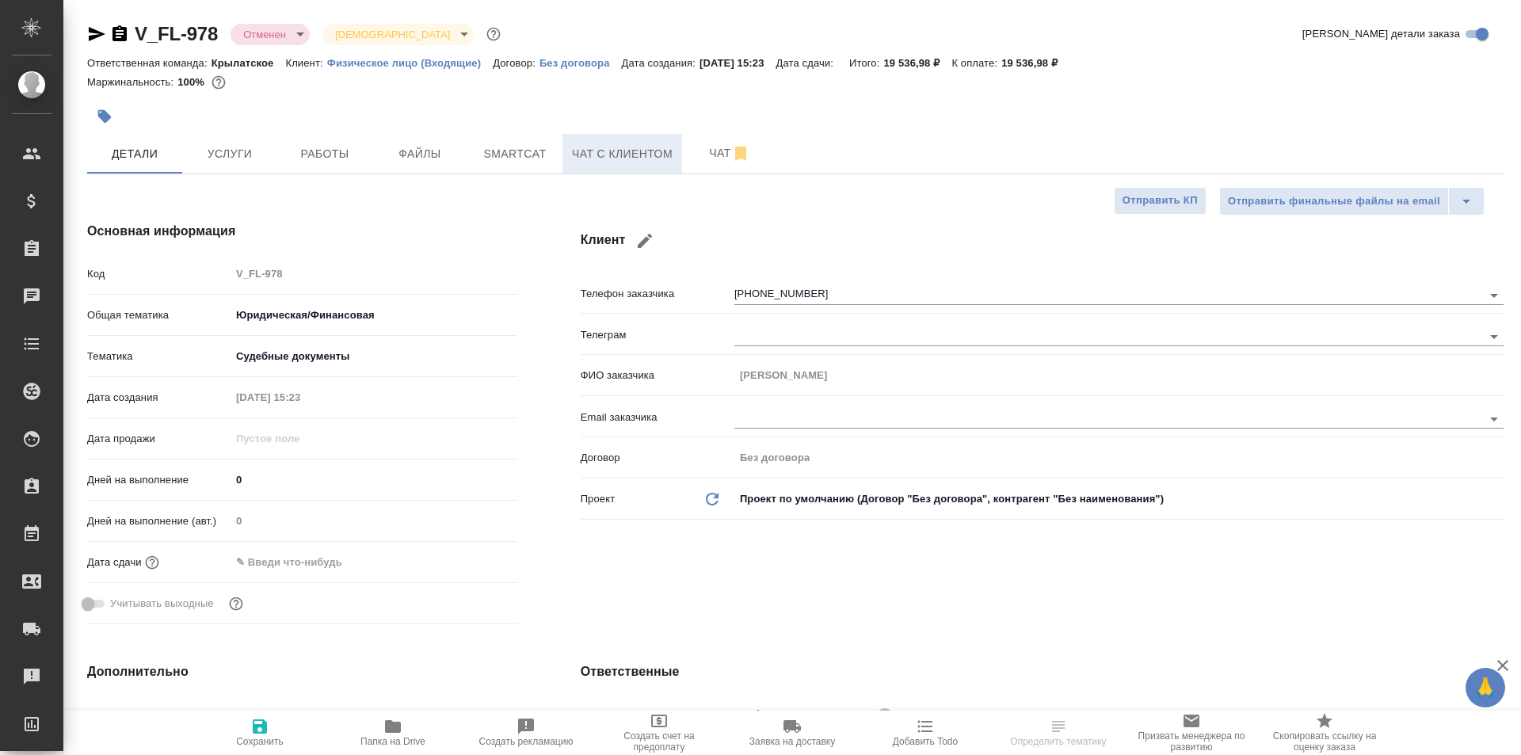
click at [643, 150] on span "Чат с клиентом" at bounding box center [622, 154] width 101 height 20
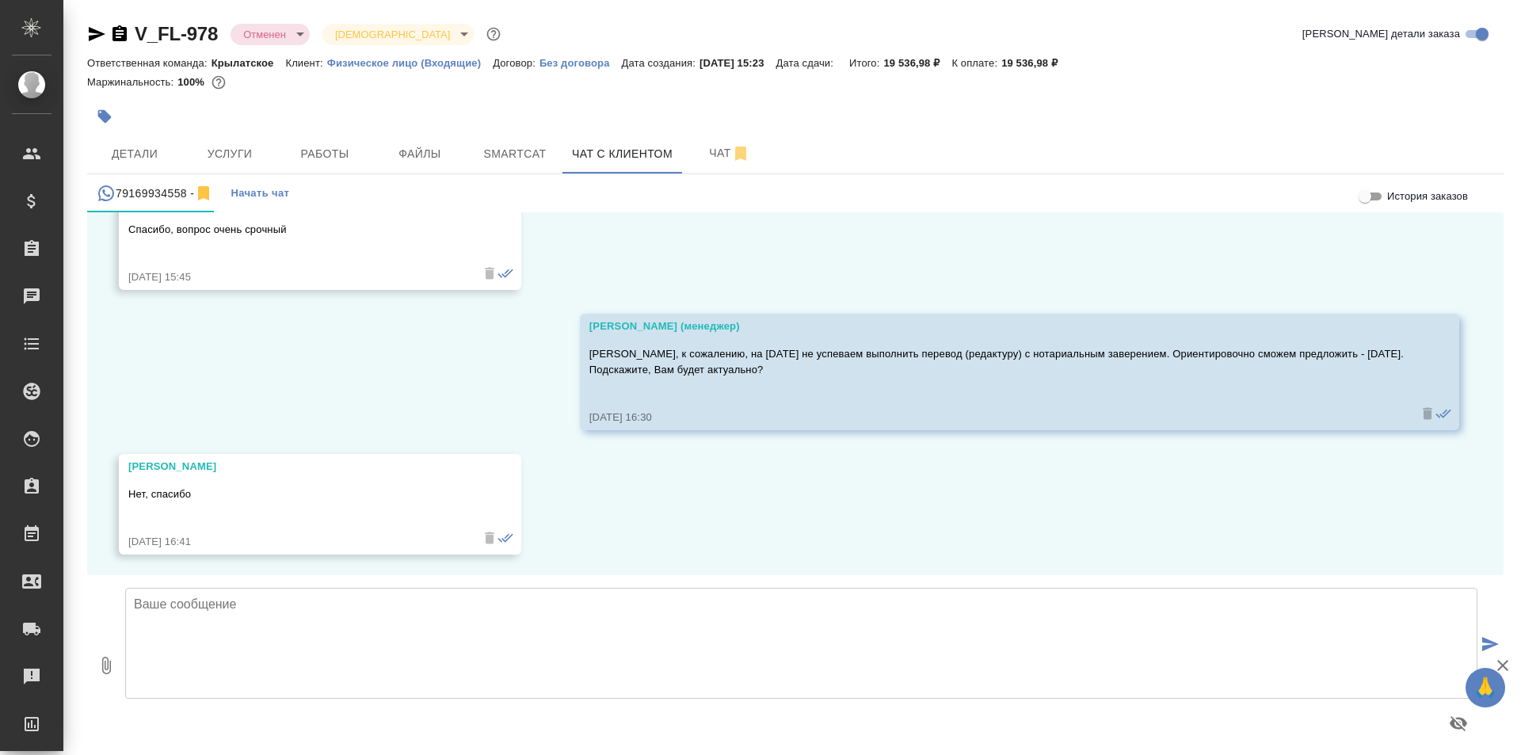
scroll to position [1169, 0]
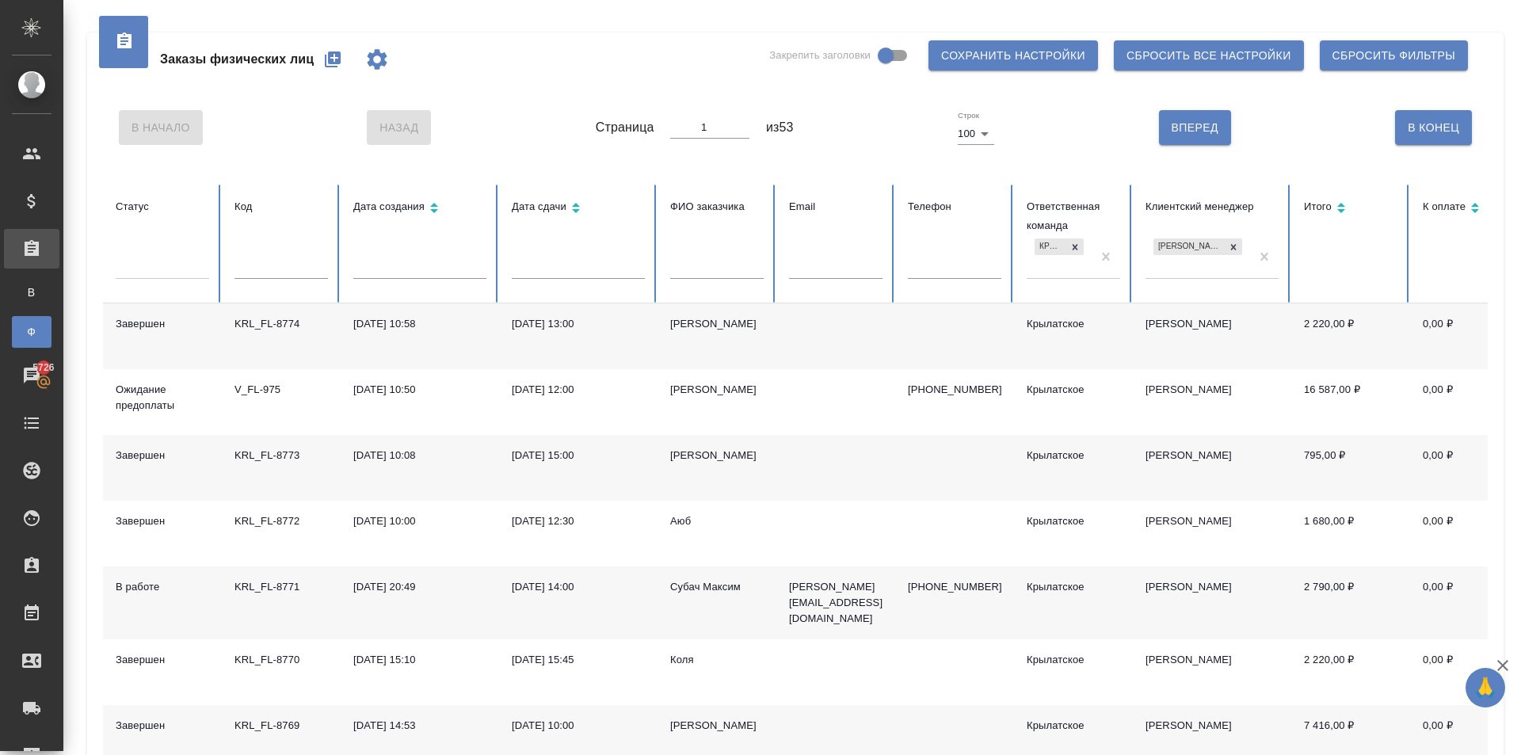
click at [344, 44] on button "button" at bounding box center [333, 59] width 38 height 38
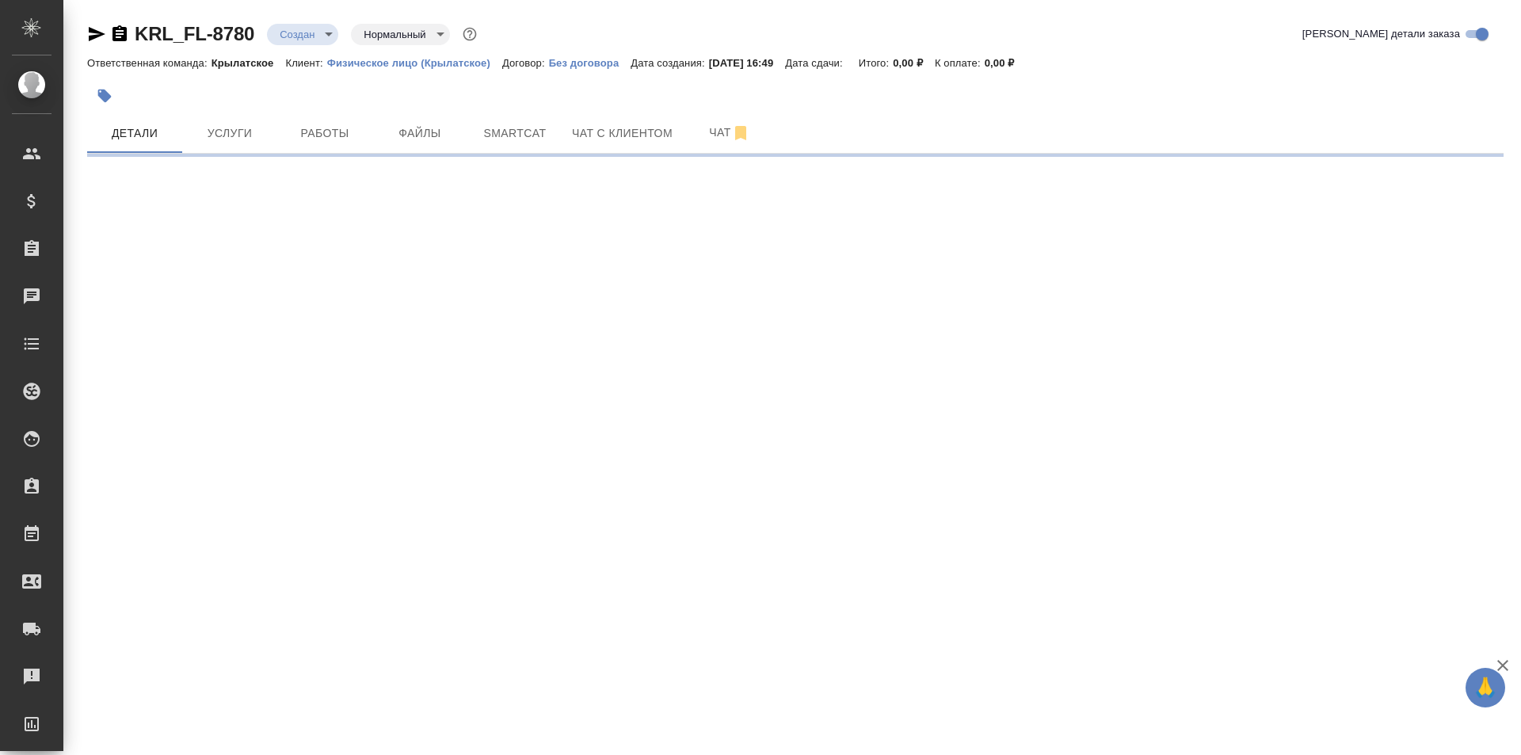
select select "RU"
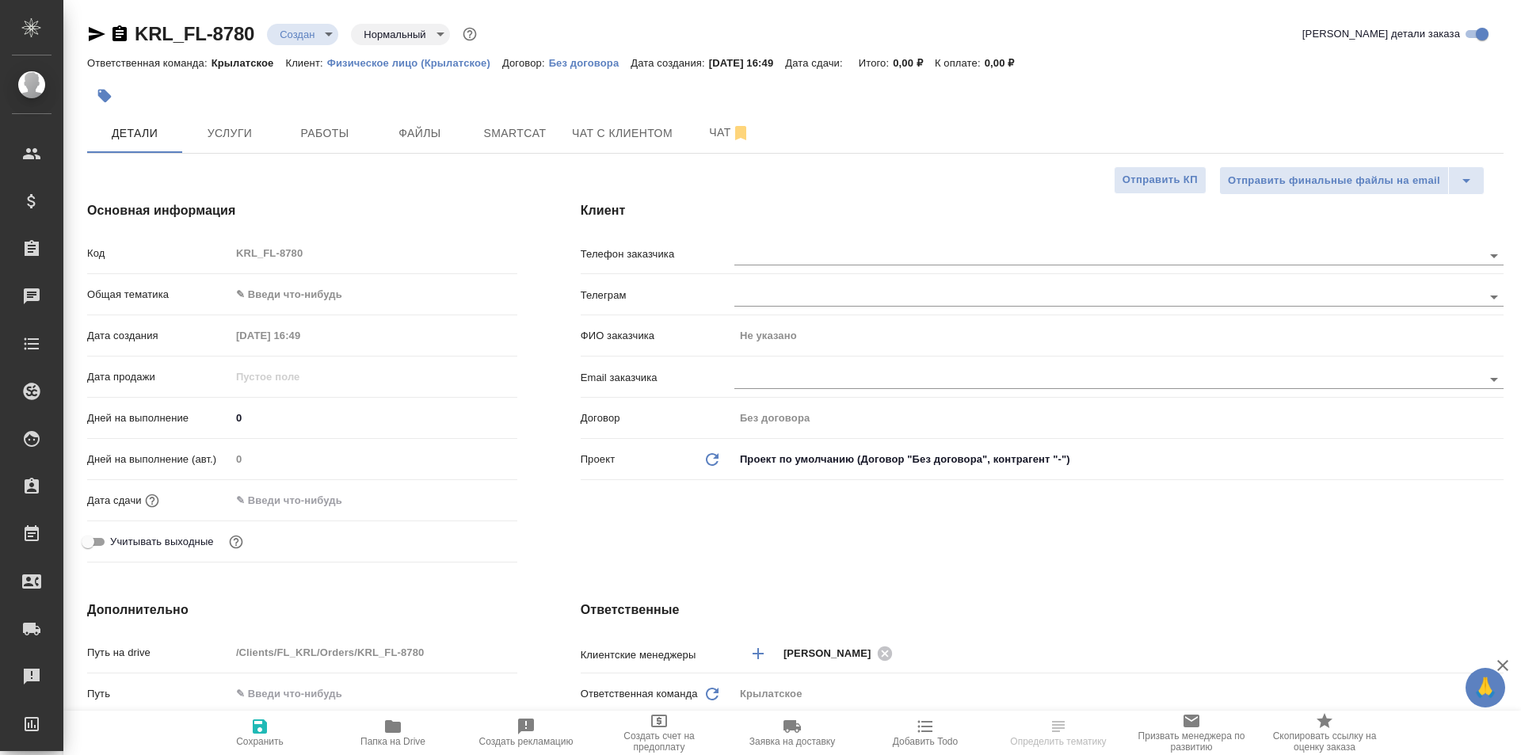
type textarea "x"
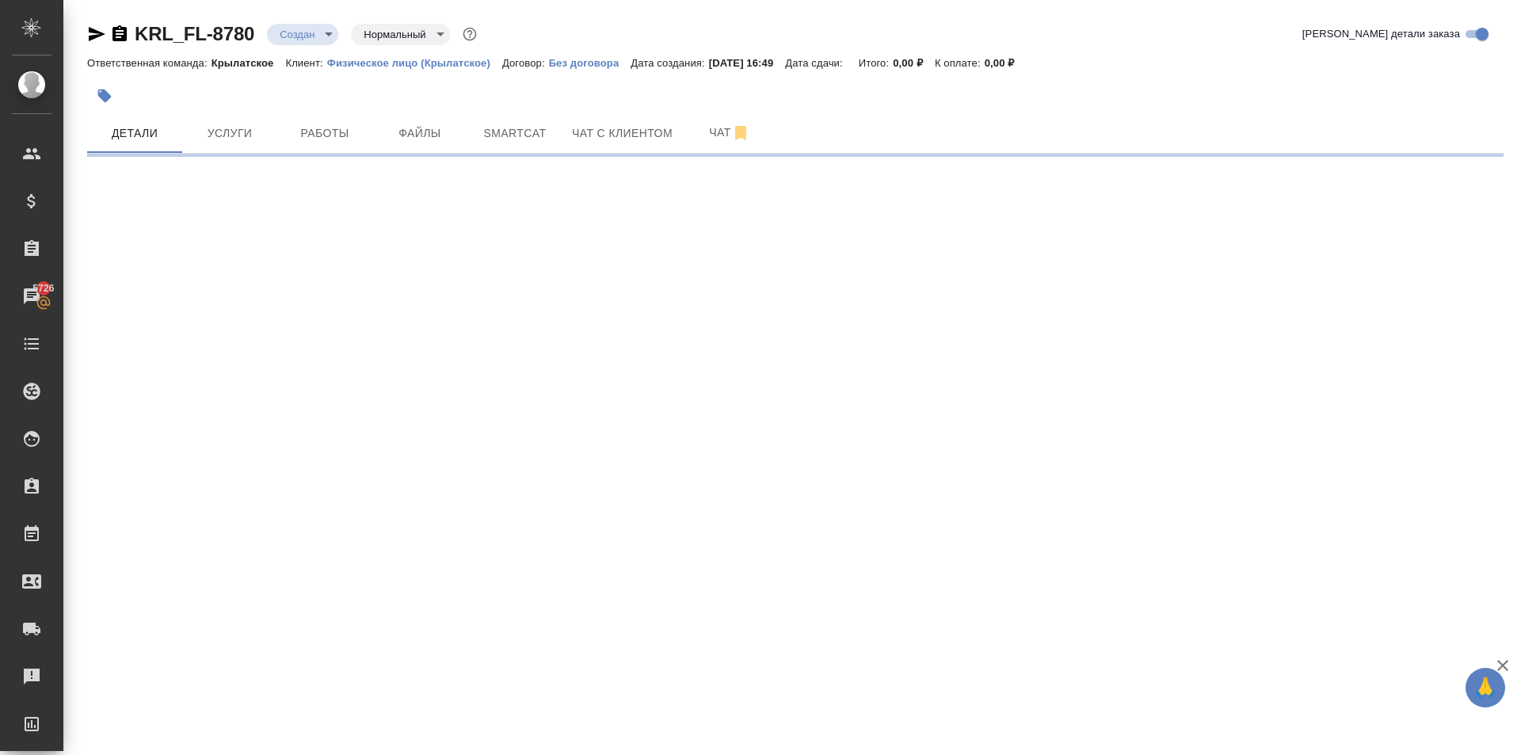
select select "RU"
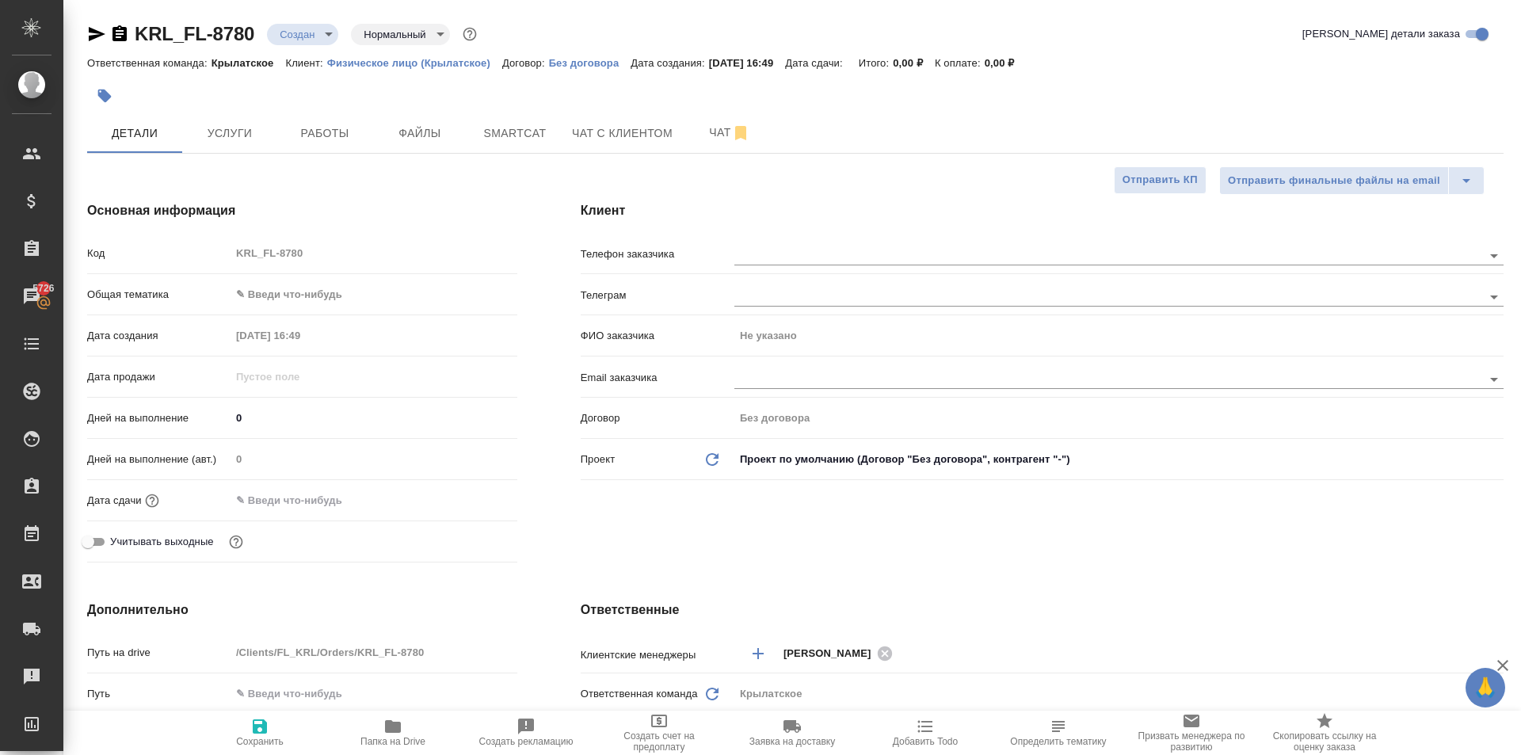
type textarea "x"
click at [914, 273] on hr at bounding box center [1042, 273] width 923 height 1
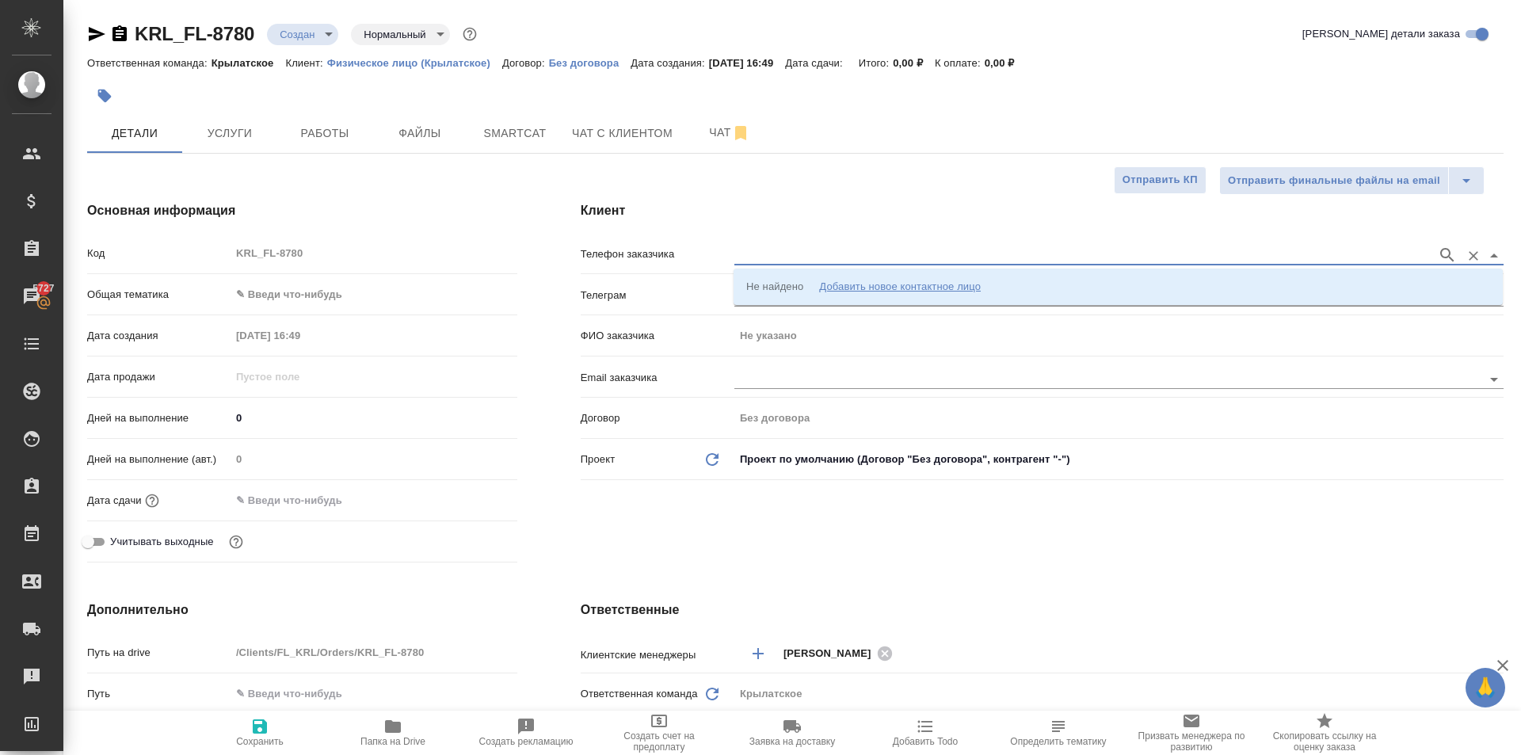
click at [918, 261] on input "text" at bounding box center [1081, 255] width 695 height 19
click at [922, 281] on div "Добавить новое контактное лицо" at bounding box center [900, 287] width 162 height 16
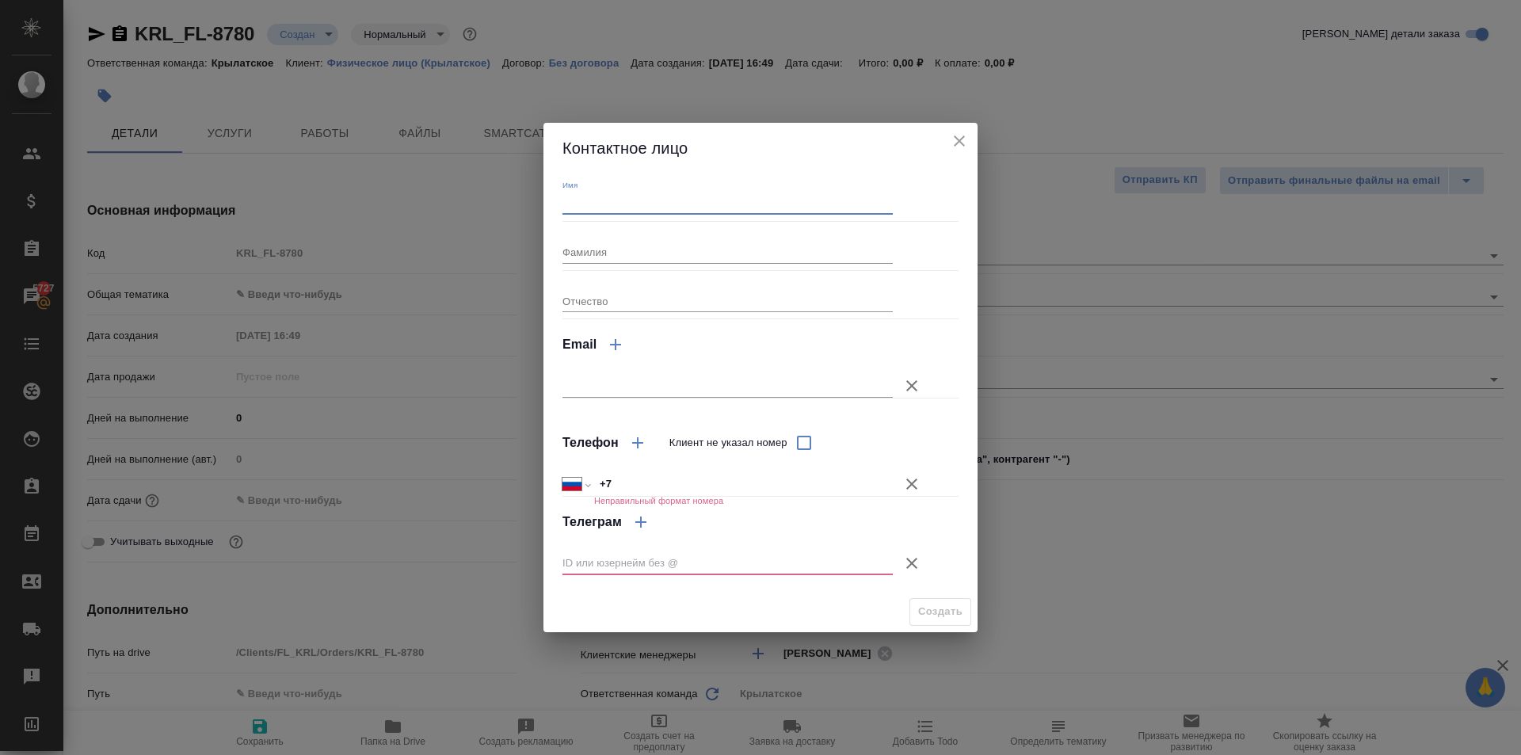
click at [624, 204] on input "Имя" at bounding box center [728, 204] width 330 height 22
type input "Сугдиёна"
click at [914, 486] on icon "button" at bounding box center [911, 484] width 11 height 11
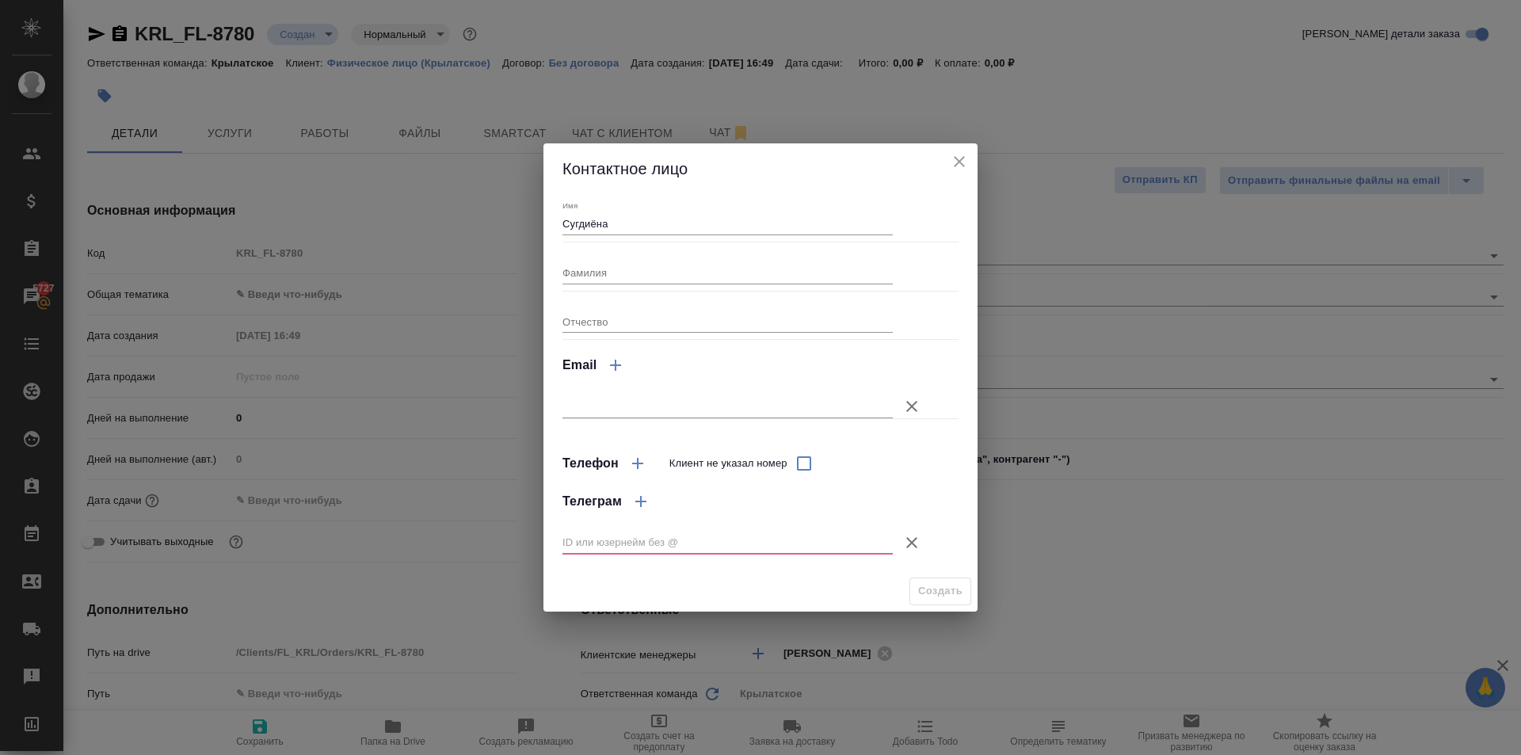
click at [910, 548] on icon "button" at bounding box center [911, 542] width 19 height 19
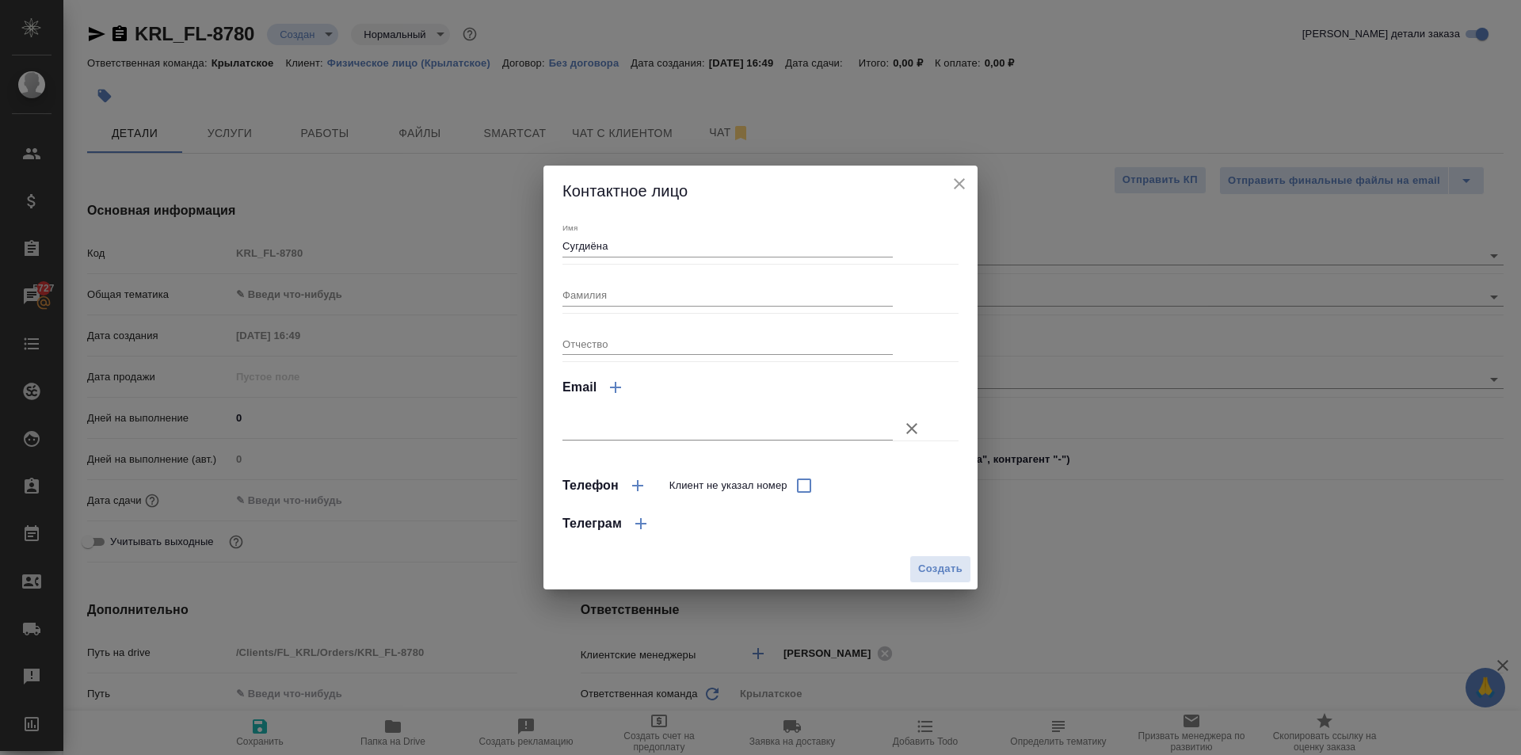
click at [944, 579] on button "Создать" at bounding box center [941, 569] width 62 height 28
type input "Сугдиёна"
type textarea "x"
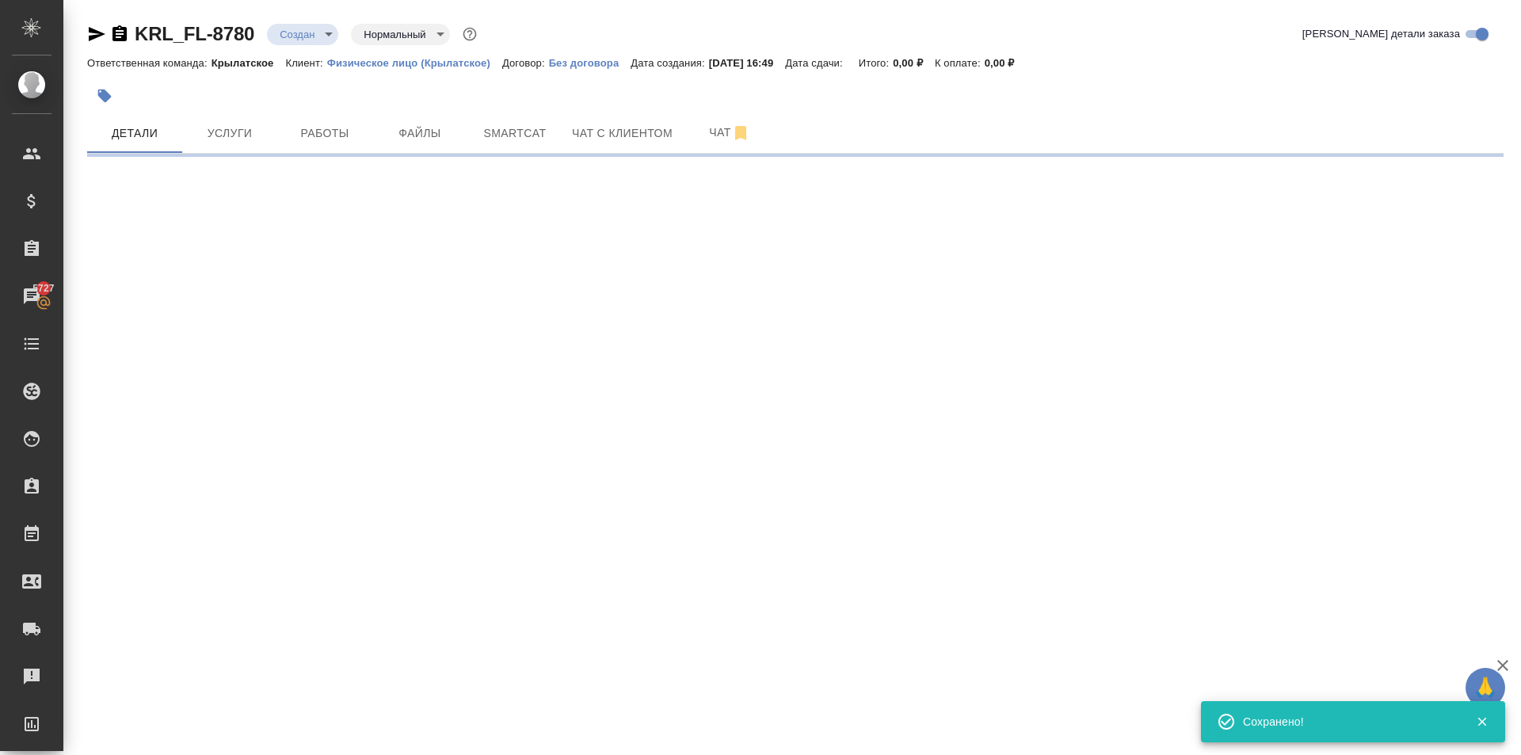
type input "holyTrinity"
select select "RU"
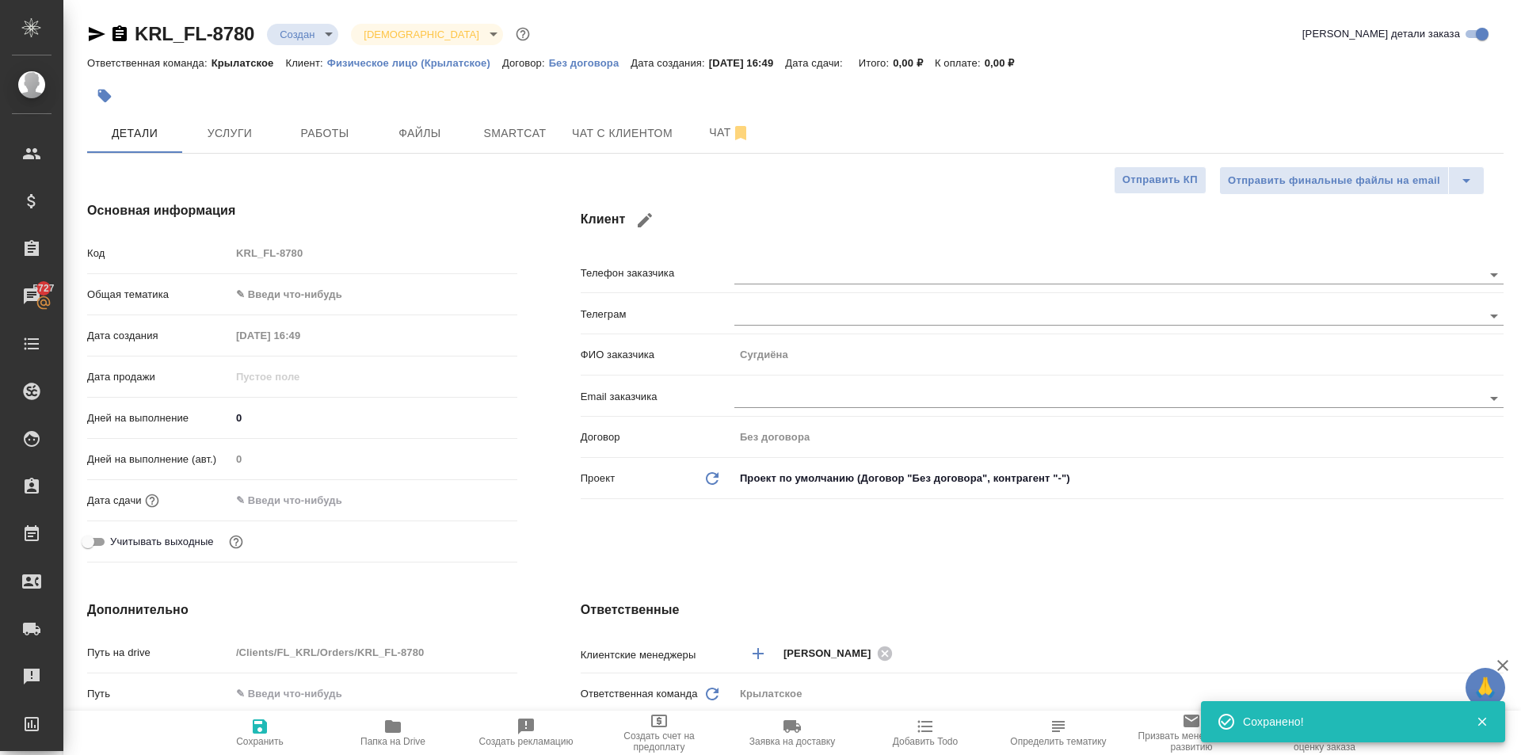
type textarea "x"
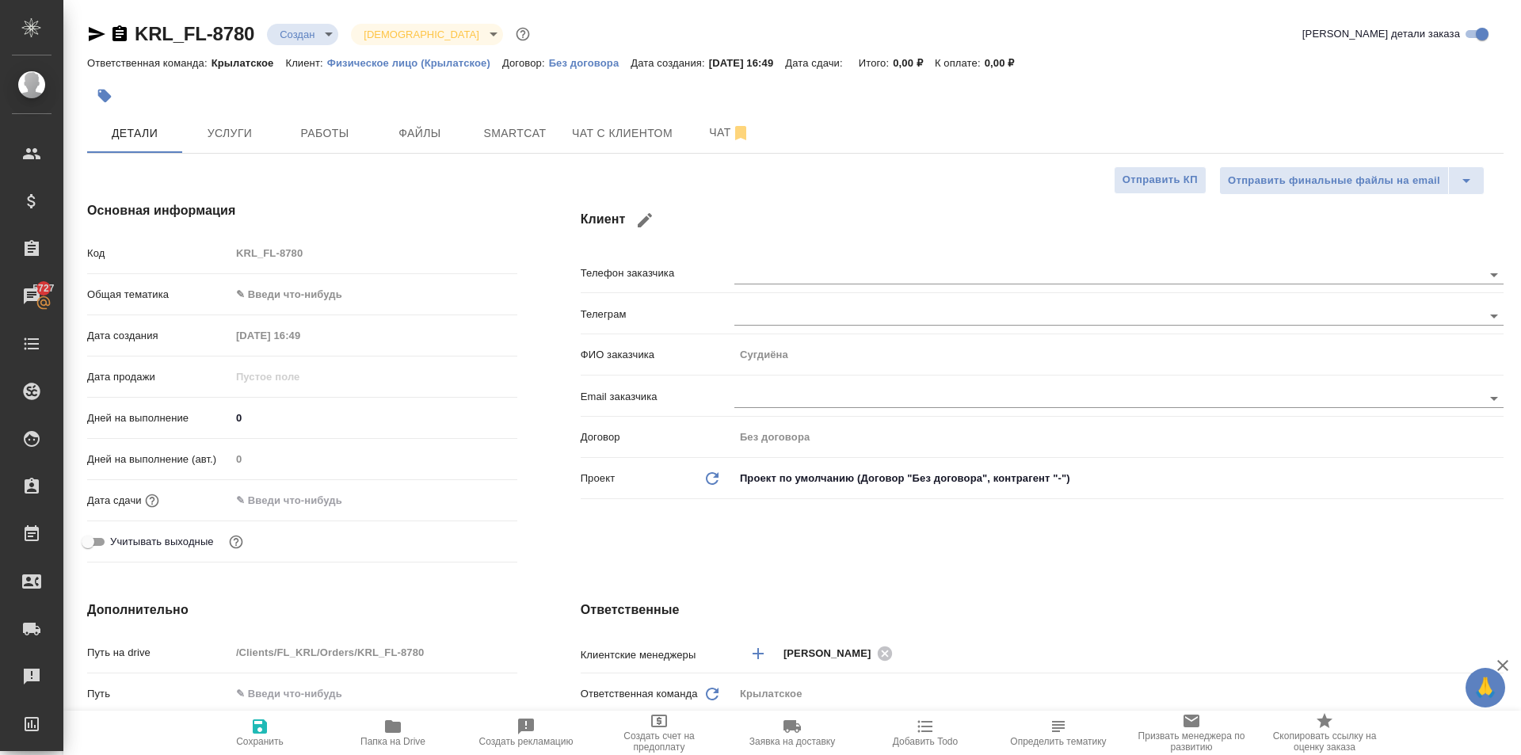
scroll to position [317, 0]
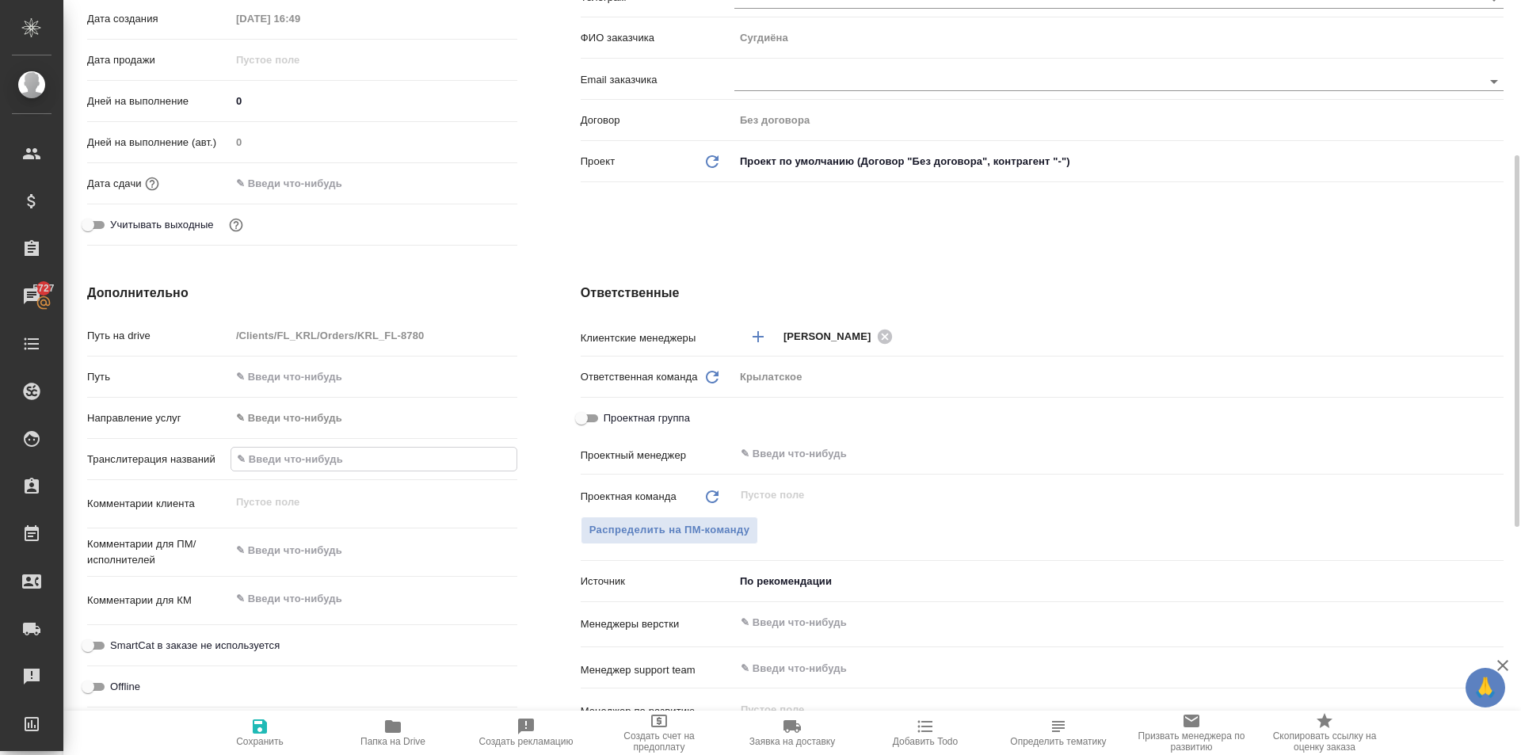
drag, startPoint x: 353, startPoint y: 470, endPoint x: 341, endPoint y: 456, distance: 18.6
click at [353, 469] on input "text" at bounding box center [373, 459] width 285 height 23
click at [340, 456] on input "text" at bounding box center [373, 459] width 285 height 23
type input "Т"
type textarea "x"
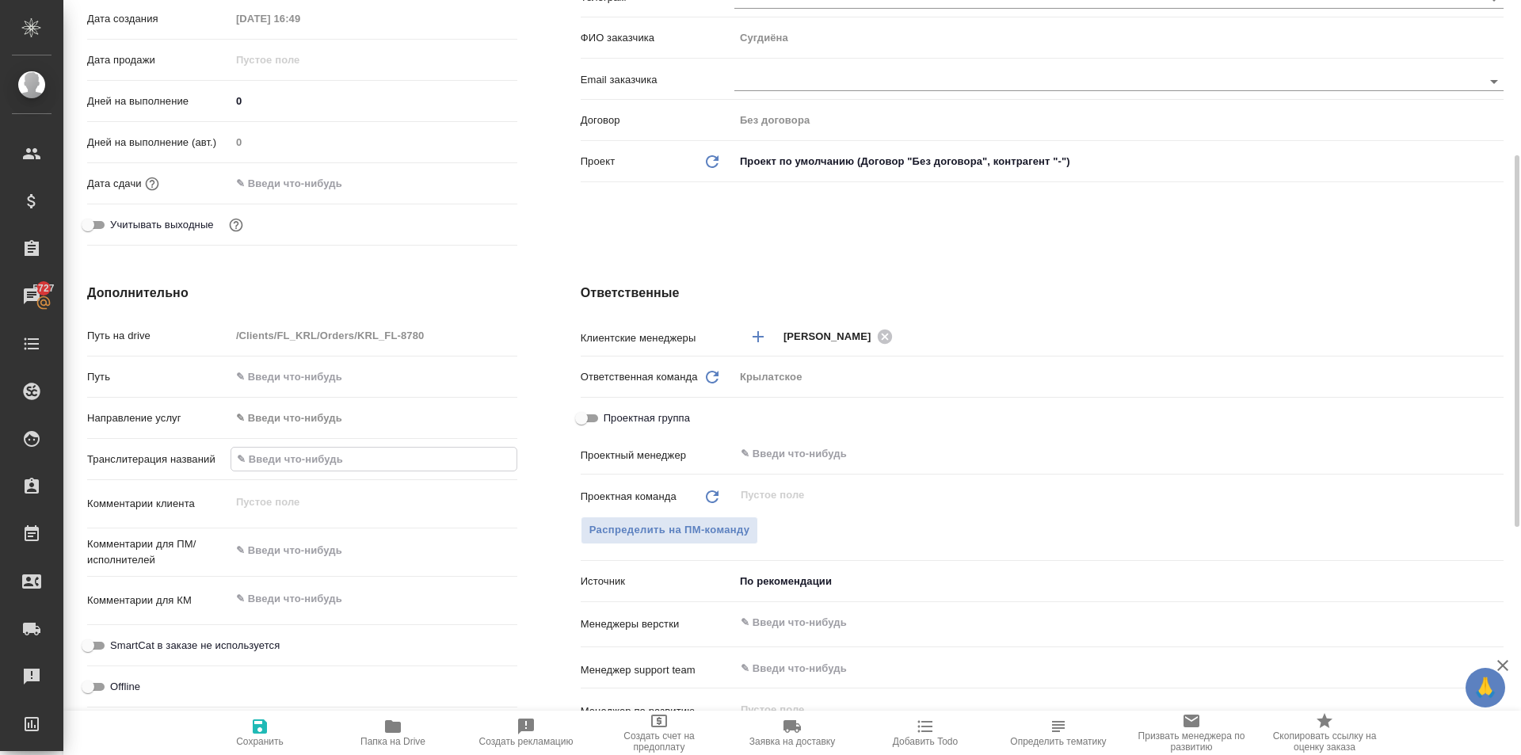
type textarea "x"
type input "ТУ"
type textarea "x"
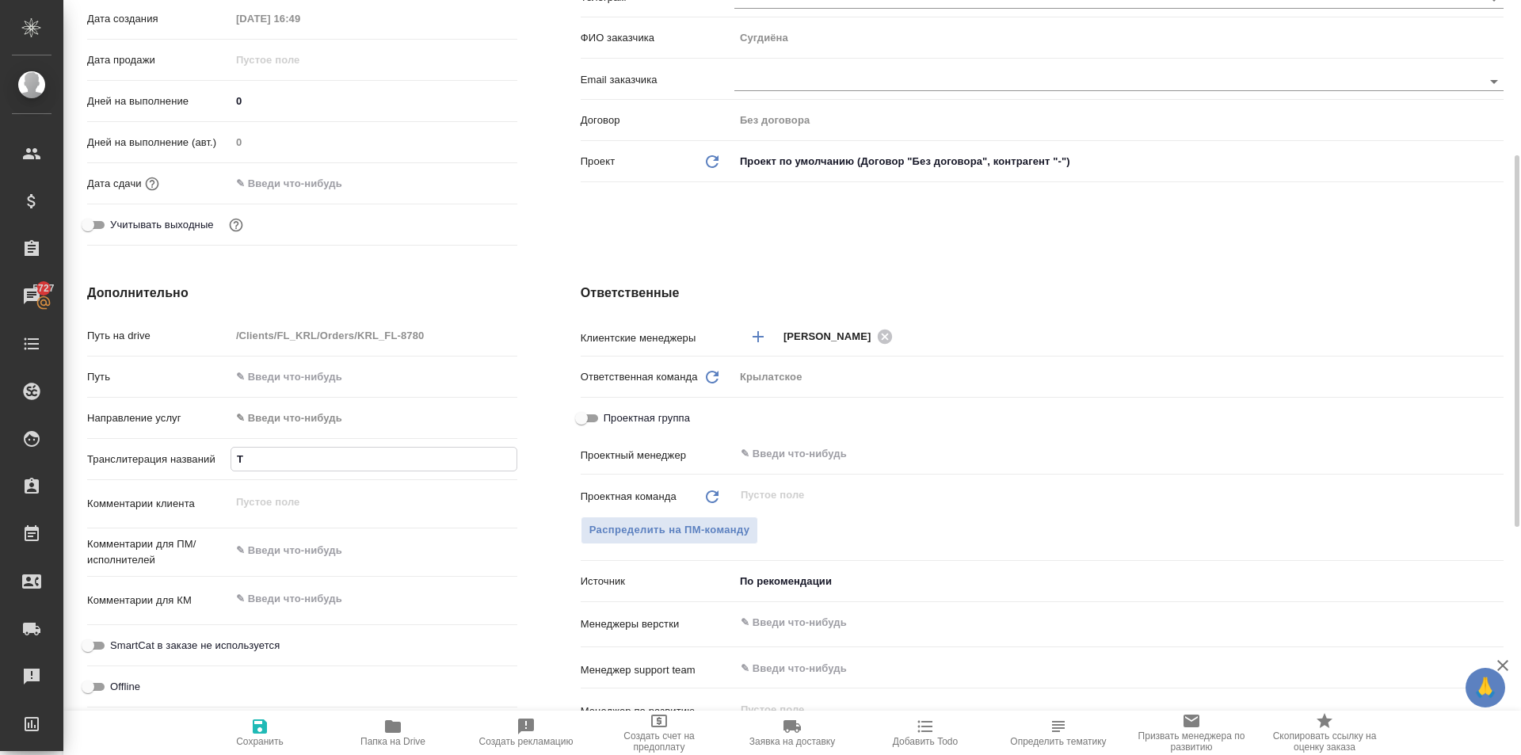
type textarea "x"
type input "ТУР"
type textarea "x"
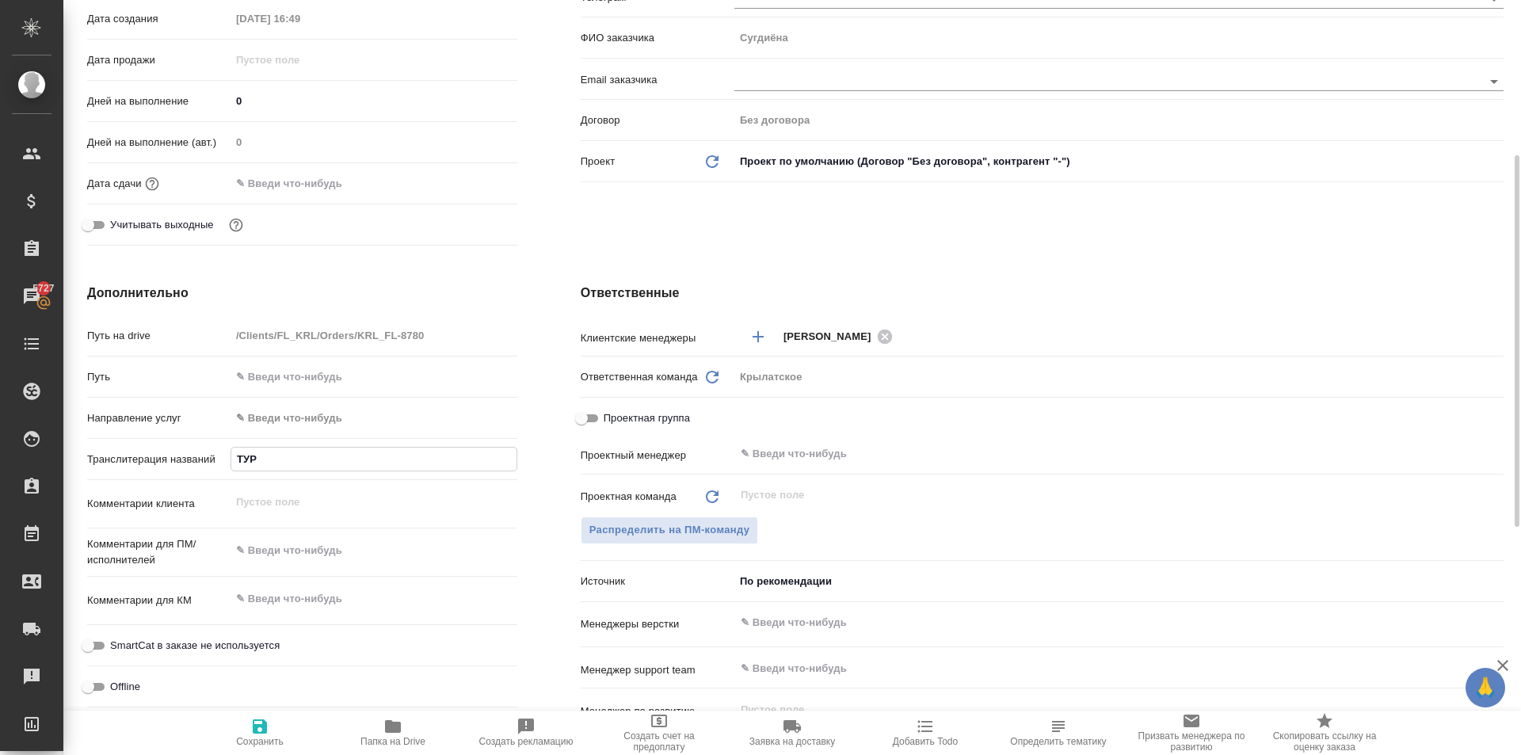
type input "ТУРГ"
type textarea "x"
type input "ТУРГУ"
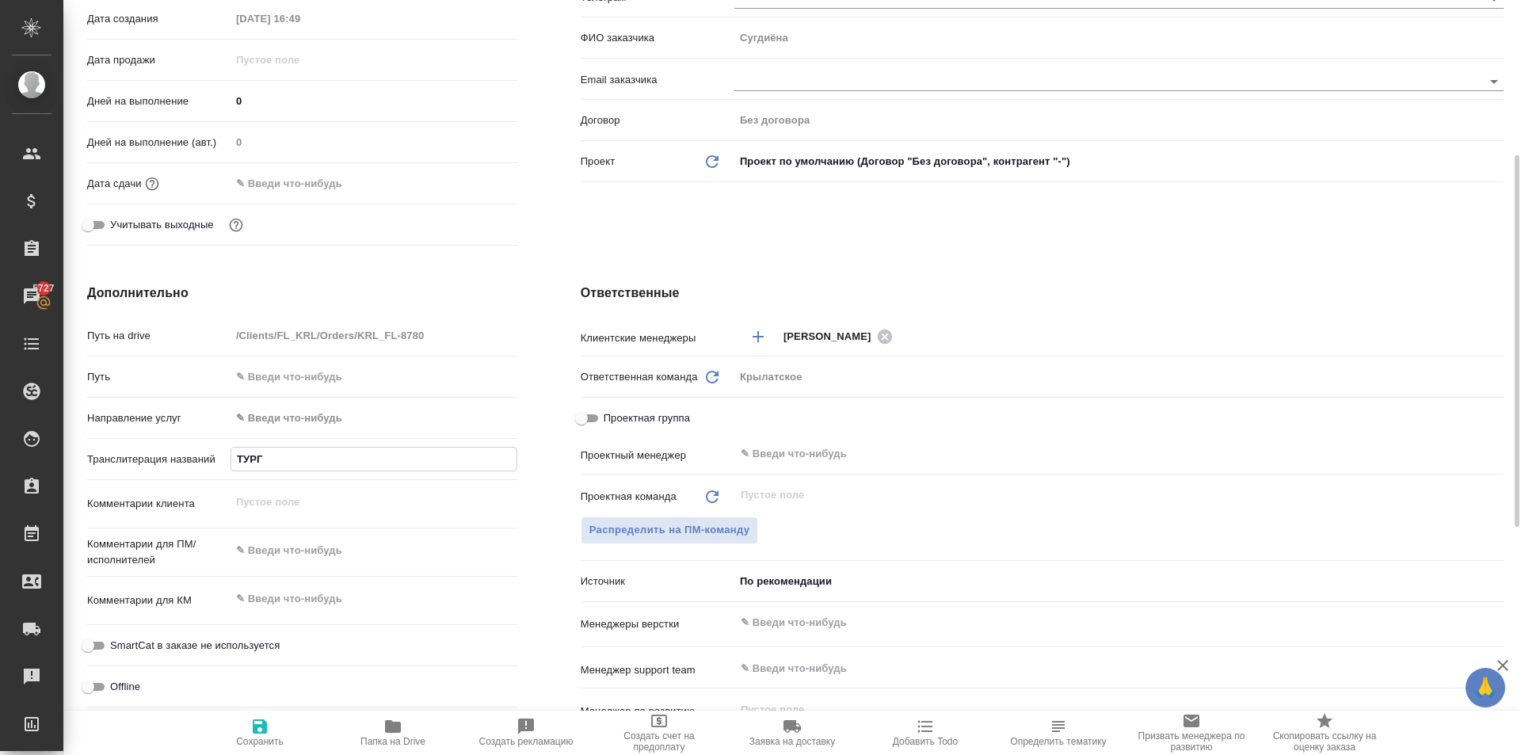
type textarea "x"
type input "ТУРГУН"
type textarea "x"
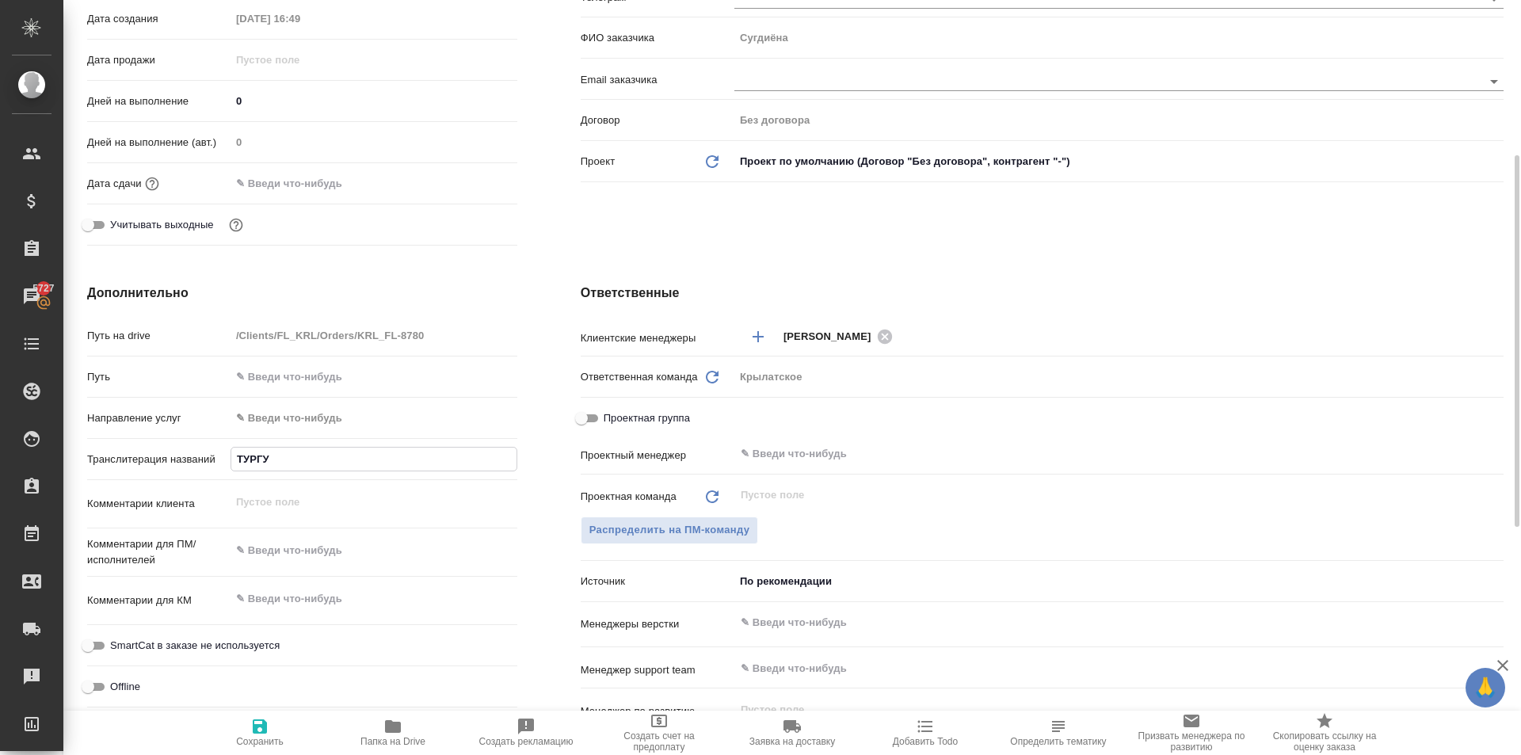
type textarea "x"
type input "ТУРГУНО"
type textarea "x"
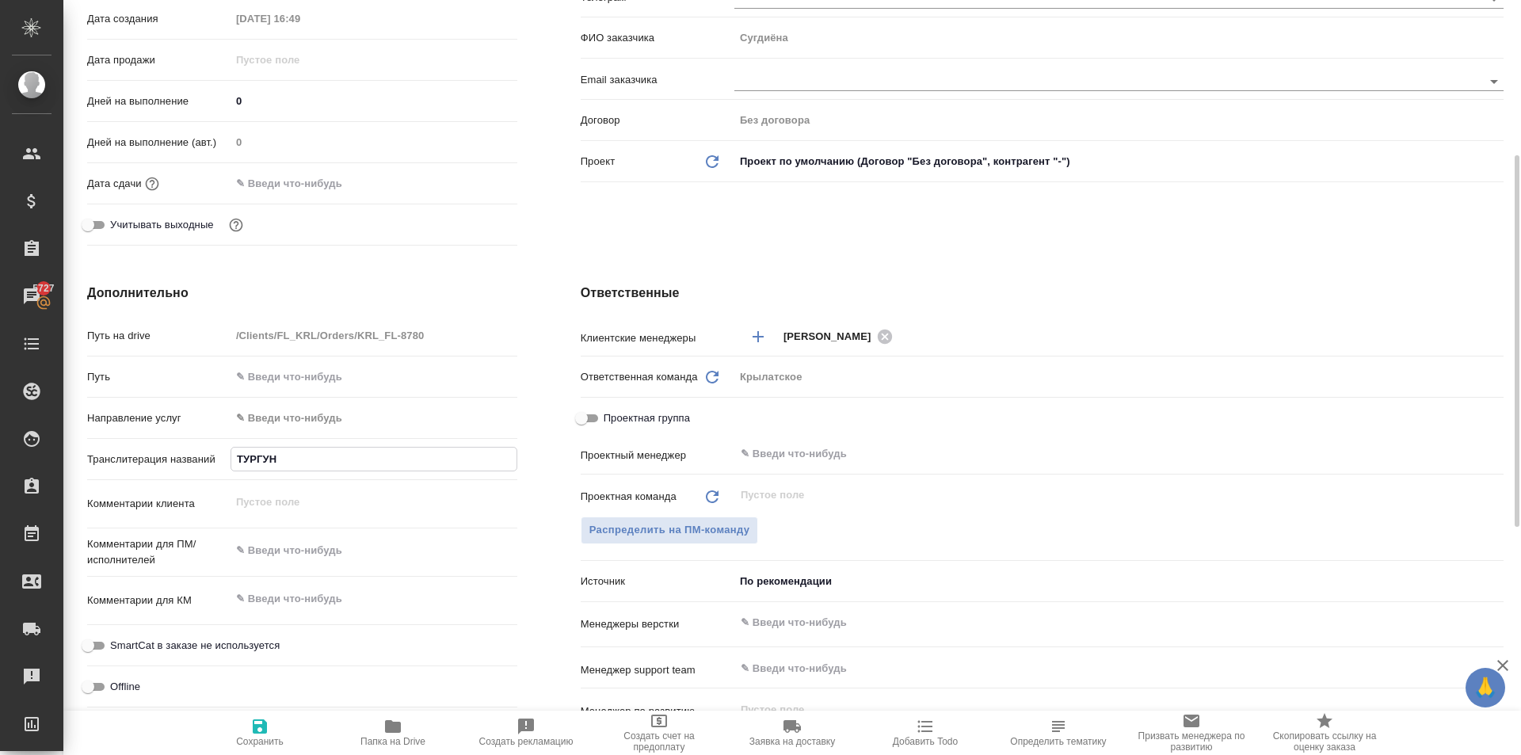
type textarea "x"
type input "ТУРГУНОВ"
type textarea "x"
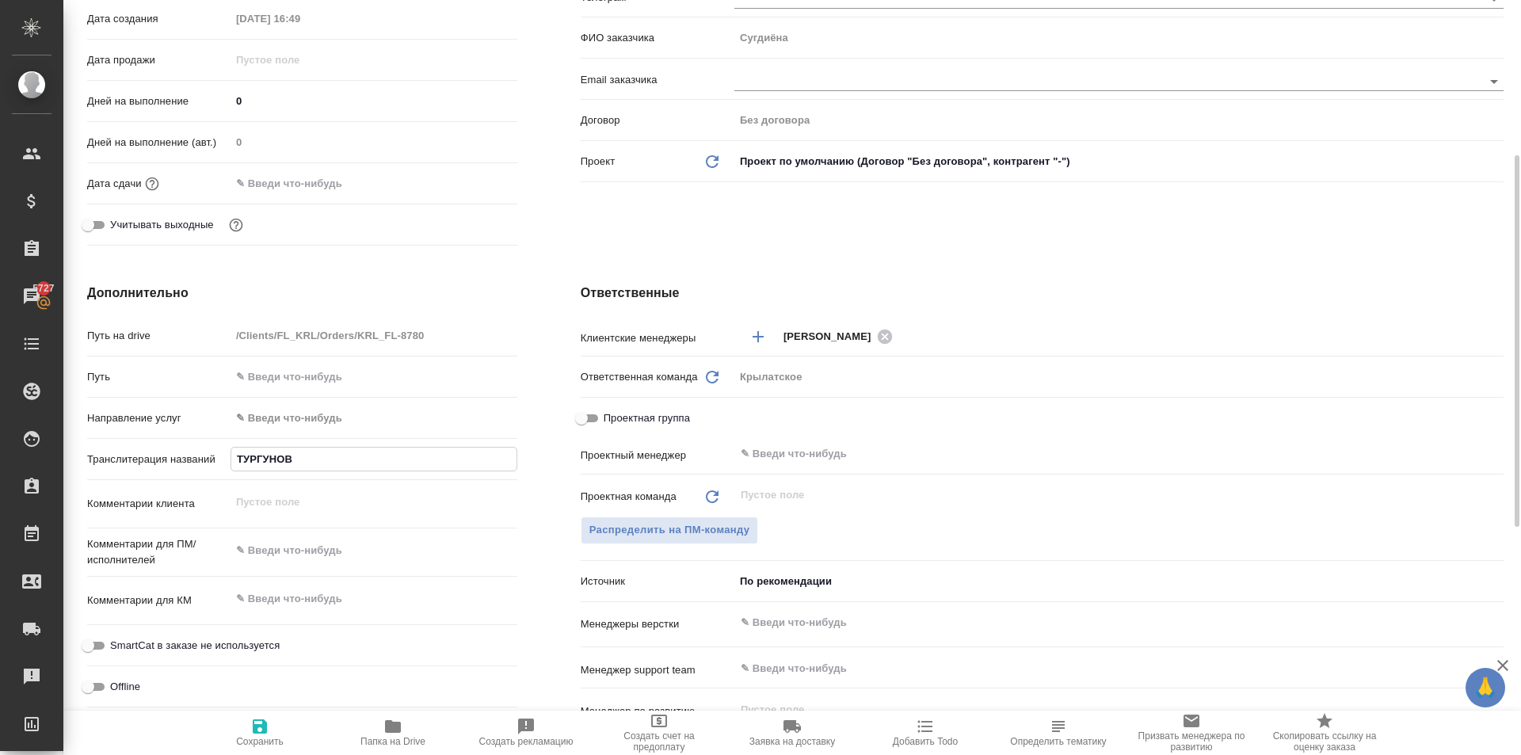
type input "[PERSON_NAME]"
type textarea "x"
type input "[PERSON_NAME]"
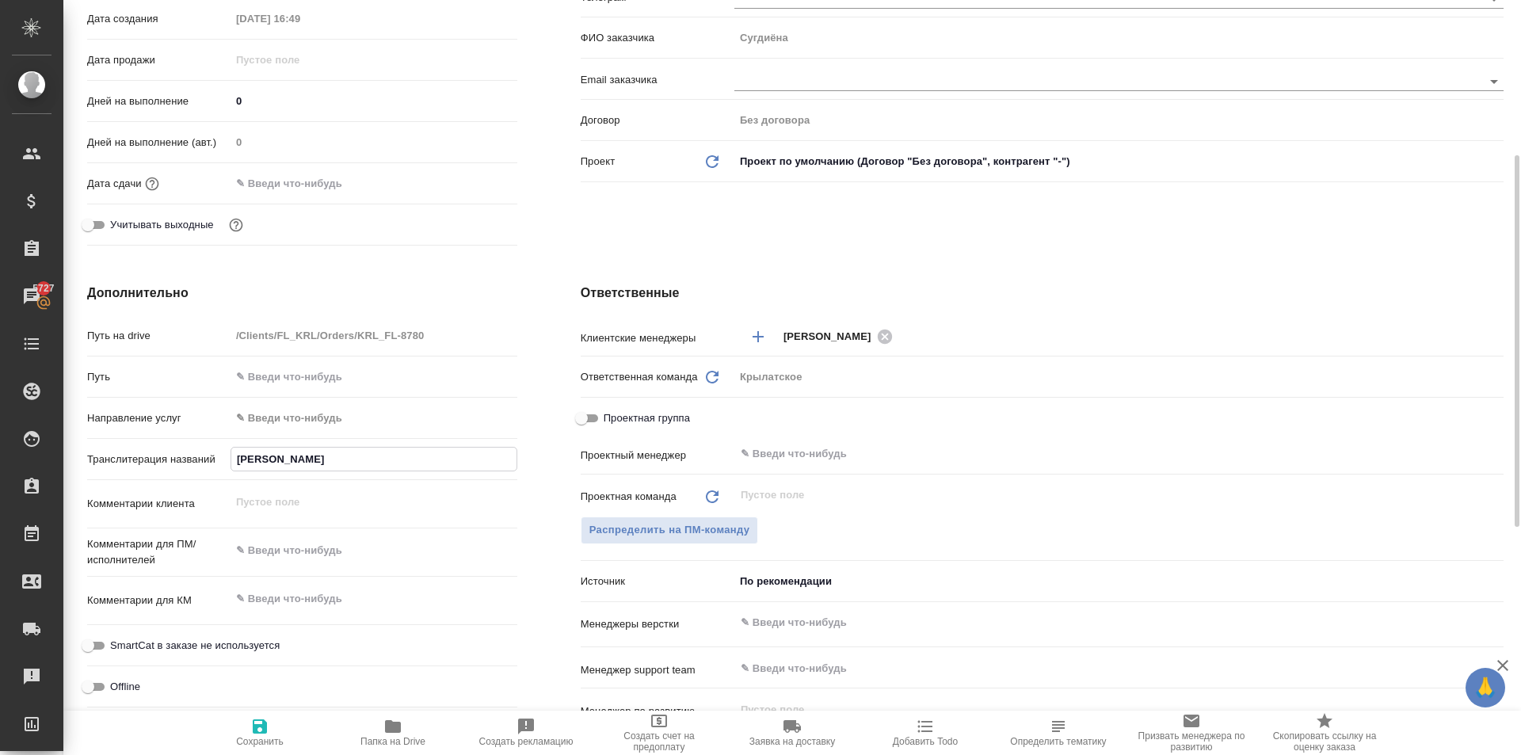
type textarea "x"
type input "[PERSON_NAME] С"
type textarea "x"
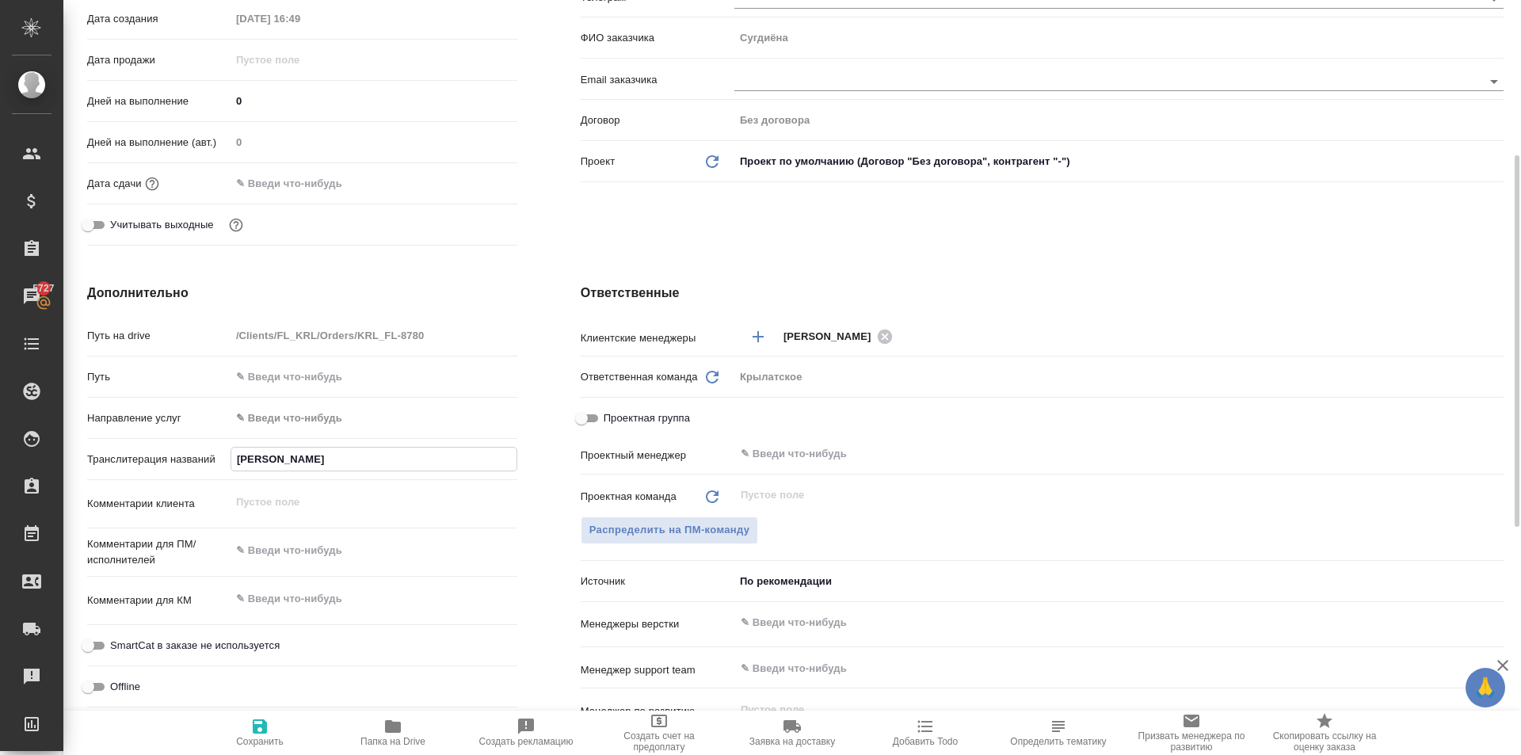
type textarea "x"
type input "ТУРГУНОВА СУ"
type textarea "x"
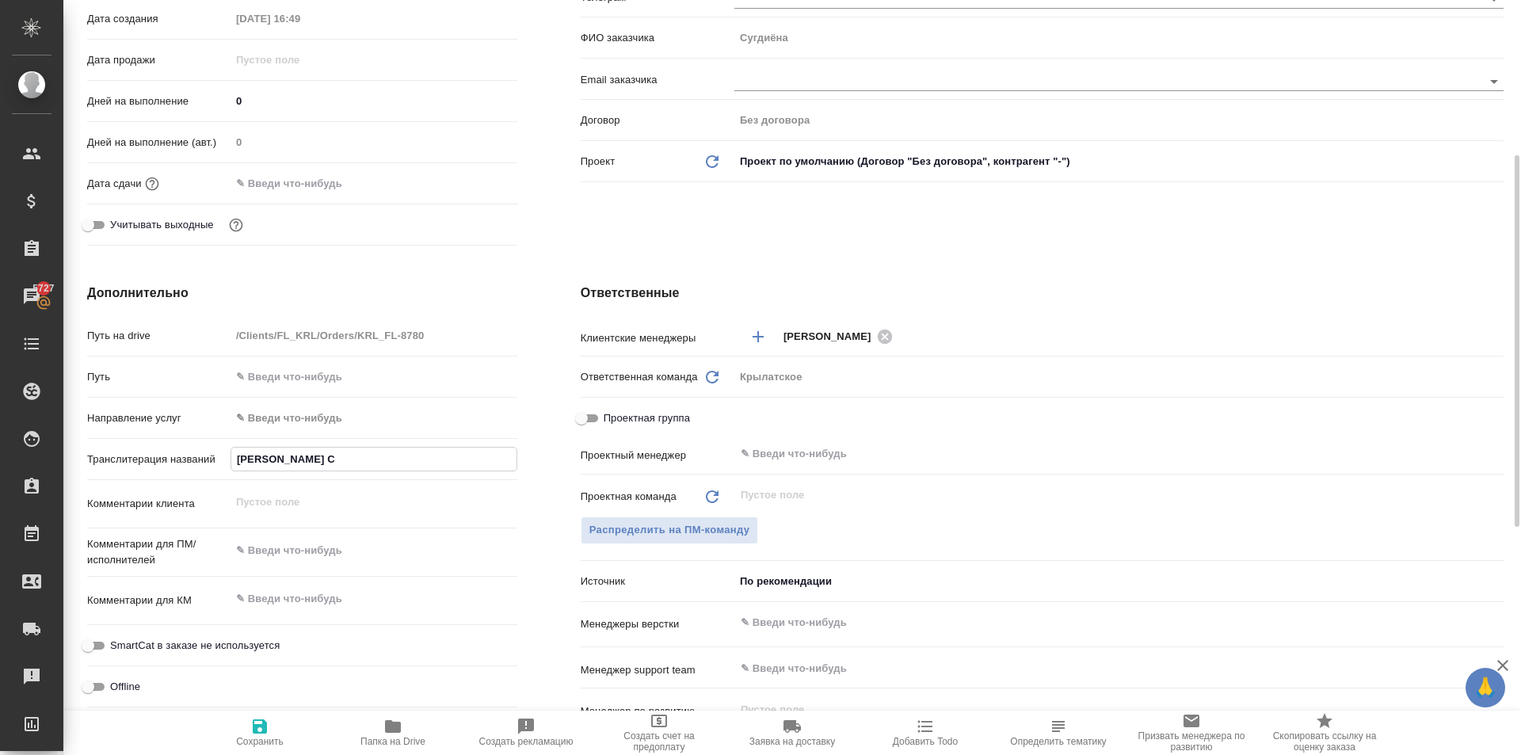
type textarea "x"
type input "ТУРГУНОВА СУГ"
type textarea "x"
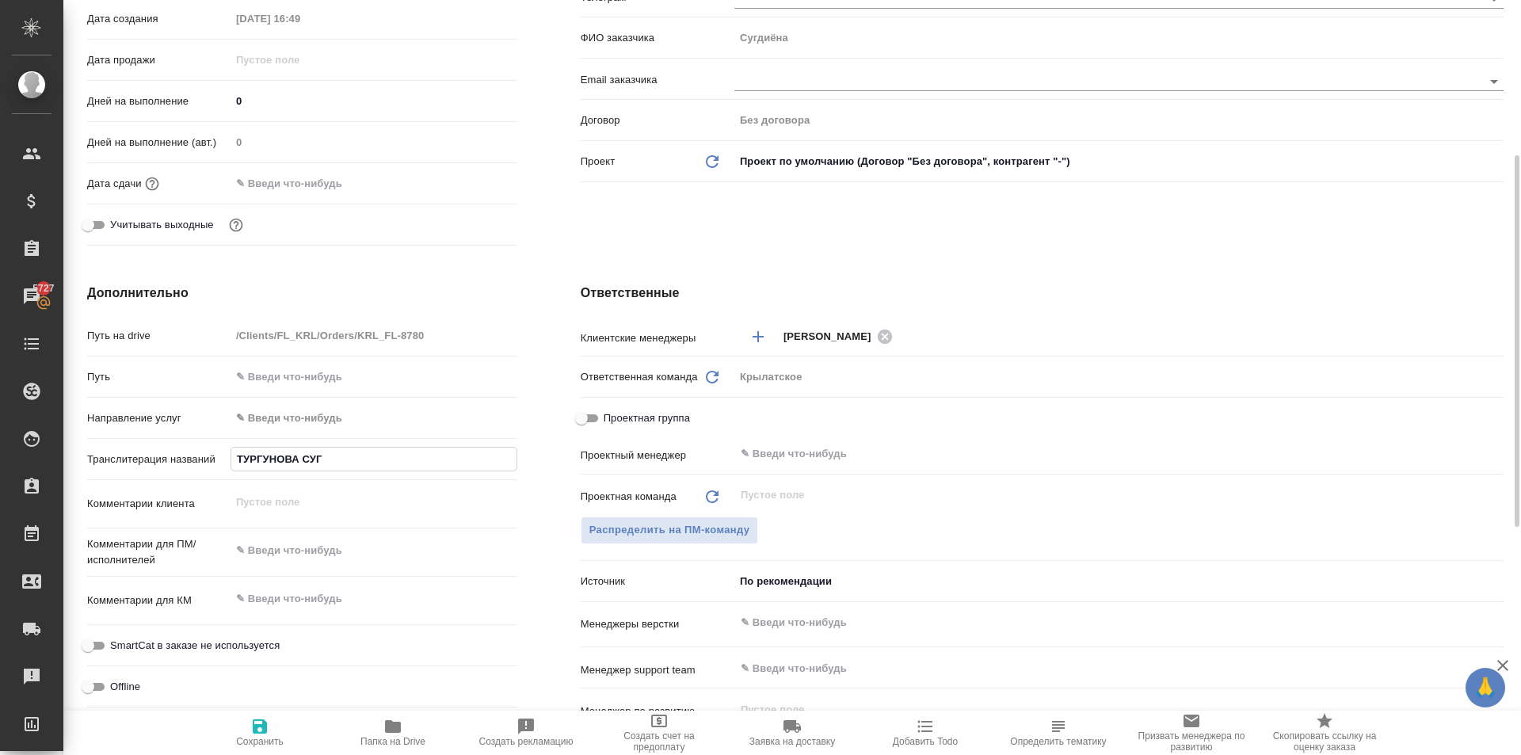
type input "ТУРГУНОВА СУГД"
type textarea "x"
type input "ТУРГУНОВА СУГДИ"
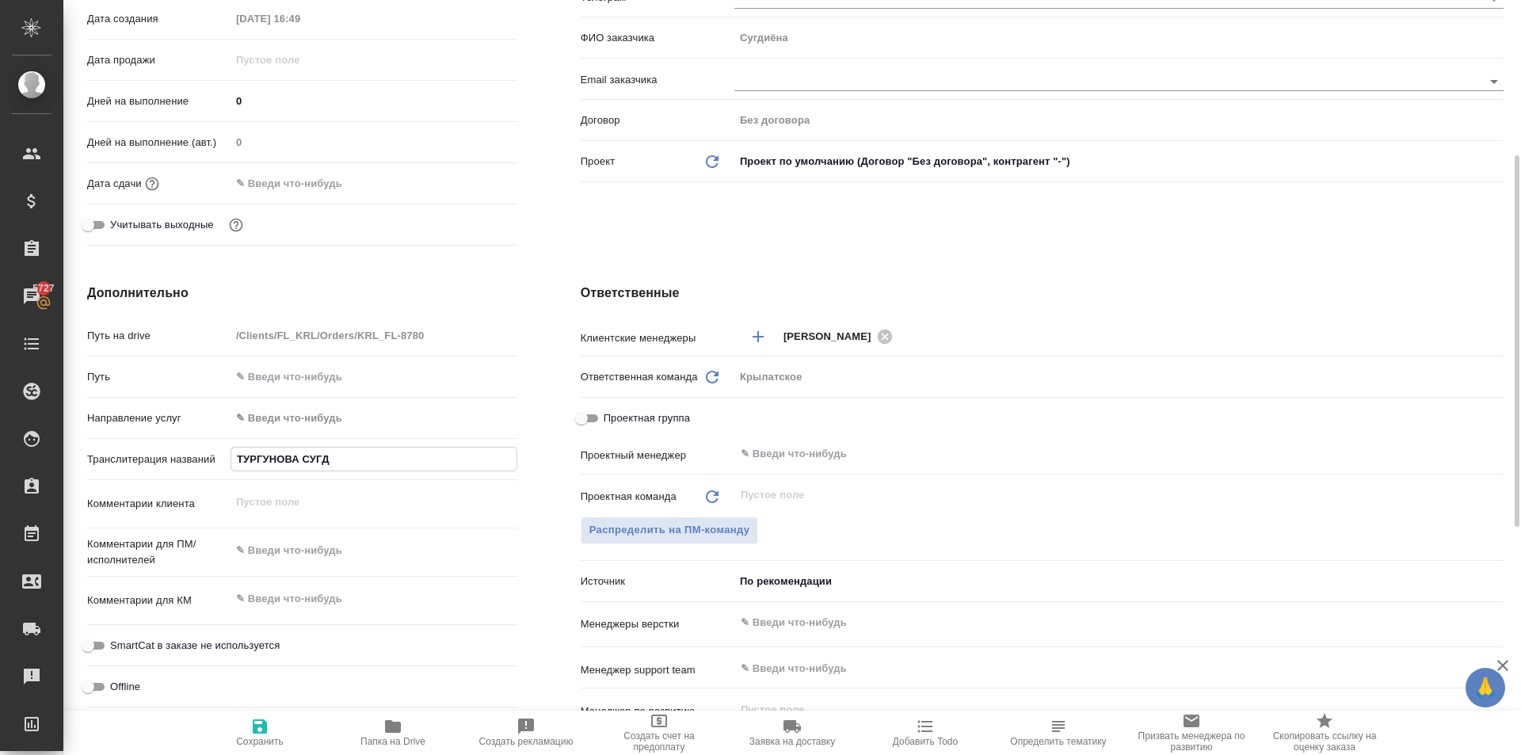
type textarea "x"
type input "ТУРГУНОВА СУГДИЁ"
type textarea "x"
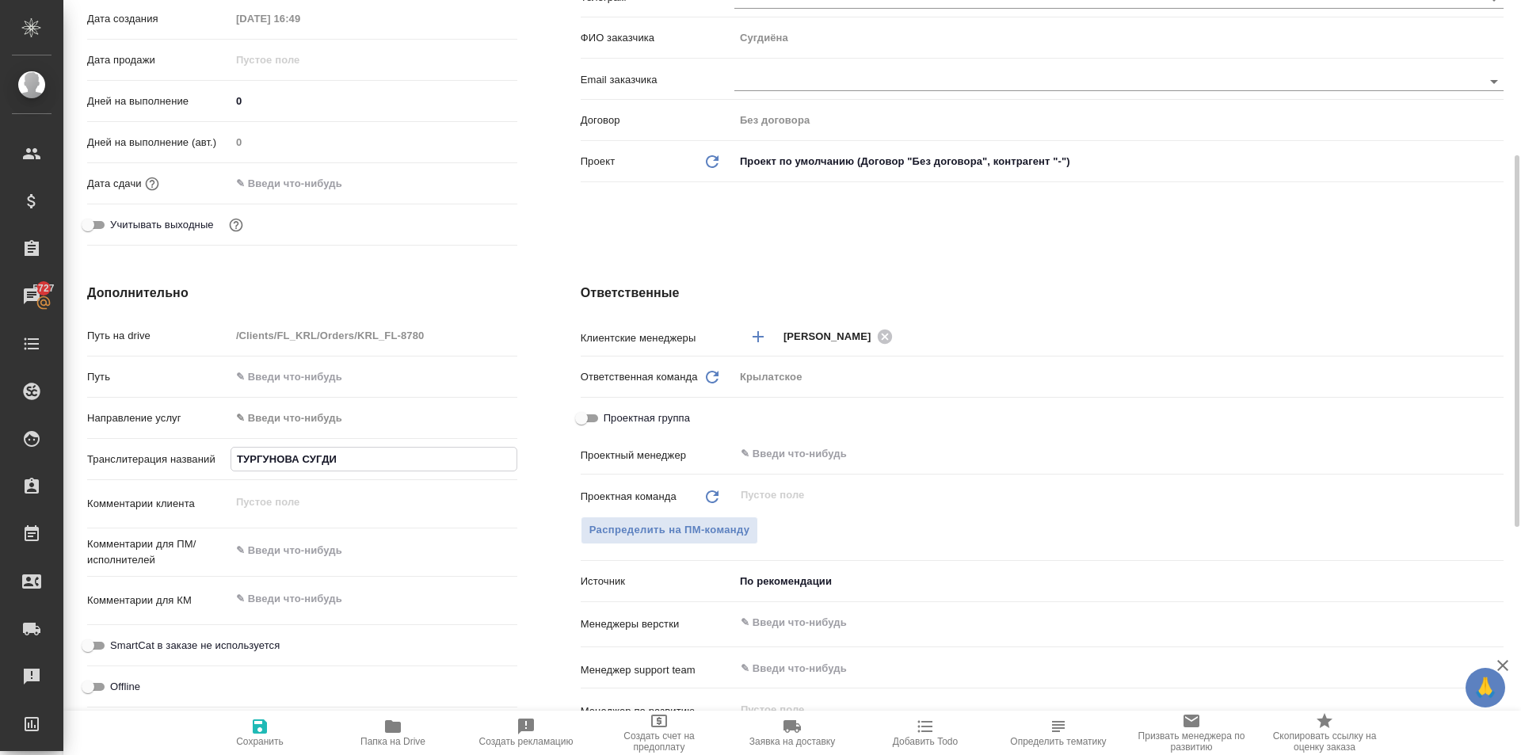
type textarea "x"
type input "ТУРГУНОВА СУГДИЁН"
type textarea "x"
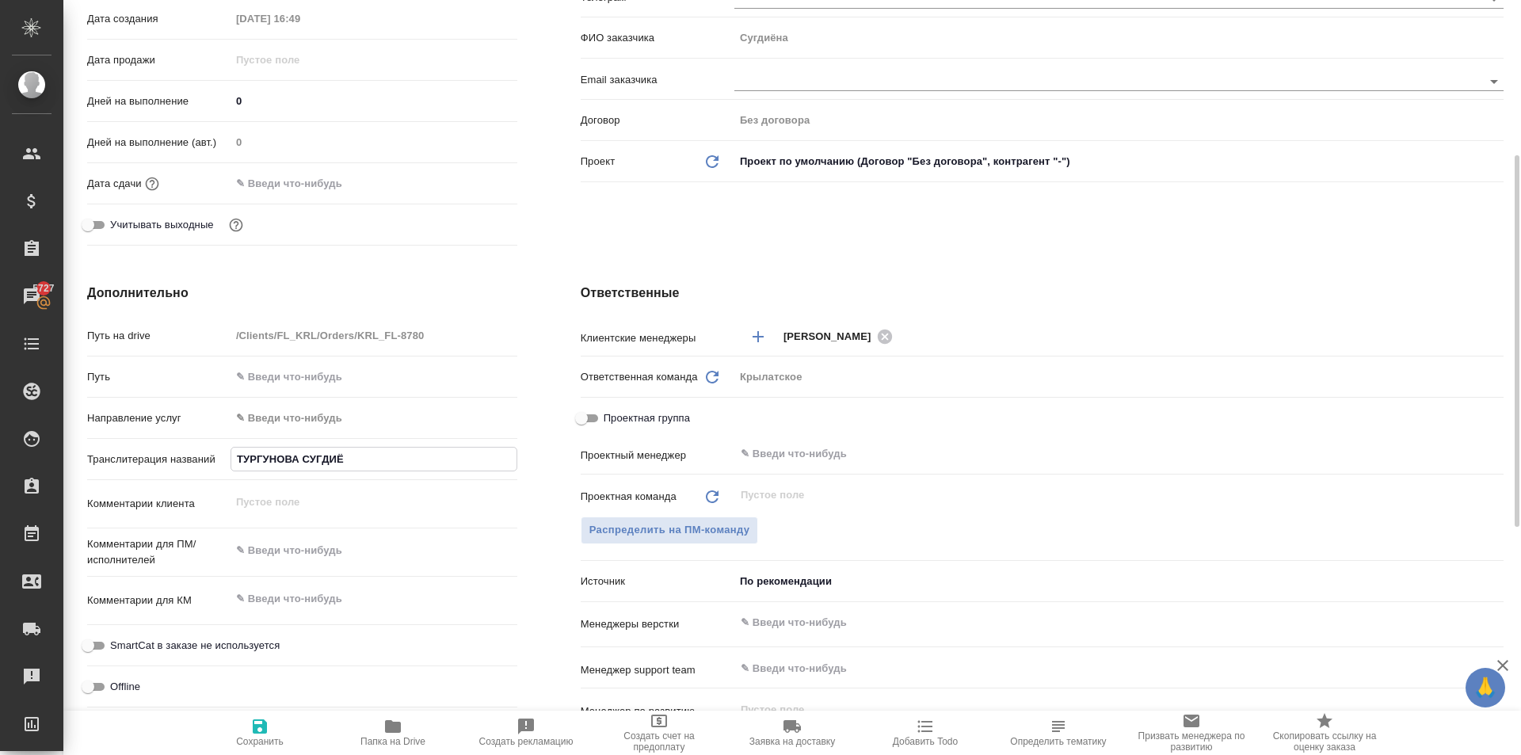
type textarea "x"
type input "ТУРГУНОВА СУГДИЁНА"
type textarea "x"
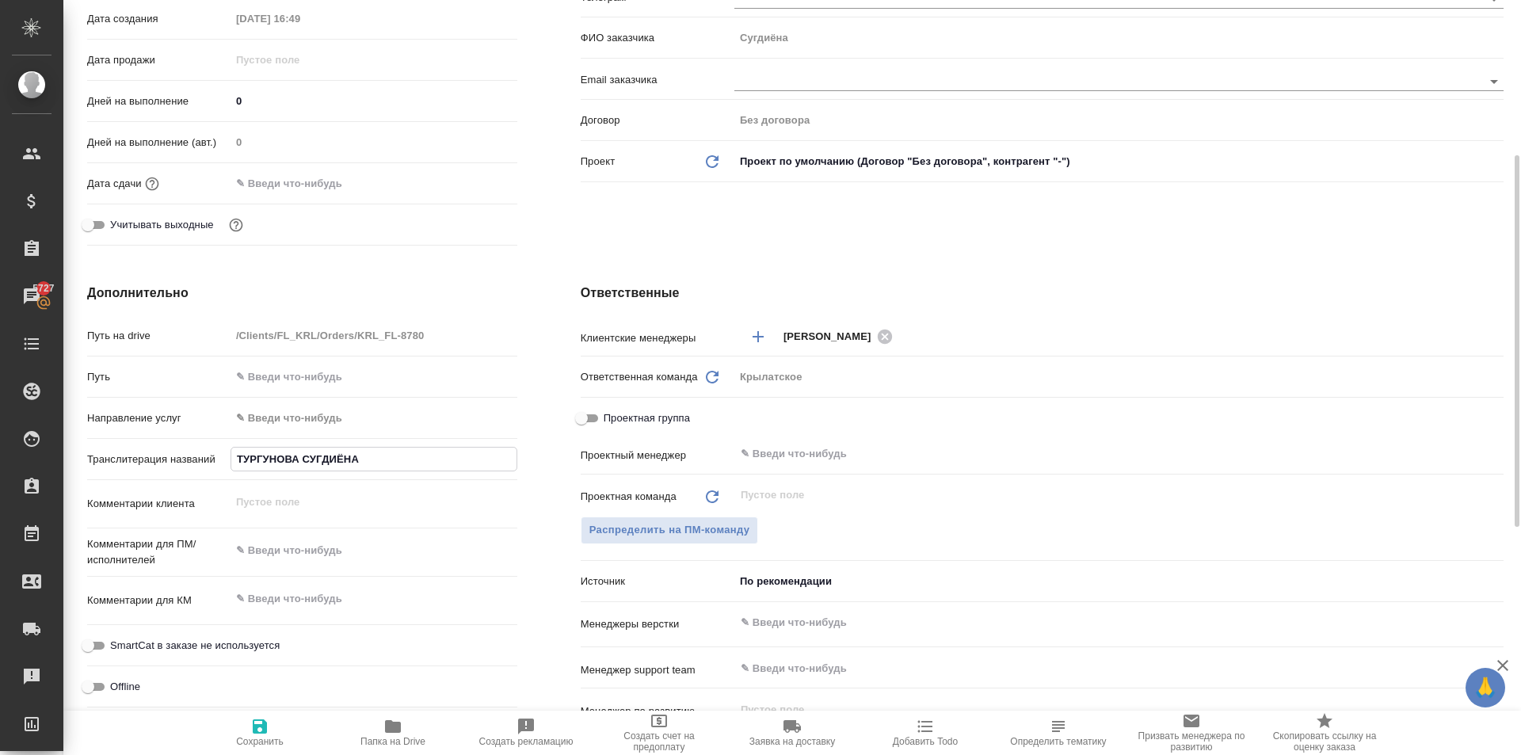
type input "ТУРГУНОВА СУГДИЁНА"
type textarea "x"
type input "ТУРГУНОВА СУГДИЁНА Б"
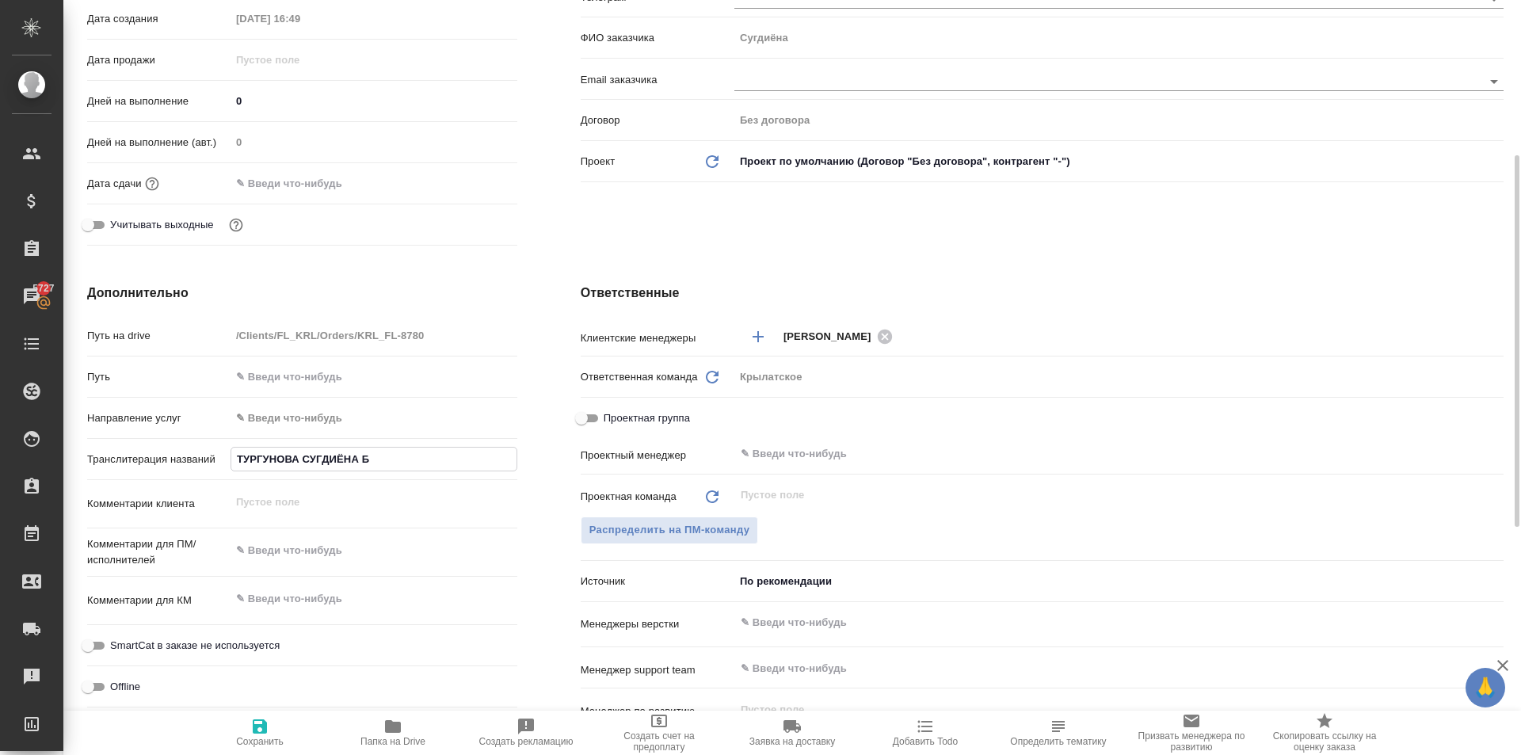
type textarea "x"
type input "ТУРГУНОВА СУГДИЁНА БА"
type textarea "x"
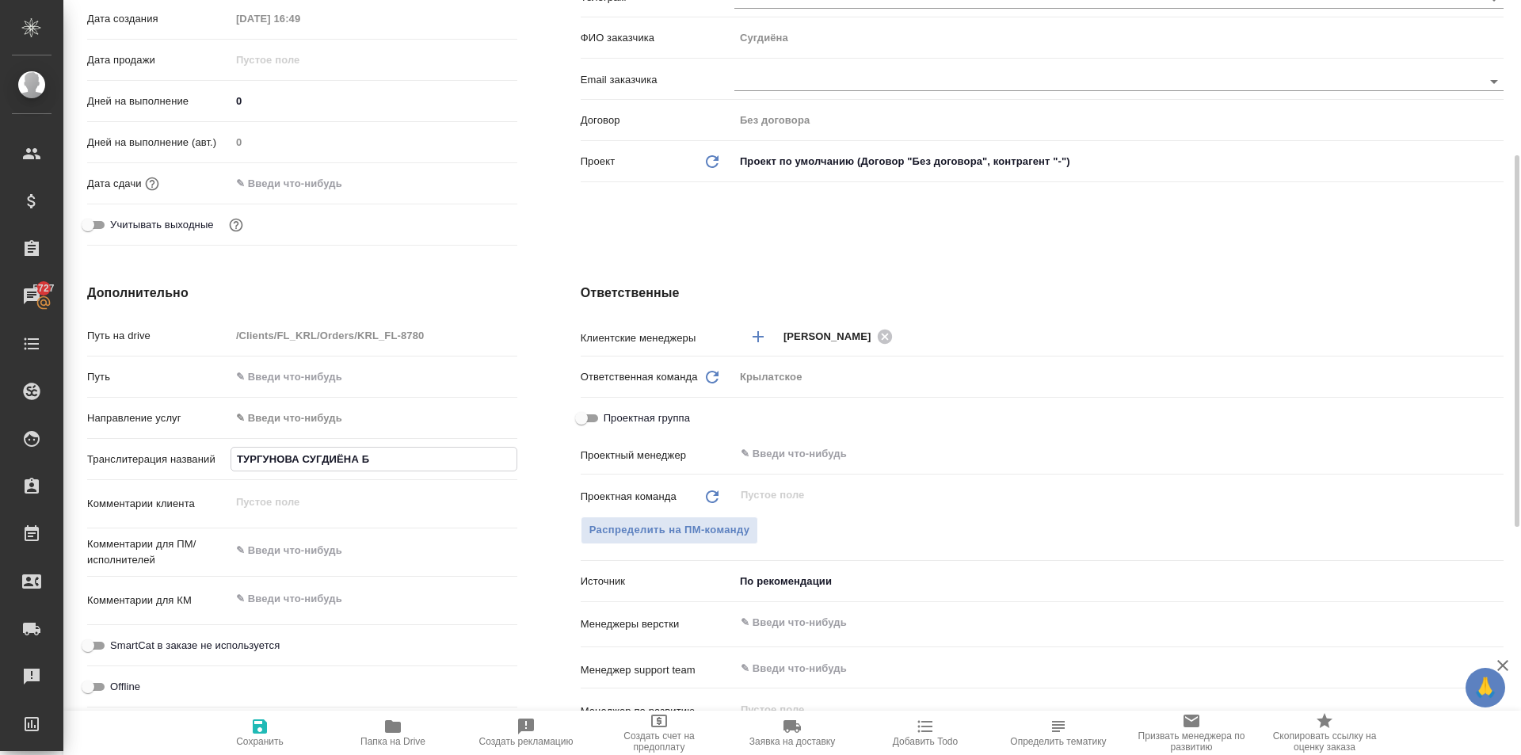
type textarea "x"
type input "ТУРГУНОВА СУГДИЁНА БАХ"
type textarea "x"
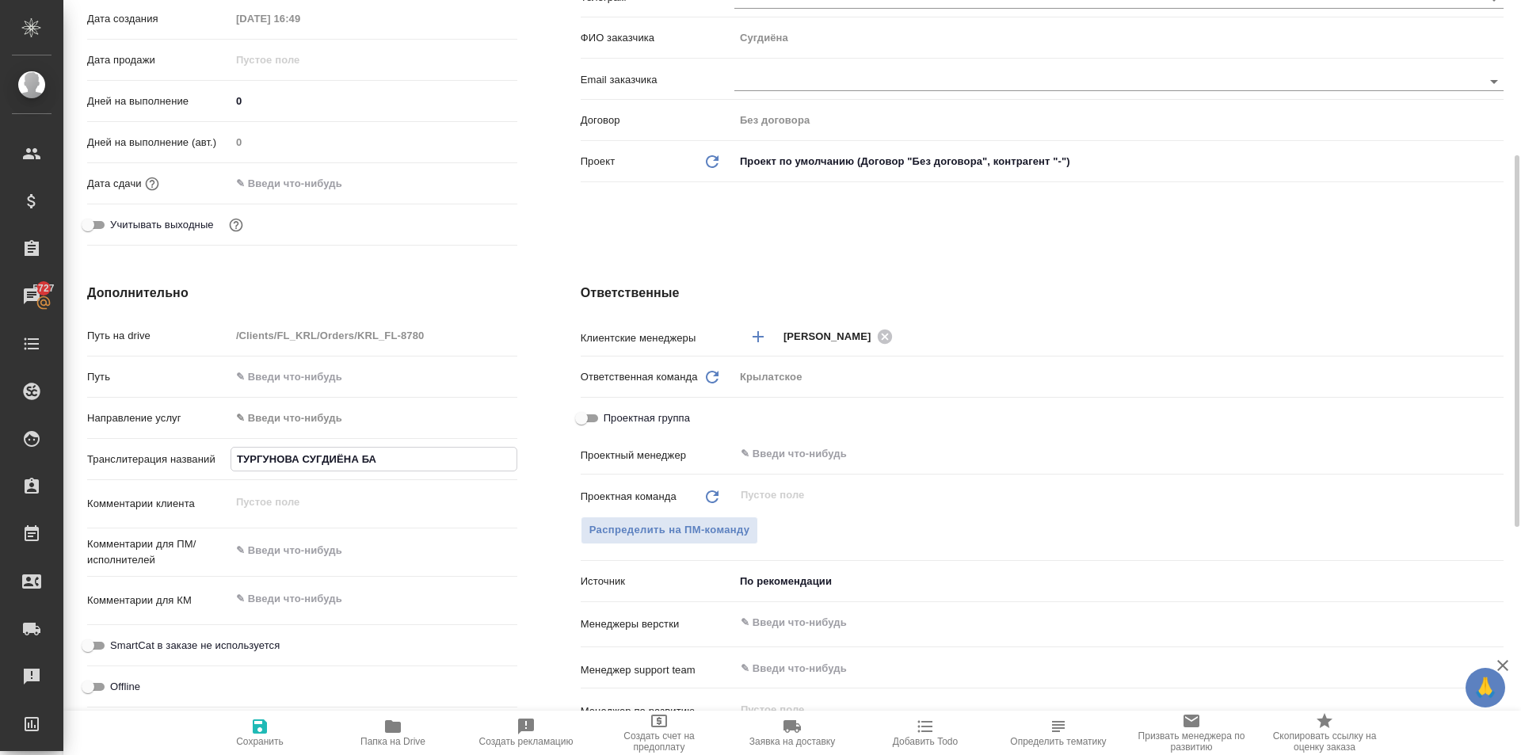
type textarea "x"
type input "ТУРГУНОВА СУГДИЁНА БАХР"
type textarea "x"
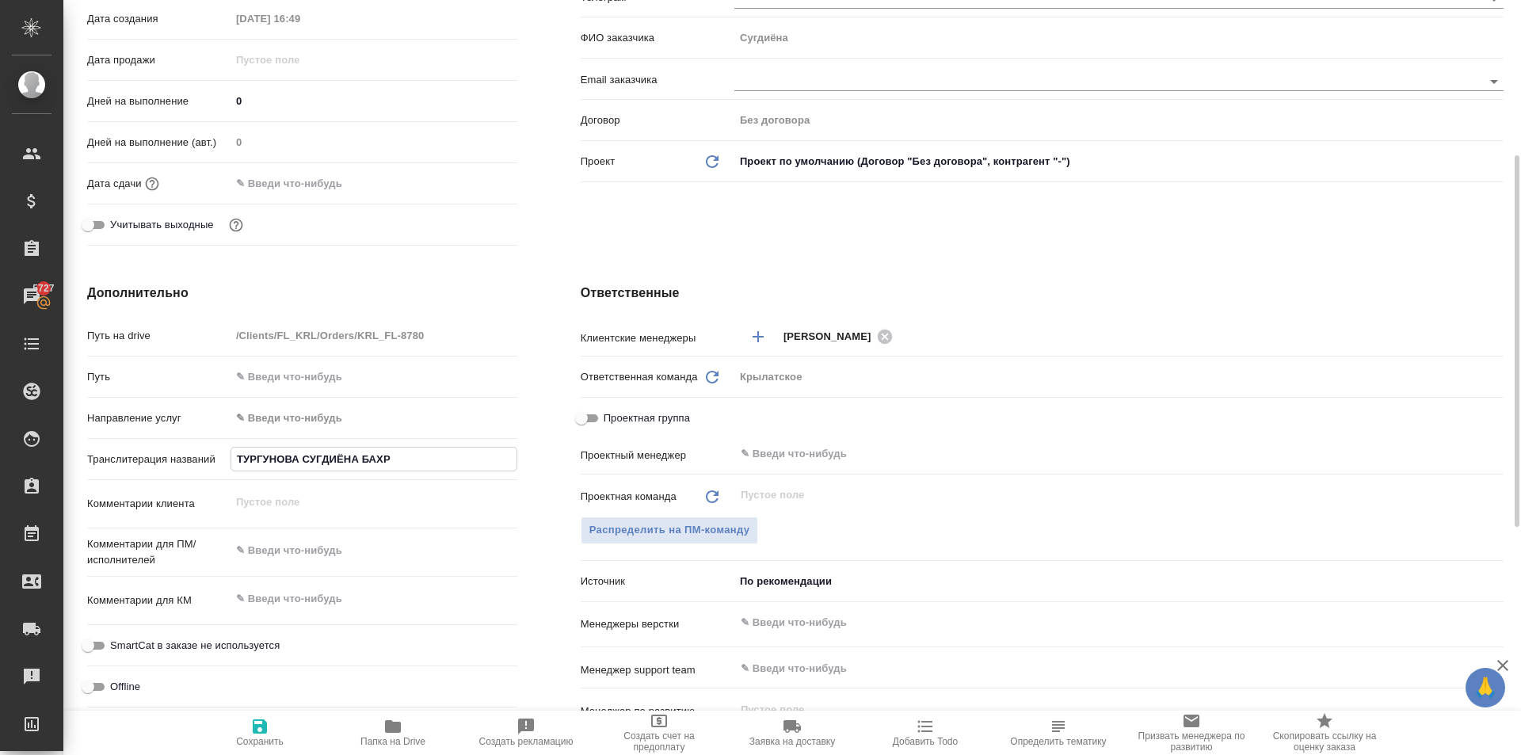
type input "ТУРГУНОВА СУГДИЁНА БАХРО"
type textarea "x"
type input "ТУРГУНОВА СУГДИЁНА БАХРОМ"
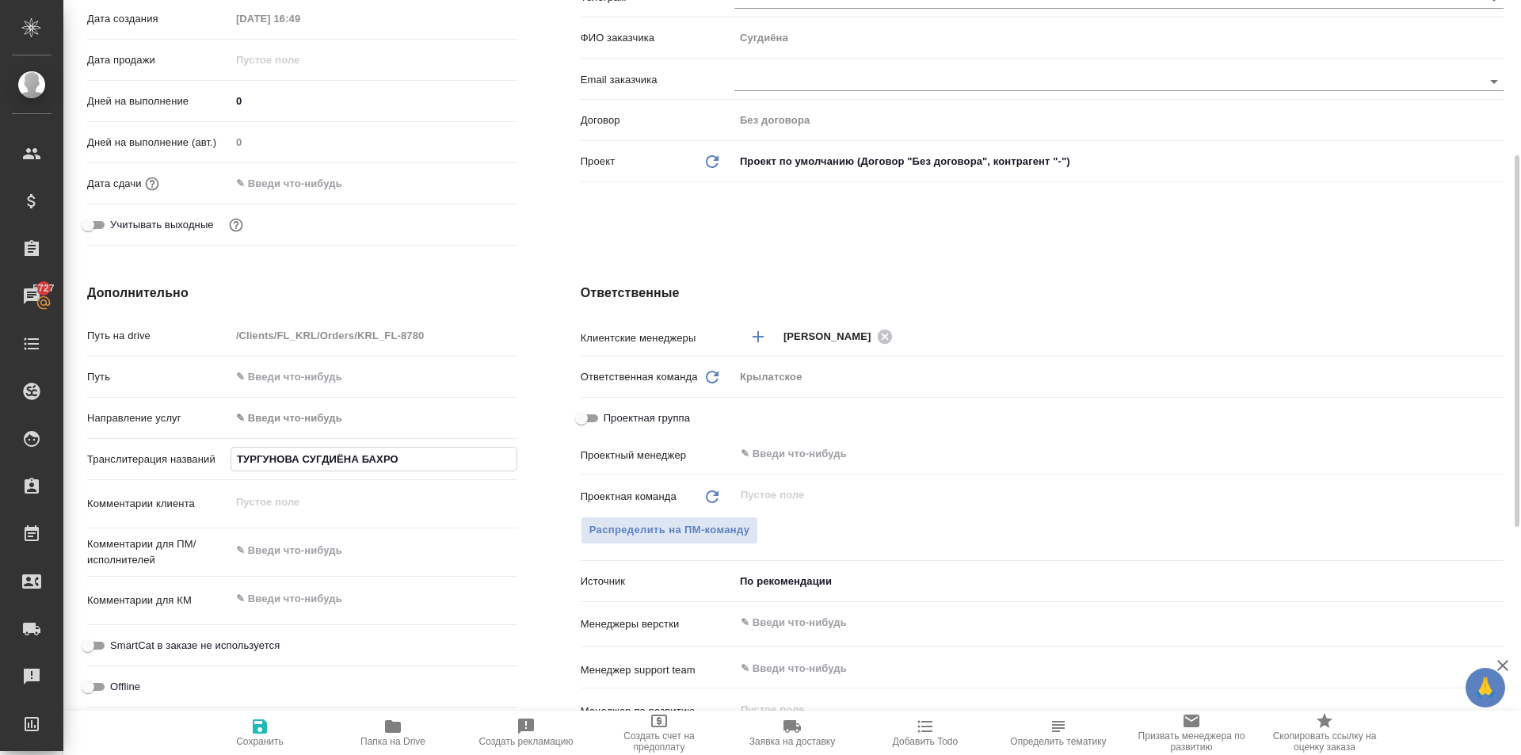
type textarea "x"
type input "ТУРГУНОВА СУГДИЁНА БАХРОМЖ"
type textarea "x"
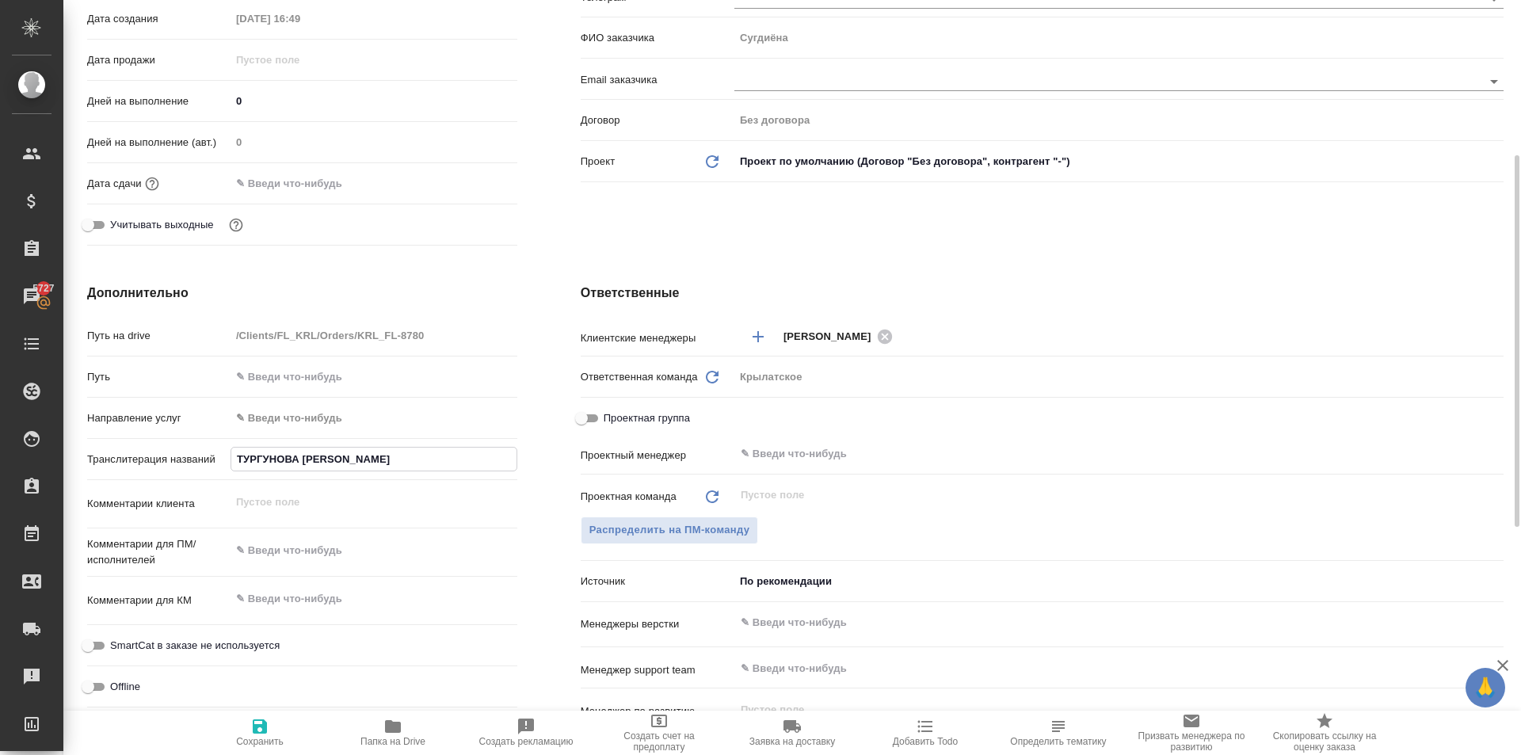
type textarea "x"
type input "ТУРГУНОВА СУГДИЁНА БАХРОМЖО"
type textarea "x"
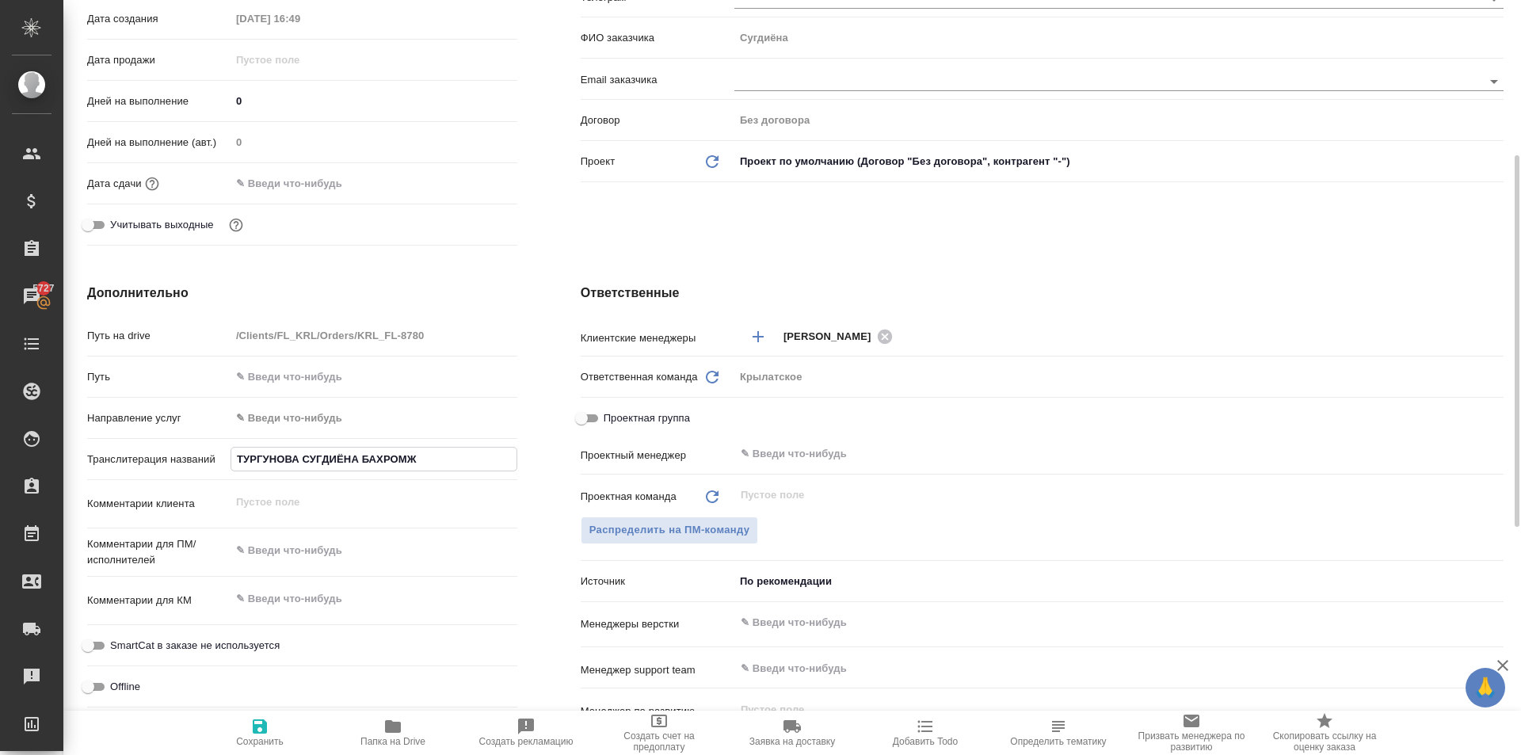
type textarea "x"
type input "ТУРГУНОВА СУГДИЁНА БАХРОМЖОН"
type textarea "x"
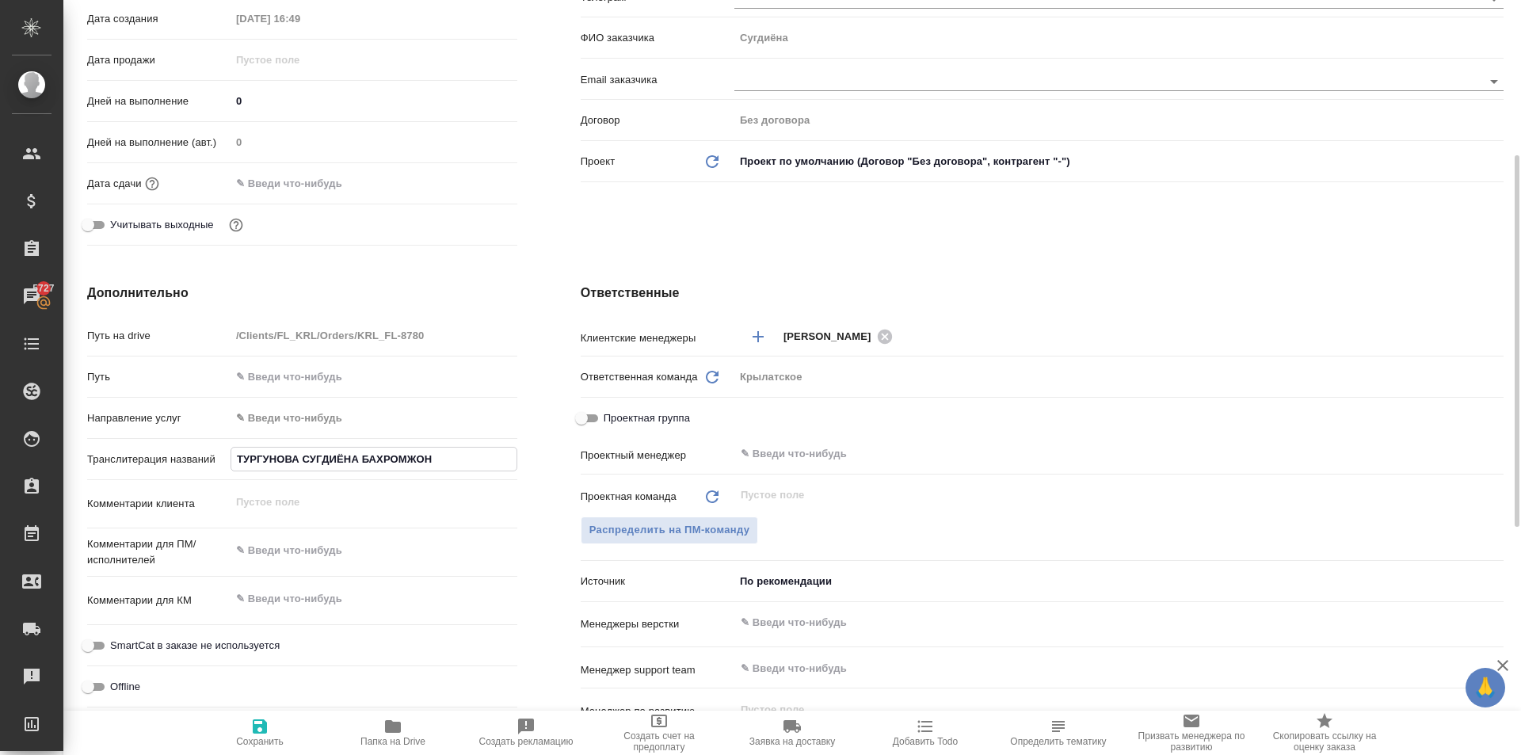
type input "ТУРГУНОВА СУГДИЁНА БАХРОМЖОН"
type textarea "x"
type input "ТУРГУНОВА СУГДИЁНА БАХРОМЖОН К"
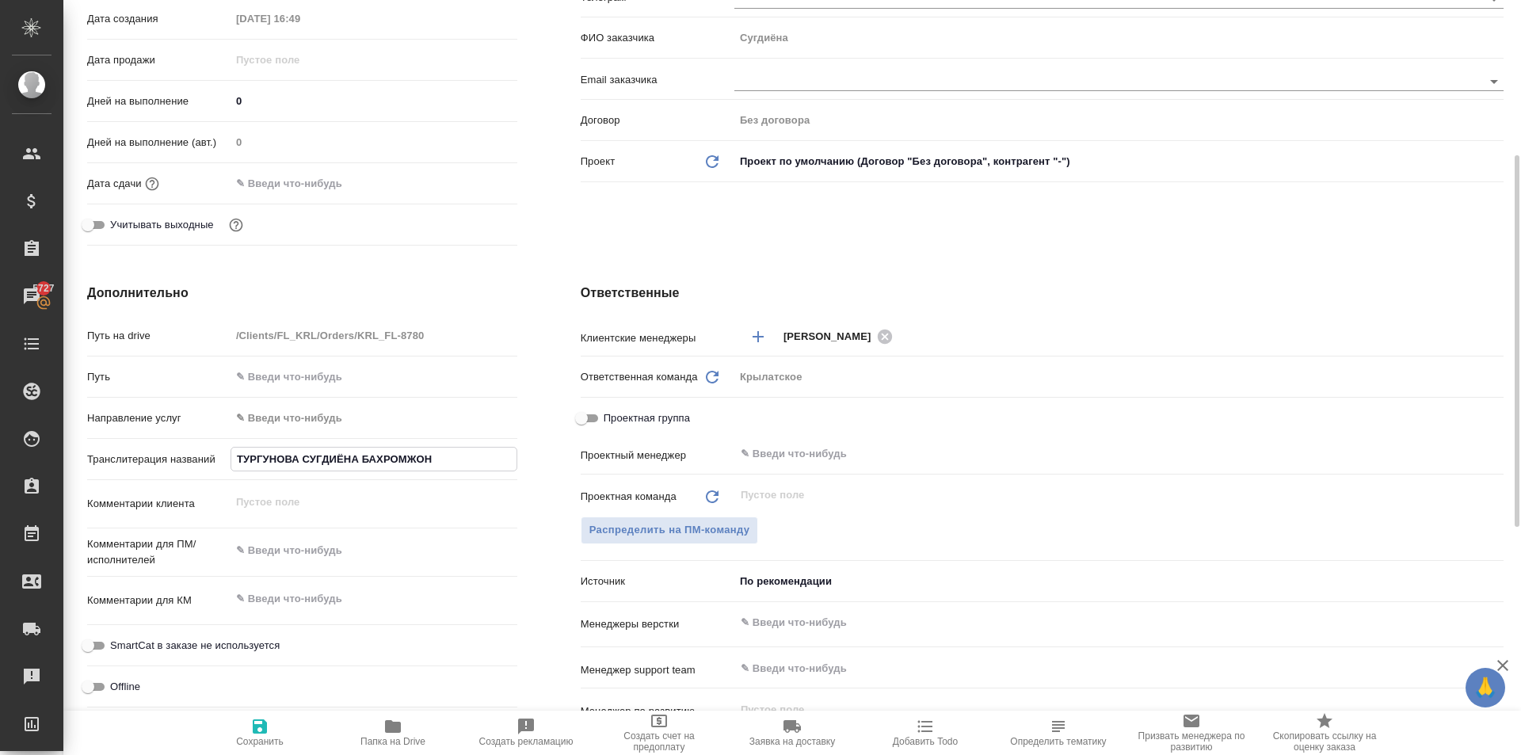
type textarea "x"
type input "ТУРГУНОВА СУГДИЁНА БАХРОМЖОН КИ"
type textarea "x"
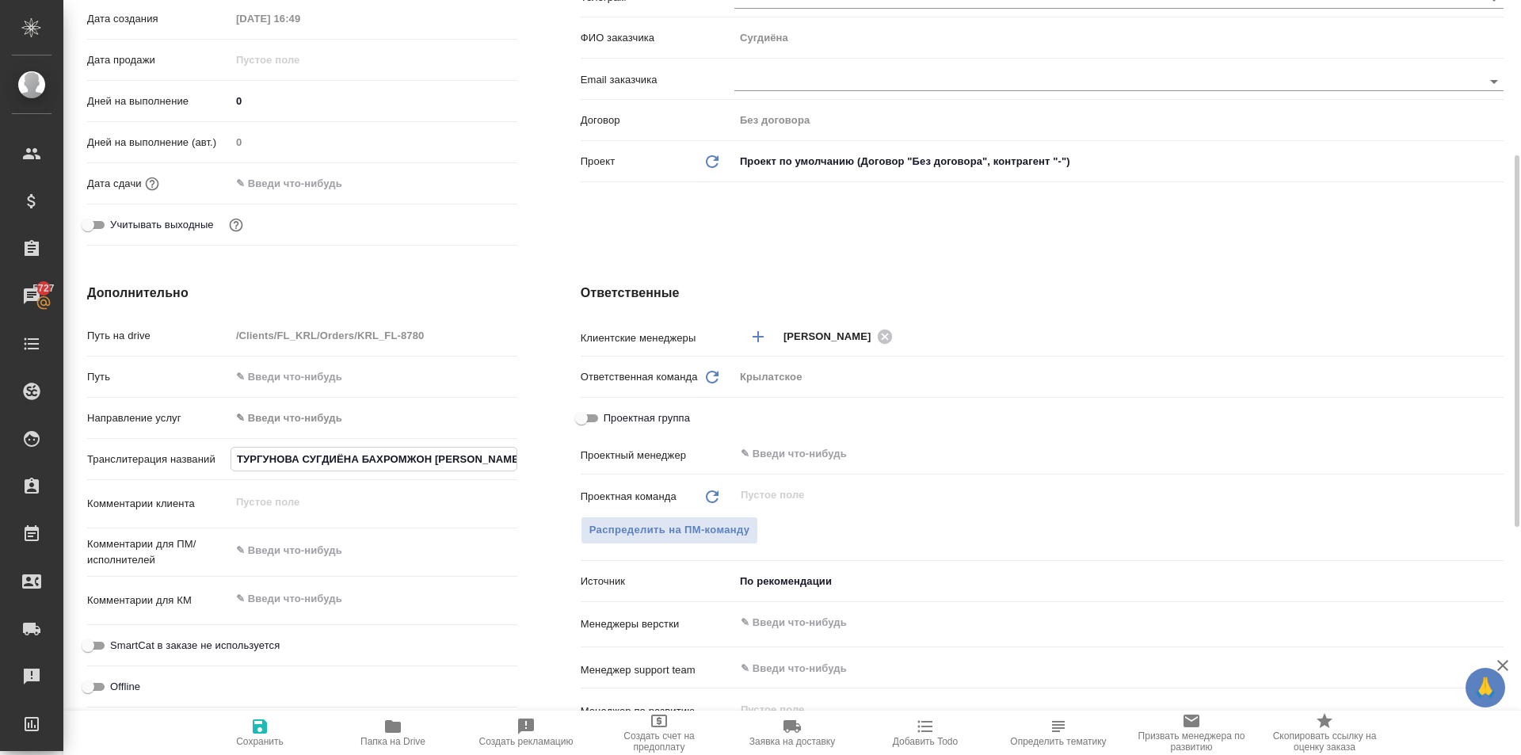
type textarea "x"
type input "ТУРГУНОВА СУГДИЁНА БАХРОМЖОН КИЗ"
type textarea "x"
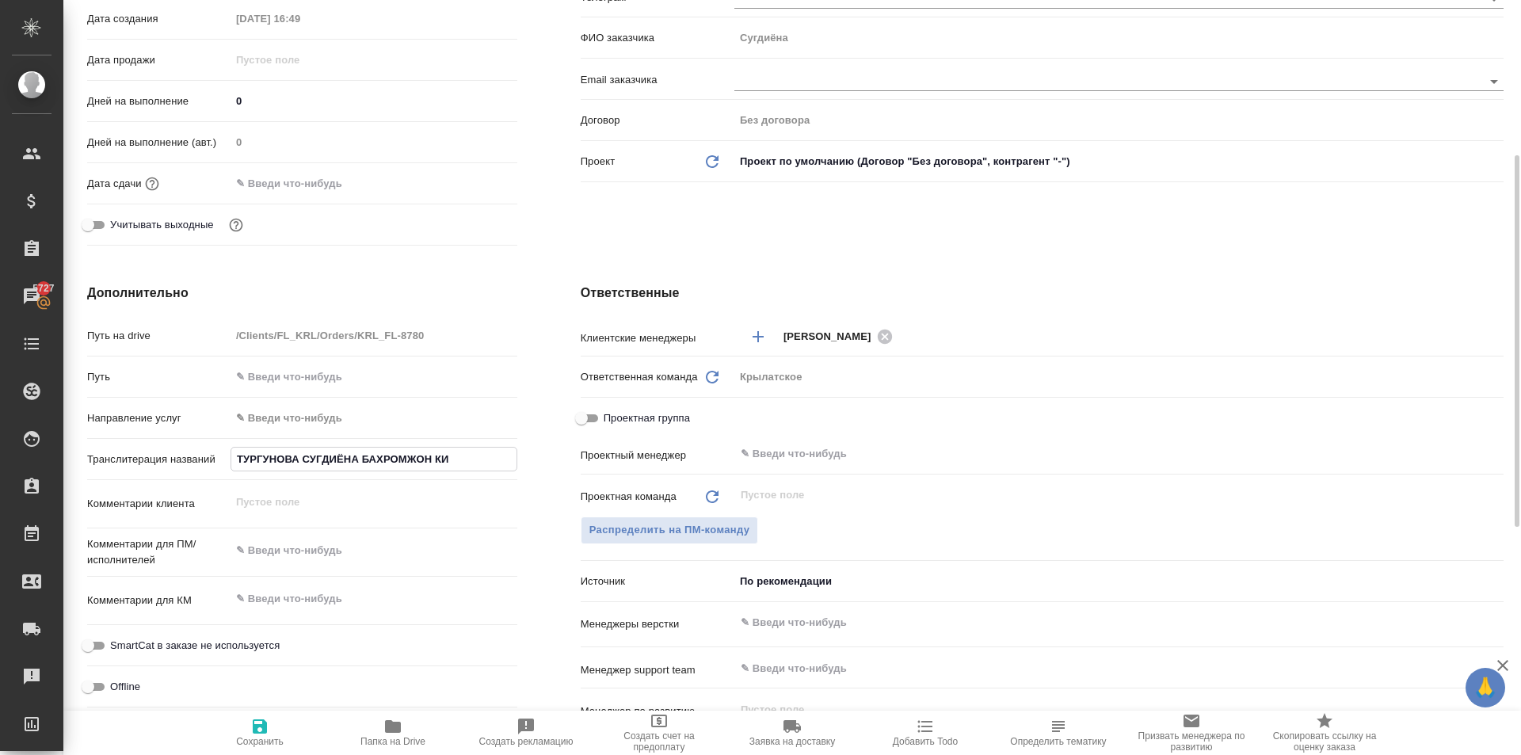
type textarea "x"
type input "ТУРГУНОВА СУГДИЁНА БАХРОМЖОН КИЗИ"
type textarea "x"
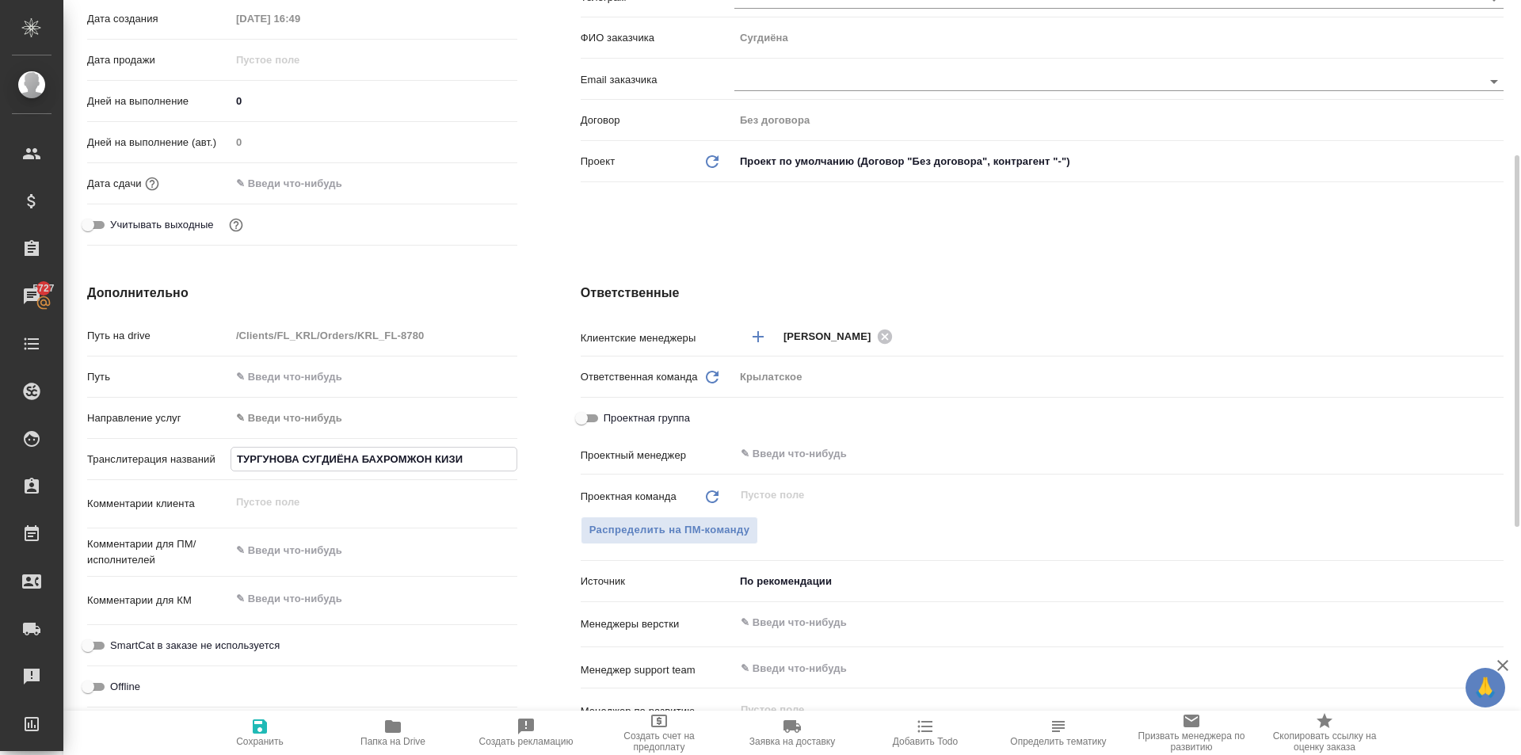
type input "ТУРГУНОВА СУГДИЁНА БАХРОМЖОН КИЗИ"
click at [264, 729] on icon "button" at bounding box center [260, 726] width 14 height 14
type textarea "x"
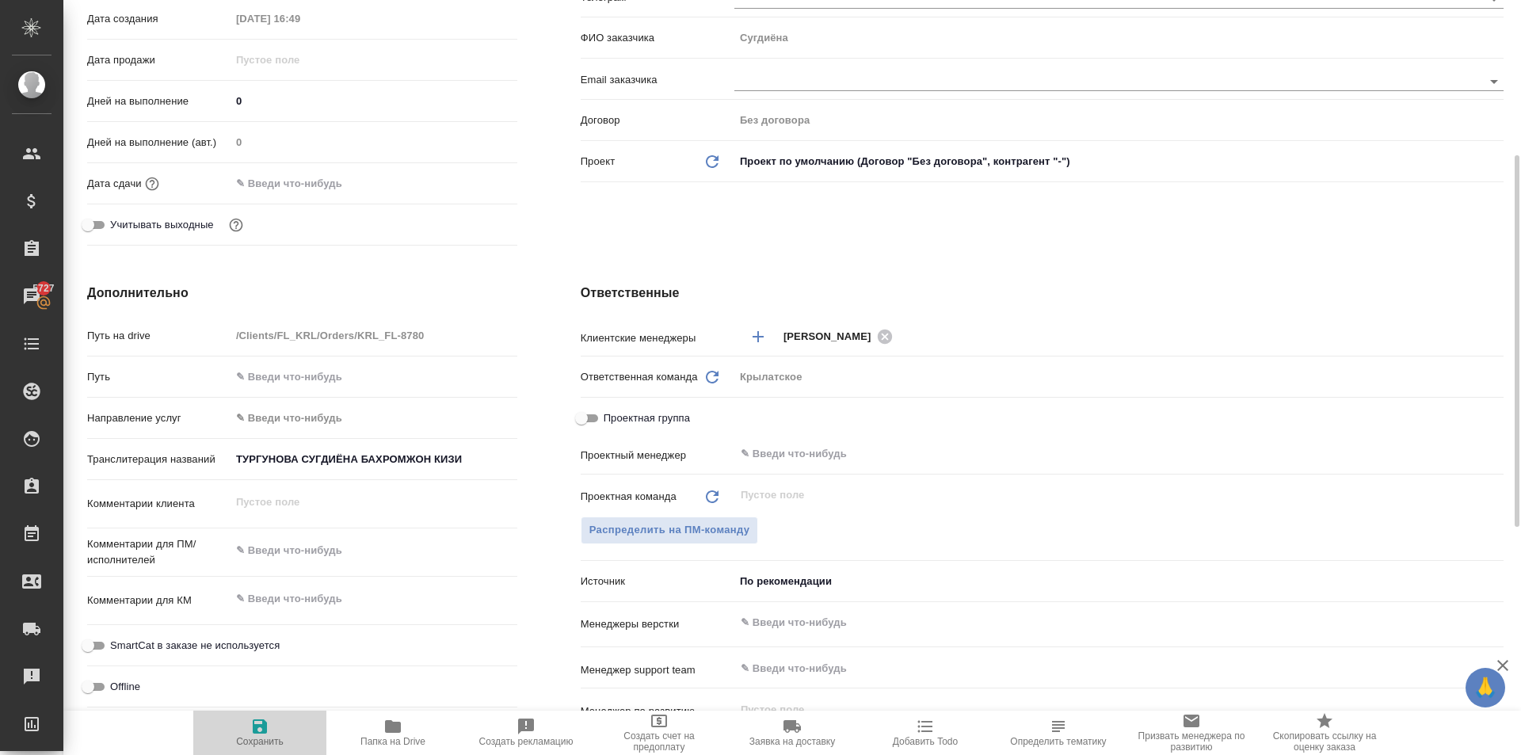
type textarea "x"
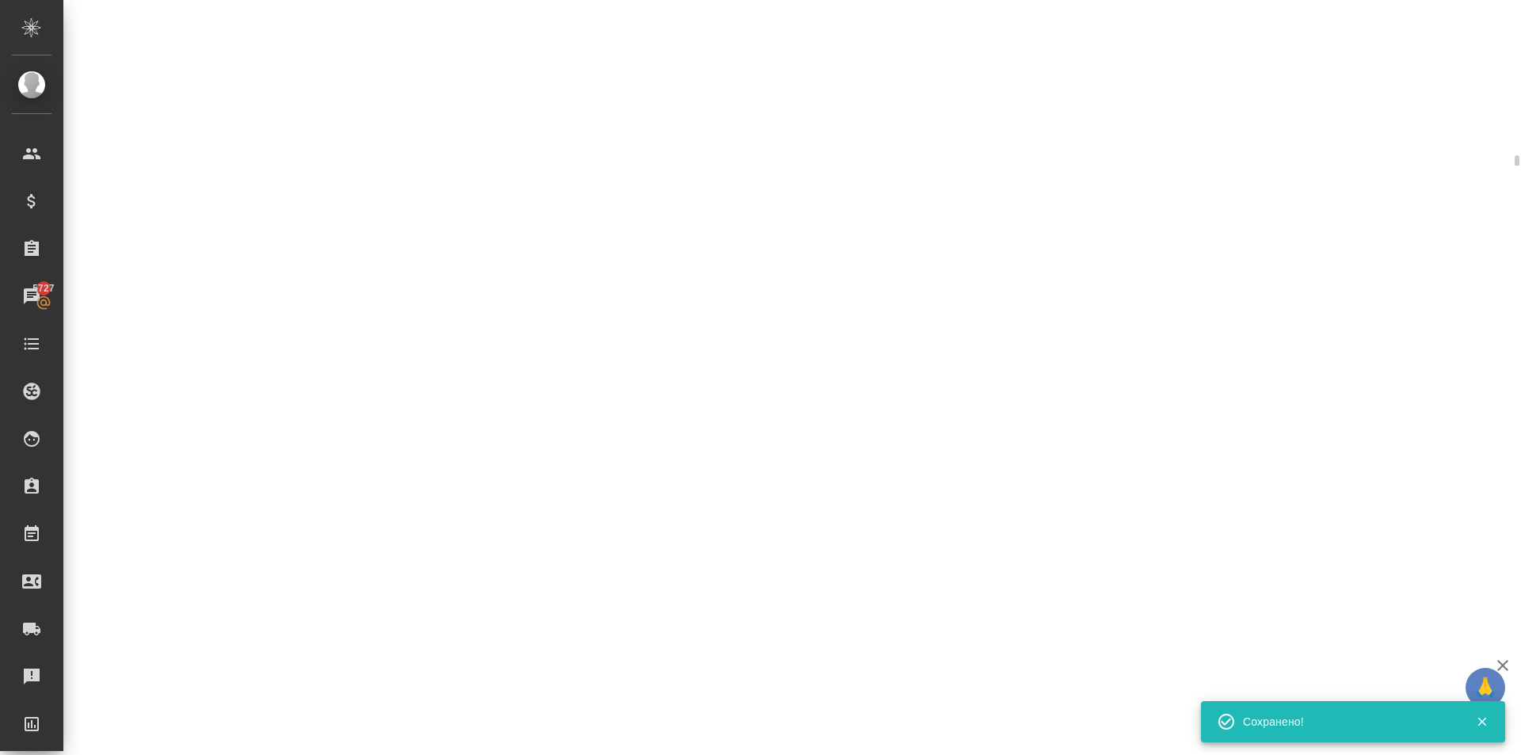
select select "RU"
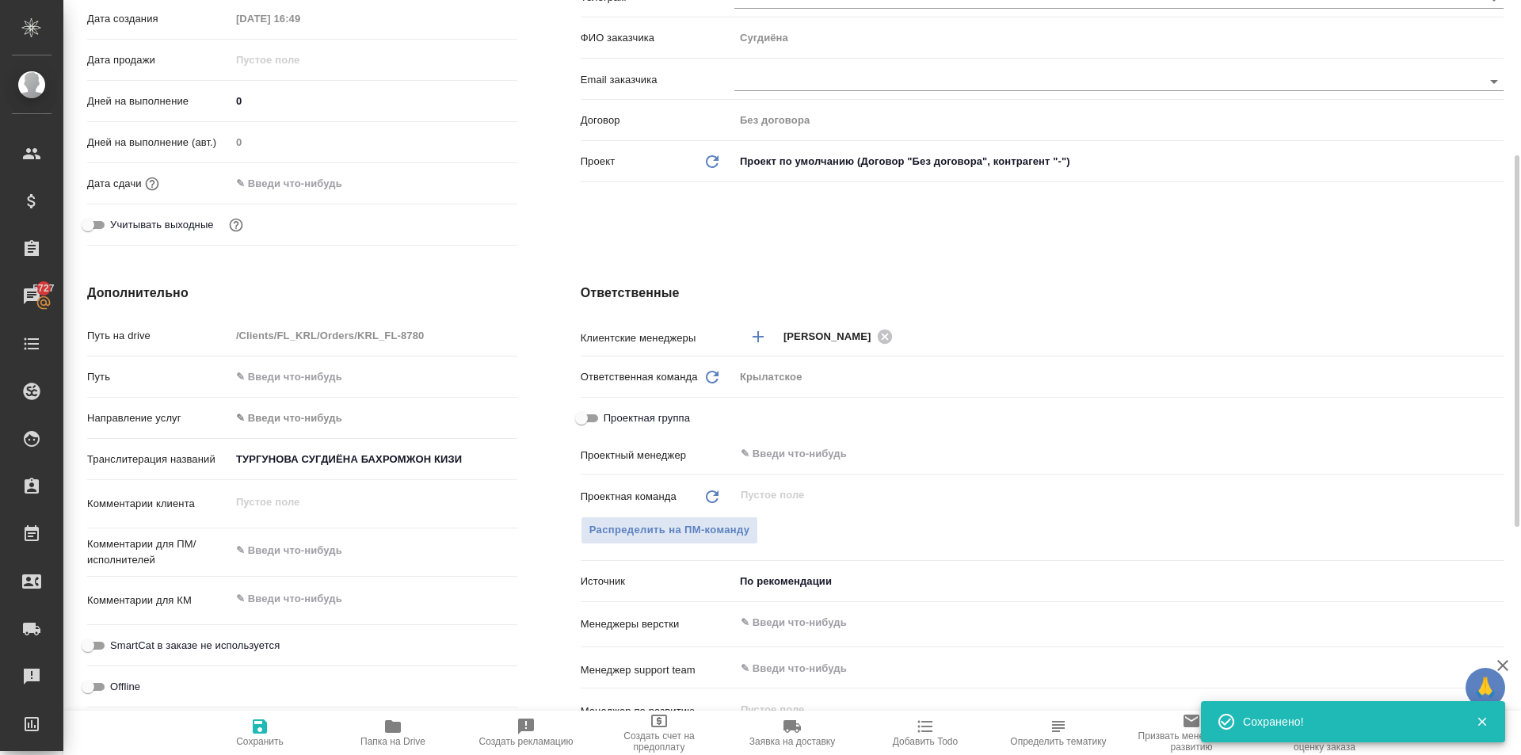
type textarea "x"
click at [254, 731] on icon "button" at bounding box center [260, 726] width 14 height 14
type textarea "x"
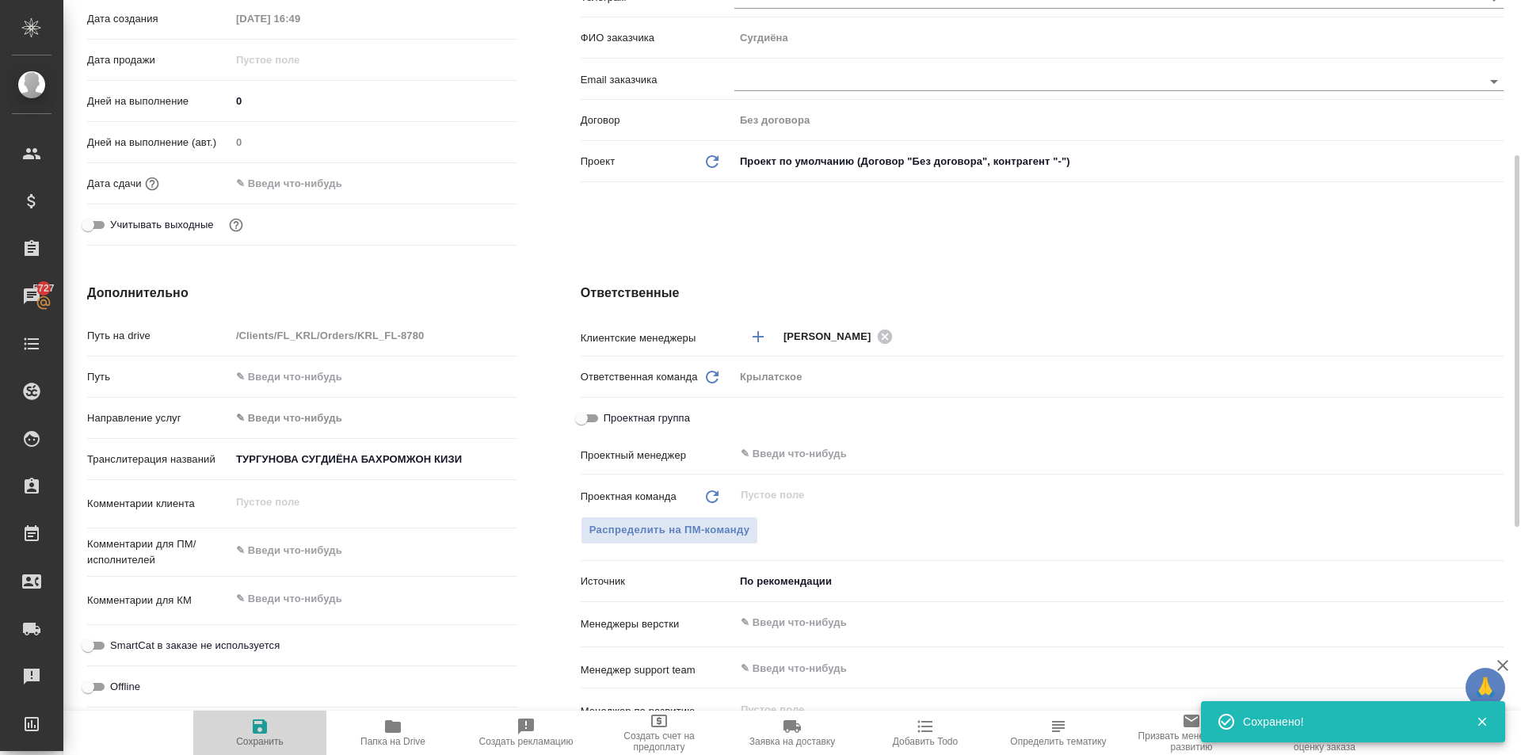
type textarea "x"
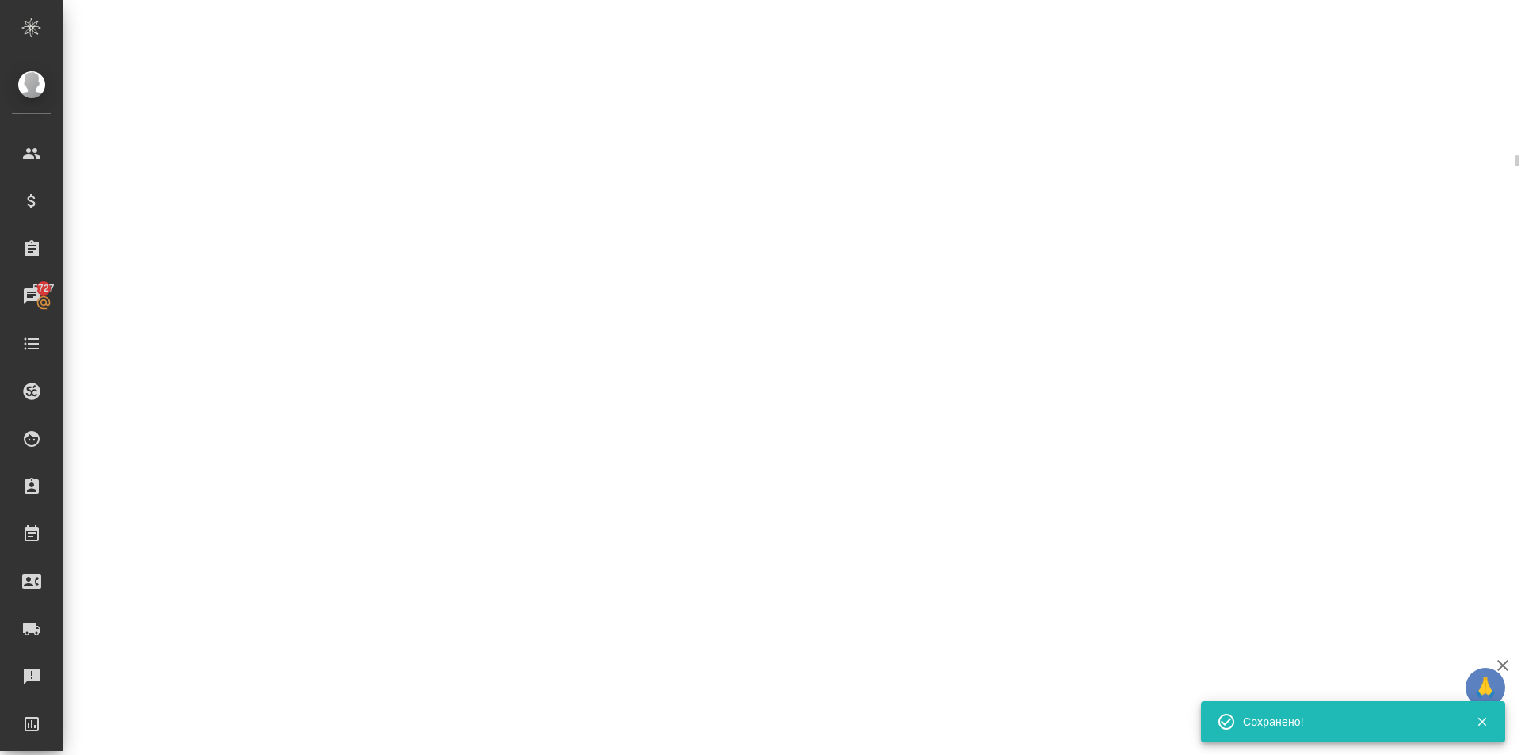
select select "RU"
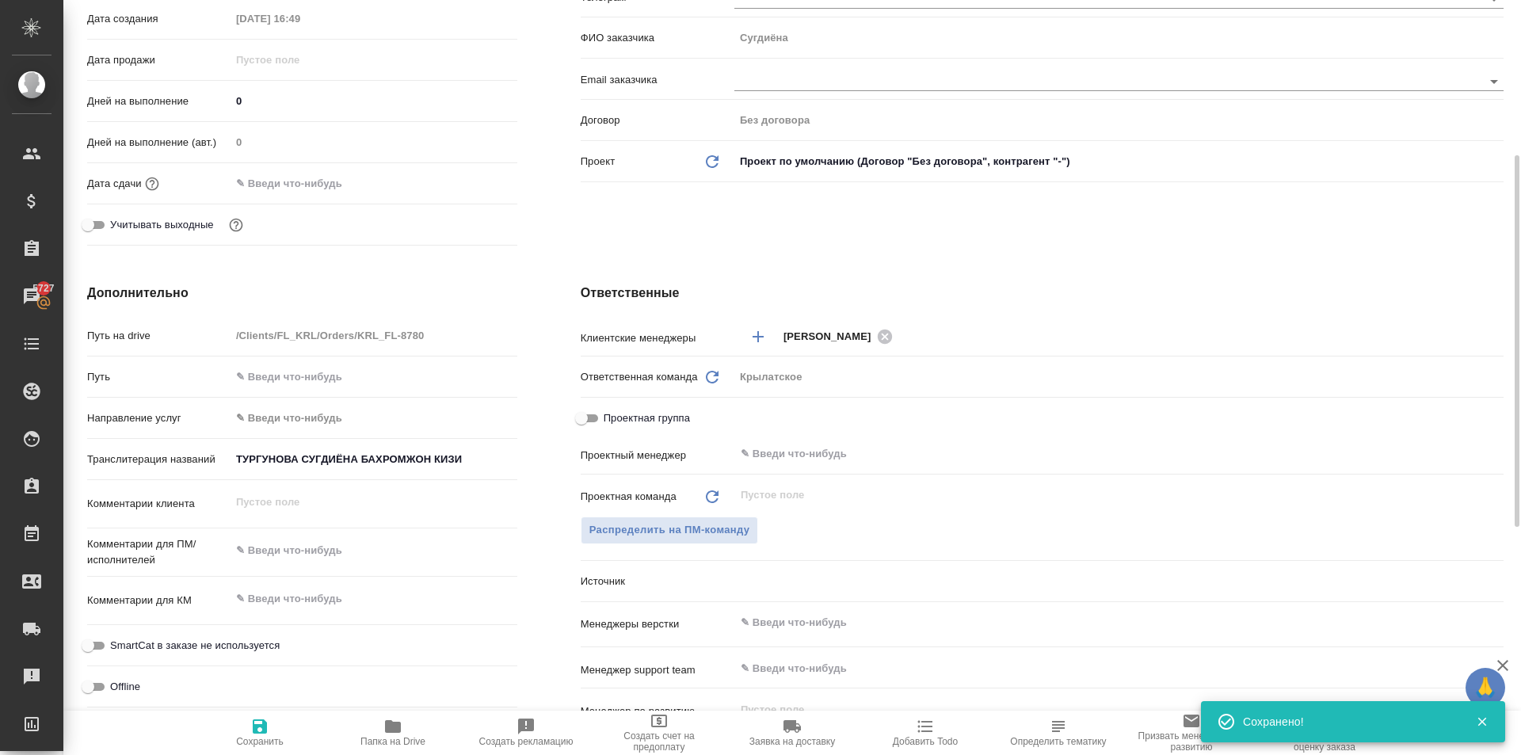
type textarea "x"
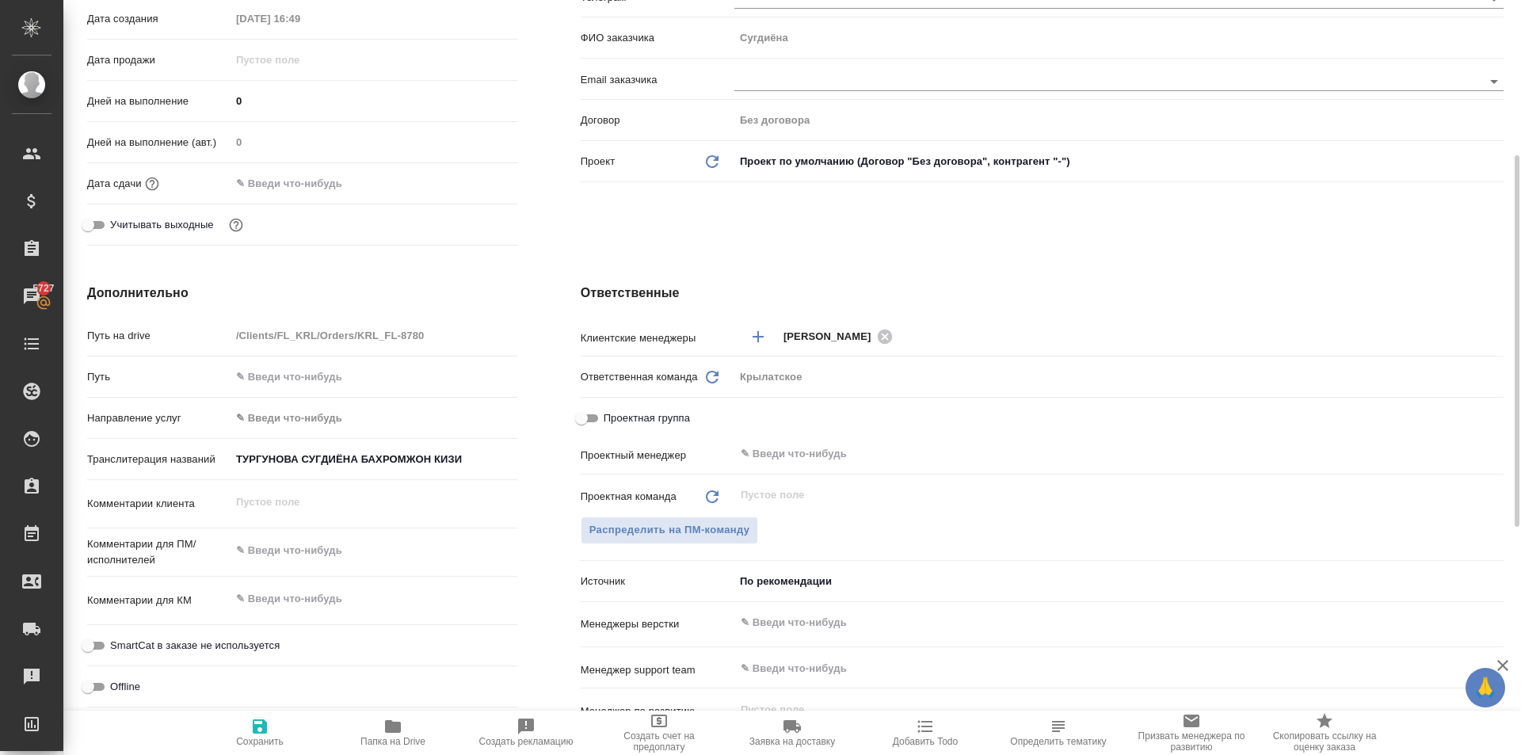
click at [296, 413] on body "🙏 .cls-1 fill:#fff; AWATERA Kasymov Timur Клиенты Спецификации Заказы 5727 Чаты…" at bounding box center [760, 377] width 1521 height 755
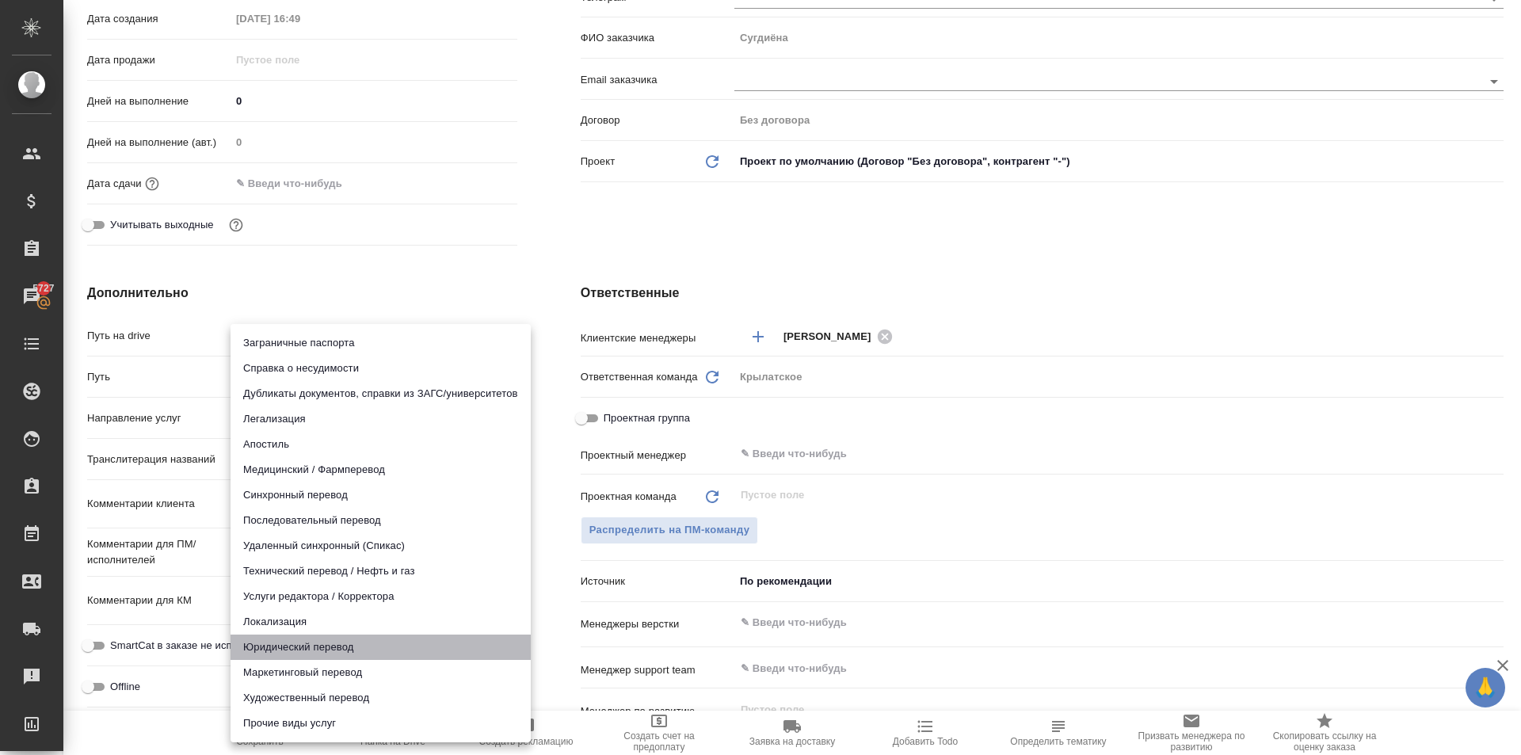
click at [303, 648] on li "Юридический перевод" at bounding box center [381, 647] width 300 height 25
type input "legalTranslation"
type textarea "x"
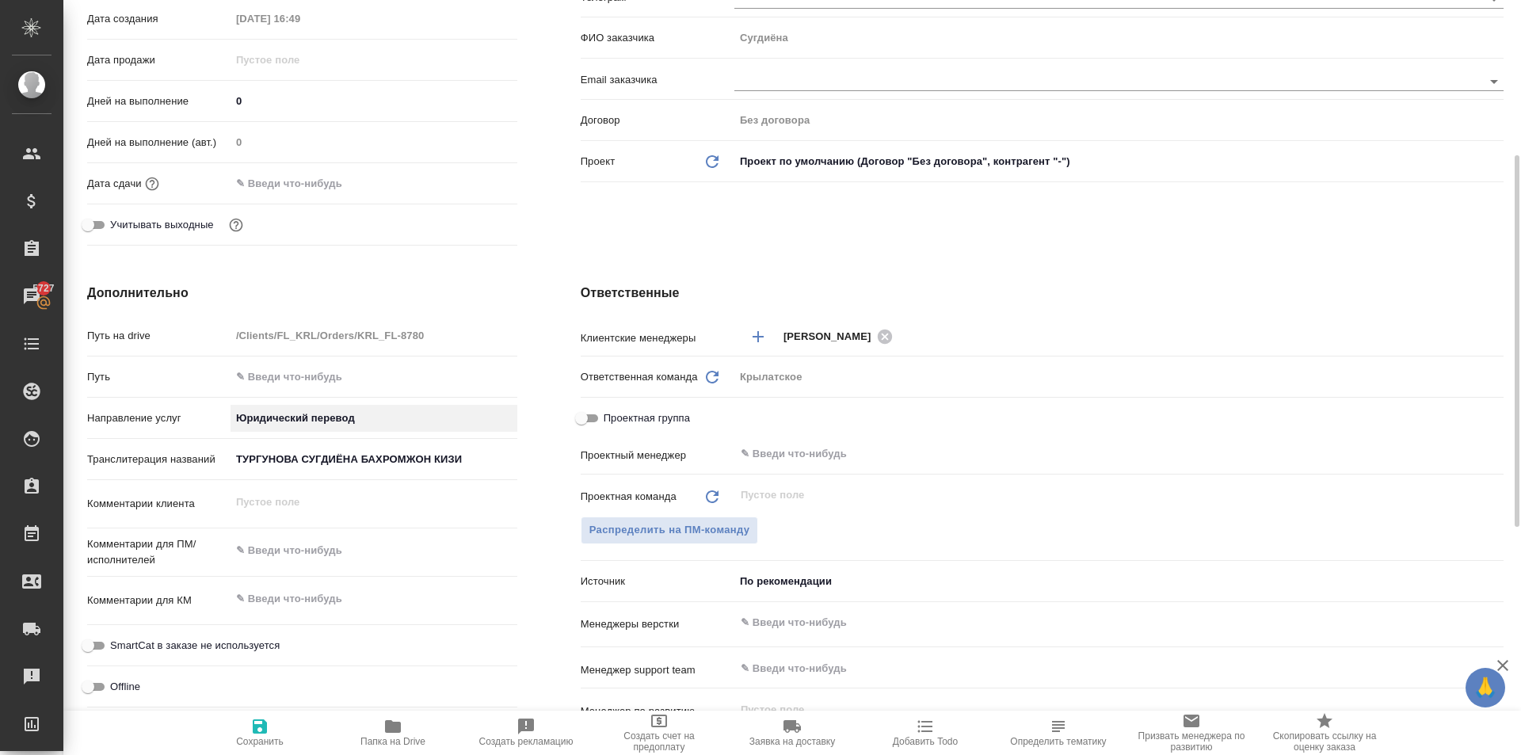
scroll to position [713, 0]
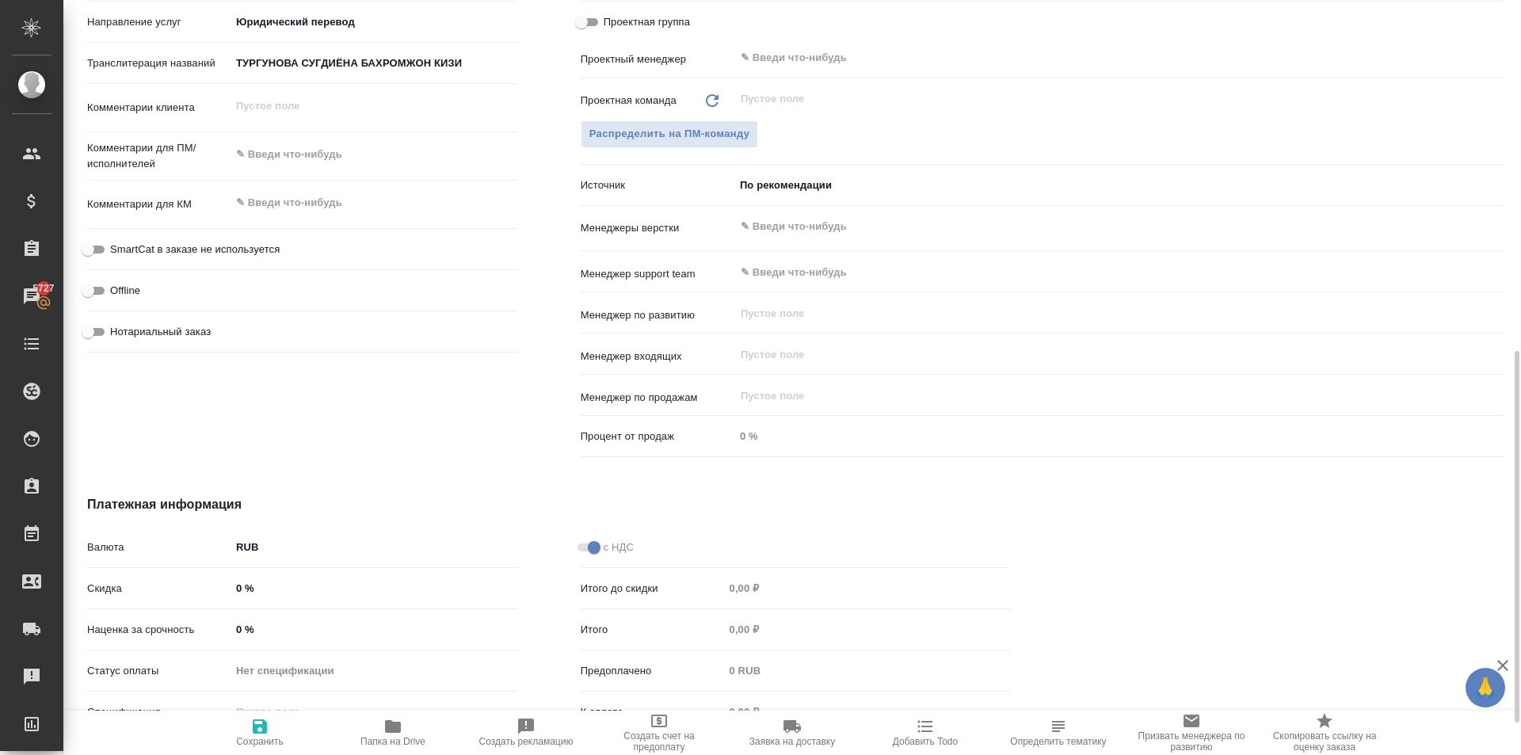
click at [240, 251] on span "SmartCat в заказе не используется" at bounding box center [195, 250] width 170 height 16
click at [116, 251] on input "SmartCat в заказе не используется" at bounding box center [87, 249] width 57 height 19
checkbox input "true"
type textarea "x"
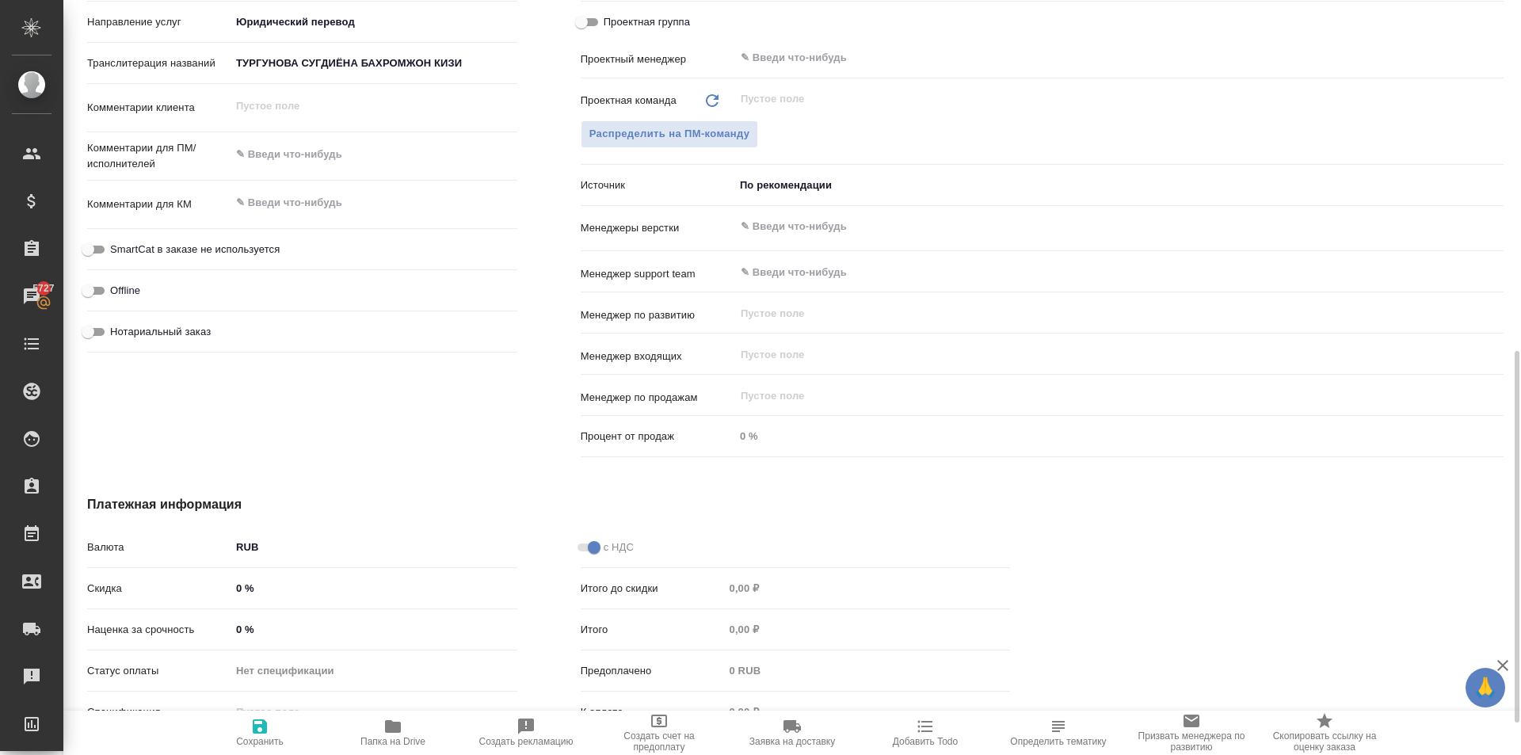
type textarea "x"
drag, startPoint x: 175, startPoint y: 338, endPoint x: 209, endPoint y: 345, distance: 35.0
click at [175, 337] on span "Нотариальный заказ" at bounding box center [160, 332] width 101 height 16
click at [116, 337] on input "Нотариальный заказ" at bounding box center [87, 331] width 57 height 19
checkbox input "true"
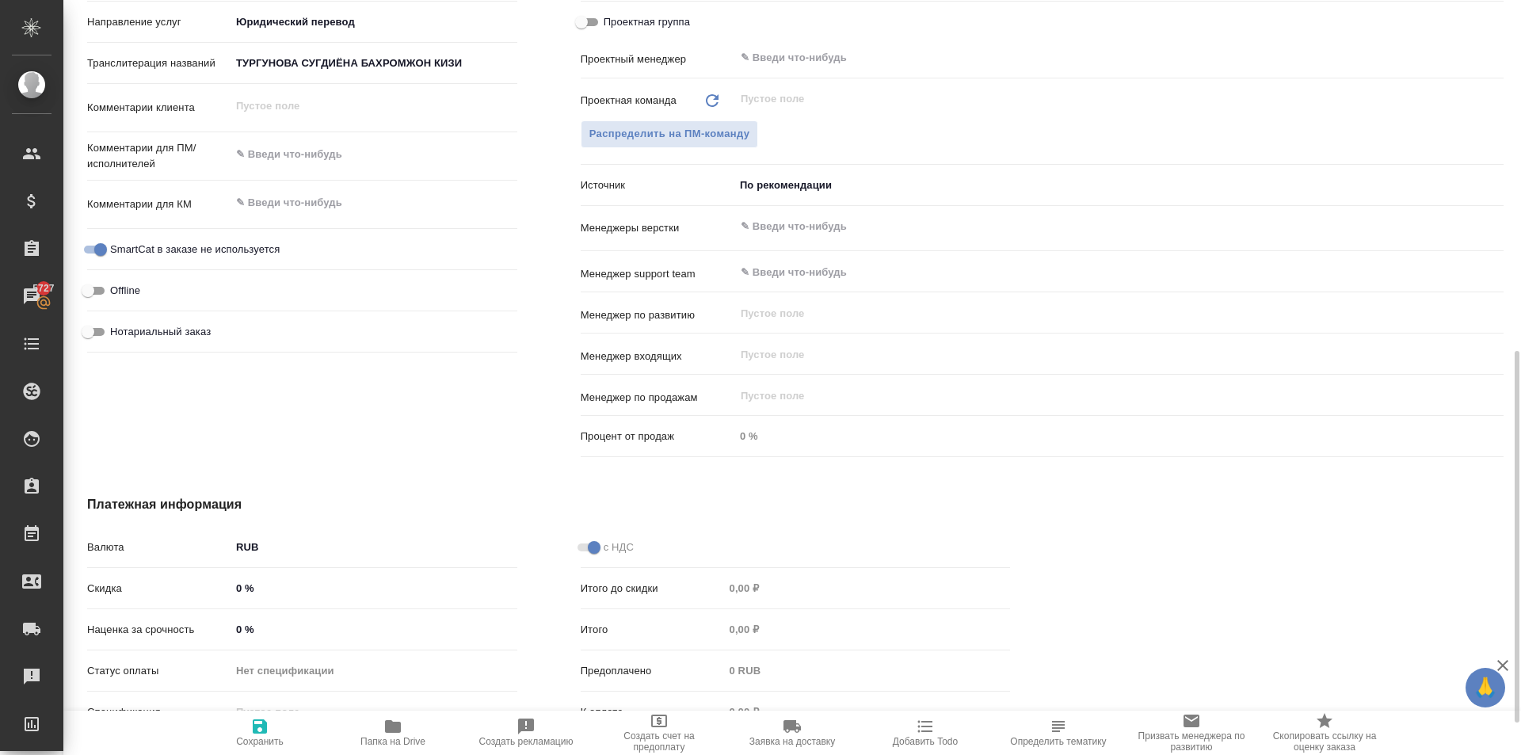
type textarea "x"
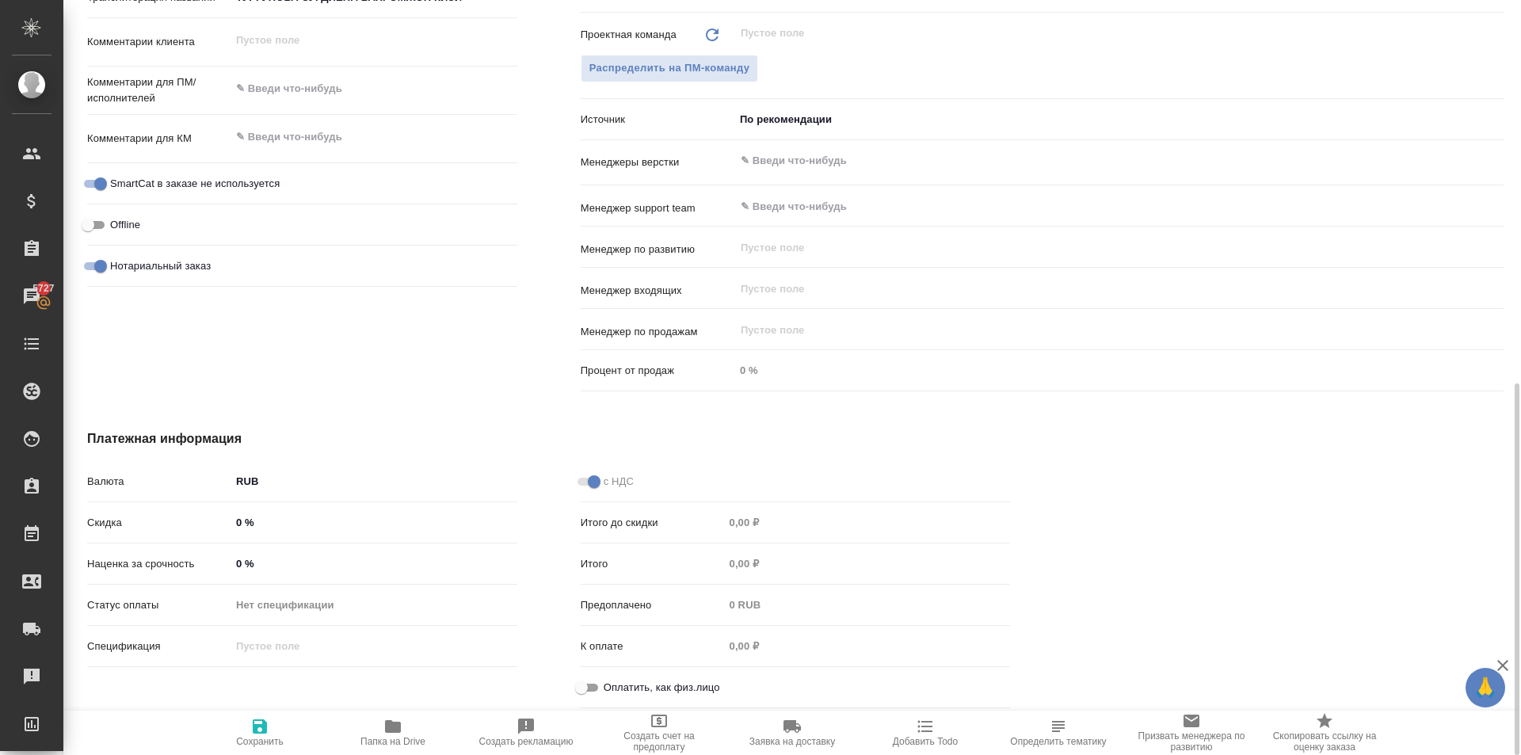
click at [585, 683] on input "Оплатить, как физ.лицо" at bounding box center [581, 687] width 57 height 19
checkbox input "true"
type textarea "x"
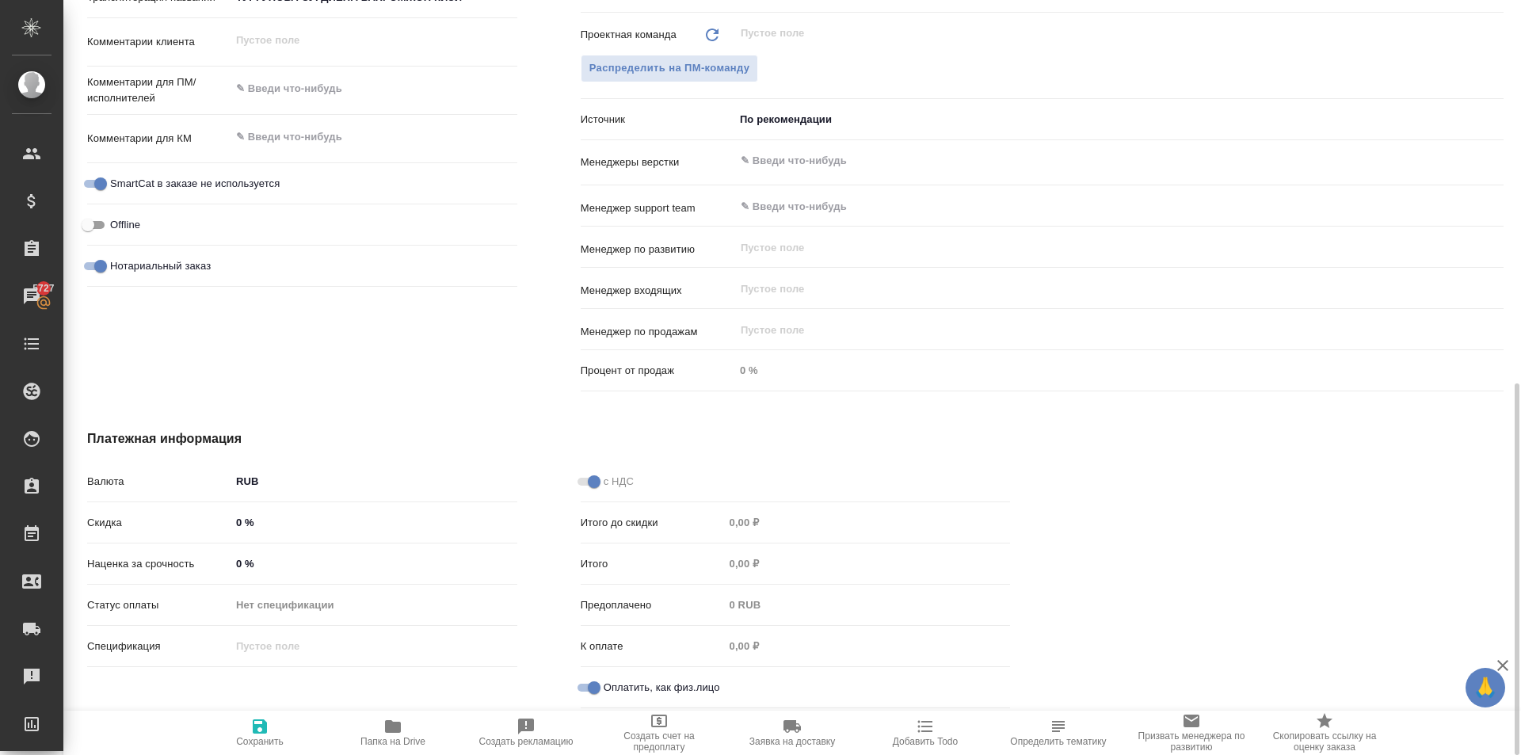
drag, startPoint x: 254, startPoint y: 730, endPoint x: 329, endPoint y: 722, distance: 75.7
click at [254, 730] on icon "button" at bounding box center [260, 726] width 14 height 14
type textarea "x"
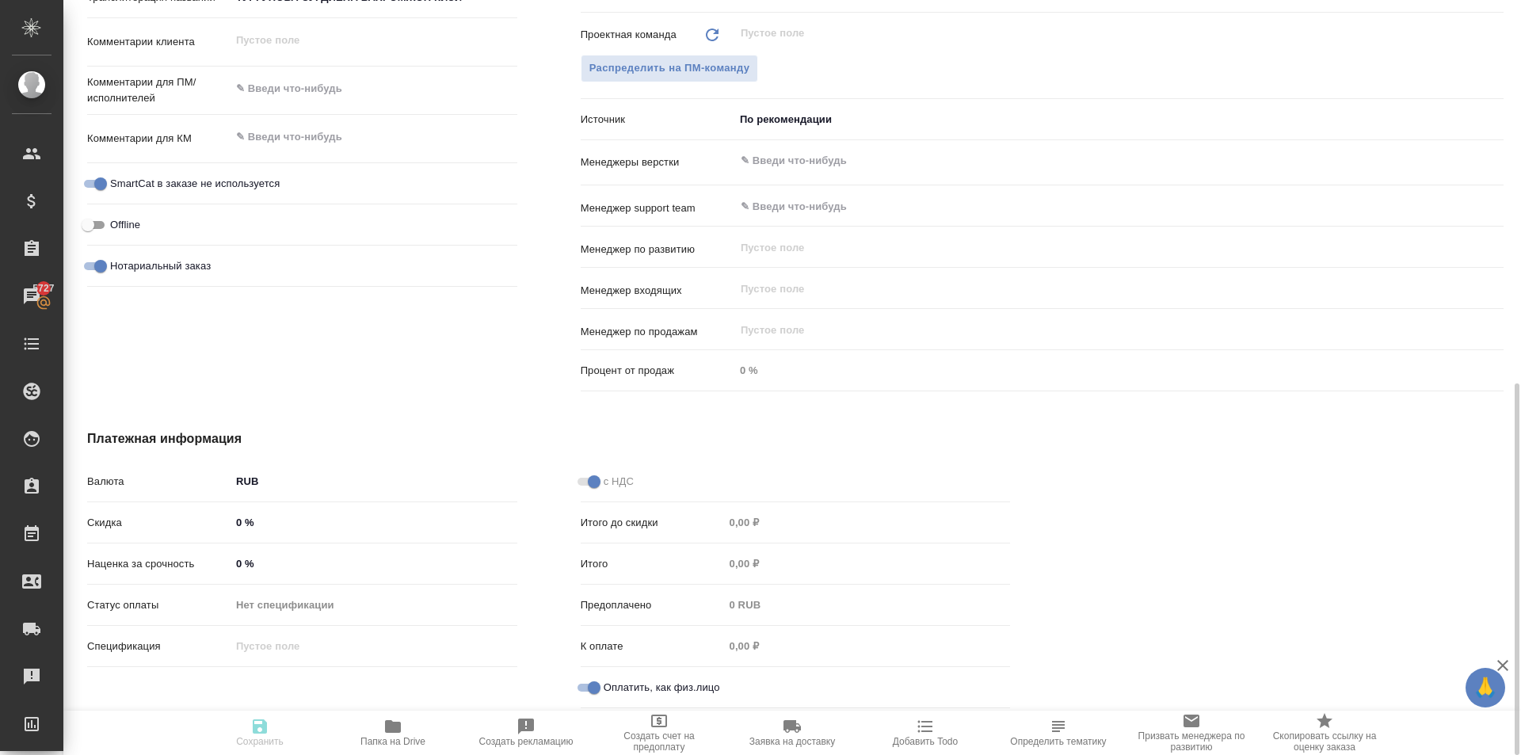
type textarea "x"
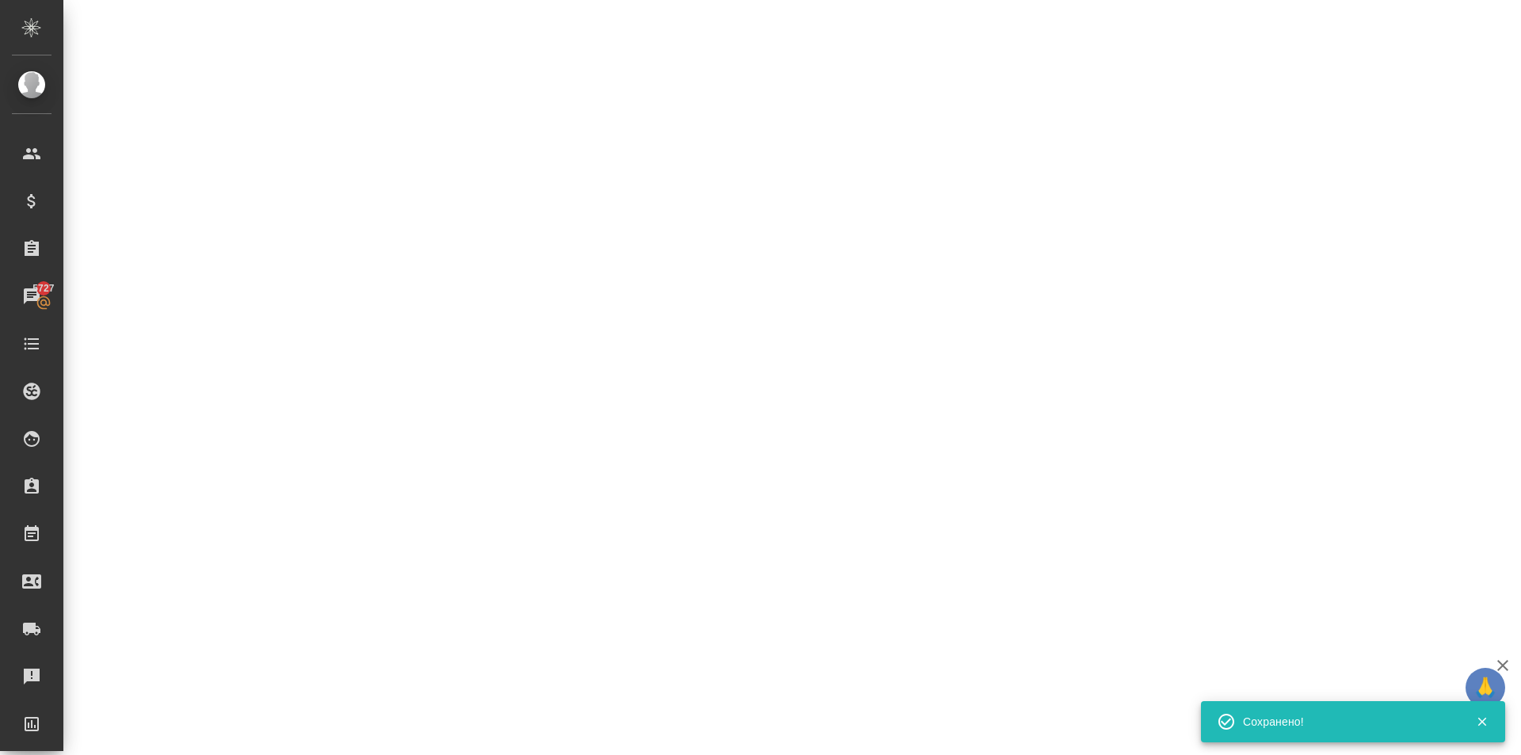
select select "RU"
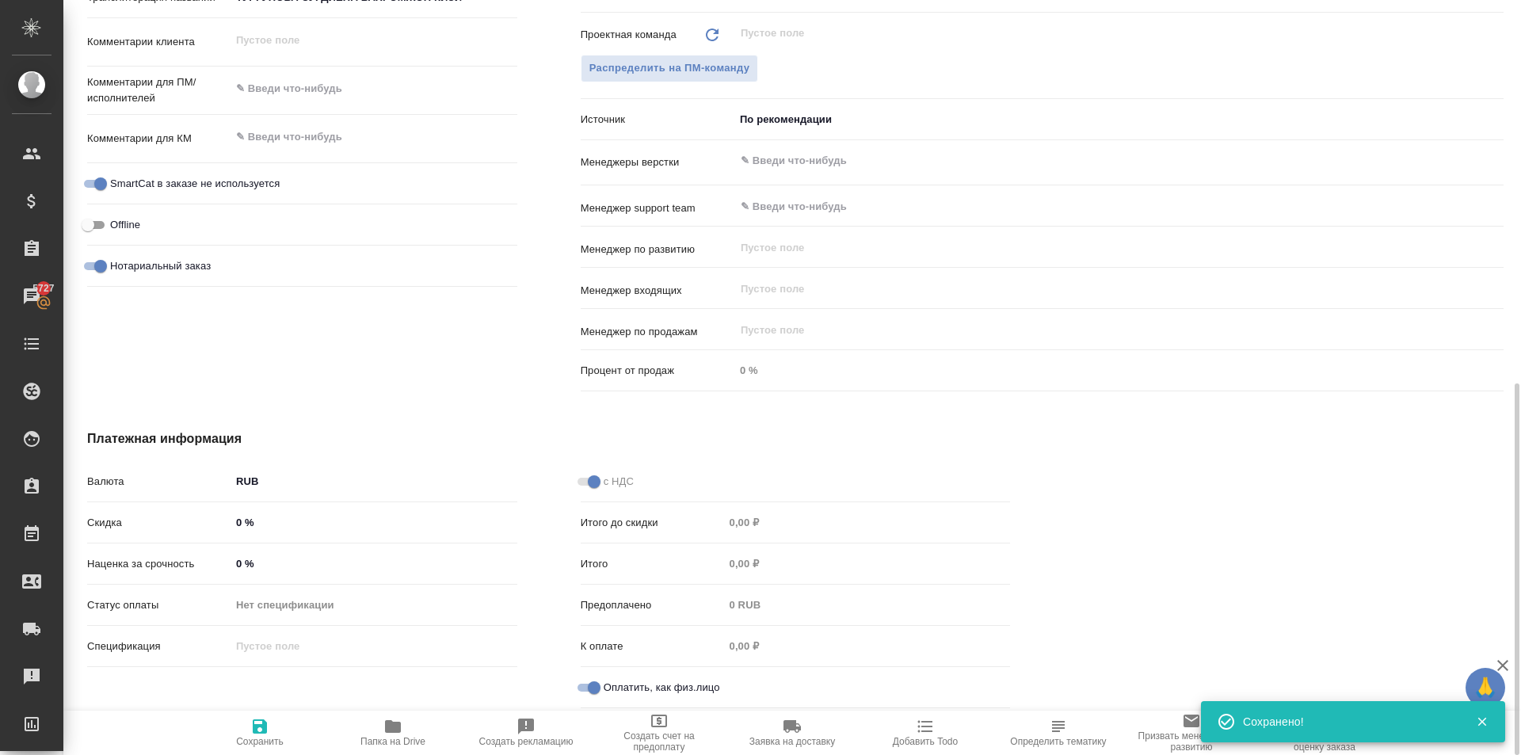
type textarea "x"
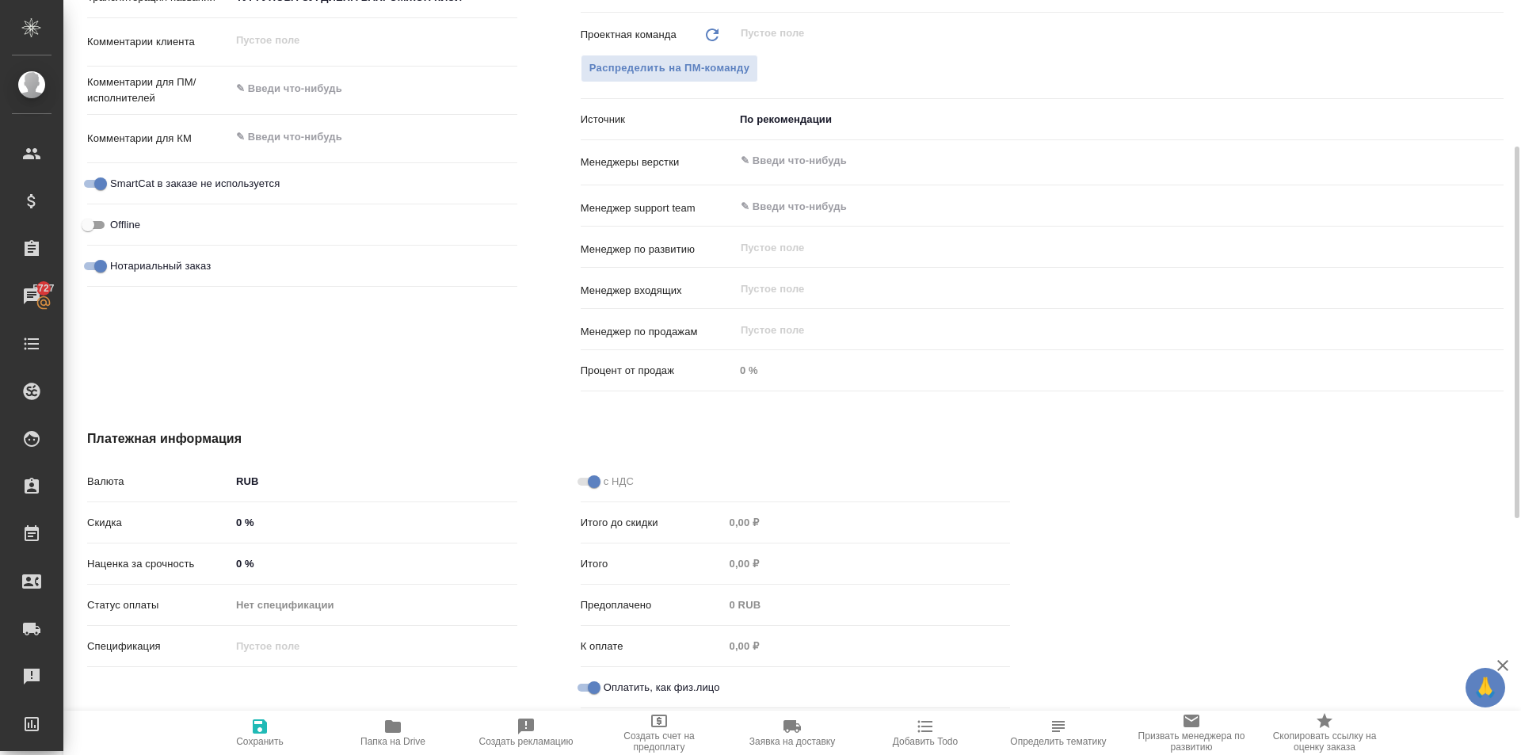
scroll to position [224, 0]
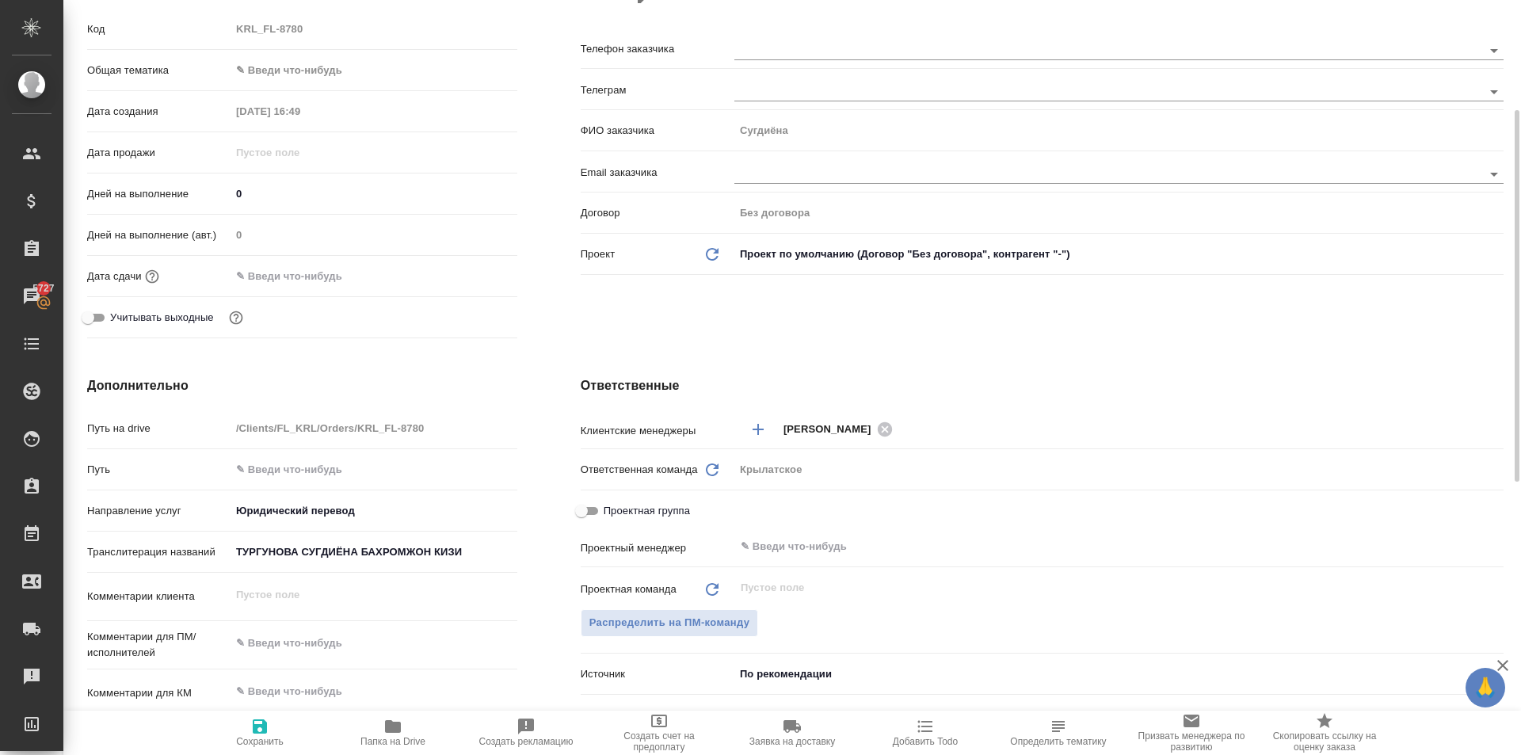
click at [342, 554] on input "ТУРГУНОВА СУГДИЁНА БАХРОМЖОН КИЗИ" at bounding box center [374, 551] width 287 height 23
click at [342, 554] on input "ТУРГУНОВА СУГДИЁНА БАХРОМЖОН КИЗИ" at bounding box center [373, 551] width 285 height 23
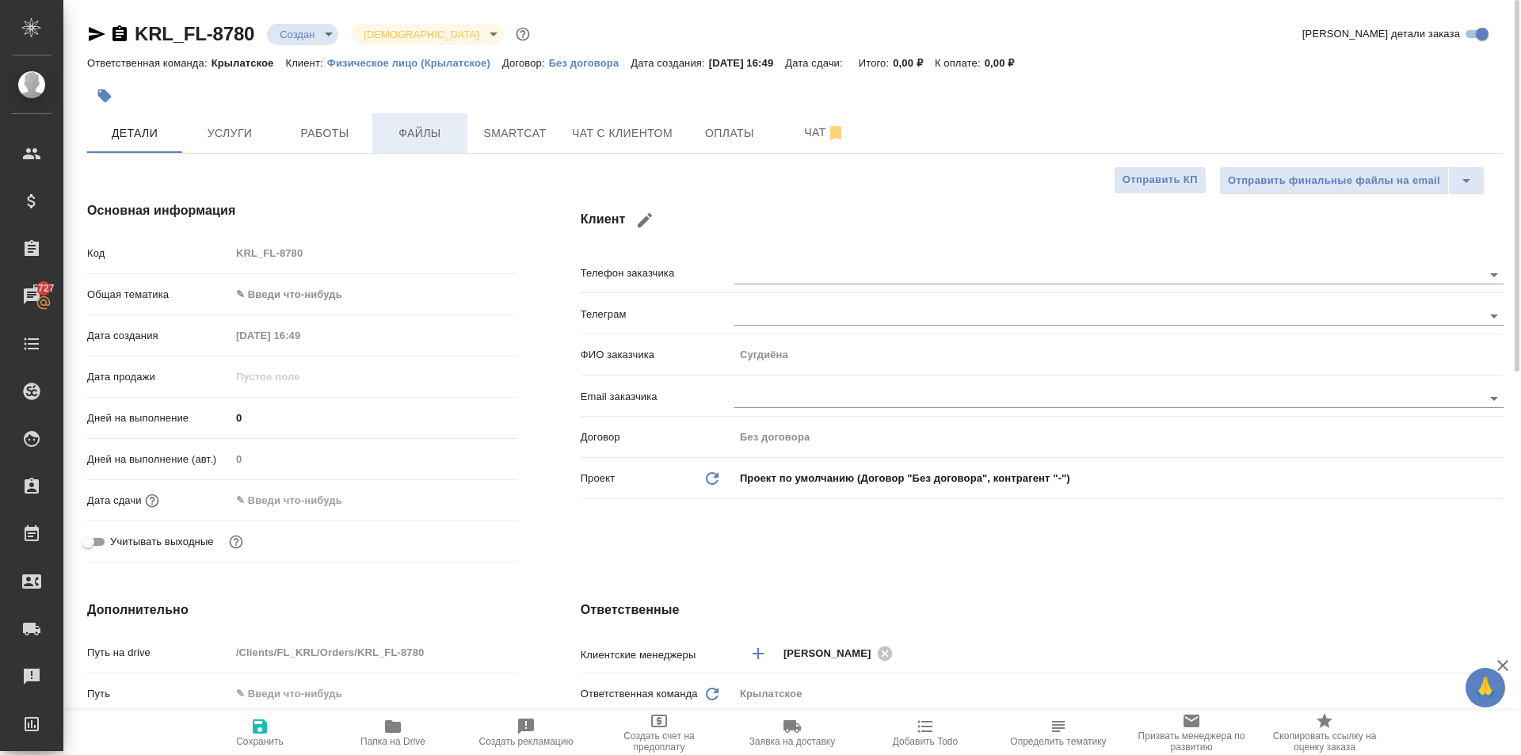
click at [413, 127] on span "Файлы" at bounding box center [420, 134] width 76 height 20
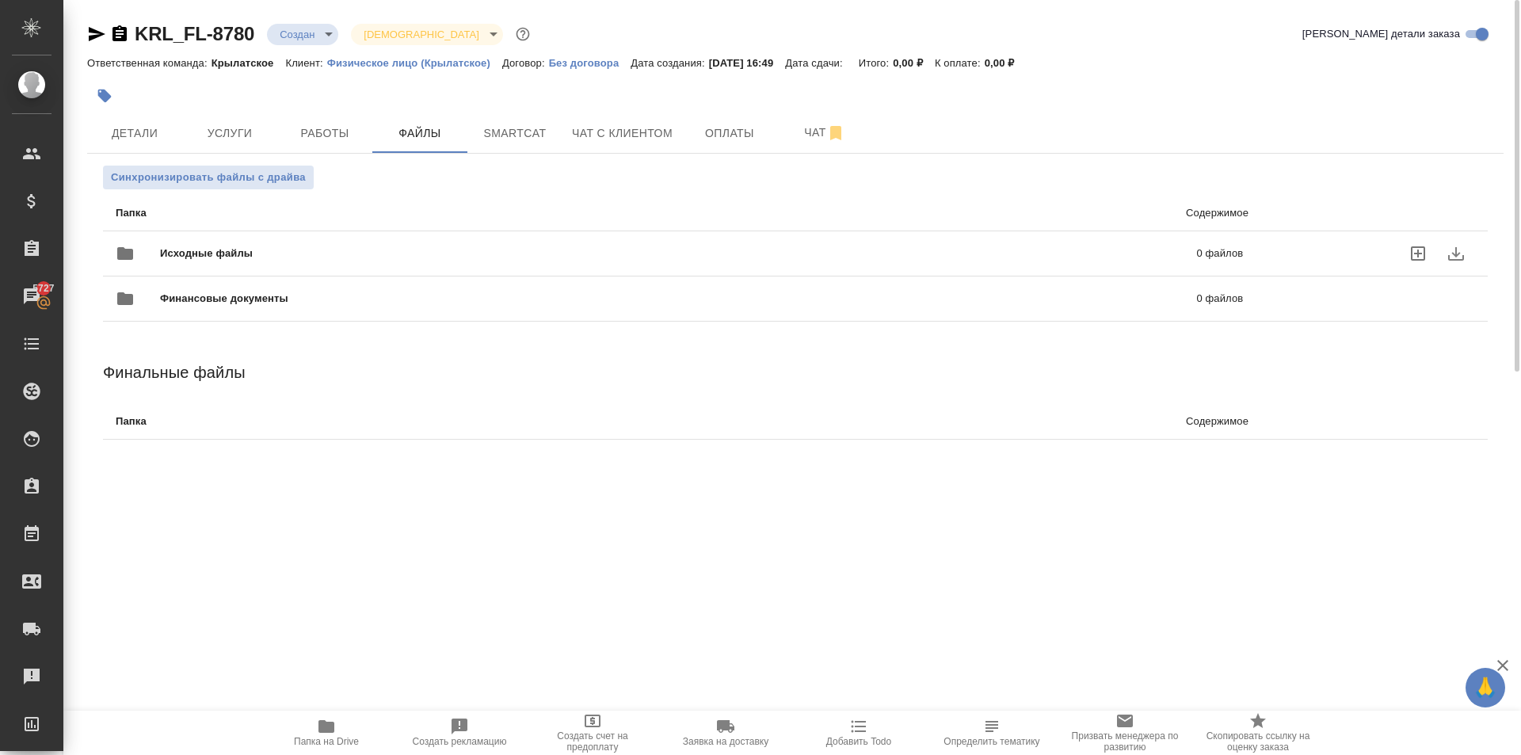
drag, startPoint x: 134, startPoint y: 168, endPoint x: 339, endPoint y: 254, distance: 222.6
click at [374, 249] on div "Синхронизировать файлы с драйва Папка Содержимое Исходные файлы 0 файлов Финанс…" at bounding box center [795, 322] width 1417 height 336
click at [338, 254] on span "Исходные файлы" at bounding box center [442, 254] width 565 height 16
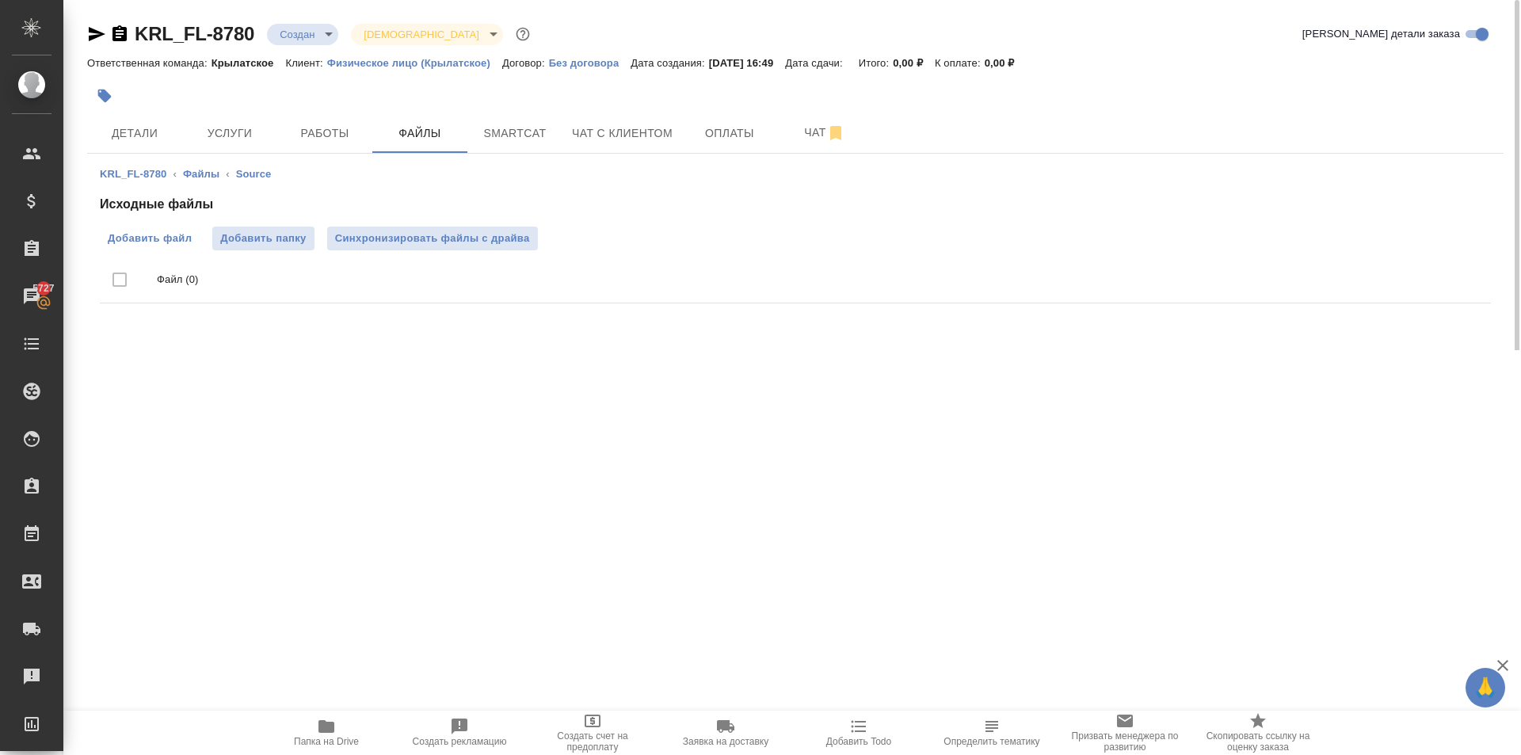
click at [158, 227] on label "Добавить файл" at bounding box center [150, 239] width 100 height 24
click at [0, 0] on input "Добавить файл" at bounding box center [0, 0] width 0 height 0
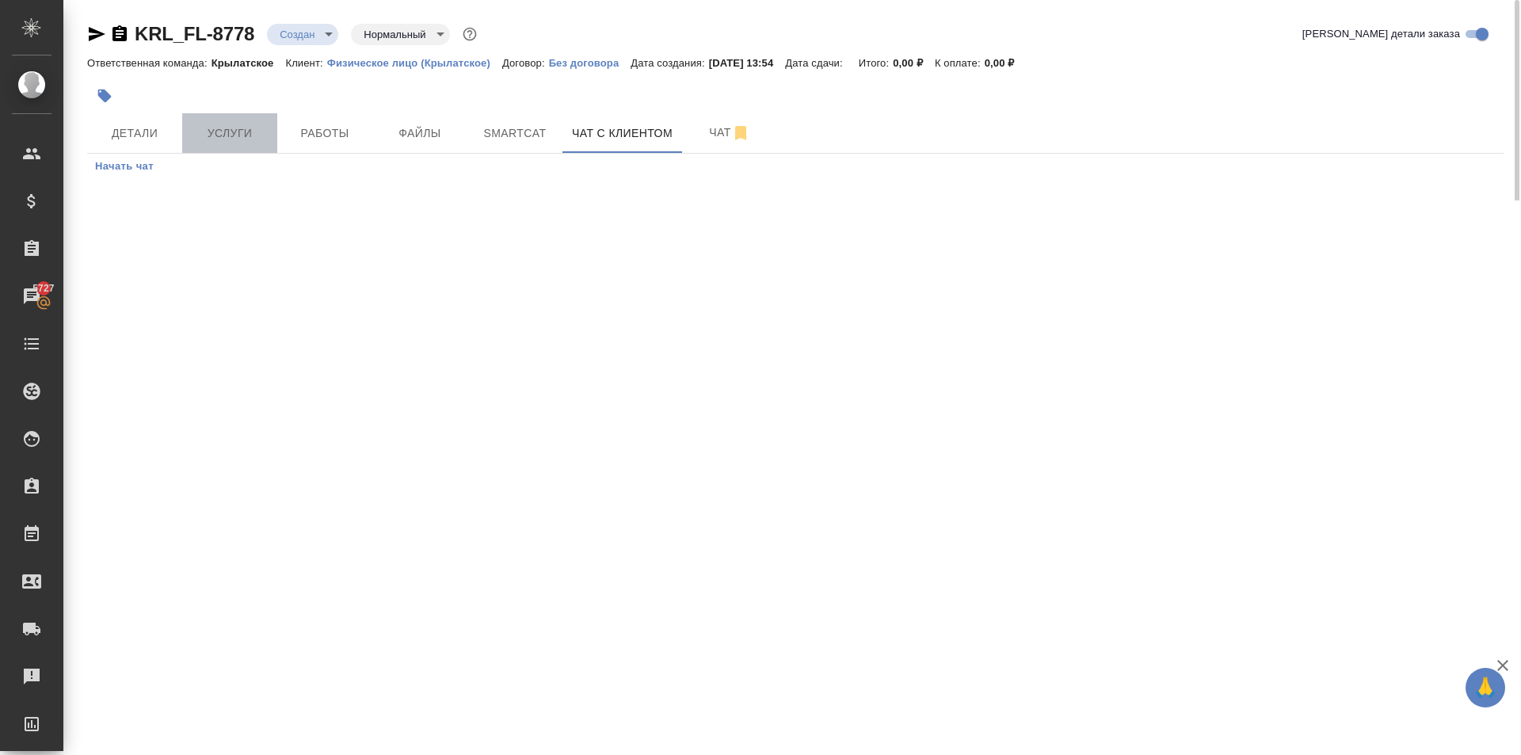
click at [184, 133] on button "Услуги" at bounding box center [229, 133] width 95 height 40
click at [170, 135] on span "Детали" at bounding box center [135, 134] width 76 height 20
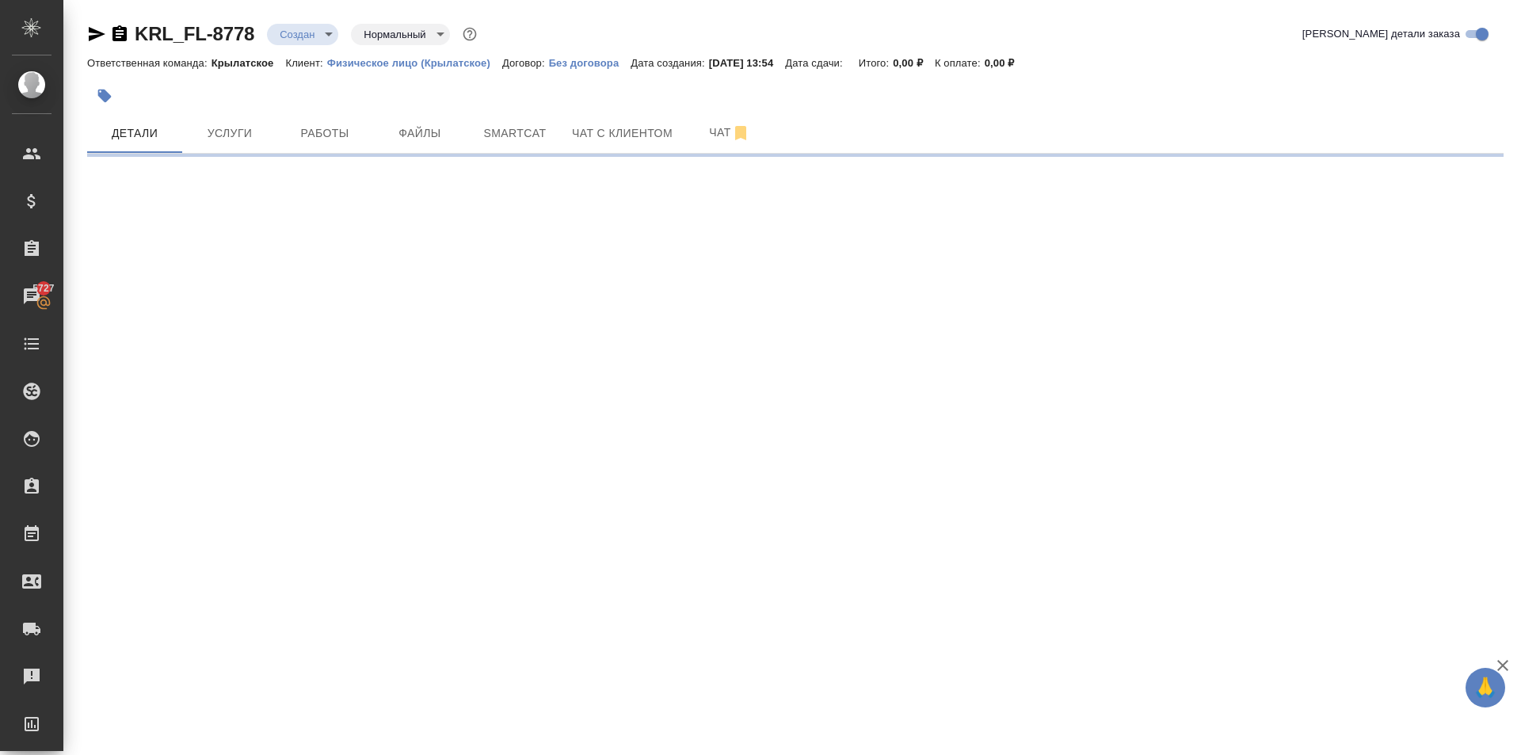
select select "RU"
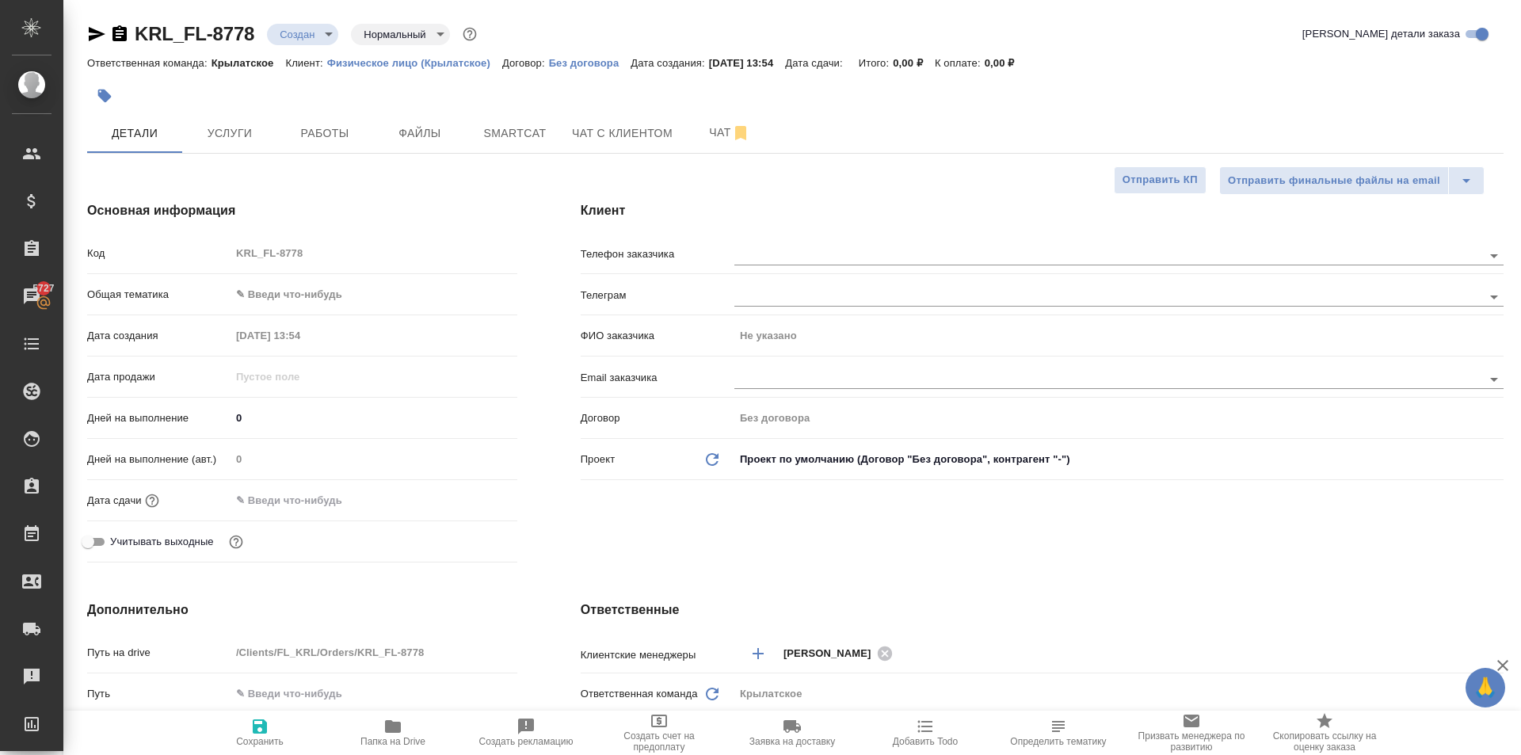
type textarea "x"
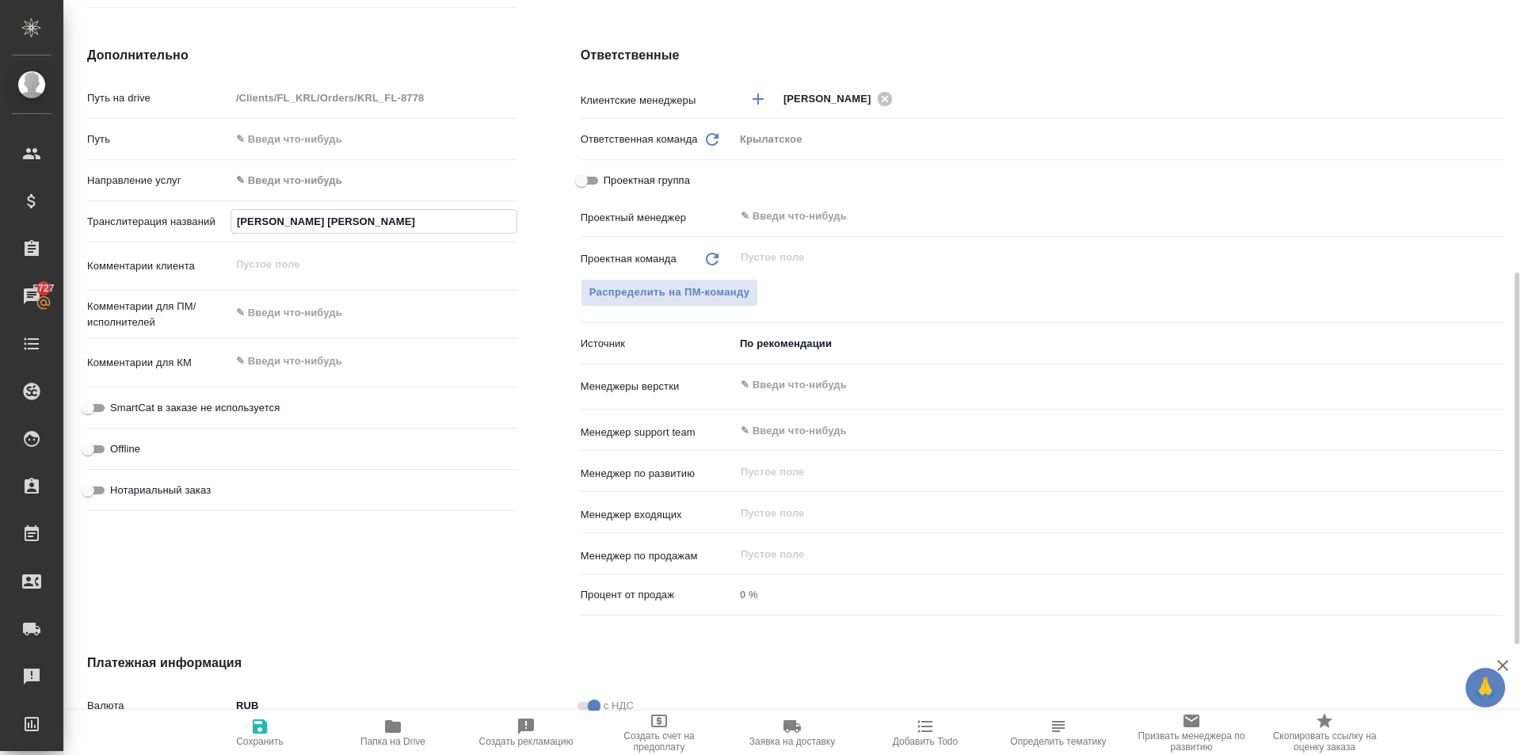
click at [293, 214] on input "[PERSON_NAME] [PERSON_NAME]" at bounding box center [373, 221] width 285 height 23
click at [292, 216] on input "[PERSON_NAME] [PERSON_NAME]" at bounding box center [373, 221] width 285 height 23
type textarea "x"
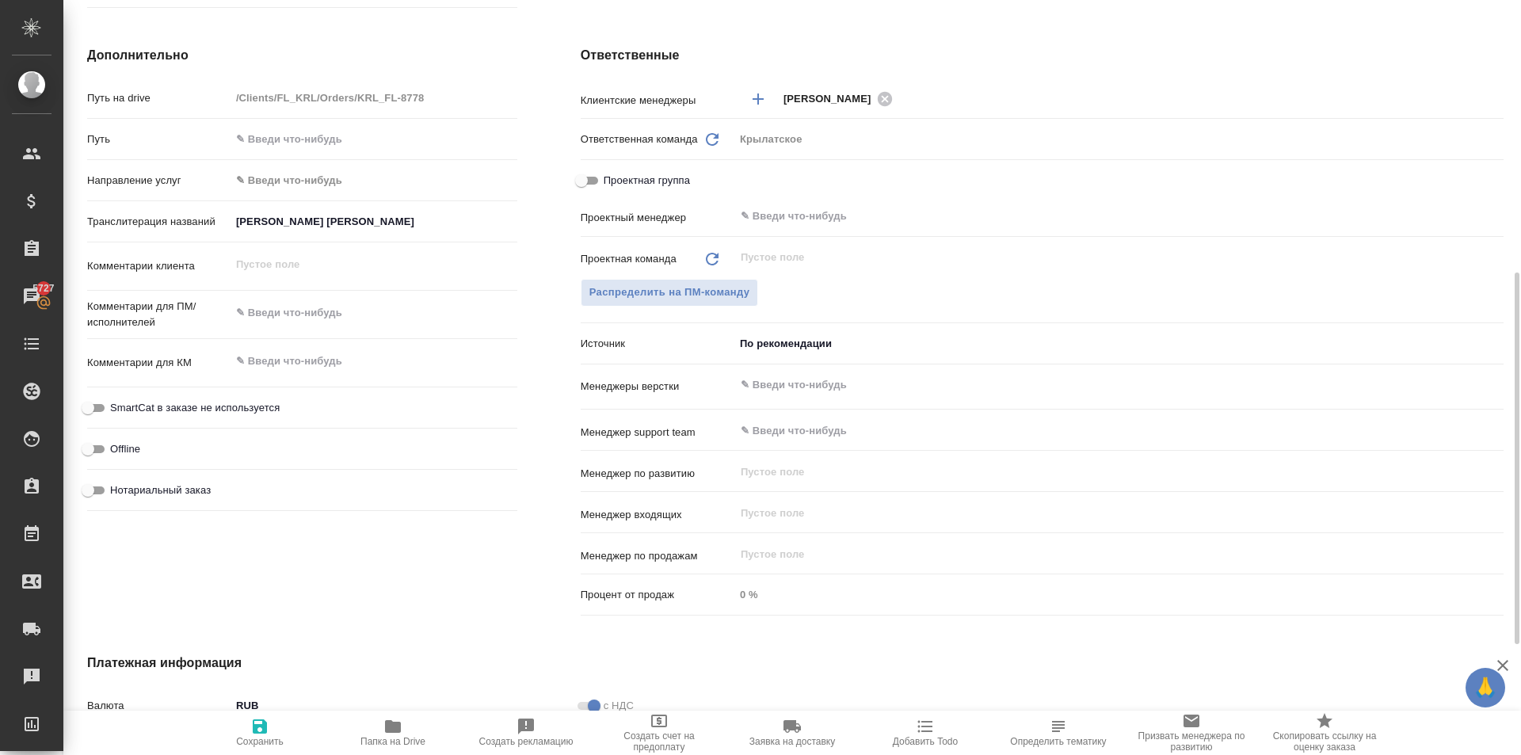
type textarea "x"
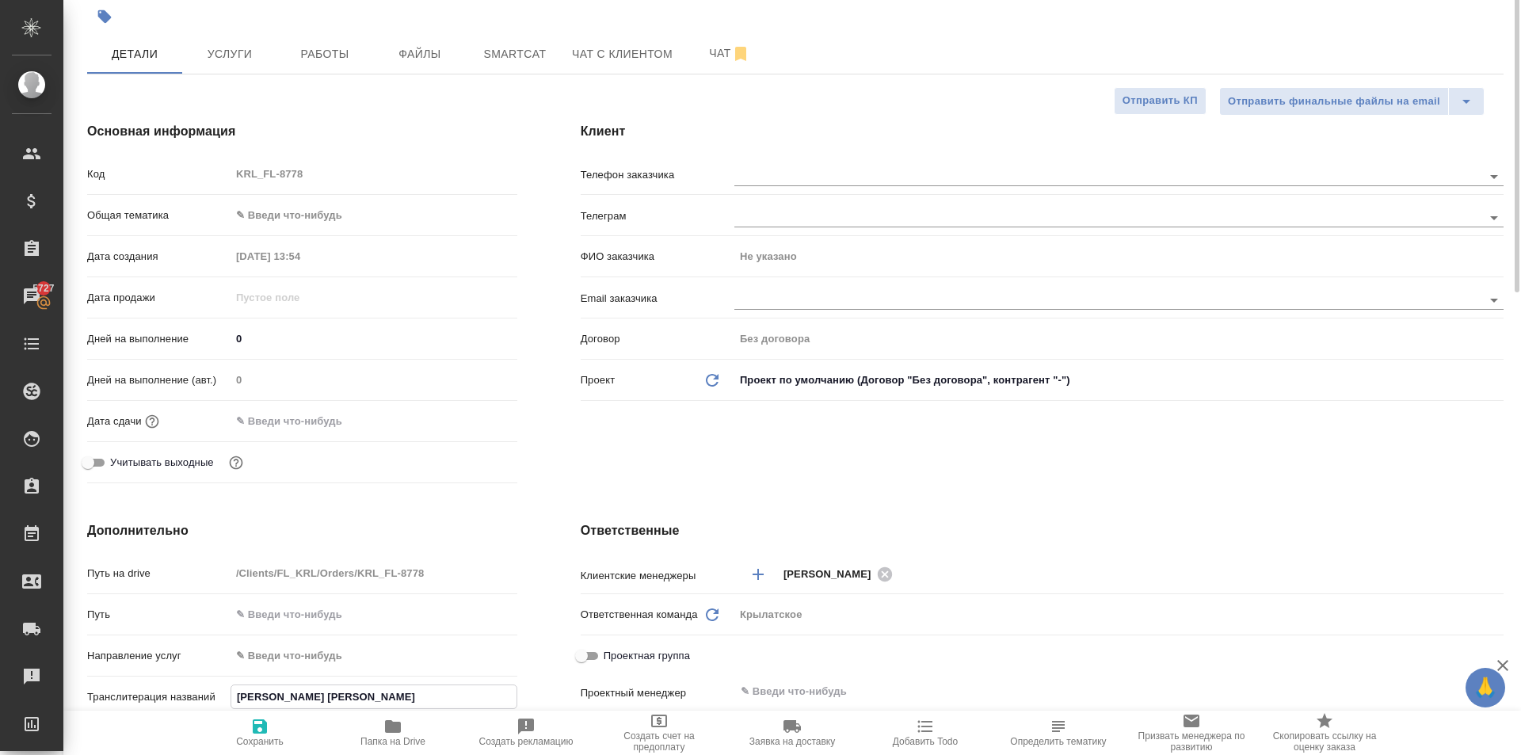
scroll to position [0, 0]
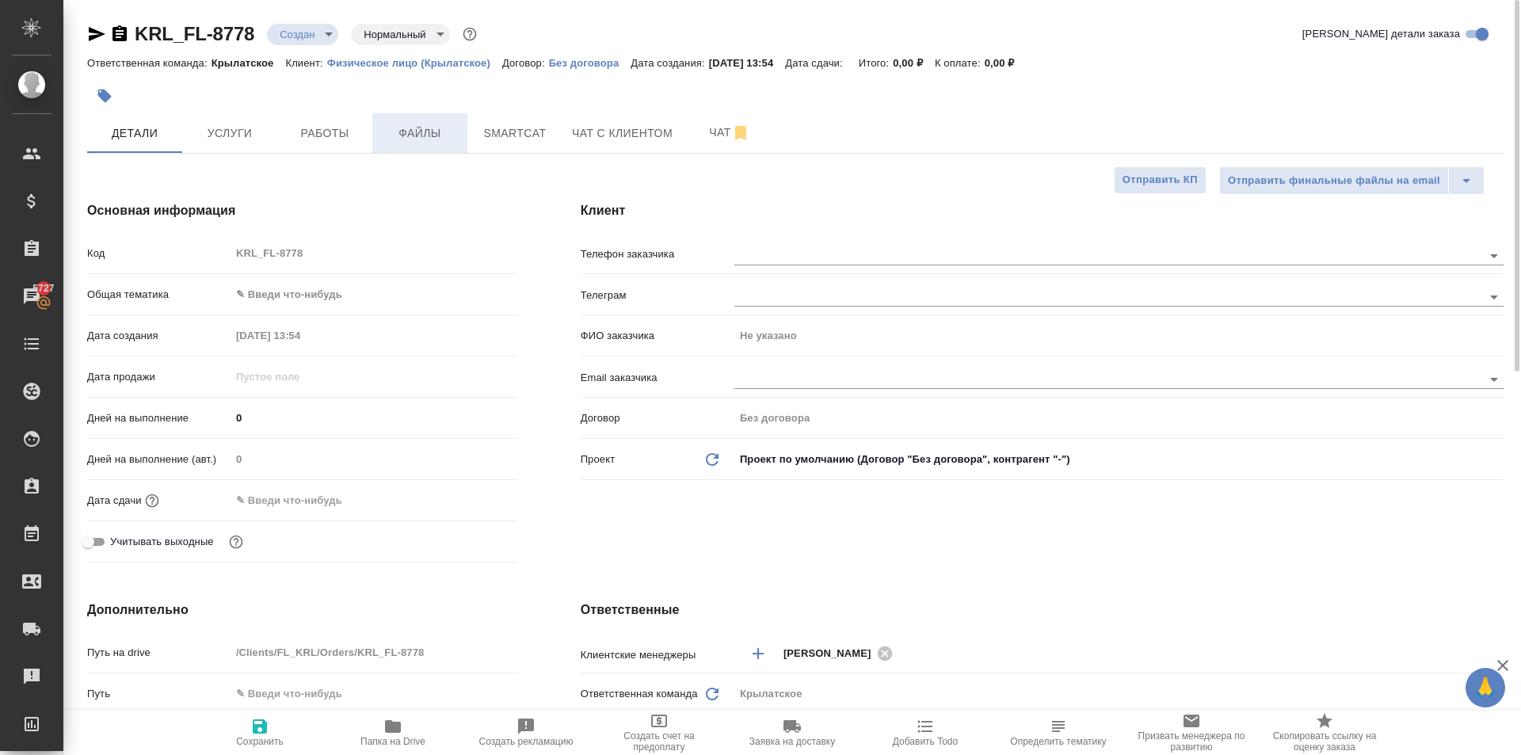
click at [429, 124] on span "Файлы" at bounding box center [420, 134] width 76 height 20
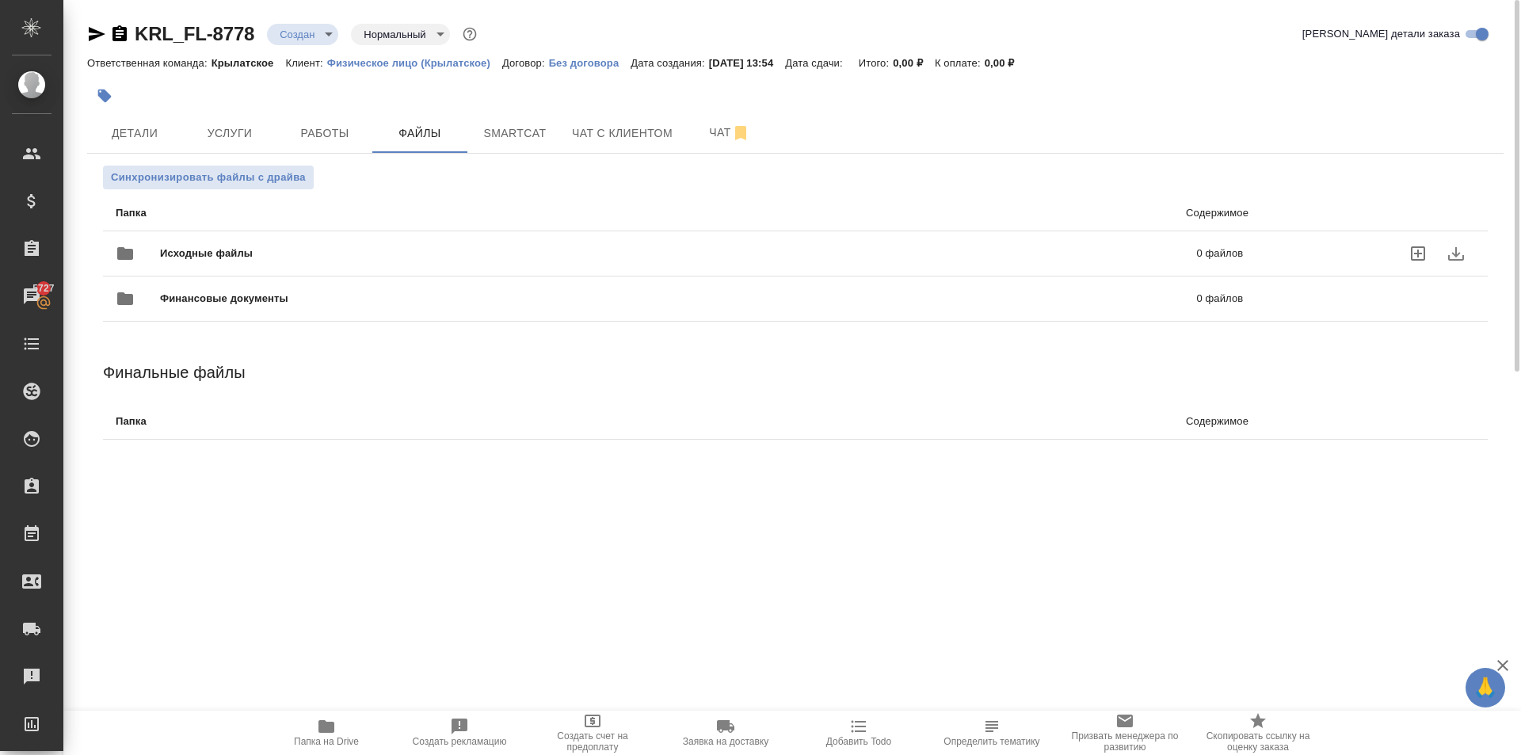
click at [226, 252] on span "Исходные файлы" at bounding box center [442, 254] width 565 height 16
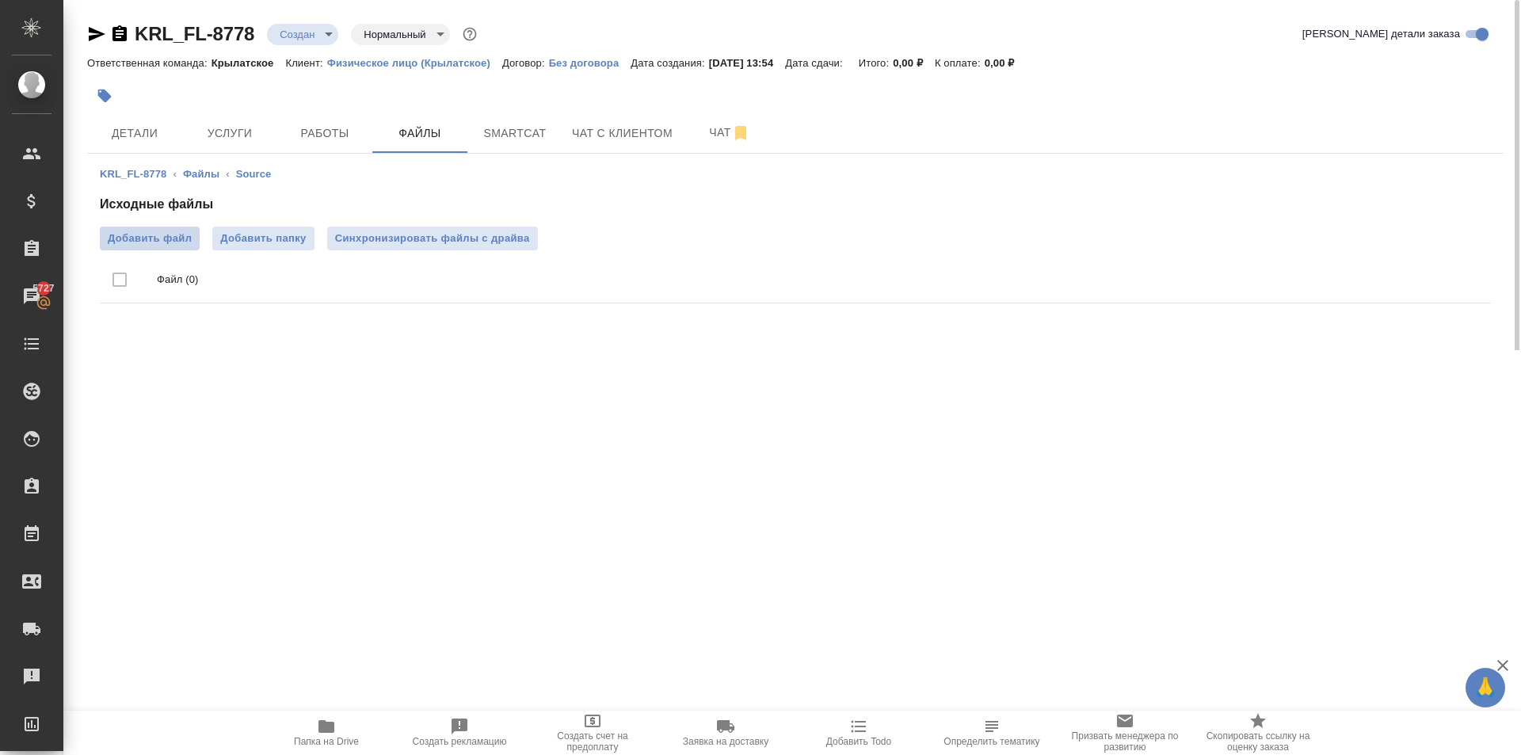
click at [164, 244] on span "Добавить файл" at bounding box center [150, 239] width 84 height 16
click at [0, 0] on input "Добавить файл" at bounding box center [0, 0] width 0 height 0
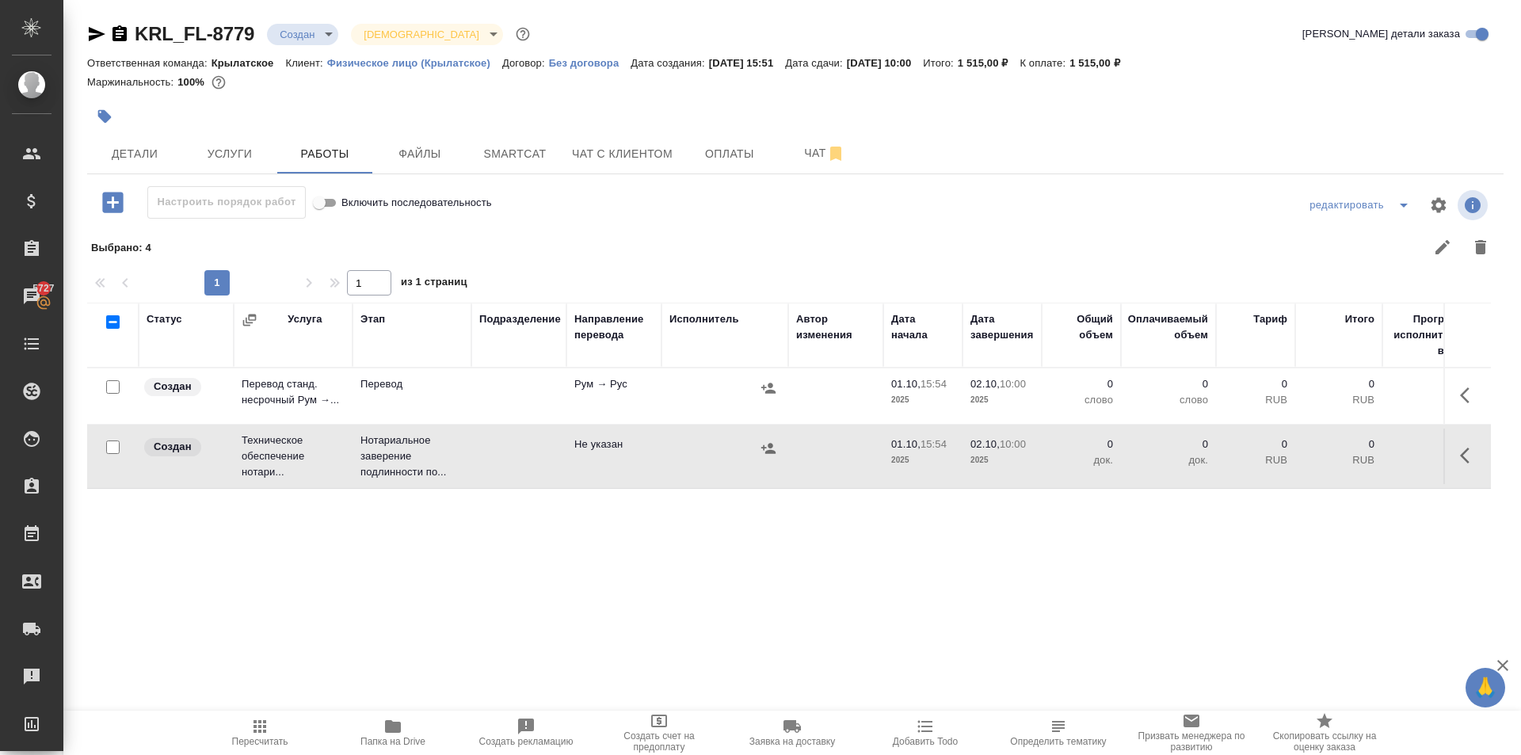
scroll to position [64, 0]
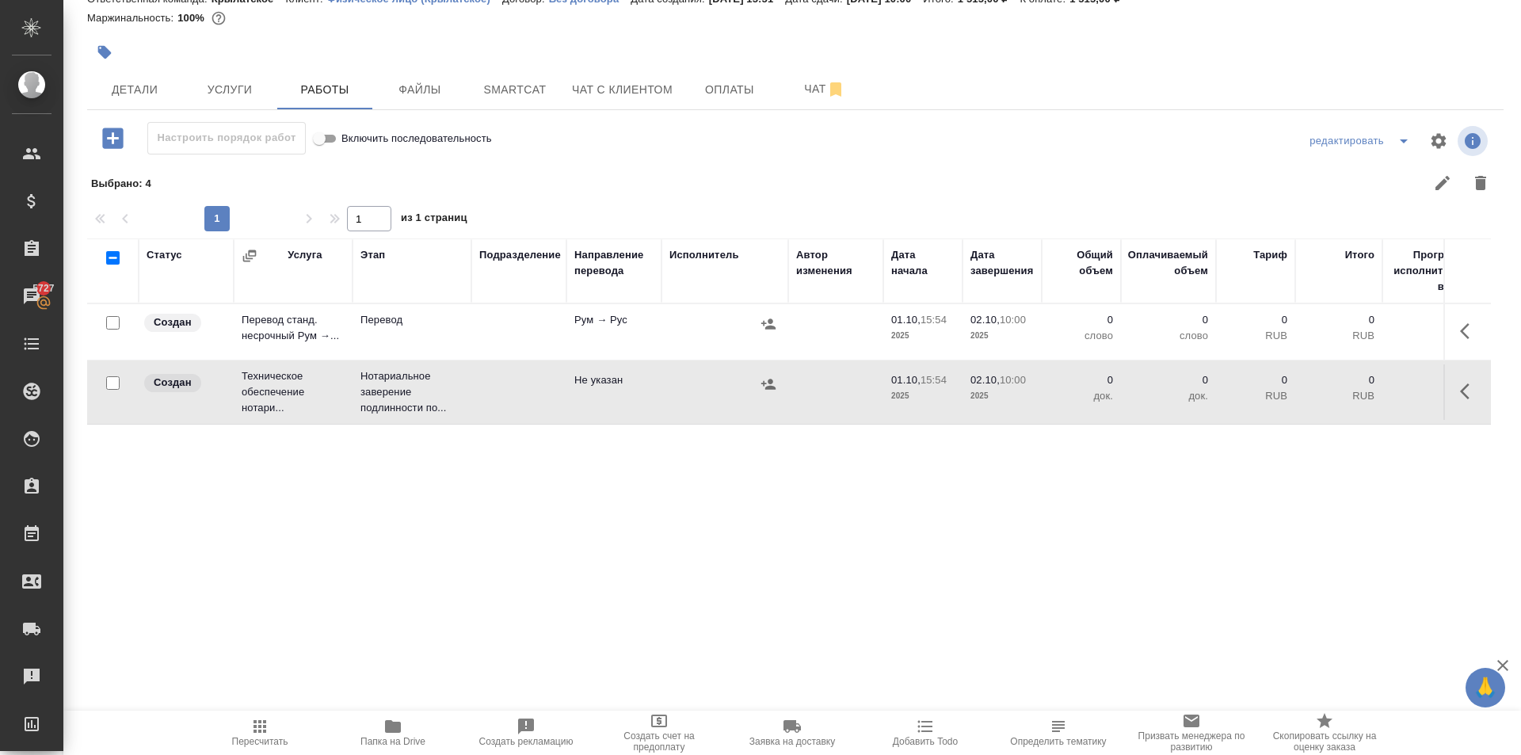
click at [1460, 335] on icon "button" at bounding box center [1469, 331] width 19 height 19
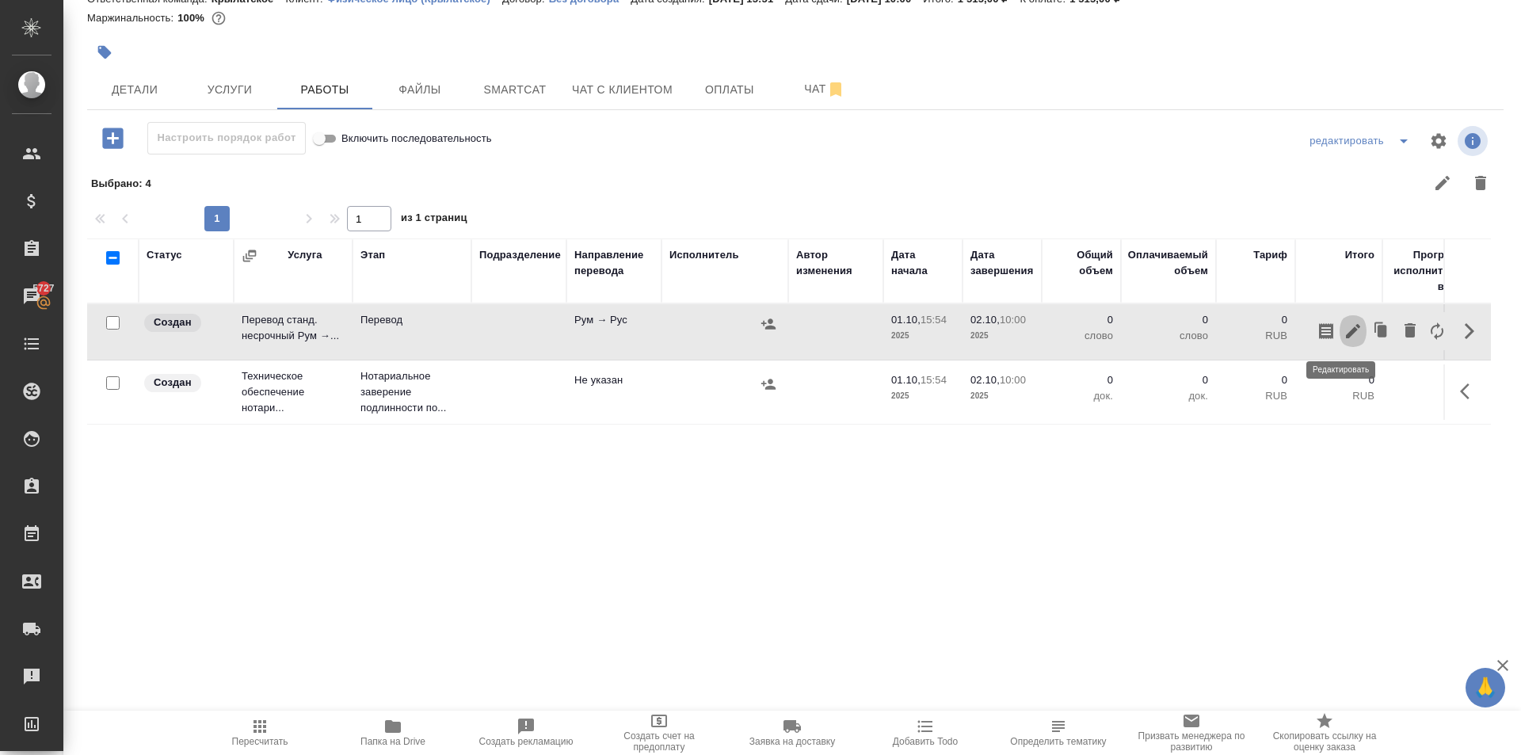
click at [1346, 337] on icon "button" at bounding box center [1353, 331] width 19 height 19
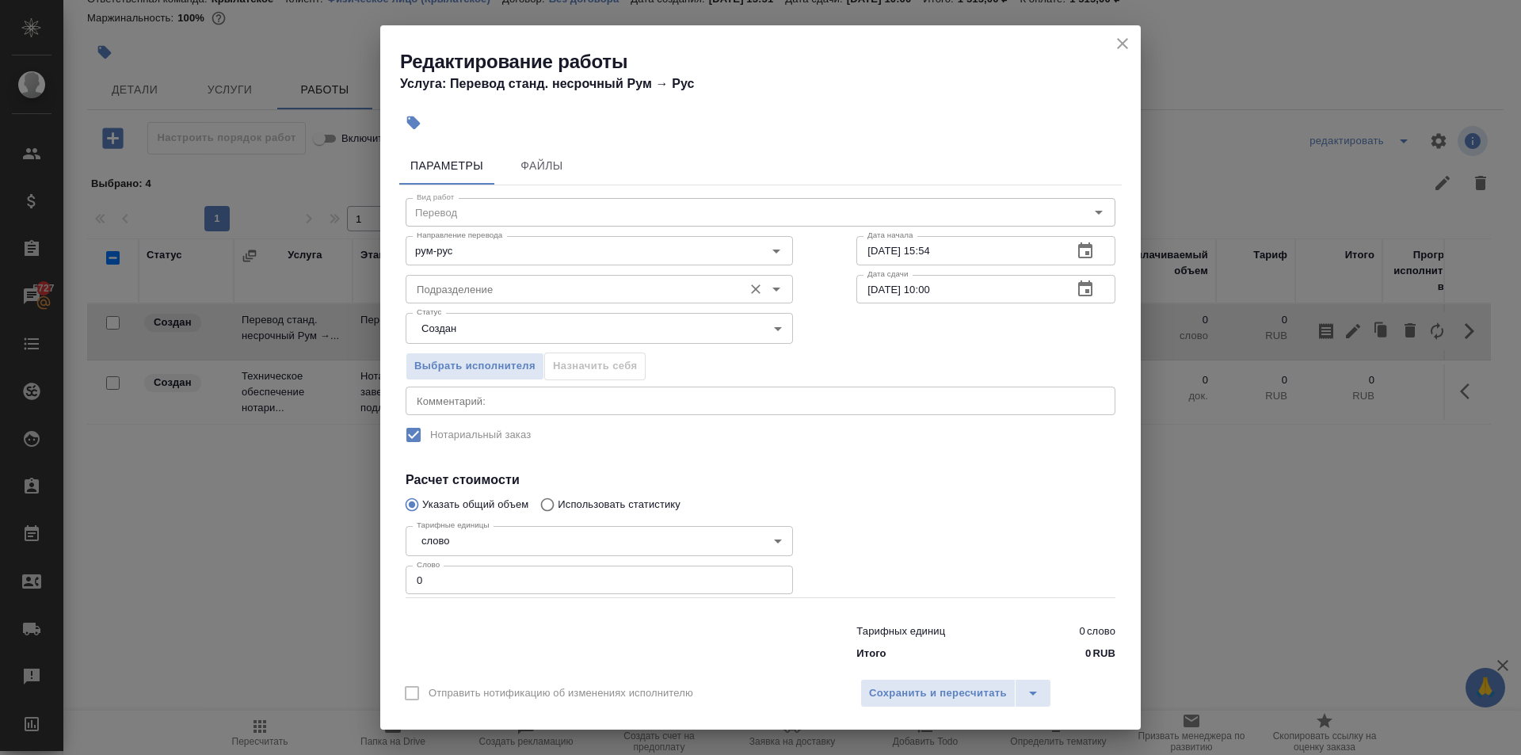
click at [442, 288] on input "Подразделение" at bounding box center [572, 289] width 325 height 19
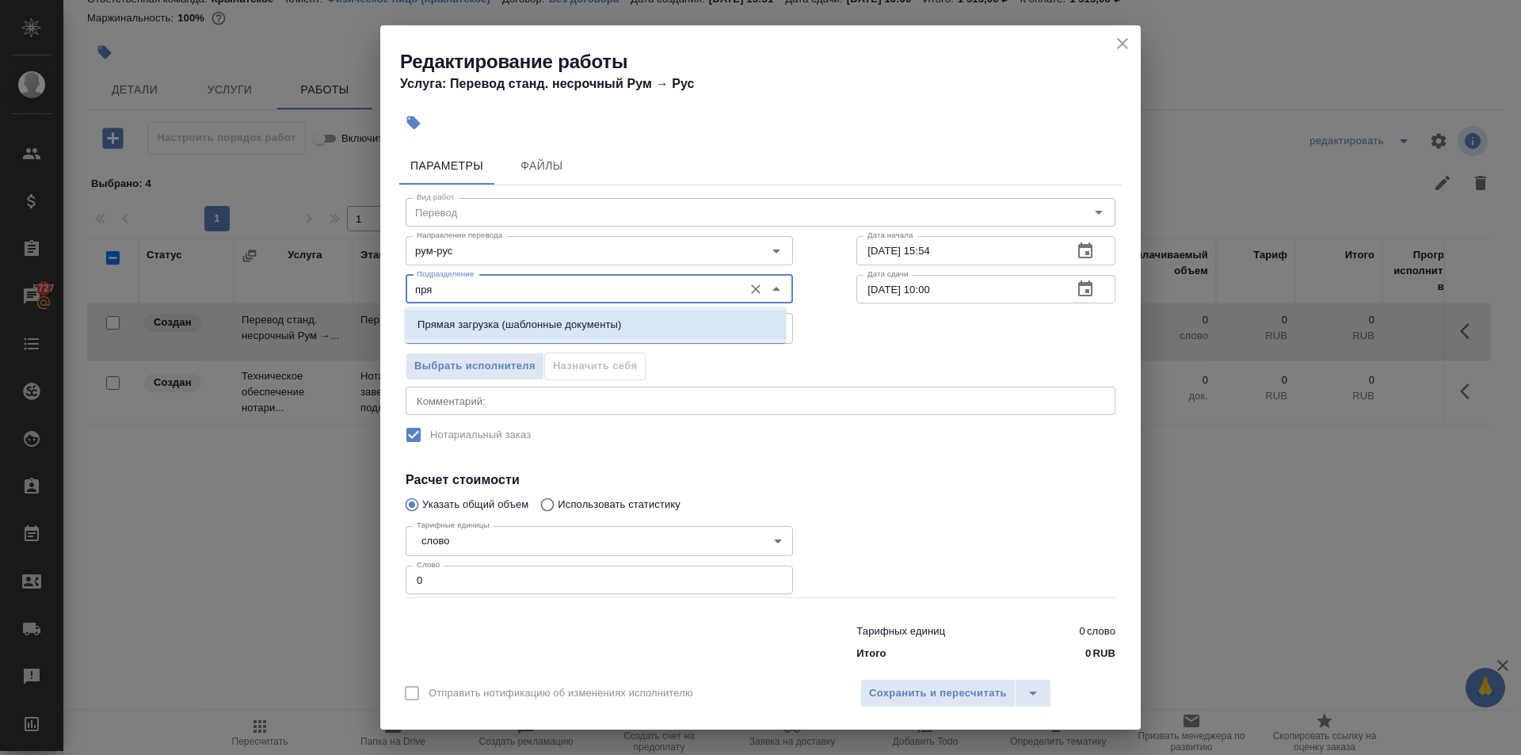
click at [456, 328] on p "Прямая загрузка (шаблонные документы)" at bounding box center [520, 325] width 204 height 16
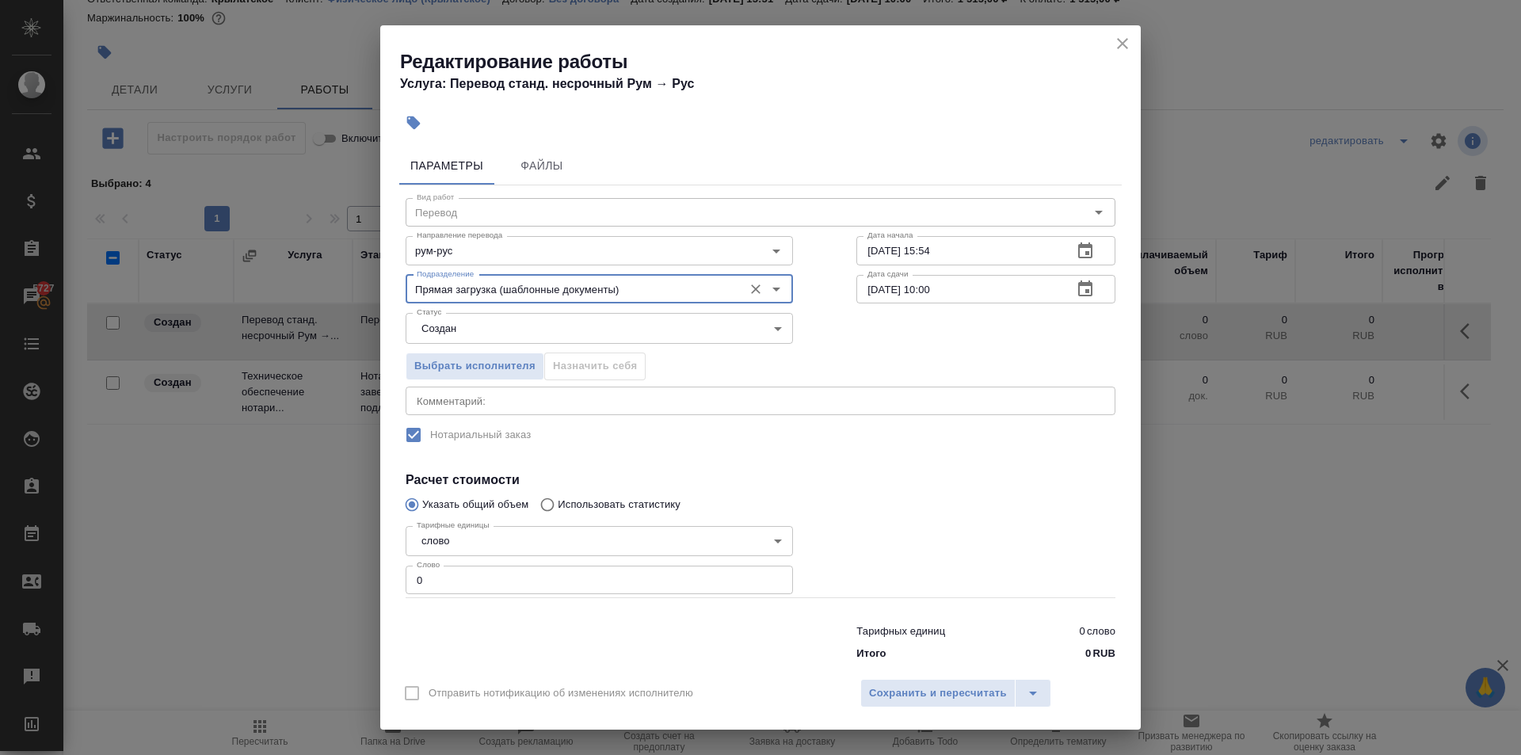
type input "Прямая загрузка (шаблонные документы)"
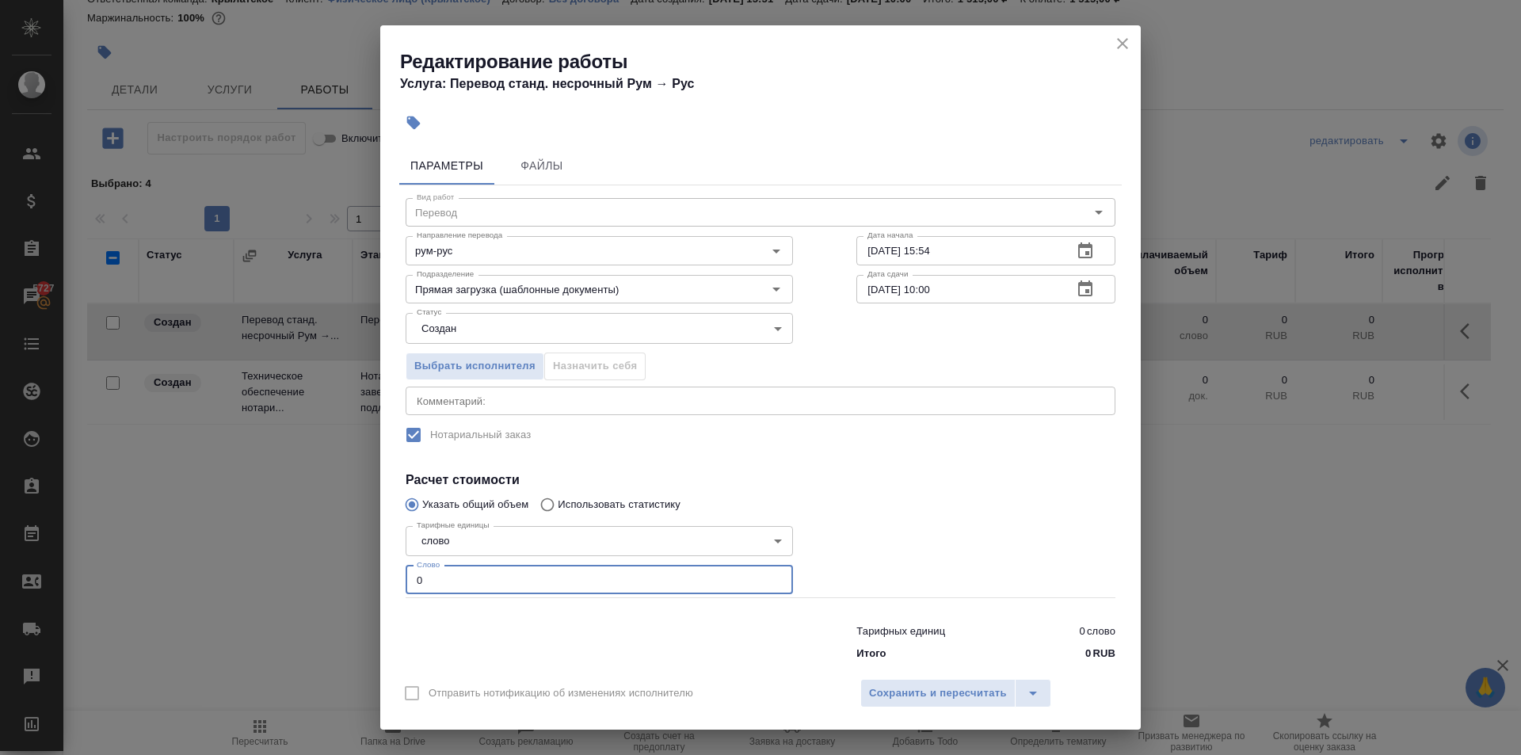
drag, startPoint x: 449, startPoint y: 585, endPoint x: 365, endPoint y: 586, distance: 84.0
click at [365, 586] on div "Редактирование работы Услуга: Перевод станд. несрочный Рум → [PERSON_NAME] Файл…" at bounding box center [760, 377] width 1521 height 755
type input "100"
click at [461, 344] on div "Выбрать исполнителя Назначить себя" at bounding box center [599, 363] width 451 height 97
click at [455, 339] on body "🙏 .cls-1 fill:#fff; AWATERA [PERSON_NAME] Клиенты Спецификации Заказы 5727 Чаты…" at bounding box center [760, 377] width 1521 height 755
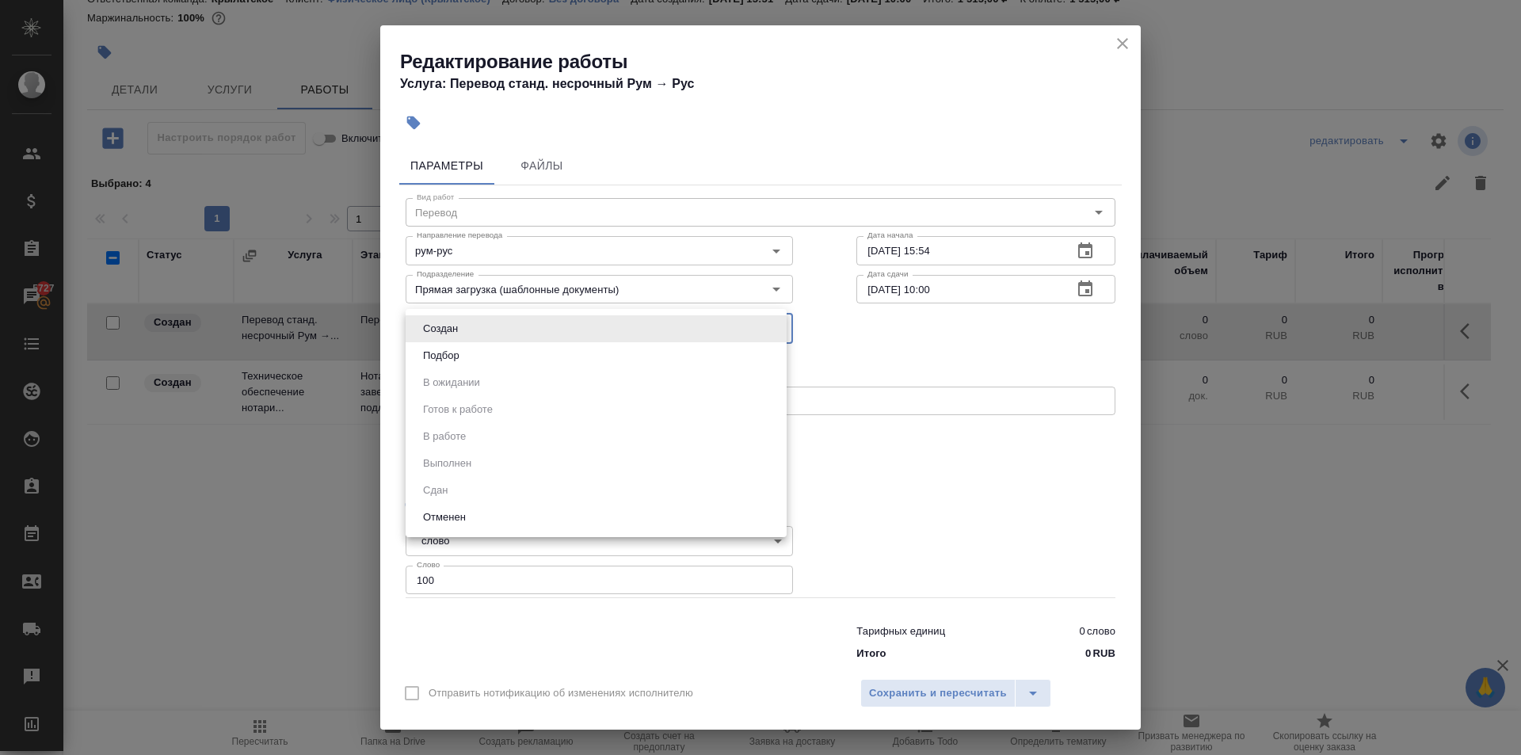
drag, startPoint x: 448, startPoint y: 357, endPoint x: 460, endPoint y: 355, distance: 12.0
click at [448, 356] on button "Подбор" at bounding box center [441, 355] width 46 height 17
type input "recruiting"
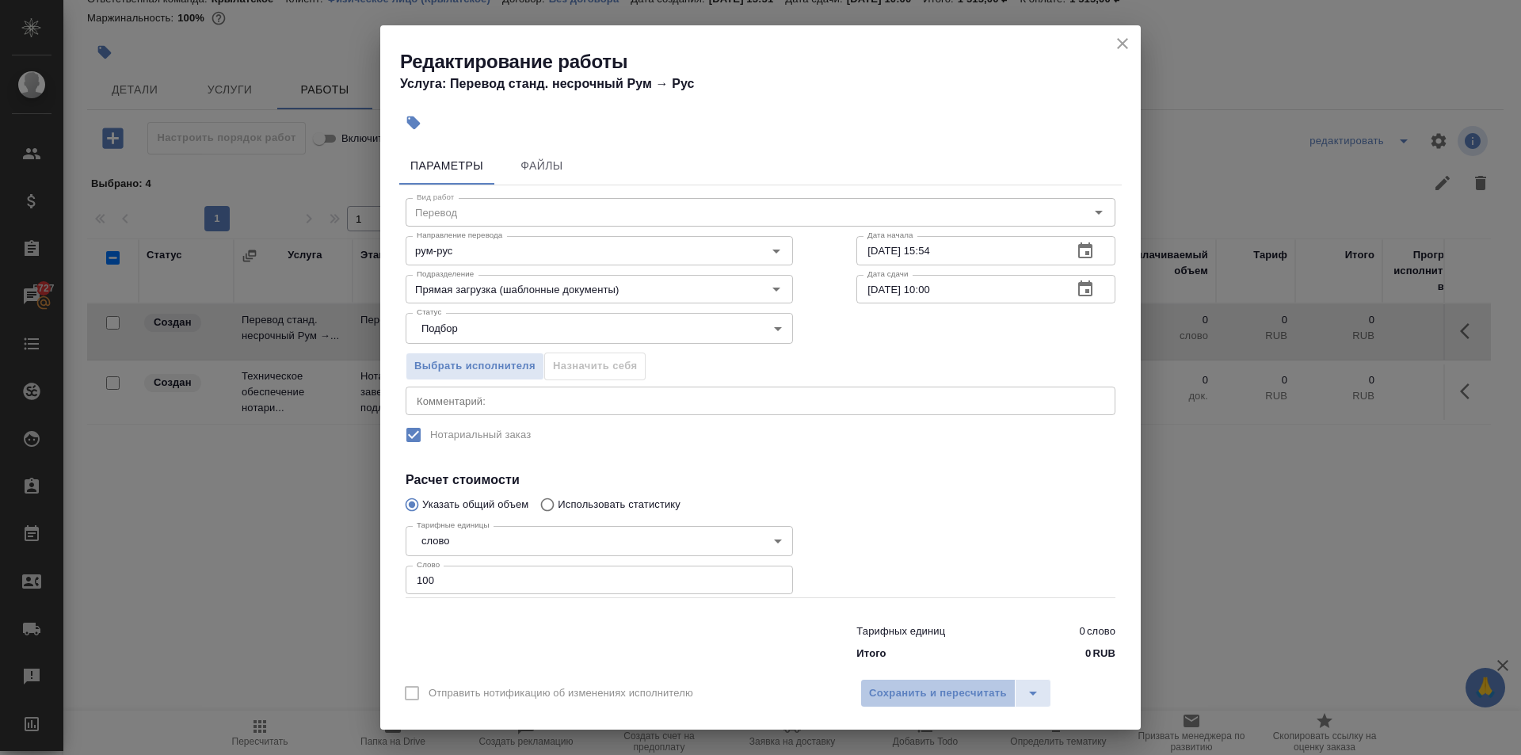
drag, startPoint x: 949, startPoint y: 687, endPoint x: 940, endPoint y: 673, distance: 16.7
click at [948, 687] on span "Сохранить и пересчитать" at bounding box center [938, 694] width 138 height 18
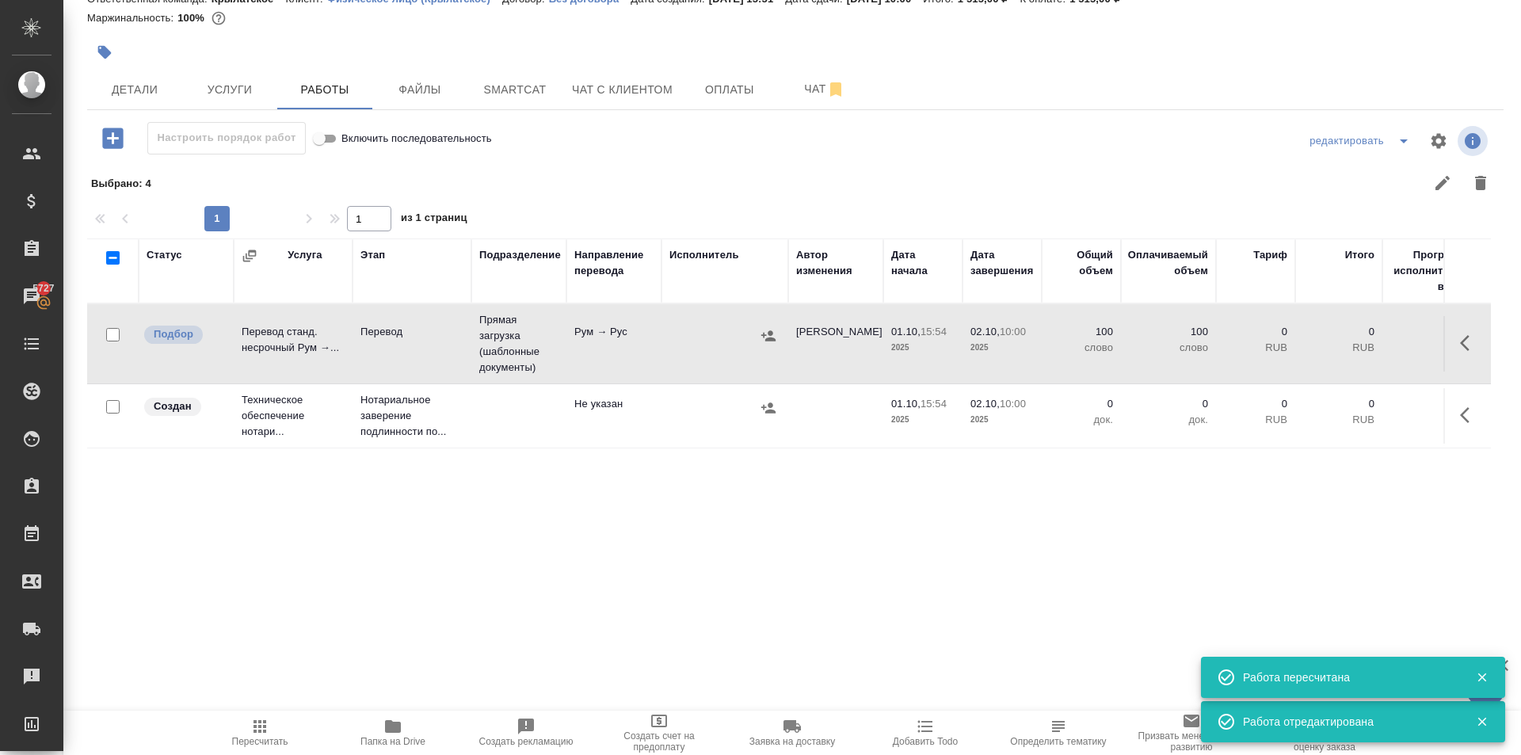
drag, startPoint x: 1477, startPoint y: 420, endPoint x: 1467, endPoint y: 419, distance: 9.5
click at [1471, 419] on td at bounding box center [1468, 415] width 48 height 55
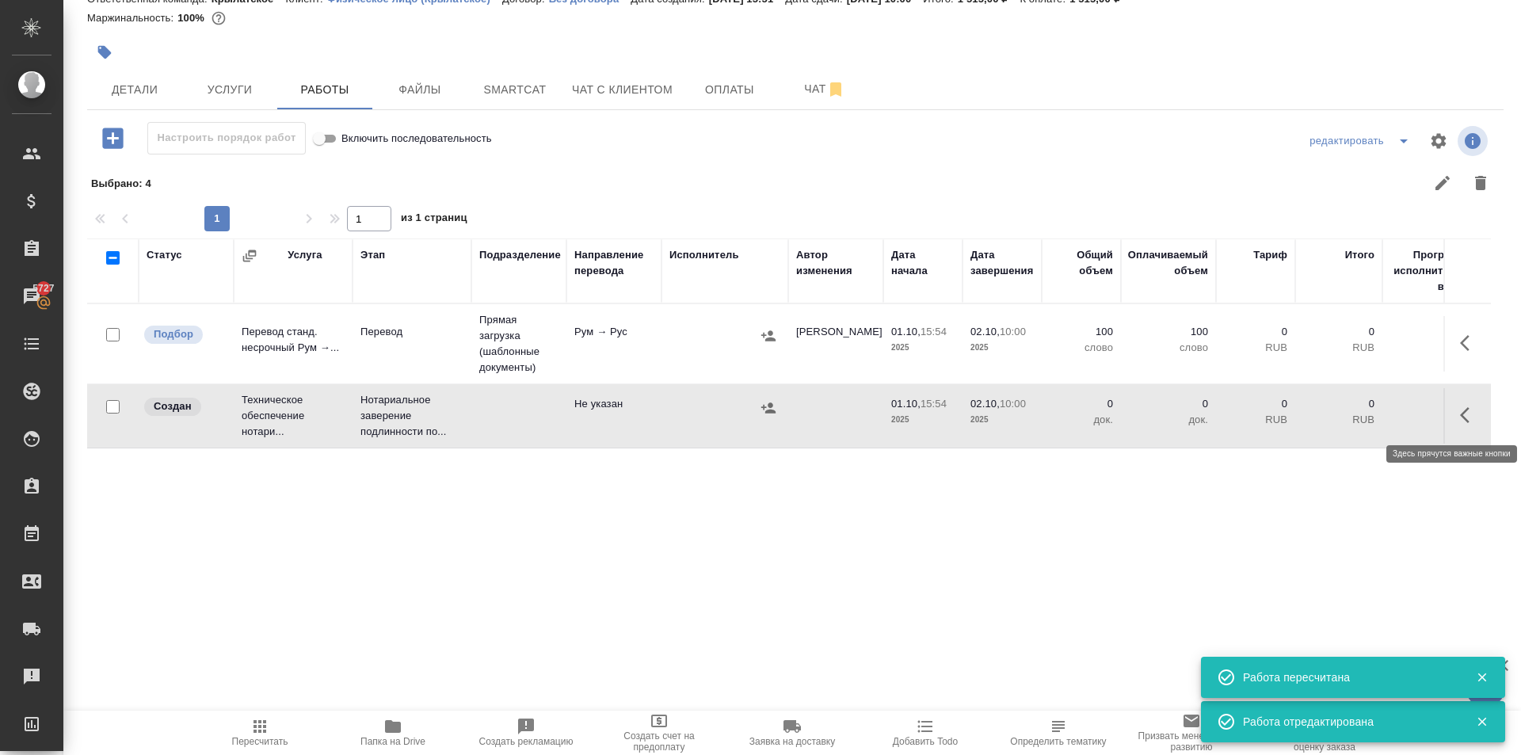
click at [1460, 418] on icon "button" at bounding box center [1469, 415] width 19 height 19
click at [1353, 416] on button "button" at bounding box center [1353, 415] width 27 height 38
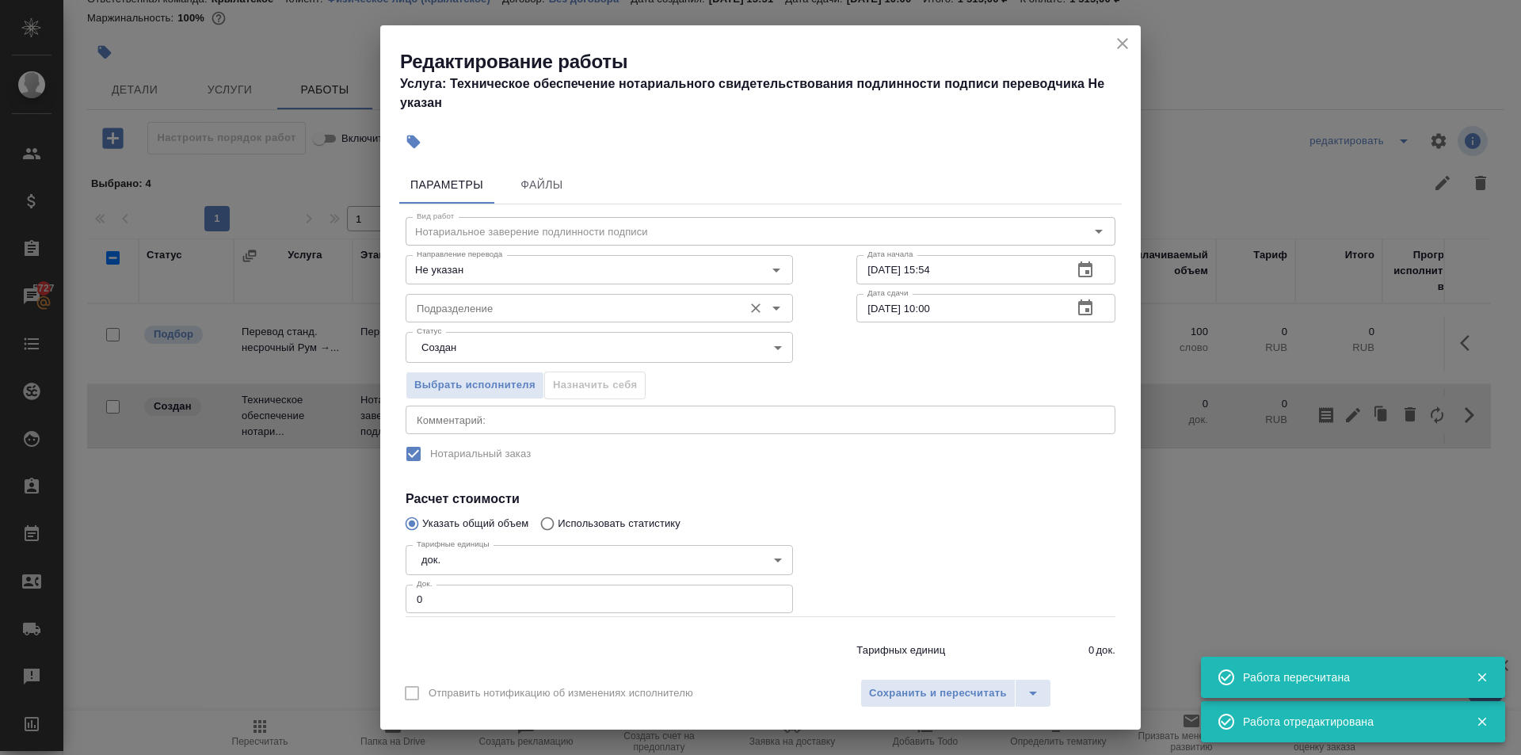
click at [520, 313] on input "Подразделение" at bounding box center [572, 308] width 325 height 19
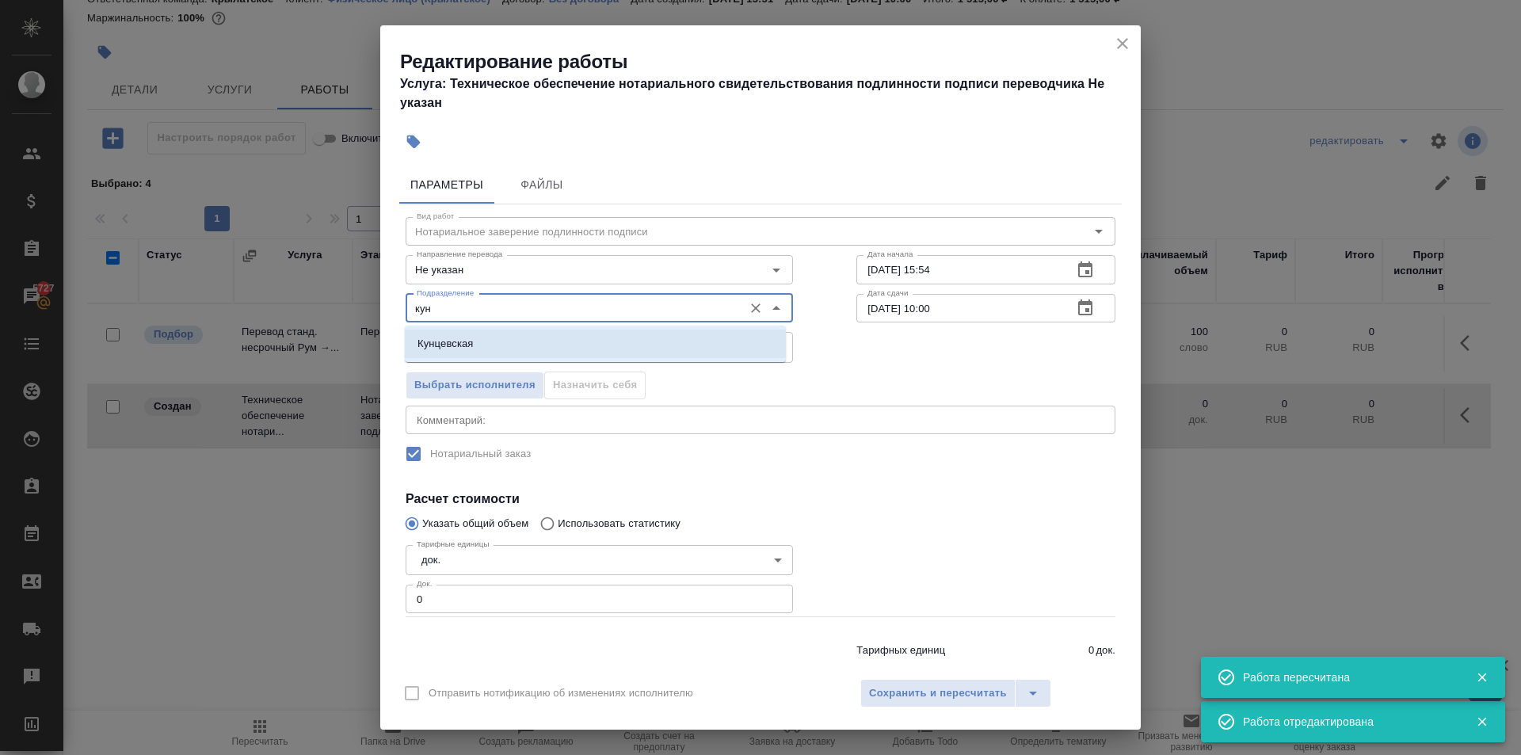
click at [486, 341] on li "Кунцевская" at bounding box center [595, 344] width 381 height 29
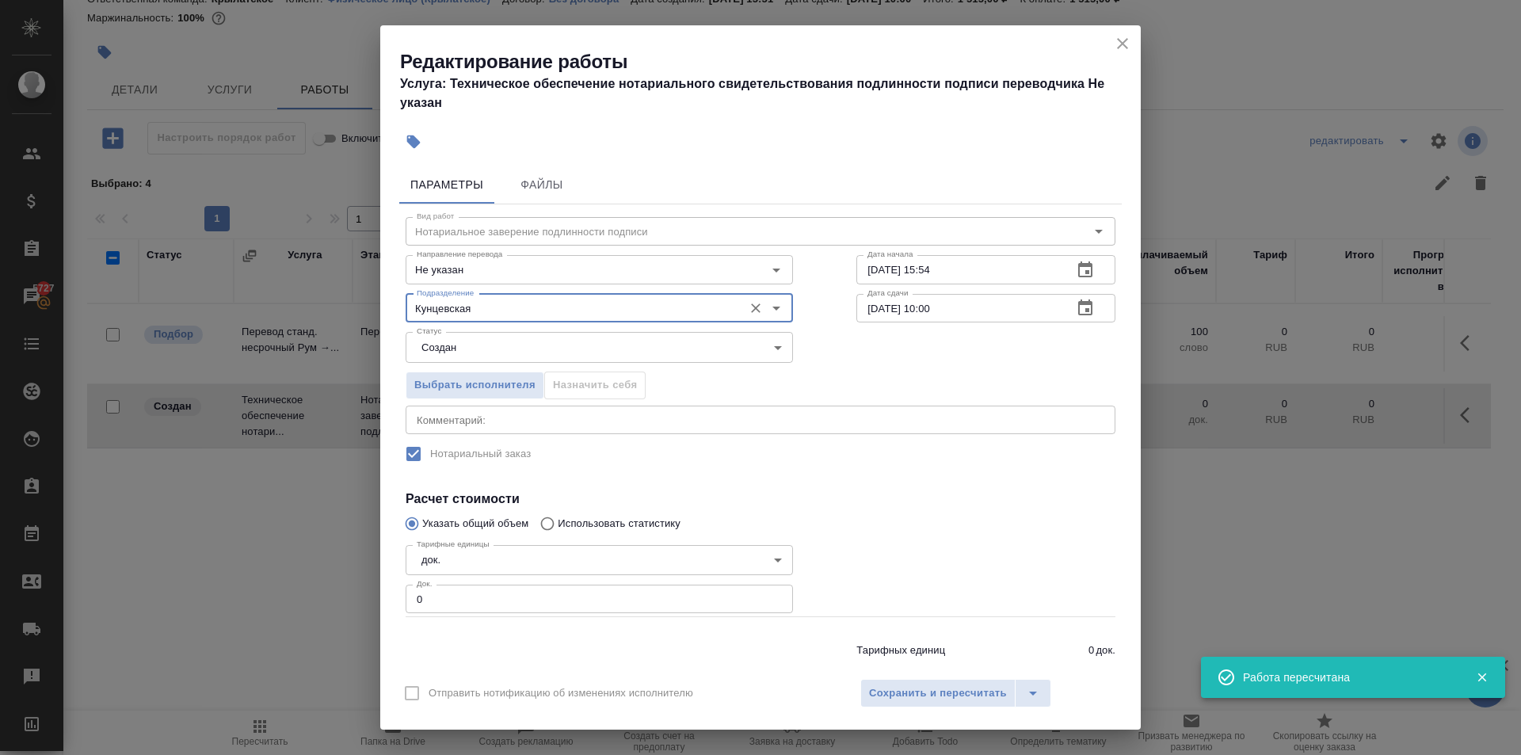
type input "Кунцевская"
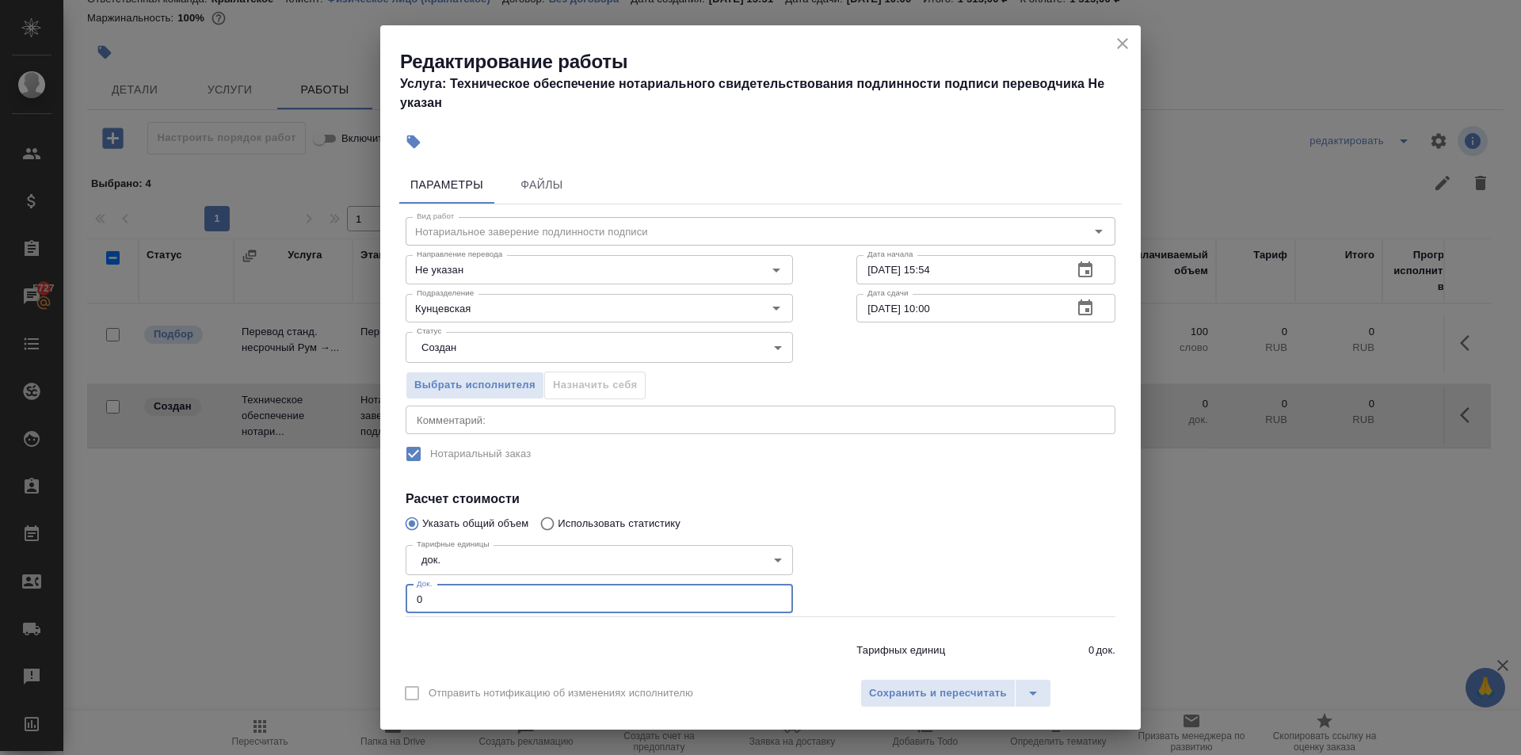
drag, startPoint x: 445, startPoint y: 589, endPoint x: 431, endPoint y: 593, distance: 15.0
click at [372, 576] on div "Редактирование работы Услуга: Техническое обеспечение нотариального свидетельст…" at bounding box center [760, 377] width 1521 height 755
type input "1"
click at [932, 677] on div "Редактирование работы Услуга: Техническое обеспечение нотариального свидетельст…" at bounding box center [760, 377] width 761 height 704
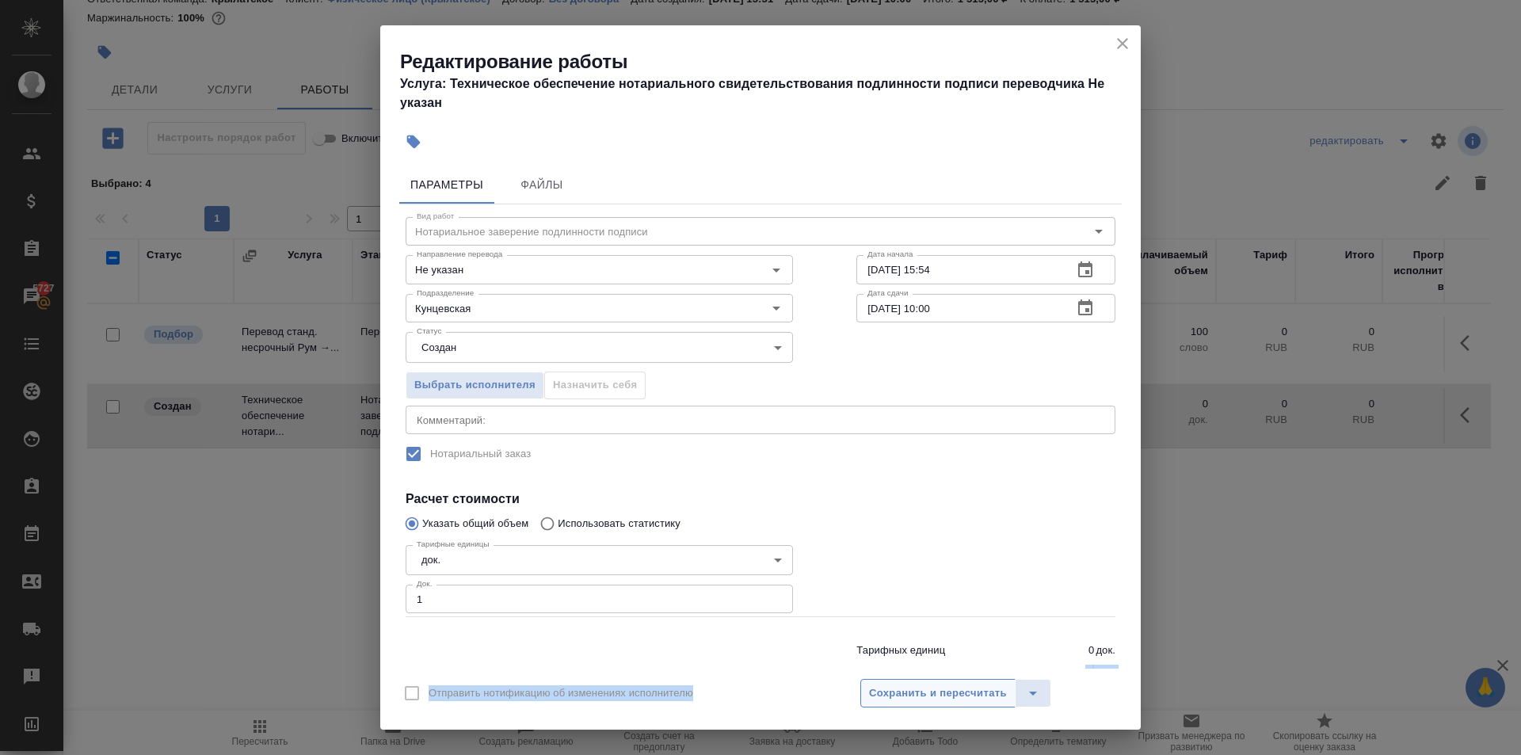
click at [931, 679] on button "Сохранить и пересчитать" at bounding box center [937, 693] width 155 height 29
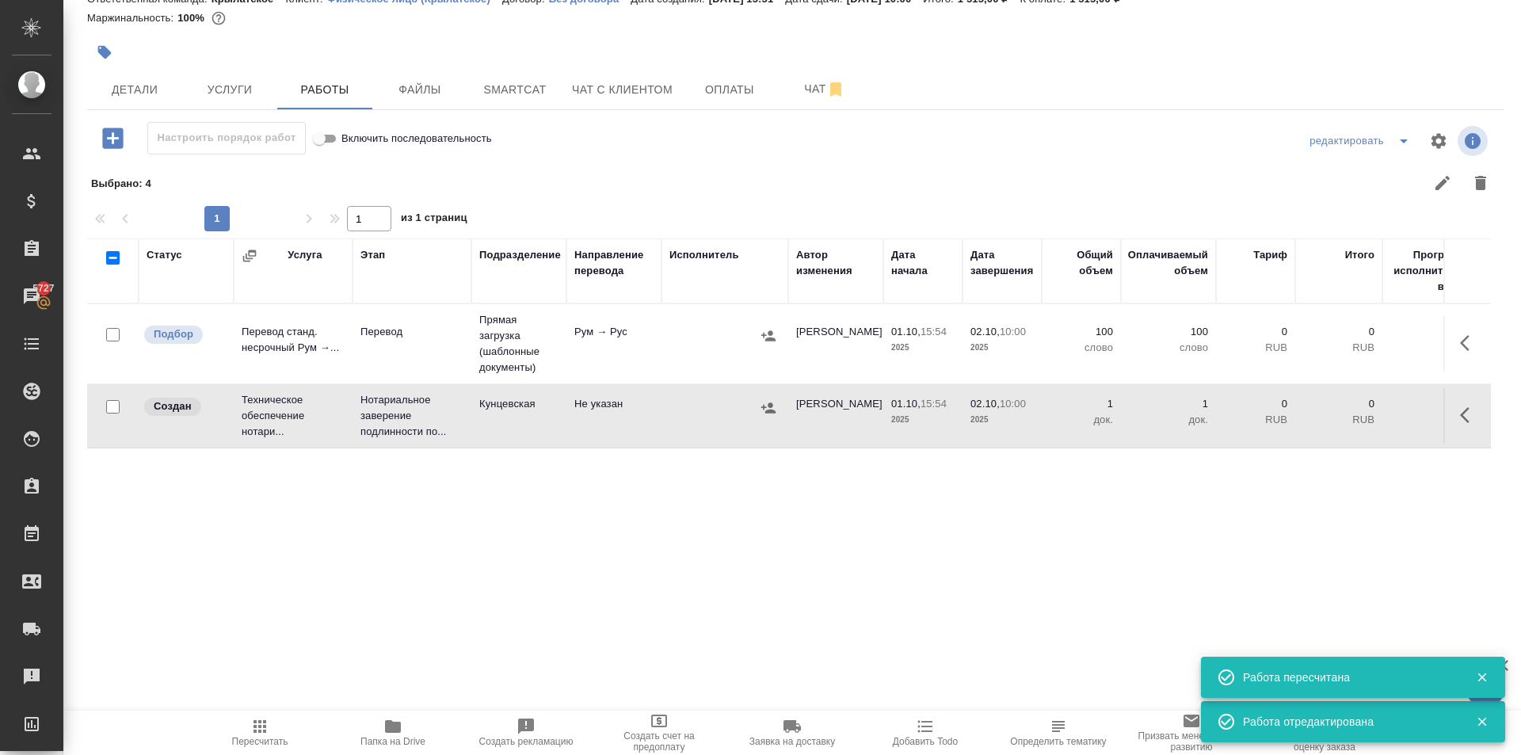
click at [769, 404] on icon "button" at bounding box center [769, 408] width 16 height 16
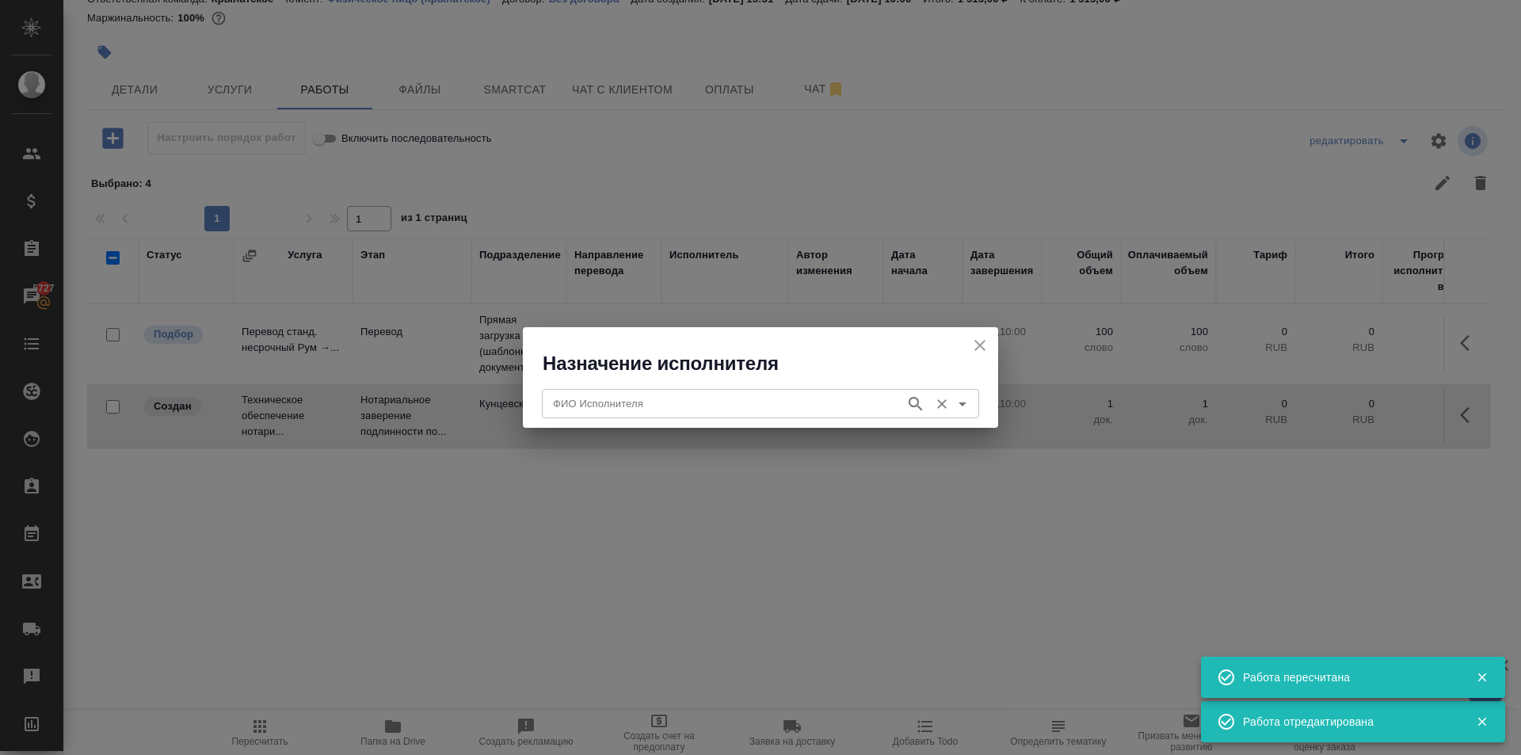
click at [684, 400] on input "ФИО Исполнителя" at bounding box center [722, 403] width 351 height 19
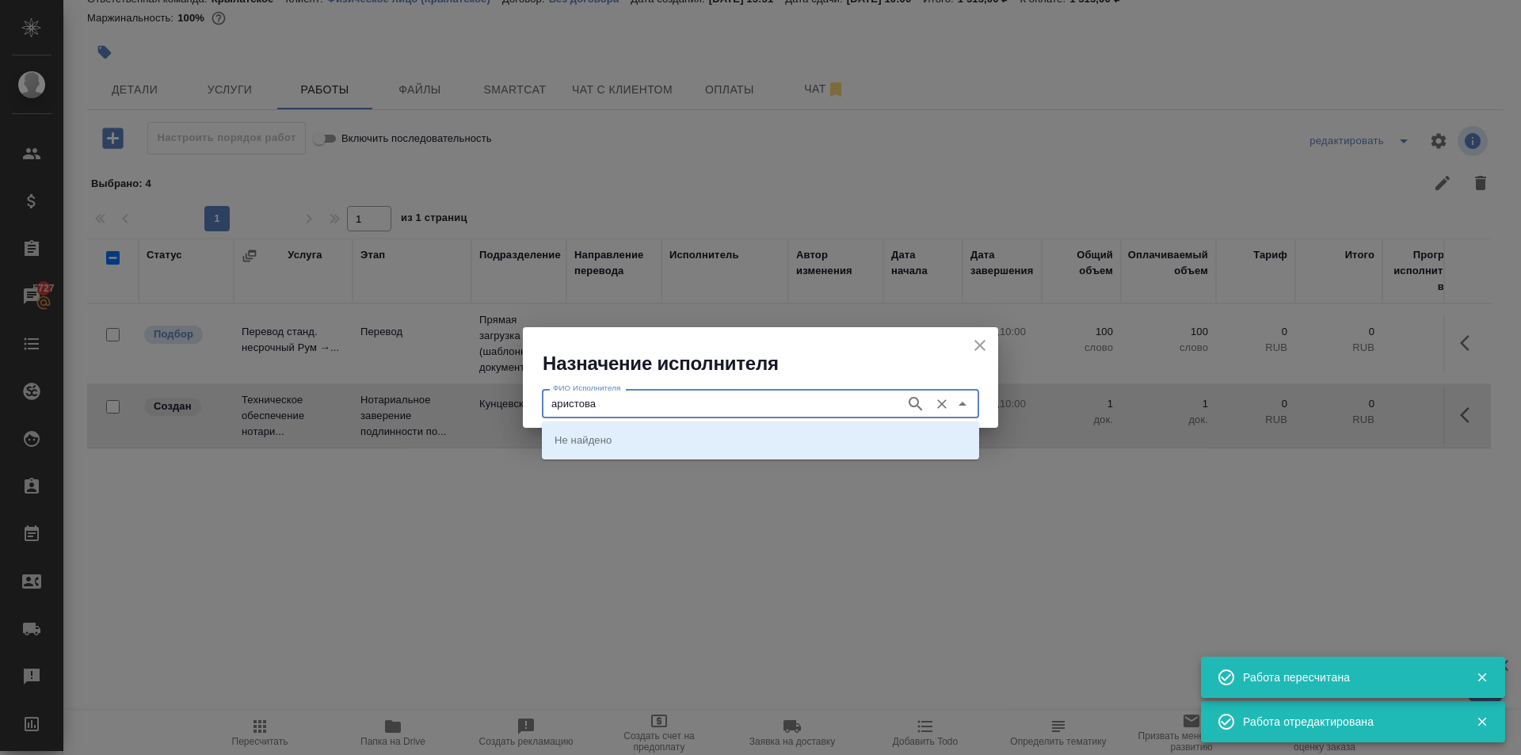
type input "аристова"
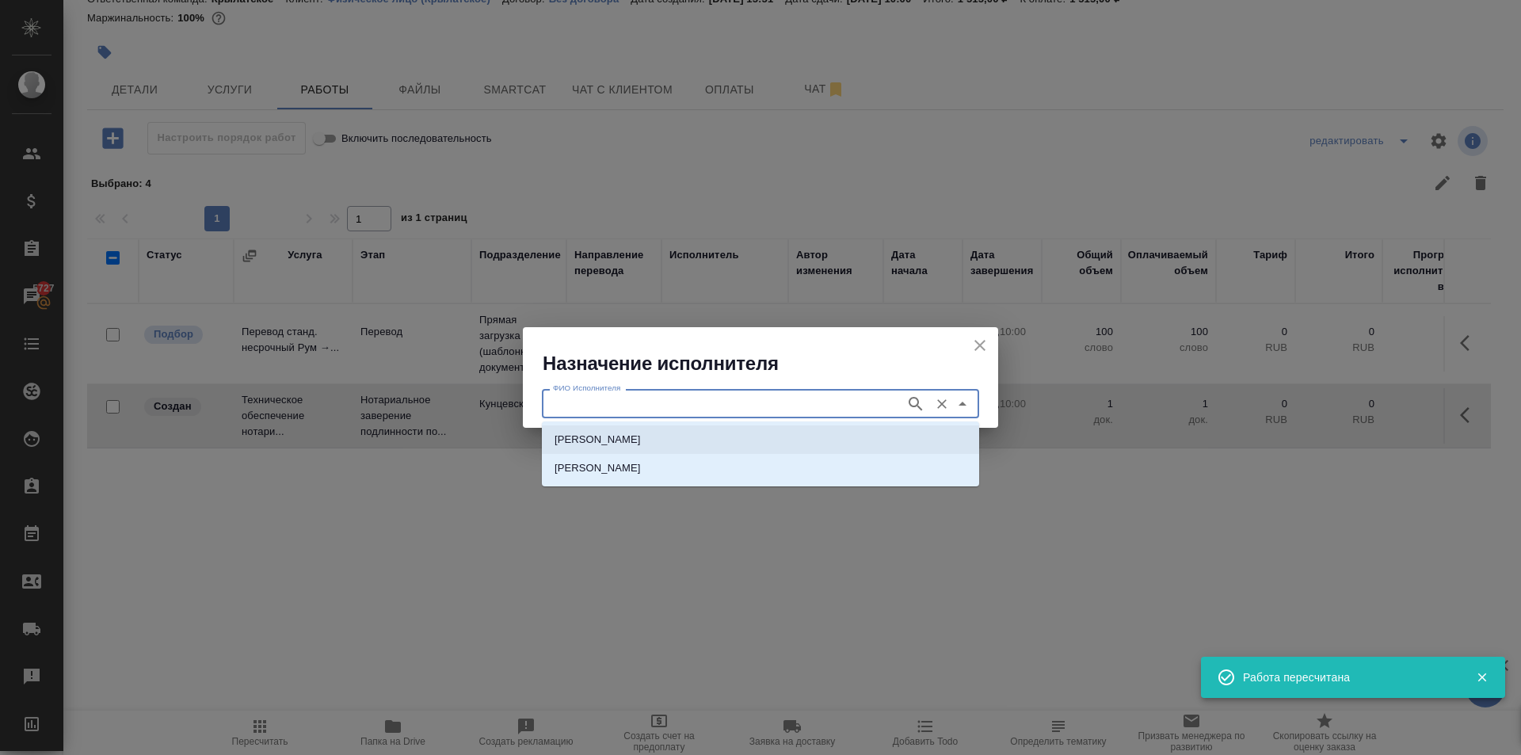
click at [641, 441] on p "[PERSON_NAME]" at bounding box center [598, 440] width 86 height 16
type input "[PERSON_NAME]"
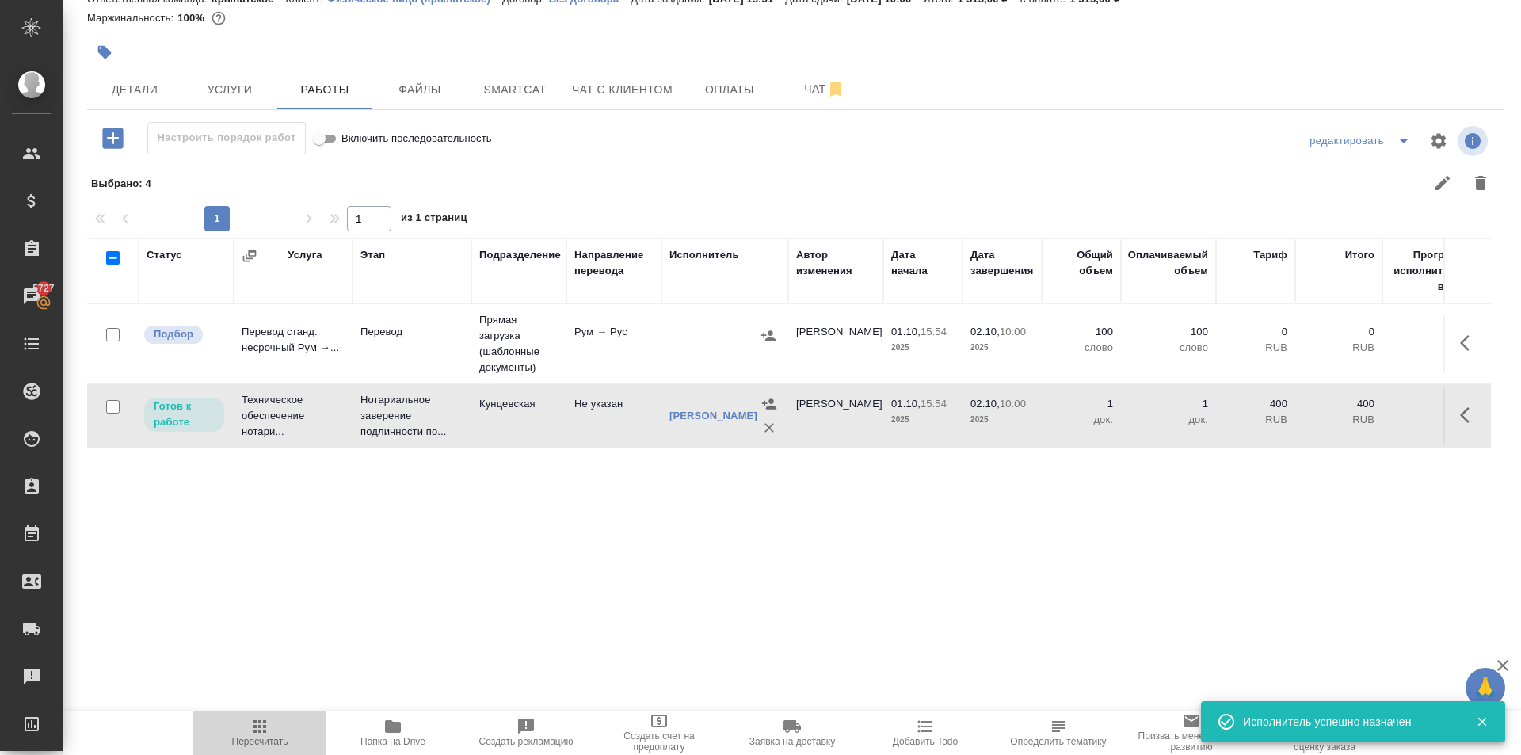
click at [246, 723] on span "Пересчитать" at bounding box center [260, 732] width 114 height 30
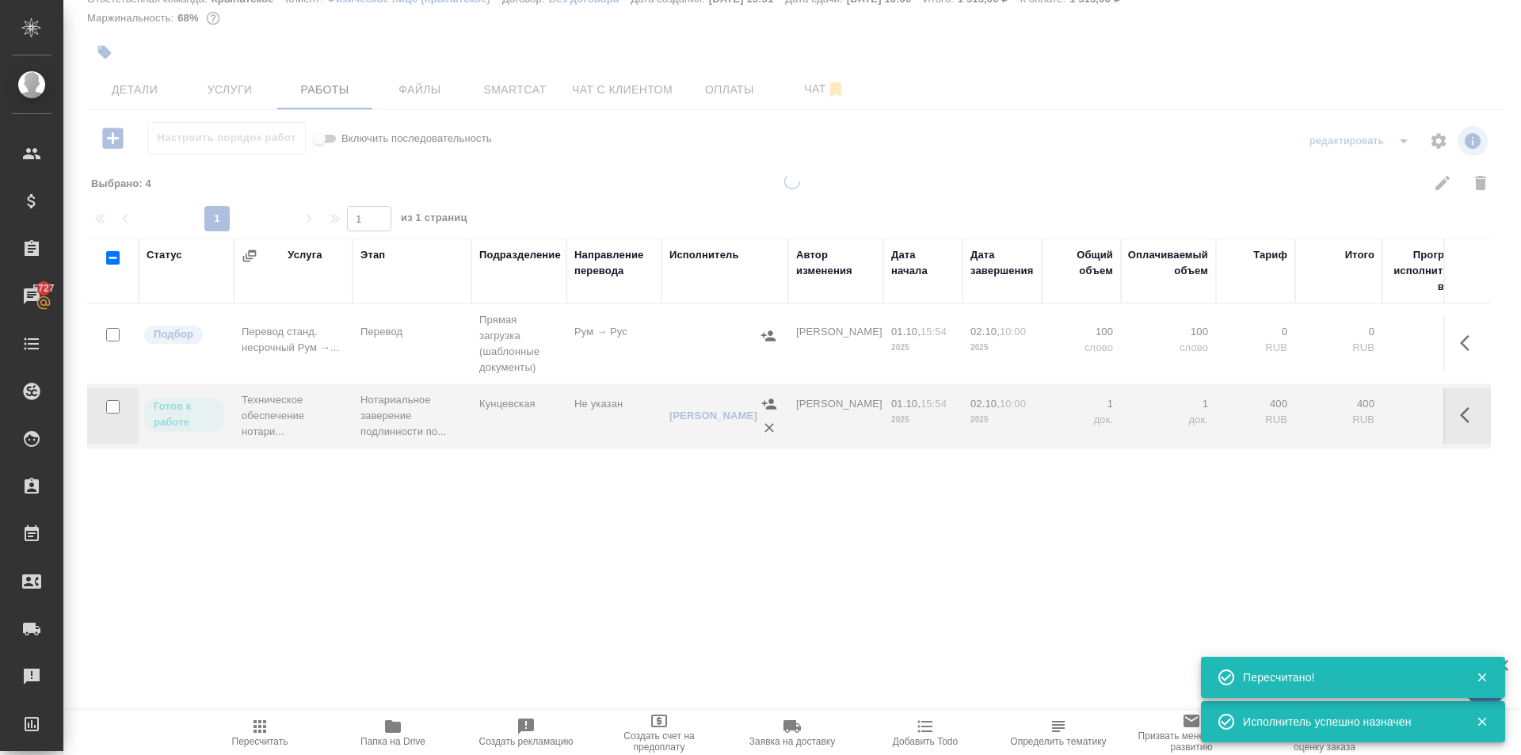
scroll to position [0, 0]
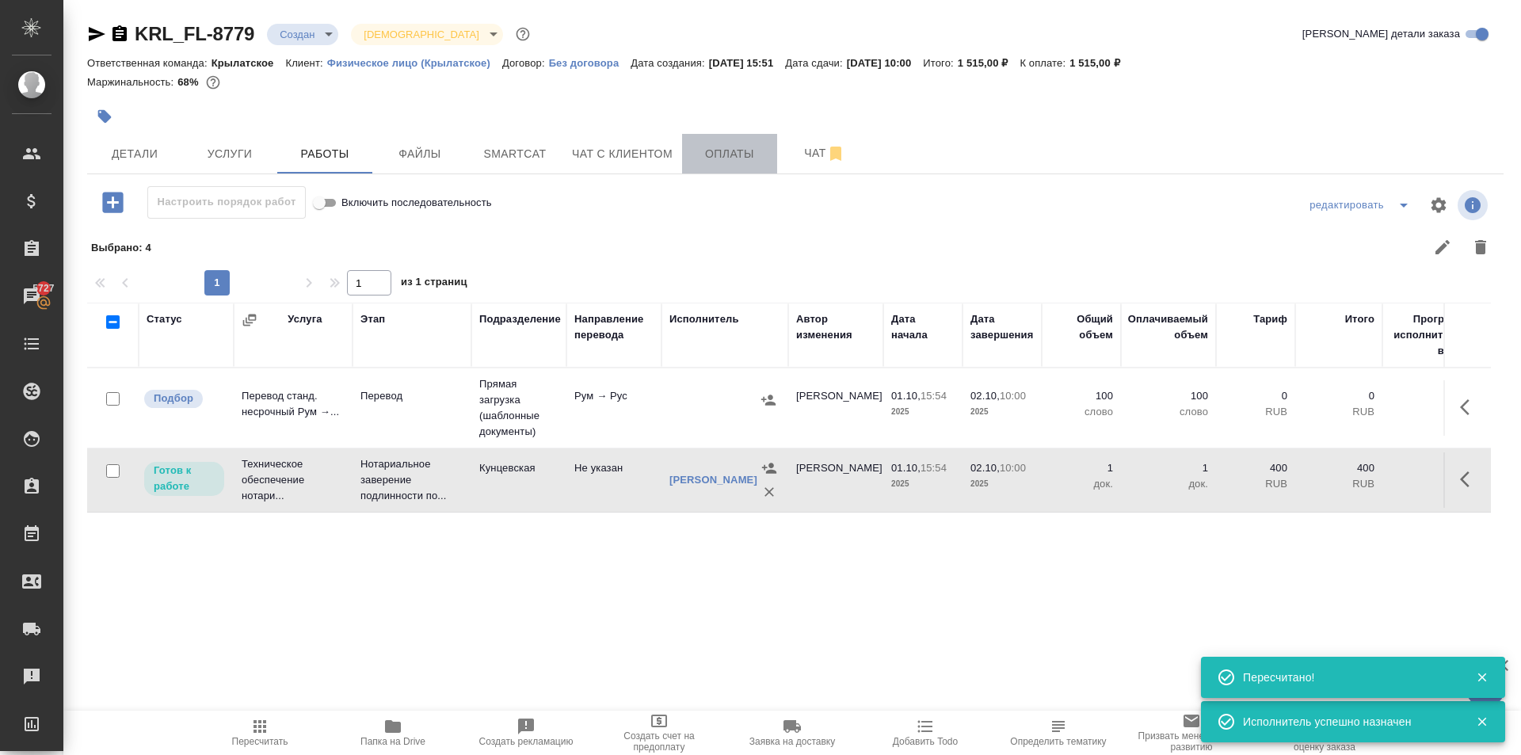
click at [715, 143] on button "Оплаты" at bounding box center [729, 154] width 95 height 40
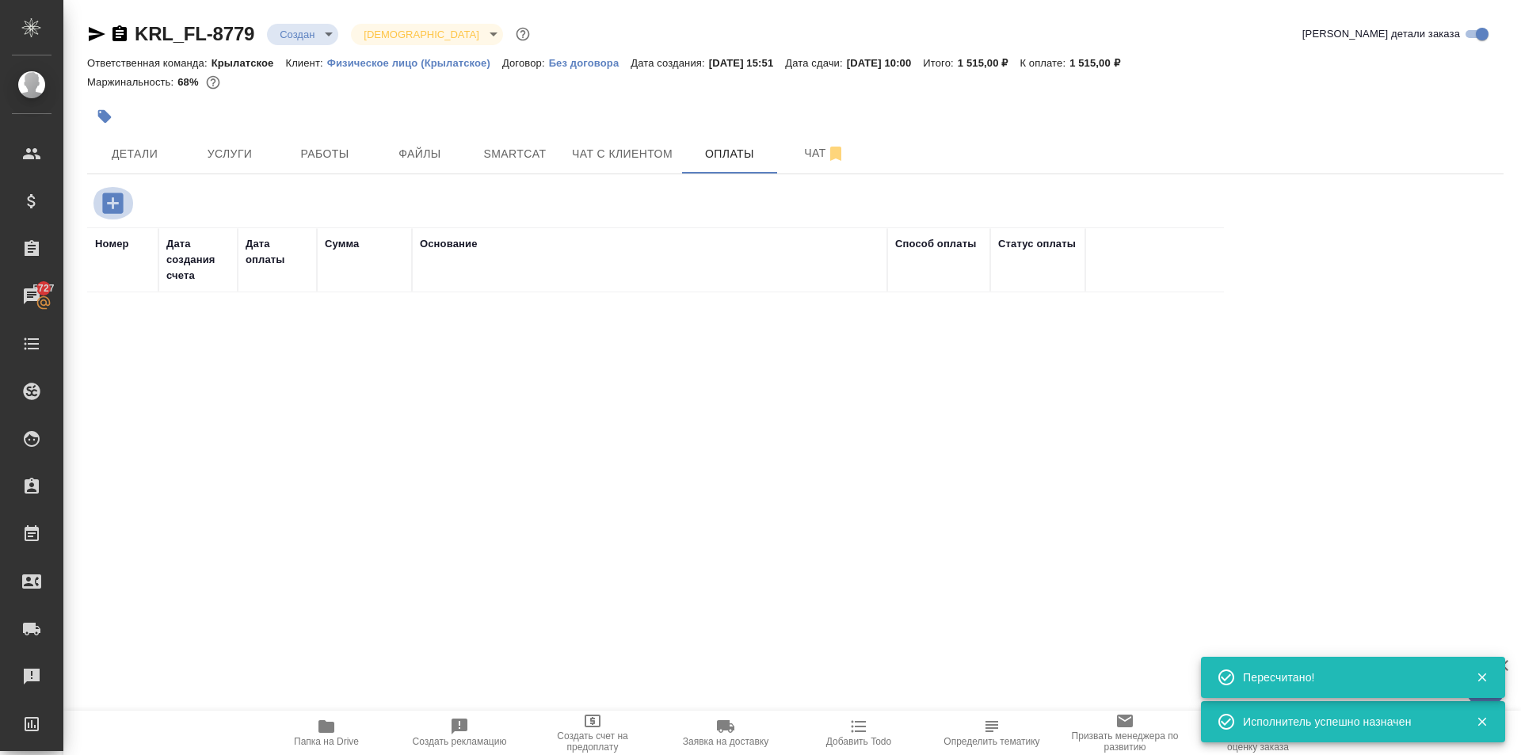
click at [127, 208] on button "button" at bounding box center [113, 203] width 44 height 32
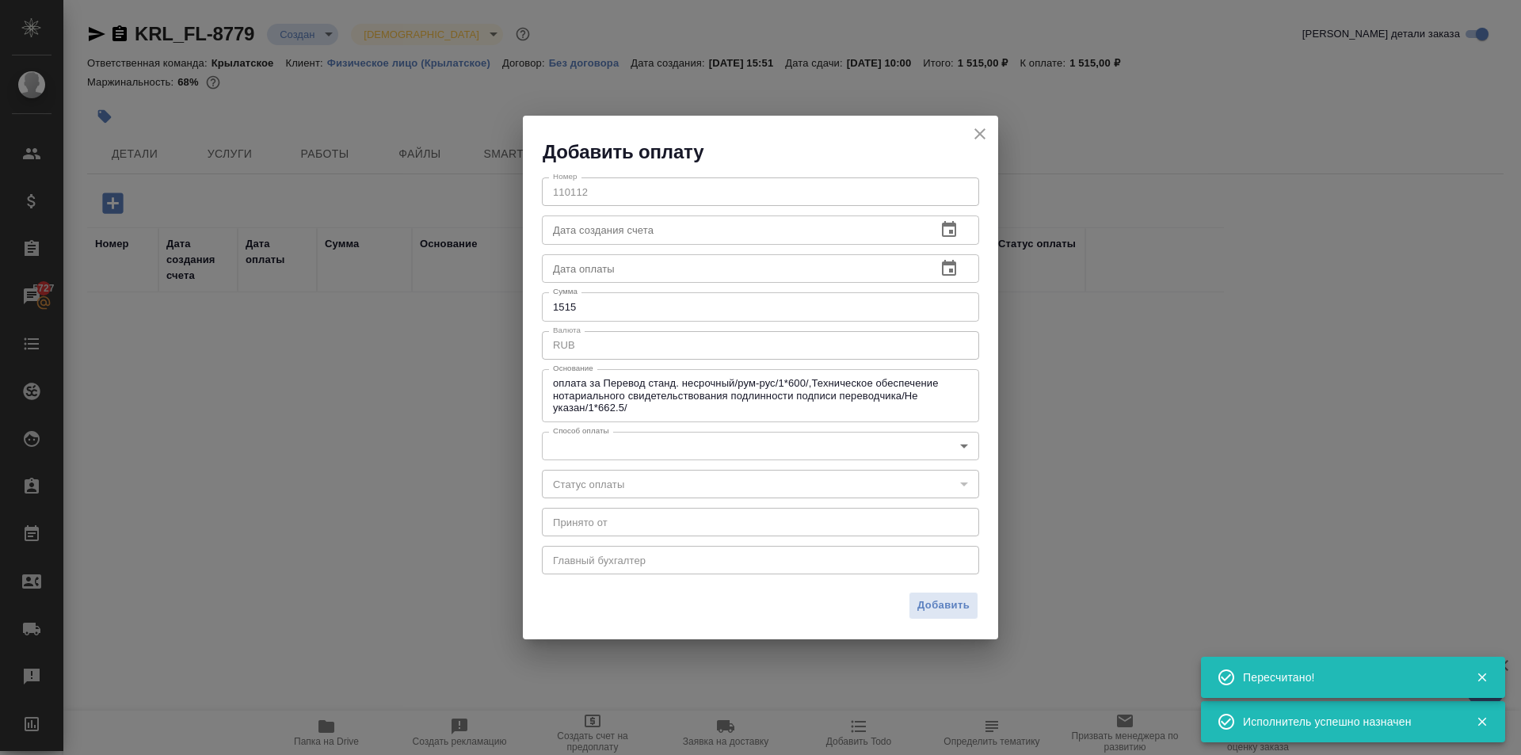
click at [628, 441] on body "🙏 .cls-1 fill:#fff; AWATERA [PERSON_NAME] Клиенты Спецификации Заказы 5727 Чаты…" at bounding box center [760, 377] width 1521 height 755
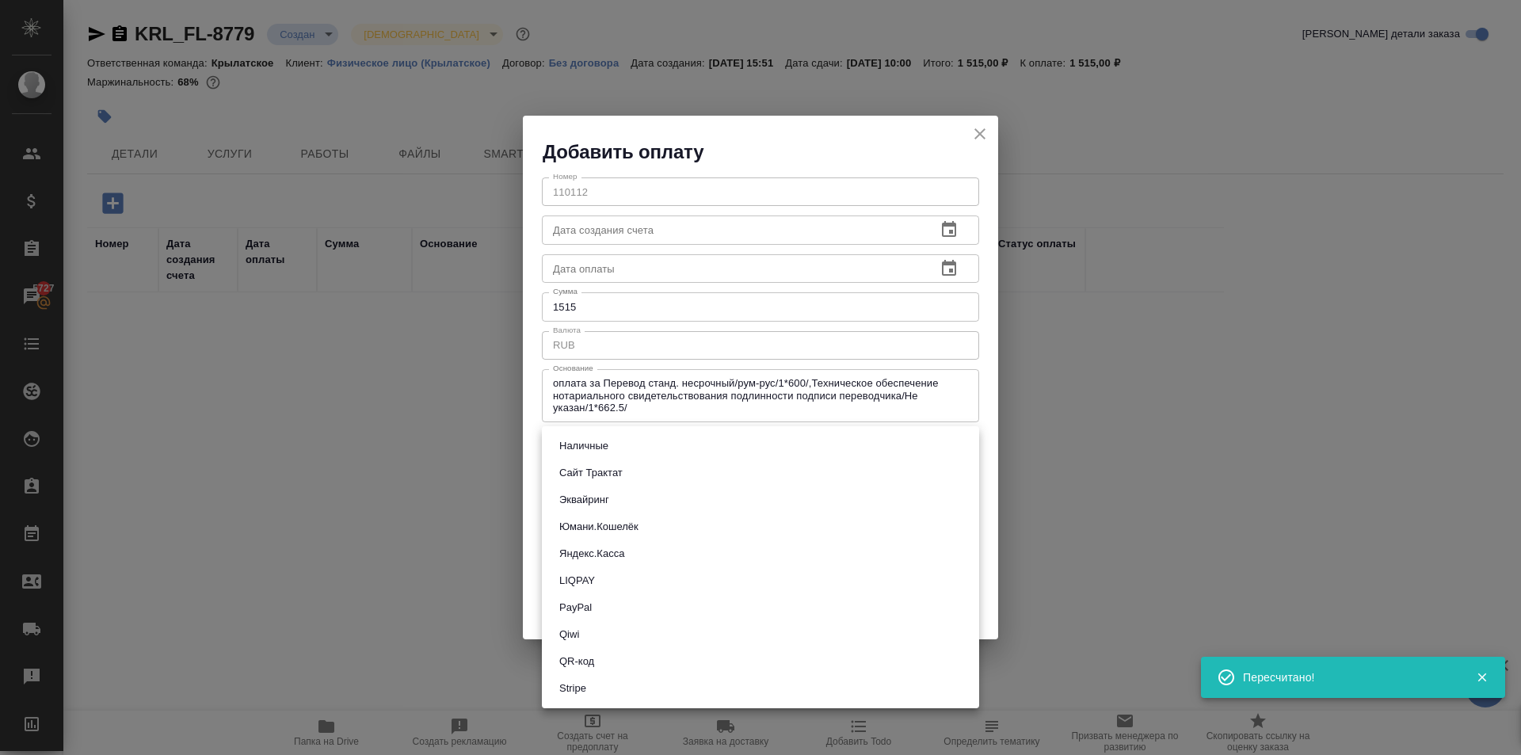
click at [478, 464] on div at bounding box center [760, 377] width 1521 height 755
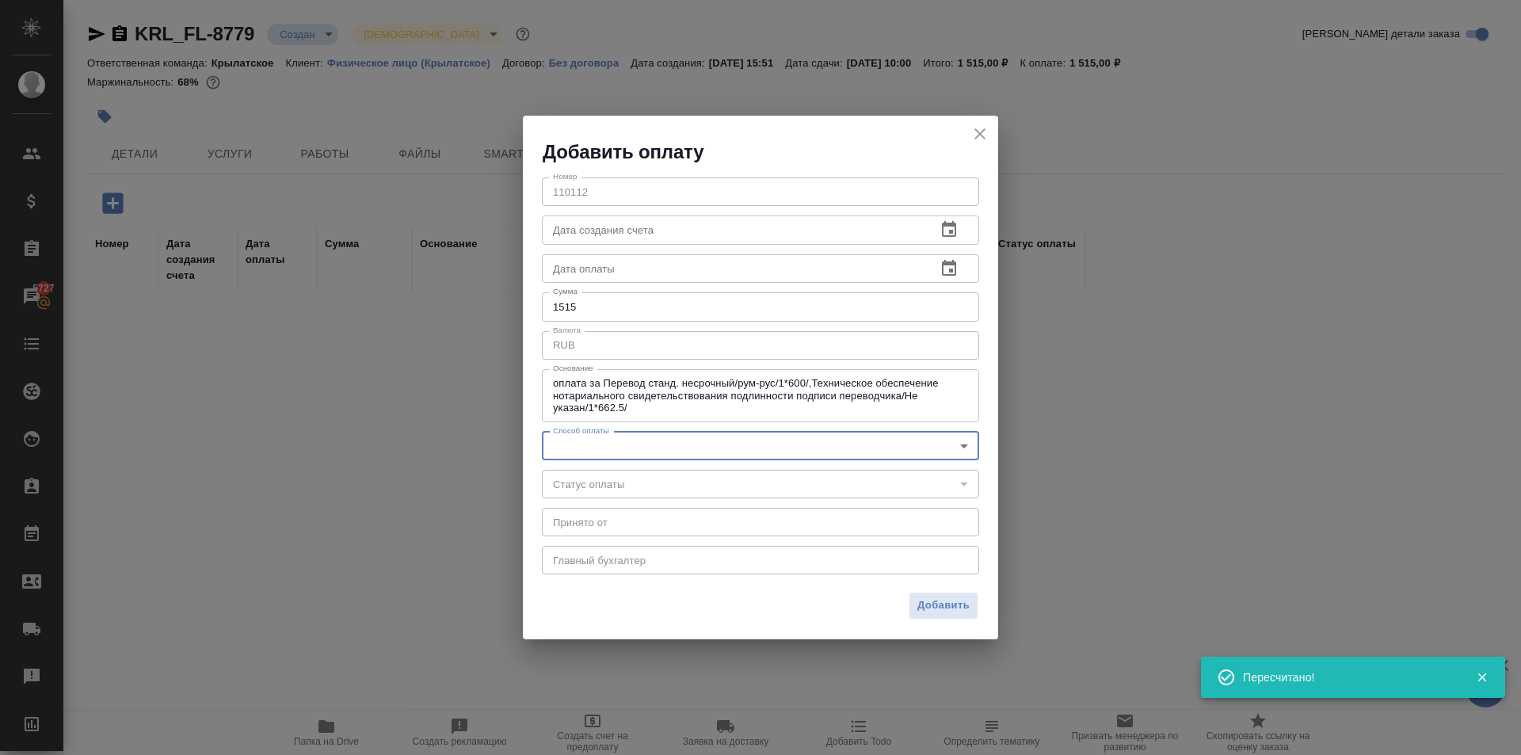
drag, startPoint x: 471, startPoint y: 457, endPoint x: 473, endPoint y: 433, distance: 24.6
click at [472, 452] on div "Наличные Сайт Трактат Эквайринг Юмани.Кошелёк Яндекс.Касса LIQPAY PayPal Qiwi Q…" at bounding box center [760, 377] width 1521 height 755
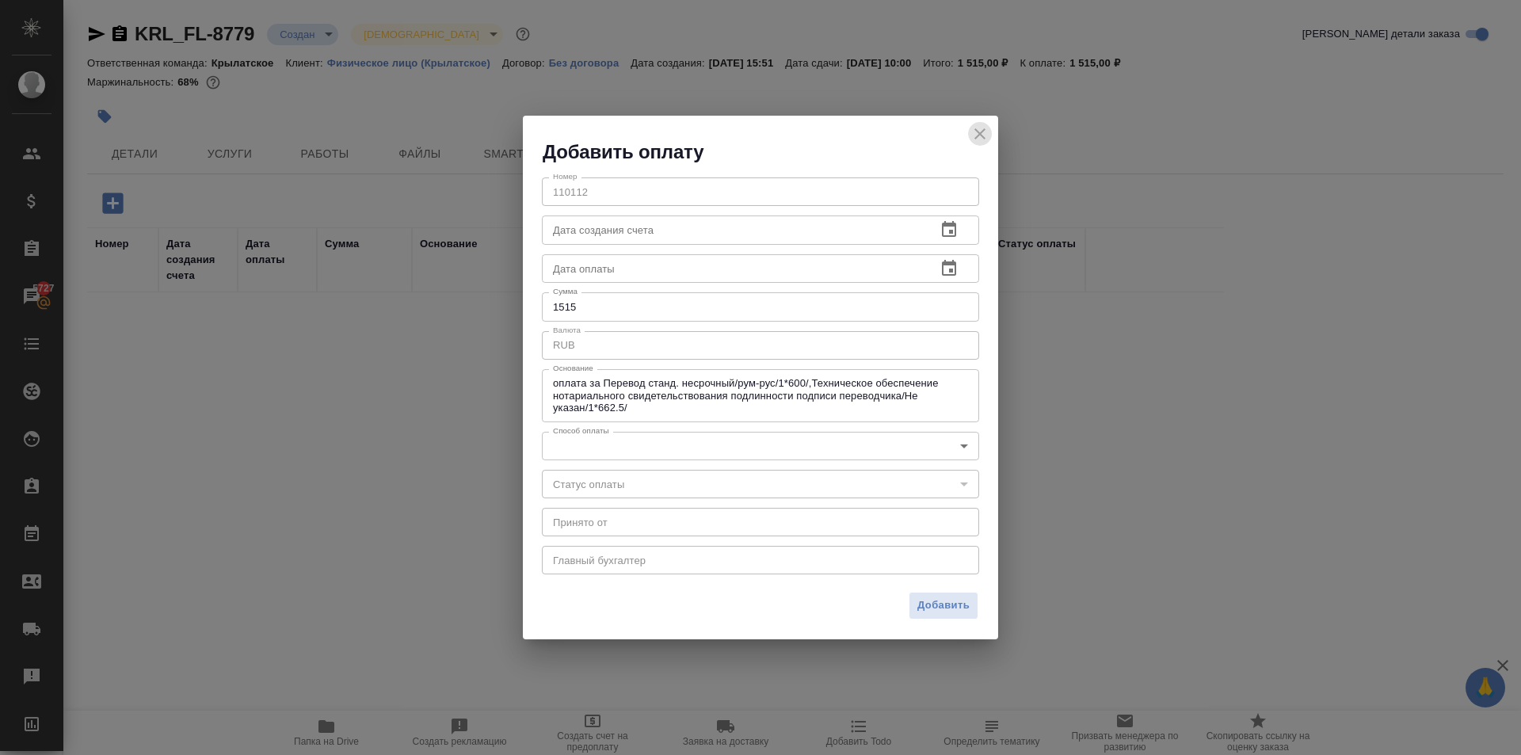
click at [976, 132] on icon "close" at bounding box center [980, 133] width 19 height 19
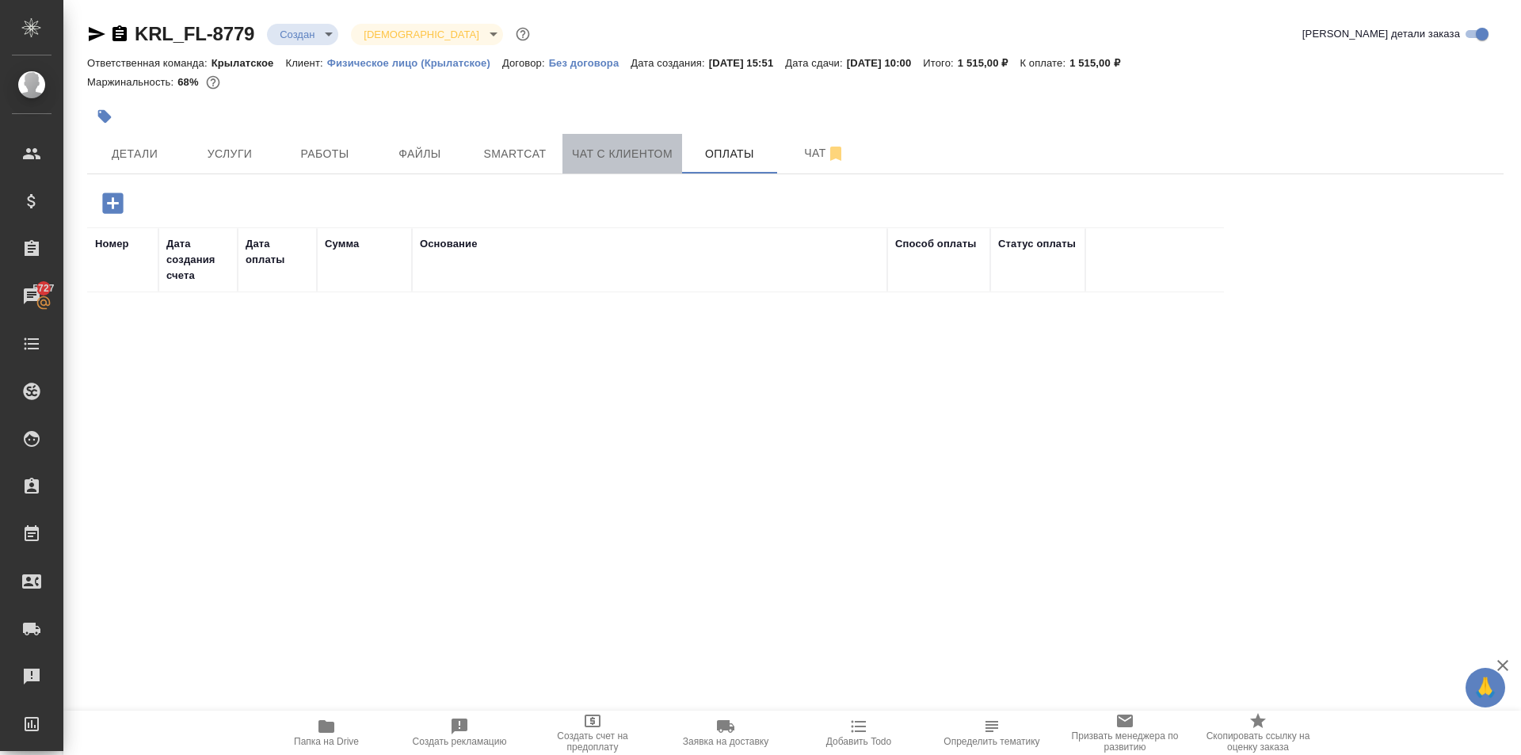
click at [644, 147] on span "Чат с клиентом" at bounding box center [622, 154] width 101 height 20
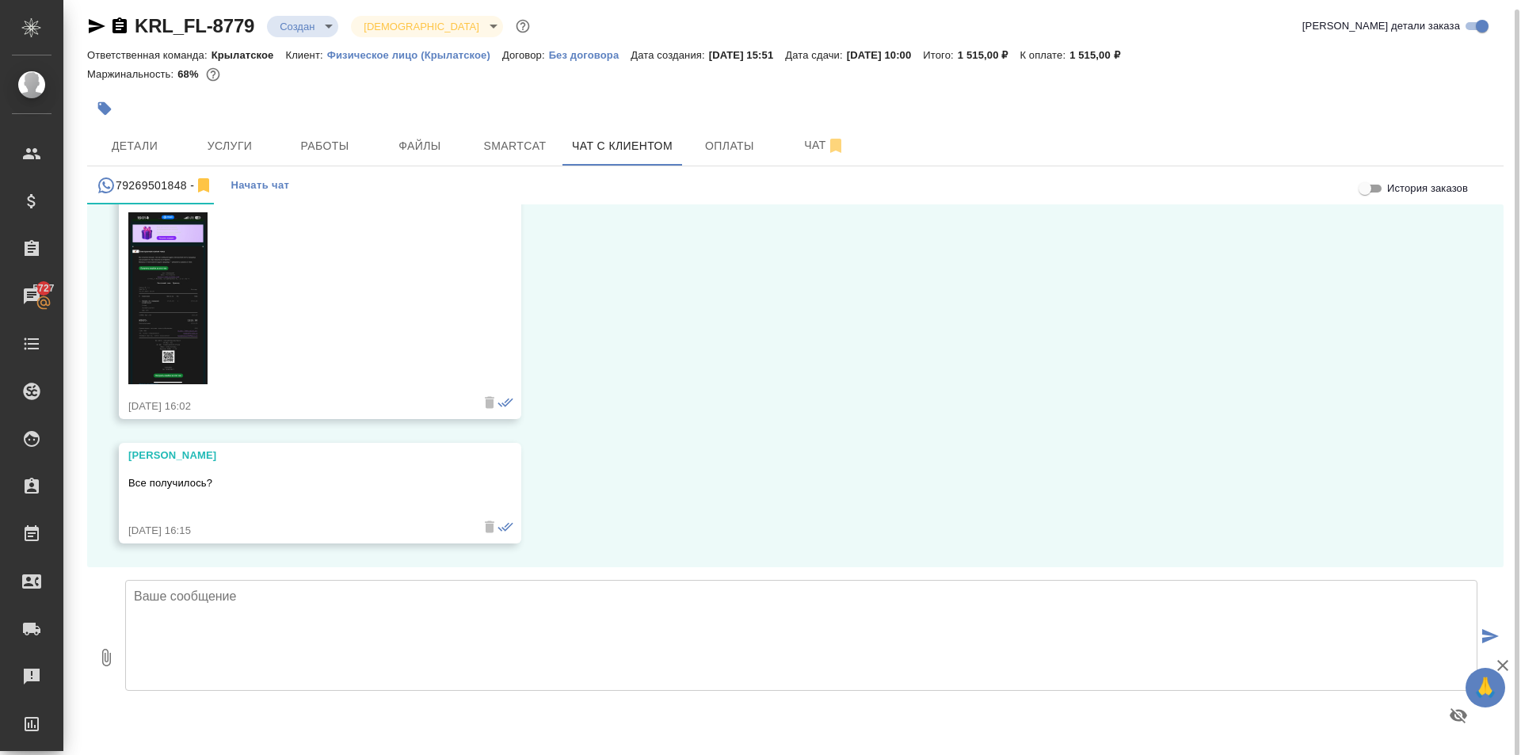
scroll to position [9, 0]
click at [196, 629] on textarea at bounding box center [801, 634] width 1353 height 111
type textarea "Д"
type textarea "Заказ в работе."
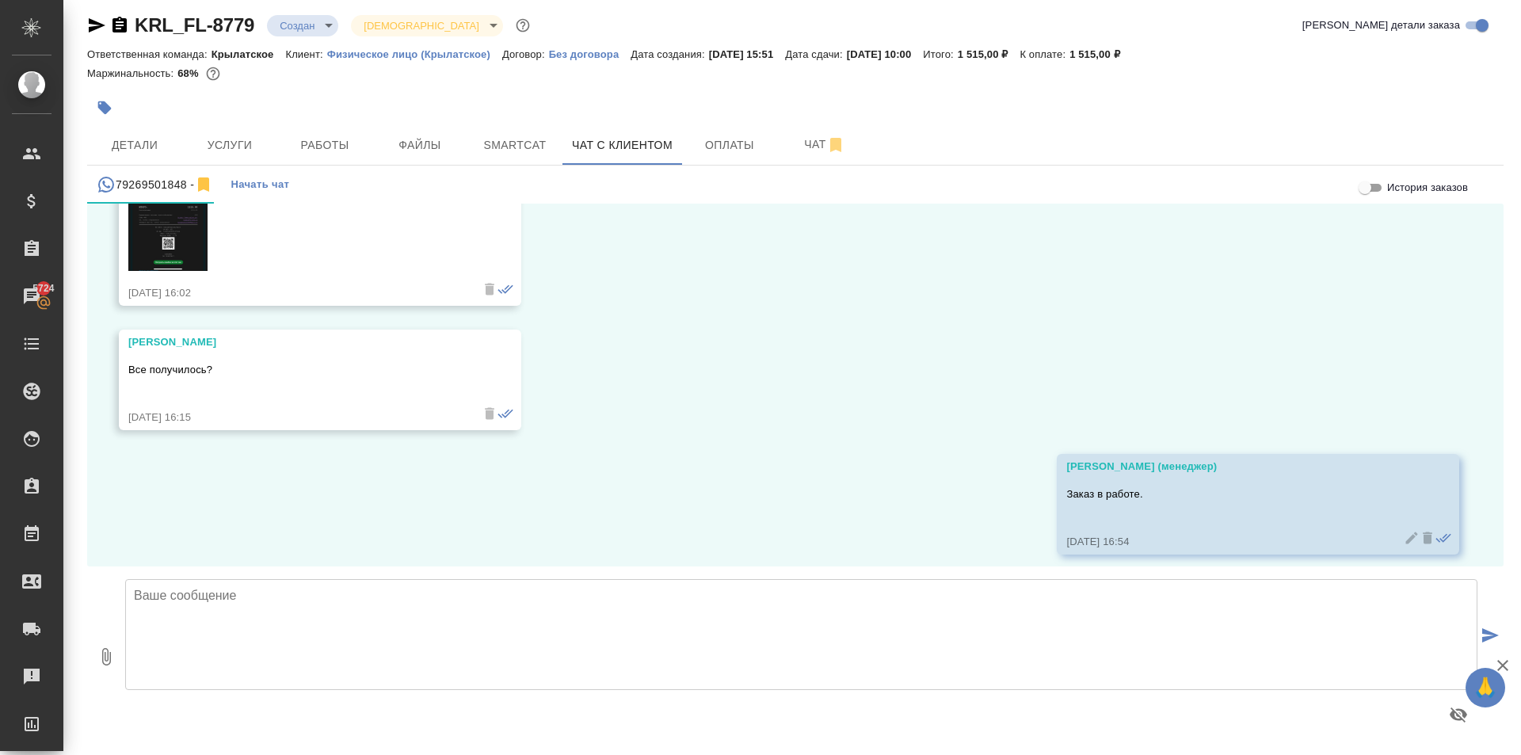
scroll to position [8201, 0]
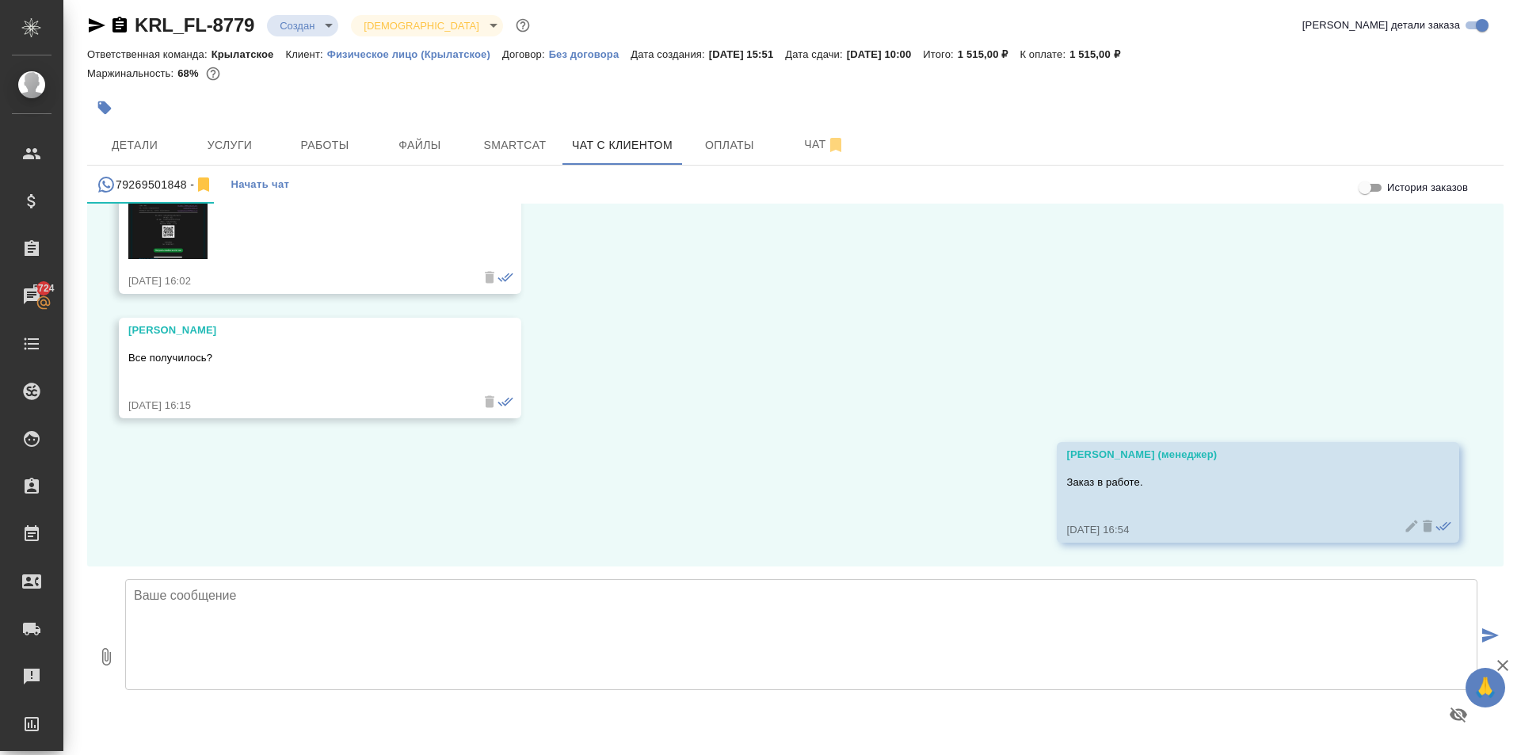
click at [173, 235] on img at bounding box center [167, 173] width 79 height 172
click at [318, 135] on span "Работы" at bounding box center [325, 145] width 76 height 20
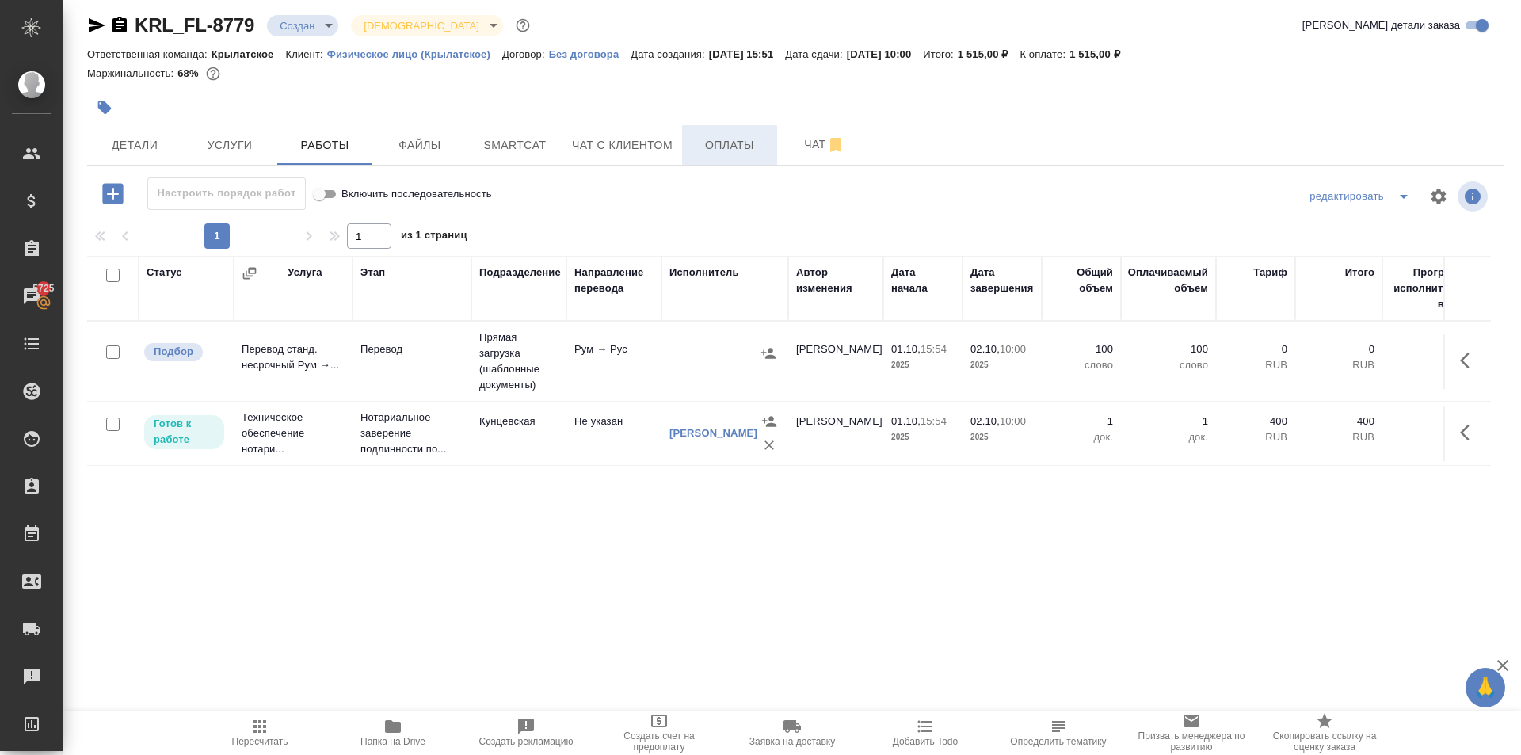
click at [709, 148] on span "Оплаты" at bounding box center [730, 145] width 76 height 20
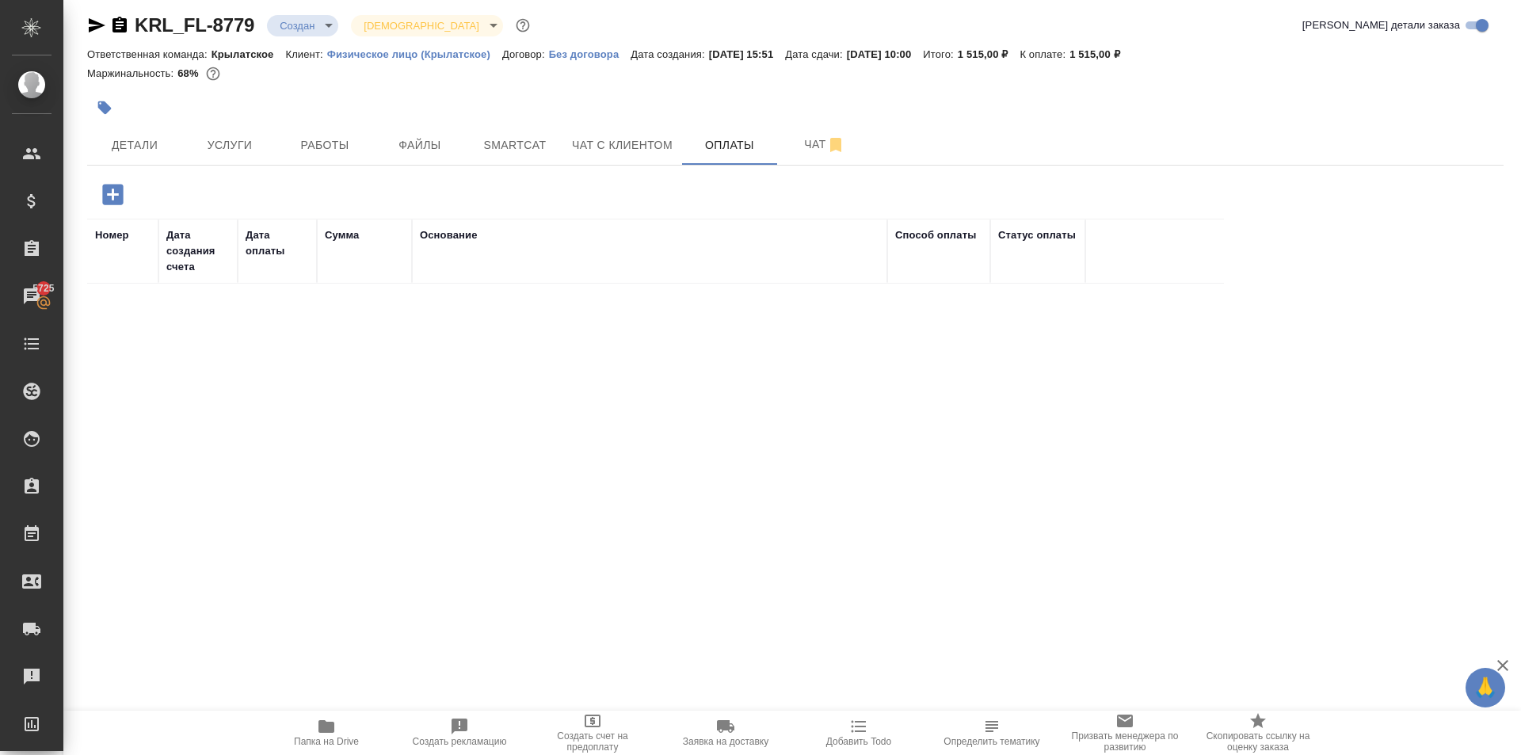
drag, startPoint x: 148, startPoint y: 183, endPoint x: 109, endPoint y: 200, distance: 43.0
click at [135, 190] on div at bounding box center [323, 194] width 472 height 32
click at [109, 200] on icon "button" at bounding box center [112, 194] width 21 height 21
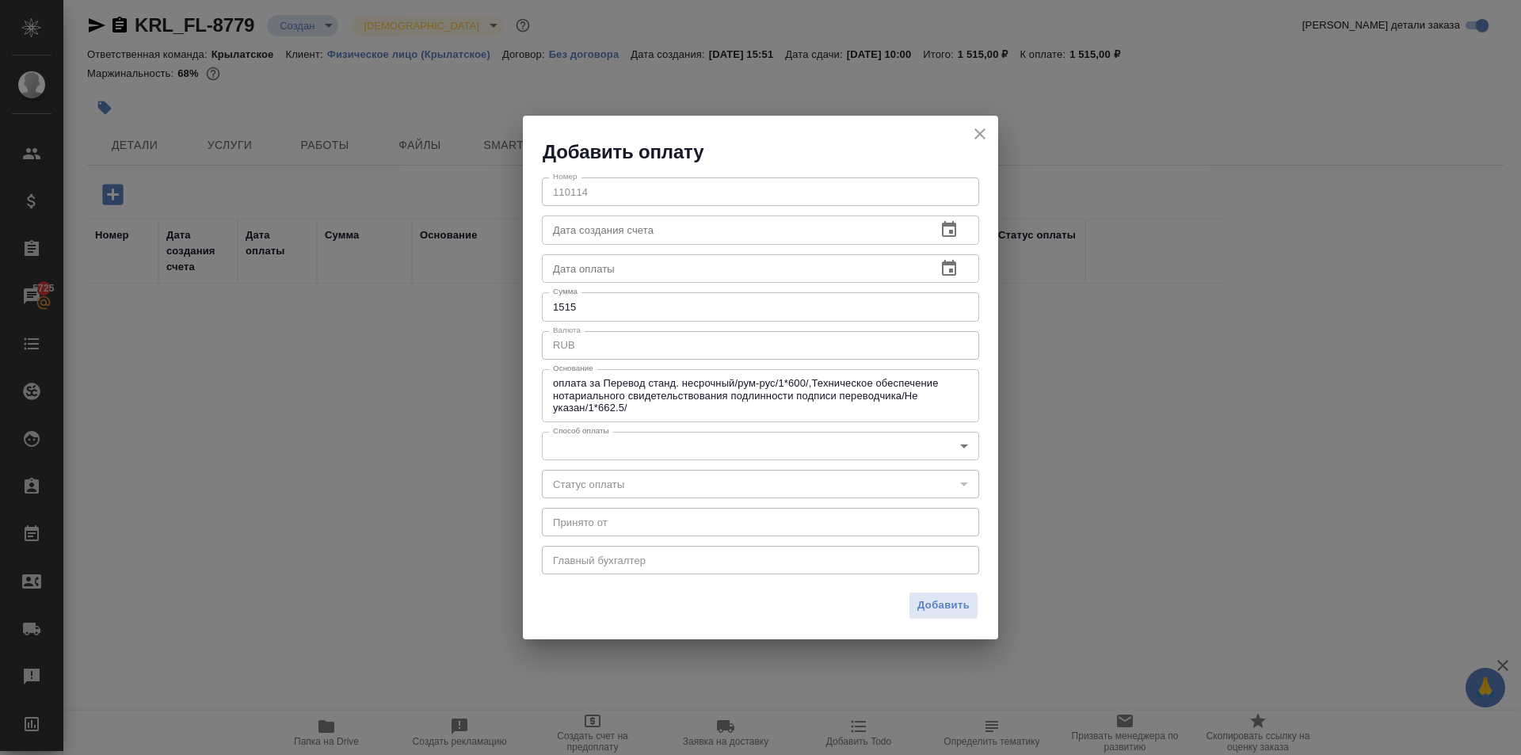
drag, startPoint x: 668, startPoint y: 474, endPoint x: 638, endPoint y: 452, distance: 36.9
click at [666, 474] on div "​" at bounding box center [760, 484] width 437 height 29
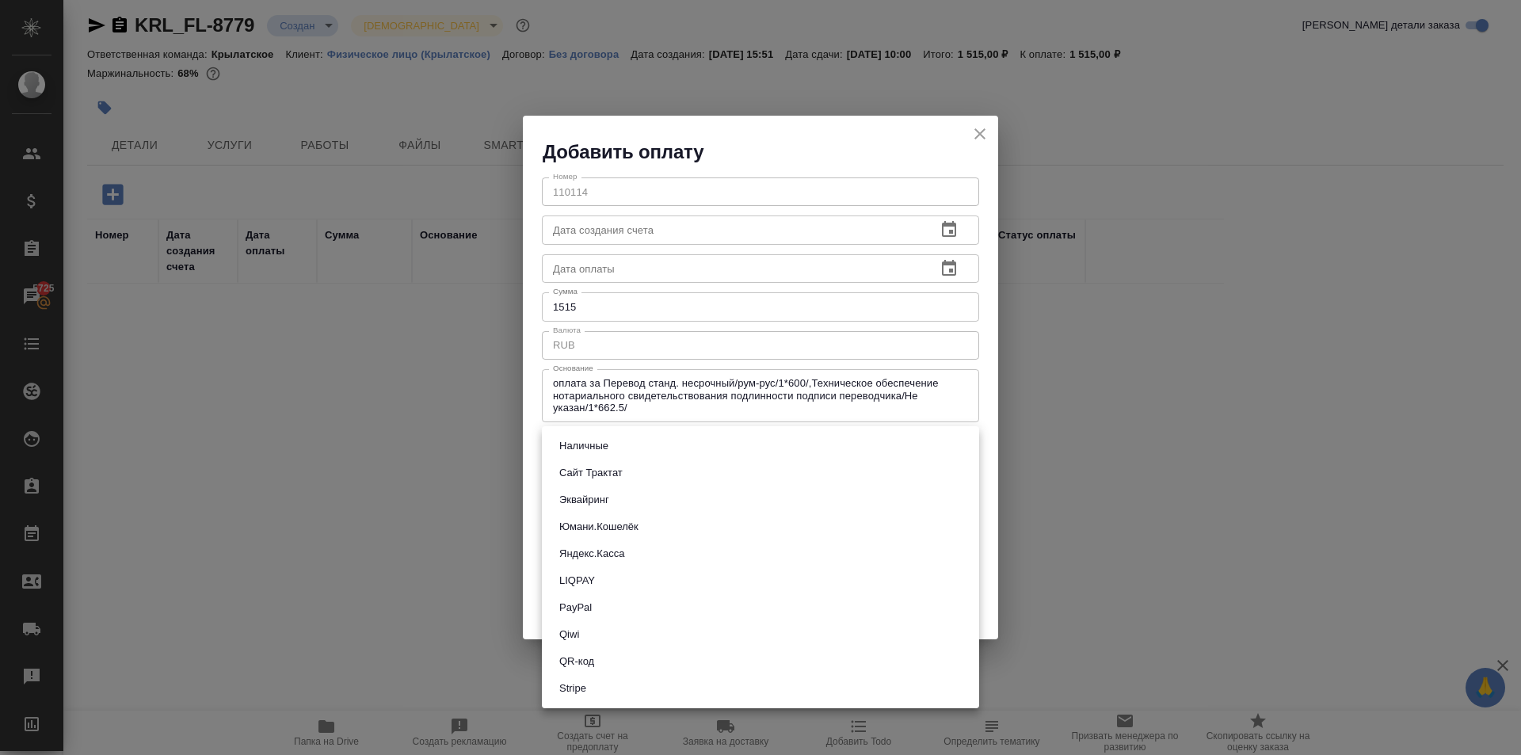
click at [638, 452] on body "🙏 .cls-1 fill:#fff; AWATERA [PERSON_NAME] Спецификации Заказы 5725 Чаты Todo Пр…" at bounding box center [760, 377] width 1521 height 755
drag, startPoint x: 584, startPoint y: 471, endPoint x: 853, endPoint y: 544, distance: 278.5
click at [585, 471] on button "Сайт Трактат" at bounding box center [591, 472] width 73 height 17
type input "site-traktat"
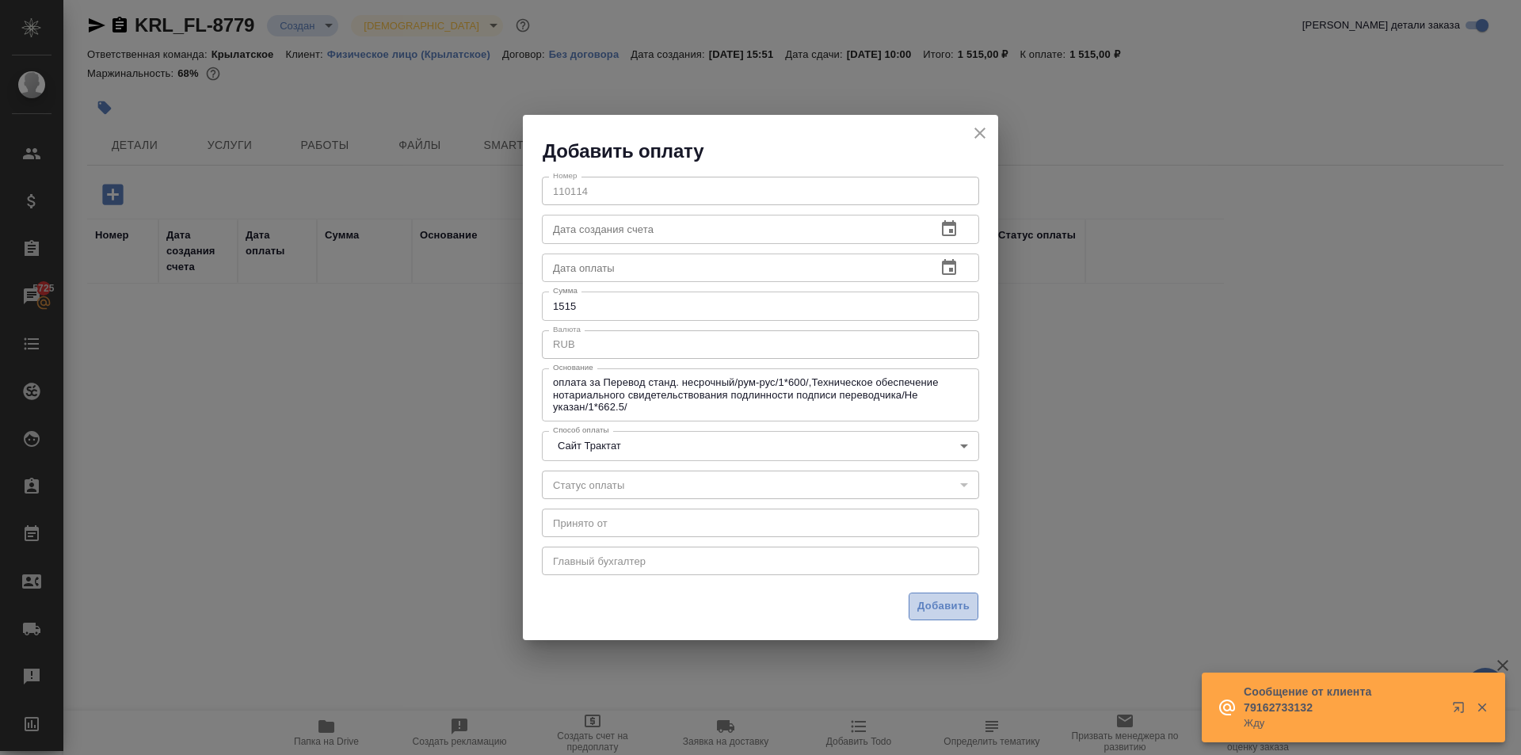
click at [909, 601] on button "Добавить" at bounding box center [944, 607] width 70 height 28
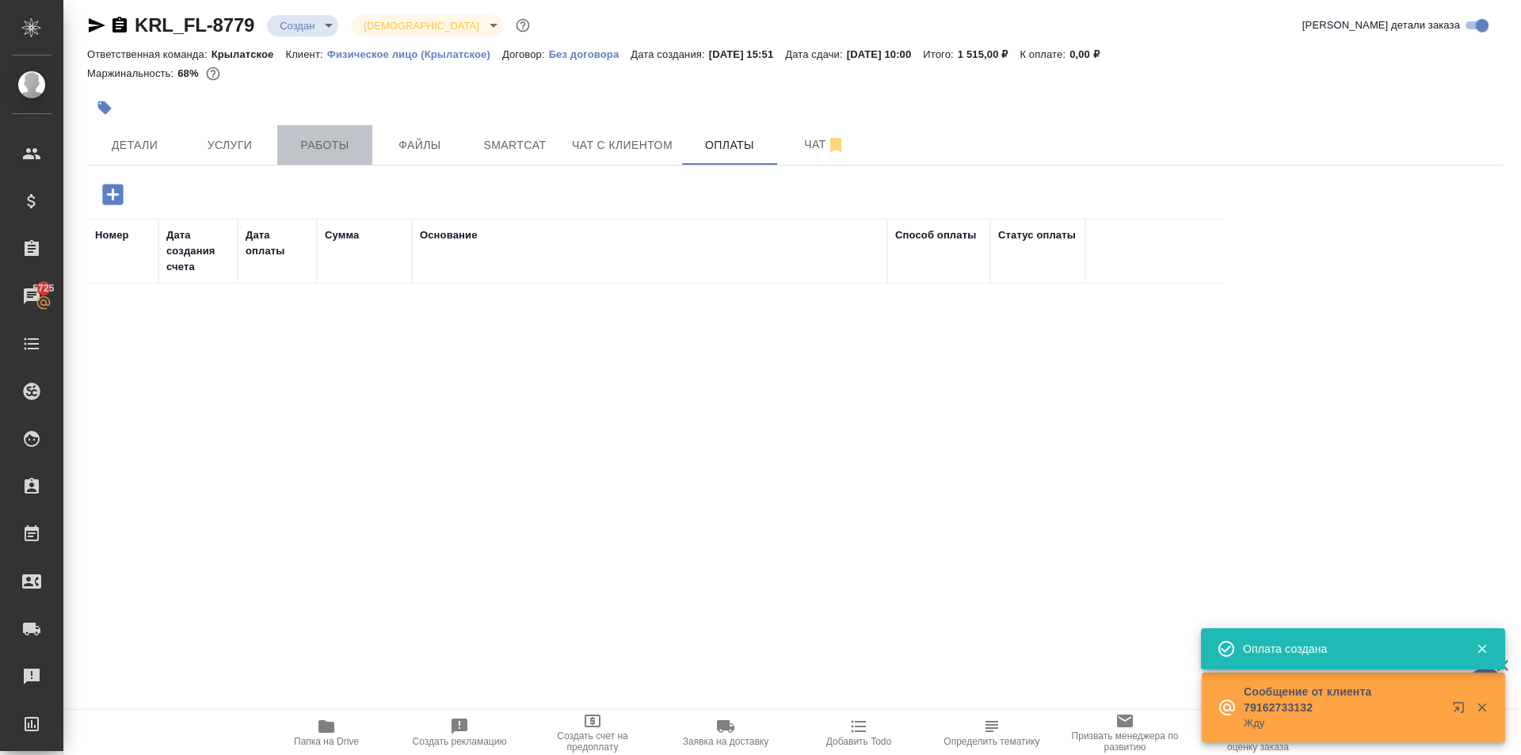
click at [333, 137] on span "Работы" at bounding box center [325, 145] width 76 height 20
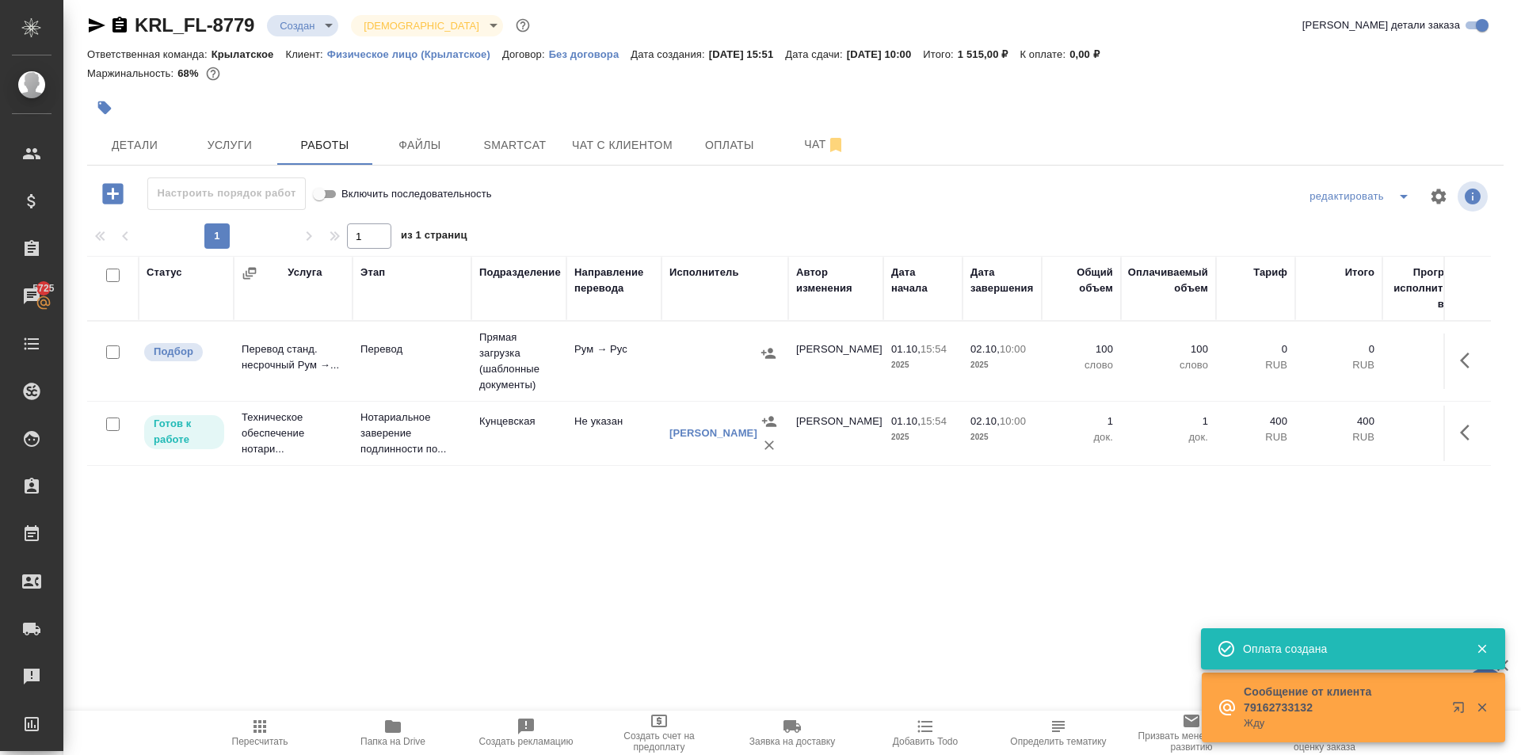
click at [255, 729] on icon "button" at bounding box center [259, 726] width 19 height 19
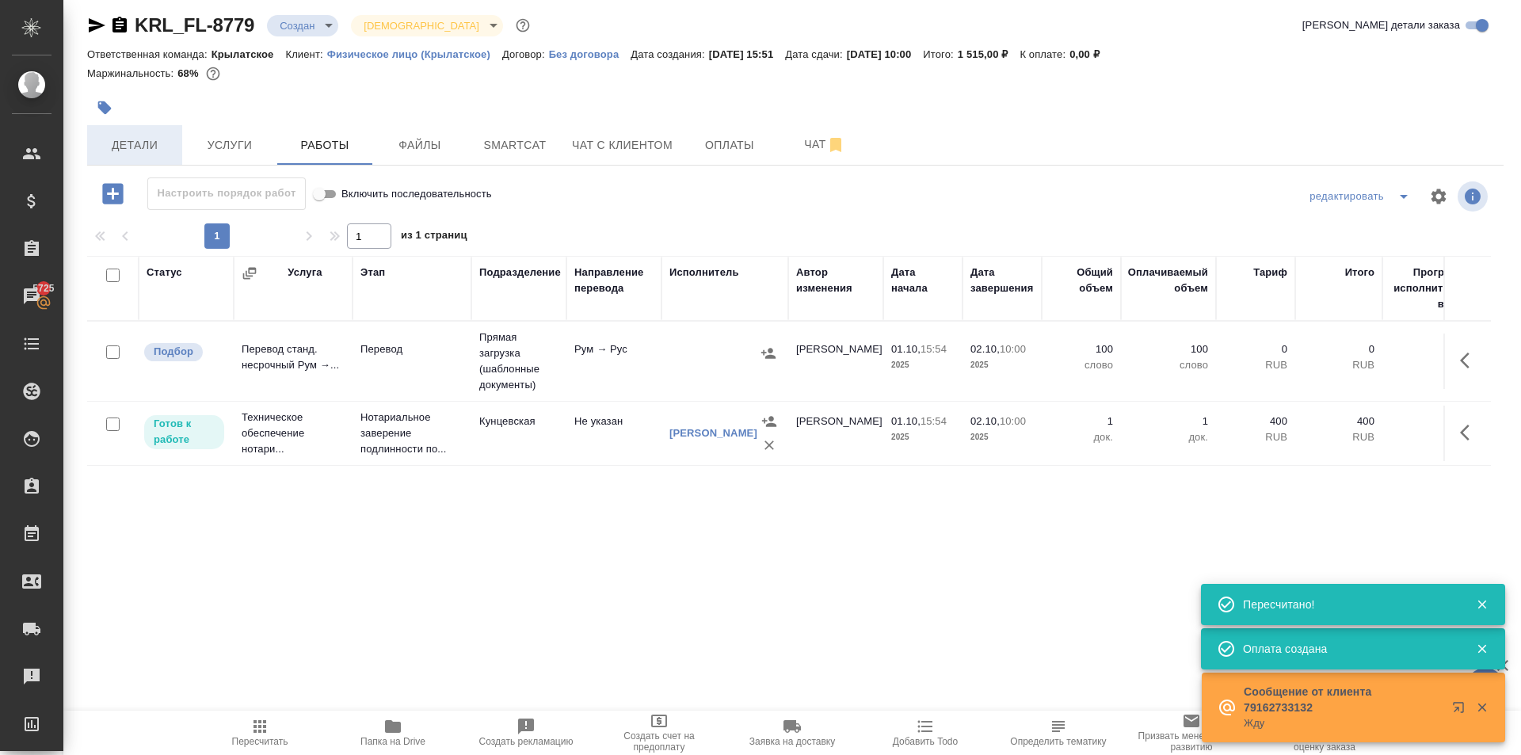
click at [142, 146] on span "Детали" at bounding box center [135, 145] width 76 height 20
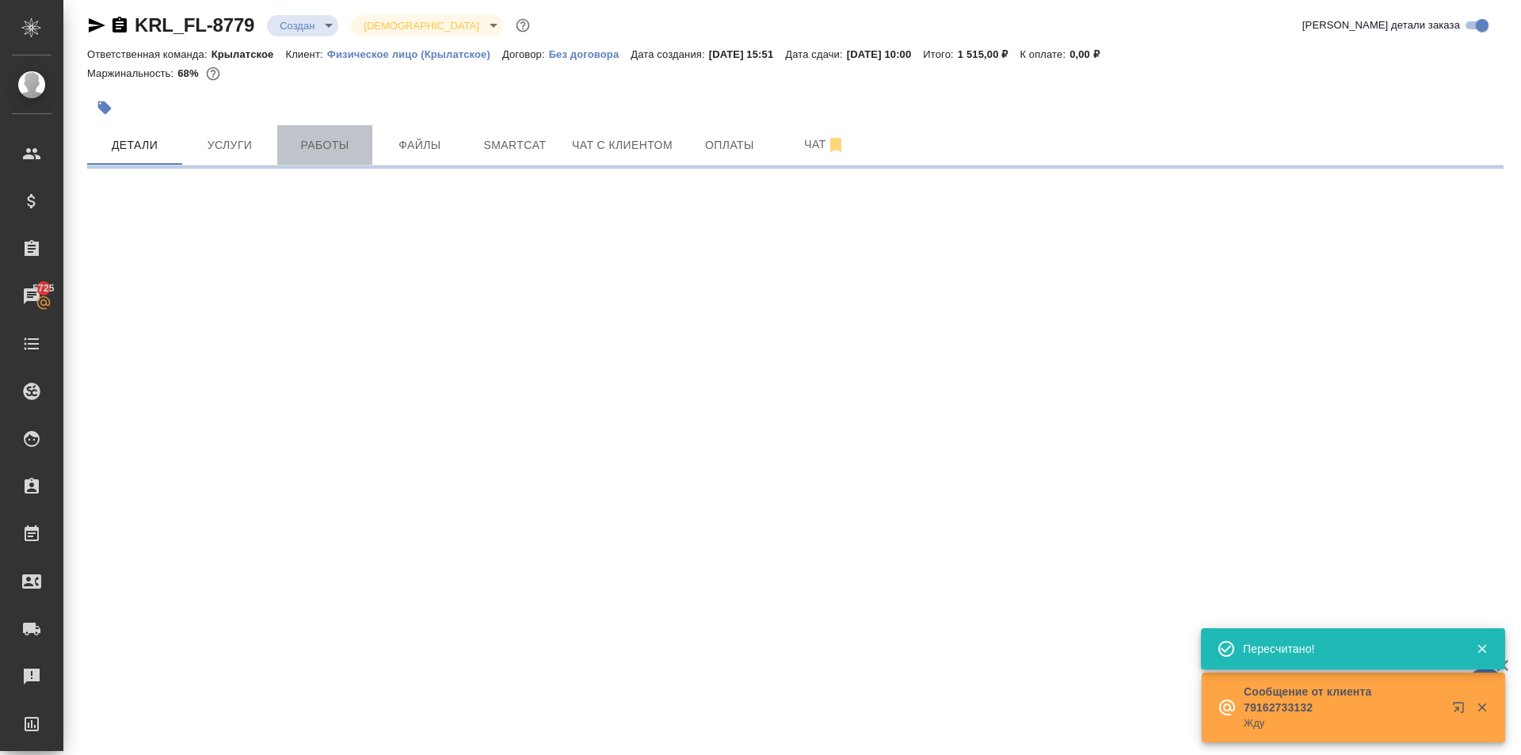
click at [341, 147] on span "Работы" at bounding box center [325, 145] width 76 height 20
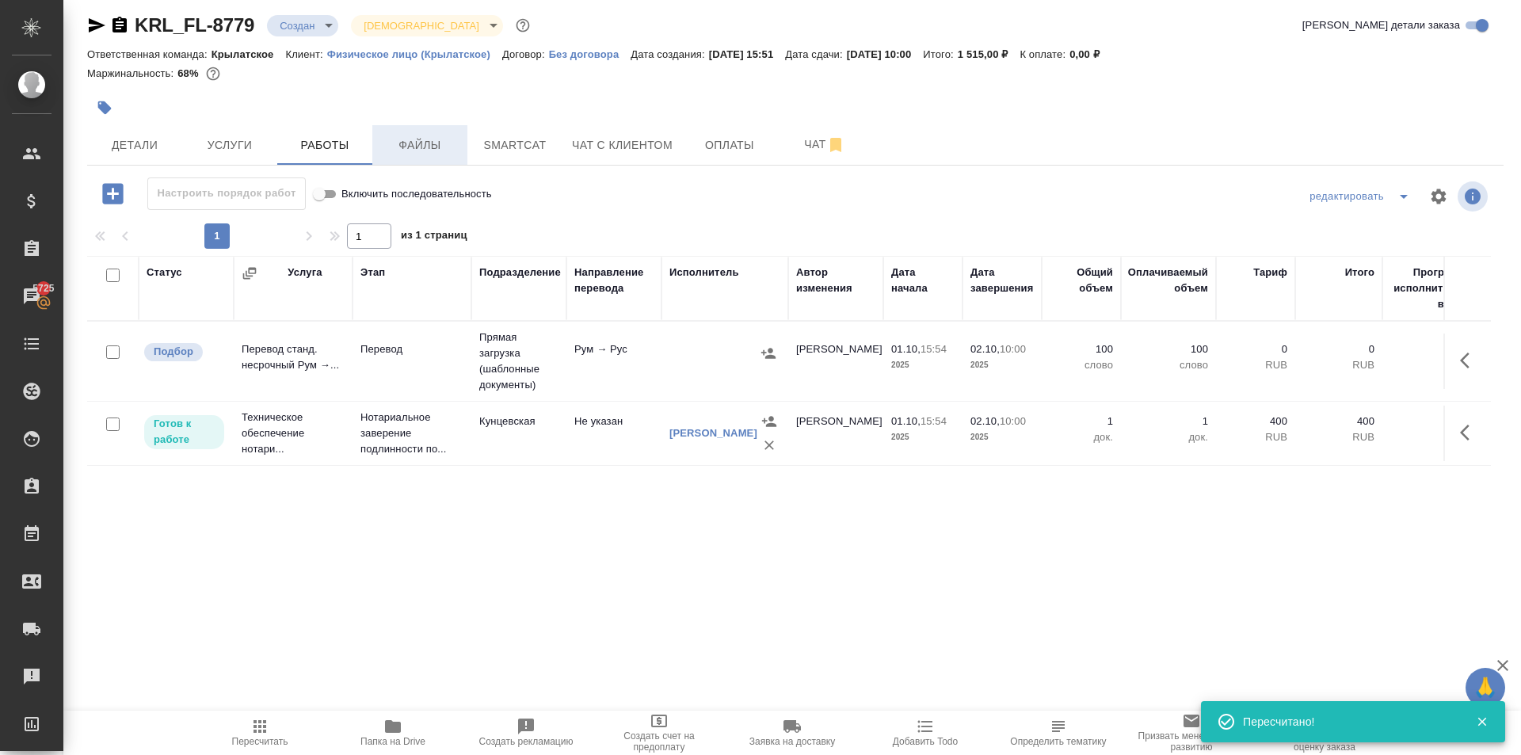
click at [423, 154] on span "Файлы" at bounding box center [420, 145] width 76 height 20
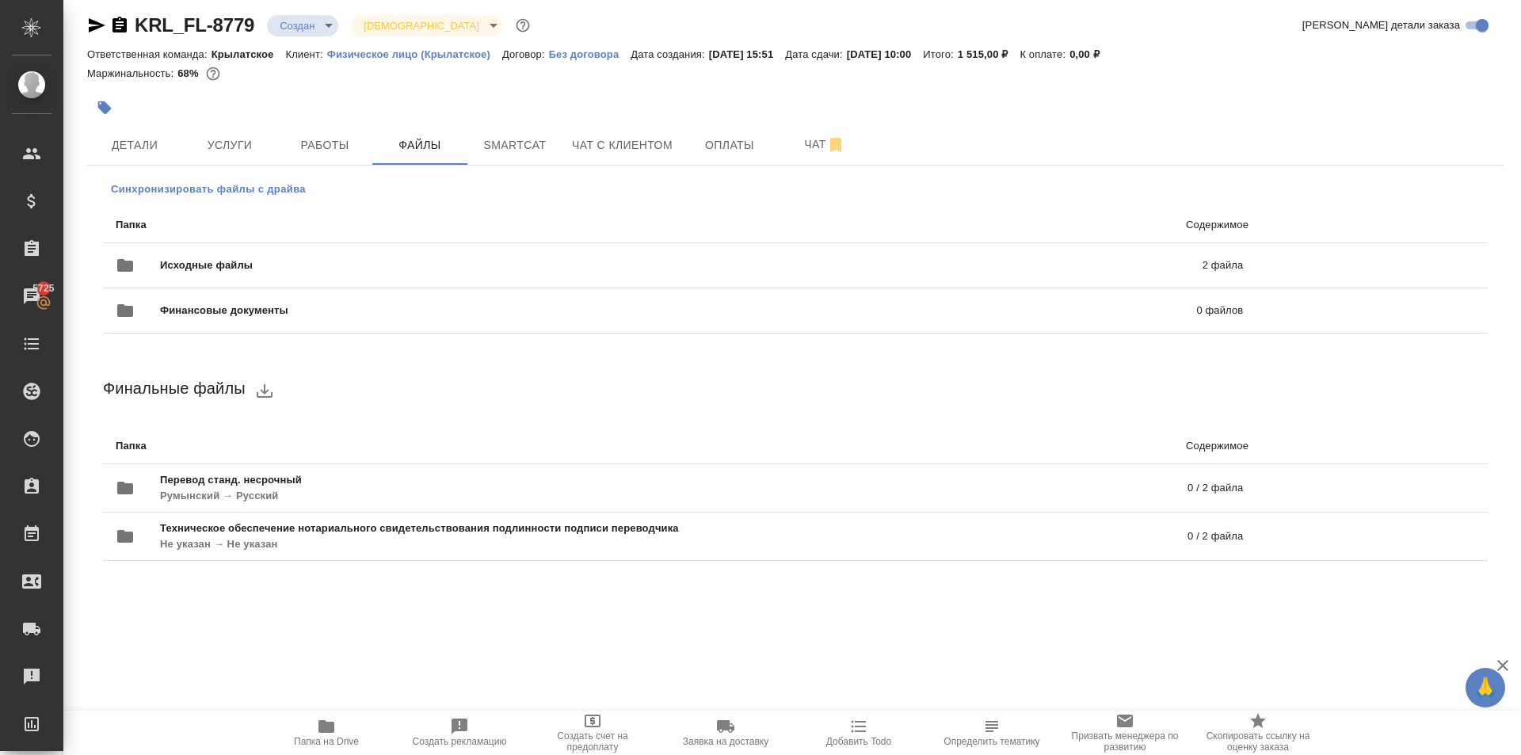
click at [291, 181] on span "Синхронизировать файлы с драйва" at bounding box center [208, 189] width 195 height 16
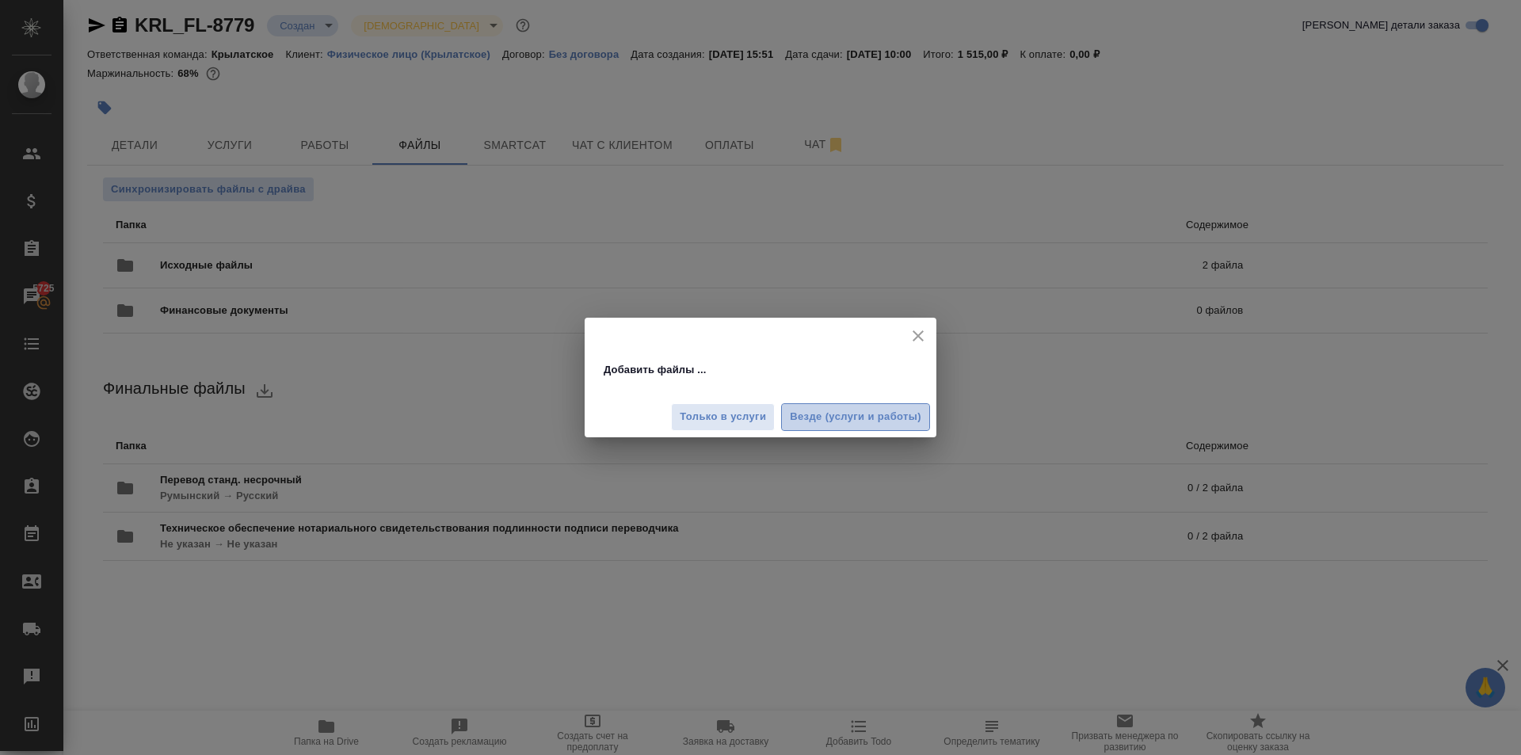
click at [855, 424] on span "Везде (услуги и работы)" at bounding box center [856, 417] width 132 height 18
